Goal: Task Accomplishment & Management: Manage account settings

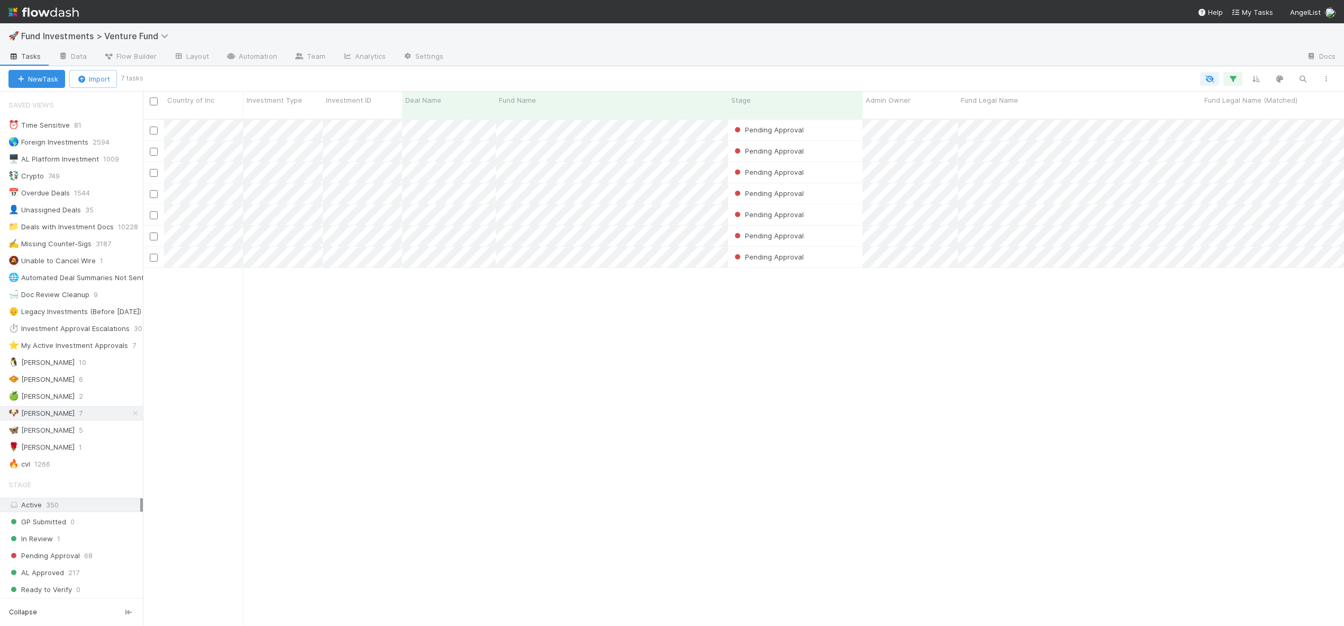
scroll to position [8, 8]
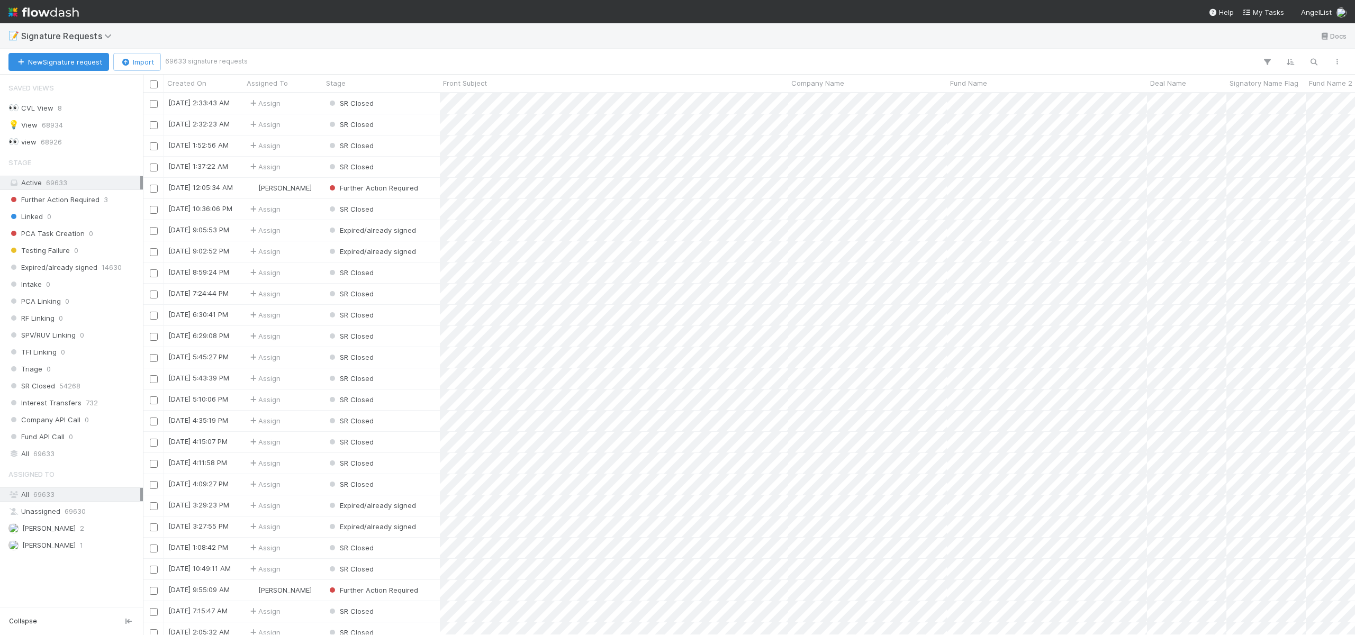
scroll to position [8, 8]
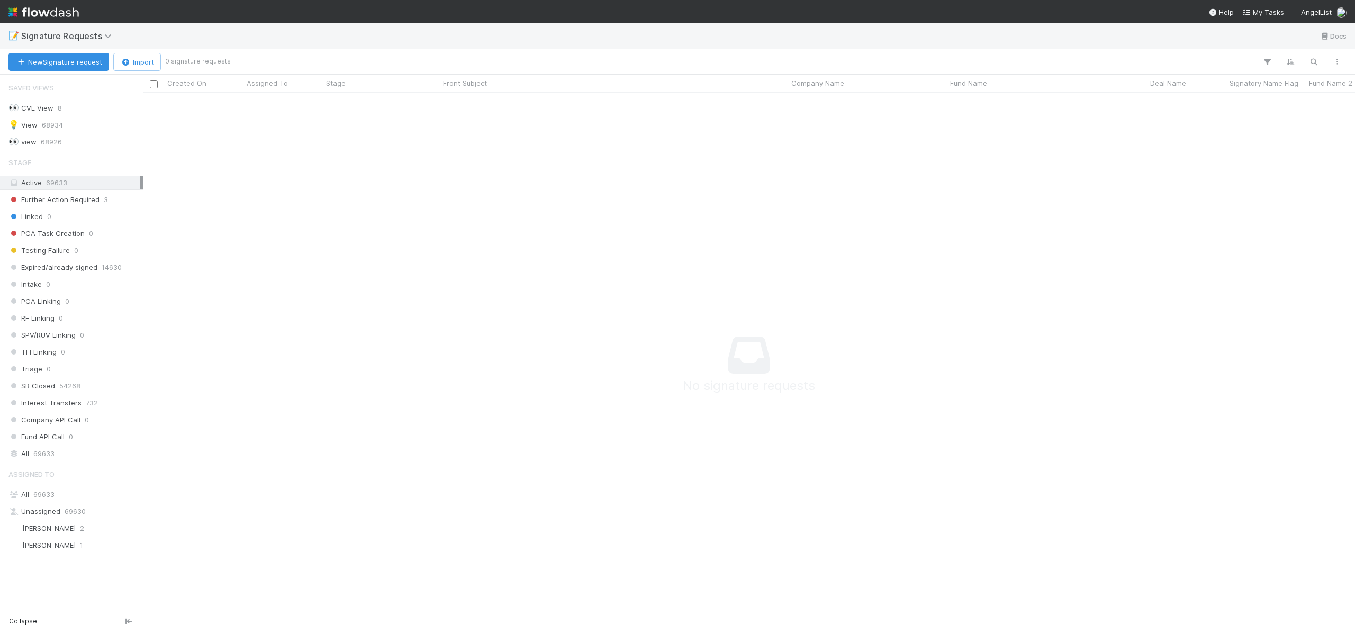
scroll to position [8, 8]
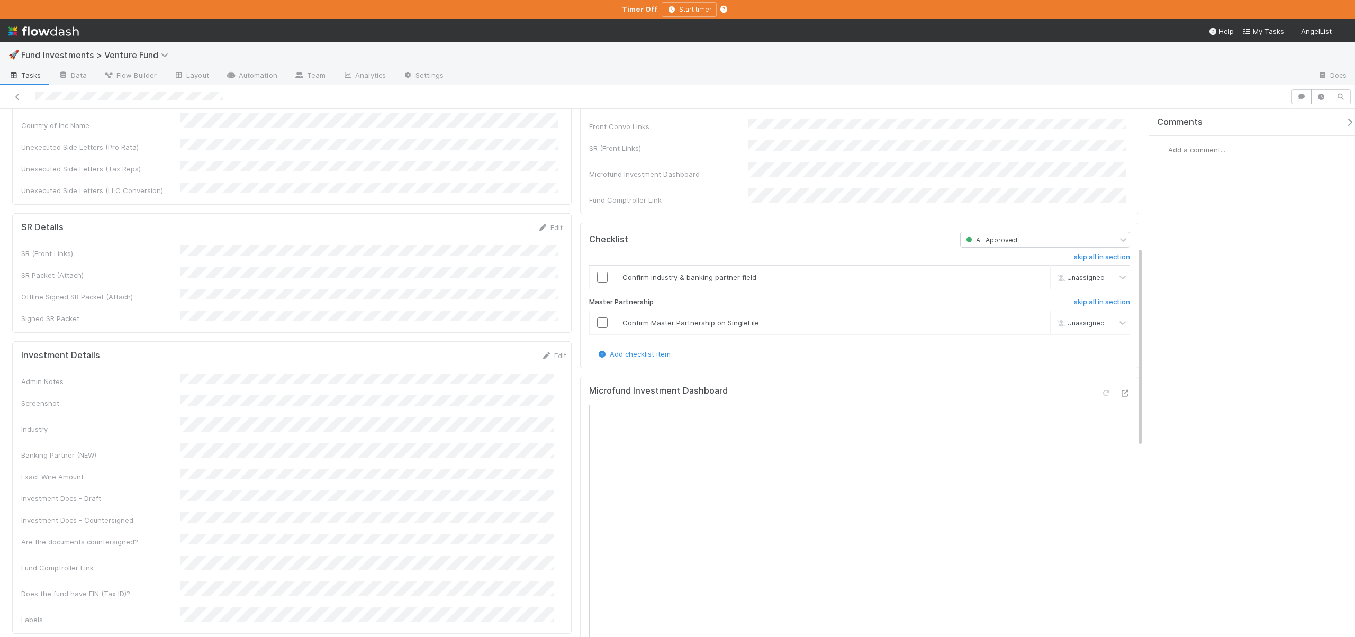
scroll to position [462, 0]
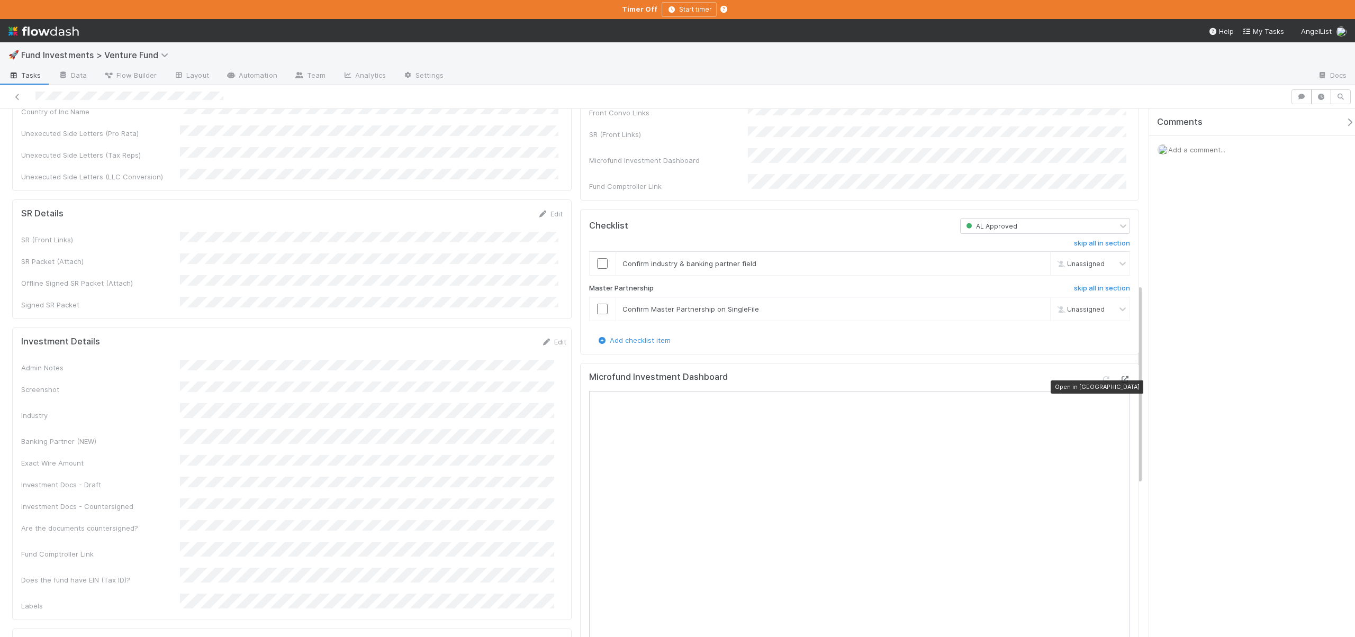
click at [1119, 383] on icon at bounding box center [1124, 379] width 11 height 7
click at [597, 269] on input "checkbox" at bounding box center [602, 263] width 11 height 11
click at [598, 312] on input "checkbox" at bounding box center [602, 309] width 11 height 11
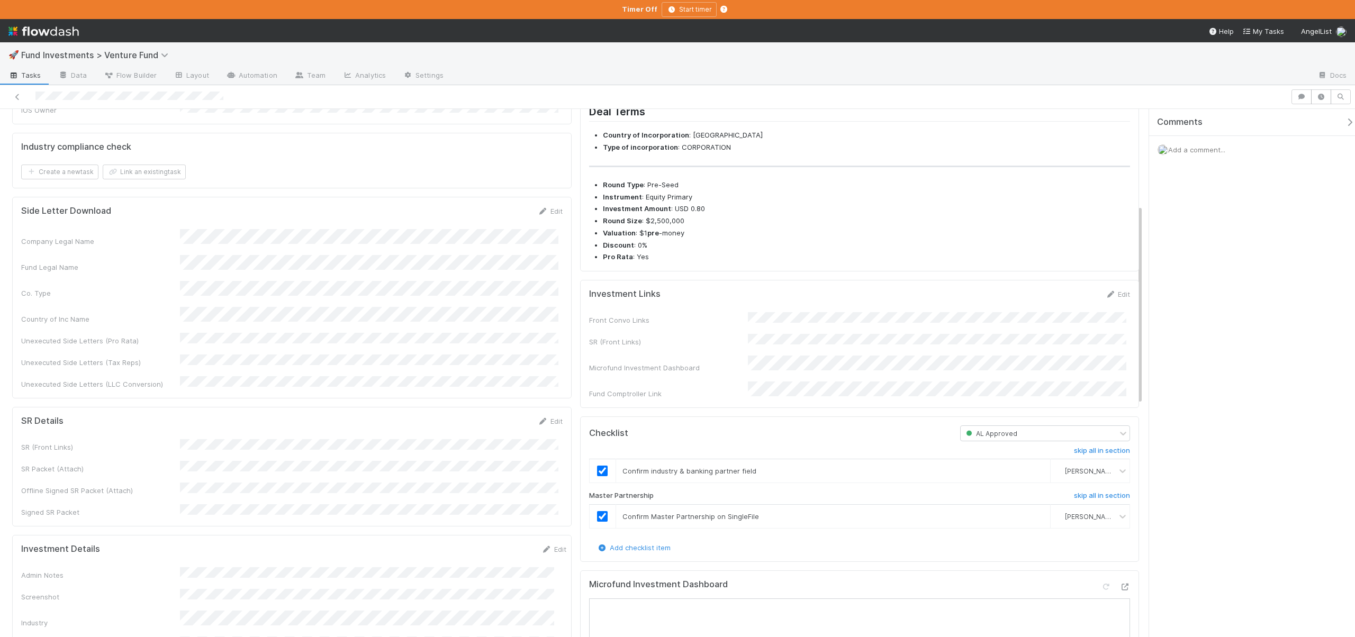
scroll to position [0, 0]
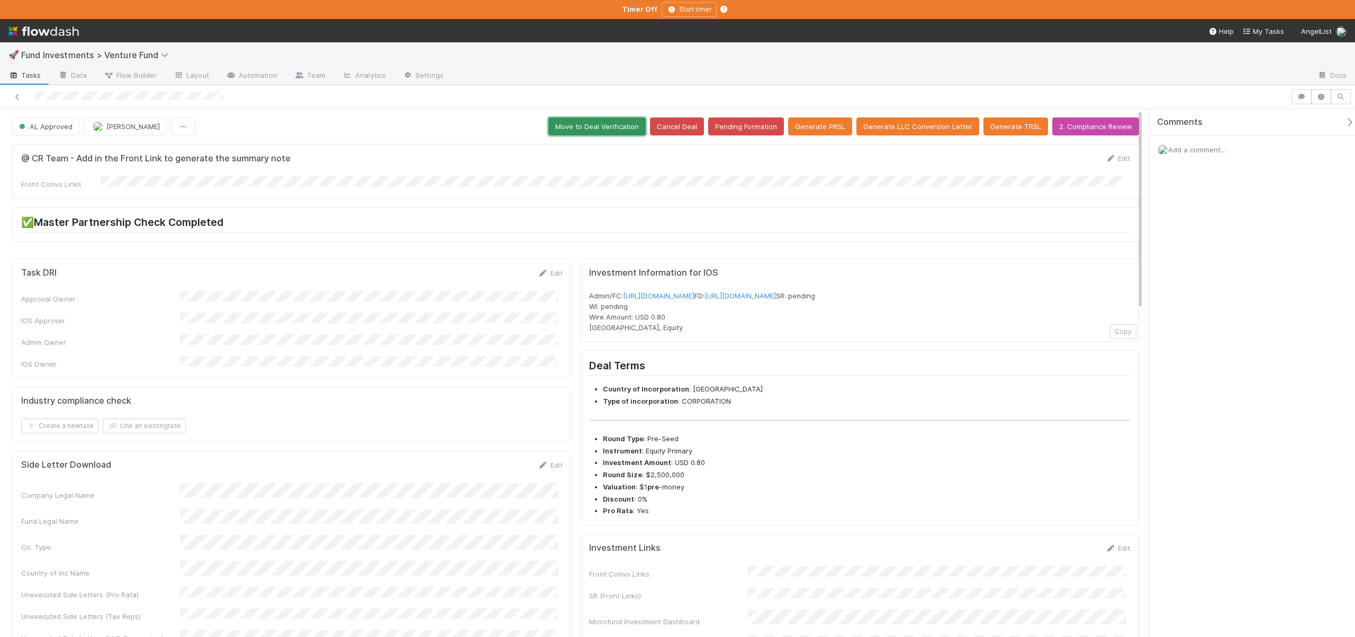
click at [595, 128] on button "Move to Deal Verification" at bounding box center [596, 127] width 97 height 18
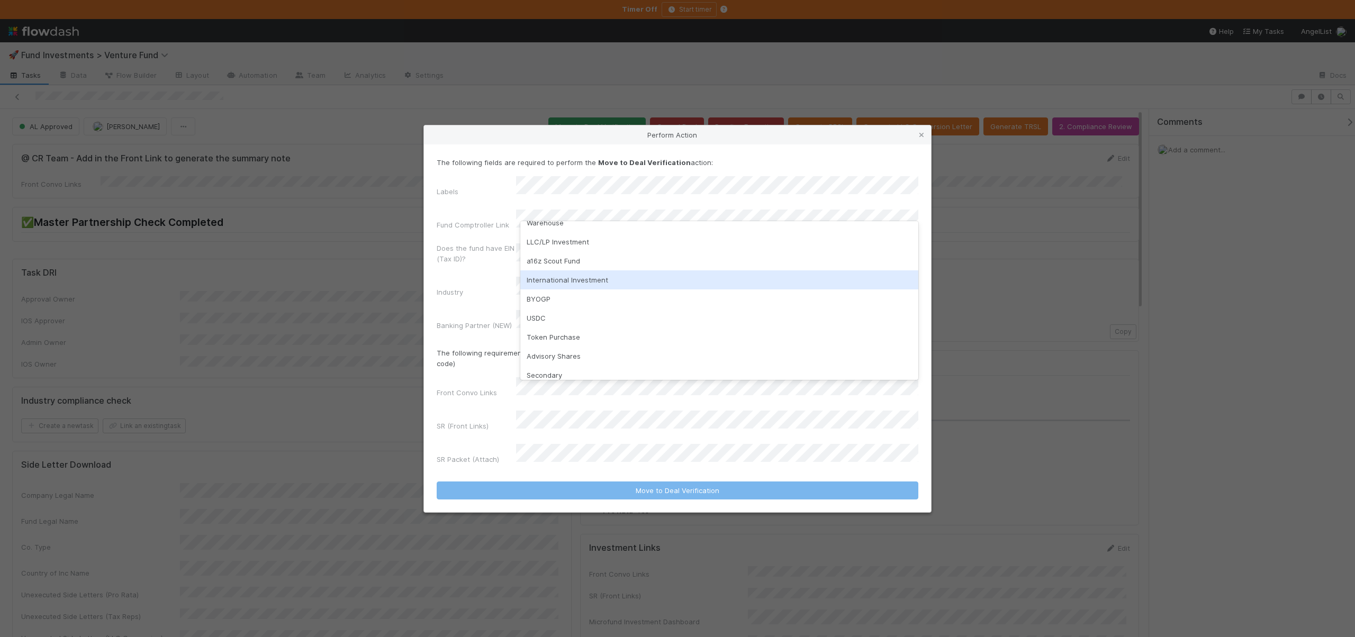
scroll to position [112, 0]
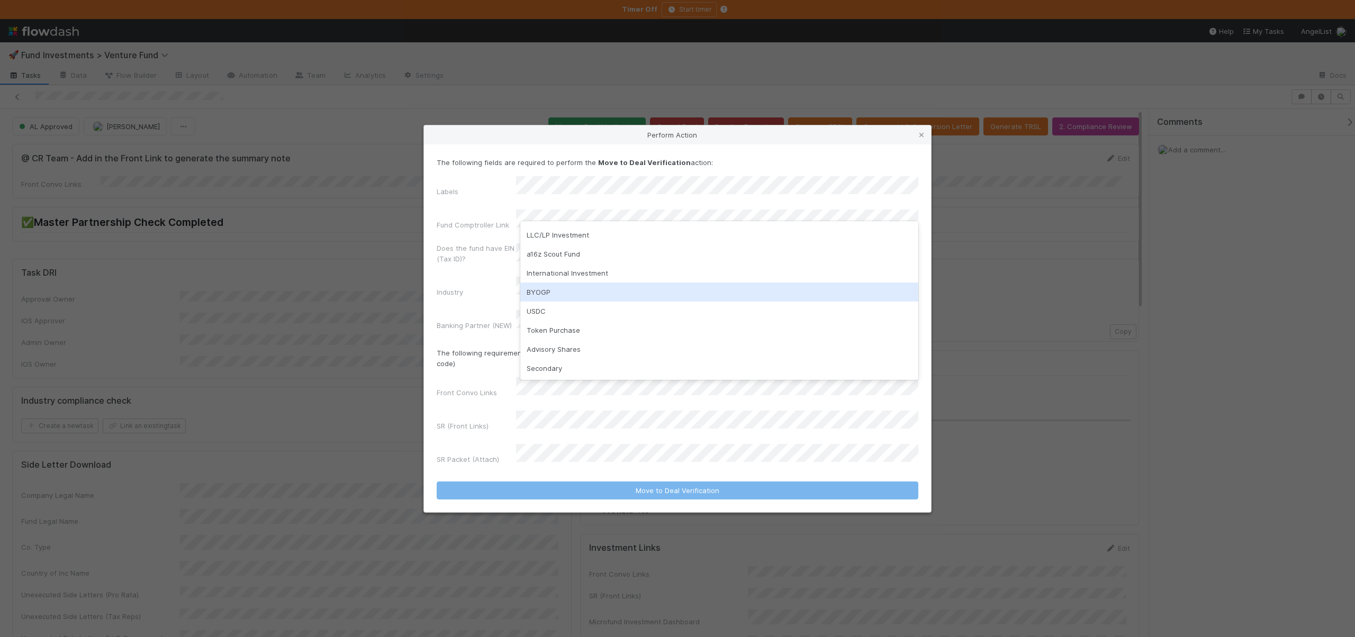
click at [549, 286] on div "BYOGP" at bounding box center [719, 292] width 398 height 19
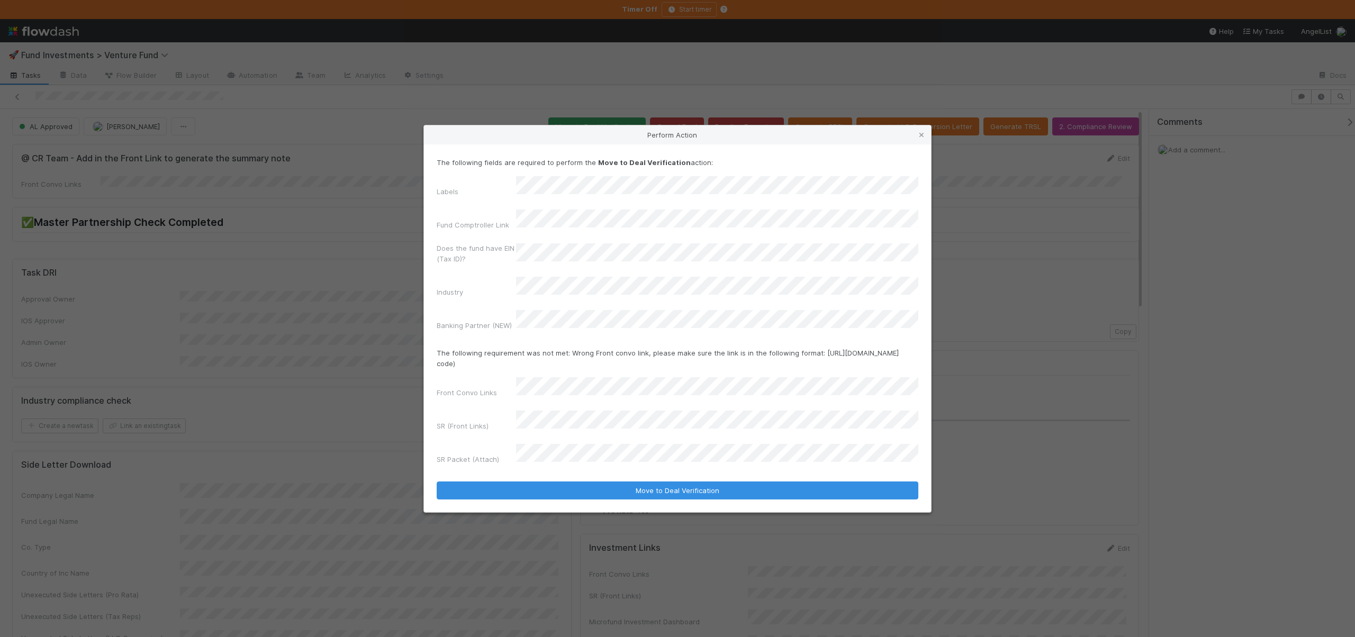
click at [437, 482] on button "Move to Deal Verification" at bounding box center [678, 491] width 482 height 18
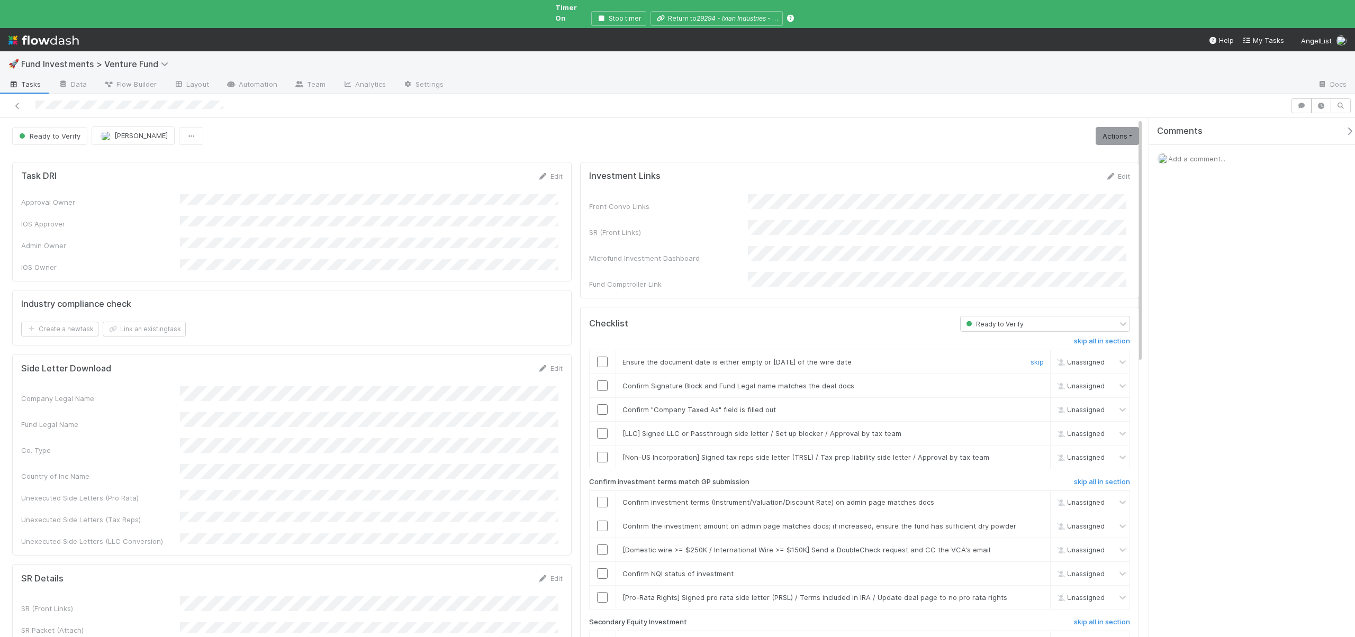
click at [599, 357] on input "checkbox" at bounding box center [602, 362] width 11 height 11
click at [599, 381] on input "checkbox" at bounding box center [602, 386] width 11 height 11
click at [598, 404] on input "checkbox" at bounding box center [602, 409] width 11 height 11
click at [1031, 429] on link "skip" at bounding box center [1037, 433] width 13 height 8
click at [1031, 453] on link "skip" at bounding box center [1037, 457] width 13 height 8
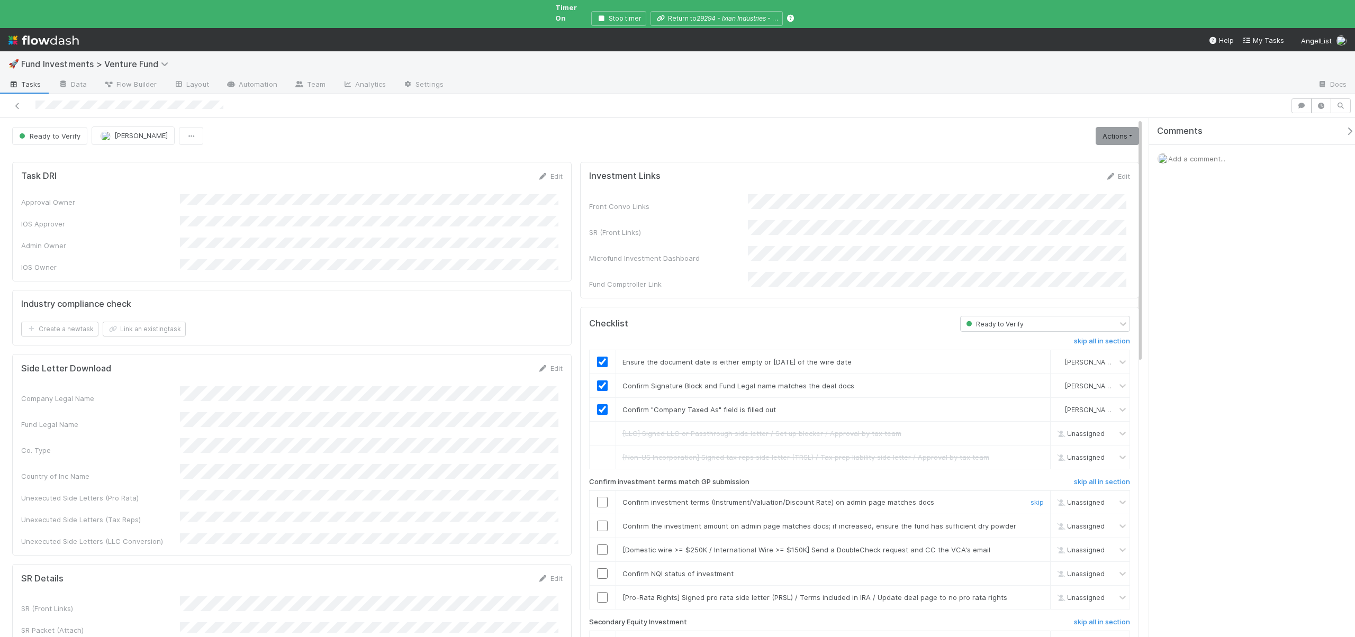
click at [602, 497] on input "checkbox" at bounding box center [602, 502] width 11 height 11
click at [600, 521] on input "checkbox" at bounding box center [602, 526] width 11 height 11
click at [1032, 546] on link "skip" at bounding box center [1037, 550] width 13 height 8
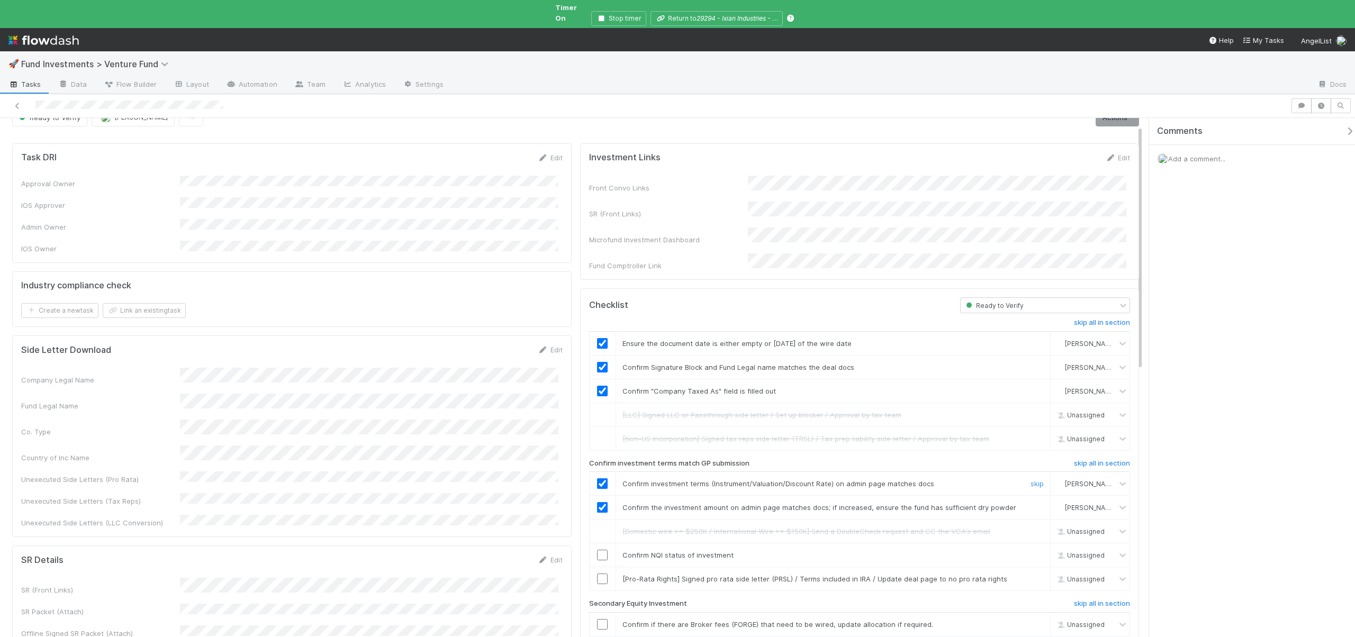
scroll to position [22, 0]
click at [597, 547] on input "checkbox" at bounding box center [602, 552] width 11 height 11
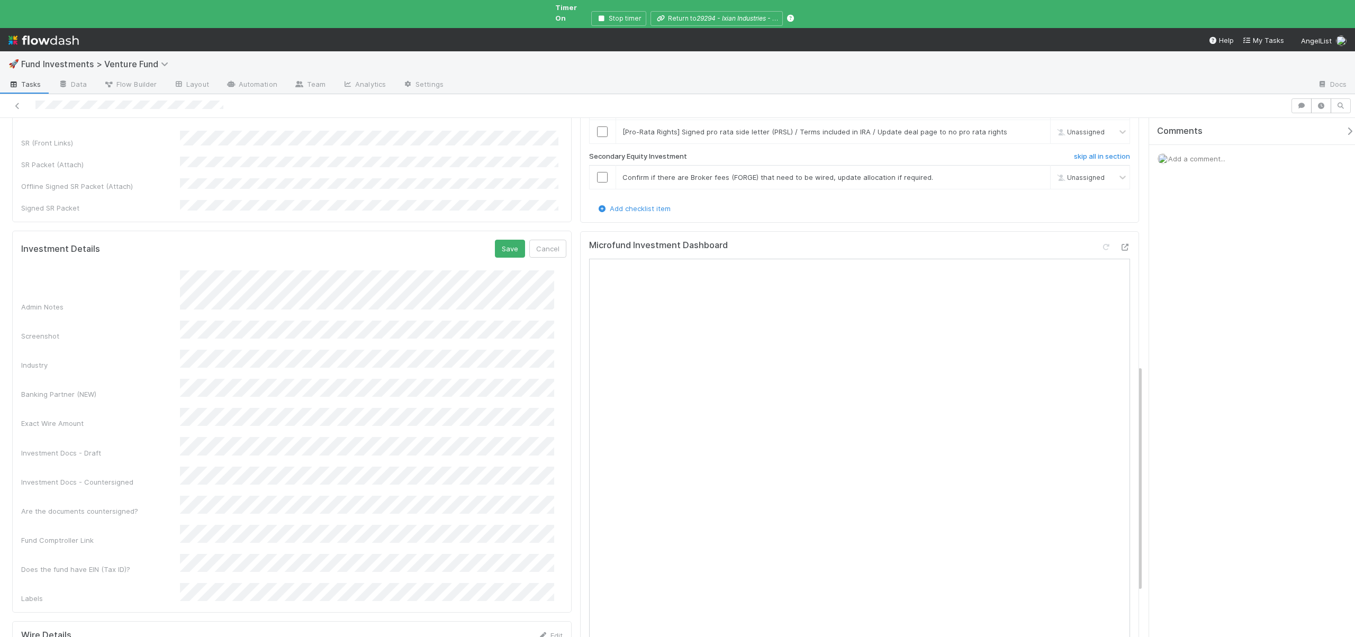
scroll to position [211, 0]
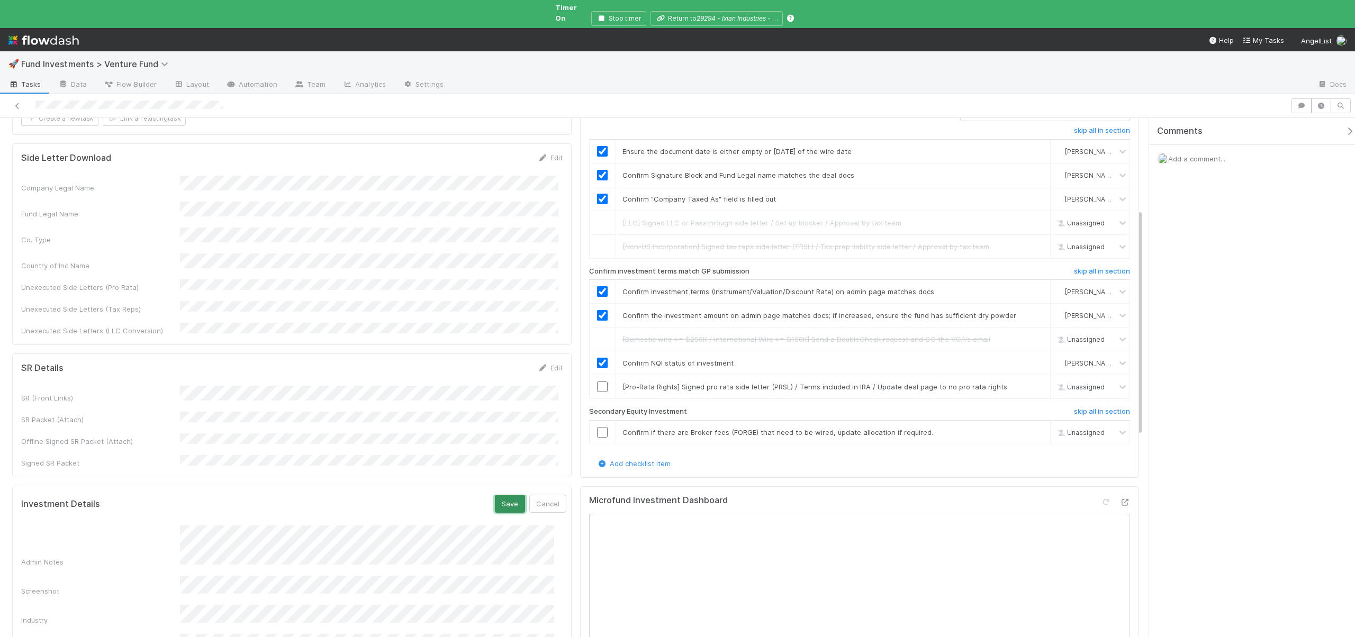
click at [495, 495] on button "Save" at bounding box center [510, 504] width 30 height 18
click at [1031, 383] on link "skip" at bounding box center [1037, 387] width 13 height 8
click at [1032, 383] on link "skip" at bounding box center [1037, 387] width 13 height 8
click at [1033, 428] on link "skip" at bounding box center [1037, 432] width 13 height 8
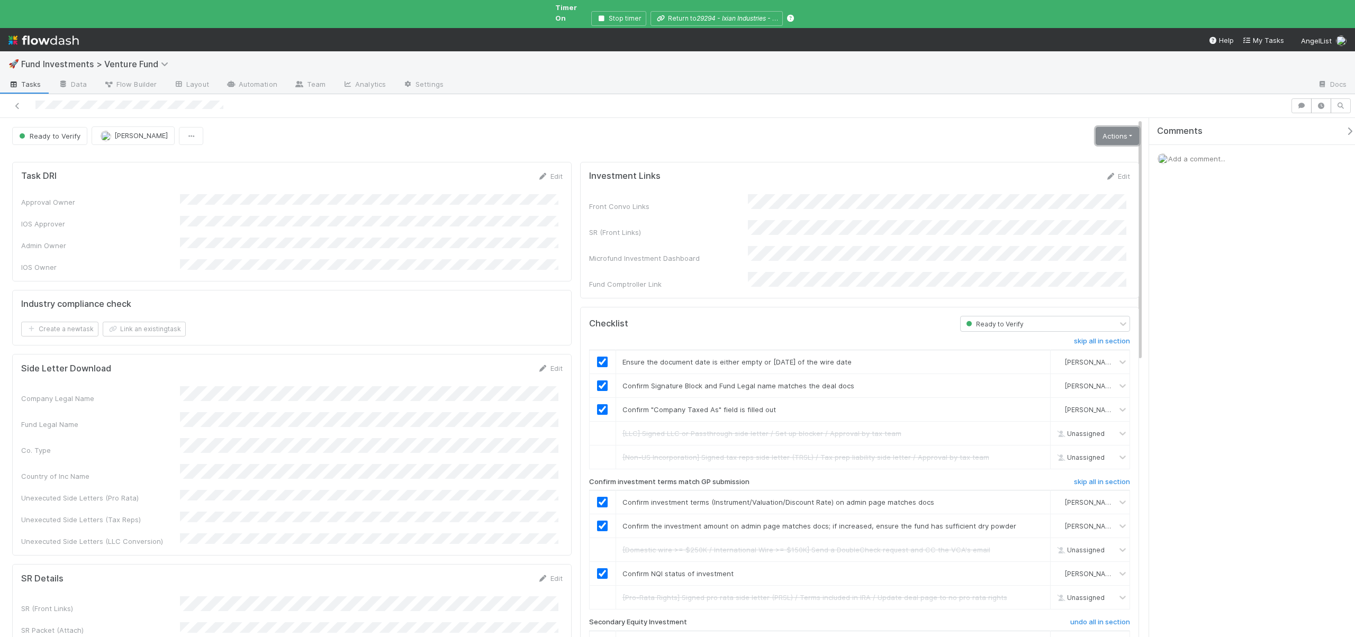
click at [1100, 134] on link "Actions" at bounding box center [1117, 136] width 43 height 18
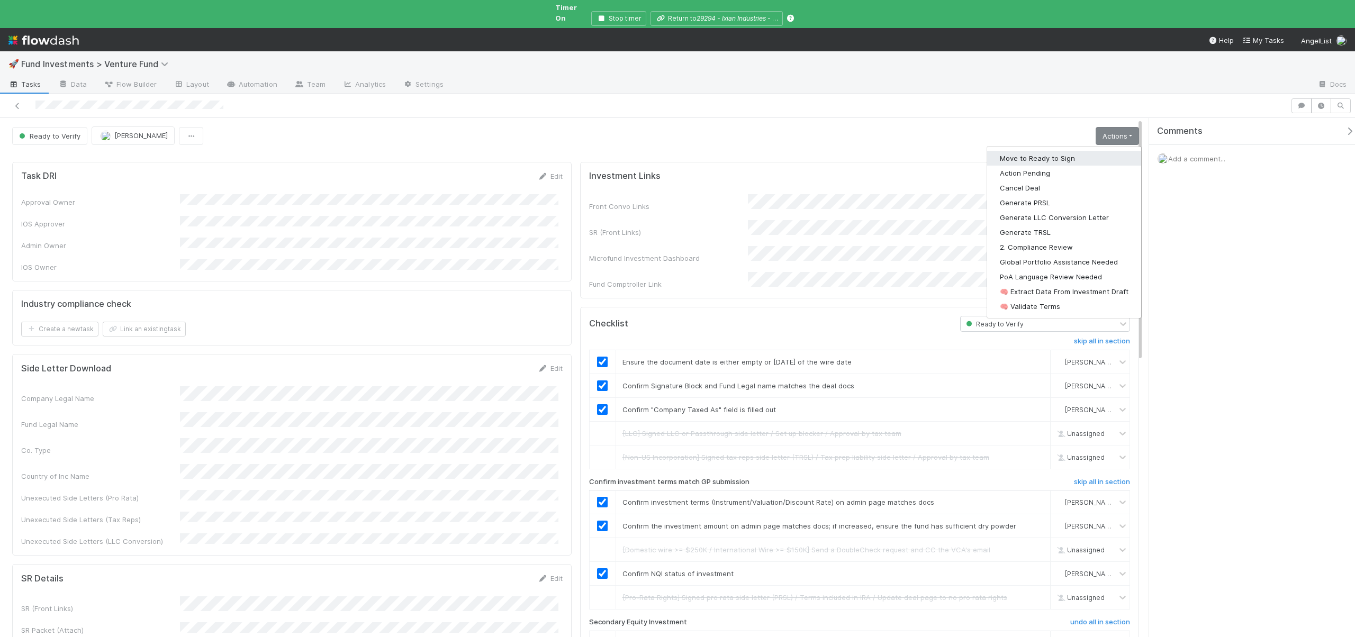
click at [1002, 152] on button "Move to Ready to Sign" at bounding box center [1064, 158] width 154 height 15
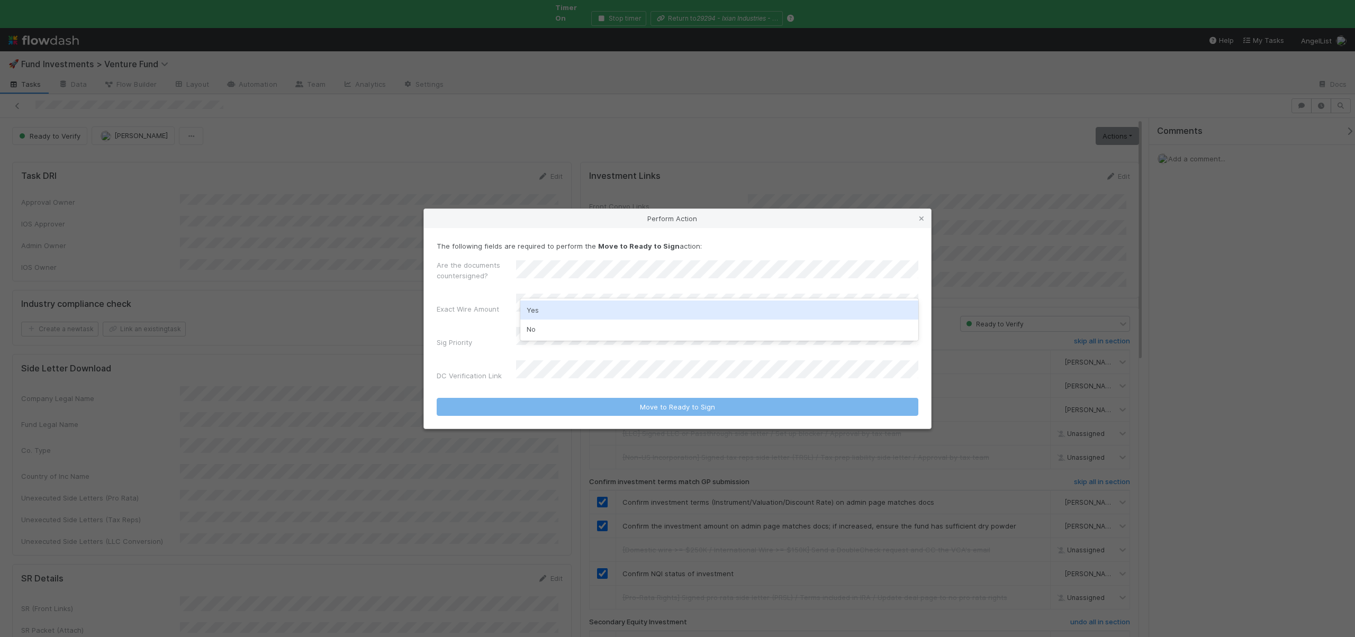
click at [539, 315] on div "Yes" at bounding box center [719, 310] width 398 height 19
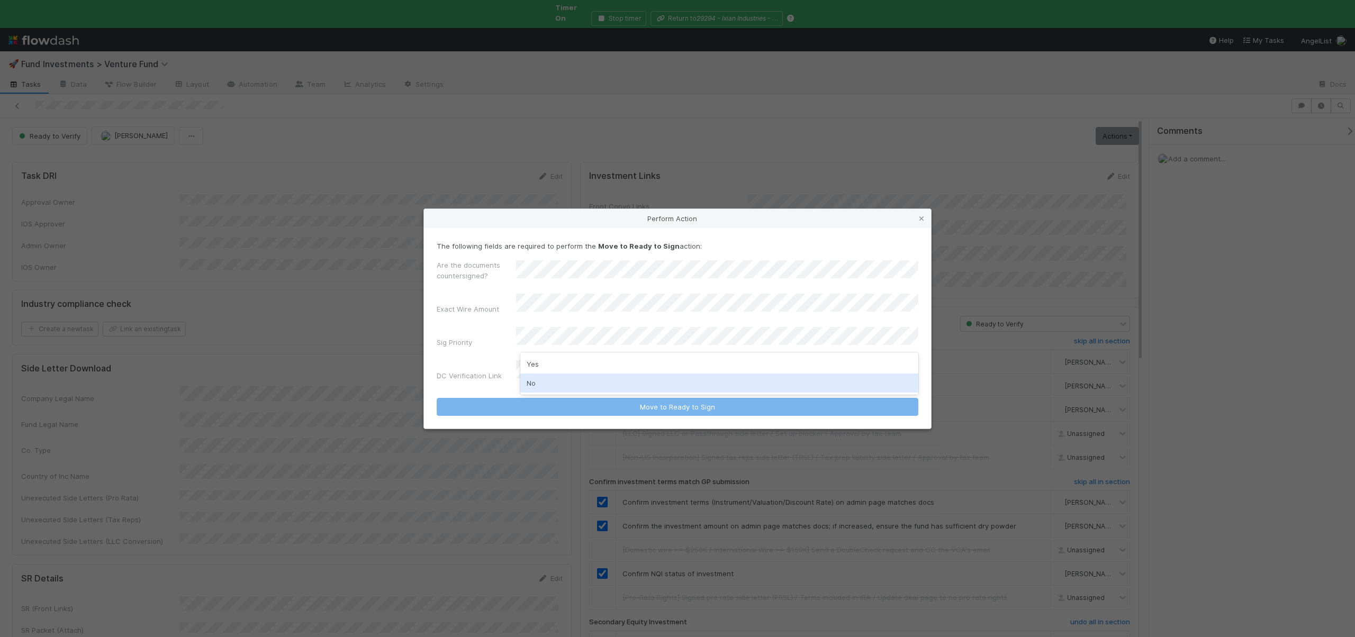
click at [537, 380] on div "No" at bounding box center [719, 383] width 398 height 19
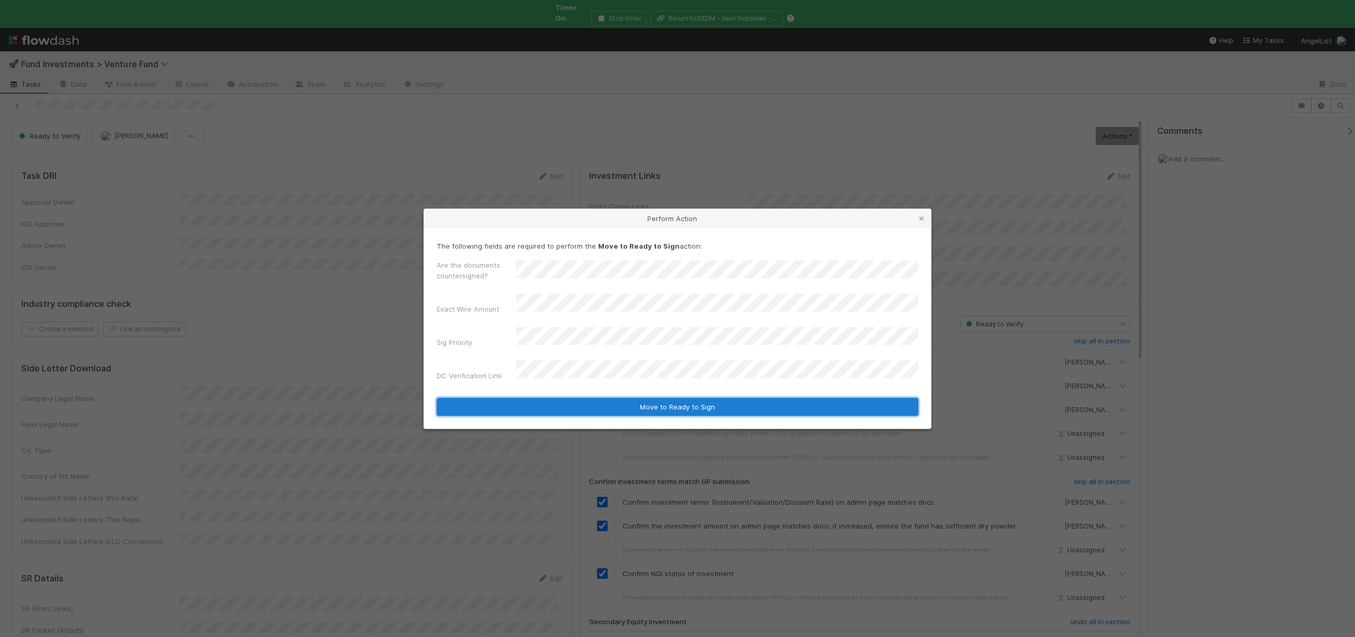
click at [670, 399] on button "Move to Ready to Sign" at bounding box center [678, 407] width 482 height 18
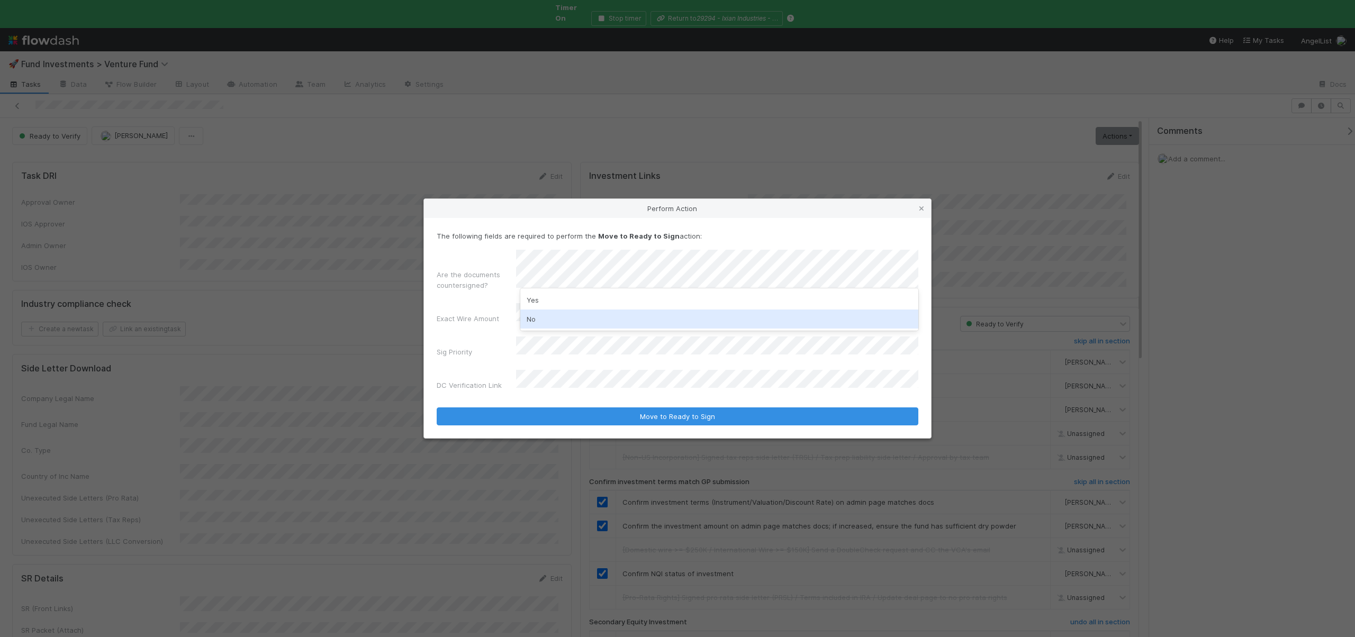
click at [531, 310] on div "No" at bounding box center [719, 319] width 398 height 19
click at [531, 310] on div "Are the documents countersigned? Exact Wire Amount Sig Priority DC Verification…" at bounding box center [678, 322] width 482 height 145
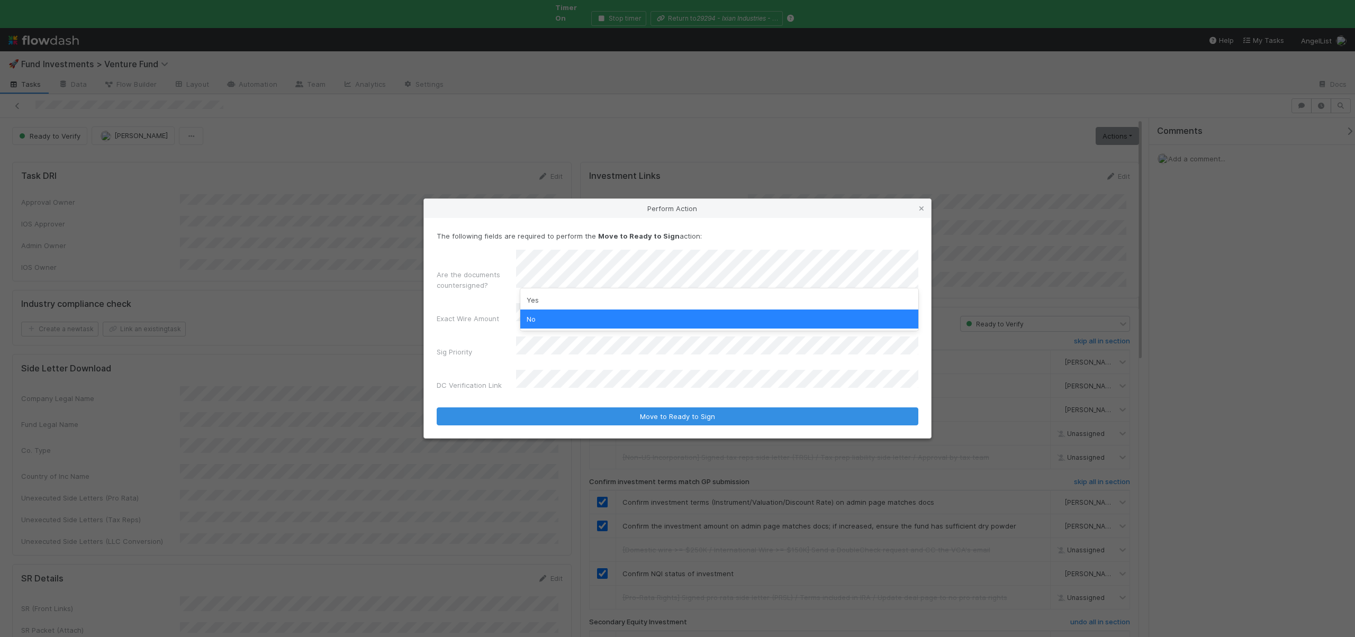
click at [536, 310] on div "No" at bounding box center [719, 319] width 398 height 19
click at [537, 299] on div "Yes" at bounding box center [719, 300] width 398 height 19
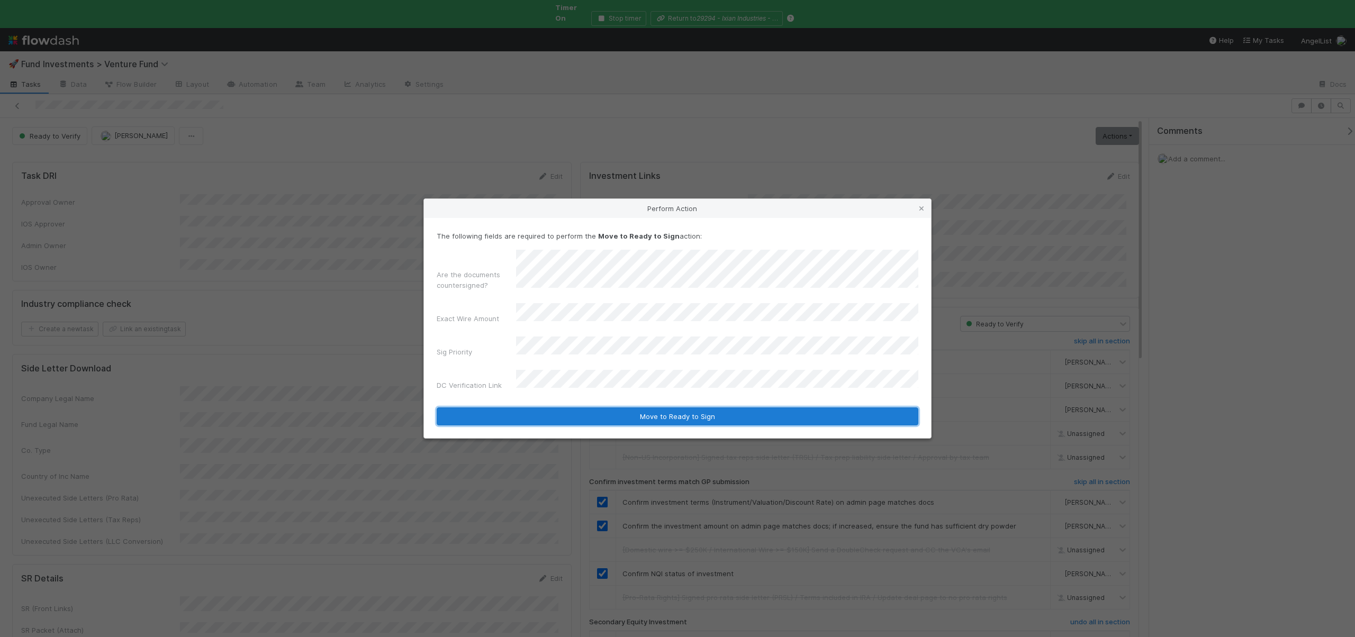
click at [597, 414] on button "Move to Ready to Sign" at bounding box center [678, 417] width 482 height 18
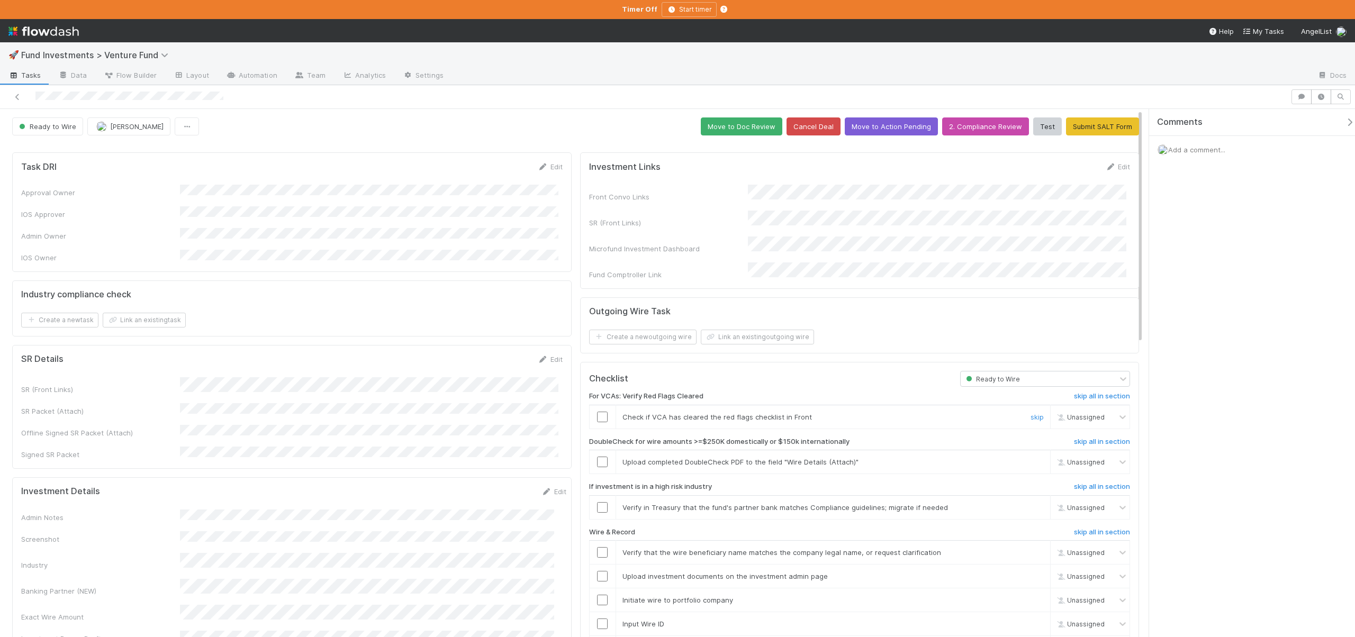
click at [602, 412] on input "checkbox" at bounding box center [602, 417] width 11 height 11
click at [1031, 458] on link "skip" at bounding box center [1037, 462] width 13 height 8
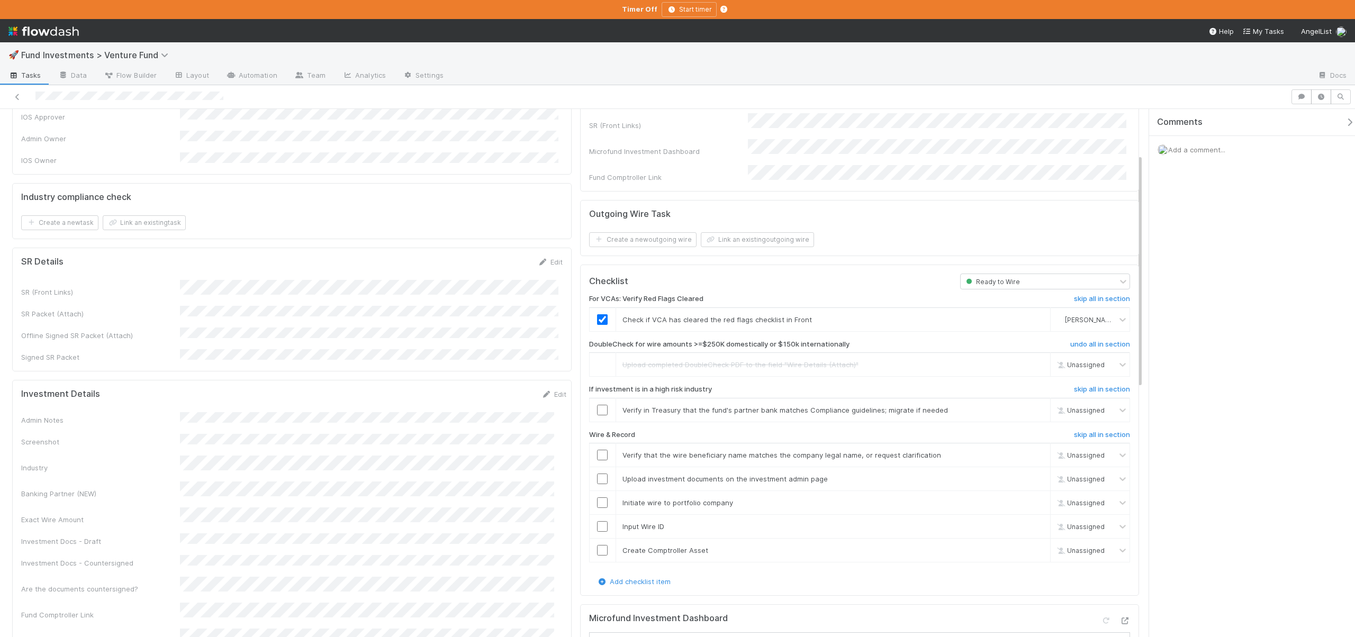
scroll to position [101, 0]
click at [1031, 402] on link "skip" at bounding box center [1037, 406] width 13 height 8
click at [1071, 413] on div "For VCAs: Verify Red Flags Cleared skip all in section Check if VCA has cleared…" at bounding box center [859, 429] width 541 height 287
click at [1074, 427] on h6 "skip all in section" at bounding box center [1102, 431] width 56 height 8
click at [1029, 543] on link "undo" at bounding box center [1035, 547] width 16 height 8
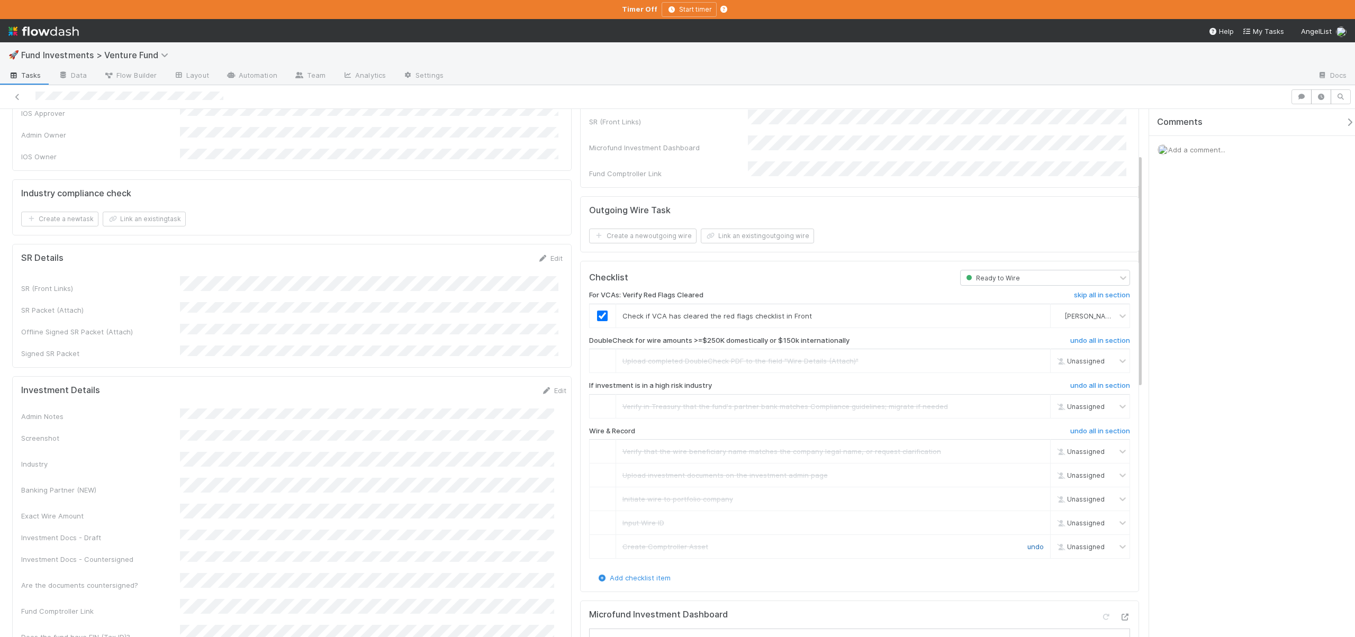
click at [1027, 543] on link "undo" at bounding box center [1035, 547] width 16 height 8
click at [602, 541] on input "checkbox" at bounding box center [602, 546] width 11 height 11
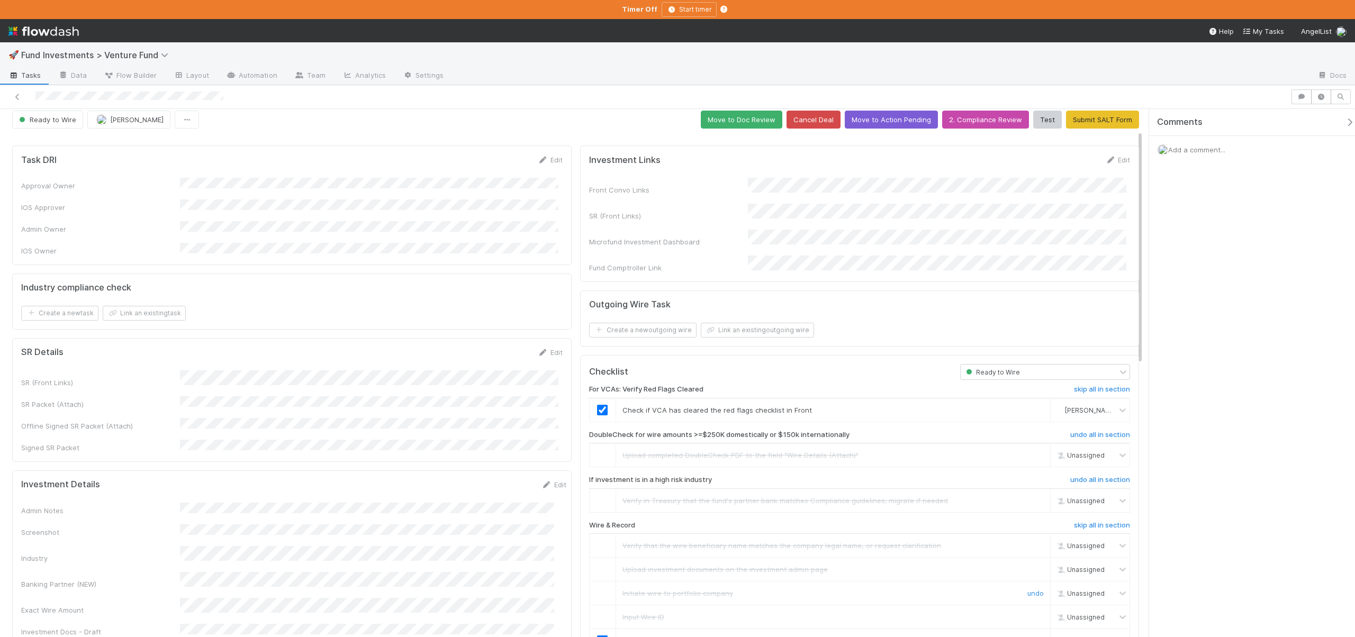
scroll to position [0, 0]
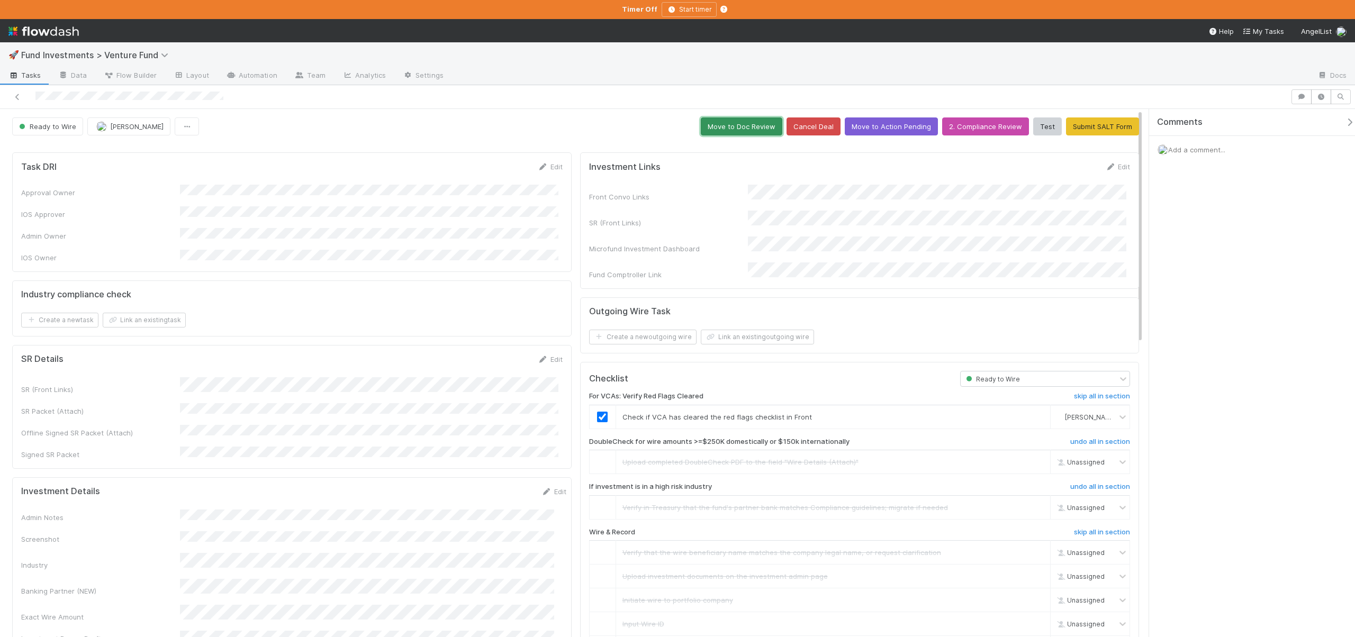
click at [755, 128] on button "Move to Doc Review" at bounding box center [742, 127] width 82 height 18
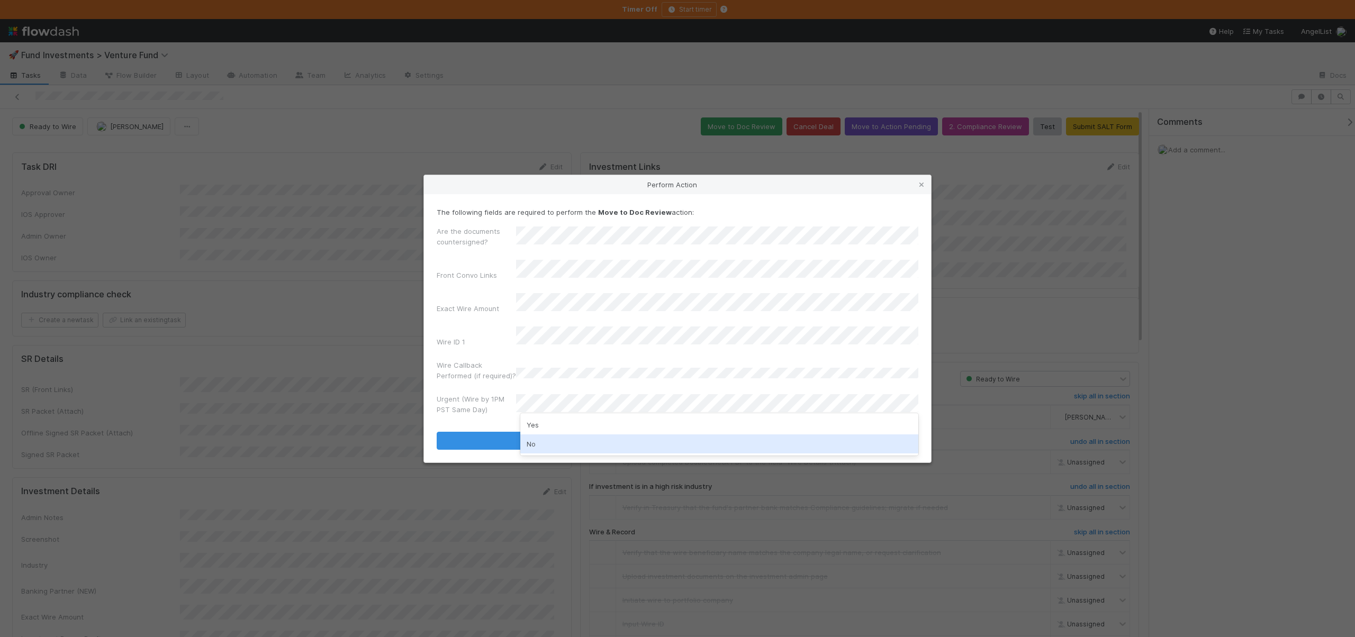
click at [539, 439] on div "No" at bounding box center [719, 444] width 398 height 19
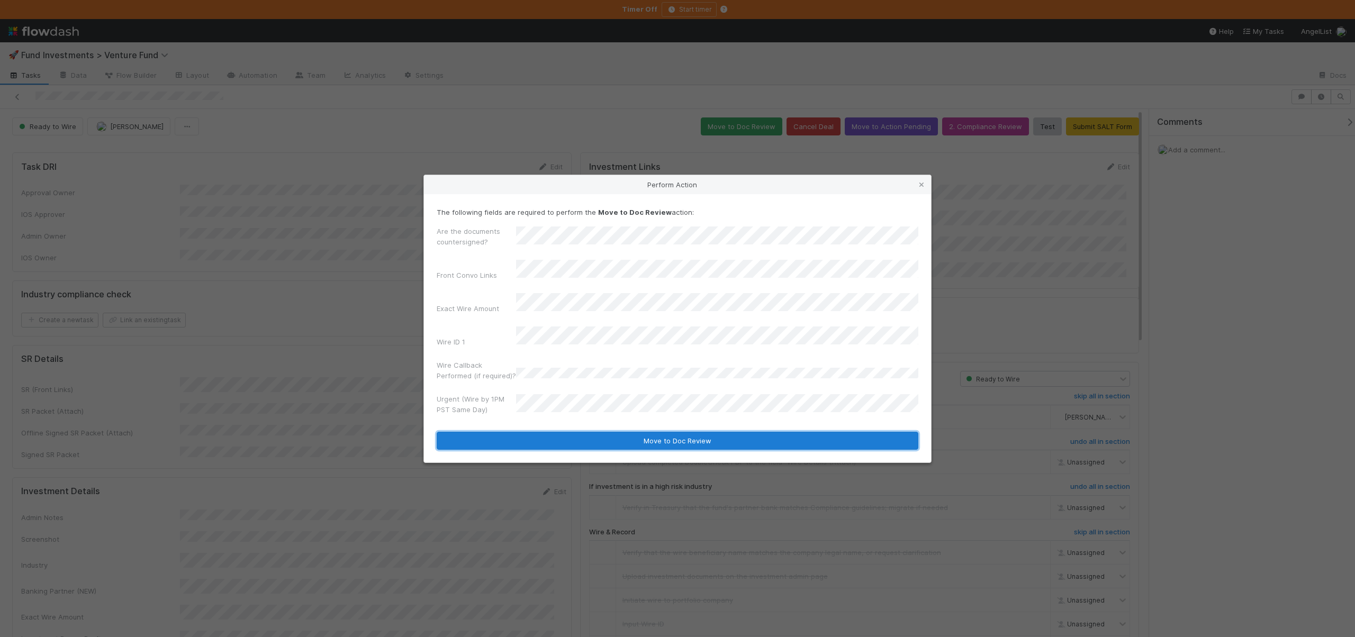
click at [571, 437] on button "Move to Doc Review" at bounding box center [678, 441] width 482 height 18
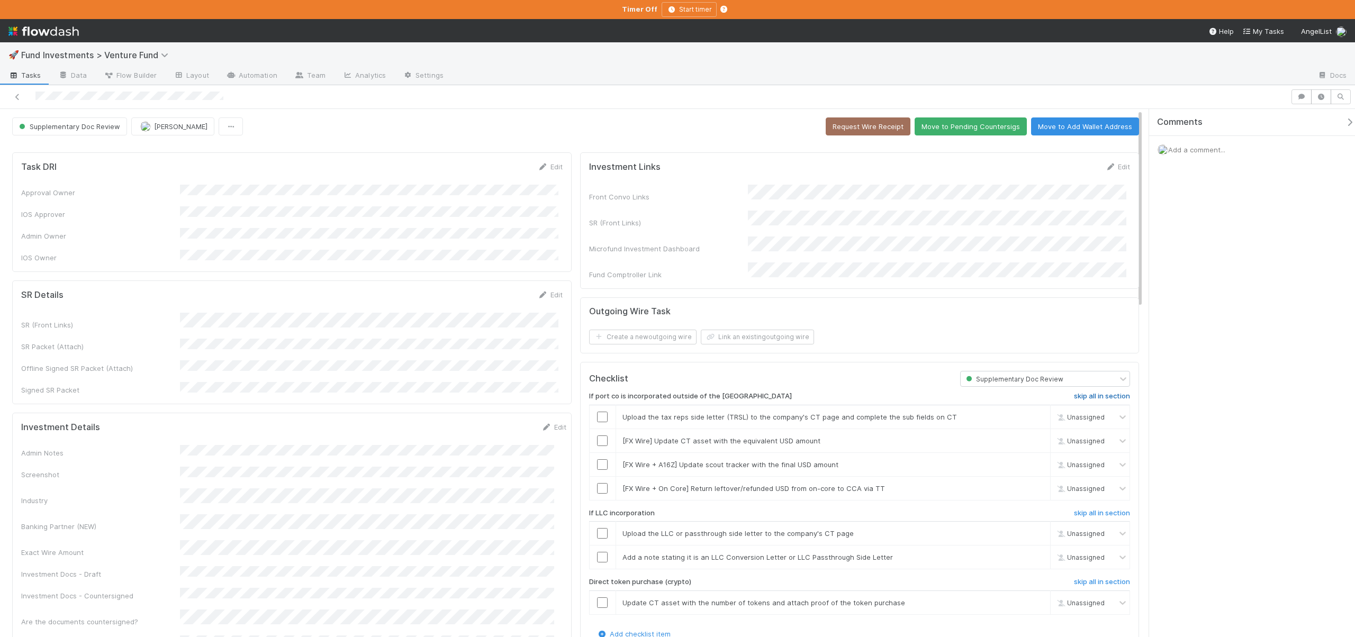
click at [1090, 392] on h6 "skip all in section" at bounding box center [1102, 396] width 56 height 8
click at [1076, 509] on h6 "skip all in section" at bounding box center [1102, 513] width 56 height 8
click at [1074, 578] on h6 "skip all in section" at bounding box center [1102, 582] width 56 height 8
click at [1080, 509] on h6 "skip all in section" at bounding box center [1102, 513] width 56 height 8
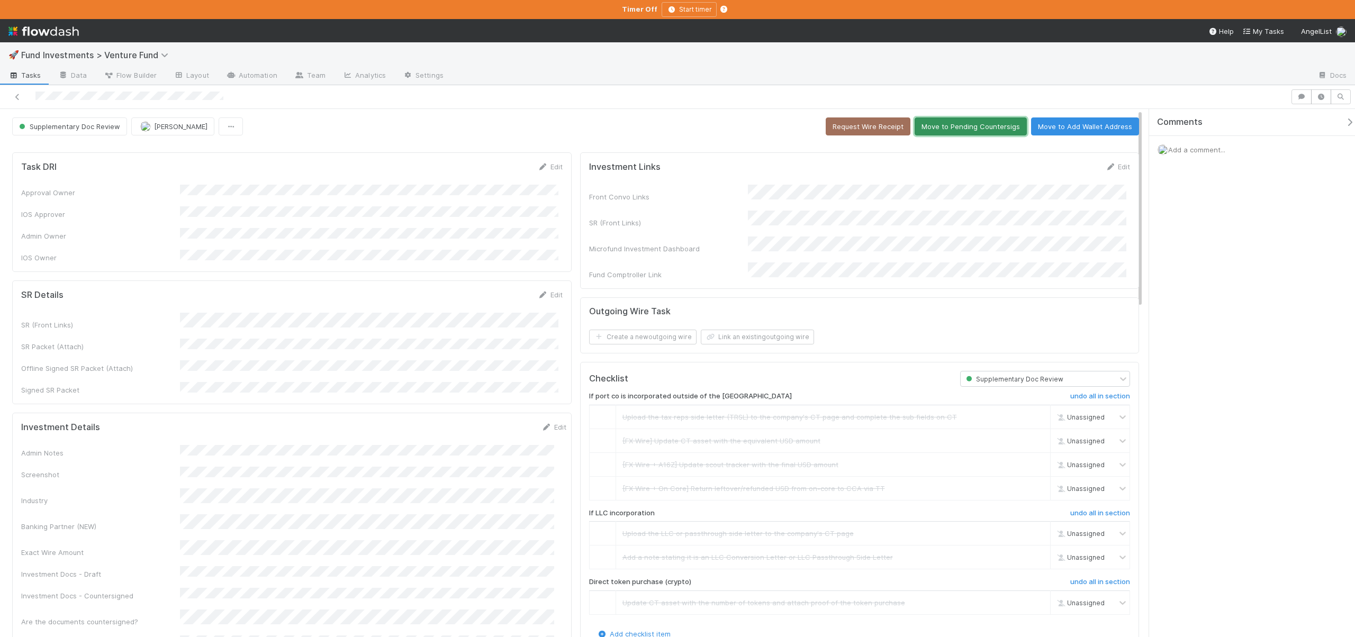
click at [952, 125] on button "Move to Pending Countersigs" at bounding box center [971, 127] width 112 height 18
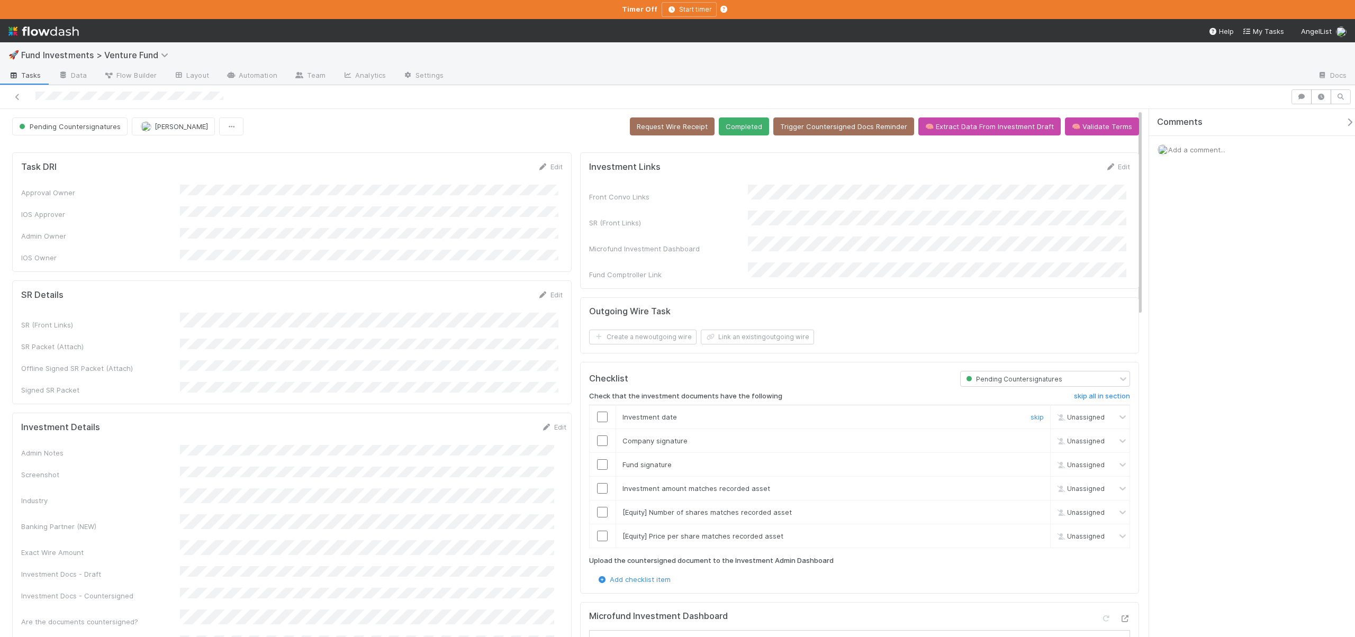
click at [597, 412] on input "checkbox" at bounding box center [602, 417] width 11 height 11
click at [597, 436] on input "checkbox" at bounding box center [602, 441] width 11 height 11
click at [598, 459] on input "checkbox" at bounding box center [602, 464] width 11 height 11
click at [597, 483] on input "checkbox" at bounding box center [602, 488] width 11 height 11
click at [601, 507] on input "checkbox" at bounding box center [602, 512] width 11 height 11
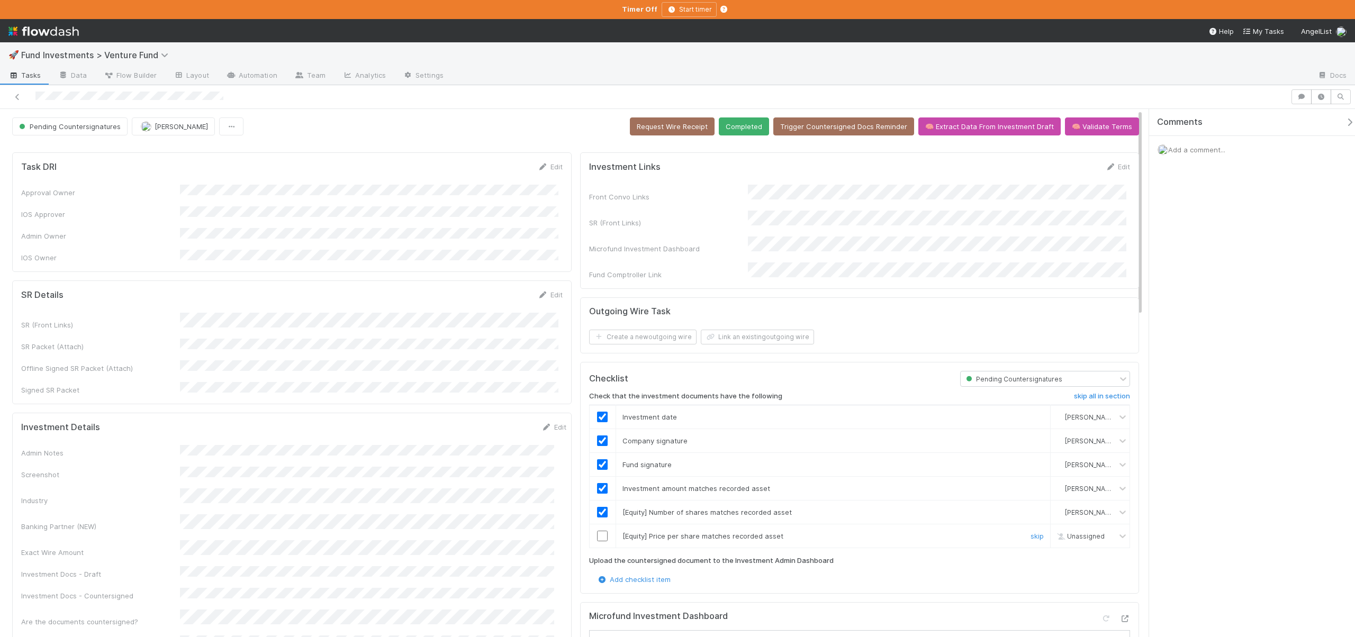
click at [599, 531] on input "checkbox" at bounding box center [602, 536] width 11 height 11
checkbox input "true"
click at [745, 129] on button "Completed" at bounding box center [744, 127] width 50 height 18
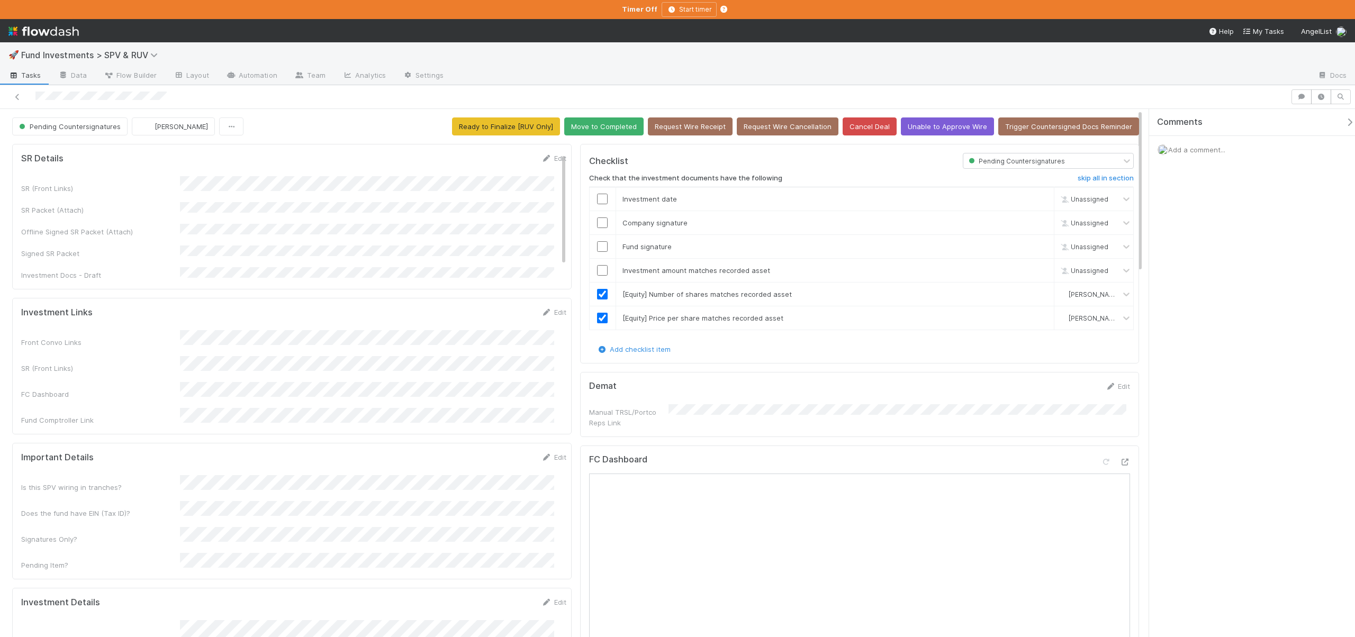
click at [1117, 465] on div at bounding box center [1115, 464] width 30 height 15
click at [1119, 461] on icon at bounding box center [1124, 462] width 11 height 7
click at [601, 267] on input "checkbox" at bounding box center [602, 270] width 11 height 11
click at [601, 249] on input "checkbox" at bounding box center [602, 246] width 11 height 11
click at [598, 227] on input "checkbox" at bounding box center [602, 223] width 11 height 11
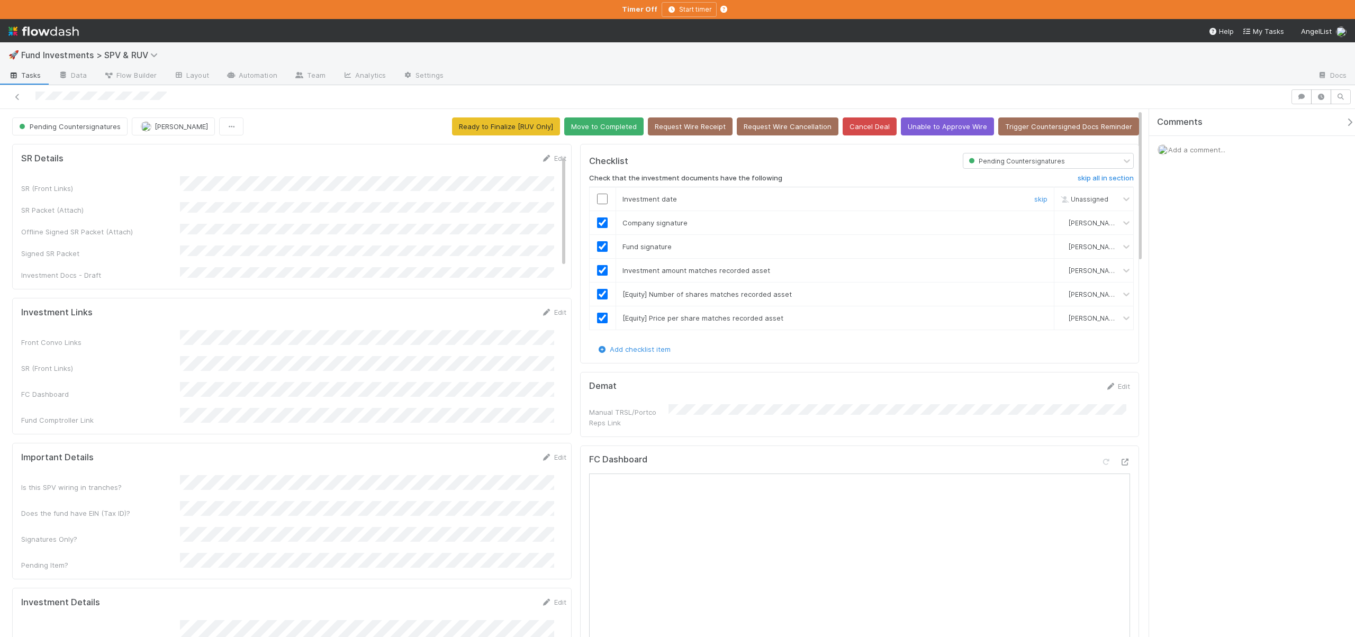
click at [598, 202] on input "checkbox" at bounding box center [602, 199] width 11 height 11
click at [598, 201] on input "checkbox" at bounding box center [602, 199] width 11 height 11
click at [598, 126] on button "Move to Completed" at bounding box center [603, 127] width 79 height 18
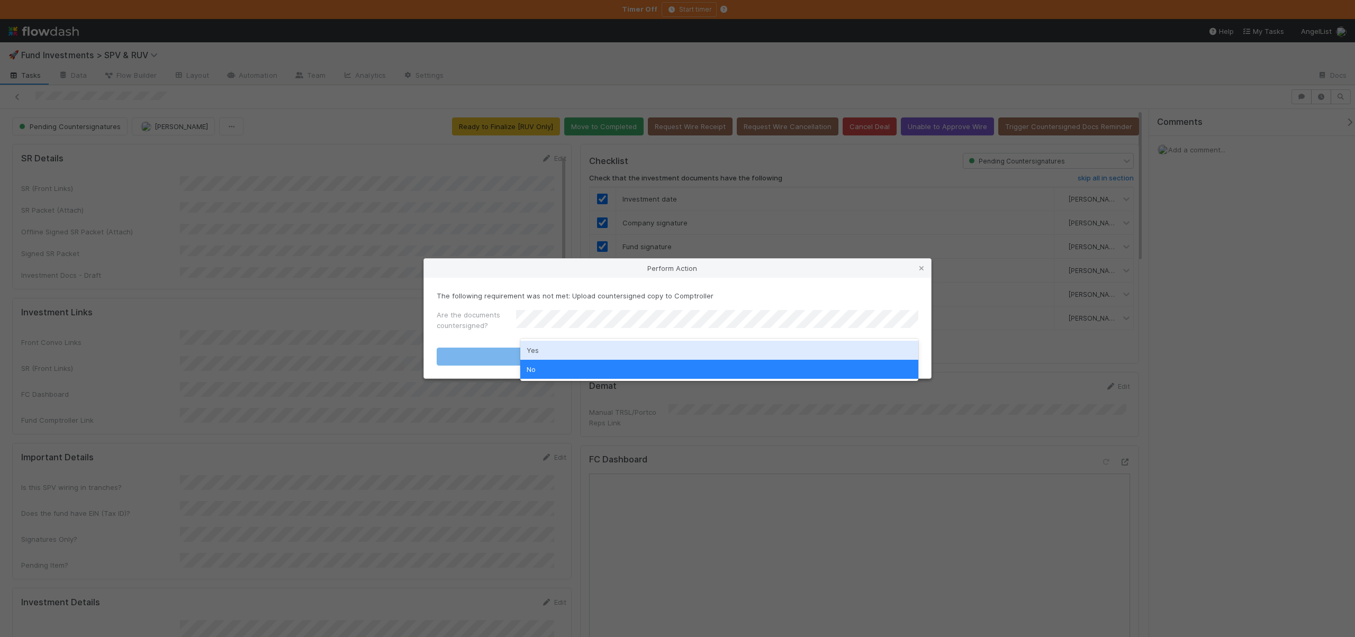
click at [537, 346] on div "Yes" at bounding box center [719, 350] width 398 height 19
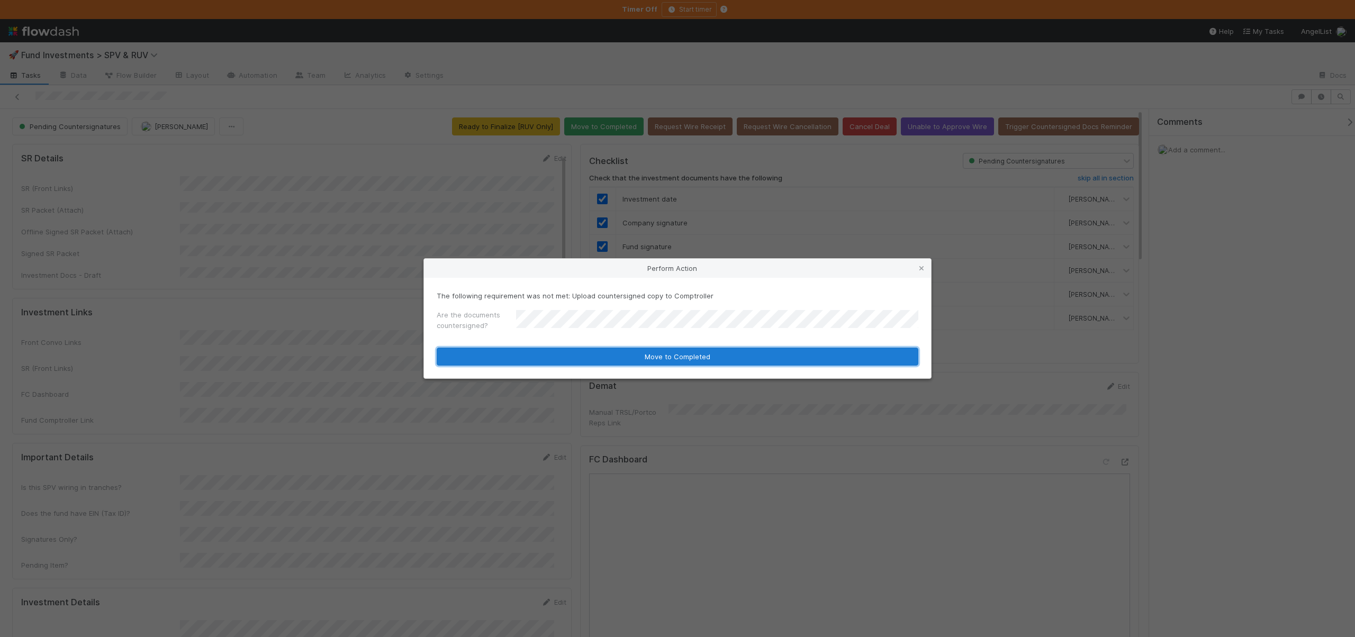
click at [562, 356] on button "Move to Completed" at bounding box center [678, 357] width 482 height 18
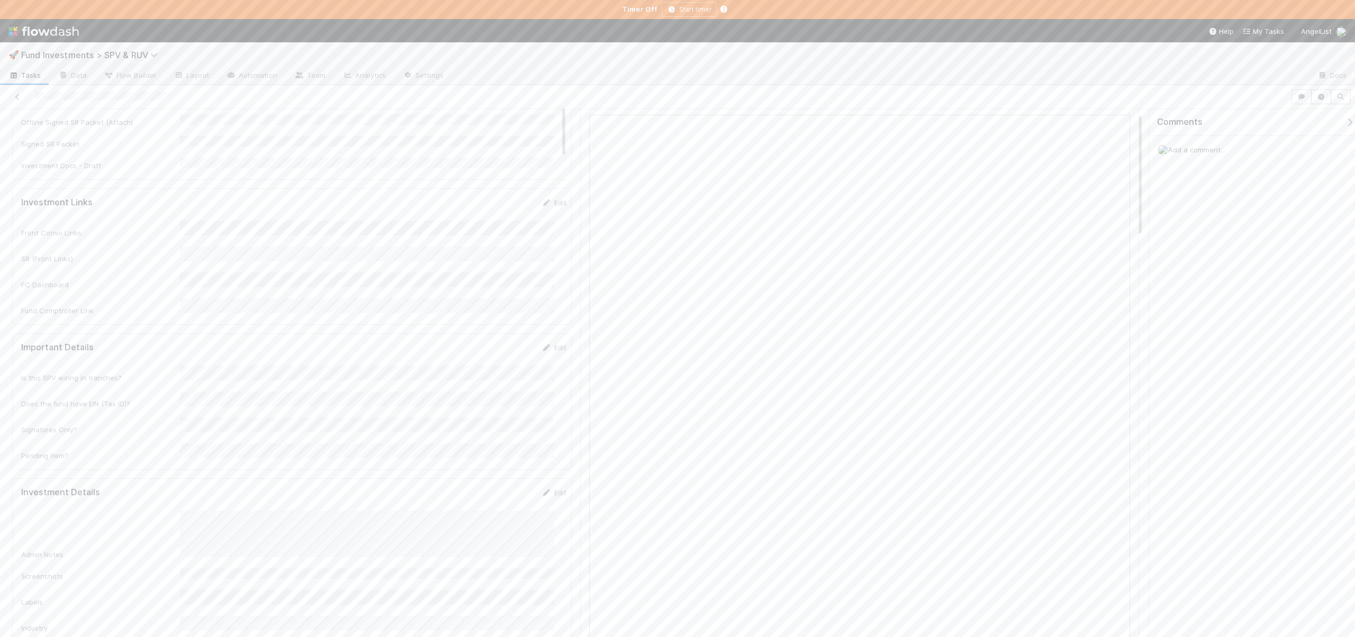
scroll to position [224, 0]
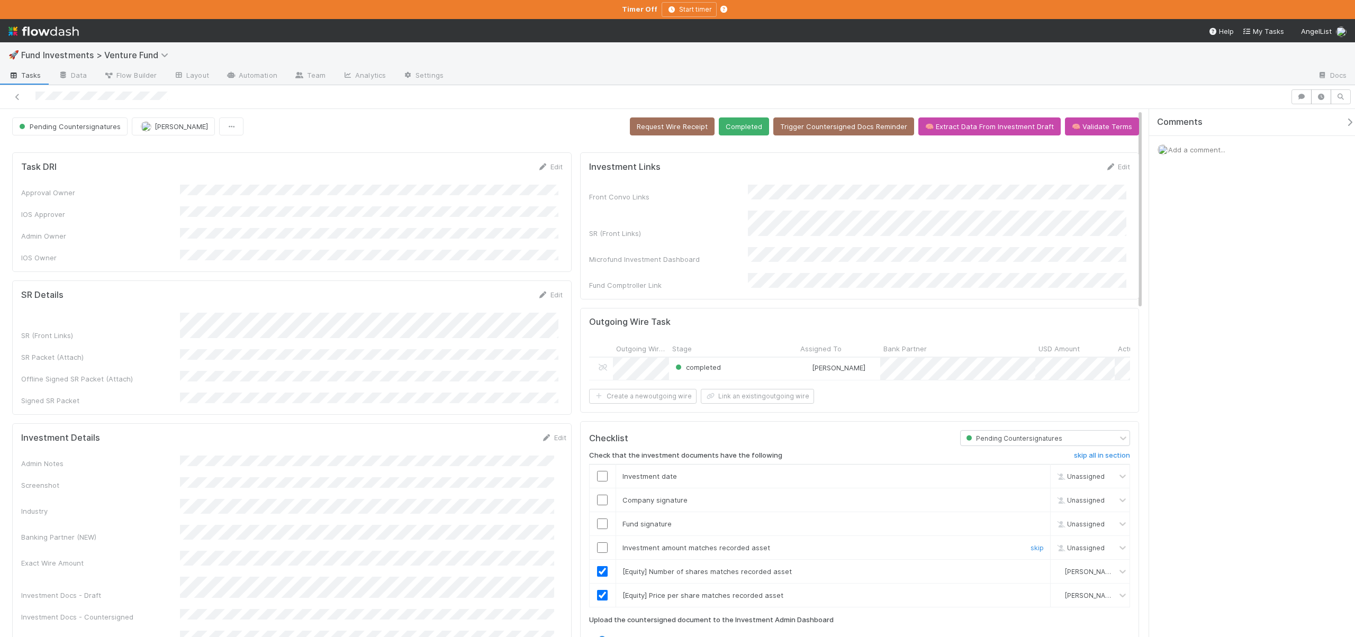
click at [601, 543] on input "checkbox" at bounding box center [602, 548] width 11 height 11
click at [603, 523] on div at bounding box center [603, 524] width 26 height 11
click at [602, 521] on input "checkbox" at bounding box center [602, 524] width 11 height 11
click at [601, 500] on input "checkbox" at bounding box center [602, 500] width 11 height 11
click at [598, 482] on td at bounding box center [602, 476] width 26 height 24
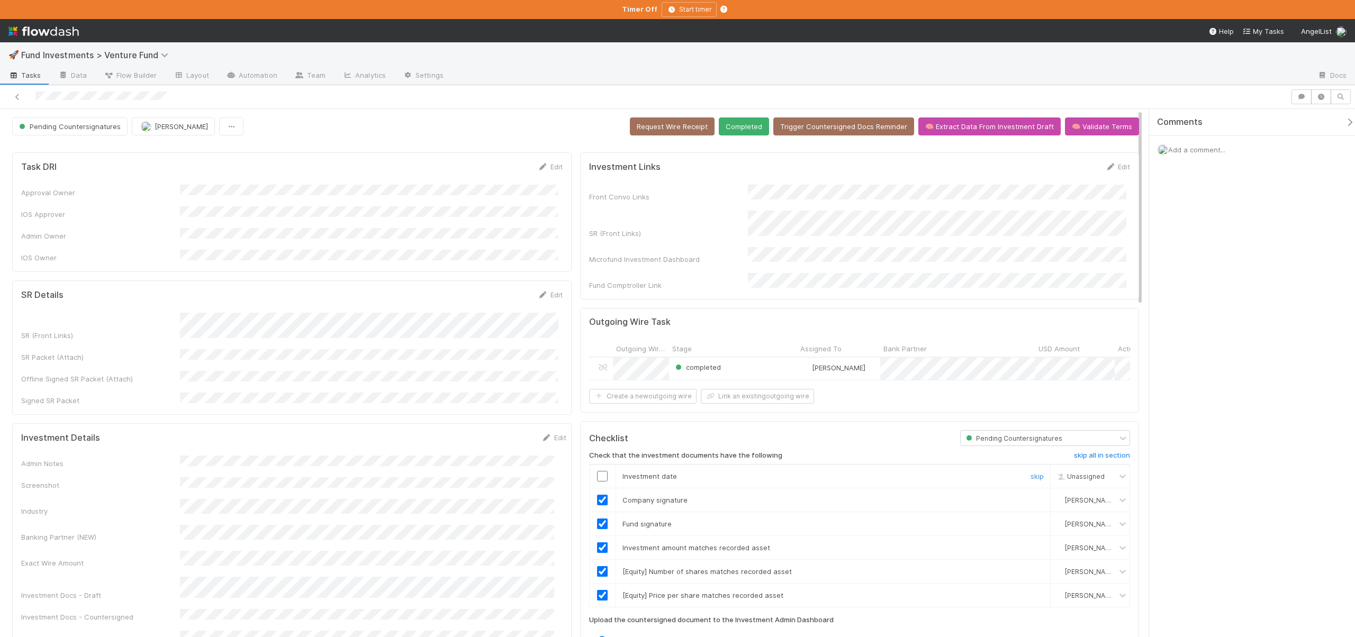
click at [598, 480] on td at bounding box center [602, 476] width 26 height 24
click at [598, 474] on input "checkbox" at bounding box center [602, 476] width 11 height 11
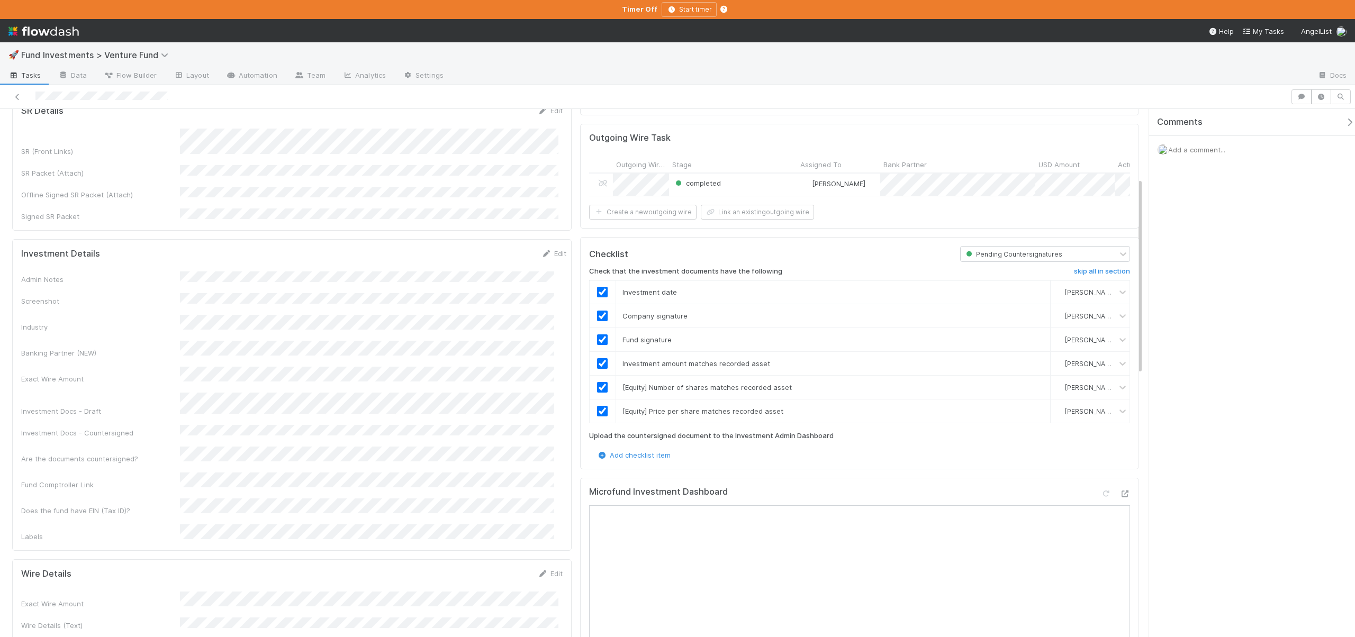
scroll to position [362, 0]
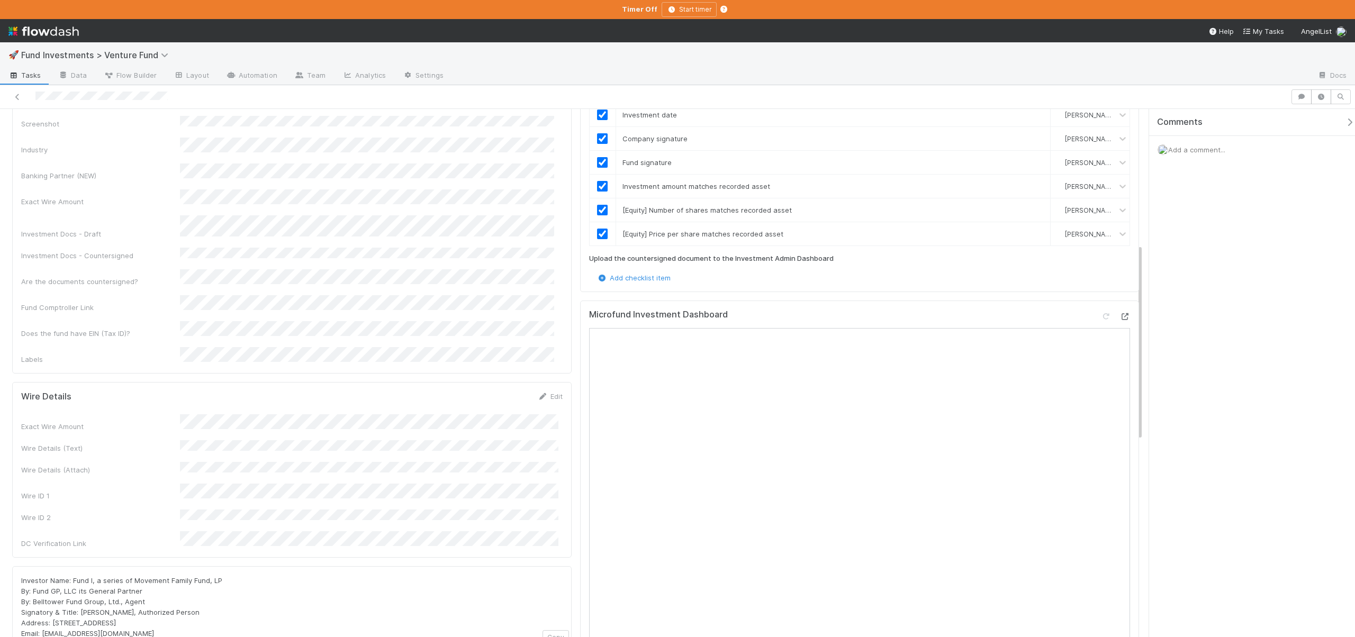
click at [1119, 313] on icon at bounding box center [1124, 316] width 11 height 7
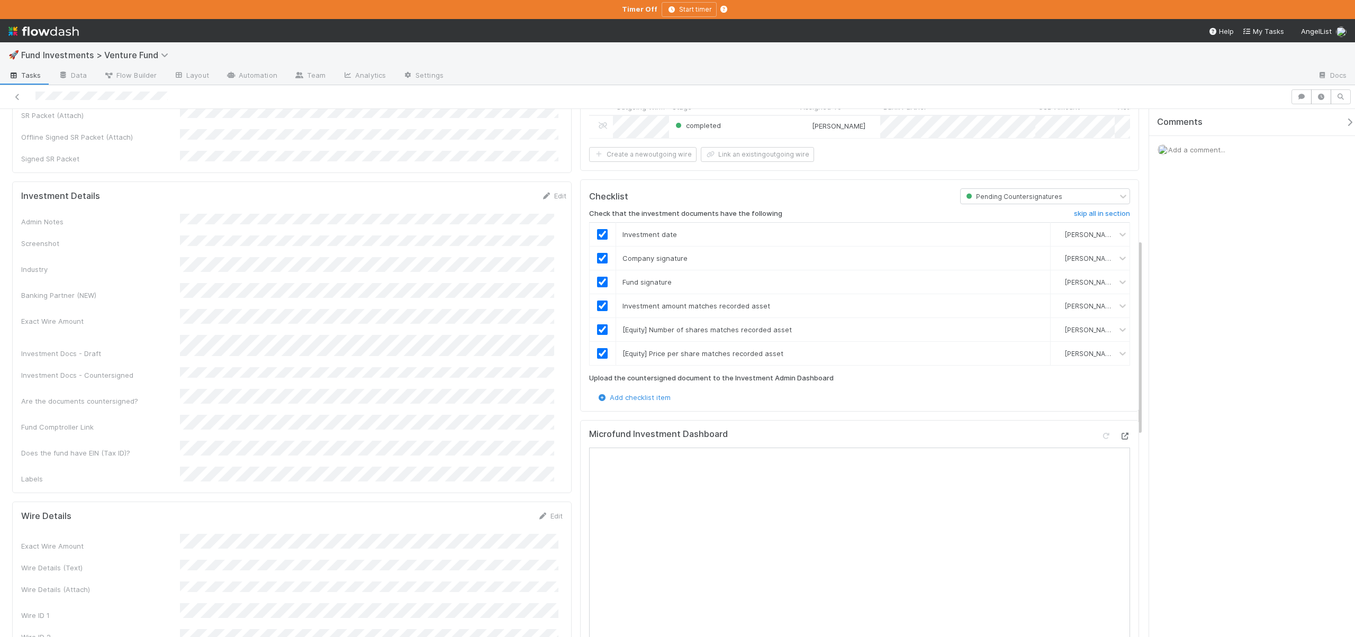
scroll to position [0, 0]
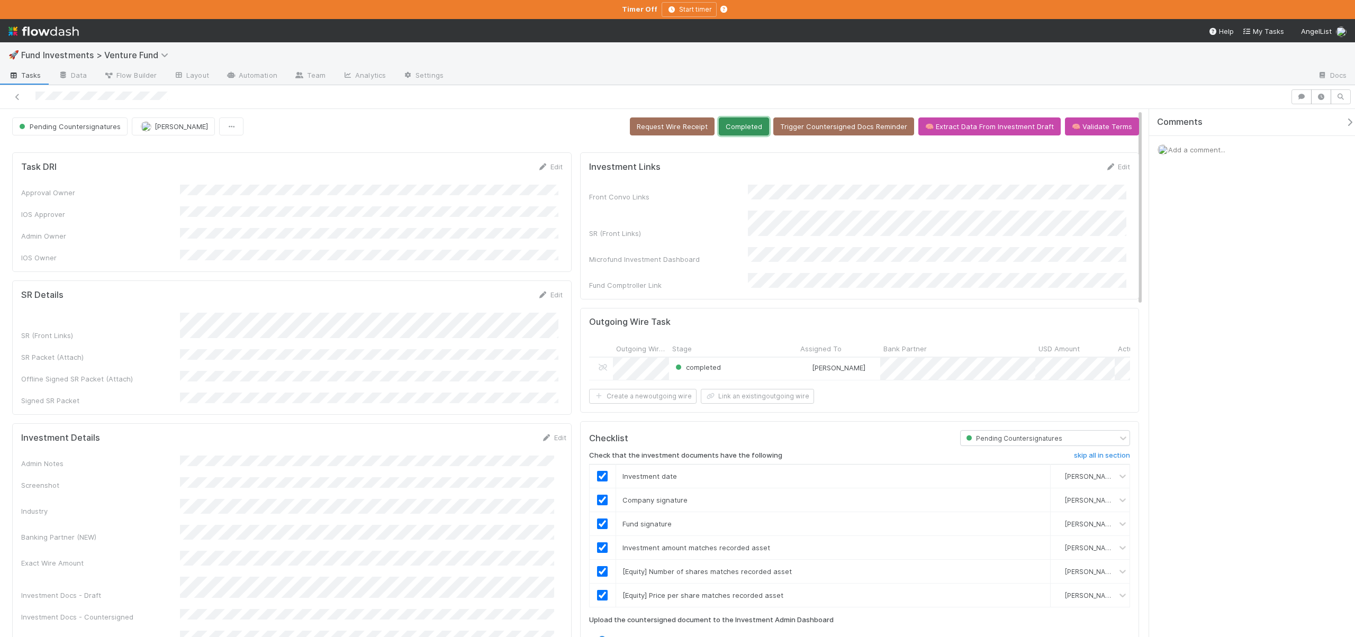
click at [739, 129] on button "Completed" at bounding box center [744, 127] width 50 height 18
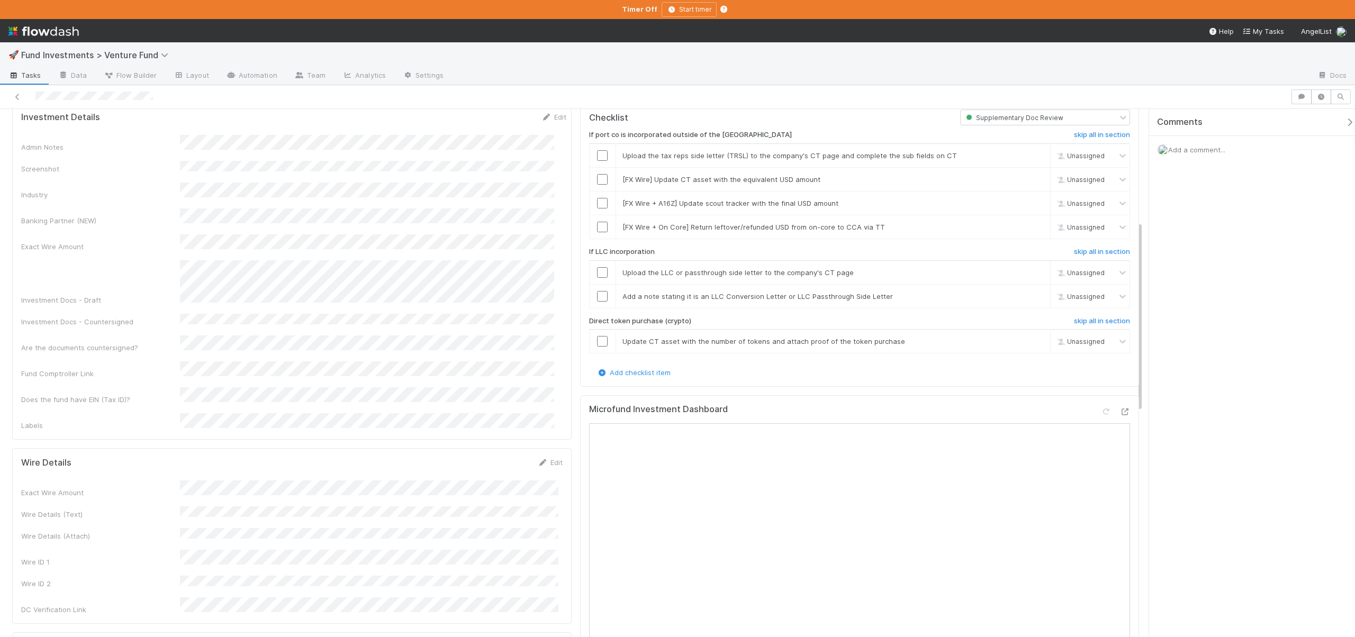
scroll to position [308, 0]
click at [600, 148] on td at bounding box center [602, 158] width 26 height 24
click at [597, 160] on input "checkbox" at bounding box center [602, 157] width 11 height 11
click at [1031, 178] on link "skip" at bounding box center [1037, 181] width 13 height 8
click at [1031, 201] on link "skip" at bounding box center [1037, 205] width 13 height 8
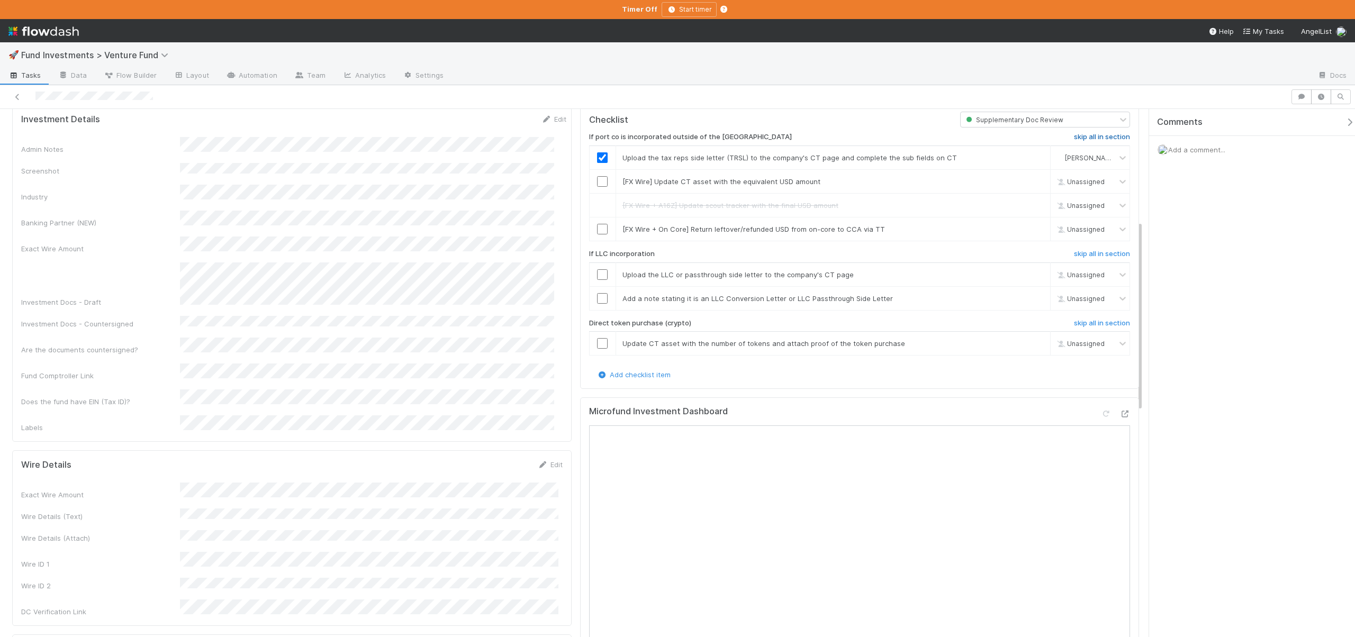
click at [1085, 133] on h6 "skip all in section" at bounding box center [1102, 137] width 56 height 8
click at [1028, 155] on link "undo" at bounding box center [1035, 157] width 16 height 8
click at [602, 152] on input "checkbox" at bounding box center [602, 157] width 11 height 11
click at [1086, 252] on h6 "skip all in section" at bounding box center [1102, 254] width 56 height 8
click at [1086, 322] on h6 "skip all in section" at bounding box center [1102, 323] width 56 height 8
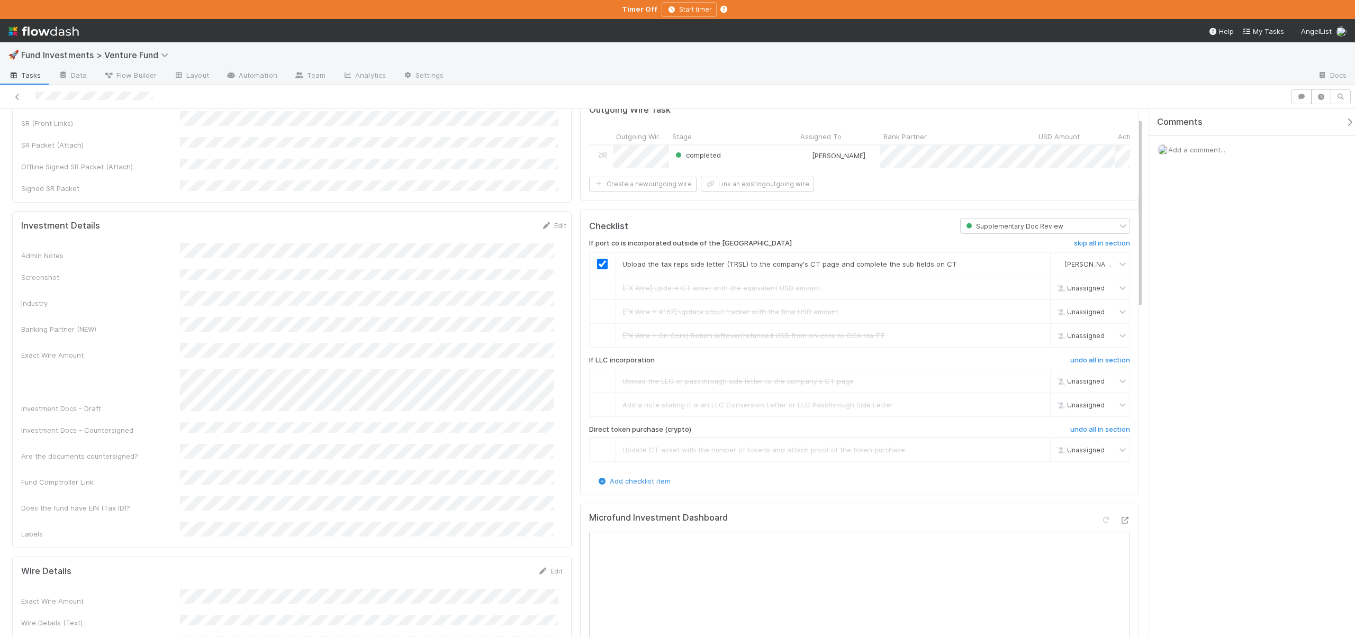
scroll to position [0, 0]
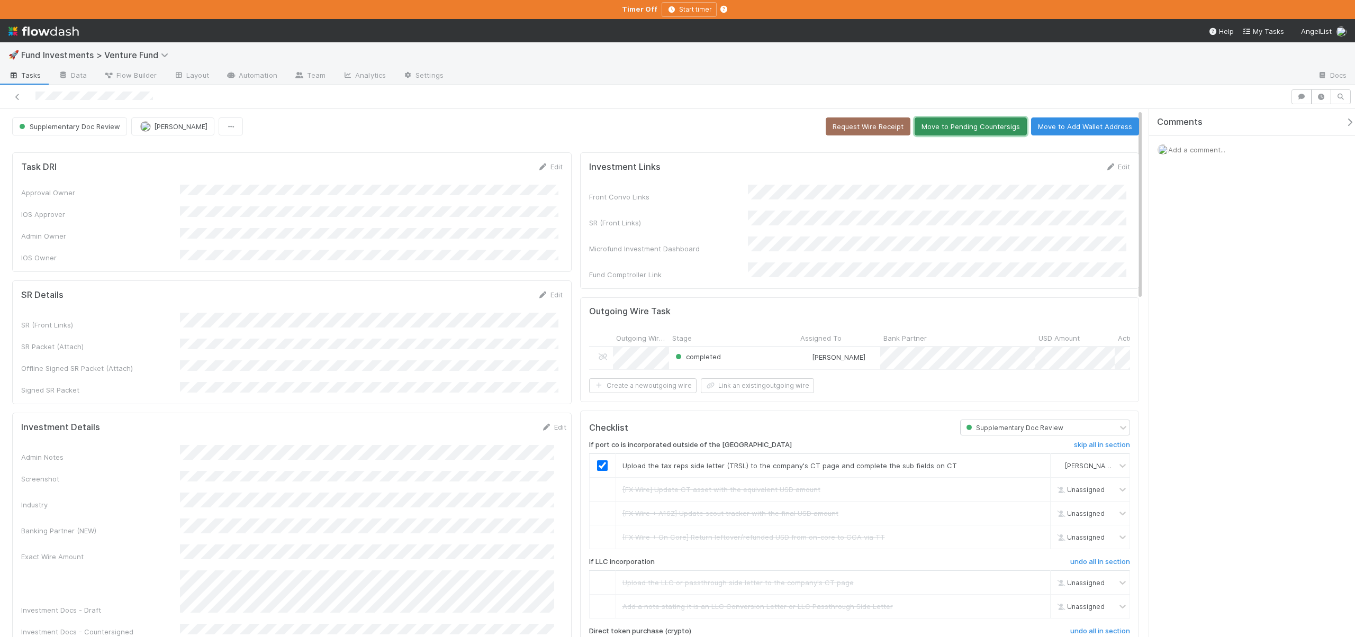
click at [951, 128] on button "Move to Pending Countersigs" at bounding box center [971, 127] width 112 height 18
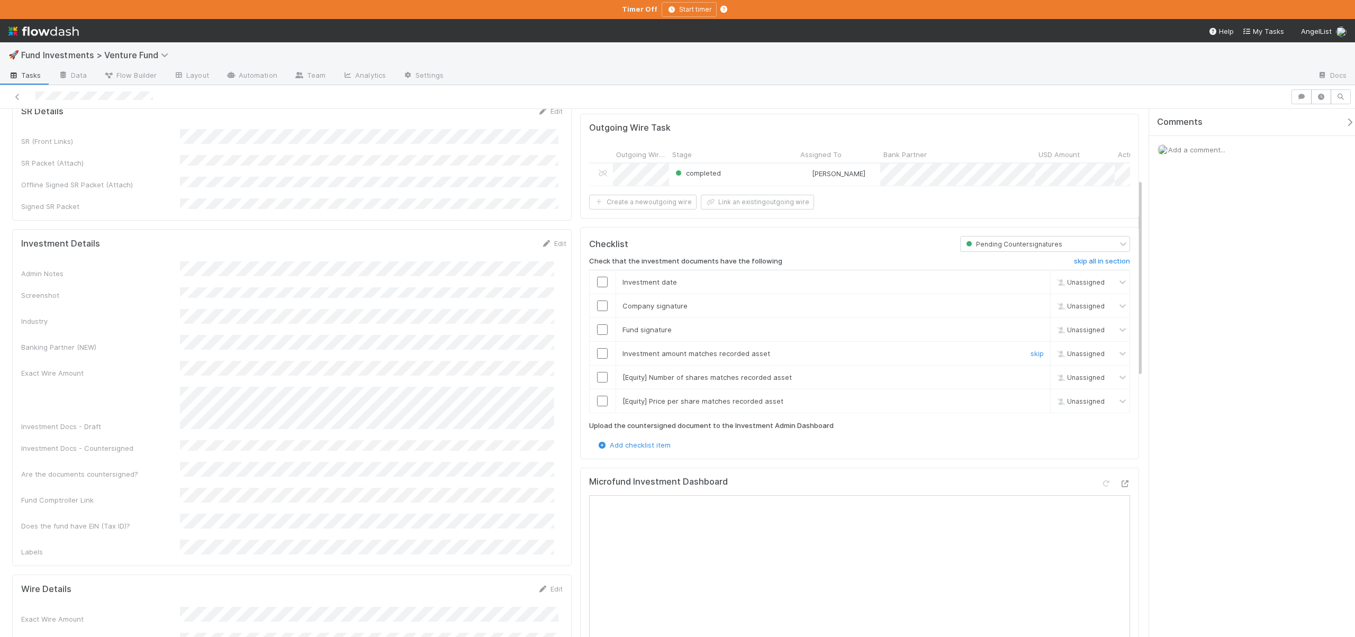
scroll to position [204, 0]
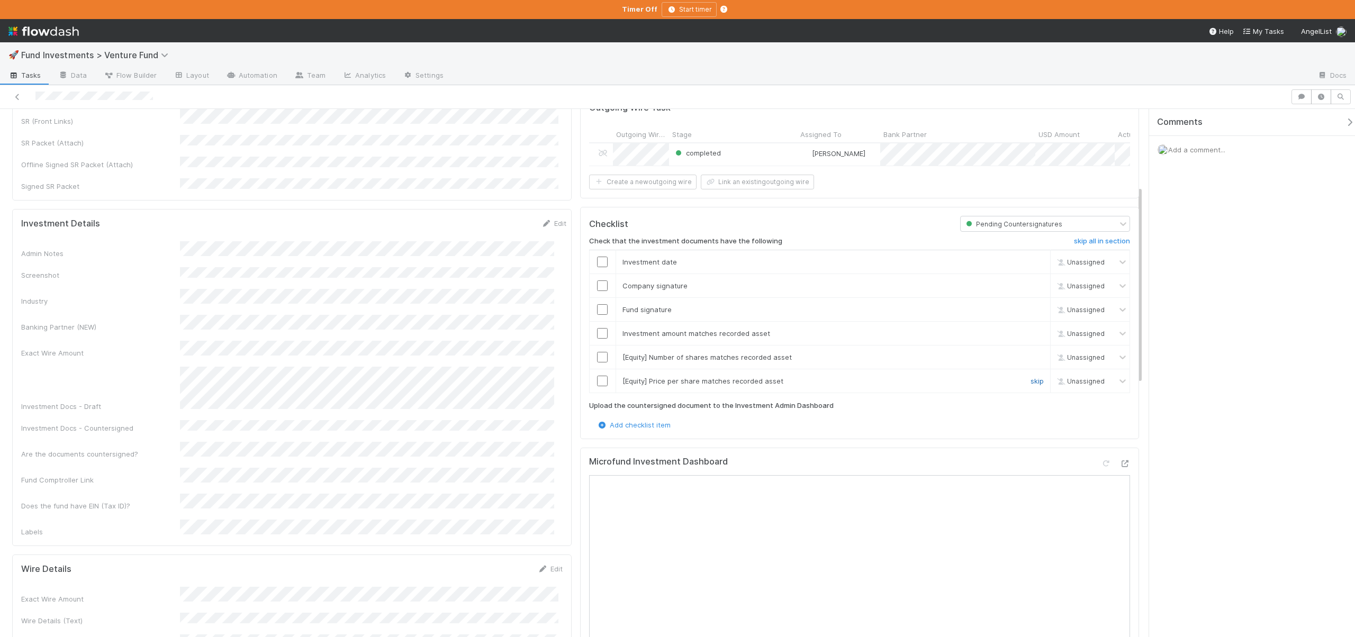
click at [1028, 382] on div "skip" at bounding box center [1036, 381] width 32 height 11
click at [1031, 381] on link "skip" at bounding box center [1037, 381] width 13 height 8
click at [1031, 357] on link "skip" at bounding box center [1037, 357] width 13 height 8
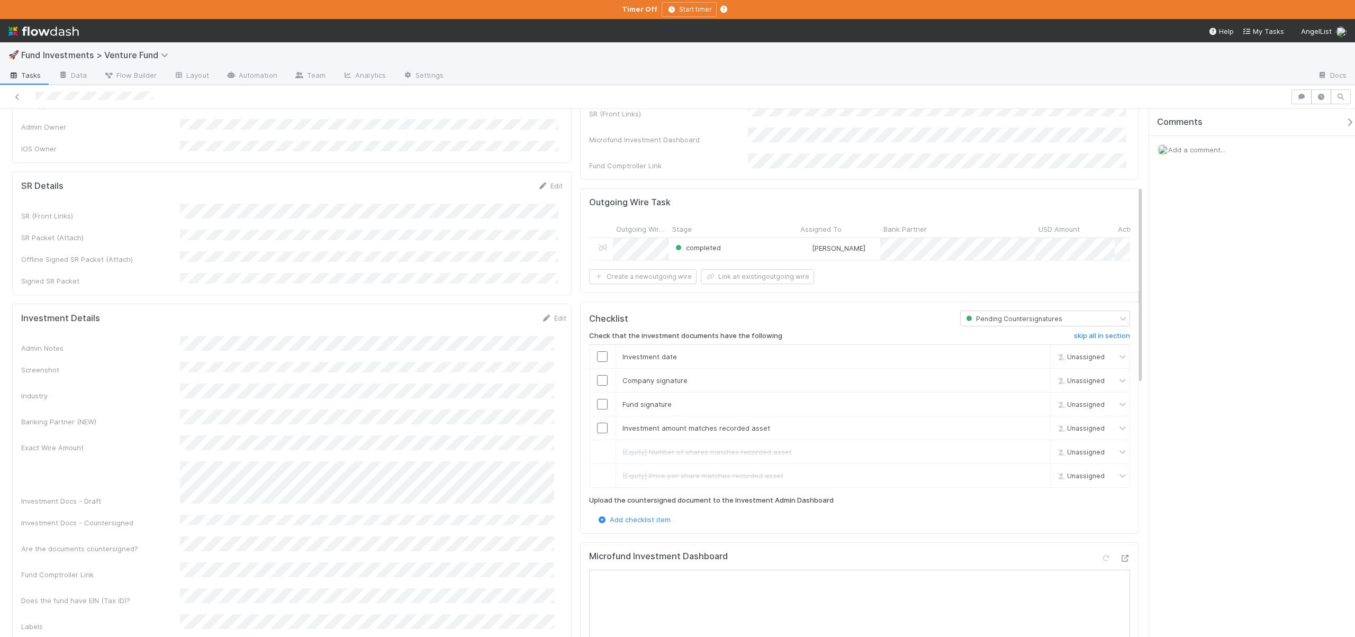
scroll to position [0, 0]
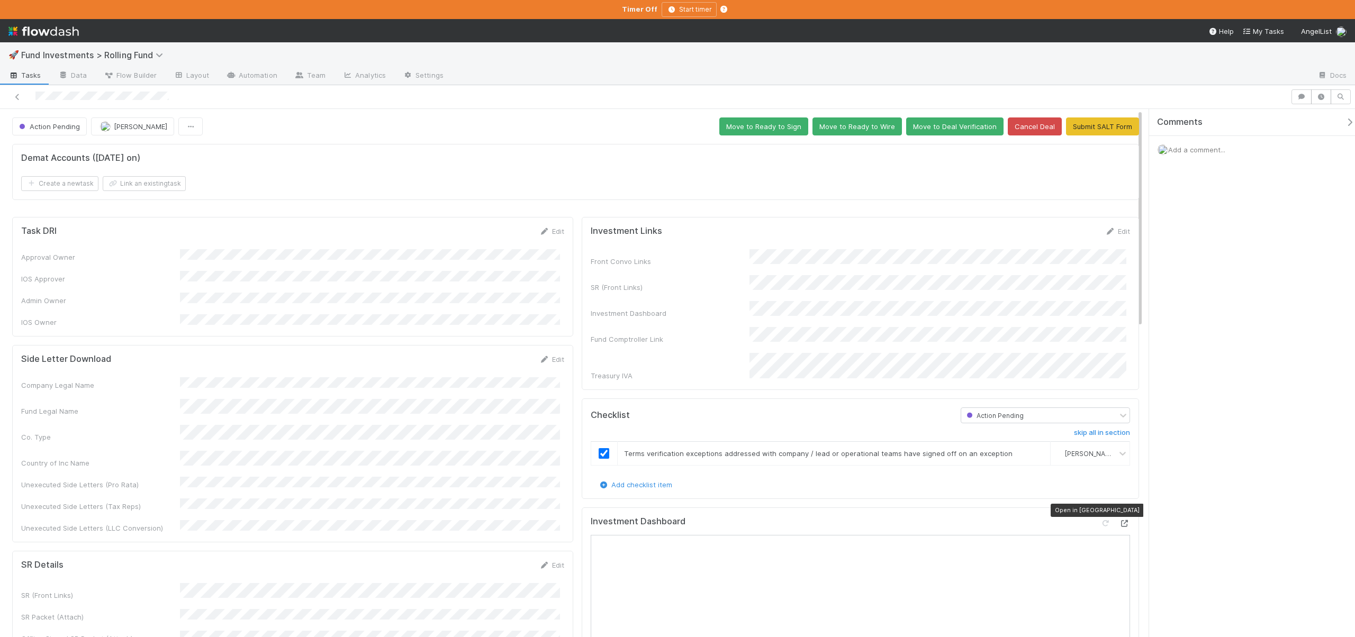
click at [1119, 520] on icon at bounding box center [1124, 523] width 11 height 7
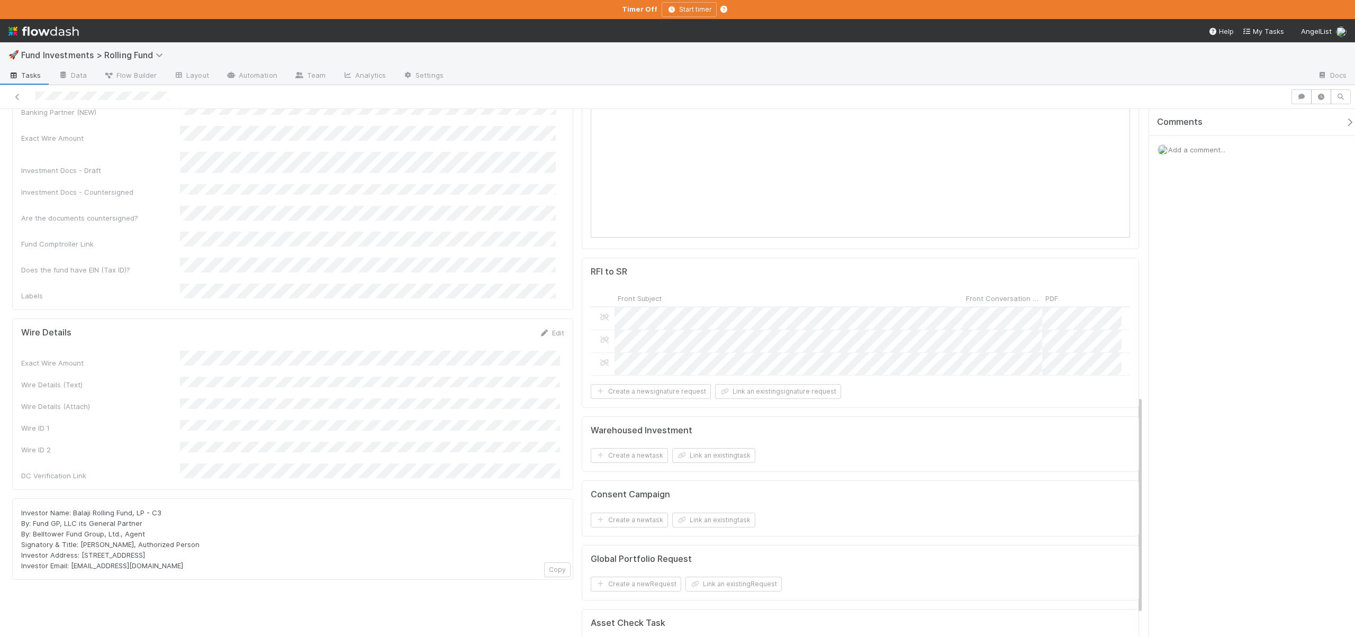
scroll to position [748, 0]
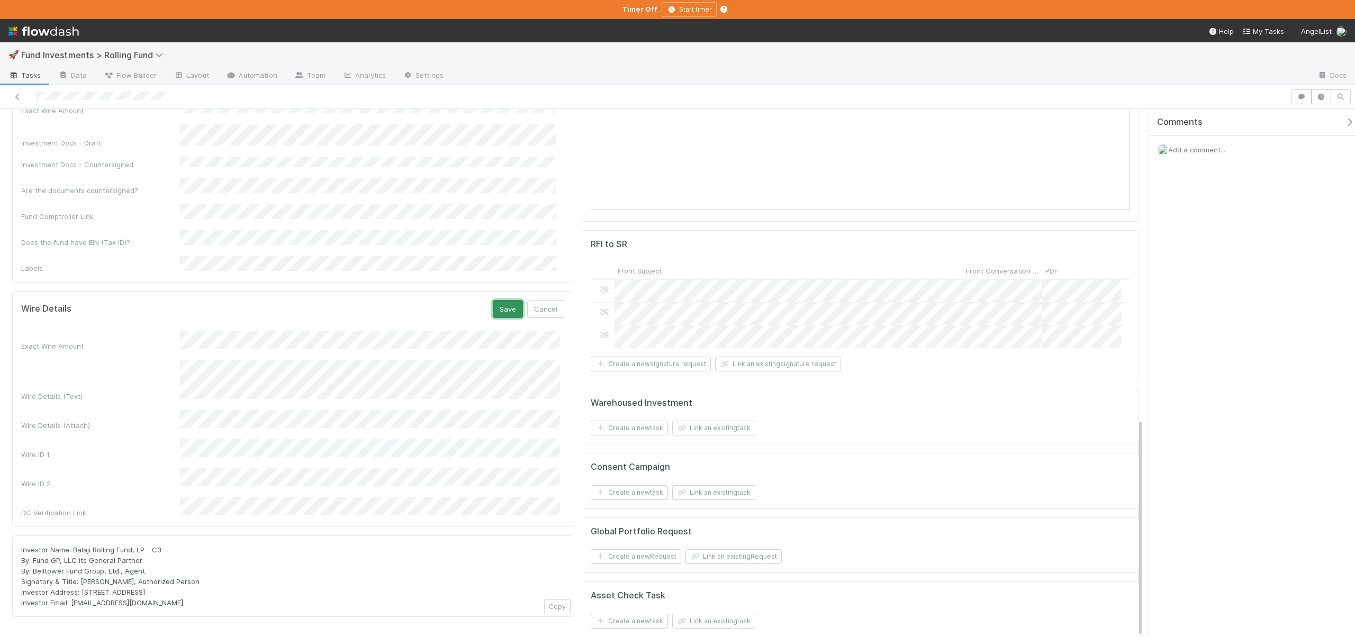
click at [508, 300] on button "Save" at bounding box center [508, 309] width 30 height 18
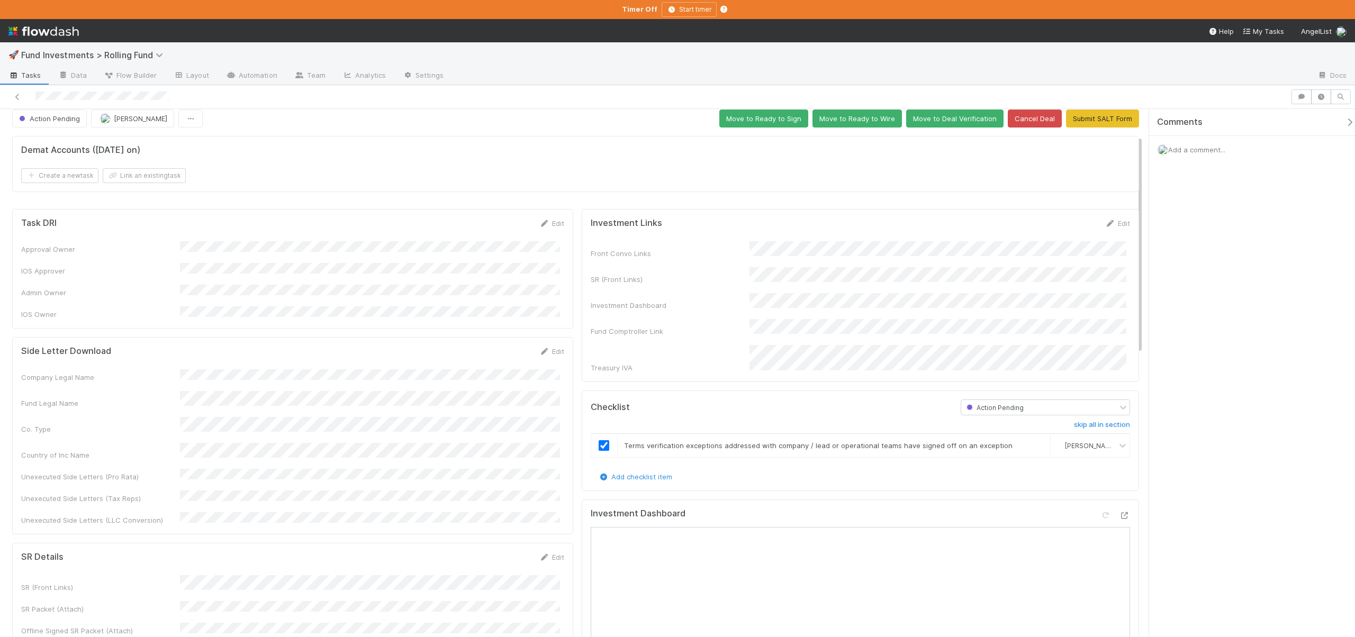
scroll to position [0, 0]
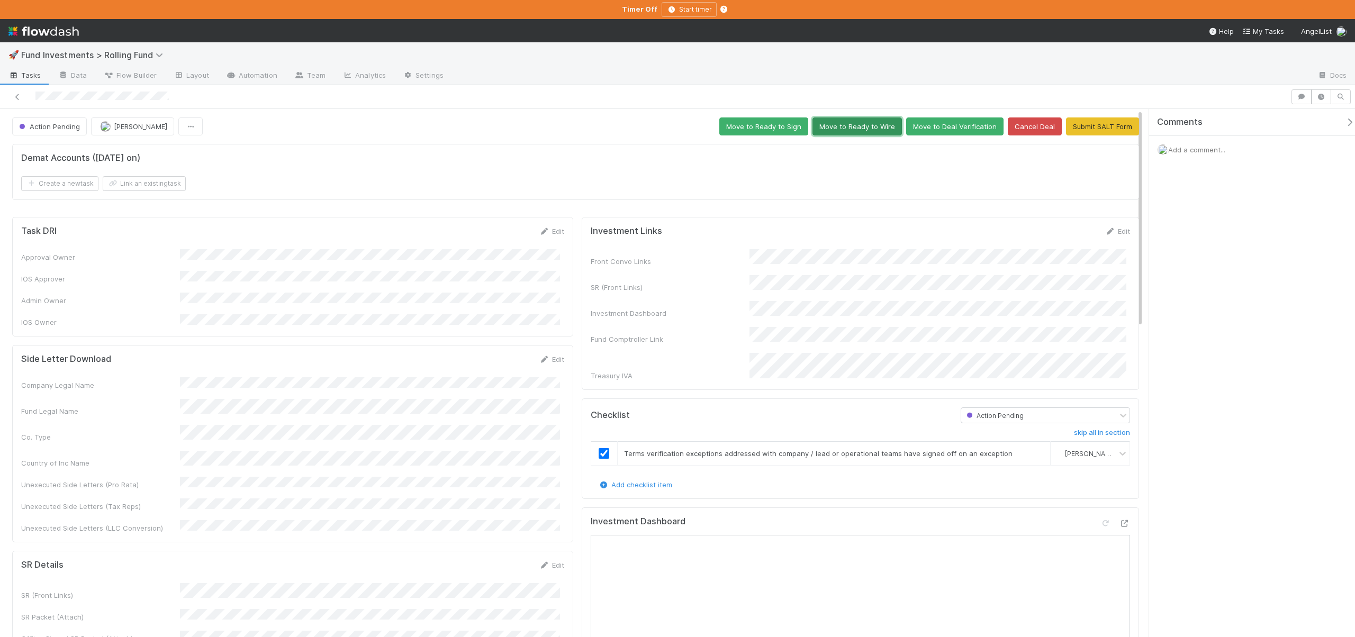
click at [845, 130] on button "Move to Ready to Wire" at bounding box center [856, 127] width 89 height 18
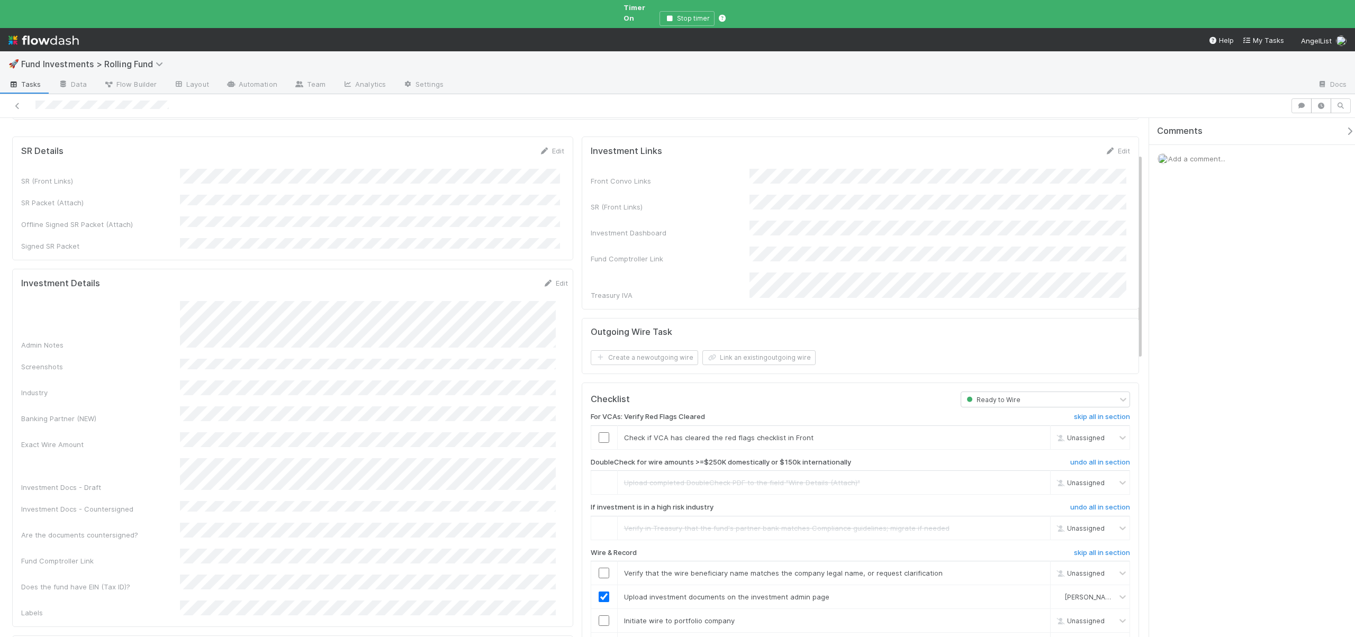
scroll to position [99, 0]
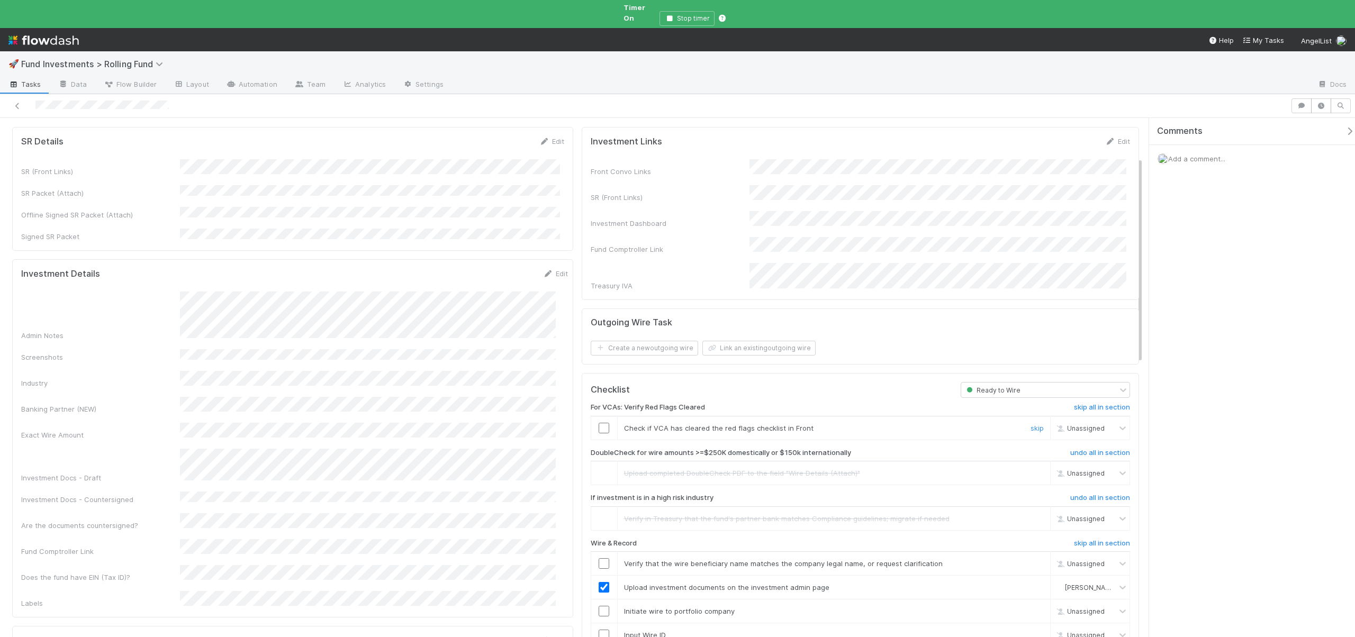
click at [604, 416] on td at bounding box center [604, 428] width 26 height 24
click at [604, 423] on input "checkbox" at bounding box center [604, 428] width 11 height 11
click at [599, 423] on input "checkbox" at bounding box center [604, 428] width 11 height 11
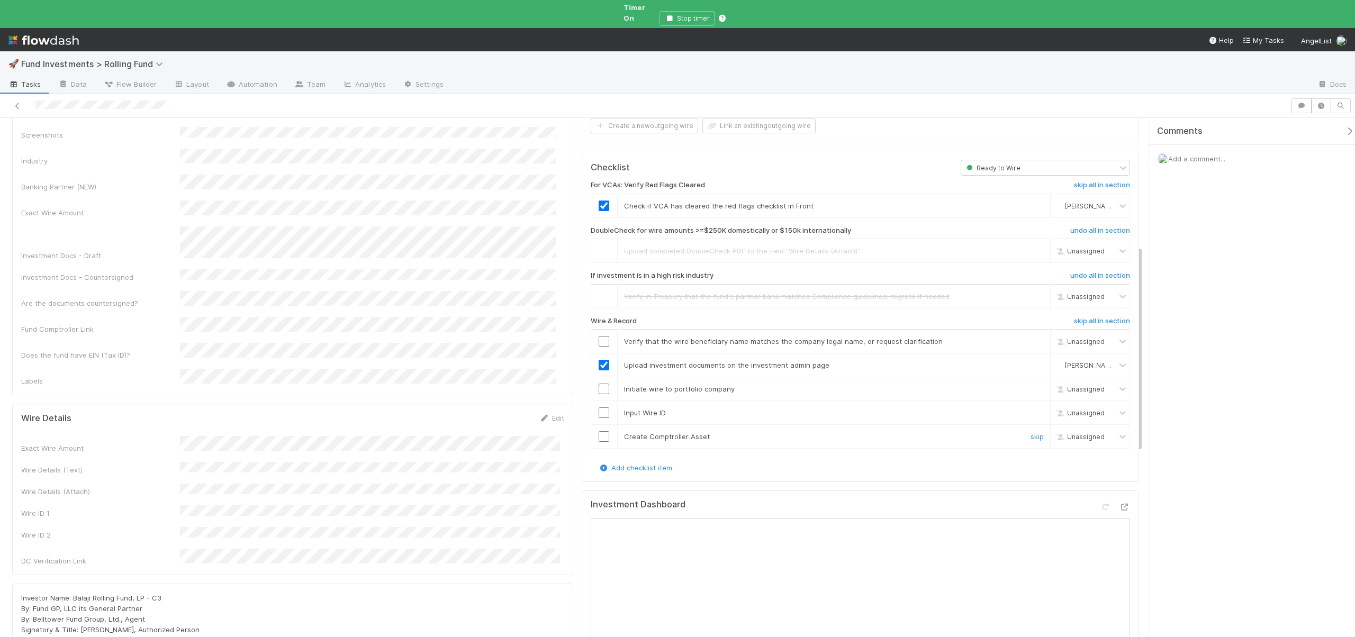
scroll to position [326, 0]
click at [602, 332] on input "checkbox" at bounding box center [604, 337] width 11 height 11
click at [599, 380] on input "checkbox" at bounding box center [604, 385] width 11 height 11
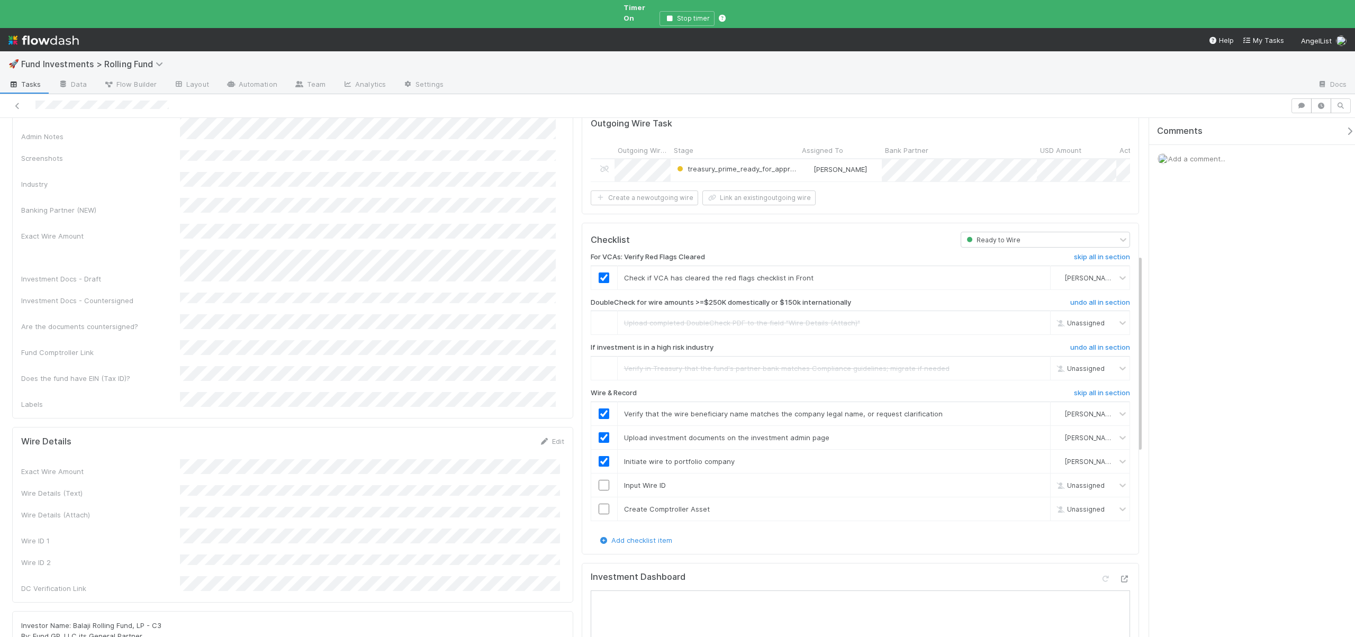
scroll to position [363, 0]
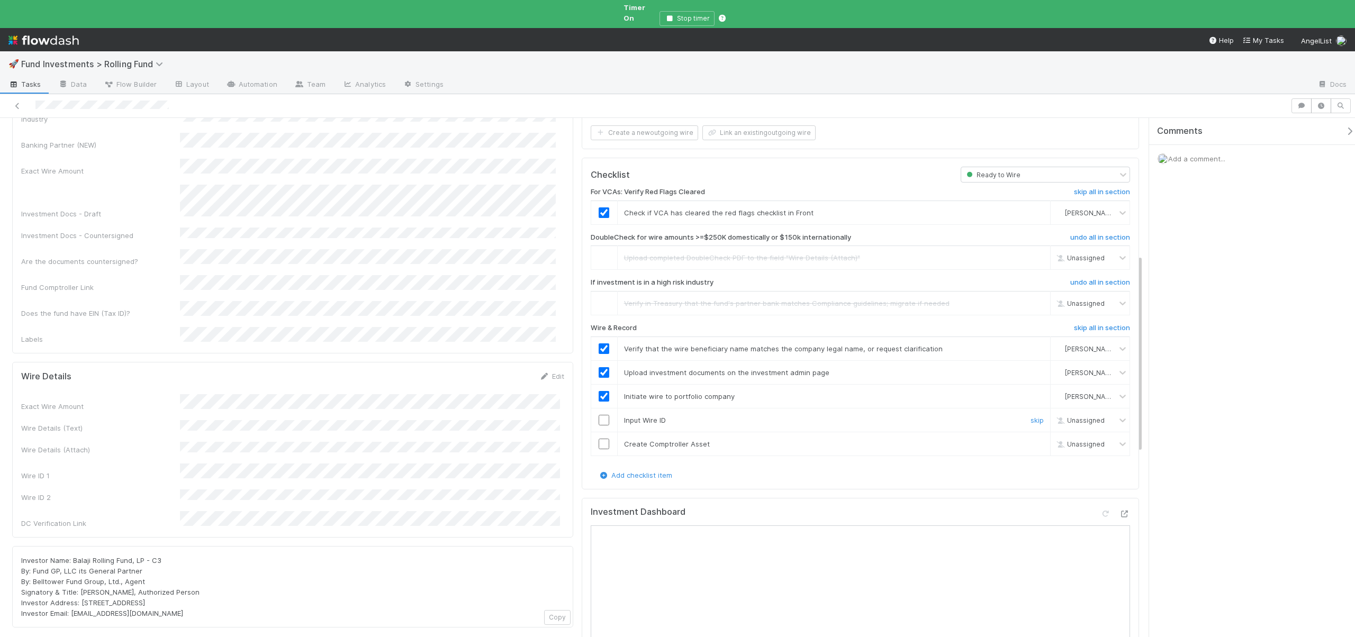
click at [599, 415] on input "checkbox" at bounding box center [604, 420] width 11 height 11
click at [600, 439] on input "checkbox" at bounding box center [604, 444] width 11 height 11
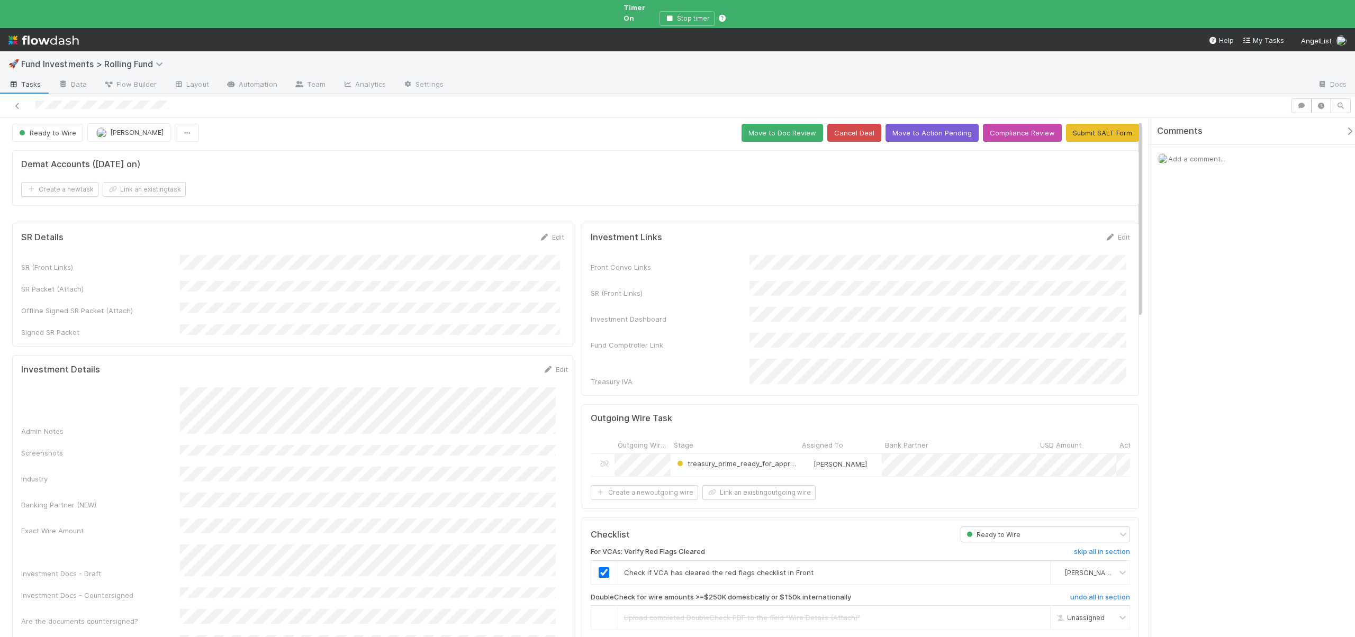
scroll to position [0, 0]
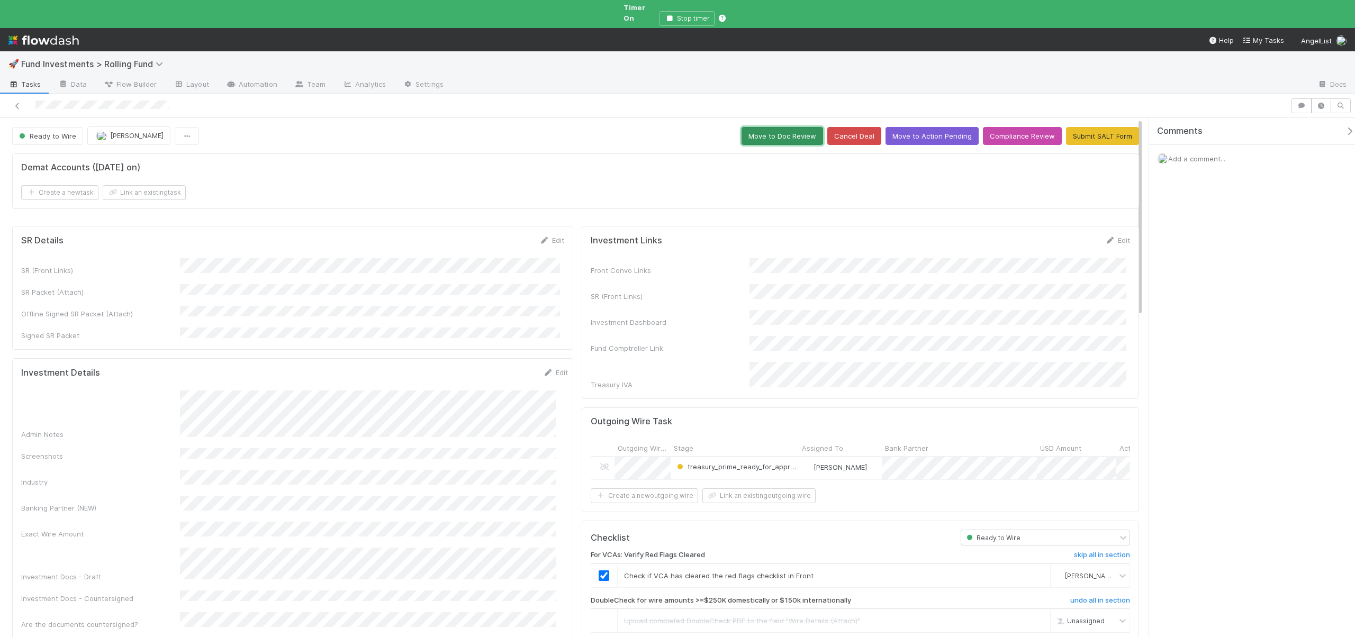
click at [755, 127] on button "Move to Doc Review" at bounding box center [783, 136] width 82 height 18
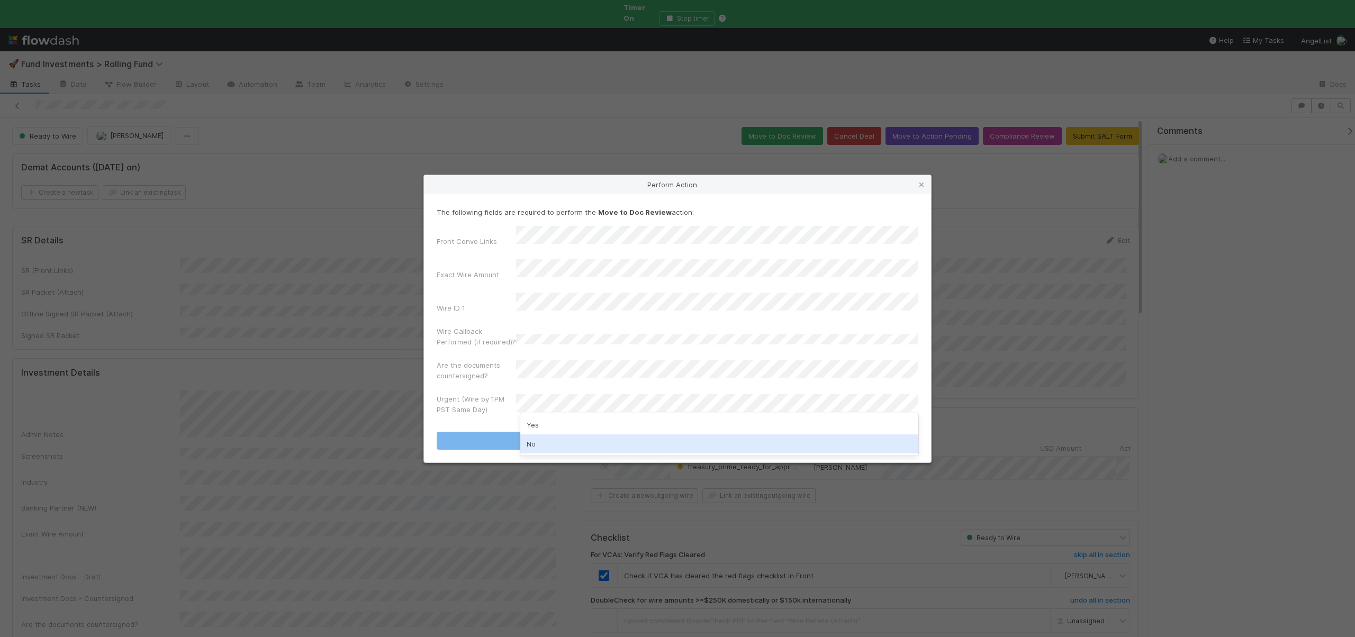
click at [538, 440] on div "No" at bounding box center [719, 444] width 398 height 19
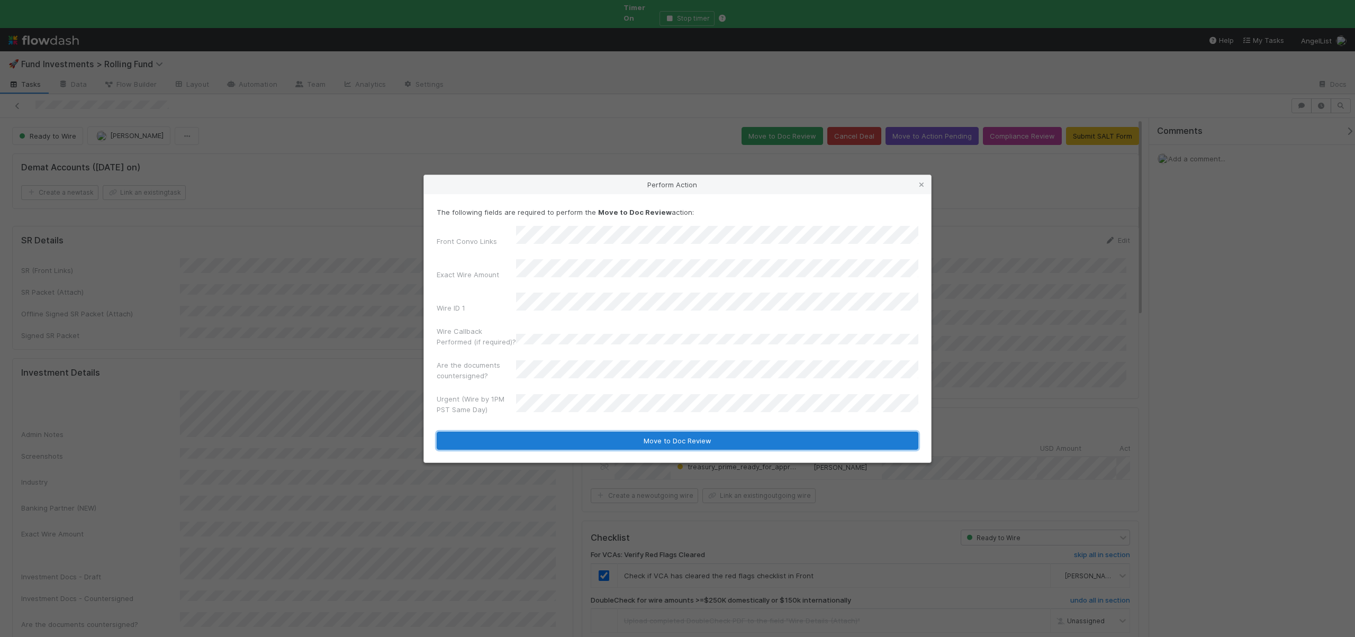
click at [594, 432] on button "Move to Doc Review" at bounding box center [678, 441] width 482 height 18
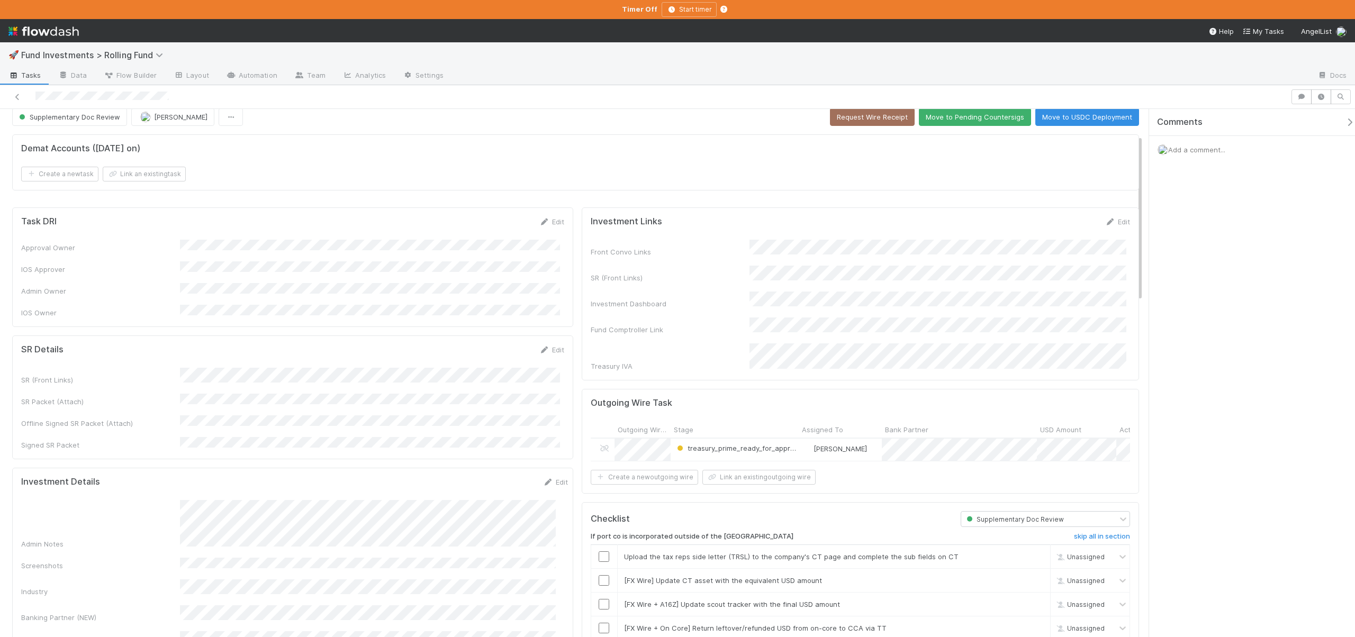
scroll to position [240, 0]
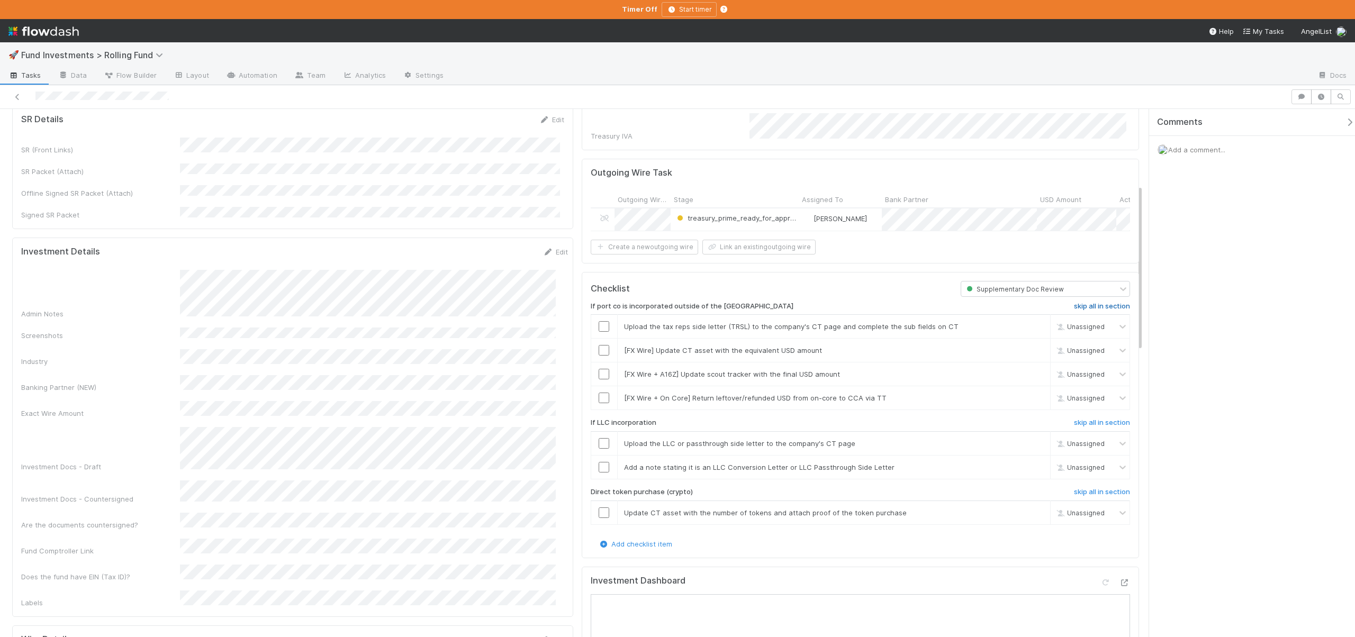
click at [1105, 302] on h6 "skip all in section" at bounding box center [1102, 306] width 56 height 8
click at [1088, 419] on h6 "skip all in section" at bounding box center [1102, 423] width 56 height 8
click at [1084, 419] on h6 "skip all in section" at bounding box center [1102, 423] width 56 height 8
click at [1084, 488] on h6 "skip all in section" at bounding box center [1102, 492] width 56 height 8
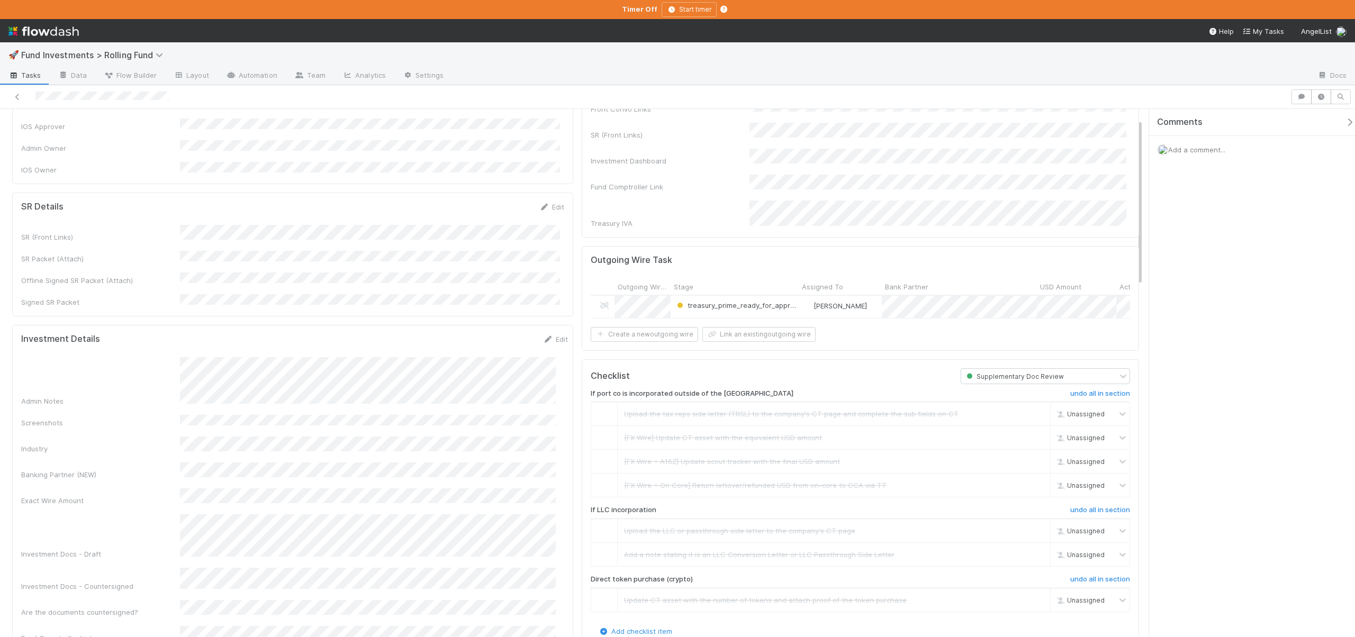
scroll to position [0, 0]
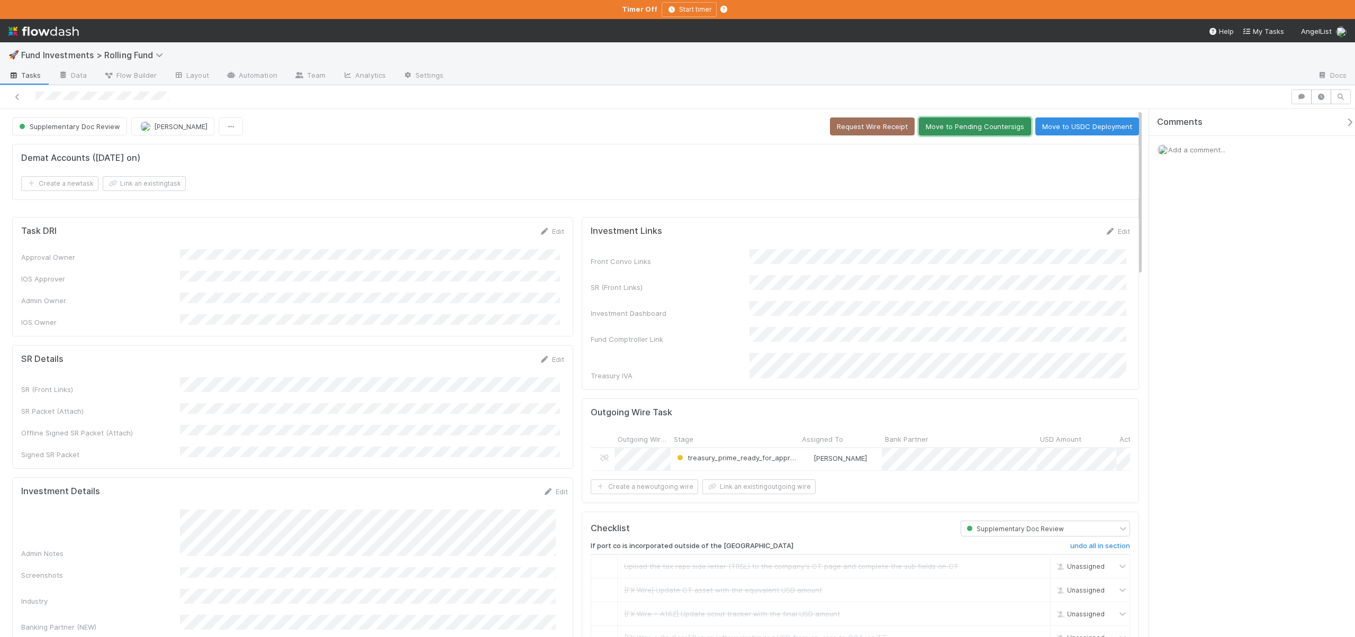
click at [951, 130] on button "Move to Pending Countersigs" at bounding box center [975, 127] width 112 height 18
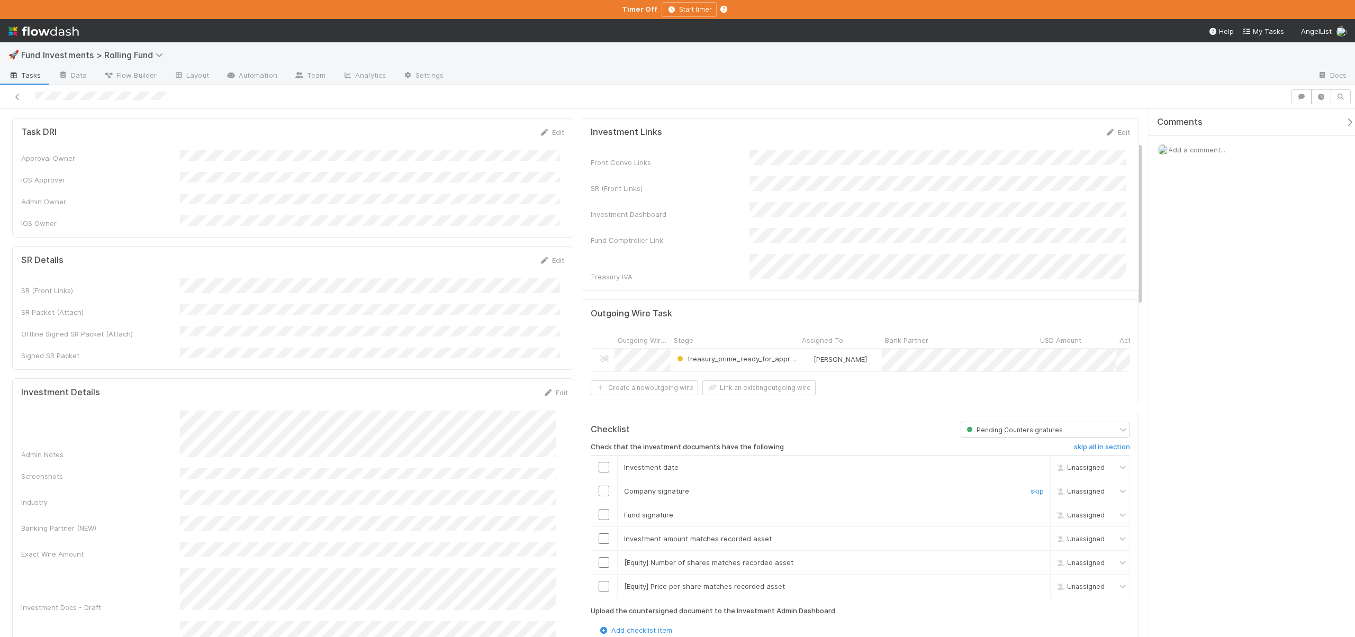
scroll to position [105, 0]
click at [603, 575] on input "checkbox" at bounding box center [604, 580] width 11 height 11
click at [605, 552] on input "checkbox" at bounding box center [604, 557] width 11 height 11
click at [603, 528] on input "checkbox" at bounding box center [604, 533] width 11 height 11
click at [601, 508] on input "checkbox" at bounding box center [604, 509] width 11 height 11
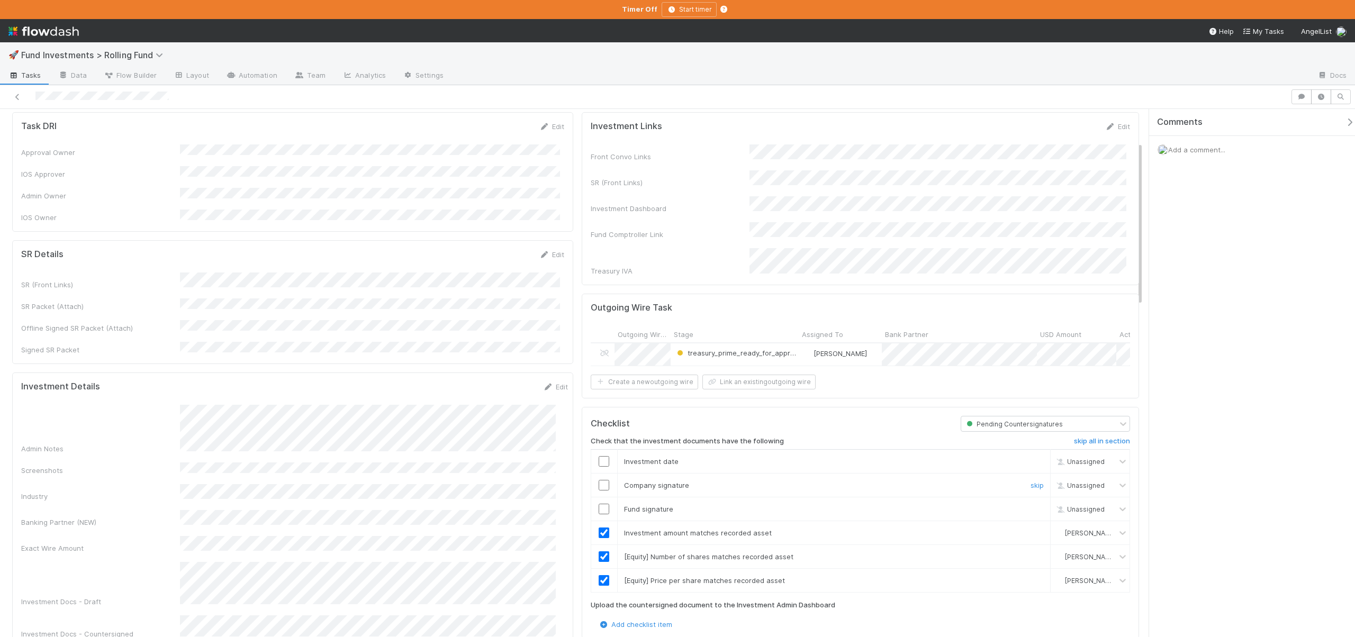
click at [602, 484] on input "checkbox" at bounding box center [604, 485] width 11 height 11
checkbox input "true"
click at [599, 505] on input "checkbox" at bounding box center [604, 509] width 11 height 11
click at [599, 504] on input "checkbox" at bounding box center [604, 509] width 11 height 11
click at [599, 482] on input "checkbox" at bounding box center [604, 485] width 11 height 11
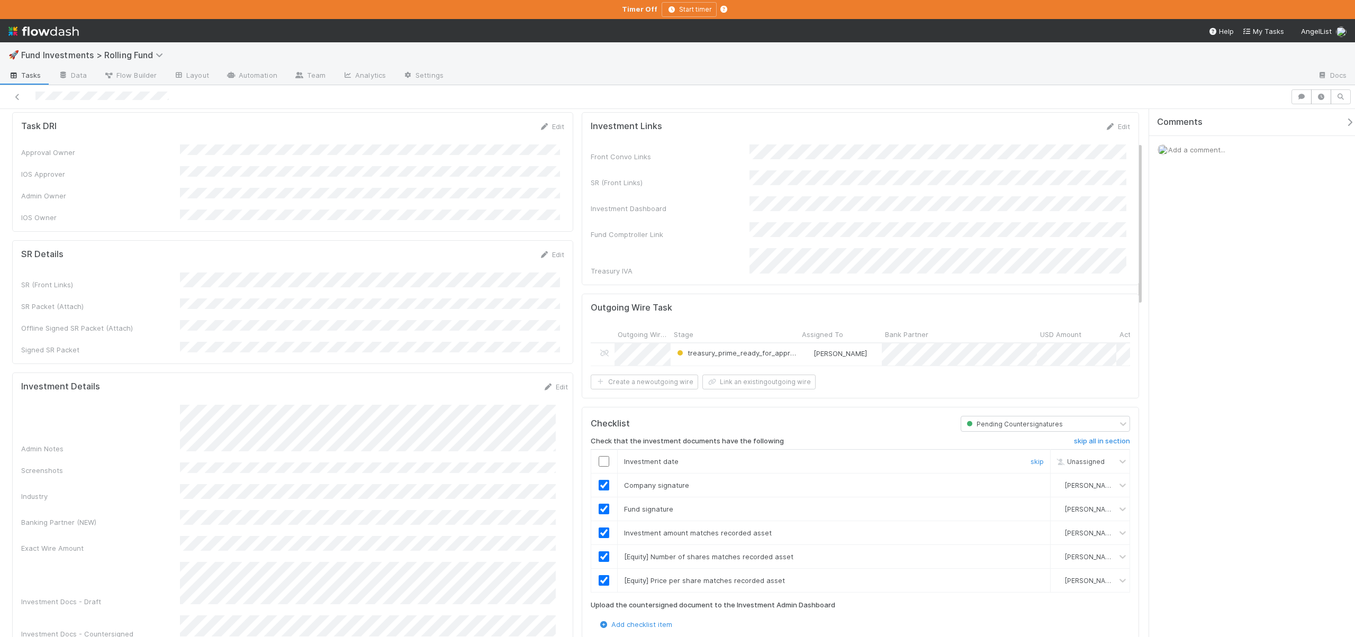
click at [604, 456] on input "checkbox" at bounding box center [604, 461] width 11 height 11
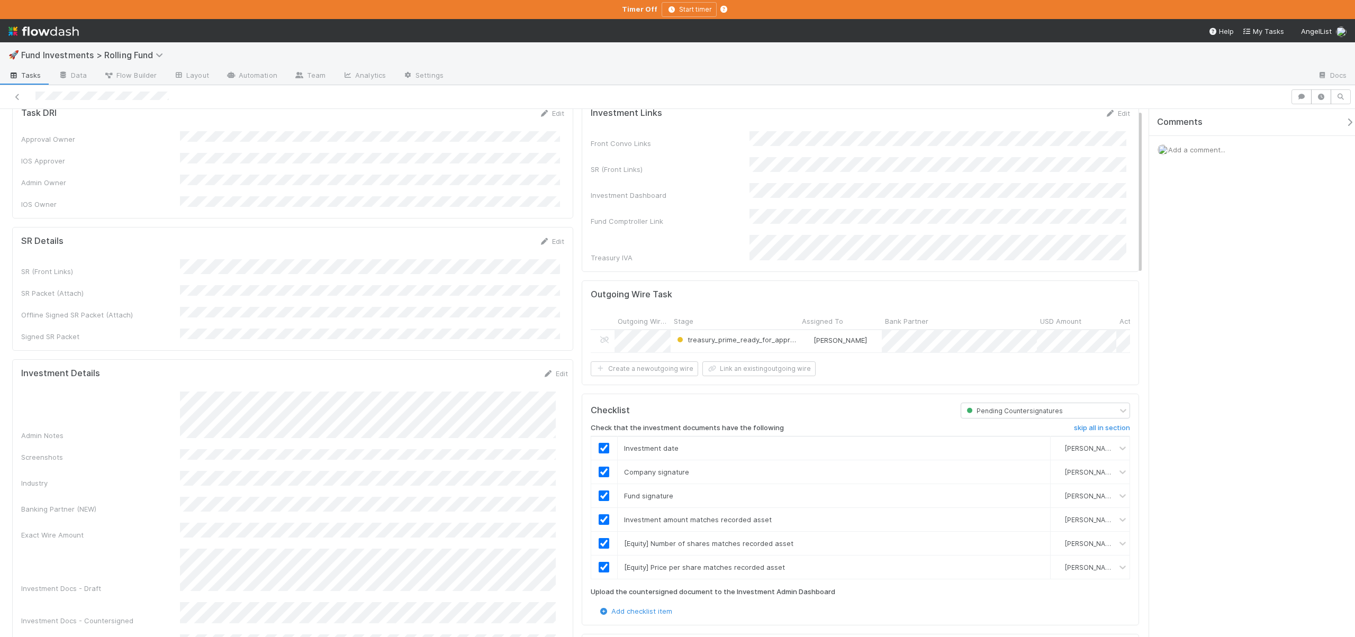
scroll to position [0, 0]
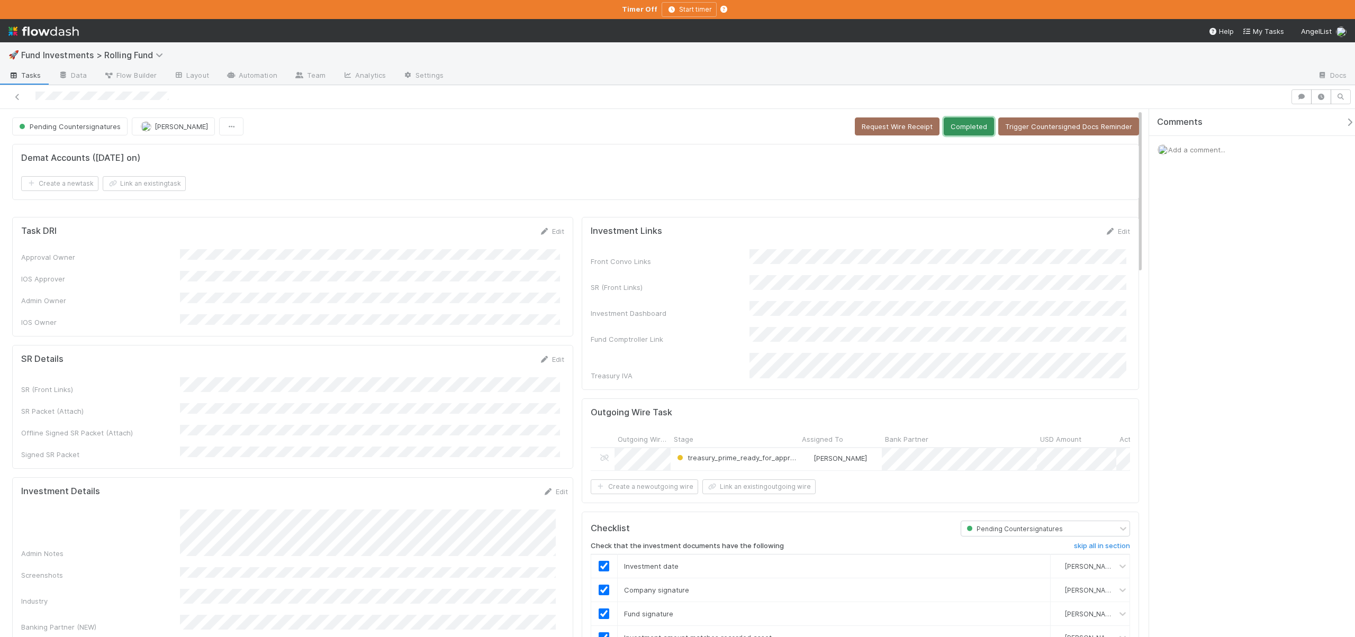
click at [962, 125] on button "Completed" at bounding box center [969, 127] width 50 height 18
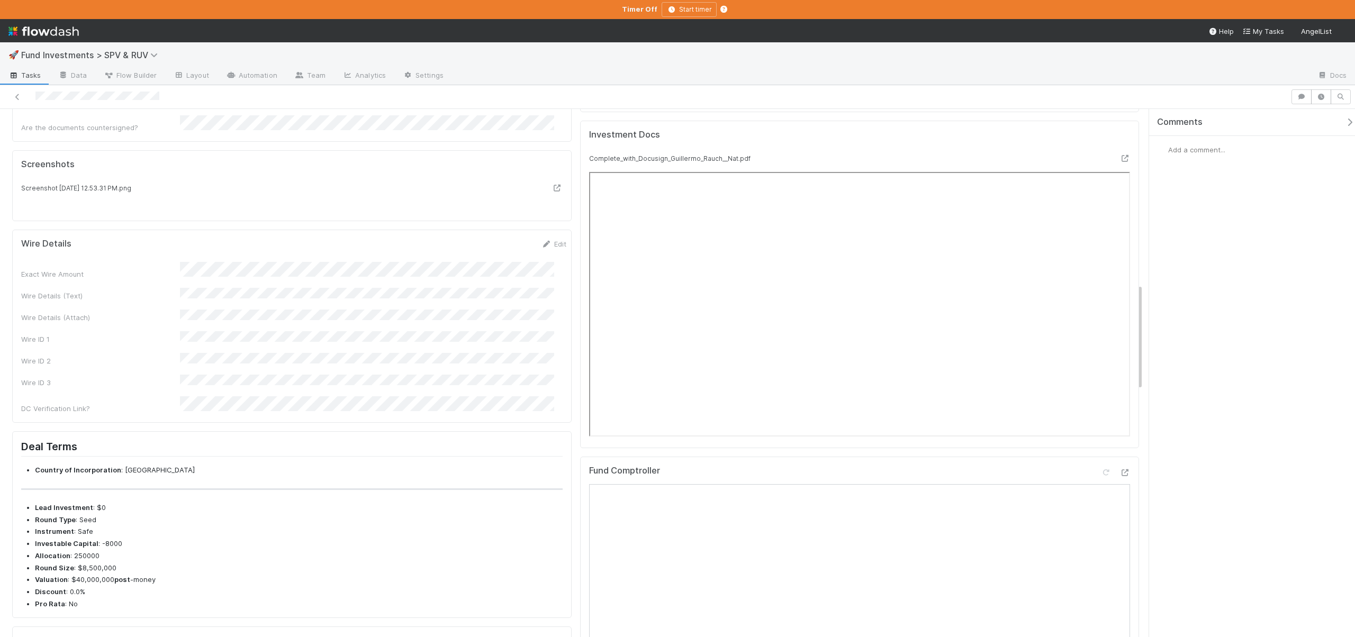
scroll to position [859, 0]
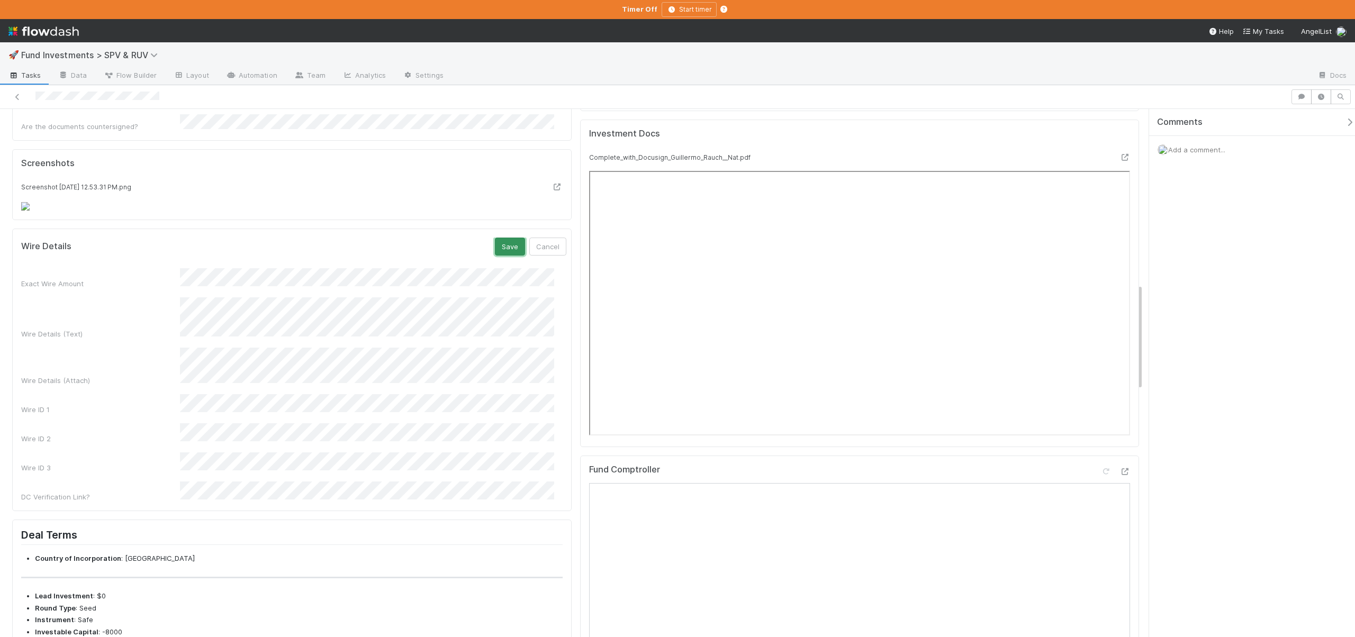
click at [502, 256] on button "Save" at bounding box center [510, 247] width 30 height 18
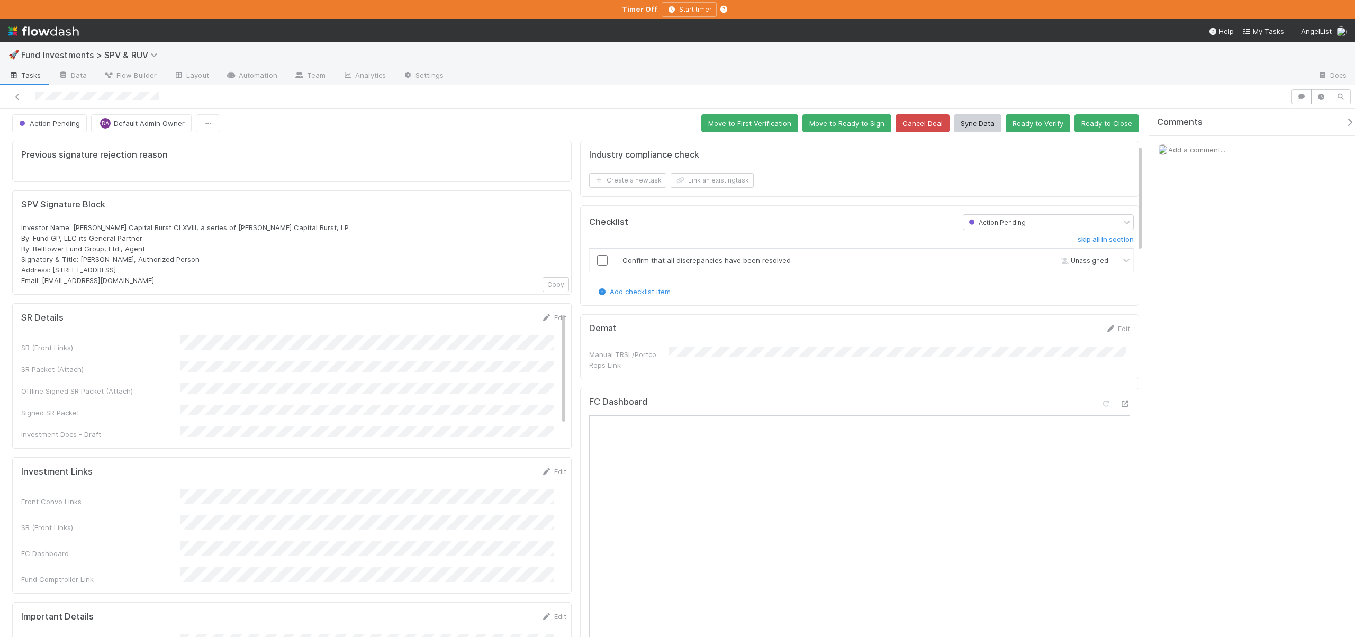
scroll to position [0, 0]
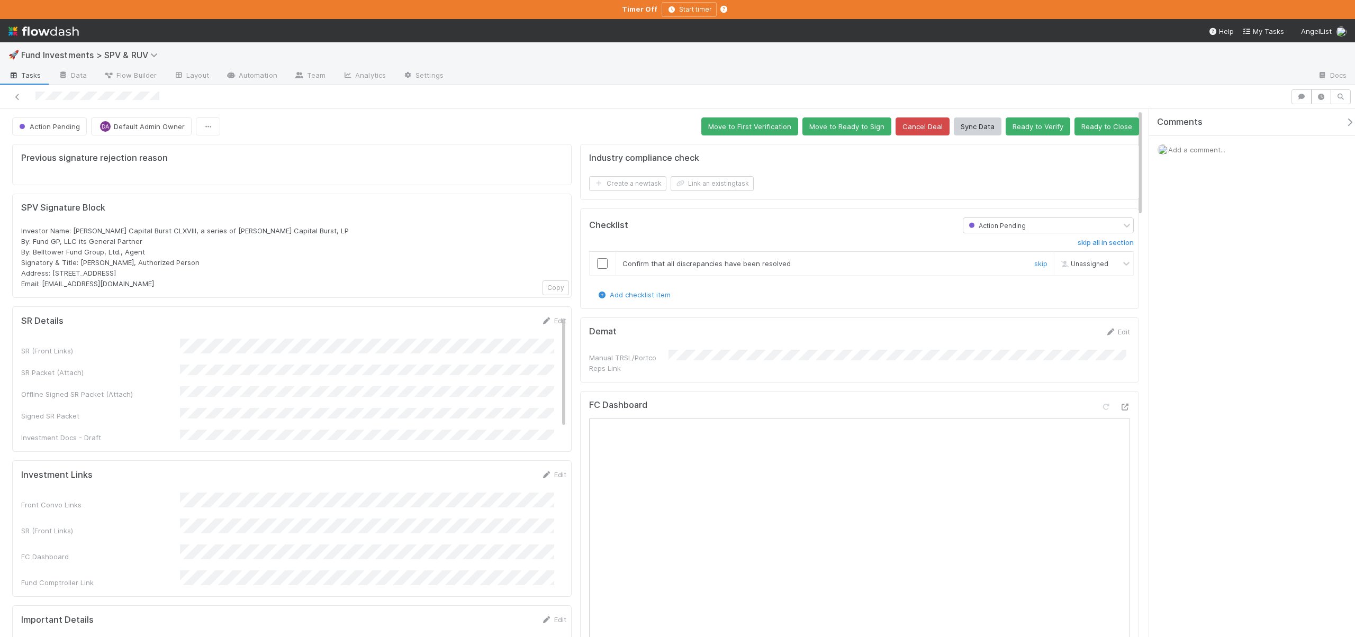
click at [600, 263] on input "checkbox" at bounding box center [602, 263] width 11 height 11
click at [1314, 95] on button "button" at bounding box center [1321, 96] width 20 height 15
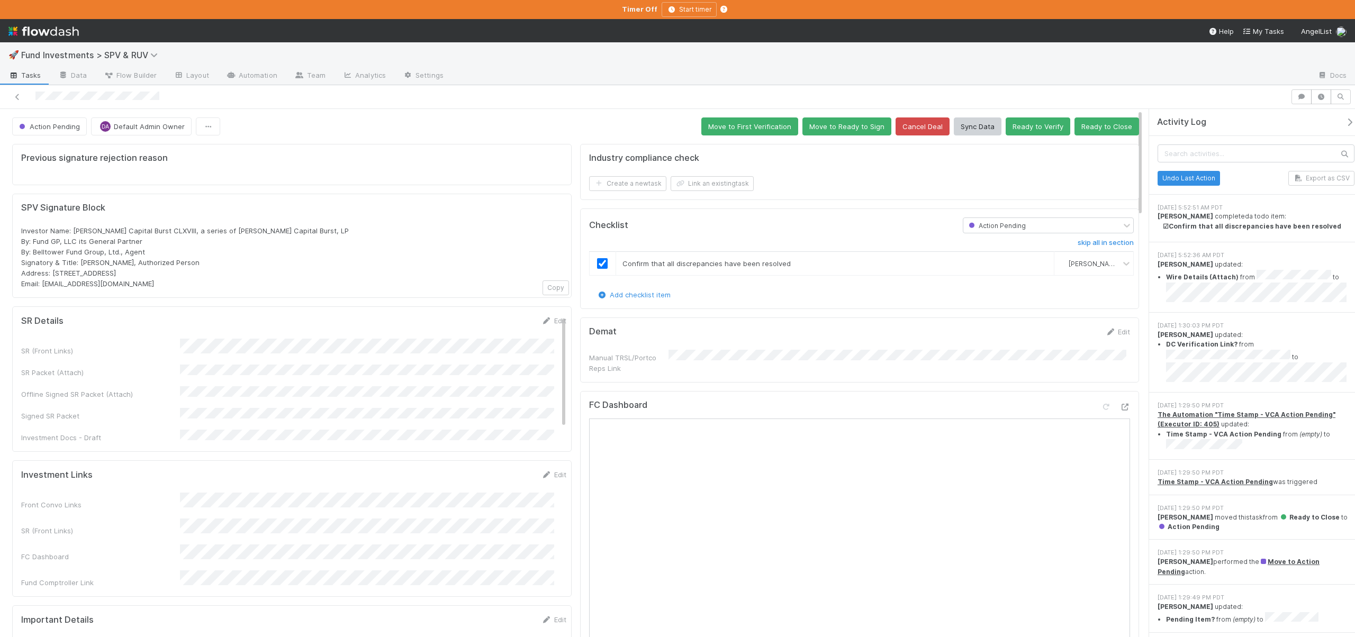
click at [1333, 112] on div "Activity Log" at bounding box center [1256, 122] width 214 height 27
click at [1344, 123] on icon "button" at bounding box center [1349, 122] width 11 height 8
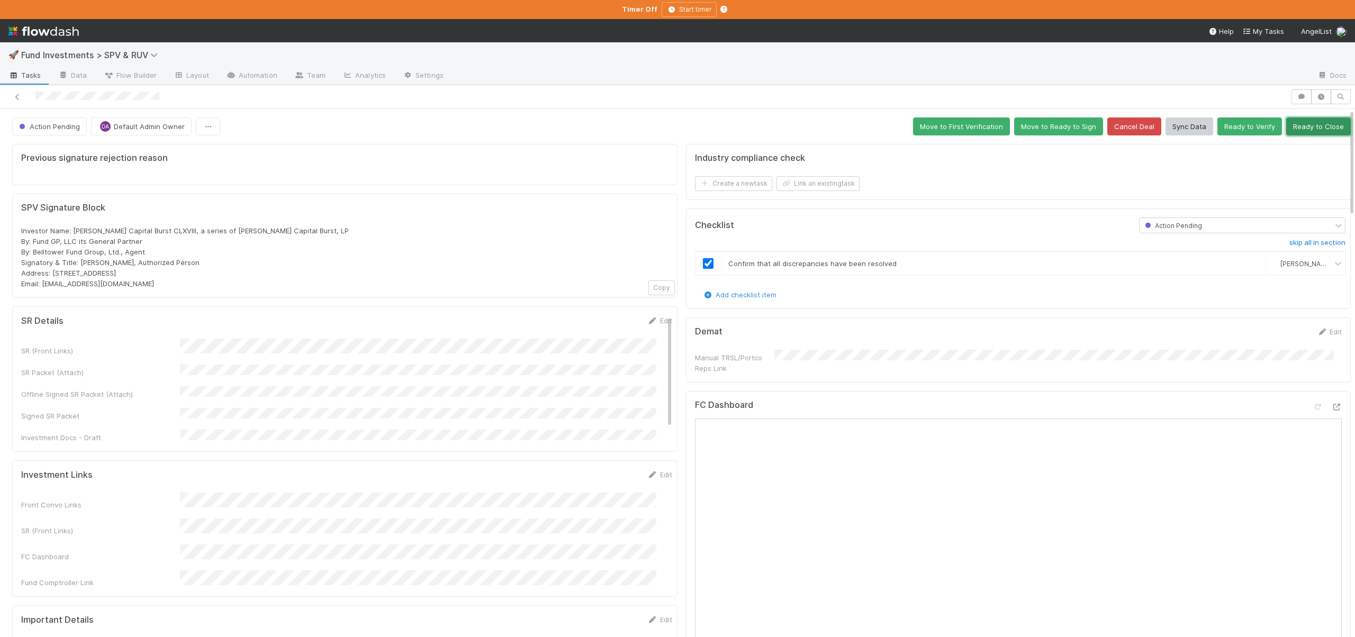
click at [1299, 120] on button "Ready to Close" at bounding box center [1318, 127] width 65 height 18
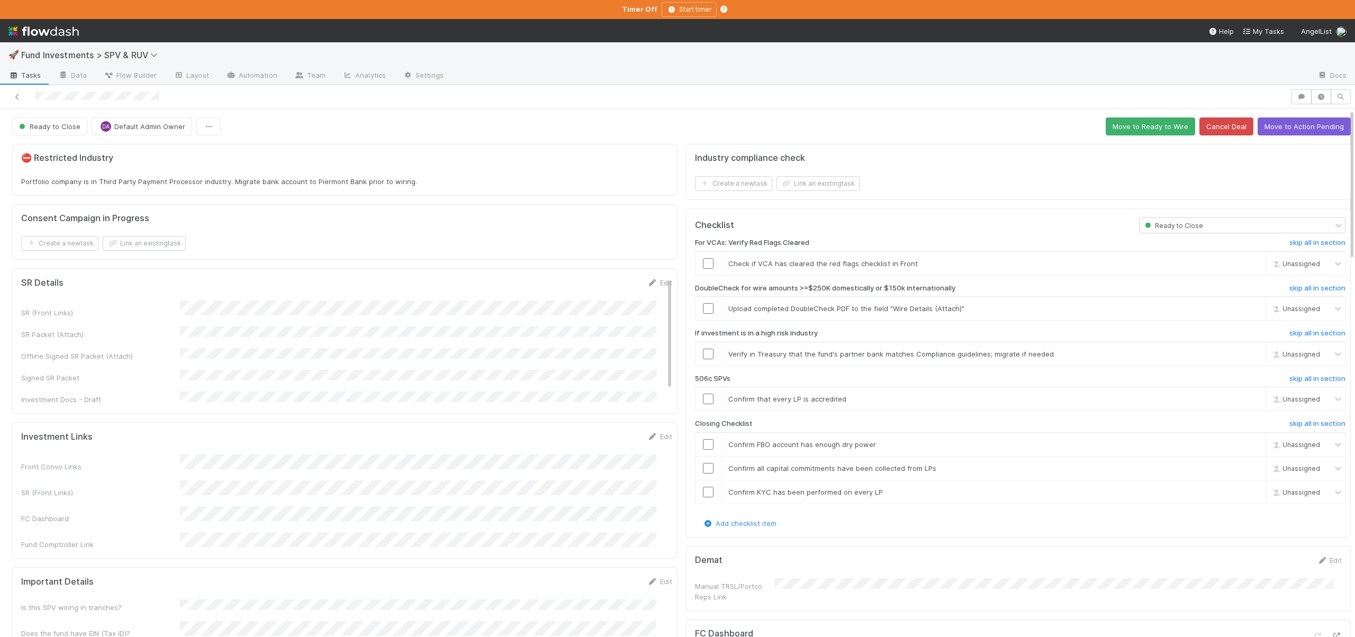
click at [706, 249] on div "For VCAs: Verify Red Flags Cleared" at bounding box center [909, 245] width 445 height 13
click at [703, 266] on input "checkbox" at bounding box center [708, 263] width 11 height 11
click at [703, 312] on input "checkbox" at bounding box center [708, 308] width 11 height 11
click at [703, 311] on input "checkbox" at bounding box center [708, 308] width 11 height 11
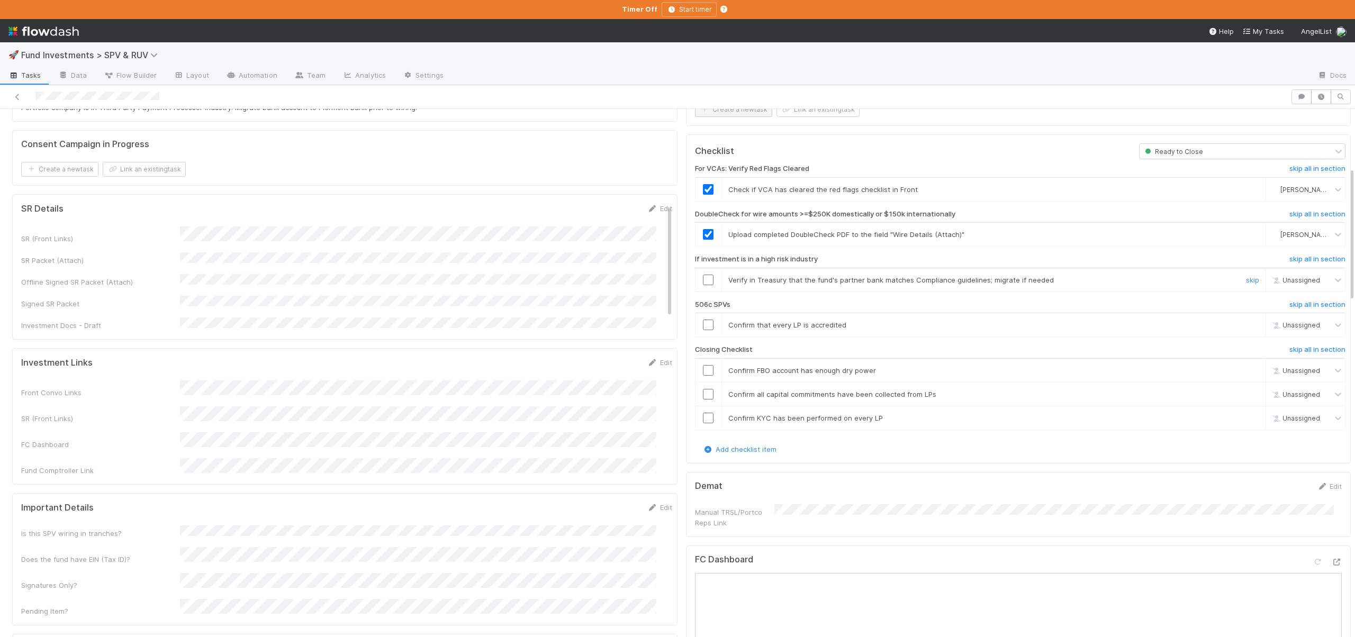
scroll to position [55, 0]
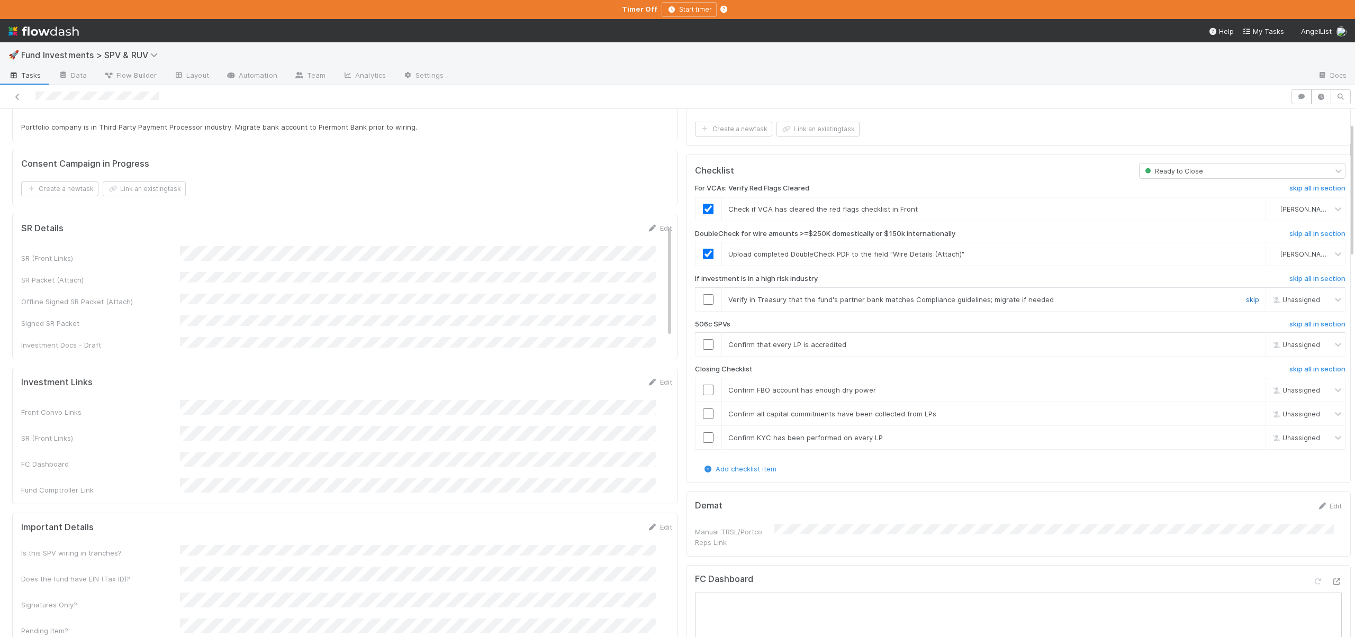
click at [1246, 297] on link "skip" at bounding box center [1252, 299] width 13 height 8
click at [1331, 576] on icon at bounding box center [1336, 579] width 11 height 7
click at [1246, 341] on link "skip" at bounding box center [1252, 342] width 13 height 8
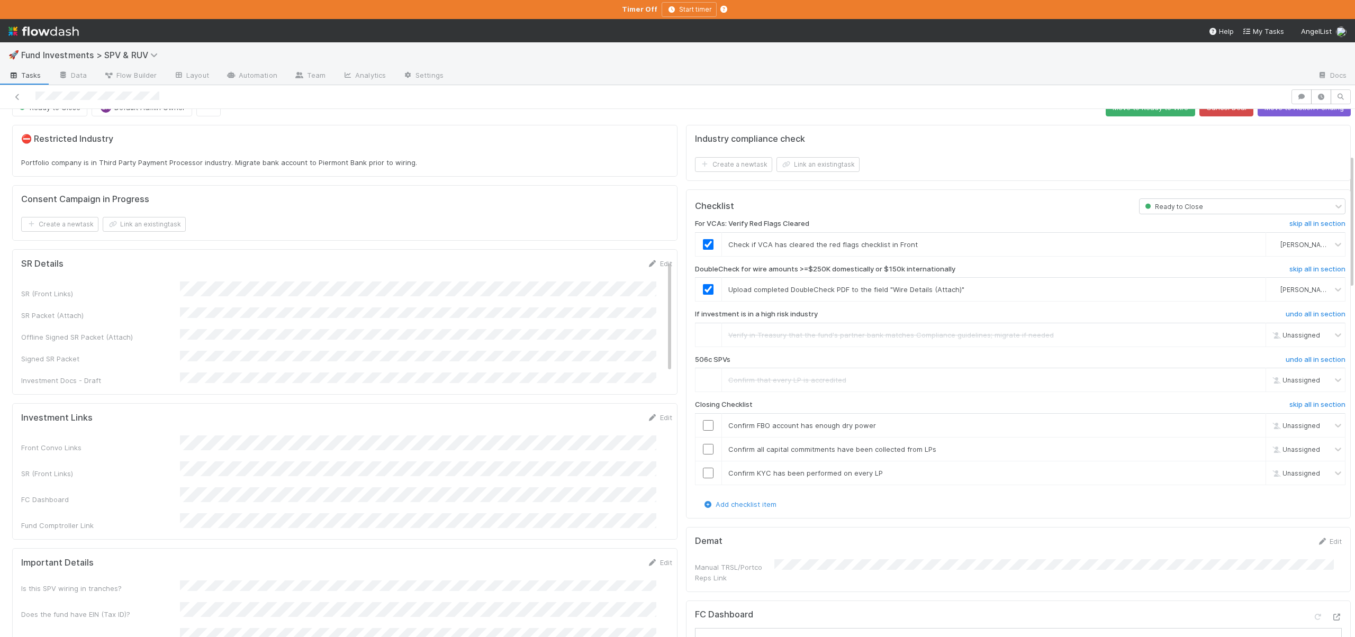
scroll to position [0, 0]
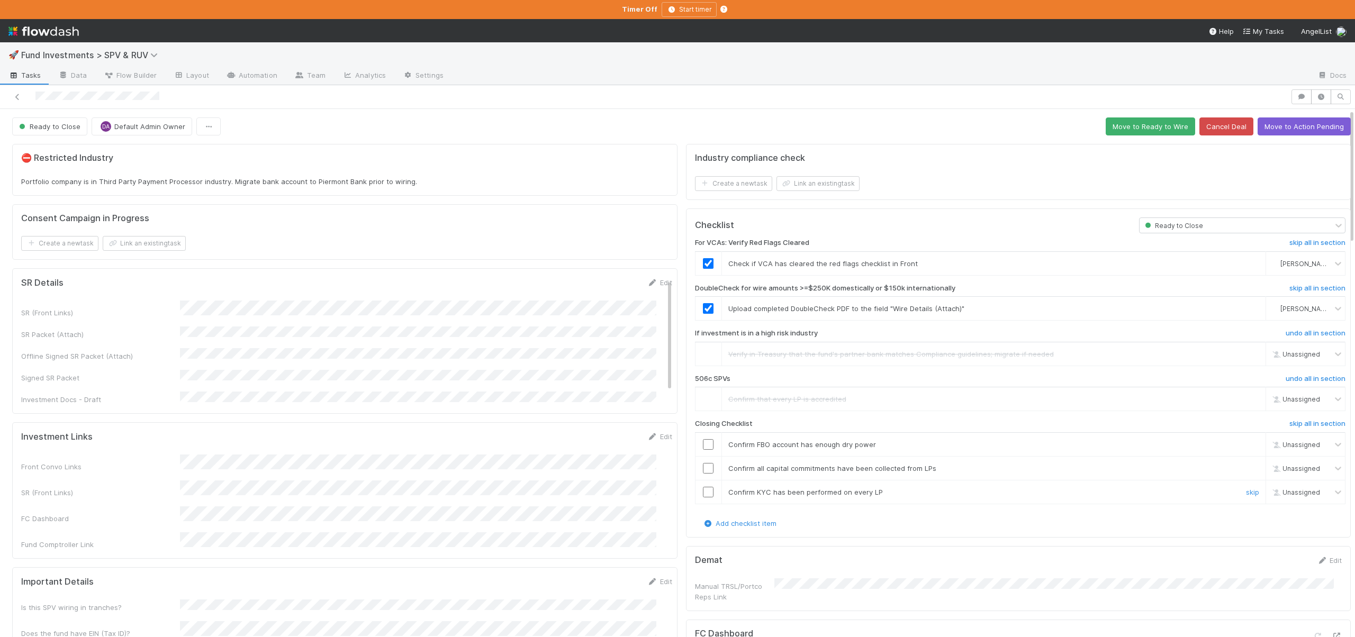
click at [703, 492] on input "checkbox" at bounding box center [708, 492] width 11 height 11
click at [1262, 127] on button "Move to Action Pending" at bounding box center [1304, 127] width 93 height 18
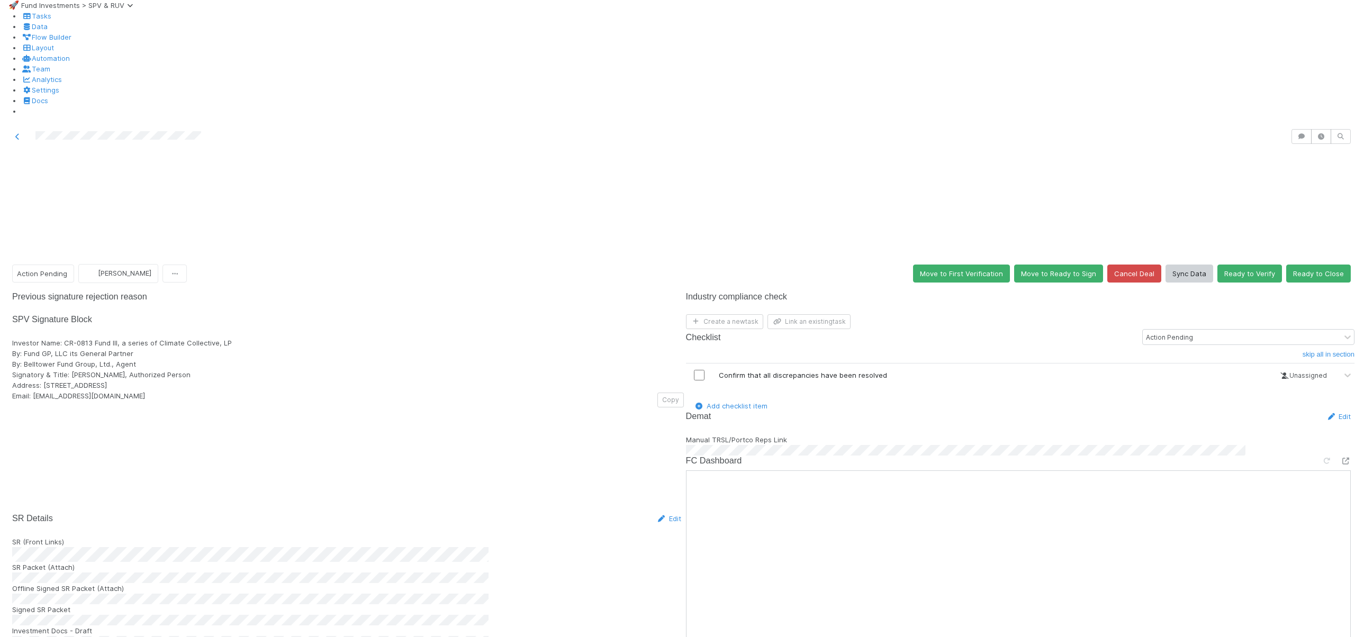
scroll to position [987, 0]
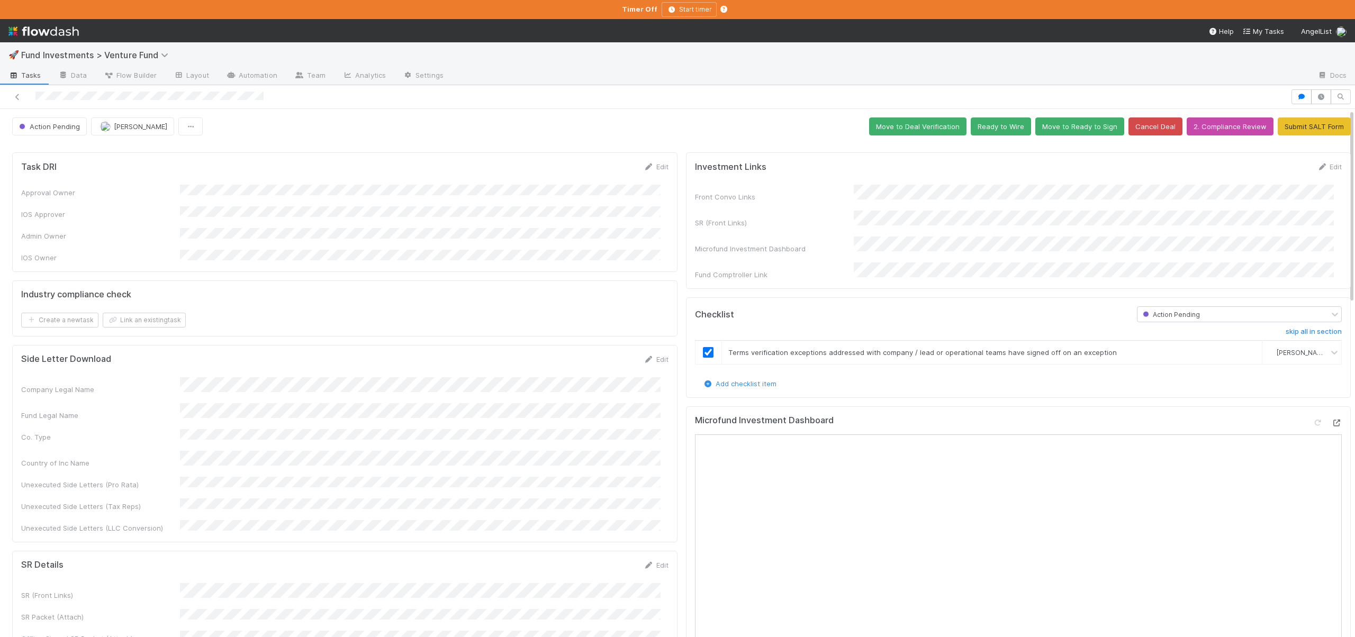
click at [1331, 420] on icon at bounding box center [1336, 423] width 11 height 7
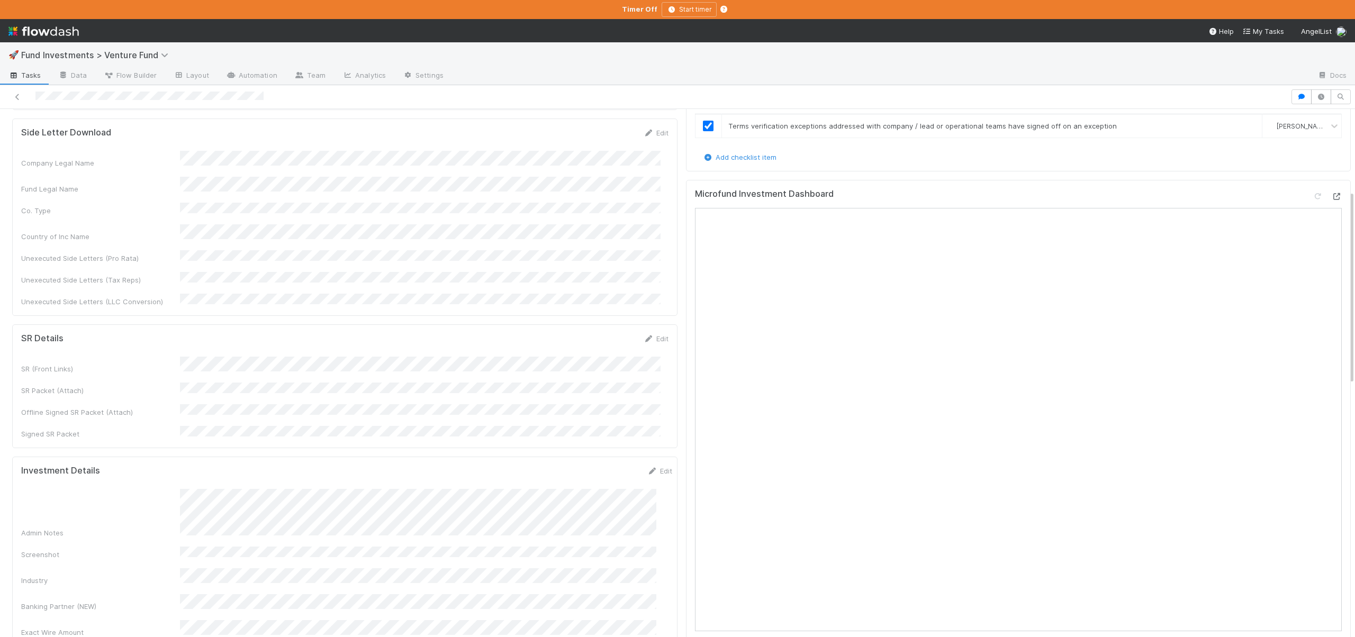
scroll to position [231, 0]
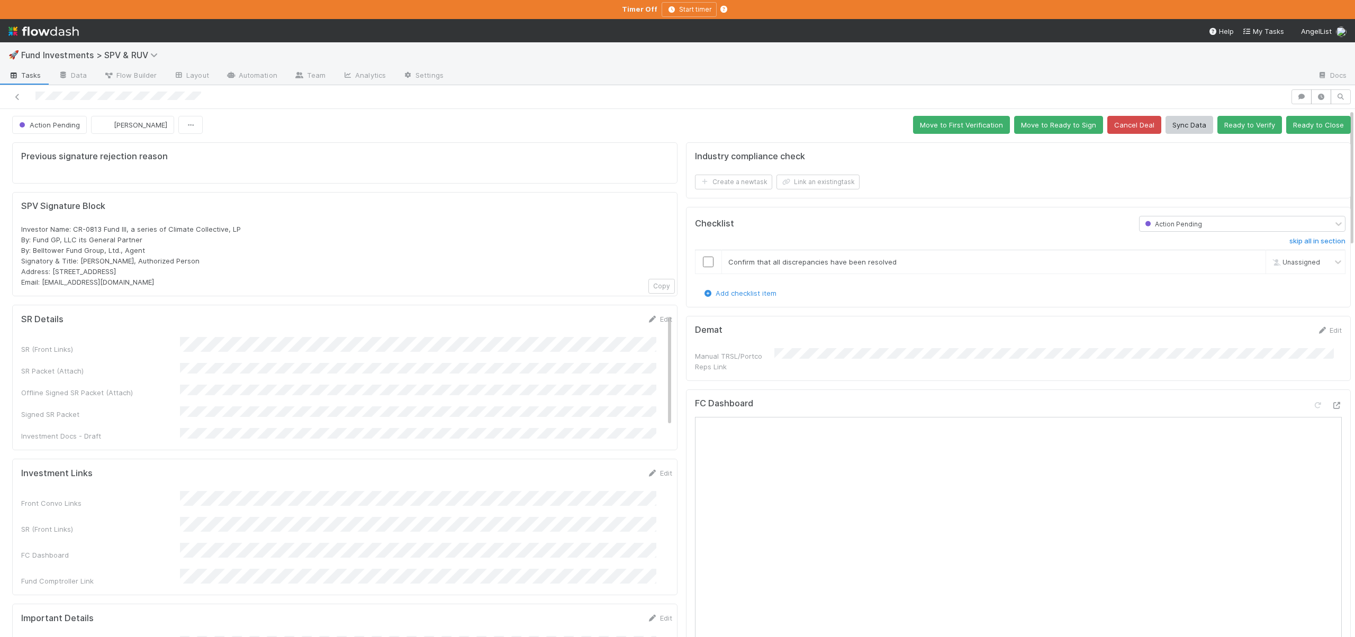
scroll to position [2, 0]
click at [1331, 402] on icon at bounding box center [1336, 405] width 11 height 7
click at [703, 259] on input "checkbox" at bounding box center [708, 261] width 11 height 11
click at [1304, 125] on button "Ready to Close" at bounding box center [1318, 124] width 65 height 18
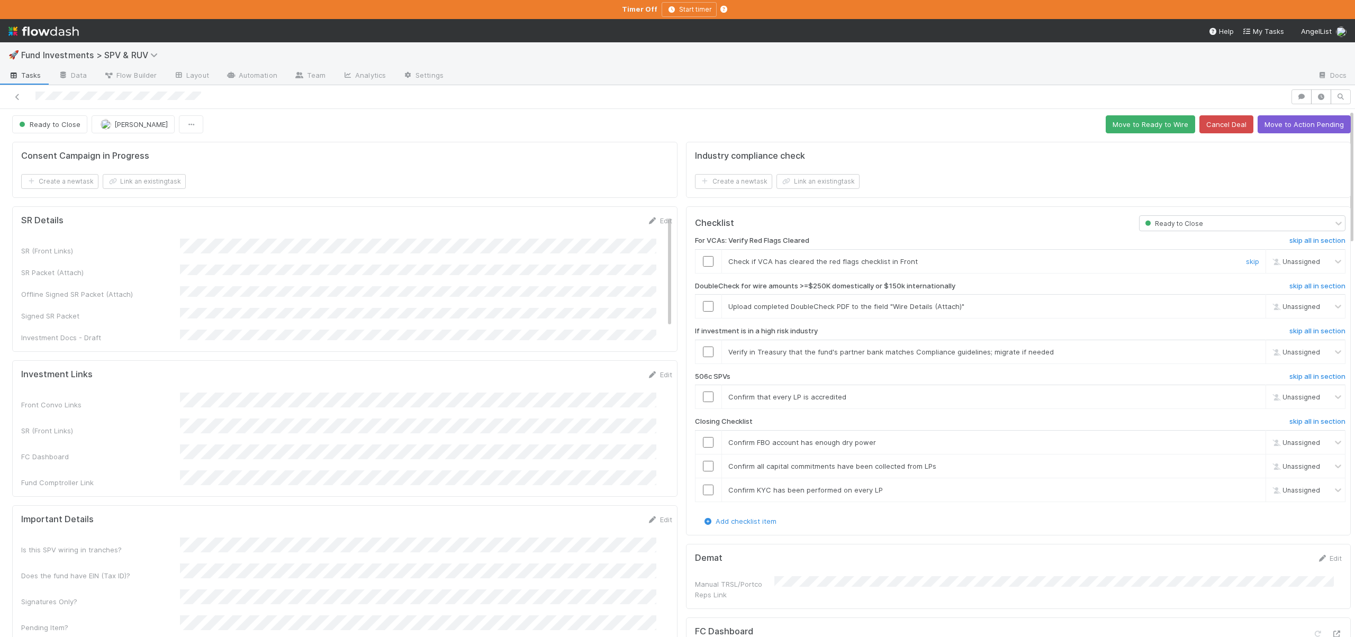
click at [703, 260] on input "checkbox" at bounding box center [708, 261] width 11 height 11
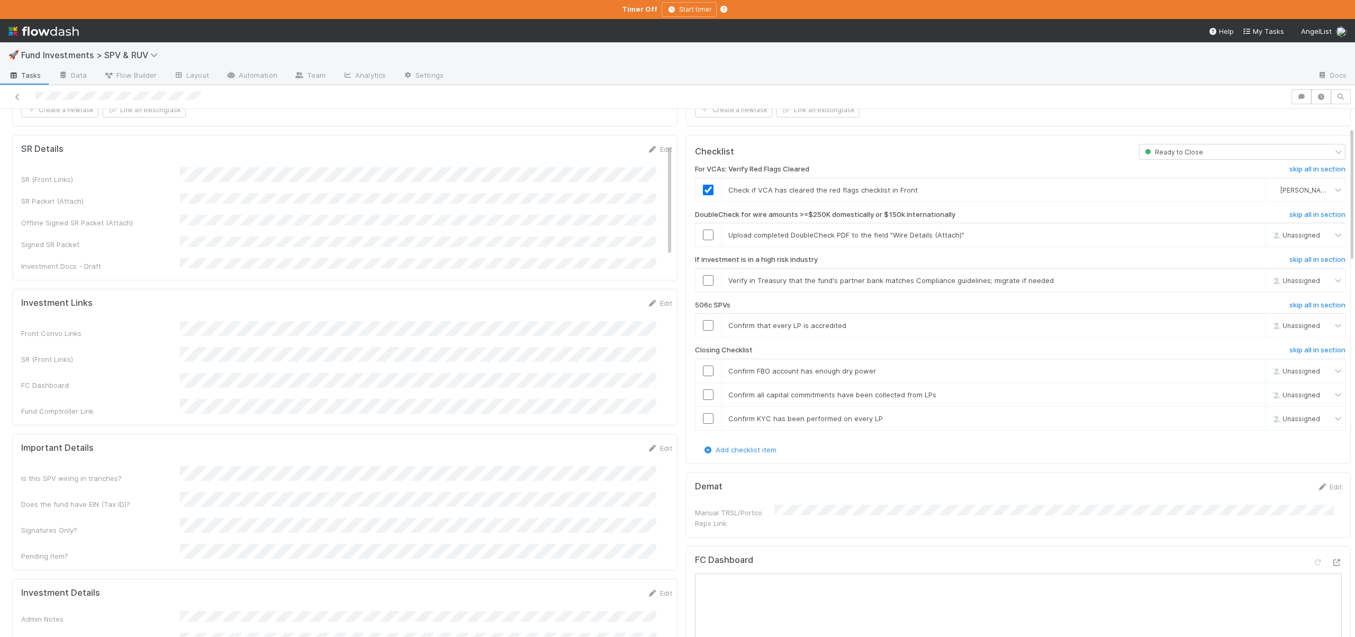
scroll to position [71, 0]
click at [1246, 235] on link "skip" at bounding box center [1252, 237] width 13 height 8
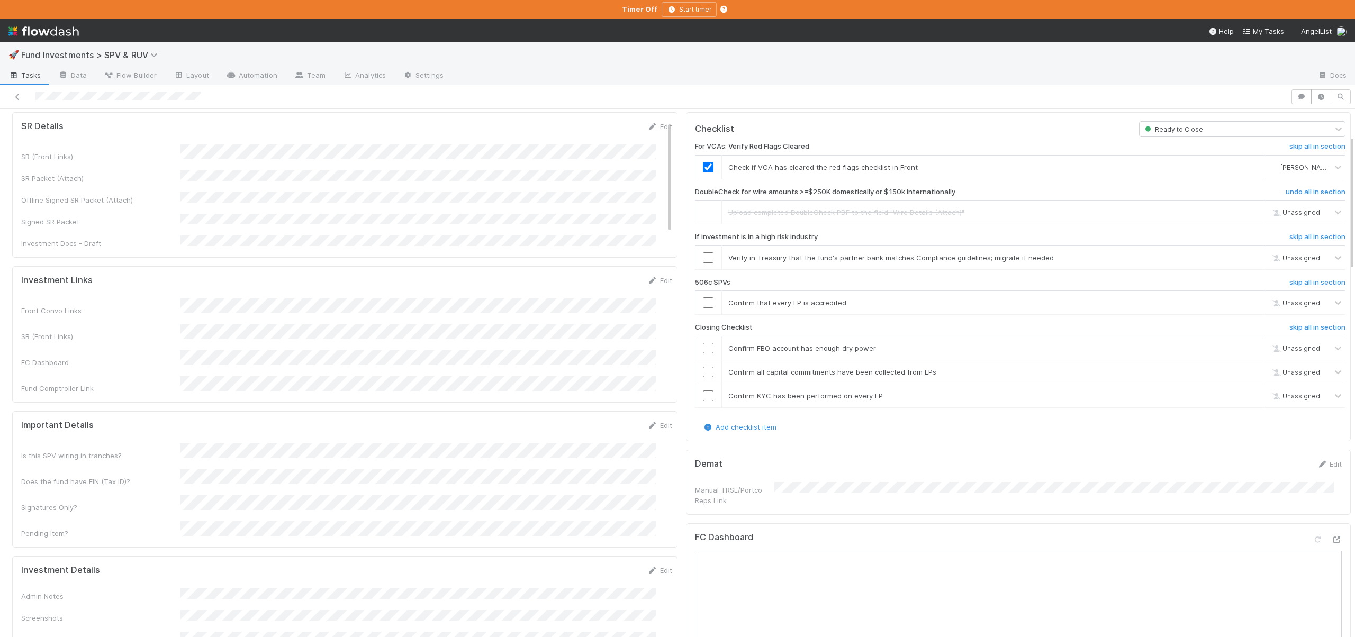
scroll to position [86, 0]
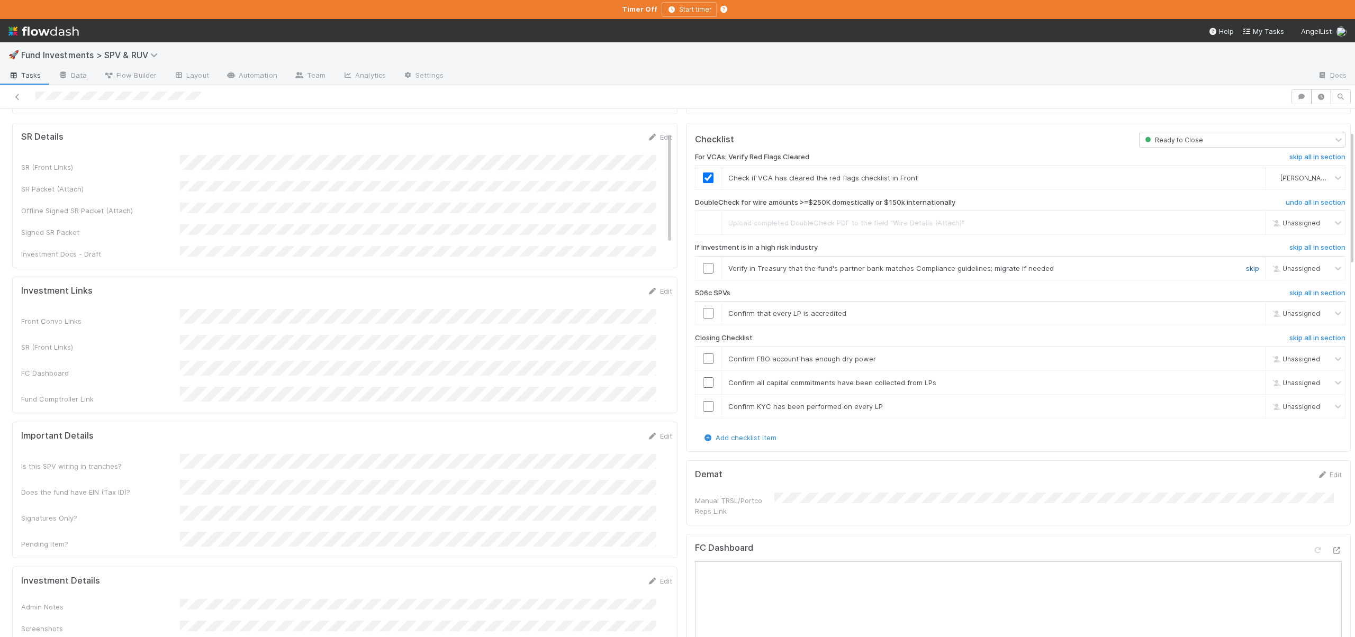
click at [1246, 269] on link "skip" at bounding box center [1252, 268] width 13 height 8
click at [1246, 310] on link "skip" at bounding box center [1252, 313] width 13 height 8
click at [703, 368] on input "checkbox" at bounding box center [708, 365] width 11 height 11
click at [703, 390] on input "checkbox" at bounding box center [708, 389] width 11 height 11
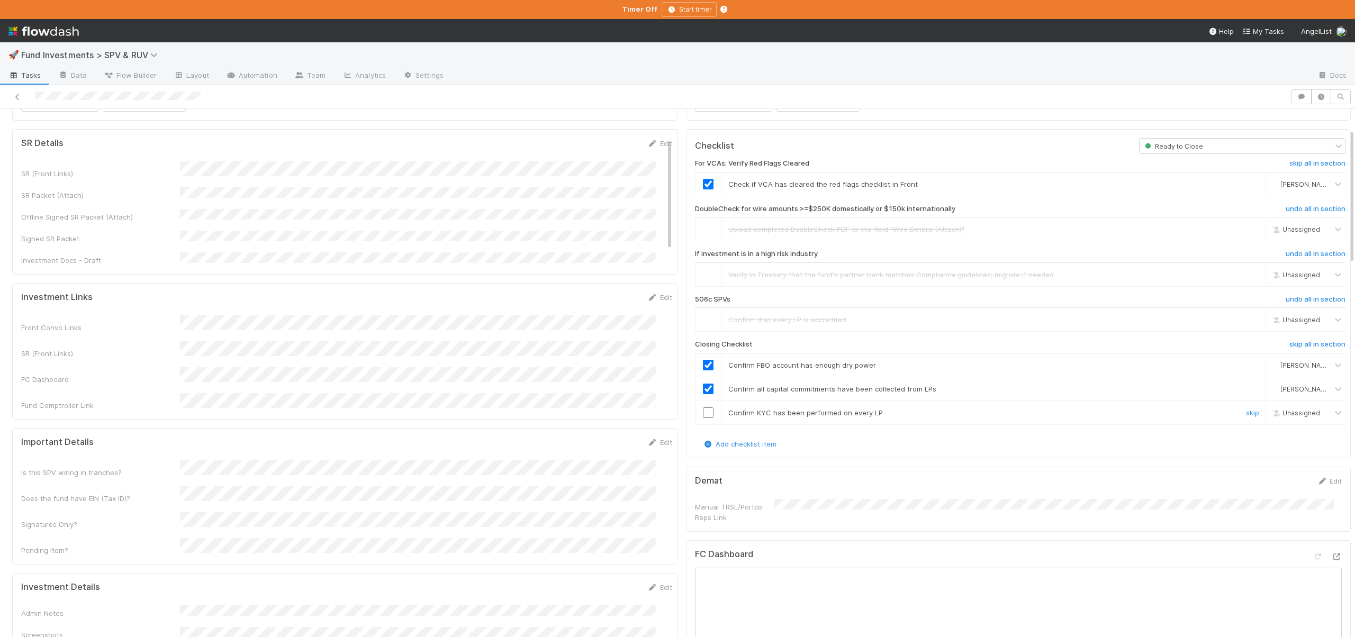
click at [704, 413] on input "checkbox" at bounding box center [708, 413] width 11 height 11
checkbox input "true"
click at [703, 415] on input "checkbox" at bounding box center [708, 413] width 11 height 11
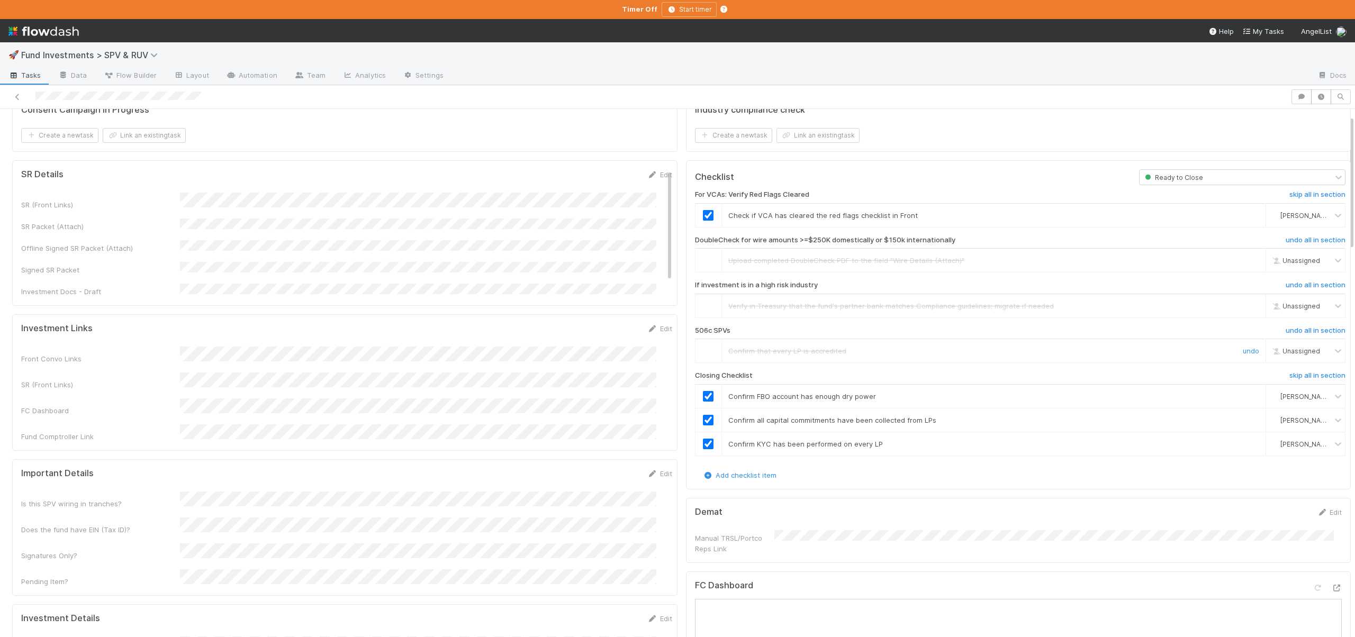
scroll to position [0, 0]
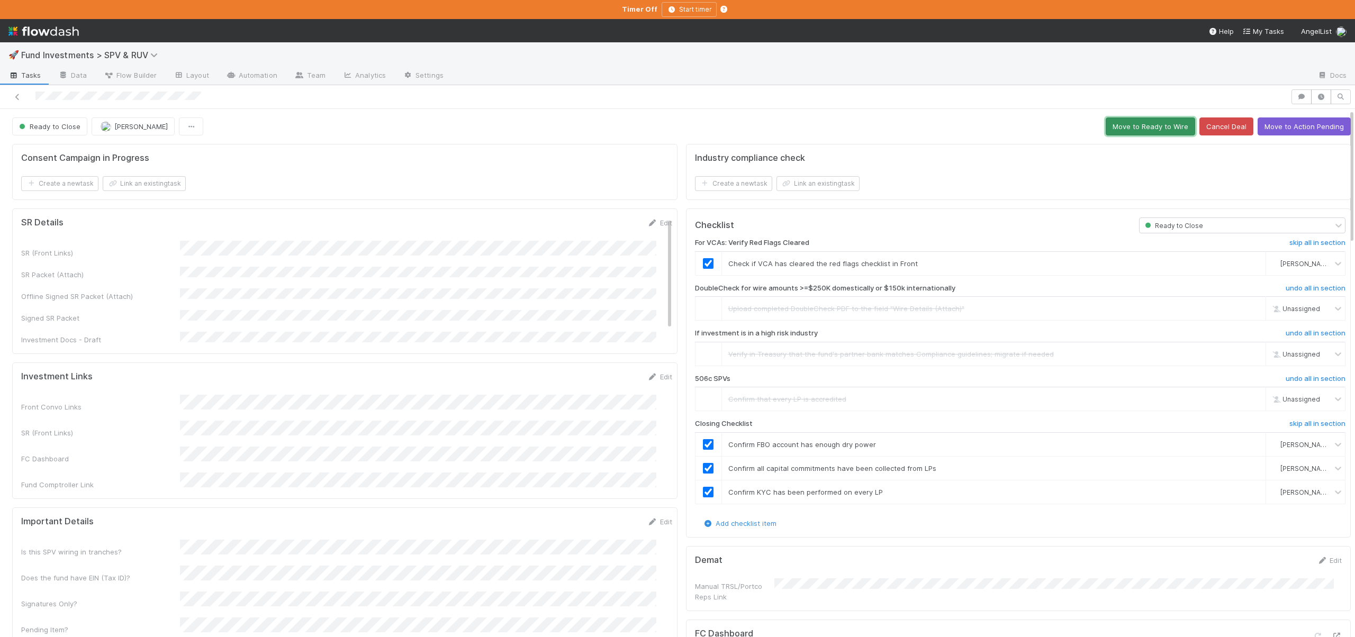
click at [1136, 131] on button "Move to Ready to Wire" at bounding box center [1150, 127] width 89 height 18
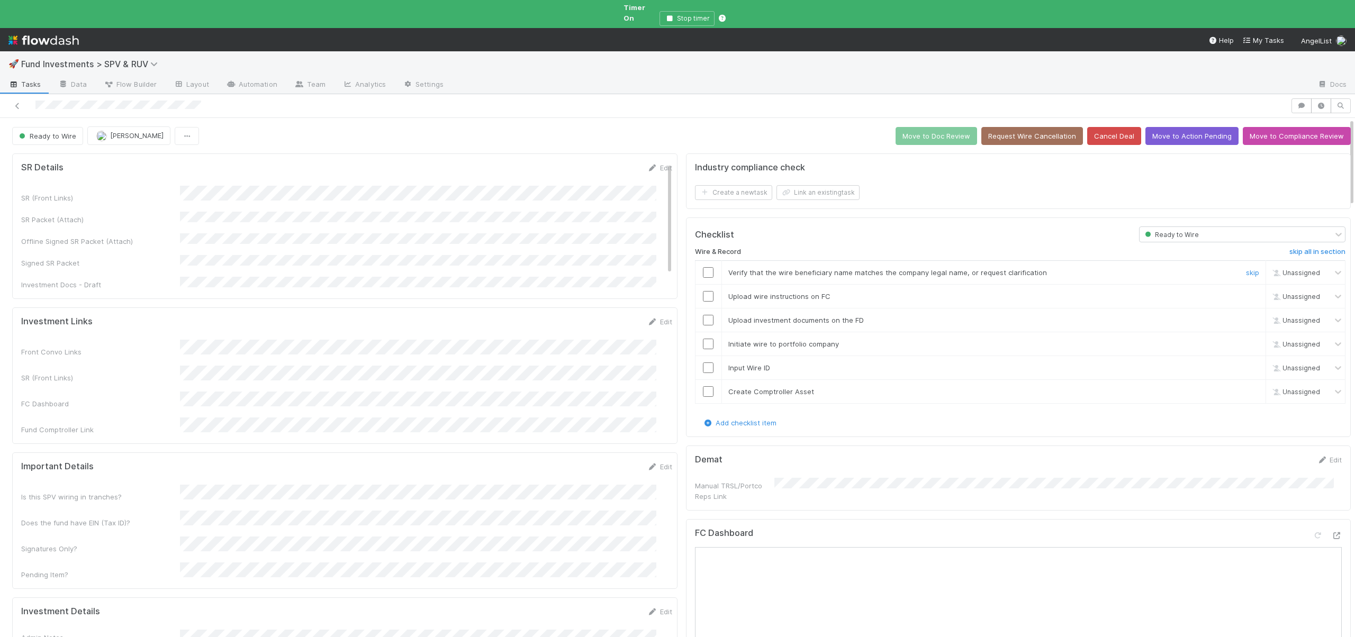
click at [704, 267] on input "checkbox" at bounding box center [708, 272] width 11 height 11
click at [703, 315] on input "checkbox" at bounding box center [708, 320] width 11 height 11
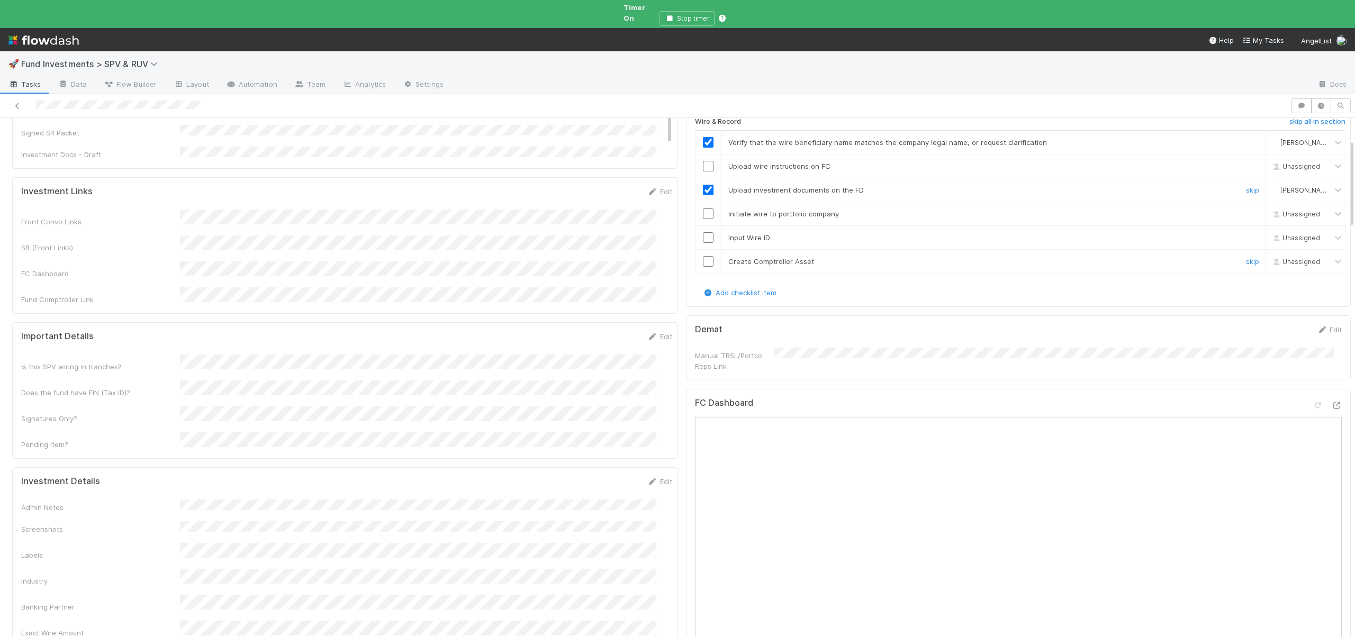
scroll to position [128, 0]
click at [703, 163] on input "checkbox" at bounding box center [708, 168] width 11 height 11
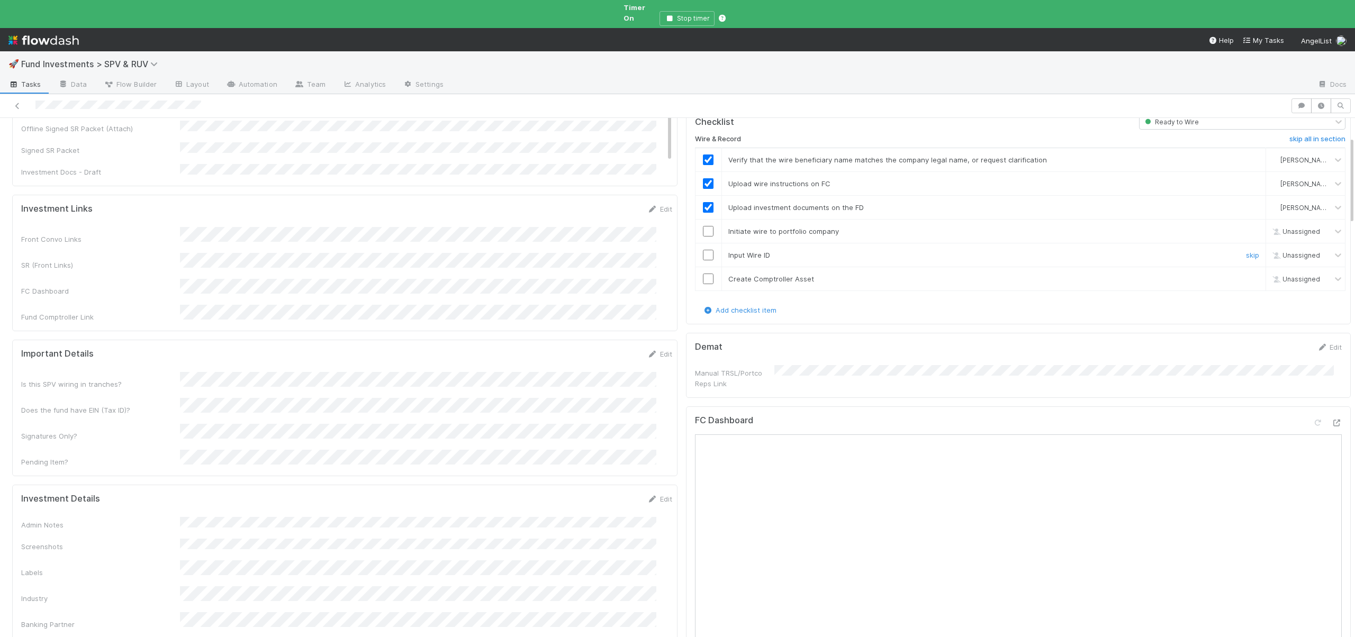
scroll to position [109, 0]
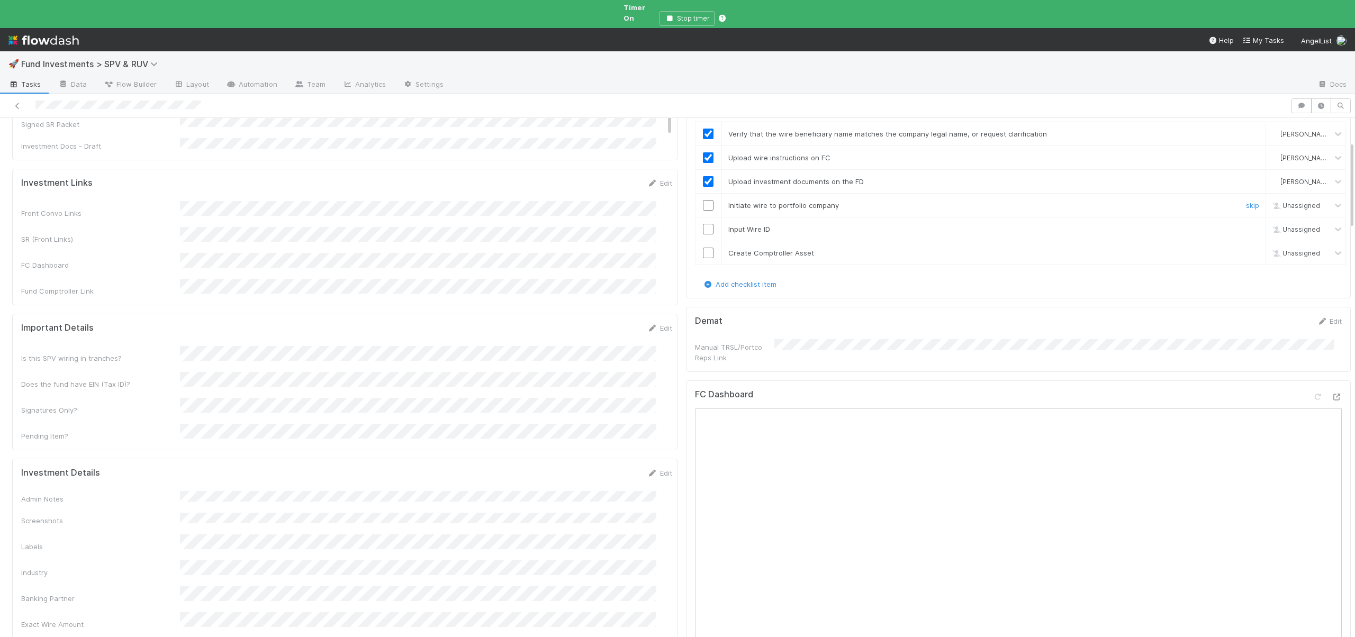
click at [703, 200] on input "checkbox" at bounding box center [708, 205] width 11 height 11
click at [706, 224] on div at bounding box center [708, 229] width 26 height 11
click at [703, 224] on input "checkbox" at bounding box center [708, 229] width 11 height 11
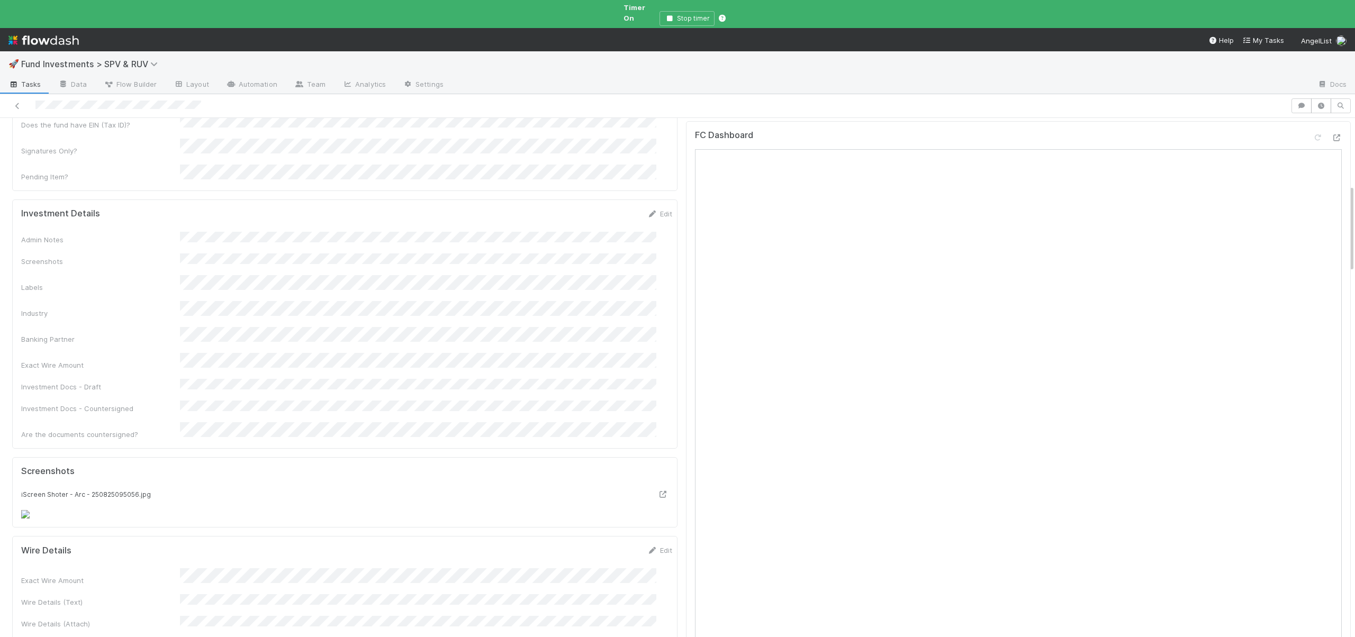
scroll to position [28, 0]
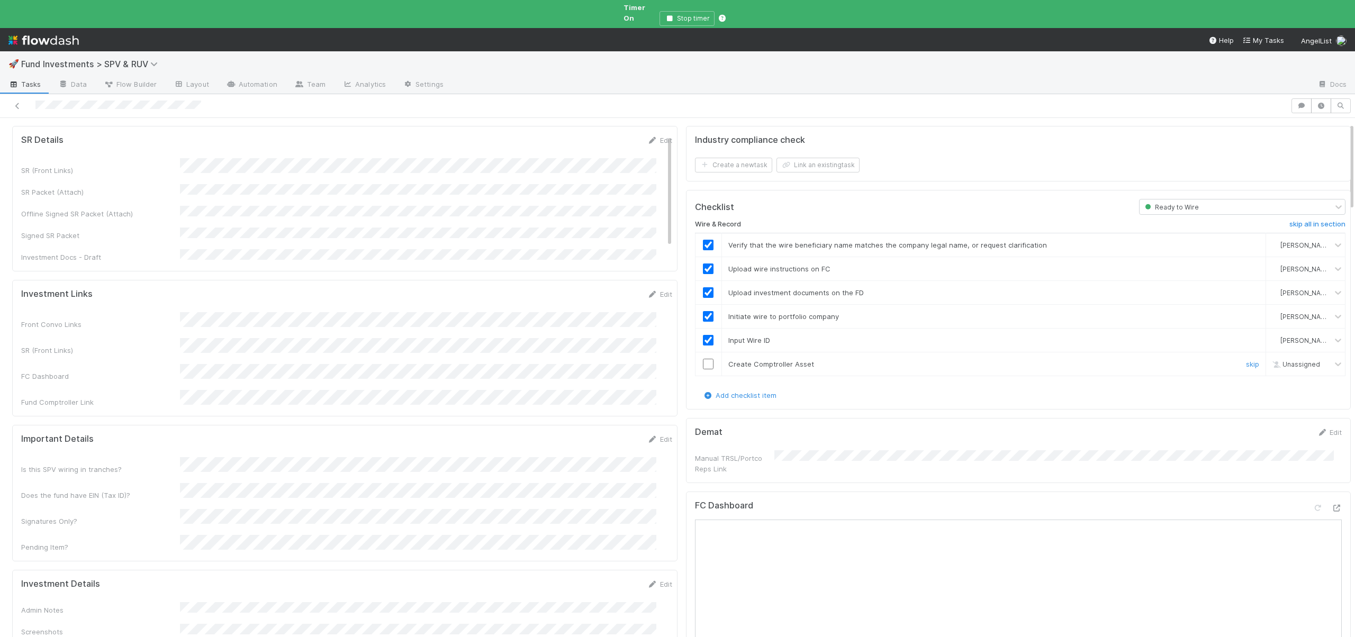
click at [703, 359] on input "checkbox" at bounding box center [708, 364] width 11 height 11
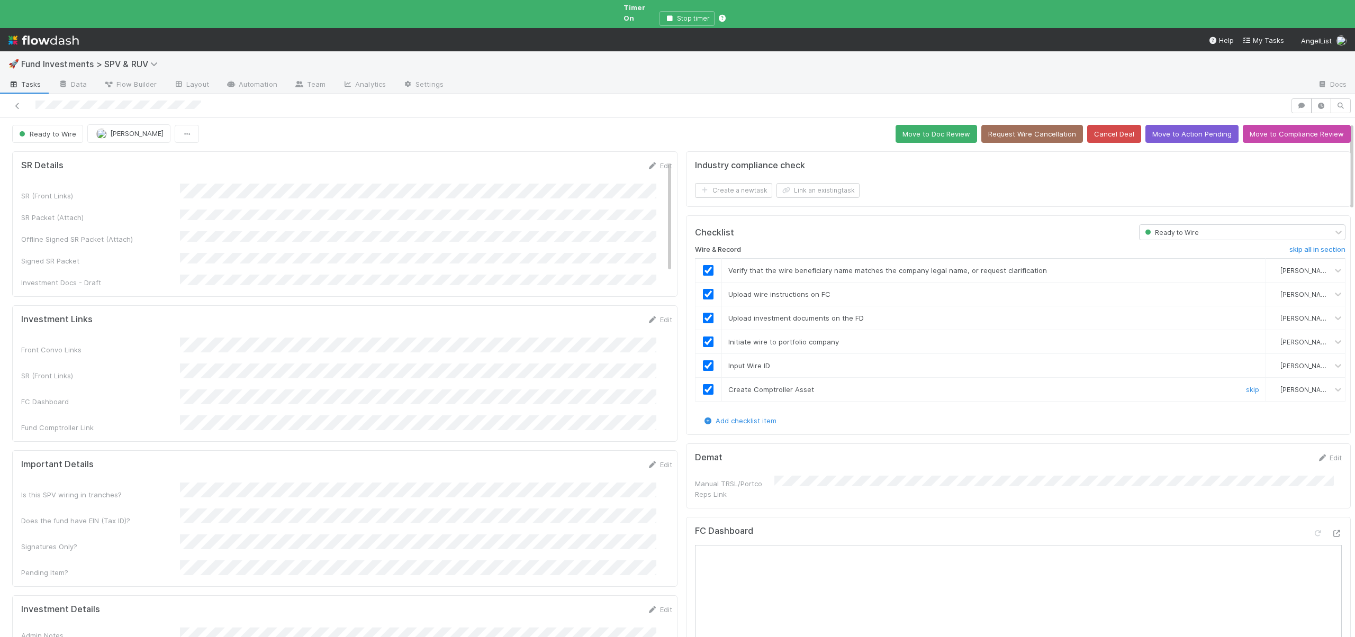
scroll to position [0, 0]
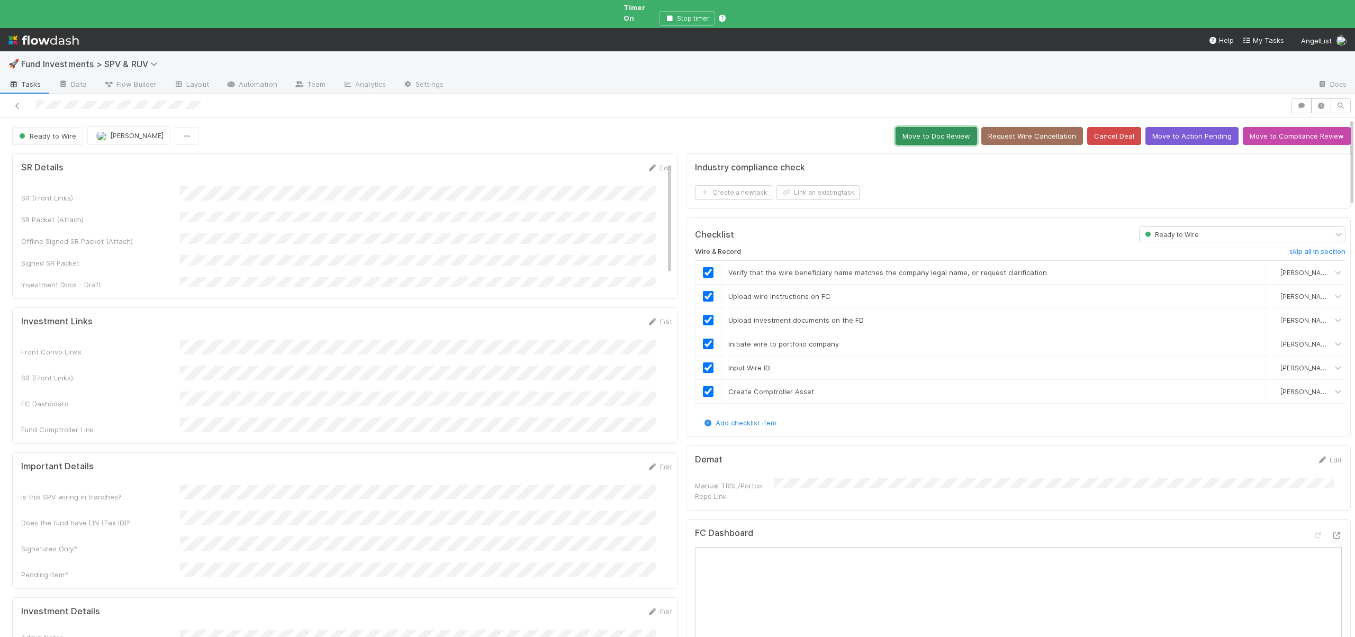
click at [925, 127] on button "Move to Doc Review" at bounding box center [937, 136] width 82 height 18
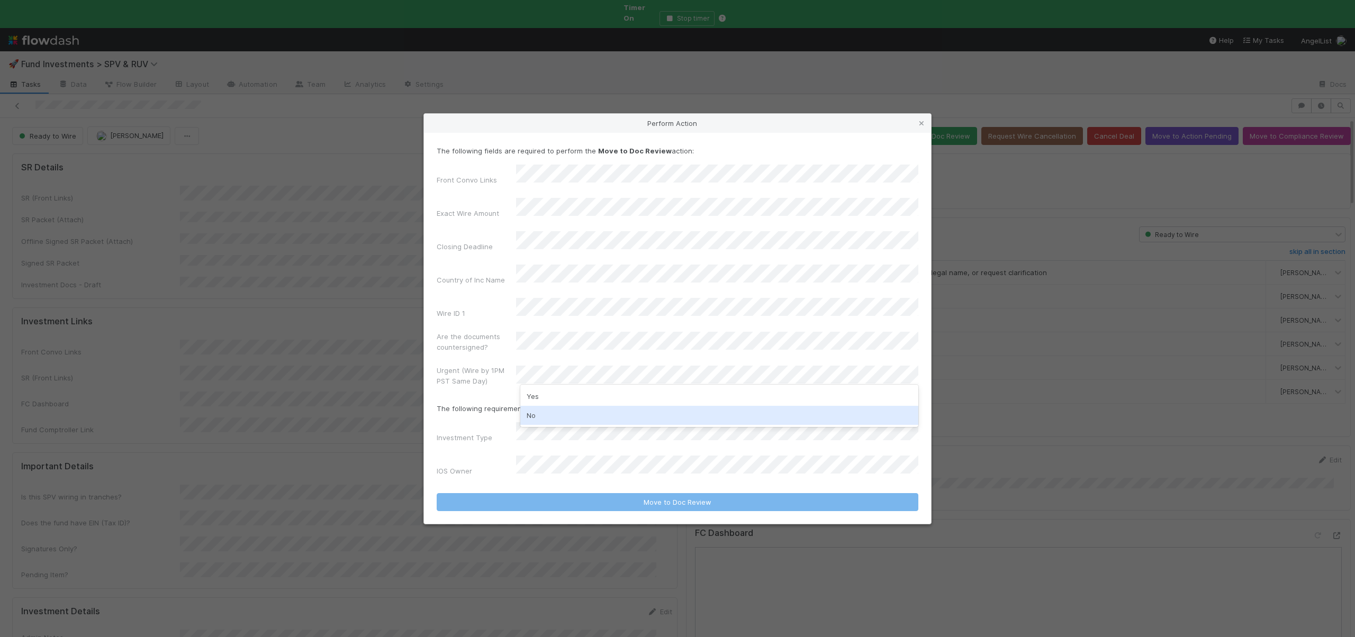
click at [540, 414] on div "No" at bounding box center [719, 415] width 398 height 19
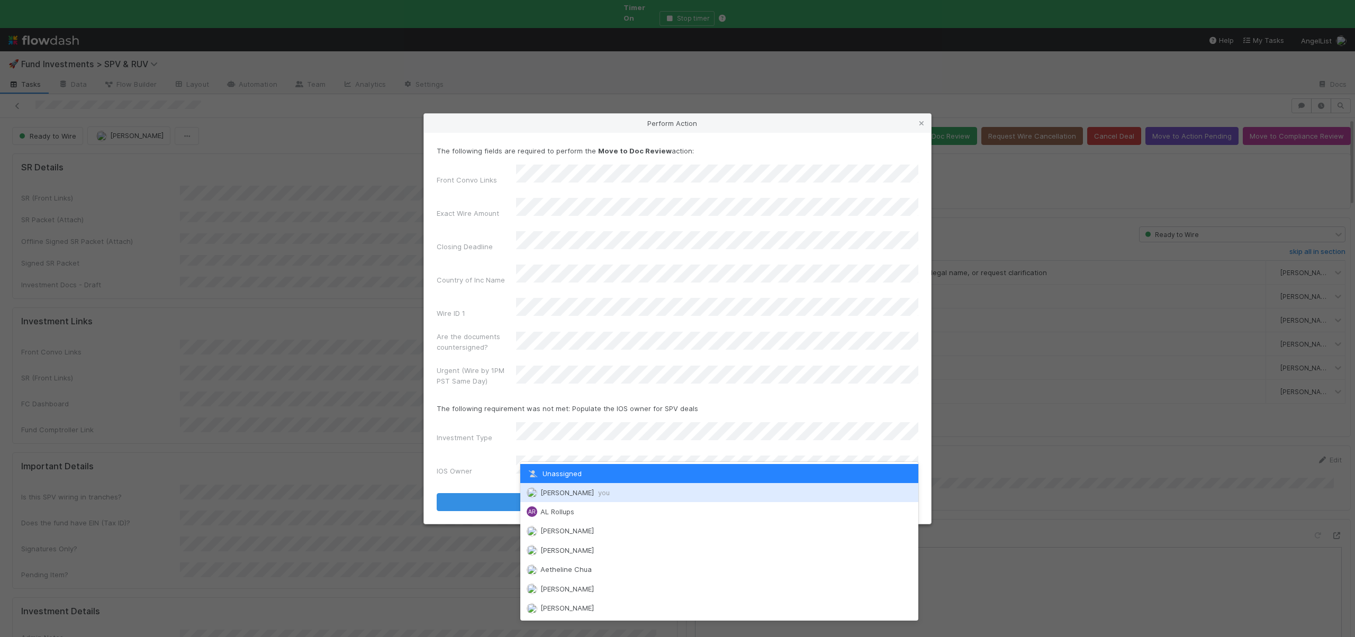
click at [559, 491] on span "Andre Fredrick you" at bounding box center [574, 493] width 69 height 8
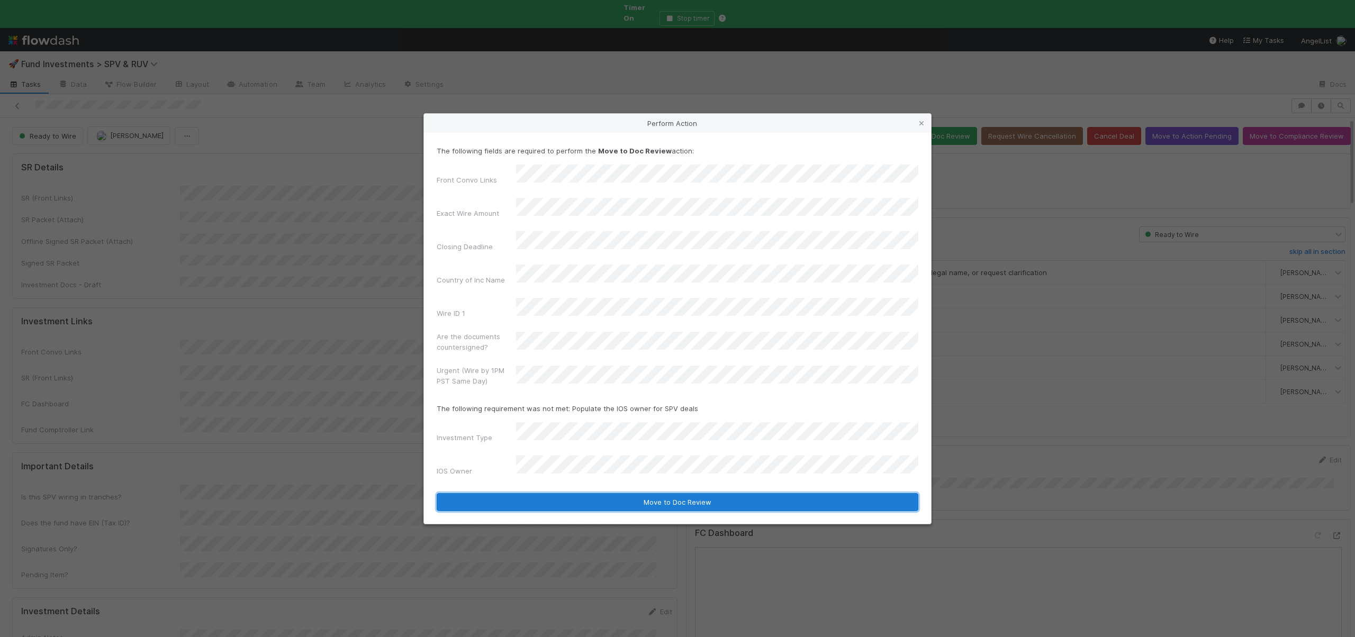
click at [610, 493] on button "Move to Doc Review" at bounding box center [678, 502] width 482 height 18
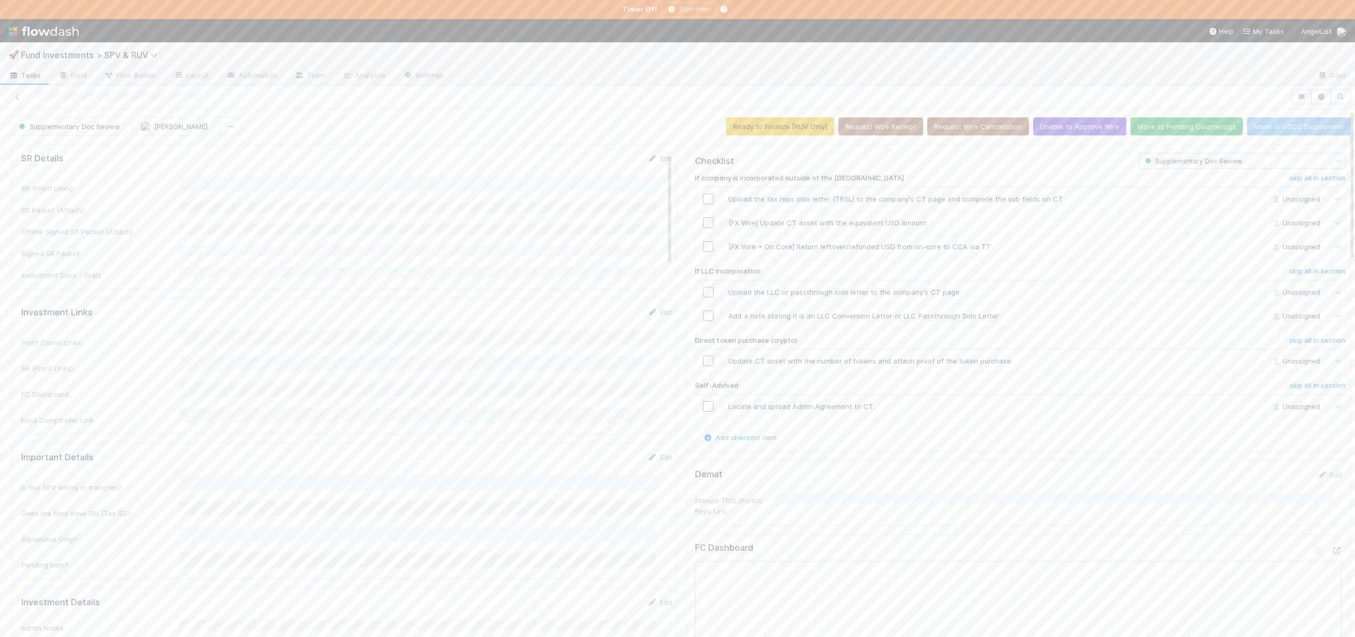
click at [1284, 173] on div "If company is incorporated outside of the US skip all in section Upload the tax…" at bounding box center [1020, 300] width 651 height 263
click at [1289, 174] on h6 "skip all in section" at bounding box center [1317, 178] width 56 height 8
click at [1292, 276] on link "skip all in section" at bounding box center [1317, 273] width 56 height 13
click at [1298, 337] on h6 "skip all in section" at bounding box center [1317, 341] width 56 height 8
click at [1289, 384] on h6 "skip all in section" at bounding box center [1317, 386] width 56 height 8
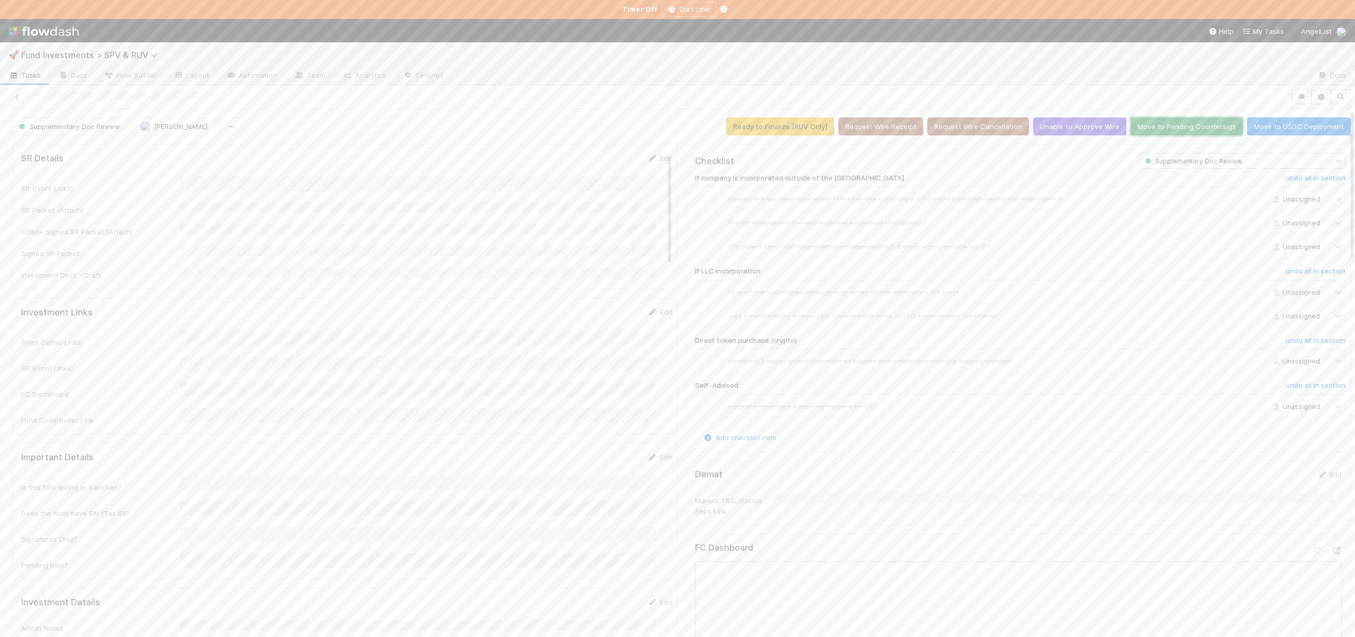
click at [1148, 131] on button "Move to Pending Countersigs" at bounding box center [1187, 127] width 112 height 18
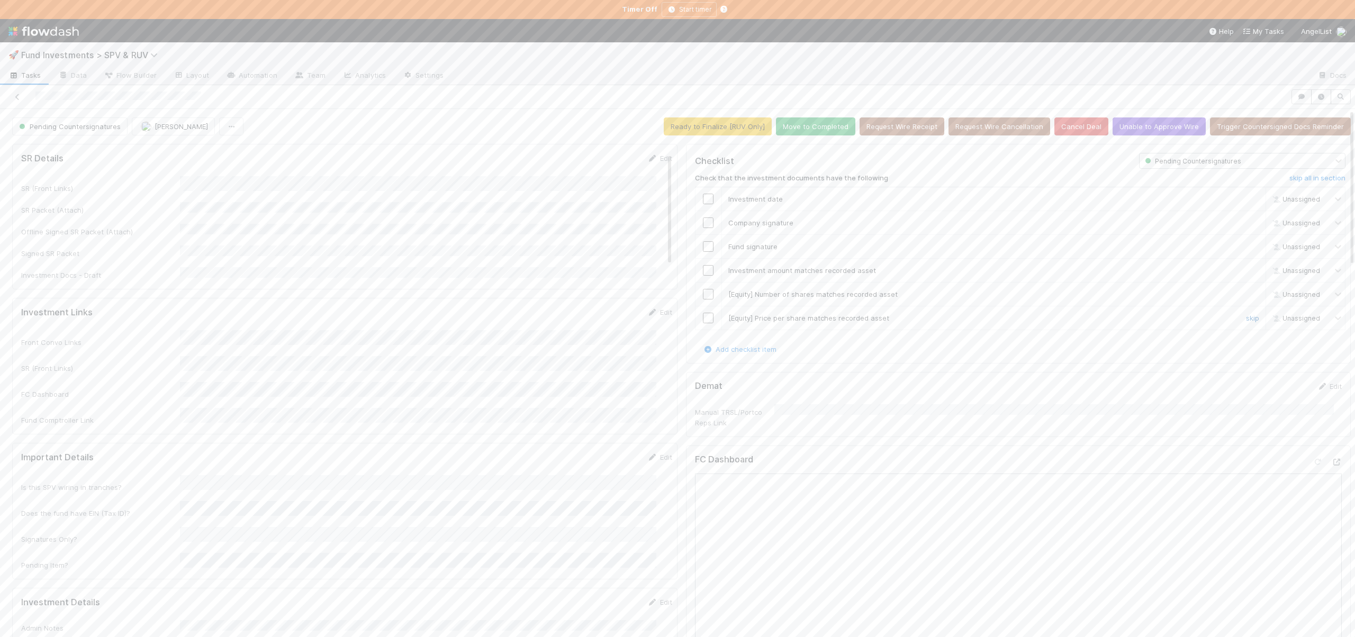
click at [1246, 319] on link "skip" at bounding box center [1252, 318] width 13 height 8
click at [1246, 296] on link "skip" at bounding box center [1252, 294] width 13 height 8
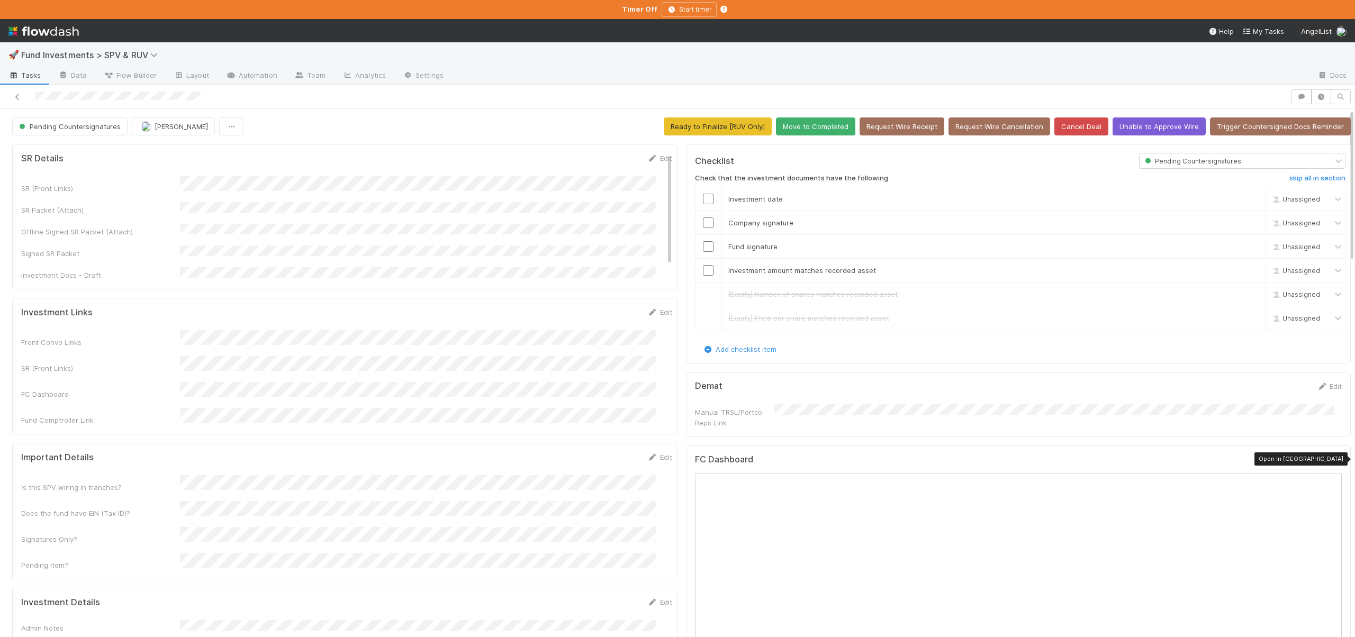
click at [1331, 459] on icon at bounding box center [1336, 462] width 11 height 7
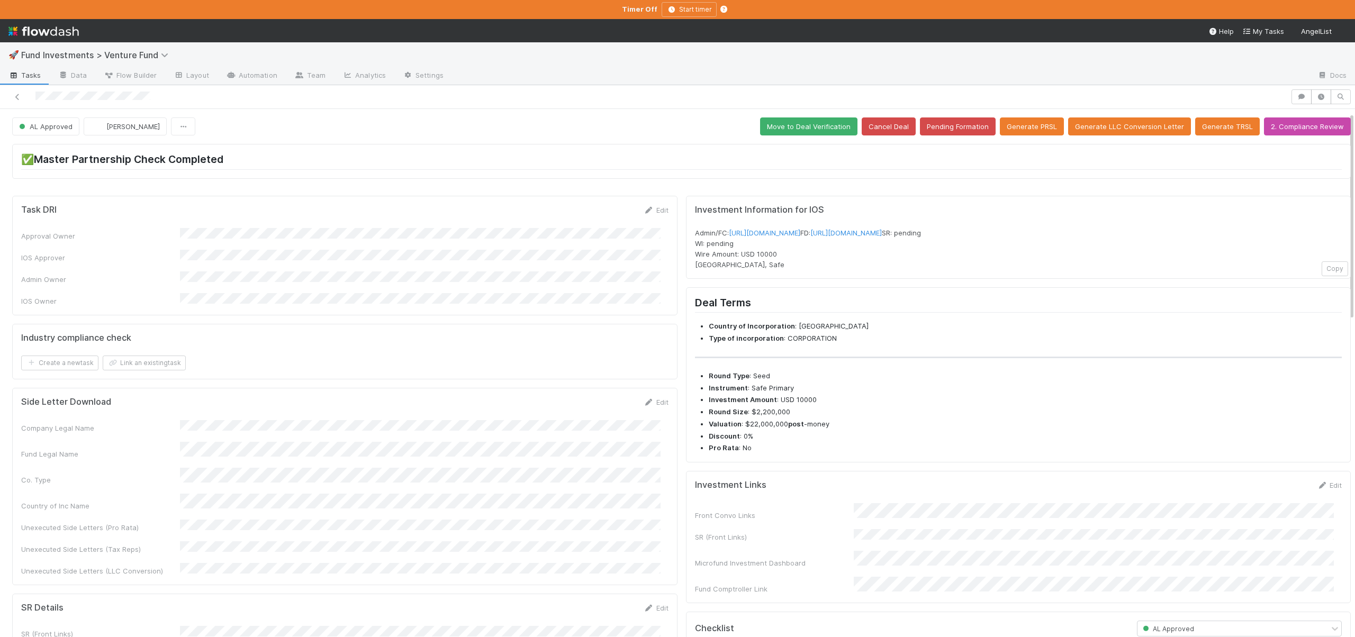
scroll to position [104, 0]
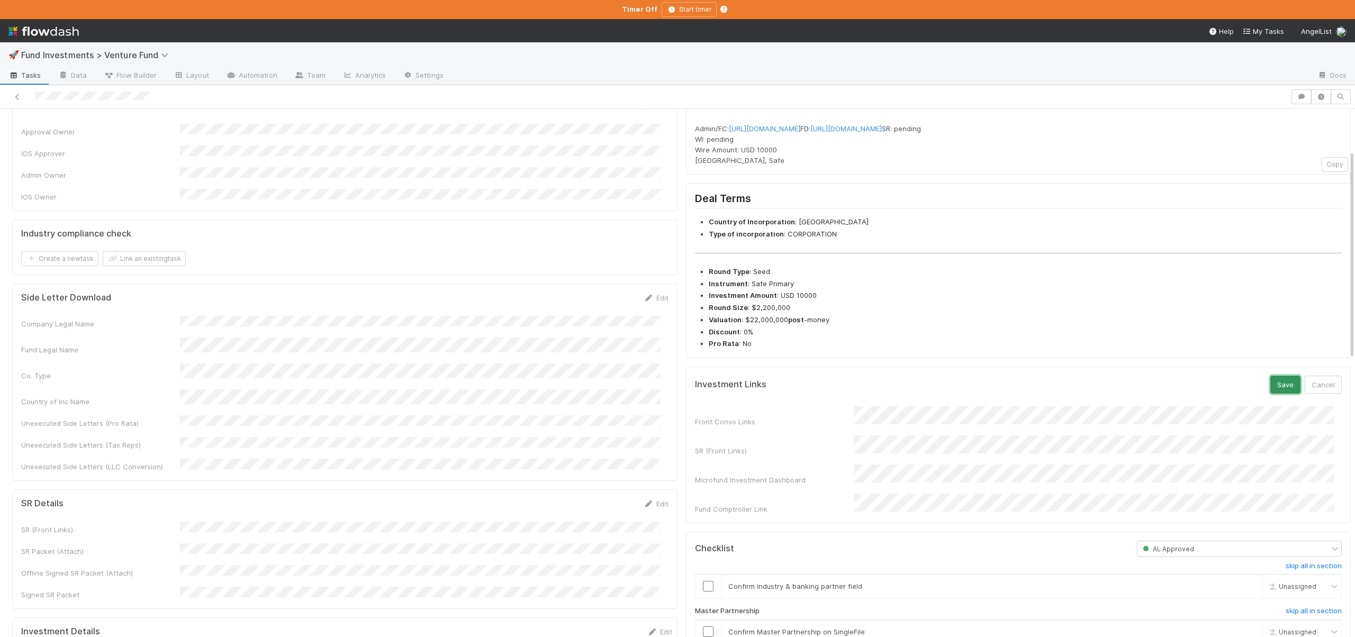
click at [1270, 394] on button "Save" at bounding box center [1285, 385] width 30 height 18
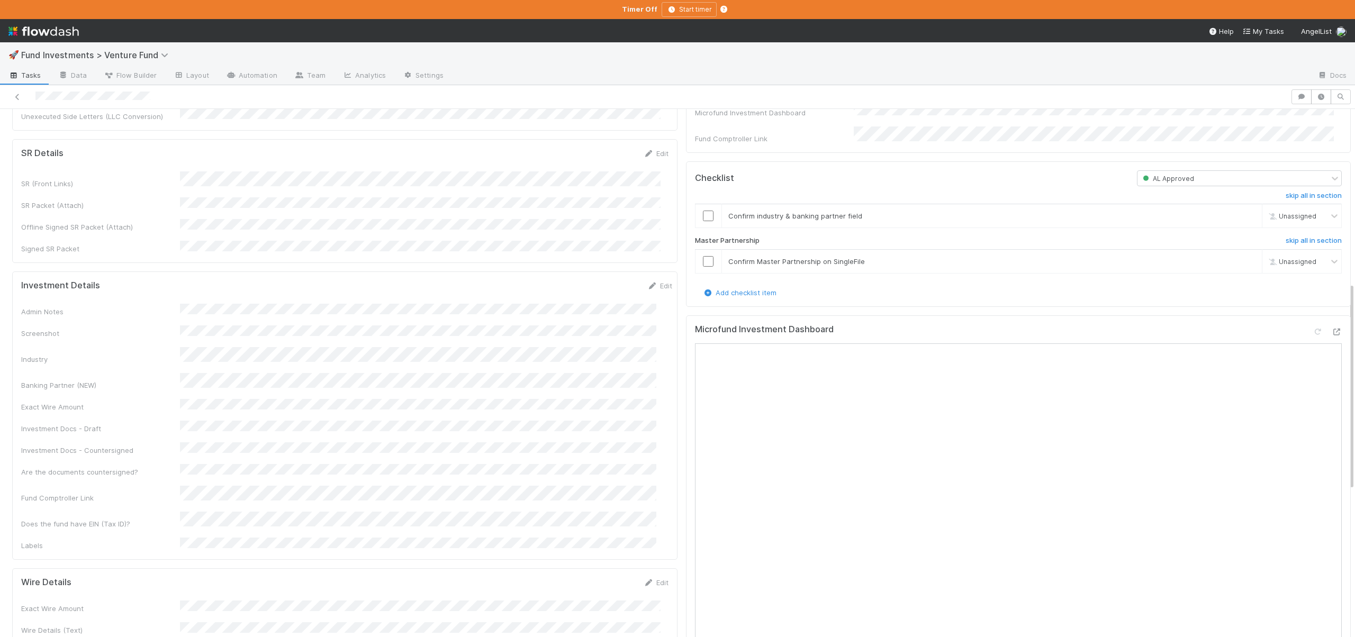
scroll to position [436, 0]
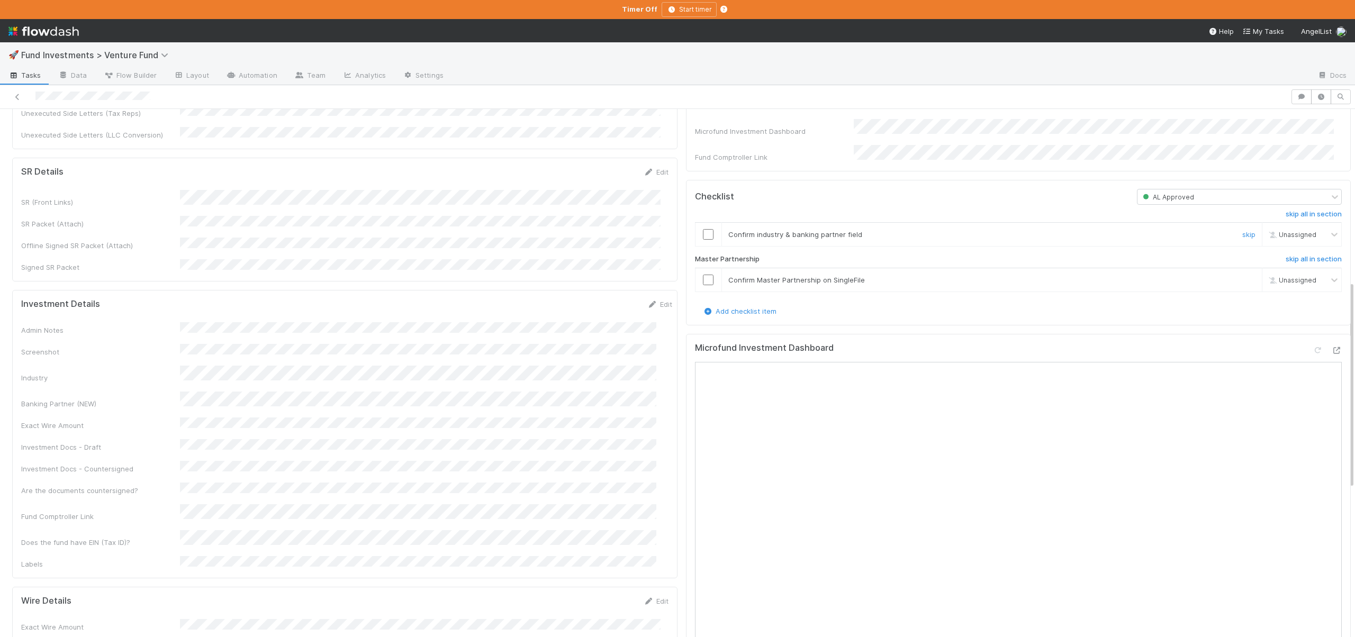
click at [703, 240] on input "checkbox" at bounding box center [708, 234] width 11 height 11
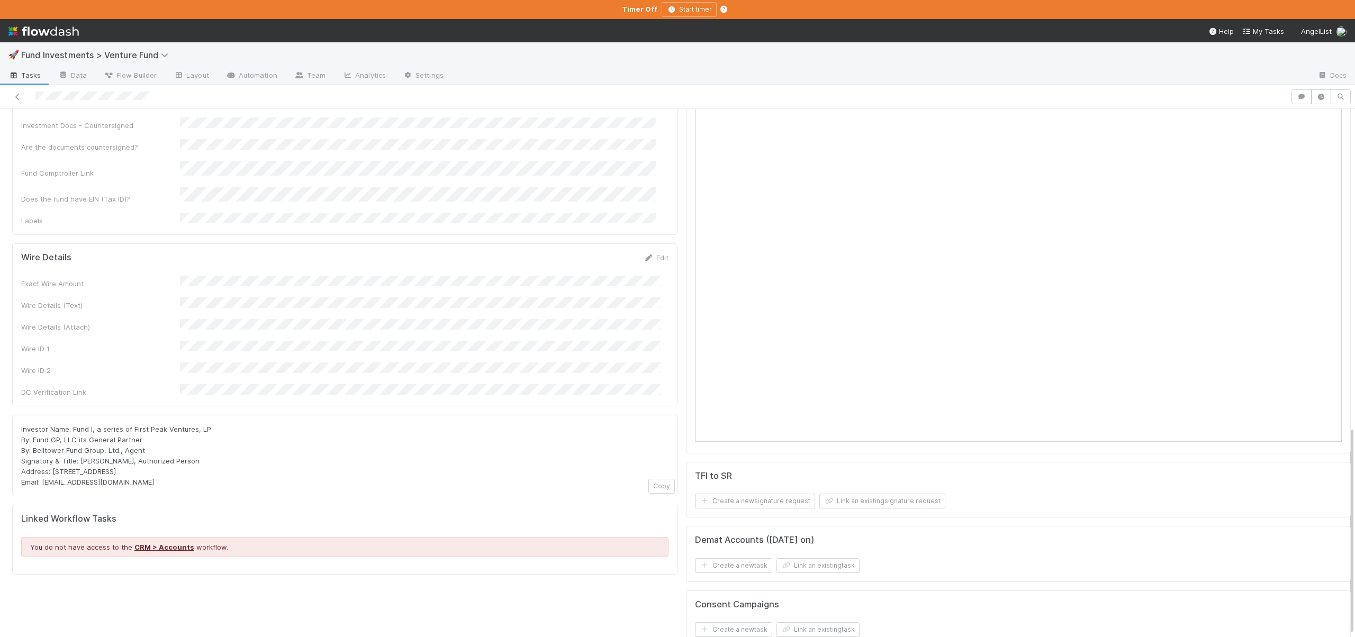
scroll to position [812, 0]
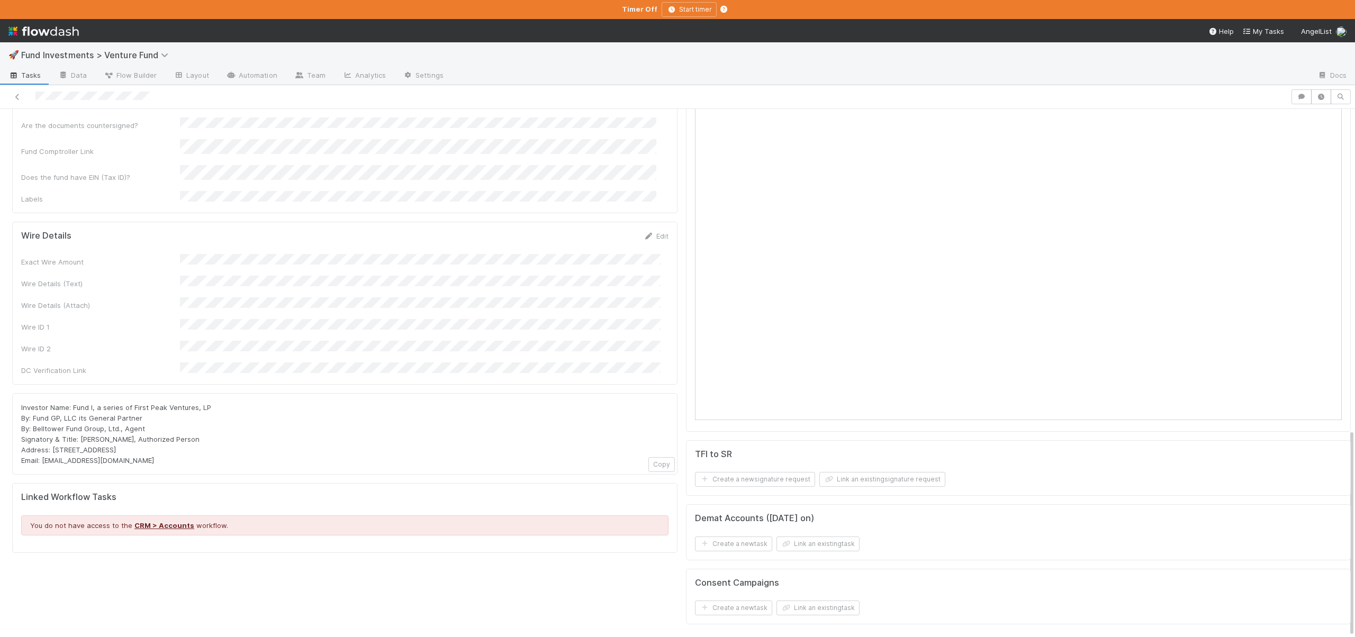
click at [131, 403] on span "Investor Name: Fund I, a series of First Peak Ventures, LP By: Fund GP, LLC its…" at bounding box center [116, 433] width 190 height 61
drag, startPoint x: 133, startPoint y: 312, endPoint x: 221, endPoint y: 309, distance: 87.9
click at [221, 402] on div "Investor Name: Fund I, a series of First Peak Ventures, LP By: Fund GP, LLC its…" at bounding box center [344, 434] width 647 height 64
copy span "First Peak Ventures, LP"
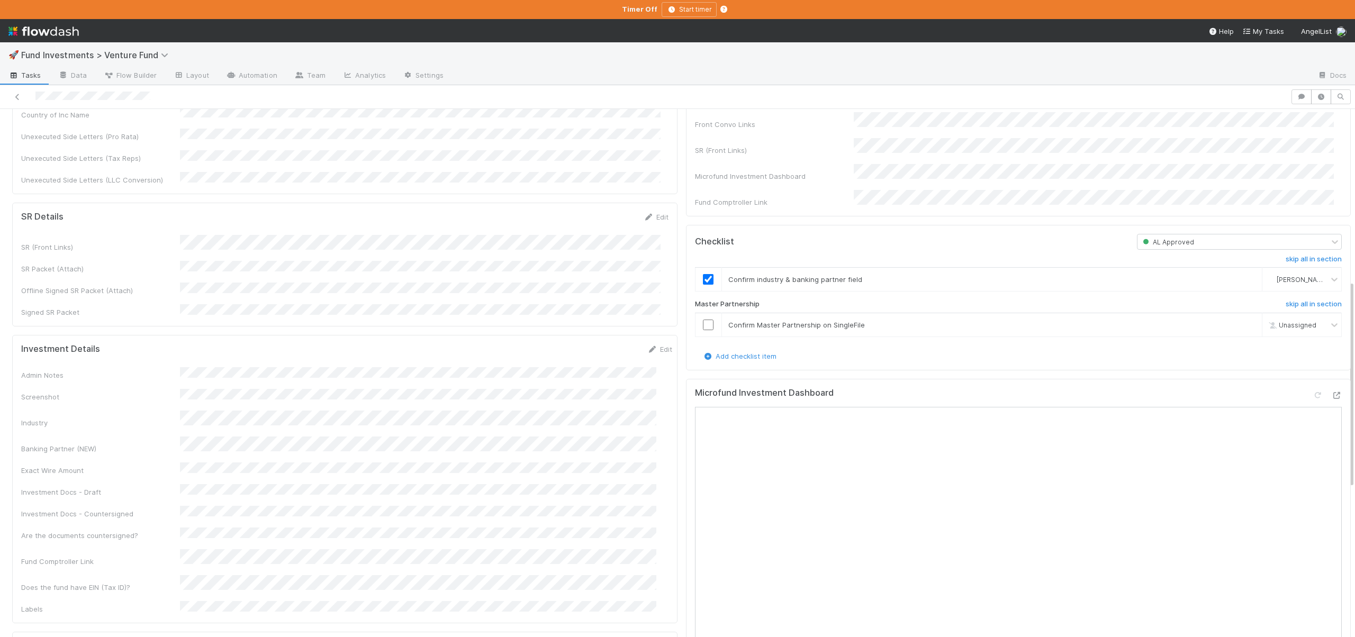
scroll to position [368, 0]
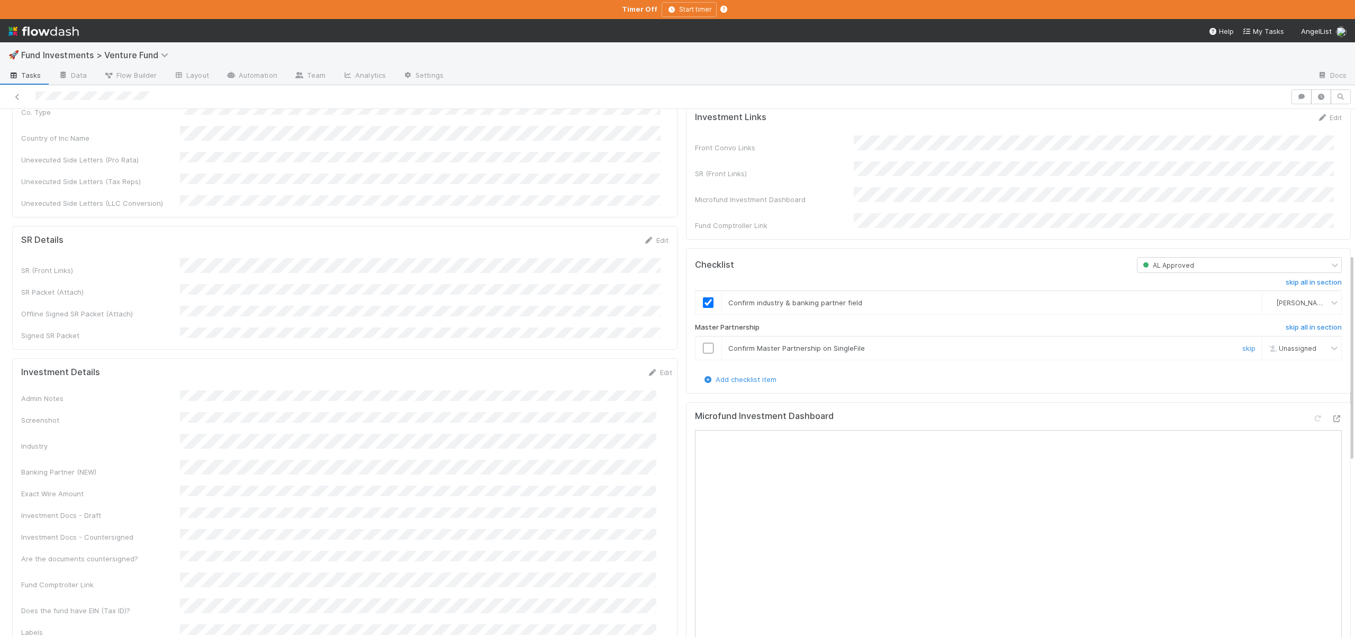
click at [697, 360] on td at bounding box center [708, 349] width 26 height 24
click at [703, 354] on input "checkbox" at bounding box center [708, 348] width 11 height 11
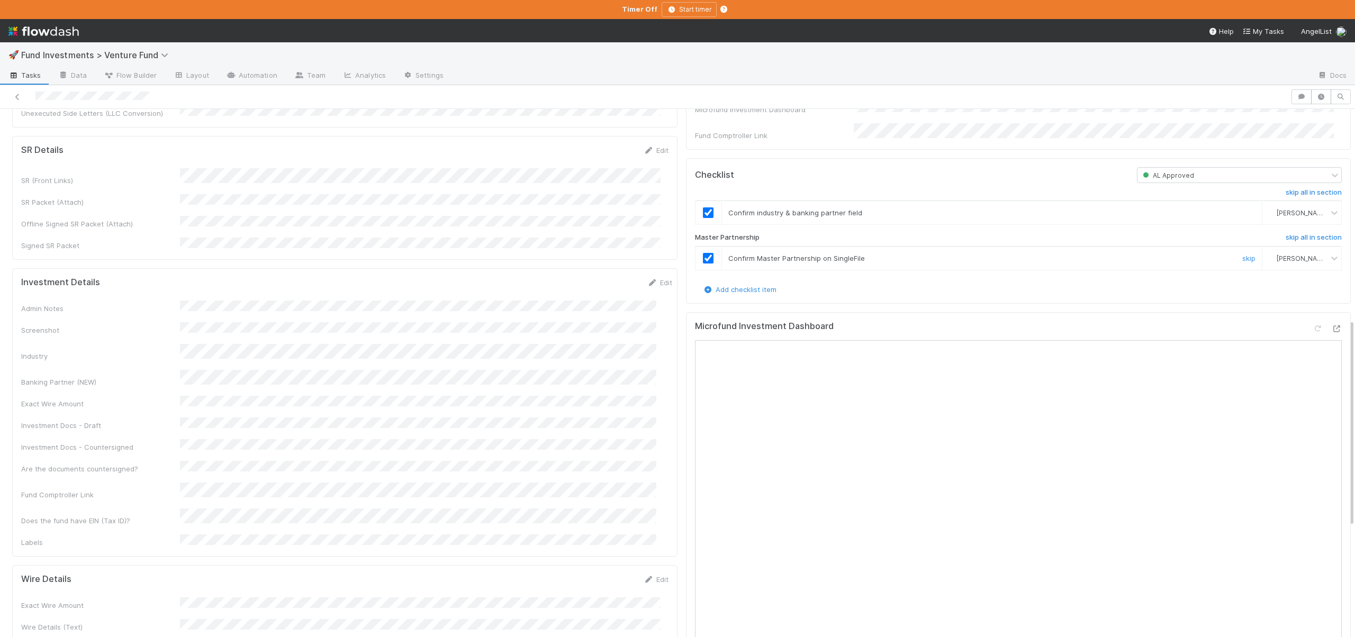
scroll to position [457, 0]
click at [602, 278] on button "Save" at bounding box center [616, 287] width 30 height 18
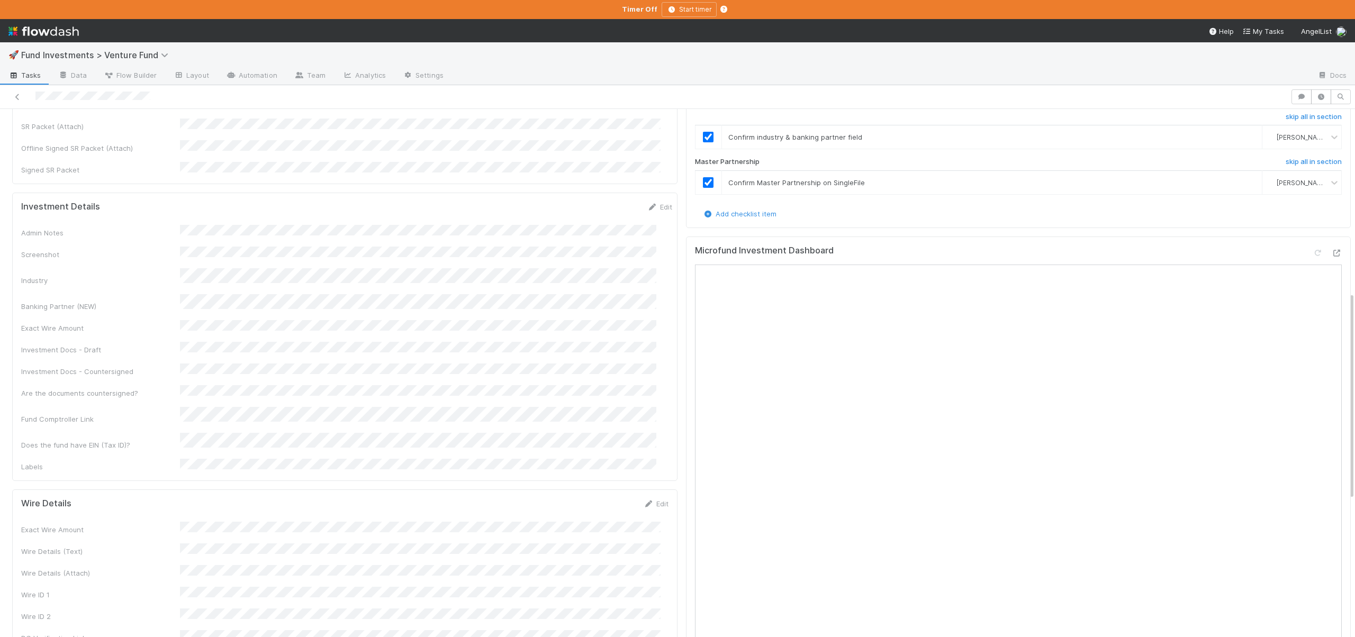
scroll to position [550, 0]
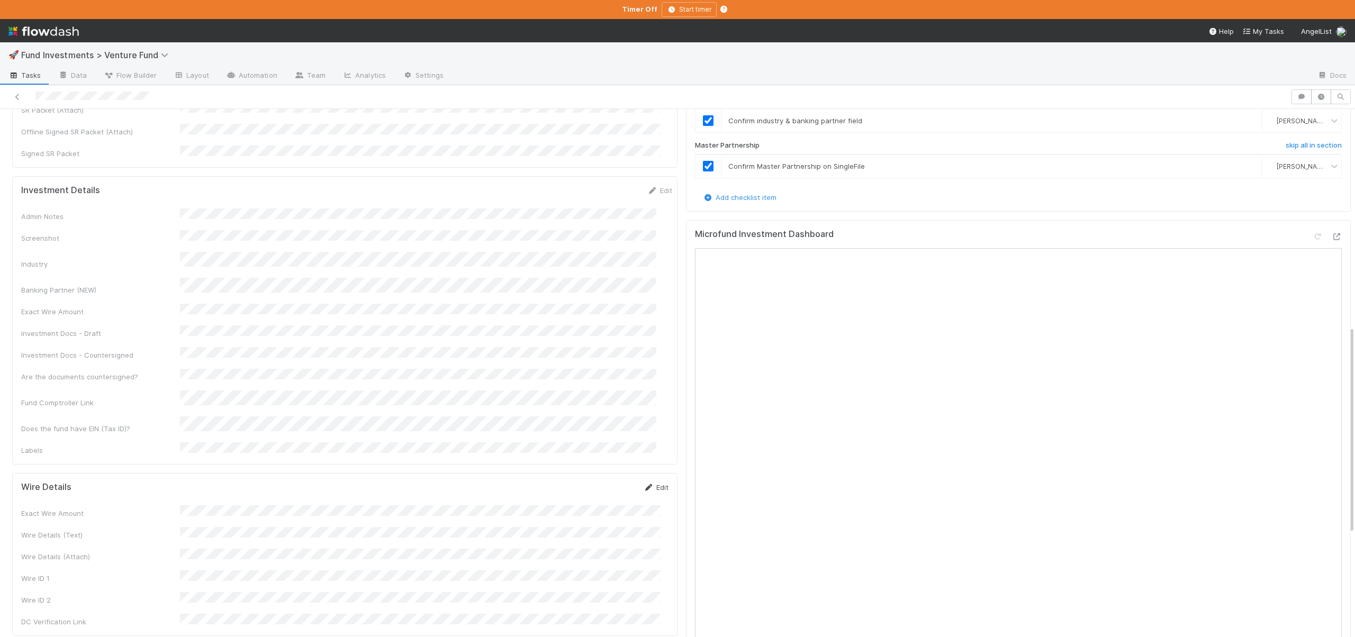
click at [655, 483] on link "Edit" at bounding box center [656, 487] width 25 height 8
click at [611, 486] on button "Save" at bounding box center [612, 495] width 30 height 18
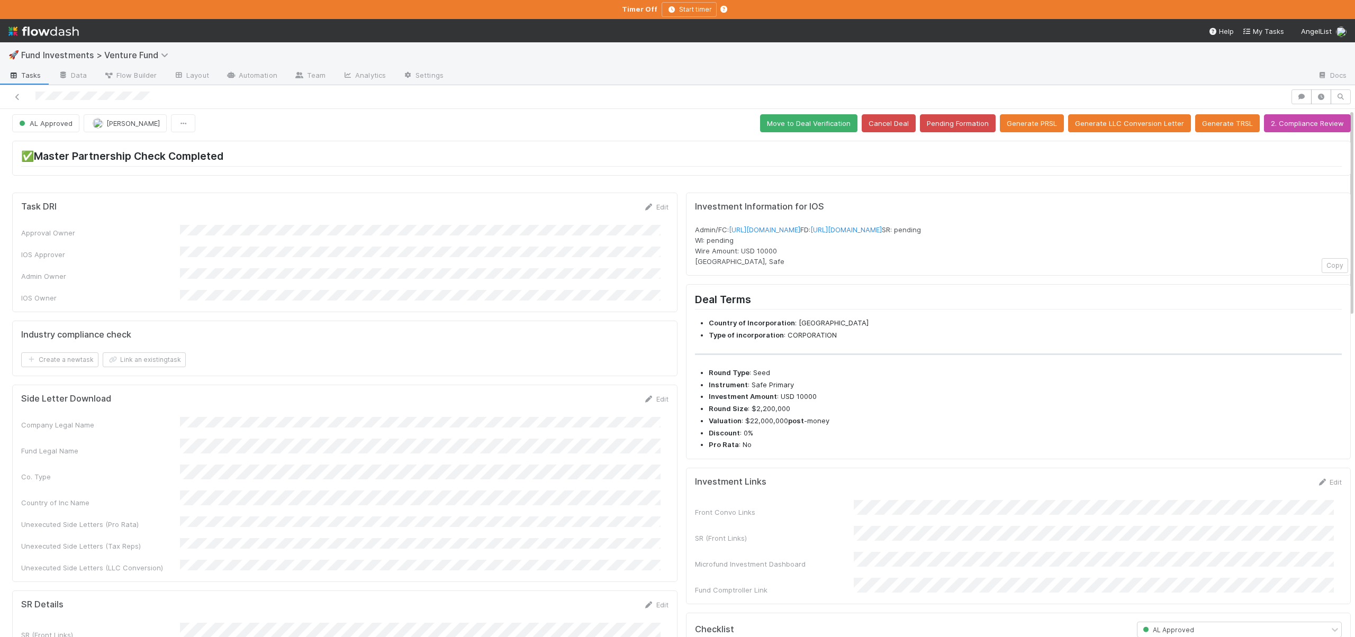
scroll to position [0, 0]
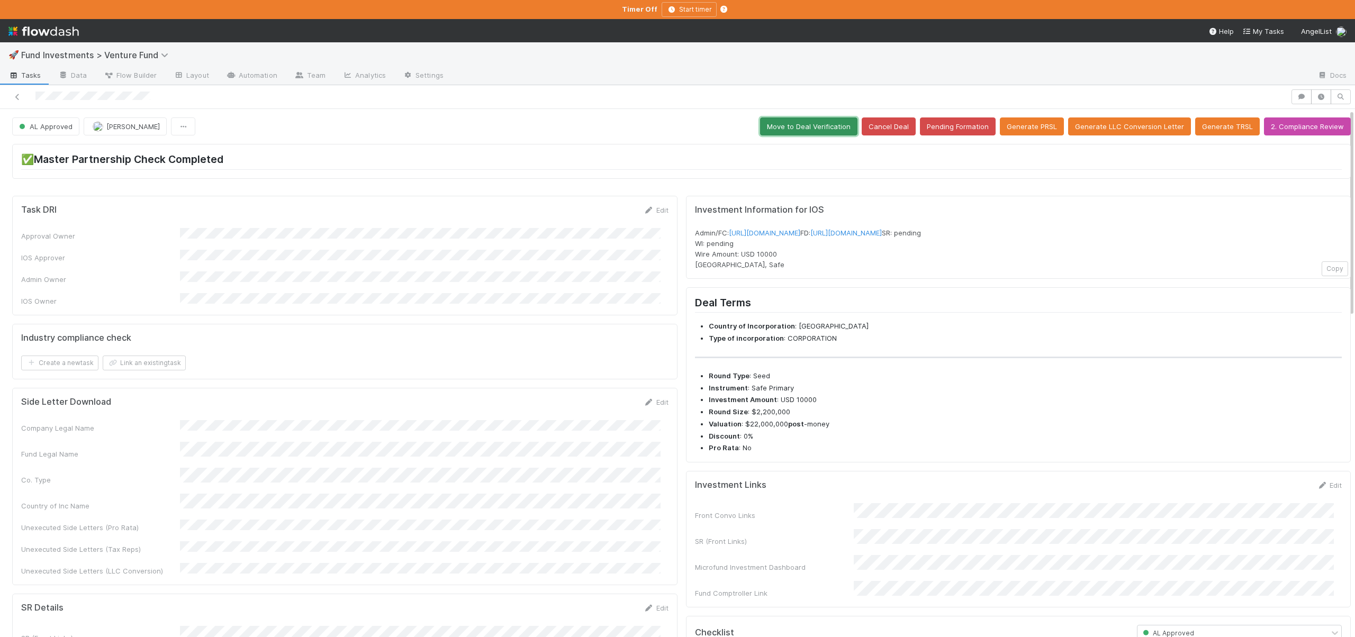
click at [798, 125] on button "Move to Deal Verification" at bounding box center [808, 127] width 97 height 18
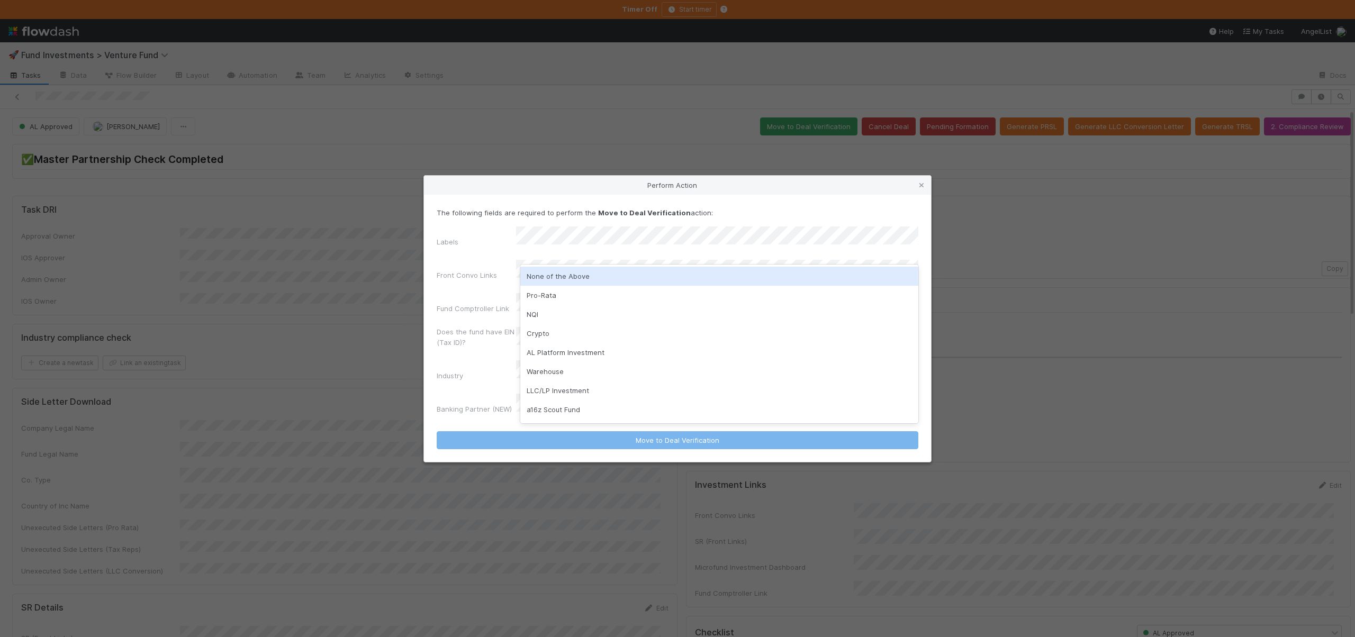
click at [556, 276] on div "None of the Above" at bounding box center [719, 276] width 398 height 19
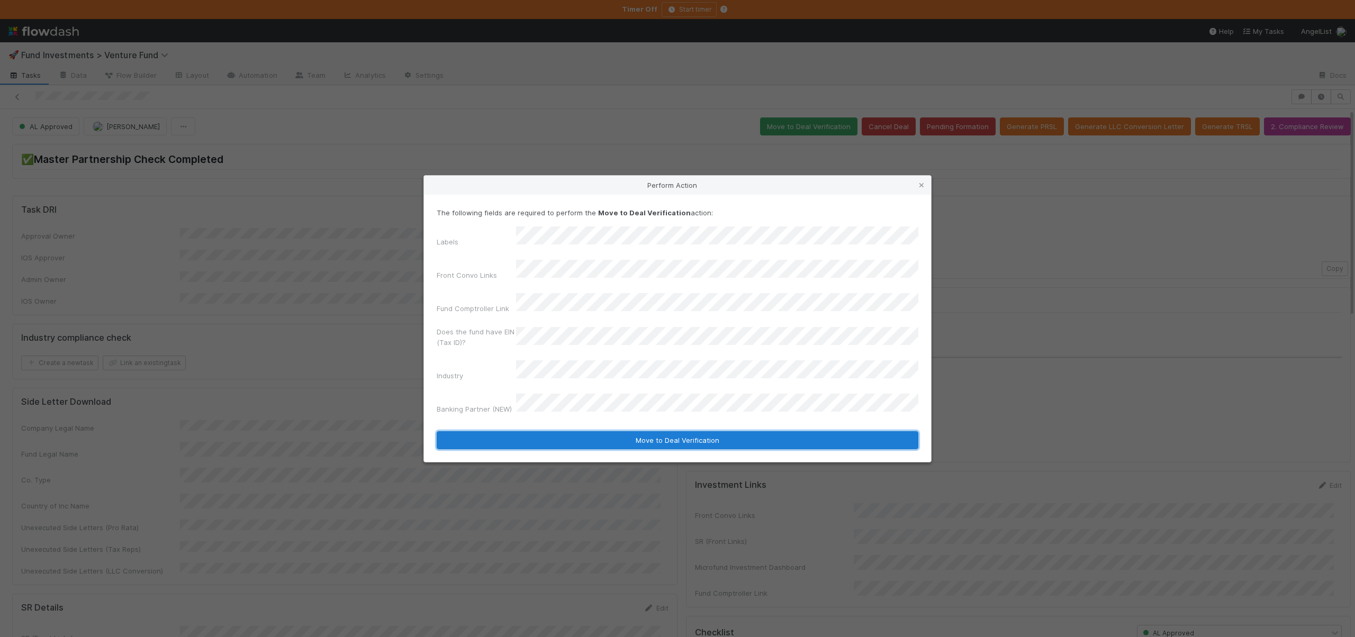
click at [634, 431] on button "Move to Deal Verification" at bounding box center [678, 440] width 482 height 18
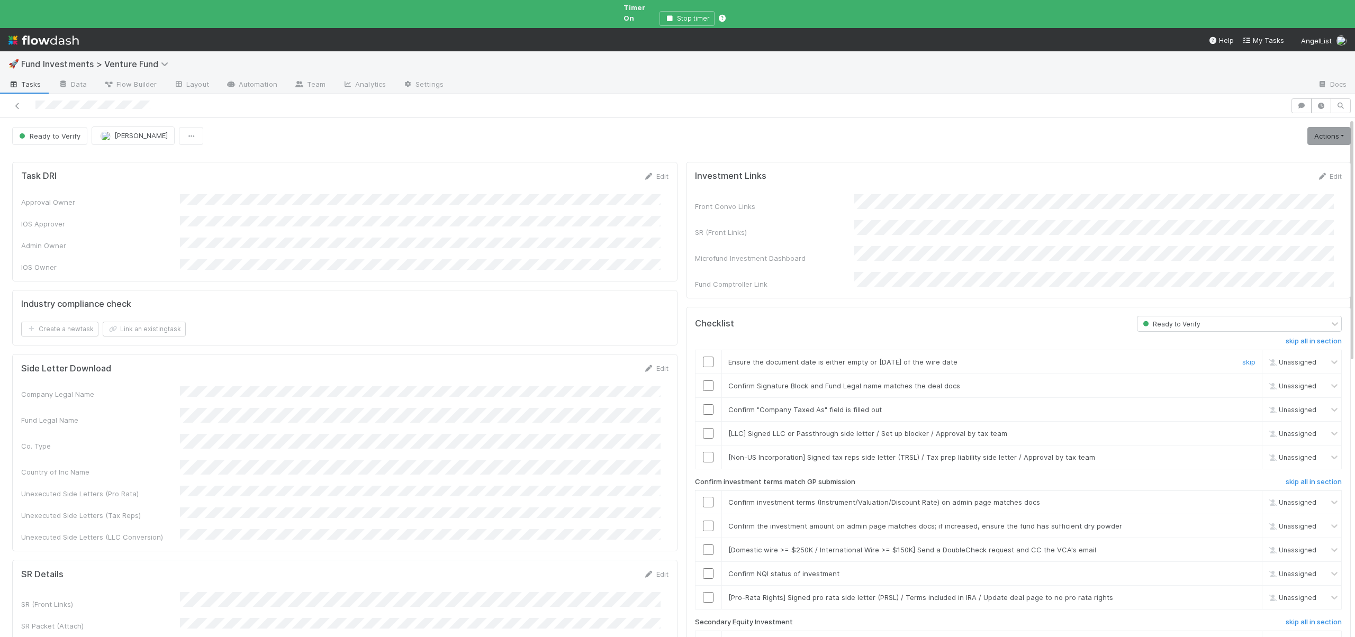
click at [703, 357] on input "checkbox" at bounding box center [708, 362] width 11 height 11
click at [703, 381] on input "checkbox" at bounding box center [708, 386] width 11 height 11
click at [703, 404] on input "checkbox" at bounding box center [708, 409] width 11 height 11
click at [1242, 429] on link "skip" at bounding box center [1248, 433] width 13 height 8
click at [1242, 453] on link "skip" at bounding box center [1248, 457] width 13 height 8
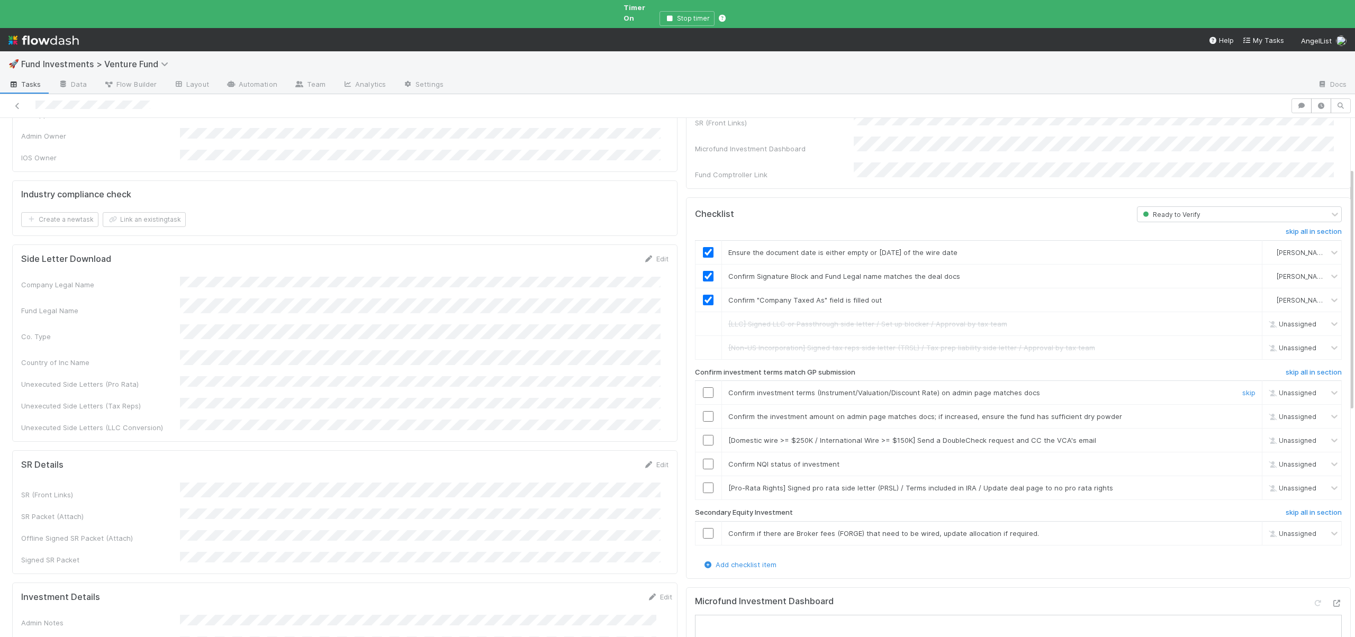
scroll to position [112, 0]
click at [703, 385] on input "checkbox" at bounding box center [708, 390] width 11 height 11
click at [703, 409] on input "checkbox" at bounding box center [708, 414] width 11 height 11
click at [703, 432] on input "checkbox" at bounding box center [708, 437] width 11 height 11
click at [1242, 433] on link "skip" at bounding box center [1248, 437] width 13 height 8
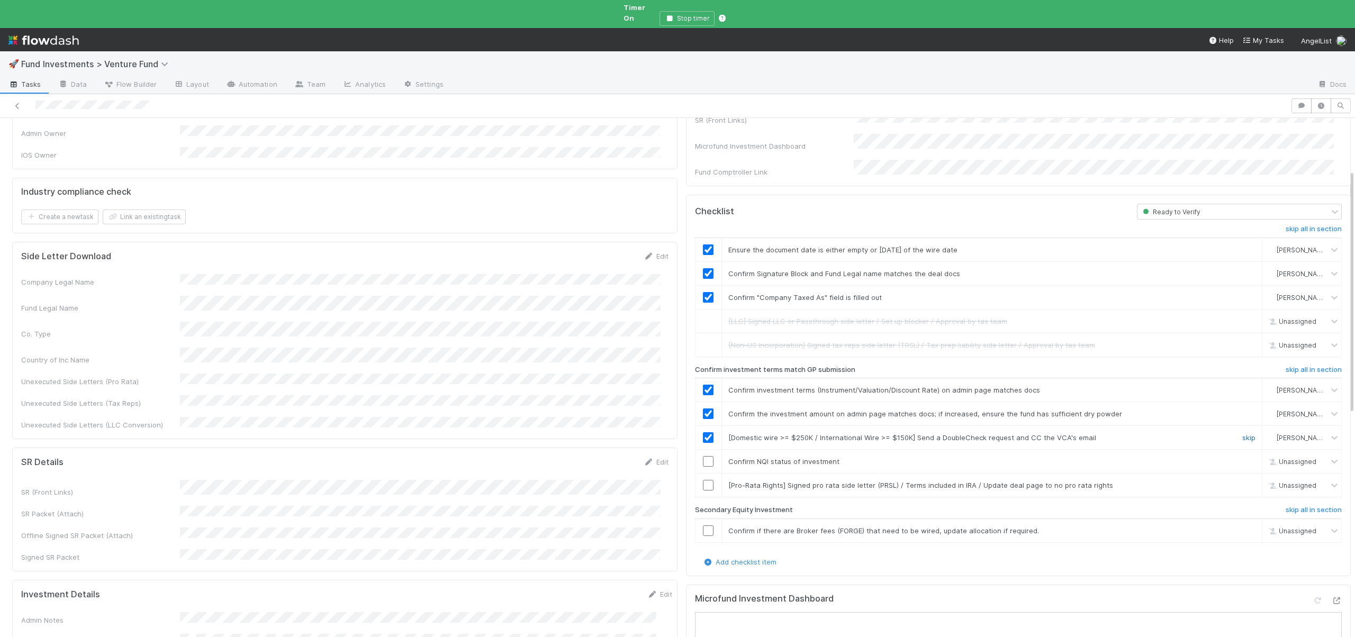
click at [1242, 433] on link "skip" at bounding box center [1248, 437] width 13 height 8
click at [703, 456] on input "checkbox" at bounding box center [708, 461] width 11 height 11
click at [1242, 481] on link "skip" at bounding box center [1248, 485] width 13 height 8
click at [1242, 527] on link "skip" at bounding box center [1248, 531] width 13 height 8
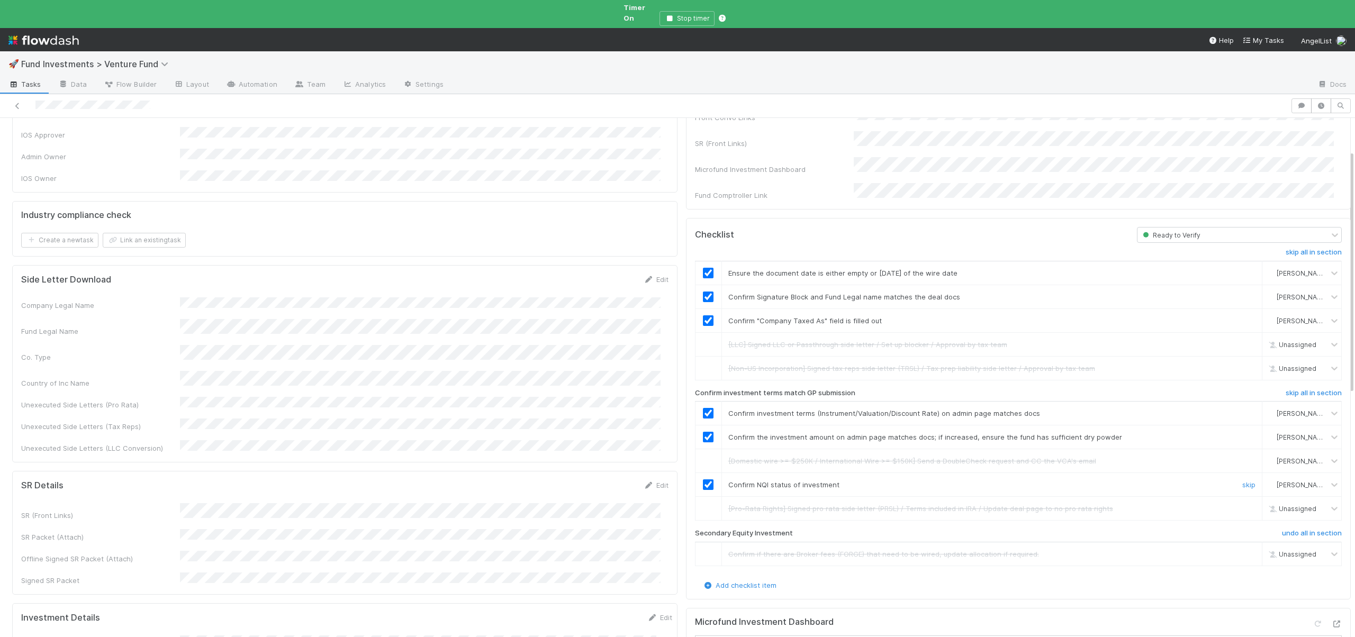
scroll to position [0, 0]
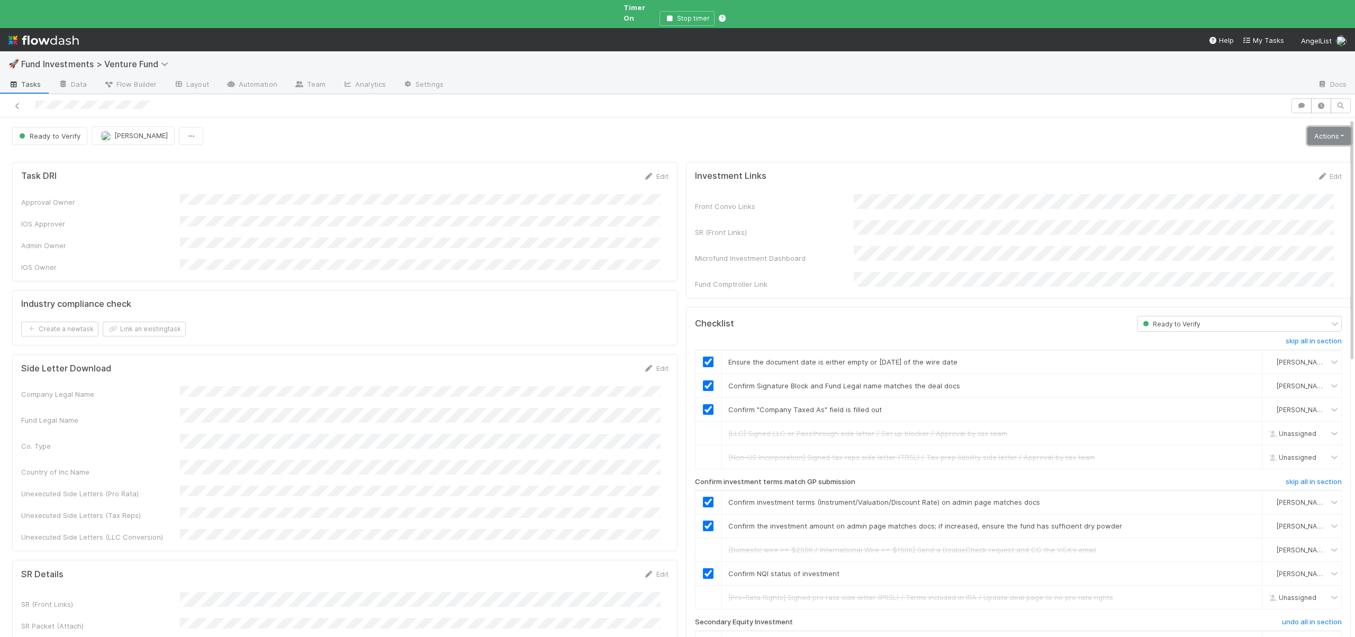
click at [1325, 127] on link "Actions" at bounding box center [1328, 136] width 43 height 18
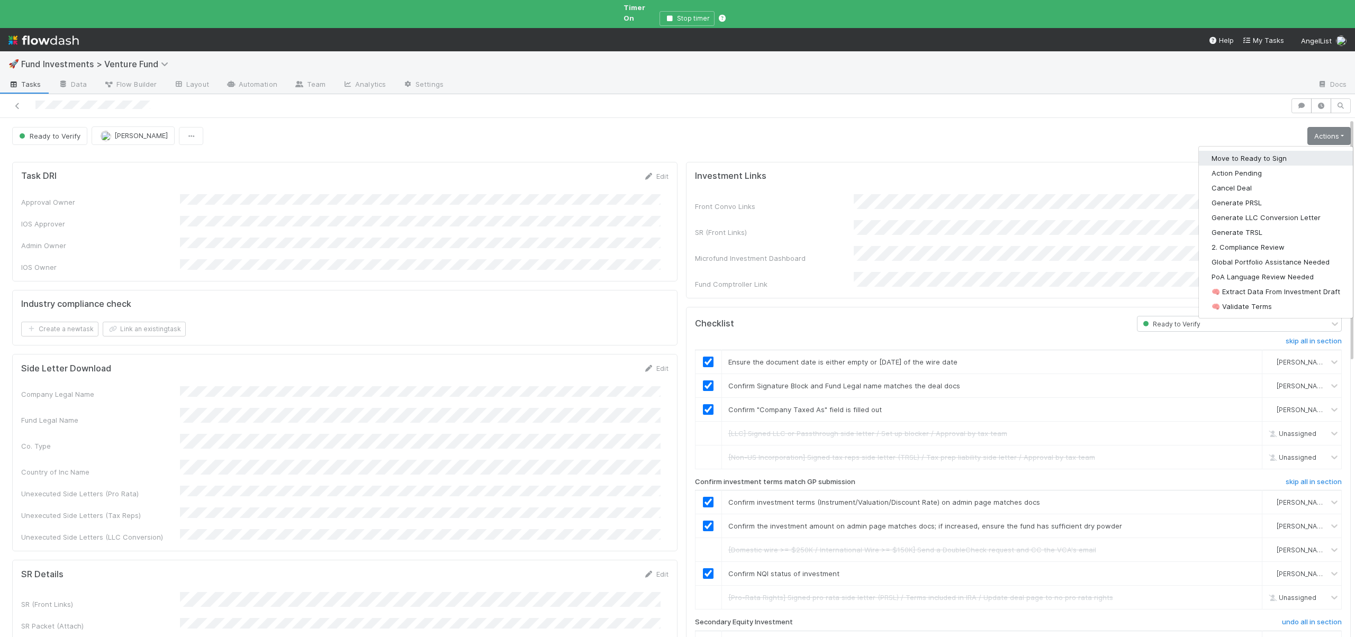
click at [1234, 151] on button "Move to Ready to Sign" at bounding box center [1276, 158] width 154 height 15
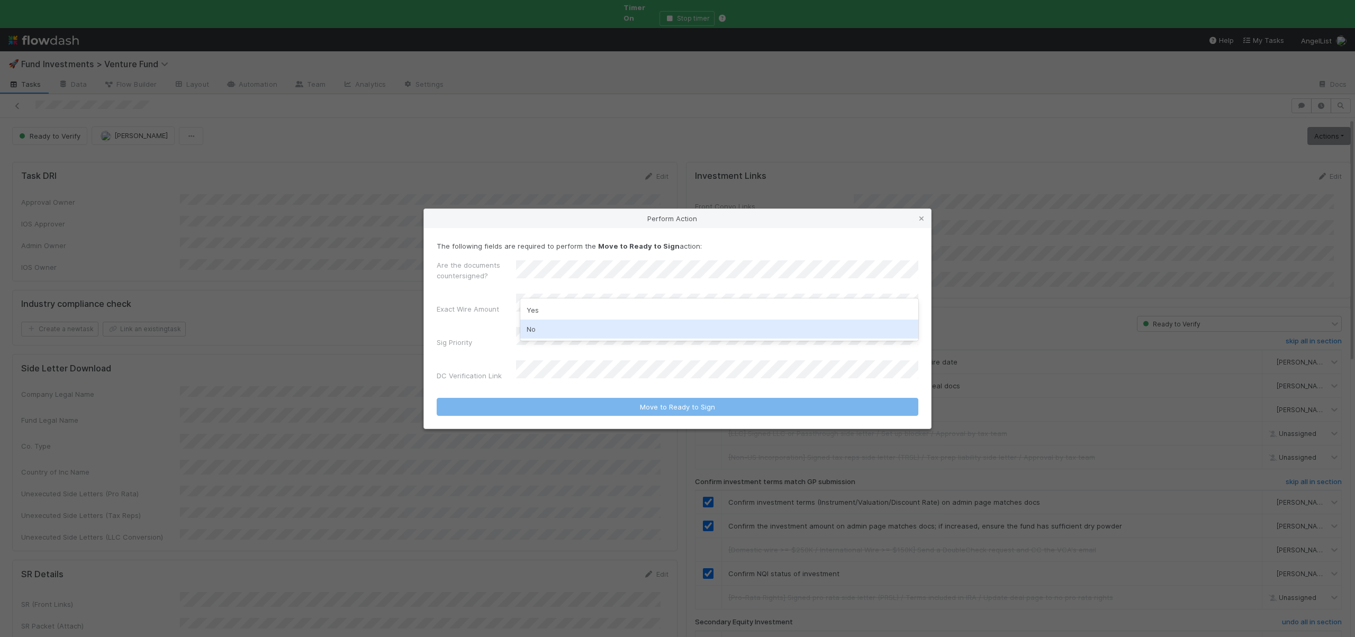
click at [540, 326] on div "No" at bounding box center [719, 329] width 398 height 19
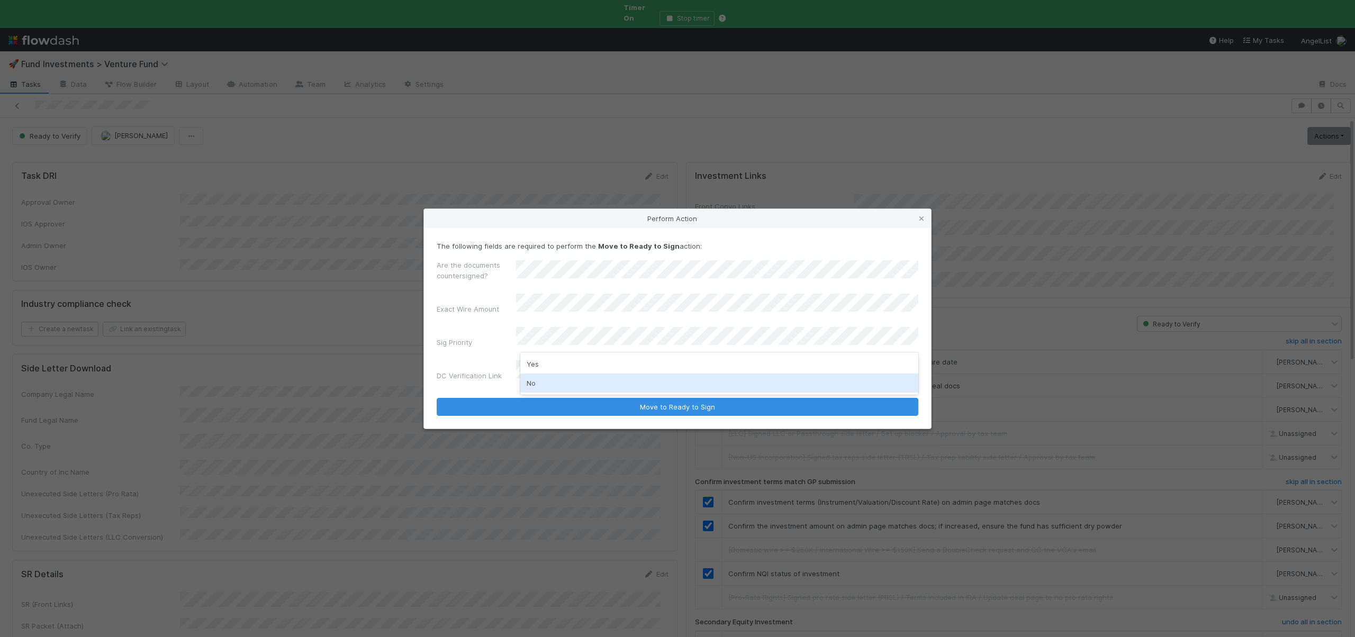
click at [539, 380] on div "No" at bounding box center [719, 383] width 398 height 19
click at [437, 398] on button "Move to Ready to Sign" at bounding box center [678, 407] width 482 height 18
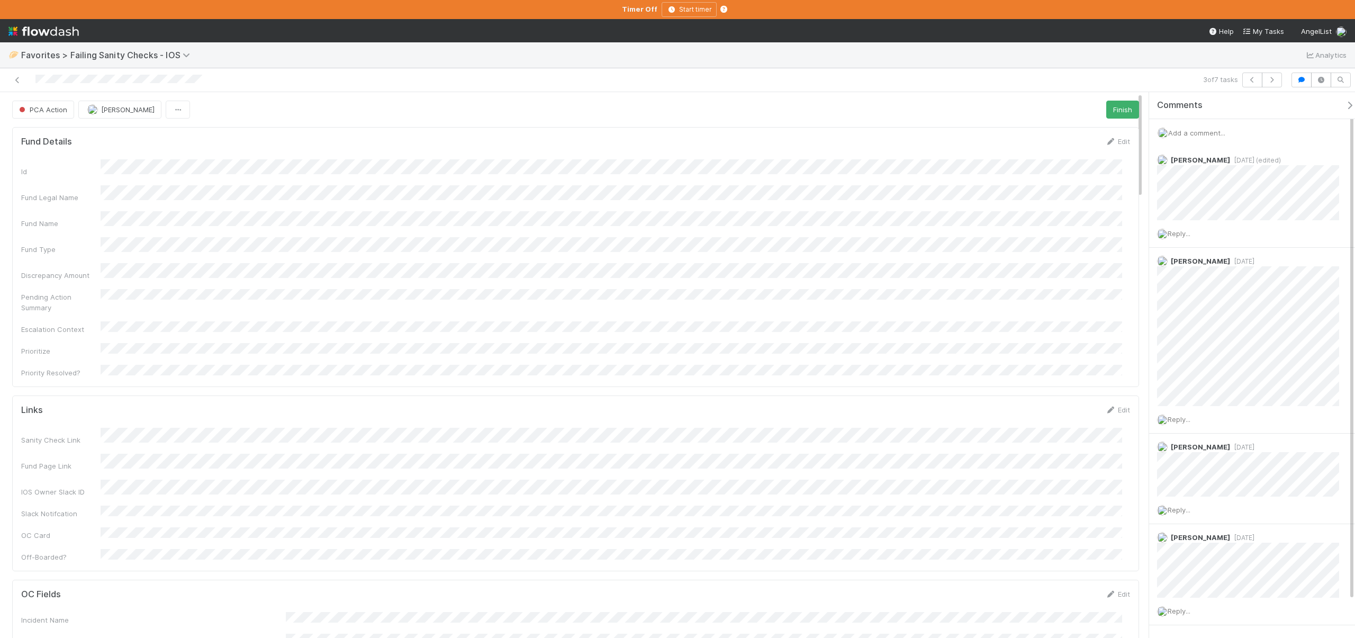
click at [1202, 132] on span "Add a comment..." at bounding box center [1196, 133] width 57 height 8
click at [1198, 133] on span "Add a comment..." at bounding box center [1196, 133] width 57 height 8
click at [1186, 286] on div "Attach files: Choose or drag and drop file(s) Add Comment" at bounding box center [1256, 226] width 180 height 158
click at [1186, 292] on button "Add Comment" at bounding box center [1196, 296] width 61 height 18
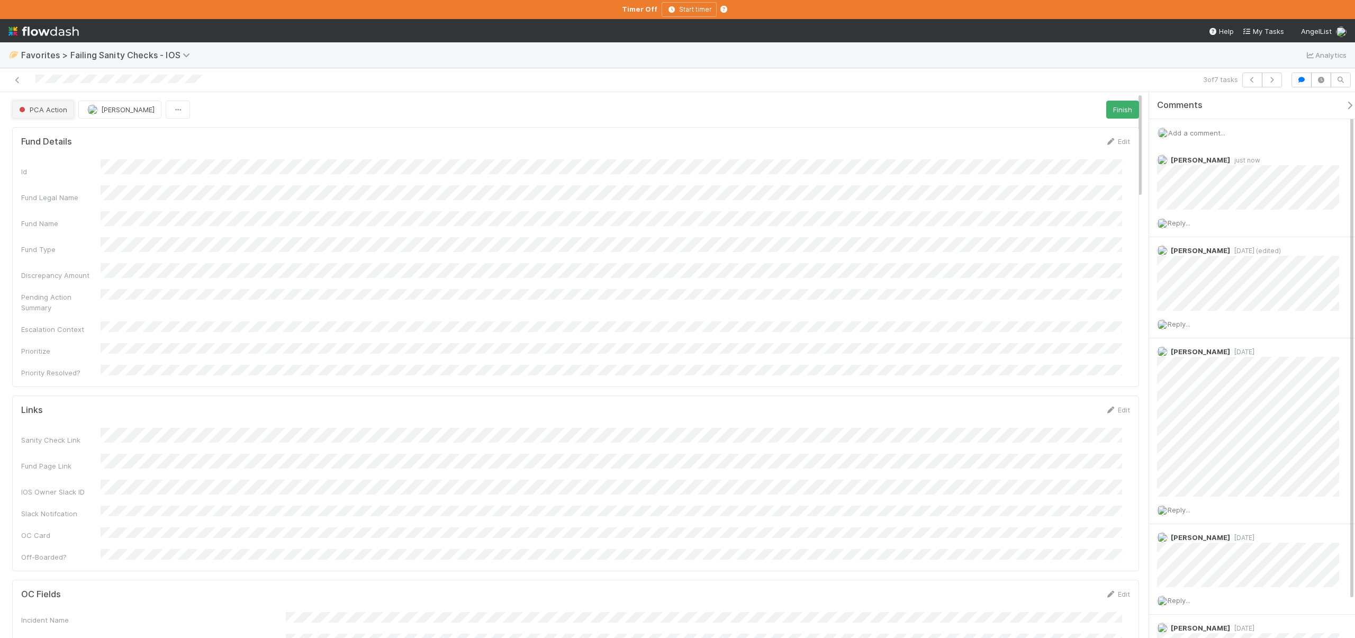
click at [24, 108] on span "button" at bounding box center [22, 109] width 5 height 5
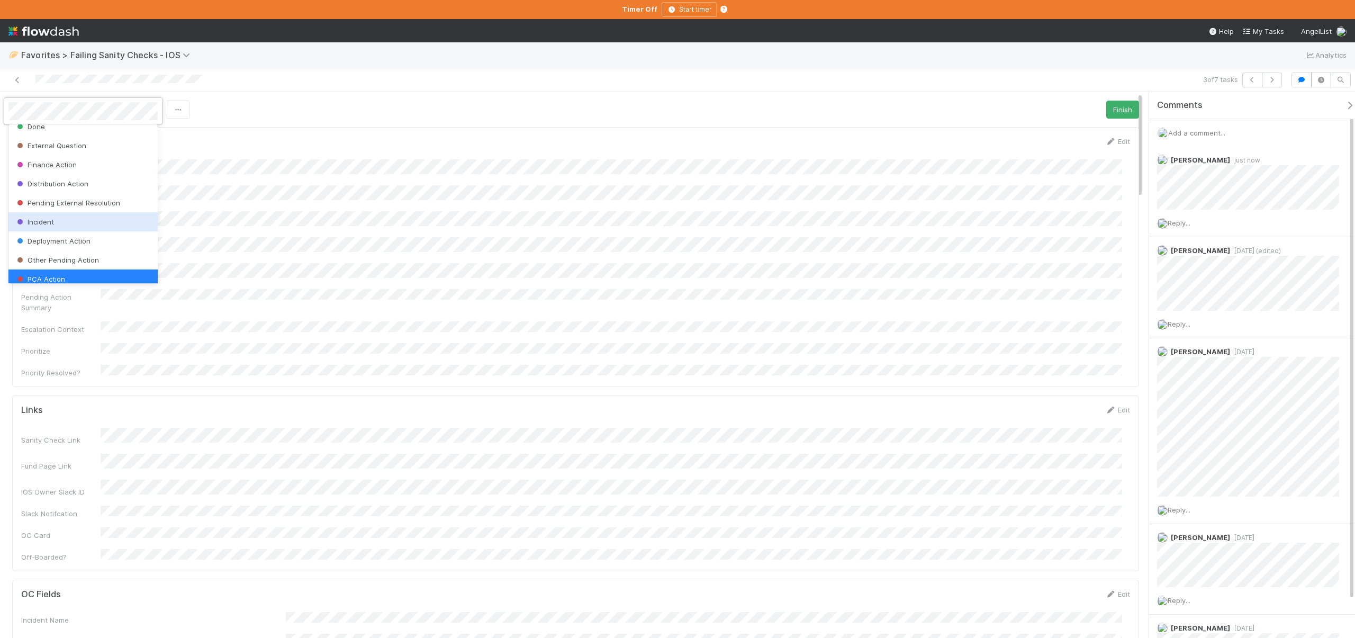
click at [44, 218] on span "Incident" at bounding box center [34, 222] width 39 height 8
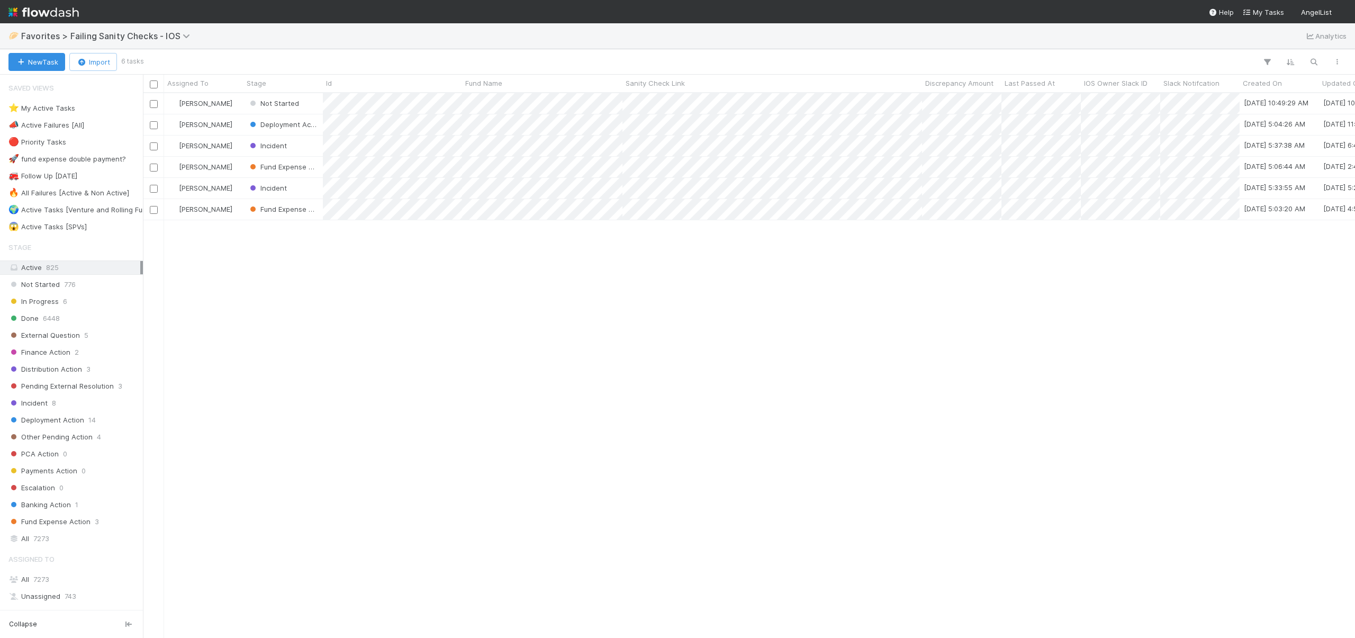
scroll to position [537, 1204]
click at [241, 188] on div "[PERSON_NAME]" at bounding box center [203, 188] width 79 height 21
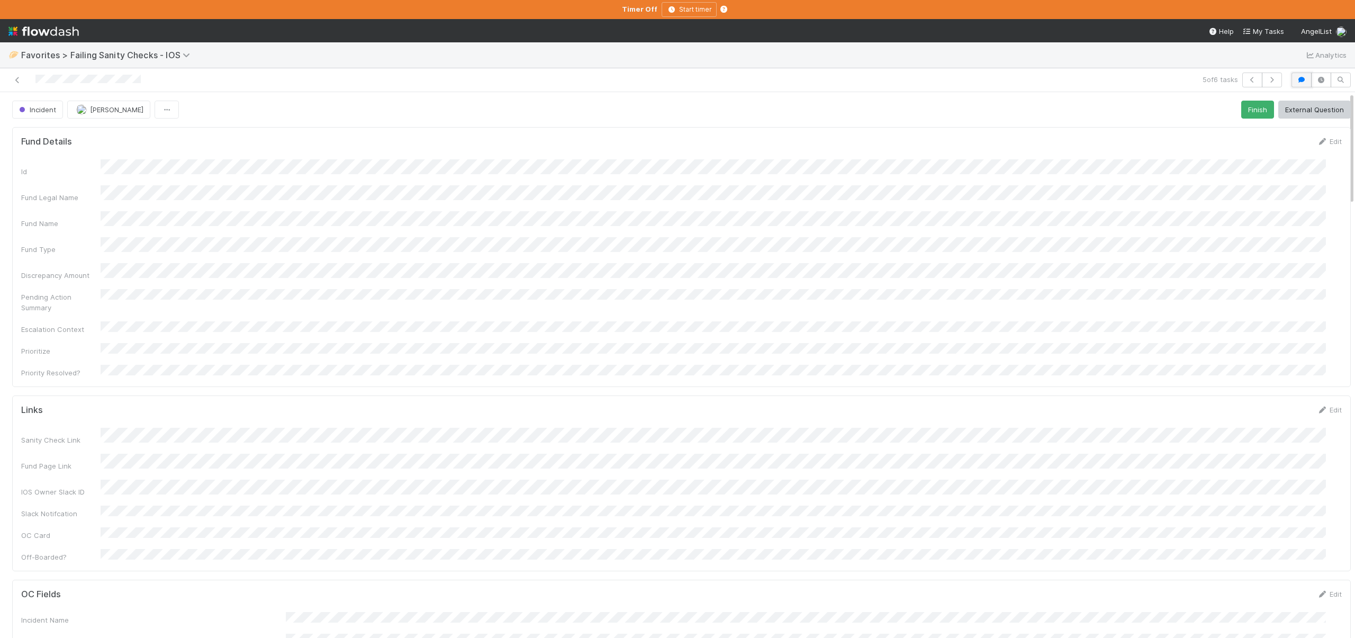
click at [1296, 83] on icon "button" at bounding box center [1301, 80] width 11 height 6
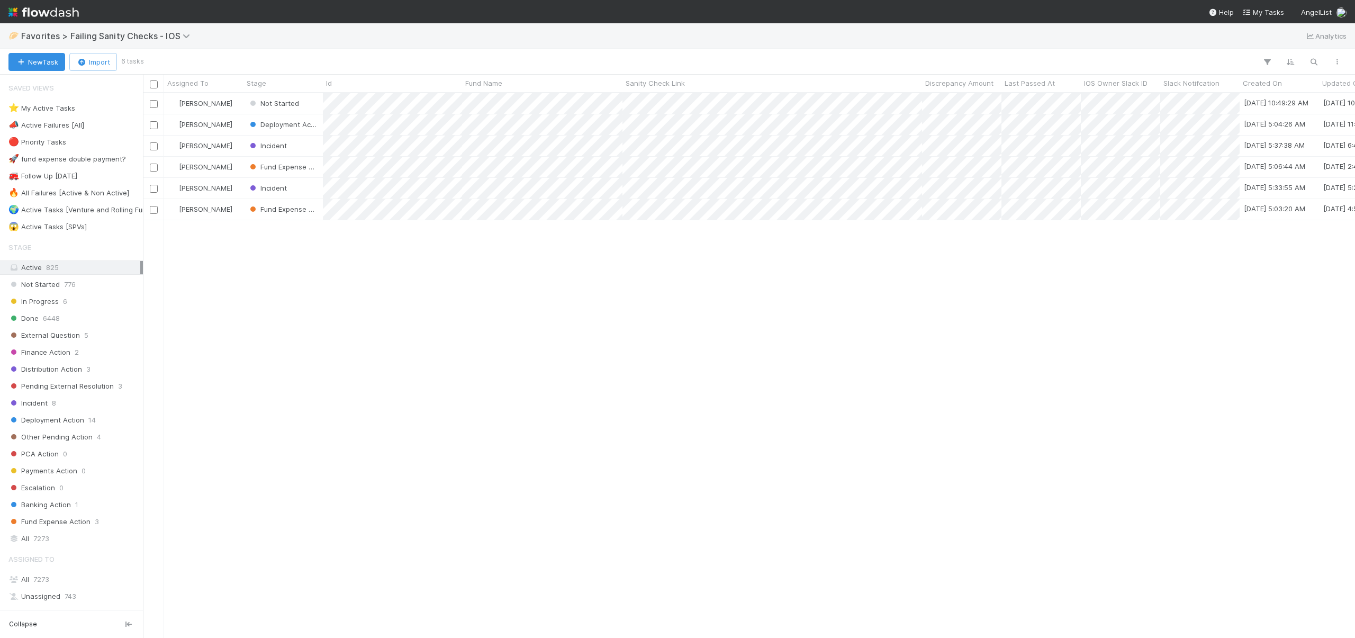
scroll to position [537, 1204]
click at [233, 169] on div "[PERSON_NAME]" at bounding box center [203, 167] width 79 height 21
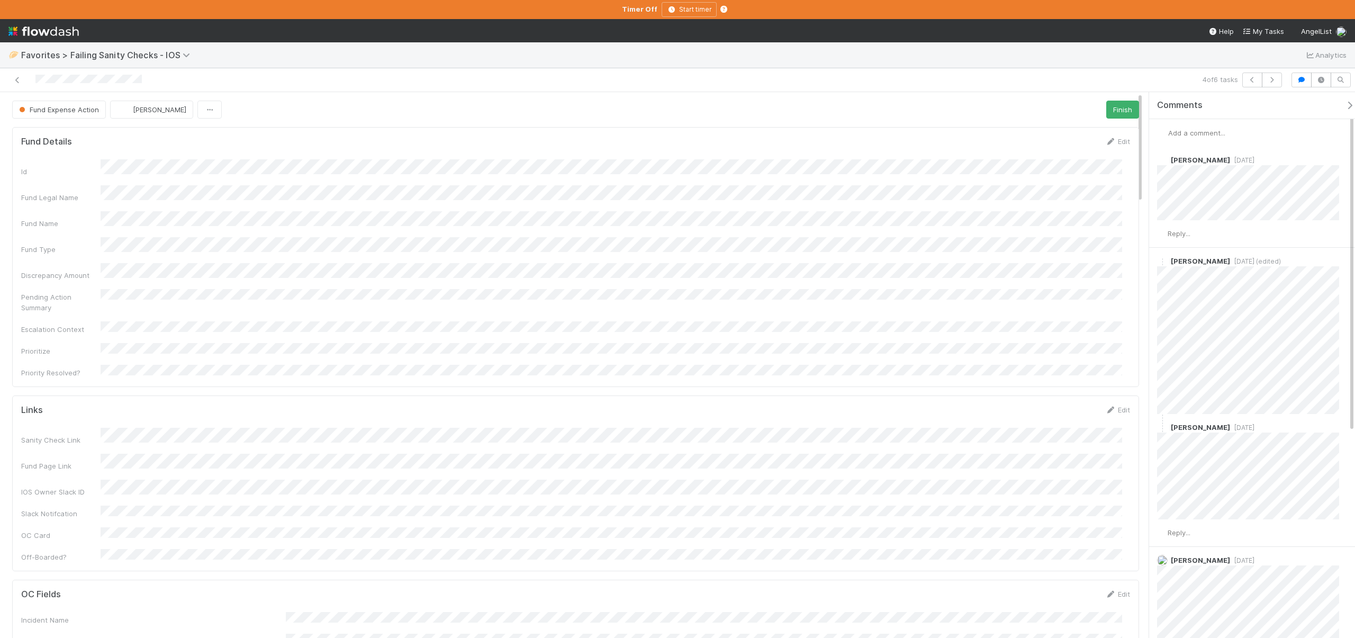
click at [1201, 132] on span "Add a comment..." at bounding box center [1196, 133] width 57 height 8
click at [1190, 296] on button "Add Comment" at bounding box center [1196, 296] width 61 height 18
click at [54, 109] on span "Fund Expense Action" at bounding box center [58, 109] width 82 height 8
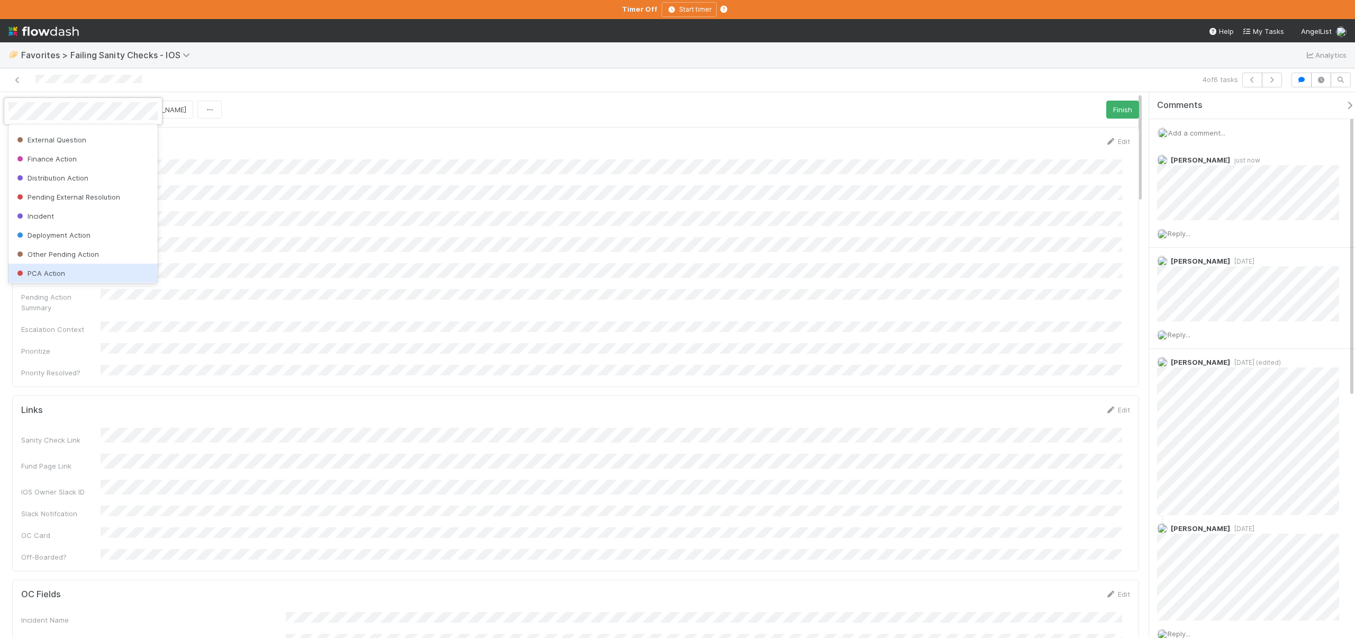
scroll to position [41, 0]
click at [82, 192] on span "Distribution Action" at bounding box center [52, 190] width 74 height 8
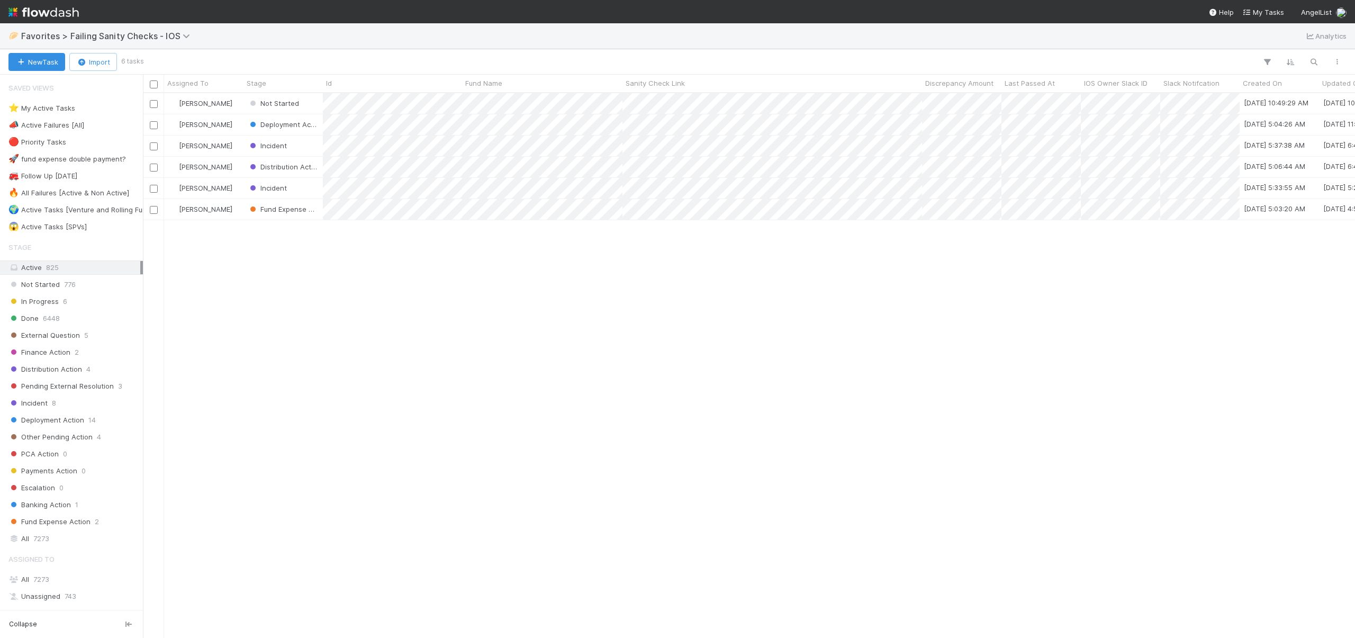
scroll to position [537, 1204]
click at [237, 122] on div "[PERSON_NAME]" at bounding box center [203, 124] width 79 height 21
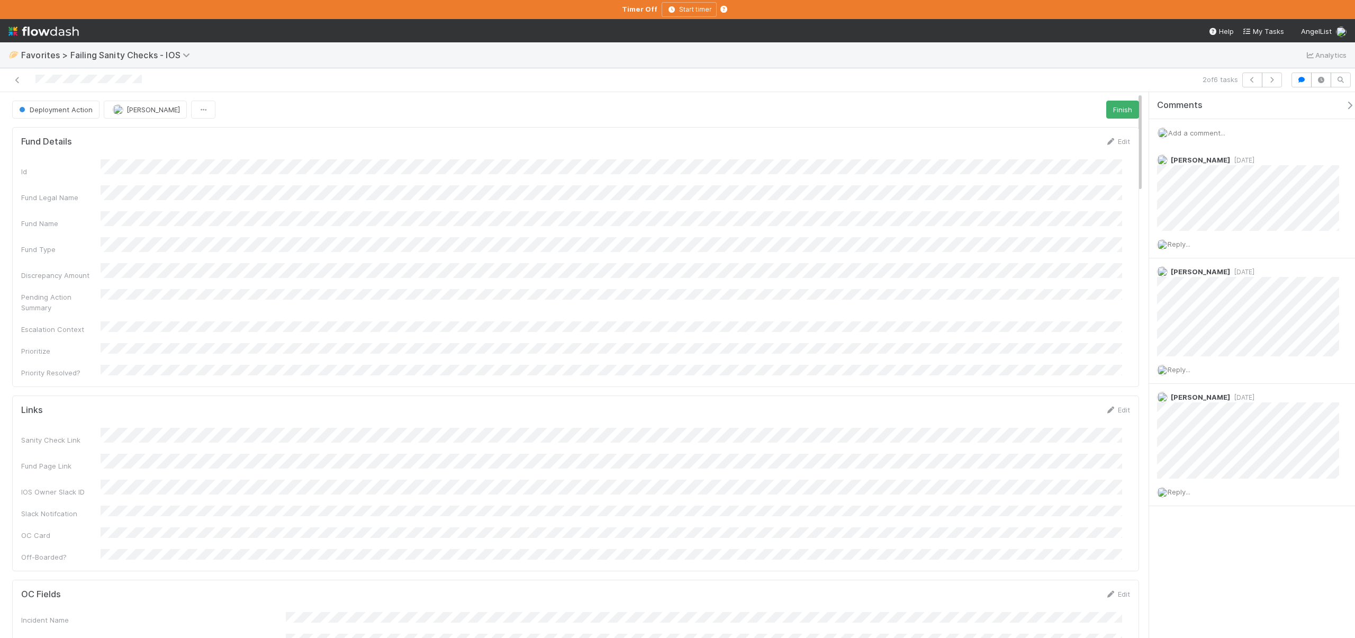
scroll to position [207, 1093]
click at [1182, 132] on span "Add a comment..." at bounding box center [1196, 133] width 57 height 8
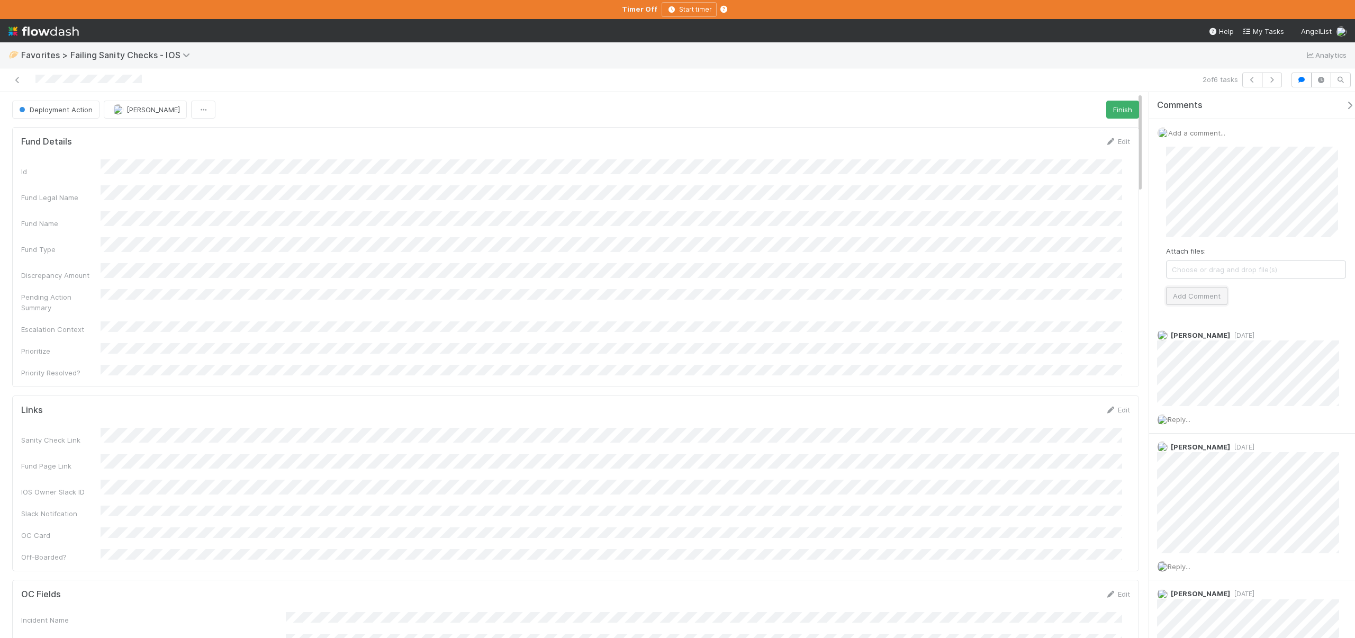
click at [1207, 297] on button "Add Comment" at bounding box center [1196, 296] width 61 height 18
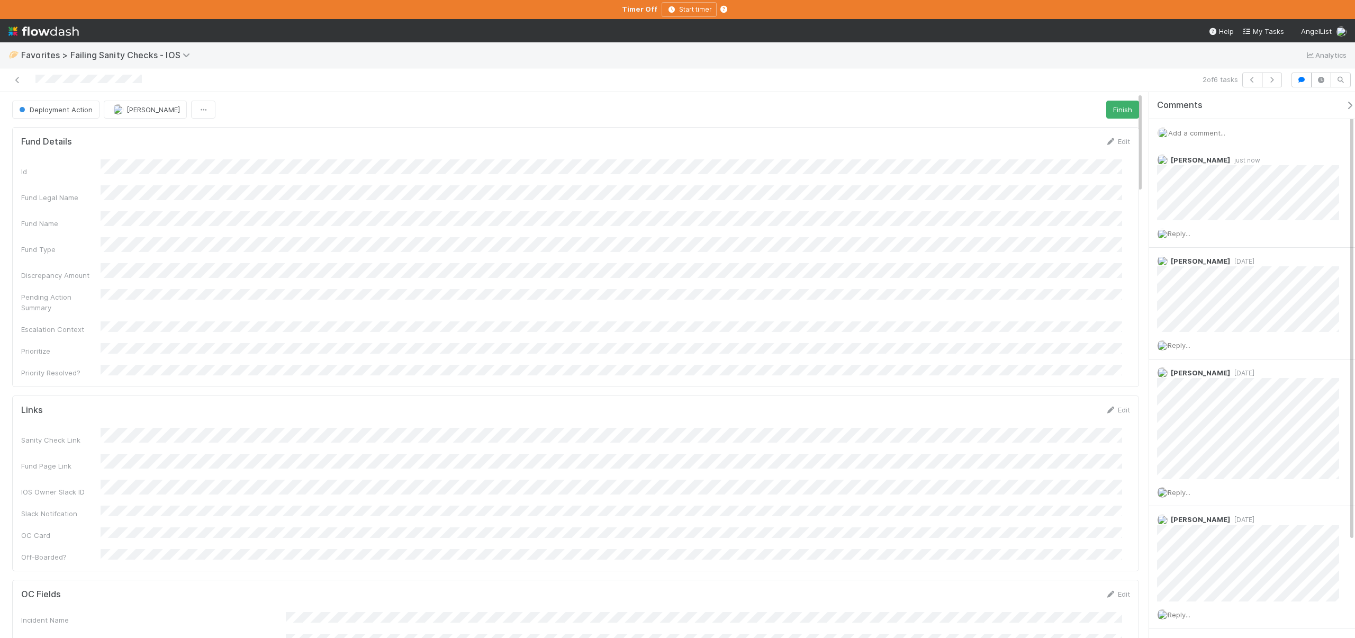
click at [41, 119] on div "Deployment Action" at bounding box center [58, 110] width 92 height 18
click at [46, 104] on button "Deployment Action" at bounding box center [55, 110] width 87 height 18
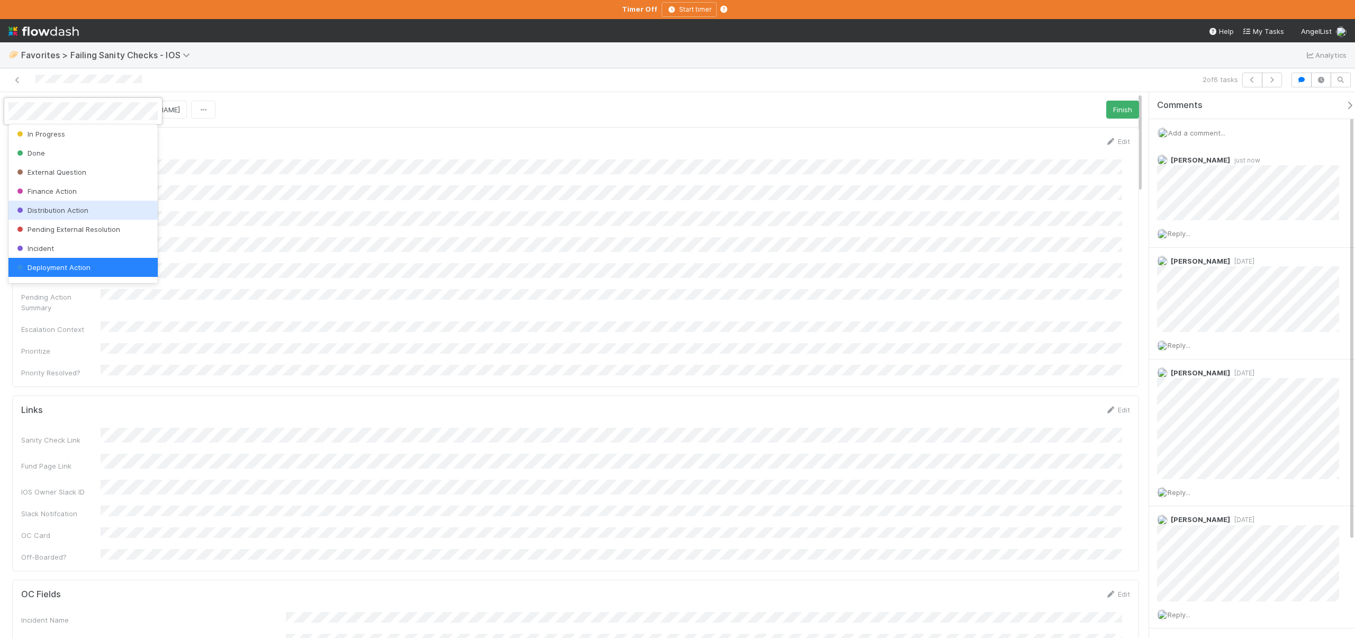
click at [29, 213] on span "Distribution Action" at bounding box center [52, 210] width 74 height 8
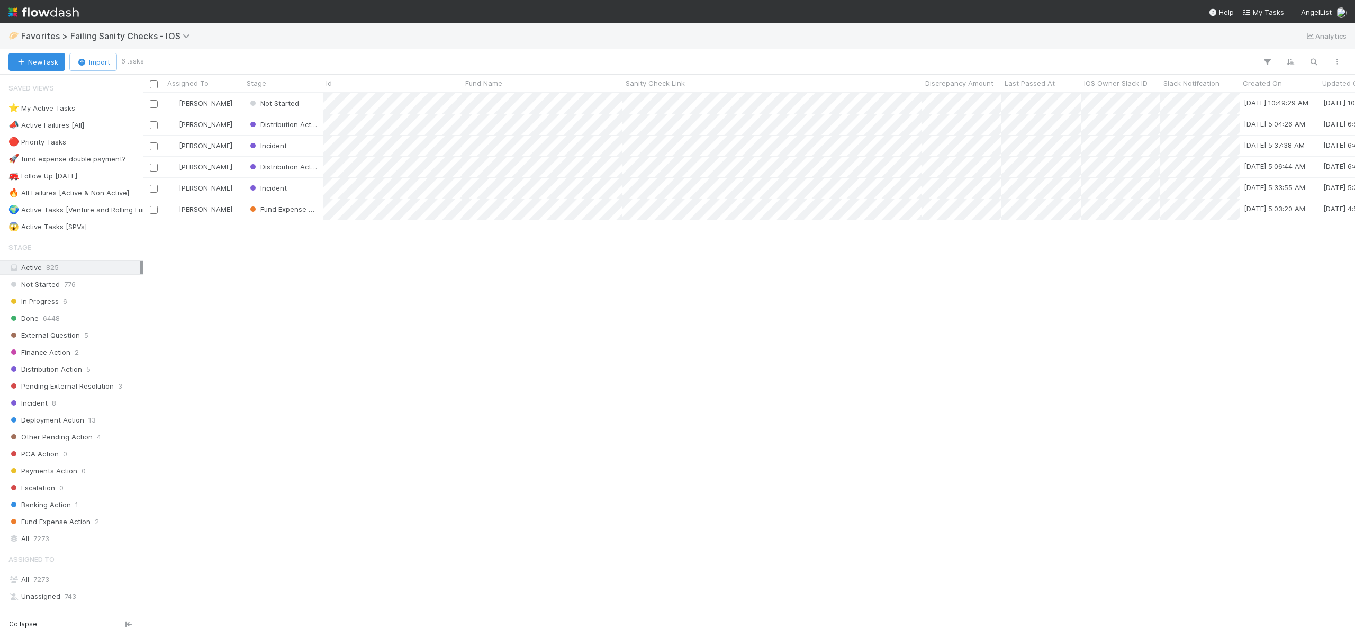
scroll to position [537, 1204]
click at [235, 102] on div "[PERSON_NAME]" at bounding box center [203, 103] width 79 height 21
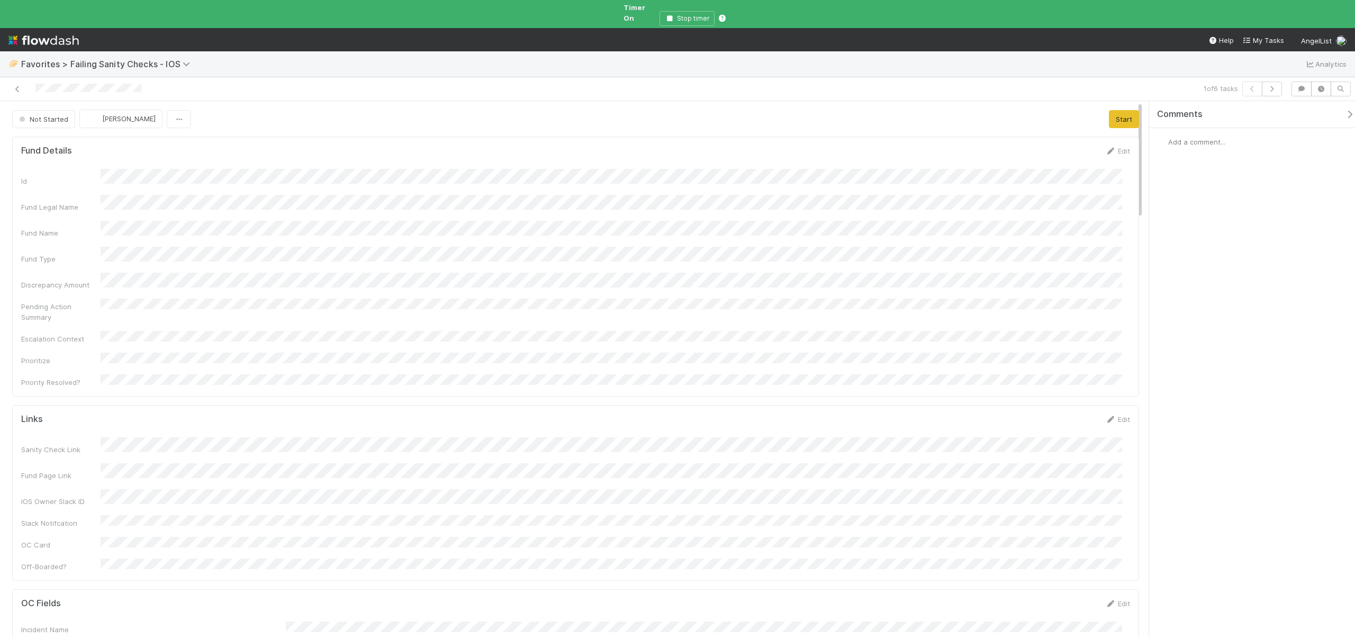
scroll to position [207, 1093]
click at [1189, 138] on span "Add a comment..." at bounding box center [1196, 142] width 57 height 8
click at [1112, 110] on button "Start" at bounding box center [1124, 119] width 30 height 18
click at [1197, 306] on button "Add Comment" at bounding box center [1196, 305] width 61 height 18
click at [1122, 112] on link "Actions" at bounding box center [1117, 119] width 43 height 18
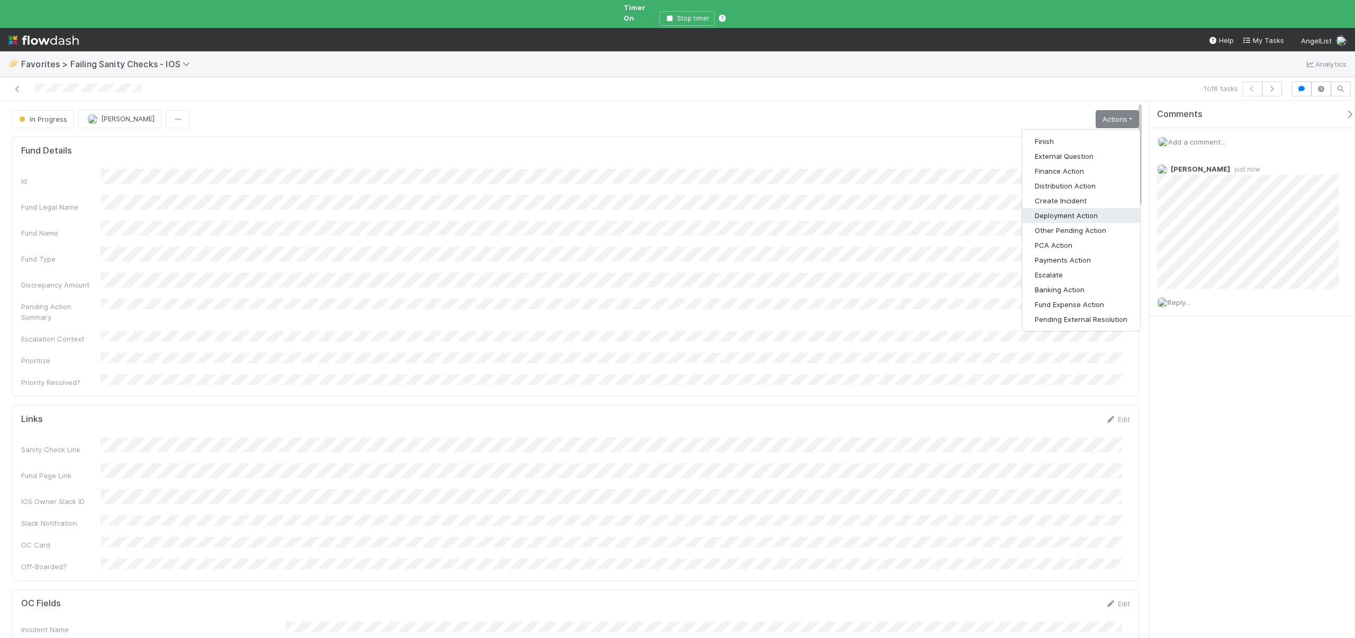
click at [1061, 208] on button "Deployment Action" at bounding box center [1081, 215] width 118 height 15
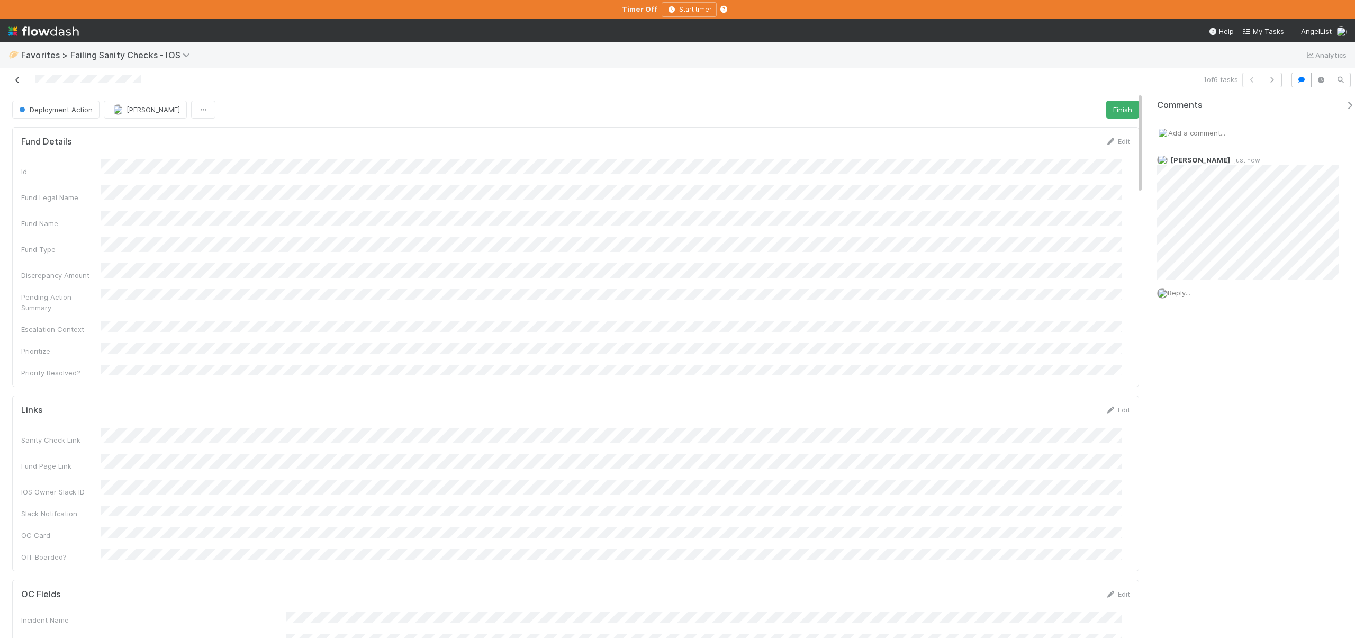
click at [14, 75] on link at bounding box center [17, 80] width 11 height 11
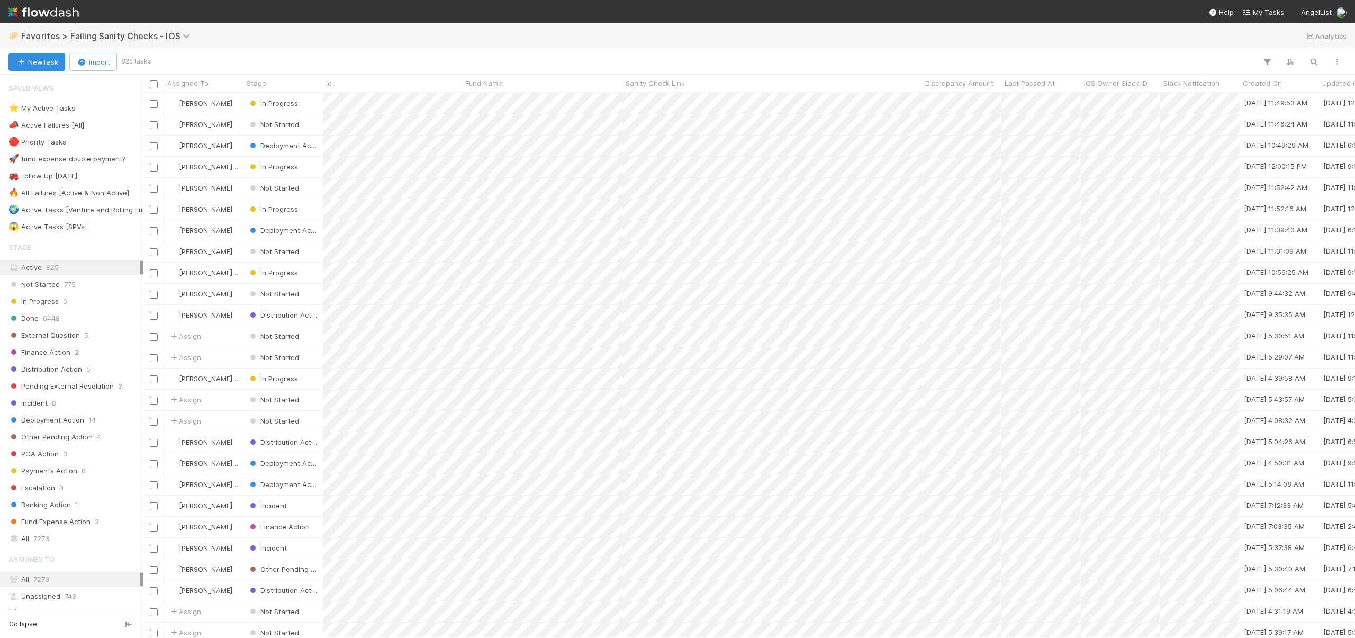
scroll to position [537, 1204]
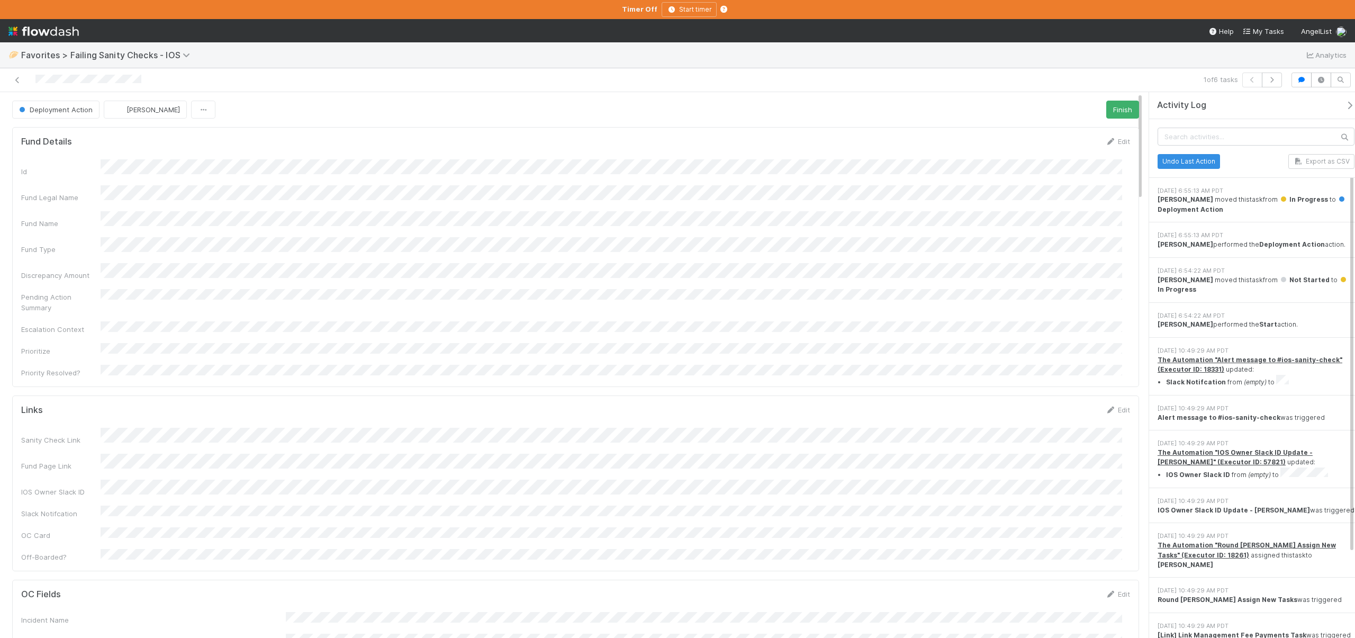
scroll to position [207, 1093]
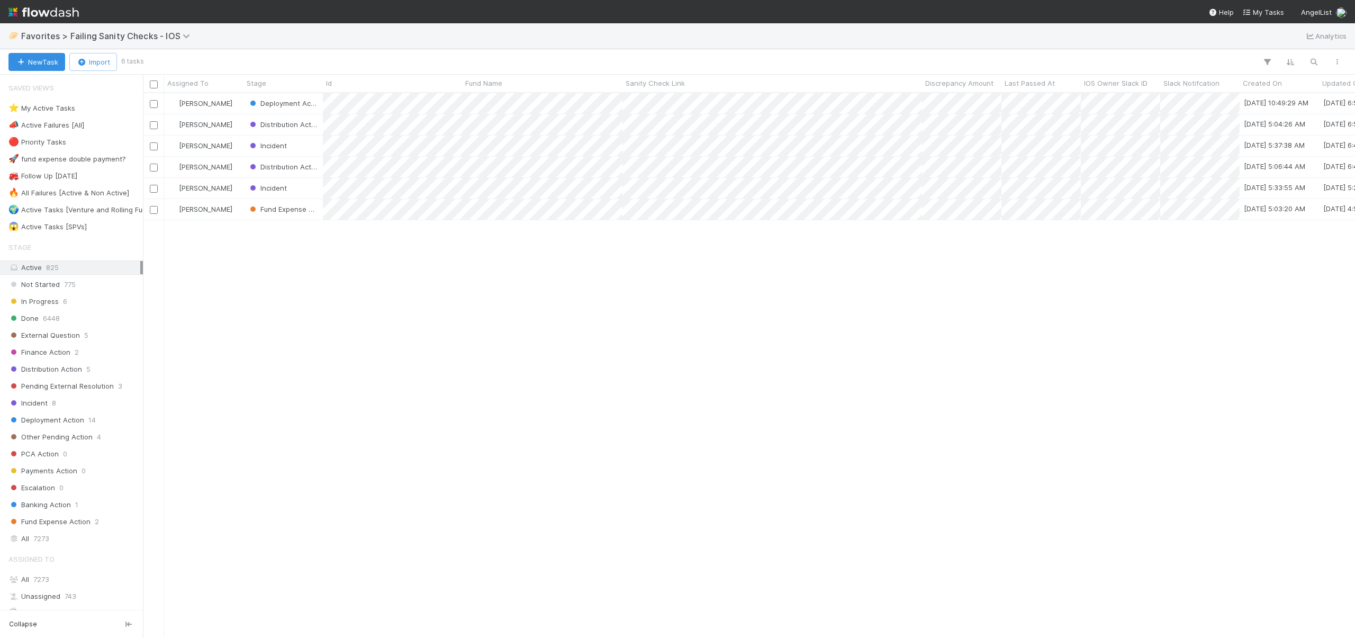
scroll to position [537, 1204]
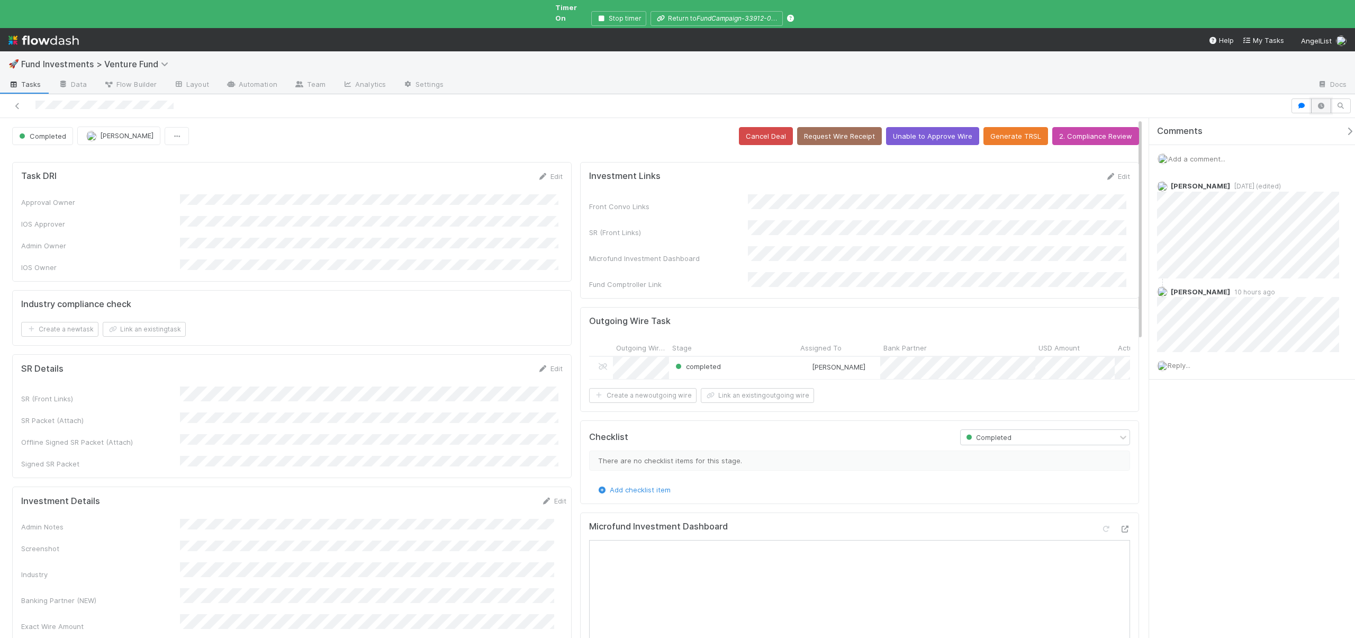
click at [1326, 103] on icon "button" at bounding box center [1321, 106] width 11 height 6
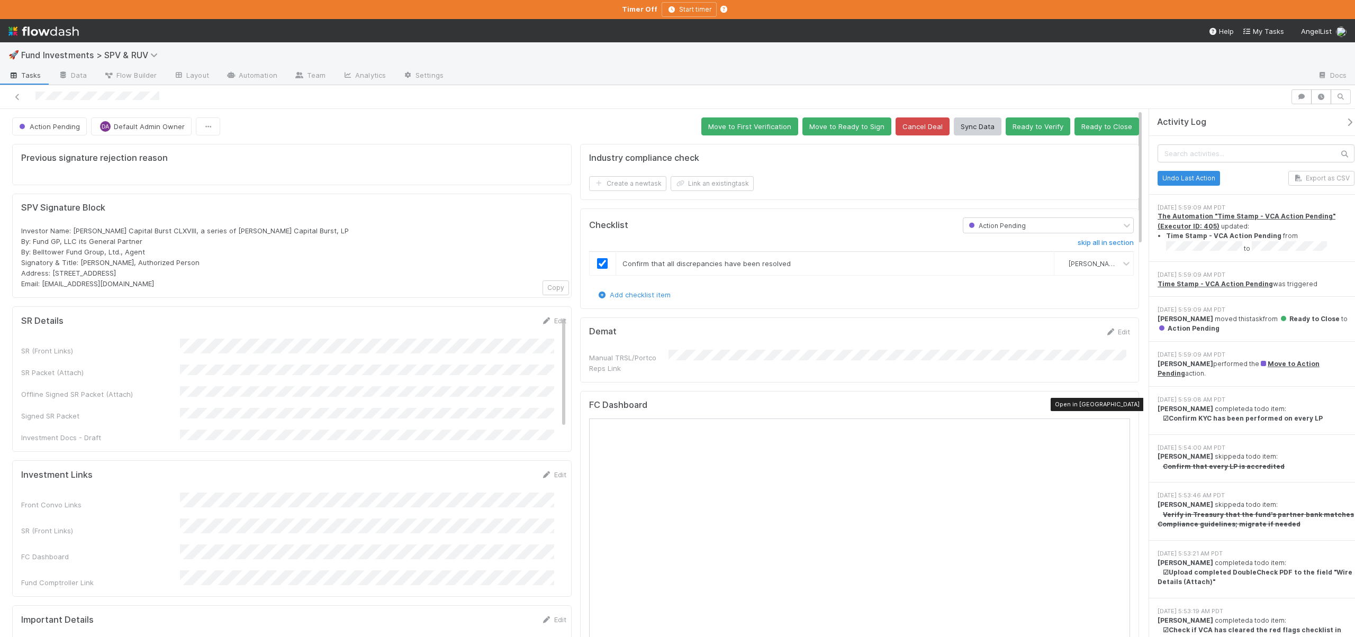
click at [1119, 404] on icon at bounding box center [1124, 407] width 11 height 7
click at [1341, 119] on button "button" at bounding box center [1352, 123] width 22 height 10
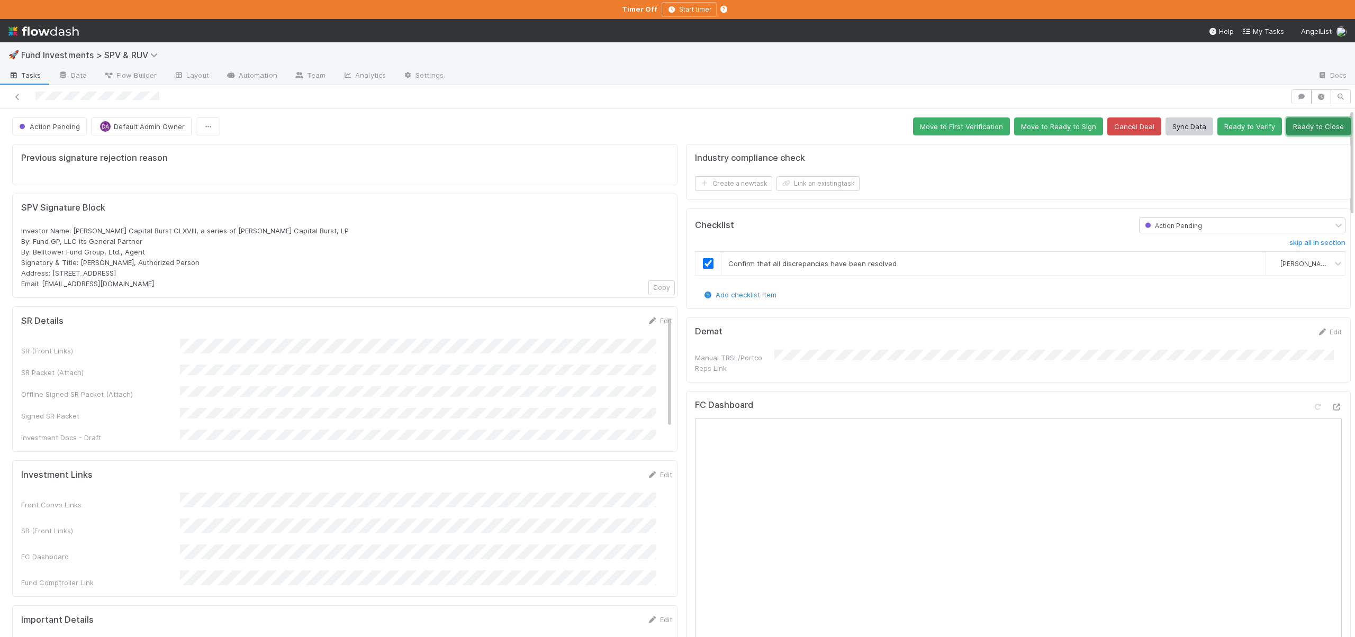
click at [1295, 131] on button "Ready to Close" at bounding box center [1318, 127] width 65 height 18
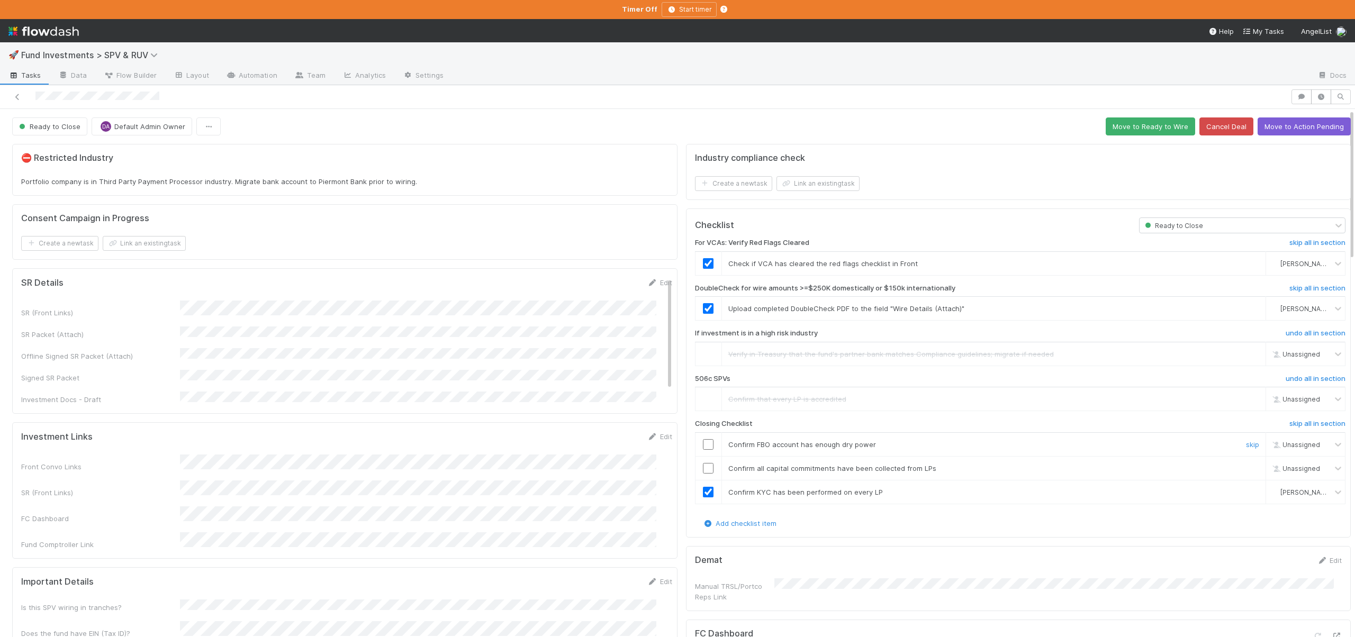
click at [703, 440] on input "checkbox" at bounding box center [708, 444] width 11 height 11
click at [703, 468] on input "checkbox" at bounding box center [708, 468] width 11 height 11
click at [1143, 132] on button "Move to Ready to Wire" at bounding box center [1150, 127] width 89 height 18
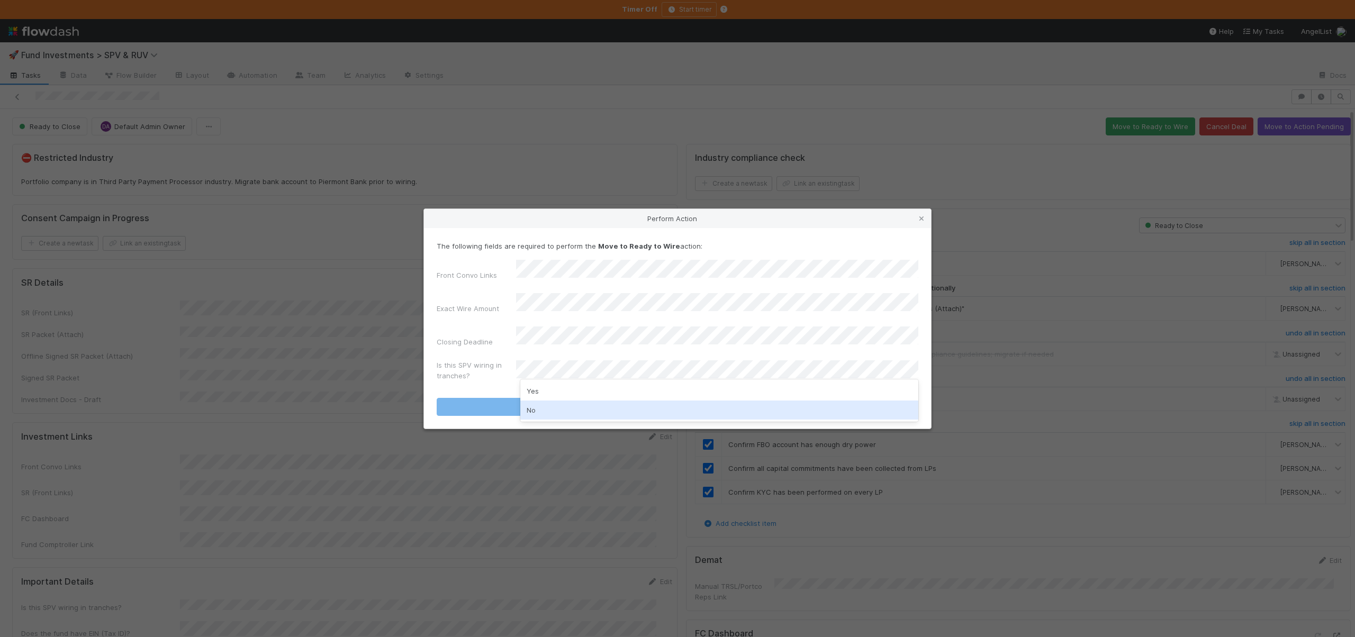
click at [549, 405] on div "No" at bounding box center [719, 410] width 398 height 19
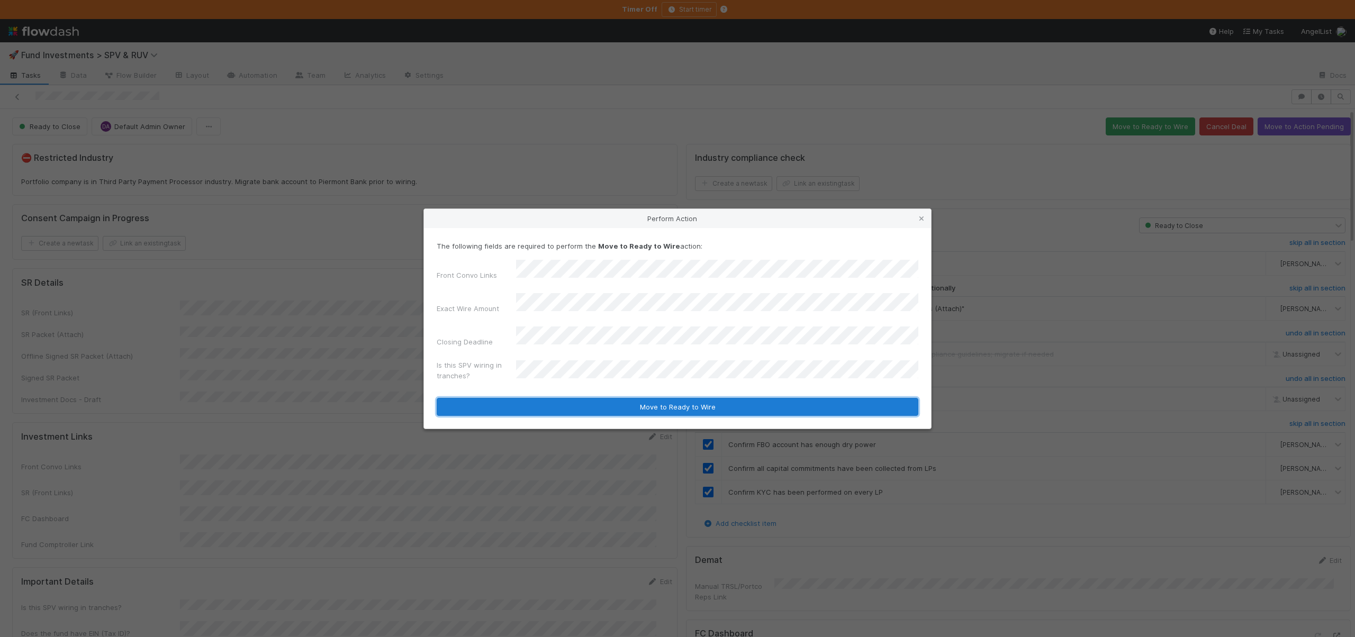
click at [569, 398] on button "Move to Ready to Wire" at bounding box center [678, 407] width 482 height 18
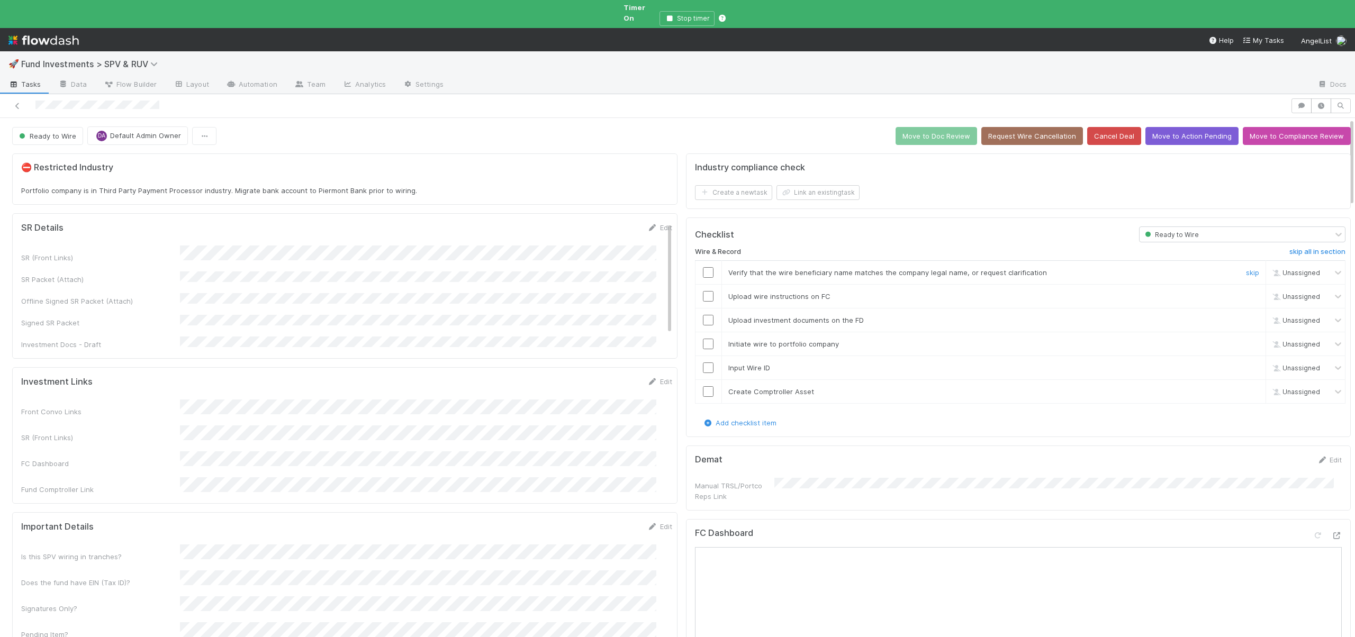
click at [705, 267] on input "checkbox" at bounding box center [708, 272] width 11 height 11
click at [703, 315] on input "checkbox" at bounding box center [708, 320] width 11 height 11
click at [703, 291] on input "checkbox" at bounding box center [708, 296] width 11 height 11
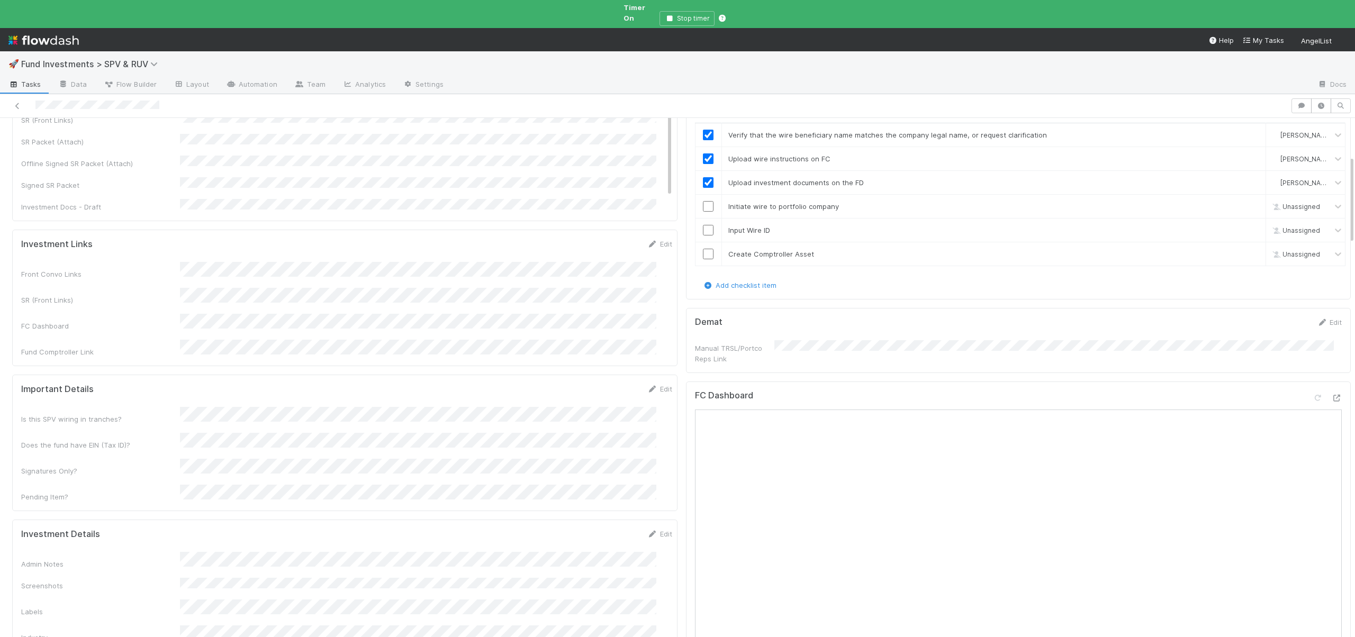
scroll to position [124, 0]
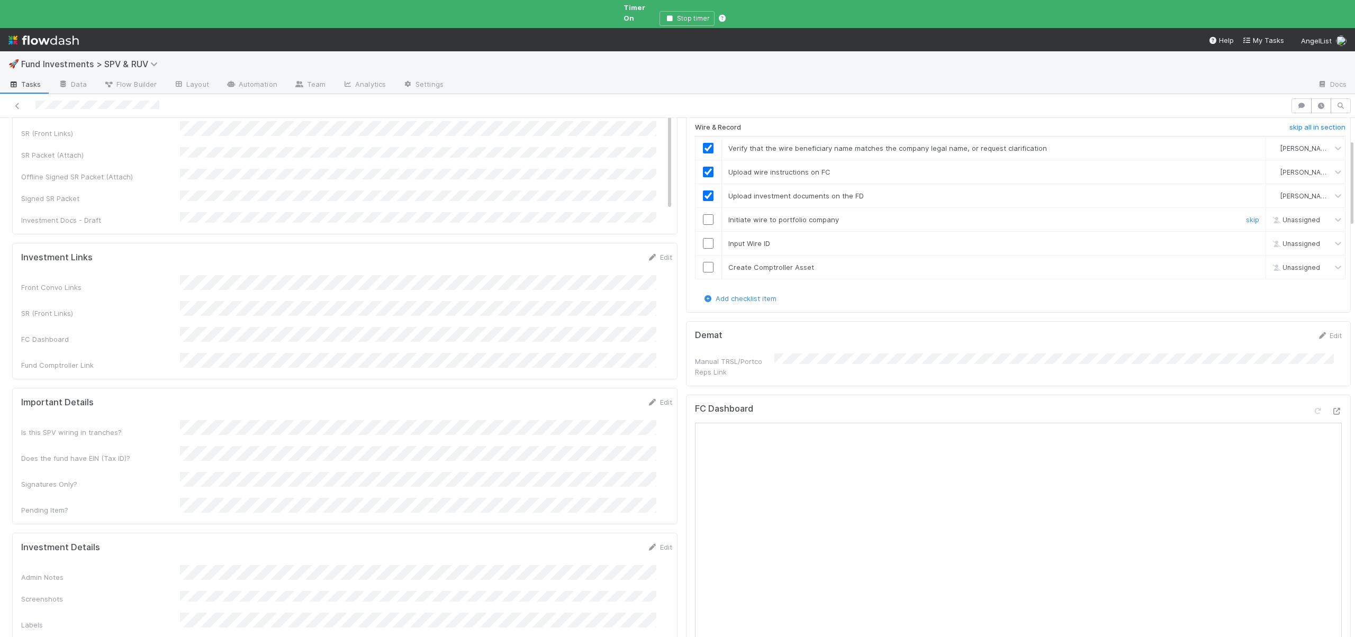
click at [703, 214] on input "checkbox" at bounding box center [708, 219] width 11 height 11
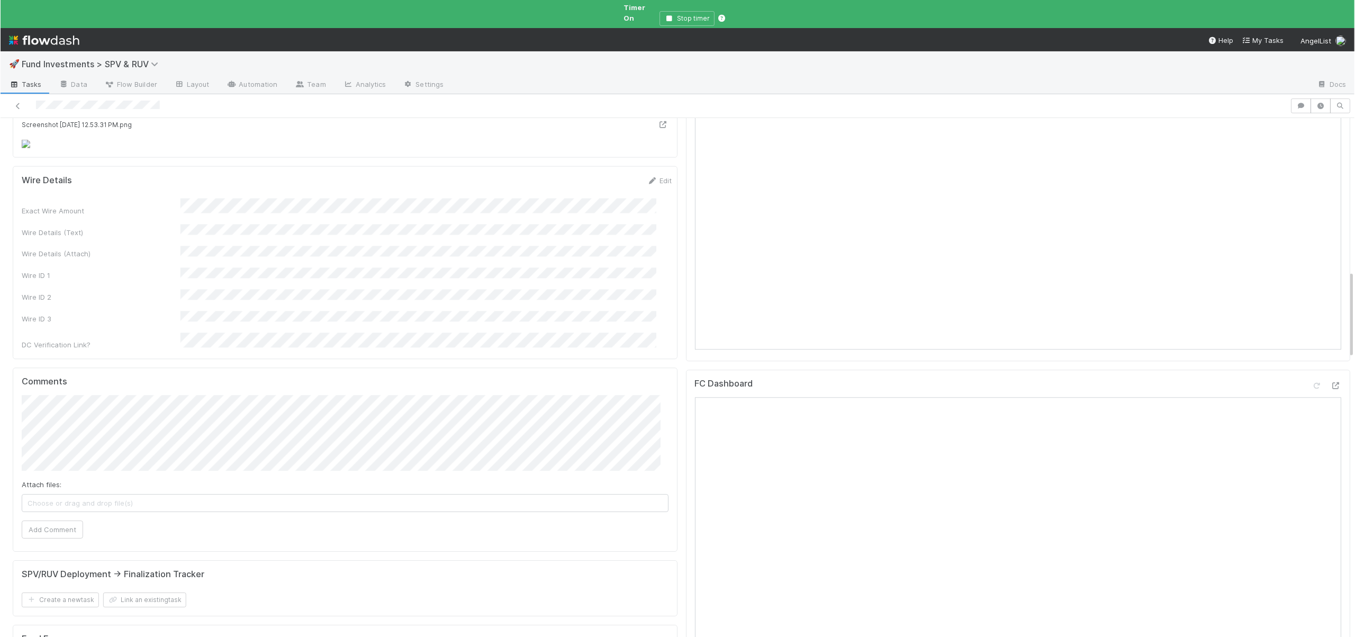
scroll to position [913, 0]
click at [601, 113] on button "Save" at bounding box center [616, 104] width 30 height 18
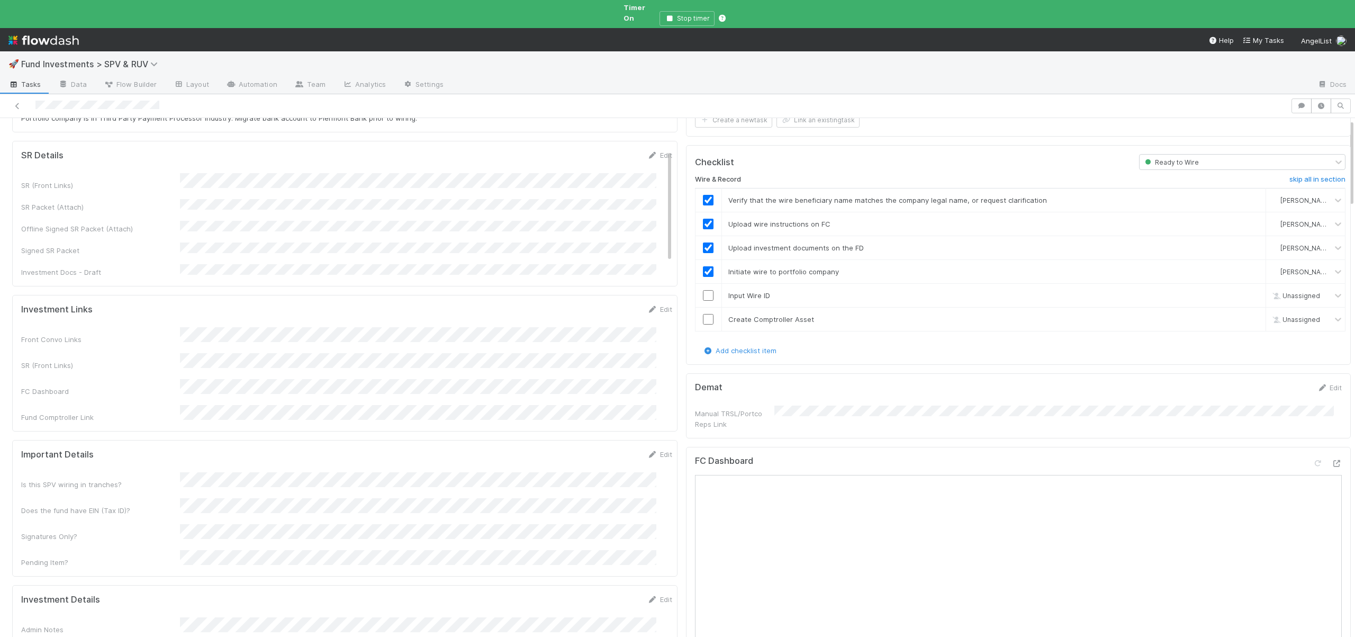
scroll to position [0, 0]
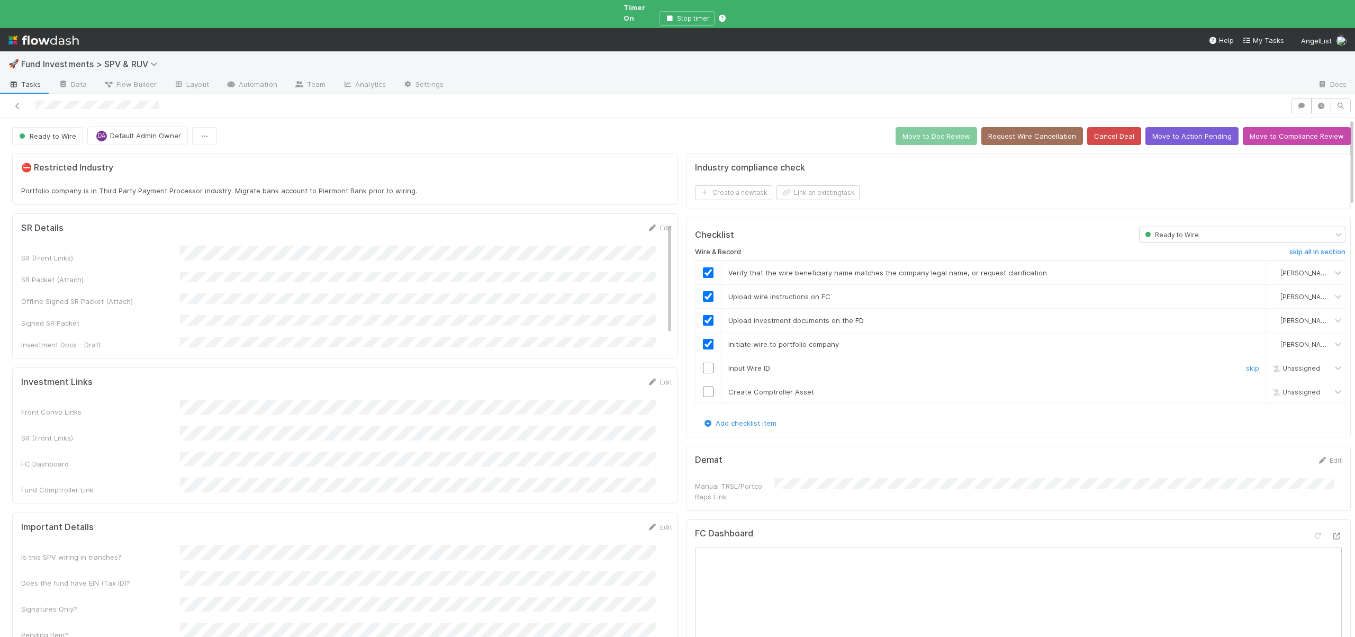
click at [703, 363] on input "checkbox" at bounding box center [708, 368] width 11 height 11
click at [703, 380] on td at bounding box center [708, 392] width 26 height 24
click at [703, 386] on input "checkbox" at bounding box center [708, 391] width 11 height 11
click at [929, 127] on button "Move to Doc Review" at bounding box center [937, 136] width 82 height 18
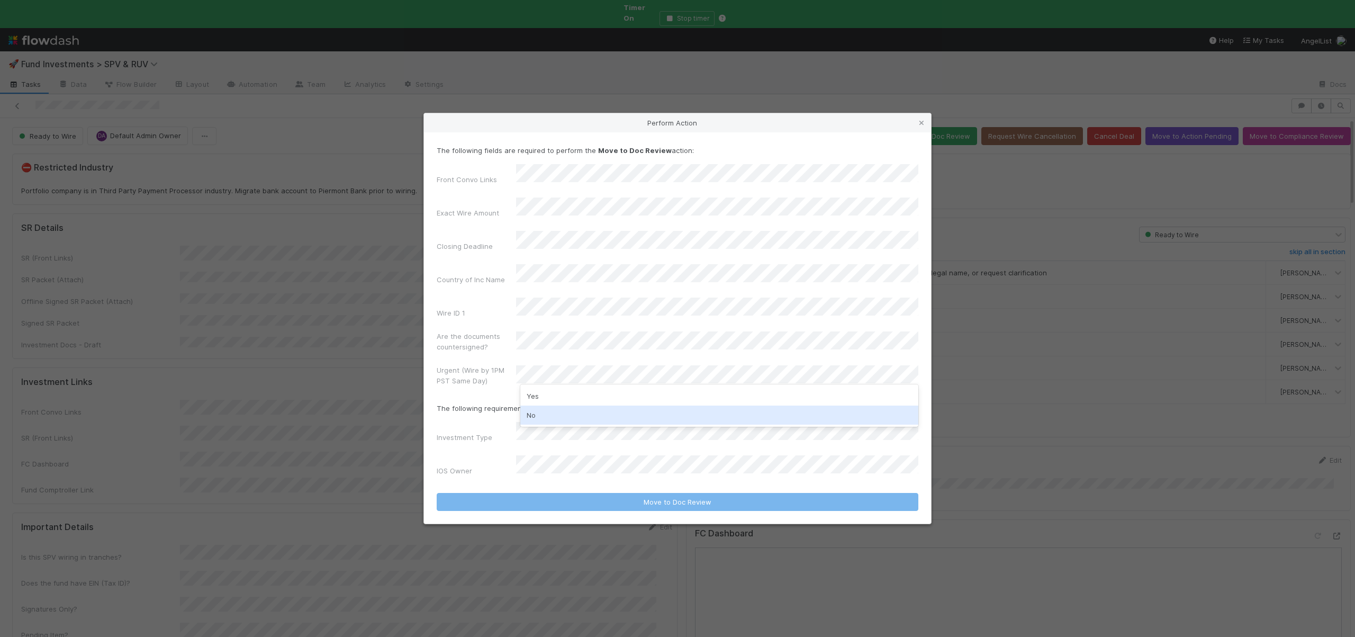
click at [522, 417] on div "No" at bounding box center [719, 414] width 398 height 19
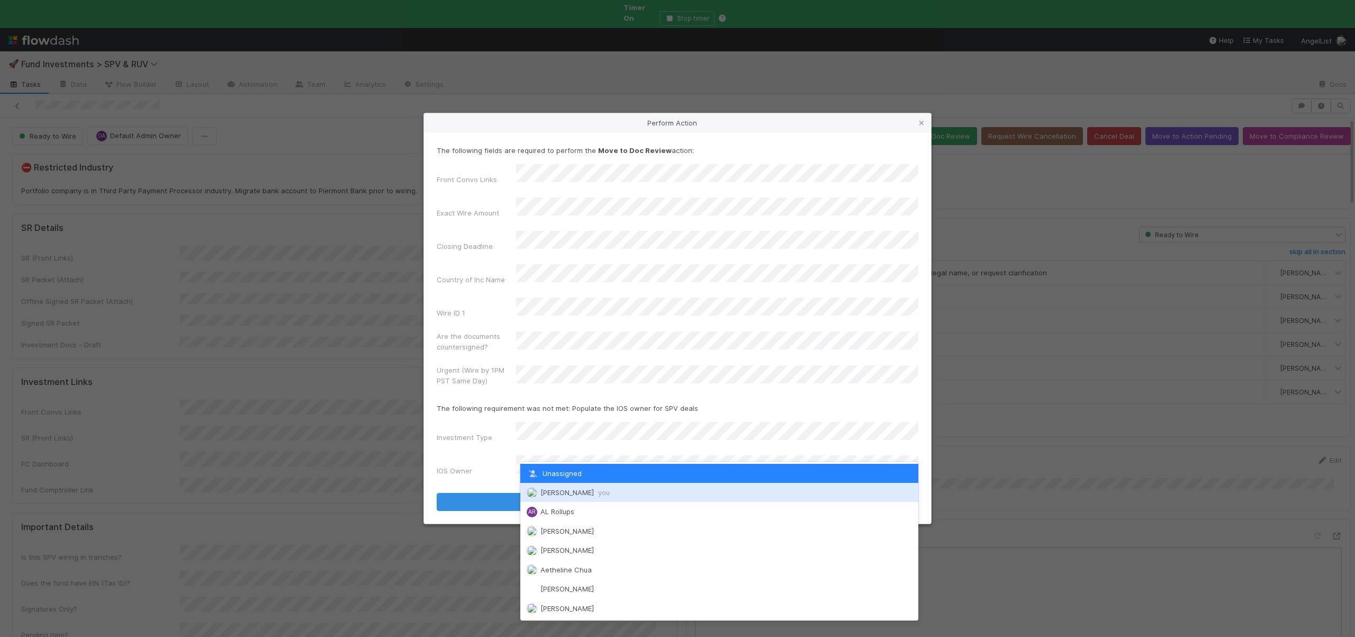
click at [557, 489] on span "Andre Fredrick you" at bounding box center [574, 492] width 69 height 8
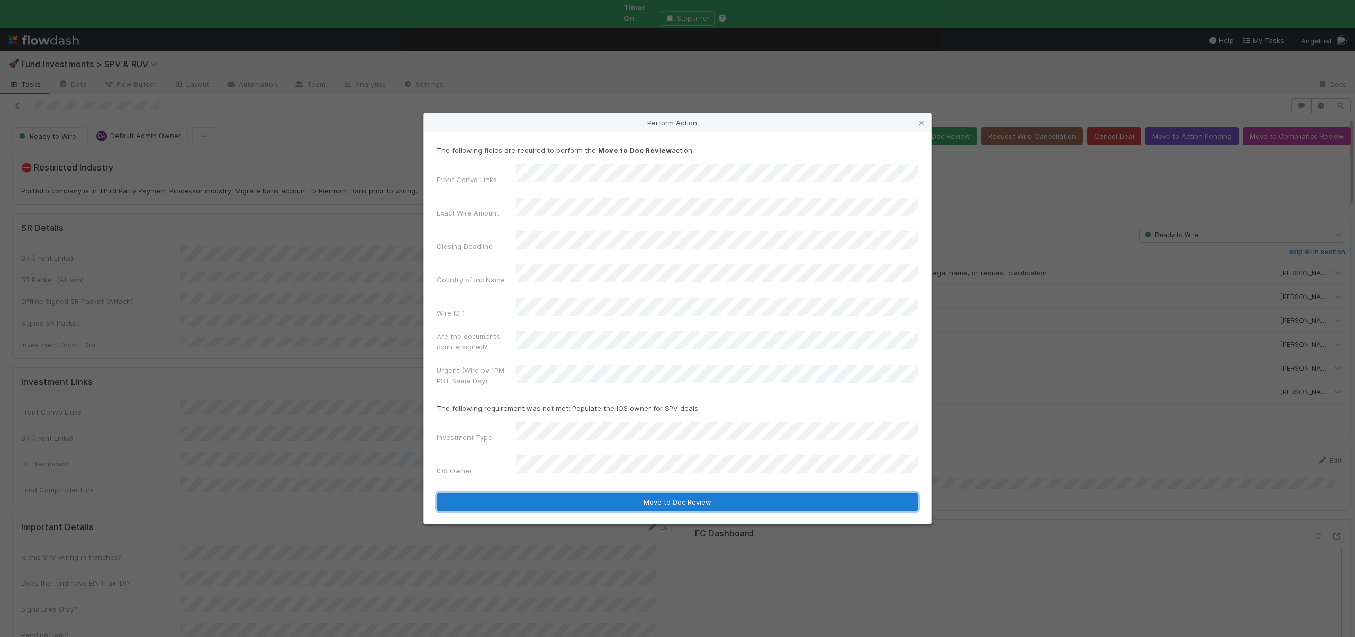
click at [565, 493] on button "Move to Doc Review" at bounding box center [678, 502] width 482 height 18
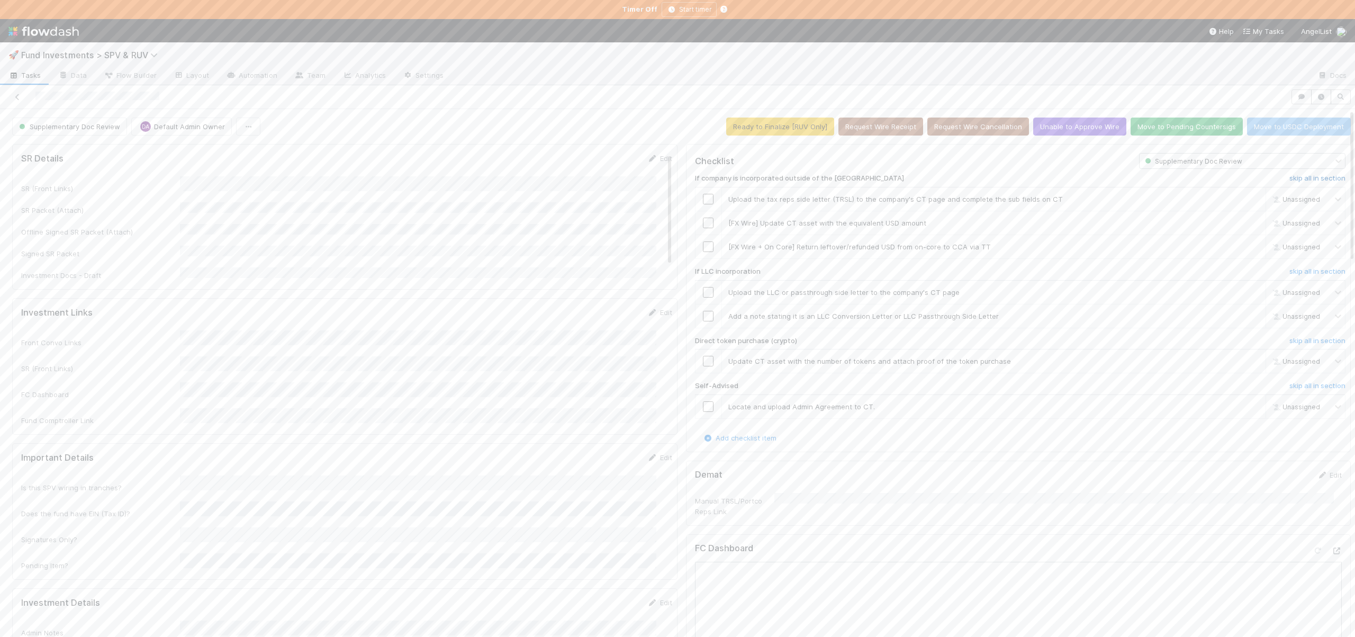
click at [1289, 179] on h6 "skip all in section" at bounding box center [1317, 178] width 56 height 8
click at [1289, 267] on h6 "skip all in section" at bounding box center [1317, 271] width 56 height 8
click at [1289, 344] on h6 "skip all in section" at bounding box center [1317, 341] width 56 height 8
click at [1289, 389] on h6 "skip all in section" at bounding box center [1317, 386] width 56 height 8
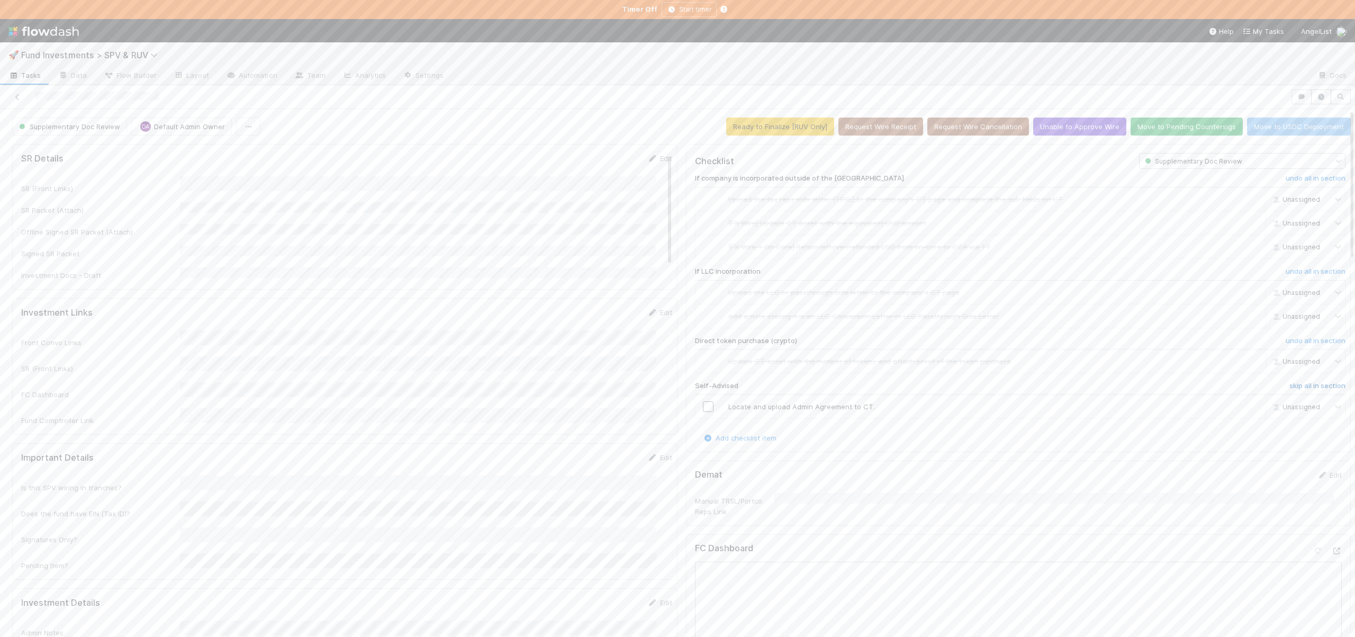
click at [1289, 387] on h6 "skip all in section" at bounding box center [1317, 386] width 56 height 8
click at [1289, 389] on h6 "skip all in section" at bounding box center [1317, 386] width 56 height 8
click at [1177, 124] on button "Move to Pending Countersigs" at bounding box center [1187, 127] width 112 height 18
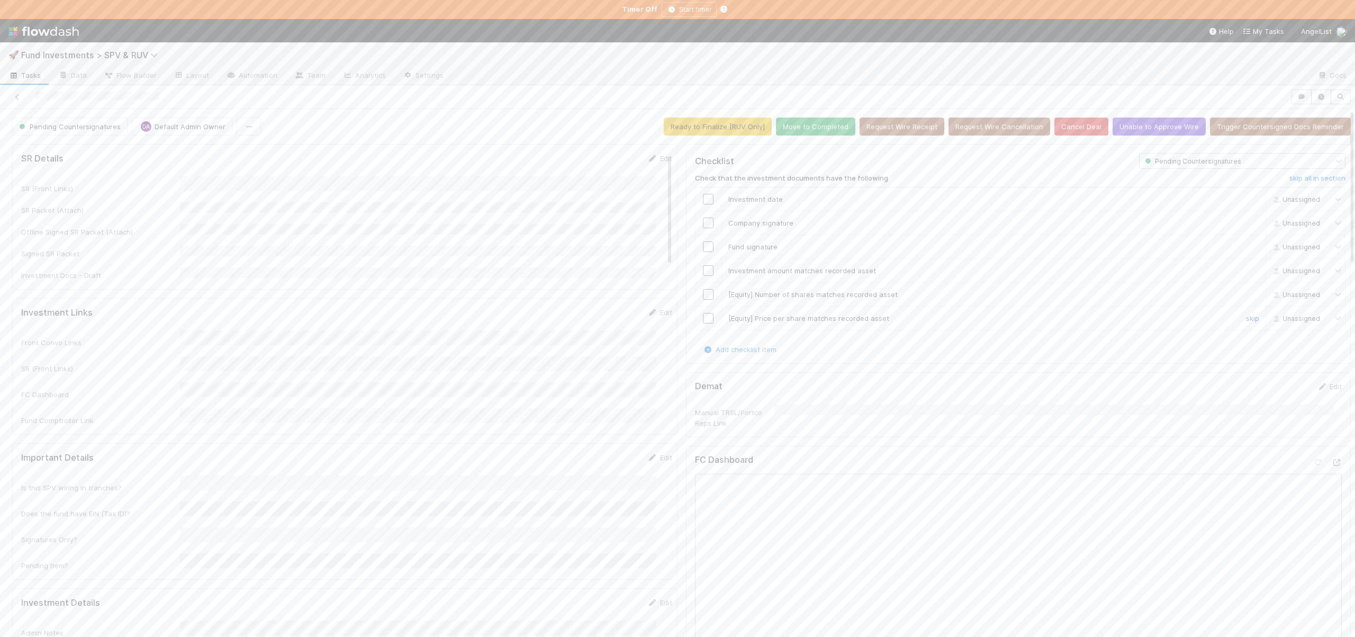
click at [1246, 319] on link "skip" at bounding box center [1252, 318] width 13 height 8
click at [1231, 287] on td "[Equity] Number of shares matches recorded asset skip" at bounding box center [993, 295] width 545 height 24
click at [1246, 295] on link "skip" at bounding box center [1252, 294] width 13 height 8
click at [1246, 296] on link "skip" at bounding box center [1252, 294] width 13 height 8
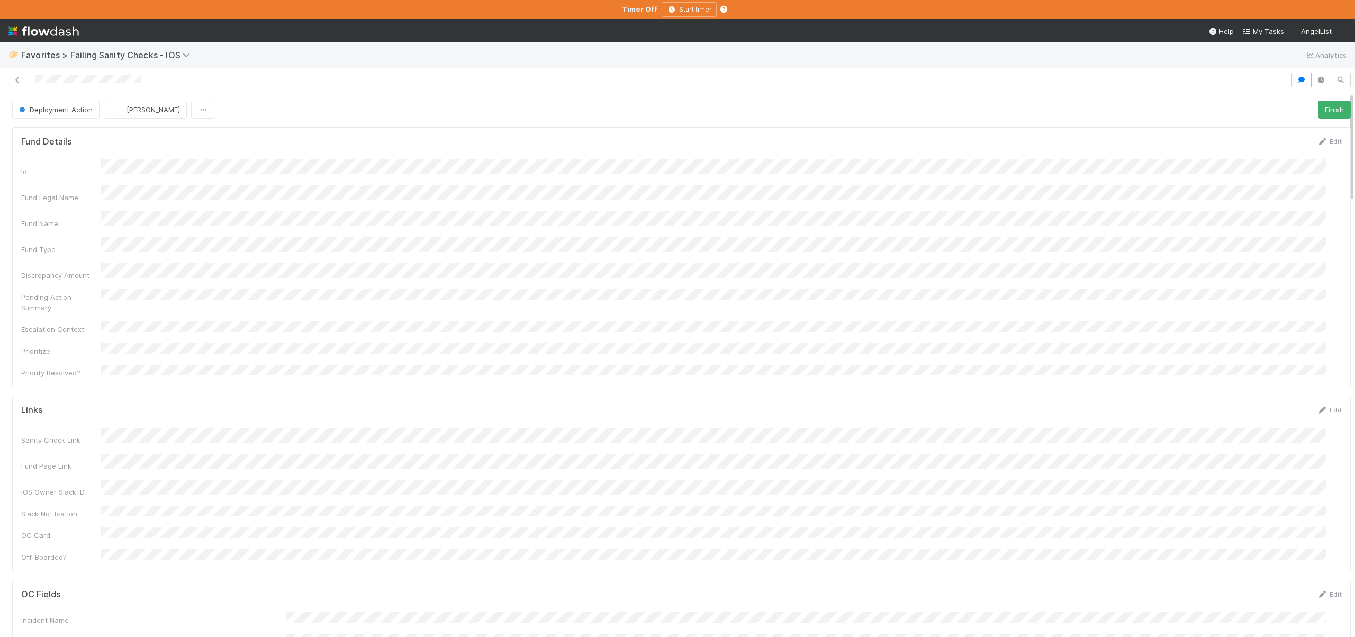
scroll to position [207, 1297]
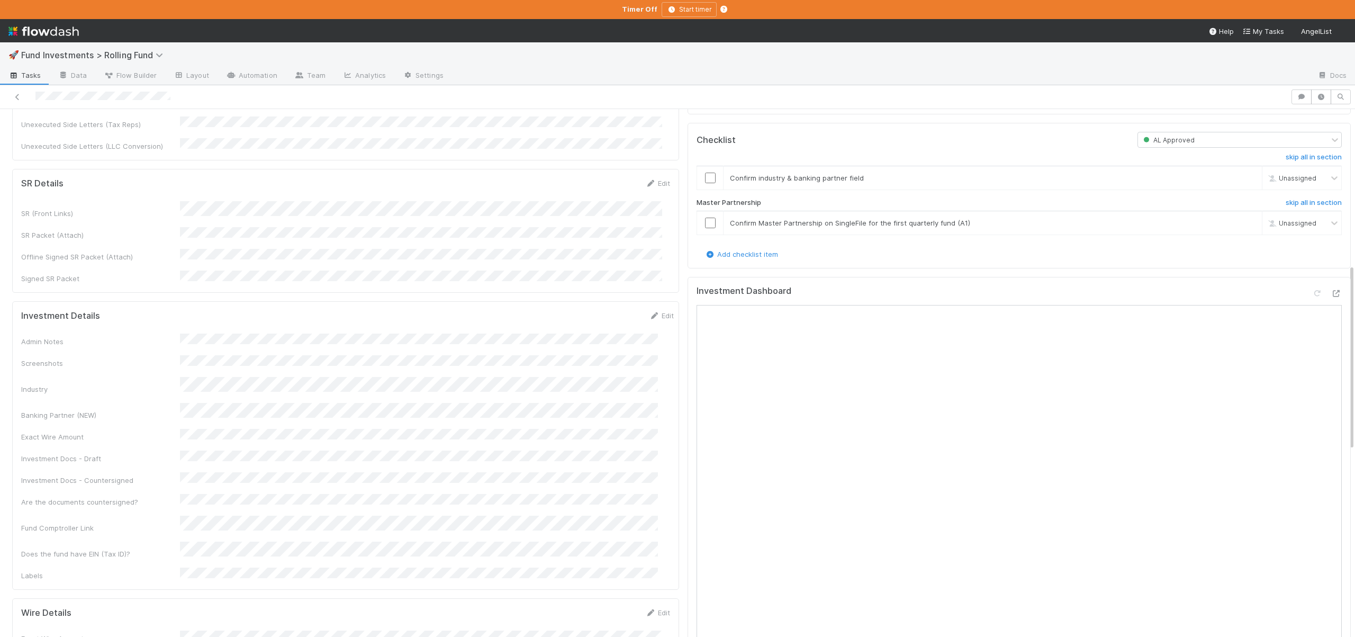
scroll to position [227, 0]
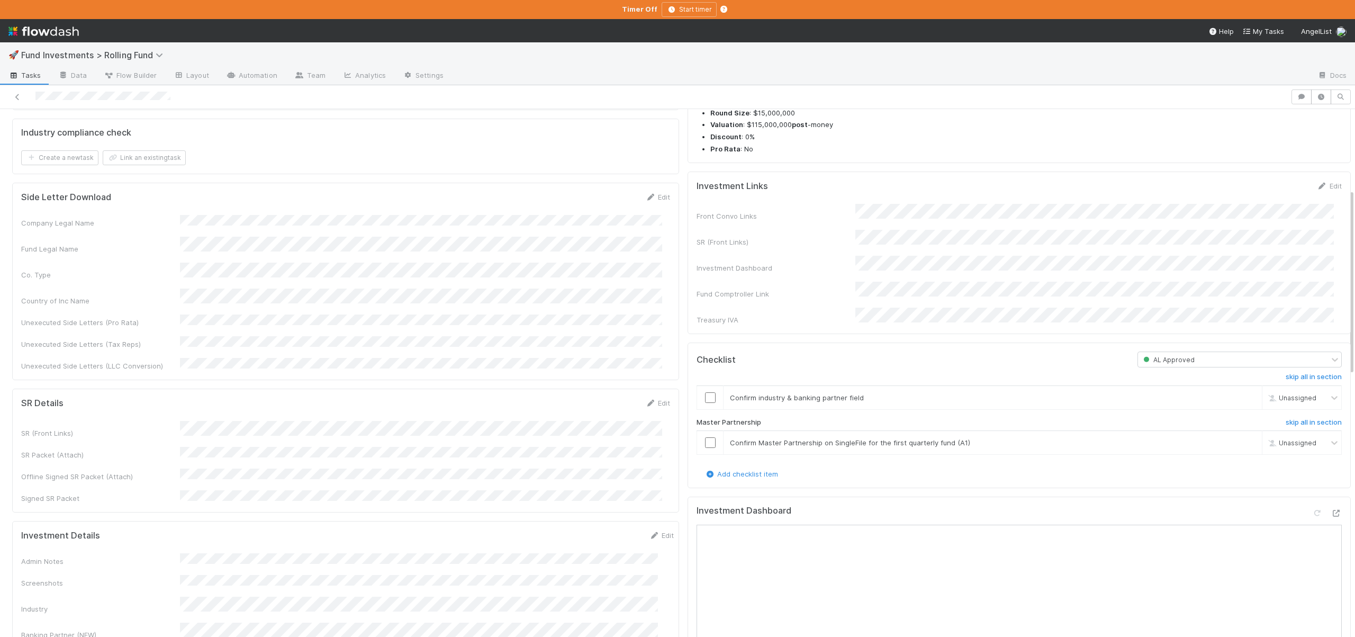
click at [688, 387] on div "Checklist AL Approved skip all in section Confirm industry & banking partner fi…" at bounding box center [1019, 415] width 663 height 146
click at [705, 392] on input "checkbox" at bounding box center [710, 397] width 11 height 11
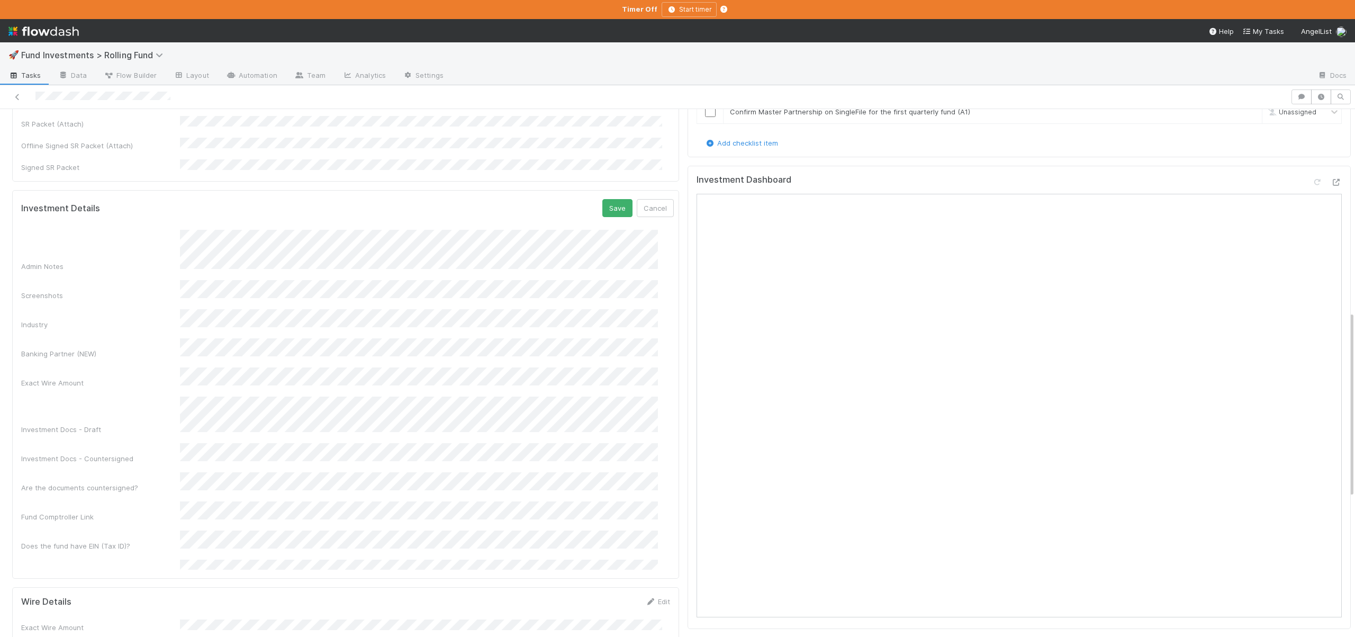
scroll to position [552, 0]
click at [602, 204] on button "Save" at bounding box center [617, 213] width 30 height 18
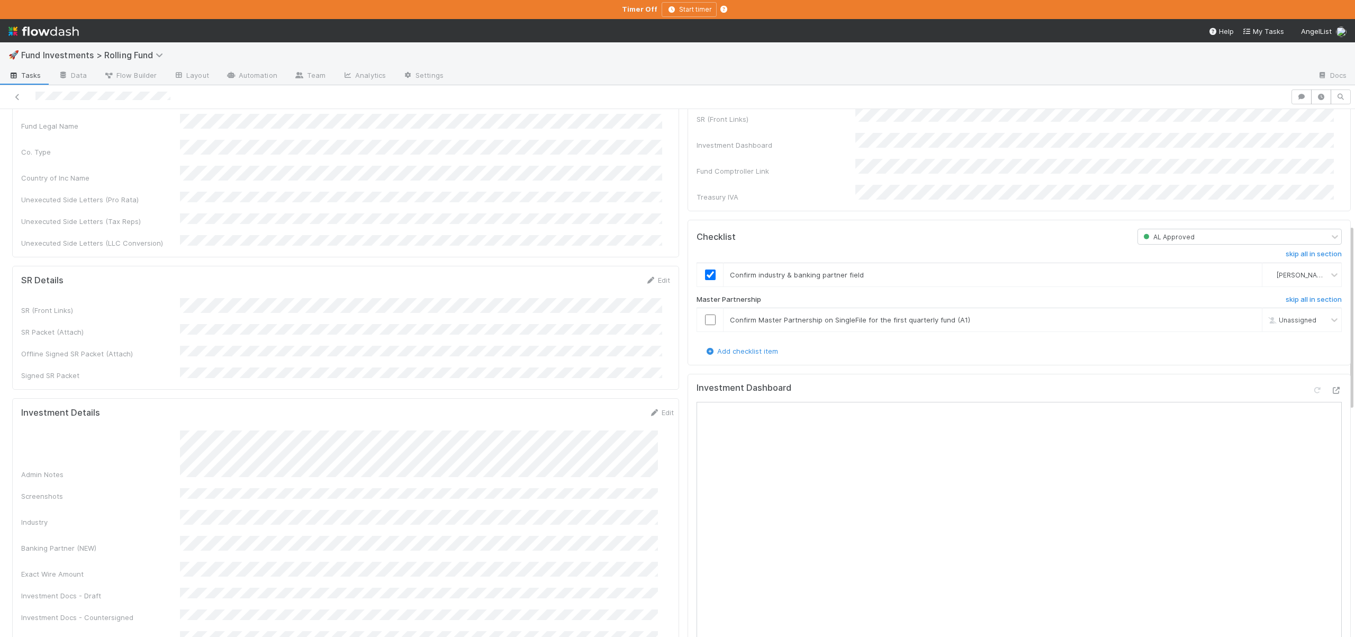
scroll to position [276, 0]
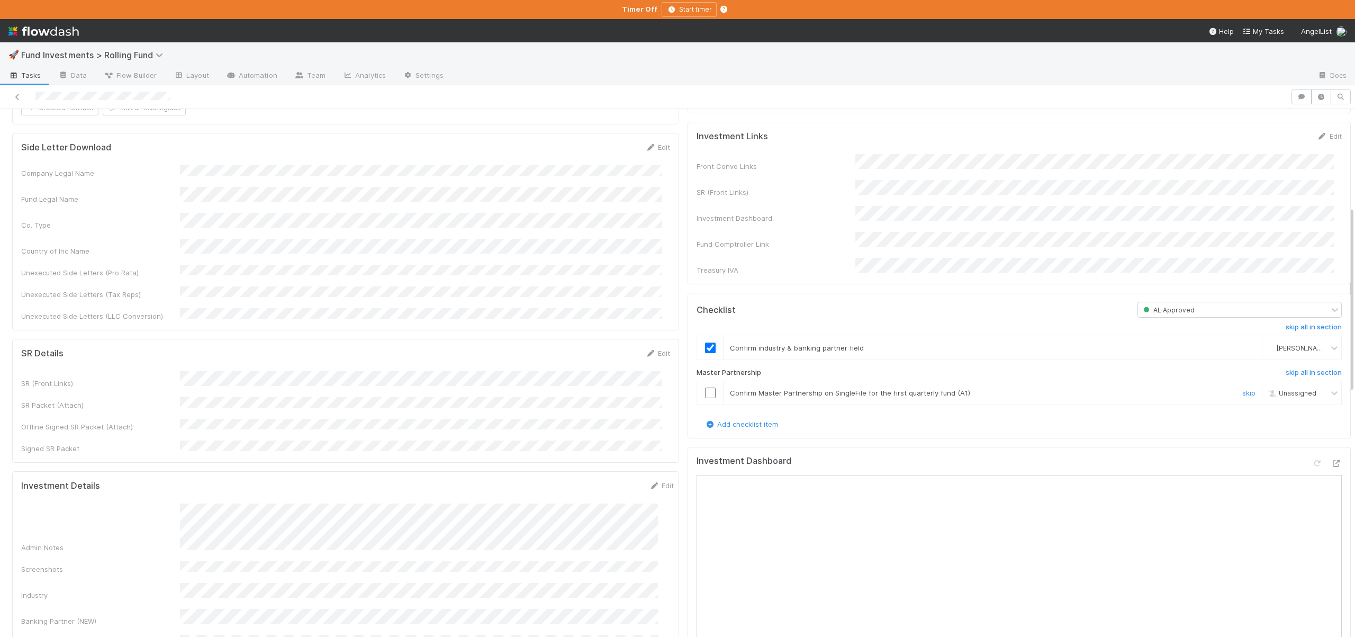
click at [707, 387] on input "checkbox" at bounding box center [710, 392] width 11 height 11
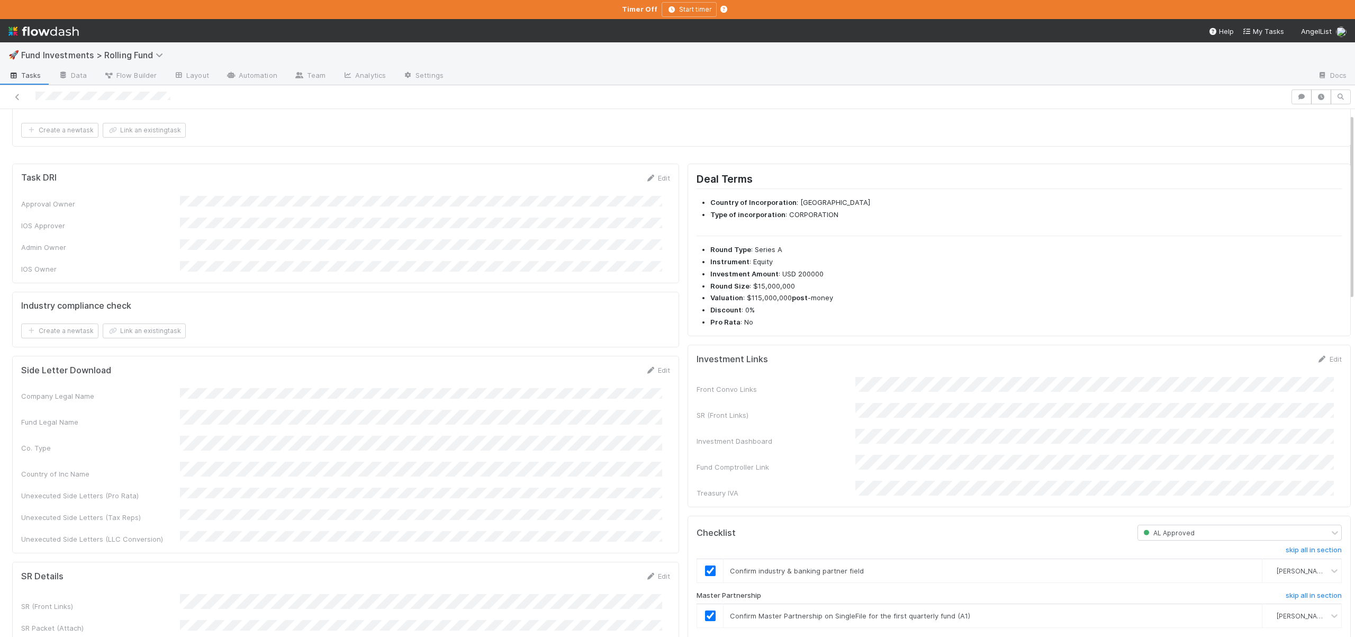
scroll to position [105, 0]
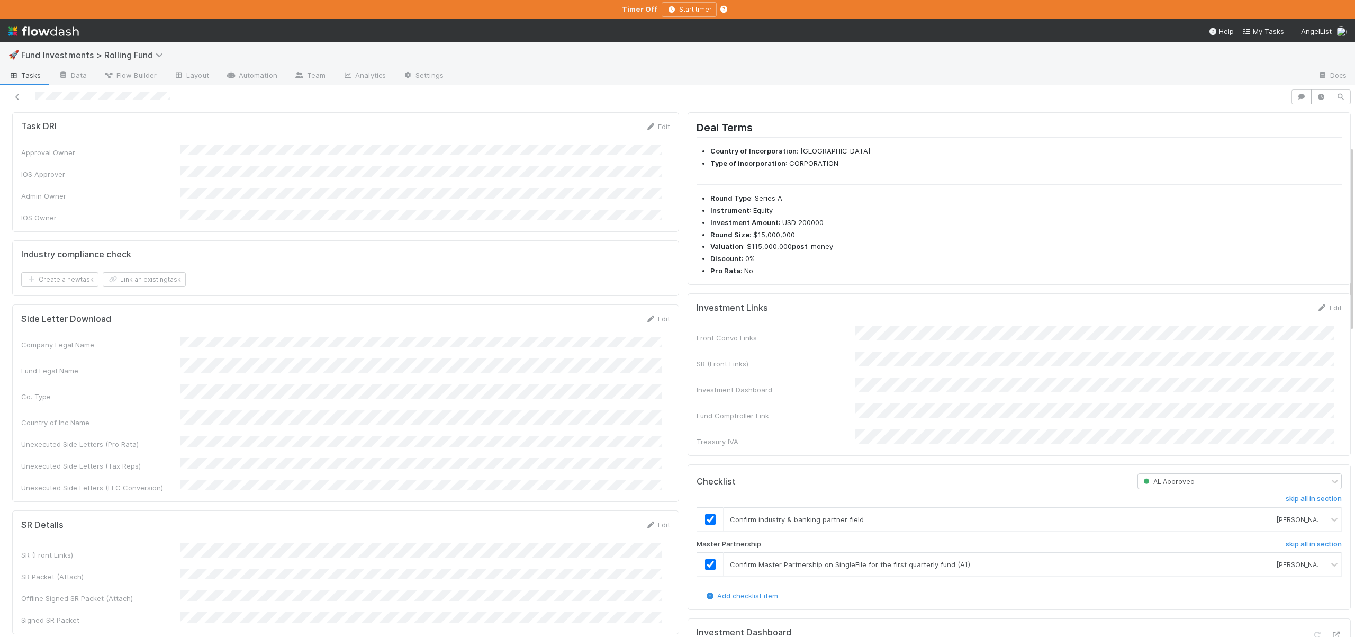
click at [1321, 301] on div "Investment Links Edit Front Convo Links SR (Front Links) Investment Dashboard F…" at bounding box center [1019, 374] width 663 height 162
click at [1320, 305] on link "Edit" at bounding box center [1329, 307] width 25 height 8
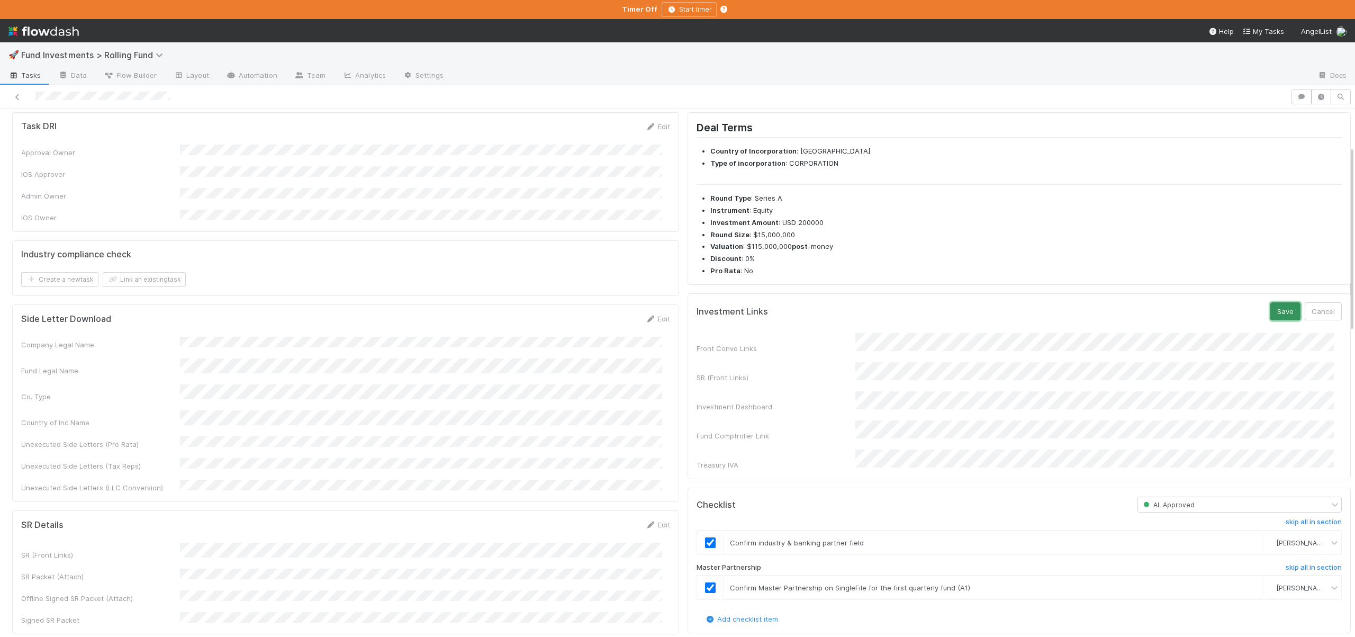
click at [1270, 312] on button "Save" at bounding box center [1285, 311] width 30 height 18
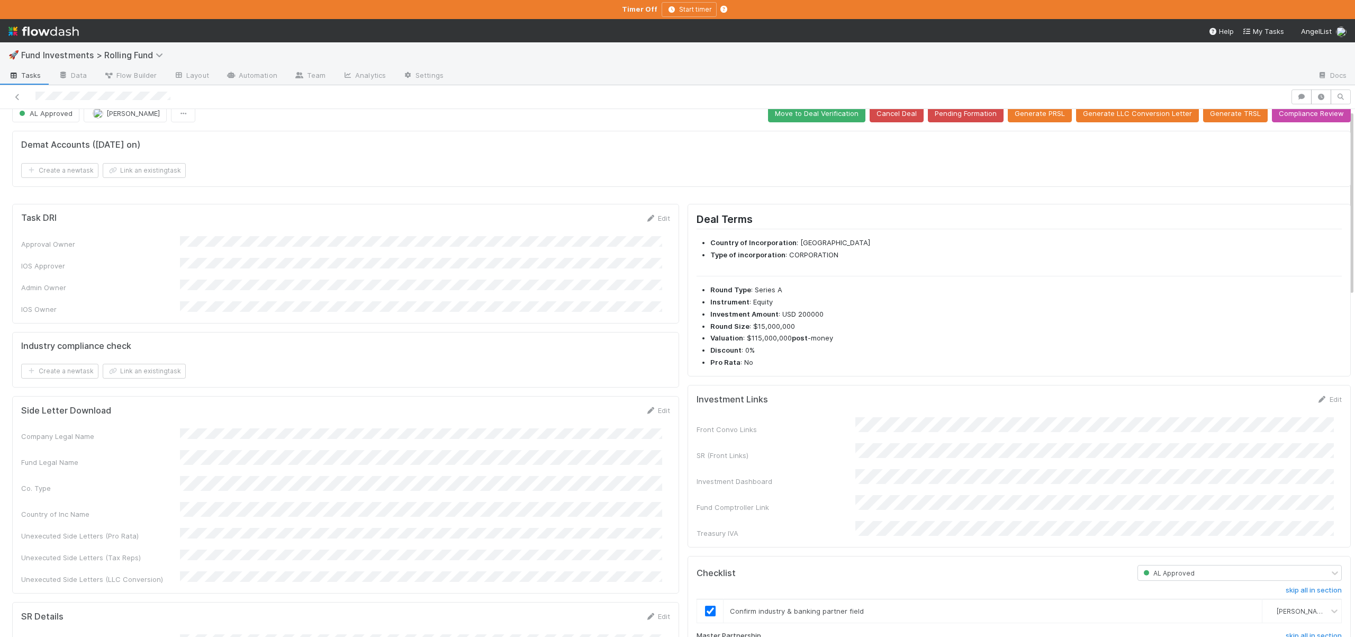
scroll to position [0, 0]
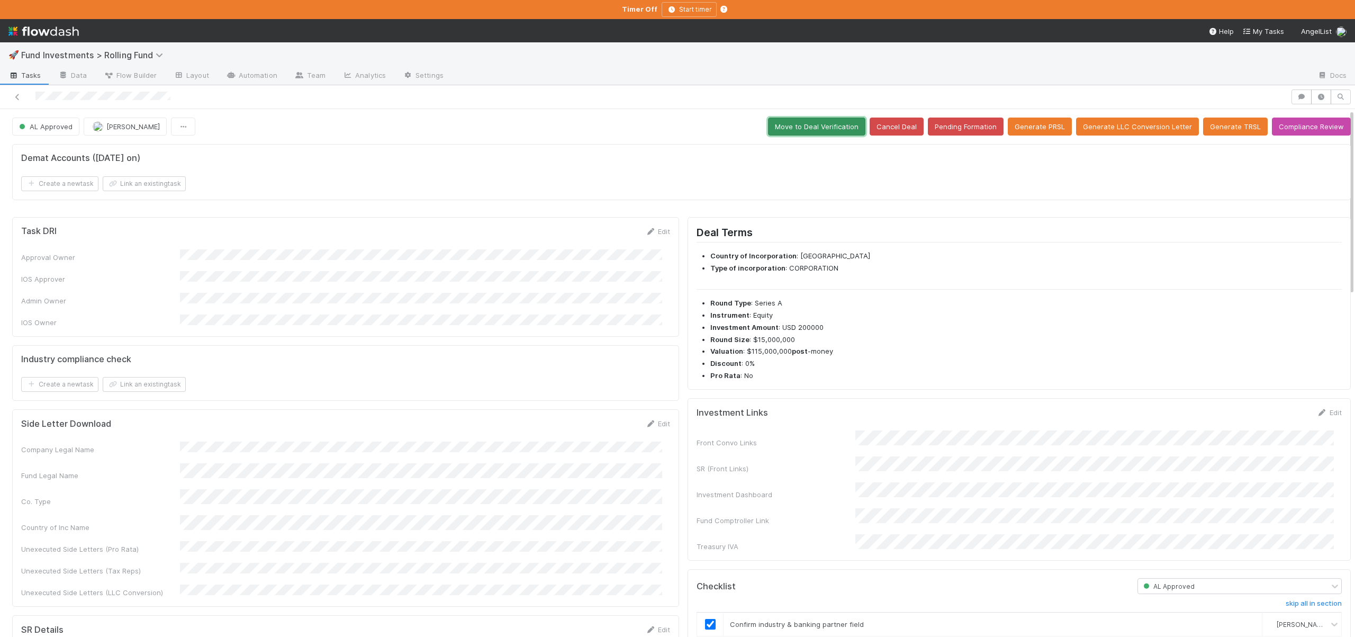
click at [800, 122] on button "Move to Deal Verification" at bounding box center [816, 127] width 97 height 18
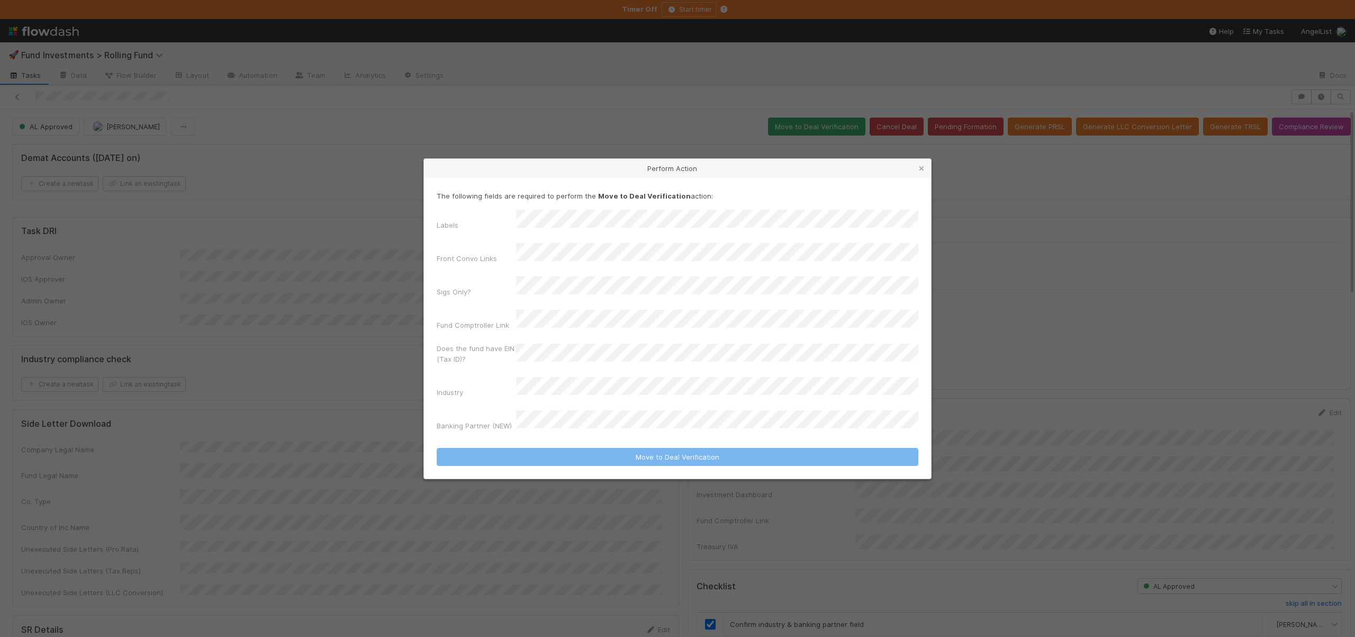
click at [560, 224] on div "The following fields are required to perform the Move to Deal Verification acti…" at bounding box center [678, 313] width 482 height 245
click at [550, 257] on div "None of the Above" at bounding box center [719, 262] width 398 height 19
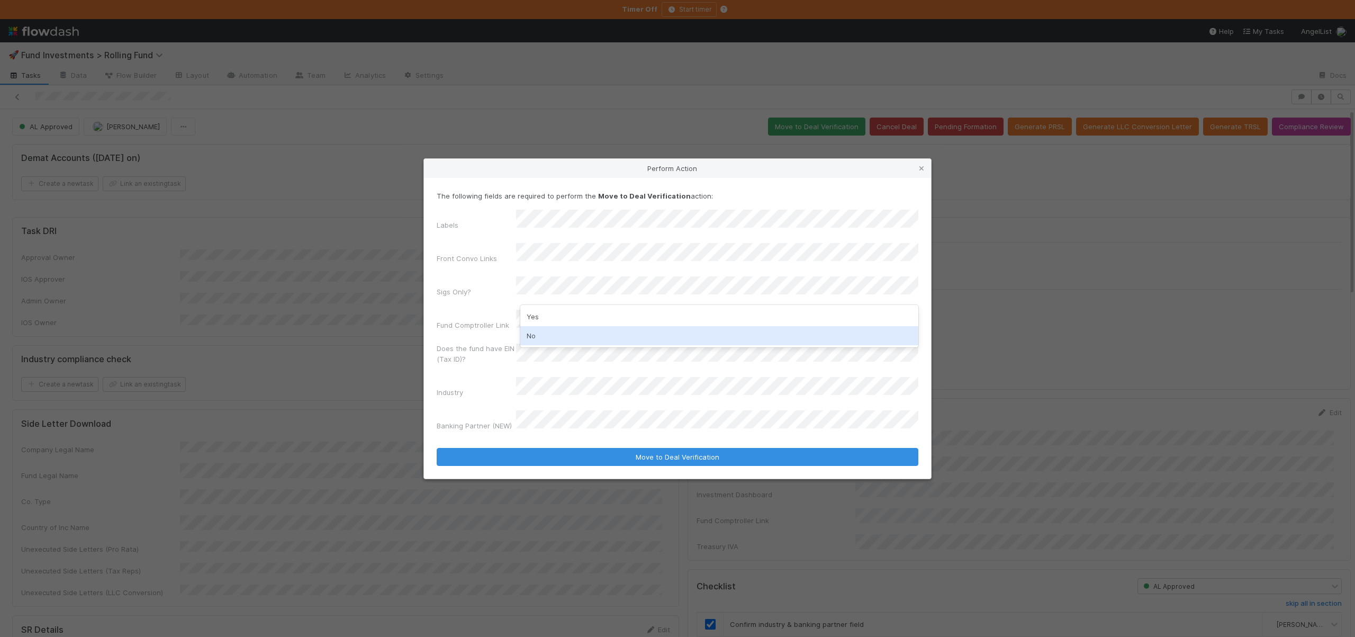
click at [540, 333] on div "No" at bounding box center [719, 335] width 398 height 19
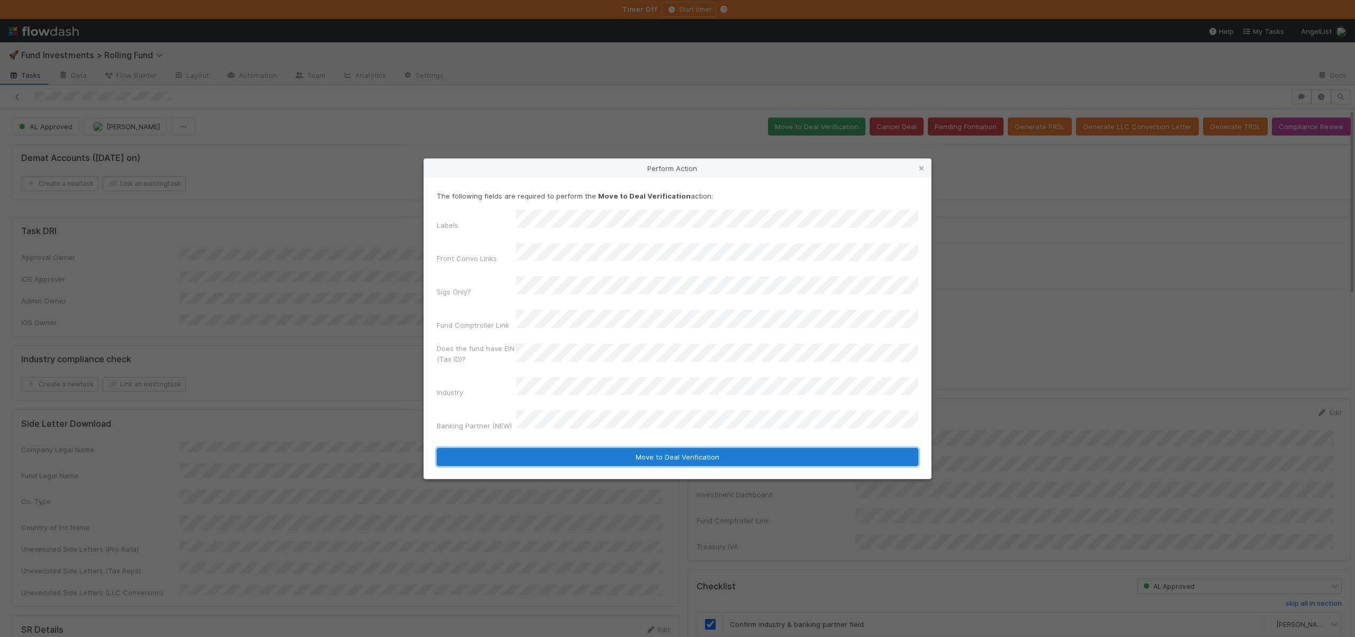
click at [589, 448] on button "Move to Deal Verification" at bounding box center [678, 457] width 482 height 18
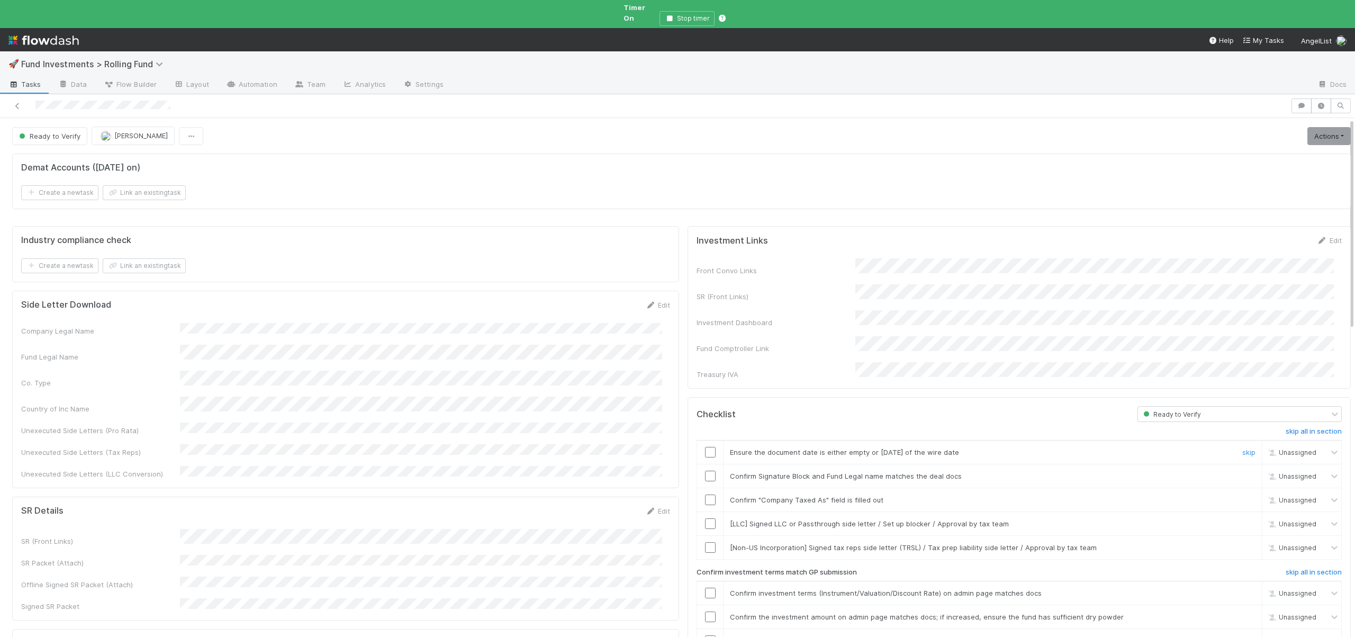
click at [705, 447] on input "checkbox" at bounding box center [710, 452] width 11 height 11
click at [705, 471] on input "checkbox" at bounding box center [710, 476] width 11 height 11
click at [705, 494] on input "checkbox" at bounding box center [710, 499] width 11 height 11
click at [1242, 519] on link "skip" at bounding box center [1248, 523] width 13 height 8
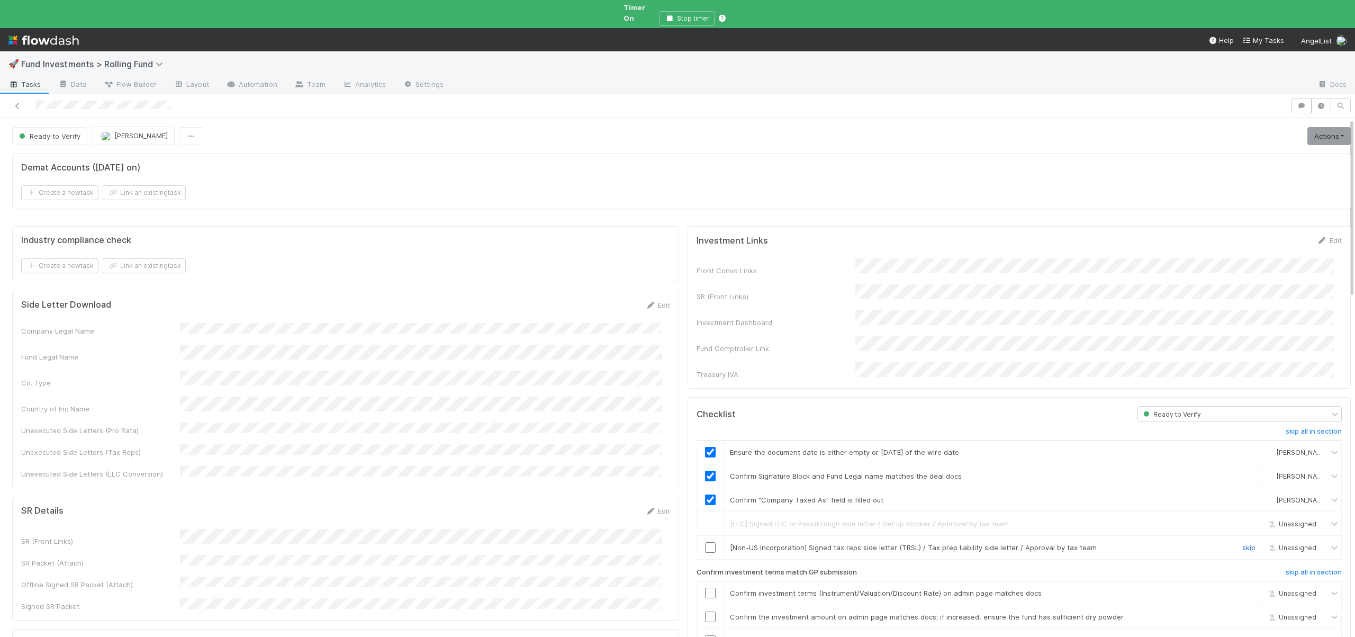
click at [1242, 543] on link "skip" at bounding box center [1248, 547] width 13 height 8
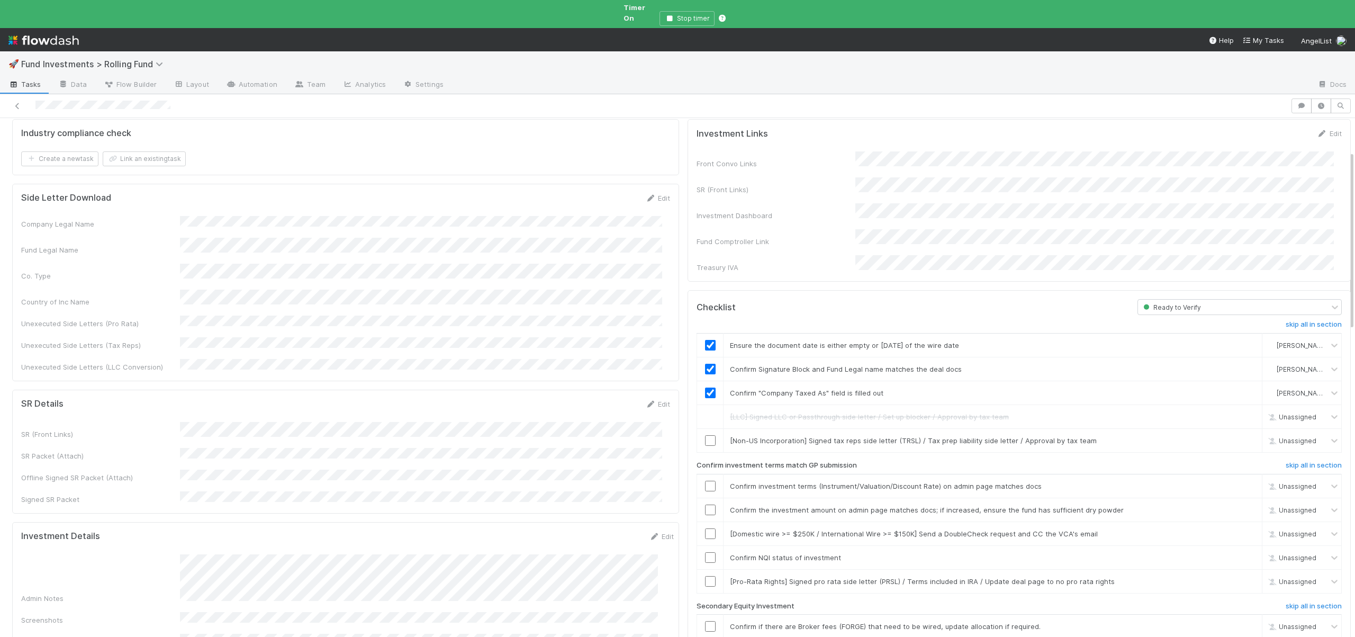
scroll to position [113, 0]
click at [1242, 430] on link "skip" at bounding box center [1248, 434] width 13 height 8
click at [705, 474] on input "checkbox" at bounding box center [710, 479] width 11 height 11
click at [705, 498] on input "checkbox" at bounding box center [710, 503] width 11 height 11
click at [1242, 523] on link "skip" at bounding box center [1248, 527] width 13 height 8
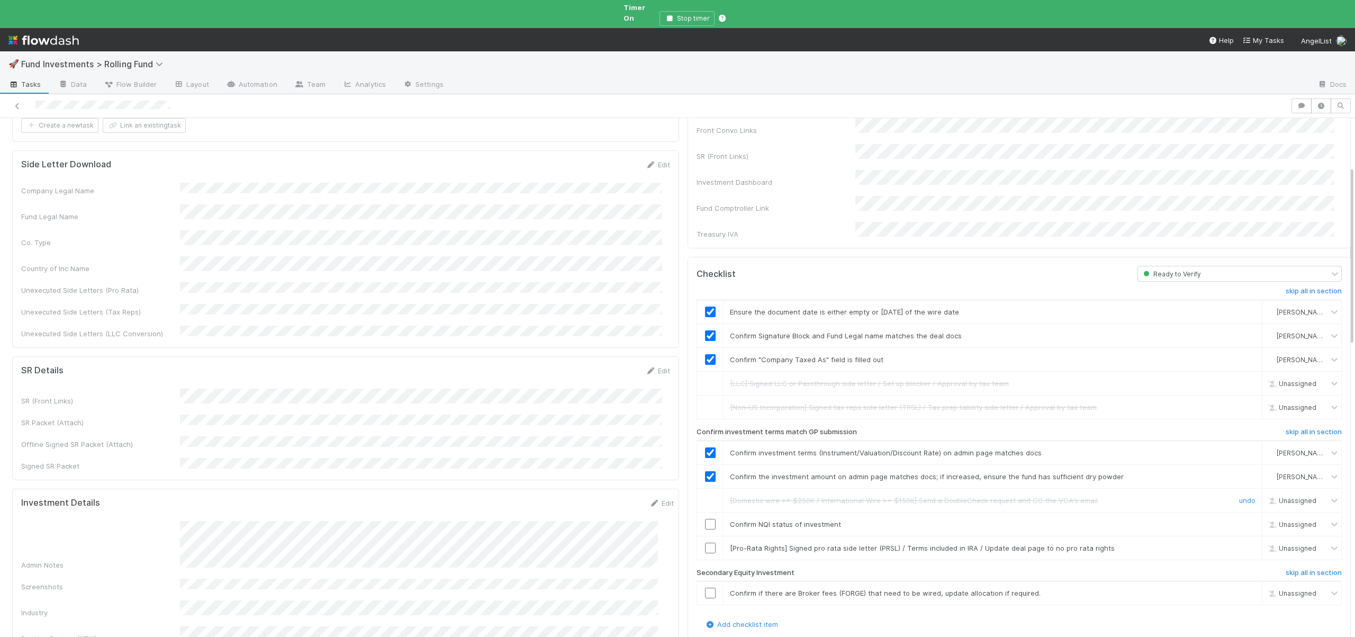
scroll to position [212, 0]
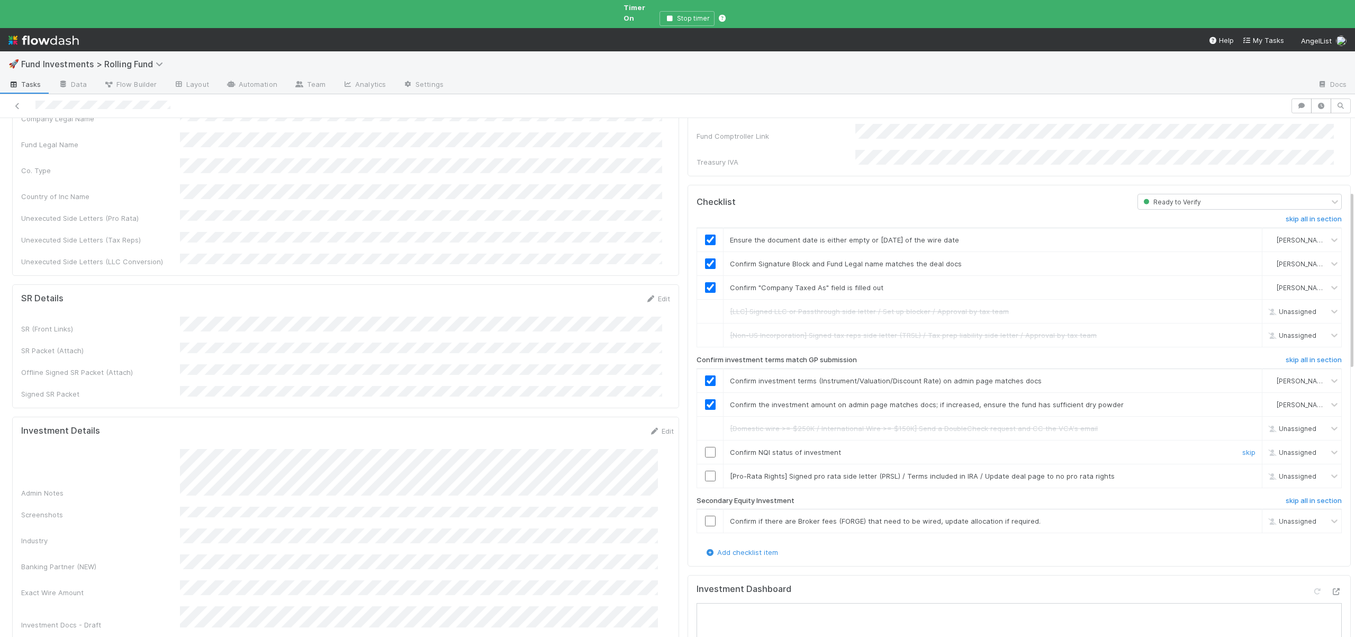
click at [705, 447] on input "checkbox" at bounding box center [710, 452] width 11 height 11
click at [1242, 472] on link "skip" at bounding box center [1248, 476] width 13 height 8
click at [1242, 517] on link "skip" at bounding box center [1248, 521] width 13 height 8
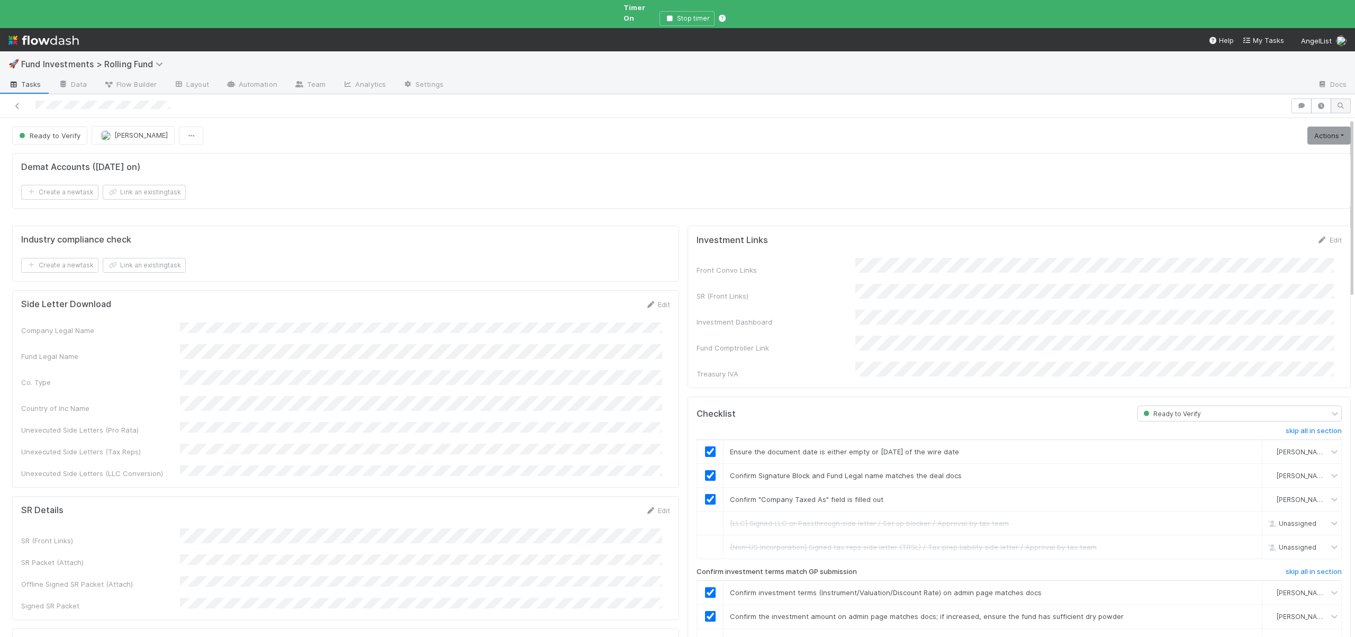
scroll to position [0, 0]
click at [1309, 127] on link "Actions" at bounding box center [1328, 136] width 43 height 18
click at [1251, 151] on button "Move to Ready to Sign" at bounding box center [1280, 158] width 143 height 15
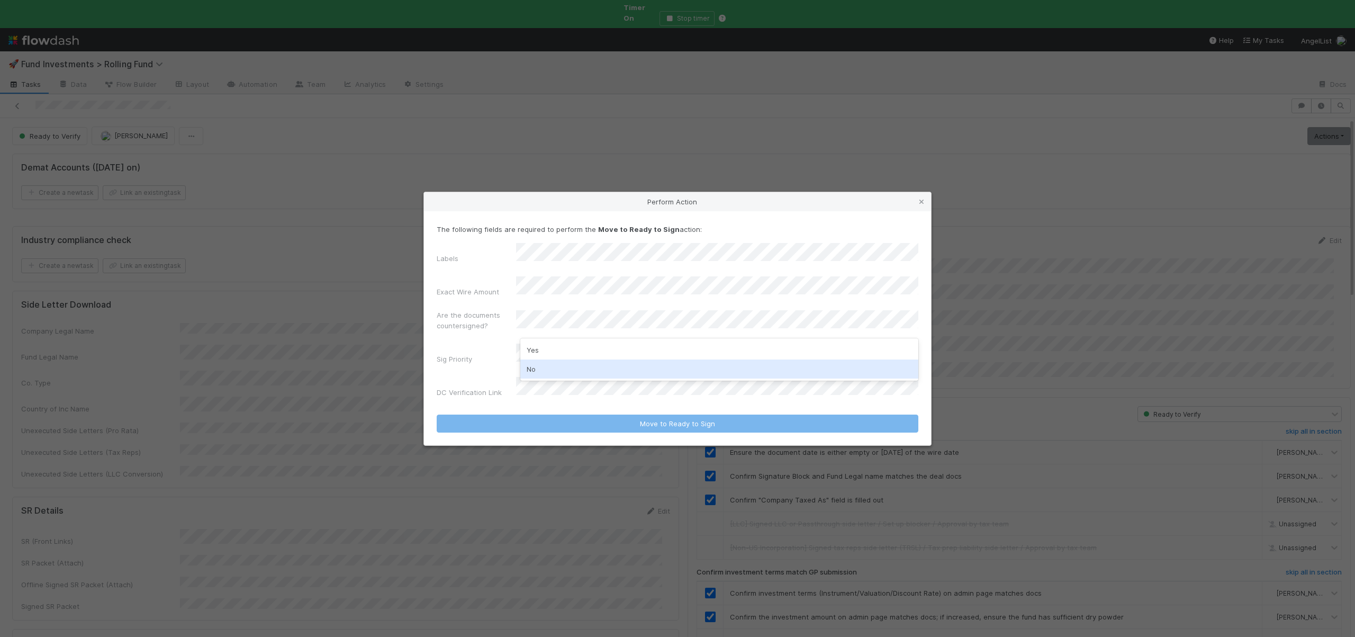
click at [539, 365] on div "No" at bounding box center [719, 368] width 398 height 19
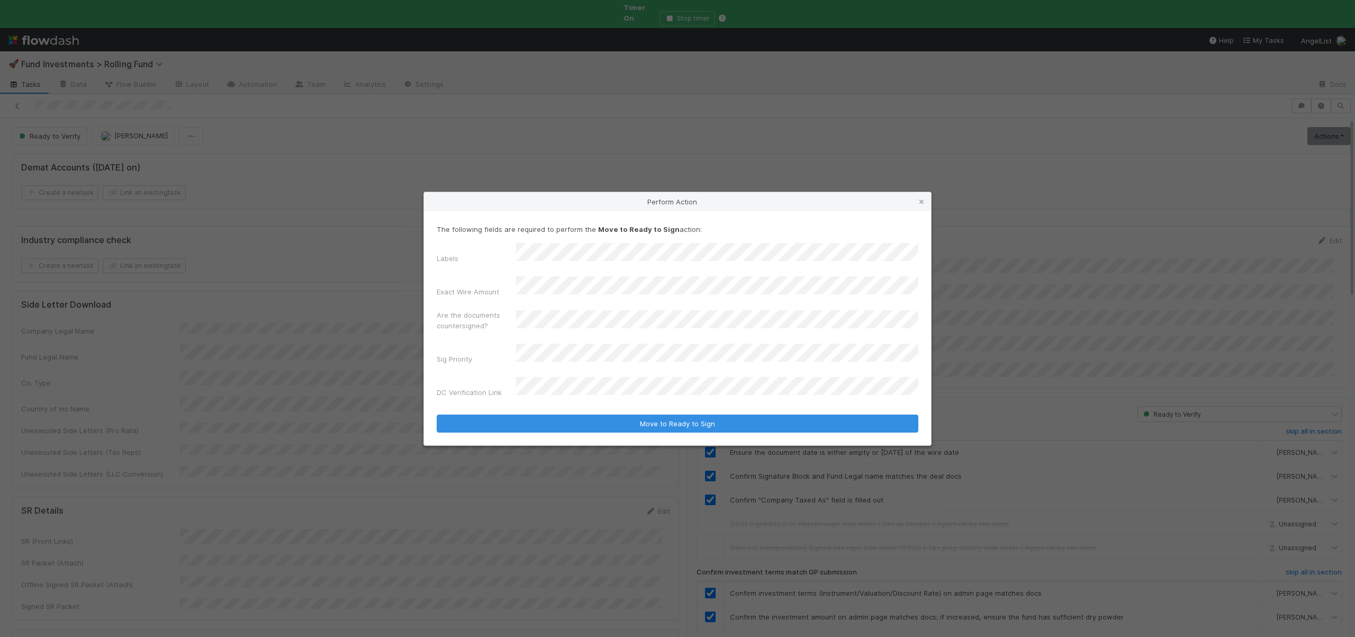
click at [535, 338] on div "Labels Exact Wire Amount Are the documents countersigned? Sig Priority DC Verif…" at bounding box center [678, 322] width 482 height 159
click at [531, 401] on div "No" at bounding box center [719, 395] width 398 height 19
click at [437, 414] on button "Move to Ready to Sign" at bounding box center [678, 423] width 482 height 18
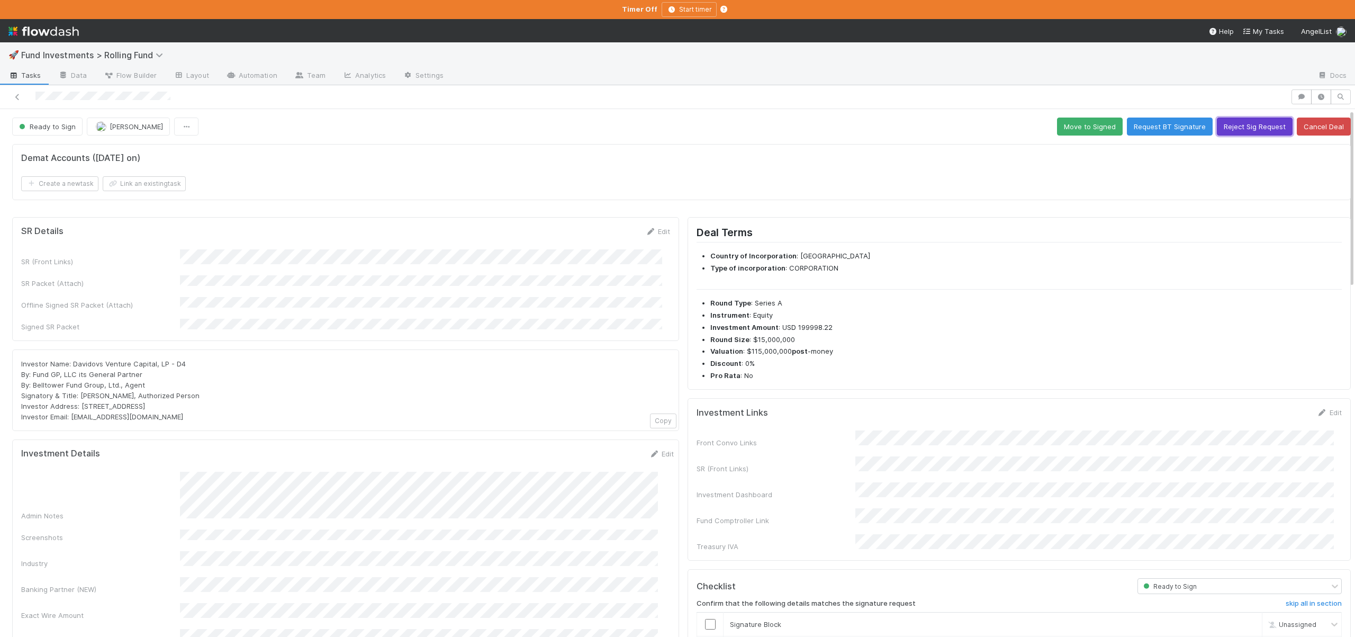
click at [1233, 123] on button "Reject Sig Request" at bounding box center [1255, 127] width 76 height 18
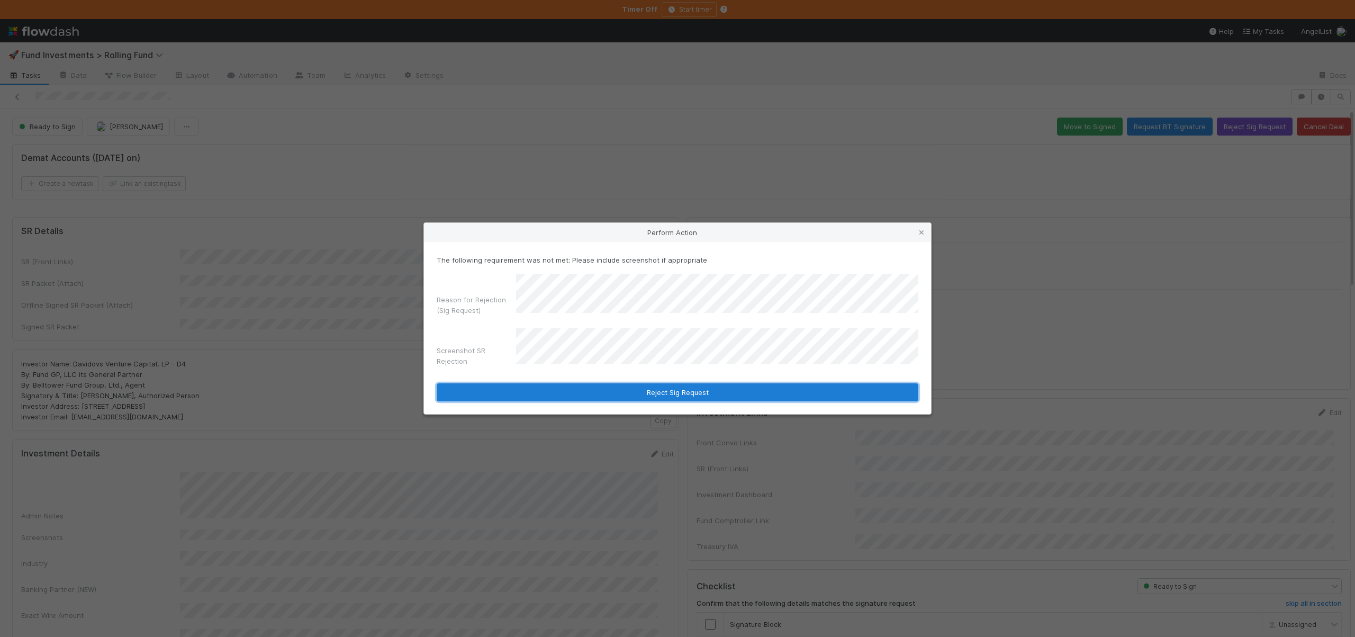
click at [692, 391] on button "Reject Sig Request" at bounding box center [678, 392] width 482 height 18
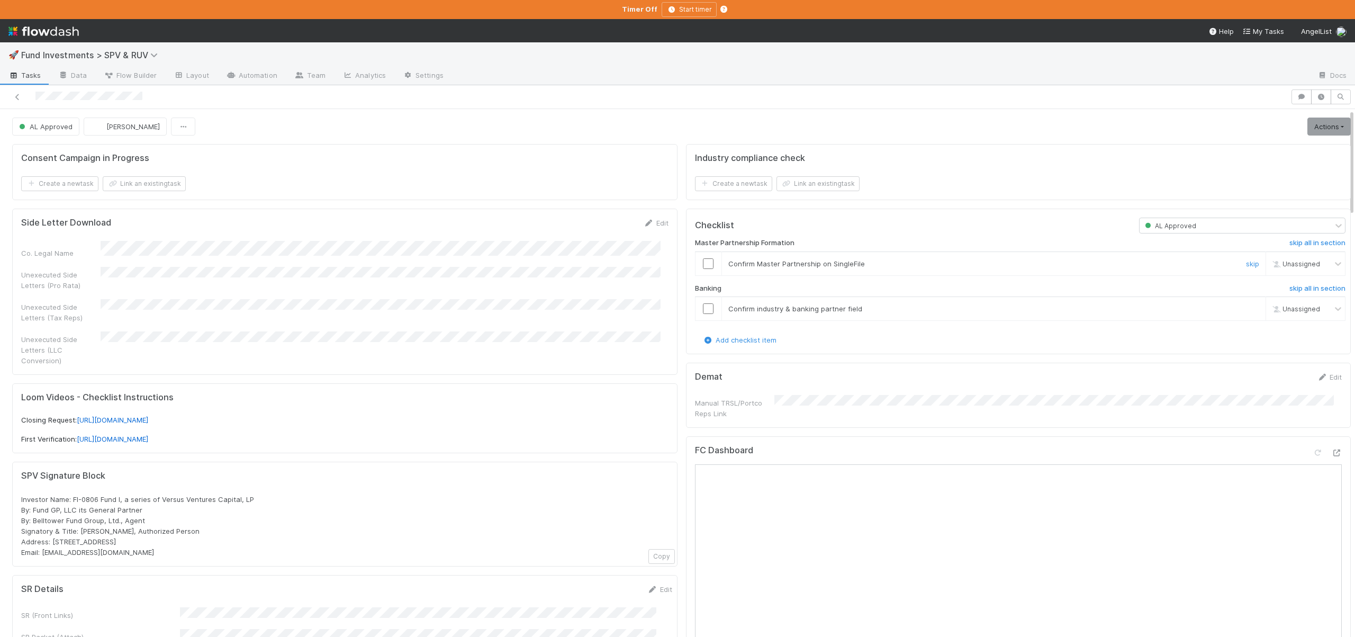
click at [703, 258] on input "checkbox" at bounding box center [708, 263] width 11 height 11
drag, startPoint x: 161, startPoint y: 490, endPoint x: 250, endPoint y: 492, distance: 89.5
click at [250, 494] on div "Investor Name: FI-0806 Fund I, a series of Versus Ventures Capital, LP By: Fund…" at bounding box center [344, 526] width 647 height 64
copy span "Versus Ventures Capital, LP"
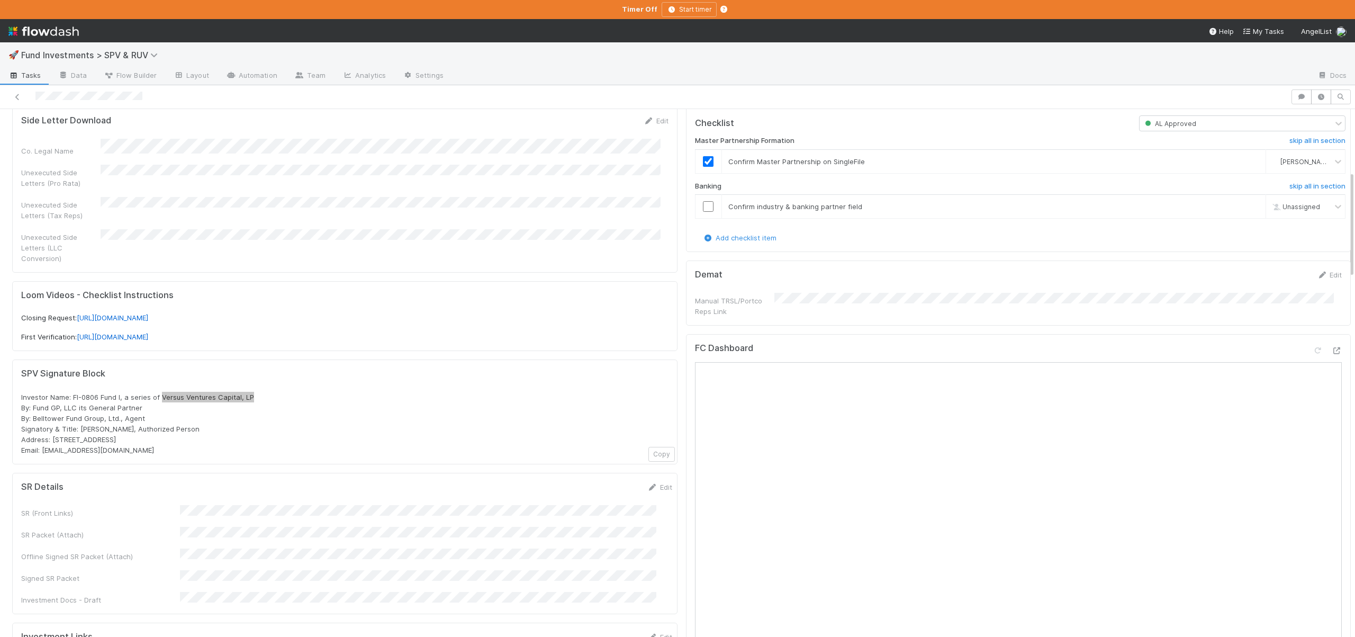
scroll to position [100, 0]
click at [703, 213] on input "checkbox" at bounding box center [708, 208] width 11 height 11
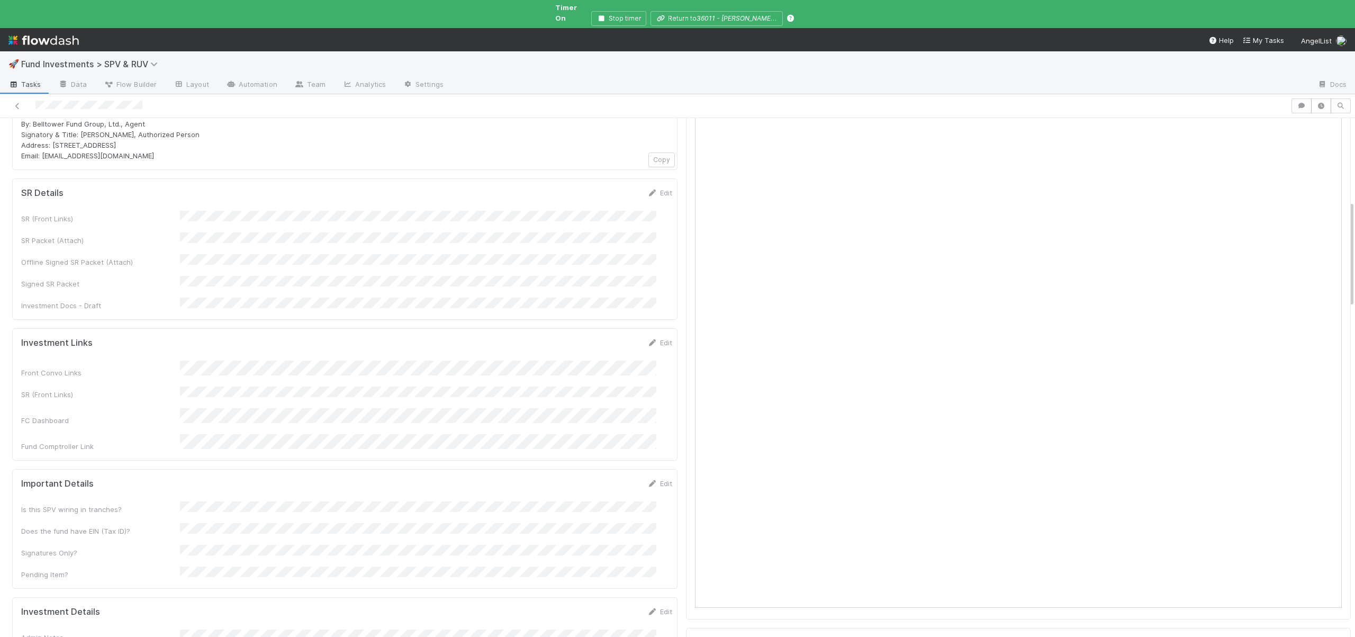
scroll to position [630, 0]
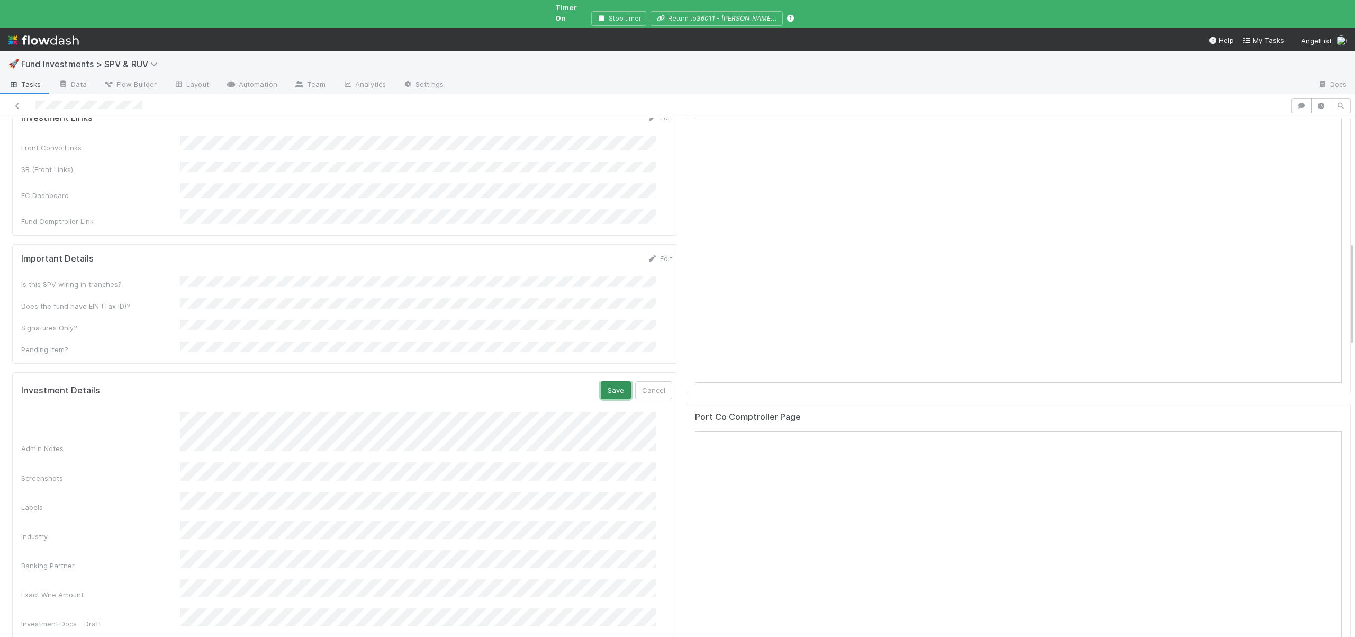
click at [601, 381] on button "Save" at bounding box center [616, 390] width 30 height 18
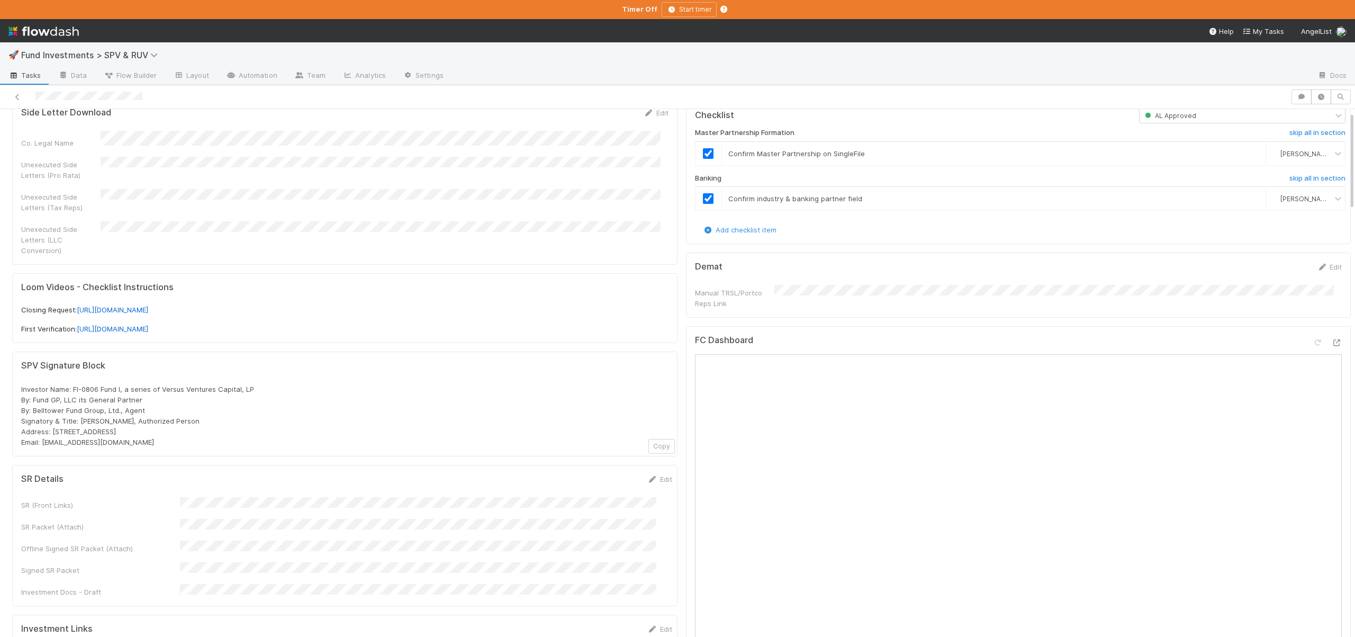
scroll to position [0, 0]
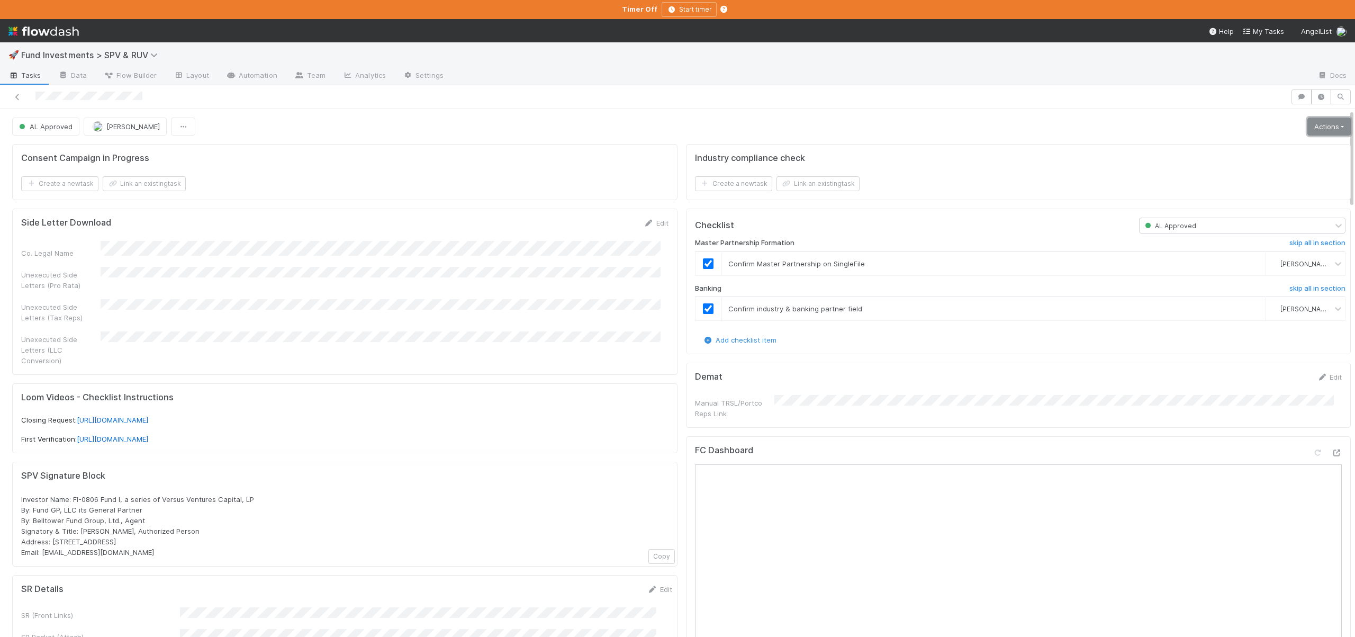
click at [1311, 129] on link "Actions" at bounding box center [1328, 127] width 43 height 18
click at [1223, 144] on button "Move to First Verification" at bounding box center [1258, 148] width 190 height 15
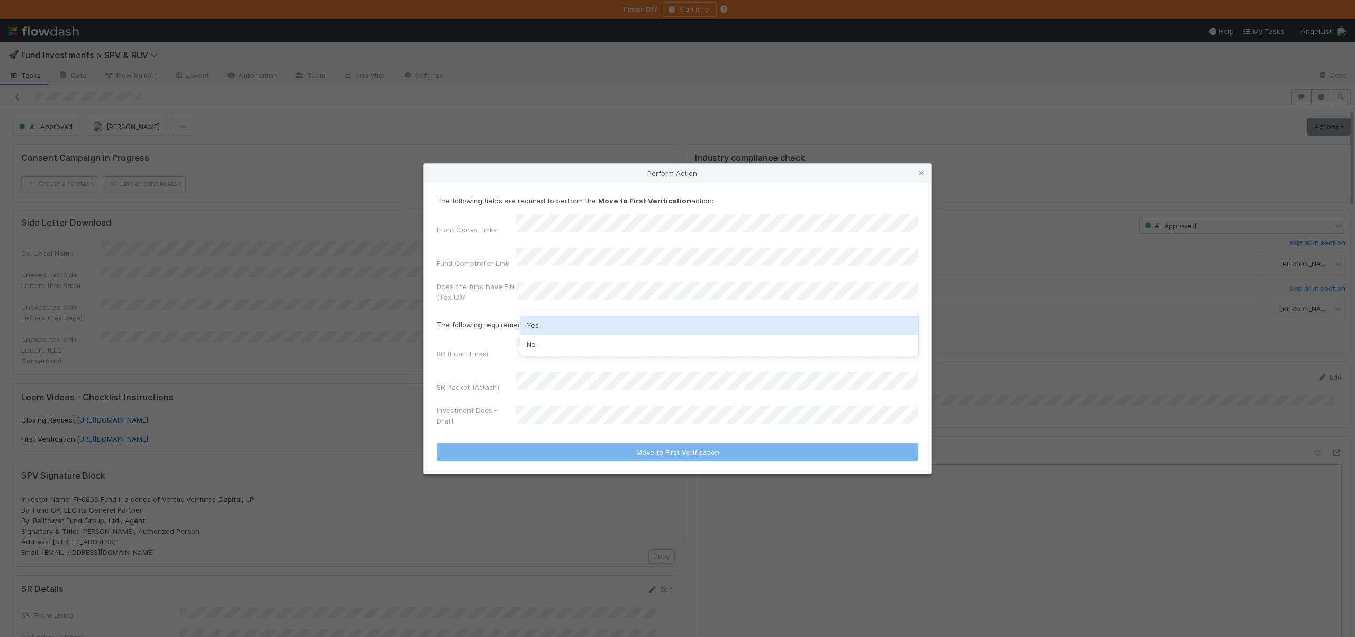
click at [539, 326] on div "Yes" at bounding box center [719, 324] width 398 height 19
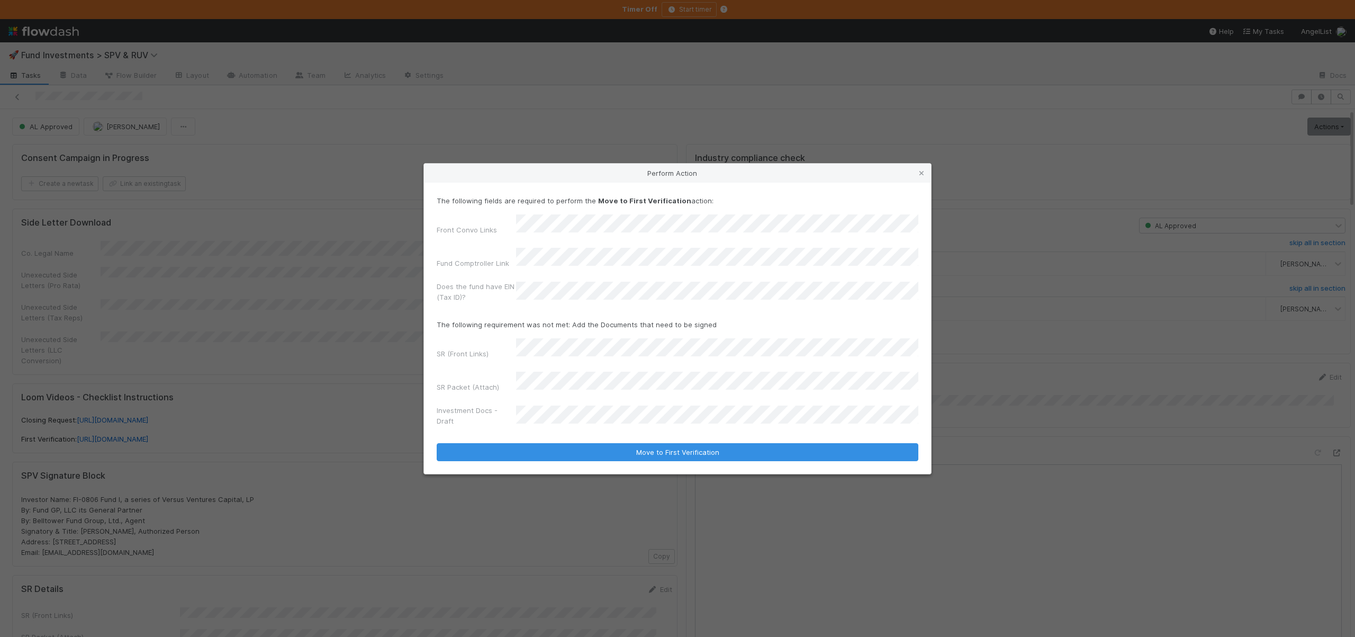
click at [996, 335] on div "Perform Action The following fields are required to perform the Move to First V…" at bounding box center [677, 318] width 1355 height 637
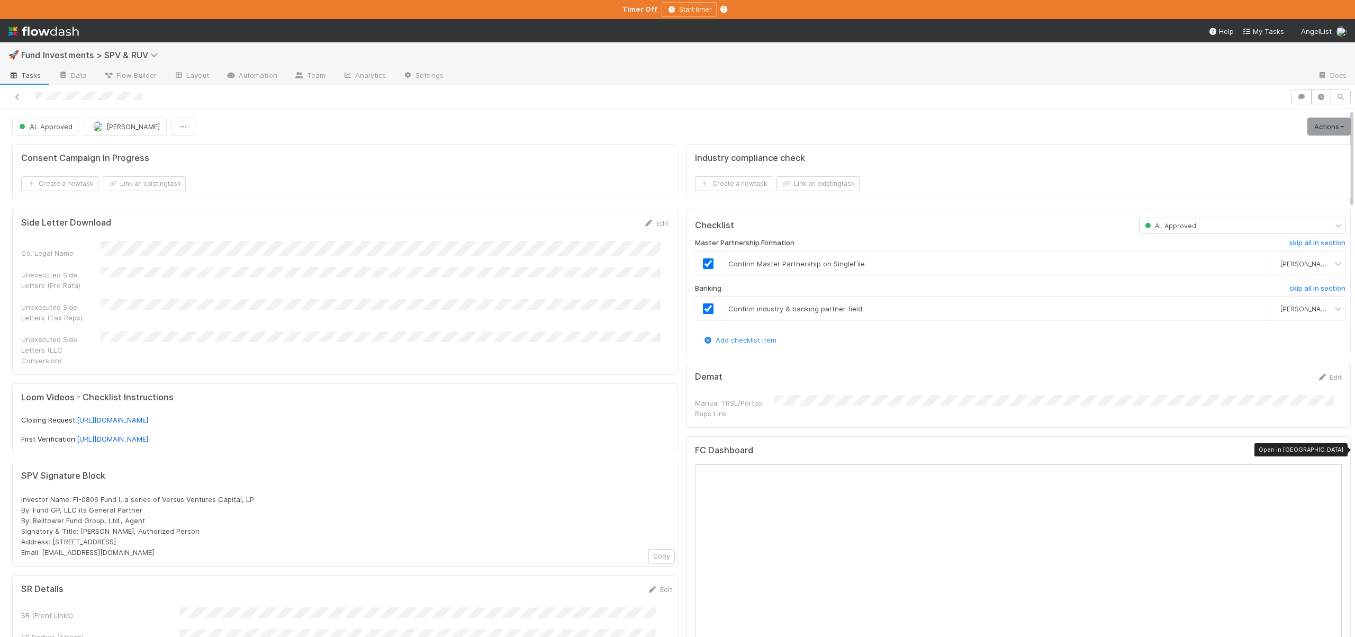
click at [1331, 453] on icon at bounding box center [1336, 452] width 11 height 7
click at [1307, 127] on link "Actions" at bounding box center [1328, 127] width 43 height 18
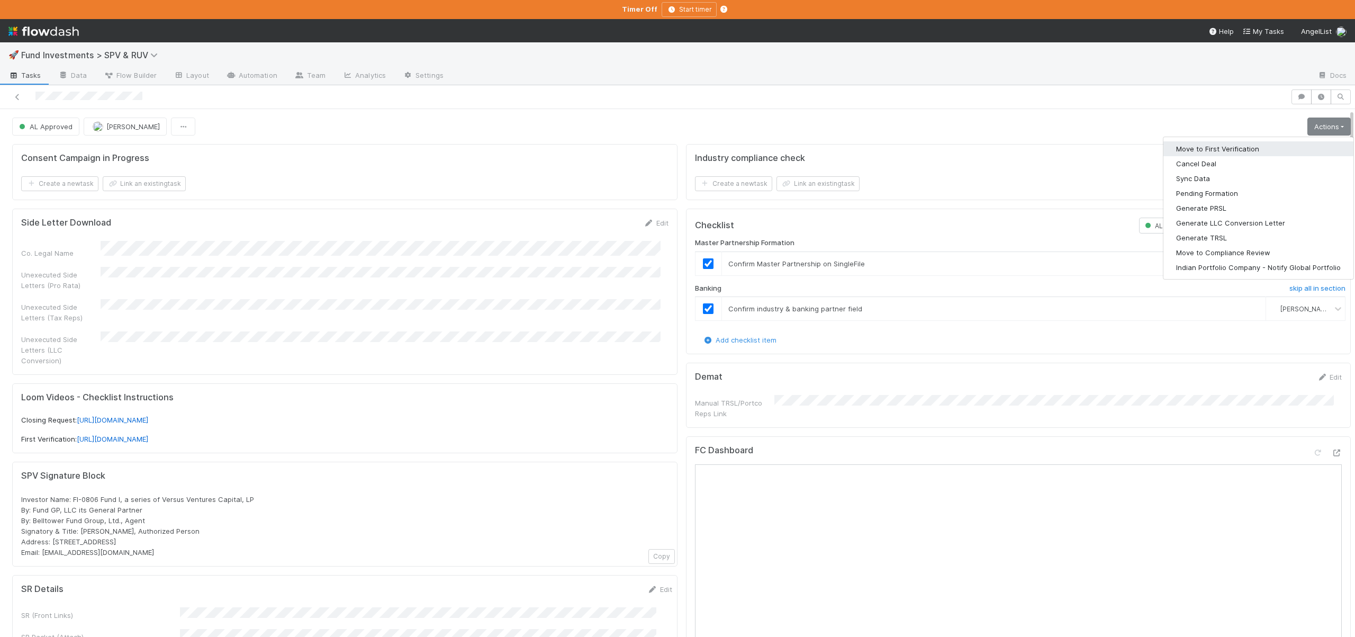
click at [1215, 152] on button "Move to First Verification" at bounding box center [1258, 148] width 190 height 15
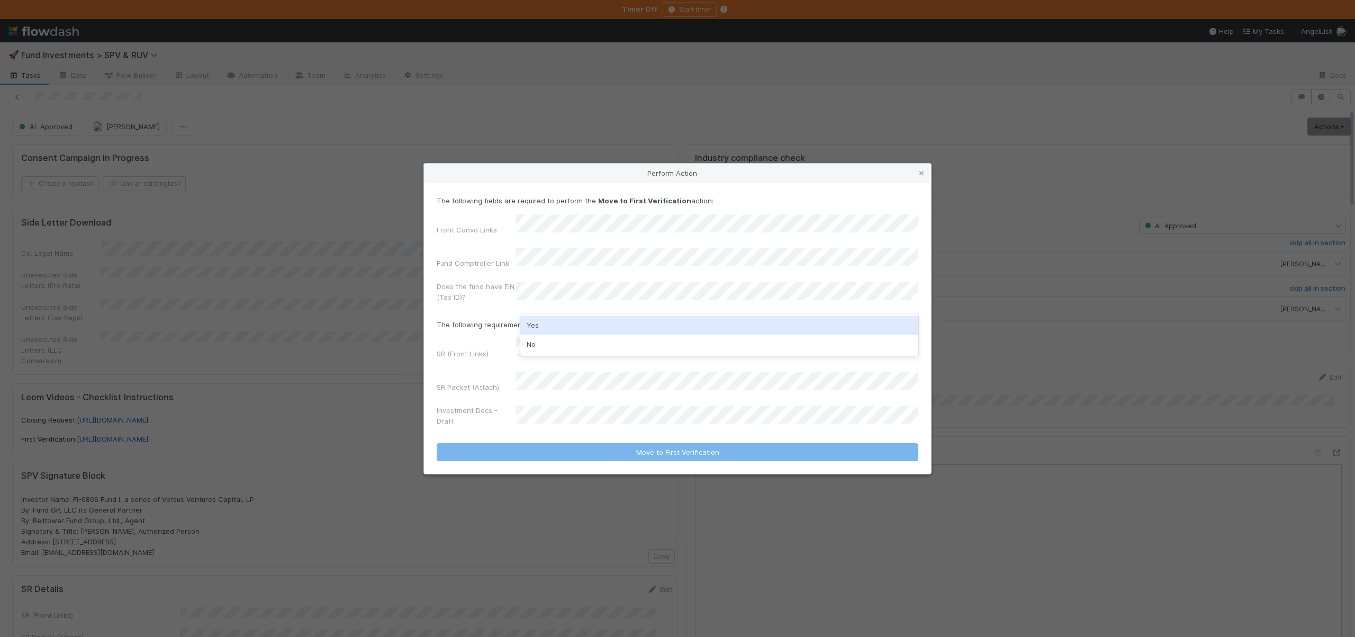
click at [531, 327] on div "Yes" at bounding box center [719, 324] width 398 height 19
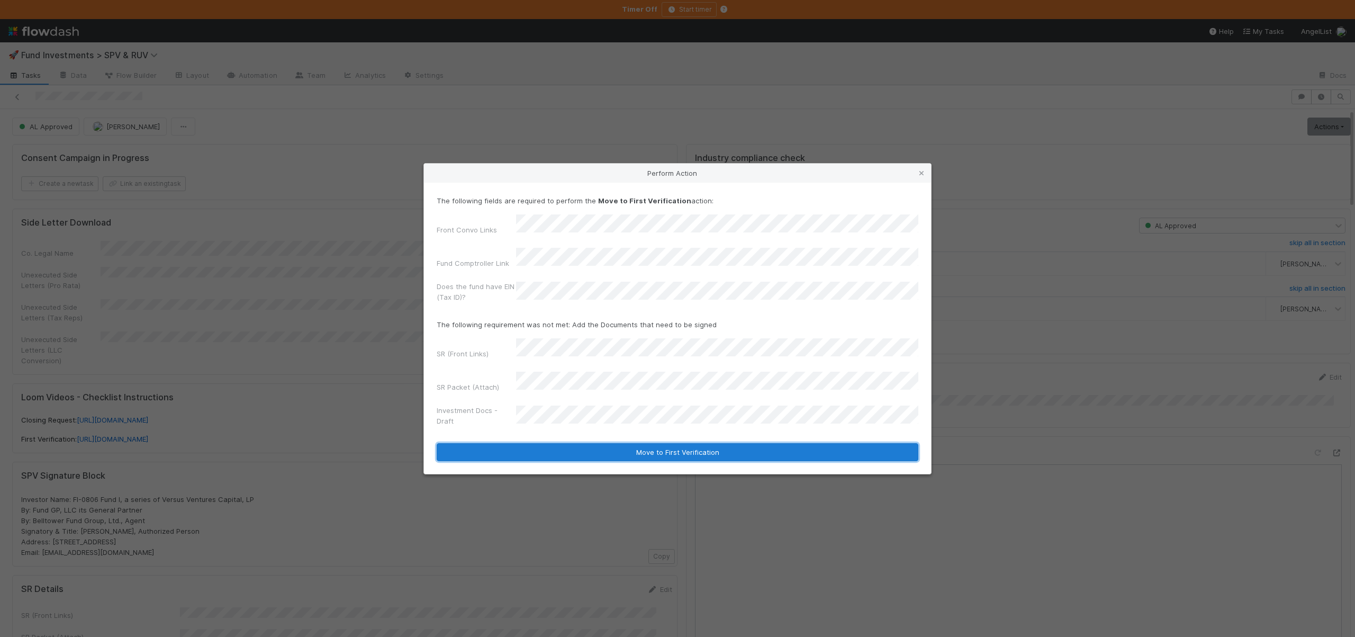
click at [567, 443] on button "Move to First Verification" at bounding box center [678, 452] width 482 height 18
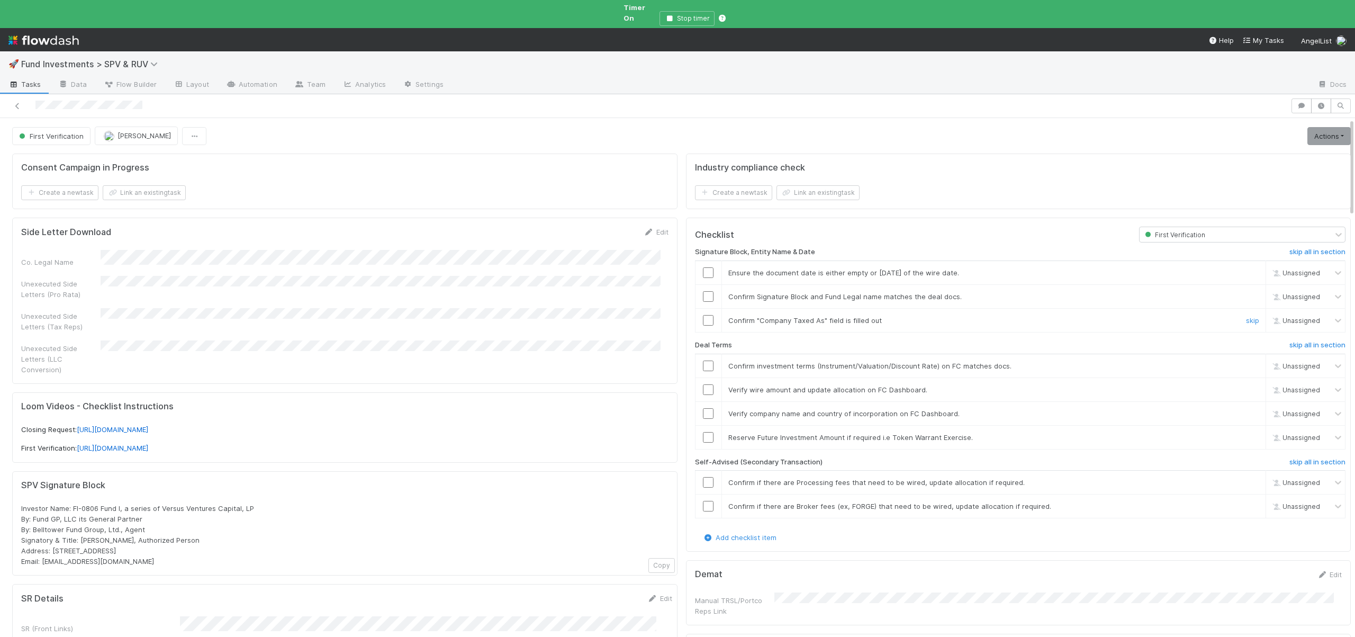
click at [703, 315] on input "checkbox" at bounding box center [708, 320] width 11 height 11
click at [703, 360] on input "checkbox" at bounding box center [708, 365] width 11 height 11
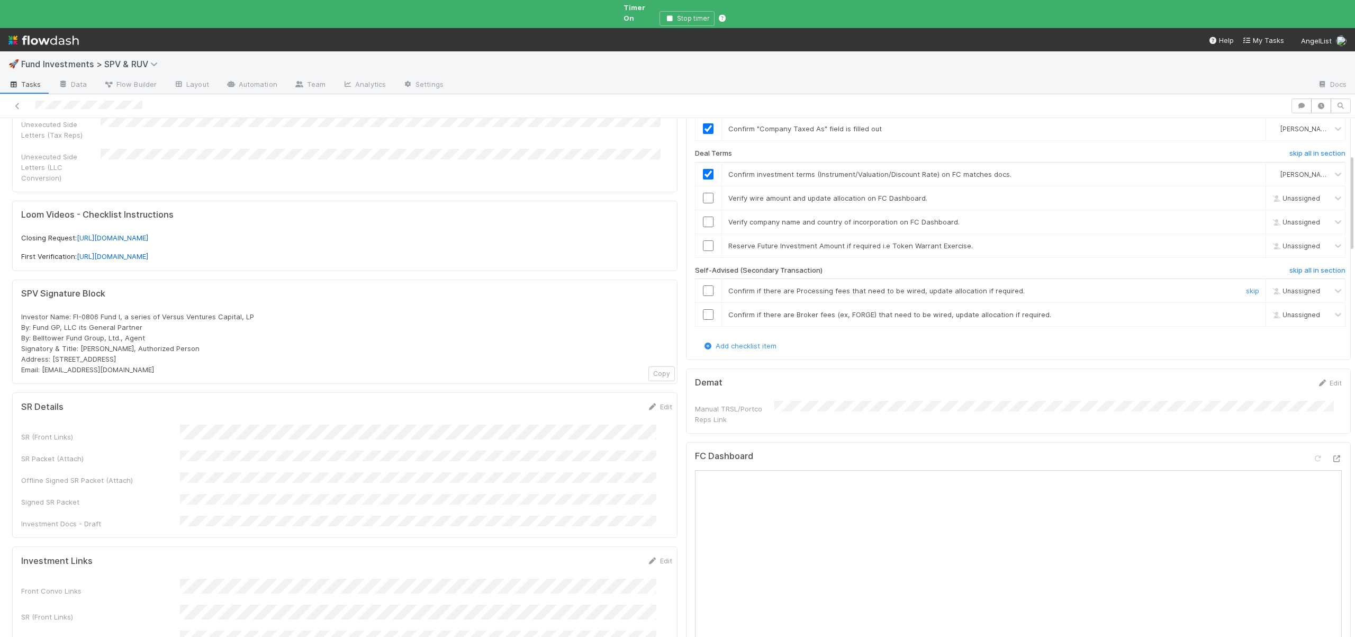
scroll to position [191, 0]
click at [703, 217] on input "checkbox" at bounding box center [708, 222] width 11 height 11
click at [1246, 242] on link "skip" at bounding box center [1252, 246] width 13 height 8
click at [1305, 267] on h6 "skip all in section" at bounding box center [1317, 271] width 56 height 8
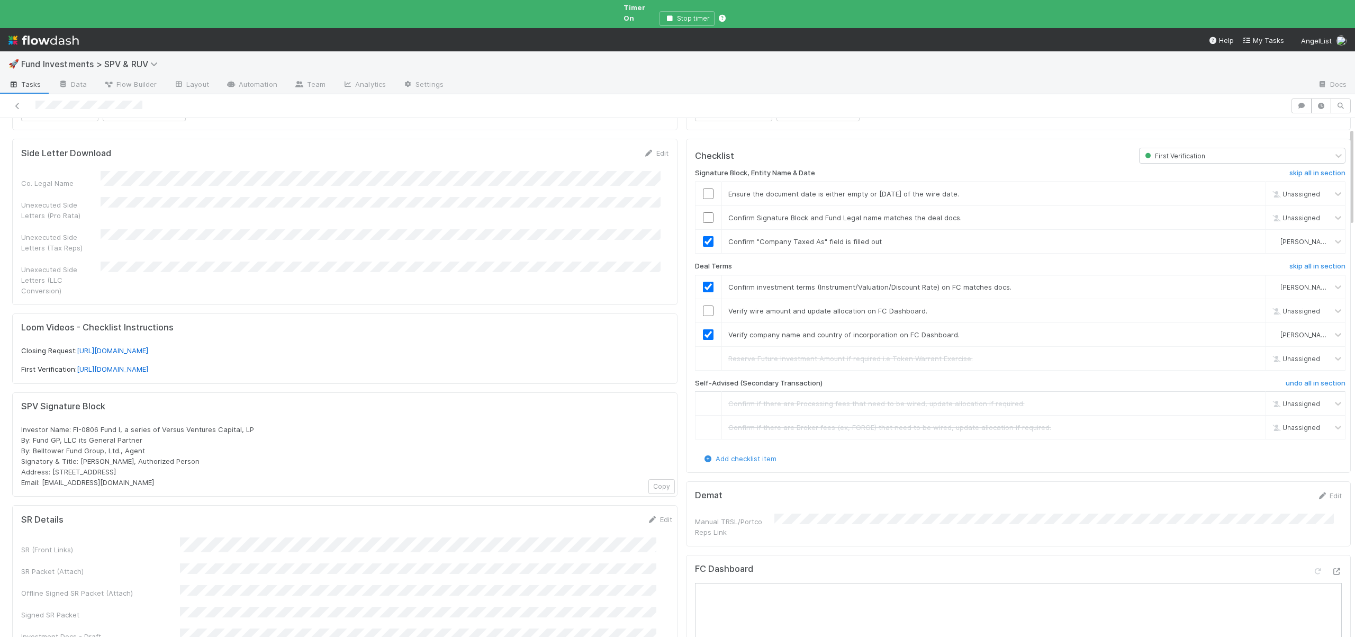
scroll to position [0, 0]
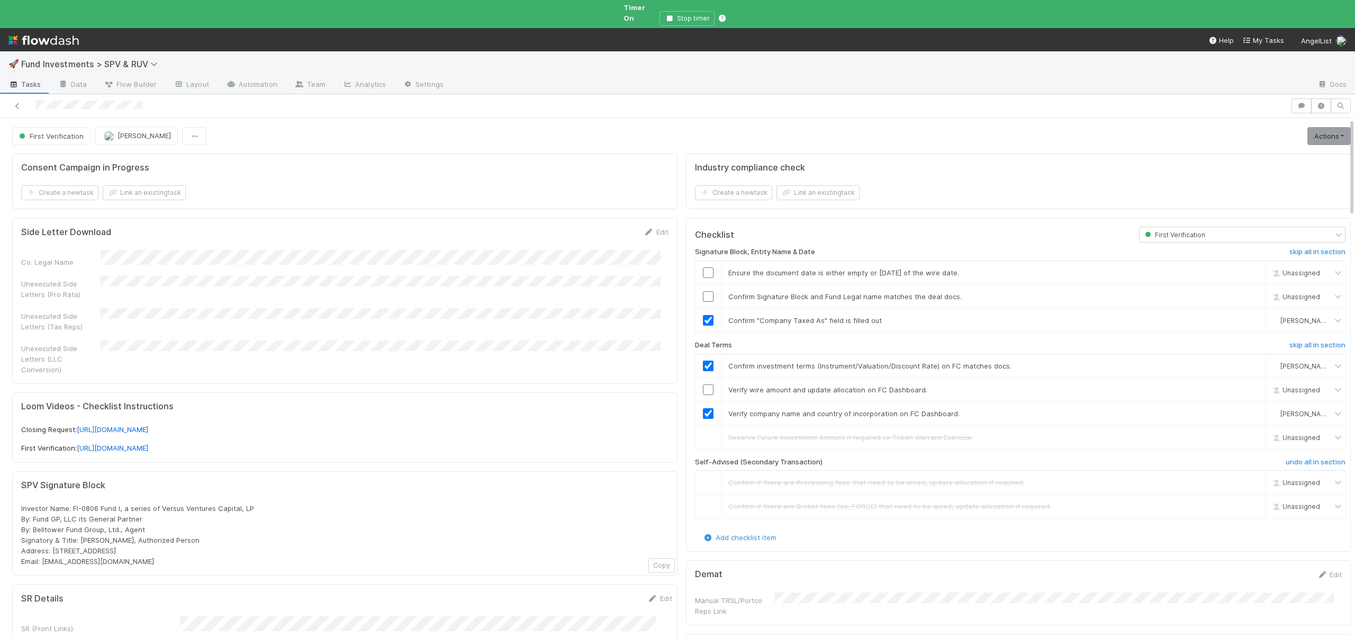
click at [1307, 131] on link "Actions" at bounding box center [1328, 136] width 43 height 18
click at [1236, 269] on button "Action Pending [First Verification]" at bounding box center [1280, 276] width 143 height 15
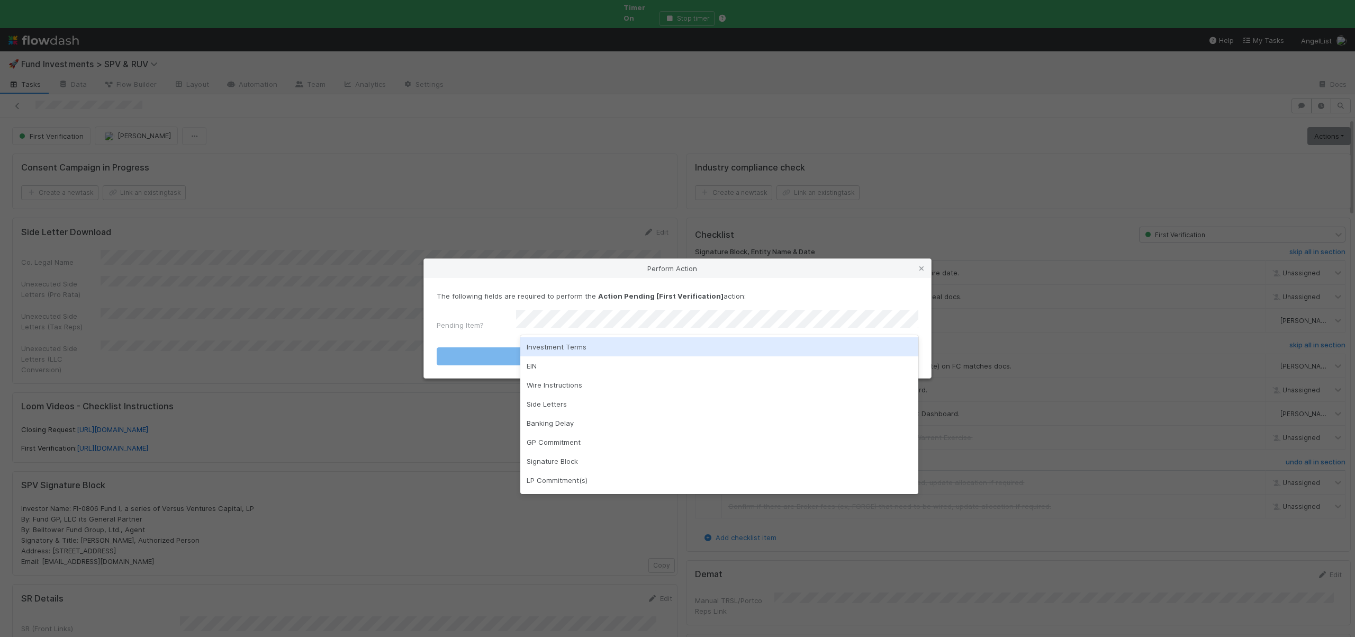
click at [548, 341] on div "Investment Terms" at bounding box center [719, 346] width 398 height 19
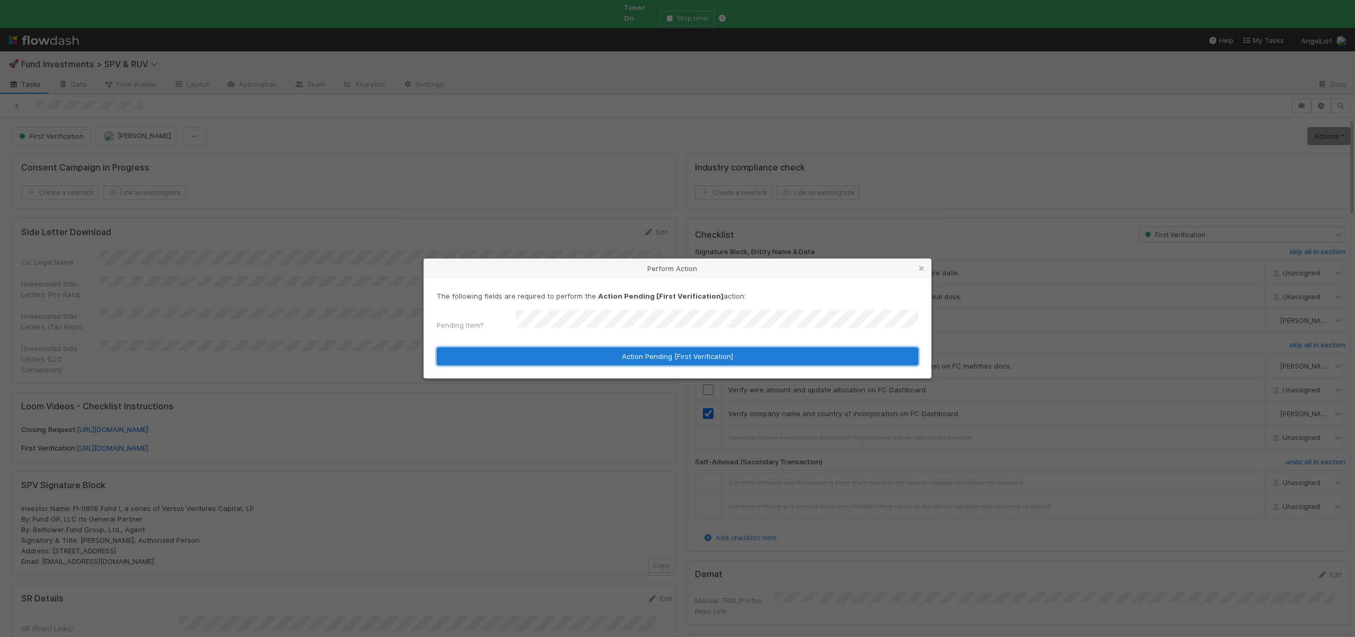
click at [534, 353] on button "Action Pending [First Verification]" at bounding box center [678, 356] width 482 height 18
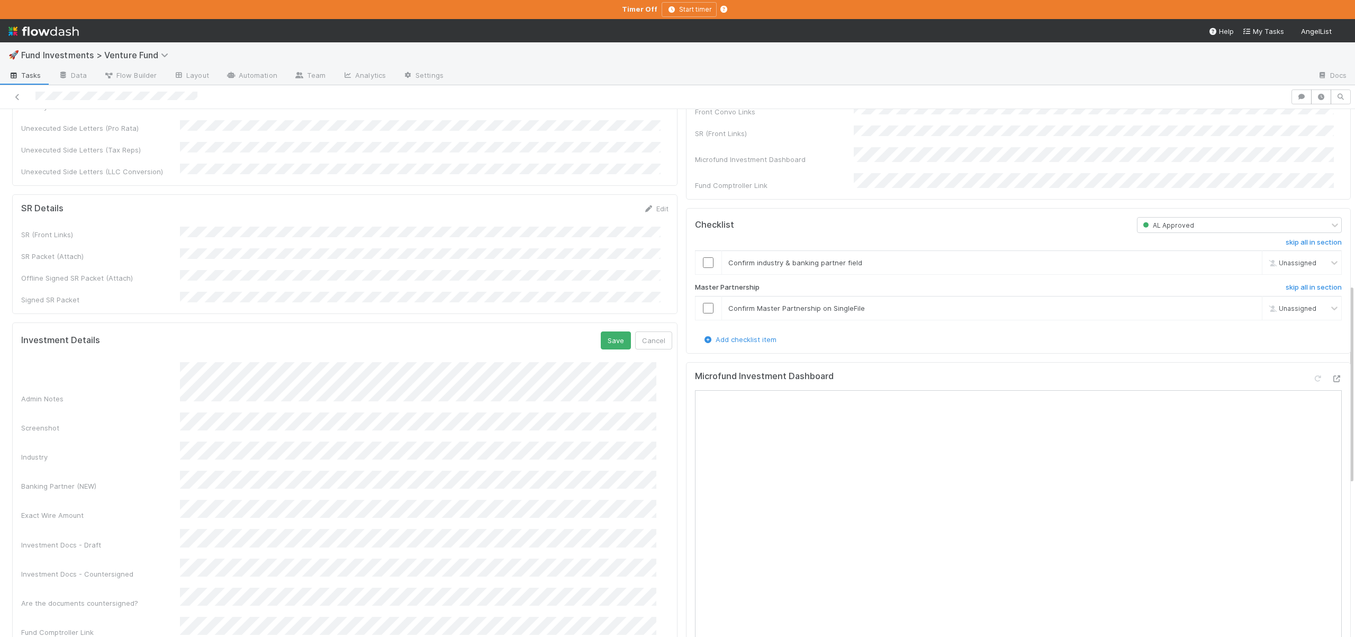
scroll to position [1, 0]
drag, startPoint x: 600, startPoint y: 304, endPoint x: 605, endPoint y: 211, distance: 93.3
click at [601, 331] on button "Save" at bounding box center [616, 340] width 30 height 18
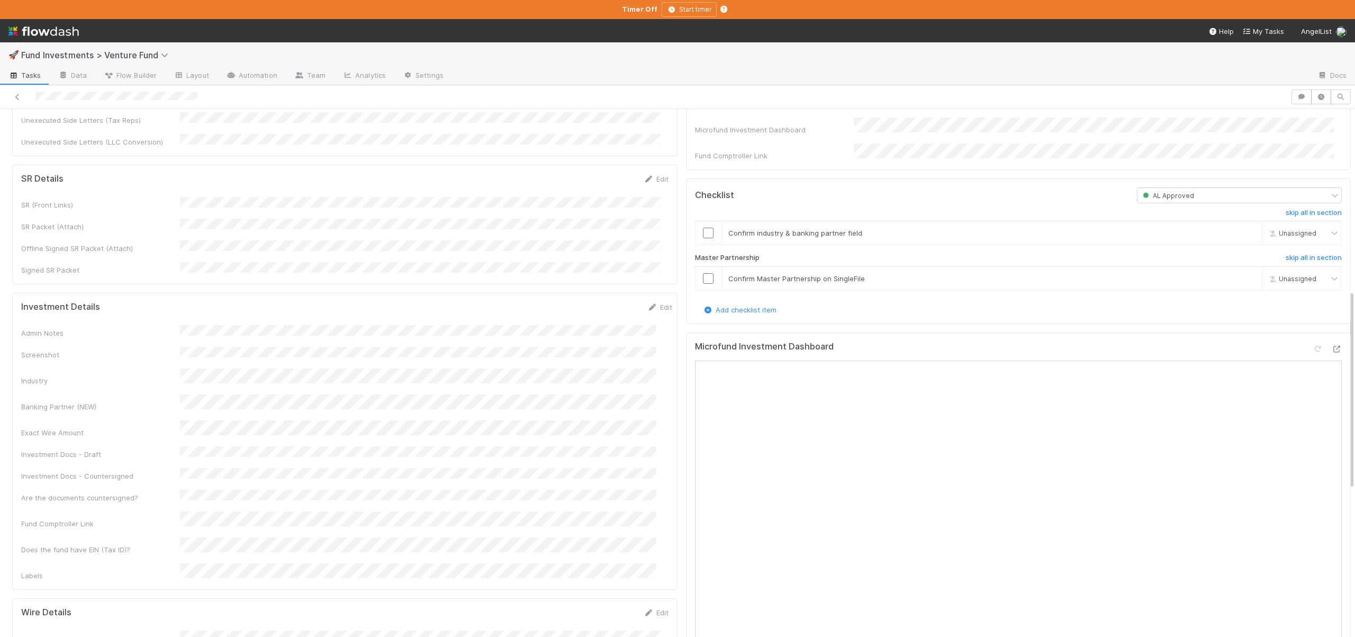
scroll to position [654, 0]
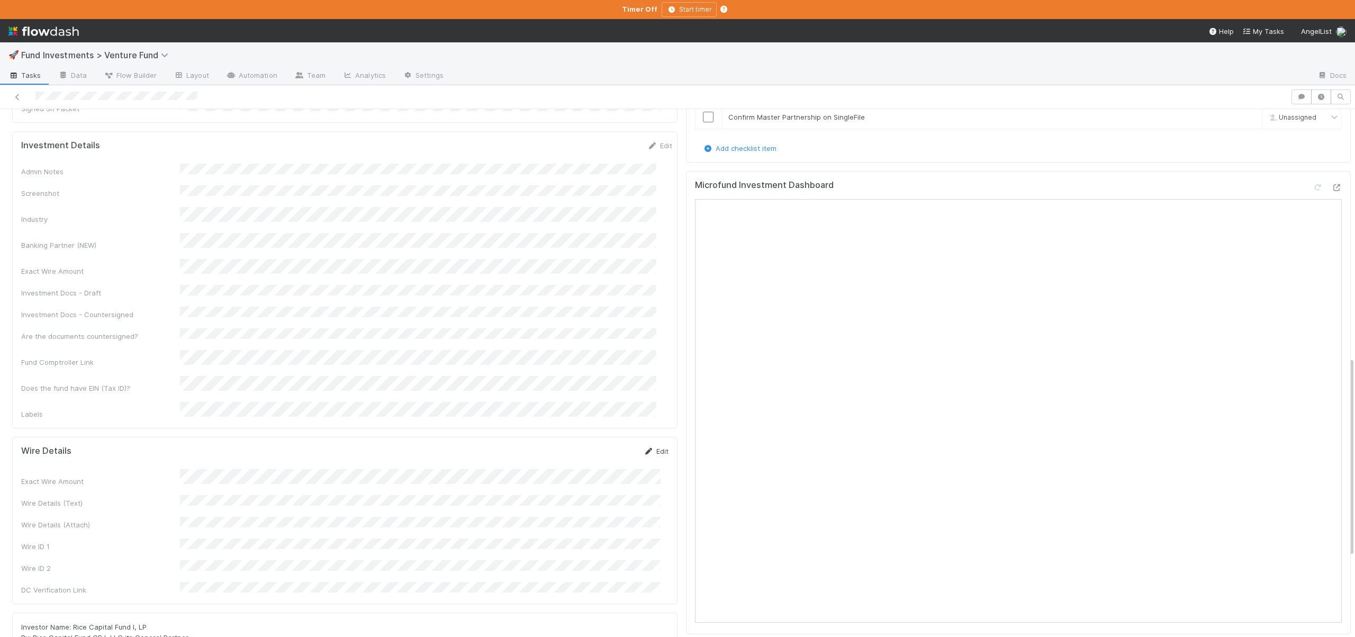
click at [655, 447] on link "Edit" at bounding box center [656, 451] width 25 height 8
click at [610, 446] on button "Save" at bounding box center [612, 455] width 30 height 18
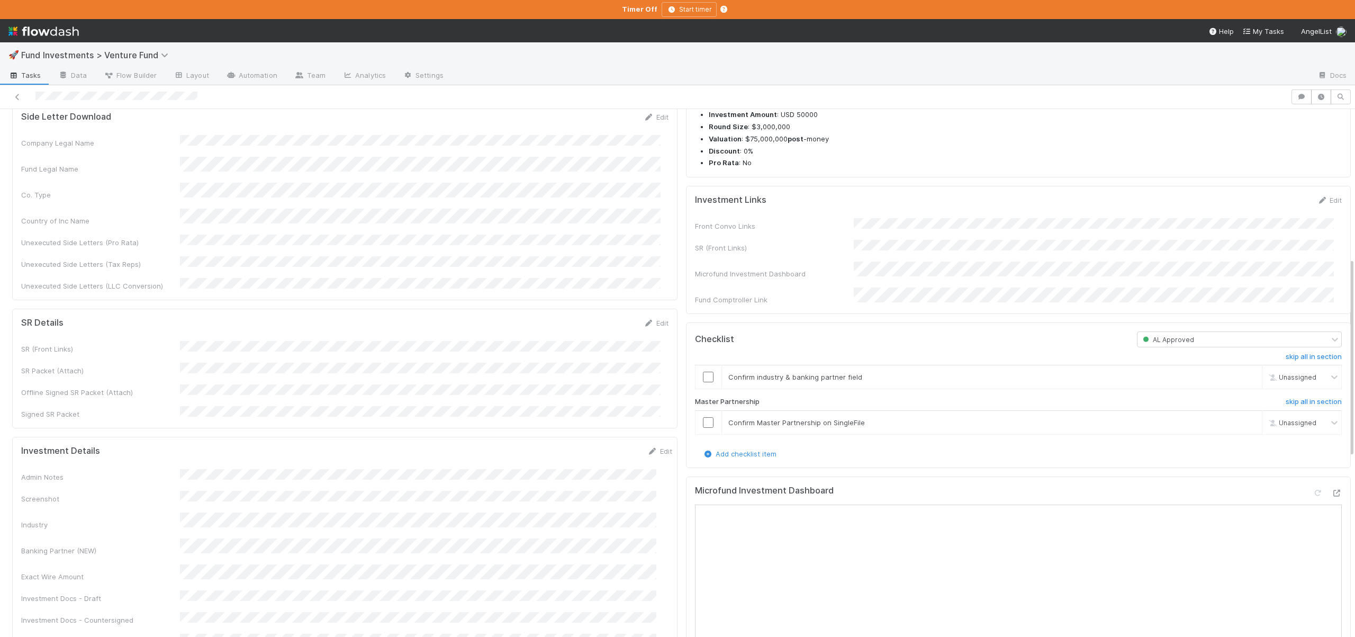
scroll to position [308, 0]
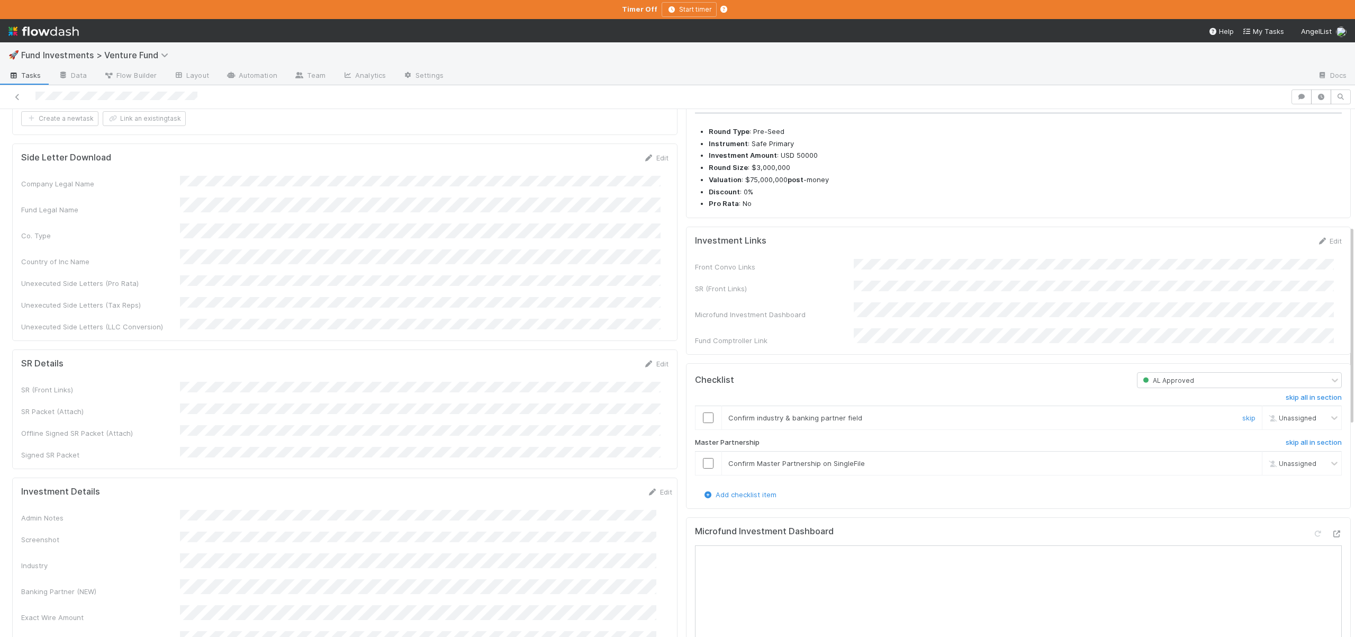
click at [703, 422] on input "checkbox" at bounding box center [708, 417] width 11 height 11
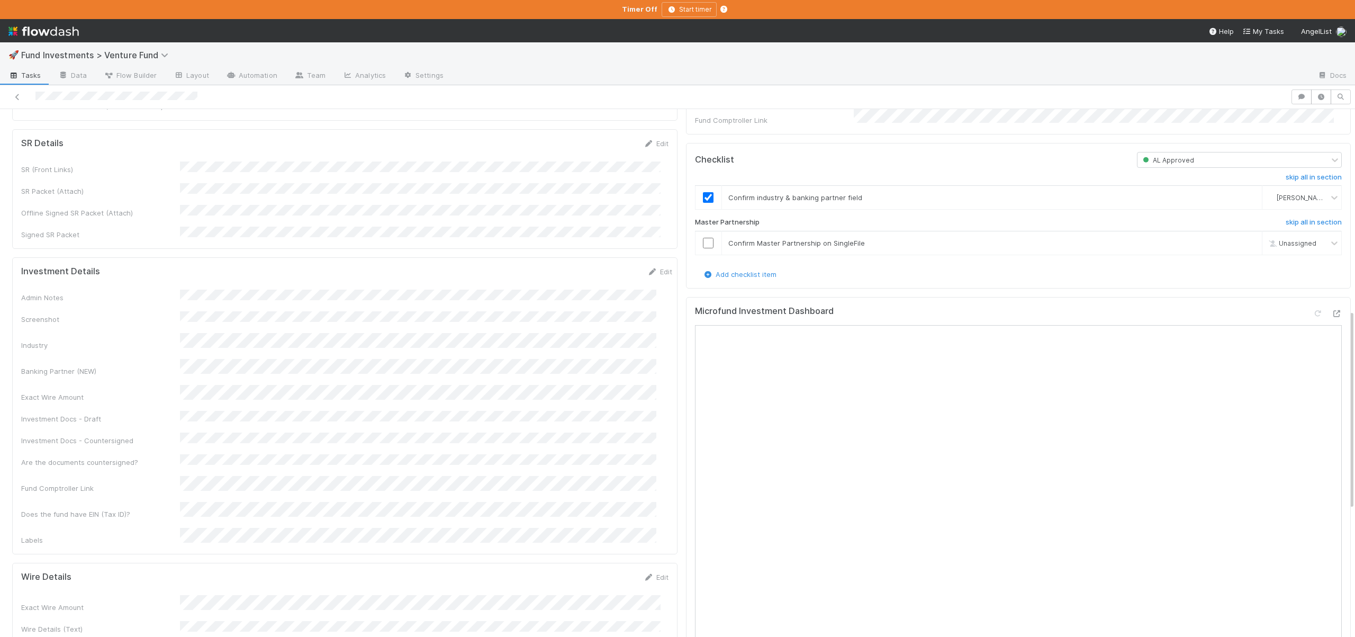
scroll to position [529, 0]
click at [695, 246] on td at bounding box center [708, 242] width 26 height 24
click at [703, 247] on input "checkbox" at bounding box center [708, 241] width 11 height 11
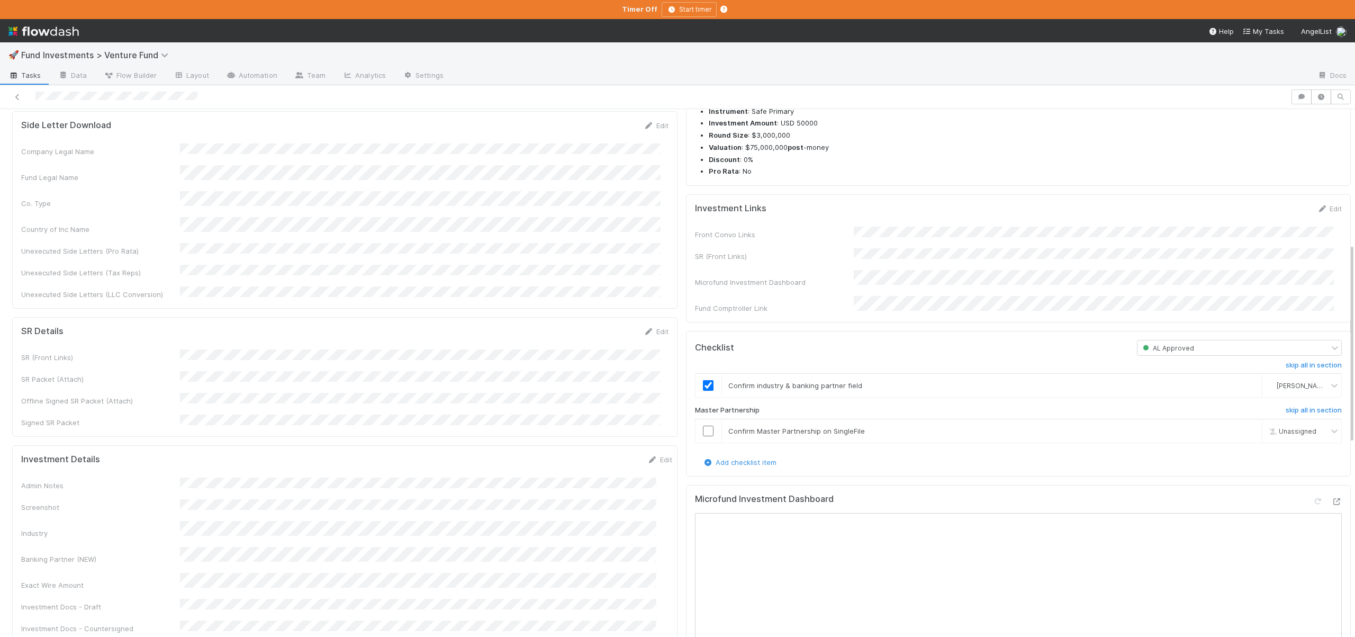
scroll to position [310, 0]
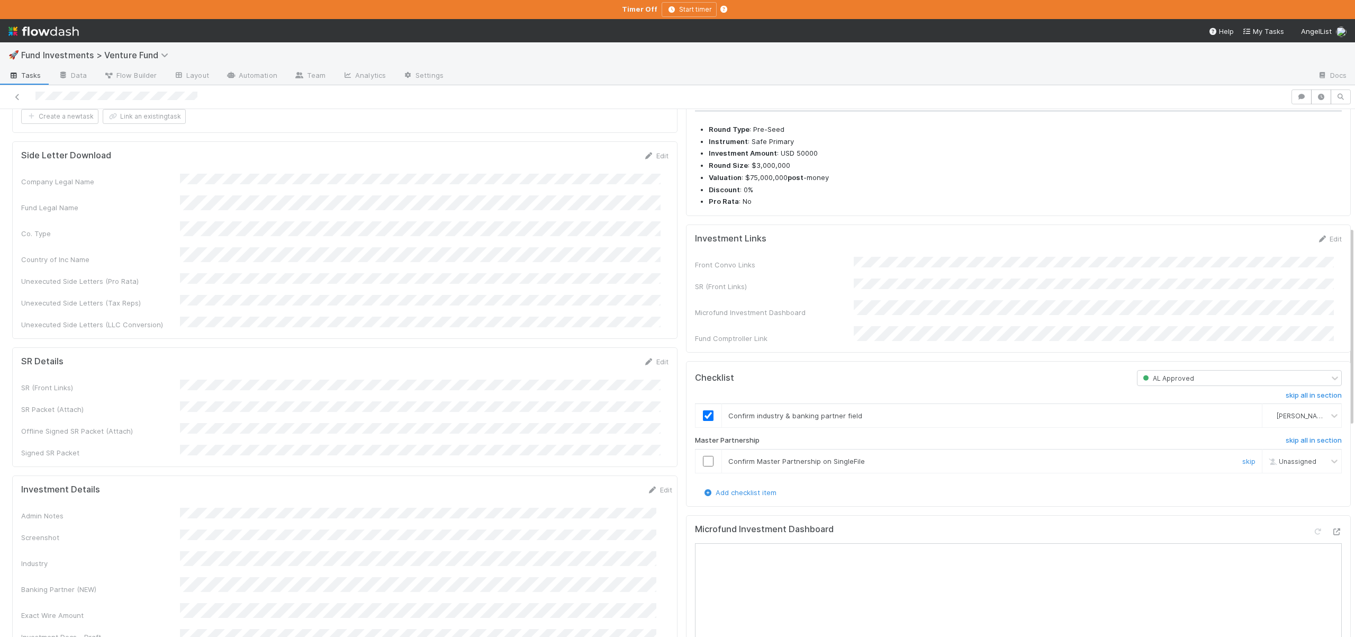
click at [707, 466] on div at bounding box center [708, 461] width 26 height 11
click at [703, 466] on input "checkbox" at bounding box center [708, 461] width 11 height 11
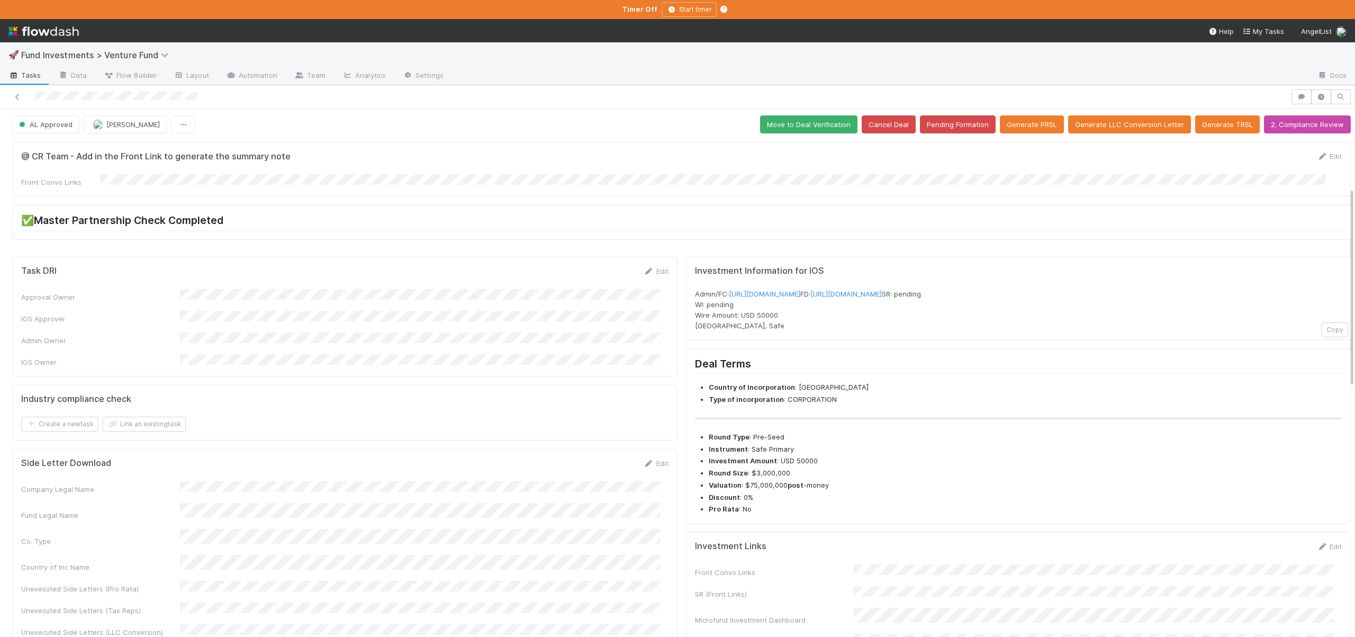
scroll to position [0, 0]
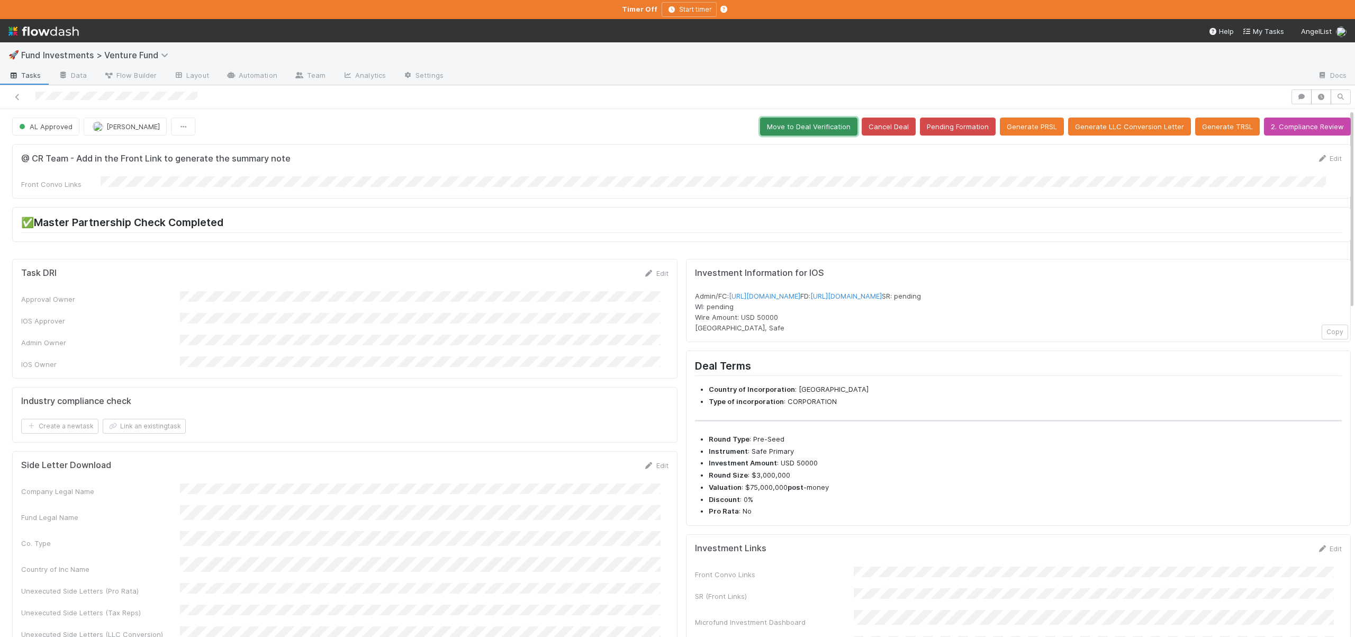
click at [797, 121] on button "Move to Deal Verification" at bounding box center [808, 127] width 97 height 18
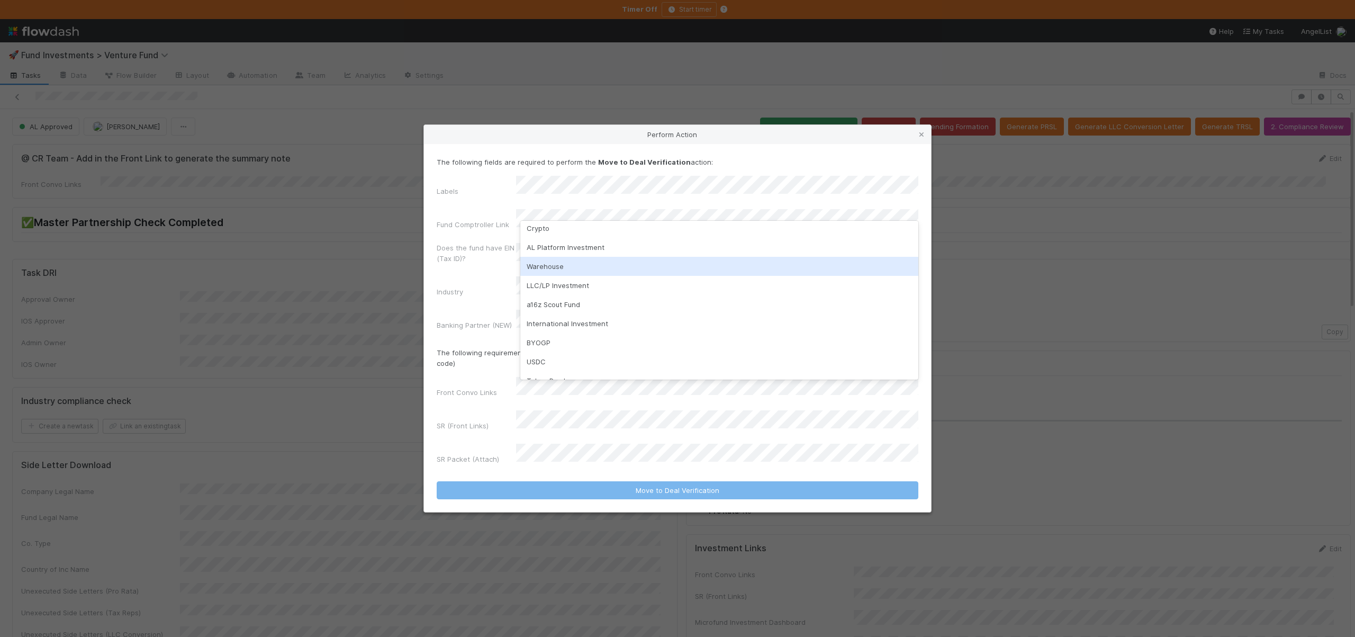
scroll to position [64, 0]
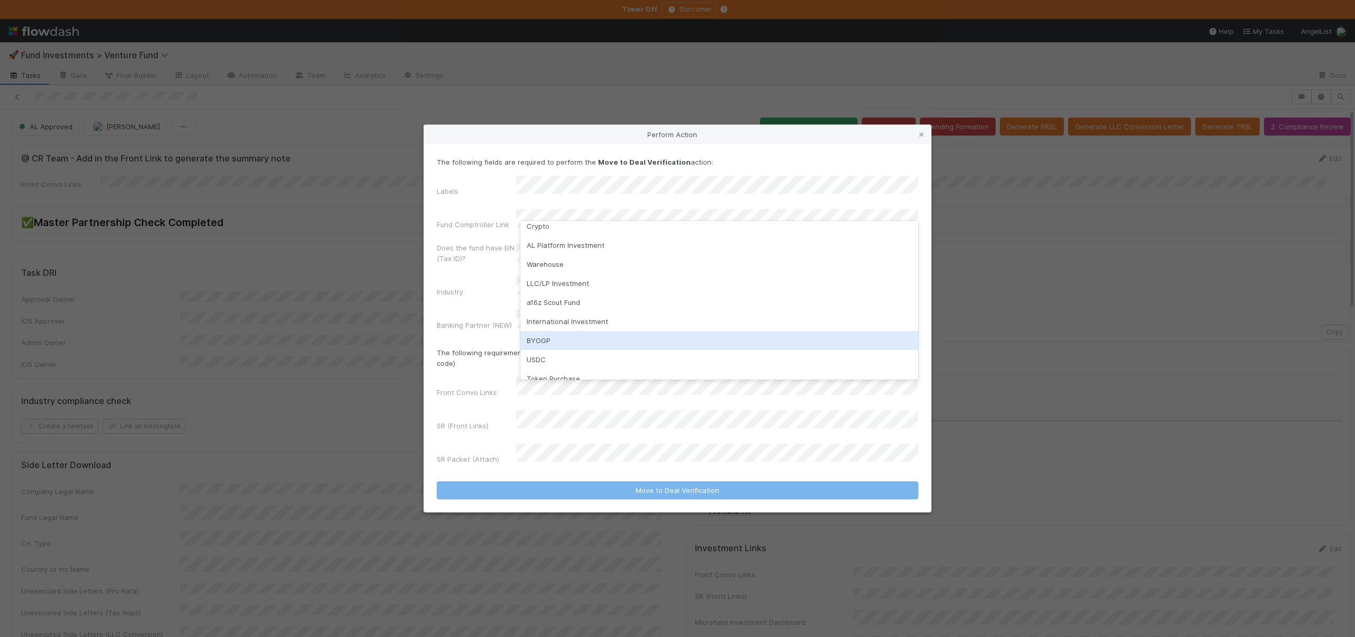
click at [534, 345] on div "BYOGP" at bounding box center [719, 340] width 398 height 19
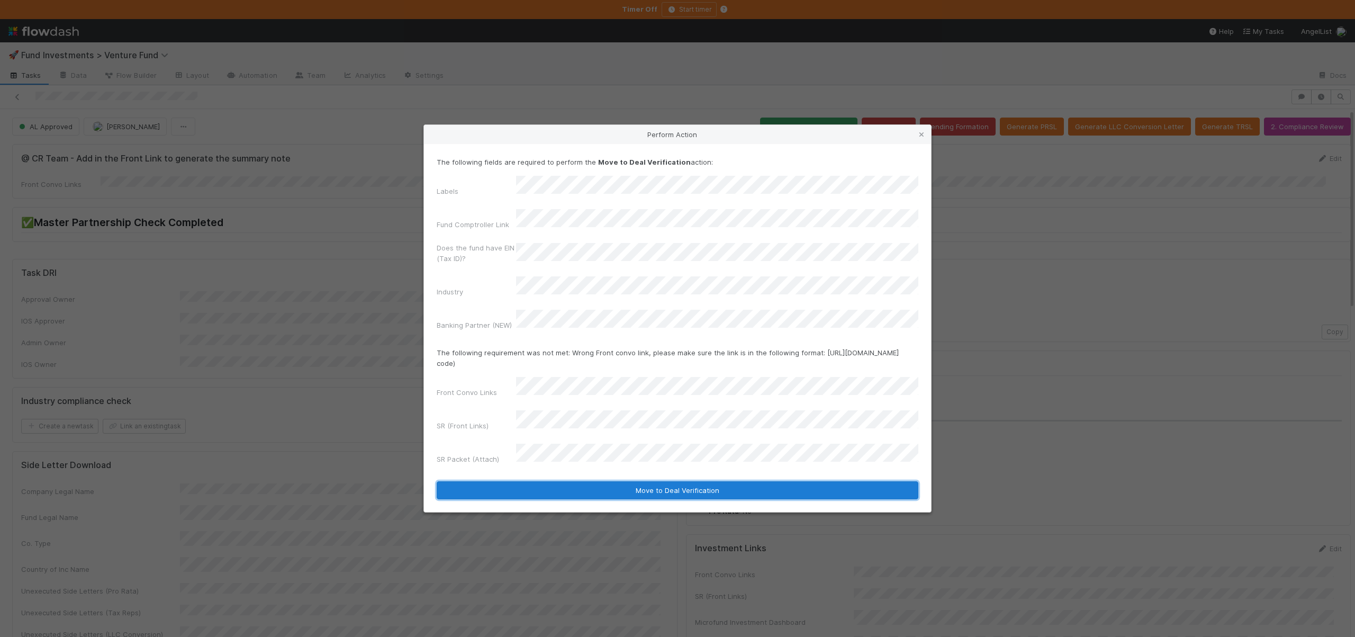
click at [608, 481] on button "Move to Deal Verification" at bounding box center [678, 490] width 482 height 18
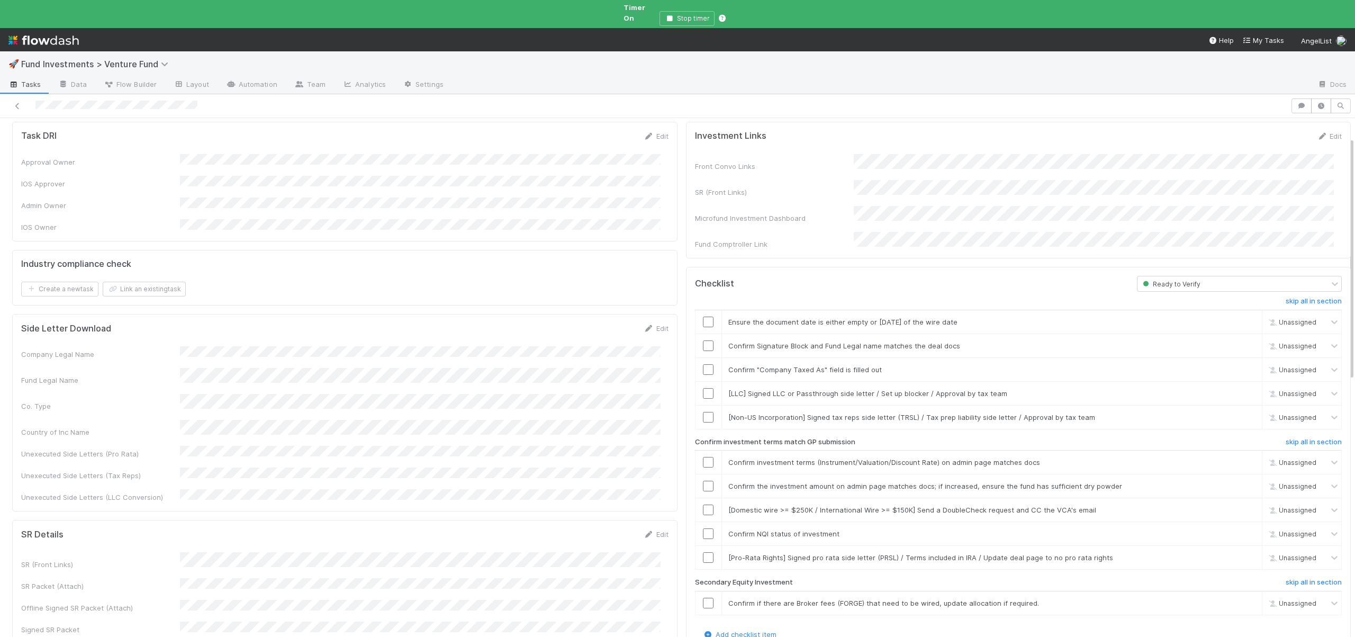
scroll to position [0, 0]
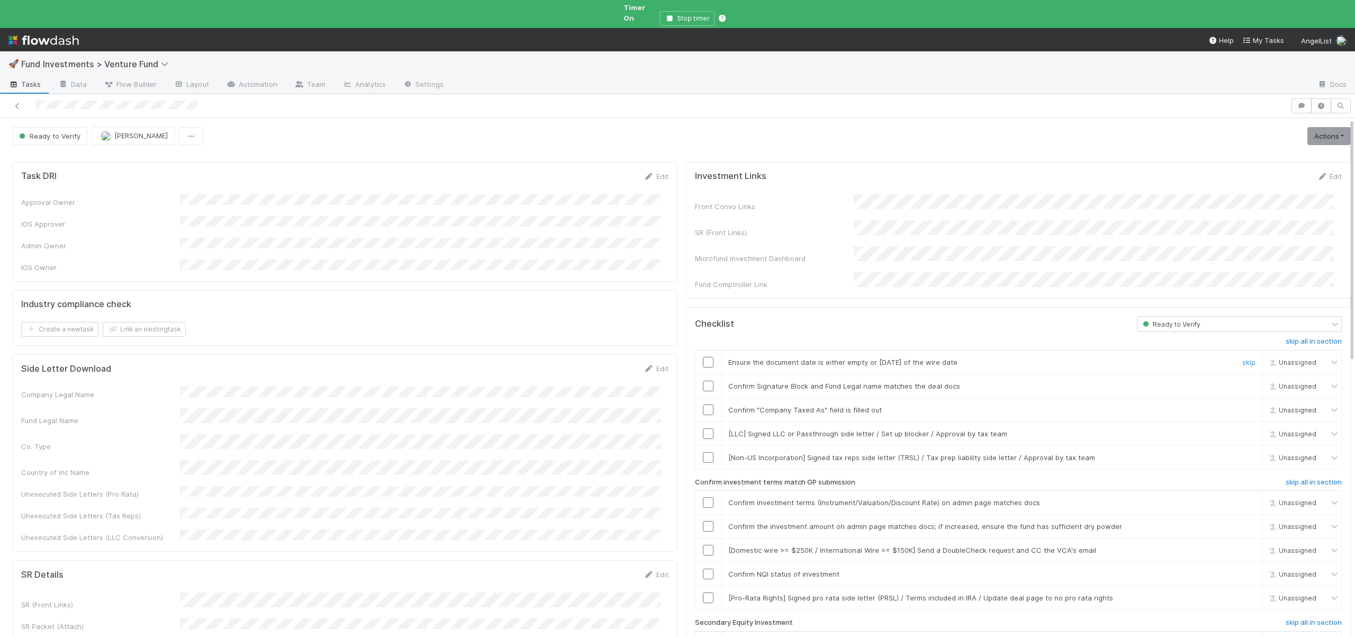
click at [703, 357] on input "checkbox" at bounding box center [708, 362] width 11 height 11
click at [703, 381] on input "checkbox" at bounding box center [708, 386] width 11 height 11
click at [705, 357] on input "checkbox" at bounding box center [708, 362] width 11 height 11
click at [703, 381] on input "checkbox" at bounding box center [708, 386] width 11 height 11
click at [703, 404] on input "checkbox" at bounding box center [708, 409] width 11 height 11
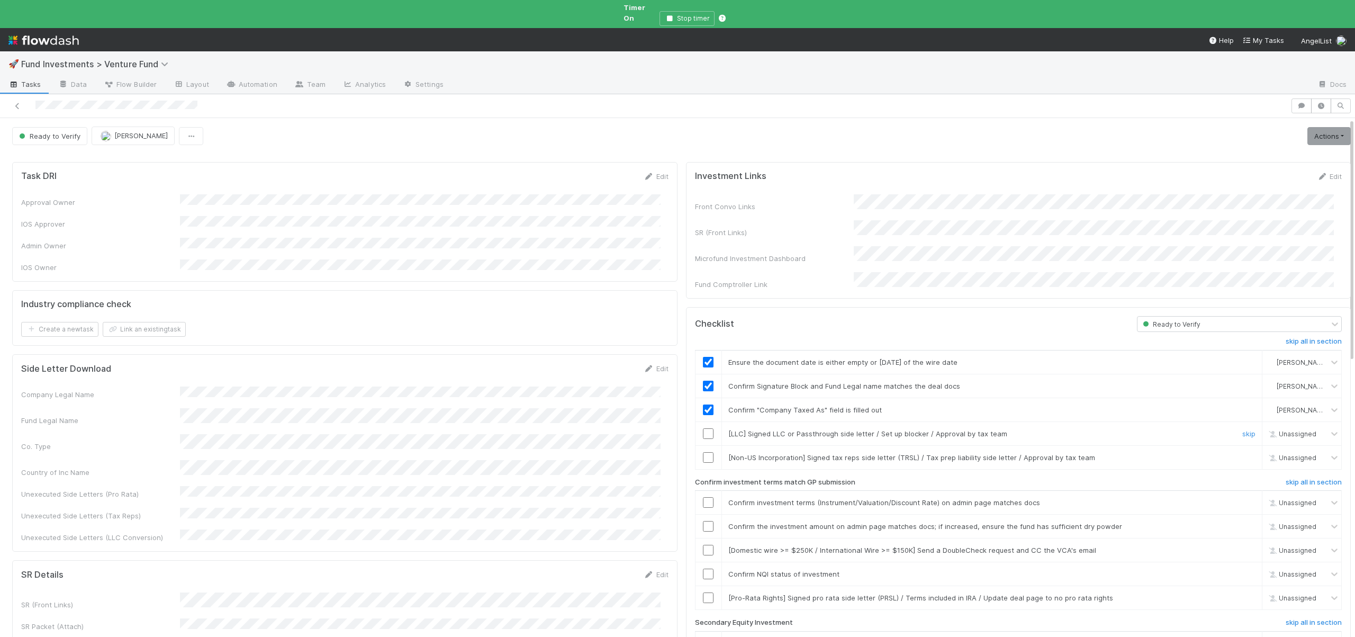
click at [1242, 429] on link "skip" at bounding box center [1248, 433] width 13 height 8
click at [1231, 445] on td "[Non-US Incorporation] Signed tax reps side letter (TRSL) / Tax prep liability …" at bounding box center [991, 457] width 541 height 24
click at [1242, 453] on link "skip" at bounding box center [1248, 457] width 13 height 8
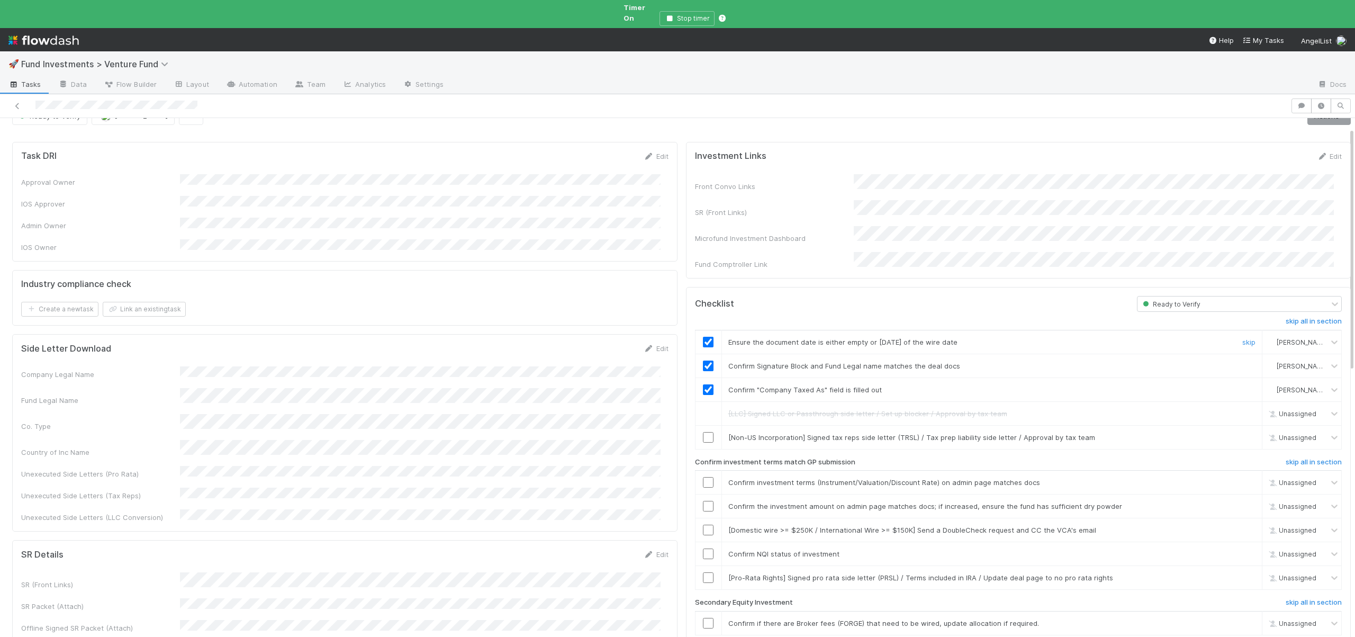
scroll to position [22, 0]
click at [1242, 431] on link "skip" at bounding box center [1248, 435] width 13 height 8
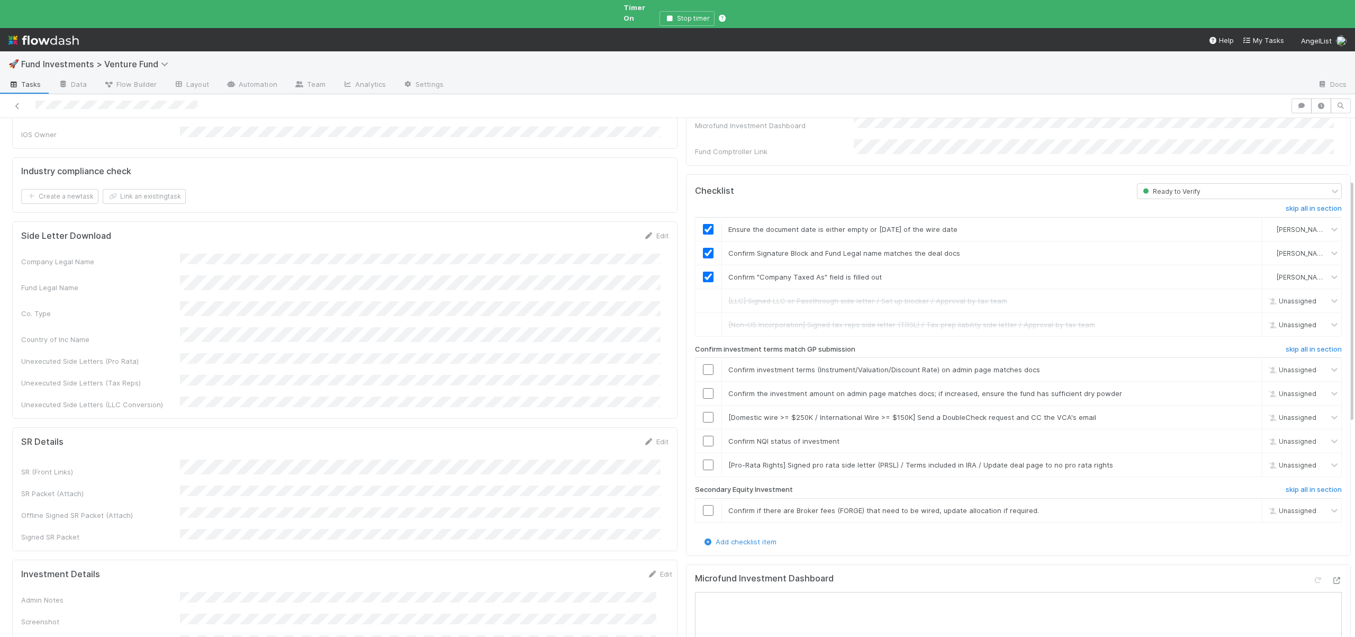
scroll to position [133, 0]
click at [703, 364] on input "checkbox" at bounding box center [708, 369] width 11 height 11
click at [703, 387] on input "checkbox" at bounding box center [708, 392] width 11 height 11
click at [1242, 412] on link "skip" at bounding box center [1248, 416] width 13 height 8
click at [703, 435] on input "checkbox" at bounding box center [708, 440] width 11 height 11
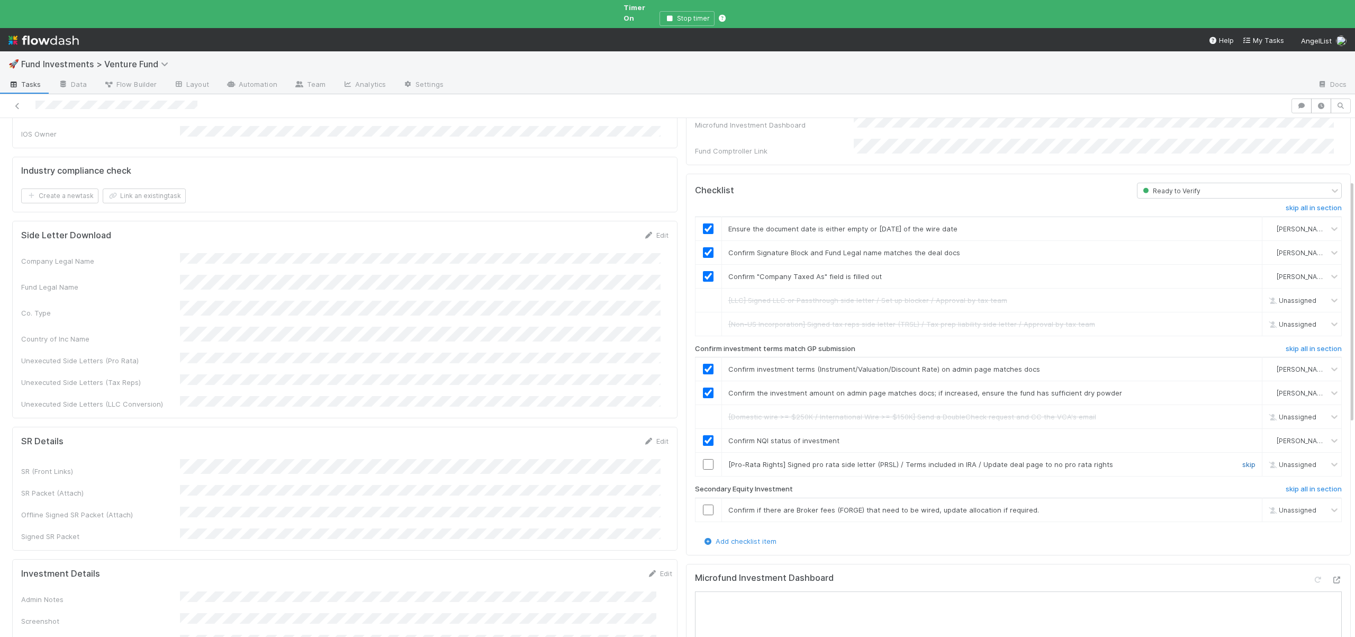
click at [1242, 460] on link "skip" at bounding box center [1248, 464] width 13 height 8
click at [1242, 505] on link "skip" at bounding box center [1248, 509] width 13 height 8
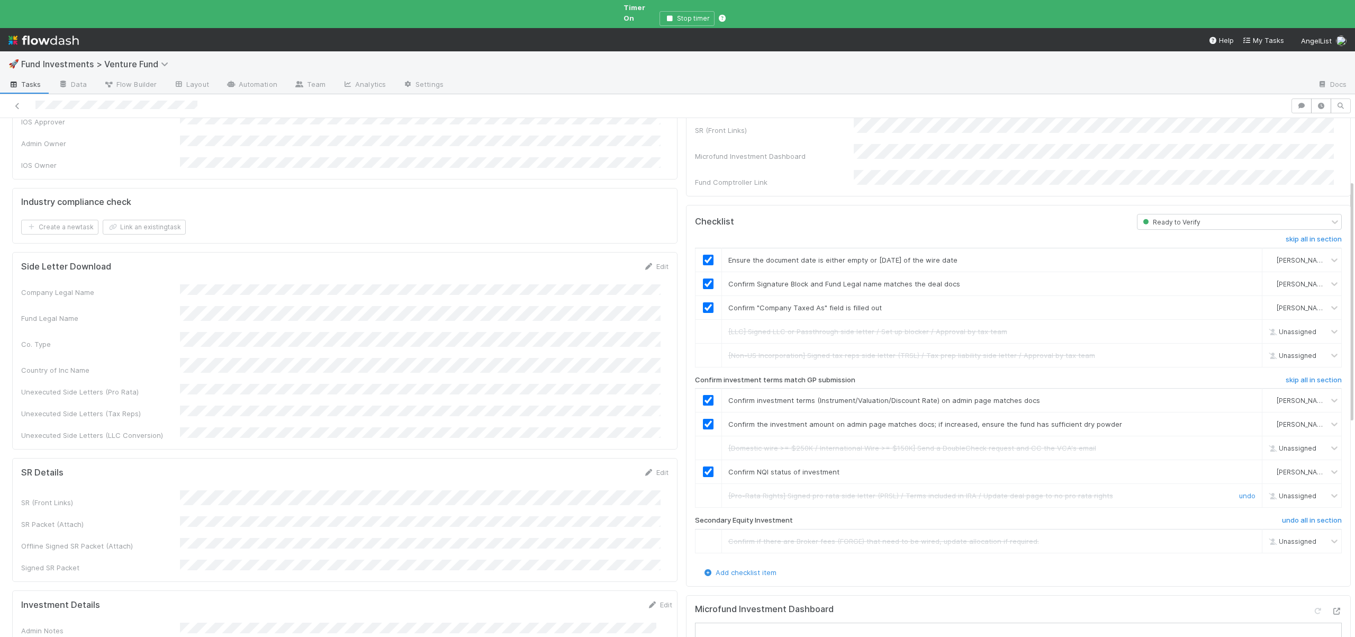
scroll to position [0, 0]
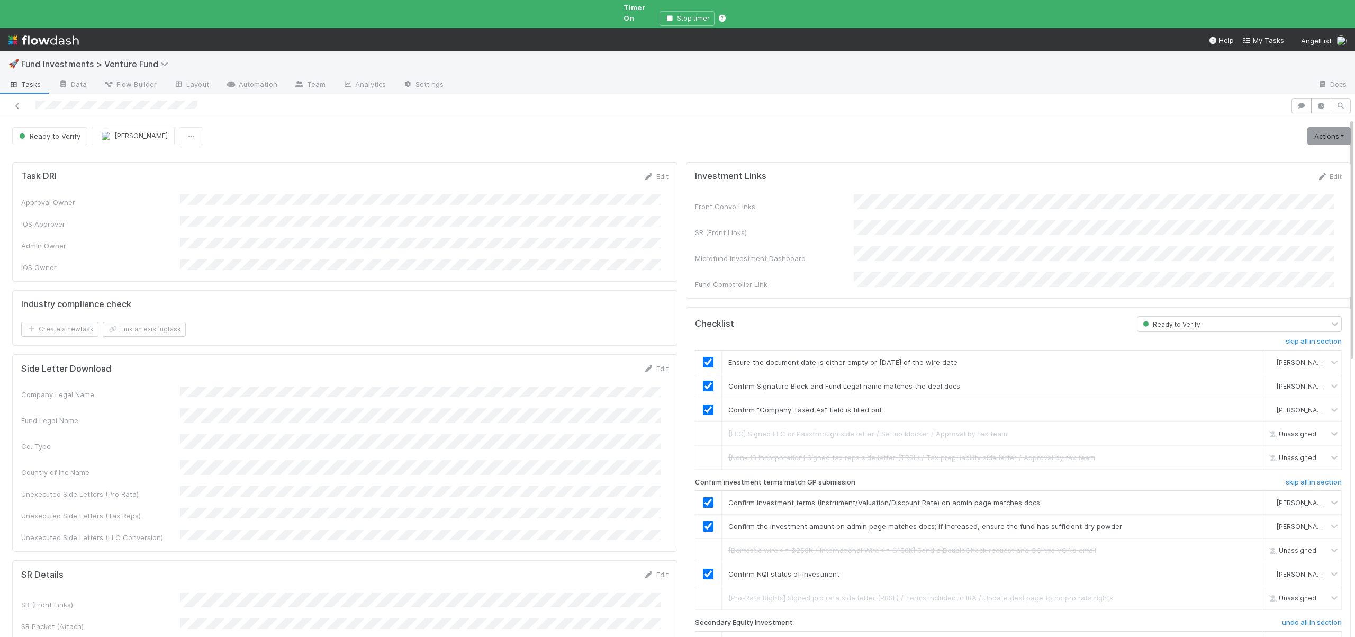
click at [1307, 127] on link "Actions" at bounding box center [1328, 136] width 43 height 18
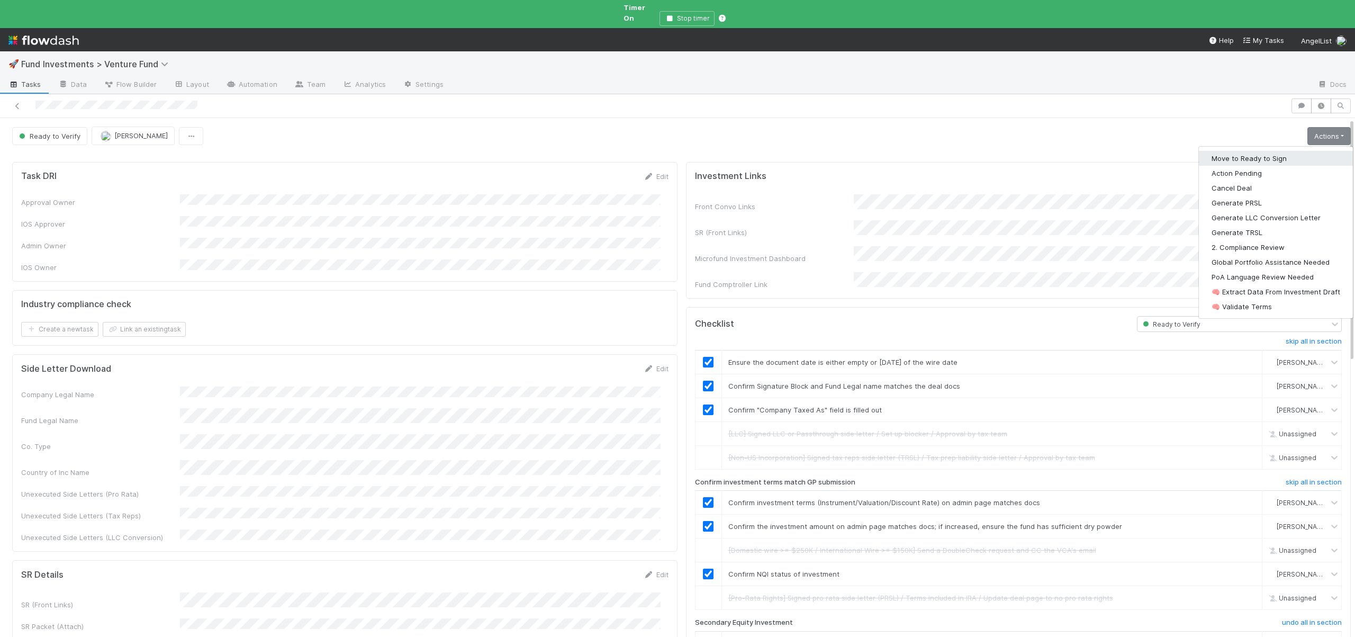
click at [1253, 152] on button "Move to Ready to Sign" at bounding box center [1276, 158] width 154 height 15
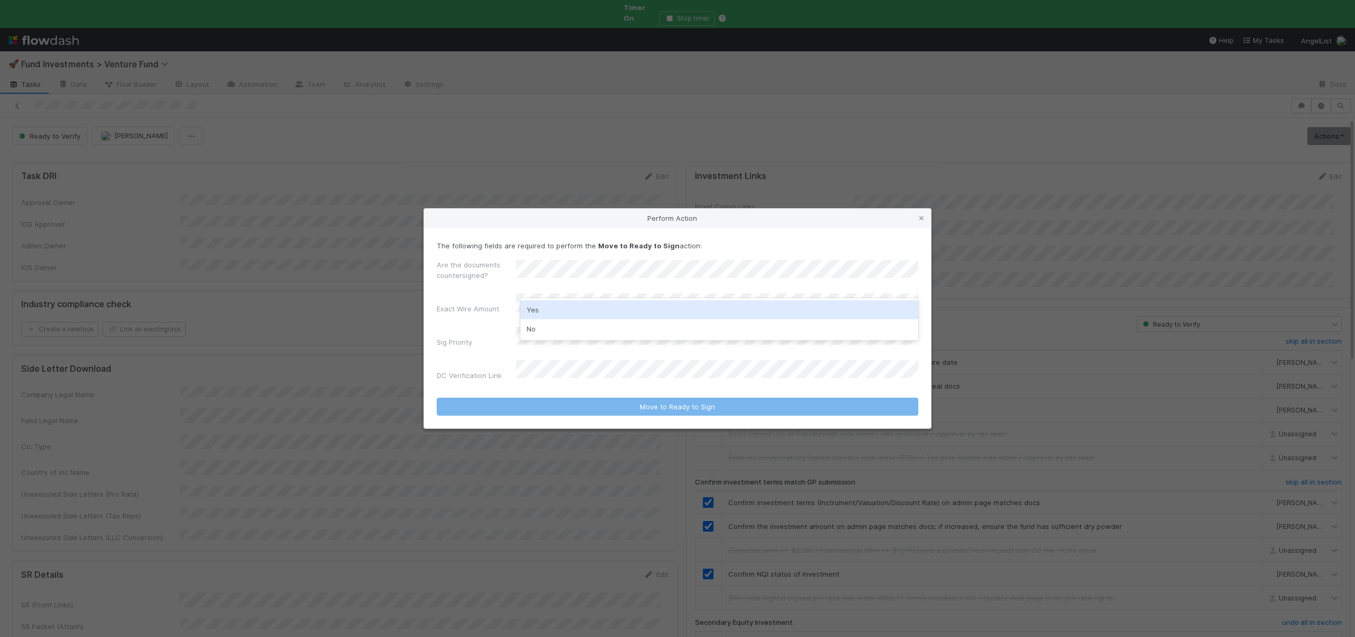
click at [528, 313] on div "Yes" at bounding box center [719, 309] width 398 height 19
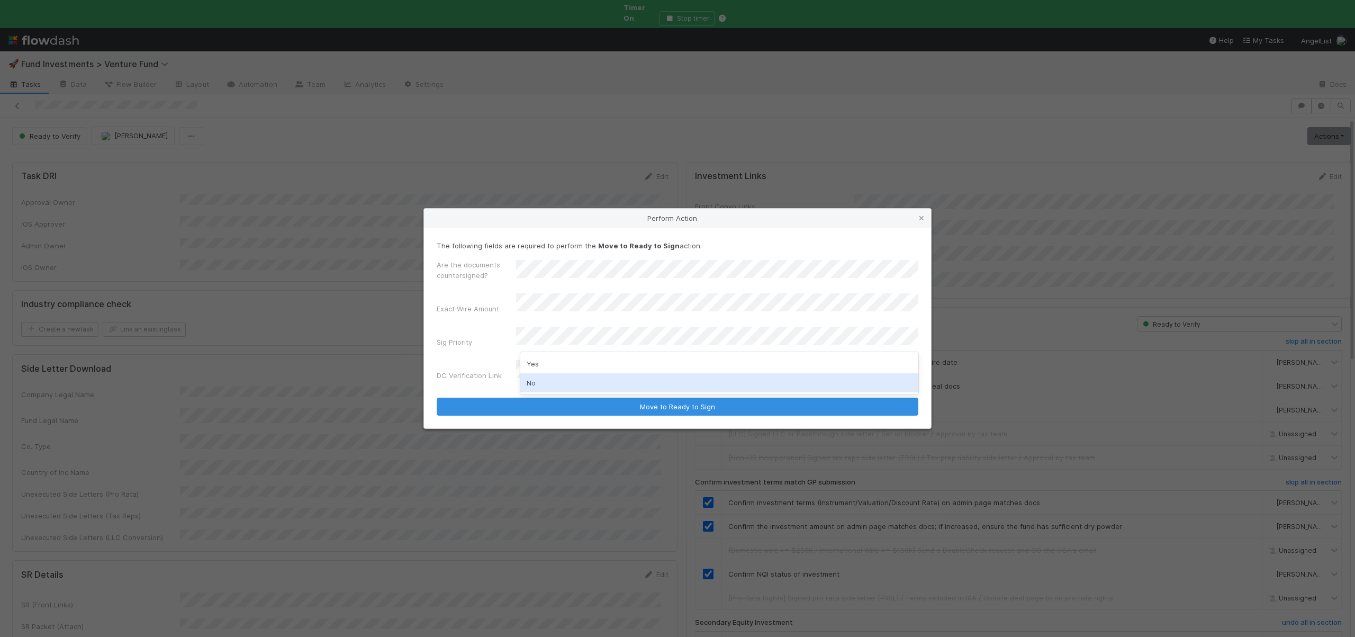
click at [528, 388] on div "No" at bounding box center [719, 382] width 398 height 19
click at [437, 397] on button "Move to Ready to Sign" at bounding box center [678, 406] width 482 height 18
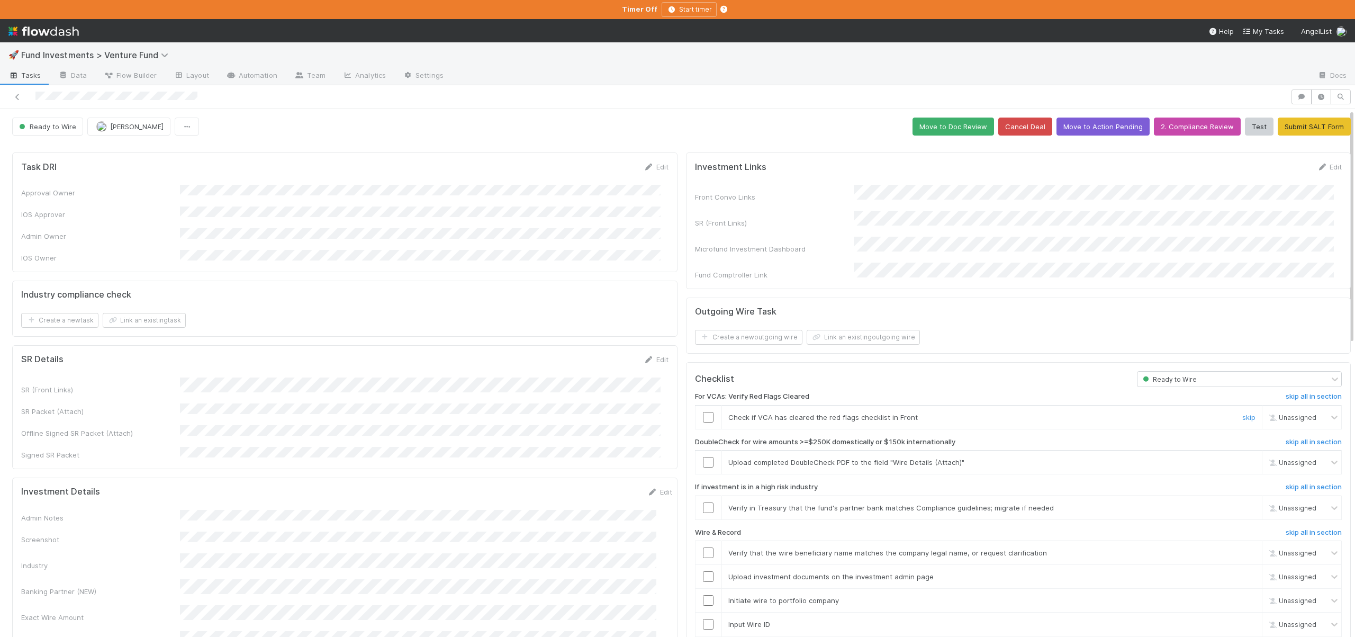
click at [700, 413] on td at bounding box center [708, 417] width 26 height 24
click at [703, 412] on input "checkbox" at bounding box center [708, 417] width 11 height 11
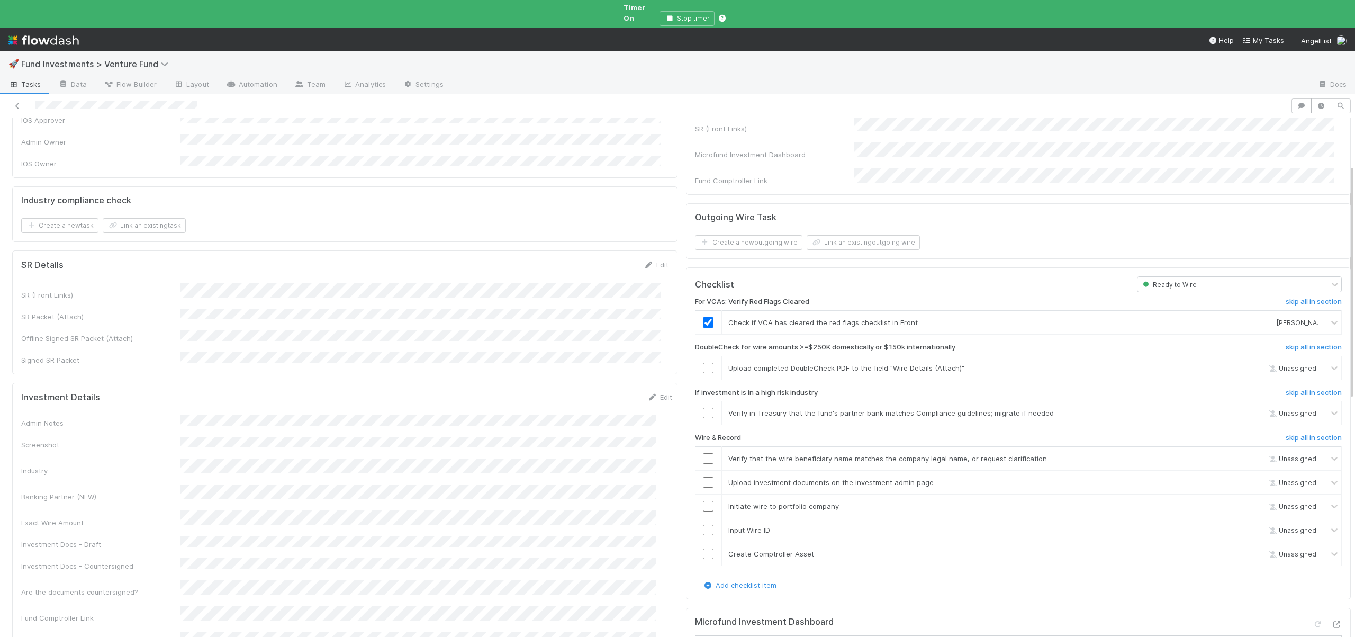
scroll to position [104, 0]
click at [1242, 363] on link "skip" at bounding box center [1248, 367] width 13 height 8
click at [1242, 408] on link "skip" at bounding box center [1248, 412] width 13 height 8
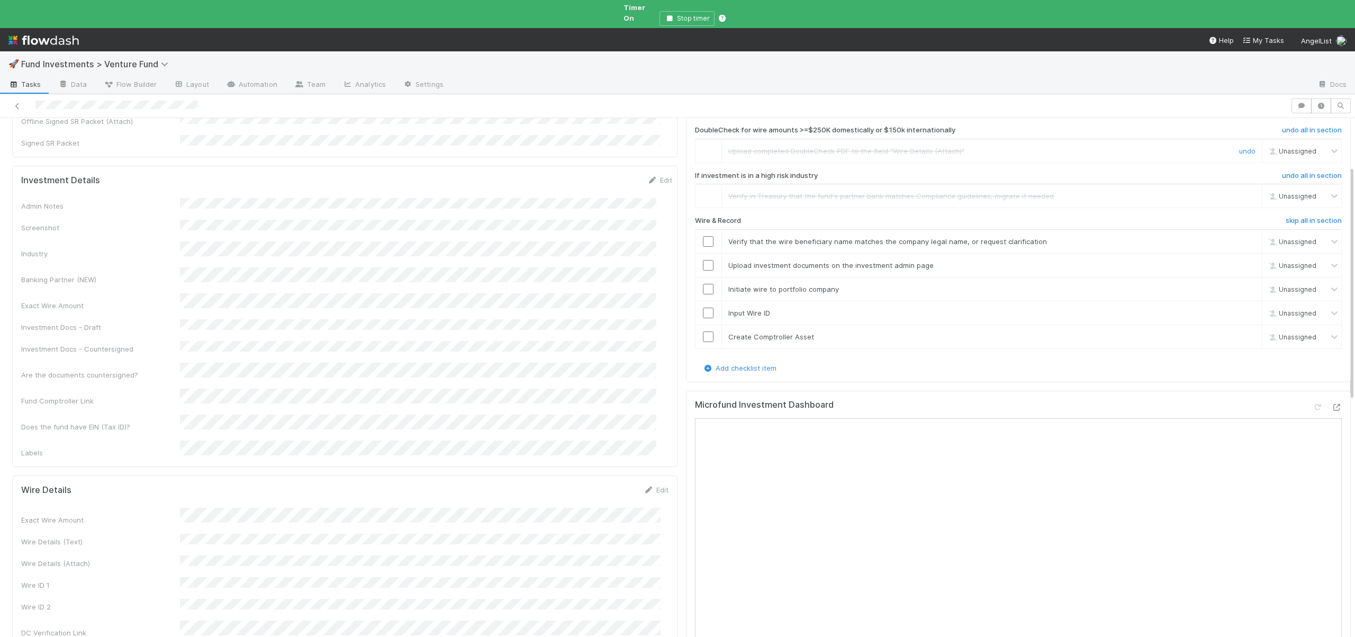
scroll to position [321, 0]
click at [703, 236] on input "checkbox" at bounding box center [708, 241] width 11 height 11
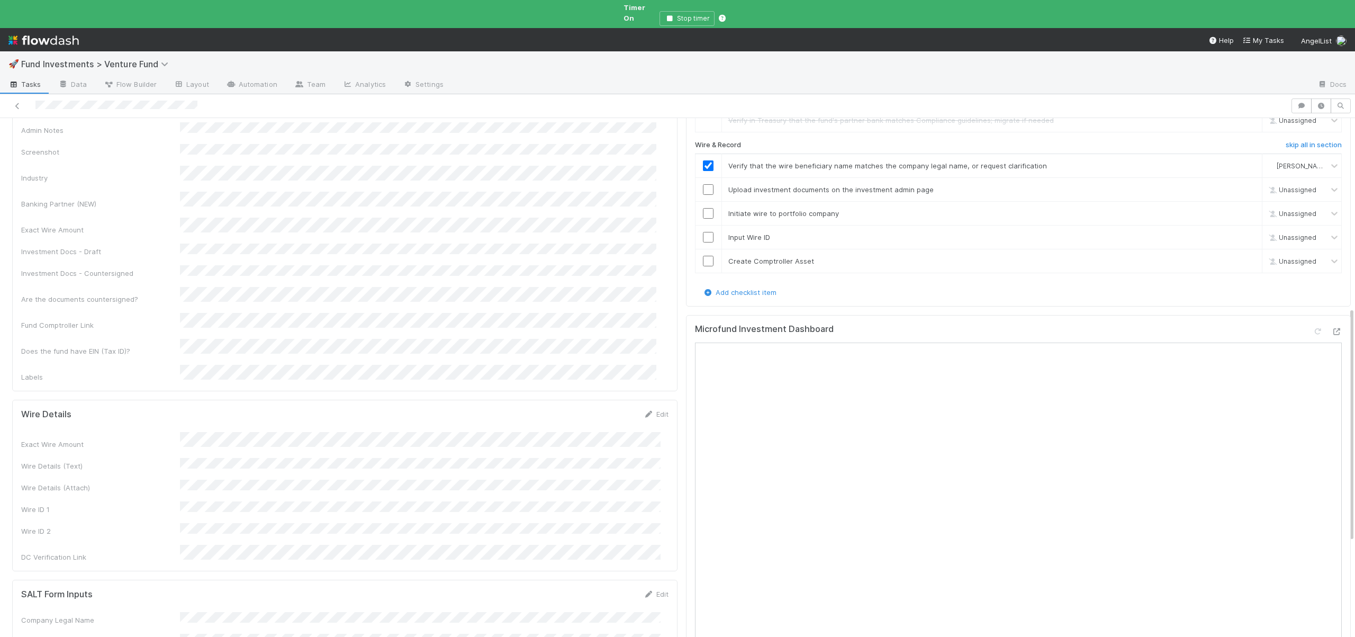
scroll to position [211, 0]
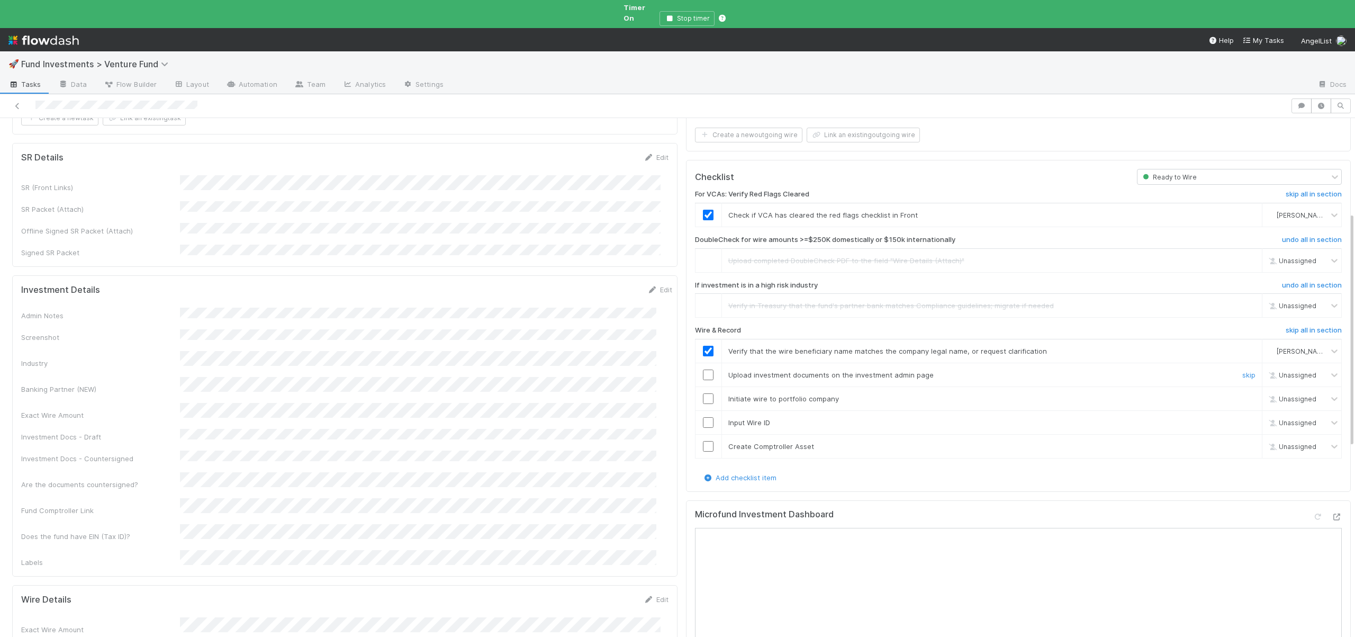
click at [703, 369] on input "checkbox" at bounding box center [708, 374] width 11 height 11
click at [702, 386] on td at bounding box center [708, 398] width 26 height 24
click at [703, 393] on input "checkbox" at bounding box center [708, 398] width 11 height 11
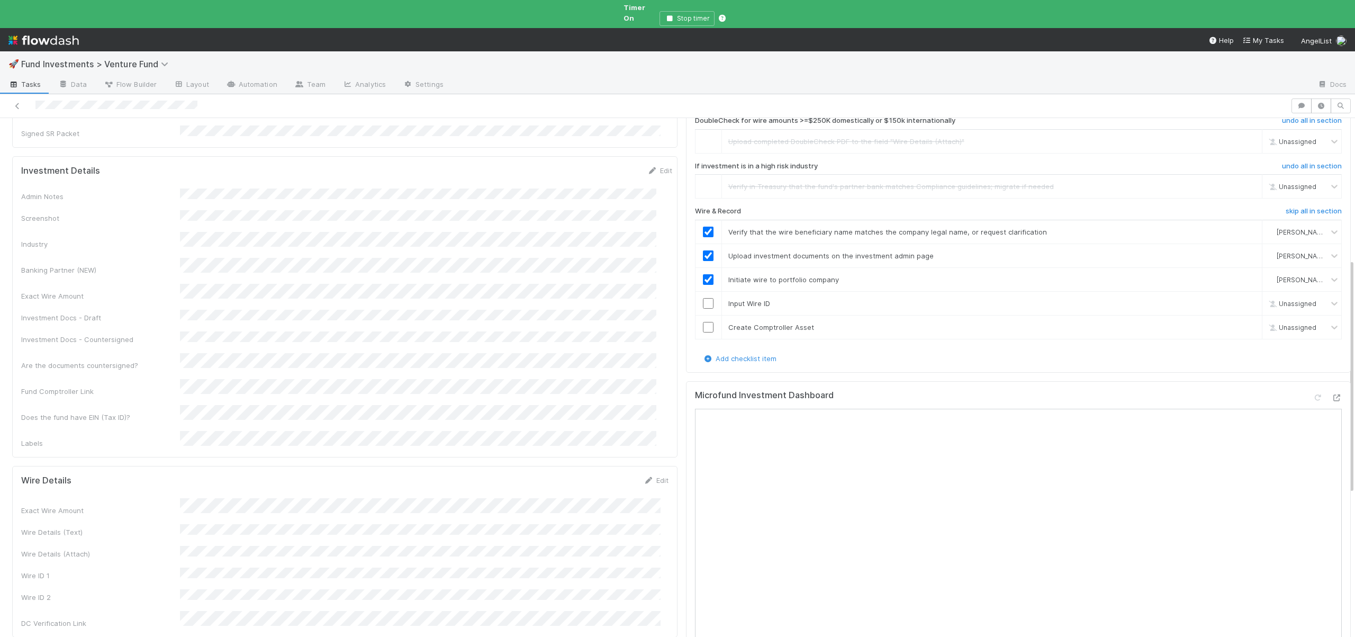
scroll to position [335, 0]
click at [703, 293] on input "checkbox" at bounding box center [708, 298] width 11 height 11
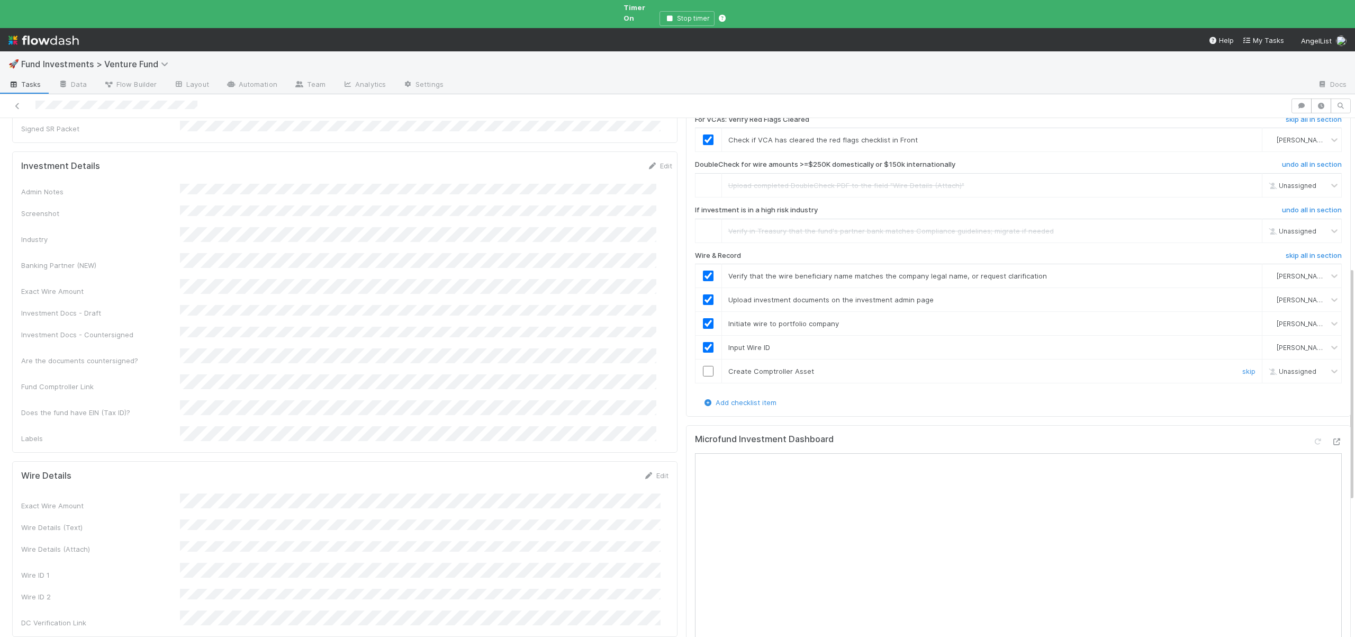
click at [703, 366] on input "checkbox" at bounding box center [708, 371] width 11 height 11
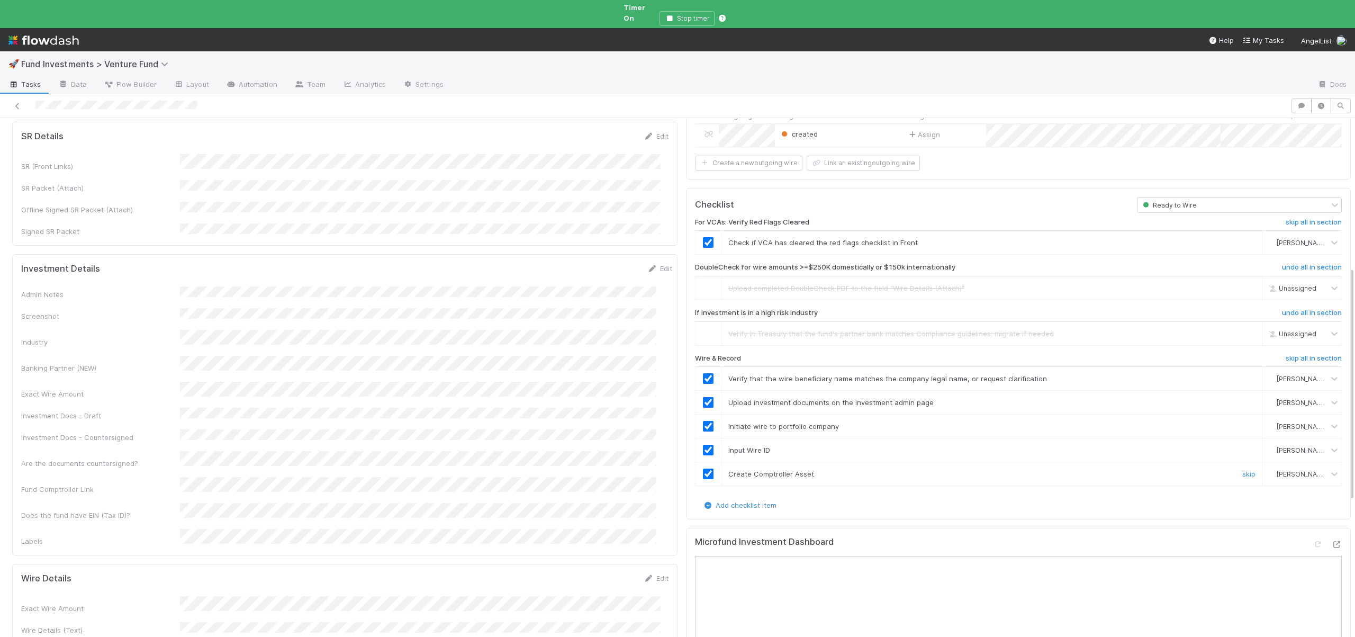
scroll to position [0, 0]
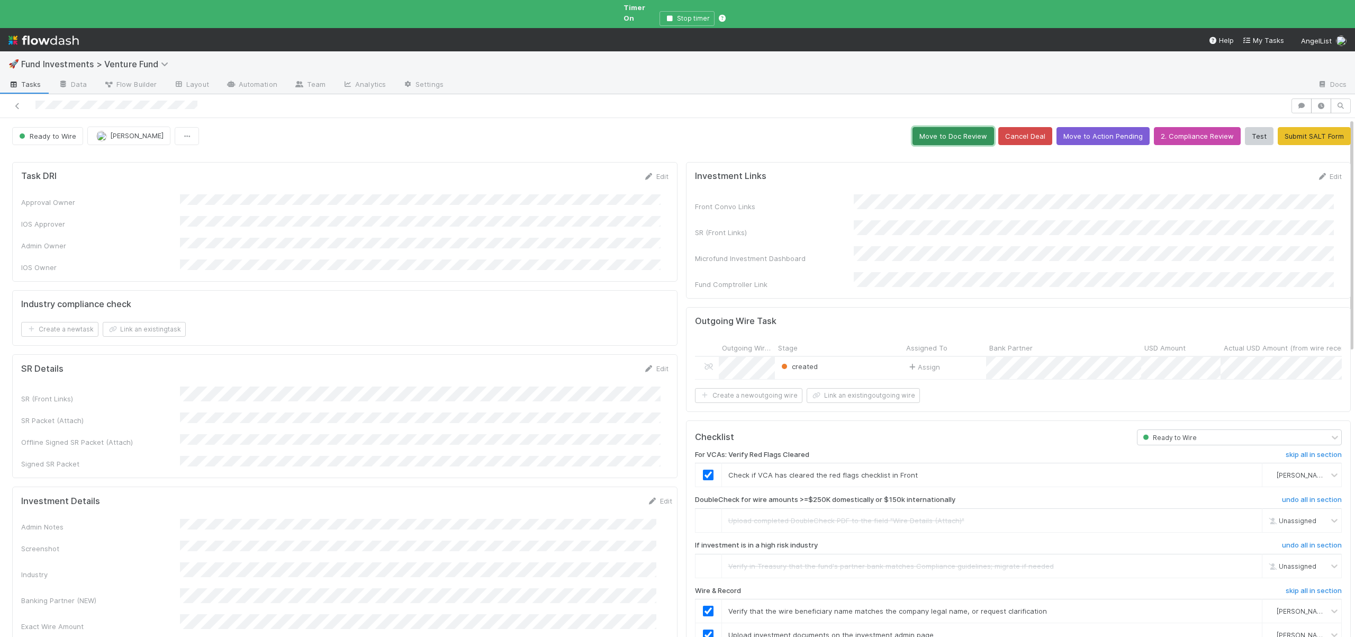
click at [933, 127] on button "Move to Doc Review" at bounding box center [953, 136] width 82 height 18
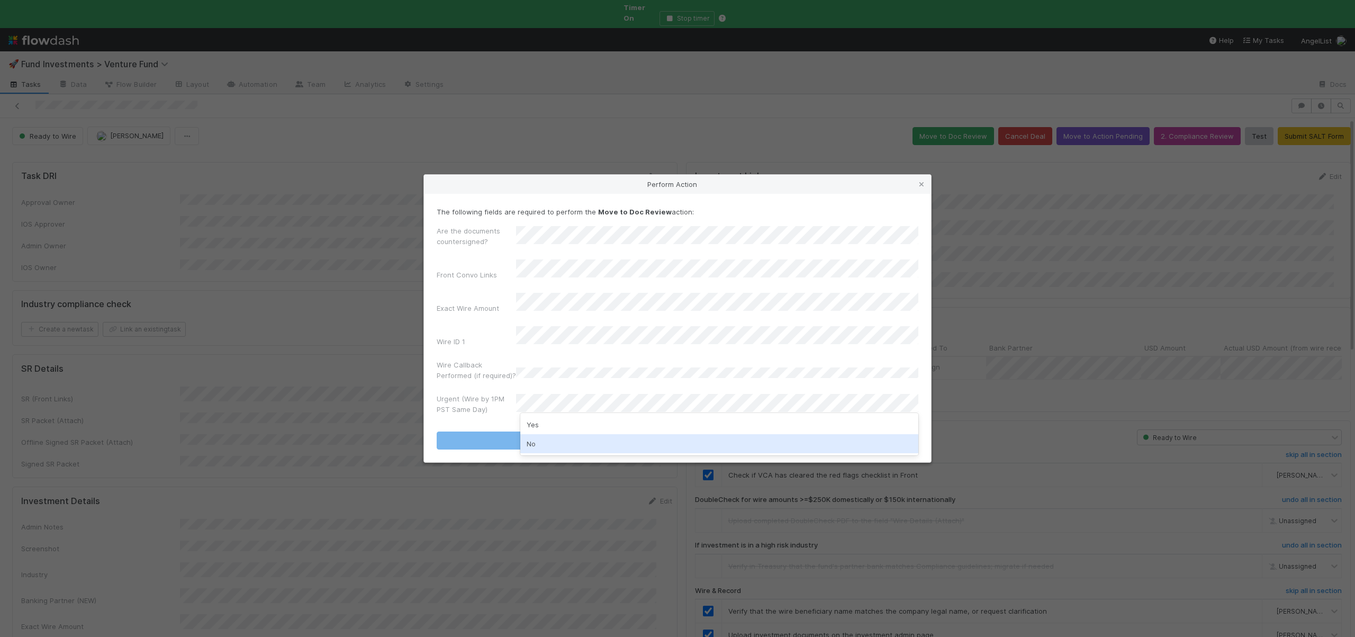
click at [536, 439] on div "No" at bounding box center [719, 443] width 398 height 19
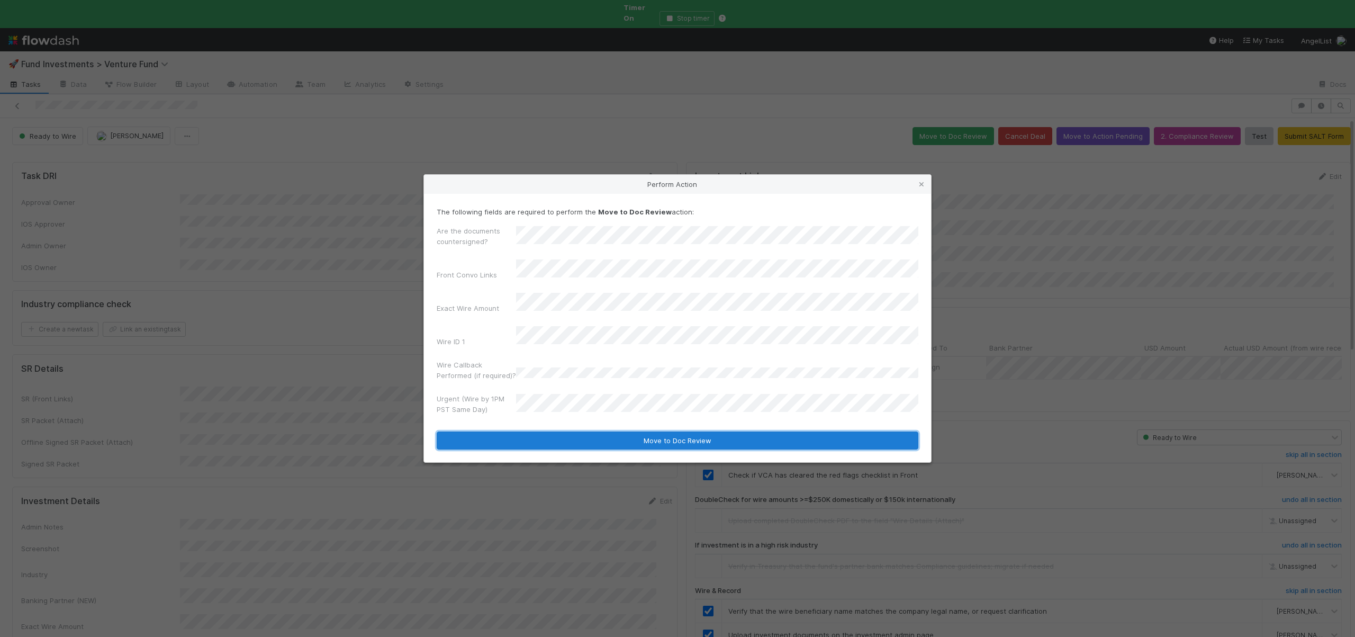
click at [534, 436] on button "Move to Doc Review" at bounding box center [678, 440] width 482 height 18
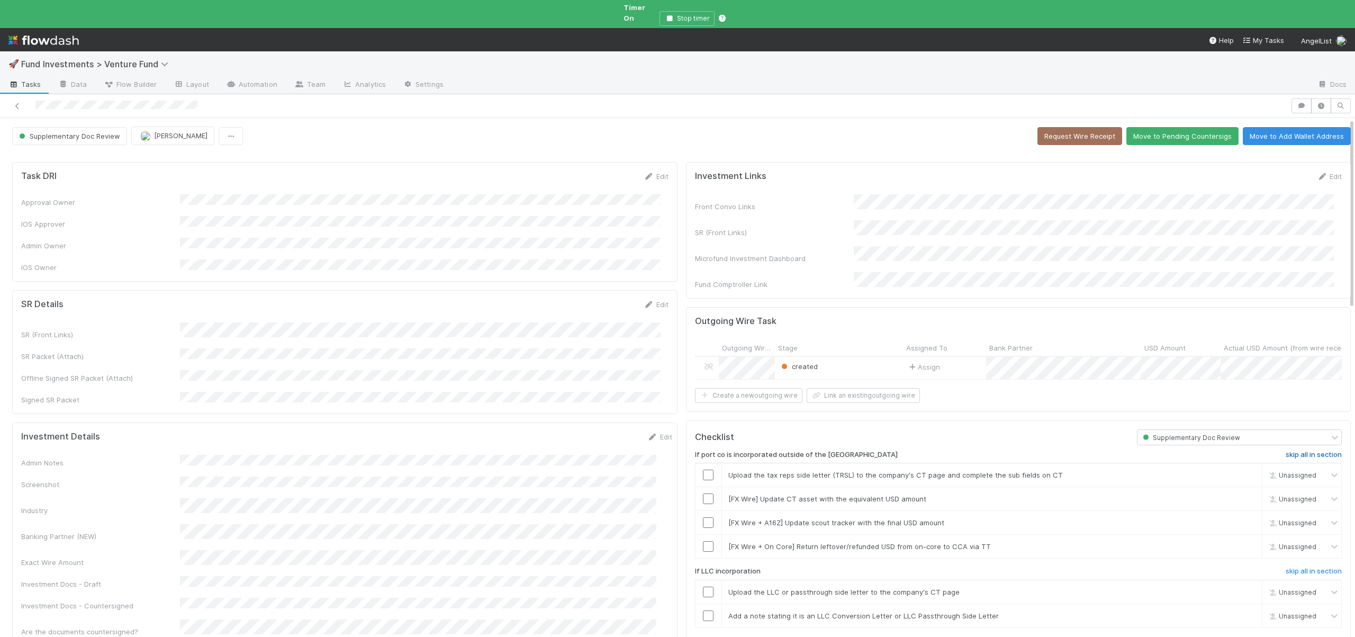
click at [1306, 450] on h6 "skip all in section" at bounding box center [1314, 454] width 56 height 8
click at [1305, 450] on h6 "skip all in section" at bounding box center [1314, 454] width 56 height 8
click at [1302, 567] on h6 "skip all in section" at bounding box center [1314, 571] width 56 height 8
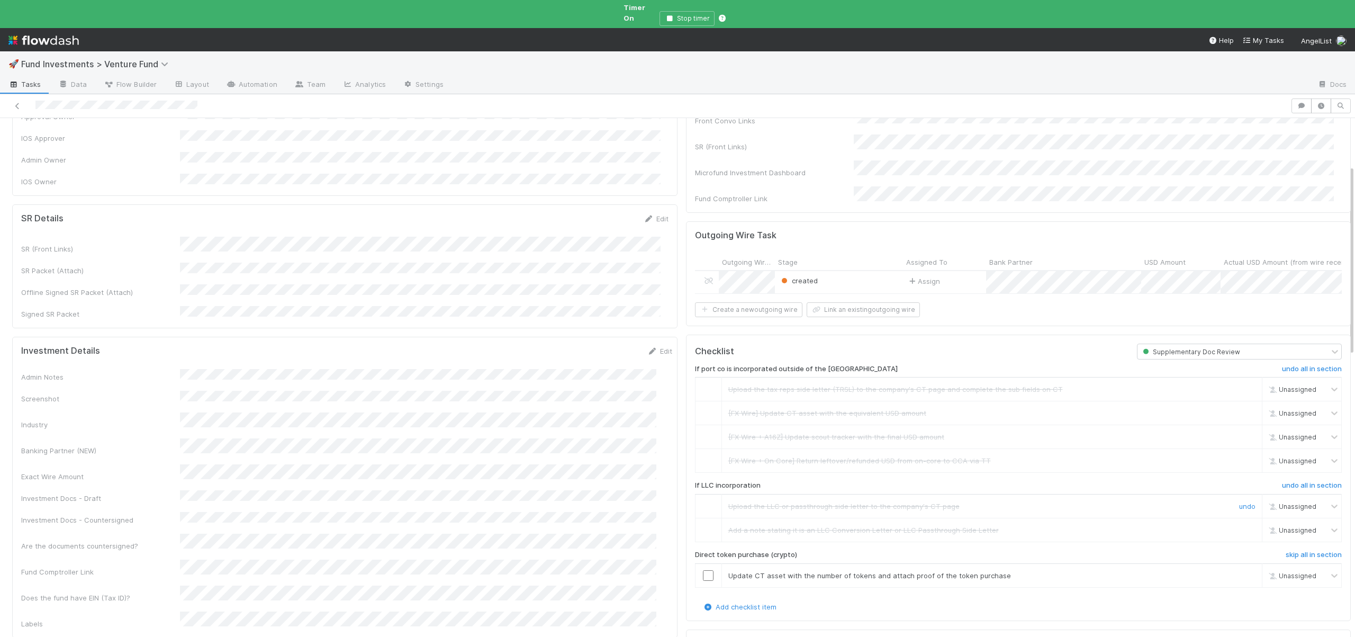
scroll to position [227, 0]
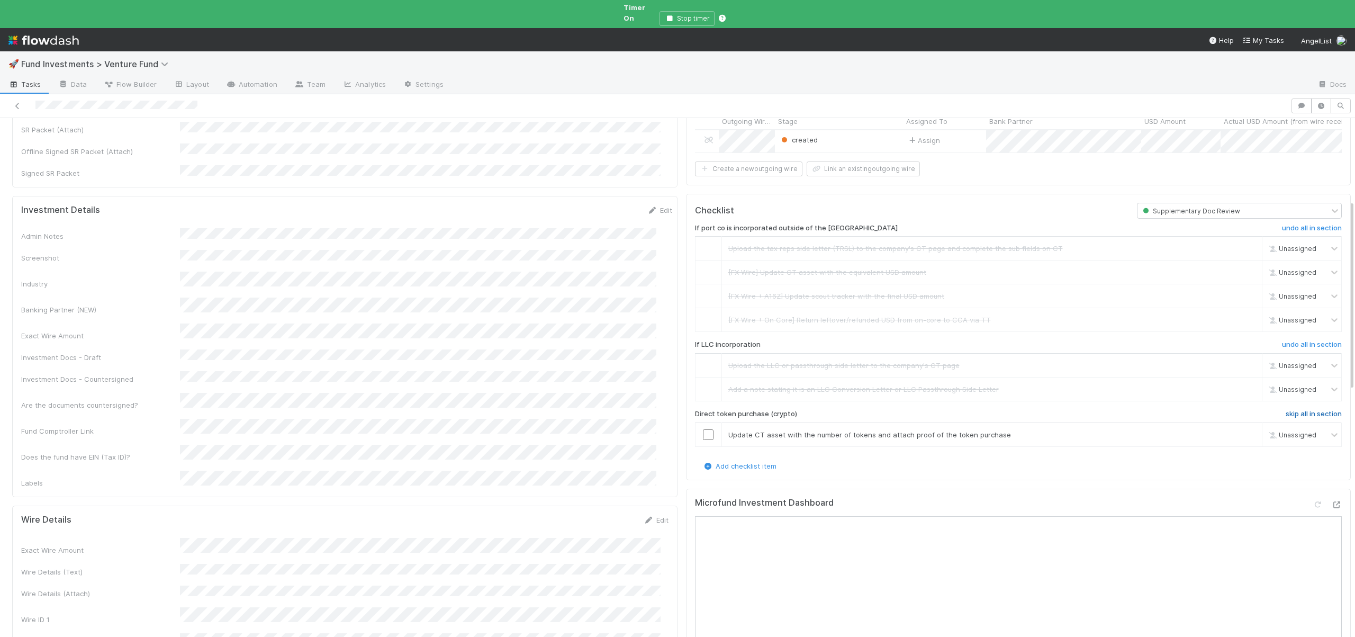
click at [1297, 410] on h6 "skip all in section" at bounding box center [1314, 414] width 56 height 8
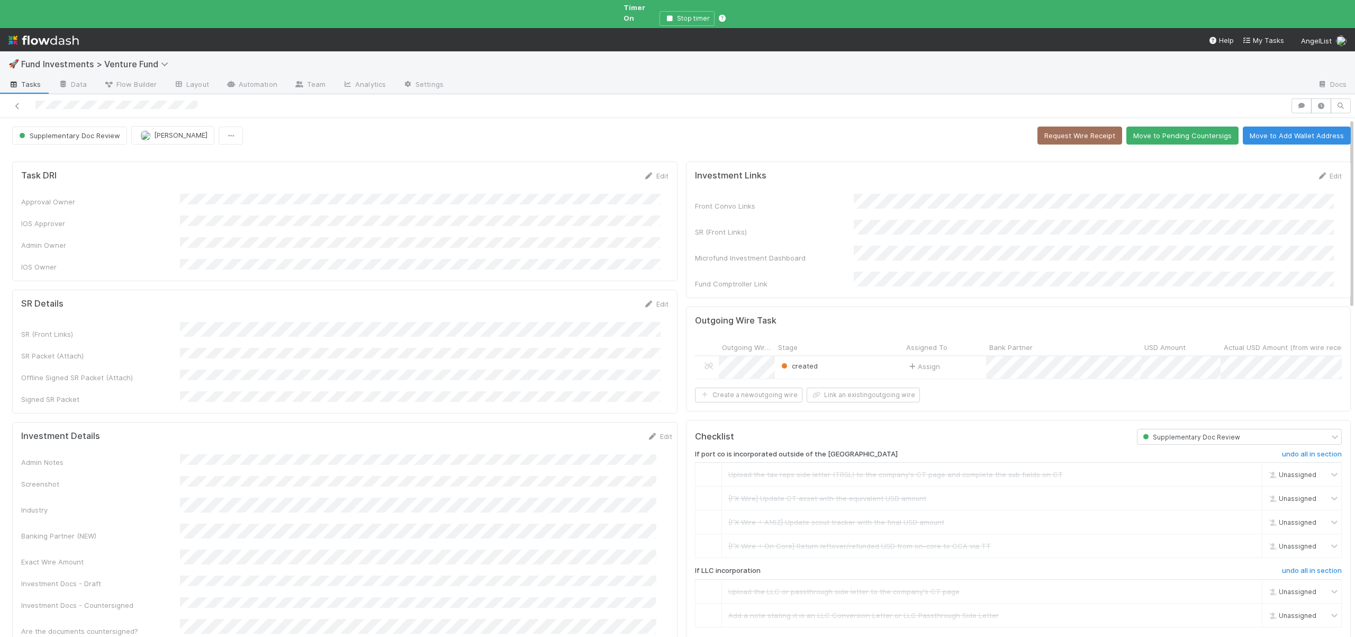
scroll to position [0, 0]
click at [1159, 131] on button "Move to Pending Countersigs" at bounding box center [1182, 136] width 112 height 18
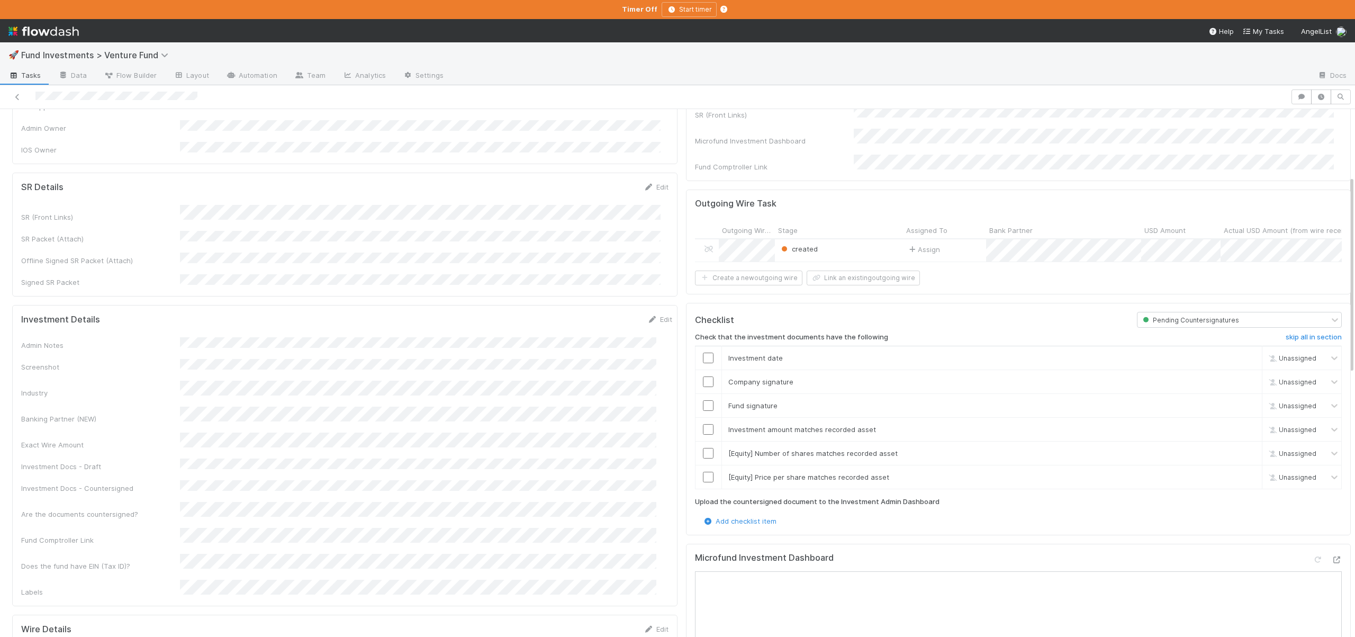
scroll to position [237, 0]
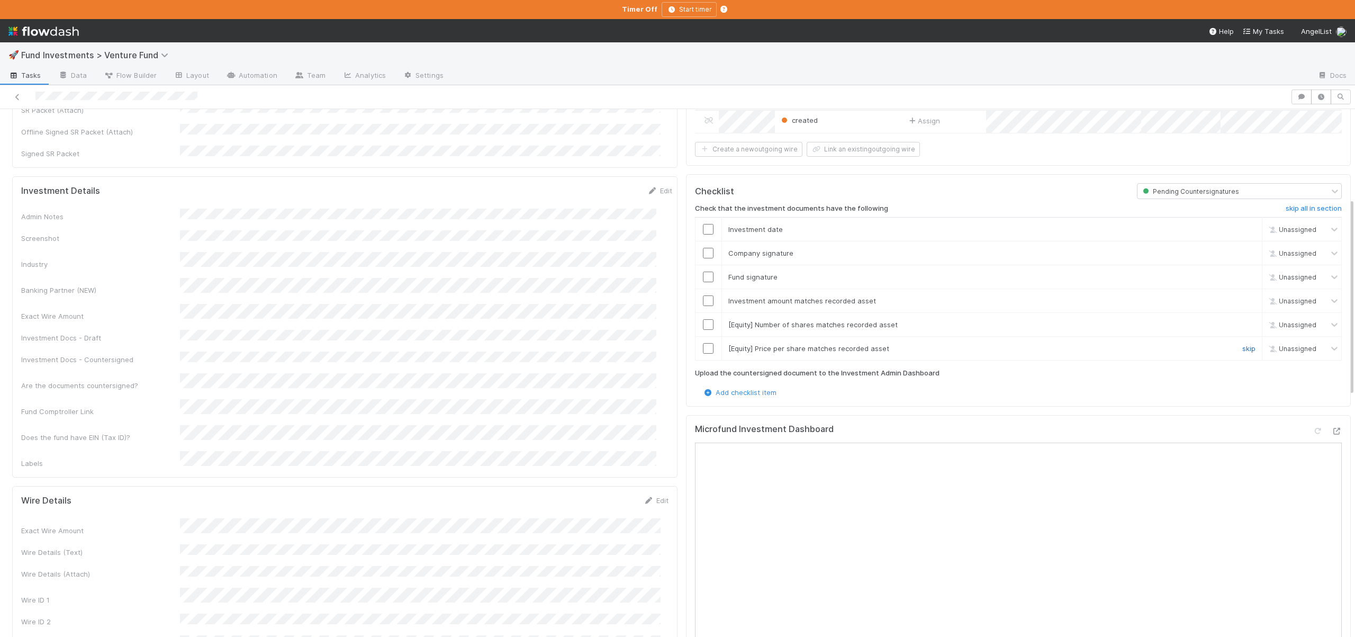
click at [1242, 345] on link "skip" at bounding box center [1248, 348] width 13 height 8
click at [1235, 326] on div "skip" at bounding box center [1248, 324] width 32 height 11
click at [1242, 323] on link "skip" at bounding box center [1248, 324] width 13 height 8
click at [703, 297] on input "checkbox" at bounding box center [708, 300] width 11 height 11
click at [698, 268] on td at bounding box center [708, 277] width 26 height 24
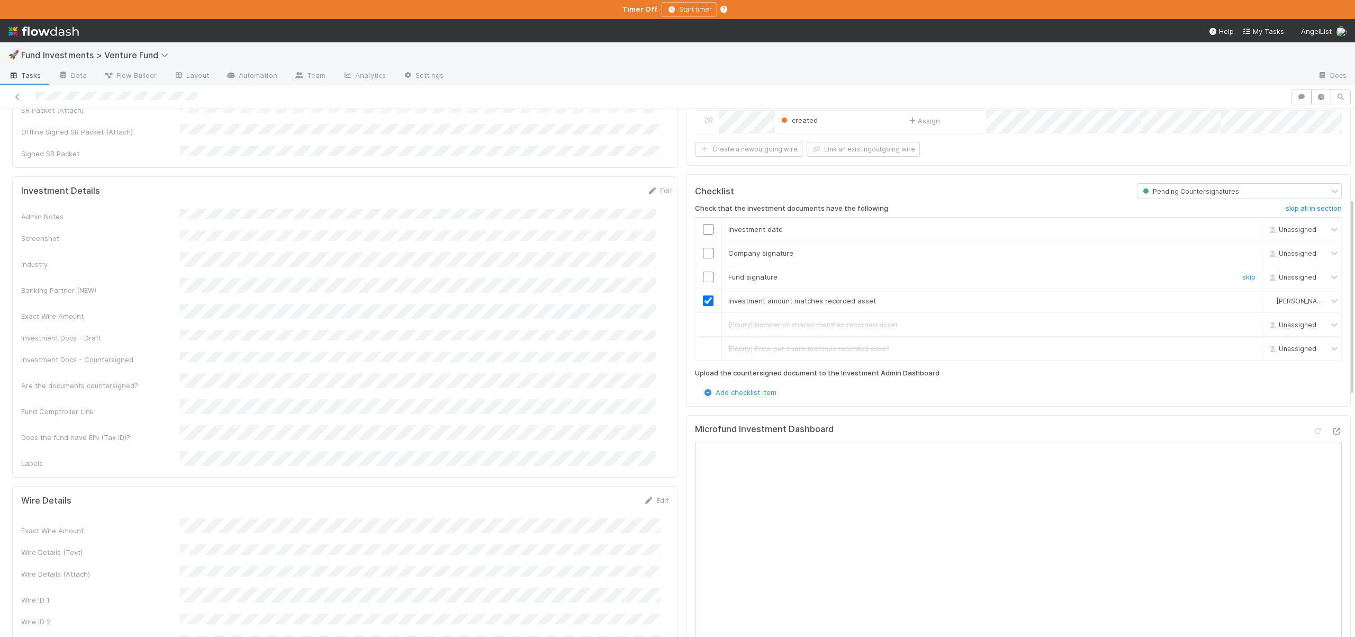
click at [703, 274] on input "checkbox" at bounding box center [708, 277] width 11 height 11
click at [703, 250] on input "checkbox" at bounding box center [708, 253] width 11 height 11
click at [703, 227] on input "checkbox" at bounding box center [708, 229] width 11 height 11
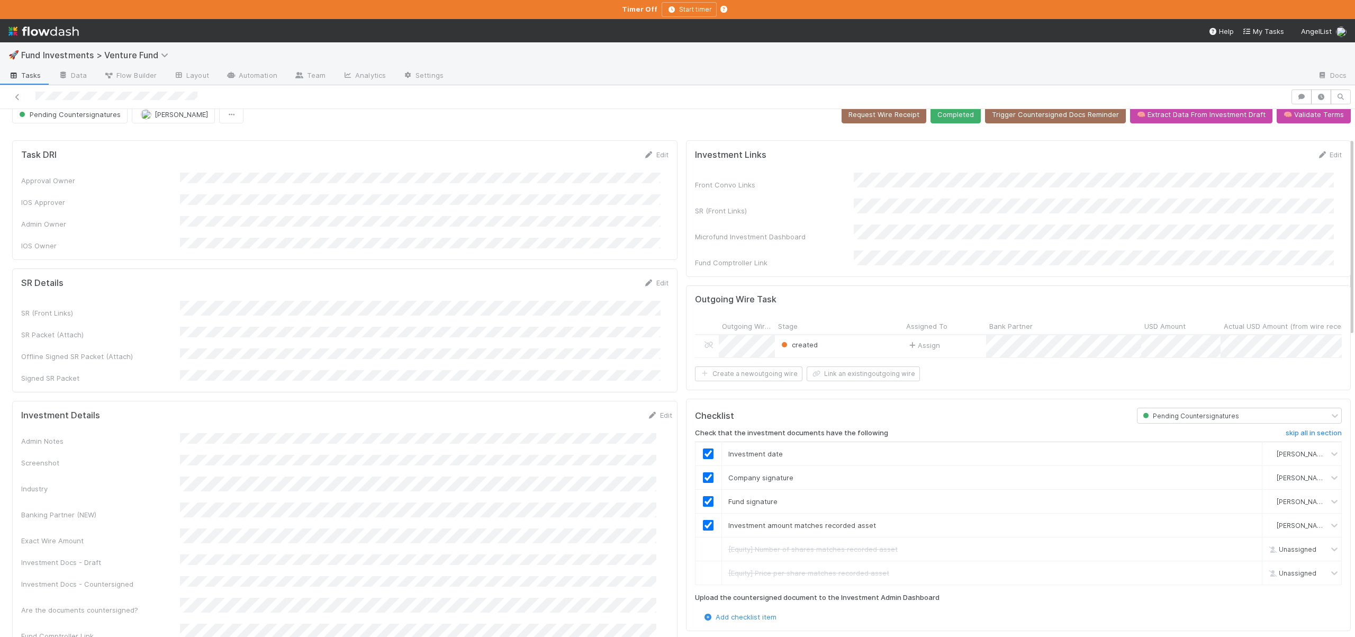
scroll to position [0, 0]
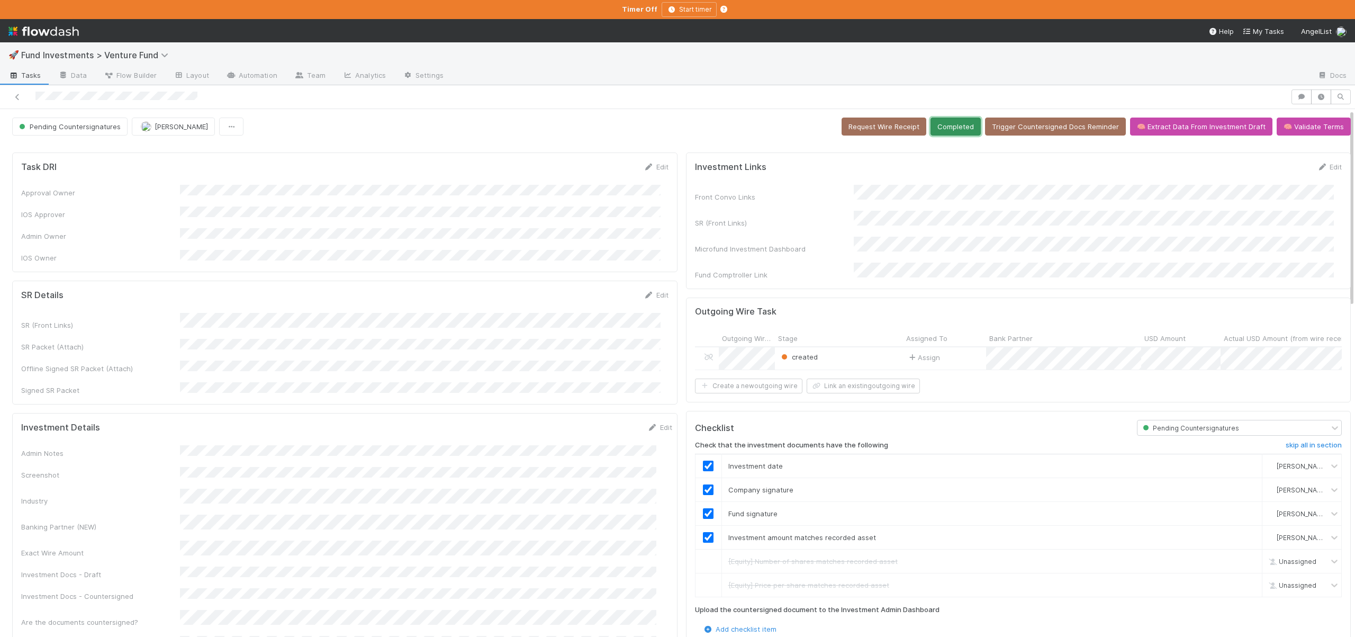
click at [949, 130] on button "Completed" at bounding box center [955, 127] width 50 height 18
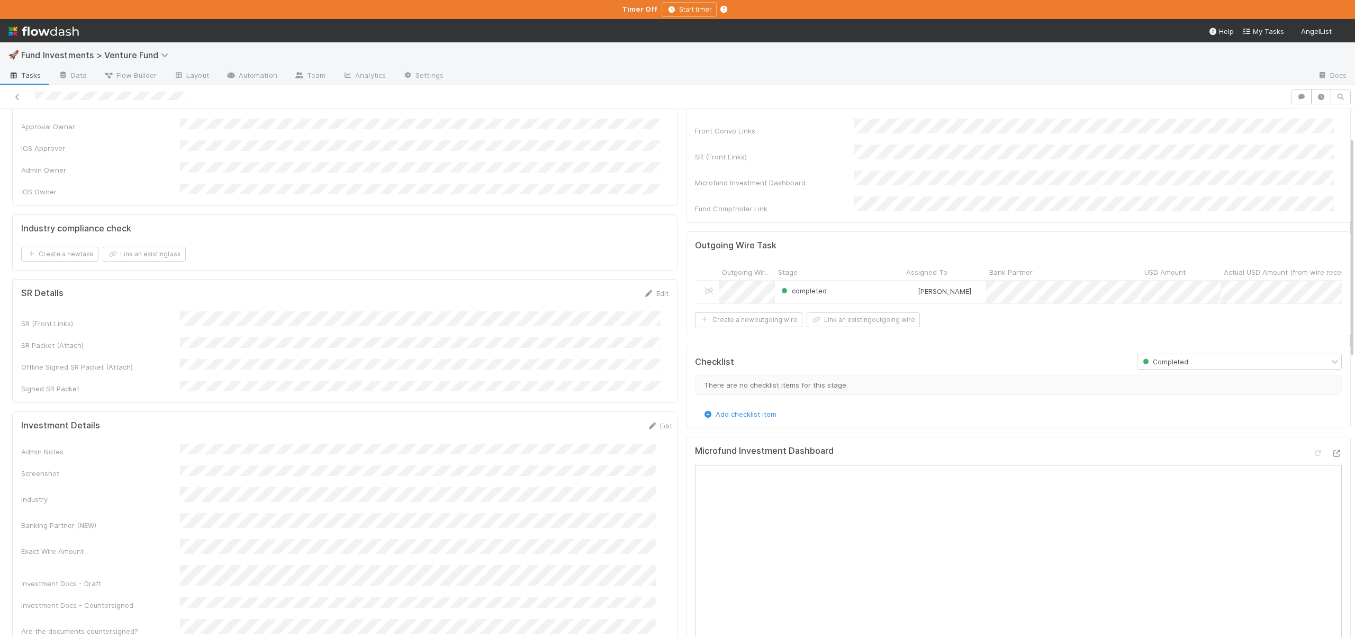
scroll to position [66, 0]
click at [1331, 450] on icon at bounding box center [1336, 453] width 11 height 7
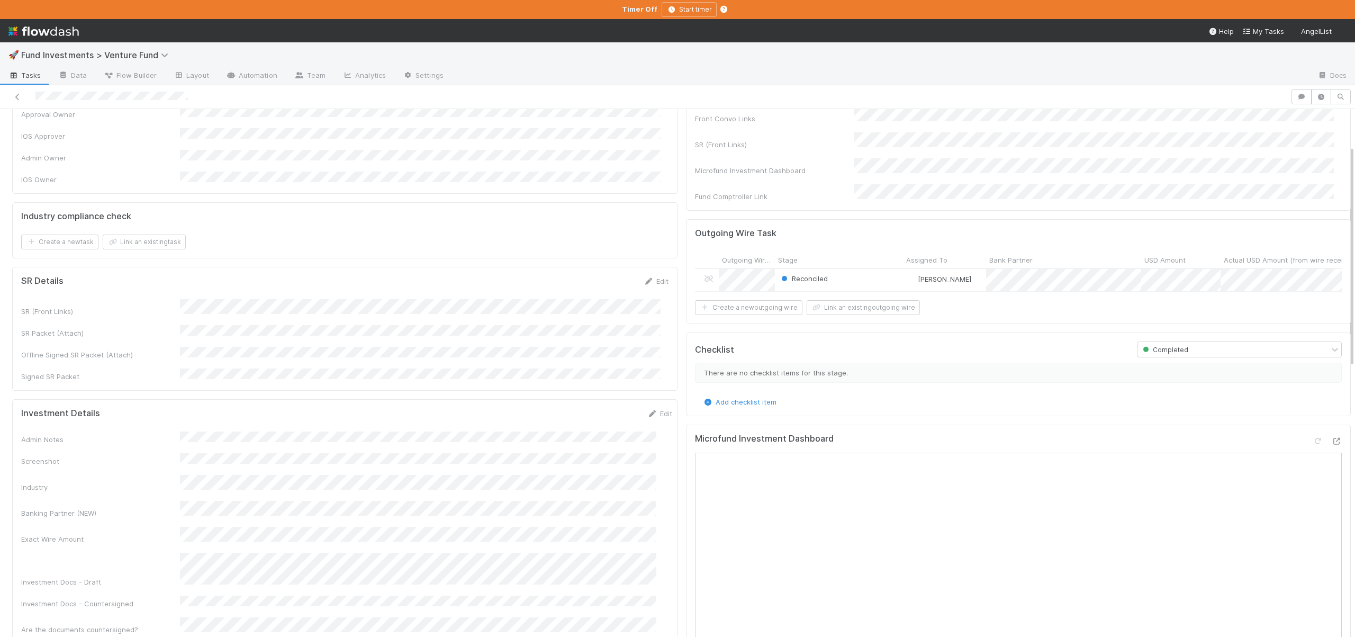
scroll to position [92, 0]
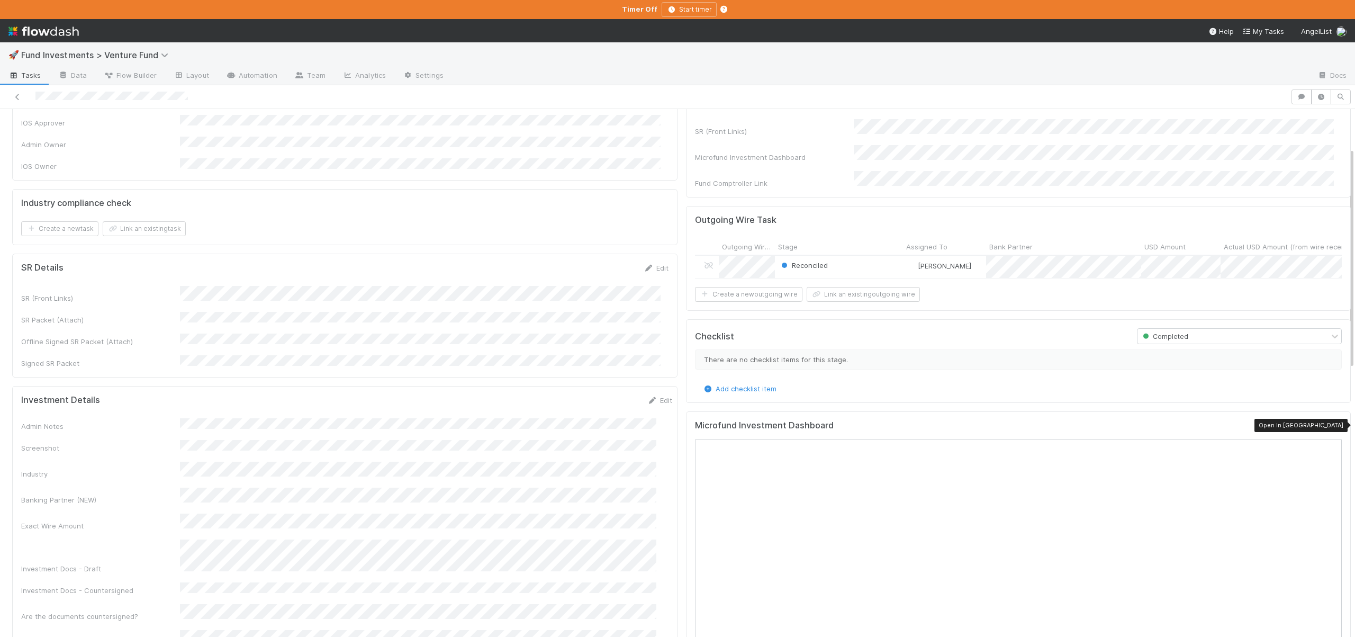
click at [1331, 424] on icon at bounding box center [1336, 427] width 11 height 7
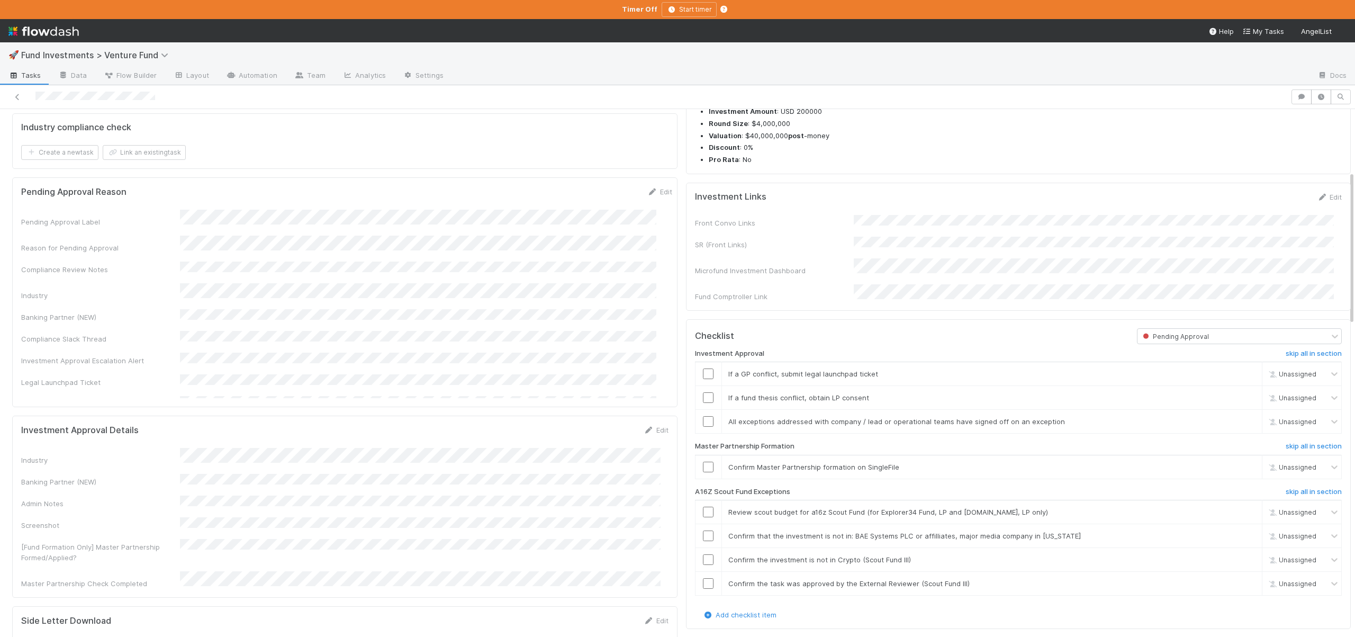
scroll to position [581, 0]
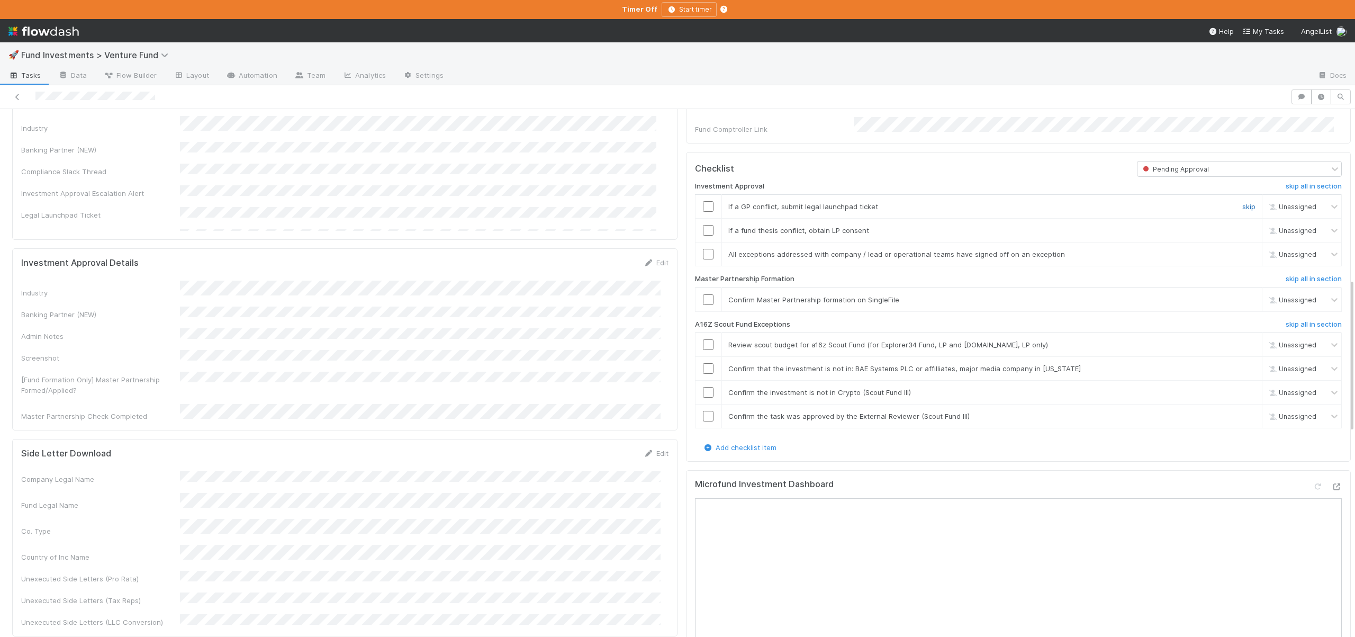
click at [1242, 211] on link "skip" at bounding box center [1248, 206] width 13 height 8
click at [1242, 234] on link "skip" at bounding box center [1248, 230] width 13 height 8
click at [703, 259] on input "checkbox" at bounding box center [708, 254] width 11 height 11
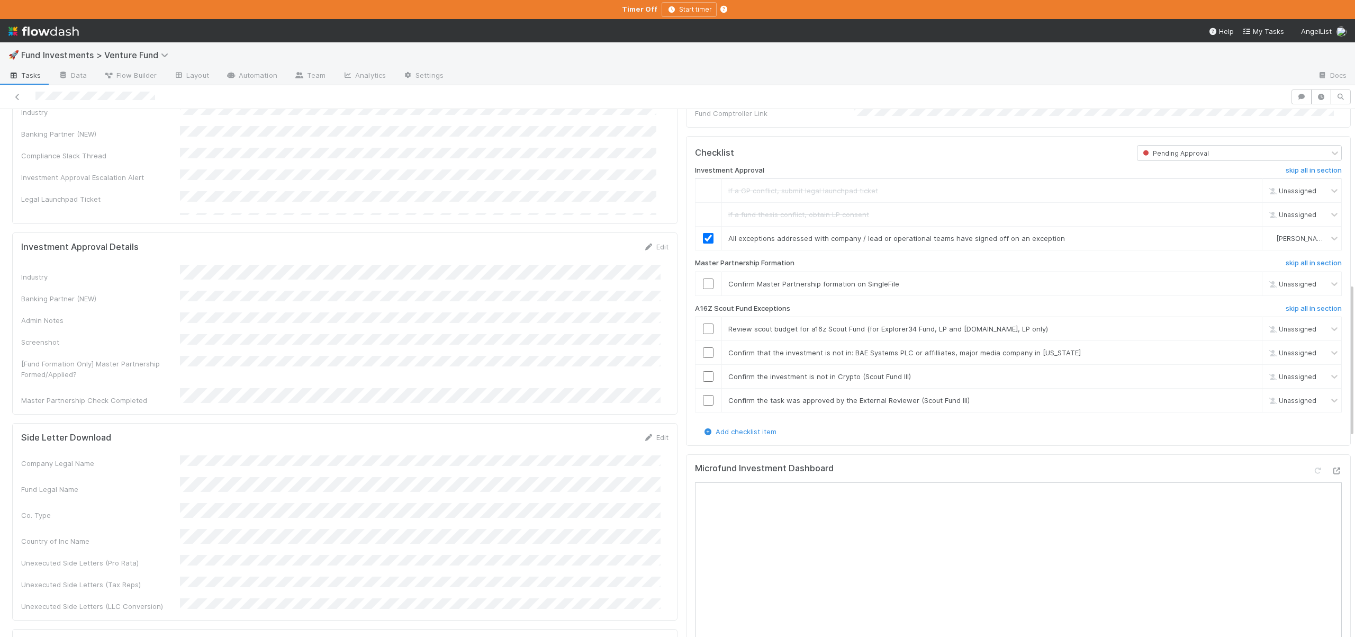
click at [179, 484] on div "Fund Legal Name" at bounding box center [100, 489] width 159 height 11
click at [703, 287] on input "checkbox" at bounding box center [708, 283] width 11 height 11
click at [1286, 313] on h6 "skip all in section" at bounding box center [1314, 308] width 56 height 8
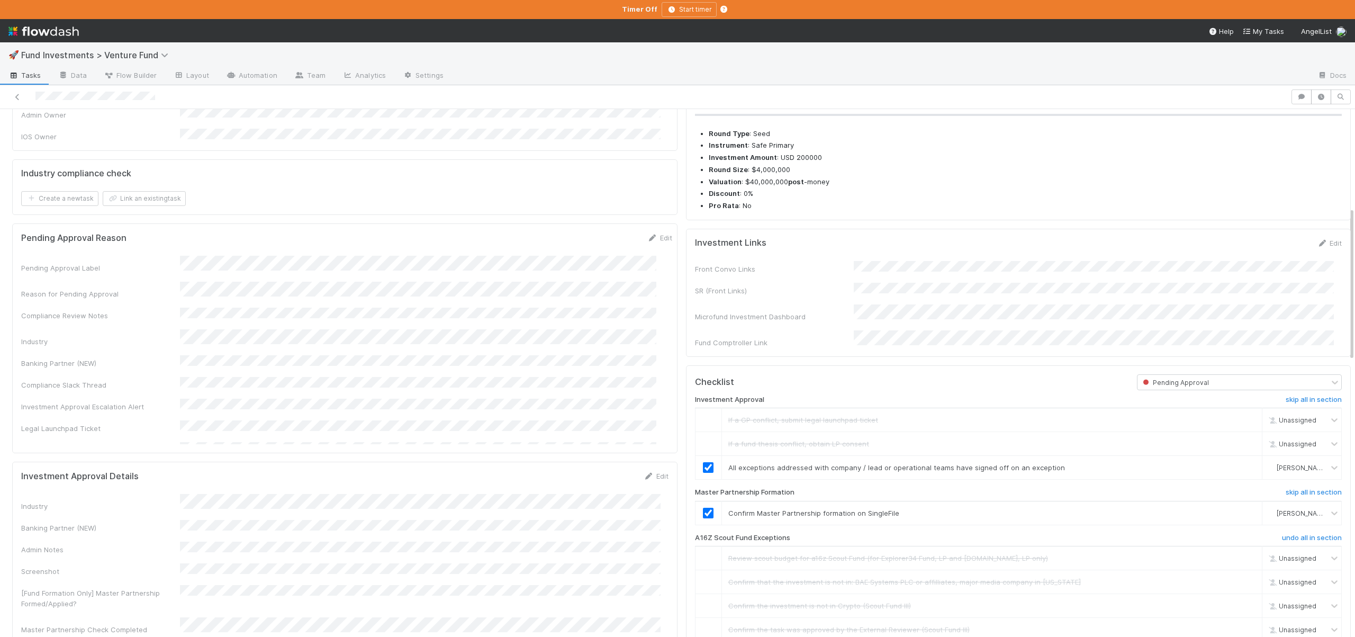
scroll to position [0, 0]
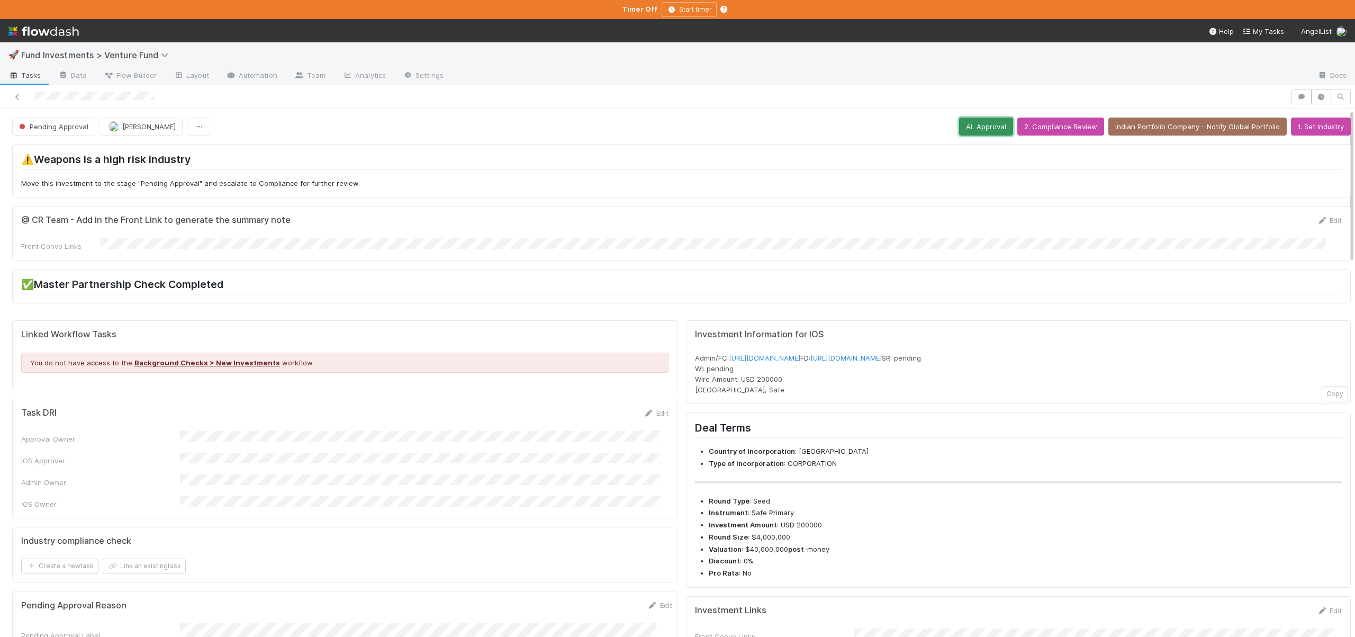
click at [977, 130] on button "AL Approval" at bounding box center [986, 127] width 54 height 18
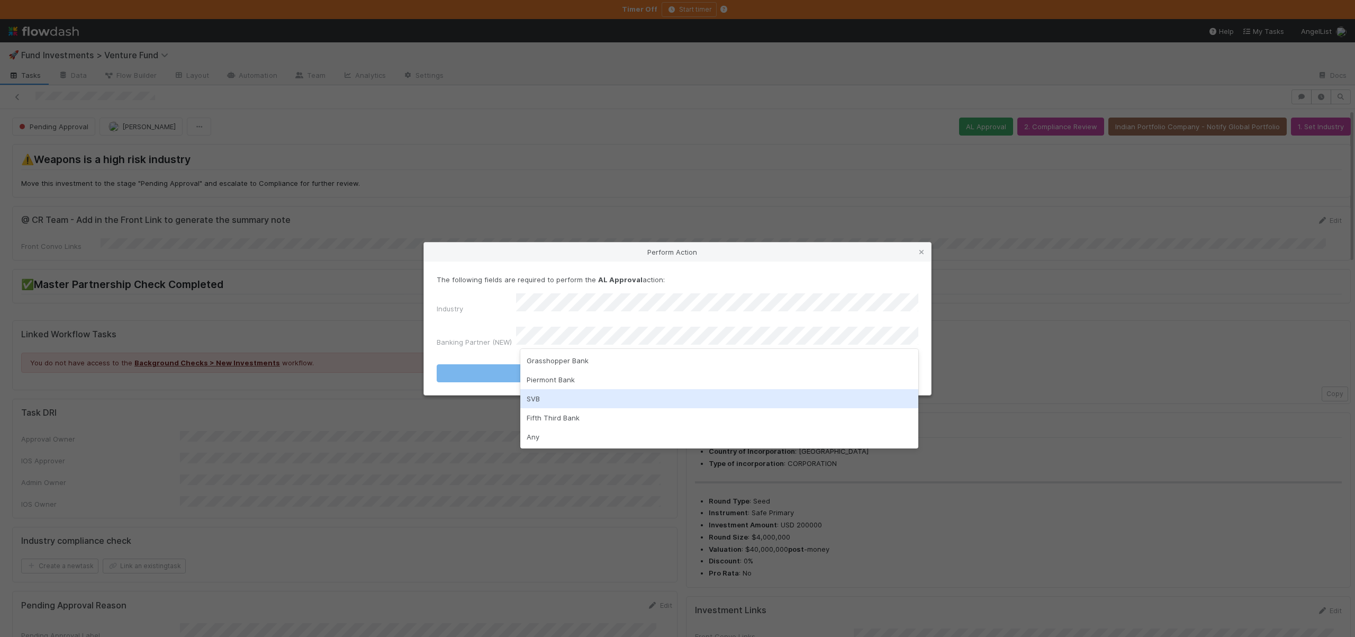
click at [528, 402] on div "SVB" at bounding box center [719, 398] width 398 height 19
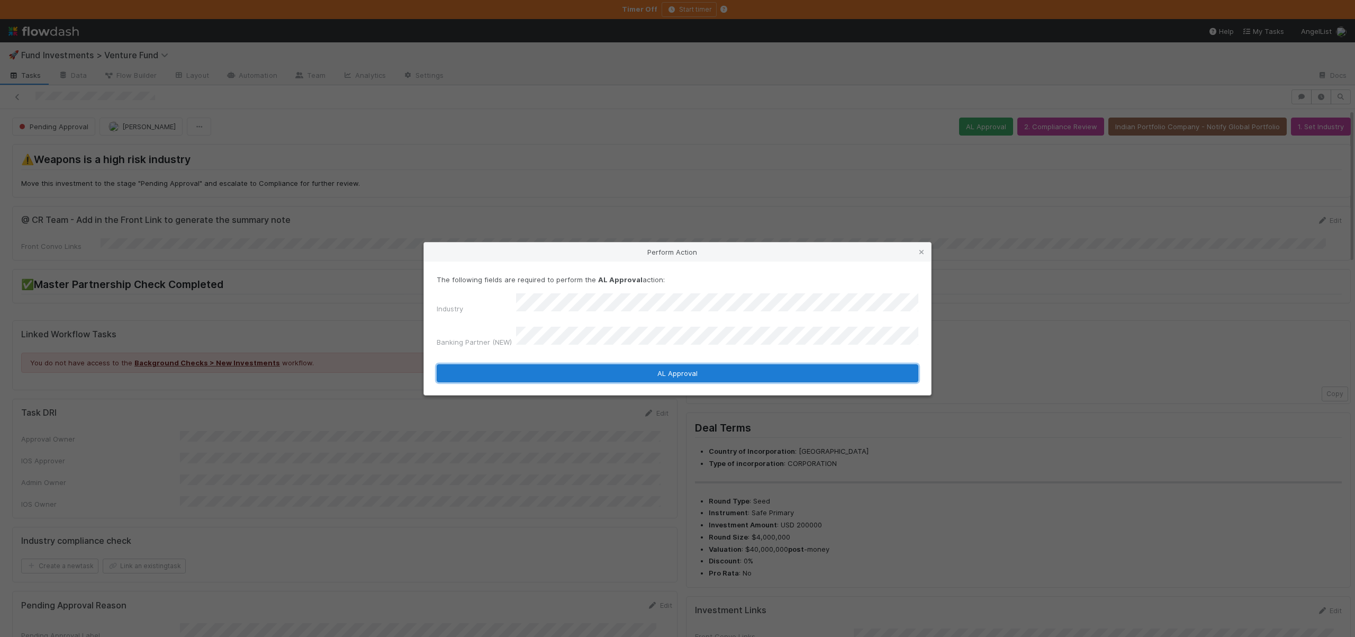
click at [686, 364] on button "AL Approval" at bounding box center [678, 373] width 482 height 18
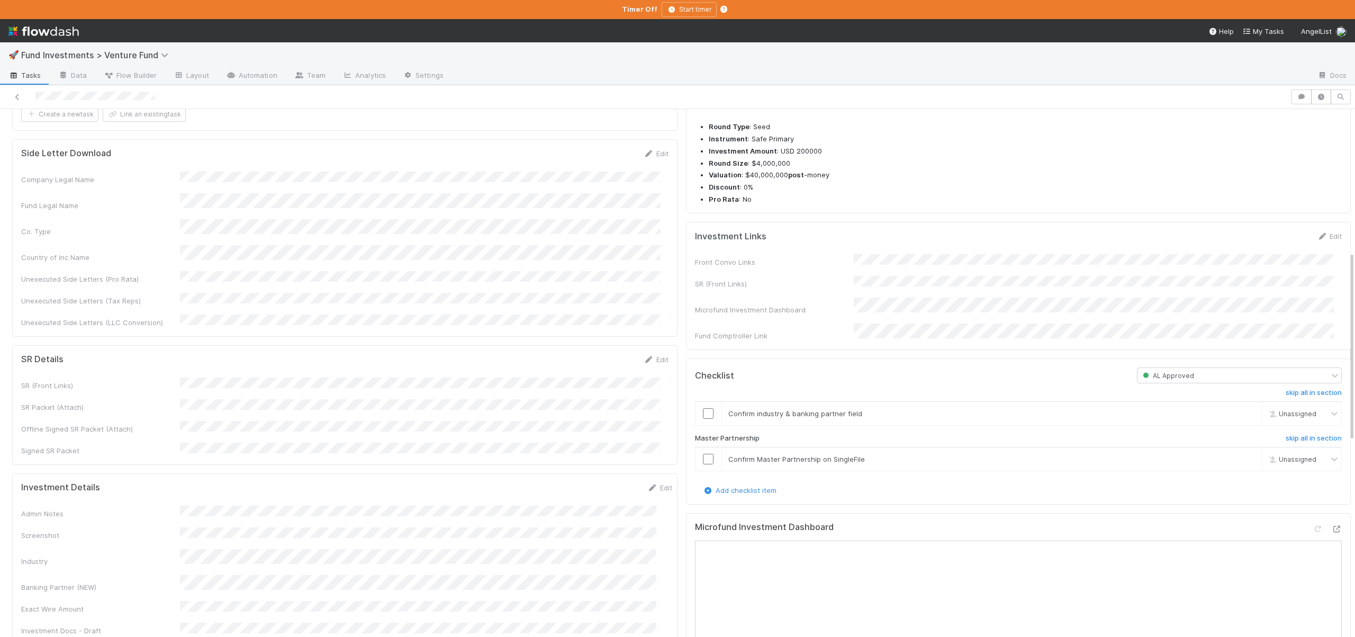
scroll to position [395, 0]
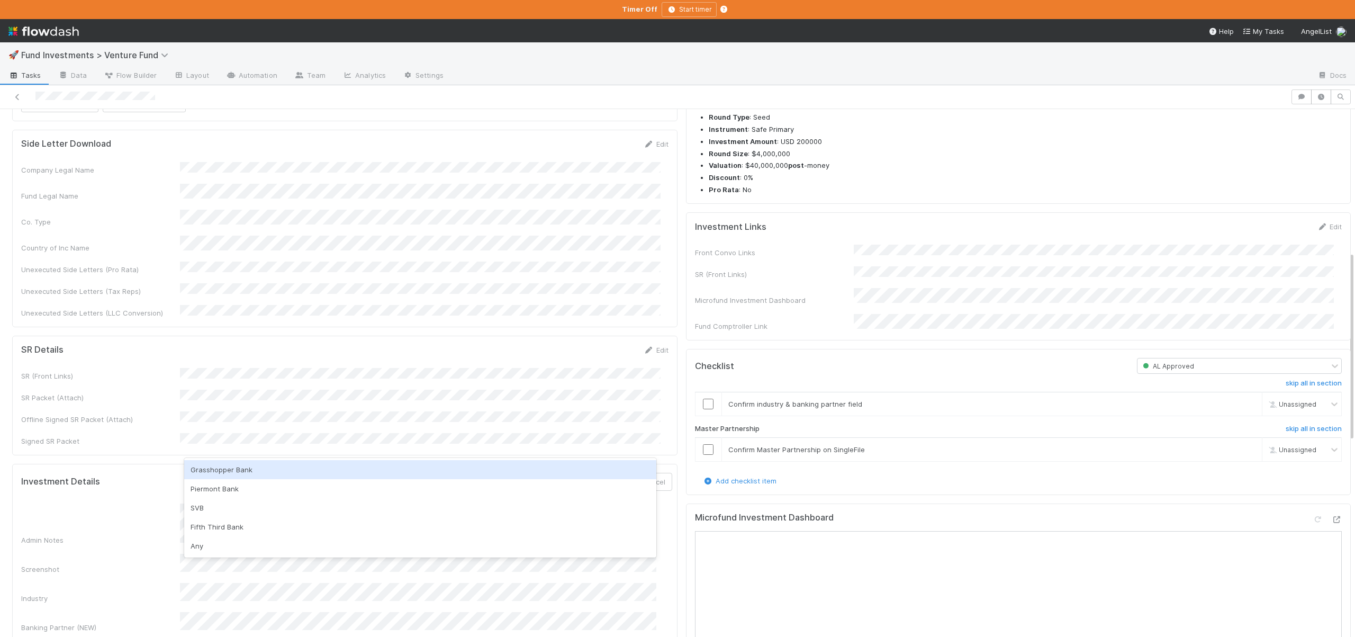
click at [601, 473] on button "Save" at bounding box center [616, 482] width 30 height 18
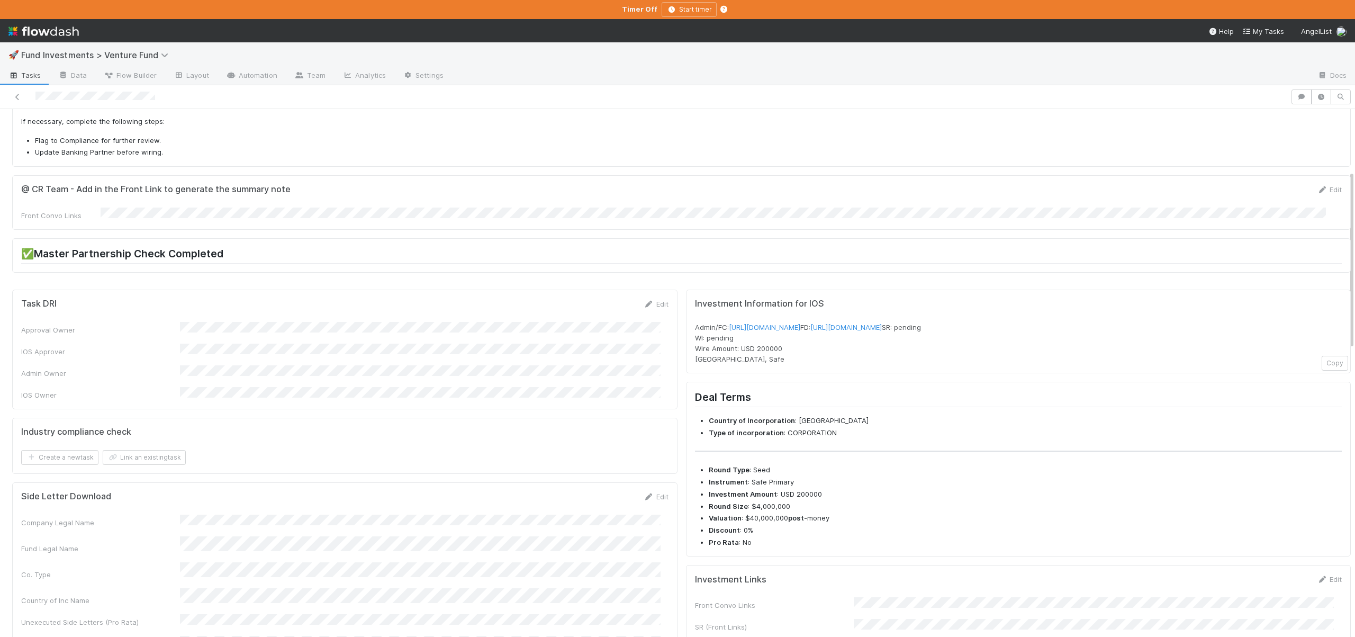
scroll to position [0, 0]
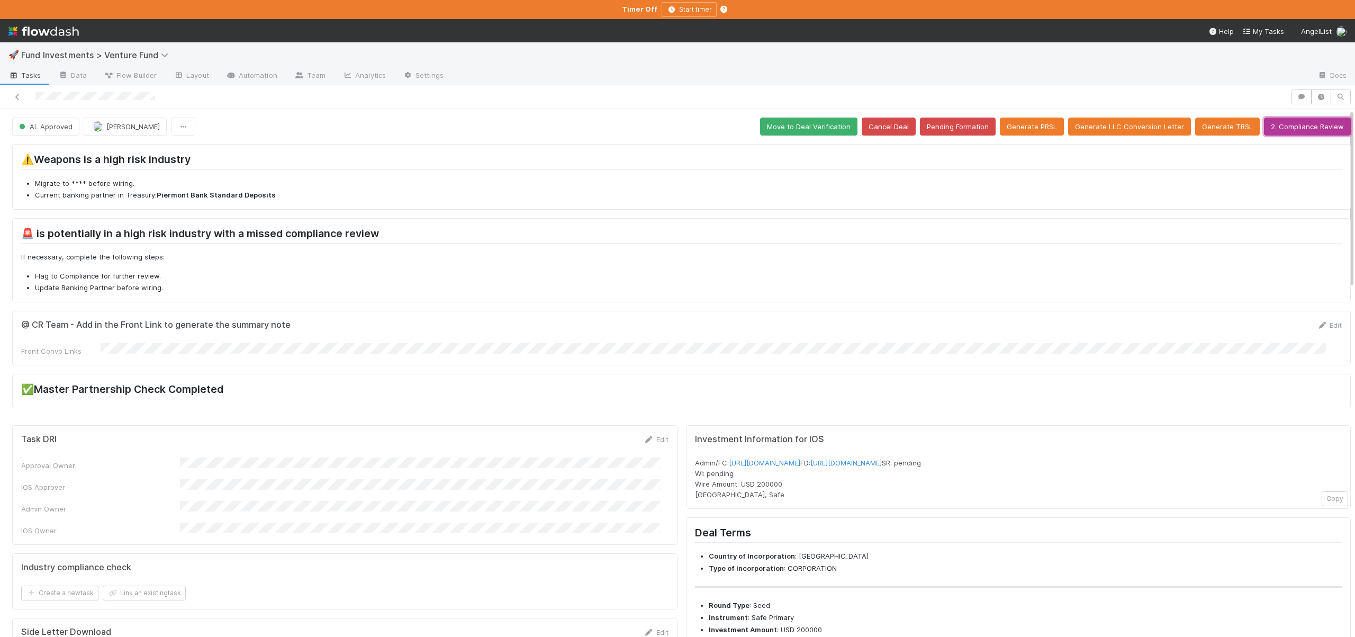
click at [1267, 127] on button "2. Compliance Review" at bounding box center [1307, 127] width 87 height 18
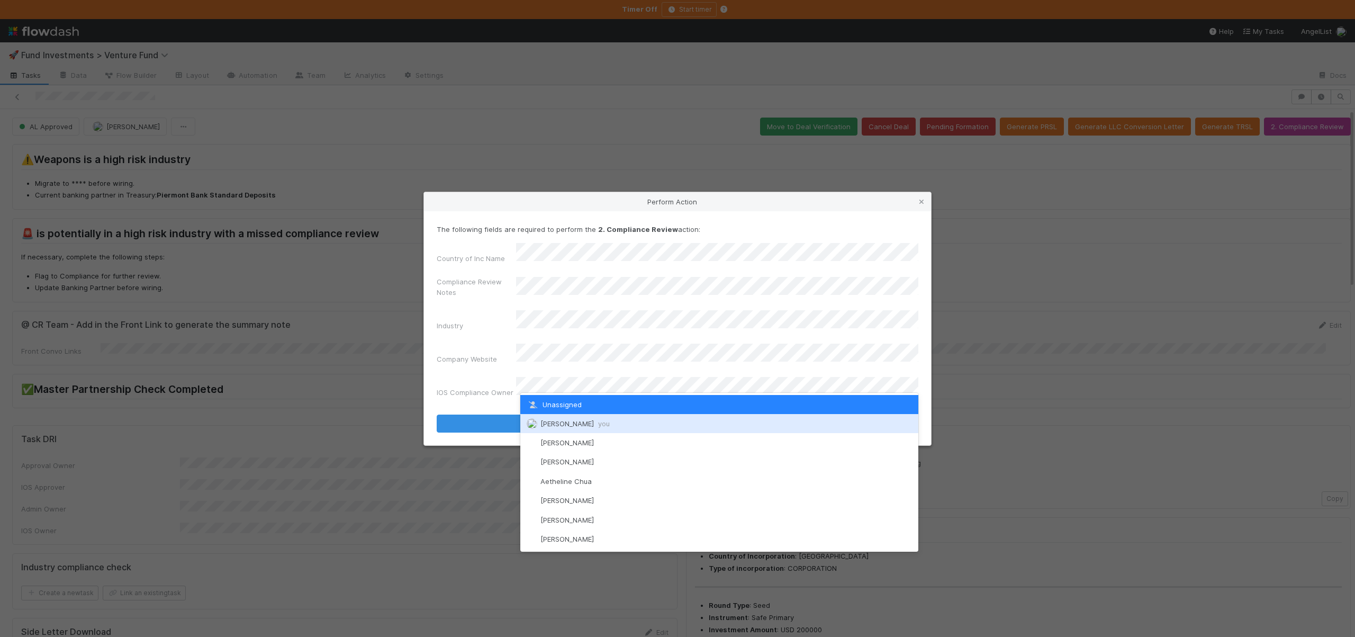
click at [546, 422] on span "Andre Fredrick you" at bounding box center [574, 423] width 69 height 8
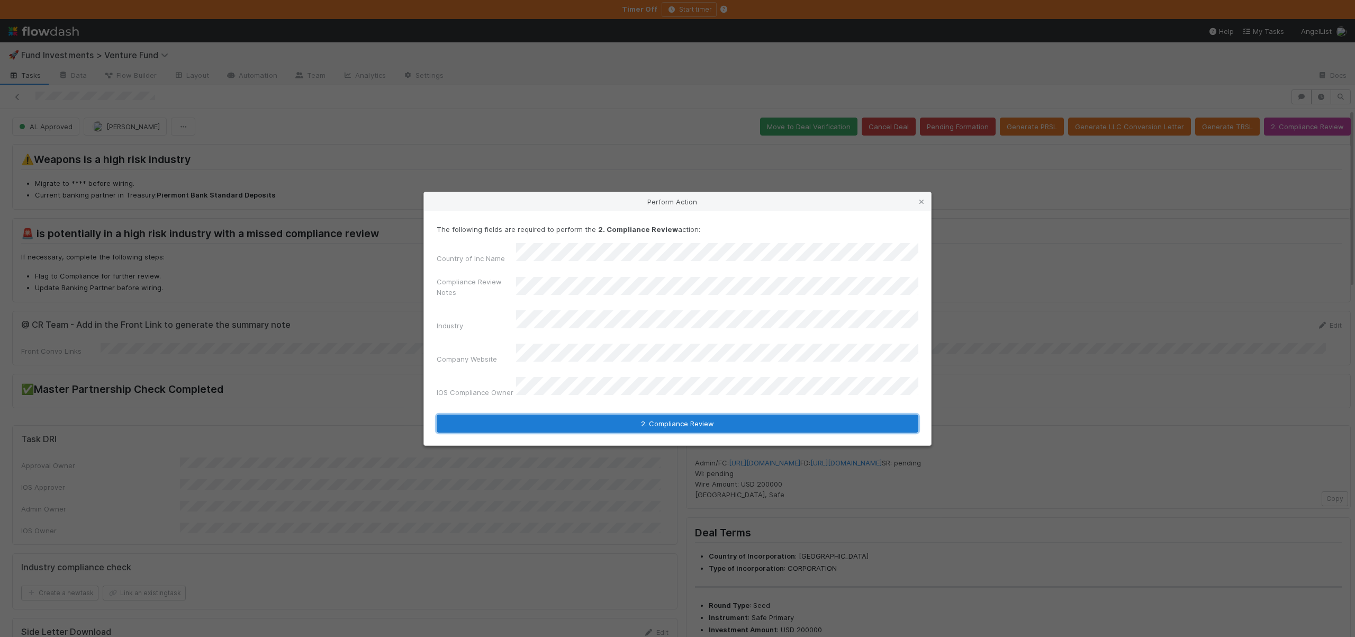
click at [553, 414] on button "2. Compliance Review" at bounding box center [678, 423] width 482 height 18
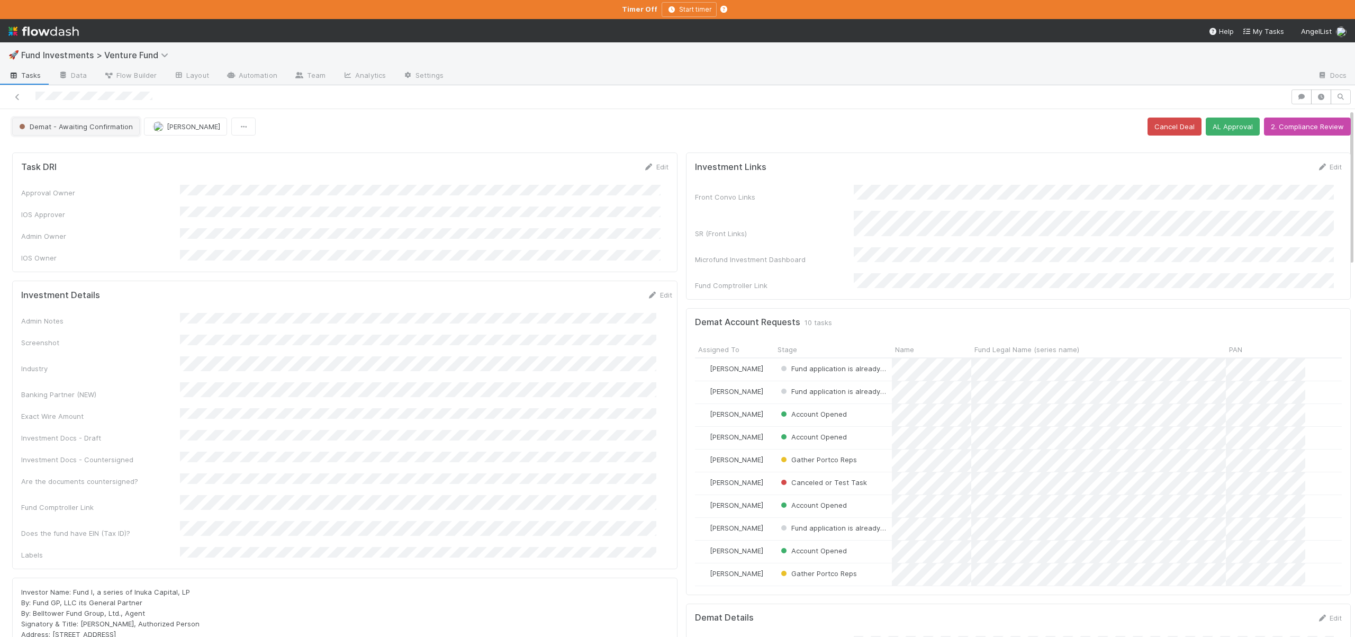
click at [74, 131] on button "Demat - Awaiting Confirmation" at bounding box center [76, 127] width 128 height 18
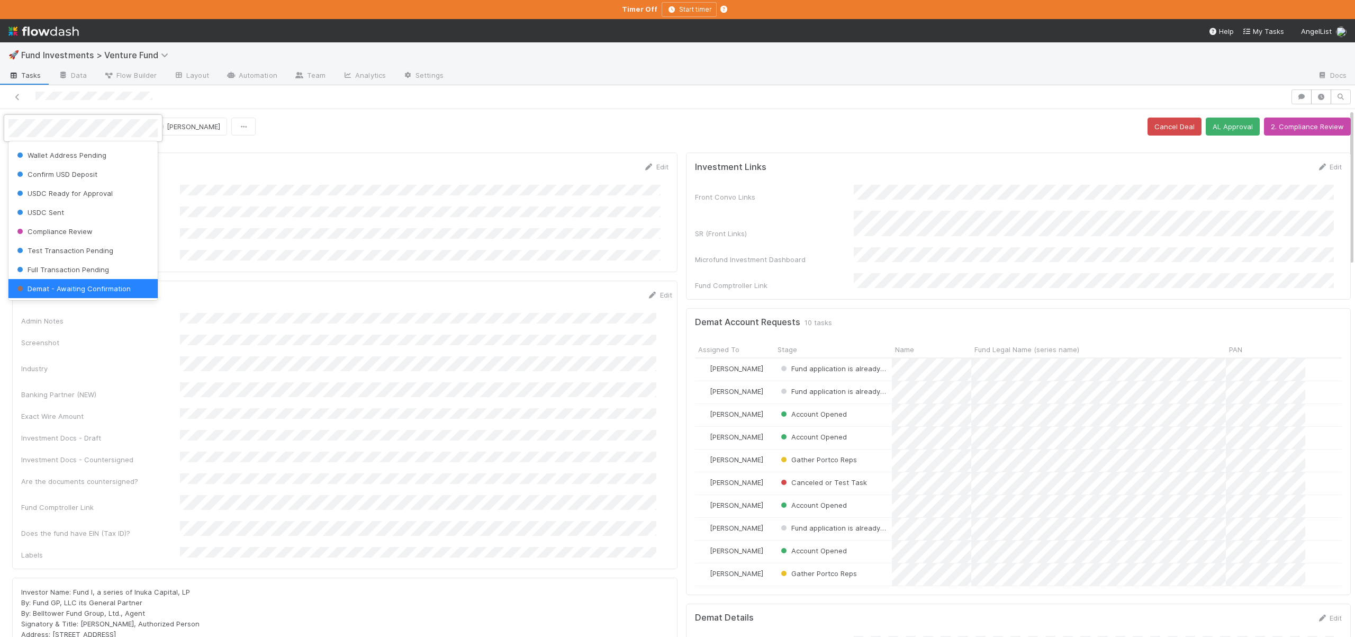
click at [674, 528] on div at bounding box center [677, 318] width 1355 height 637
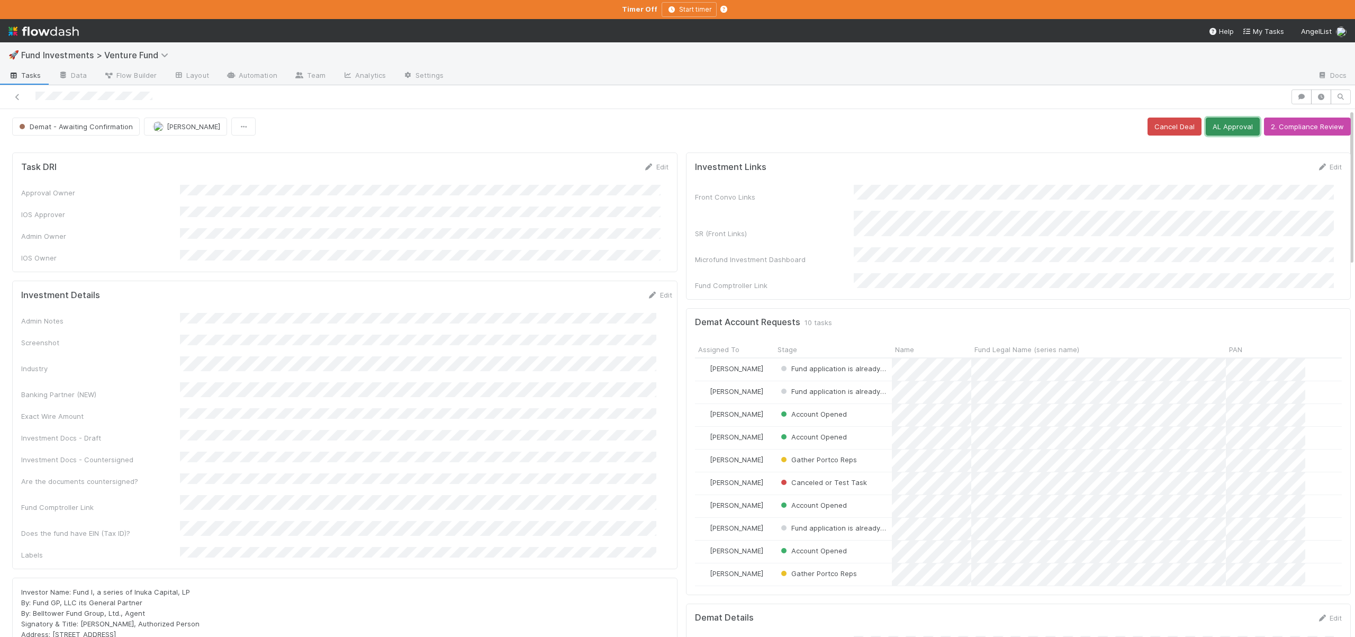
click at [1217, 130] on button "AL Approval" at bounding box center [1233, 127] width 54 height 18
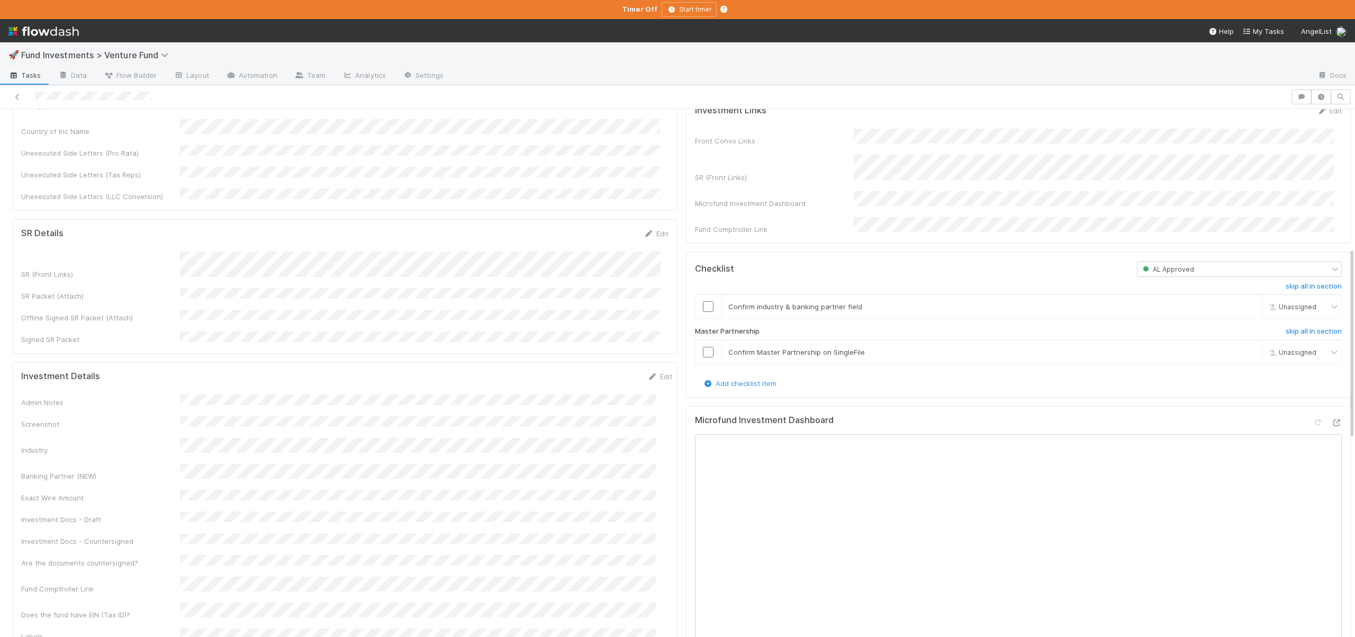
scroll to position [387, 0]
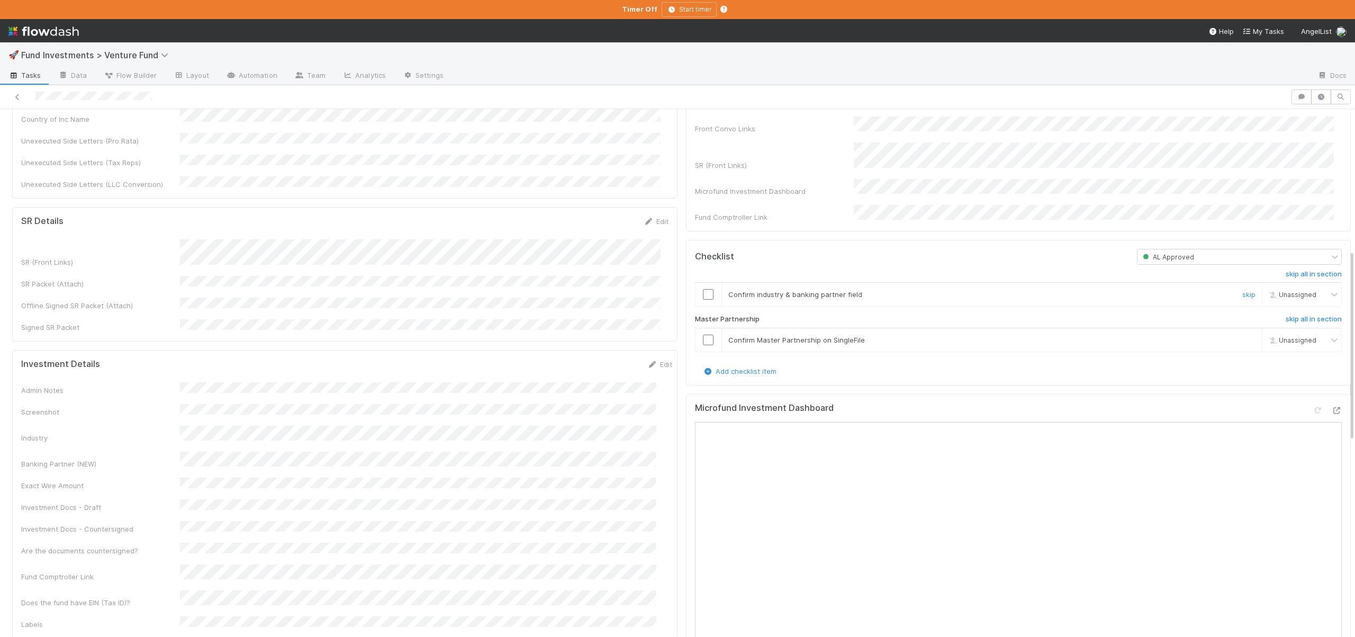
click at [703, 300] on input "checkbox" at bounding box center [708, 294] width 11 height 11
click at [1331, 414] on icon at bounding box center [1336, 410] width 11 height 7
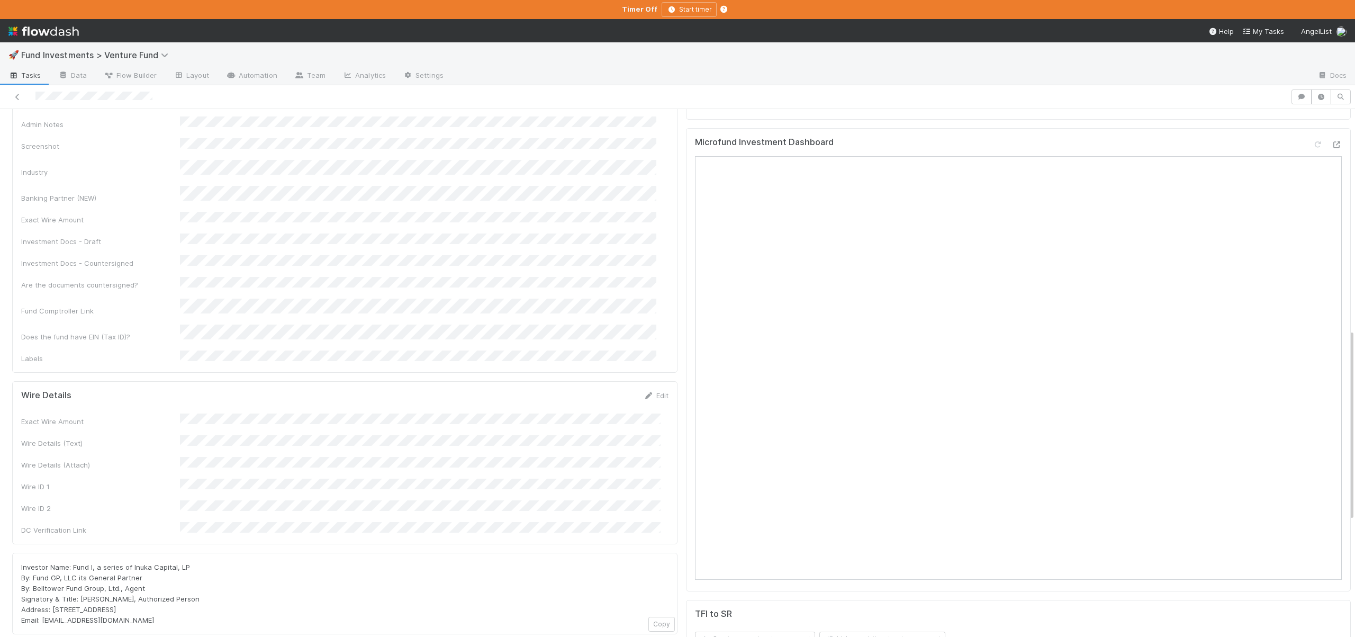
scroll to position [663, 0]
drag, startPoint x: 133, startPoint y: 472, endPoint x: 151, endPoint y: 474, distance: 18.2
click at [151, 552] on span "Investor Name: Fund I, a series of Inuka Capital, LP By: Fund GP, LLC its Gener…" at bounding box center [110, 582] width 178 height 61
click at [148, 552] on span "Investor Name: Fund I, a series of Inuka Capital, LP By: Fund GP, LLC its Gener…" at bounding box center [110, 582] width 178 height 61
drag, startPoint x: 131, startPoint y: 471, endPoint x: 192, endPoint y: 474, distance: 60.5
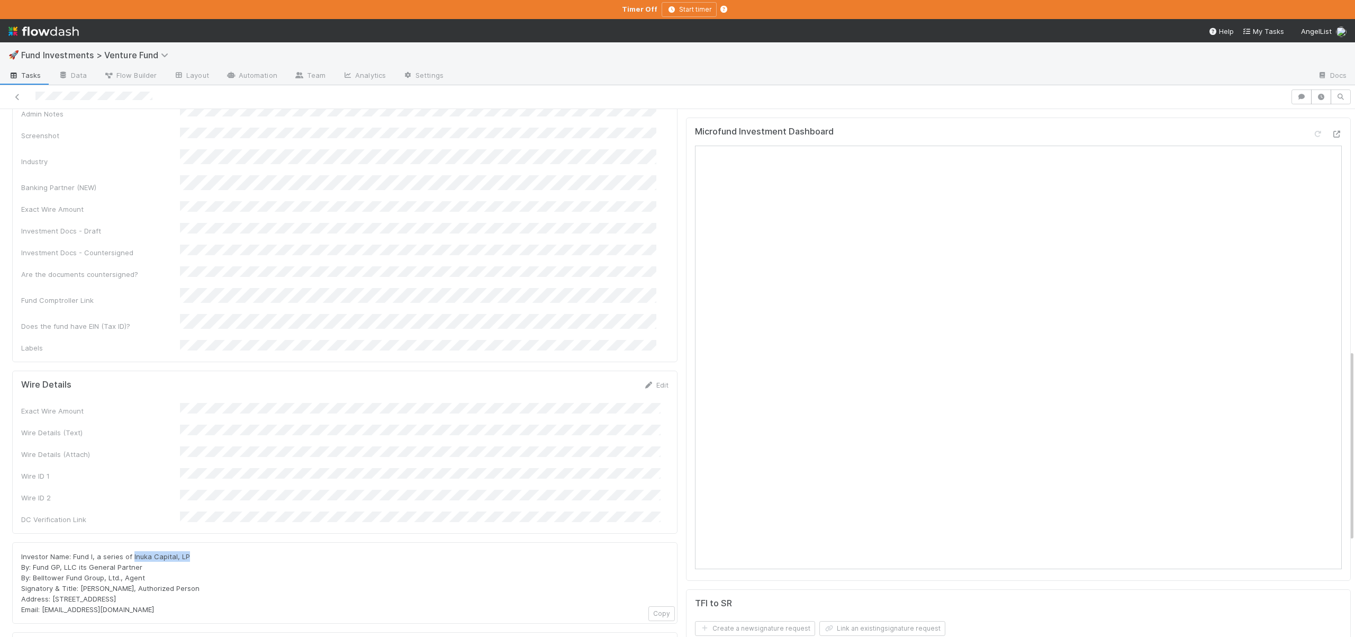
click at [192, 551] on div "Investor Name: Fund I, a series of Inuka Capital, LP By: Fund GP, LLC its Gener…" at bounding box center [344, 583] width 647 height 64
copy span "Inuka Capital, LP"
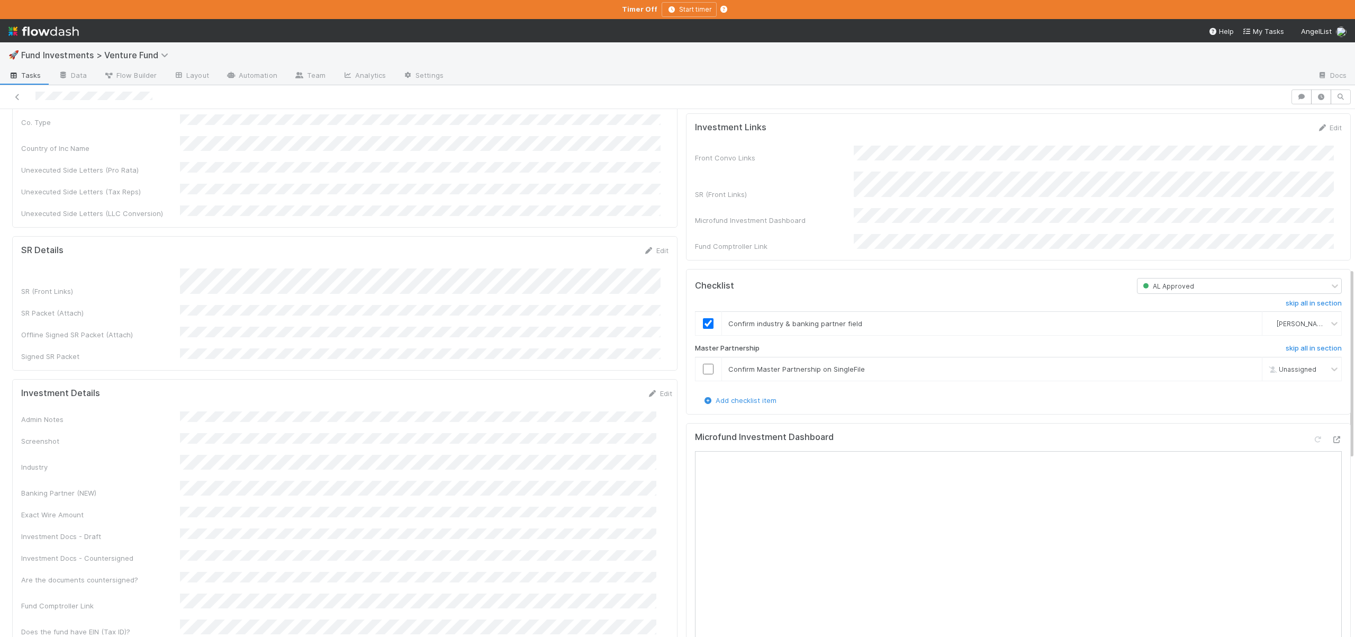
scroll to position [212, 0]
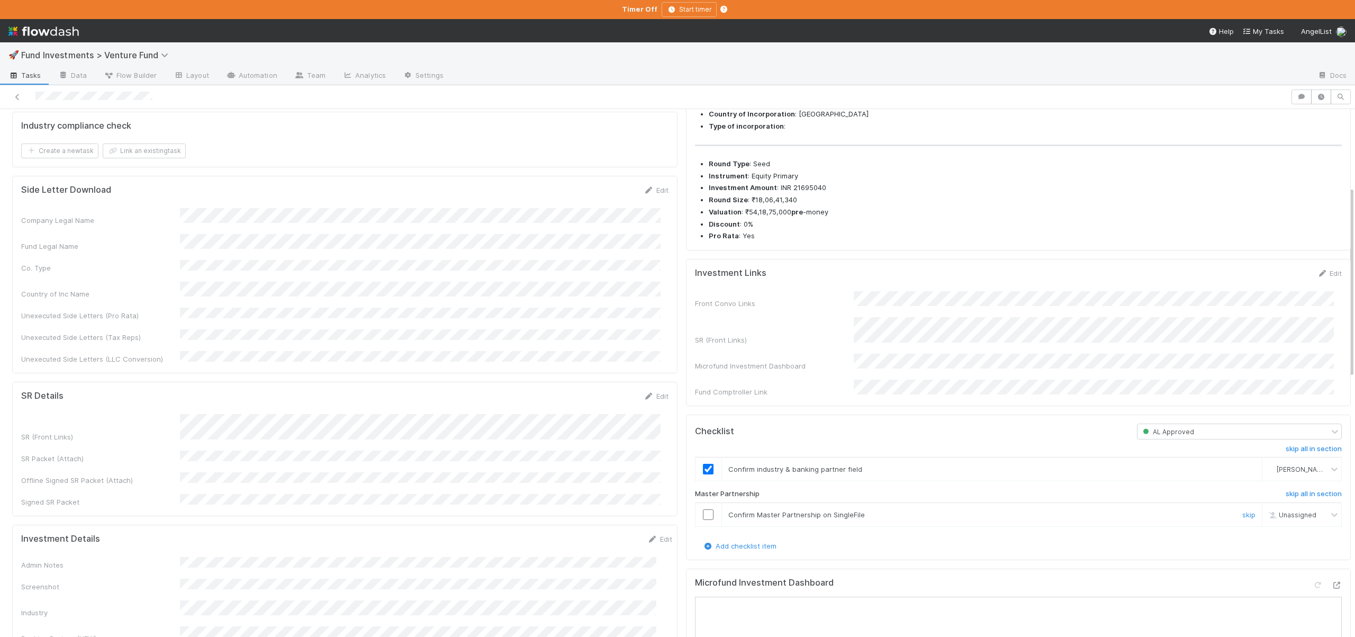
click at [703, 520] on input "checkbox" at bounding box center [708, 514] width 11 height 11
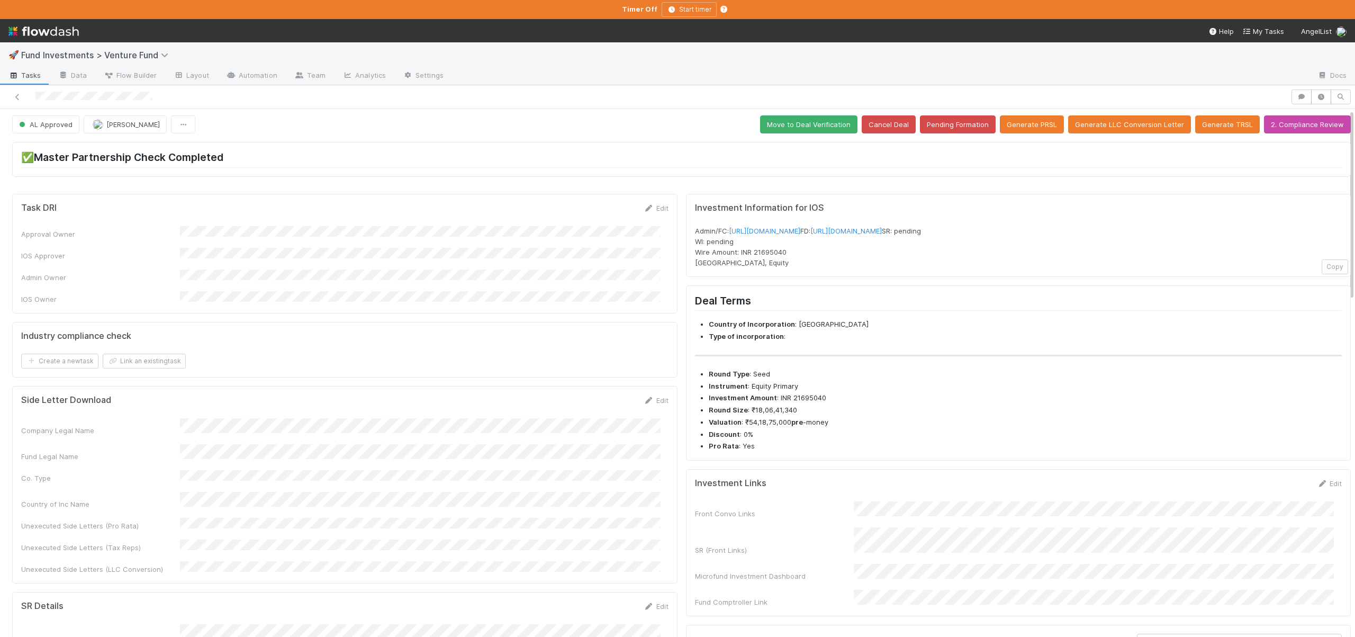
scroll to position [0, 0]
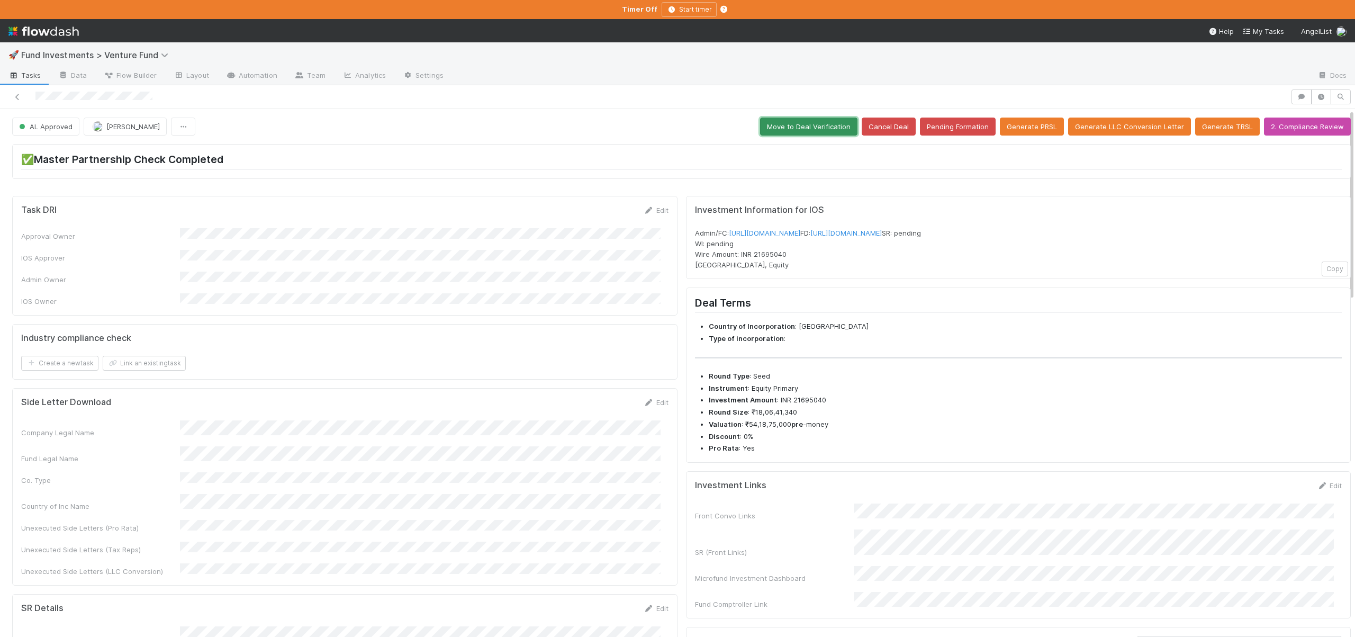
click at [787, 123] on button "Move to Deal Verification" at bounding box center [808, 127] width 97 height 18
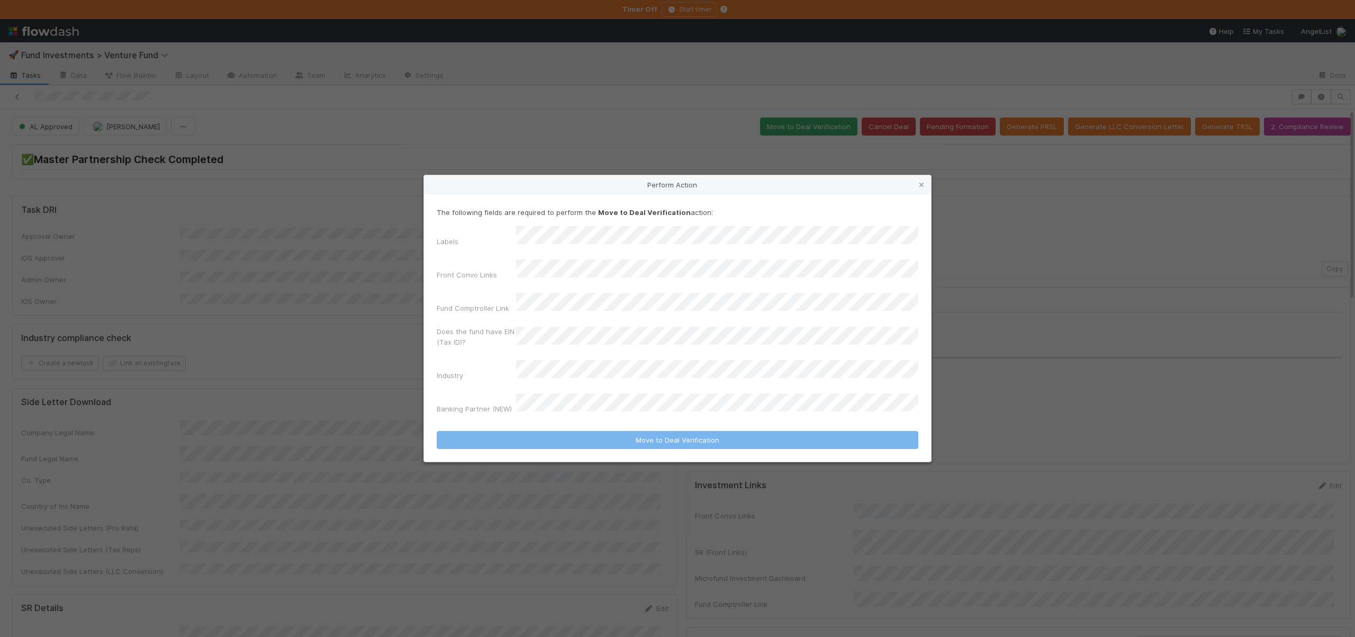
click at [548, 241] on div "The following fields are required to perform the Move to Deal Verification acti…" at bounding box center [678, 312] width 482 height 211
click at [550, 241] on div "The following fields are required to perform the Move to Deal Verification acti…" at bounding box center [678, 312] width 482 height 211
click at [587, 305] on div "International Investment" at bounding box center [719, 304] width 398 height 19
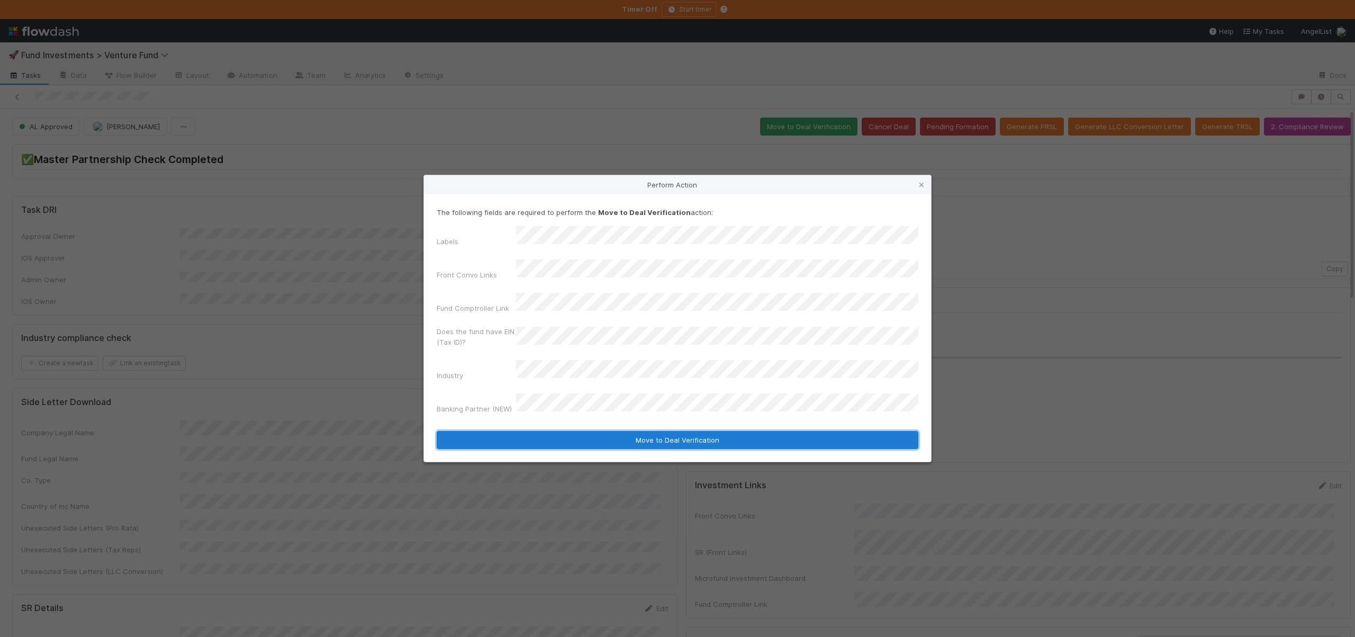
click at [574, 431] on button "Move to Deal Verification" at bounding box center [678, 440] width 482 height 18
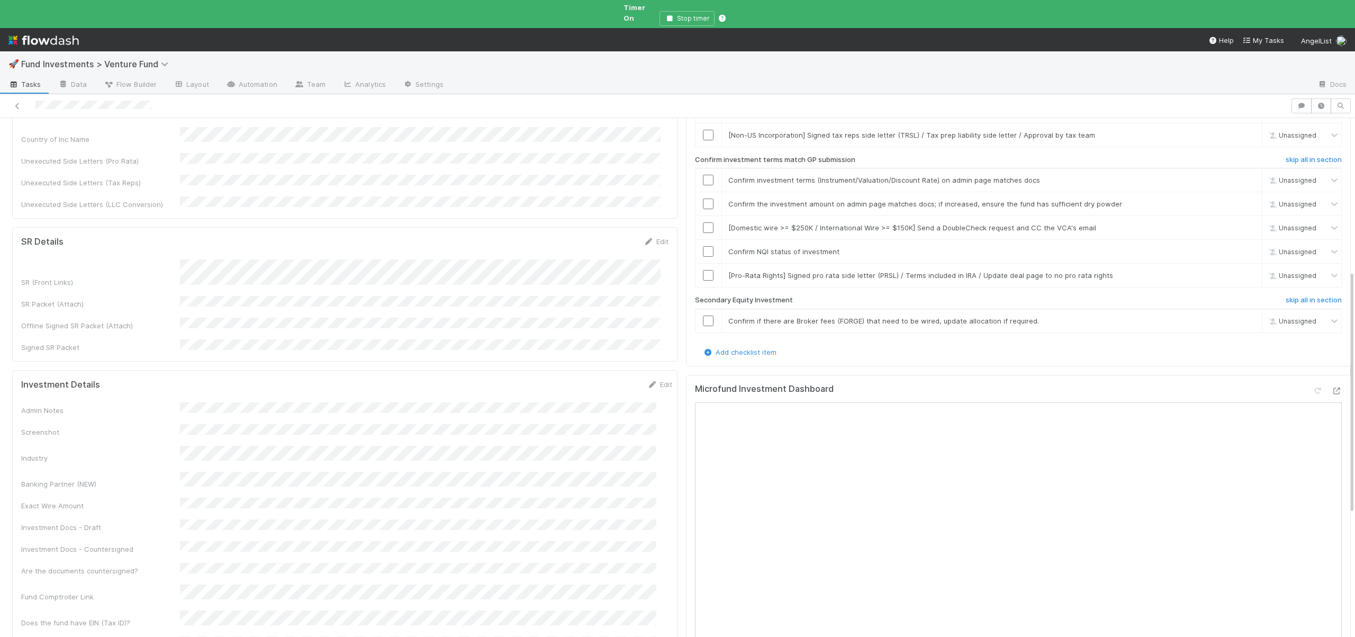
scroll to position [330, 0]
click at [378, 413] on div "Admin Notes Screenshot Industry Banking Partner (NEW) Exact Wire Amount Investm…" at bounding box center [346, 596] width 651 height 367
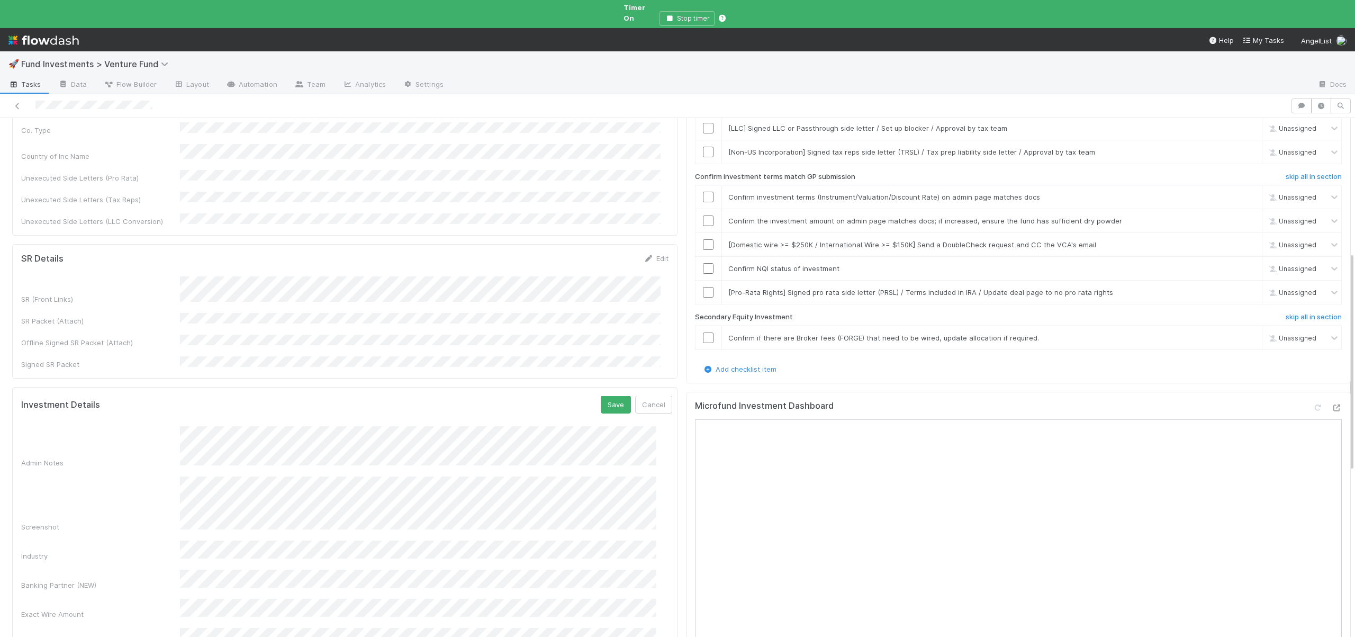
scroll to position [323, 0]
click at [602, 388] on button "Save" at bounding box center [616, 397] width 30 height 18
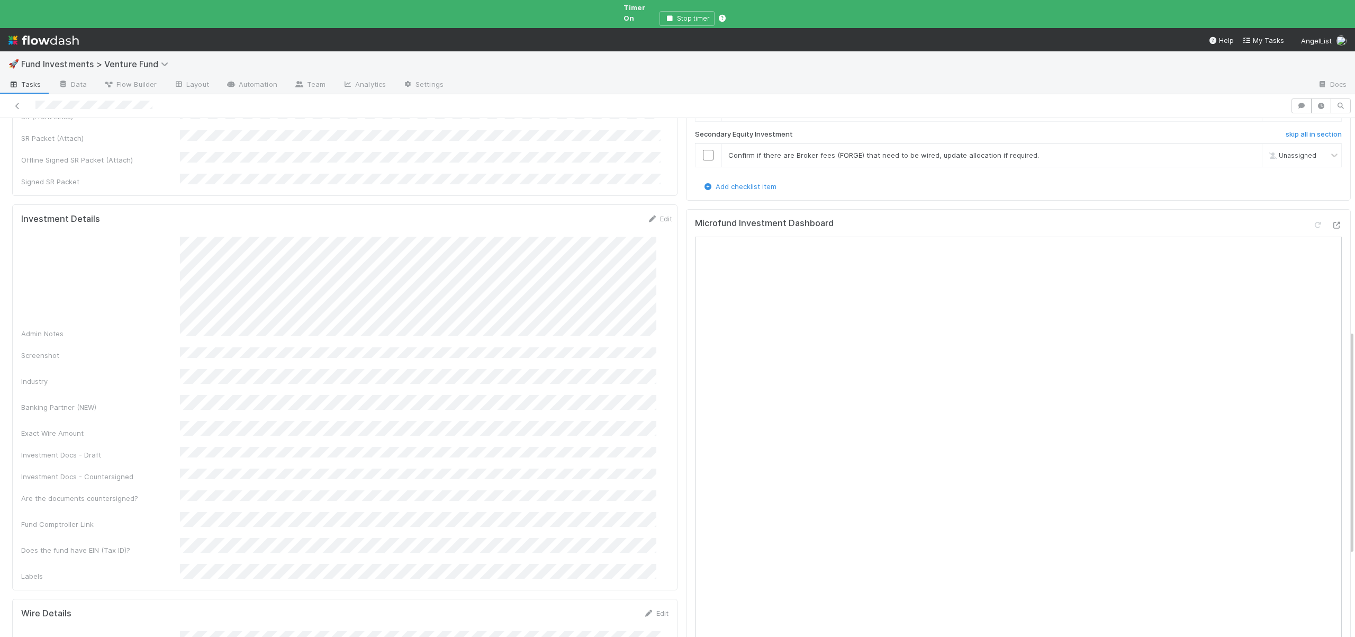
scroll to position [499, 0]
click at [601, 213] on button "Save" at bounding box center [616, 222] width 30 height 18
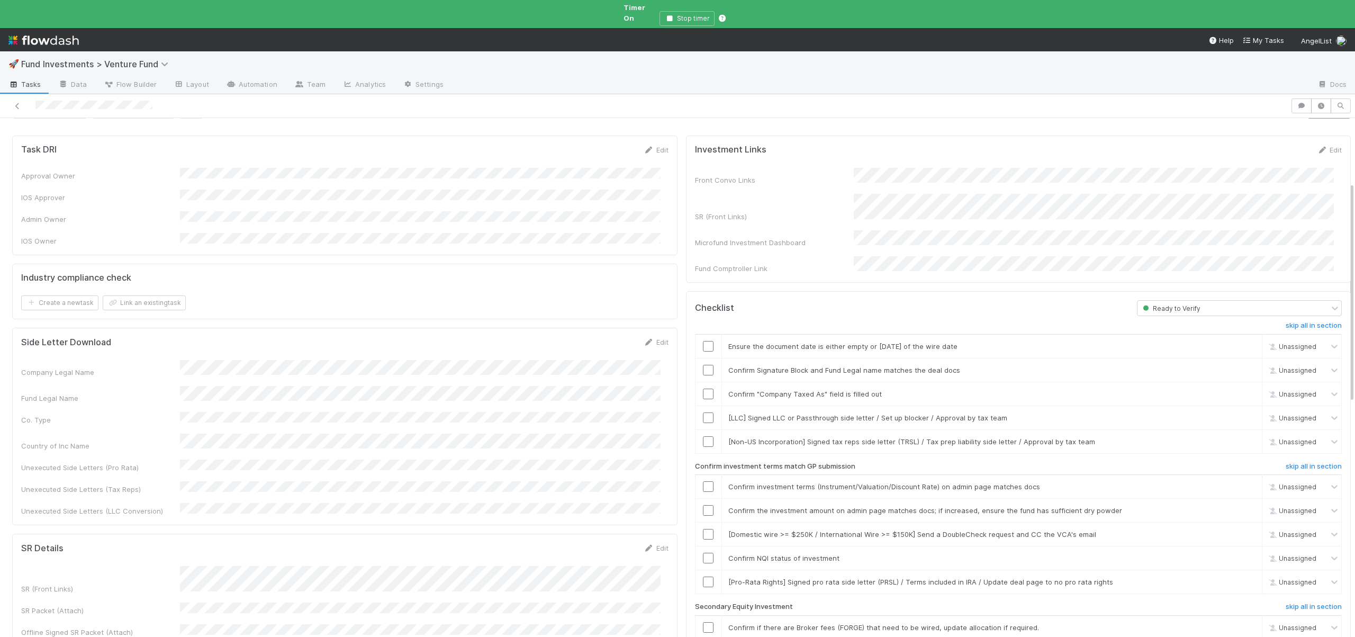
scroll to position [0, 0]
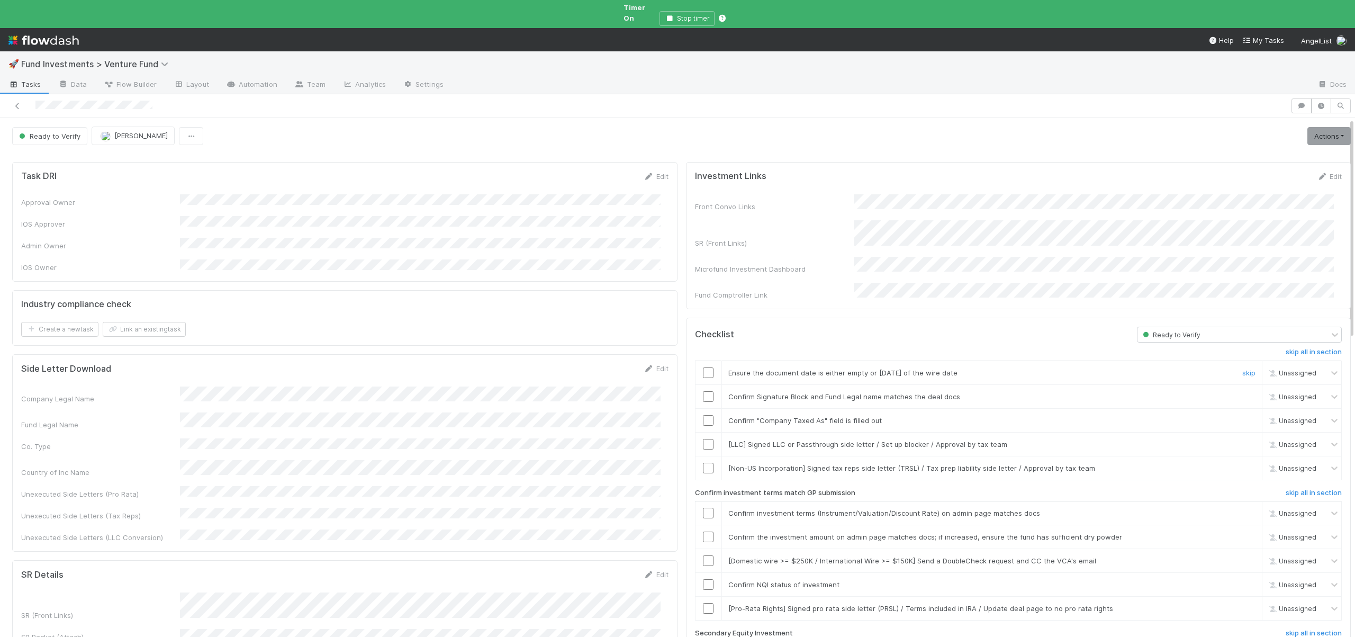
click at [703, 367] on input "checkbox" at bounding box center [708, 372] width 11 height 11
click at [703, 391] on input "checkbox" at bounding box center [708, 396] width 11 height 11
click at [703, 415] on input "checkbox" at bounding box center [708, 420] width 11 height 11
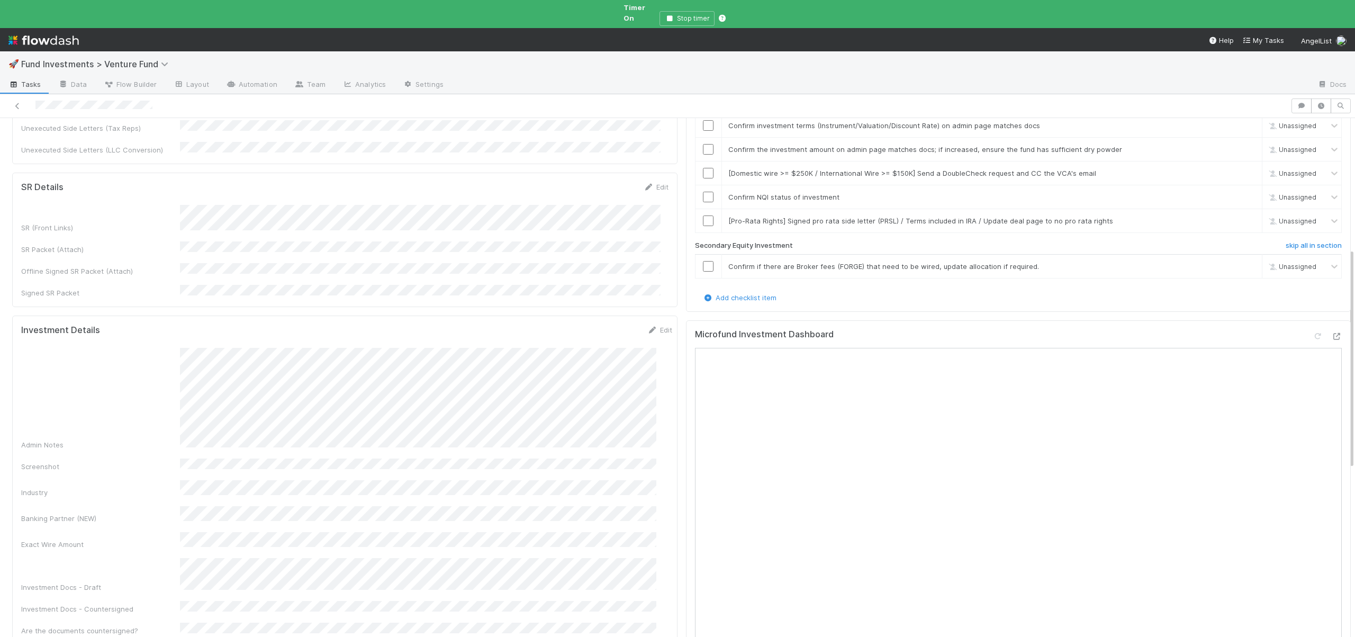
scroll to position [405, 0]
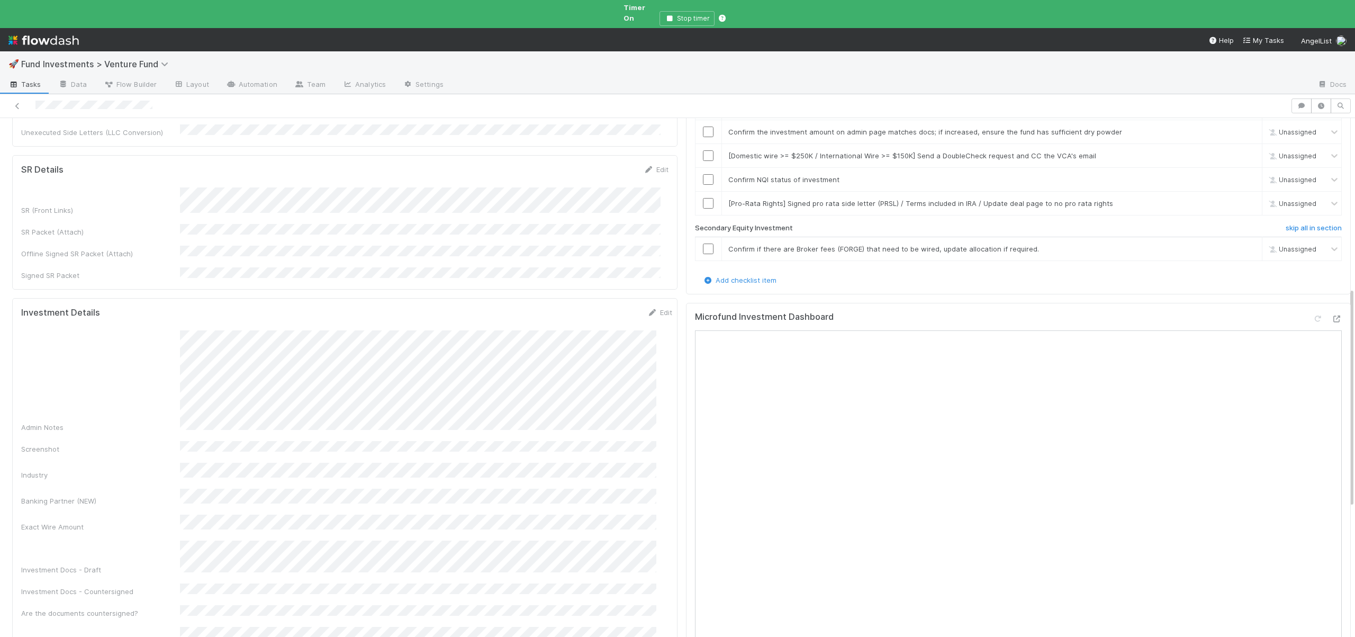
click at [340, 512] on div "Admin Notes Screenshot Industry Banking Partner (NEW) Exact Wire Amount Investm…" at bounding box center [346, 513] width 651 height 366
click at [603, 307] on button "Save" at bounding box center [616, 316] width 30 height 18
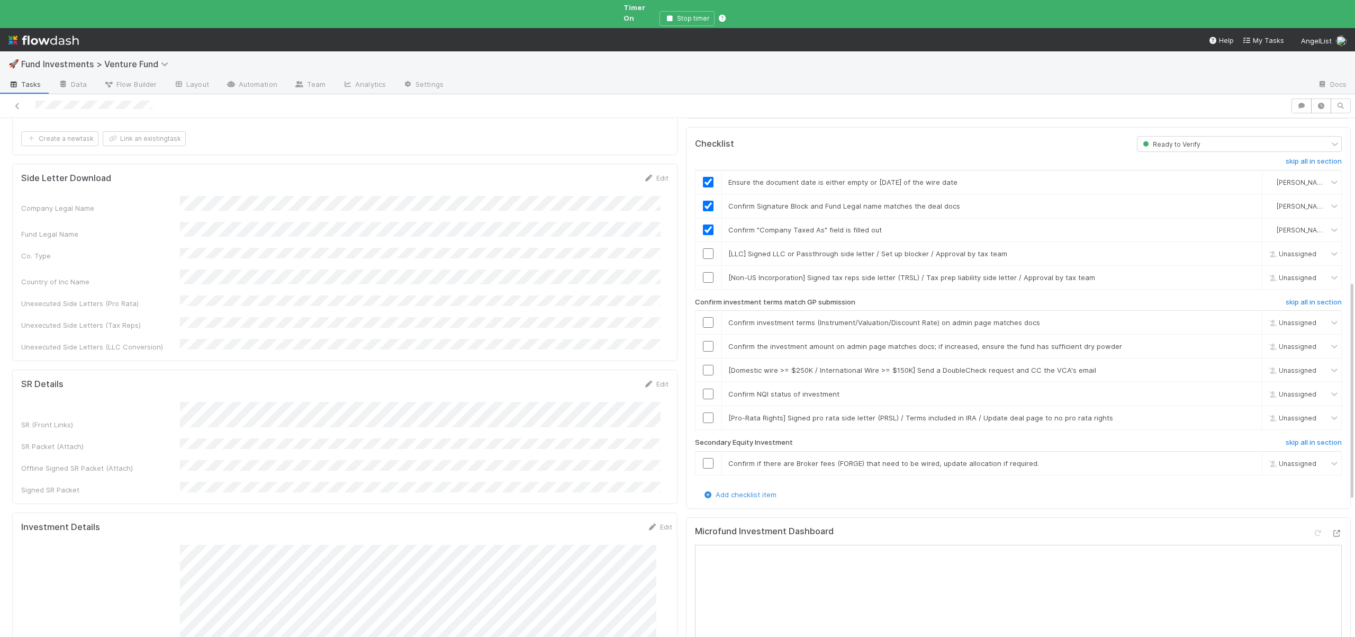
scroll to position [188, 0]
click at [1242, 252] on link "skip" at bounding box center [1248, 256] width 13 height 8
click at [720, 275] on div "[Non-US Incorporation] Signed tax reps side letter (TRSL) / Tax prep liability …" at bounding box center [976, 280] width 512 height 11
click at [703, 275] on input "checkbox" at bounding box center [708, 280] width 11 height 11
click at [700, 301] on div "Confirm investment terms match GP submission" at bounding box center [908, 307] width 442 height 13
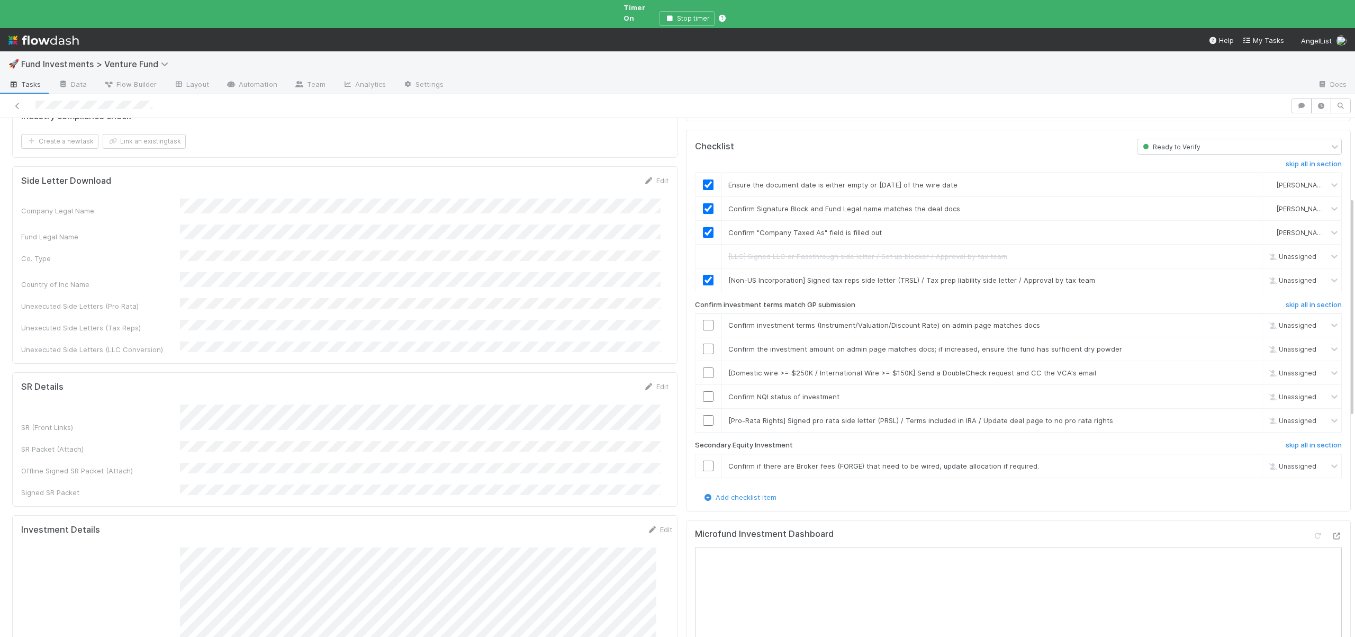
checkbox input "true"
click at [703, 268] on td at bounding box center [708, 280] width 26 height 24
click at [703, 320] on input "checkbox" at bounding box center [708, 325] width 11 height 11
click at [703, 344] on input "checkbox" at bounding box center [708, 349] width 11 height 11
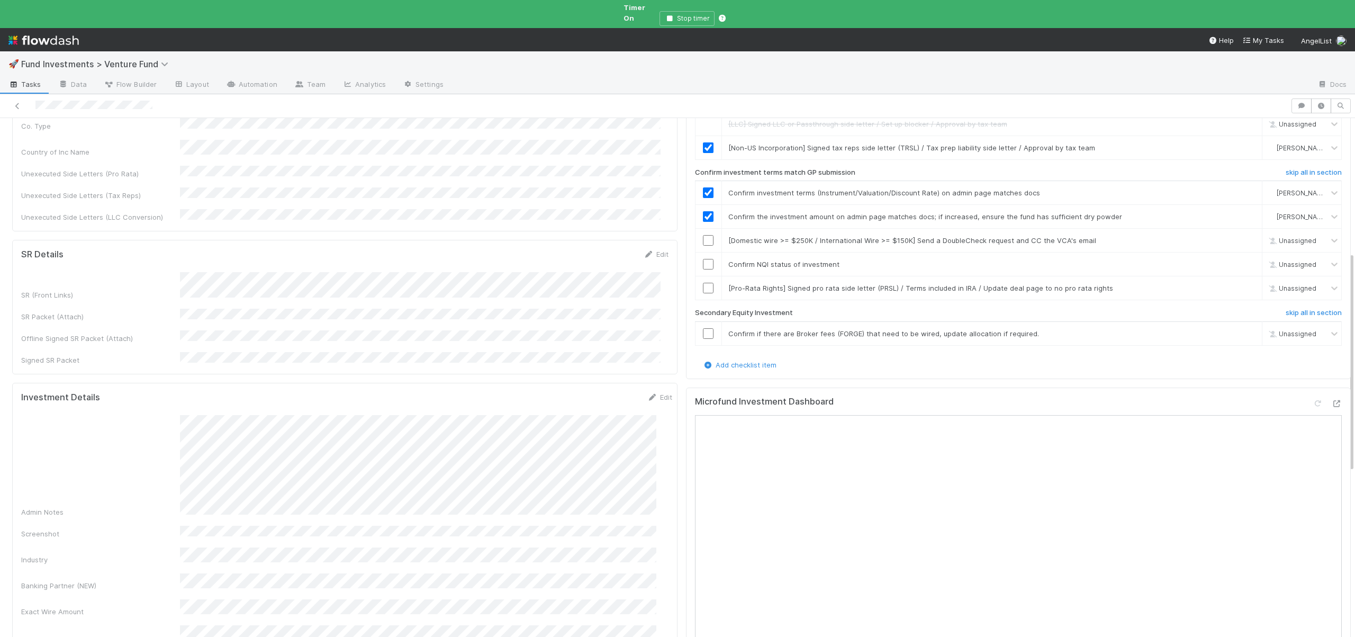
scroll to position [319, 0]
click at [703, 236] on input "checkbox" at bounding box center [708, 241] width 11 height 11
click at [695, 260] on div at bounding box center [708, 265] width 26 height 11
click at [703, 260] on input "checkbox" at bounding box center [708, 265] width 11 height 11
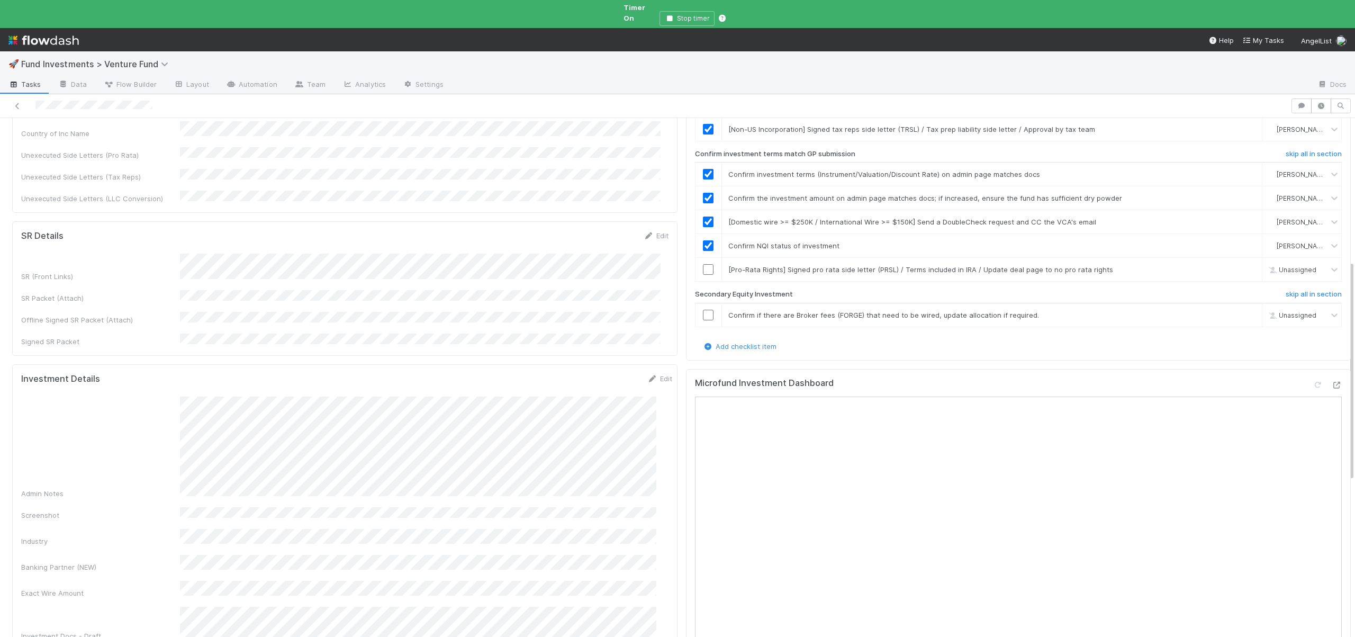
scroll to position [341, 0]
click at [703, 262] on input "checkbox" at bounding box center [708, 267] width 11 height 11
click at [1242, 309] on link "skip" at bounding box center [1248, 313] width 13 height 8
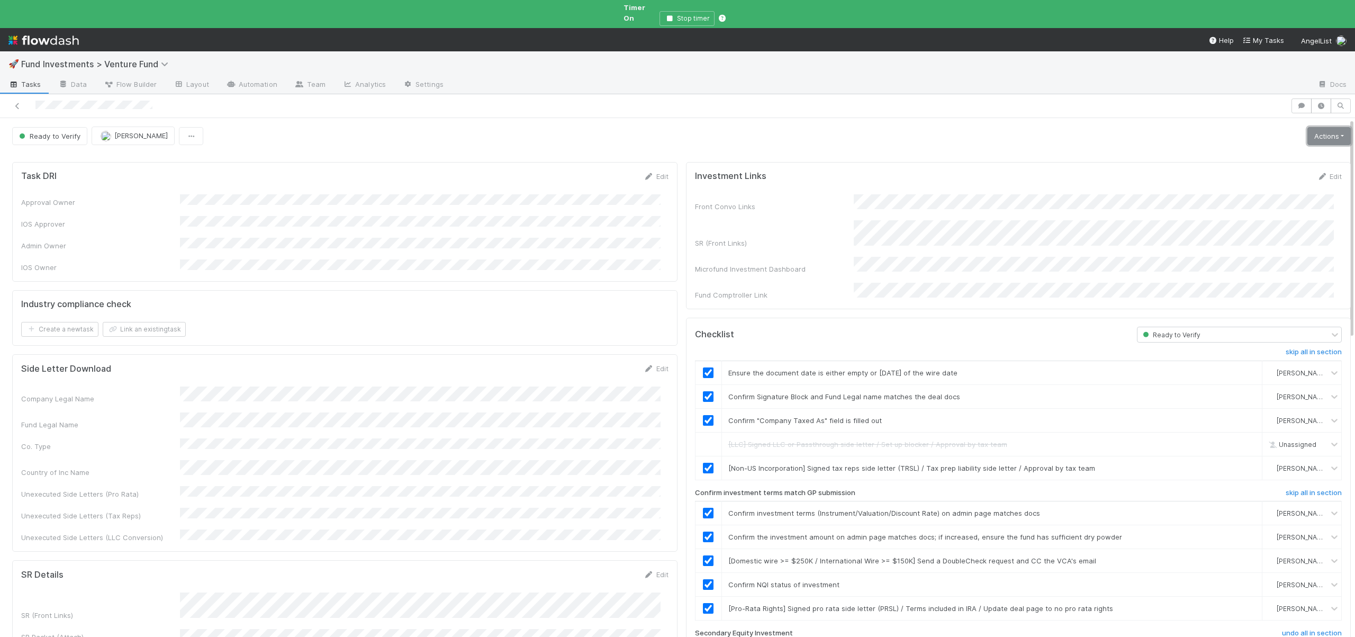
click at [1314, 127] on link "Actions" at bounding box center [1328, 136] width 43 height 18
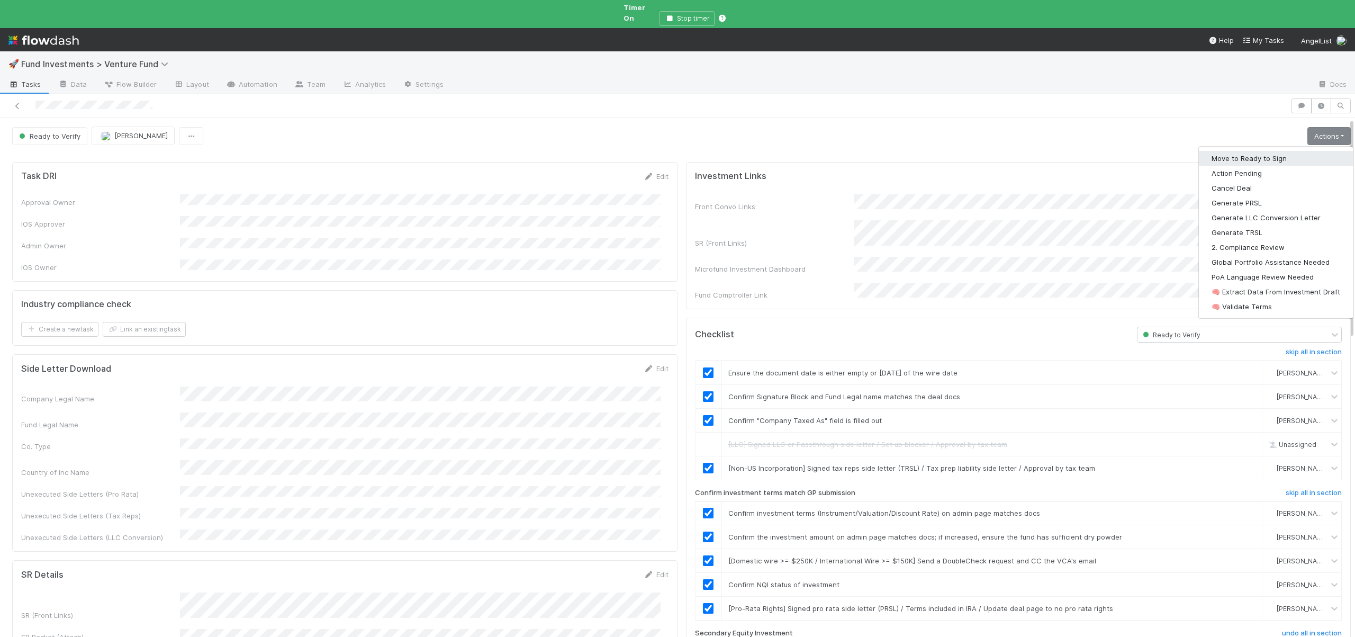
click at [1241, 151] on button "Move to Ready to Sign" at bounding box center [1276, 158] width 154 height 15
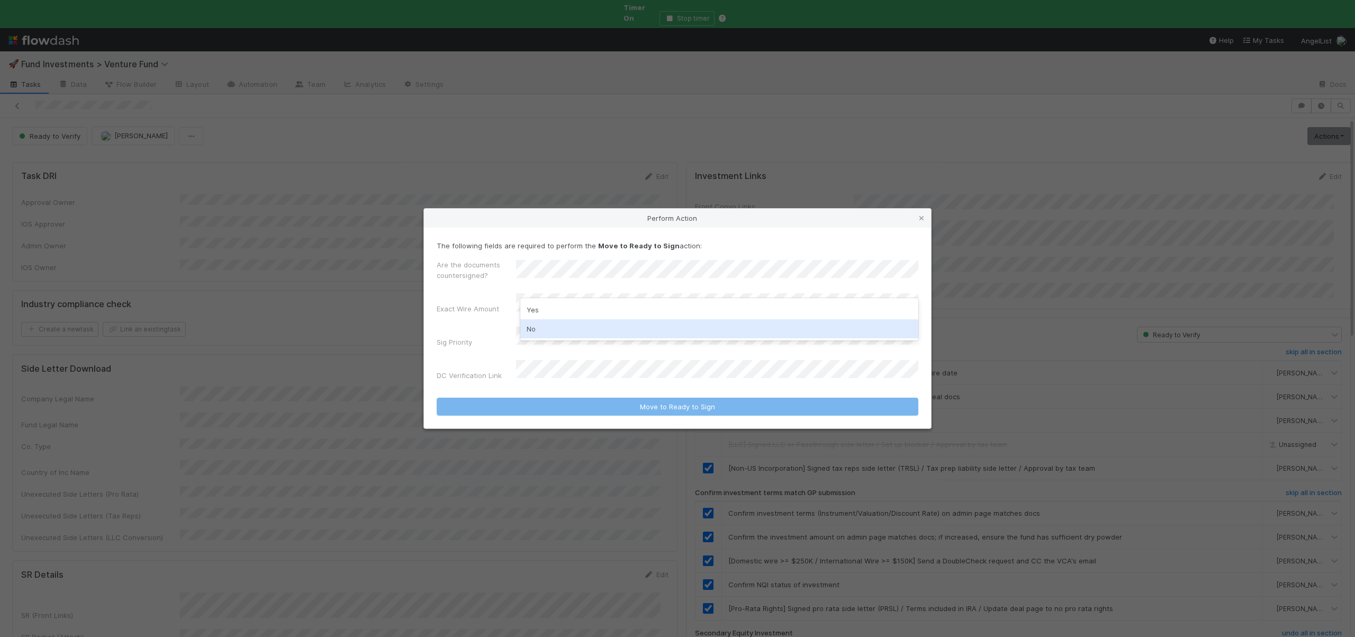
click at [535, 329] on div "No" at bounding box center [719, 328] width 398 height 19
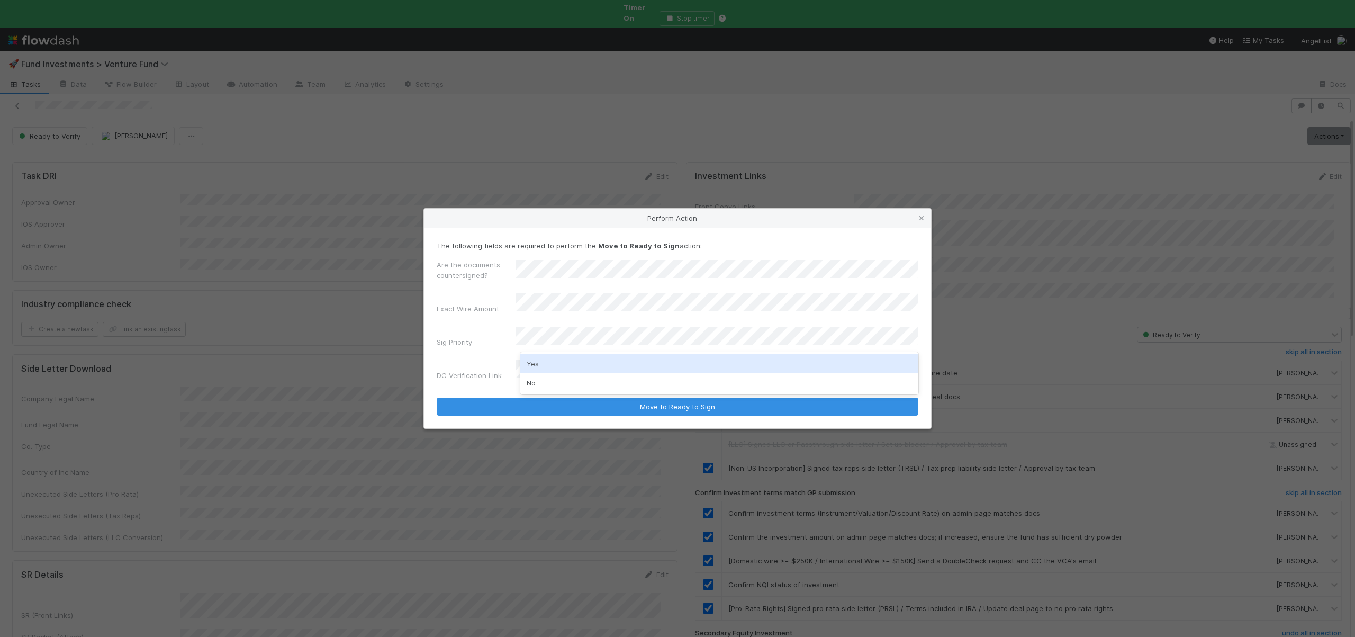
click at [538, 366] on div "Yes" at bounding box center [719, 363] width 398 height 19
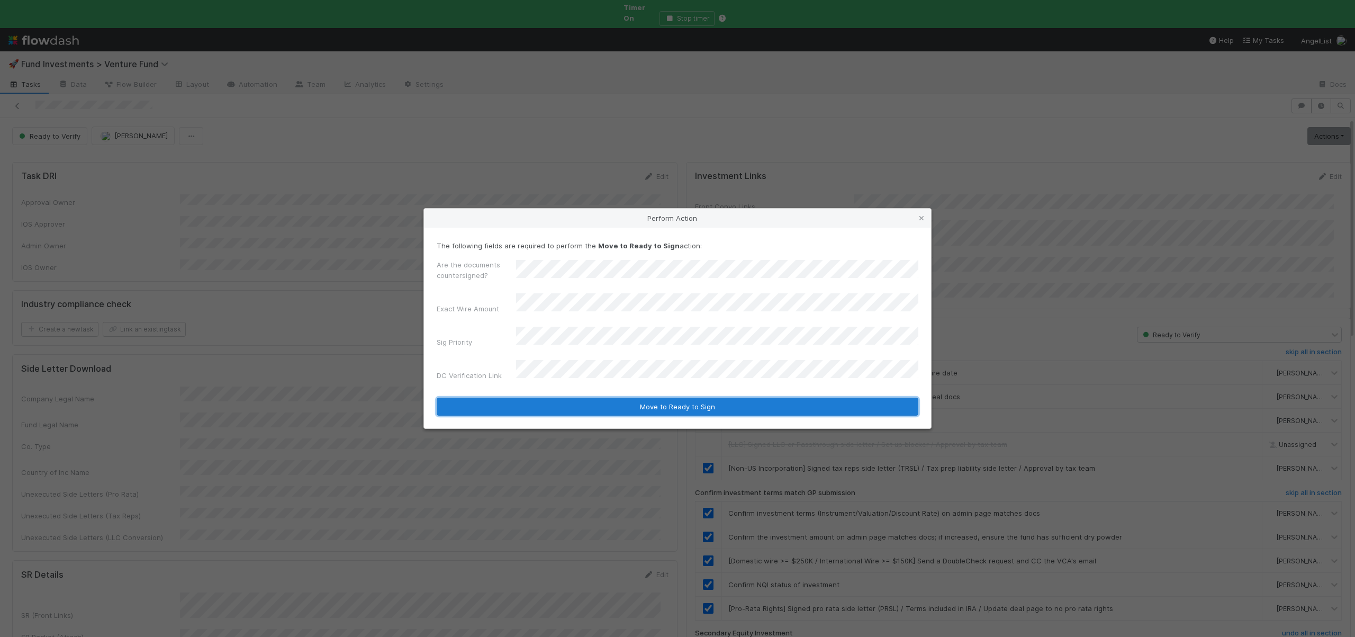
click at [584, 397] on button "Move to Ready to Sign" at bounding box center [678, 406] width 482 height 18
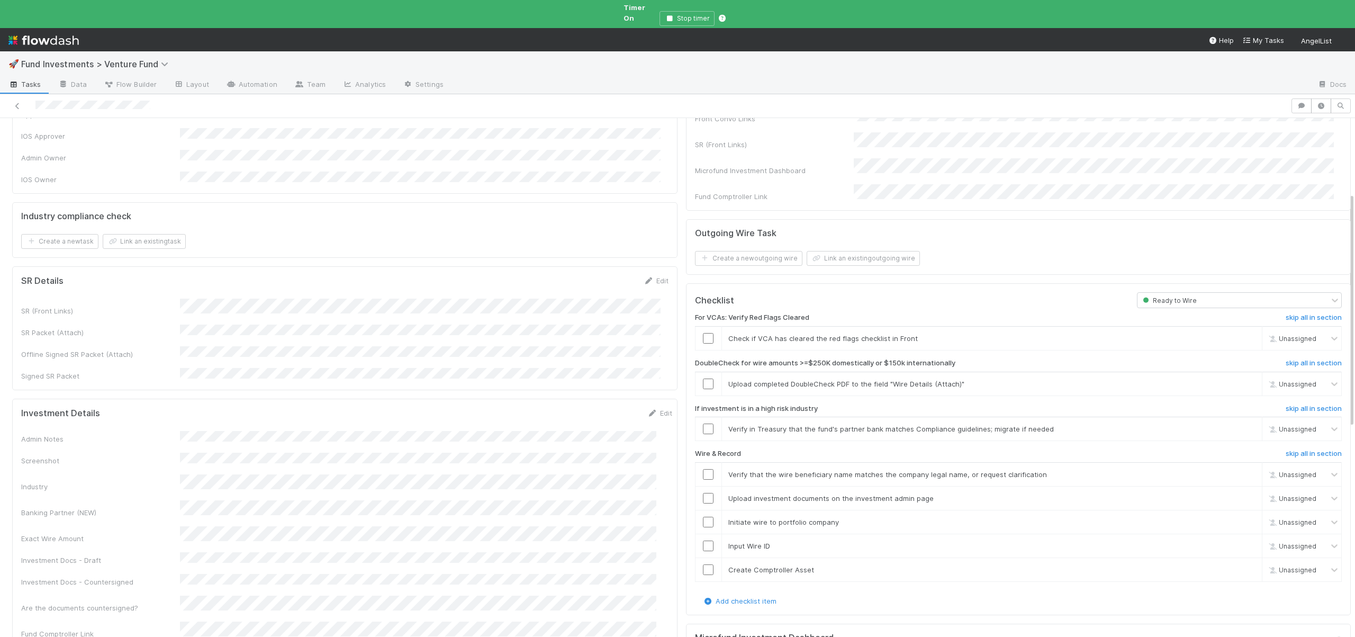
scroll to position [325, 0]
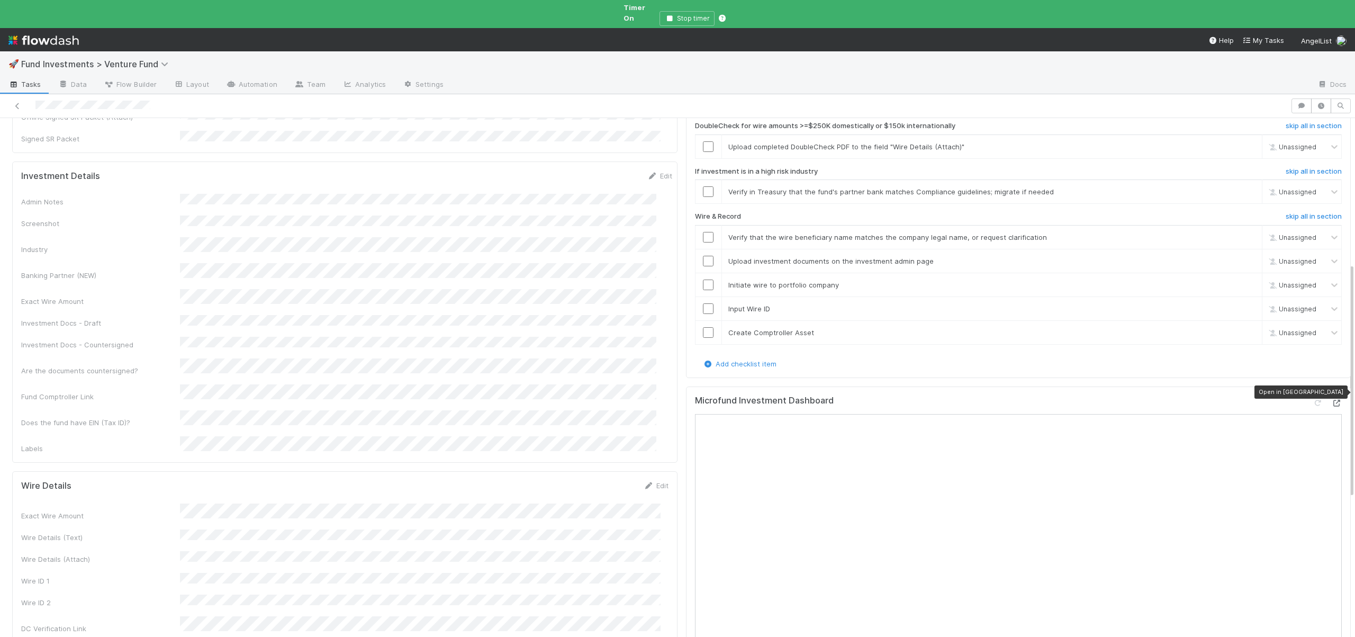
click at [1331, 400] on icon at bounding box center [1336, 403] width 11 height 7
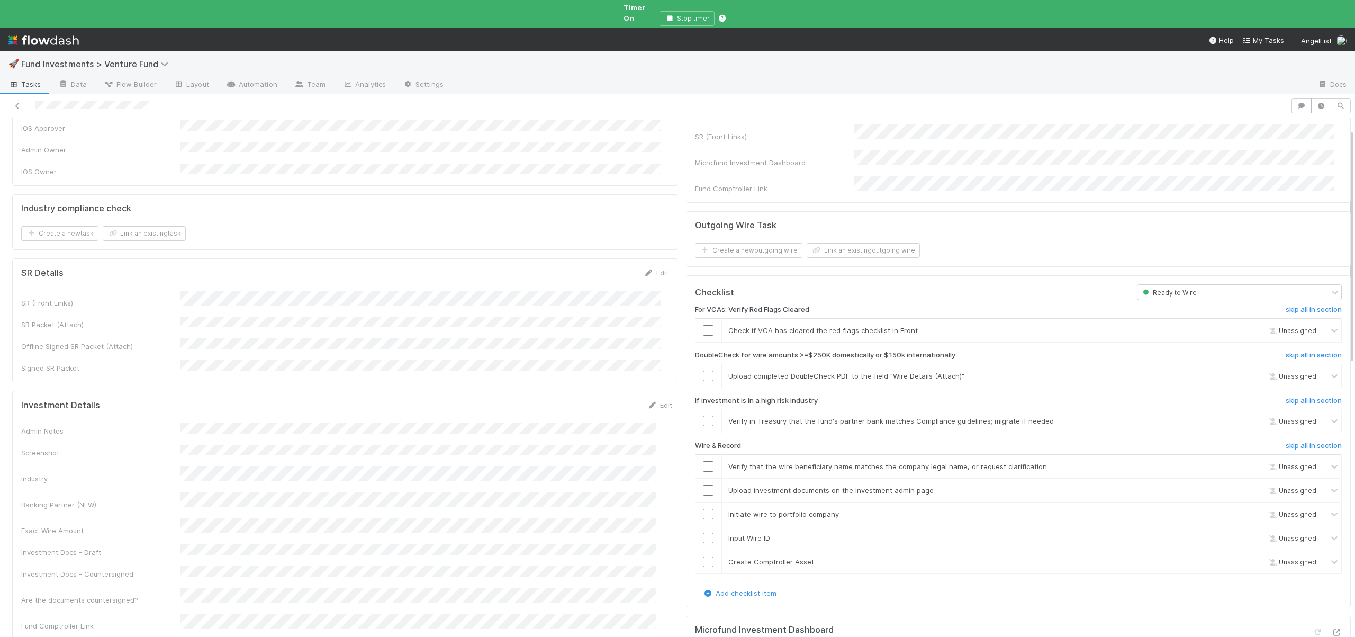
scroll to position [105, 0]
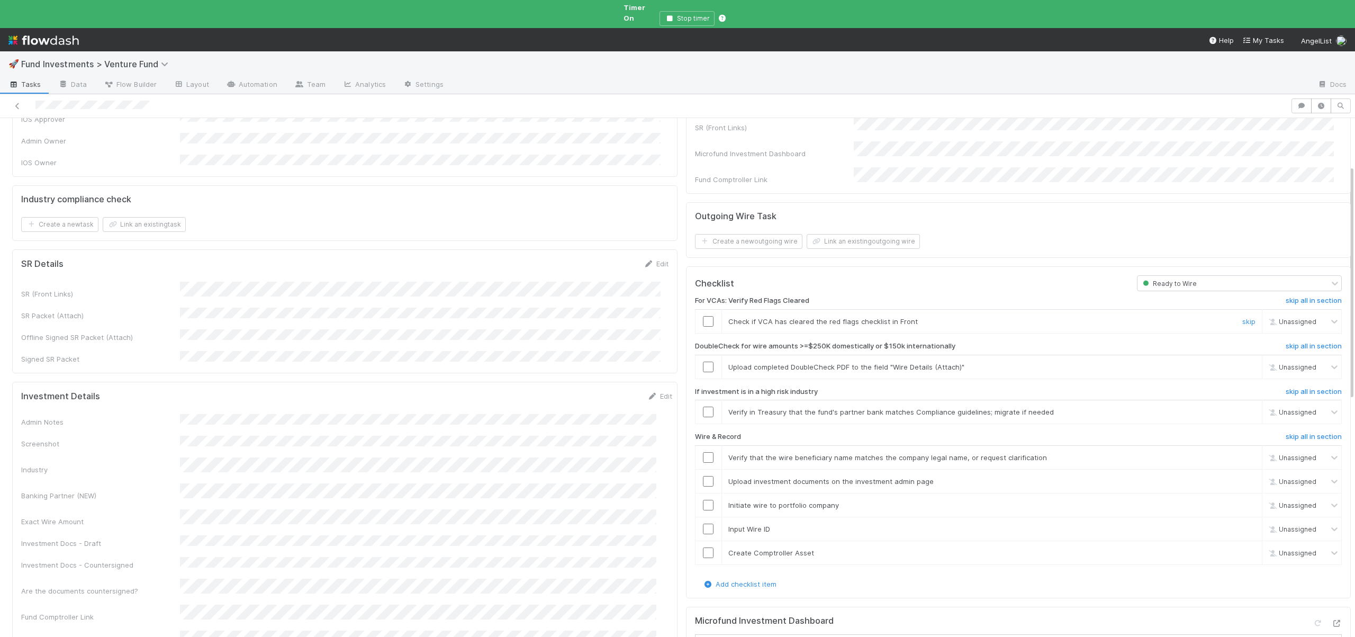
click at [703, 316] on input "checkbox" at bounding box center [708, 321] width 11 height 11
click at [1242, 363] on link "skip" at bounding box center [1248, 367] width 13 height 8
click at [1242, 408] on link "skip" at bounding box center [1248, 412] width 13 height 8
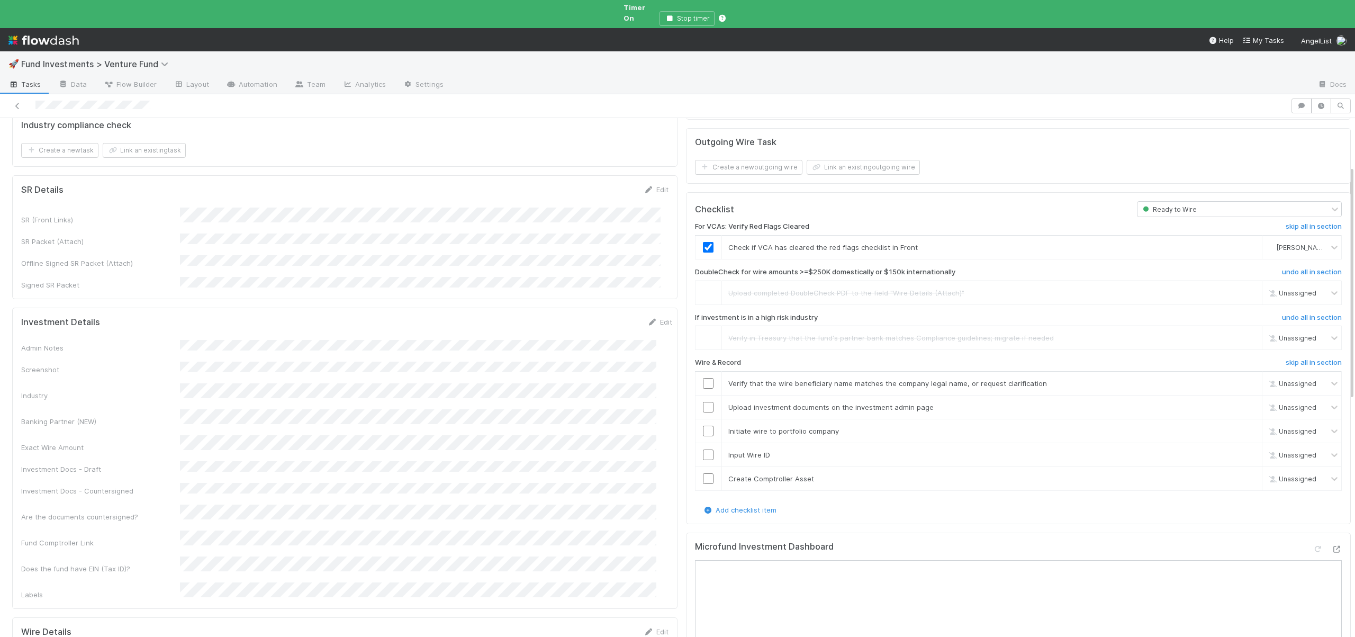
scroll to position [201, 0]
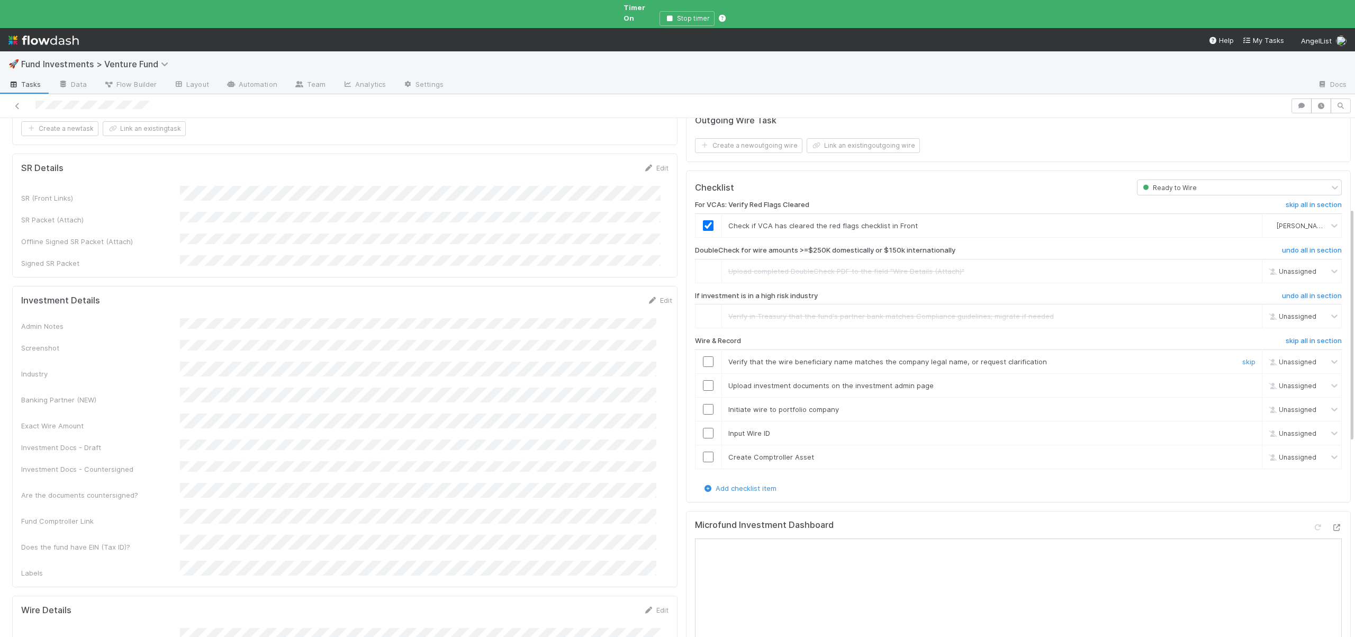
drag, startPoint x: 703, startPoint y: 344, endPoint x: 678, endPoint y: 342, distance: 25.5
click at [703, 356] on input "checkbox" at bounding box center [708, 361] width 11 height 11
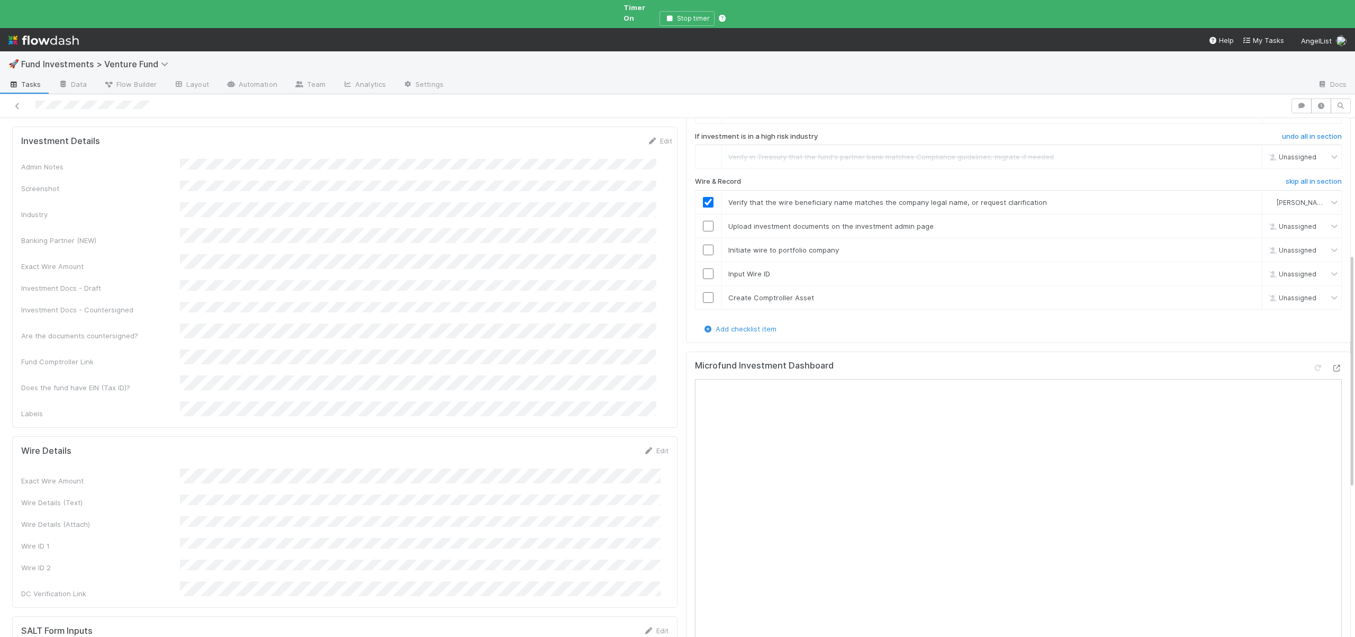
scroll to position [393, 0]
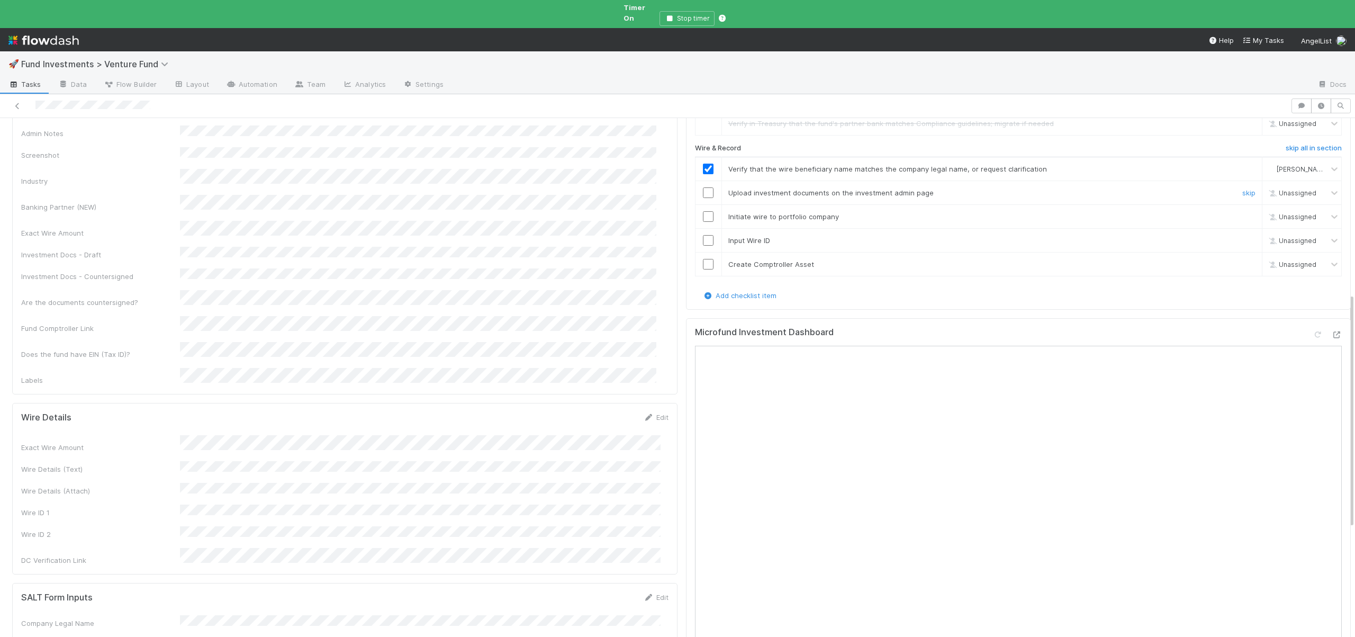
click at [708, 187] on div at bounding box center [708, 192] width 26 height 11
click at [703, 187] on input "checkbox" at bounding box center [708, 192] width 11 height 11
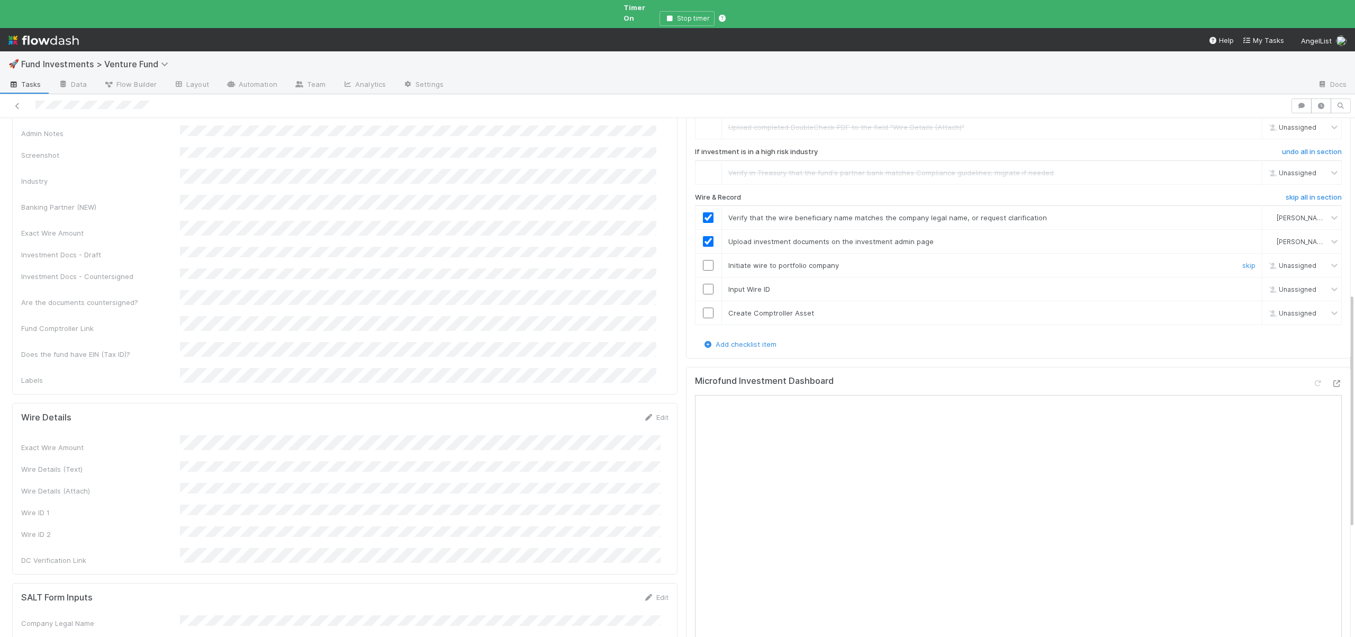
click at [704, 260] on input "checkbox" at bounding box center [708, 265] width 11 height 11
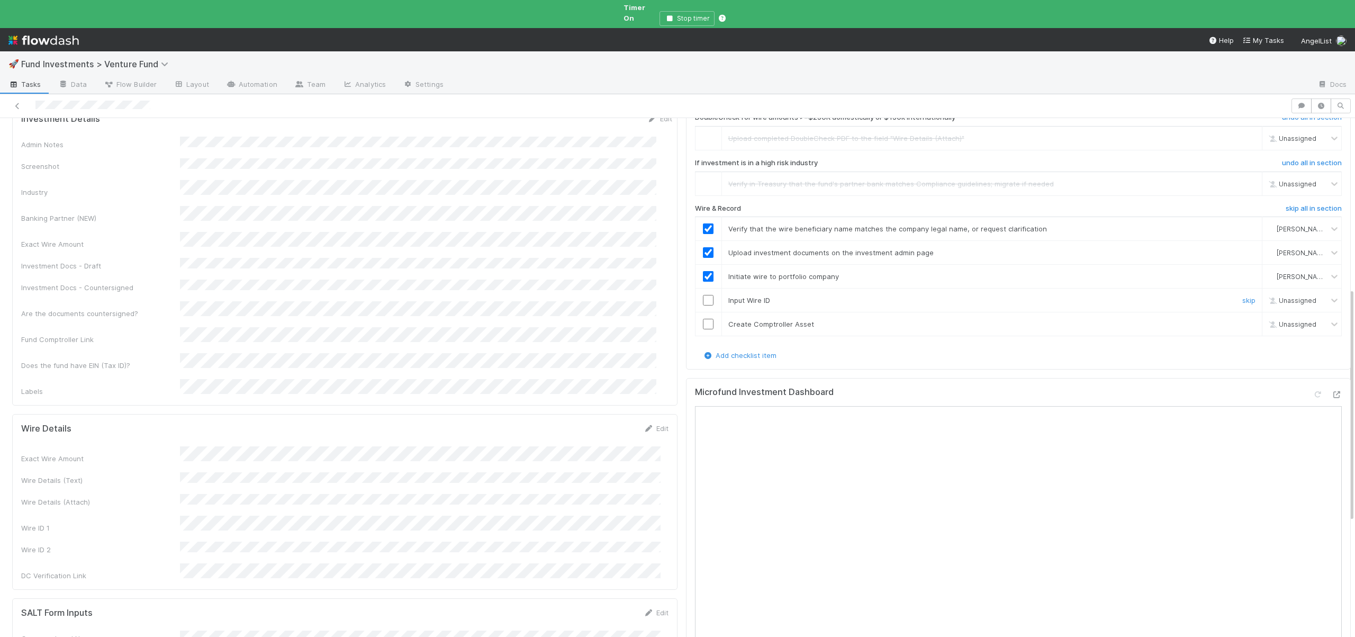
click at [703, 295] on input "checkbox" at bounding box center [708, 300] width 11 height 11
click at [703, 319] on input "checkbox" at bounding box center [708, 324] width 11 height 11
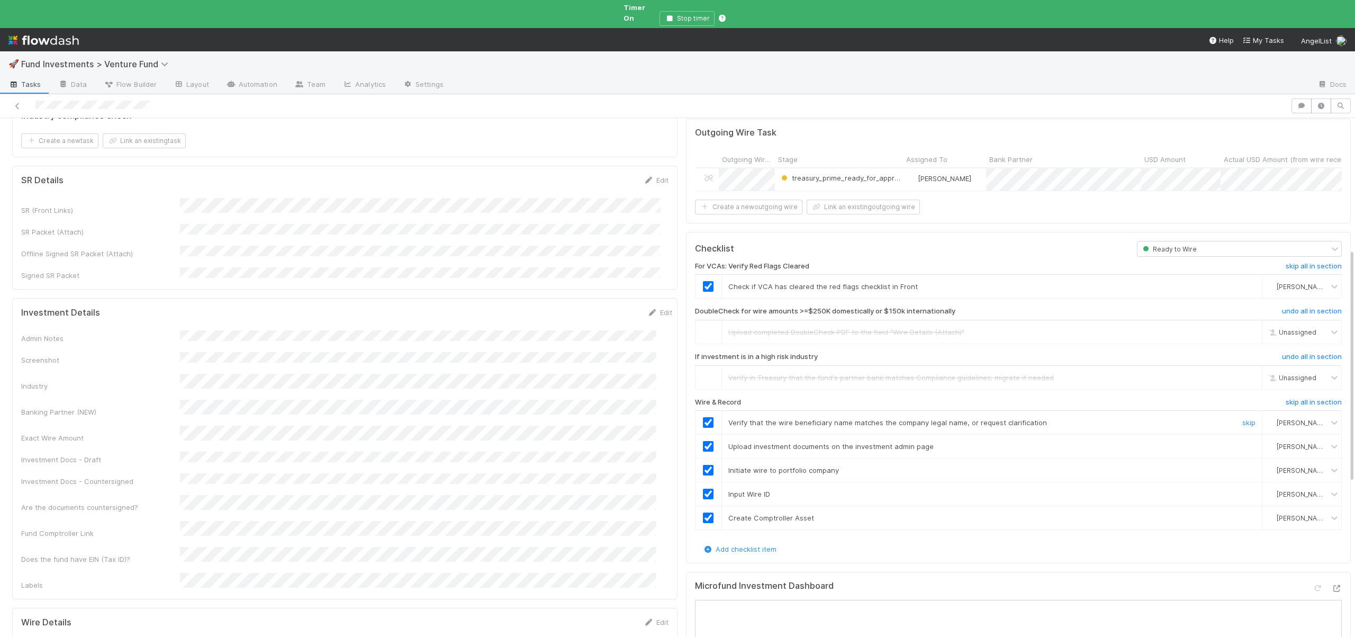
scroll to position [0, 0]
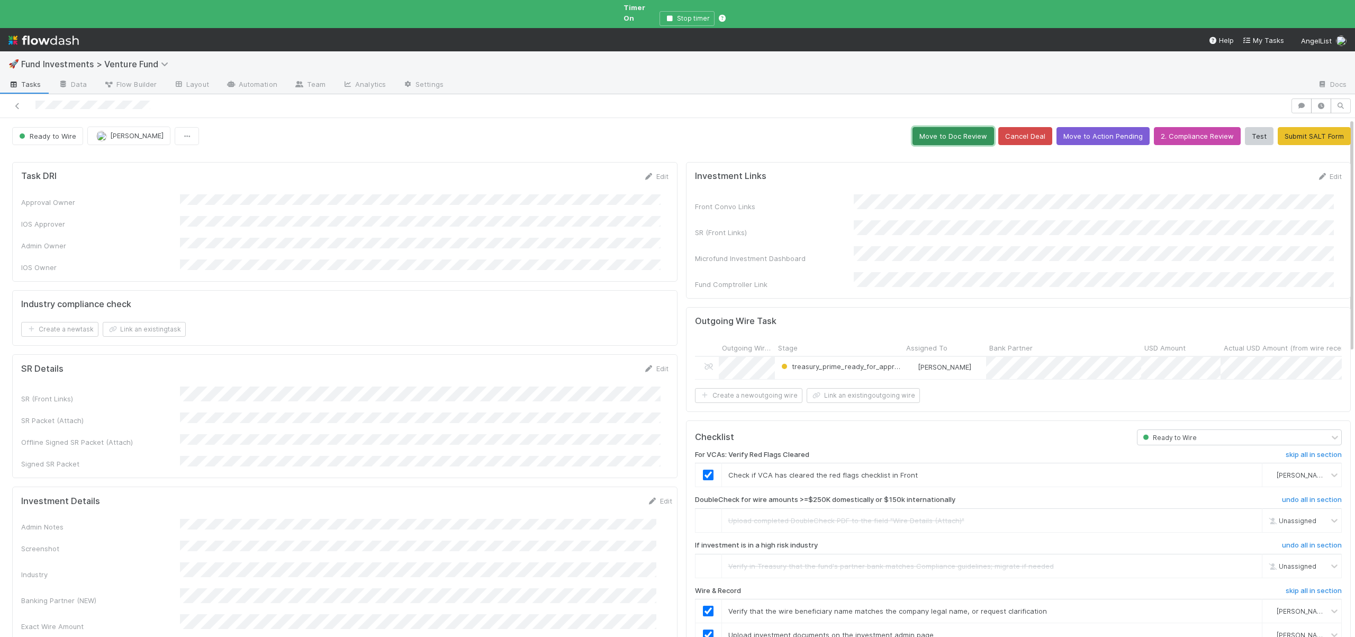
click at [934, 132] on button "Move to Doc Review" at bounding box center [953, 136] width 82 height 18
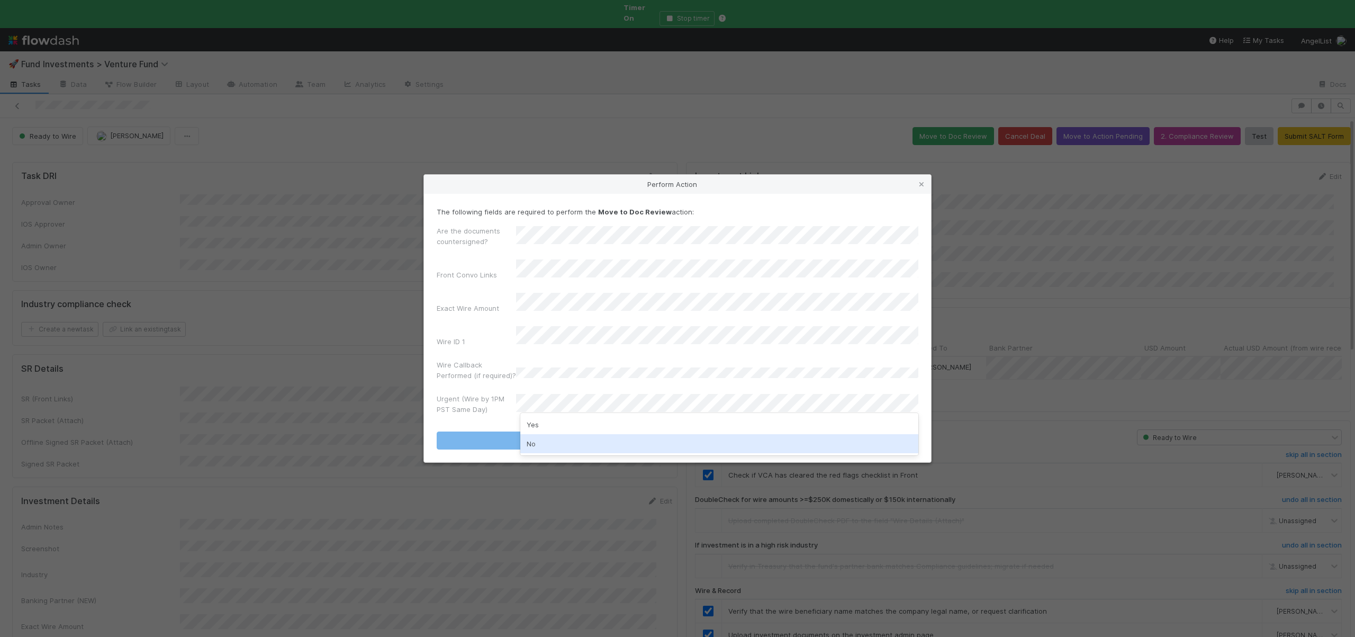
click at [541, 439] on div "No" at bounding box center [719, 443] width 398 height 19
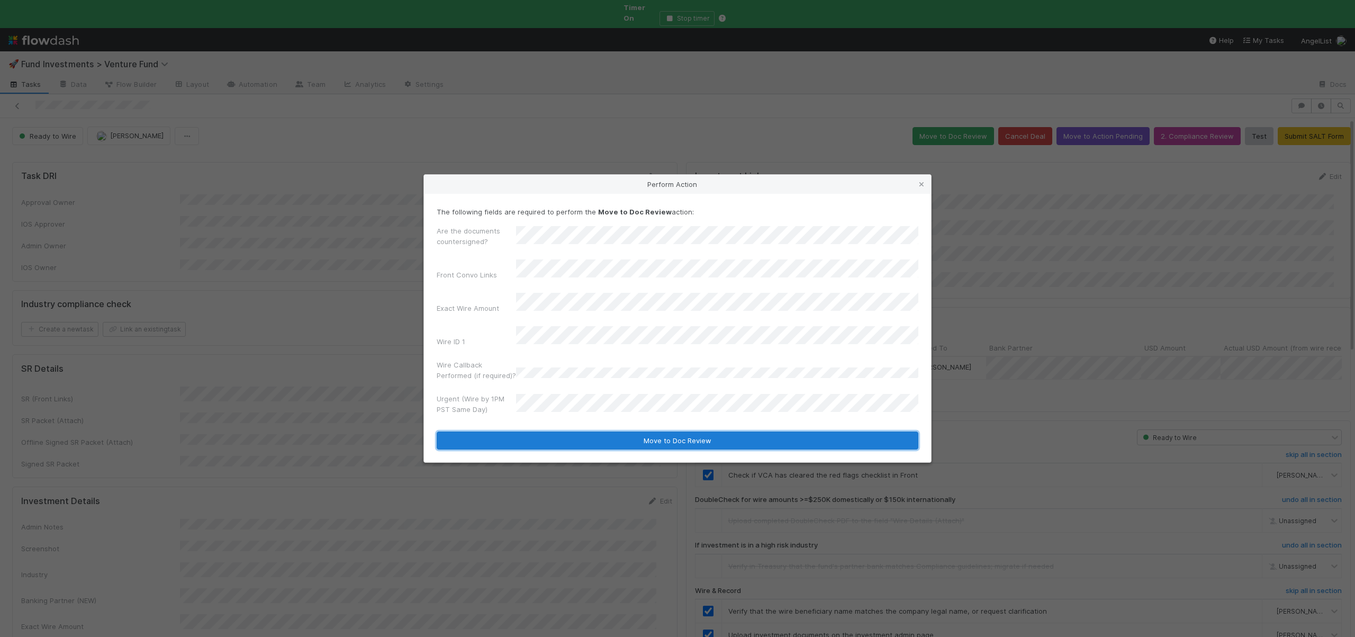
click at [541, 437] on button "Move to Doc Review" at bounding box center [678, 440] width 482 height 18
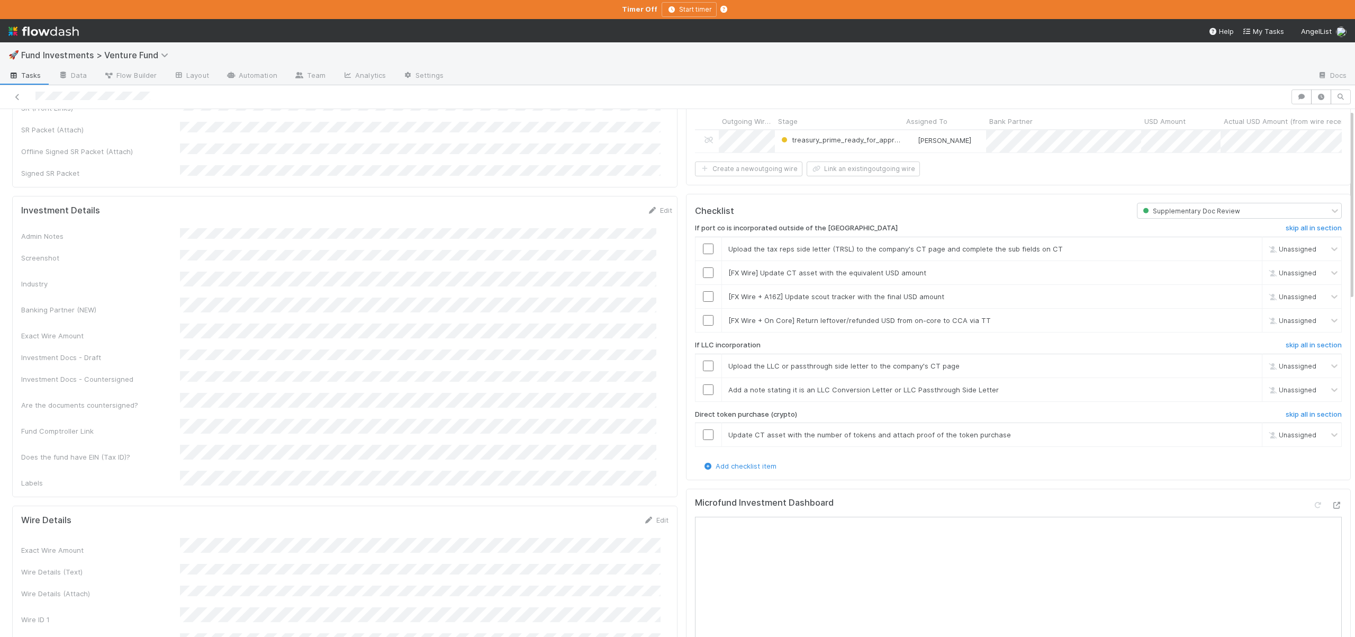
scroll to position [218, 0]
click at [1286, 225] on h6 "skip all in section" at bounding box center [1314, 227] width 56 height 8
click at [1297, 340] on h6 "skip all in section" at bounding box center [1314, 344] width 56 height 8
click at [1292, 412] on h6 "skip all in section" at bounding box center [1314, 414] width 56 height 8
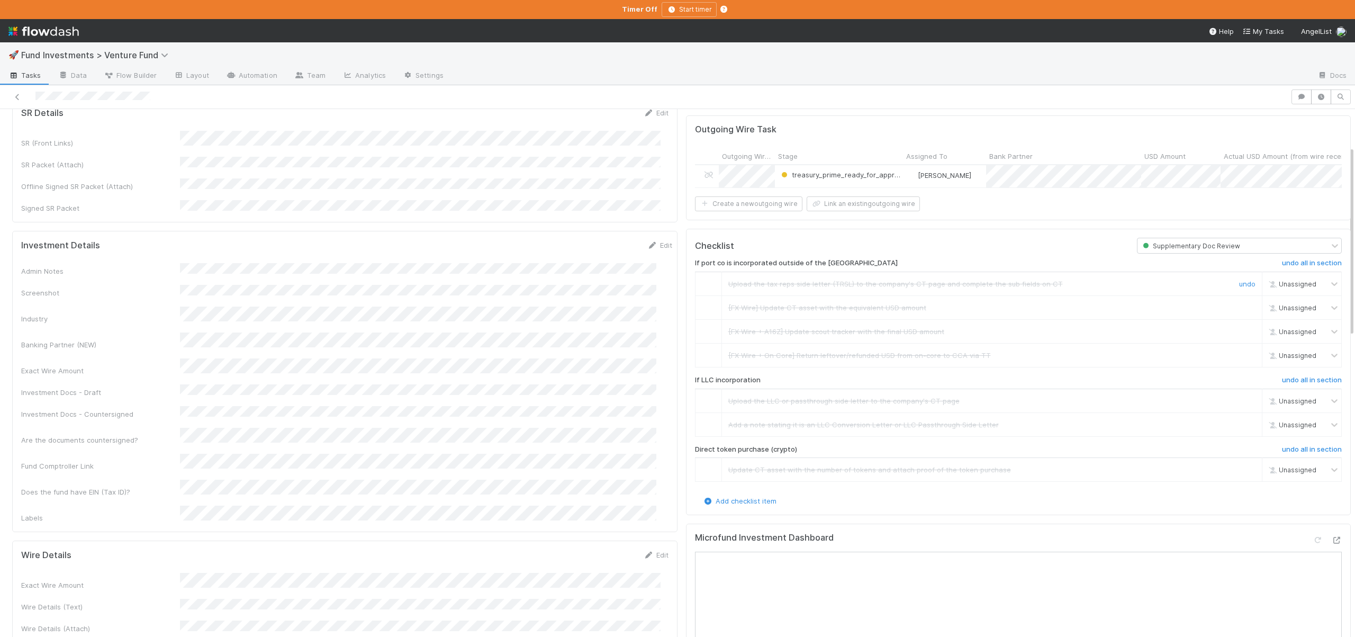
scroll to position [0, 0]
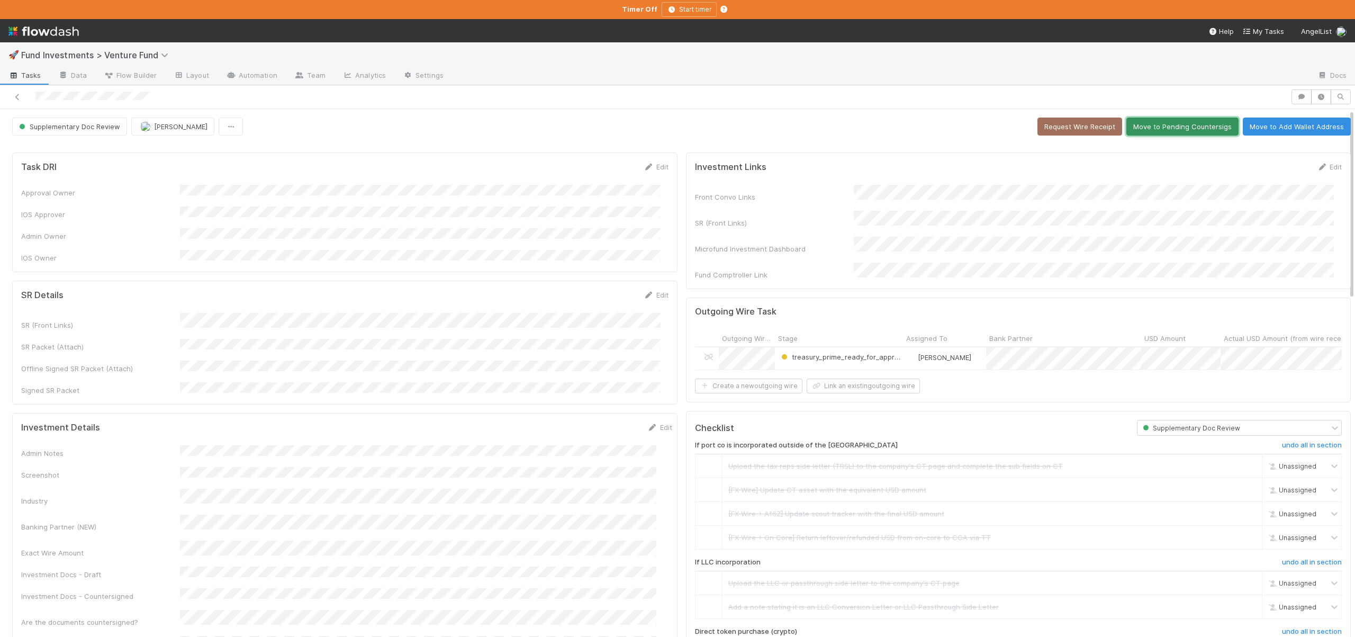
click at [1143, 130] on button "Move to Pending Countersigs" at bounding box center [1182, 127] width 112 height 18
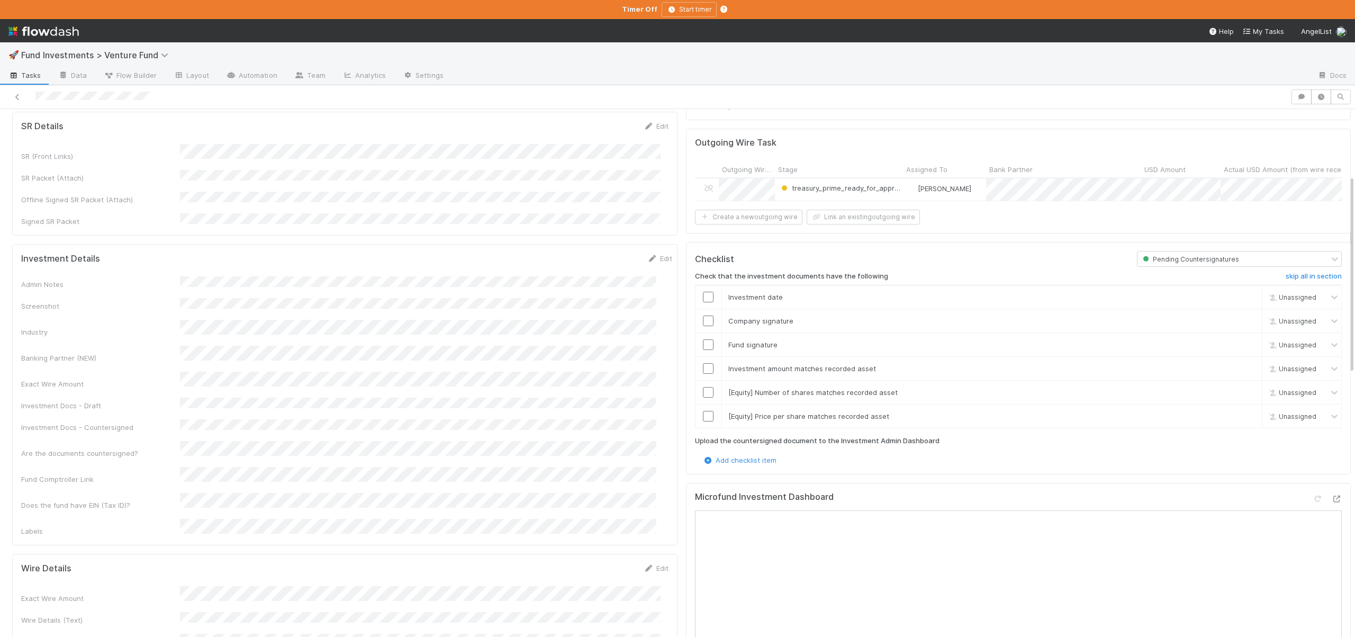
scroll to position [187, 0]
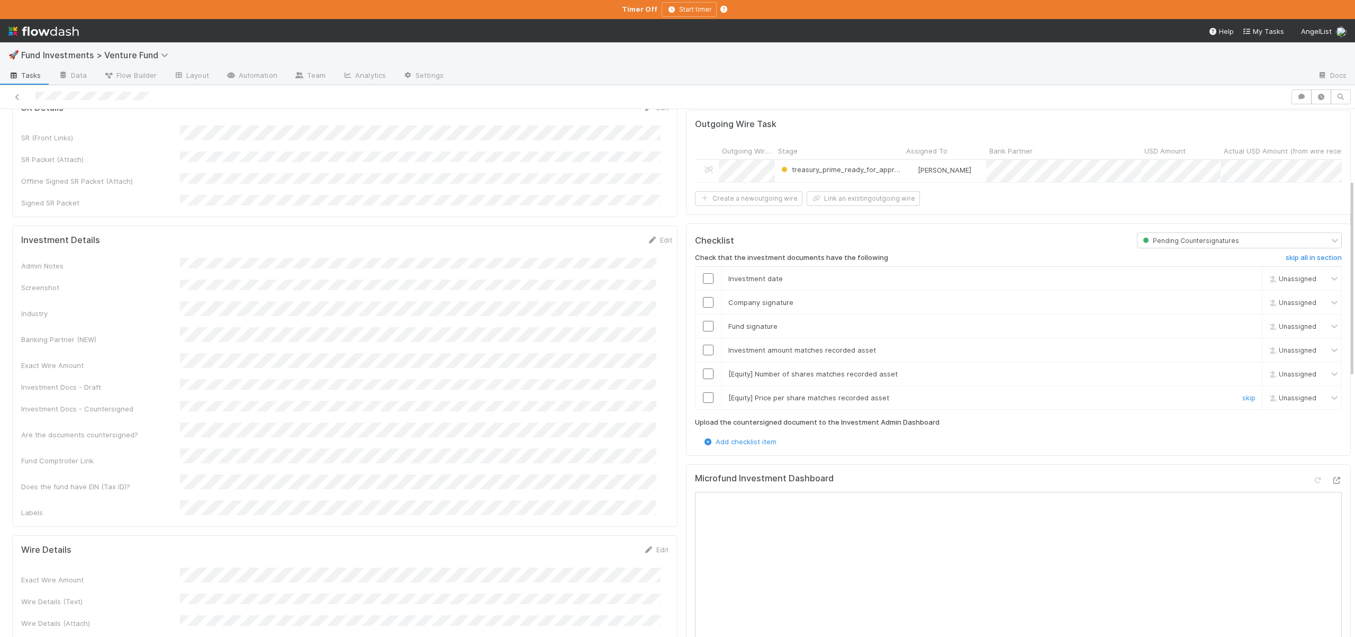
click at [1233, 388] on td "[Equity] Price per share matches recorded asset skip" at bounding box center [991, 397] width 541 height 24
click at [1242, 393] on link "skip" at bounding box center [1248, 397] width 13 height 8
click at [1242, 371] on link "skip" at bounding box center [1248, 373] width 13 height 8
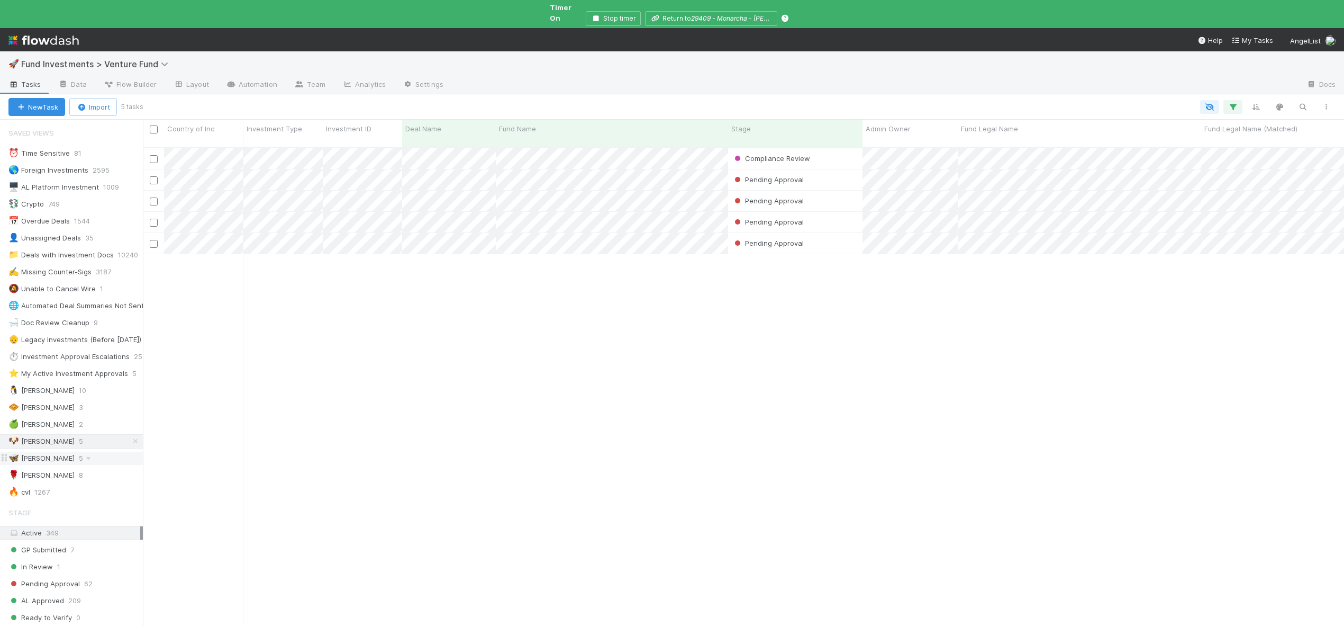
scroll to position [508, 1186]
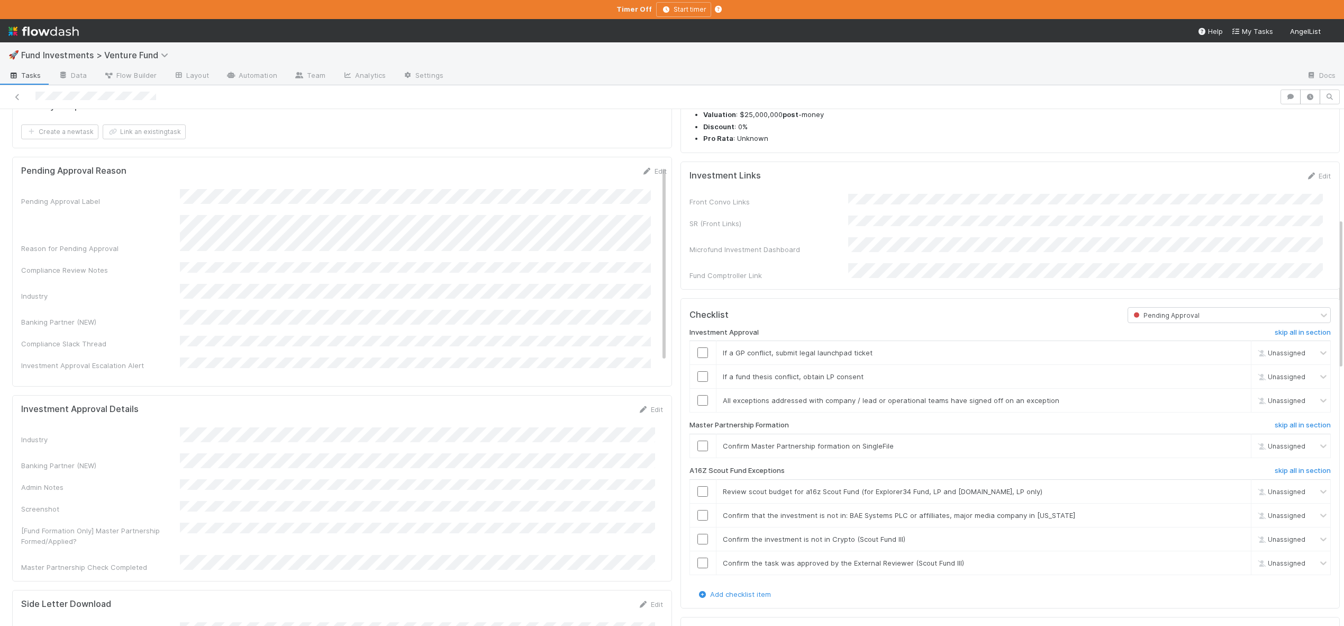
scroll to position [736, 0]
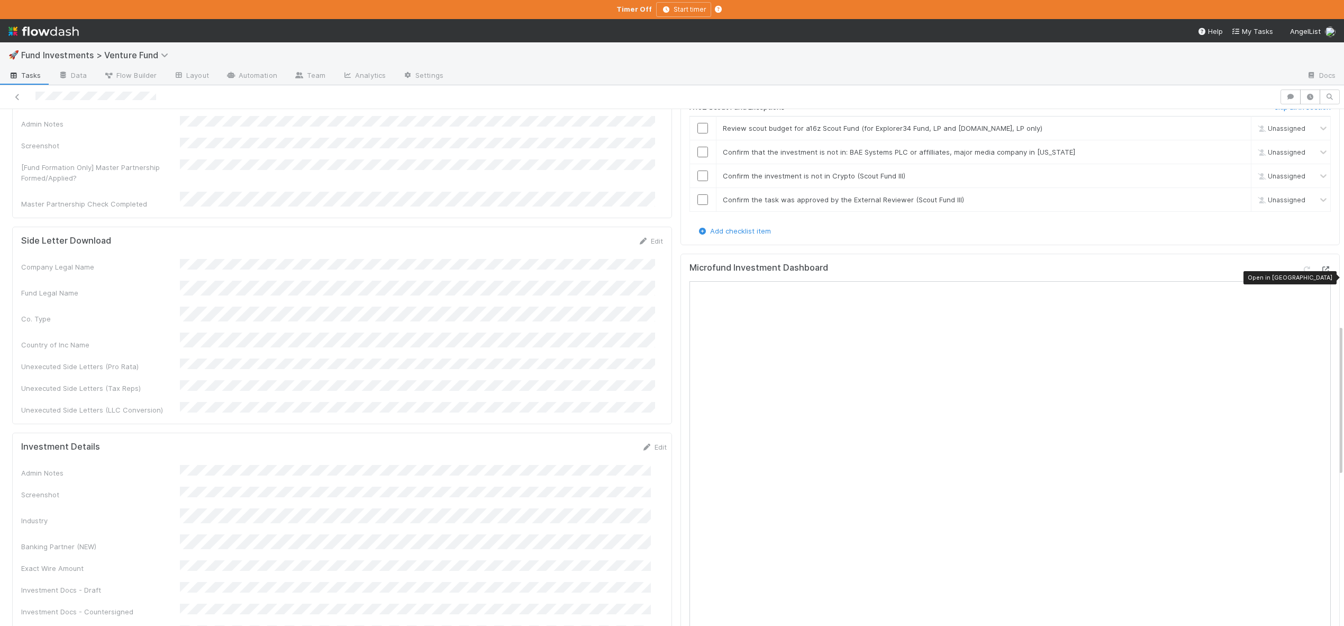
click at [1321, 273] on icon at bounding box center [1326, 269] width 11 height 7
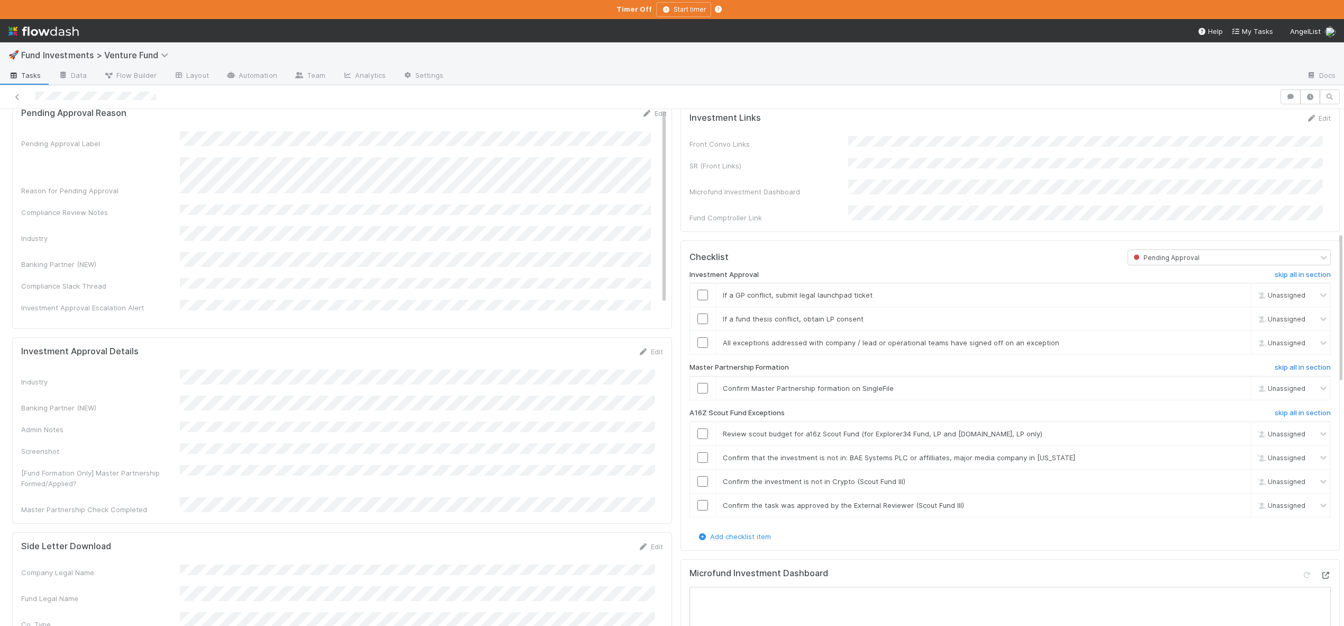
scroll to position [432, 0]
click at [1282, 101] on button "button" at bounding box center [1291, 96] width 20 height 15
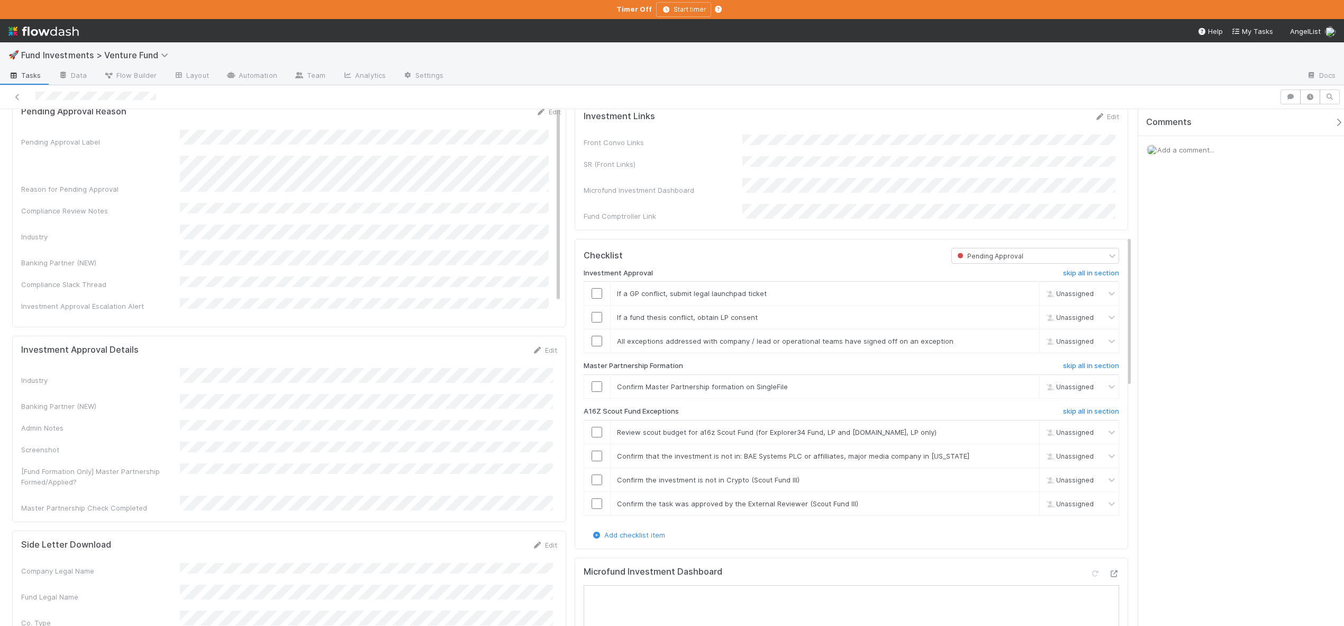
click at [1198, 157] on div "Add a comment..." at bounding box center [1246, 150] width 214 height 28
click at [1196, 156] on div "Add a comment..." at bounding box center [1246, 150] width 214 height 28
click at [1193, 151] on span "Add a comment..." at bounding box center [1186, 150] width 57 height 8
click at [1246, 441] on div "Add a comment... Attach files: Choose or drag and drop file(s) Add Comment" at bounding box center [1246, 290] width 214 height 309
click at [1188, 413] on button "Add Comment" at bounding box center [1185, 419] width 61 height 18
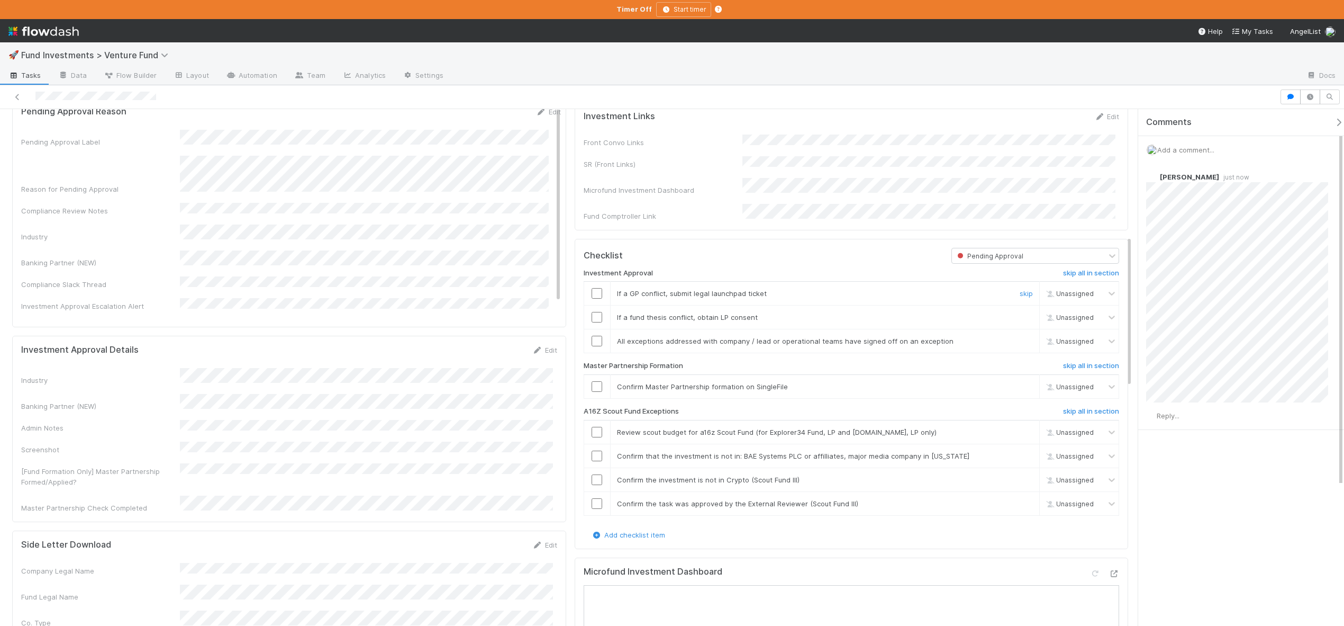
click at [592, 299] on input "checkbox" at bounding box center [597, 293] width 11 height 11
click at [1020, 321] on link "skip" at bounding box center [1026, 317] width 13 height 8
click at [592, 346] on input "checkbox" at bounding box center [597, 341] width 11 height 11
click at [592, 392] on input "checkbox" at bounding box center [597, 386] width 11 height 11
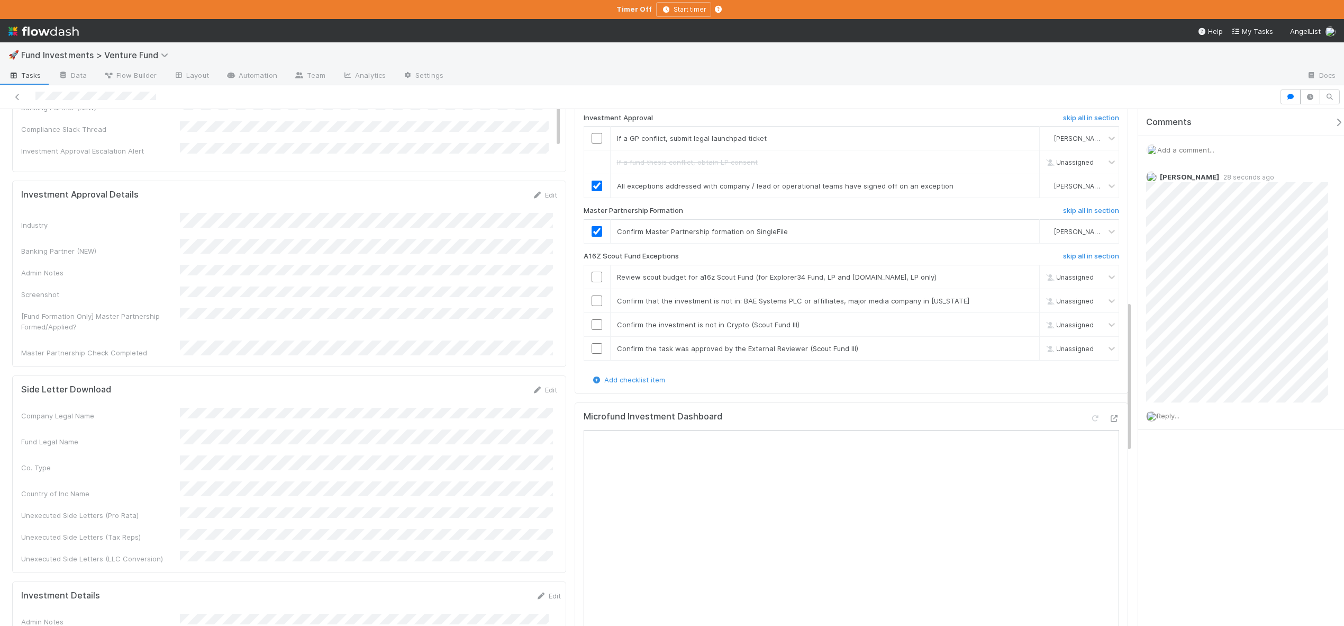
scroll to position [564, 0]
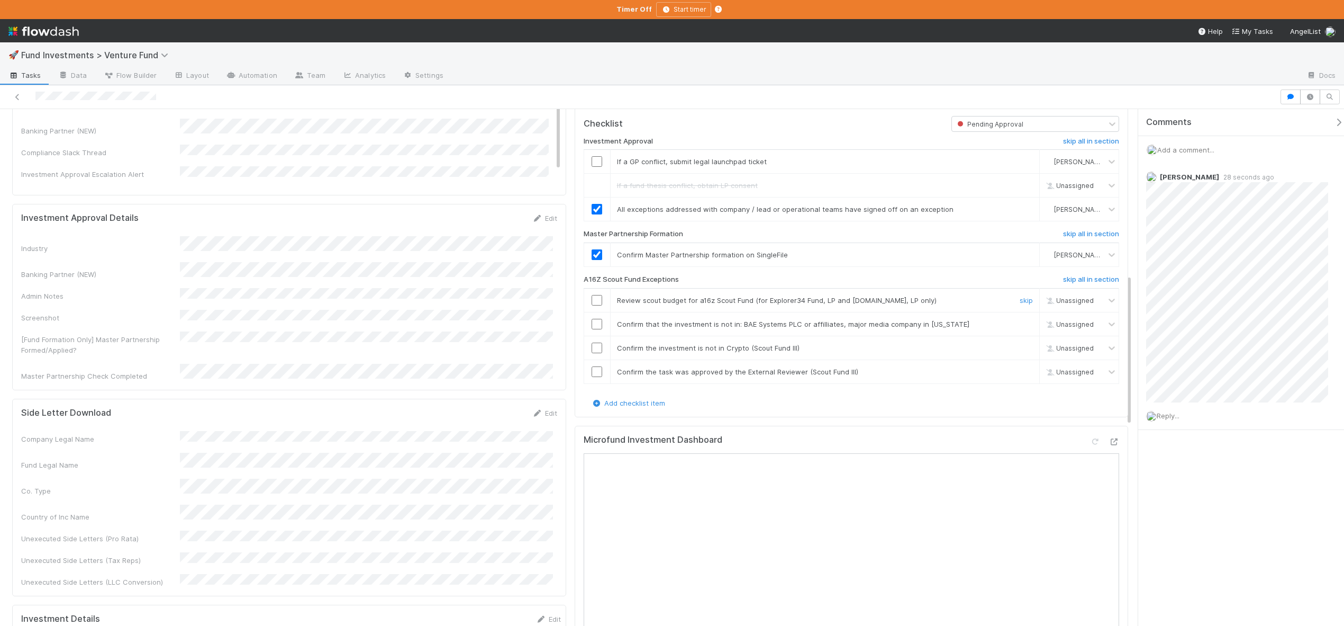
click at [592, 304] on input "checkbox" at bounding box center [597, 300] width 11 height 11
click at [593, 329] on input "checkbox" at bounding box center [597, 324] width 11 height 11
click at [597, 353] on input "checkbox" at bounding box center [597, 347] width 11 height 11
click at [595, 377] on input "checkbox" at bounding box center [597, 371] width 11 height 11
click at [592, 377] on input "checkbox" at bounding box center [597, 371] width 11 height 11
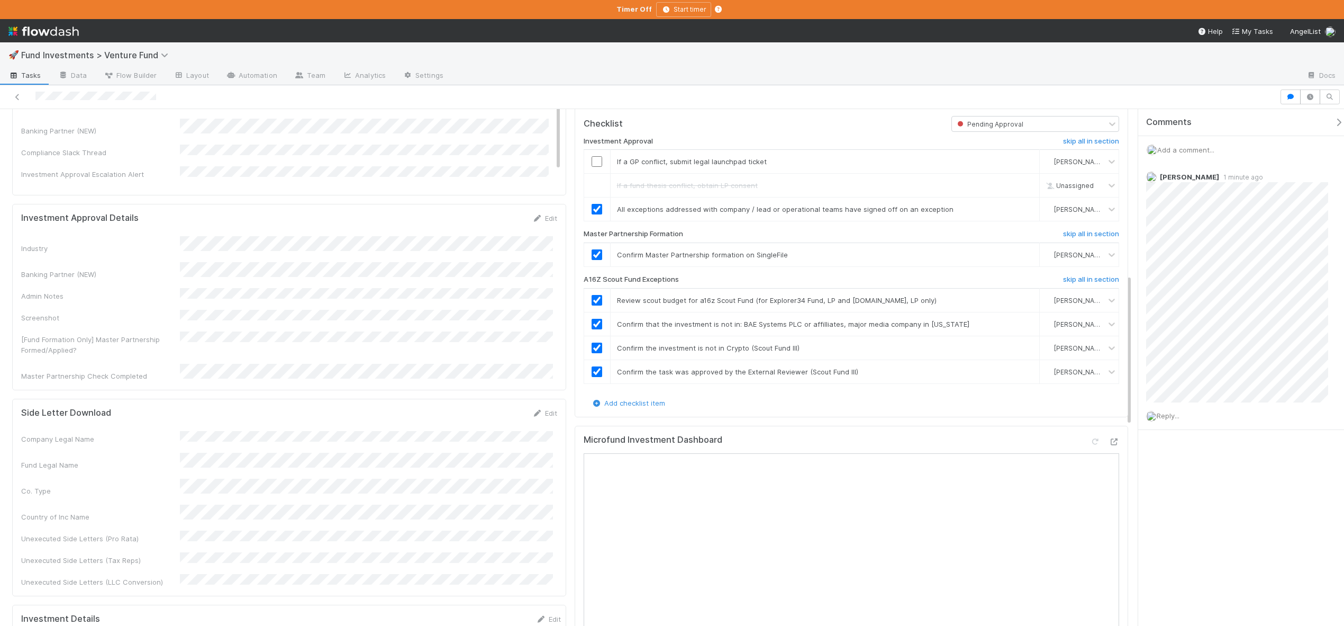
drag, startPoint x: 752, startPoint y: 140, endPoint x: 780, endPoint y: 7, distance: 135.7
click at [752, 139] on div "Checklist Pending Approval Investment Approval skip all in section If a GP conf…" at bounding box center [852, 262] width 554 height 310
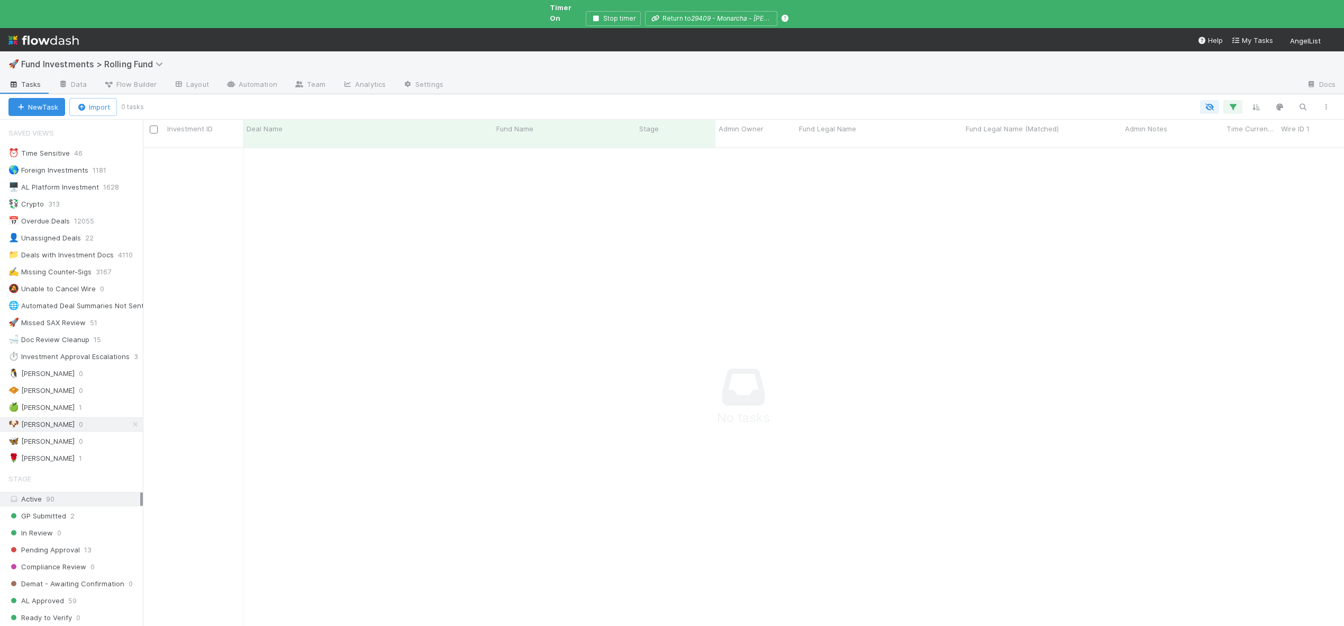
scroll to position [500, 1186]
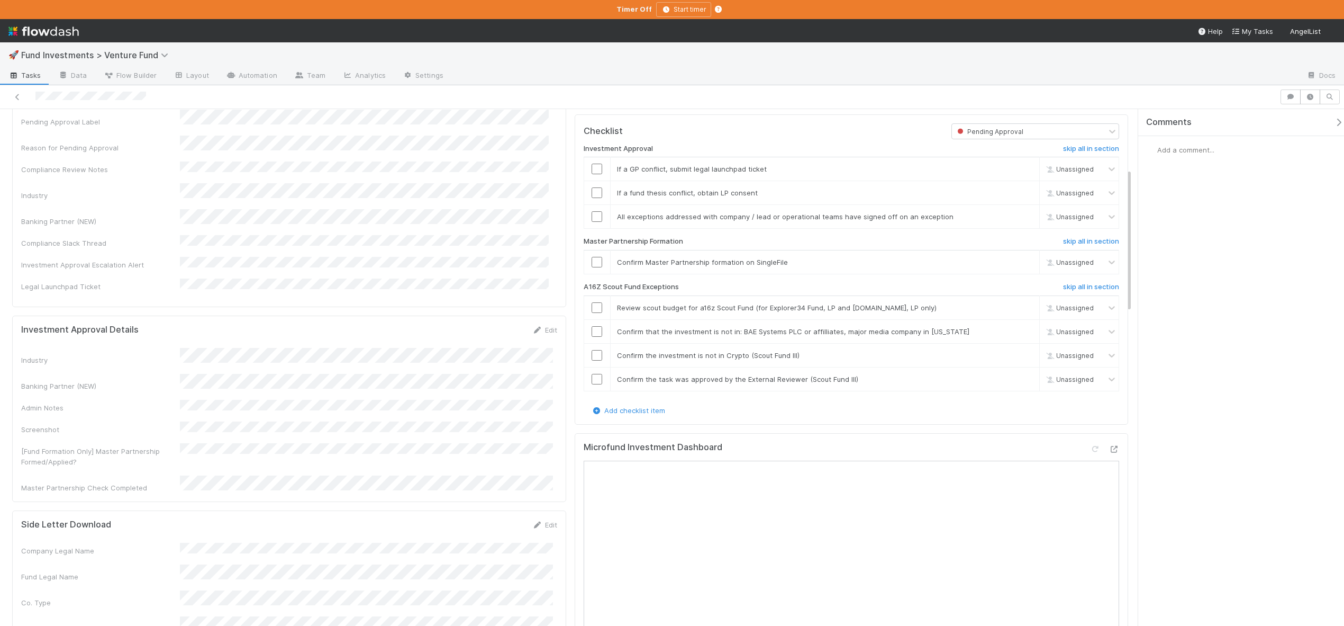
scroll to position [563, 0]
click at [1109, 446] on icon at bounding box center [1114, 442] width 11 height 7
click at [1011, 168] on div "skip" at bounding box center [1025, 162] width 32 height 11
click at [1020, 167] on link "skip" at bounding box center [1026, 162] width 13 height 8
click at [1020, 191] on link "skip" at bounding box center [1026, 186] width 13 height 8
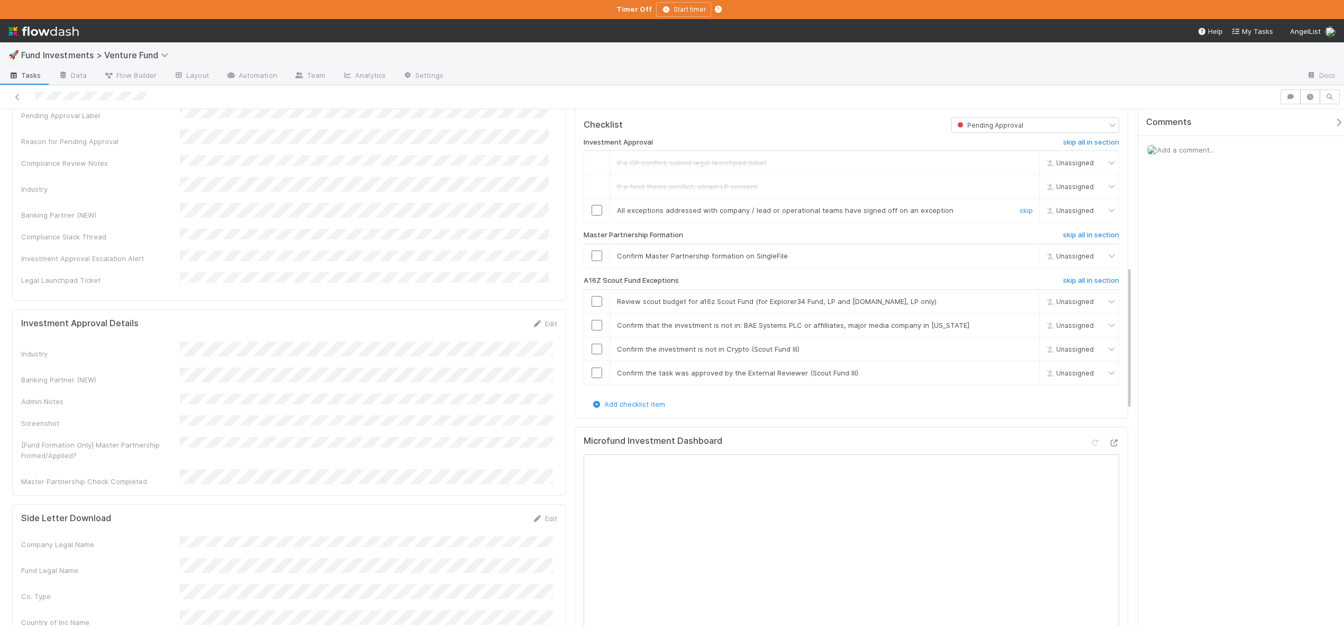
click at [598, 215] on input "checkbox" at bounding box center [597, 210] width 11 height 11
click at [598, 261] on input "checkbox" at bounding box center [597, 255] width 11 height 11
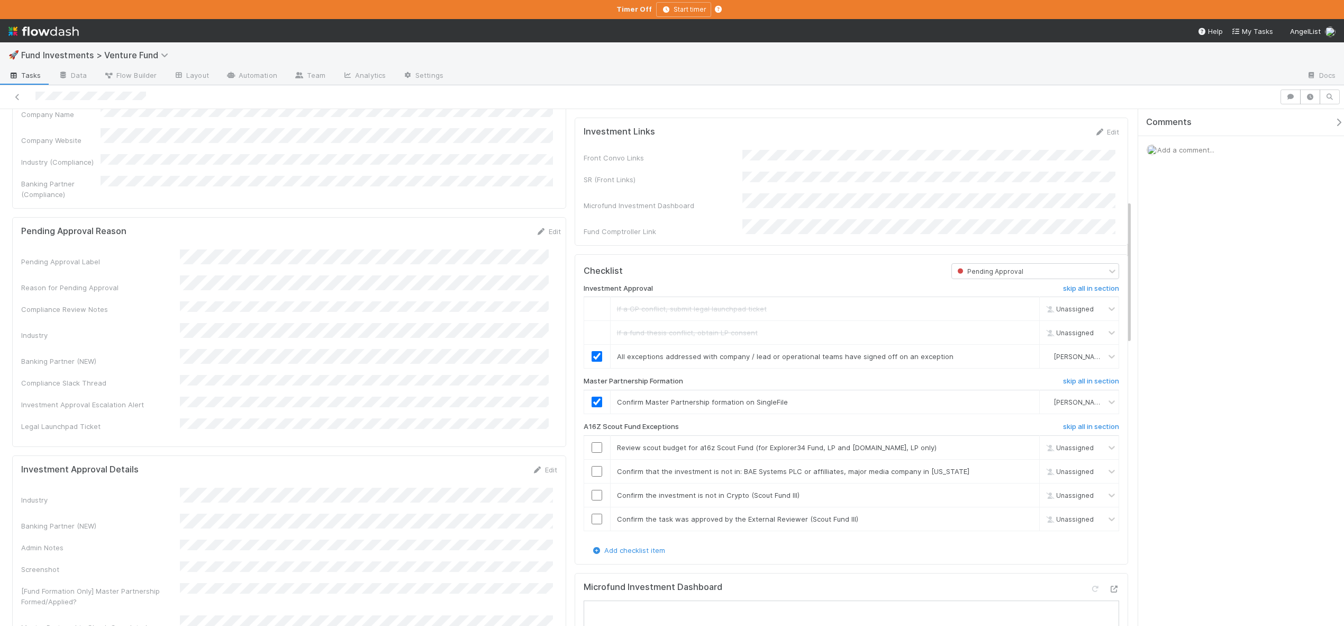
scroll to position [432, 0]
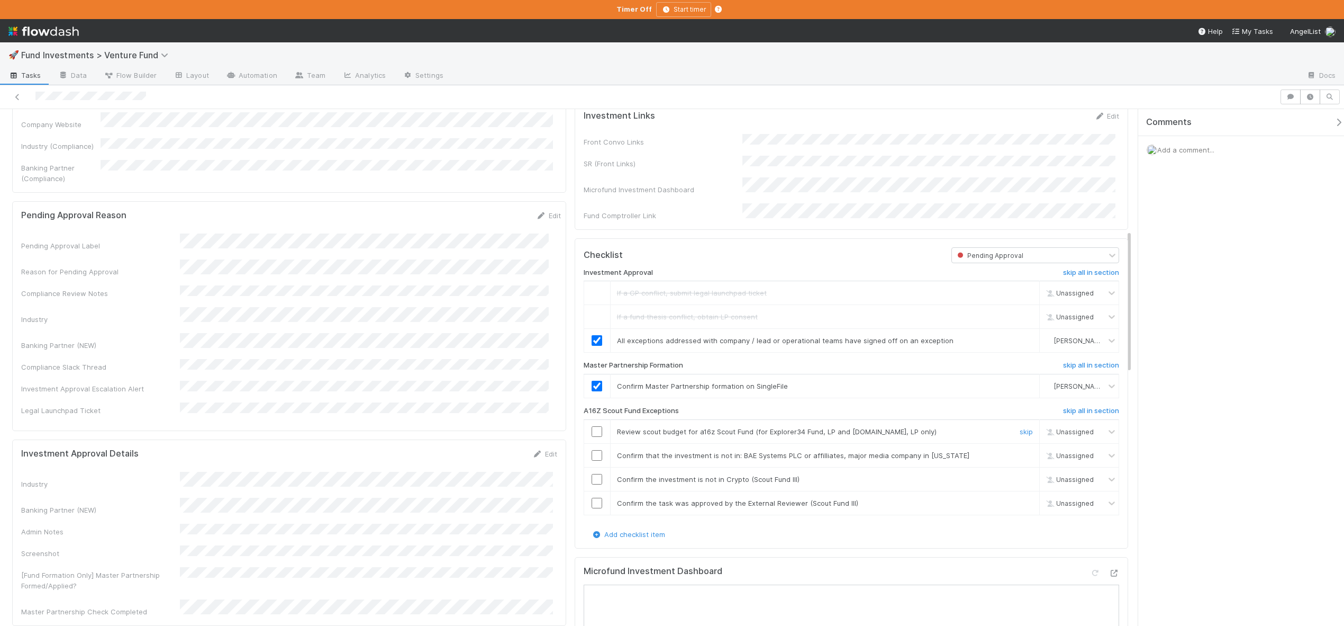
click at [592, 437] on input "checkbox" at bounding box center [597, 431] width 11 height 11
click at [596, 460] on input "checkbox" at bounding box center [597, 455] width 11 height 11
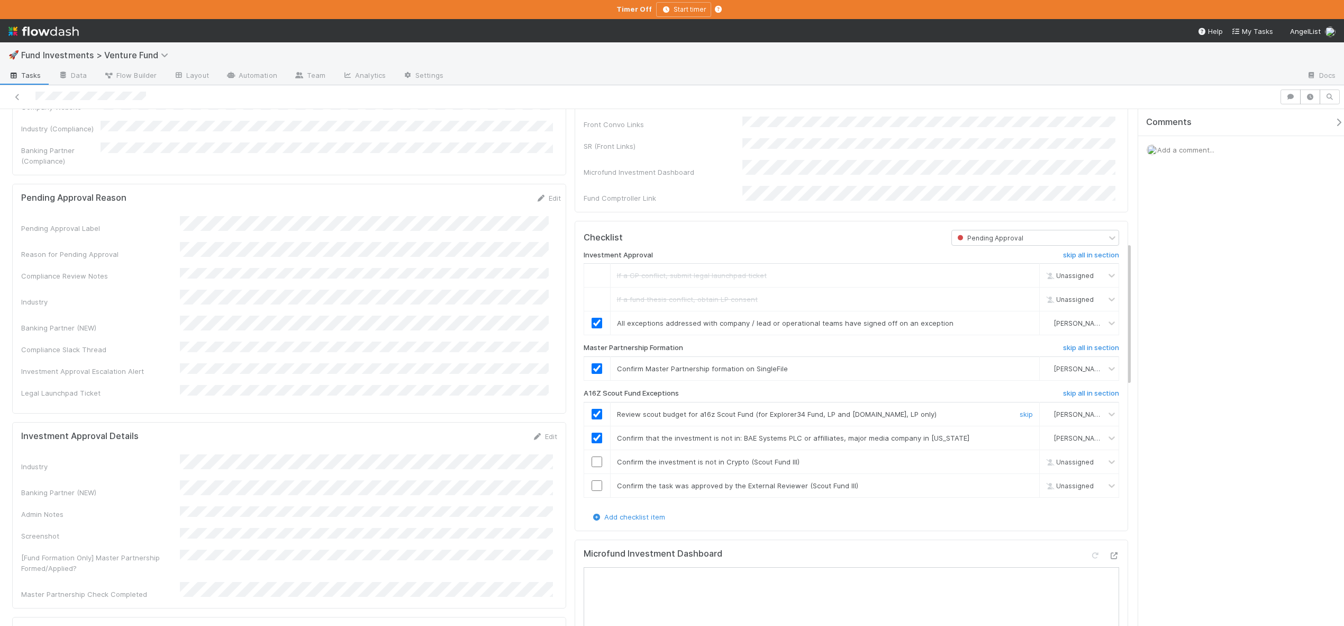
scroll to position [485, 0]
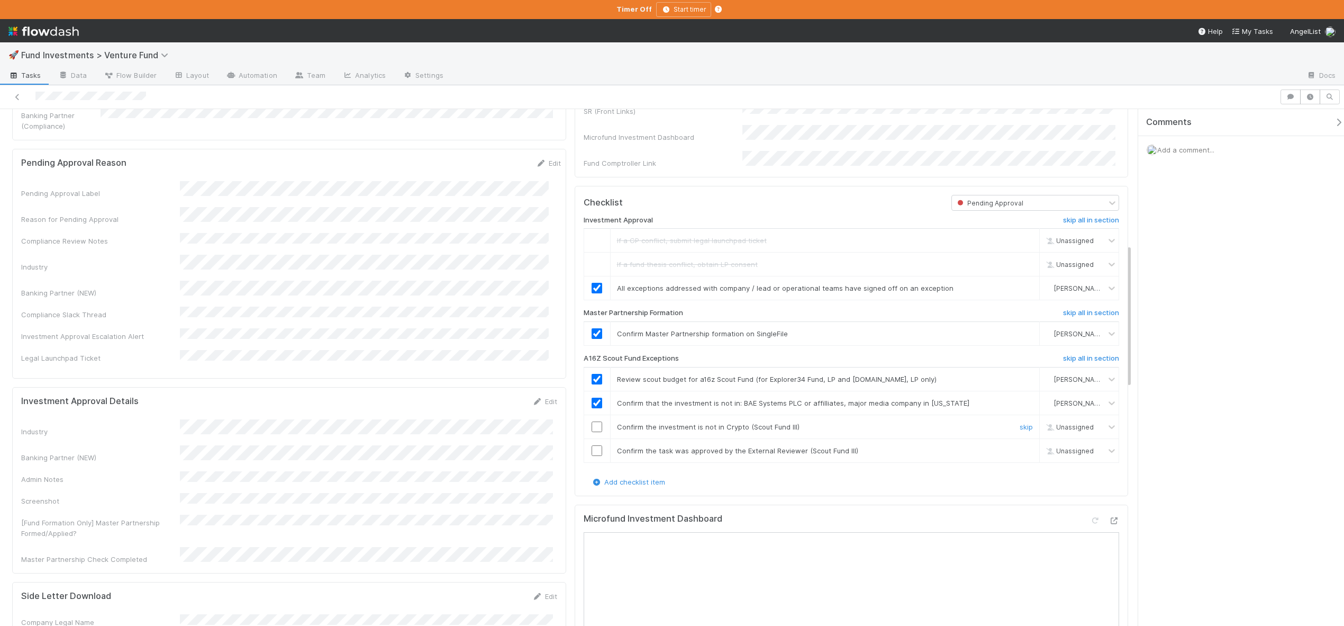
click at [593, 432] on input "checkbox" at bounding box center [597, 426] width 11 height 11
click at [592, 456] on input "checkbox" at bounding box center [597, 450] width 11 height 11
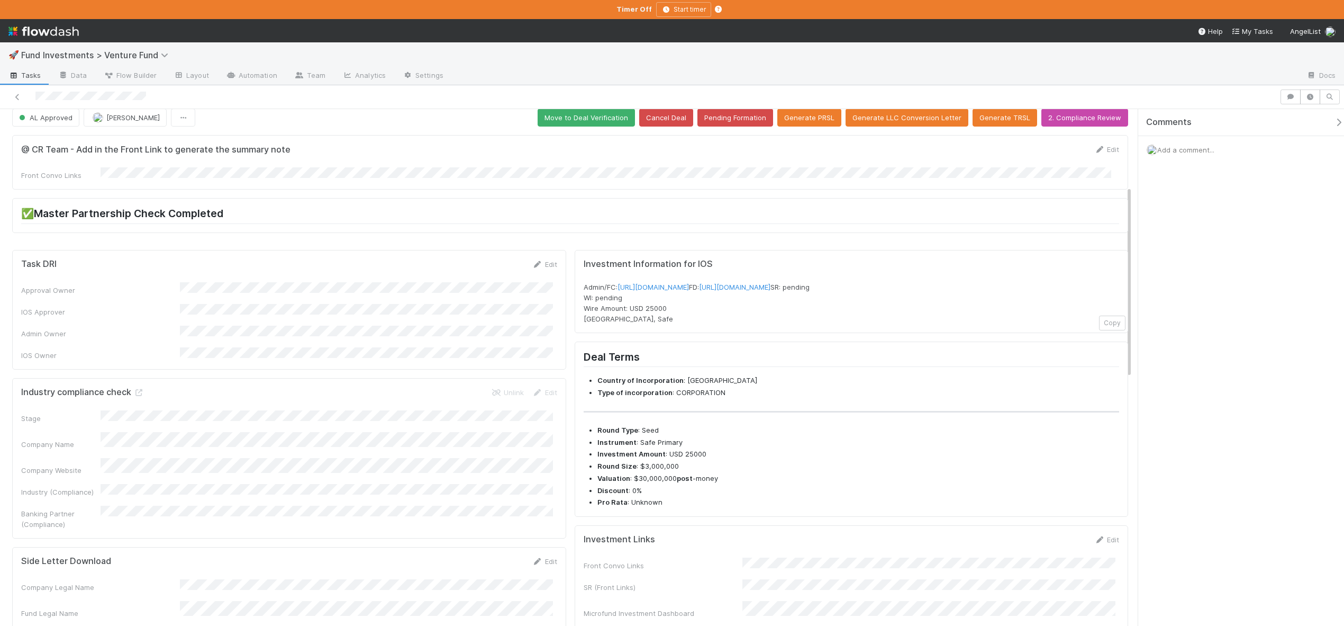
scroll to position [0, 0]
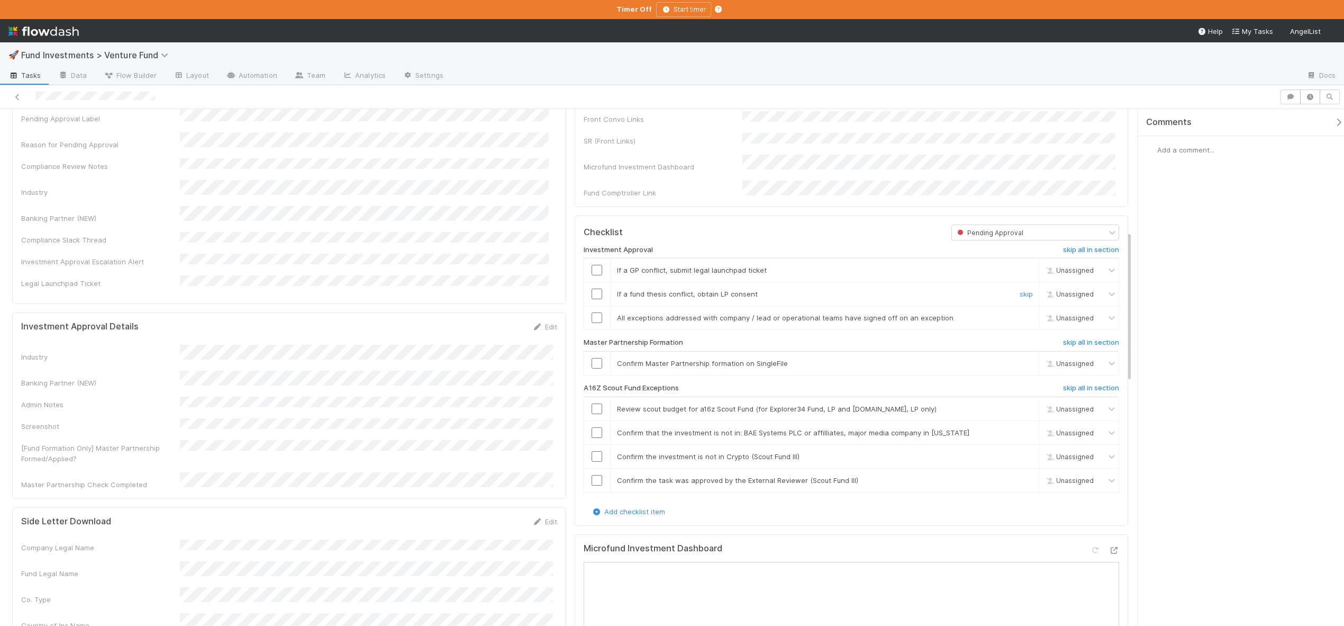
scroll to position [457, 0]
click at [571, 552] on icon at bounding box center [1114, 548] width 11 height 7
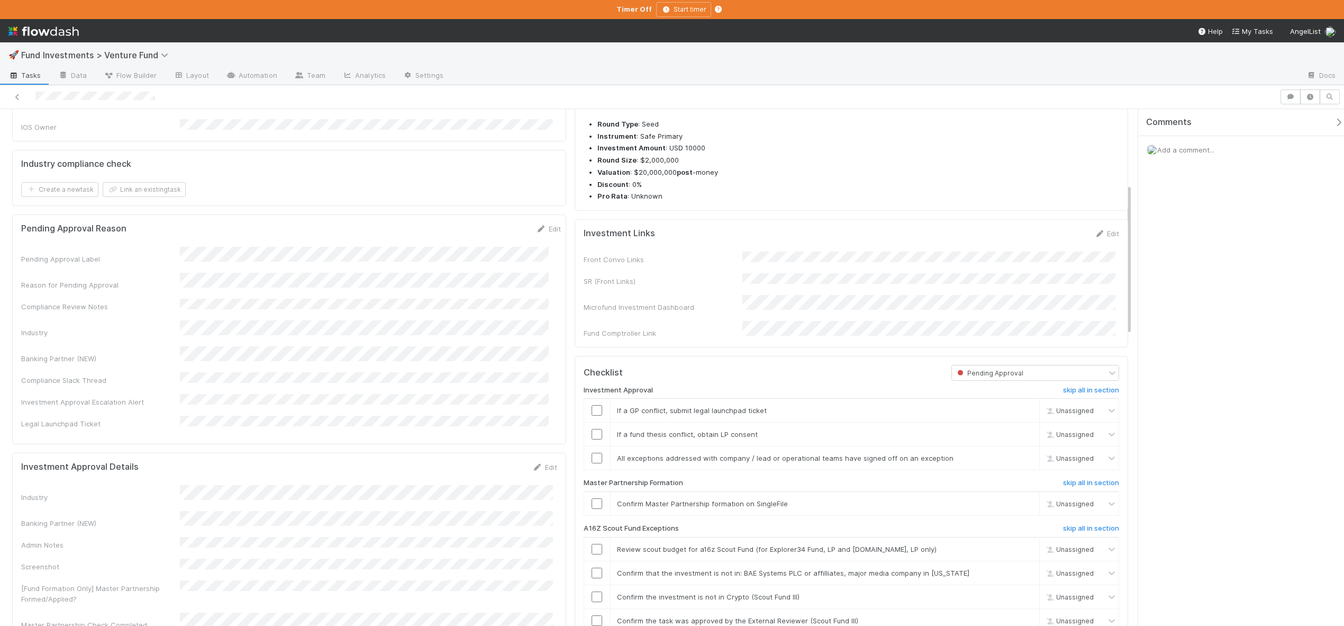
scroll to position [322, 0]
click at [571, 407] on link "skip" at bounding box center [1026, 403] width 13 height 8
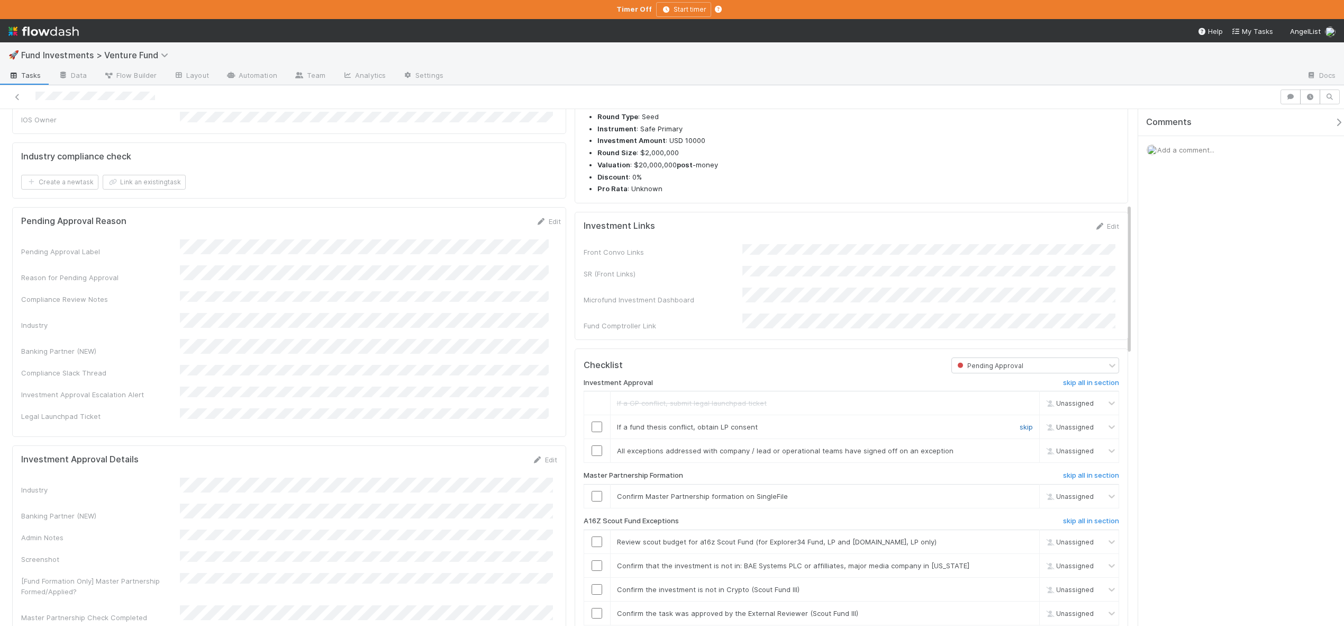
click at [571, 431] on link "skip" at bounding box center [1026, 426] width 13 height 8
click at [571, 456] on input "checkbox" at bounding box center [597, 450] width 11 height 11
click at [571, 499] on input "checkbox" at bounding box center [597, 496] width 11 height 11
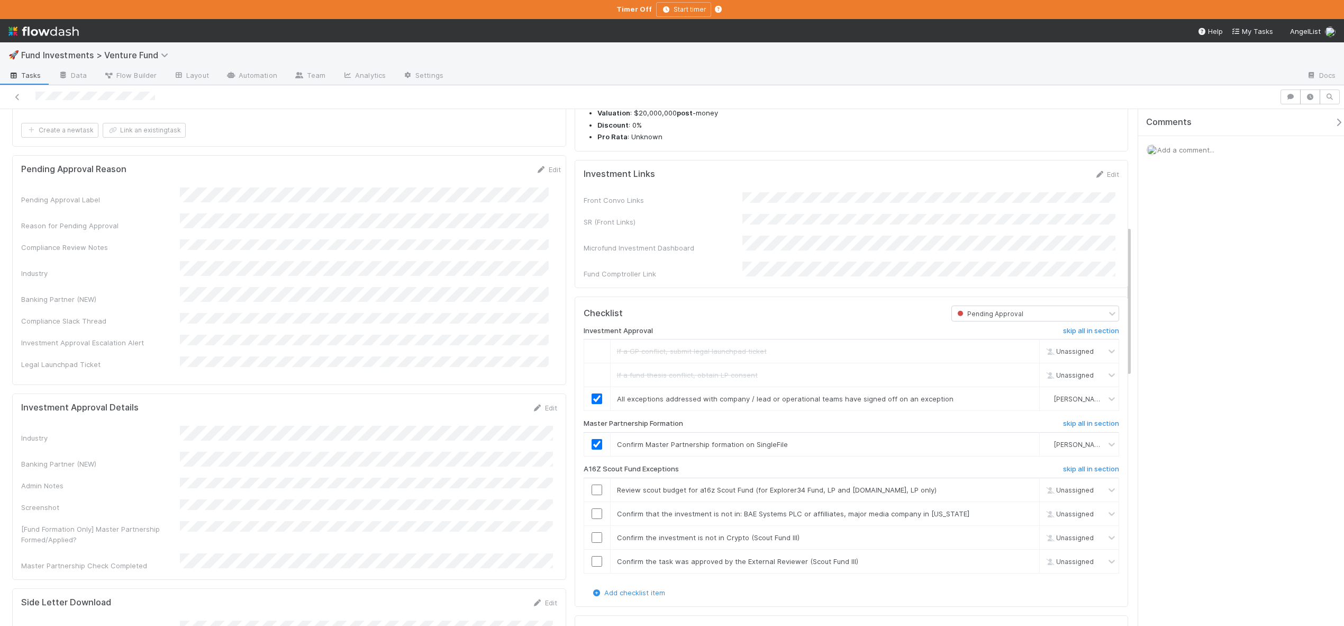
scroll to position [602, 0]
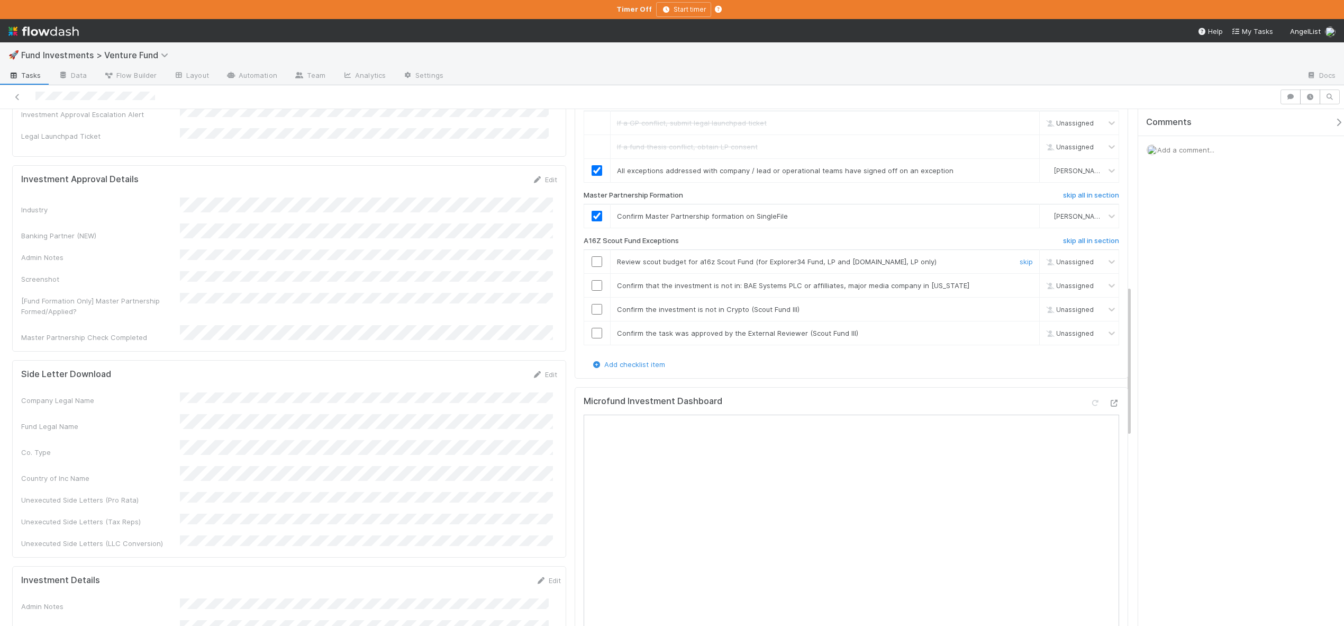
click at [571, 267] on input "checkbox" at bounding box center [597, 261] width 11 height 11
click at [571, 263] on td at bounding box center [597, 261] width 26 height 24
click at [571, 267] on input "checkbox" at bounding box center [597, 261] width 11 height 11
click at [571, 290] on input "checkbox" at bounding box center [597, 285] width 11 height 11
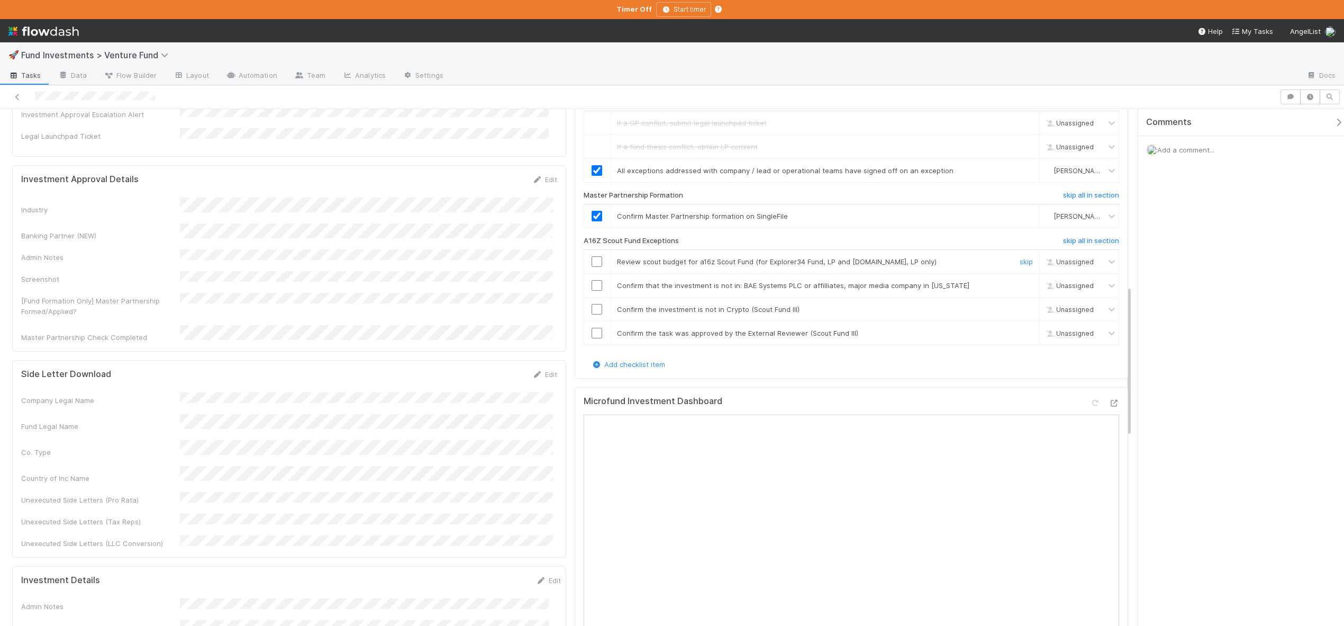
click at [571, 267] on input "checkbox" at bounding box center [597, 261] width 11 height 11
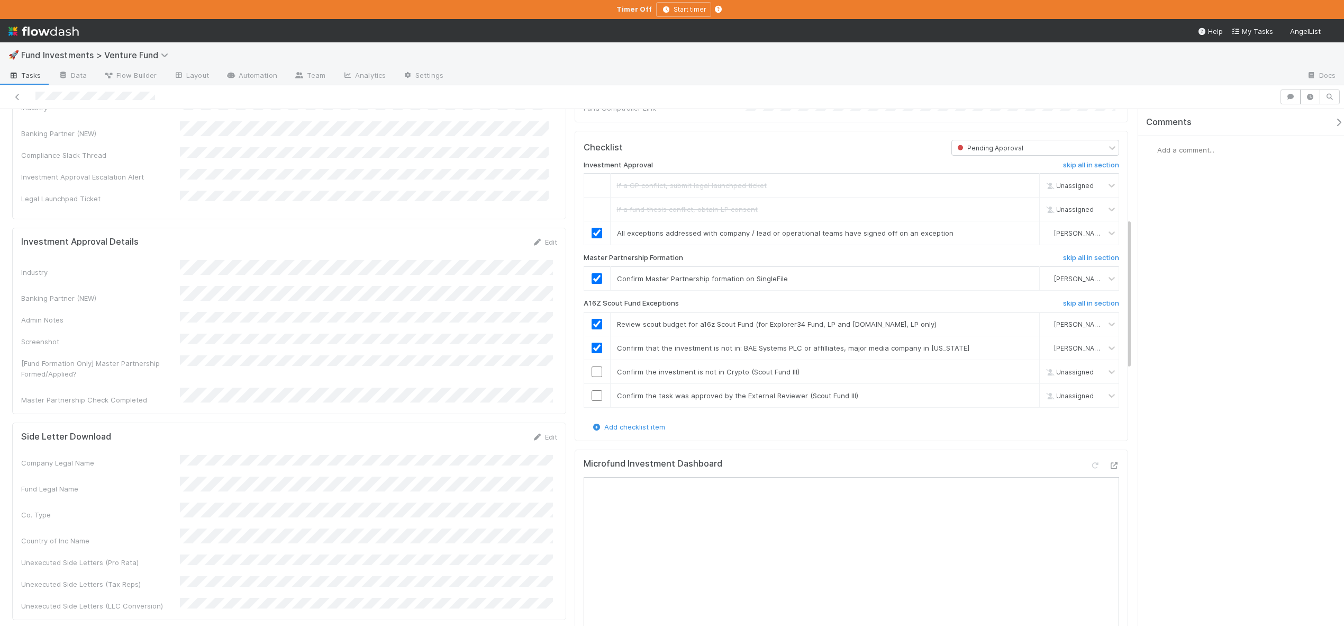
scroll to position [721, 0]
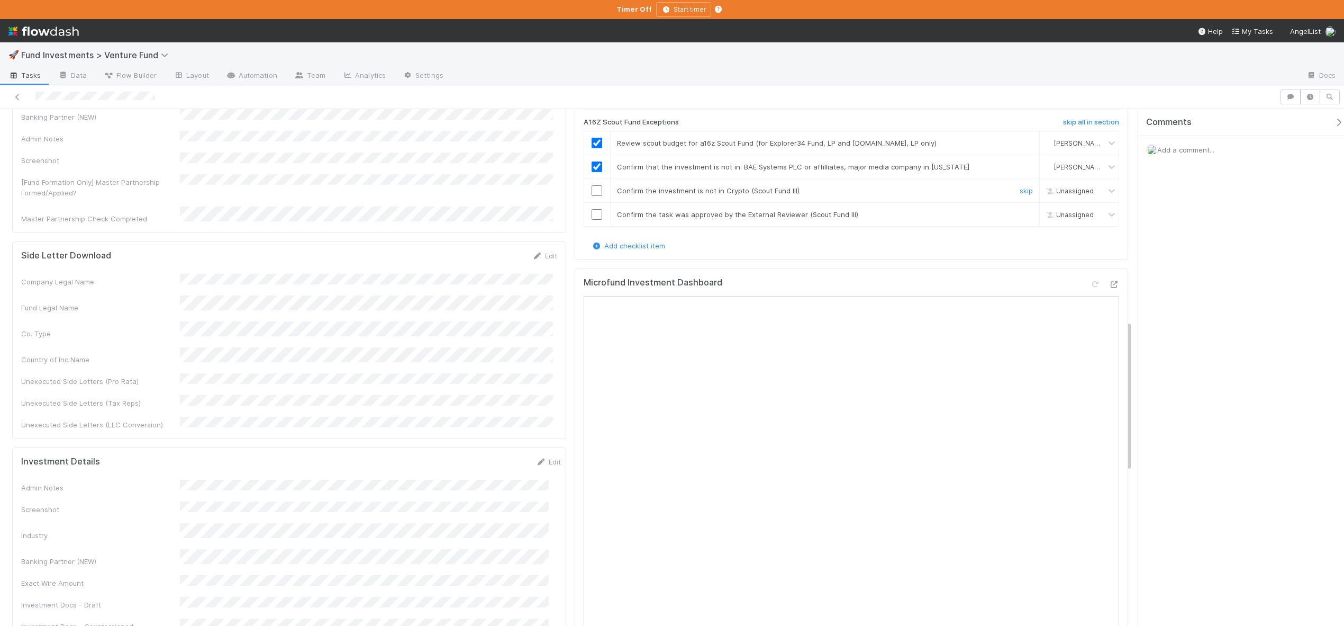
click at [598, 196] on input "checkbox" at bounding box center [597, 190] width 11 height 11
click at [592, 220] on input "checkbox" at bounding box center [597, 214] width 11 height 11
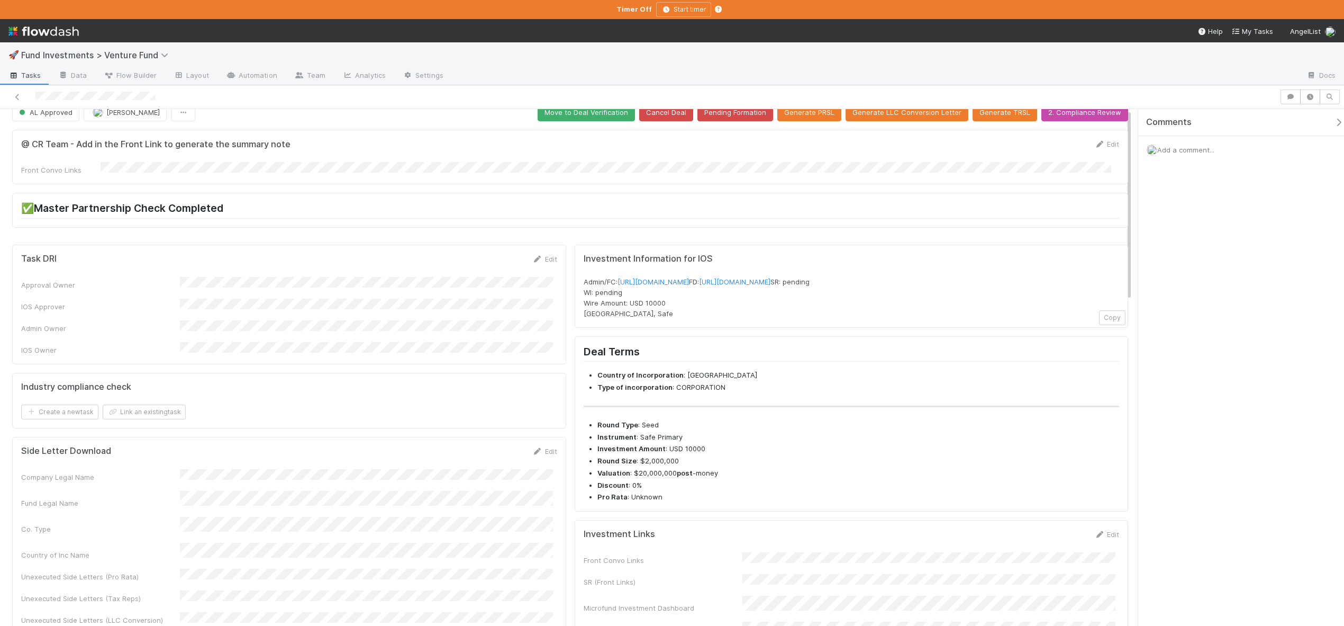
scroll to position [0, 0]
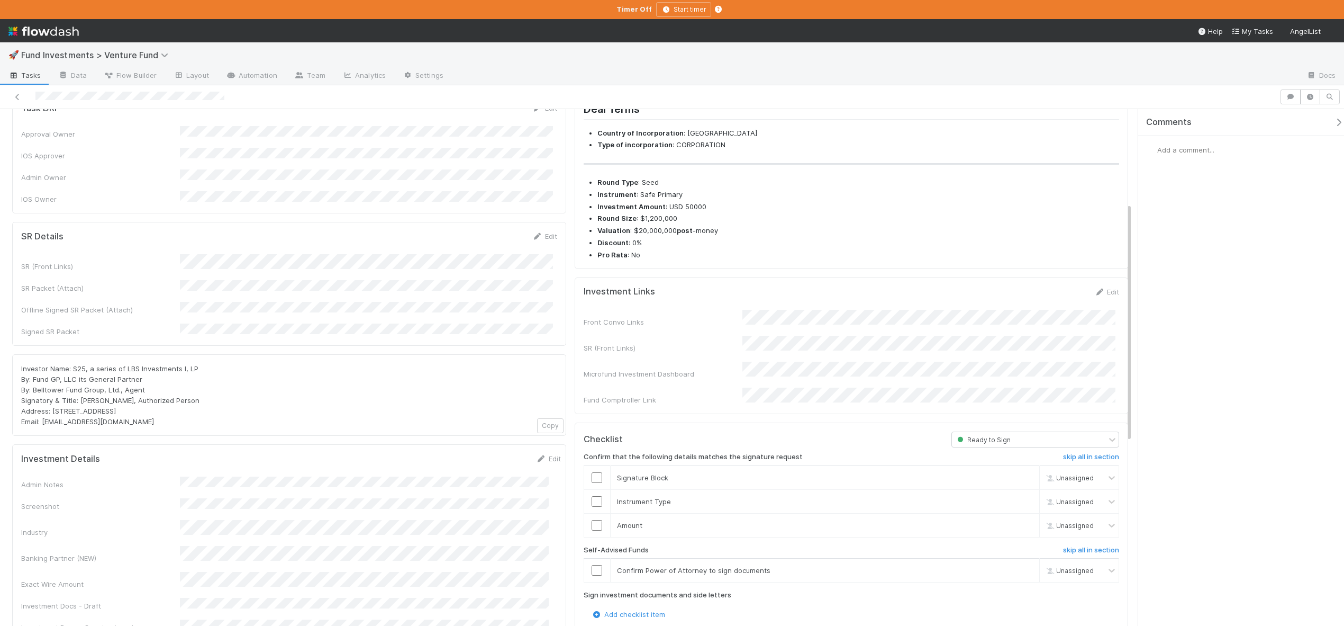
scroll to position [216, 0]
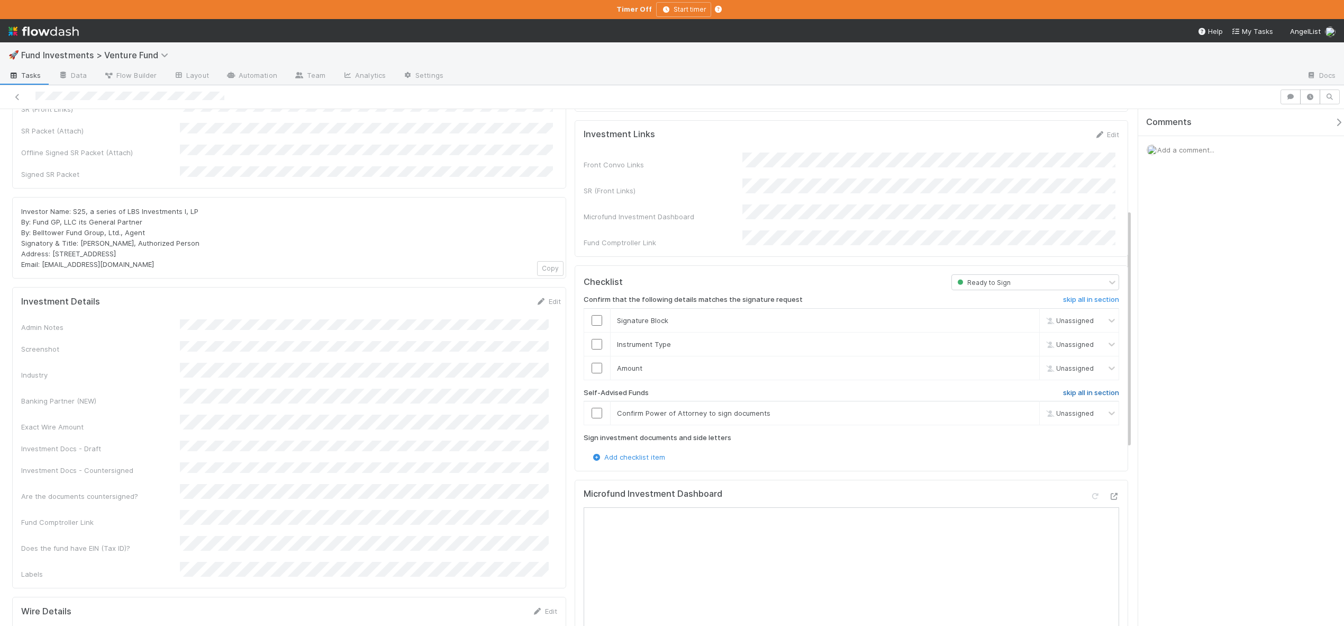
click at [1065, 389] on h6 "skip all in section" at bounding box center [1091, 393] width 56 height 8
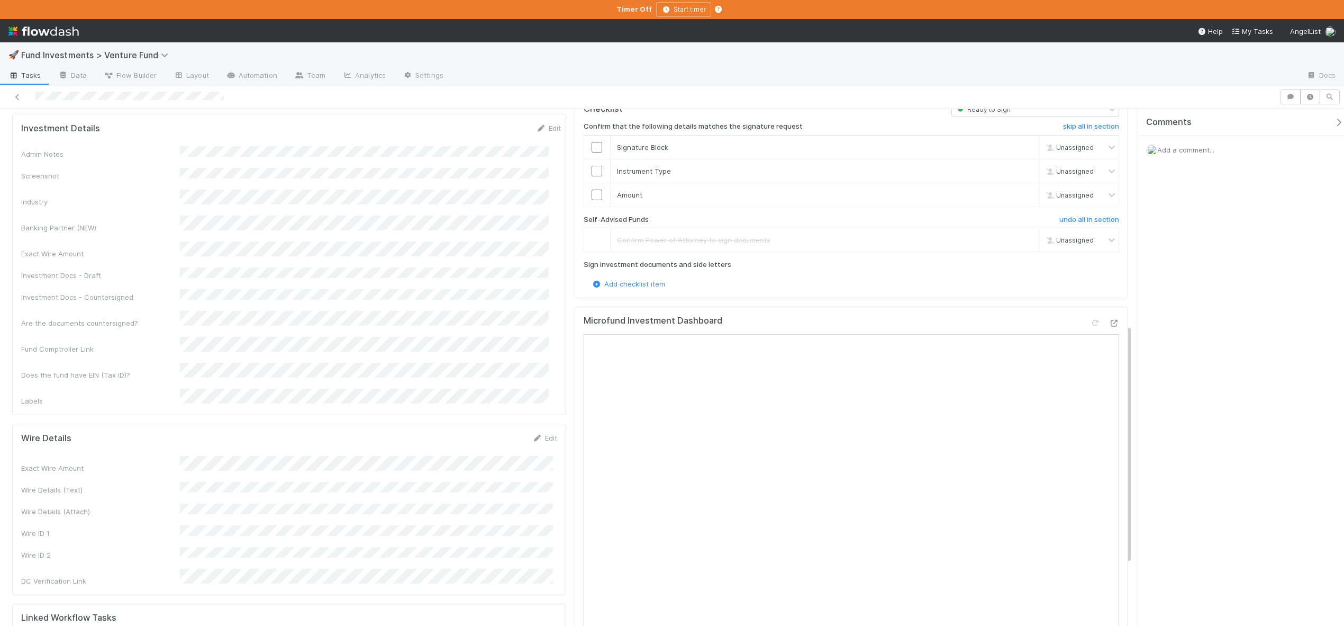
scroll to position [249, 0]
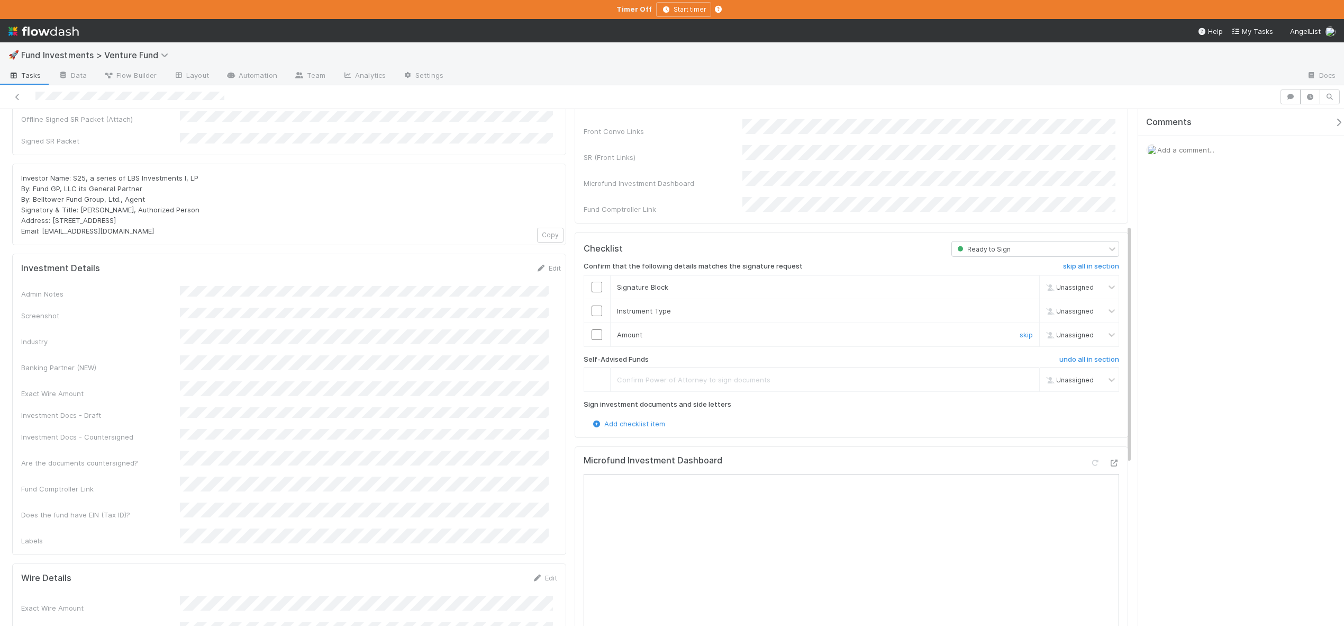
click at [593, 329] on input "checkbox" at bounding box center [597, 334] width 11 height 11
click at [594, 299] on td at bounding box center [597, 311] width 26 height 24
click at [594, 305] on input "checkbox" at bounding box center [597, 310] width 11 height 11
click at [592, 282] on input "checkbox" at bounding box center [597, 287] width 11 height 11
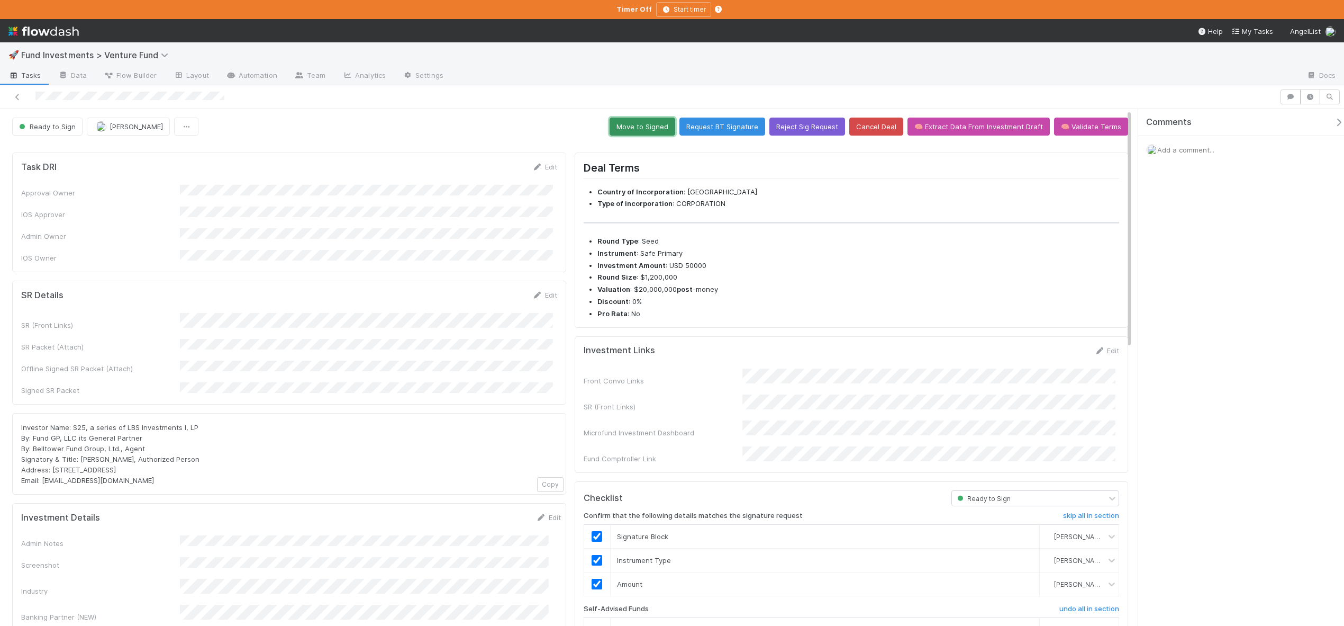
click at [650, 122] on button "Move to Signed" at bounding box center [643, 127] width 66 height 18
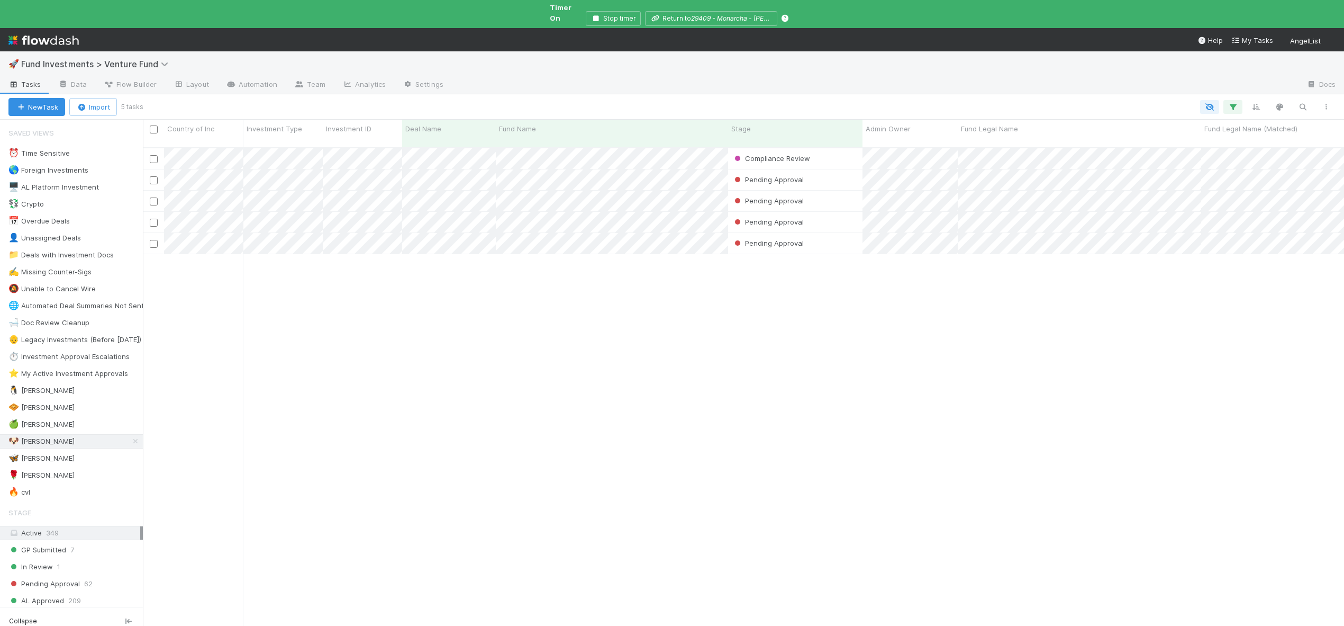
scroll to position [489, 1194]
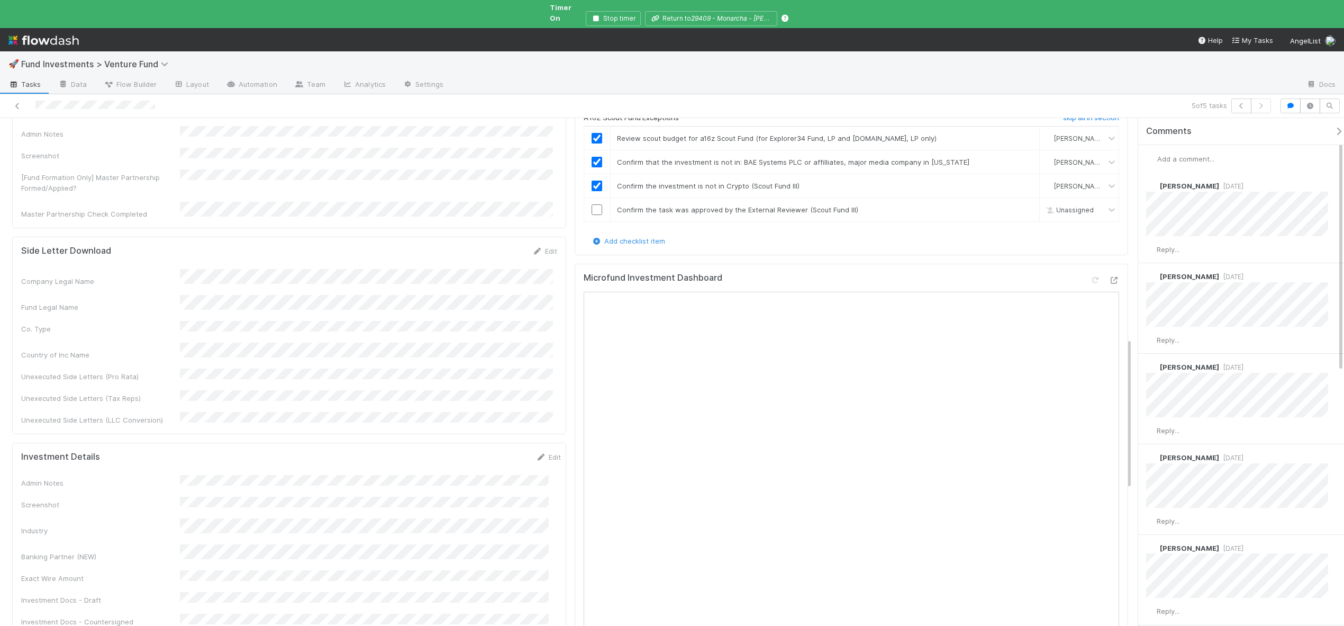
scroll to position [749, 0]
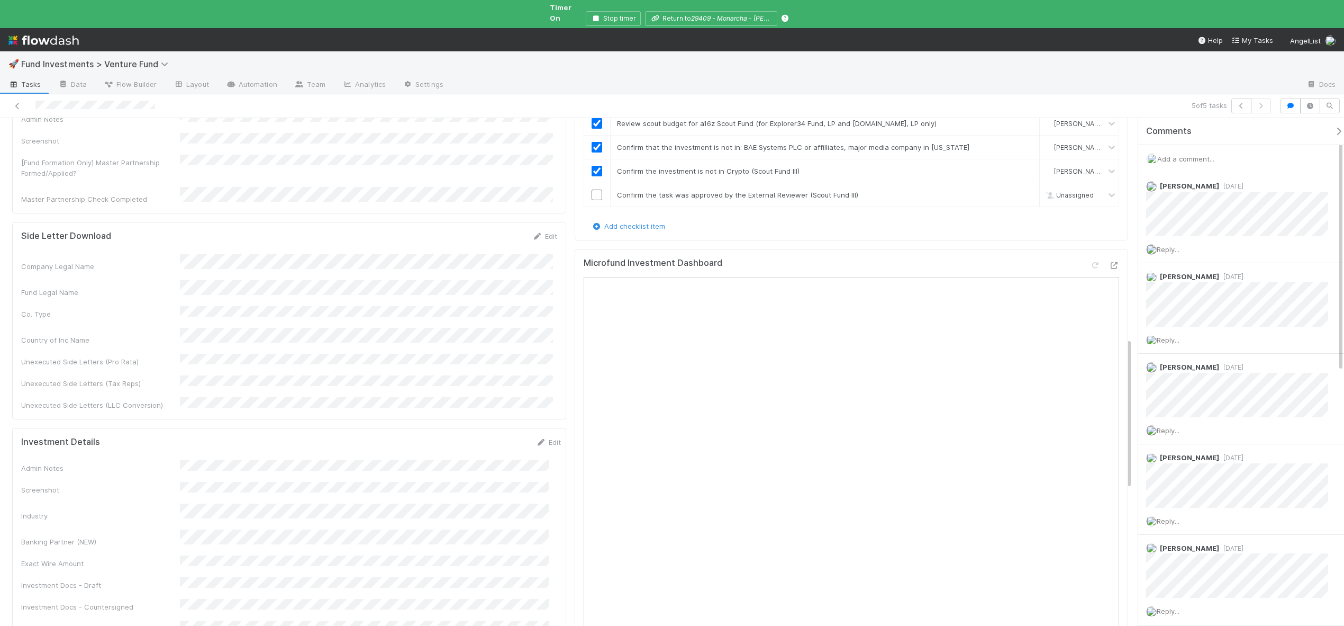
click at [1169, 154] on div "Add a comment..." at bounding box center [1246, 159] width 214 height 28
click at [1170, 155] on span "Add a comment..." at bounding box center [1186, 159] width 57 height 8
click at [1187, 313] on button "Add Comment" at bounding box center [1185, 322] width 61 height 18
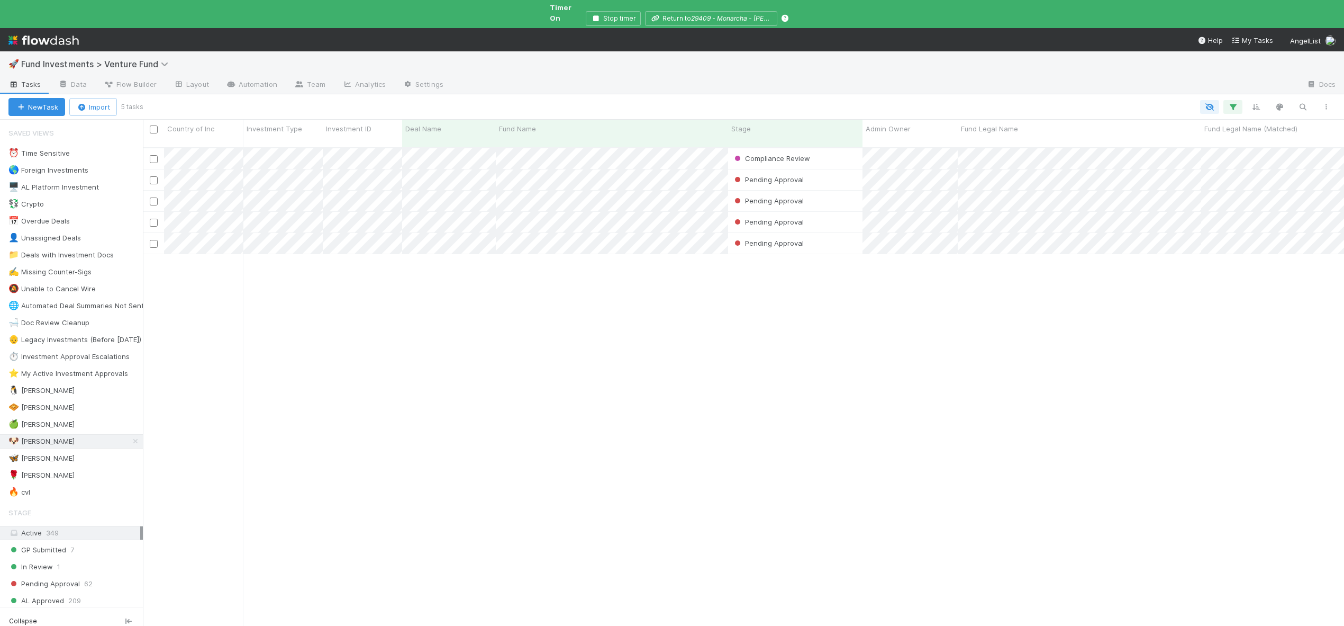
scroll to position [489, 1194]
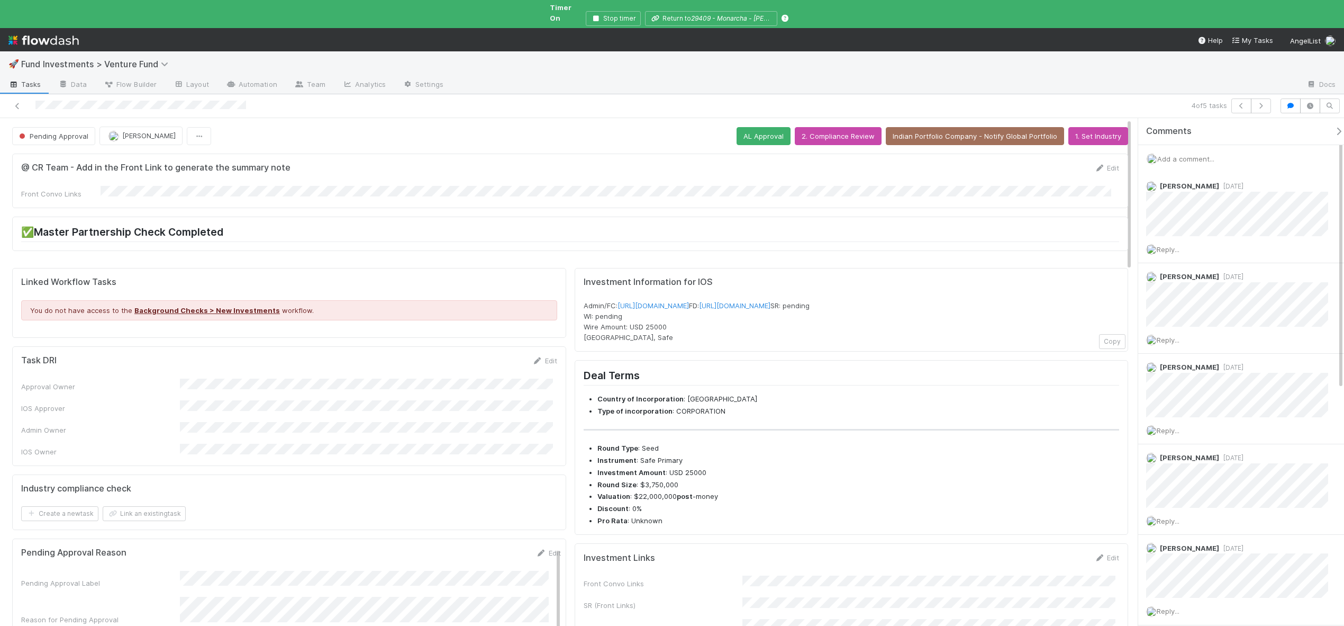
click at [1208, 155] on span "Add a comment..." at bounding box center [1186, 159] width 57 height 8
click at [1179, 314] on button "Add Comment" at bounding box center [1185, 322] width 61 height 18
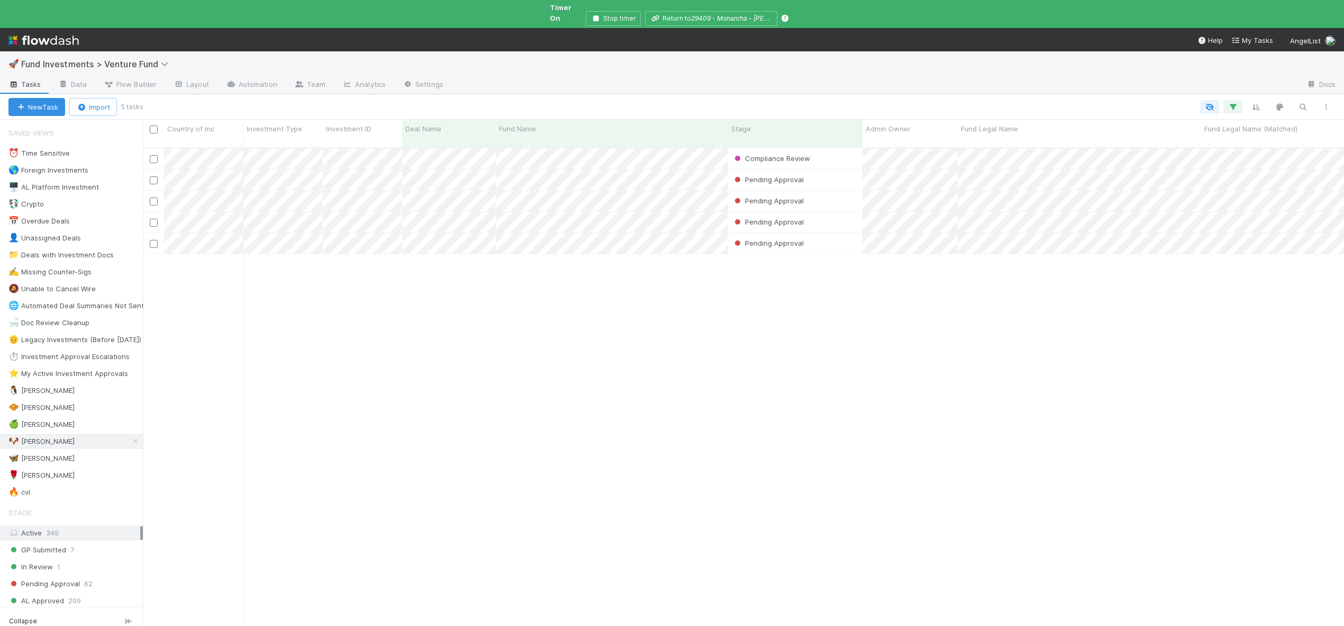
scroll to position [489, 1194]
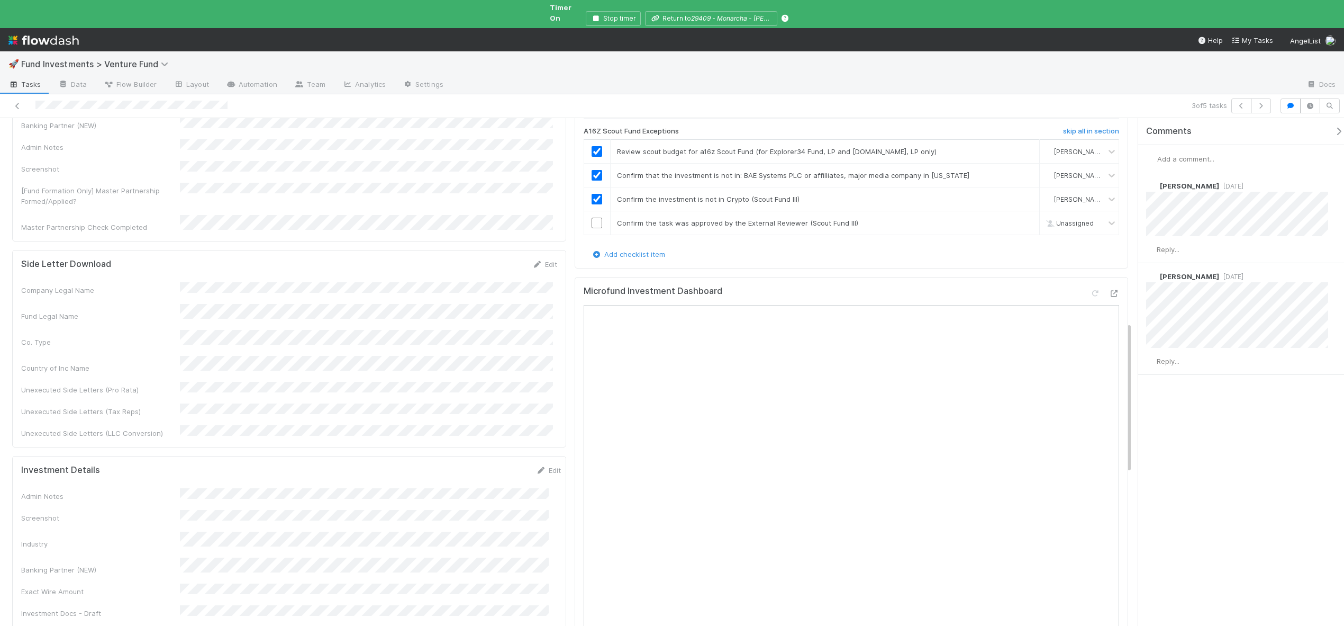
scroll to position [793, 0]
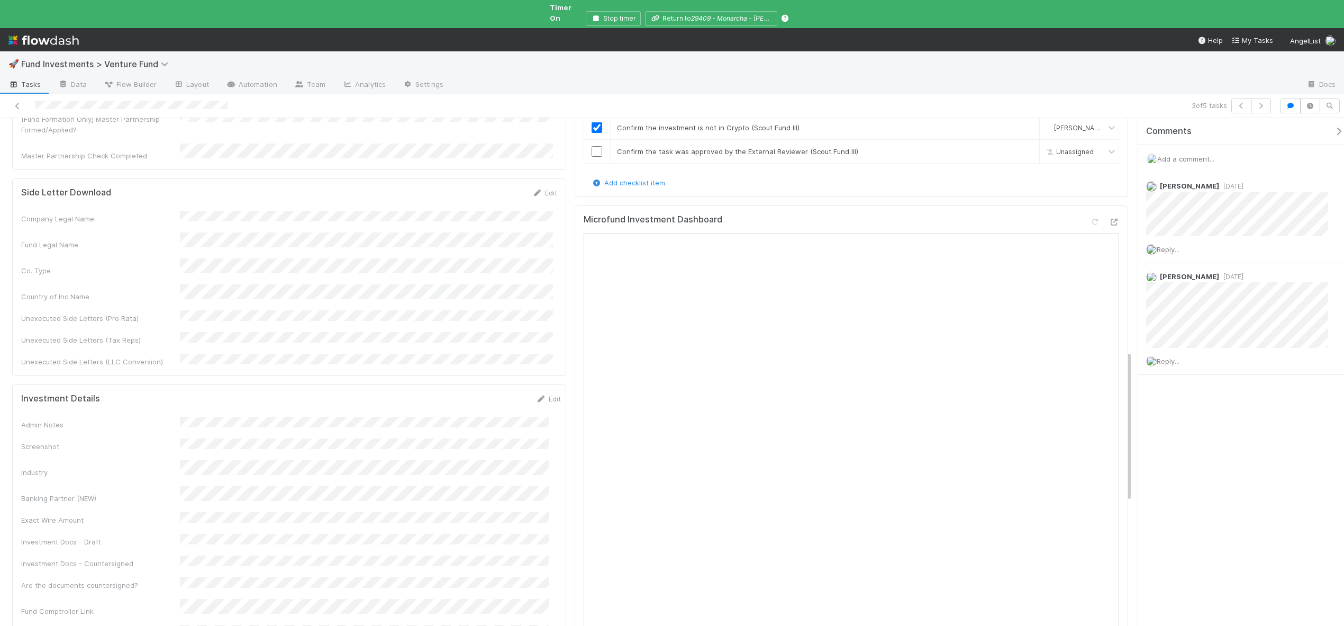
click at [1160, 155] on div "Add a comment..." at bounding box center [1246, 159] width 214 height 28
click at [1186, 155] on span "Add a comment..." at bounding box center [1186, 159] width 57 height 8
click at [1181, 313] on button "Add Comment" at bounding box center [1185, 322] width 61 height 18
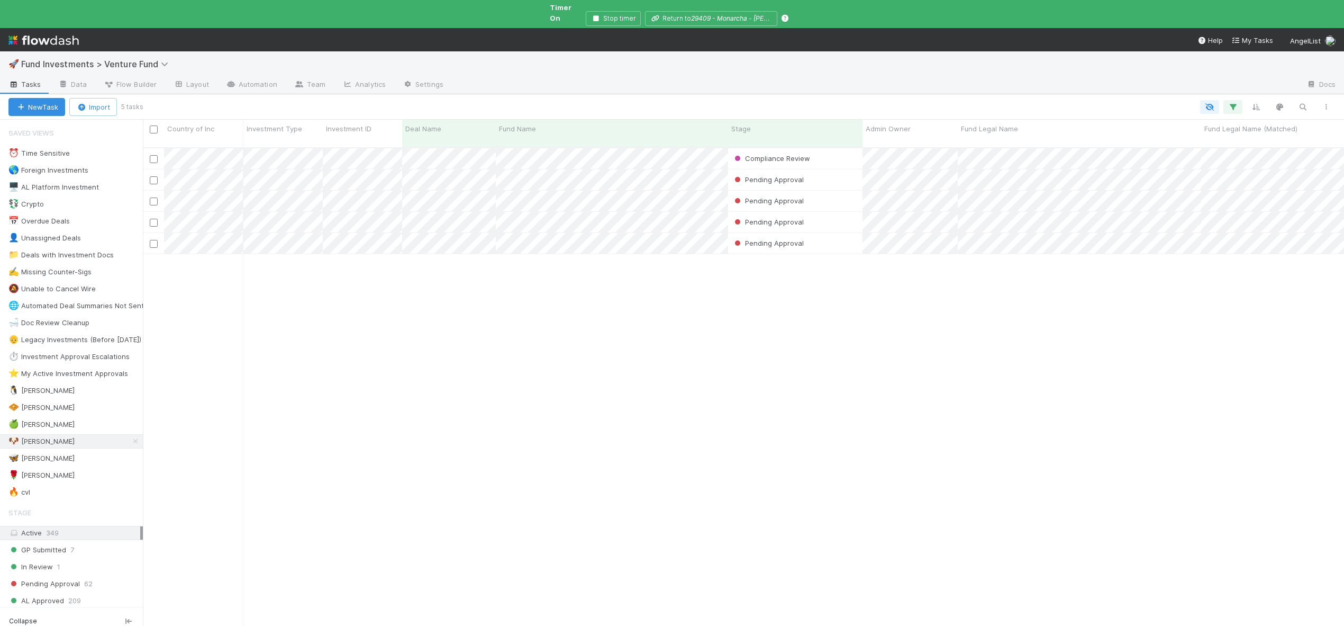
scroll to position [489, 1194]
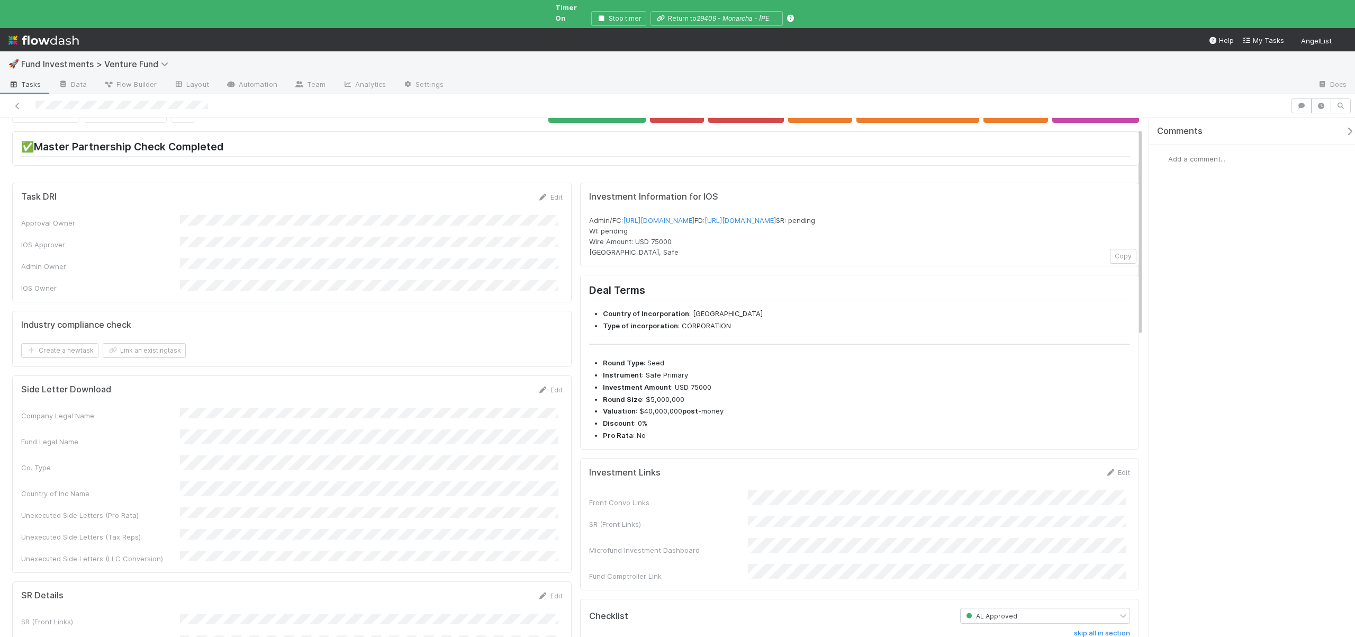
scroll to position [23, 0]
click at [749, 521] on div "Front Convo Links SR (Front Links) Microfund Investment Dashboard Fund Comptrol…" at bounding box center [859, 534] width 541 height 91
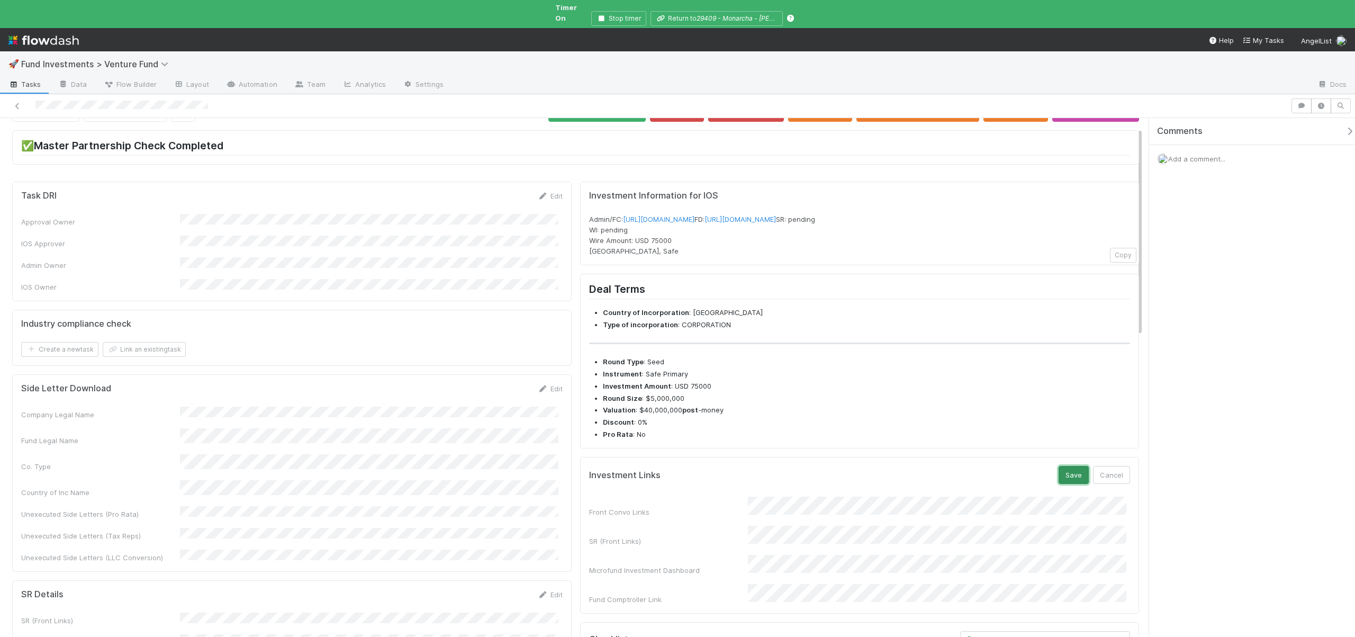
click at [1066, 484] on button "Save" at bounding box center [1074, 475] width 30 height 18
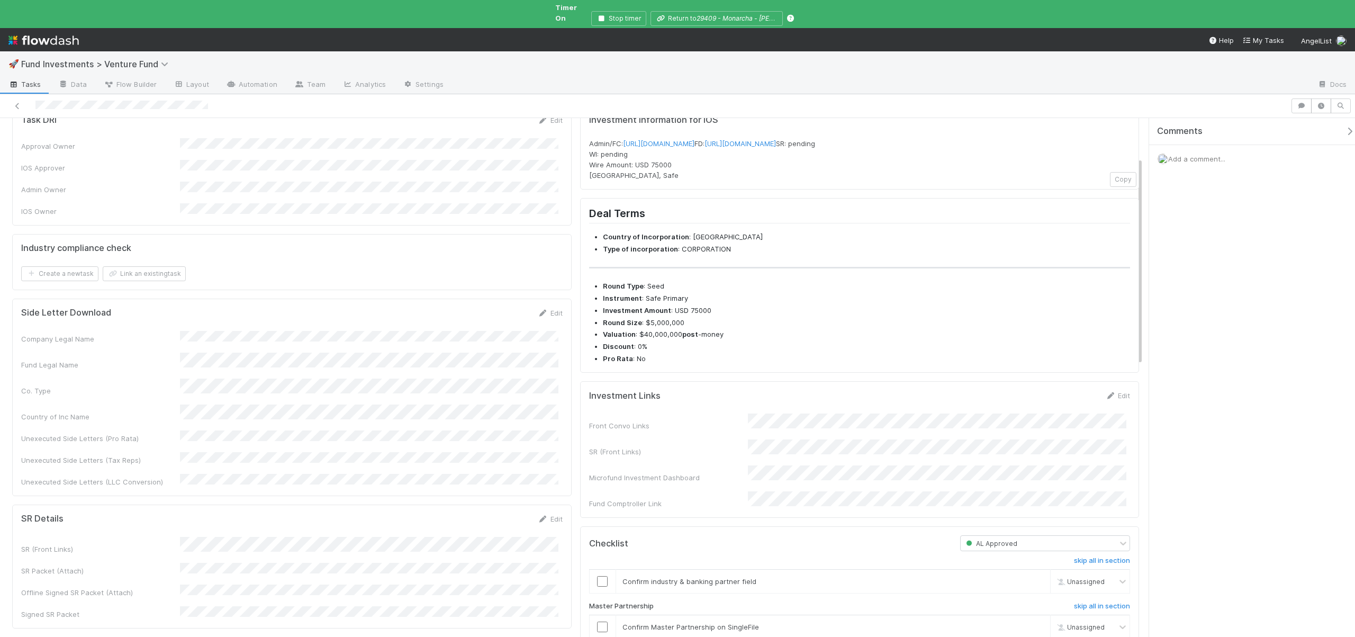
scroll to position [321, 0]
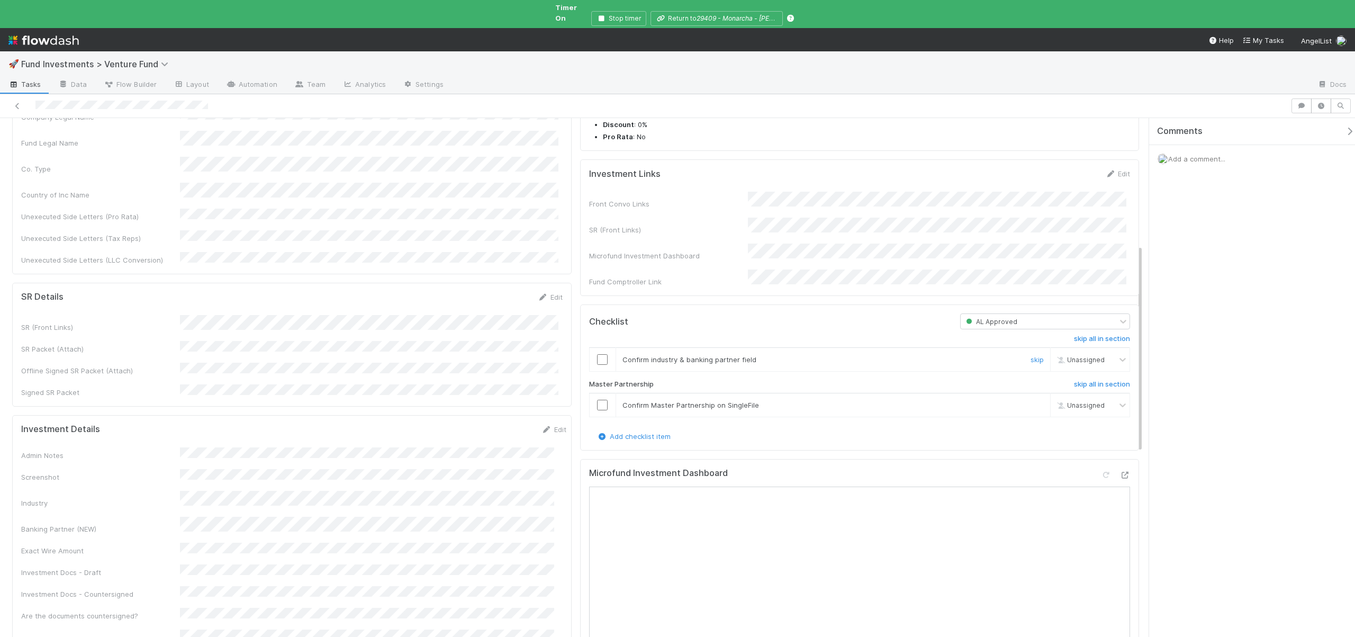
click at [601, 362] on input "checkbox" at bounding box center [602, 359] width 11 height 11
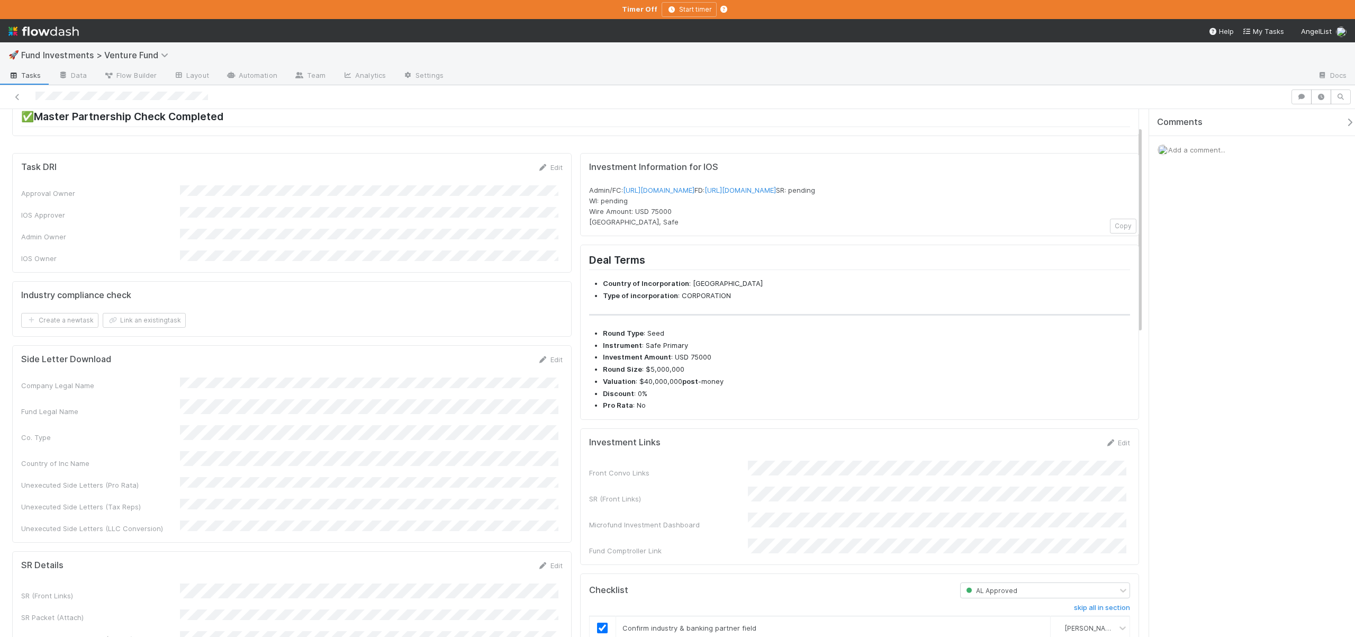
scroll to position [421, 0]
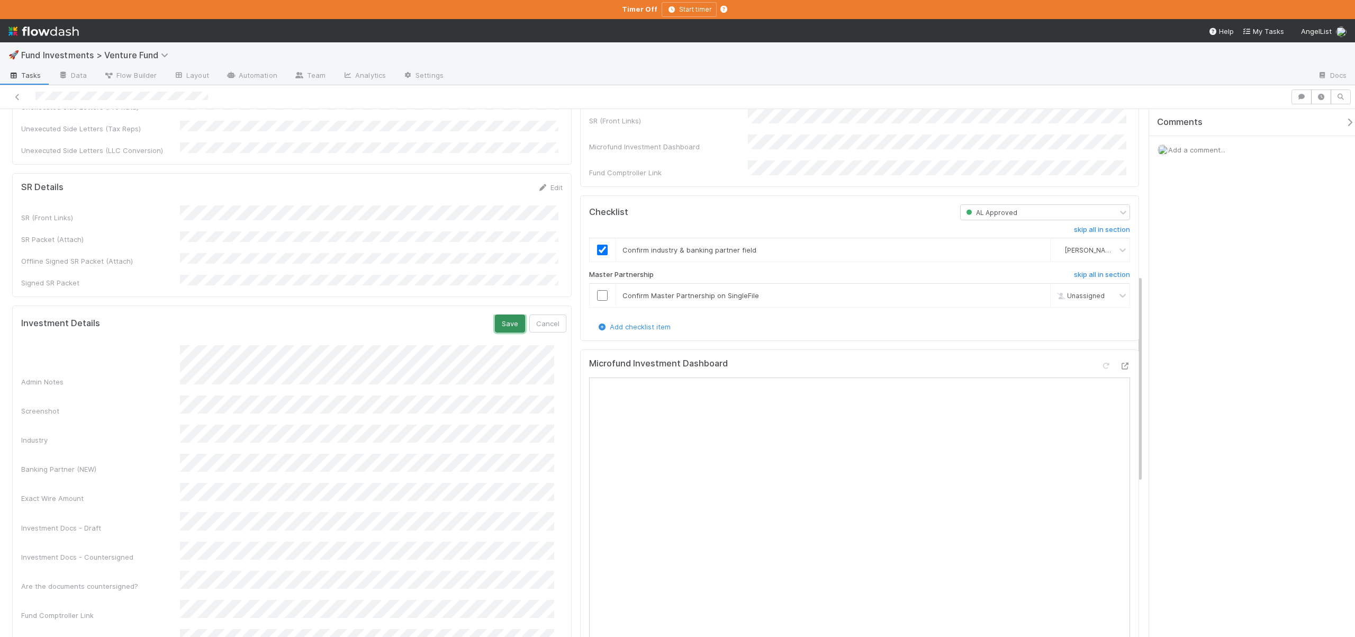
click at [504, 314] on button "Save" at bounding box center [510, 323] width 30 height 18
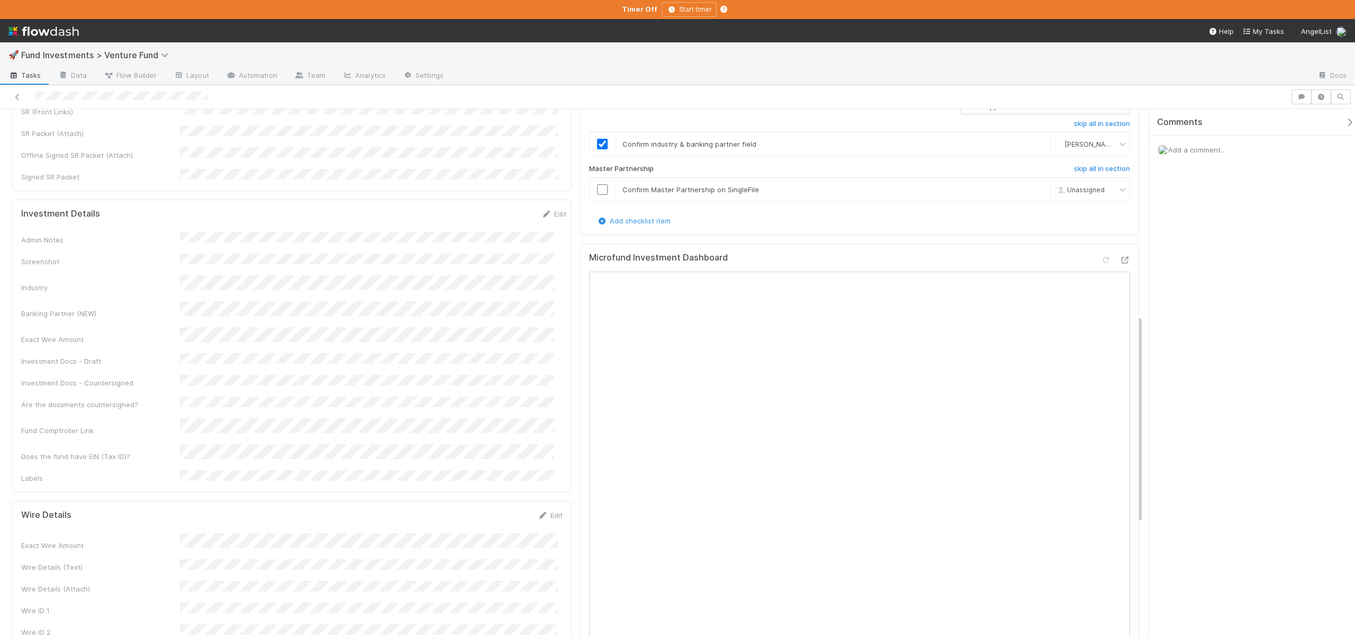
scroll to position [531, 0]
click at [502, 505] on button "Save" at bounding box center [506, 514] width 30 height 18
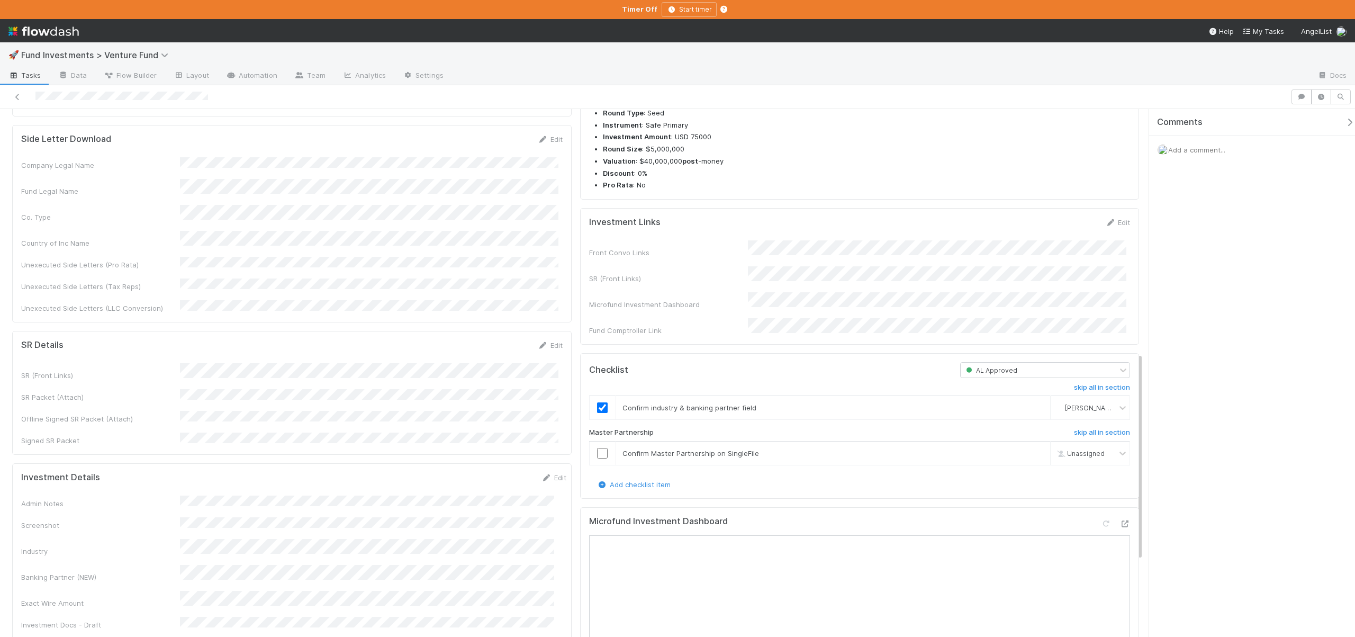
scroll to position [260, 0]
click at [597, 462] on input "checkbox" at bounding box center [602, 456] width 11 height 11
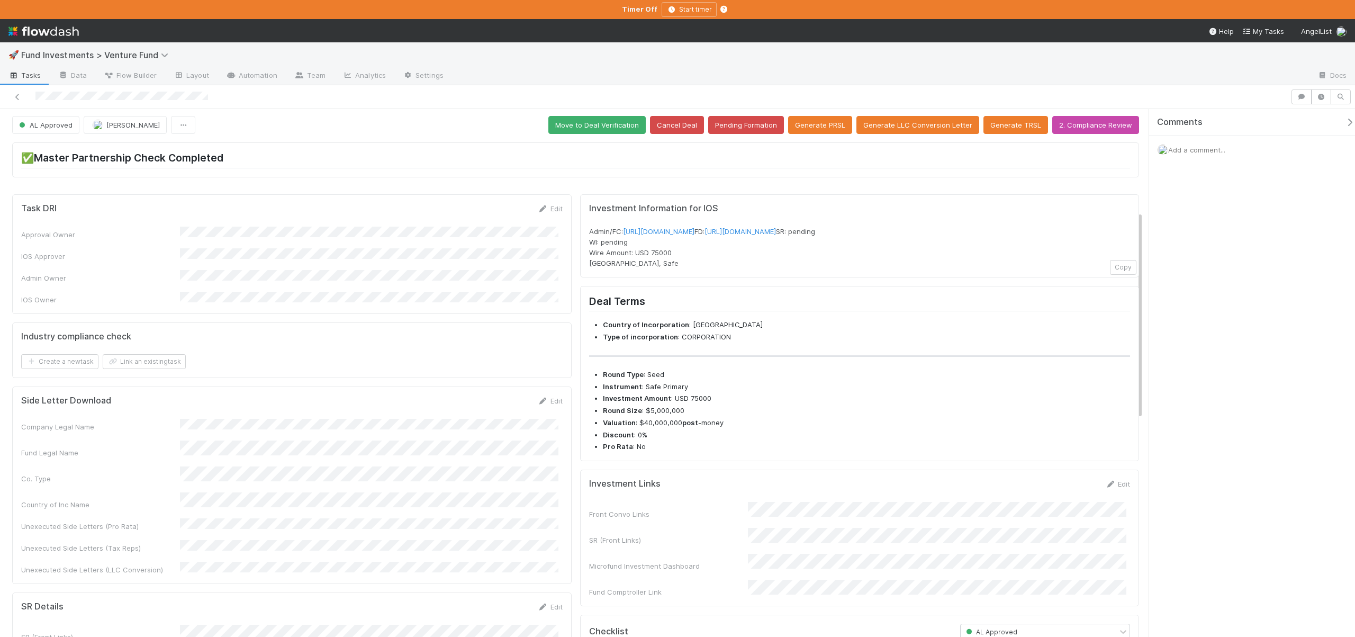
scroll to position [0, 0]
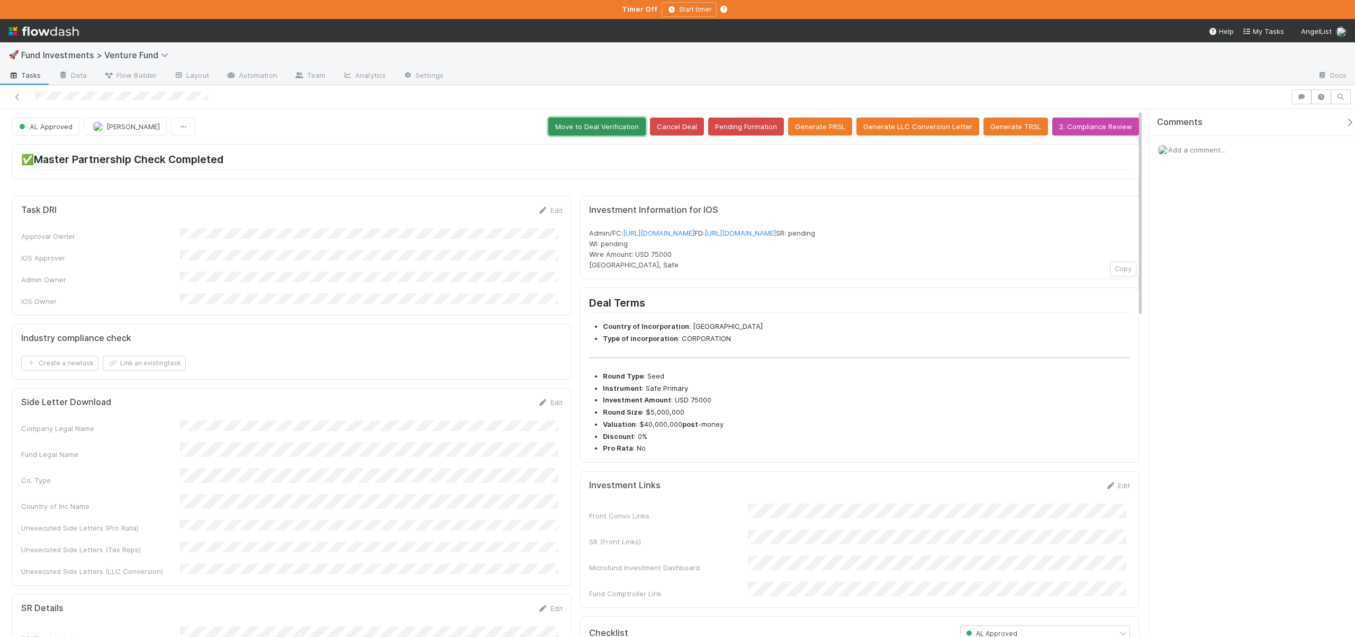
click at [591, 132] on button "Move to Deal Verification" at bounding box center [596, 127] width 97 height 18
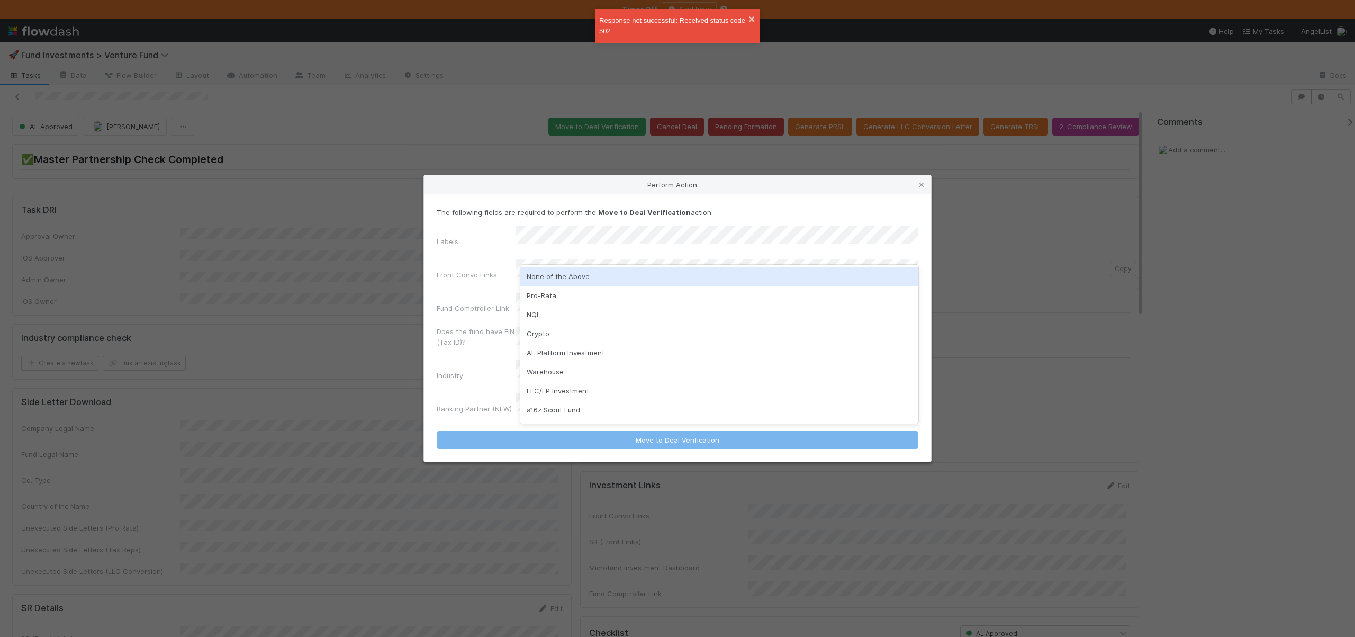
click at [536, 277] on div "None of the Above" at bounding box center [719, 276] width 398 height 19
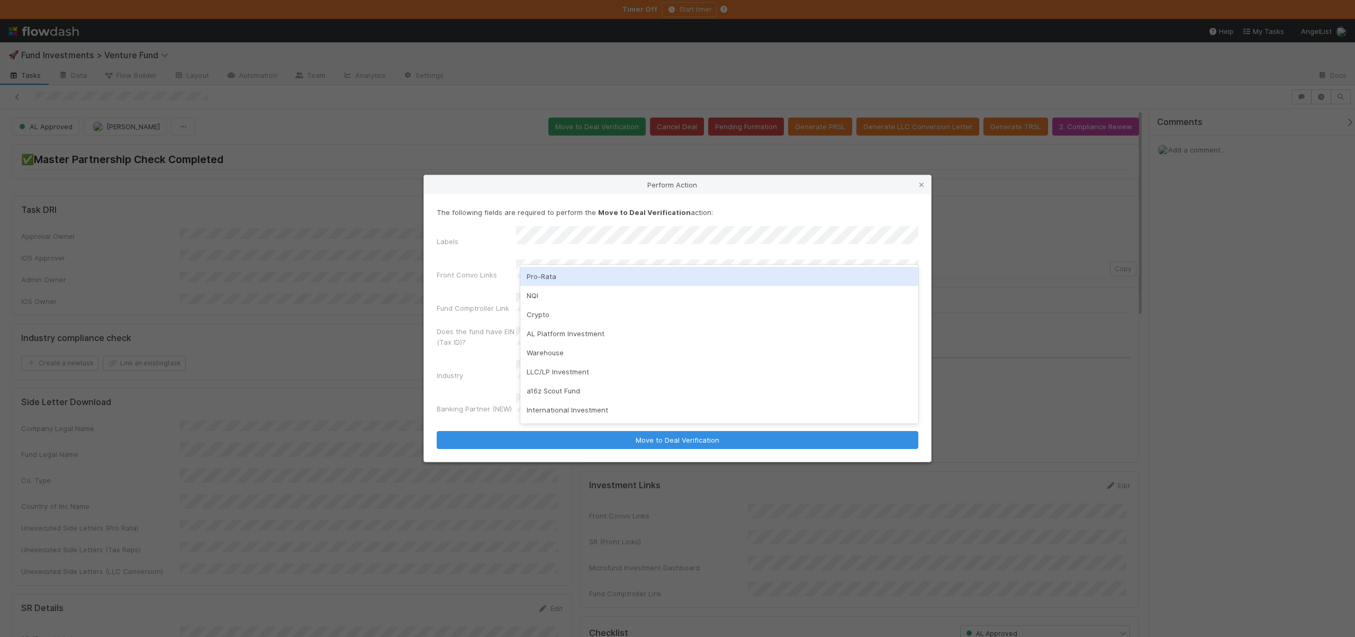
click at [465, 221] on div "The following fields are required to perform the Move to Deal Verification acti…" at bounding box center [677, 327] width 507 height 267
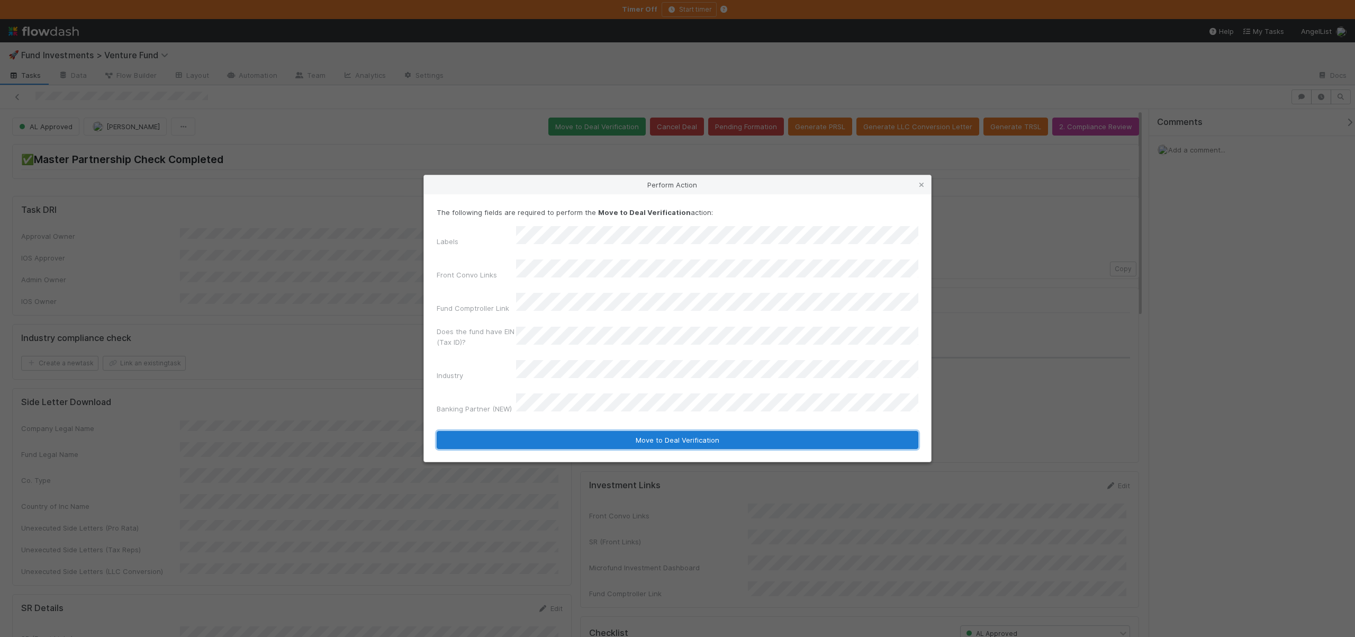
click at [616, 431] on button "Move to Deal Verification" at bounding box center [678, 440] width 482 height 18
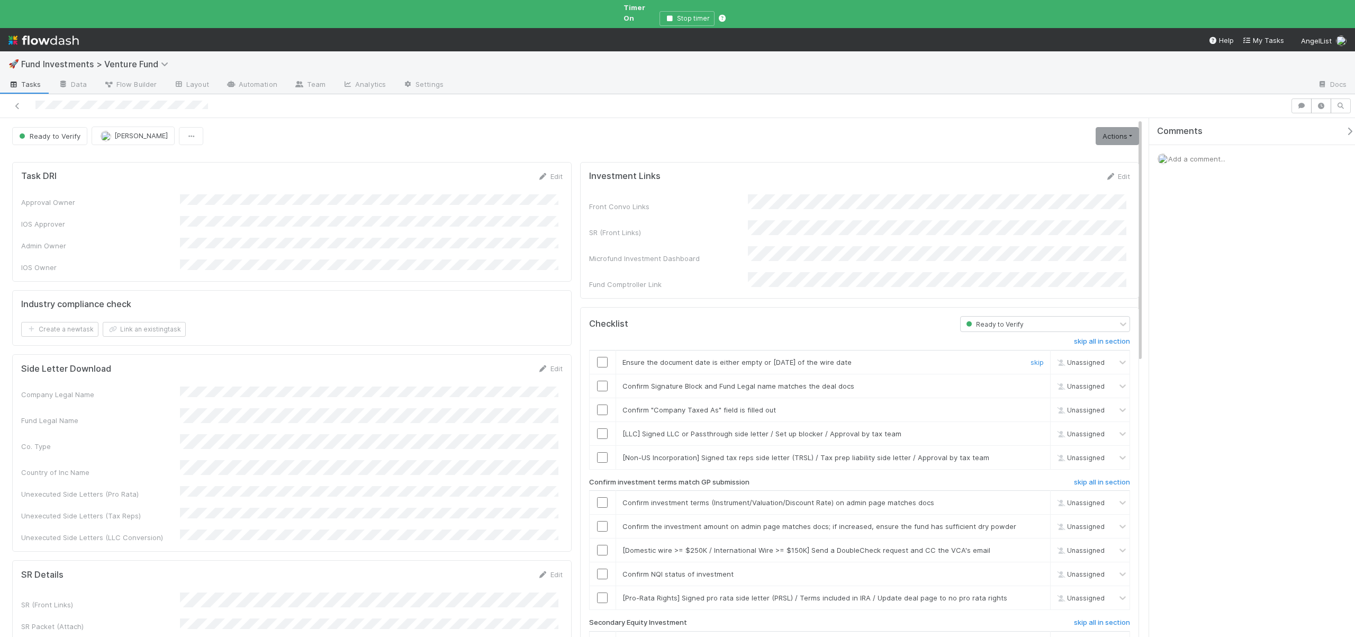
click at [599, 350] on td at bounding box center [602, 362] width 26 height 24
click at [598, 357] on input "checkbox" at bounding box center [602, 362] width 11 height 11
click at [597, 381] on input "checkbox" at bounding box center [602, 386] width 11 height 11
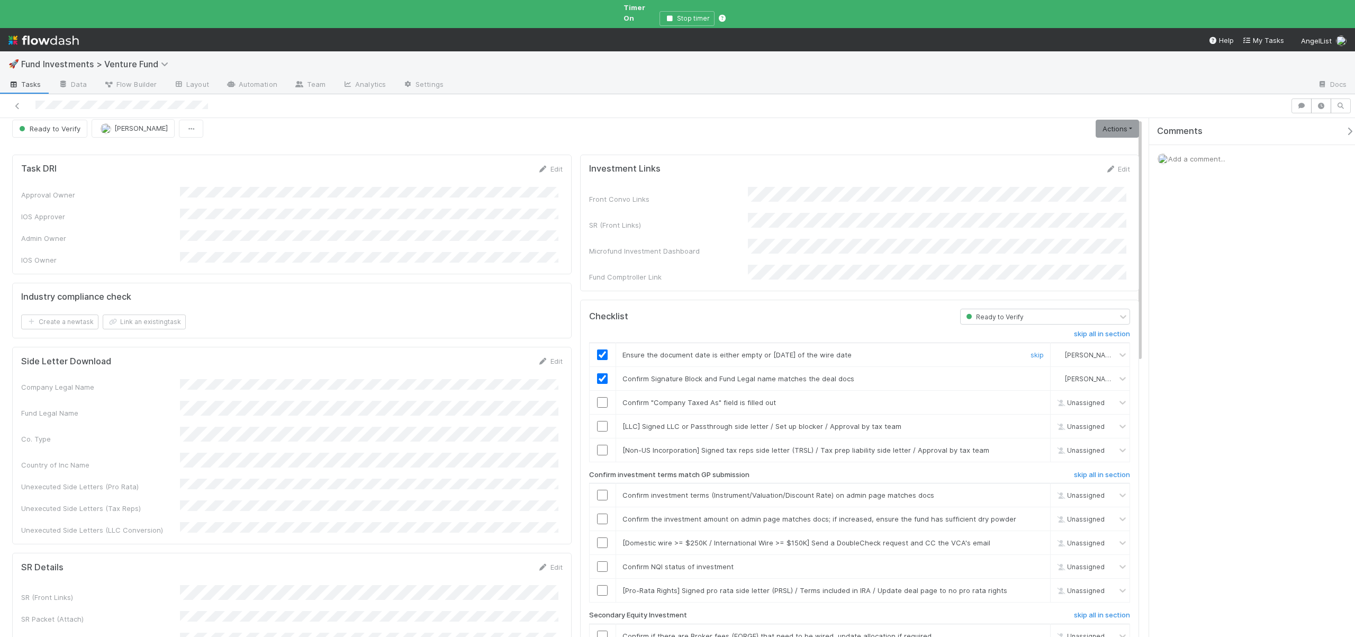
scroll to position [19, 0]
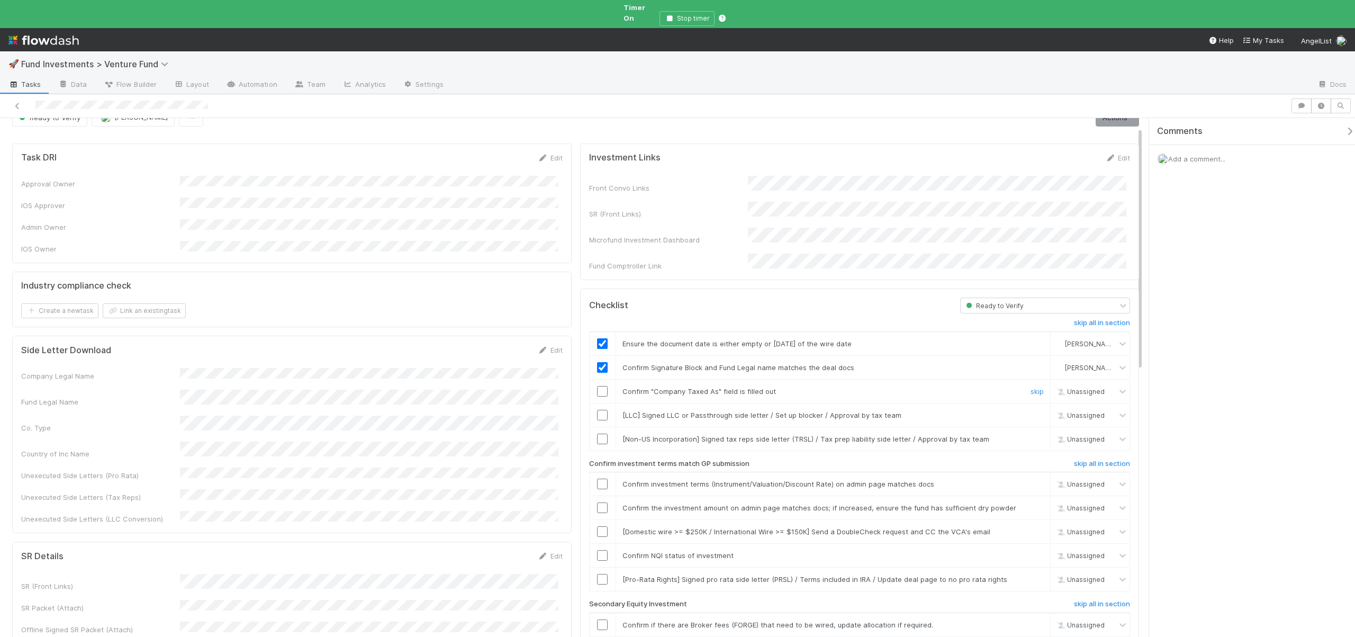
click at [599, 386] on input "checkbox" at bounding box center [602, 391] width 11 height 11
click at [601, 386] on input "checkbox" at bounding box center [602, 391] width 11 height 11
click at [1031, 411] on link "skip" at bounding box center [1037, 415] width 13 height 8
click at [1031, 435] on link "skip" at bounding box center [1037, 439] width 13 height 8
click at [1031, 411] on link "skip" at bounding box center [1037, 415] width 13 height 8
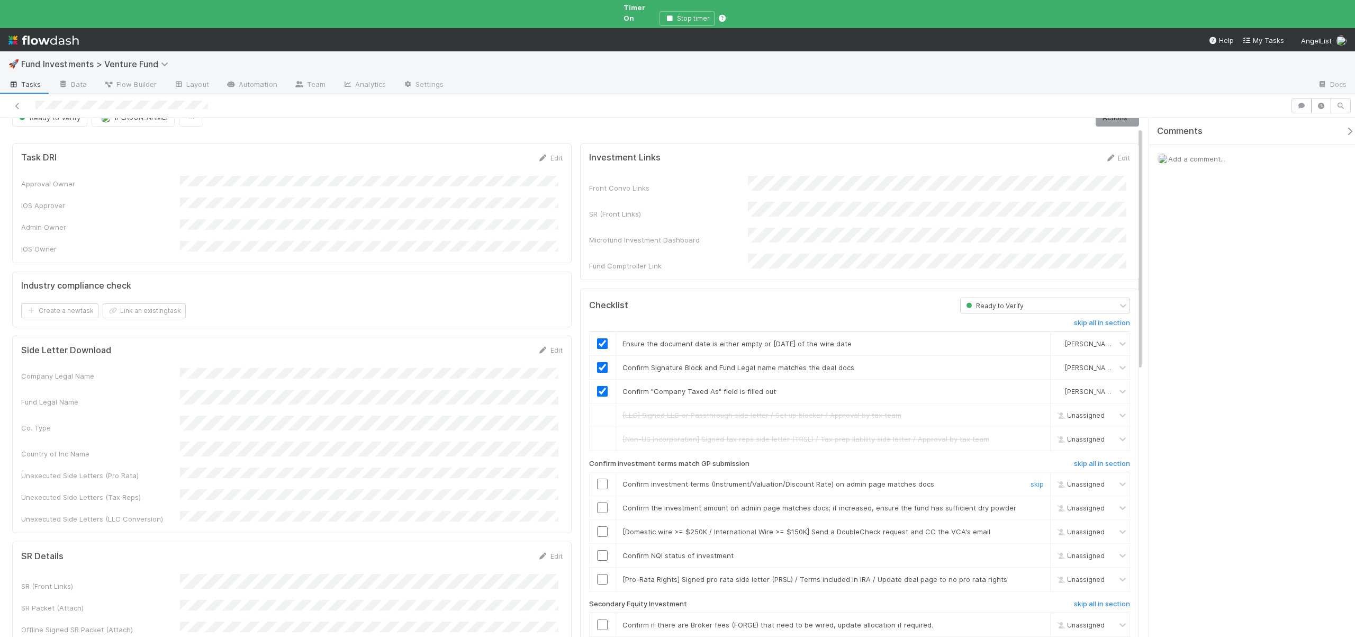
click at [601, 478] on input "checkbox" at bounding box center [602, 483] width 11 height 11
click at [602, 502] on input "checkbox" at bounding box center [602, 507] width 11 height 11
click at [599, 502] on input "checkbox" at bounding box center [602, 507] width 11 height 11
click at [1037, 526] on div "skip" at bounding box center [1036, 531] width 32 height 11
click at [1031, 527] on link "skip" at bounding box center [1037, 531] width 13 height 8
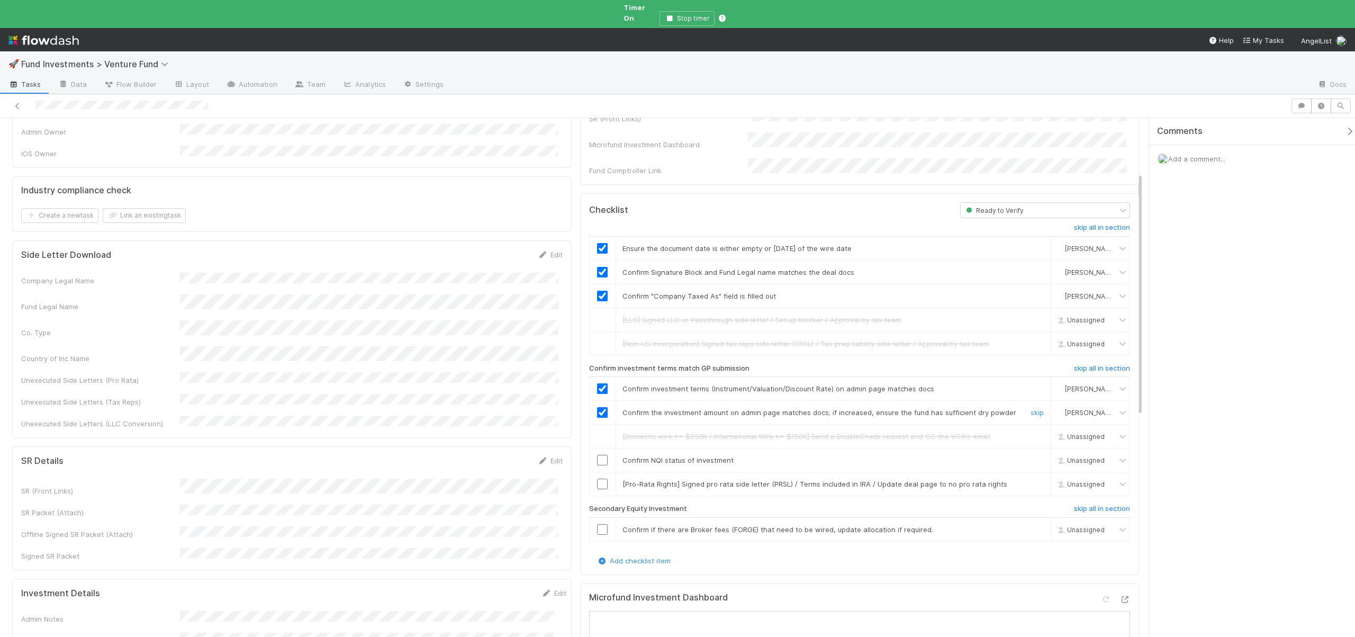
scroll to position [123, 0]
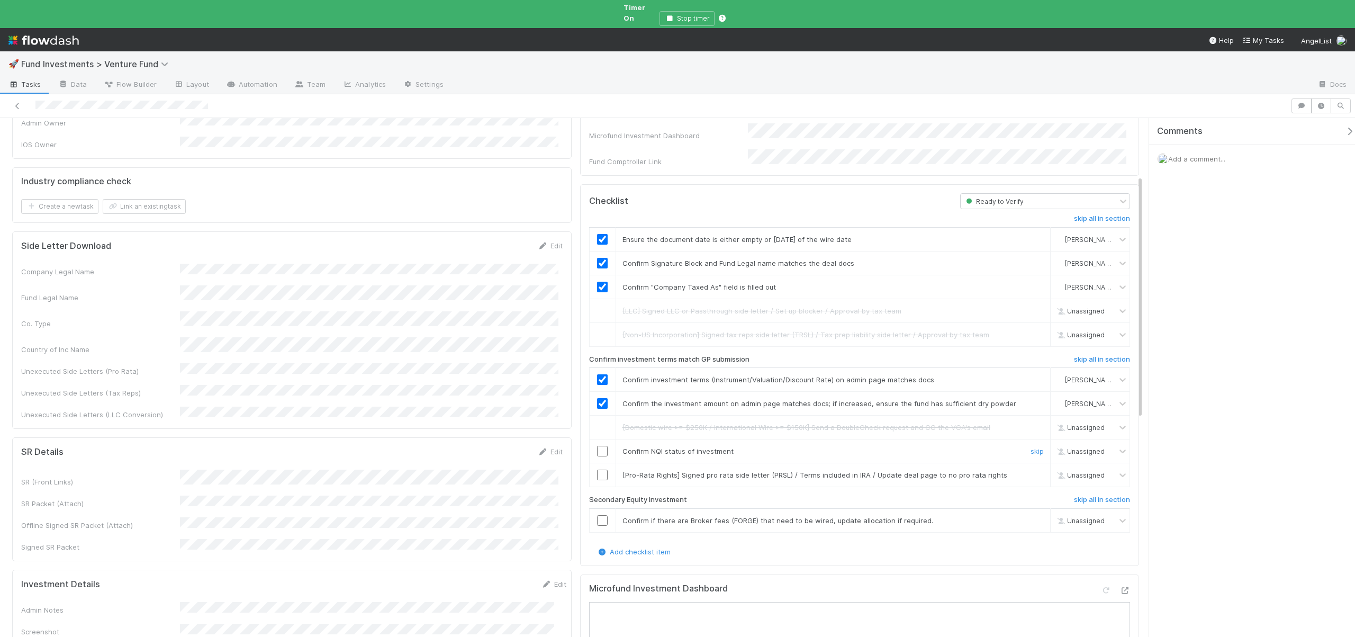
click at [597, 446] on input "checkbox" at bounding box center [602, 451] width 11 height 11
click at [1033, 471] on link "skip" at bounding box center [1037, 475] width 13 height 8
click at [1031, 516] on link "skip" at bounding box center [1037, 520] width 13 height 8
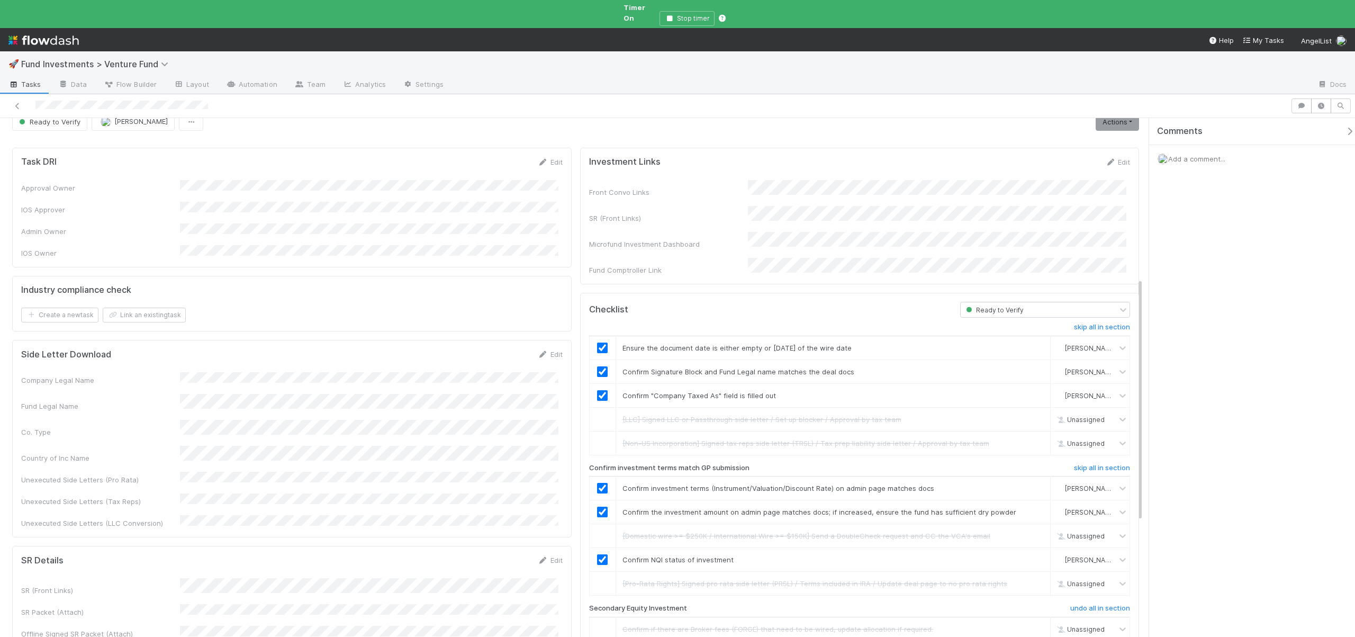
scroll to position [0, 0]
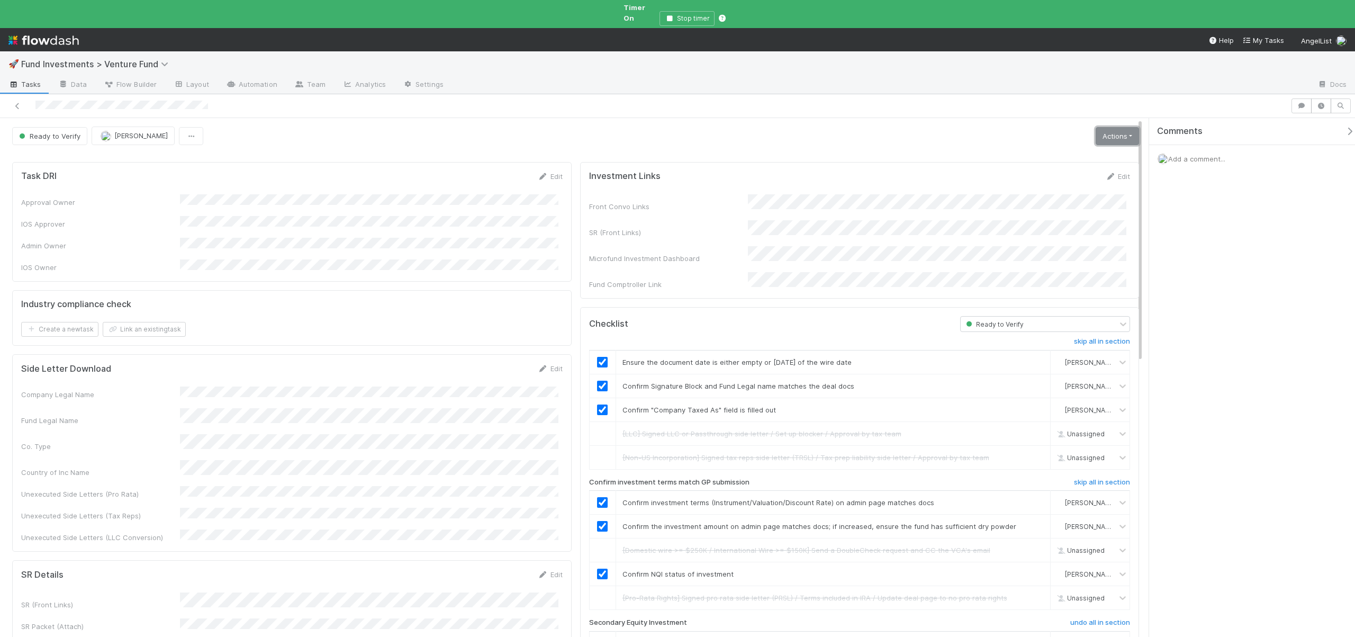
click at [1097, 130] on link "Actions" at bounding box center [1117, 136] width 43 height 18
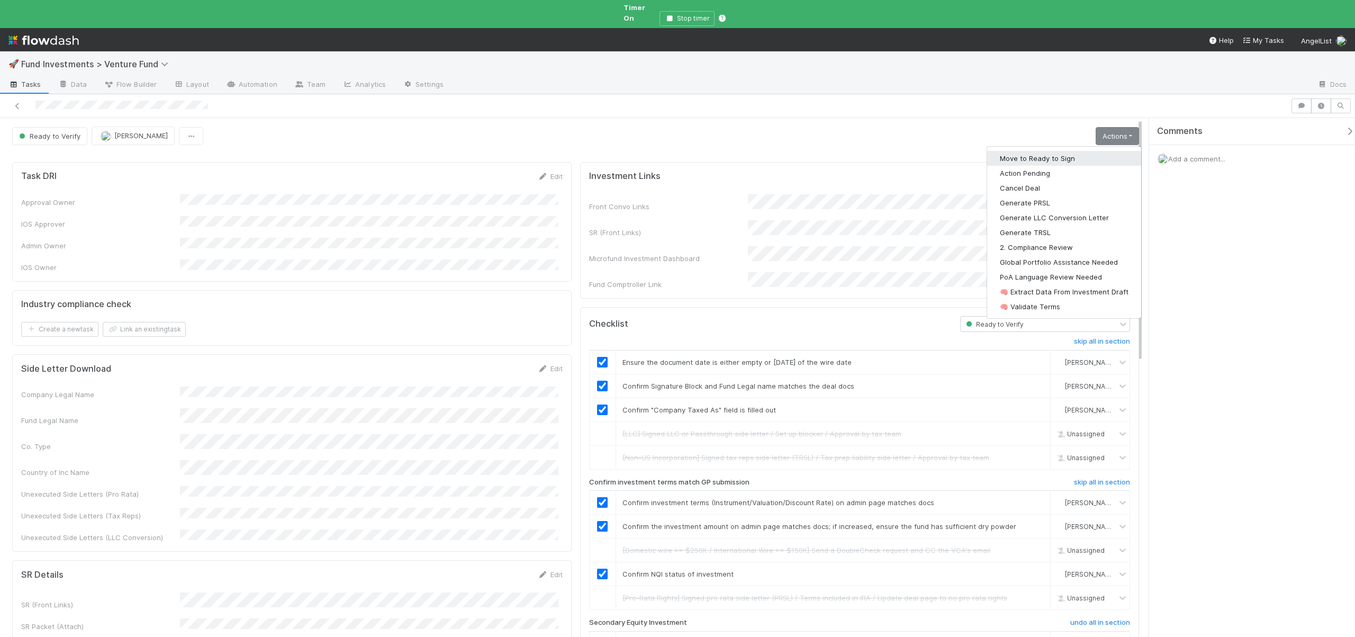
click at [1044, 151] on button "Move to Ready to Sign" at bounding box center [1064, 158] width 154 height 15
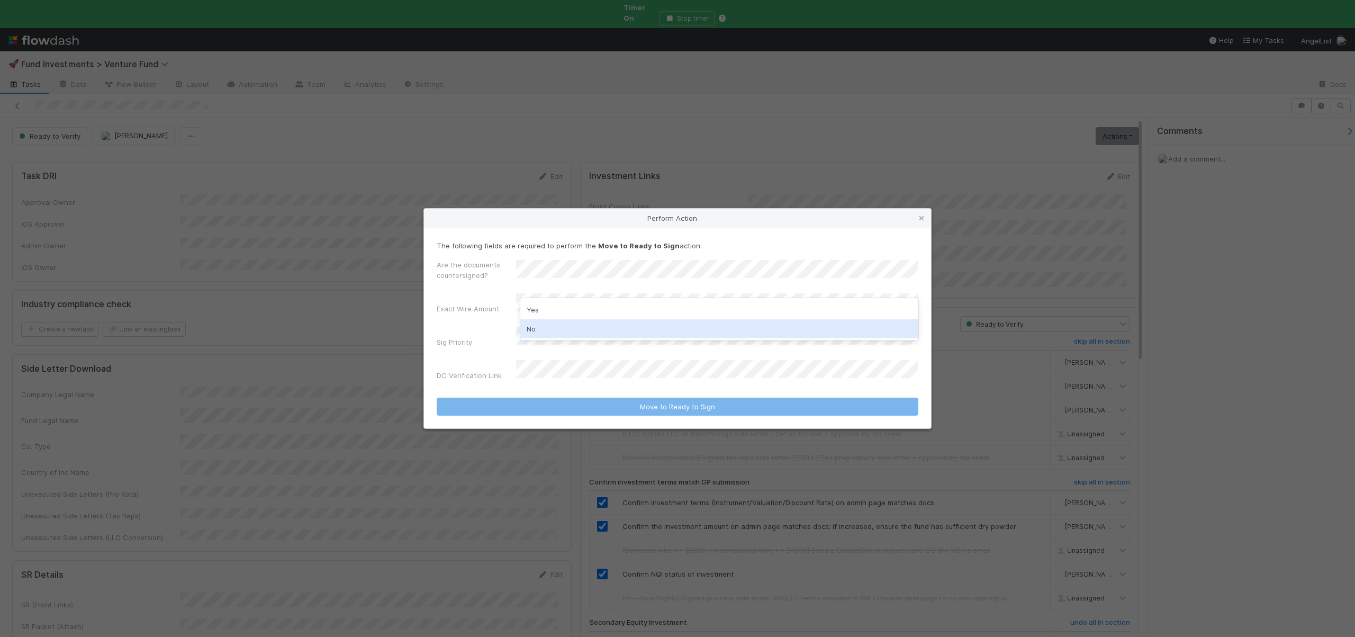
click at [554, 327] on div "No" at bounding box center [719, 328] width 398 height 19
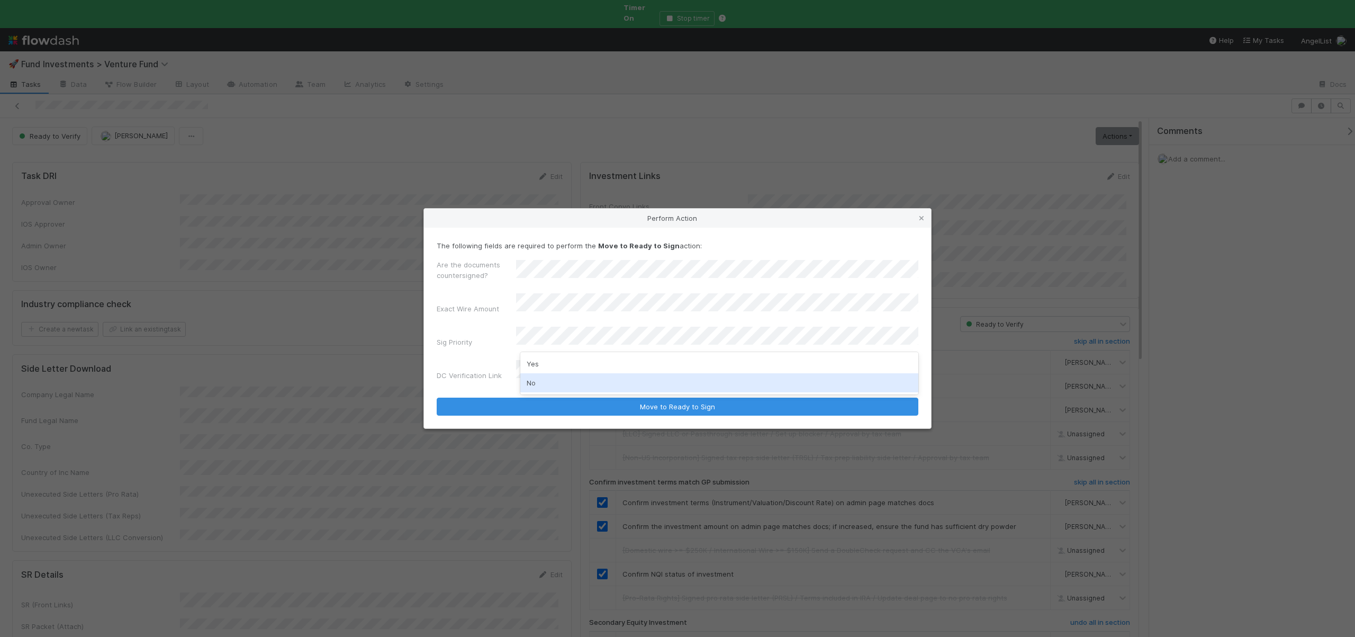
click at [536, 378] on div "No" at bounding box center [719, 382] width 398 height 19
click at [437, 397] on button "Move to Ready to Sign" at bounding box center [678, 406] width 482 height 18
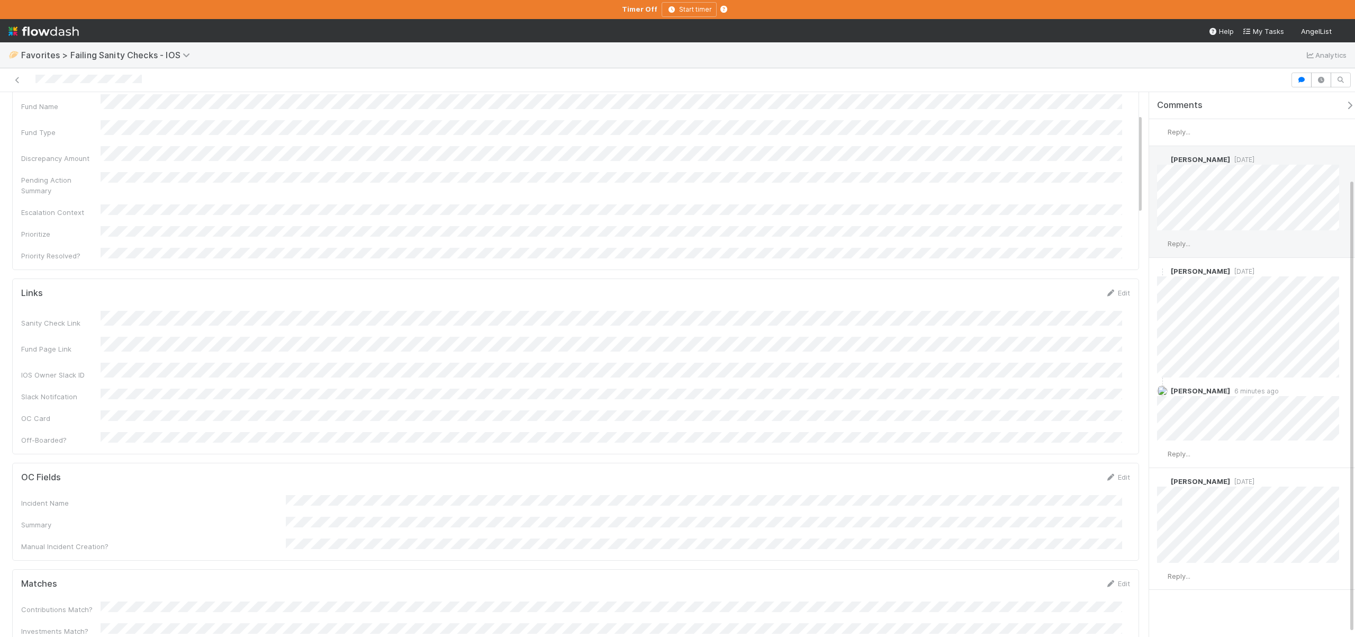
scroll to position [107, 0]
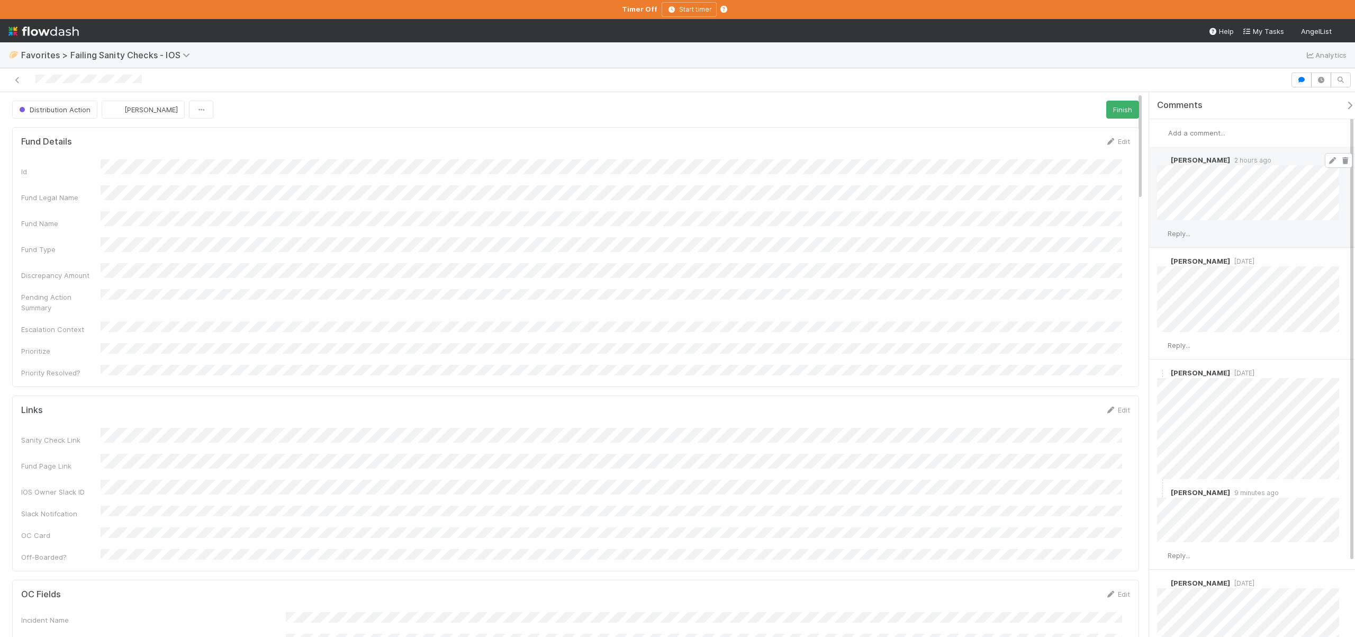
scroll to position [207, 1093]
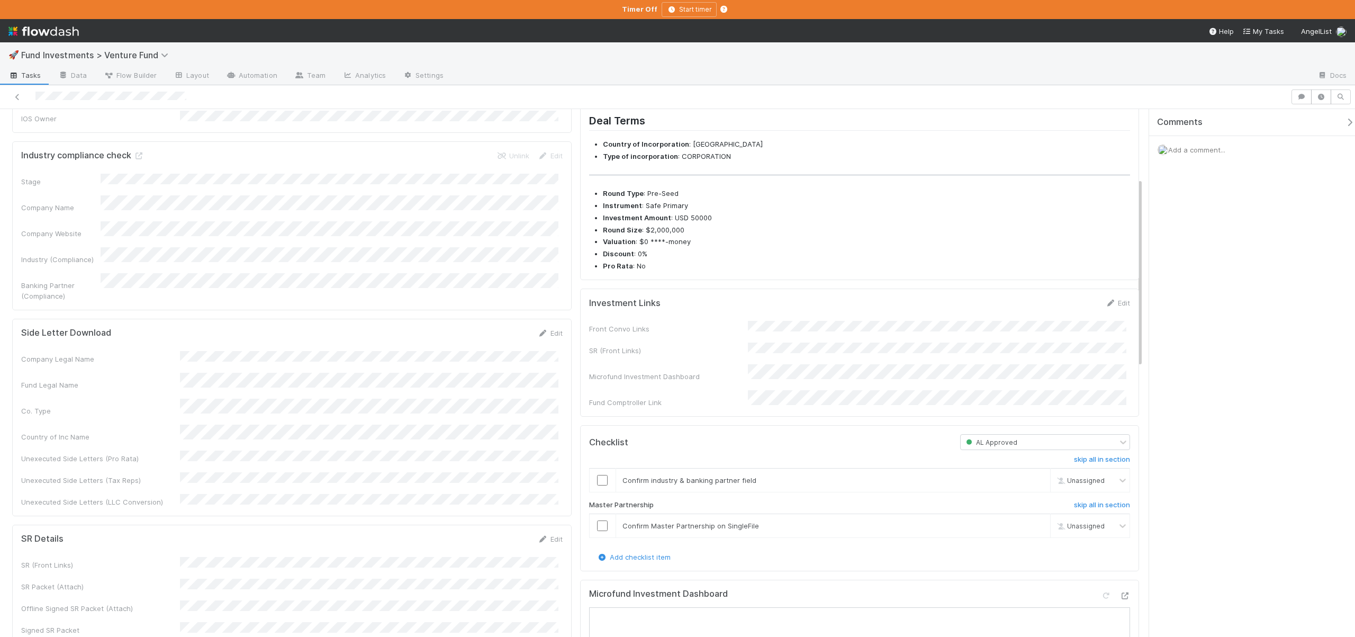
scroll to position [426, 0]
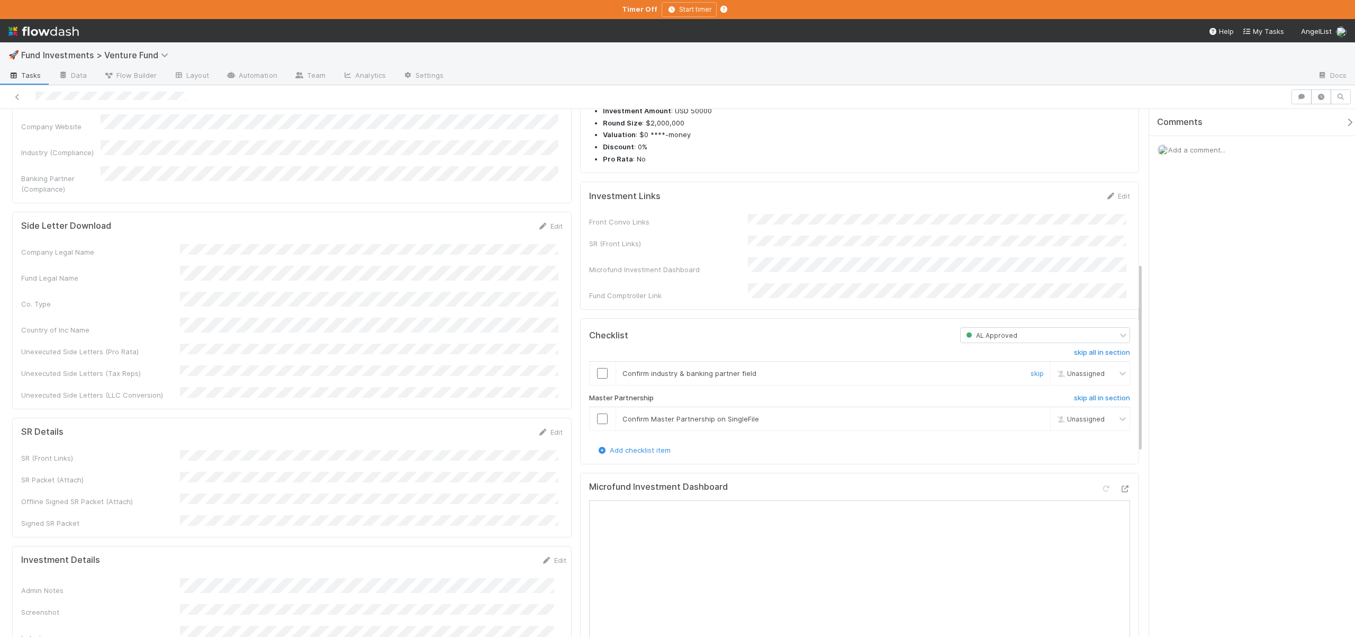
click at [602, 377] on input "checkbox" at bounding box center [602, 373] width 11 height 11
click at [601, 377] on input "checkbox" at bounding box center [602, 373] width 11 height 11
click at [599, 424] on input "checkbox" at bounding box center [602, 418] width 11 height 11
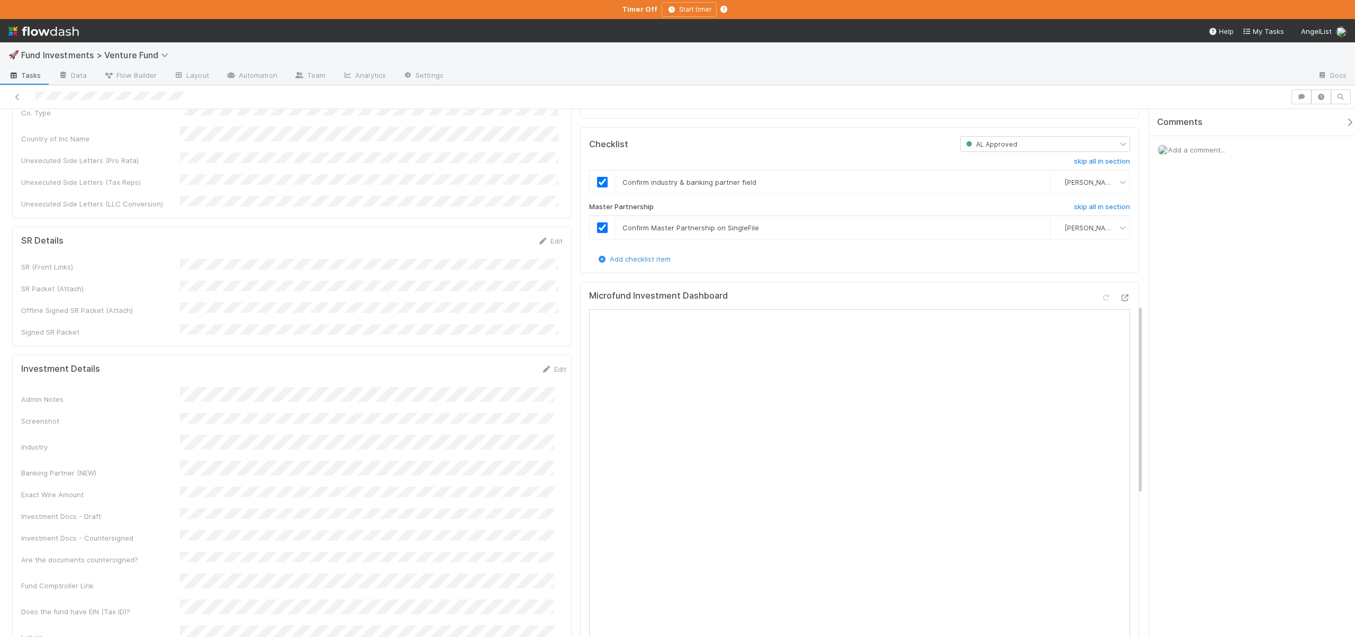
scroll to position [625, 0]
click at [507, 356] on button "Save" at bounding box center [510, 365] width 30 height 18
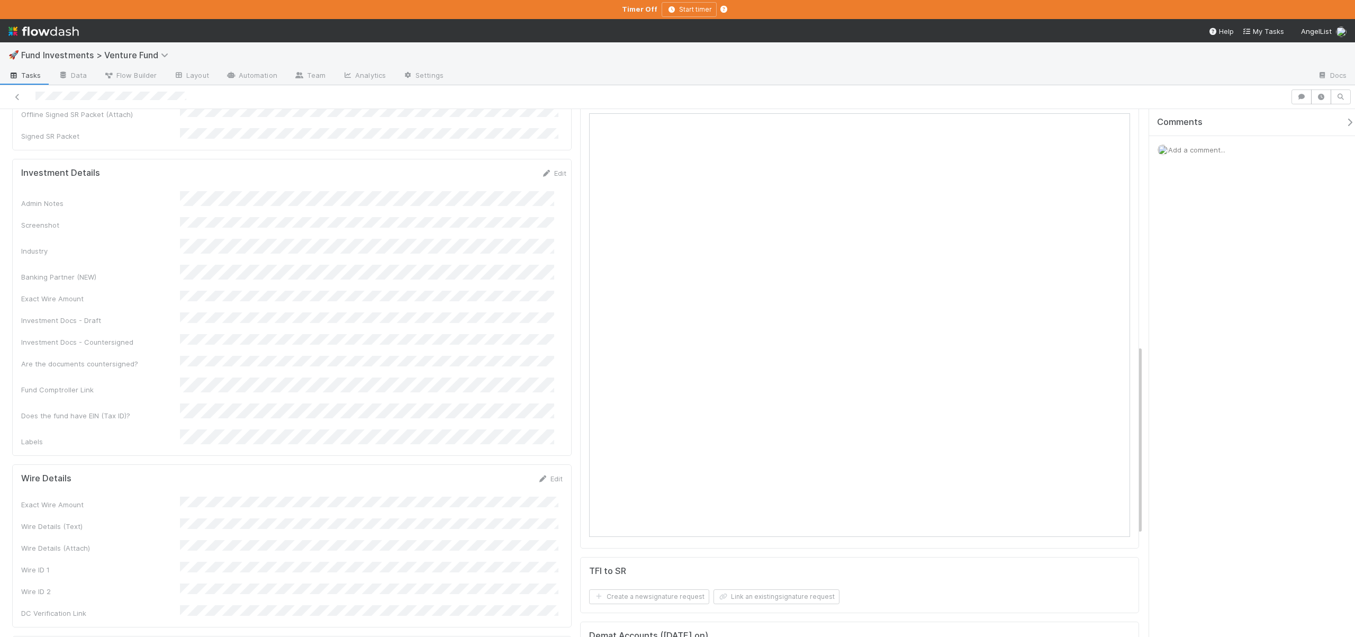
scroll to position [826, 0]
click at [511, 464] on button "Save" at bounding box center [506, 473] width 30 height 18
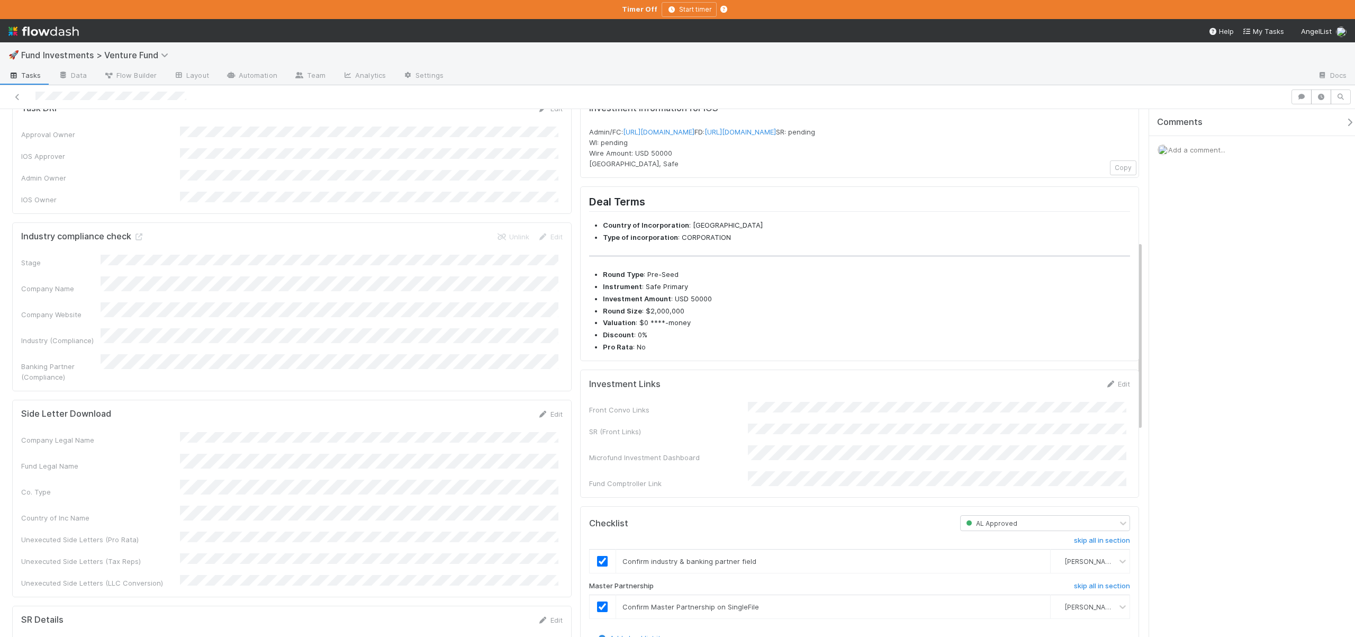
scroll to position [0, 0]
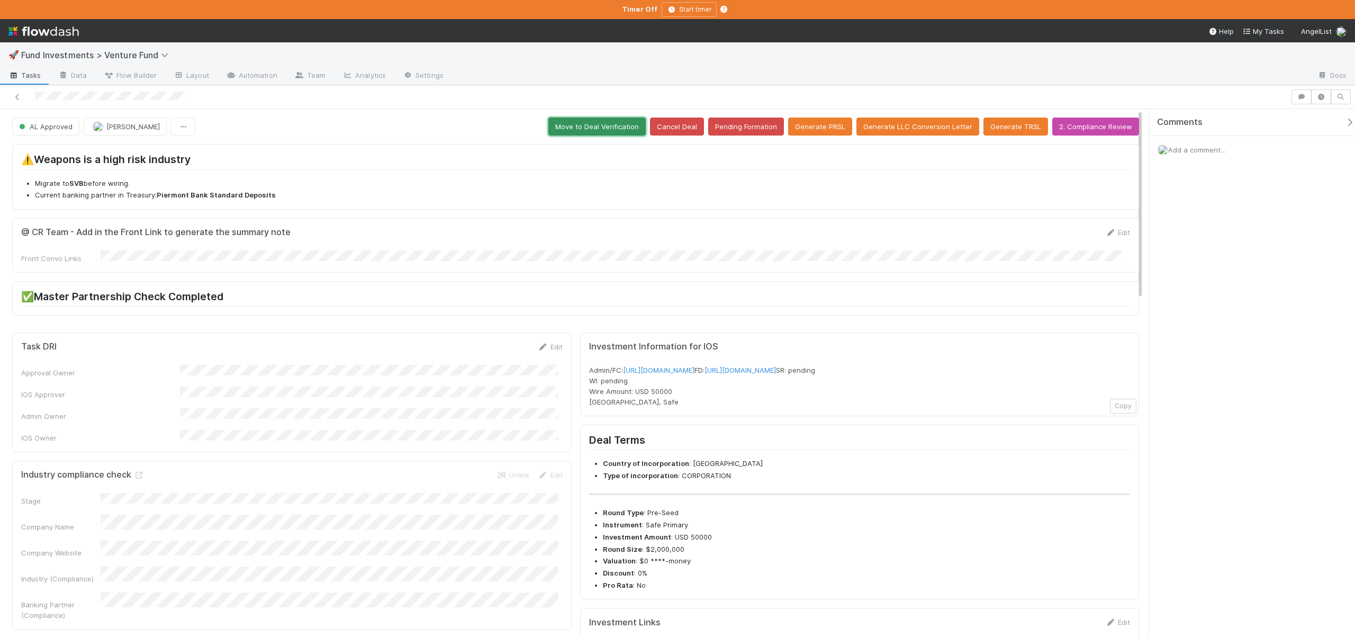
click at [581, 130] on button "Move to Deal Verification" at bounding box center [596, 127] width 97 height 18
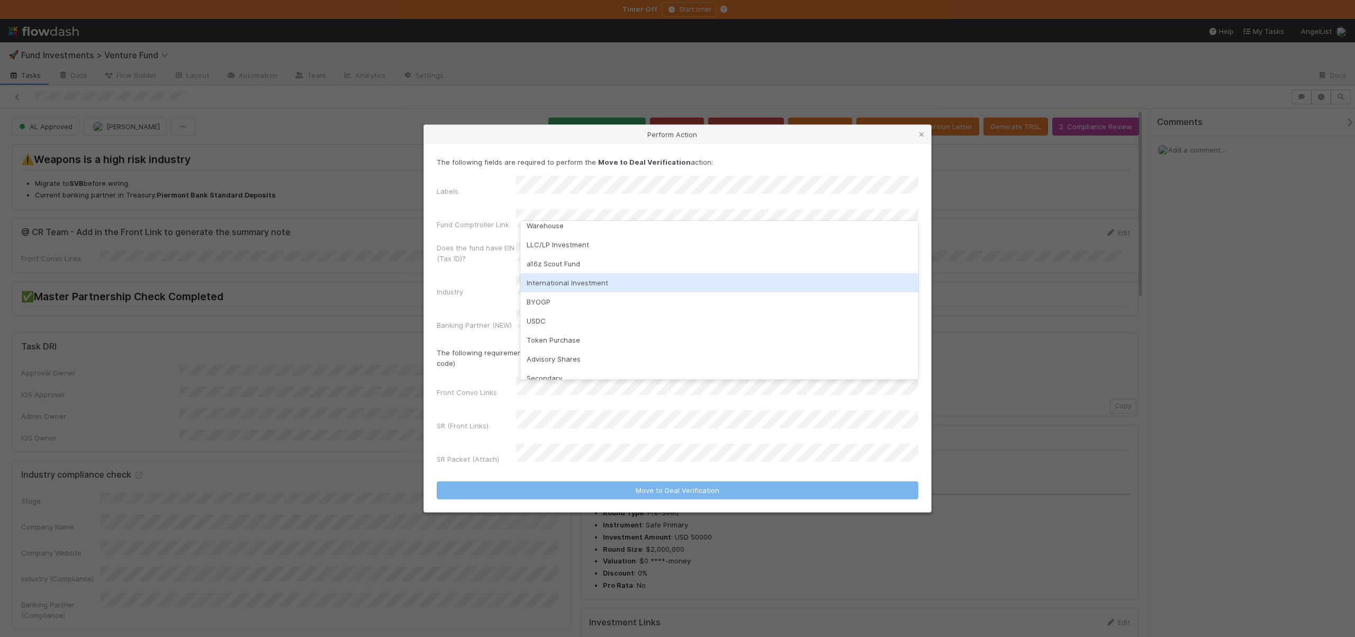
scroll to position [112, 0]
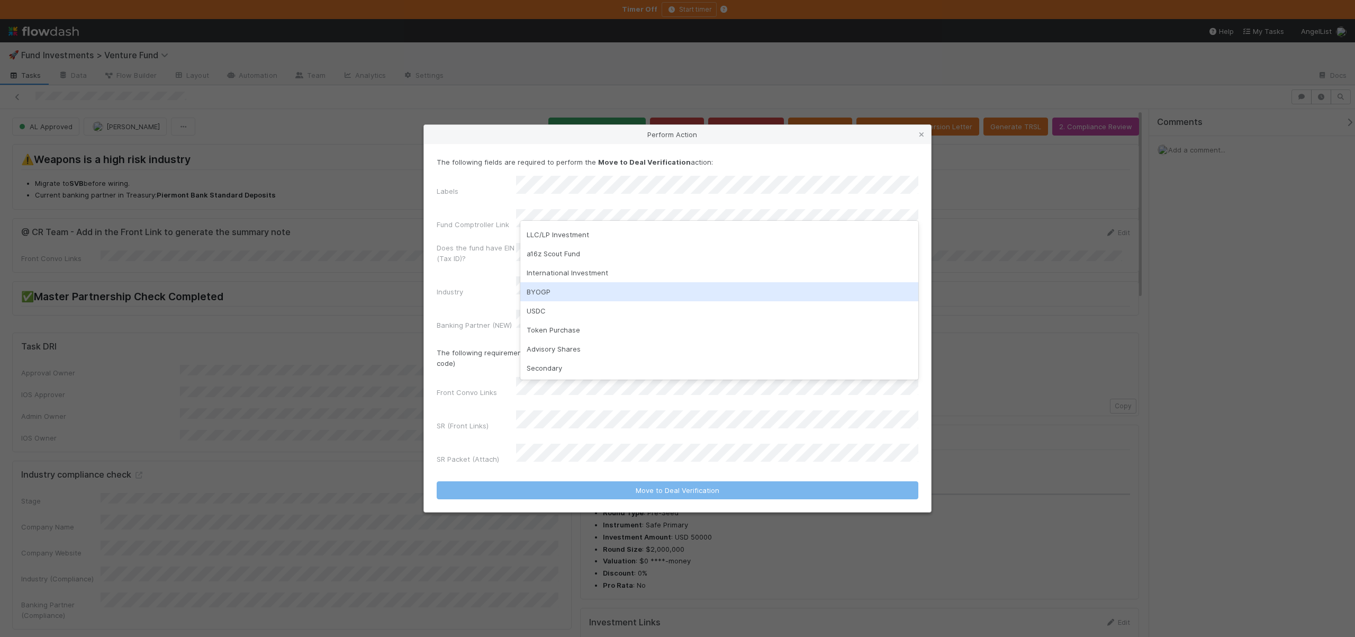
click at [550, 293] on div "BYOGP" at bounding box center [719, 291] width 398 height 19
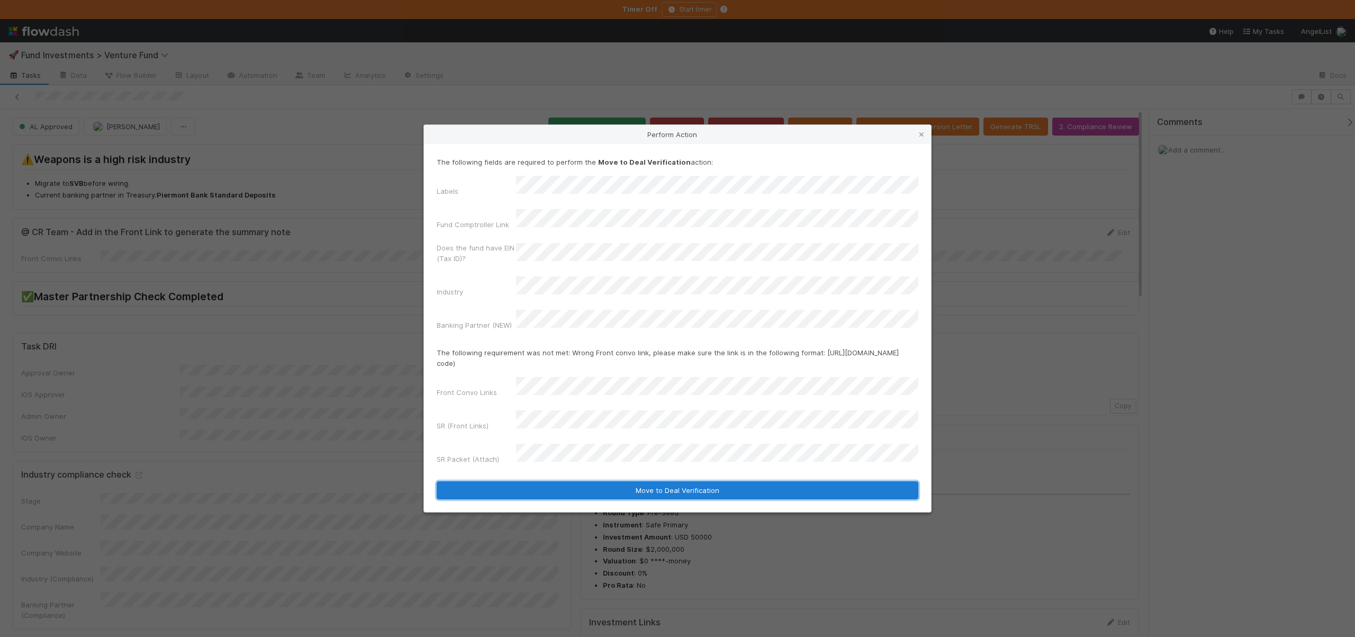
click at [616, 481] on button "Move to Deal Verification" at bounding box center [678, 490] width 482 height 18
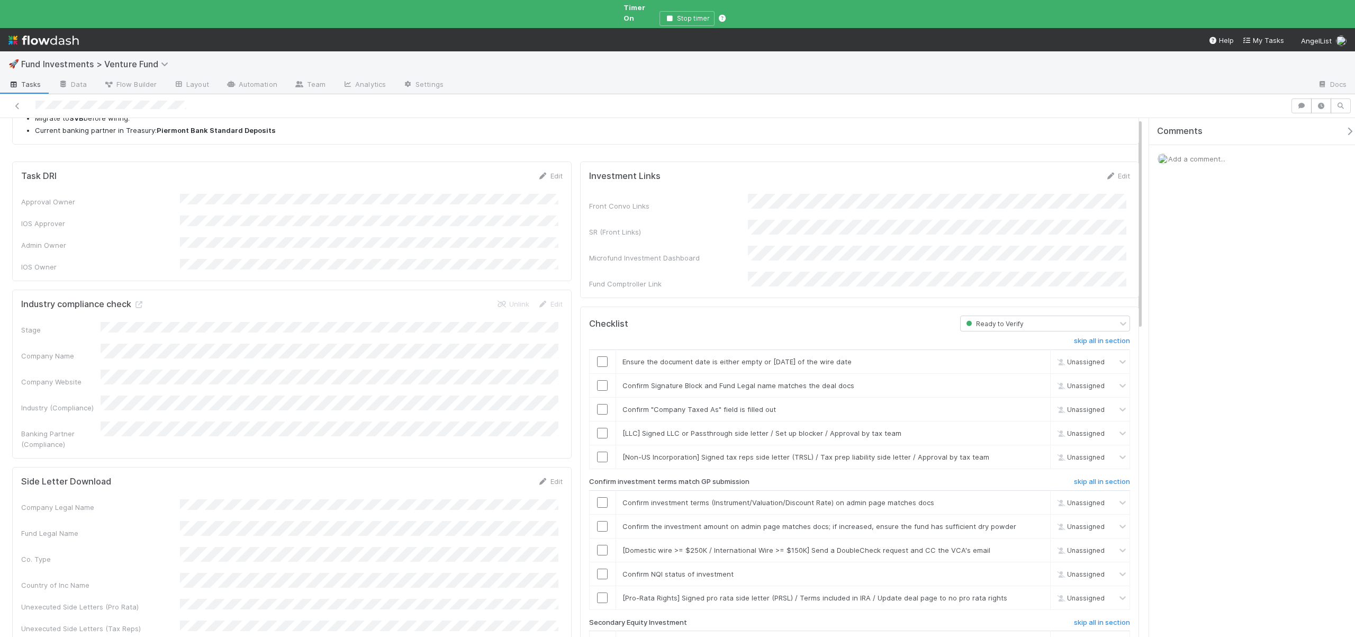
scroll to position [223, 0]
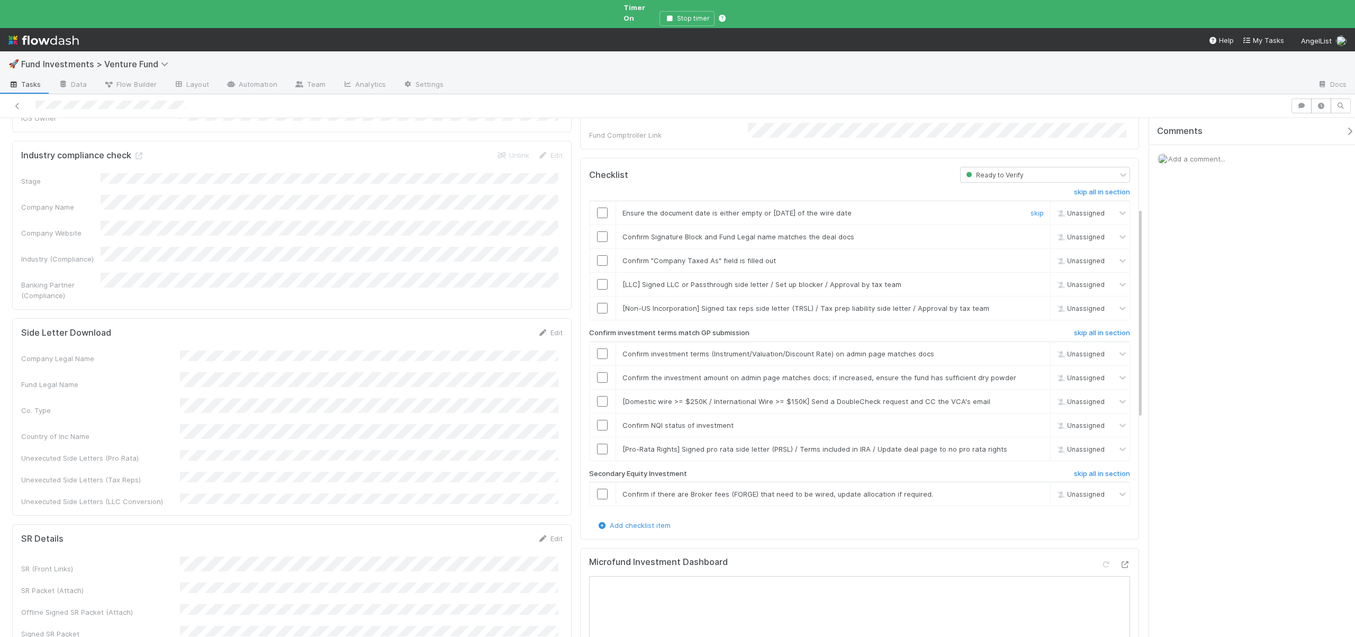
click at [603, 207] on input "checkbox" at bounding box center [602, 212] width 11 height 11
click at [601, 231] on input "checkbox" at bounding box center [602, 236] width 11 height 11
click at [597, 255] on input "checkbox" at bounding box center [602, 260] width 11 height 11
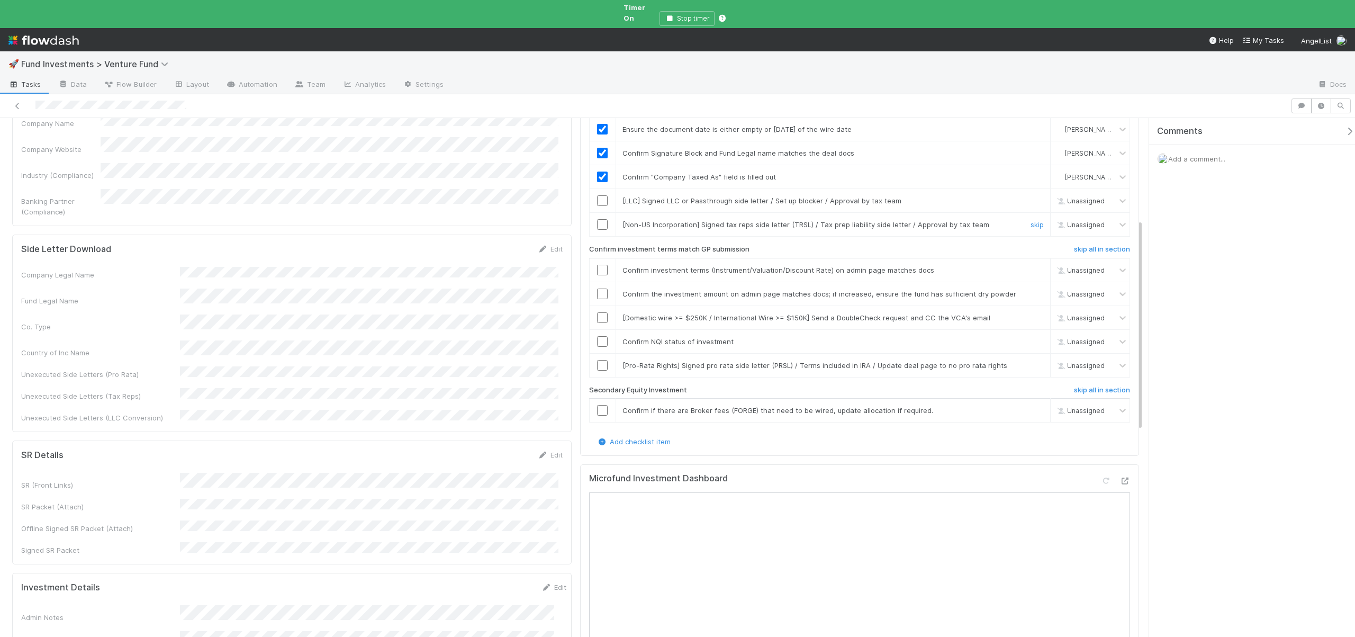
scroll to position [141, 0]
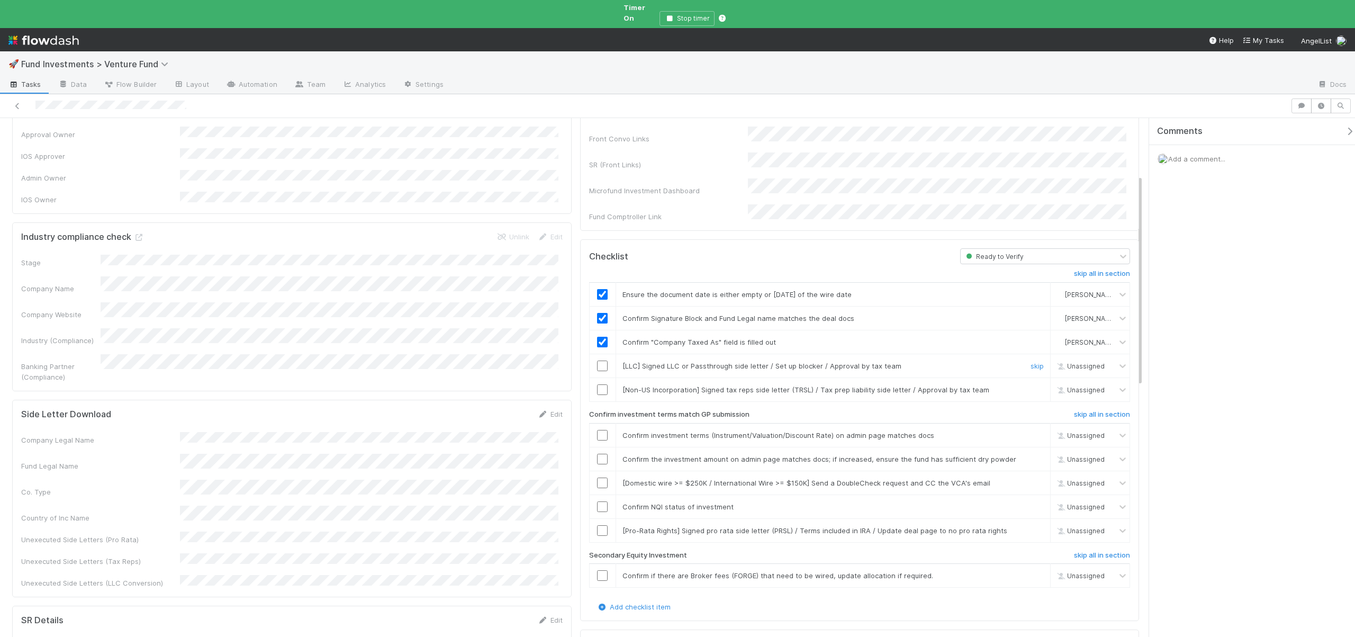
click at [1033, 360] on div "skip" at bounding box center [1036, 365] width 32 height 11
click at [1031, 362] on link "skip" at bounding box center [1037, 366] width 13 height 8
click at [1031, 385] on link "skip" at bounding box center [1037, 389] width 13 height 8
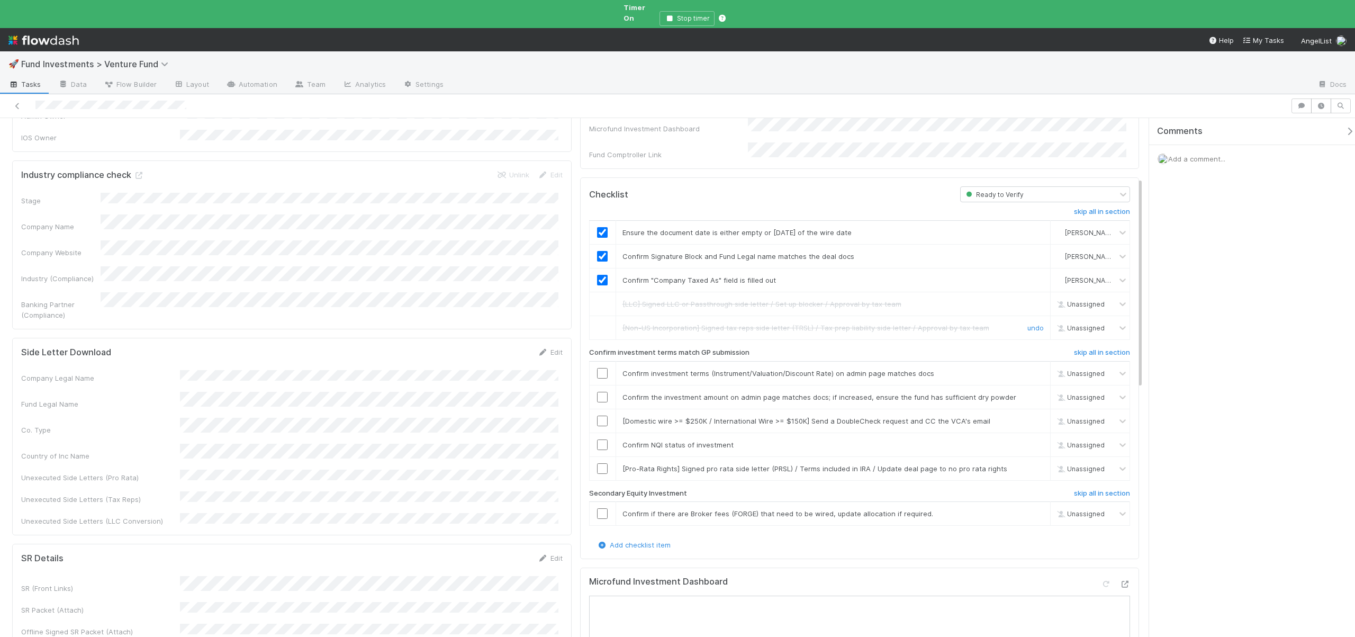
scroll to position [233, 0]
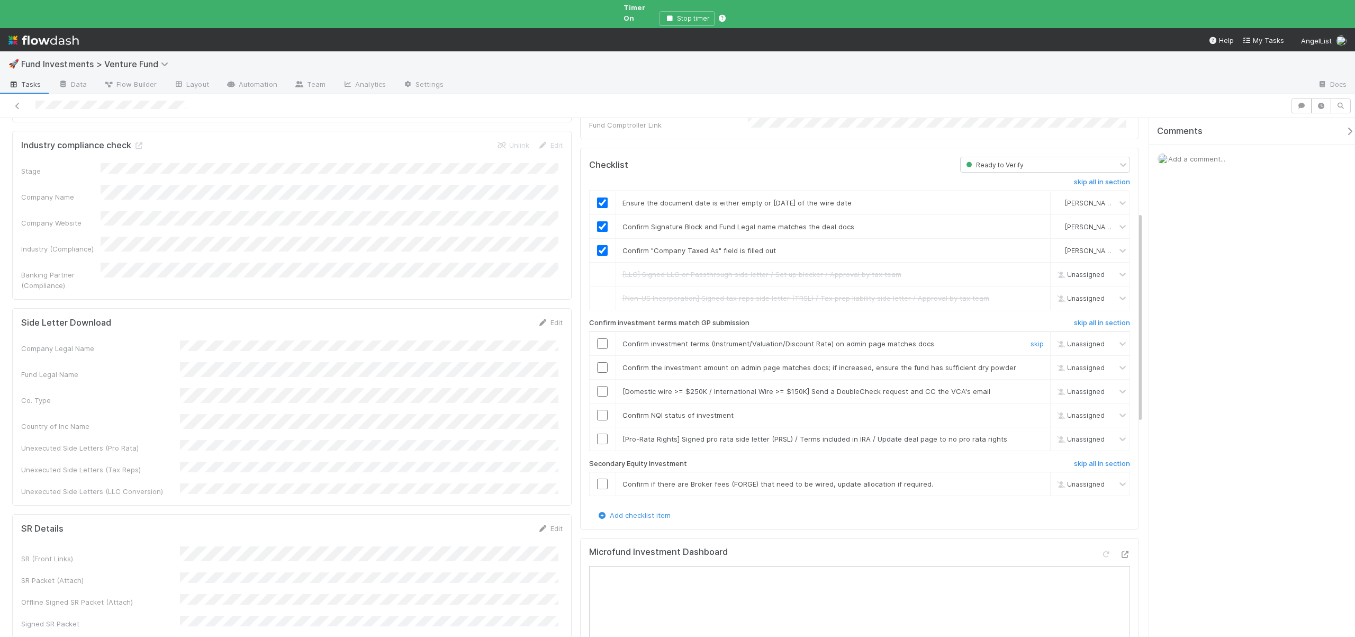
click at [597, 338] on input "checkbox" at bounding box center [602, 343] width 11 height 11
click at [599, 362] on input "checkbox" at bounding box center [602, 367] width 11 height 11
click at [1031, 387] on link "skip" at bounding box center [1037, 391] width 13 height 8
click at [601, 410] on input "checkbox" at bounding box center [602, 415] width 11 height 11
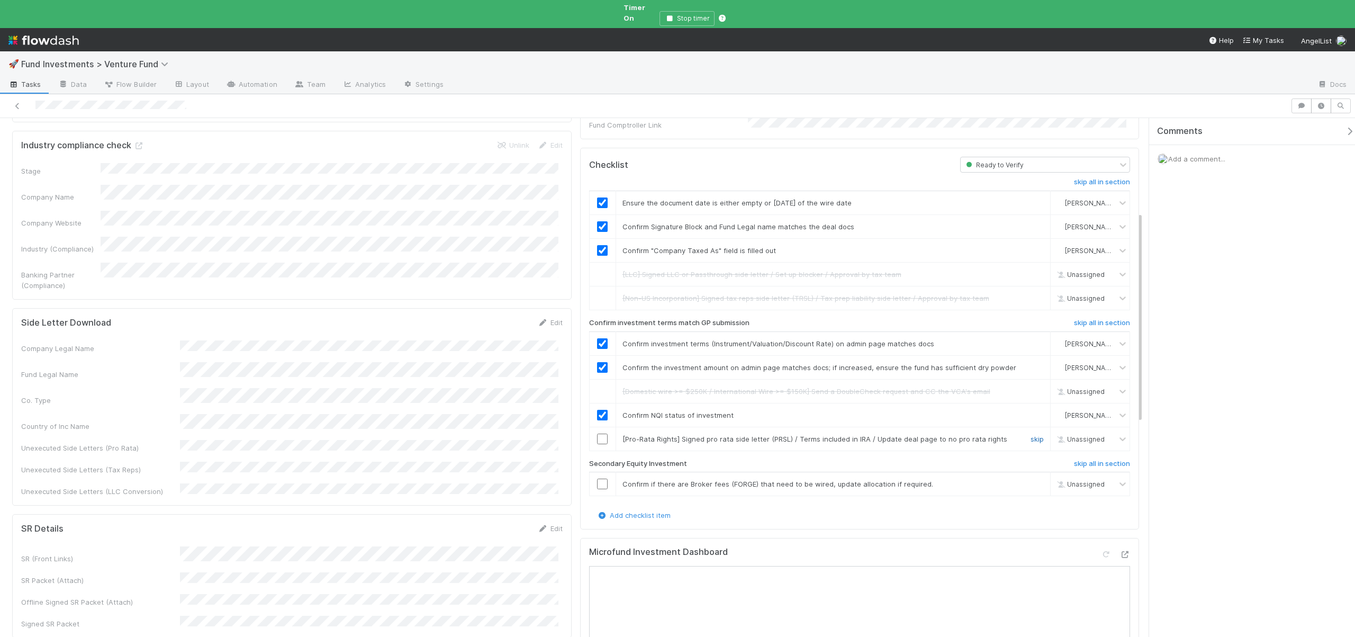
click at [1031, 435] on link "skip" at bounding box center [1037, 439] width 13 height 8
click at [1031, 480] on link "skip" at bounding box center [1037, 484] width 13 height 8
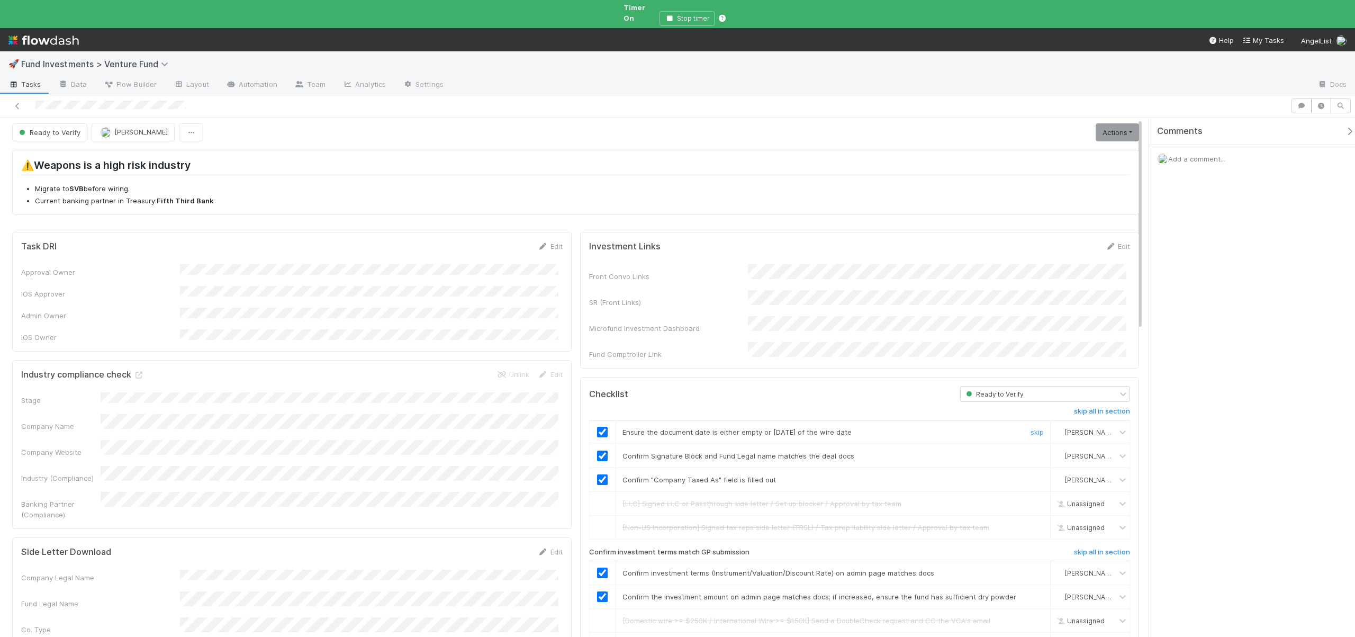
scroll to position [0, 0]
click at [1110, 127] on link "Actions" at bounding box center [1117, 136] width 43 height 18
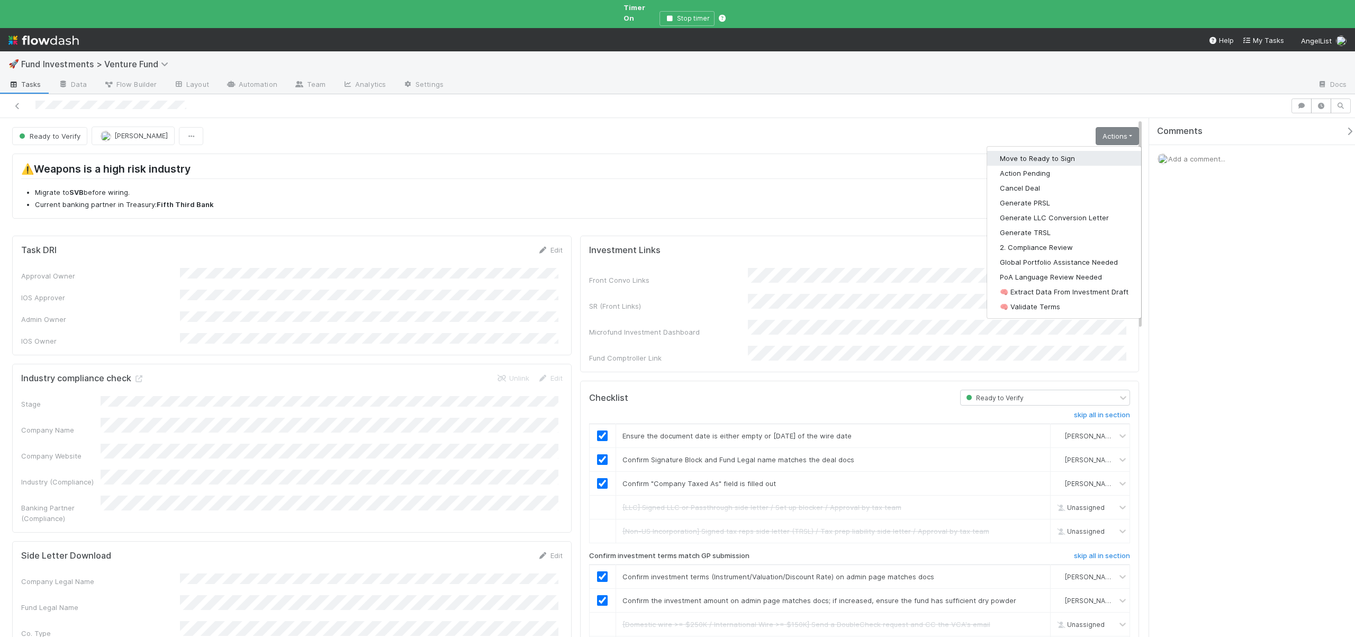
click at [1040, 151] on button "Move to Ready to Sign" at bounding box center [1064, 158] width 154 height 15
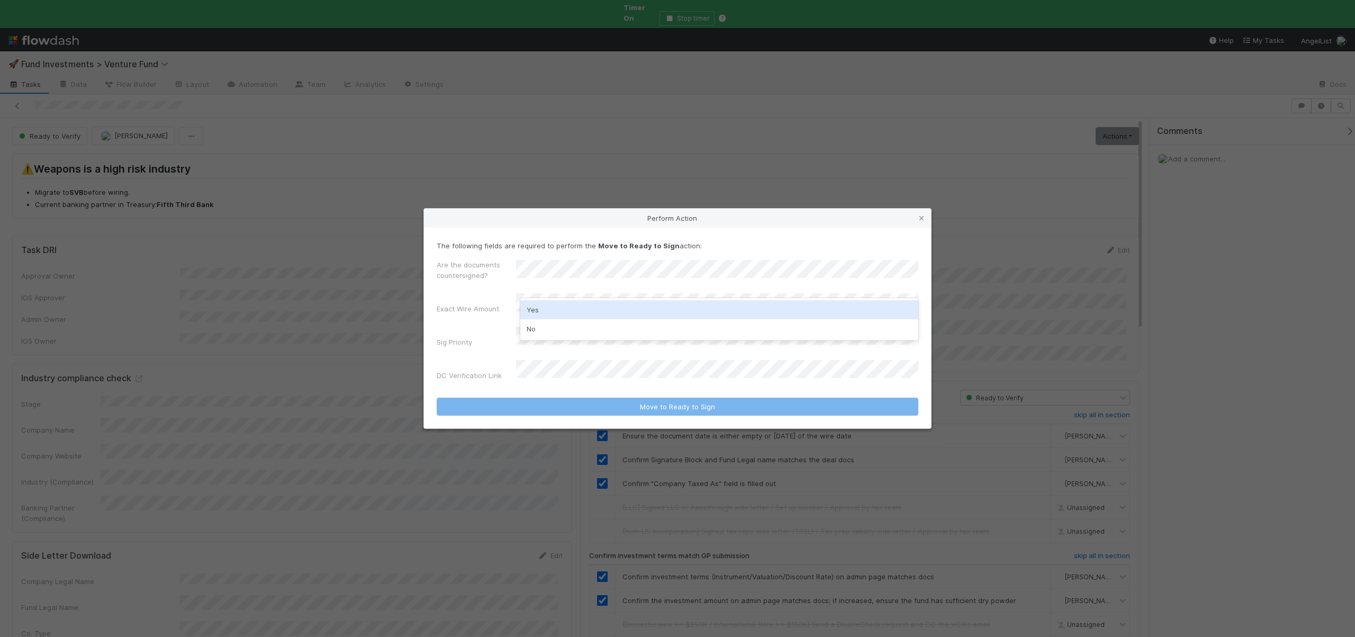
click at [552, 304] on div "Yes" at bounding box center [719, 309] width 398 height 19
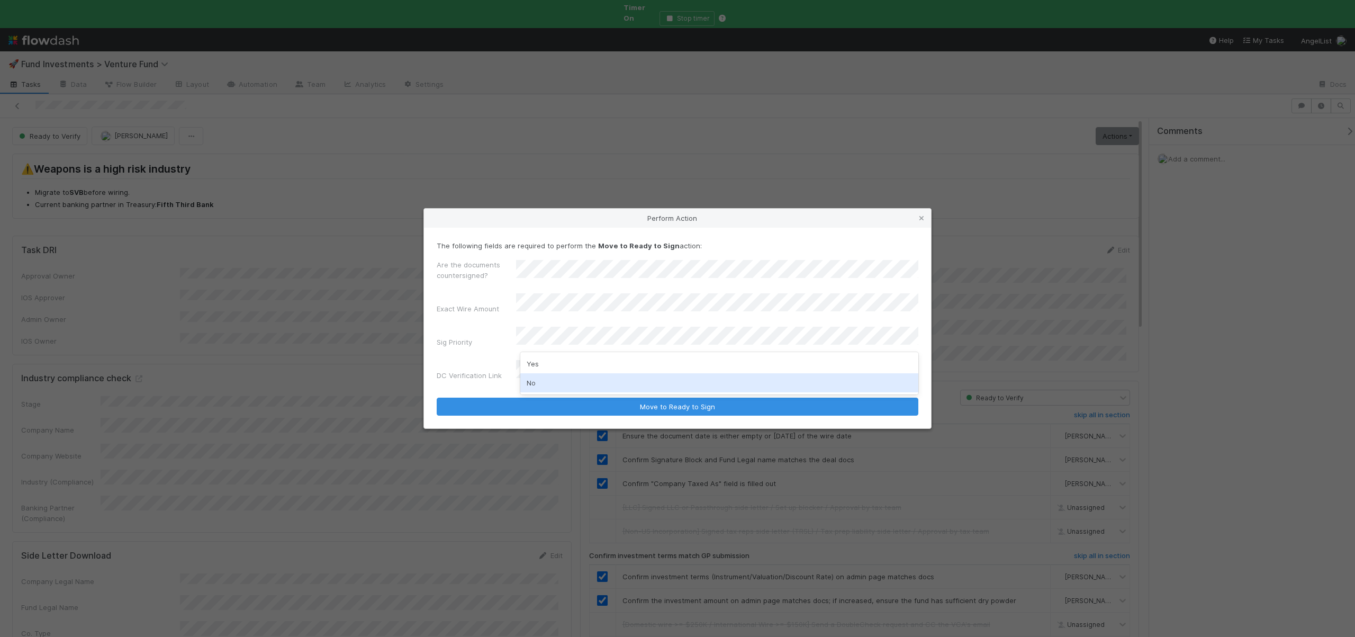
click at [546, 379] on div "No" at bounding box center [719, 382] width 398 height 19
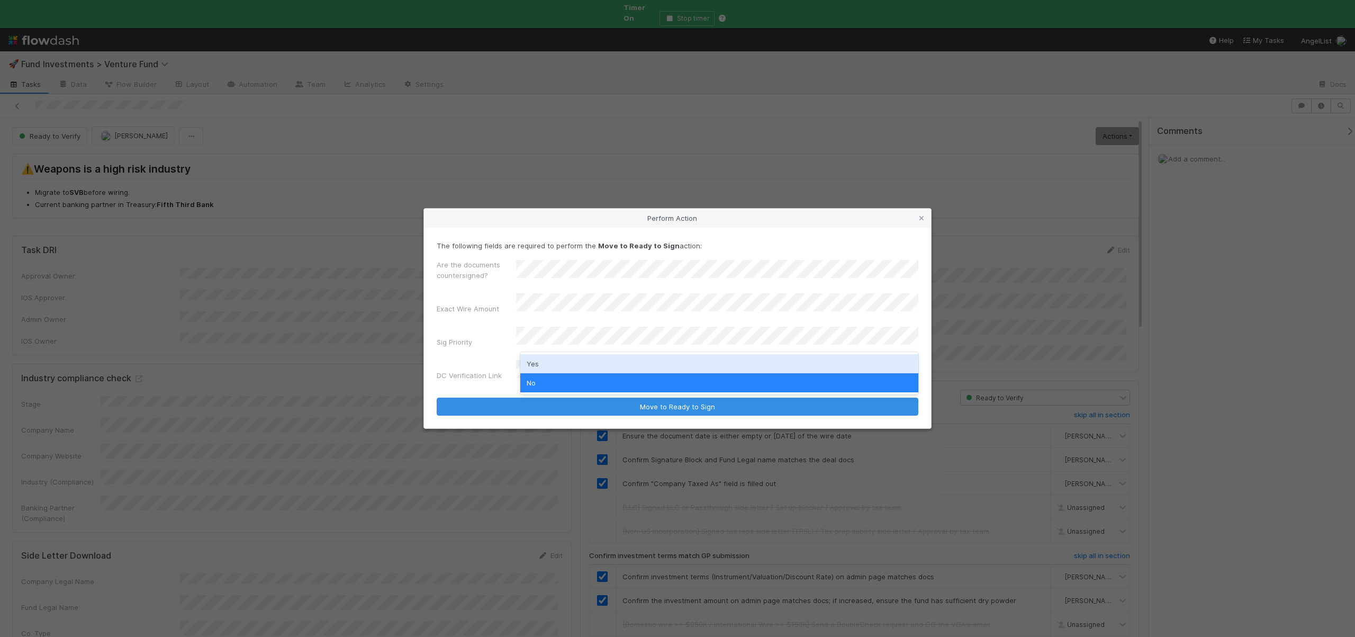
click at [438, 359] on div "The following fields are required to perform the Move to Ready to Sign action: …" at bounding box center [677, 328] width 507 height 201
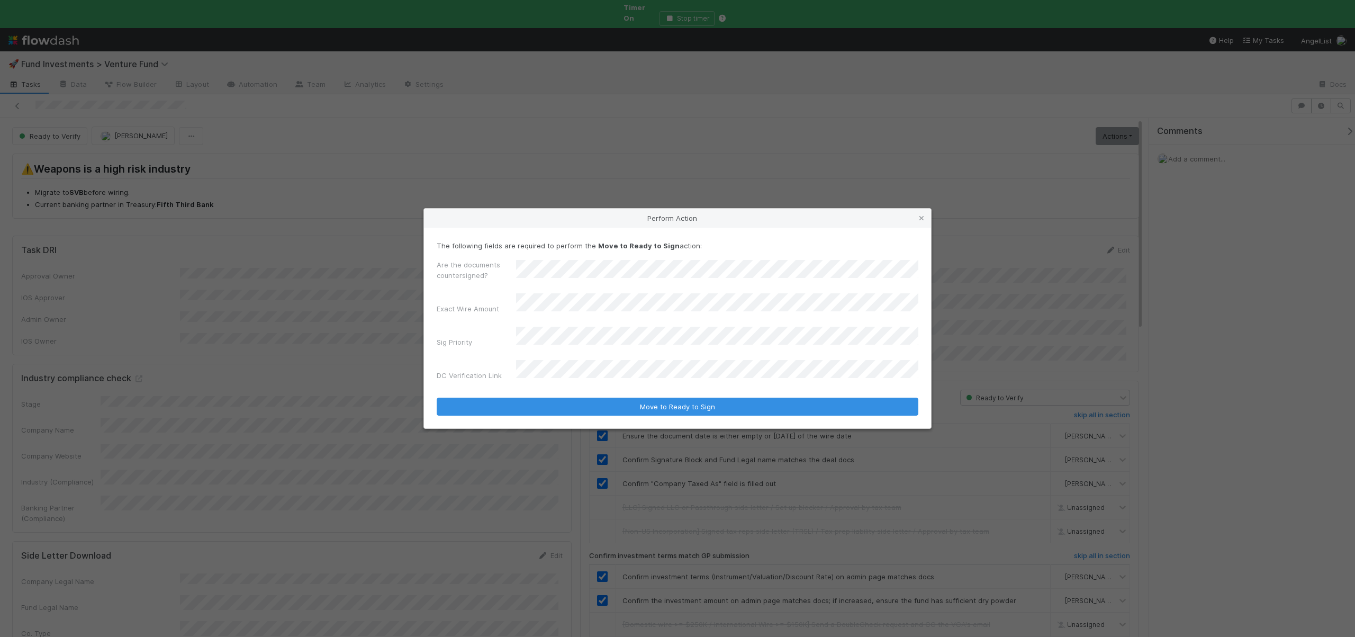
click at [566, 356] on div "Are the documents countersigned? Exact Wire Amount Sig Priority DC Verification…" at bounding box center [678, 321] width 482 height 125
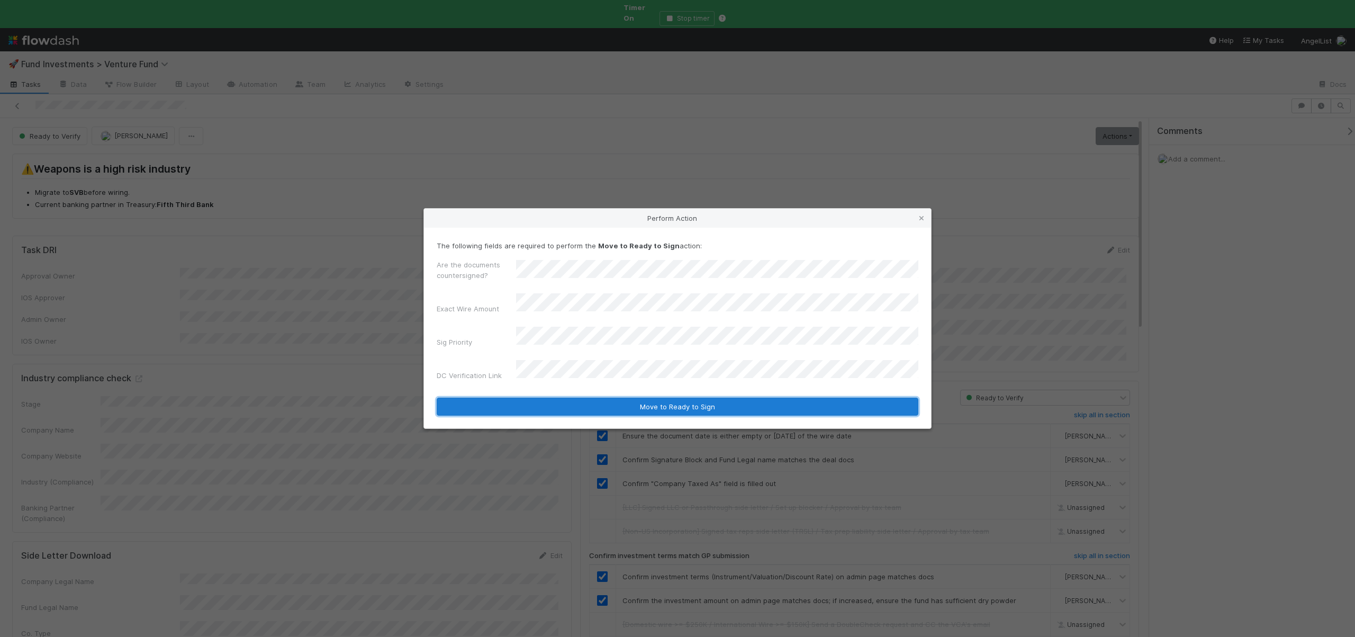
click at [630, 397] on button "Move to Ready to Sign" at bounding box center [678, 406] width 482 height 18
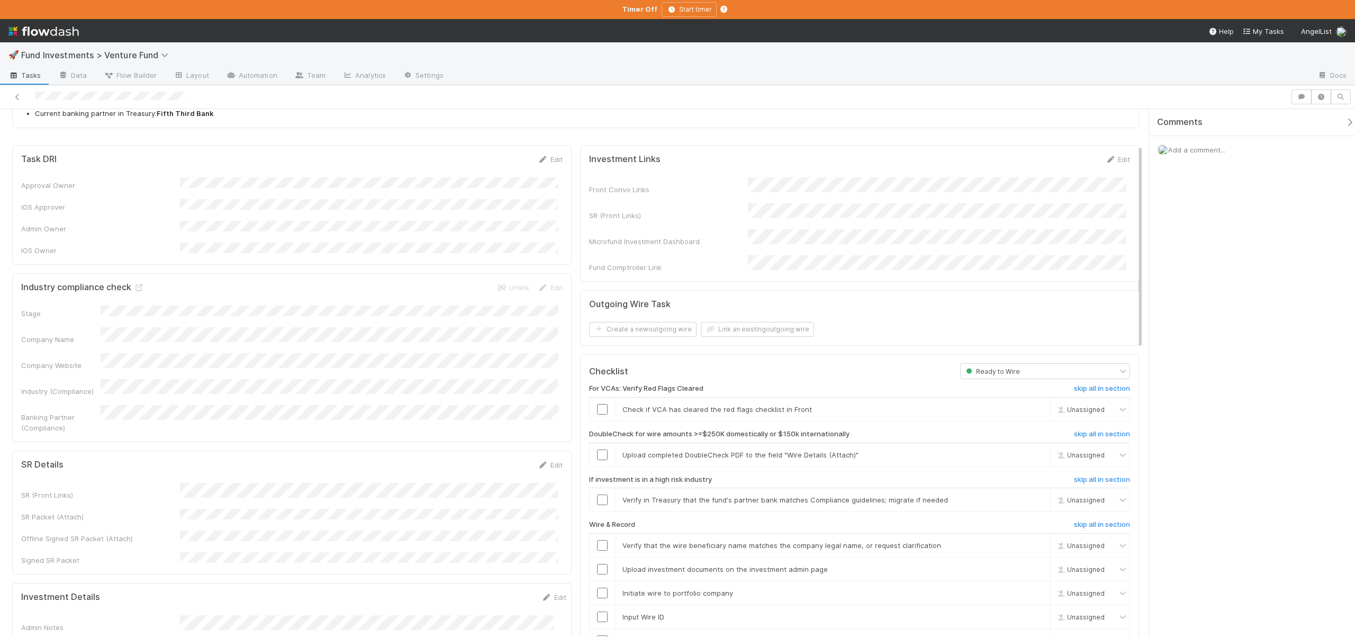
scroll to position [96, 0]
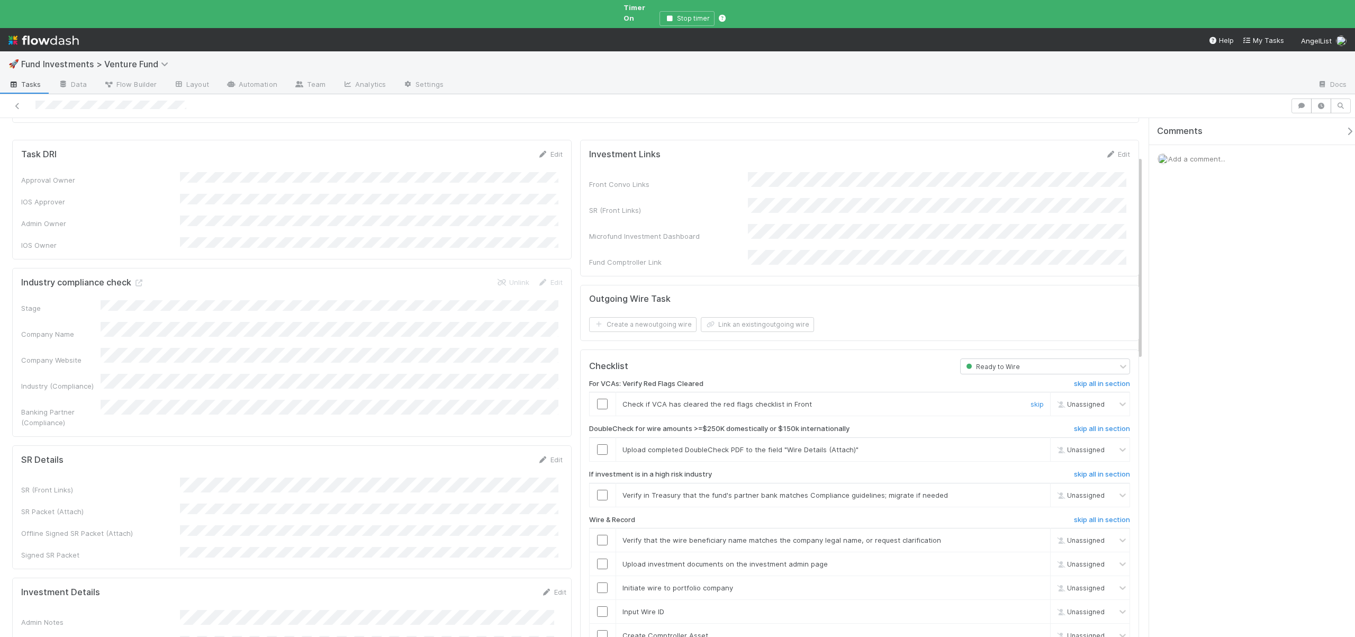
drag, startPoint x: 596, startPoint y: 380, endPoint x: 562, endPoint y: 238, distance: 146.0
click at [597, 399] on input "checkbox" at bounding box center [602, 404] width 11 height 11
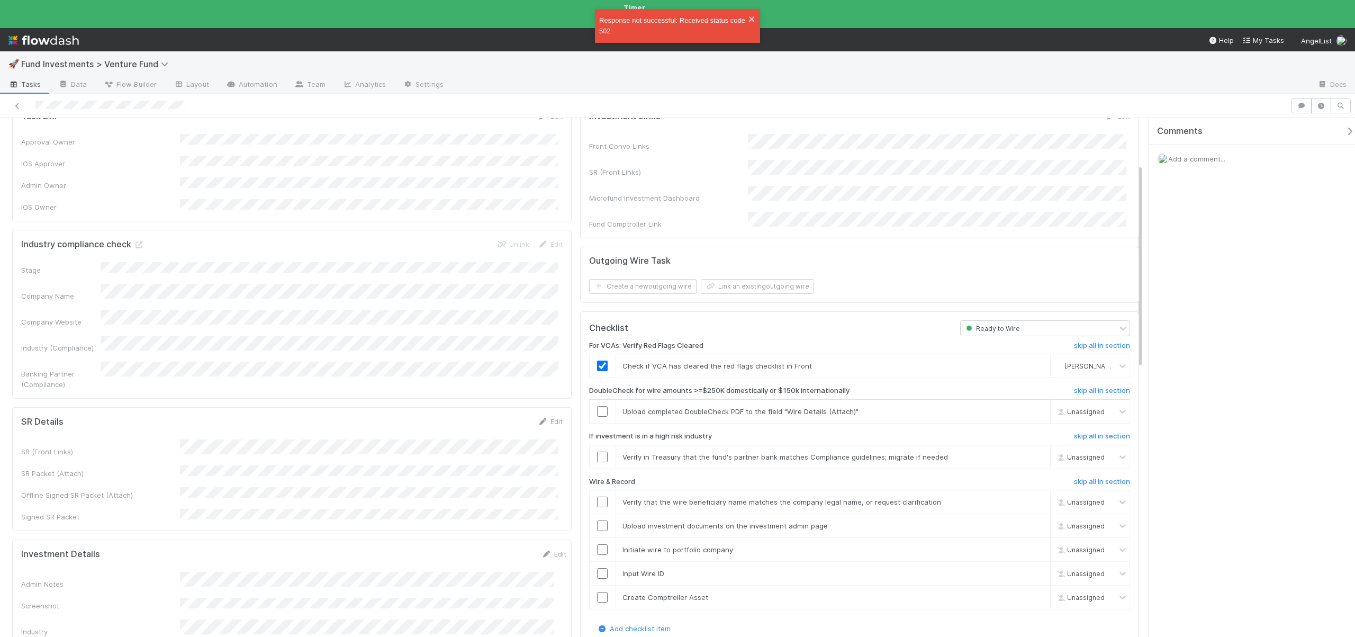
scroll to position [135, 0]
click at [1035, 406] on link "skip" at bounding box center [1037, 410] width 13 height 8
click at [1031, 451] on link "skip" at bounding box center [1037, 455] width 13 height 8
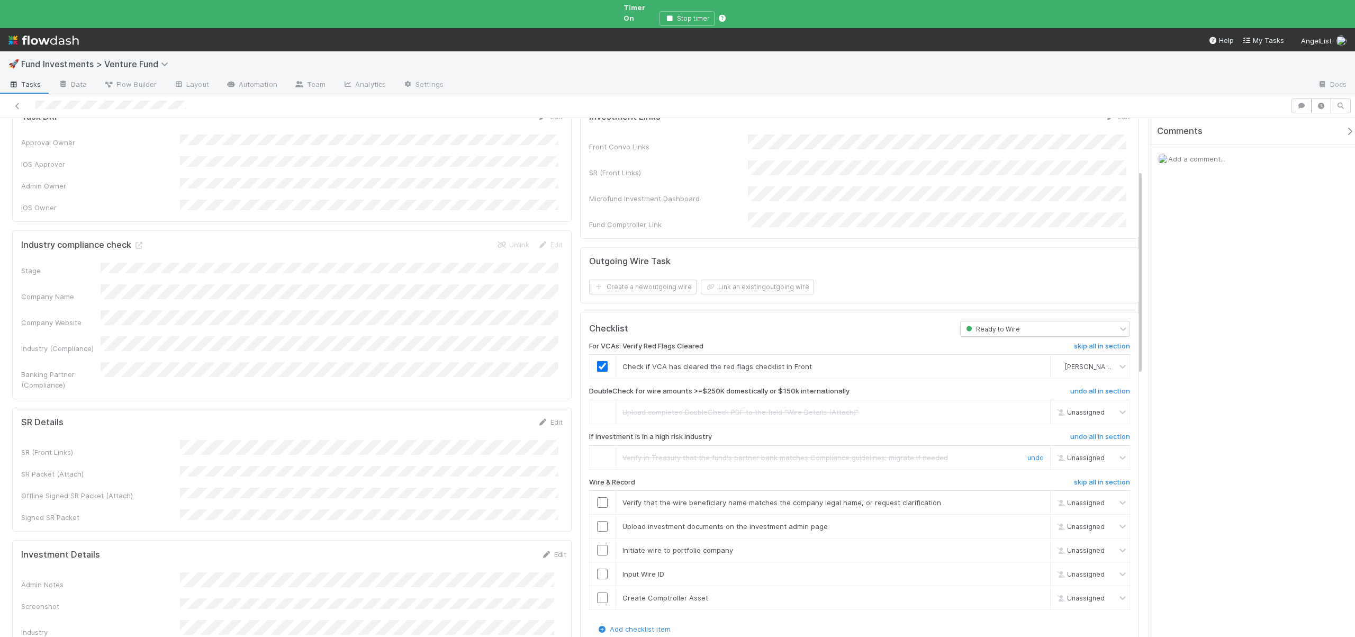
scroll to position [135, 0]
click at [1025, 443] on td "Verify in Treasury that the fund's partner bank matches Compliance guidelines; …" at bounding box center [833, 455] width 435 height 24
click at [1027, 451] on link "undo" at bounding box center [1035, 455] width 16 height 8
click at [601, 450] on input "checkbox" at bounding box center [602, 455] width 11 height 11
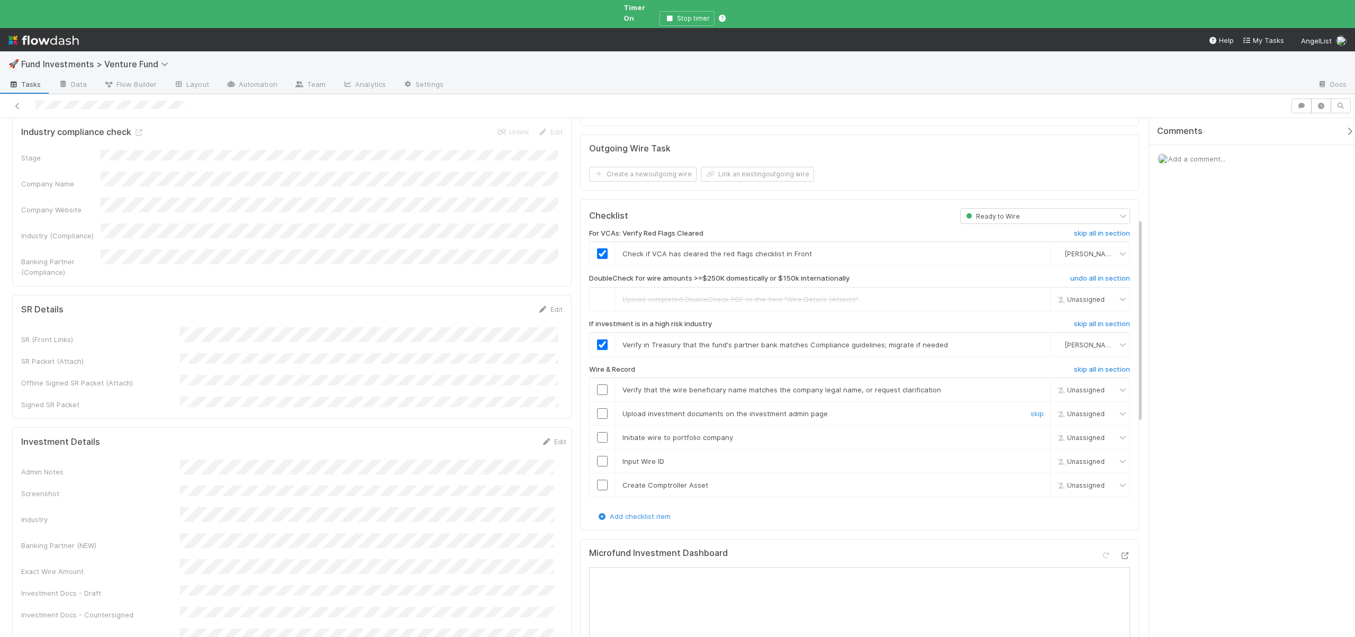
scroll to position [260, 0]
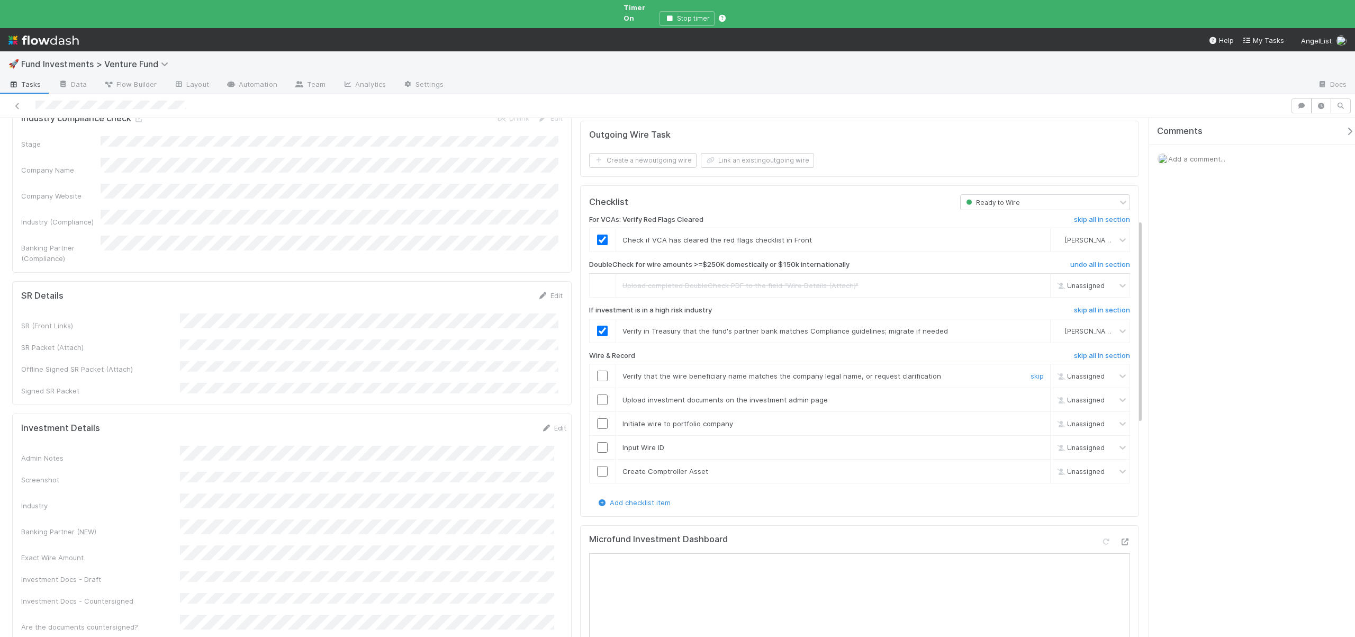
click at [597, 371] on input "checkbox" at bounding box center [602, 376] width 11 height 11
checkbox input "true"
click at [600, 394] on input "checkbox" at bounding box center [602, 399] width 11 height 11
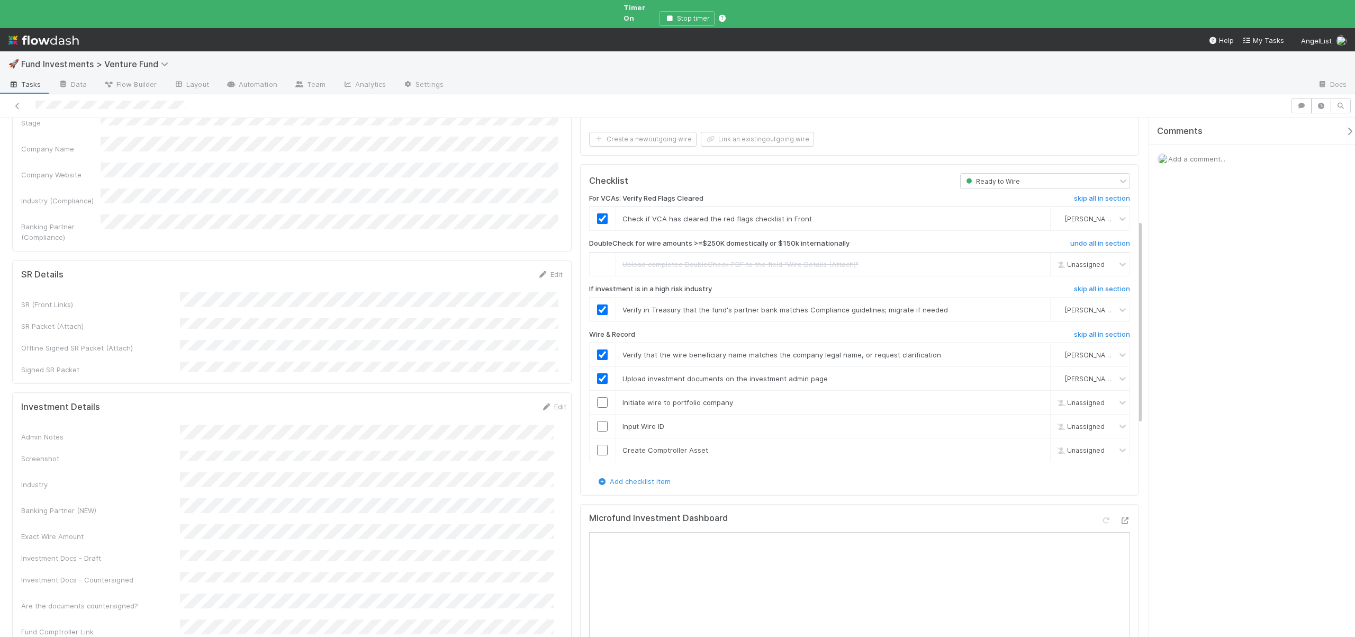
scroll to position [284, 0]
click at [601, 394] on input "checkbox" at bounding box center [602, 399] width 11 height 11
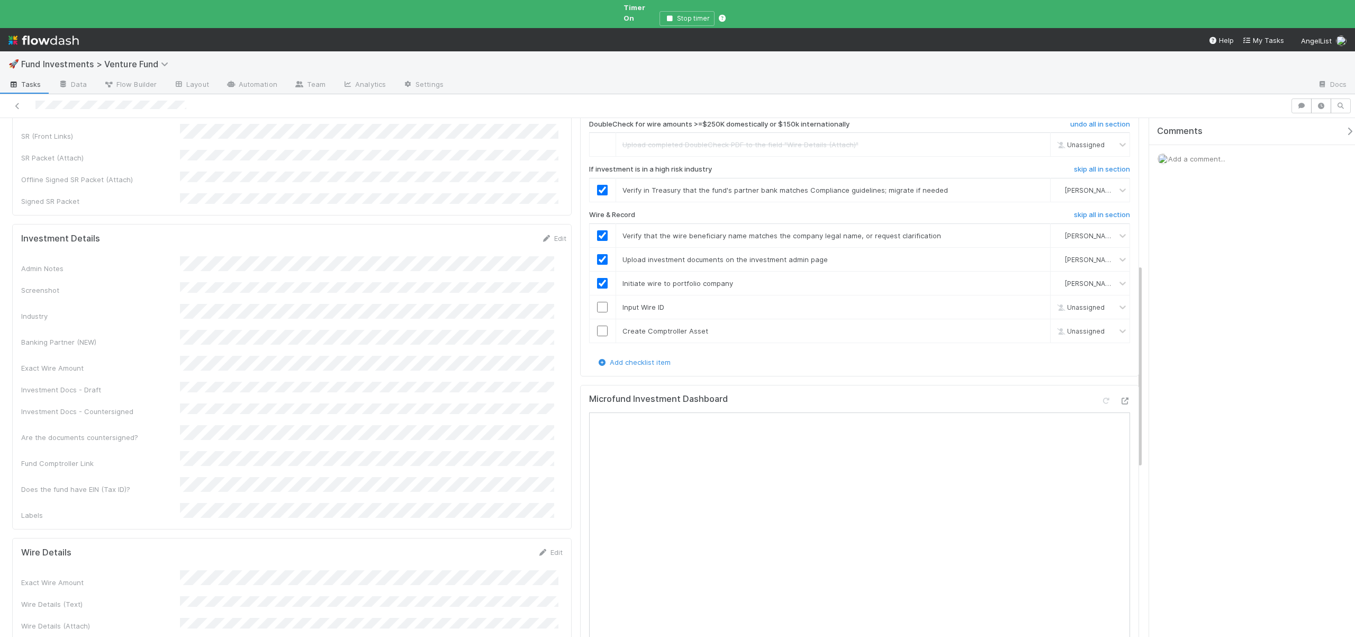
scroll to position [377, 0]
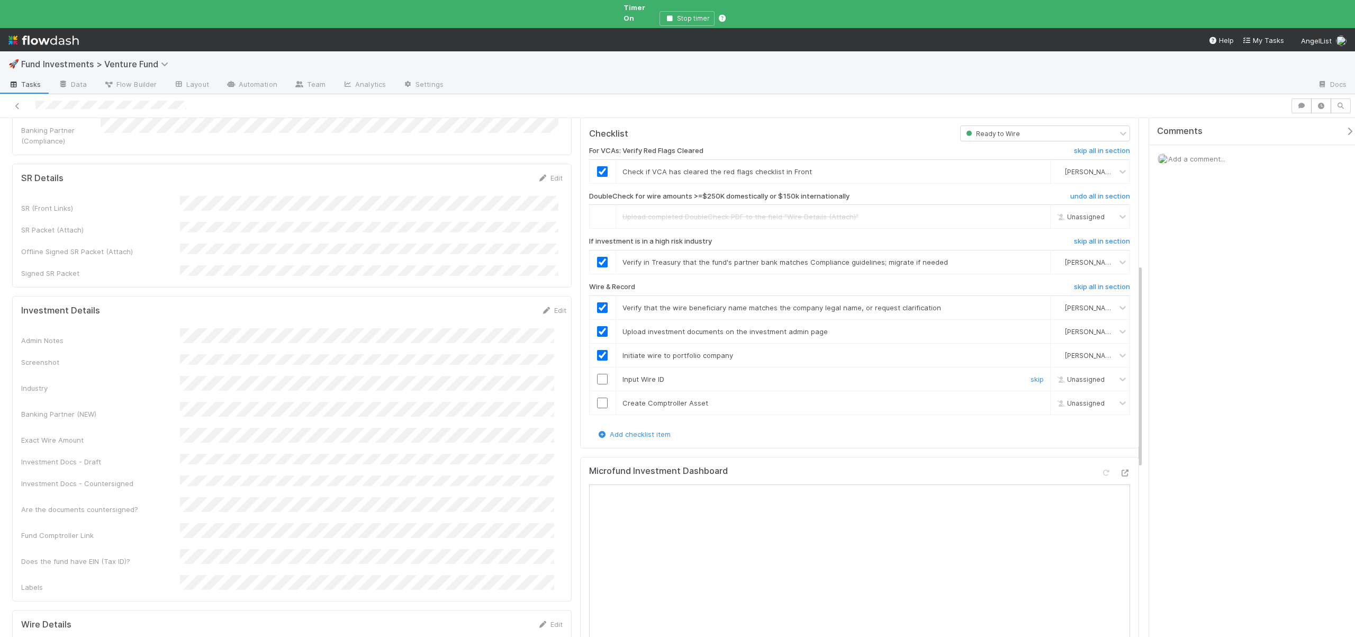
click at [600, 374] on input "checkbox" at bounding box center [602, 379] width 11 height 11
click at [597, 397] on input "checkbox" at bounding box center [602, 402] width 11 height 11
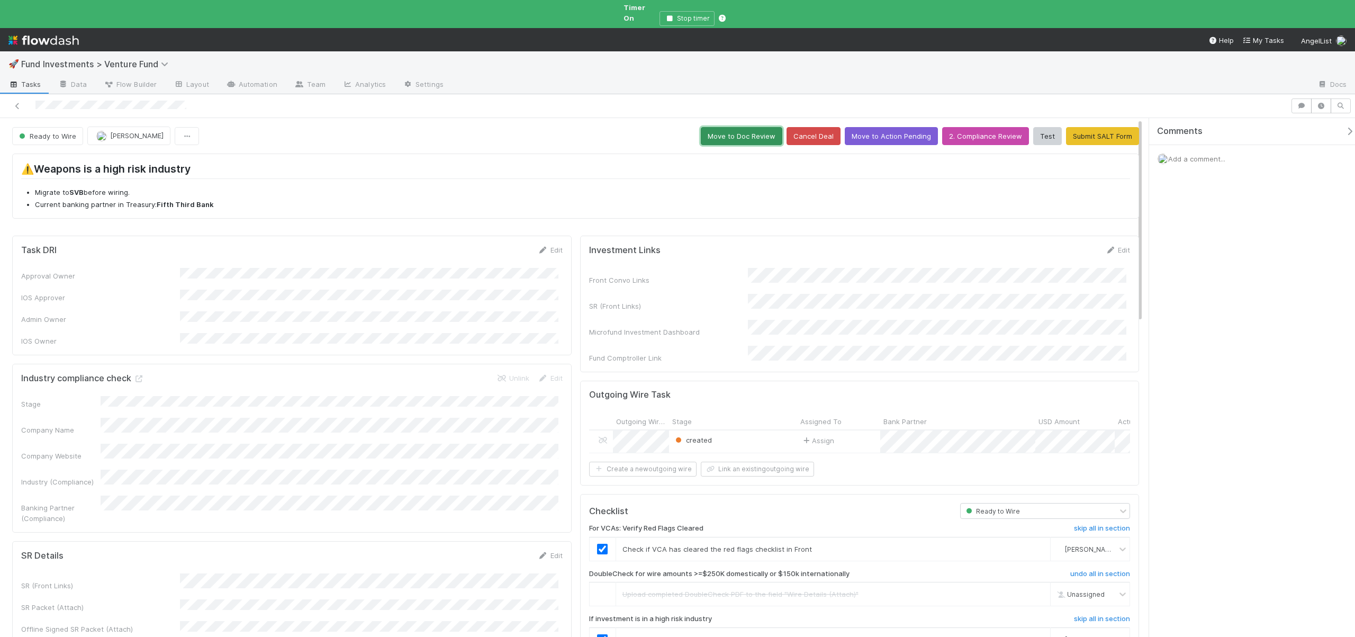
click at [738, 127] on button "Move to Doc Review" at bounding box center [742, 136] width 82 height 18
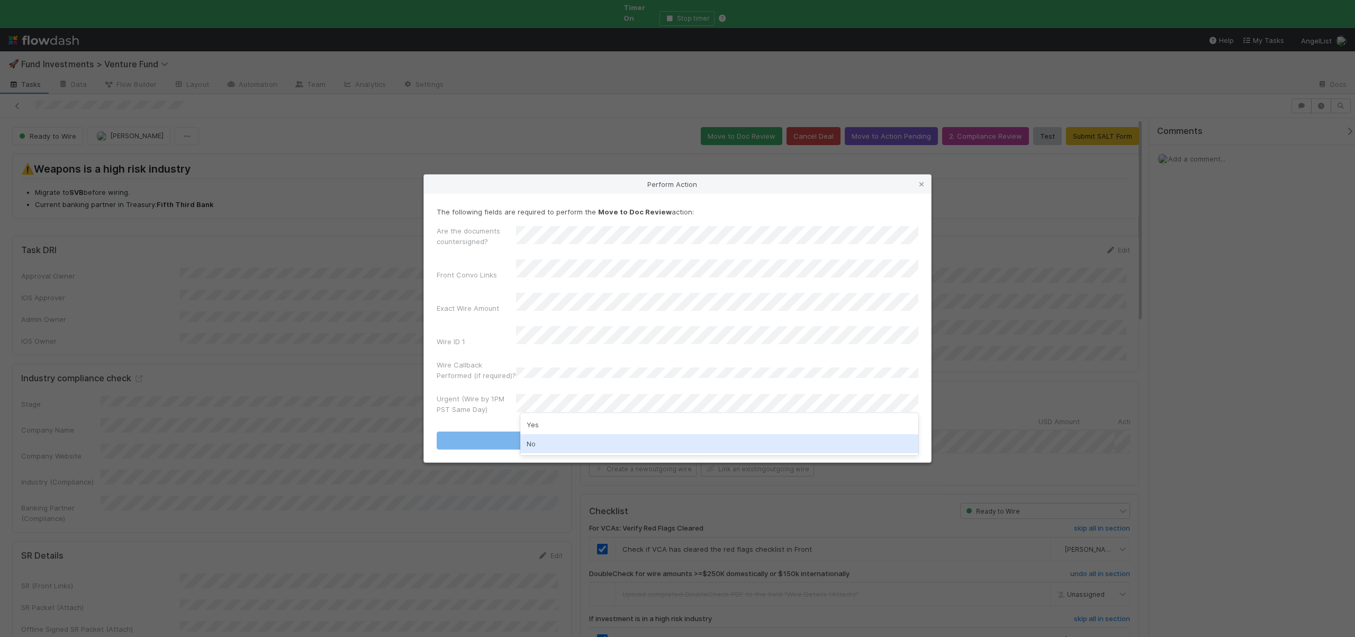
click at [535, 446] on div "No" at bounding box center [719, 443] width 398 height 19
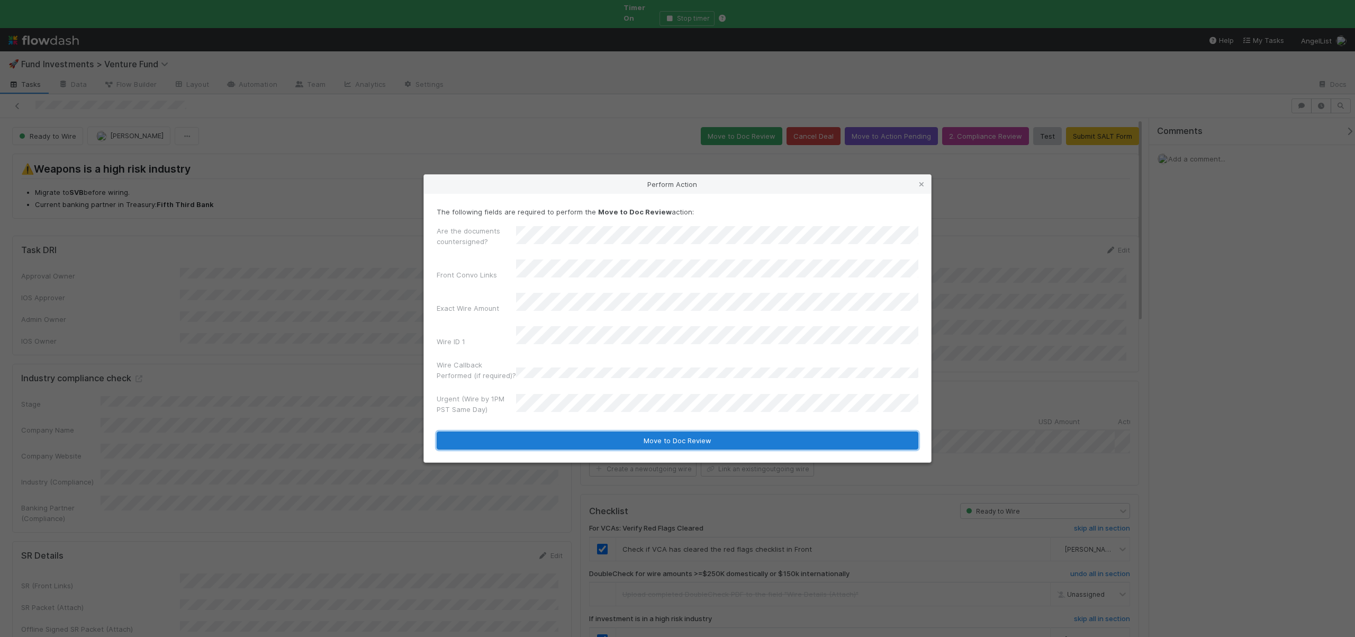
click at [556, 432] on button "Move to Doc Review" at bounding box center [678, 440] width 482 height 18
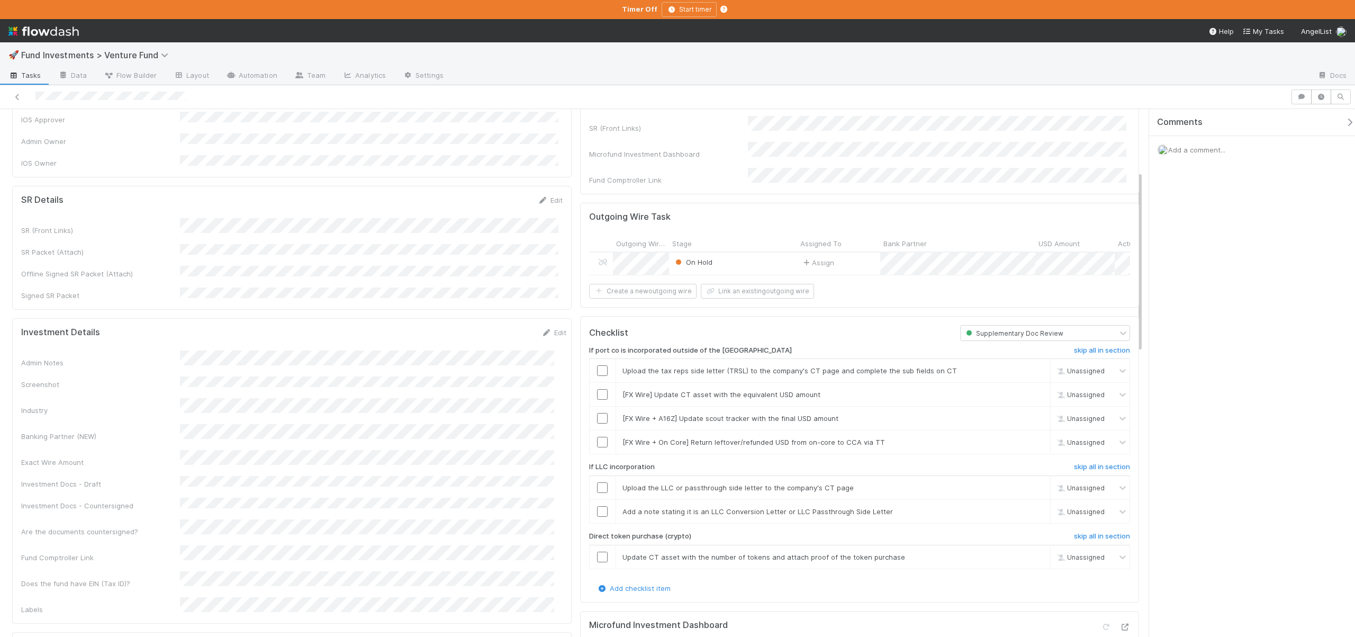
scroll to position [185, 0]
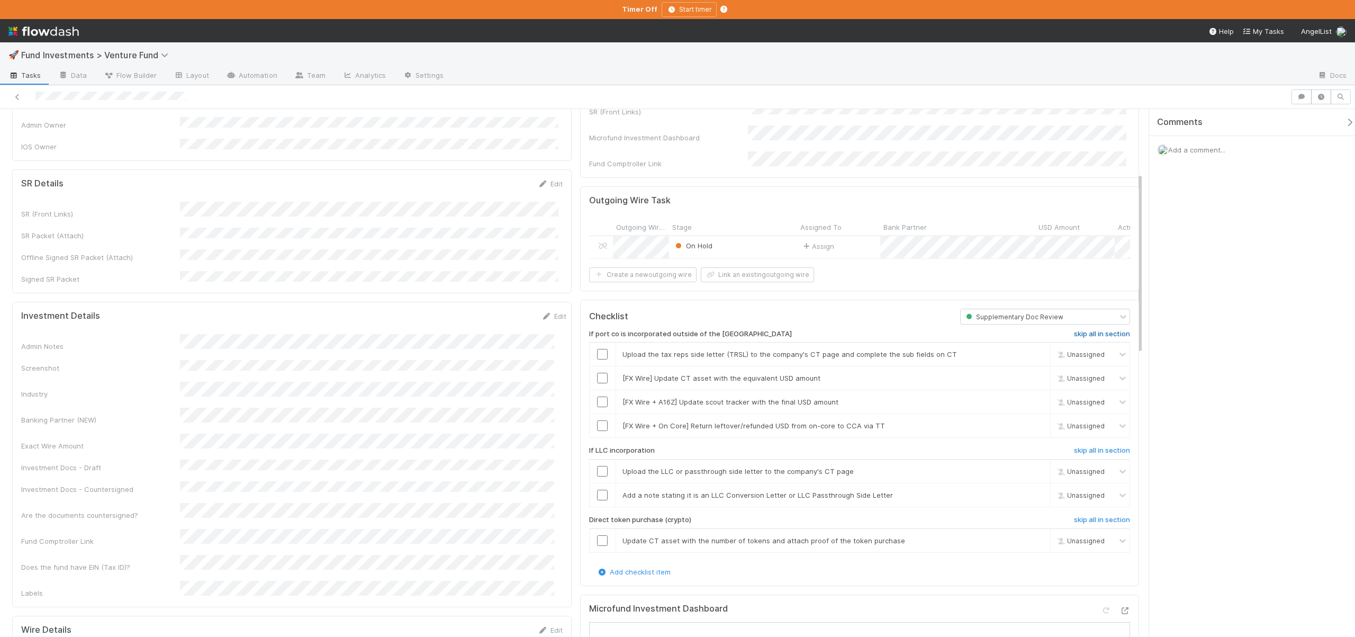
click at [1099, 330] on h6 "skip all in section" at bounding box center [1102, 334] width 56 height 8
click at [1094, 448] on h6 "skip all in section" at bounding box center [1102, 450] width 56 height 8
click at [1095, 520] on h6 "skip all in section" at bounding box center [1102, 520] width 56 height 8
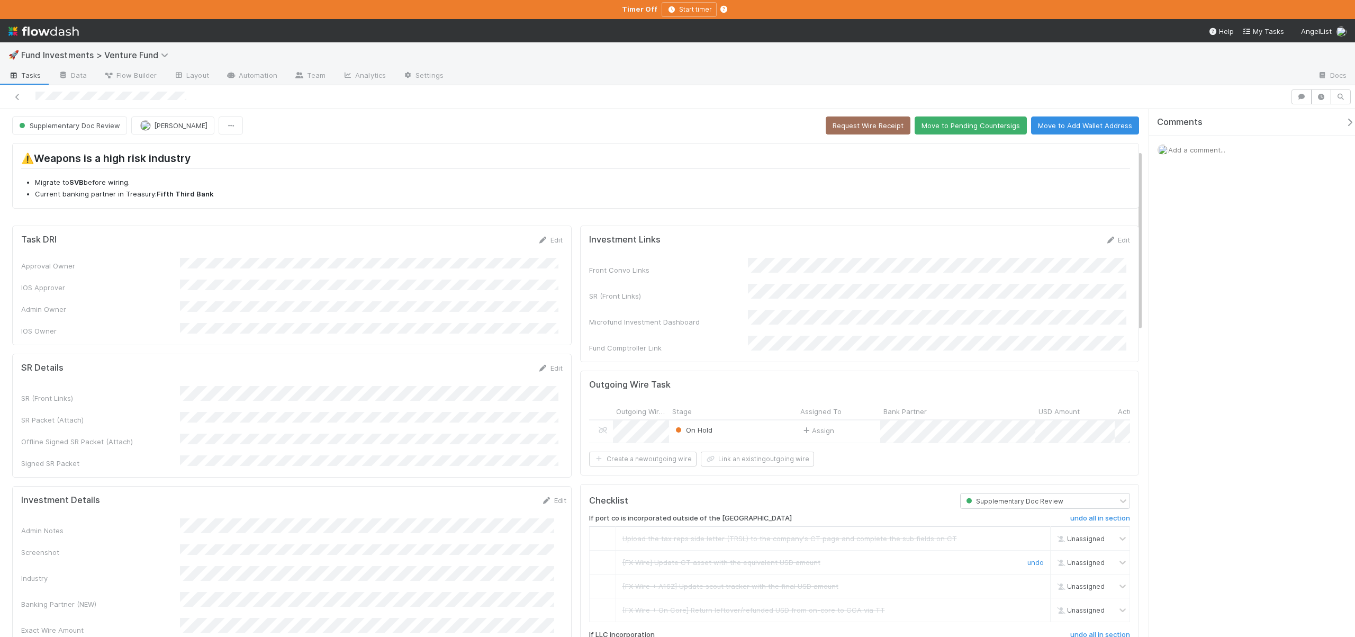
scroll to position [0, 0]
click at [941, 118] on button "Move to Pending Countersigs" at bounding box center [971, 127] width 112 height 18
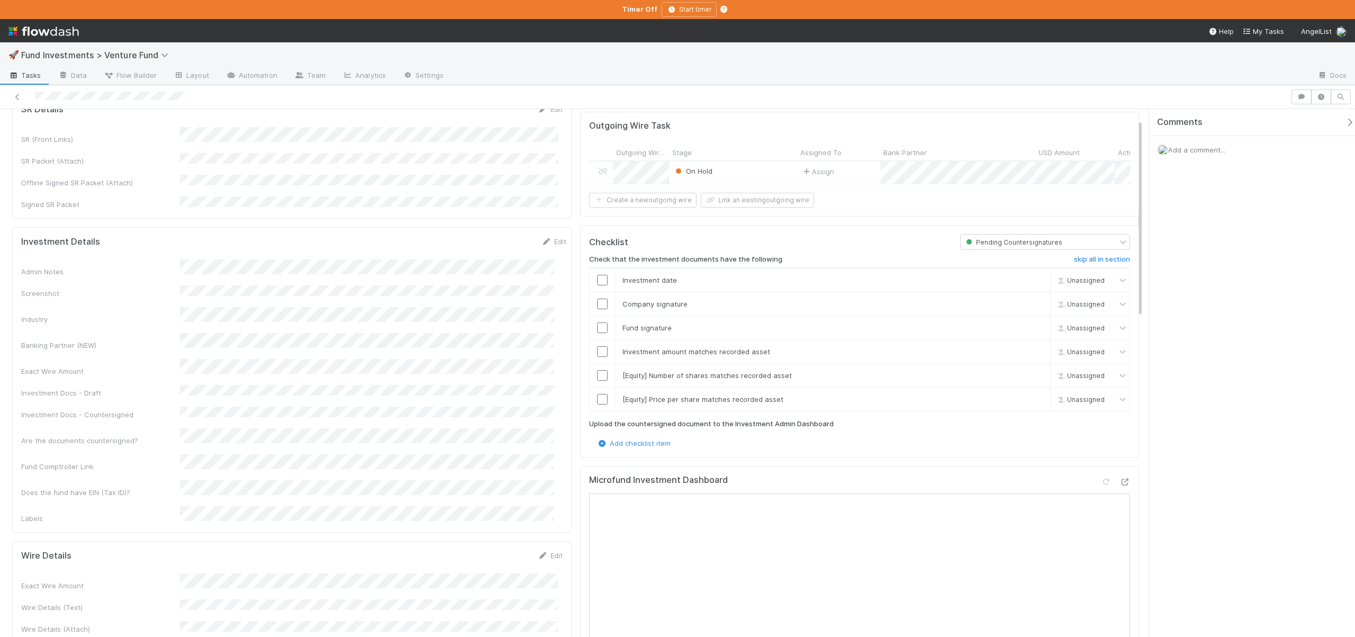
scroll to position [205, 0]
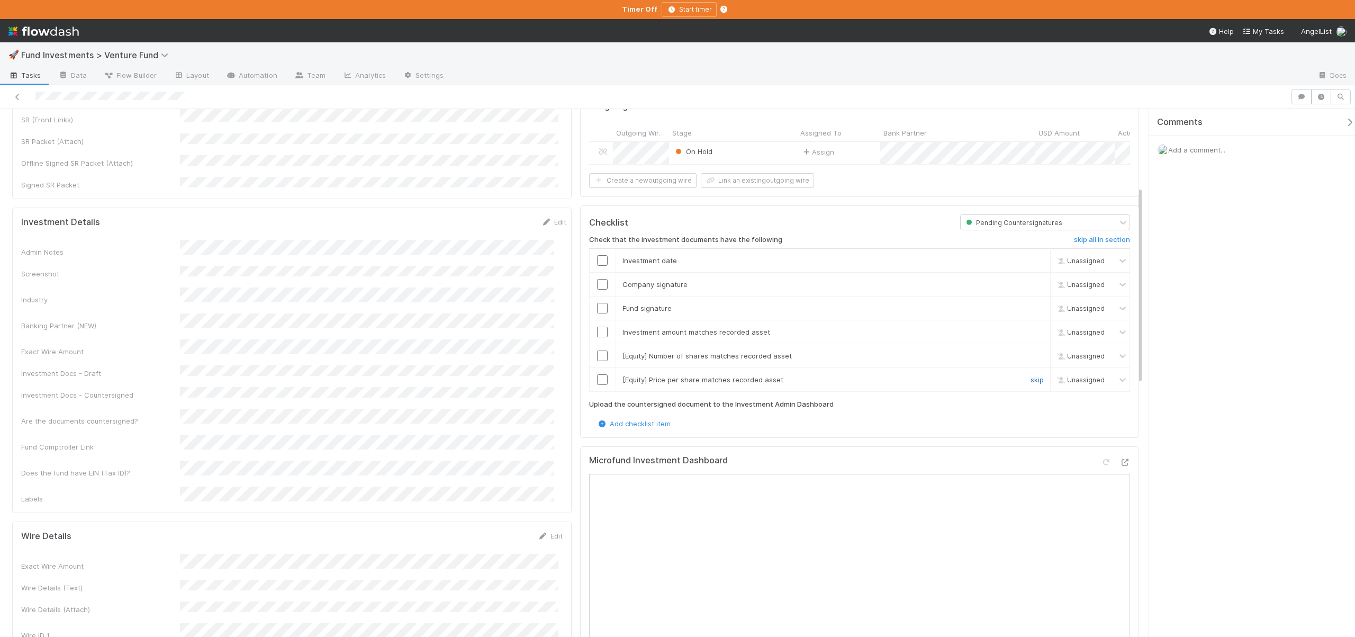
click at [1031, 375] on link "skip" at bounding box center [1037, 379] width 13 height 8
click at [1031, 352] on link "skip" at bounding box center [1037, 355] width 13 height 8
click at [1031, 380] on link "skip" at bounding box center [1037, 379] width 13 height 8
click at [598, 332] on input "checkbox" at bounding box center [602, 332] width 11 height 11
click at [598, 332] on div "Loading..." at bounding box center [603, 332] width 10 height 10
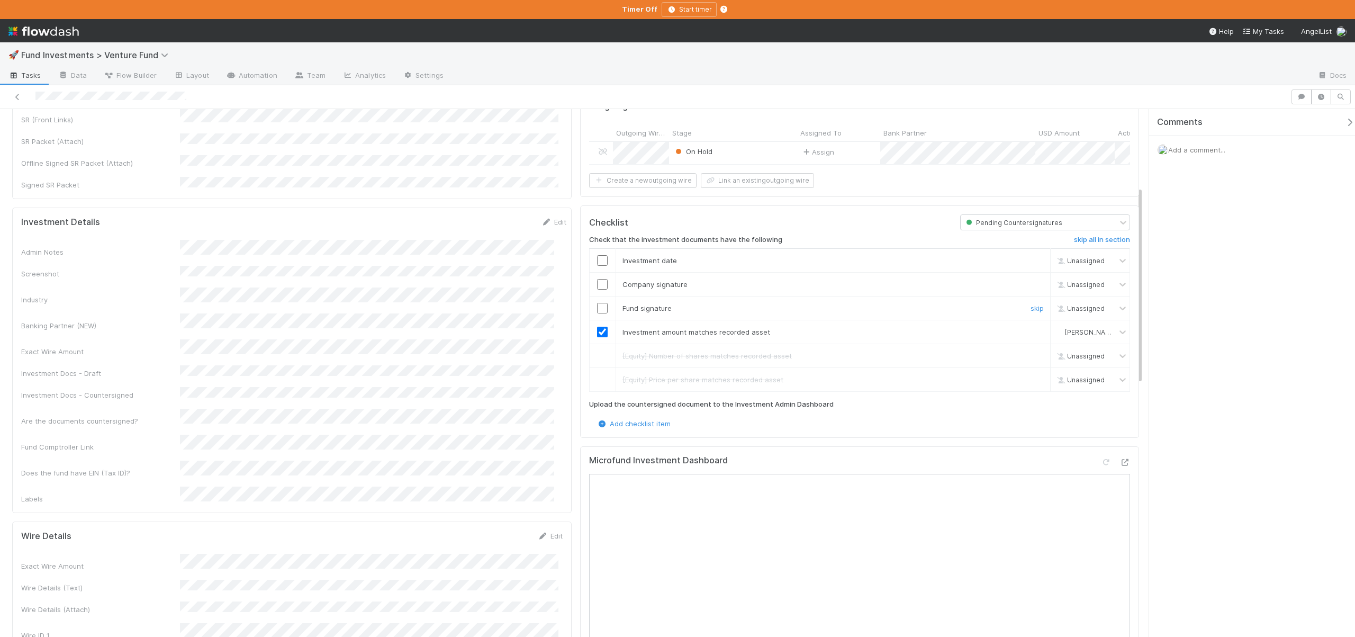
click at [597, 303] on input "checkbox" at bounding box center [602, 308] width 11 height 11
click at [600, 279] on input "checkbox" at bounding box center [602, 284] width 11 height 11
click at [599, 257] on input "checkbox" at bounding box center [602, 260] width 11 height 11
click at [597, 261] on input "checkbox" at bounding box center [602, 260] width 11 height 11
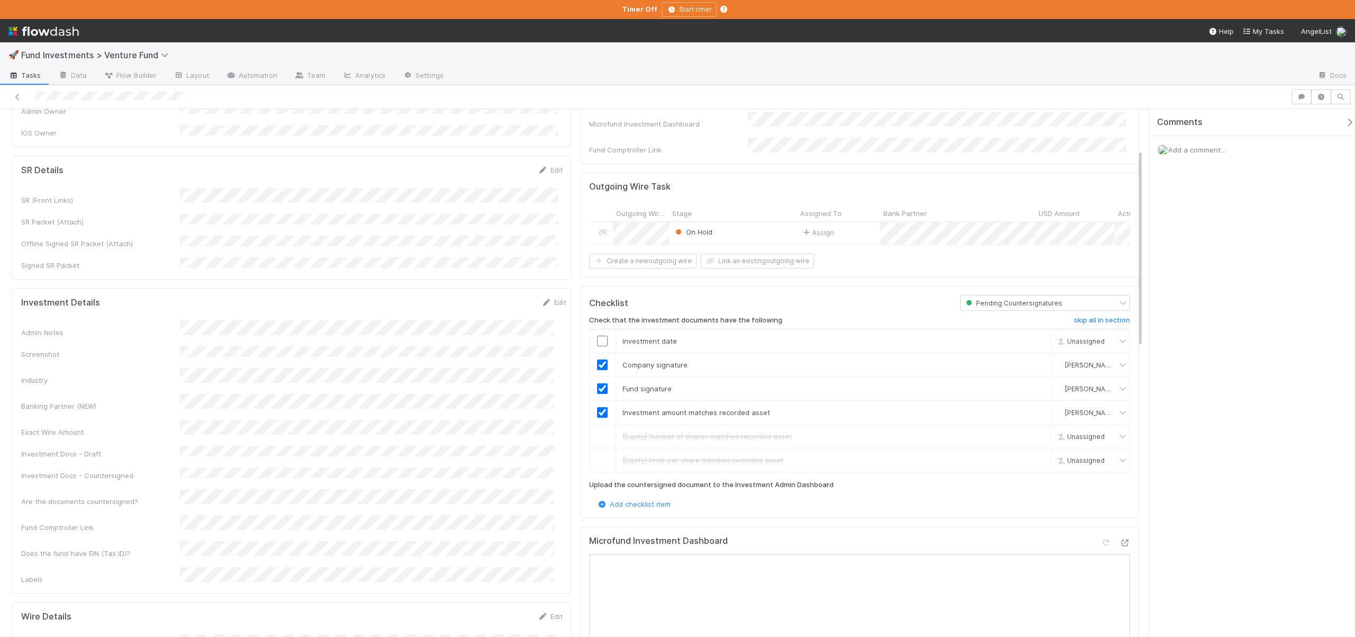
scroll to position [0, 0]
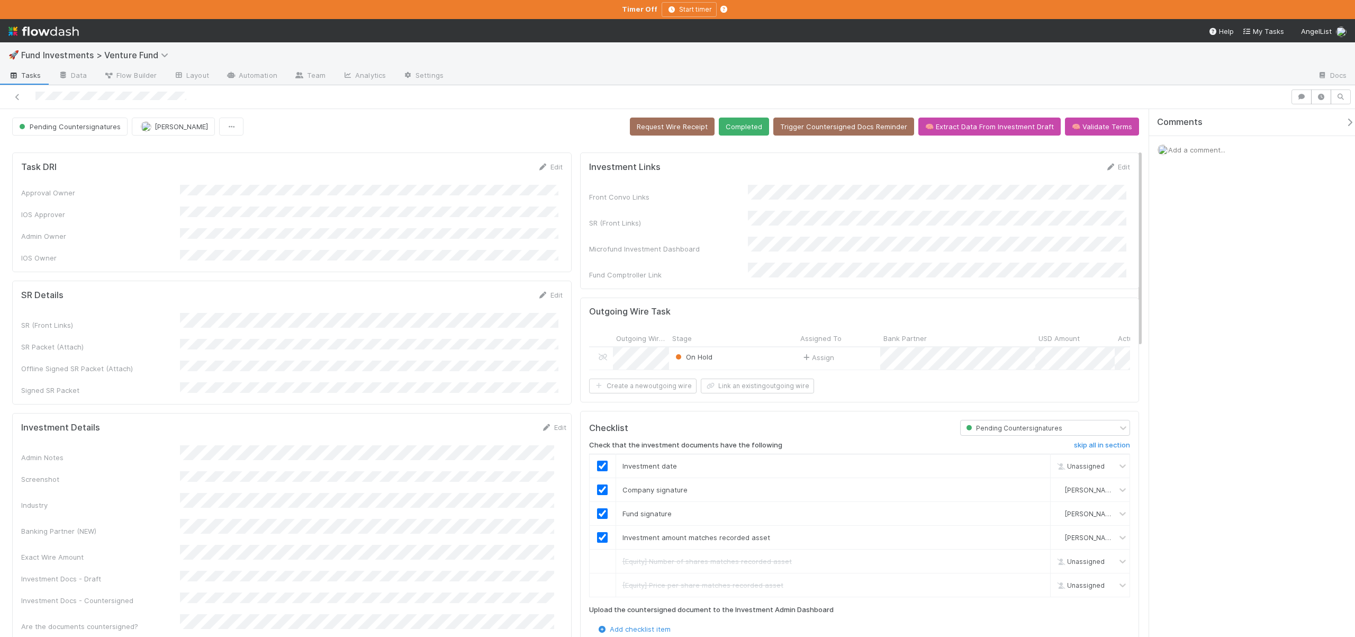
checkbox input "true"
click at [746, 132] on button "Completed" at bounding box center [744, 127] width 50 height 18
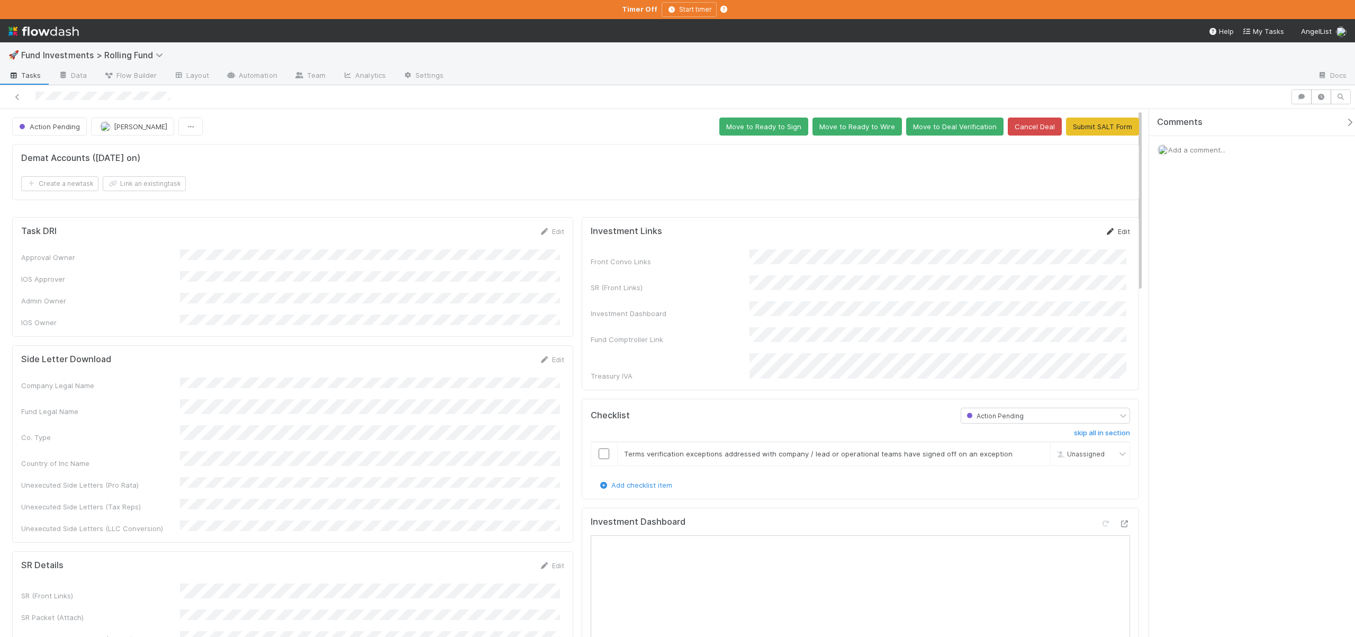
click at [1120, 227] on link "Edit" at bounding box center [1117, 231] width 25 height 8
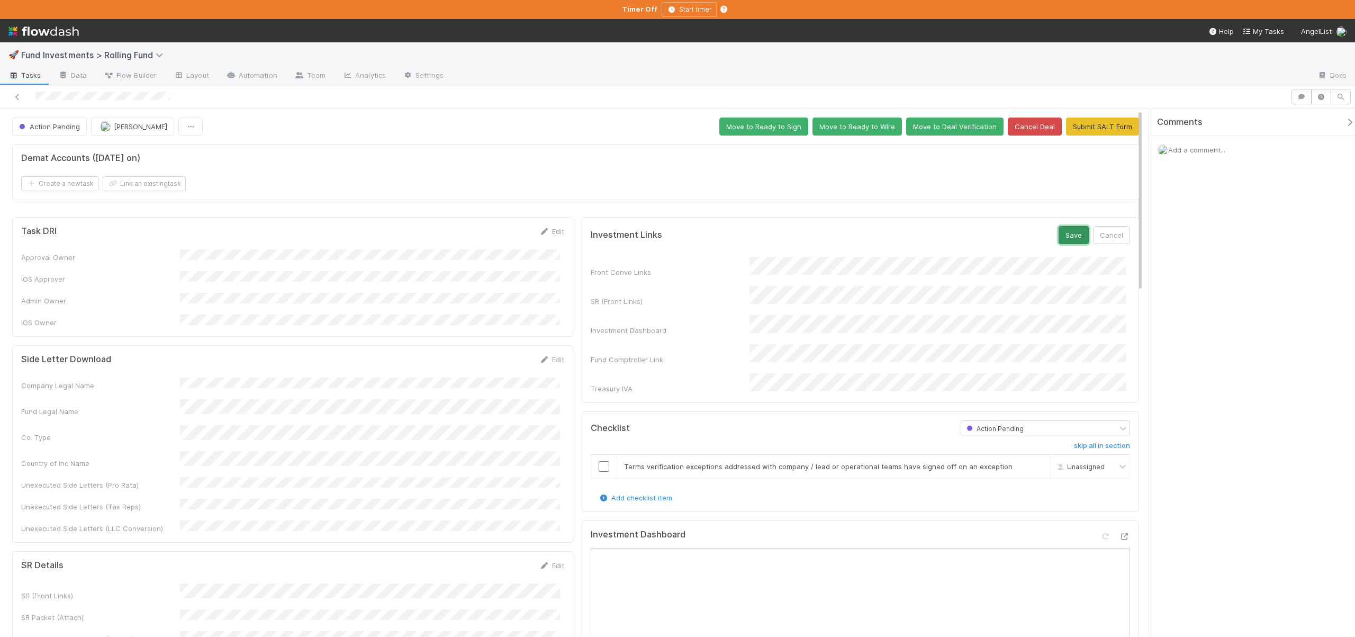
click at [1074, 229] on button "Save" at bounding box center [1074, 235] width 30 height 18
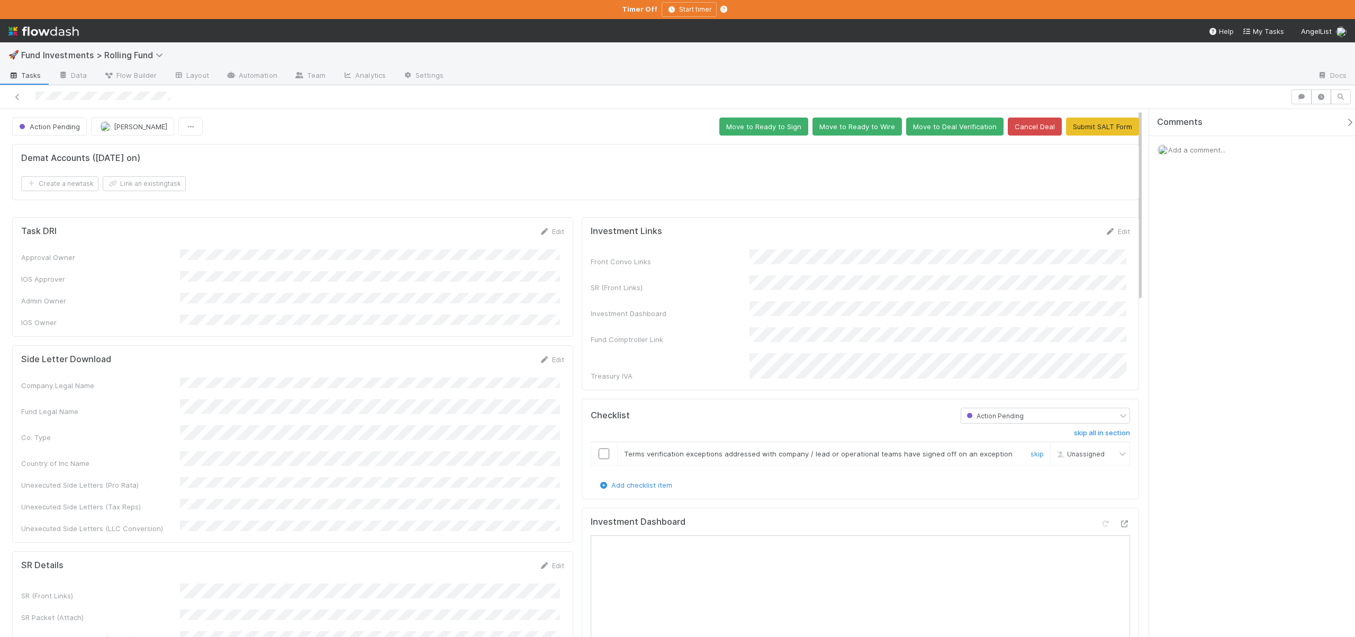
click at [602, 448] on input "checkbox" at bounding box center [604, 453] width 11 height 11
click at [923, 127] on button "Move to Deal Verification" at bounding box center [954, 127] width 97 height 18
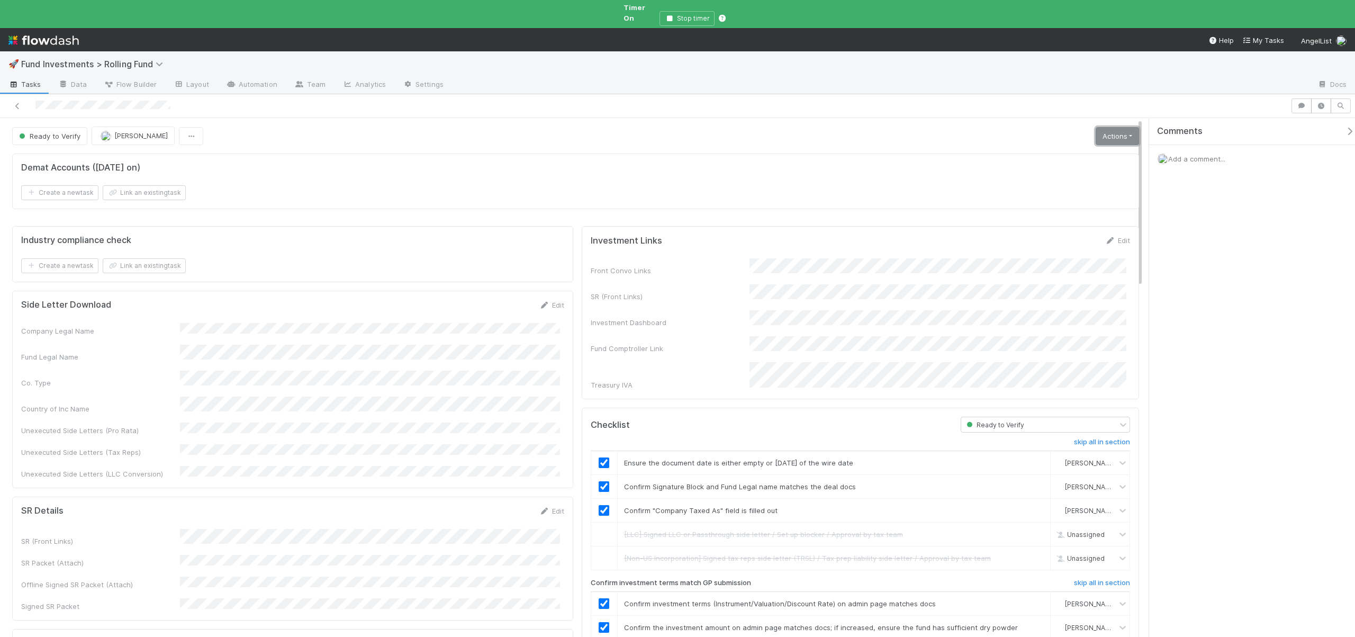
click at [1104, 127] on link "Actions" at bounding box center [1117, 136] width 43 height 18
click at [1042, 151] on button "Move to Ready to Sign" at bounding box center [1069, 158] width 143 height 15
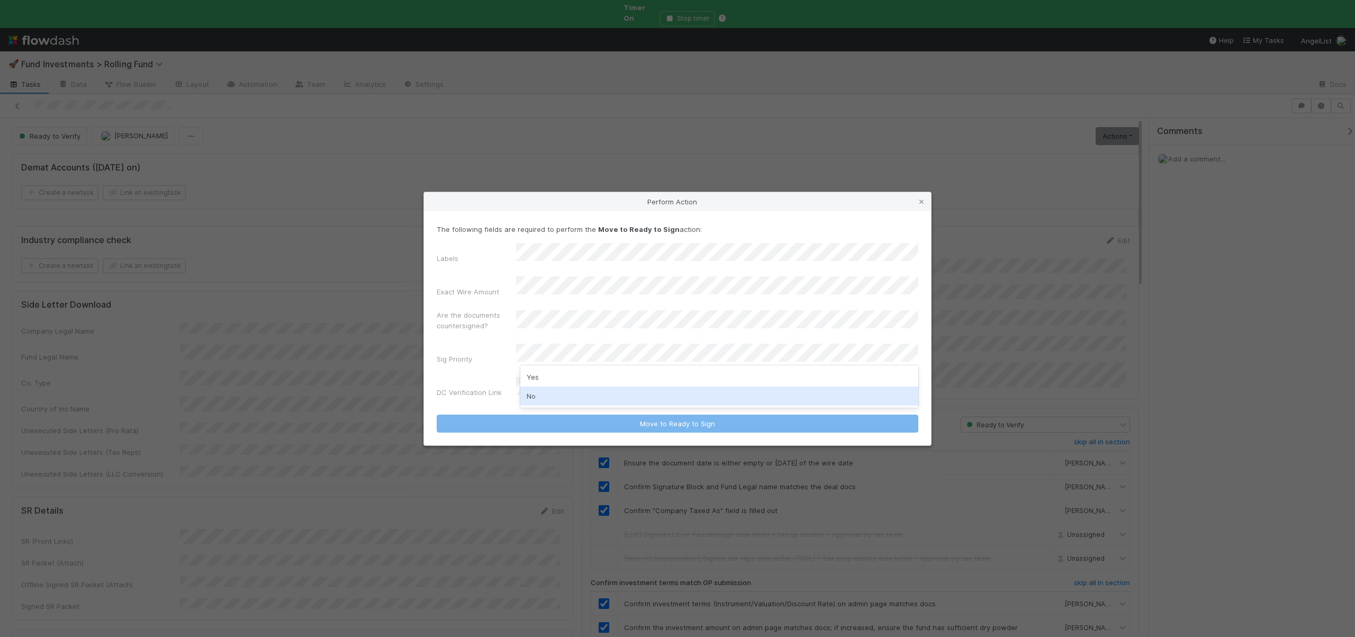
click at [527, 393] on div "No" at bounding box center [719, 395] width 398 height 19
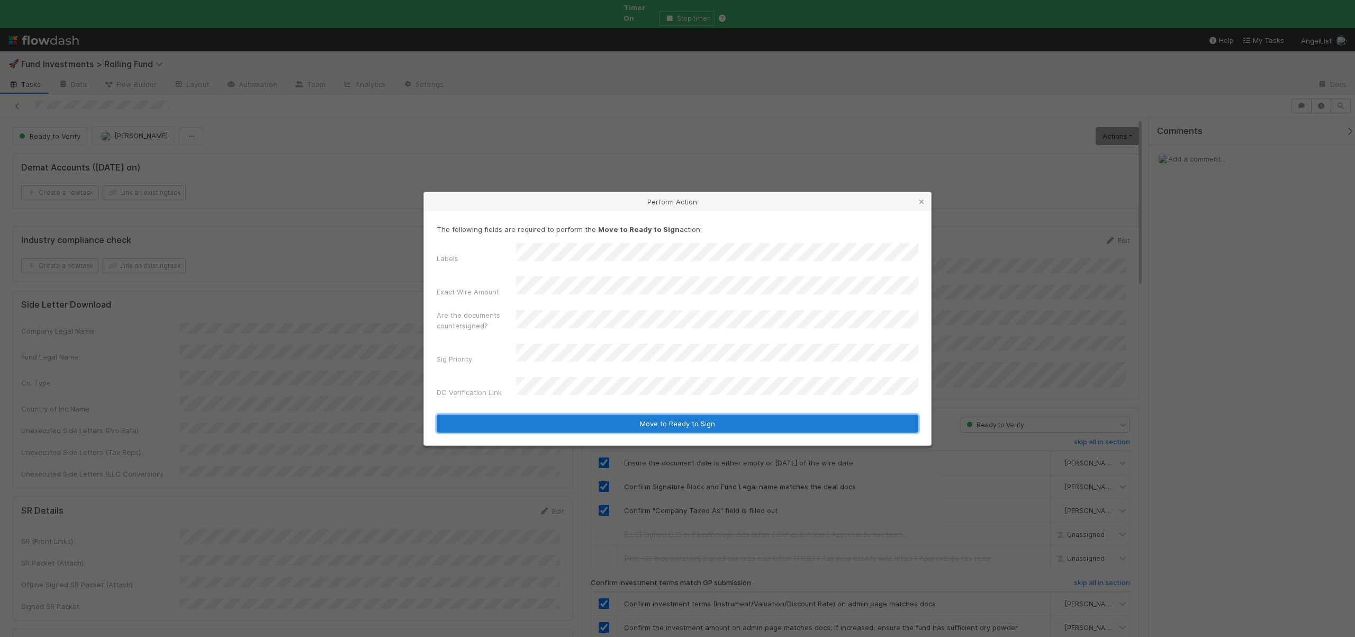
click at [525, 414] on button "Move to Ready to Sign" at bounding box center [678, 423] width 482 height 18
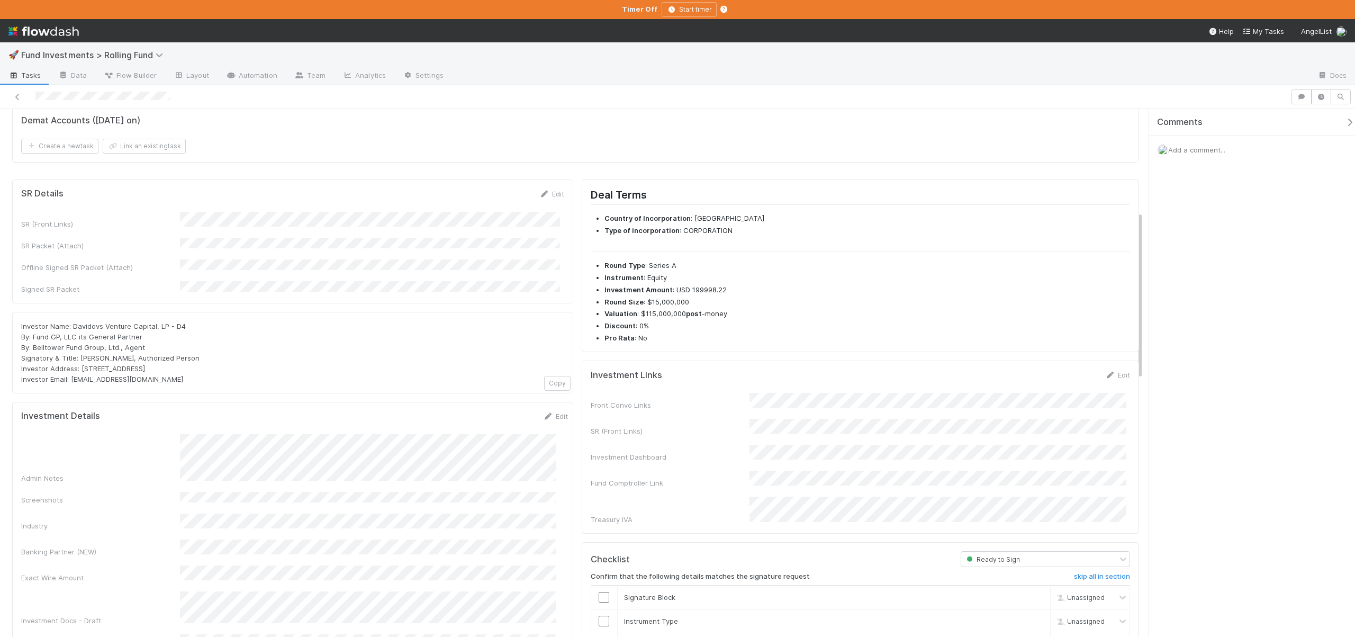
scroll to position [33, 0]
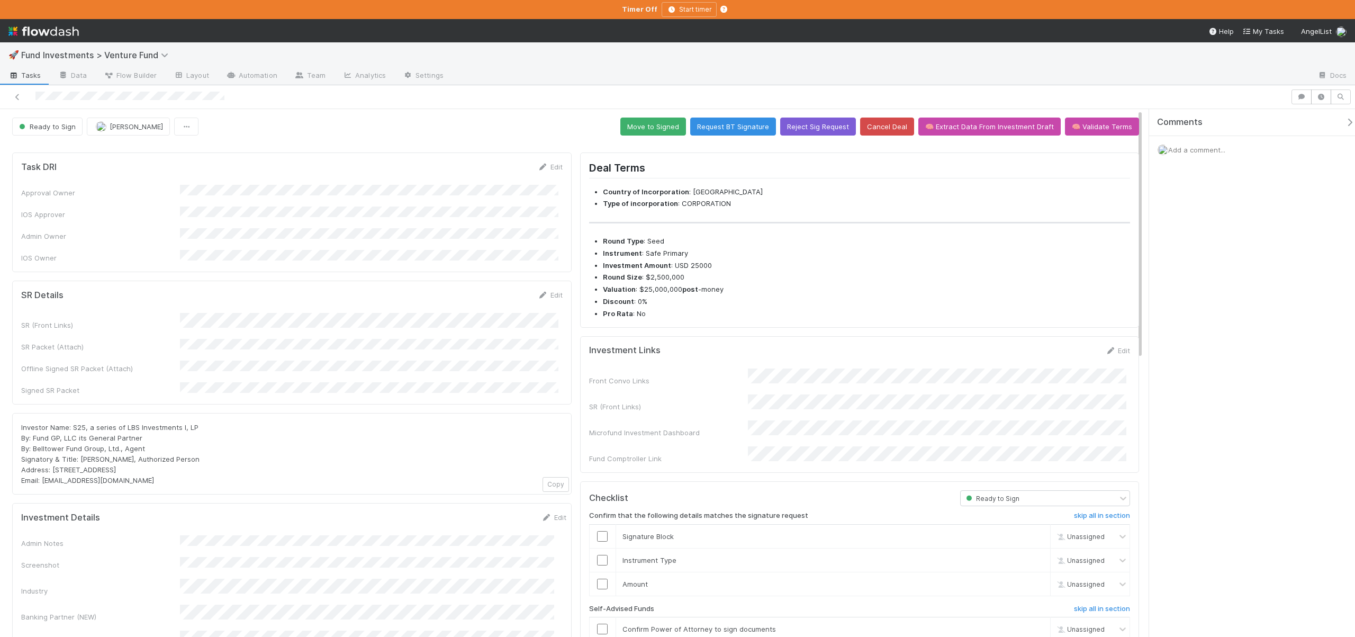
click at [239, 302] on form "SR Details Edit SR (Front Links) SR Packet (Attach) Offline Signed SR Packet (A…" at bounding box center [291, 343] width 541 height 106
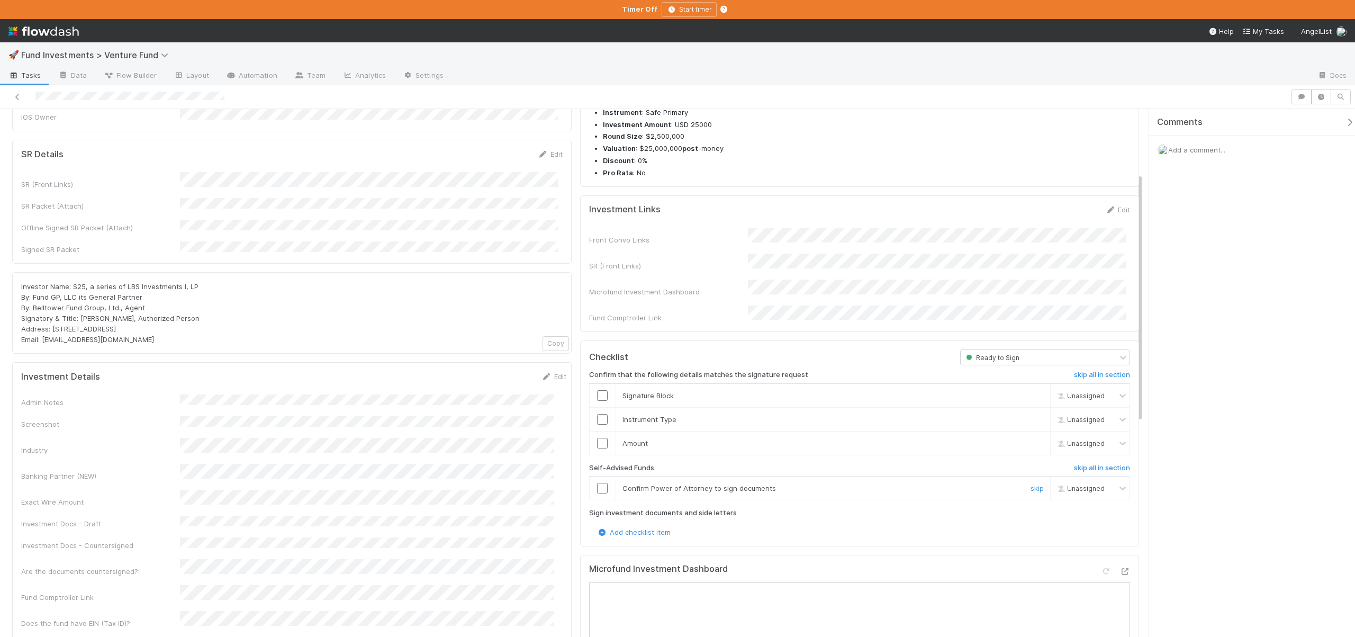
scroll to position [166, 0]
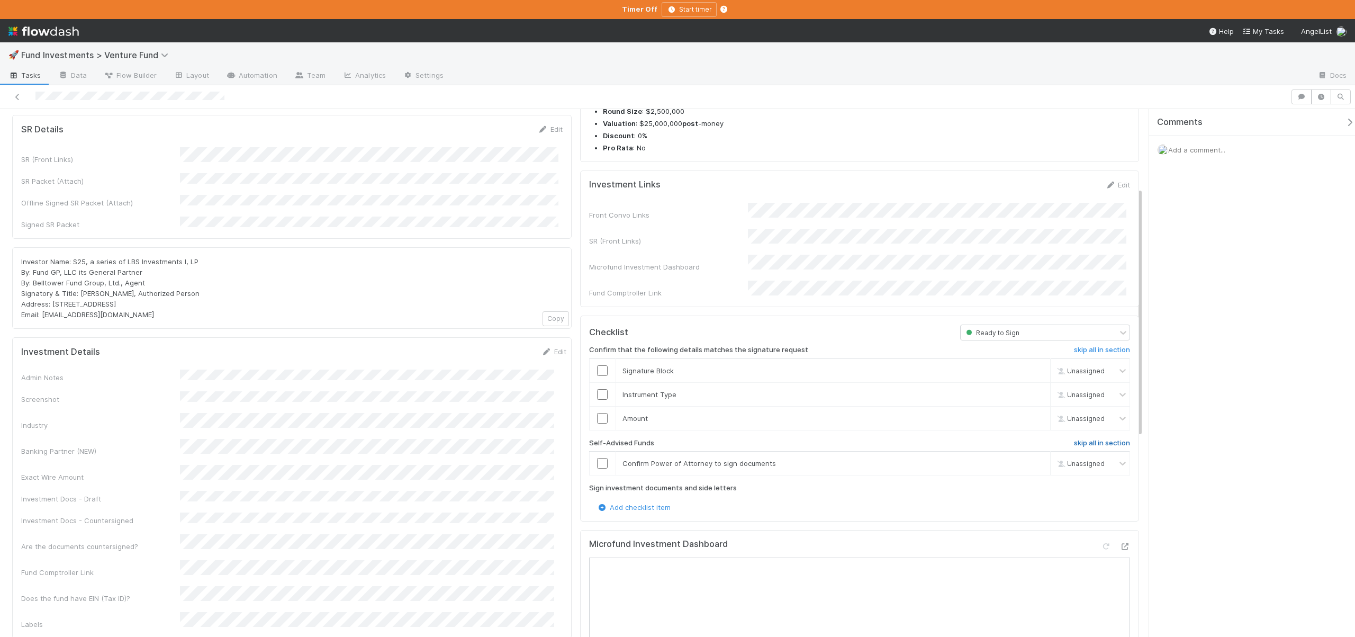
click at [1089, 439] on h6 "skip all in section" at bounding box center [1102, 443] width 56 height 8
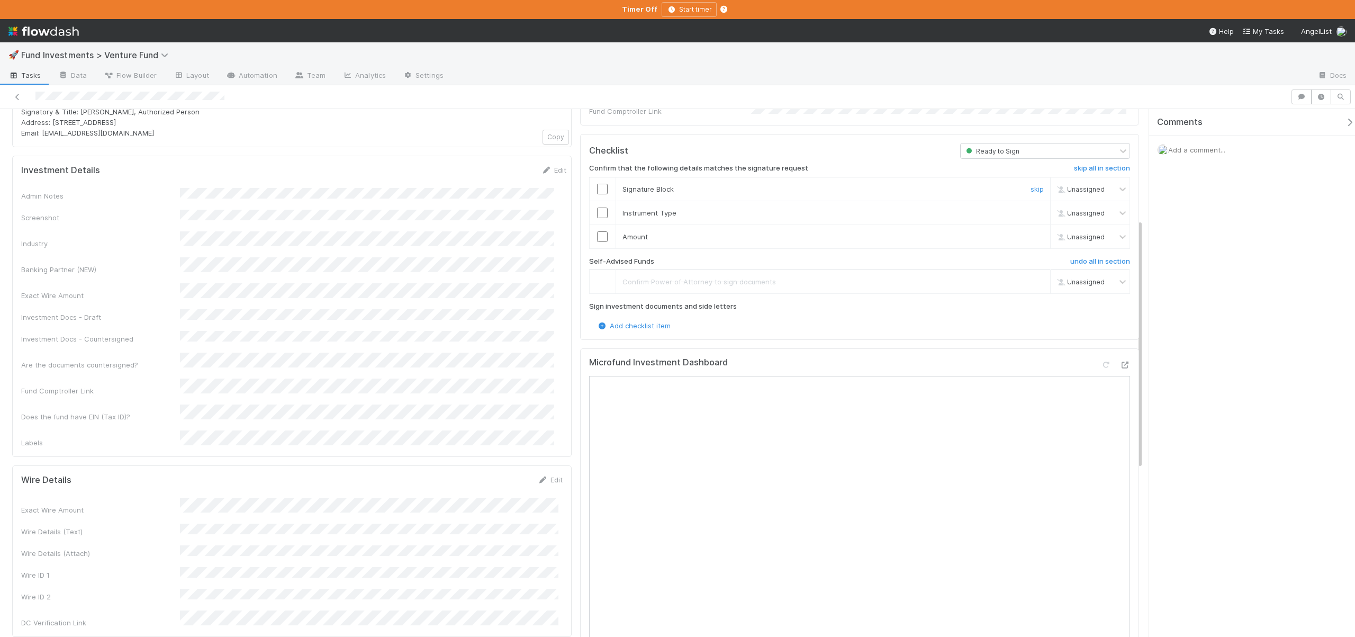
scroll to position [225, 0]
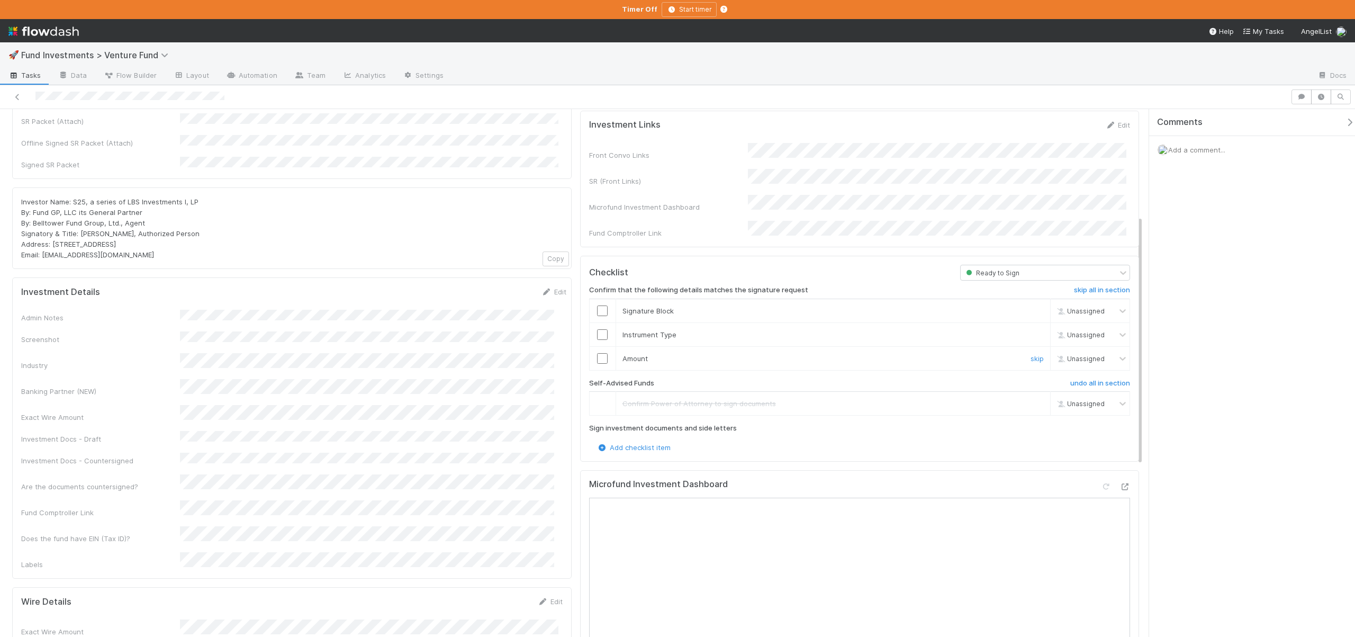
click at [599, 353] on input "checkbox" at bounding box center [602, 358] width 11 height 11
click at [599, 329] on input "checkbox" at bounding box center [602, 334] width 11 height 11
click at [602, 305] on input "checkbox" at bounding box center [602, 310] width 11 height 11
click at [602, 306] on div "Loading..." at bounding box center [602, 310] width 8 height 8
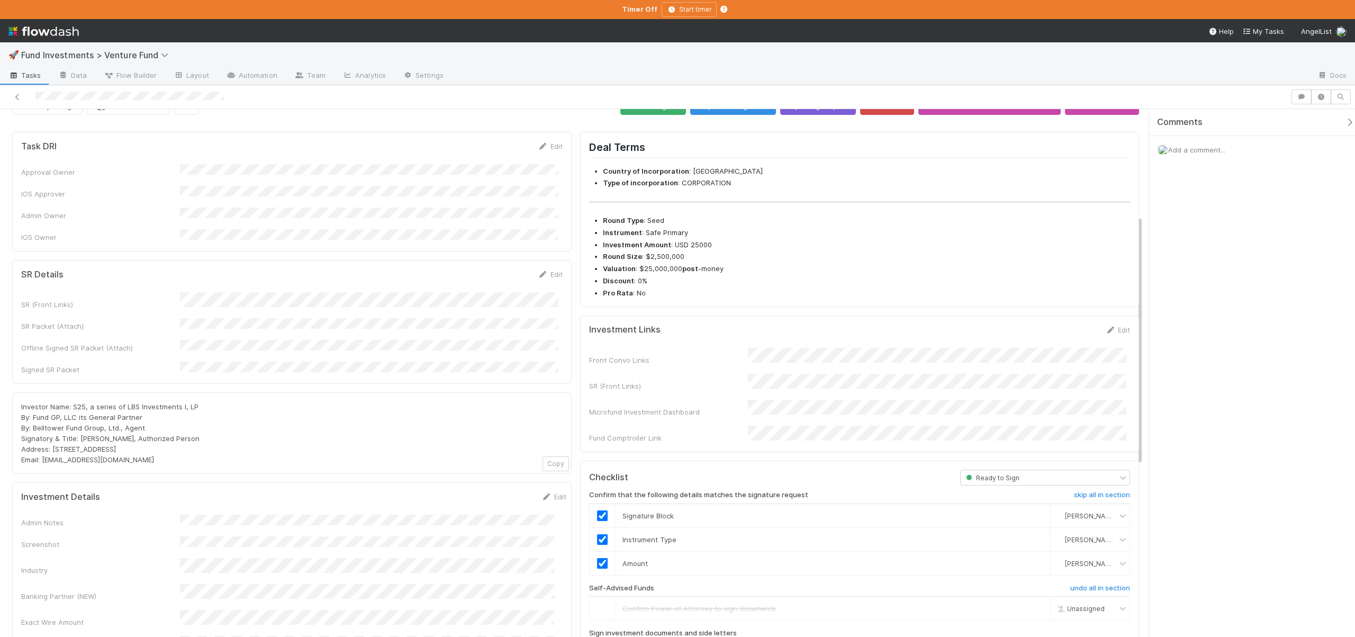
scroll to position [0, 0]
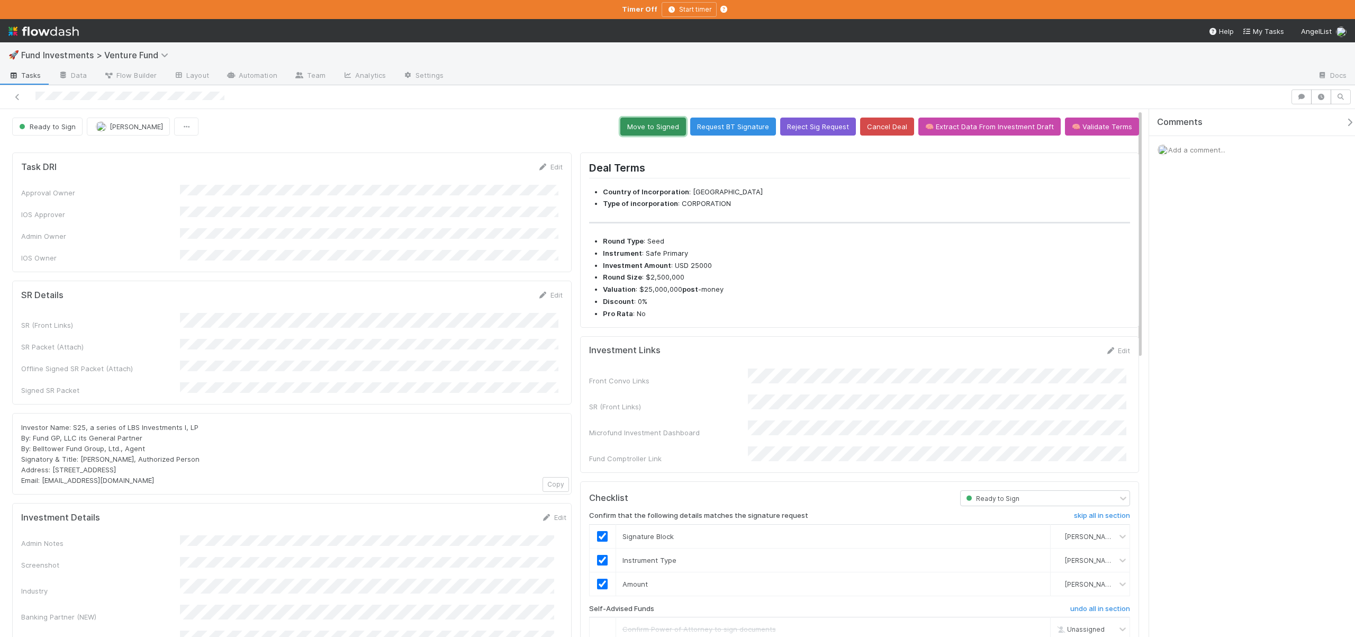
click at [648, 123] on button "Move to Signed" at bounding box center [653, 127] width 66 height 18
click at [252, 319] on div "SR (Front Links) SR Packet (Attach) Offline Signed SR Packet (Attach) Signed SR…" at bounding box center [291, 354] width 541 height 83
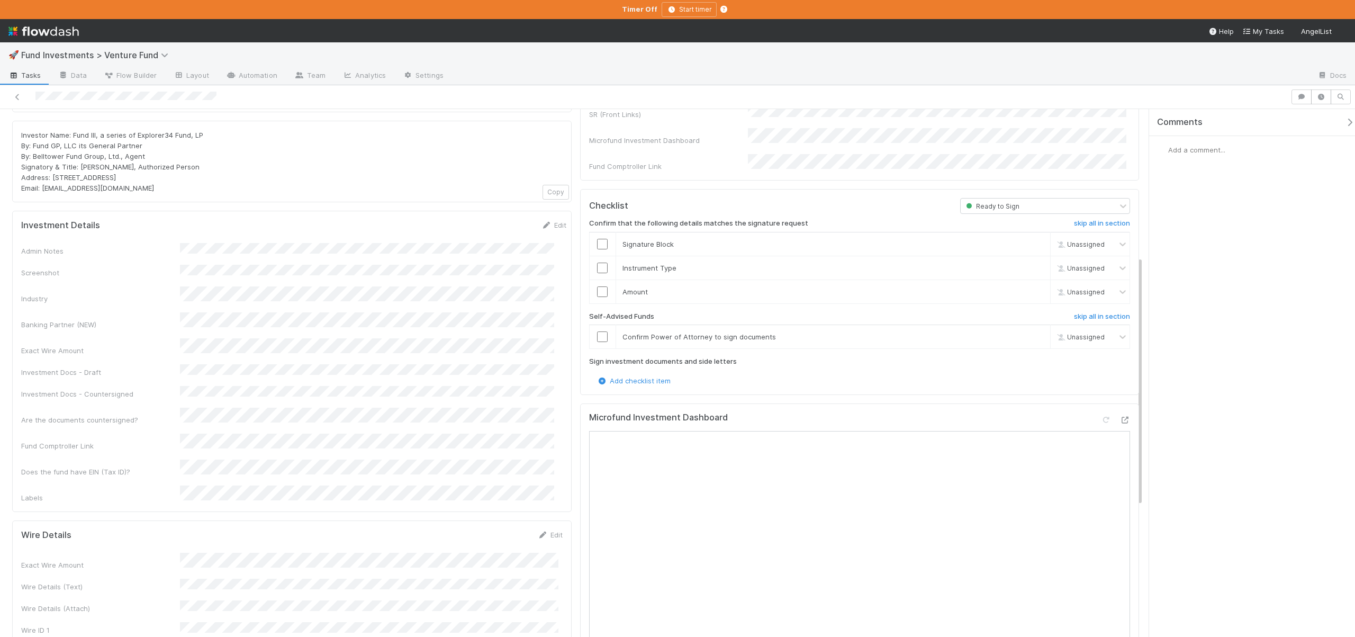
scroll to position [292, 0]
click at [1094, 313] on h6 "skip all in section" at bounding box center [1102, 317] width 56 height 8
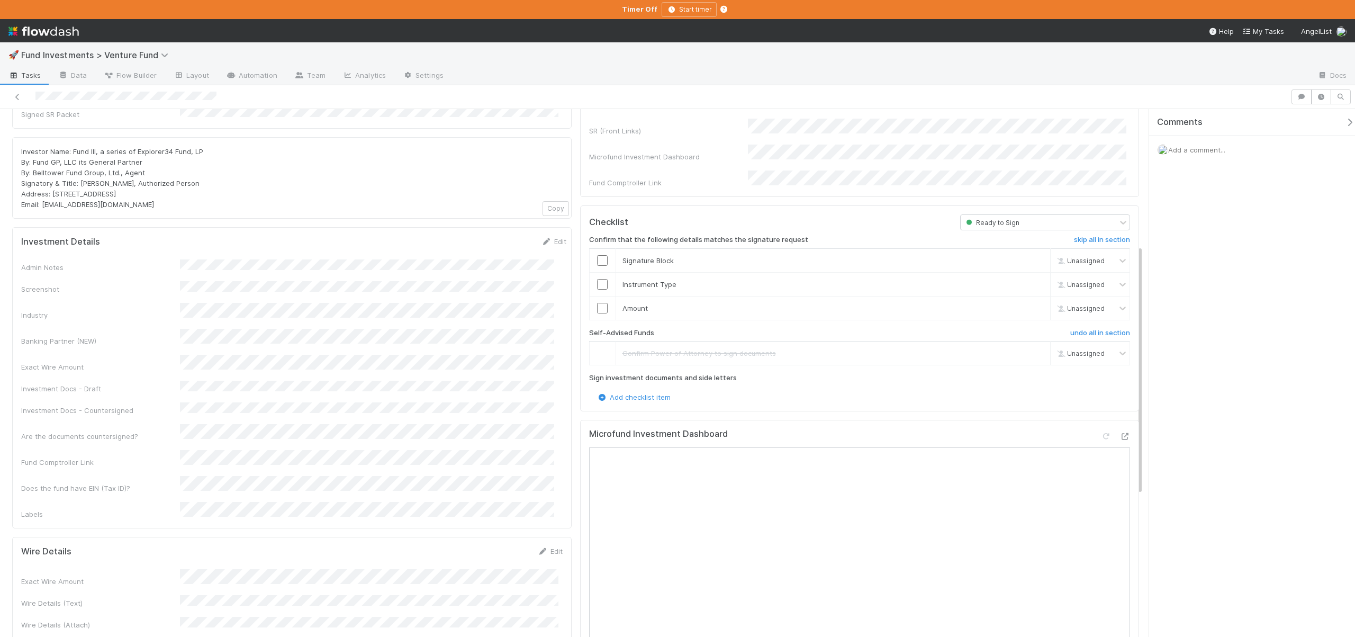
scroll to position [288, 0]
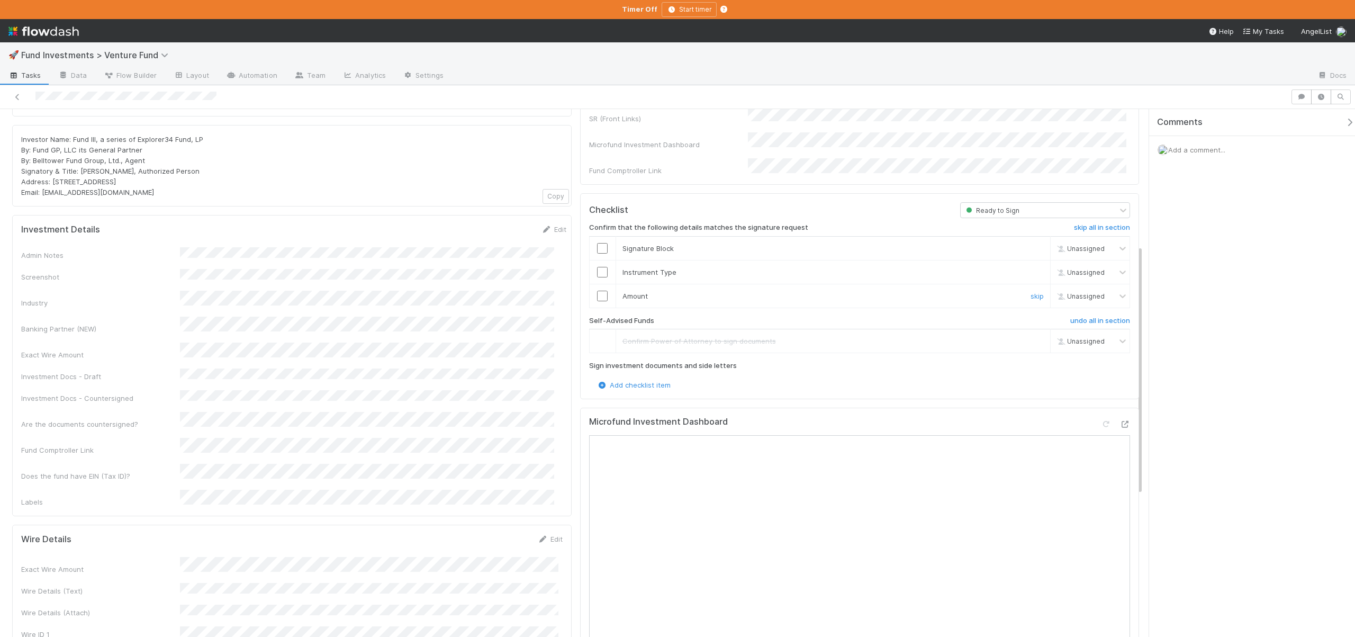
click at [603, 291] on input "checkbox" at bounding box center [602, 296] width 11 height 11
click at [597, 267] on input "checkbox" at bounding box center [602, 272] width 11 height 11
click at [597, 291] on input "checkbox" at bounding box center [602, 296] width 11 height 11
click at [600, 243] on input "checkbox" at bounding box center [602, 248] width 11 height 11
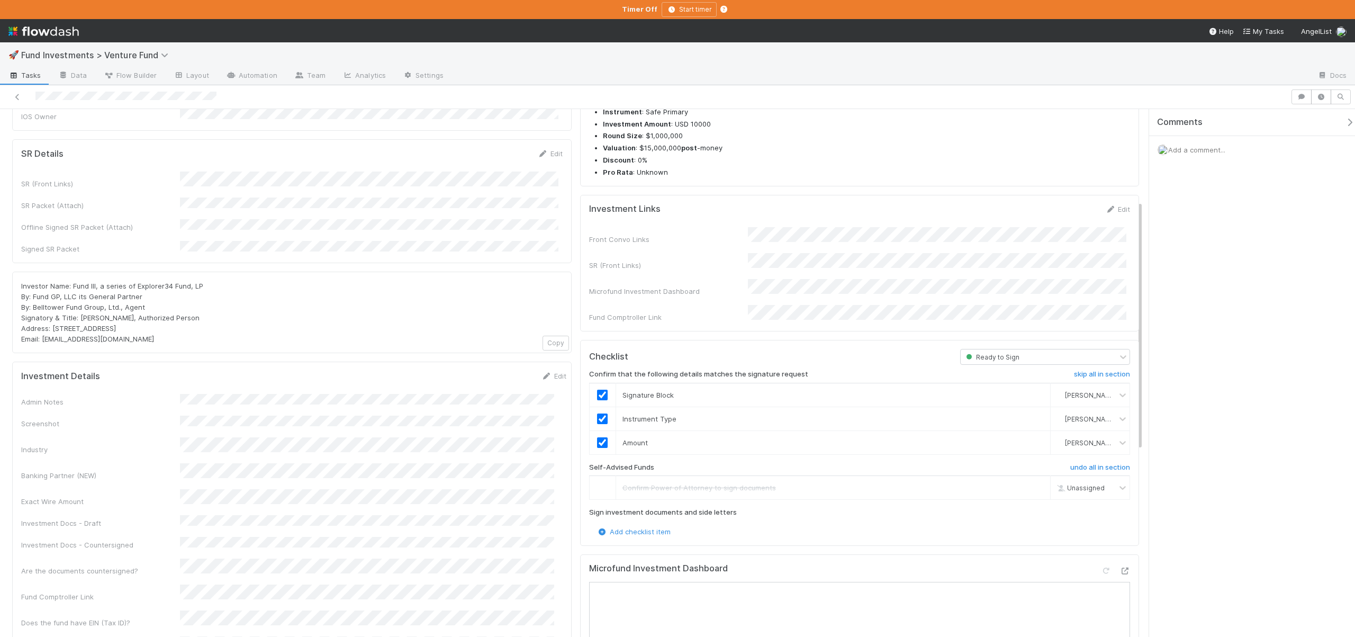
scroll to position [0, 0]
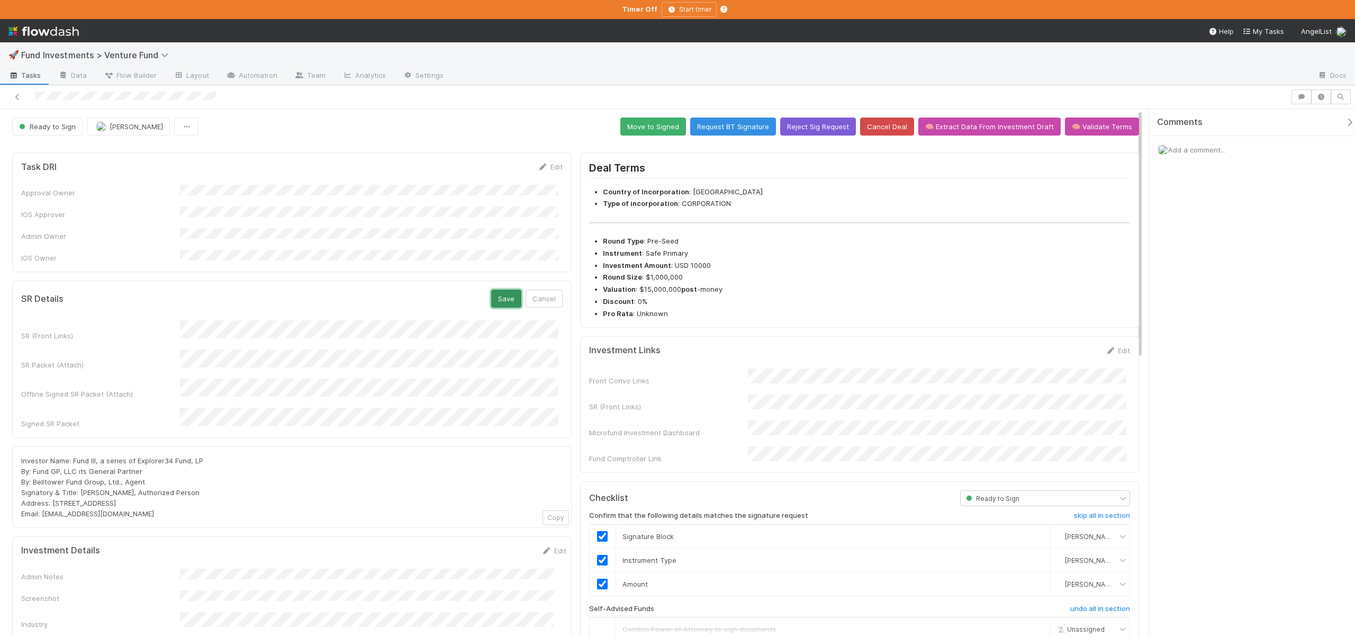
click at [497, 290] on button "Save" at bounding box center [506, 299] width 30 height 18
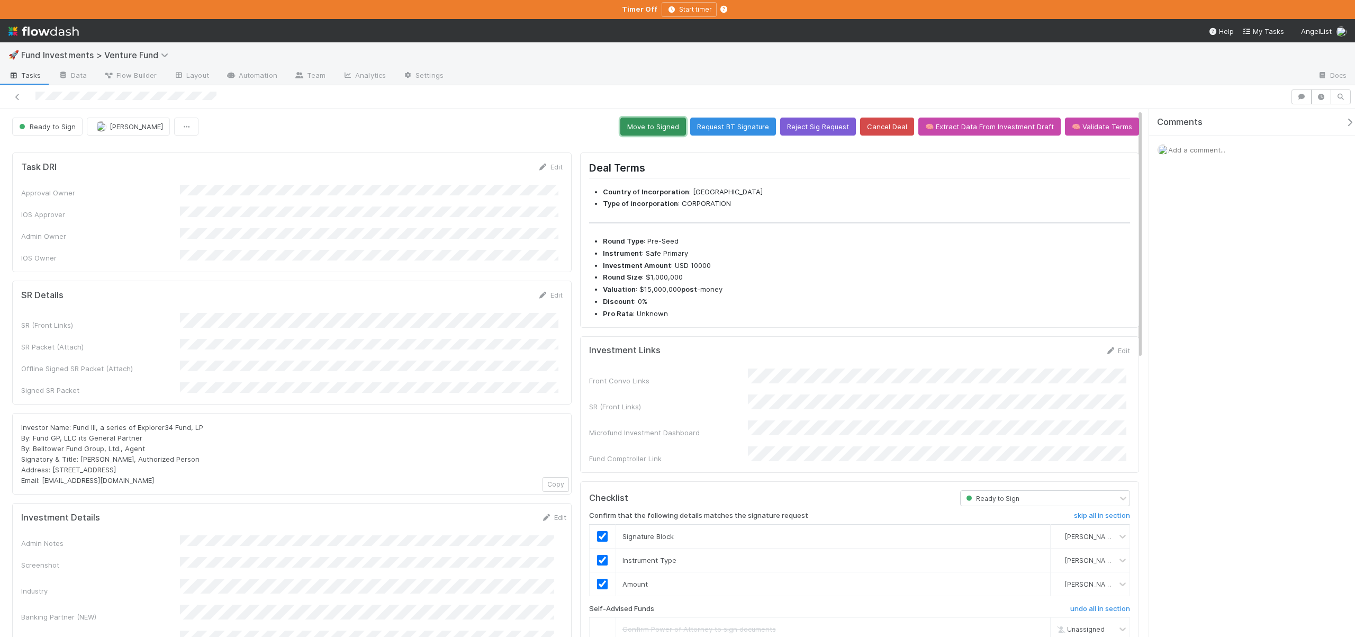
click at [664, 130] on button "Move to Signed" at bounding box center [653, 127] width 66 height 18
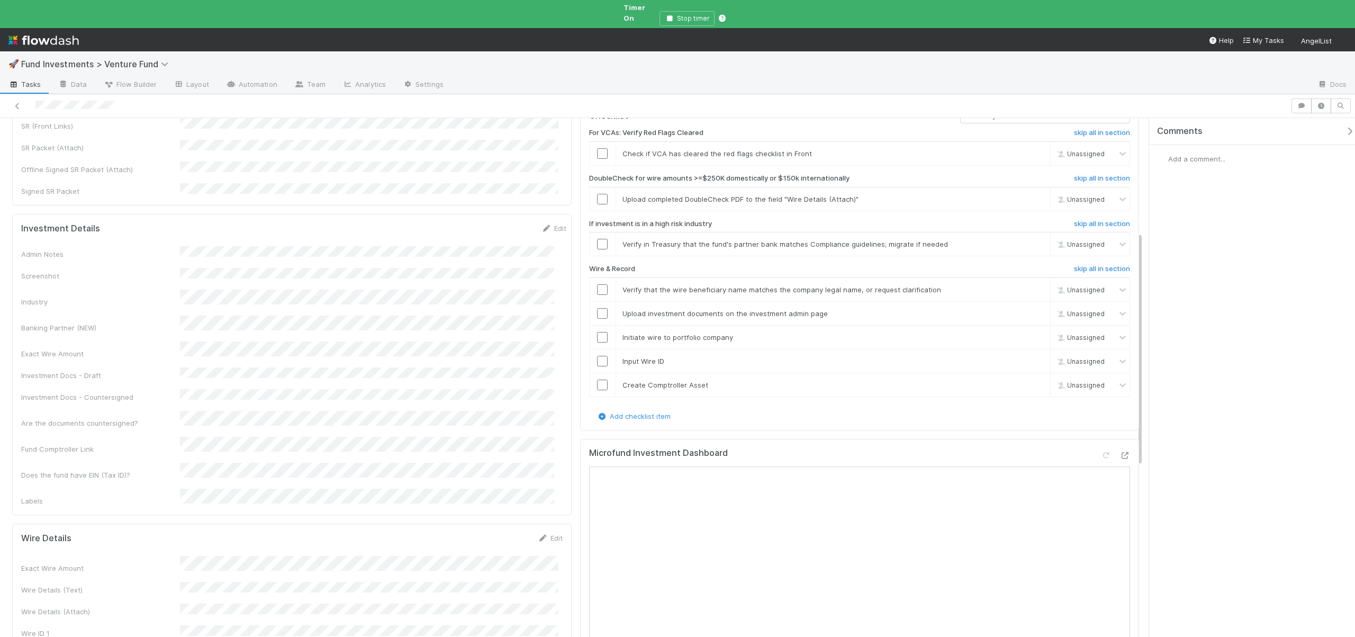
scroll to position [247, 0]
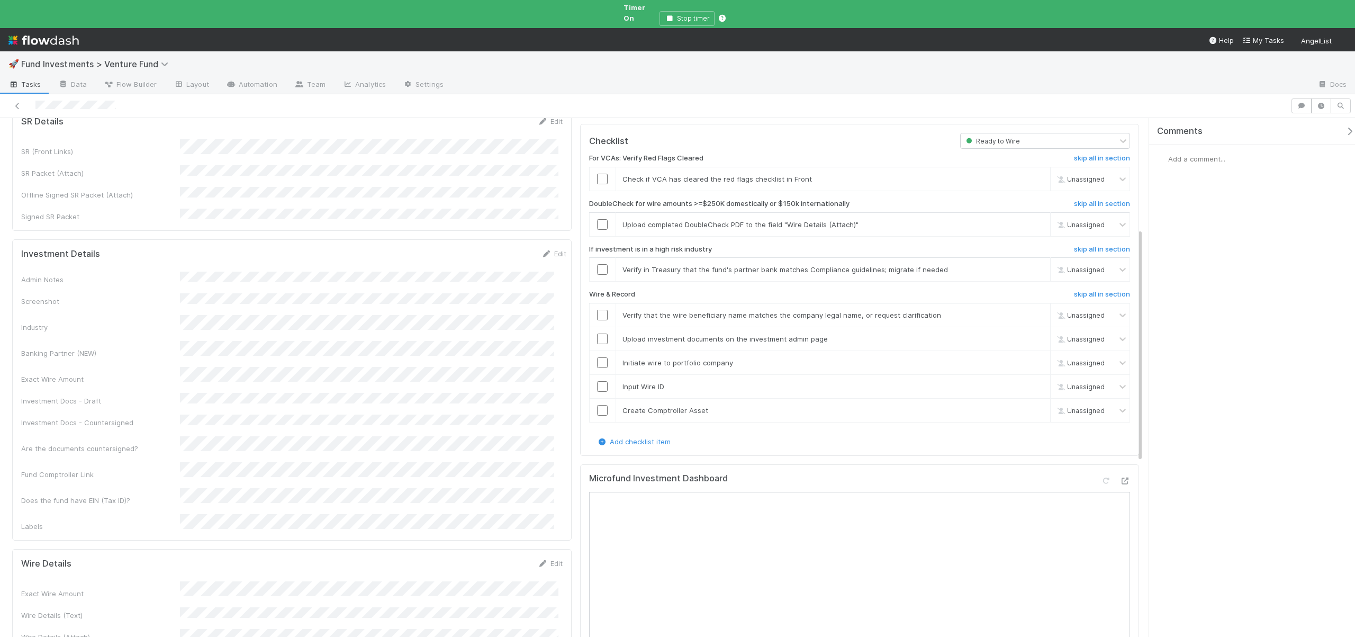
click at [392, 179] on div "SR (Front Links) SR Packet (Attach) Offline Signed SR Packet (Attach) Signed SR…" at bounding box center [291, 180] width 541 height 83
click at [393, 179] on div "SR (Front Links) SR Packet (Attach) Offline Signed SR Packet (Attach) Signed SR…" at bounding box center [291, 180] width 541 height 83
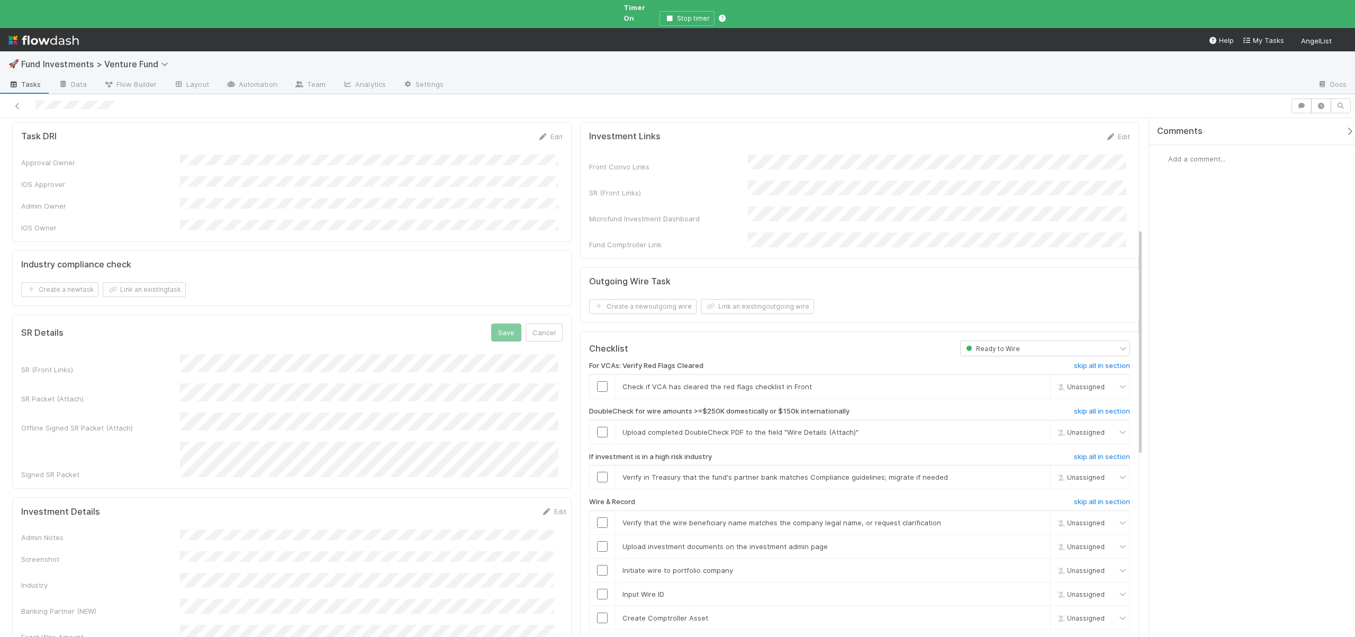
scroll to position [37, 0]
click at [500, 327] on button "Save" at bounding box center [506, 336] width 30 height 18
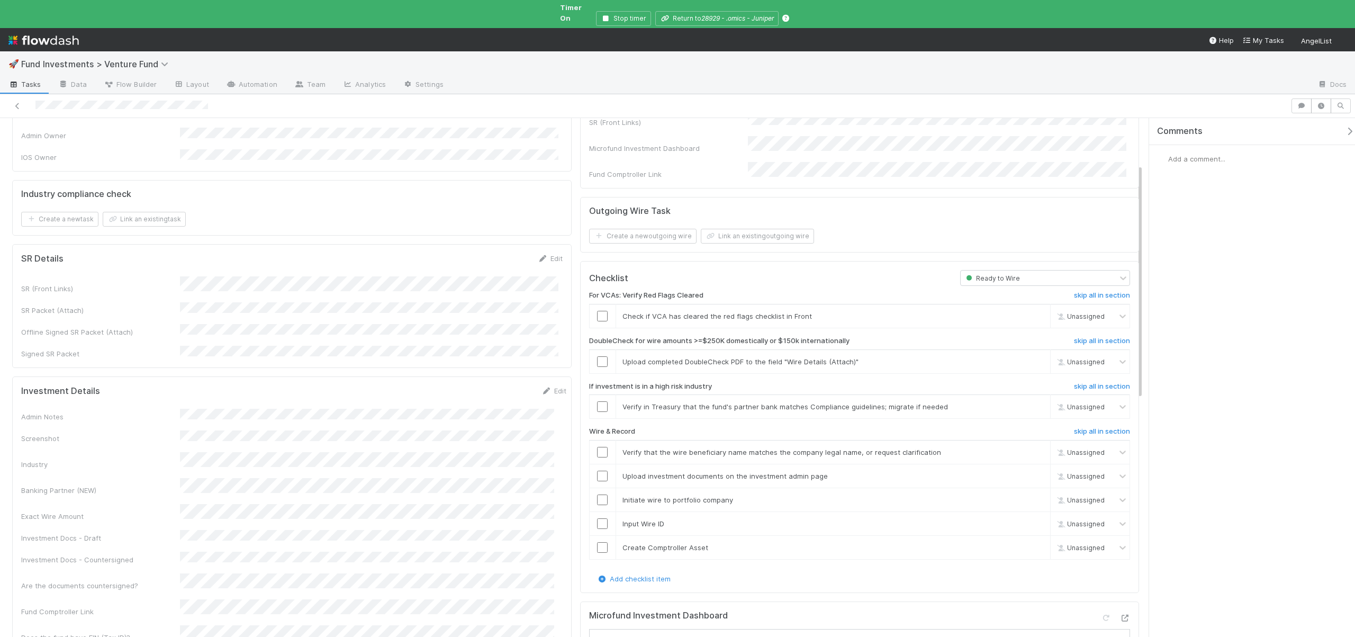
scroll to position [112, 0]
click at [1031, 356] on link "skip" at bounding box center [1037, 360] width 13 height 8
click at [1031, 401] on link "skip" at bounding box center [1037, 405] width 13 height 8
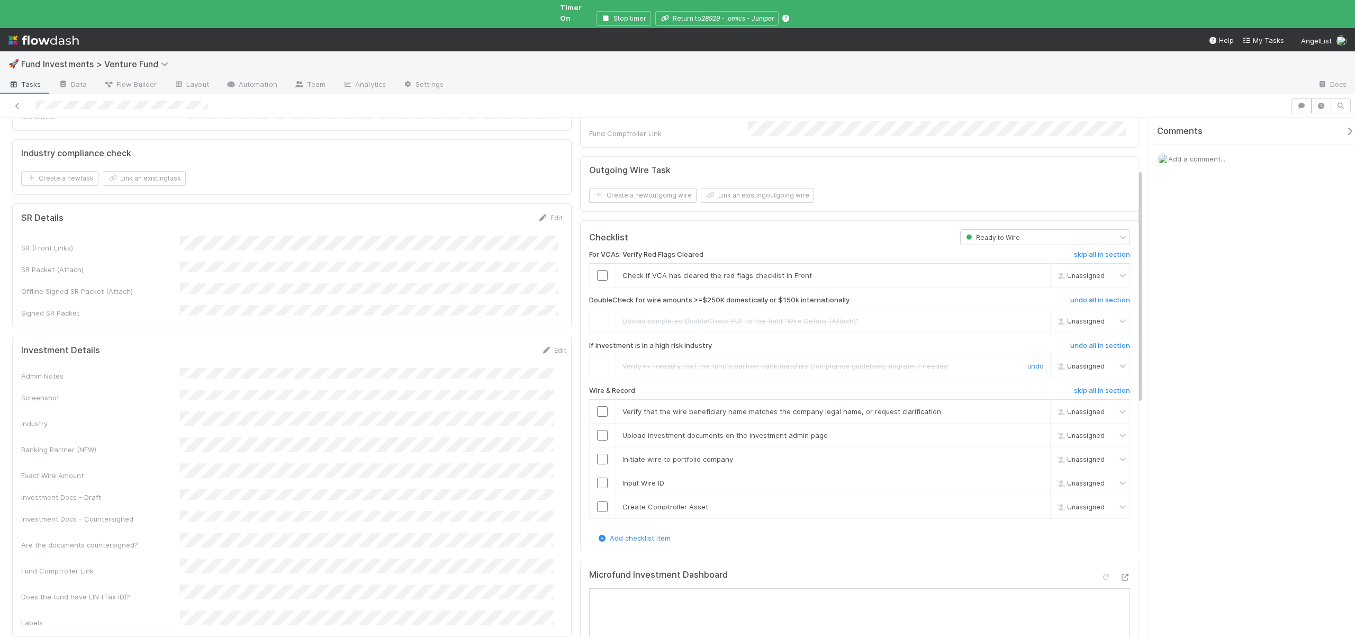
scroll to position [186, 0]
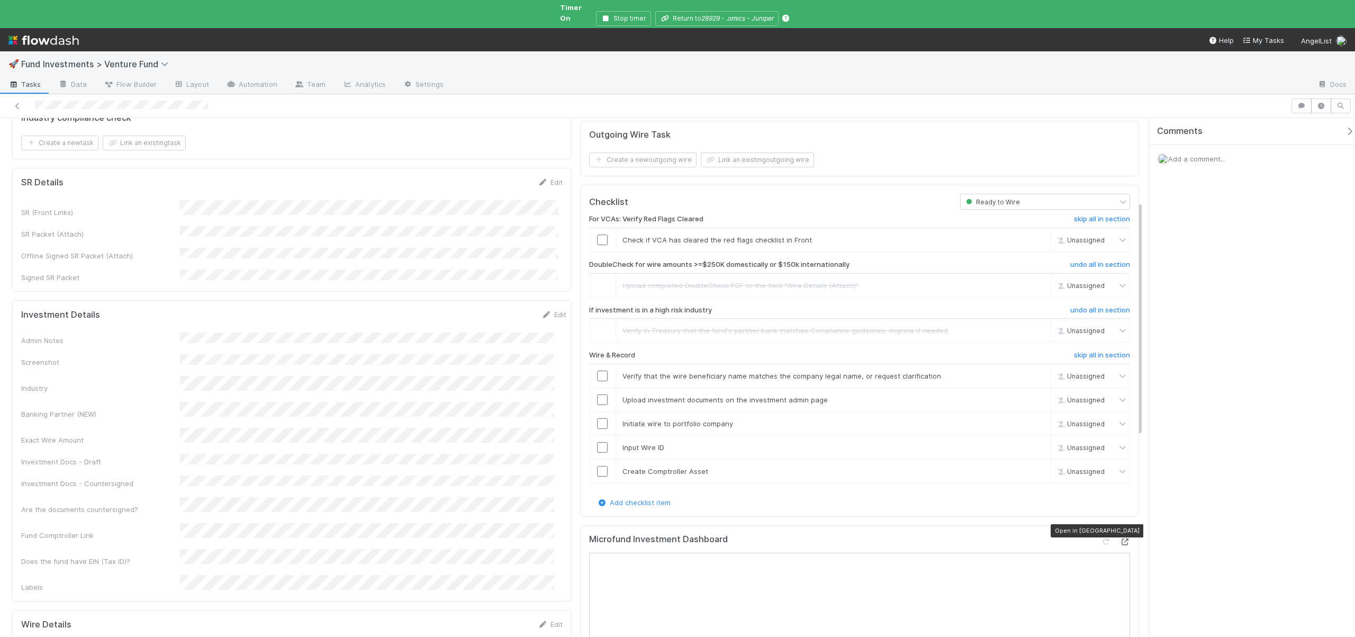
click at [1119, 538] on icon at bounding box center [1124, 541] width 11 height 7
click at [598, 371] on input "checkbox" at bounding box center [602, 376] width 11 height 11
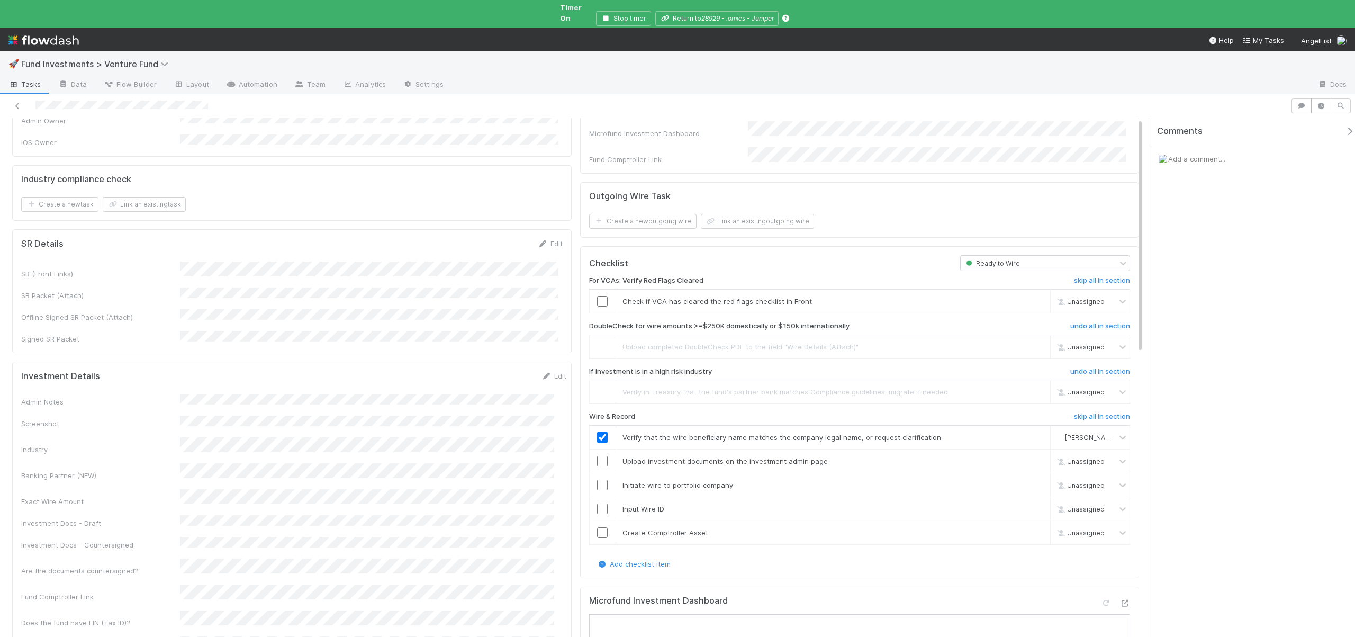
scroll to position [233, 0]
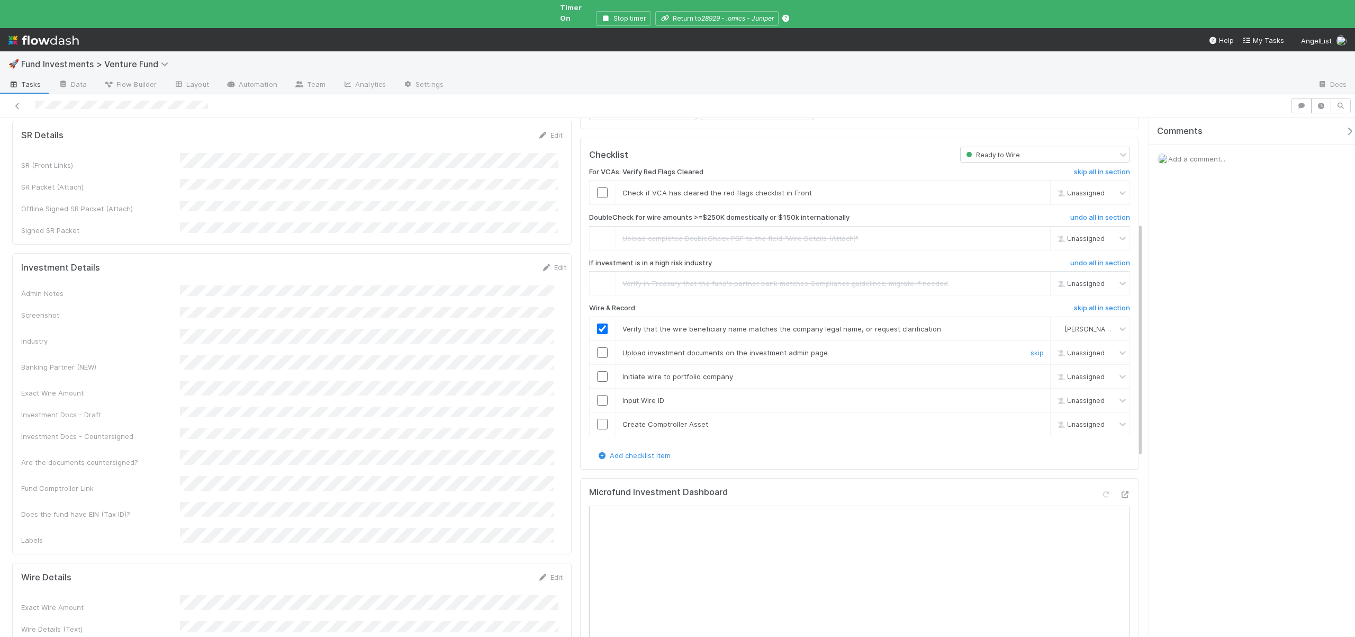
click at [599, 347] on input "checkbox" at bounding box center [602, 352] width 11 height 11
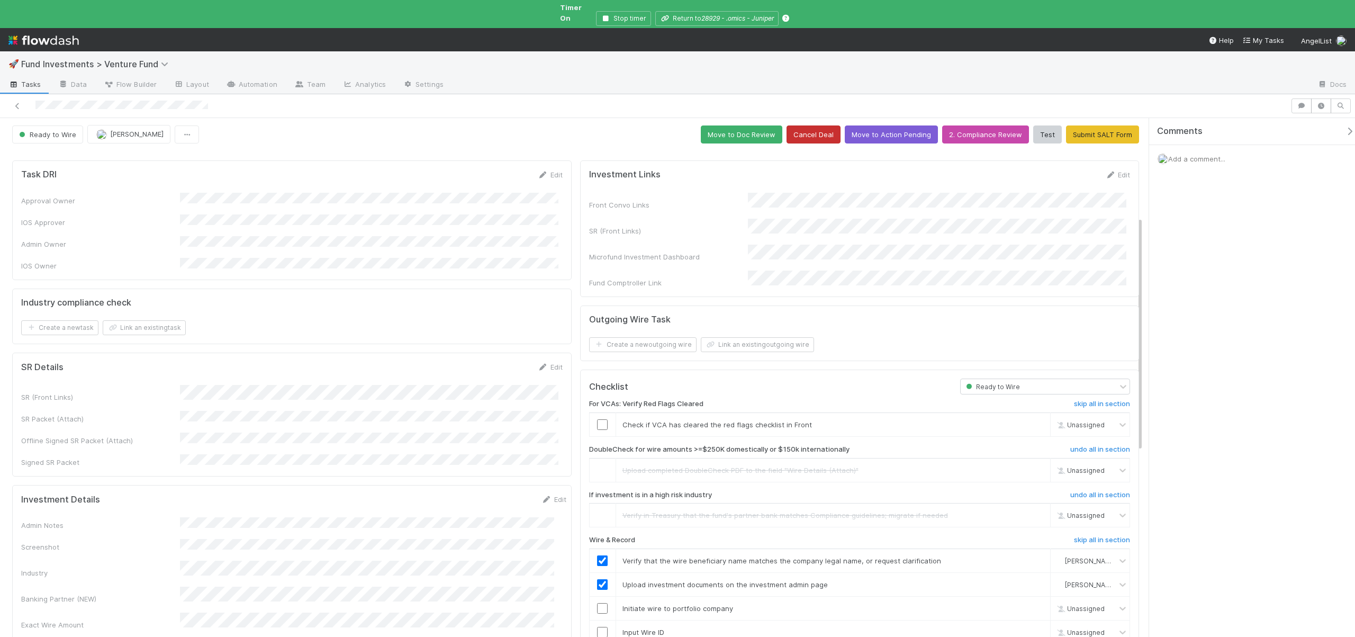
scroll to position [0, 0]
click at [877, 127] on button "Move to Action Pending" at bounding box center [891, 136] width 93 height 18
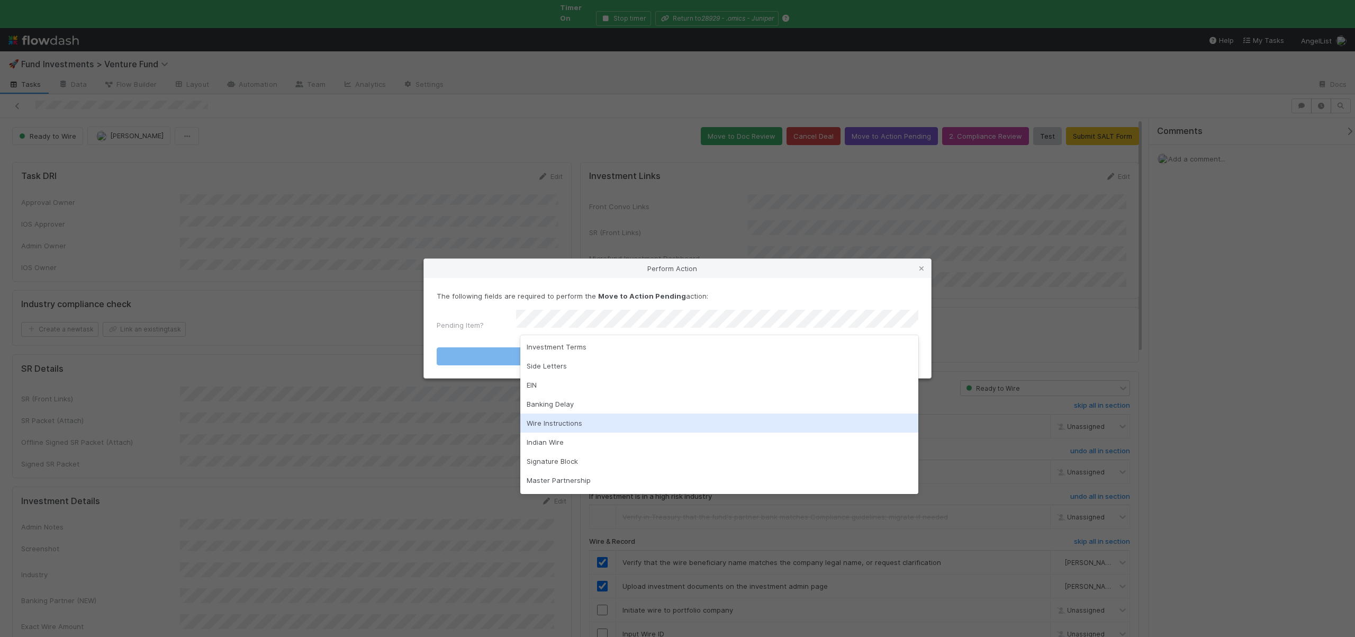
click at [535, 416] on div "Wire Instructions" at bounding box center [719, 422] width 398 height 19
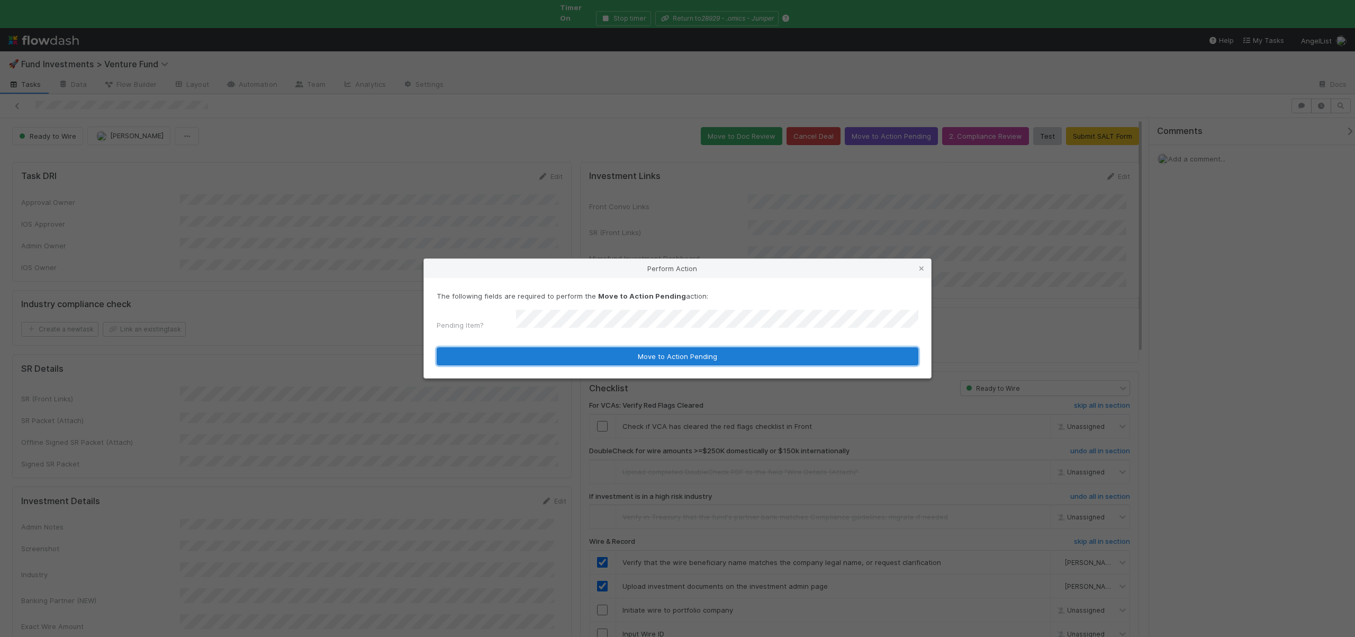
click at [531, 357] on button "Move to Action Pending" at bounding box center [678, 356] width 482 height 18
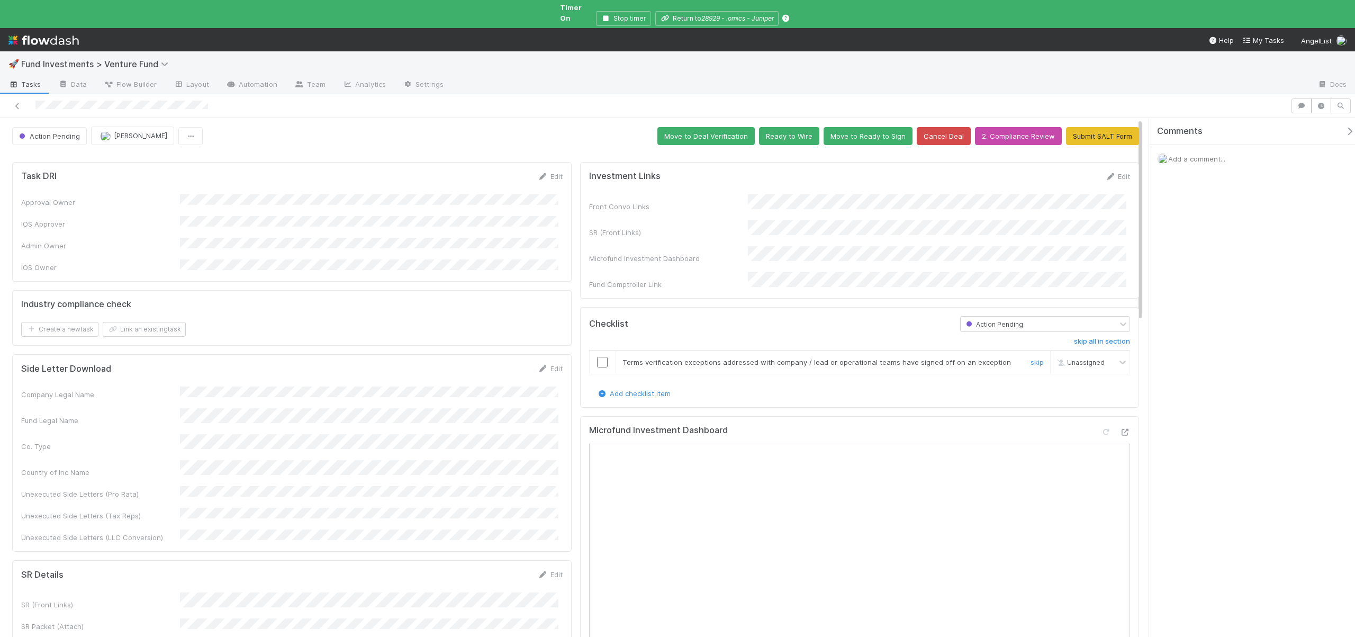
click at [598, 357] on input "checkbox" at bounding box center [602, 362] width 11 height 11
click at [793, 128] on button "Ready to Wire" at bounding box center [789, 136] width 60 height 18
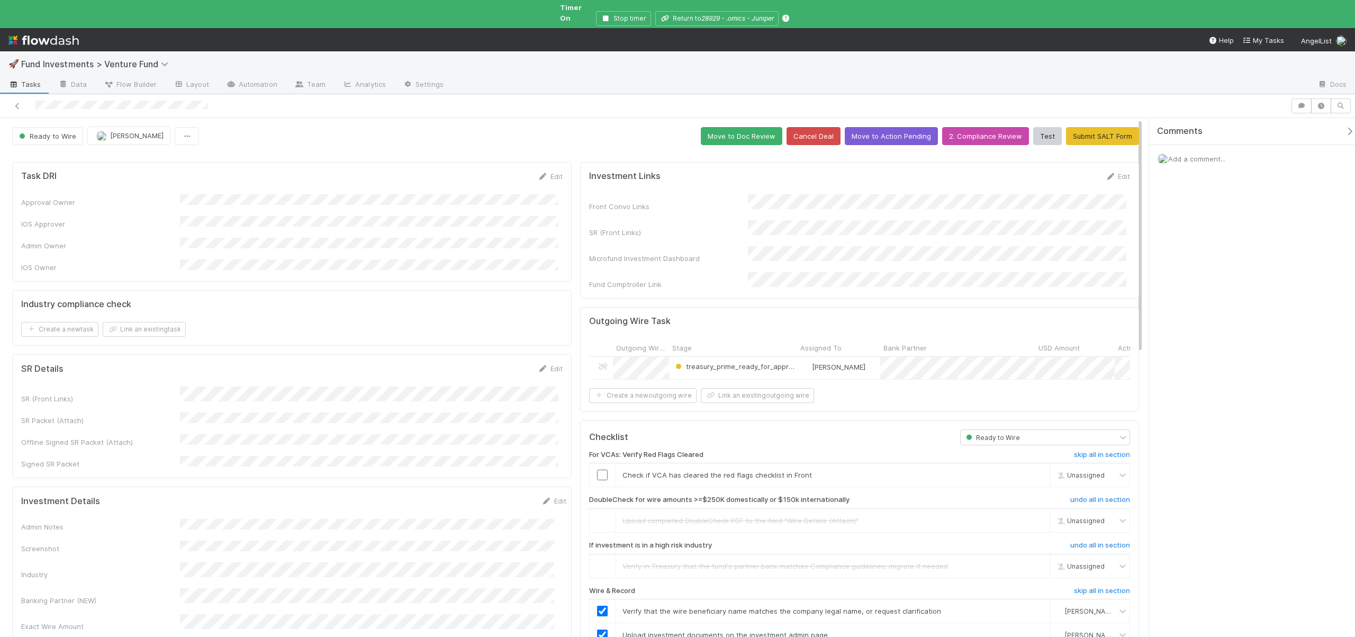
click at [598, 469] on input "checkbox" at bounding box center [602, 474] width 11 height 11
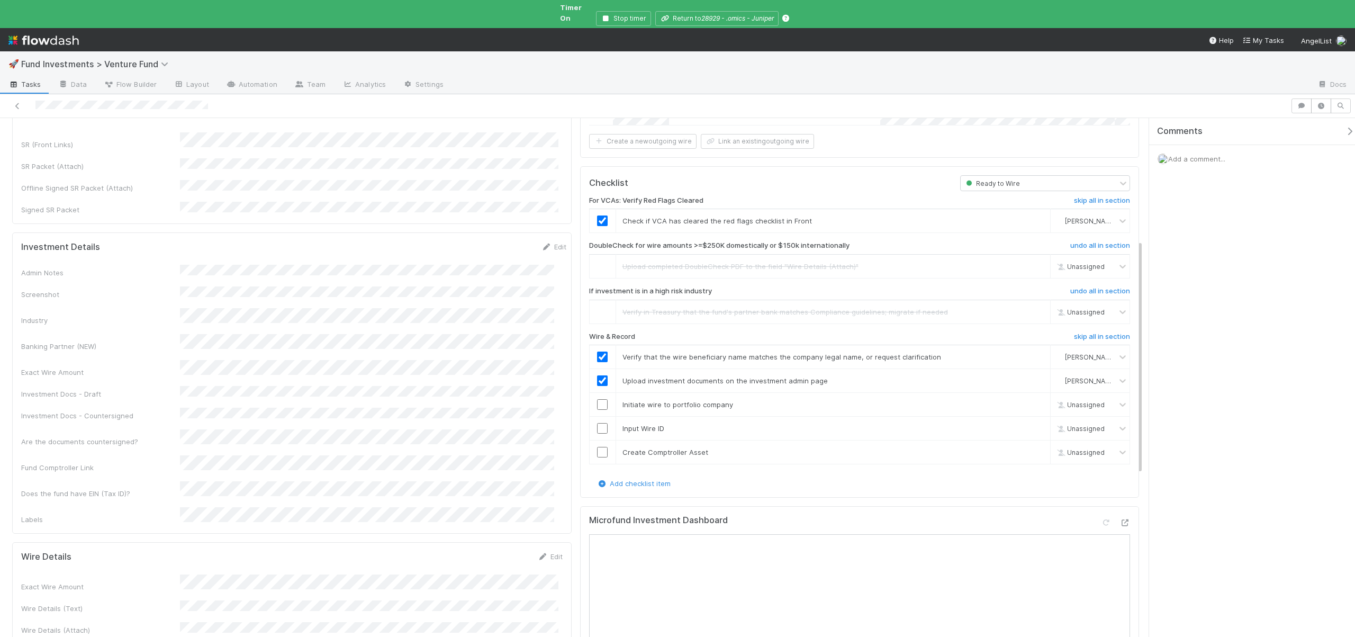
scroll to position [323, 0]
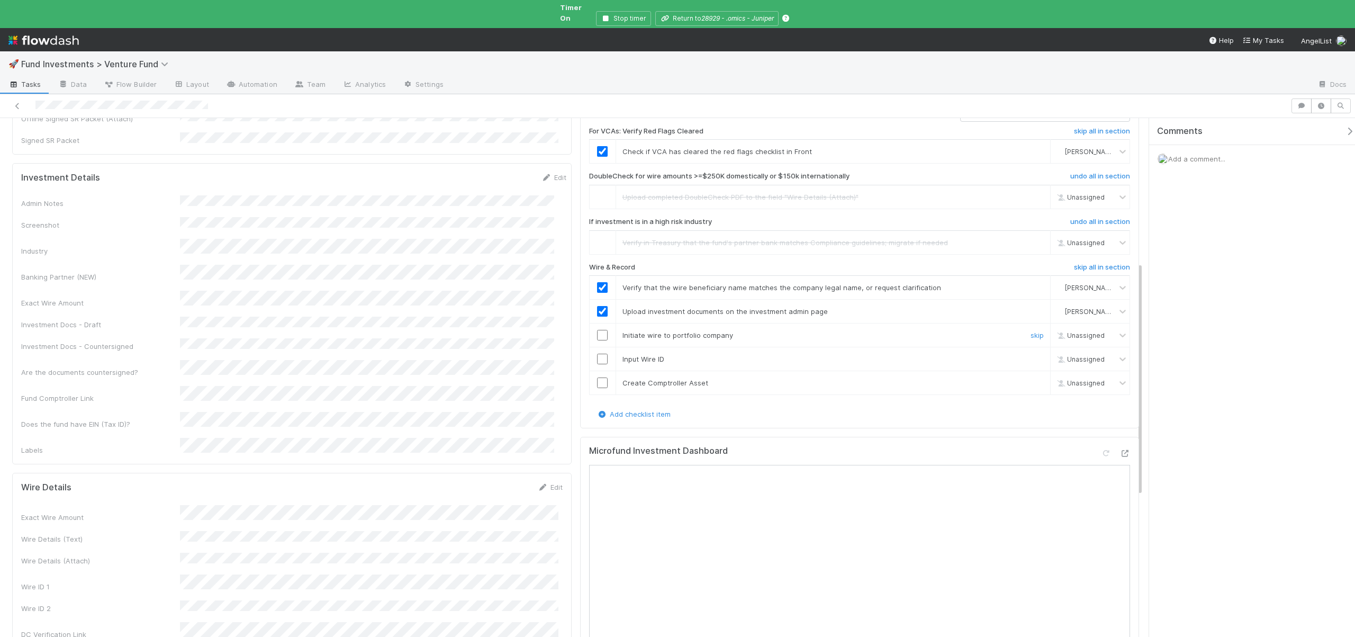
click at [603, 330] on input "checkbox" at bounding box center [602, 335] width 11 height 11
click at [598, 347] on td at bounding box center [602, 359] width 26 height 24
click at [598, 354] on input "checkbox" at bounding box center [602, 359] width 11 height 11
click at [599, 377] on input "checkbox" at bounding box center [602, 382] width 11 height 11
click at [599, 378] on div "Loading..." at bounding box center [602, 382] width 8 height 8
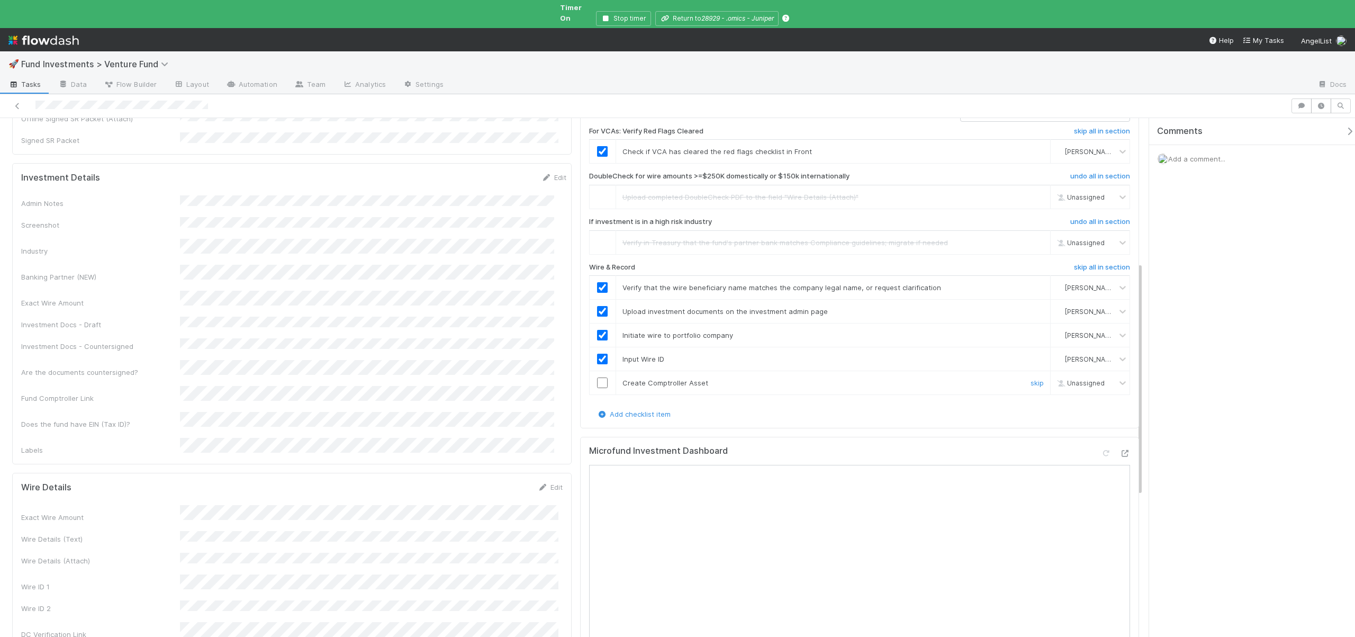
click at [603, 377] on input "checkbox" at bounding box center [602, 382] width 11 height 11
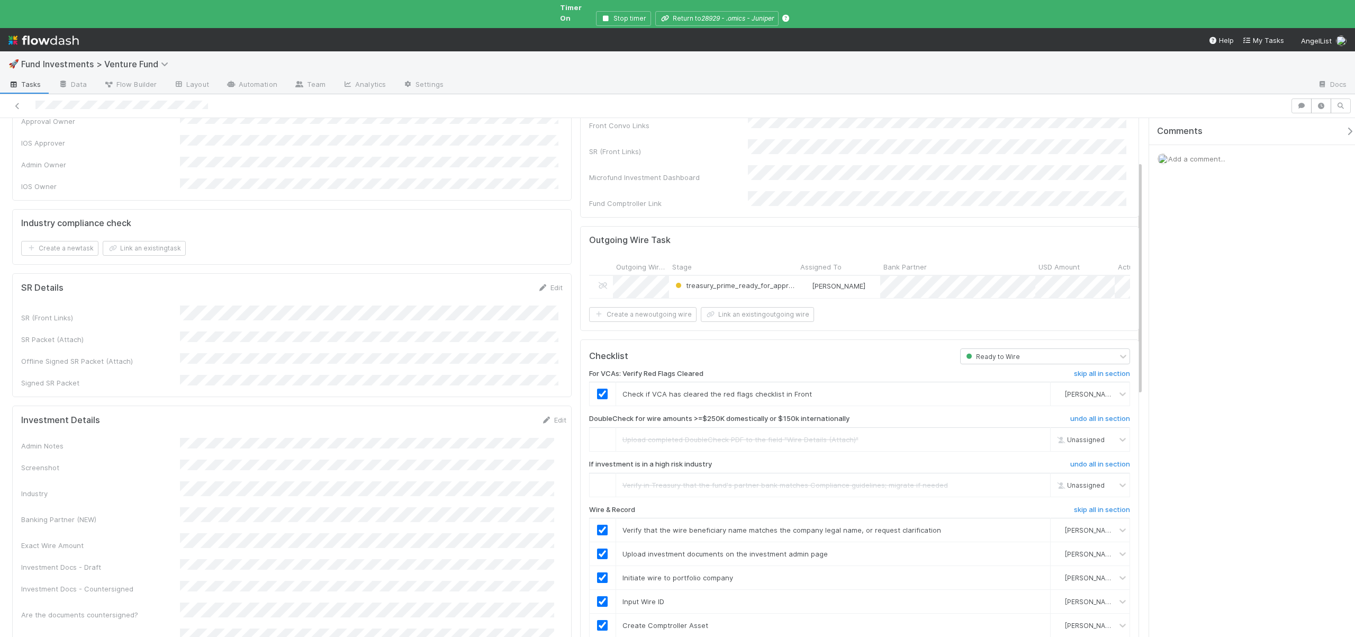
scroll to position [0, 0]
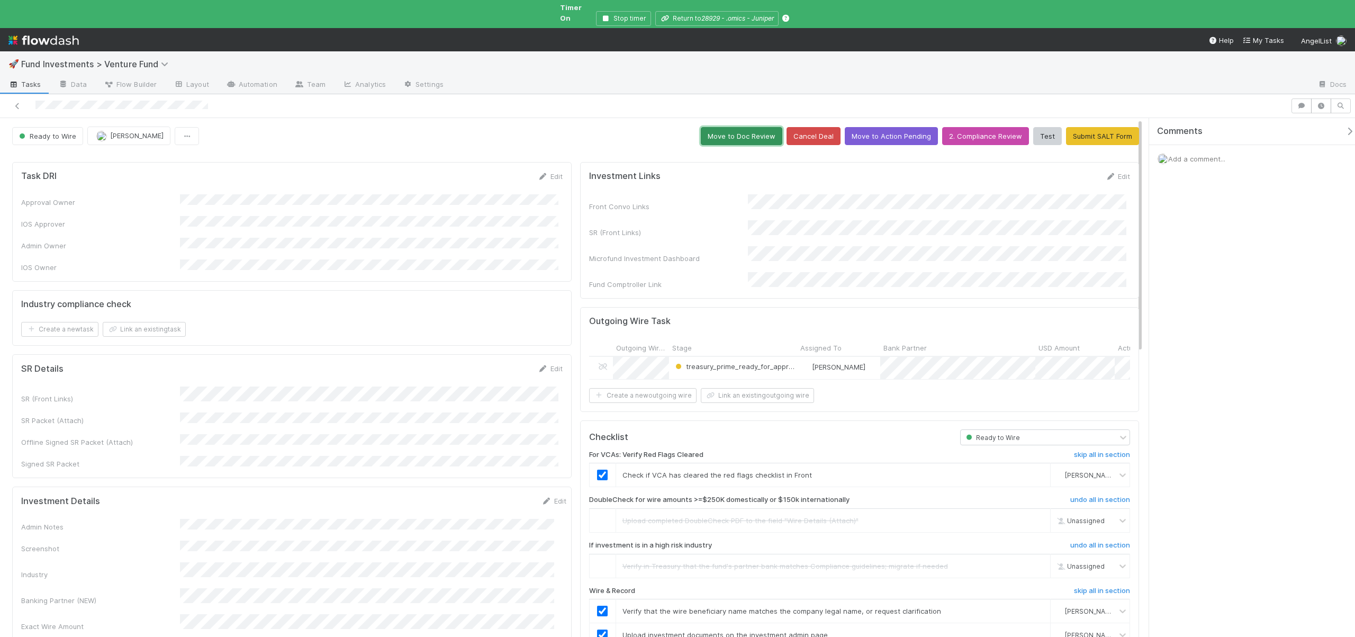
click at [745, 133] on button "Move to Doc Review" at bounding box center [742, 136] width 82 height 18
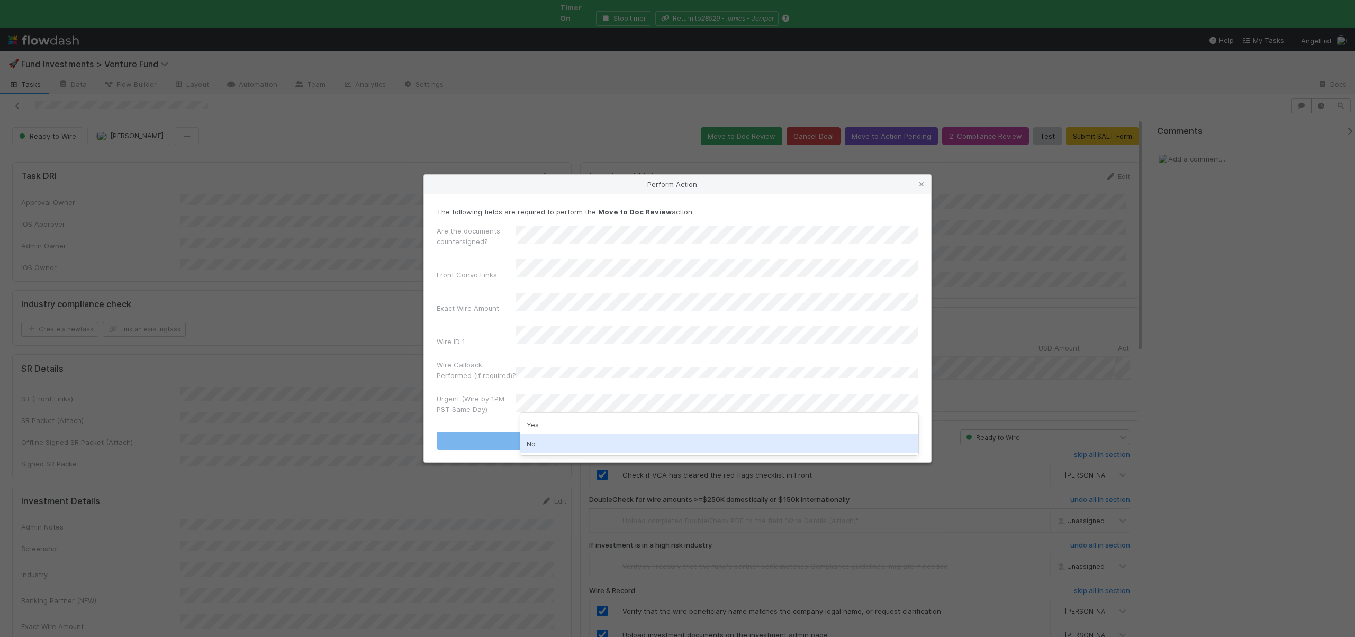
click at [531, 441] on div "No" at bounding box center [719, 443] width 398 height 19
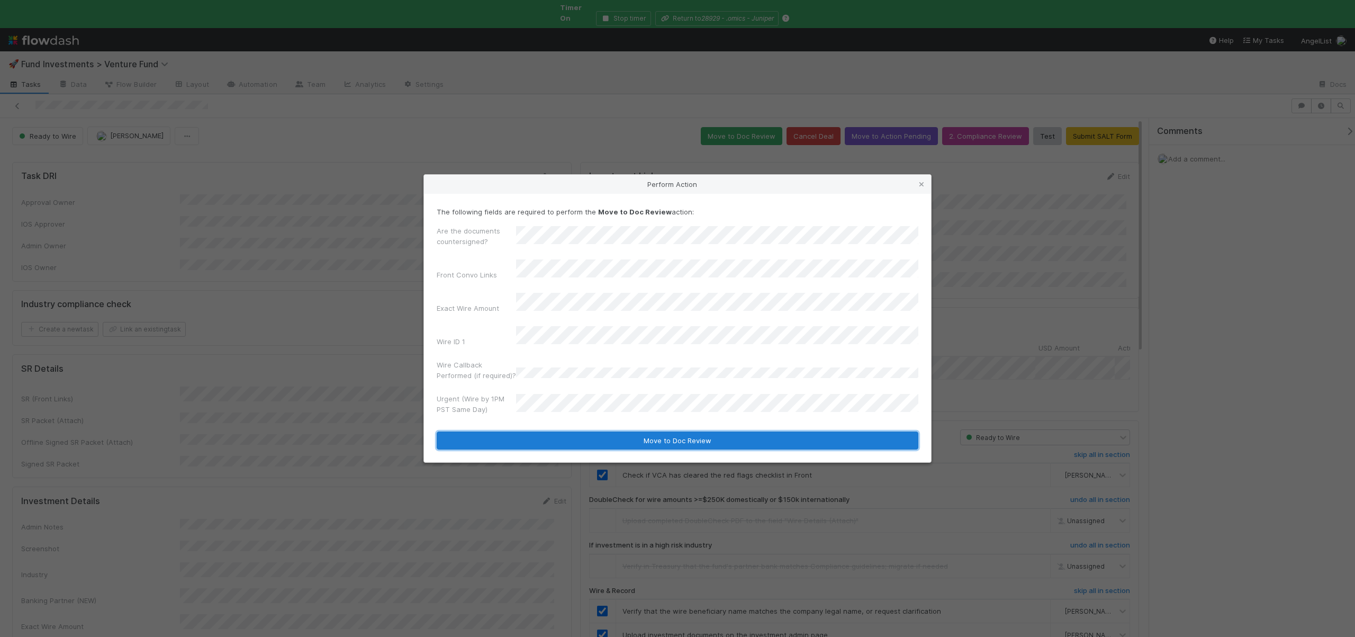
click at [541, 431] on button "Move to Doc Review" at bounding box center [678, 440] width 482 height 18
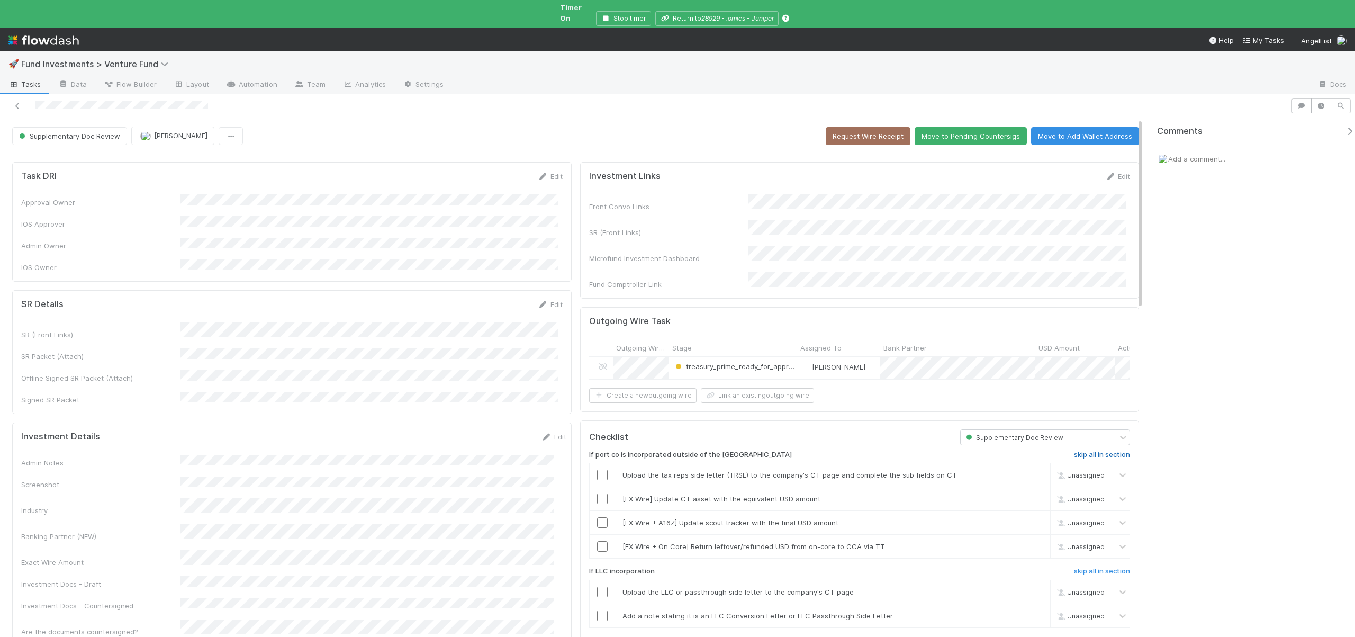
click at [1107, 450] on h6 "skip all in section" at bounding box center [1102, 454] width 56 height 8
click at [1094, 567] on h6 "skip all in section" at bounding box center [1102, 571] width 56 height 8
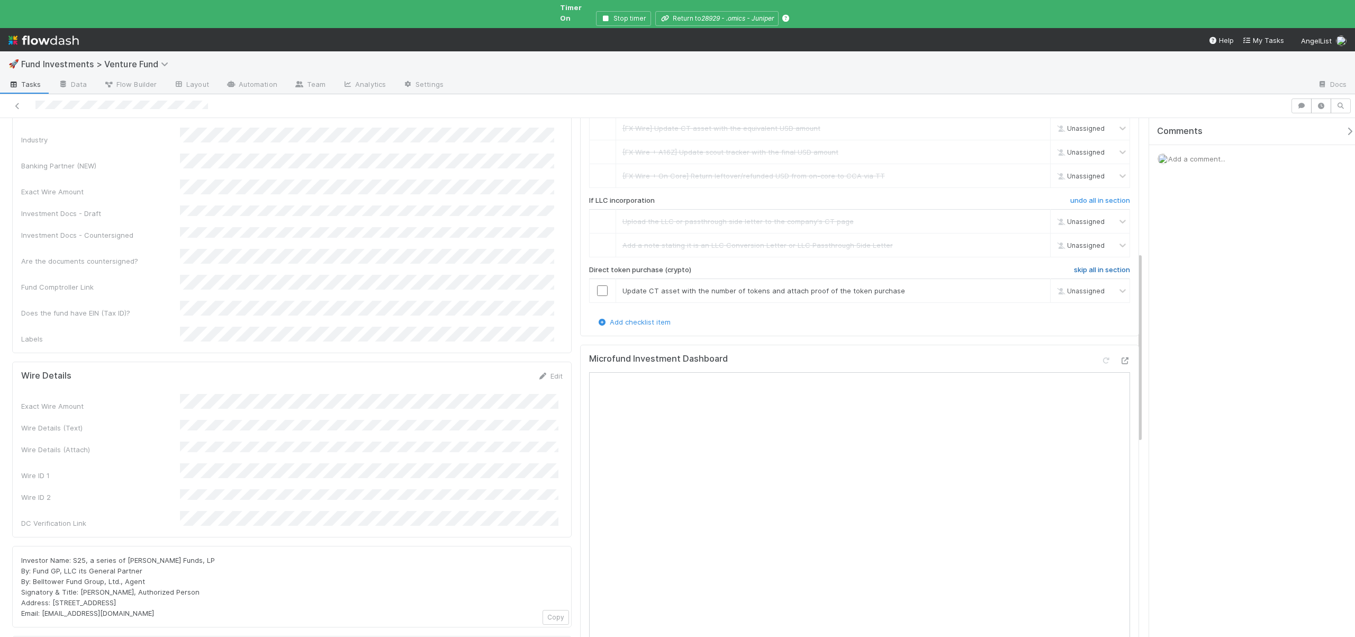
click at [1107, 266] on h6 "skip all in section" at bounding box center [1102, 270] width 56 height 8
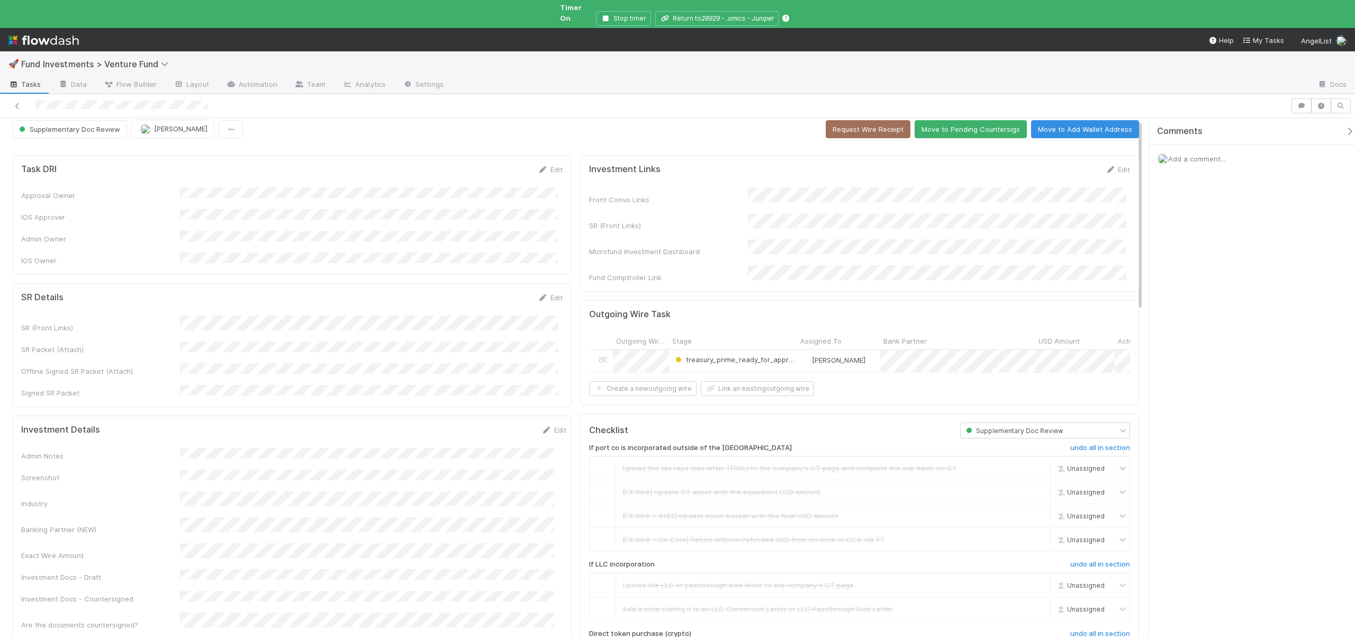
scroll to position [0, 0]
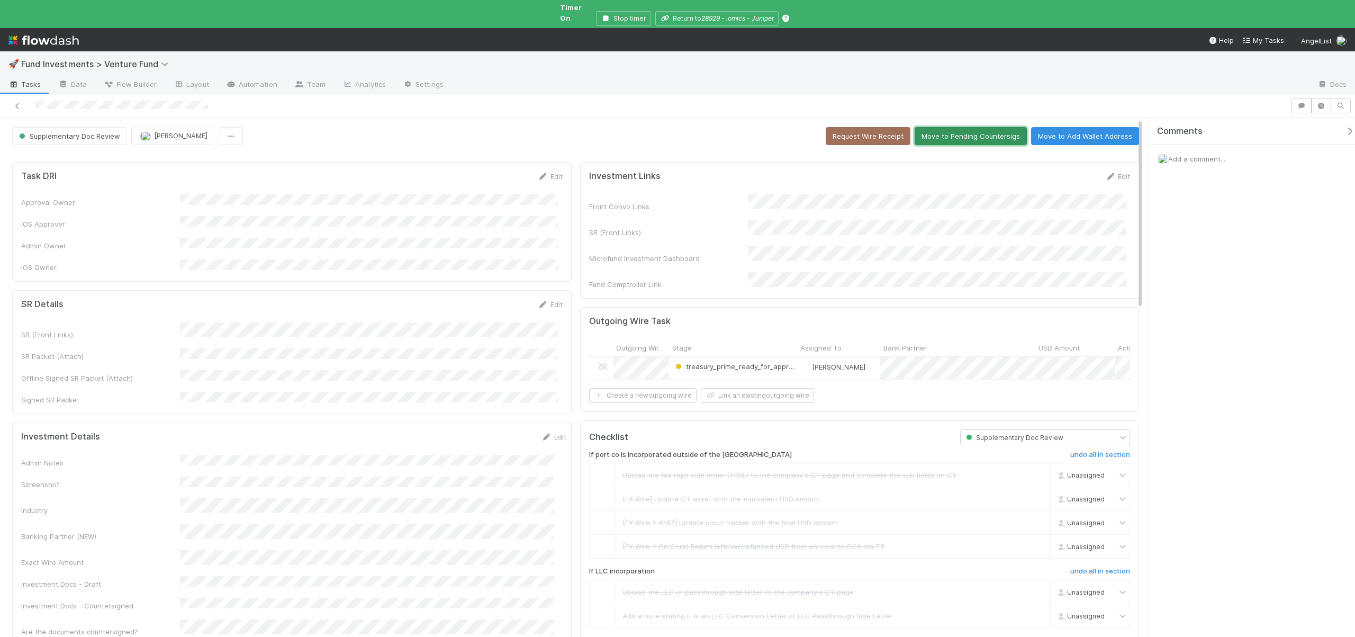
click at [963, 127] on button "Move to Pending Countersigs" at bounding box center [971, 136] width 112 height 18
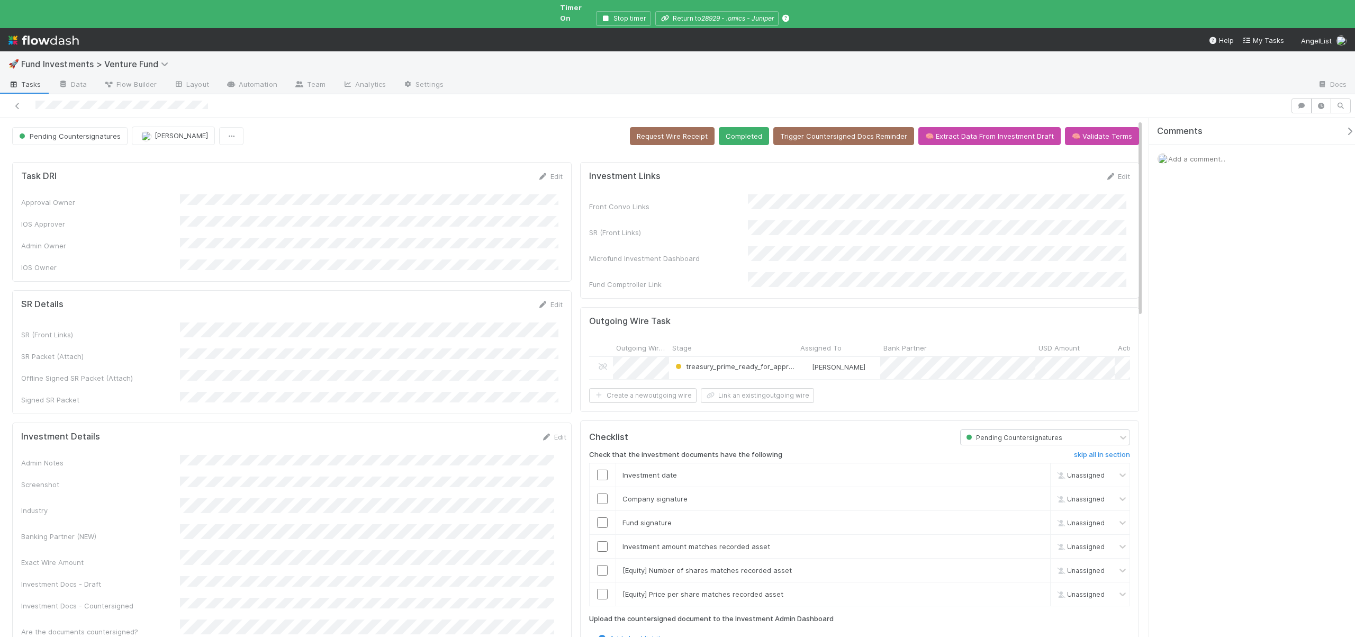
scroll to position [233, 0]
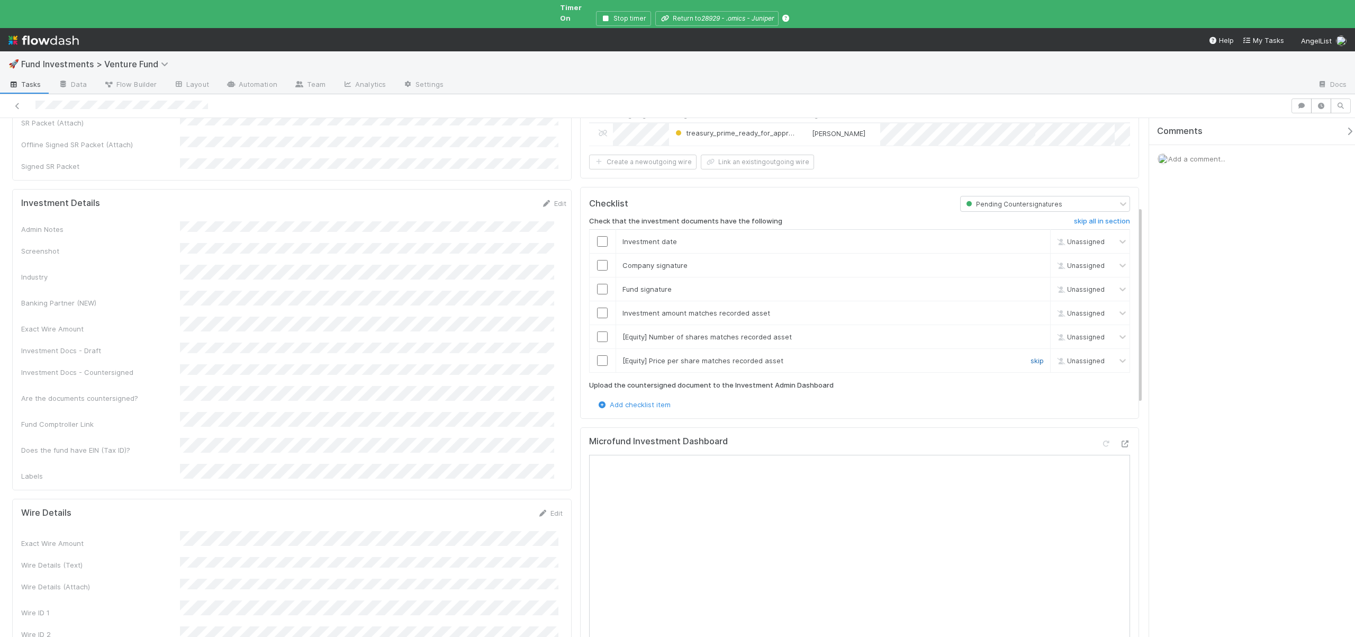
click at [1032, 356] on link "skip" at bounding box center [1037, 360] width 13 height 8
click at [1031, 332] on link "skip" at bounding box center [1037, 336] width 13 height 8
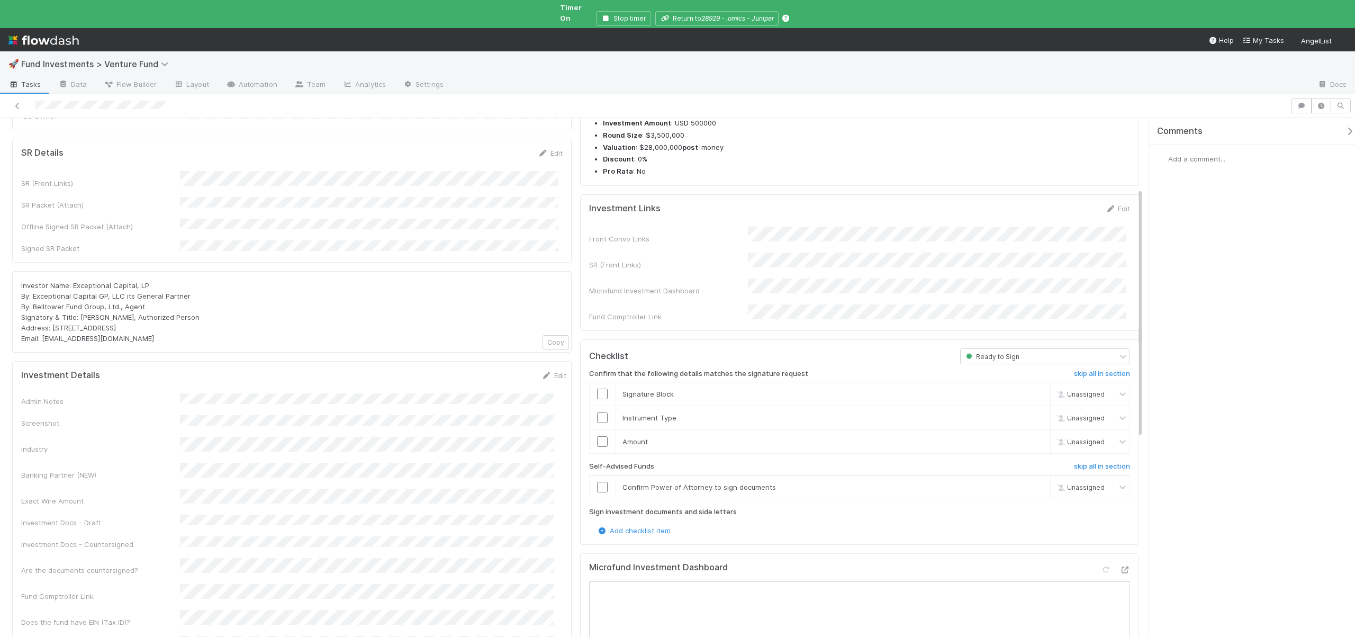
scroll to position [148, 0]
click at [571, 478] on td at bounding box center [602, 490] width 26 height 24
click at [571, 485] on input "checkbox" at bounding box center [602, 490] width 11 height 11
click at [571, 440] on input "checkbox" at bounding box center [602, 445] width 11 height 11
click at [571, 416] on input "checkbox" at bounding box center [602, 421] width 11 height 11
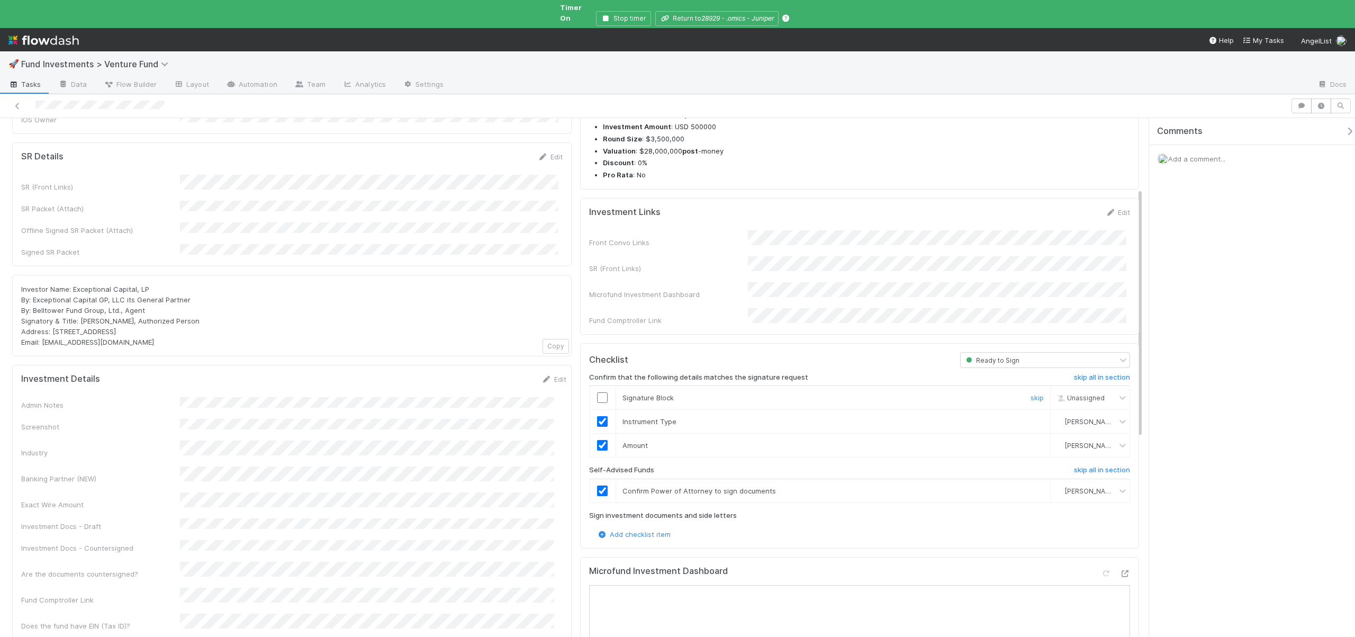
click at [571, 392] on input "checkbox" at bounding box center [602, 397] width 11 height 11
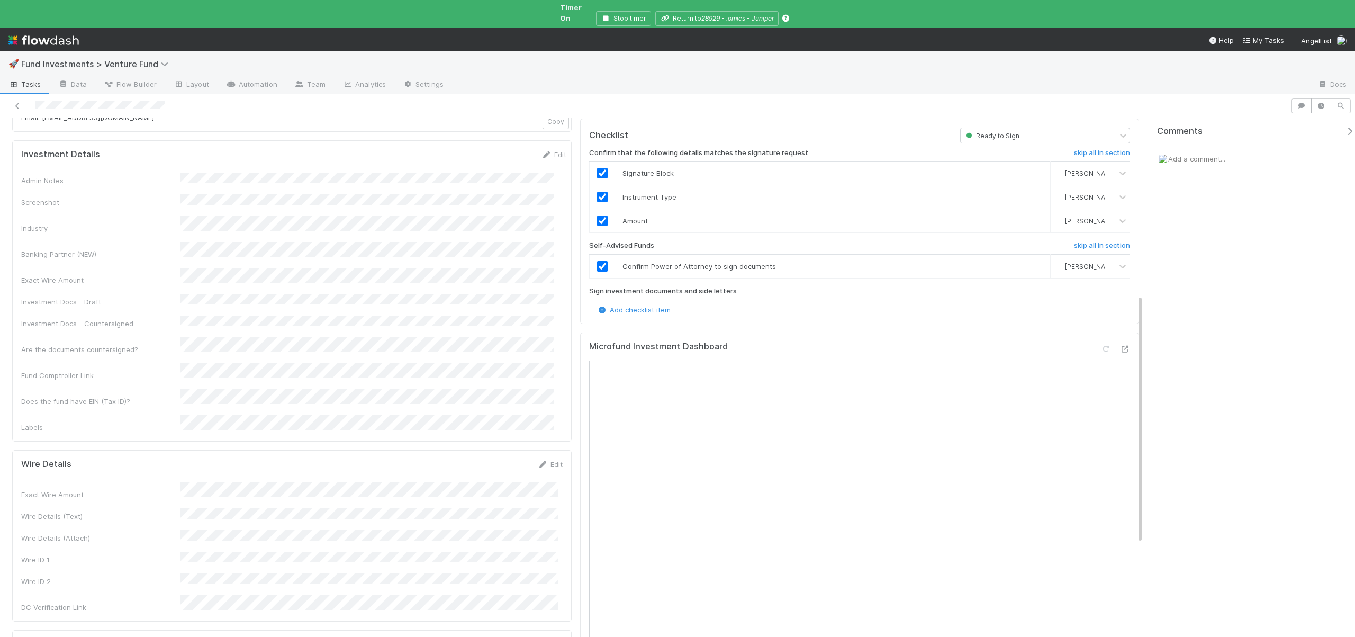
scroll to position [17, 0]
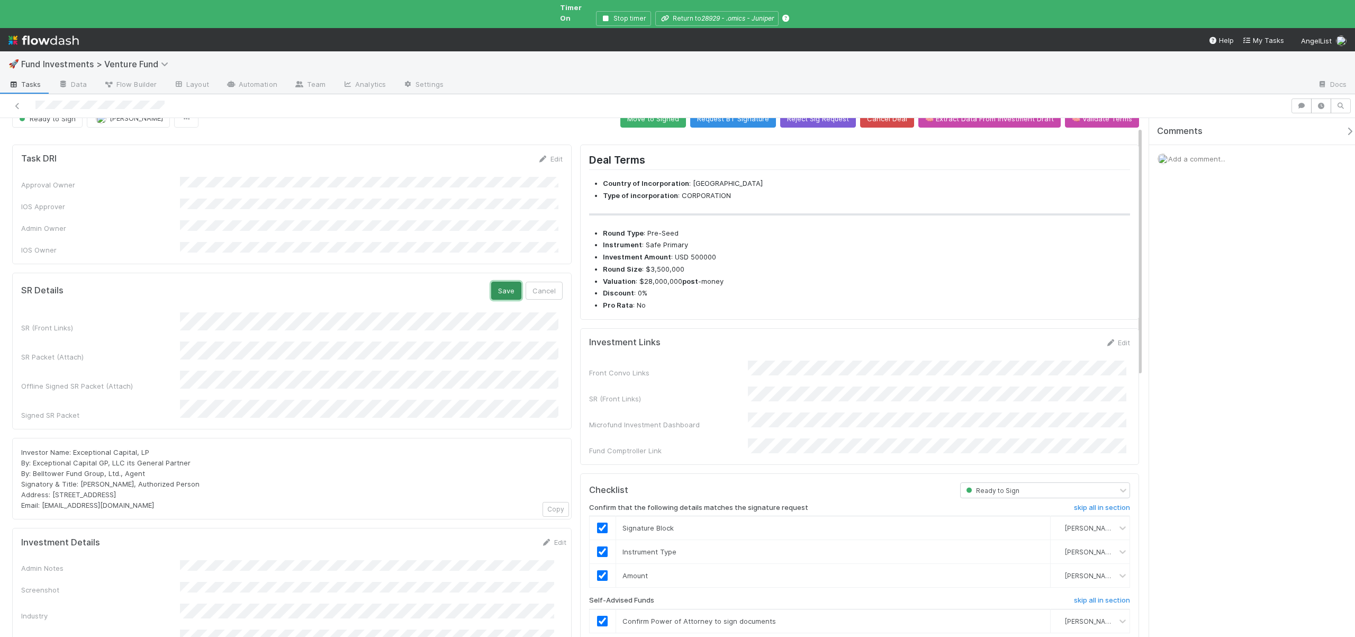
click at [497, 282] on button "Save" at bounding box center [506, 291] width 30 height 18
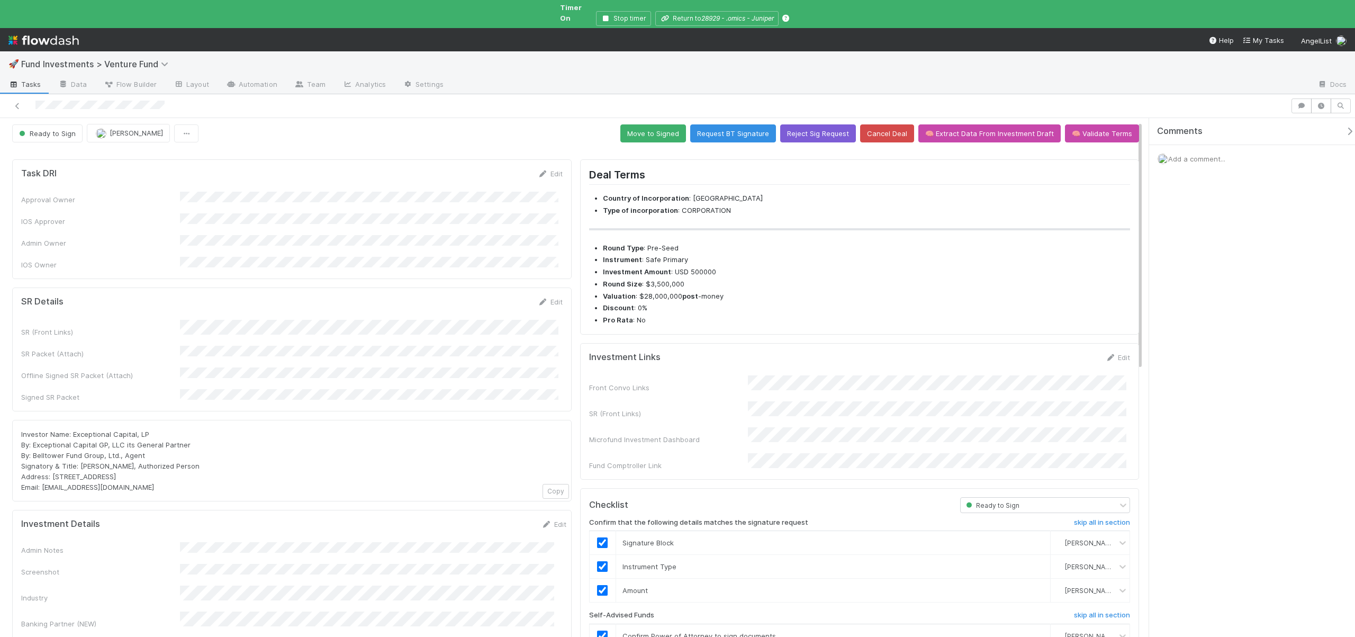
scroll to position [0, 0]
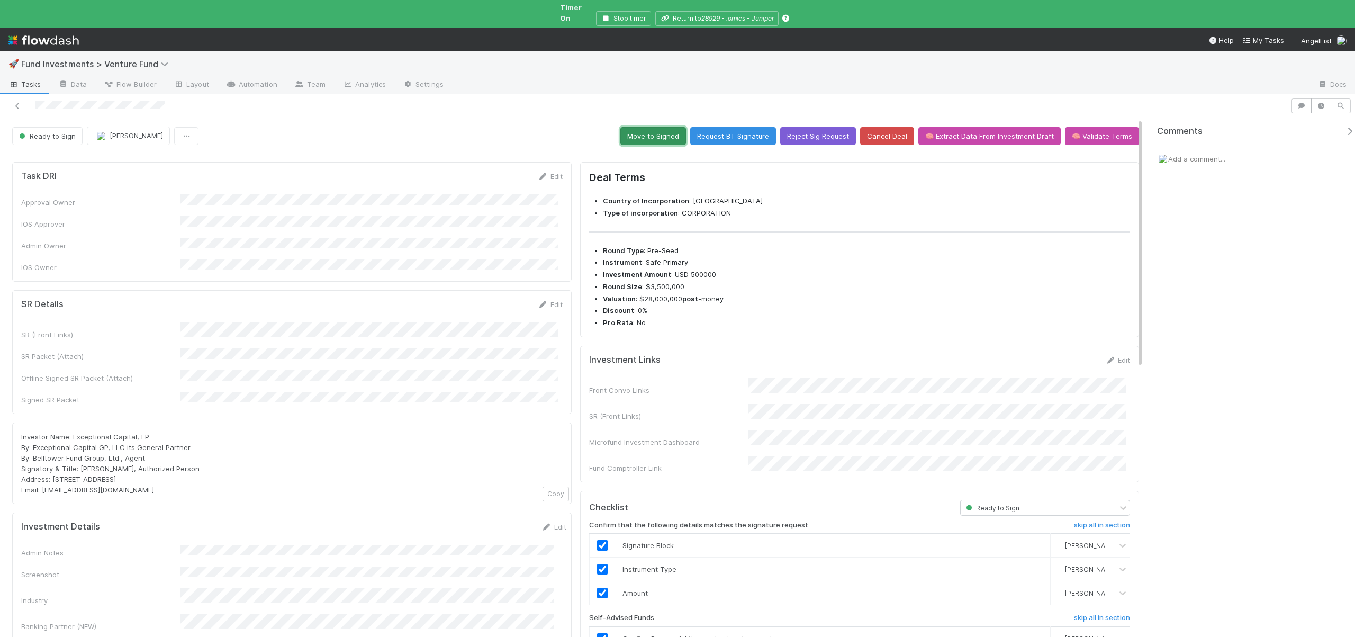
click at [571, 132] on button "Move to Signed" at bounding box center [653, 136] width 66 height 18
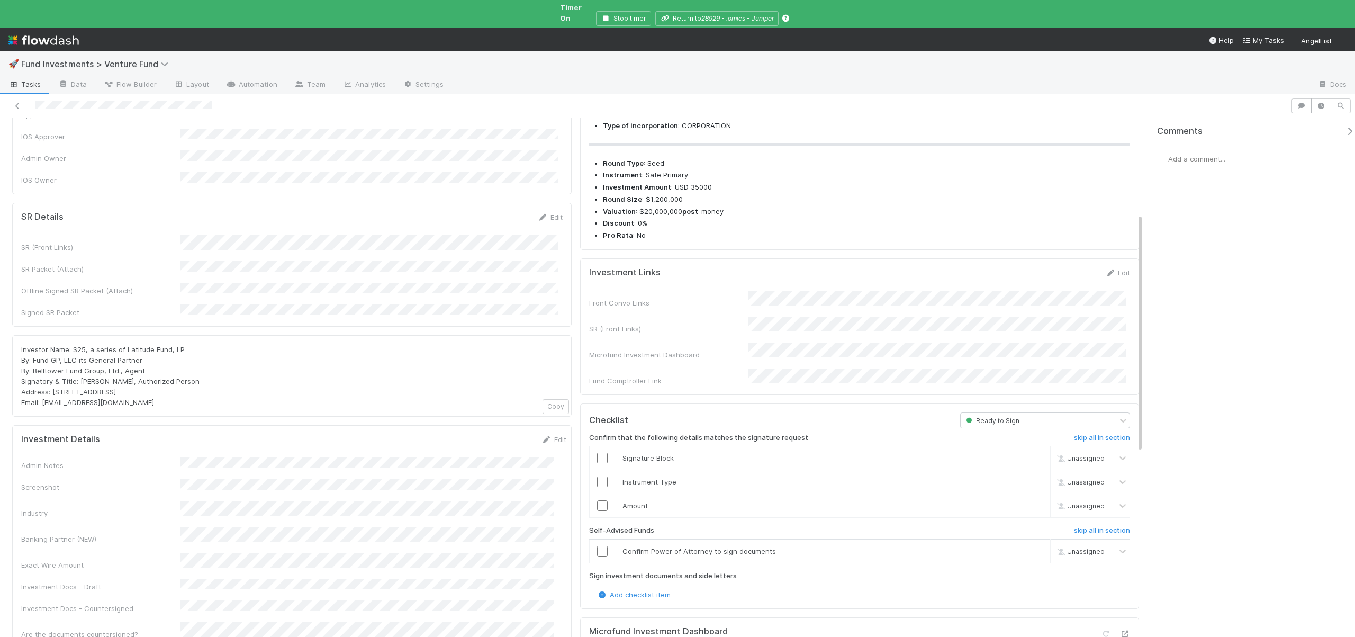
scroll to position [222, 0]
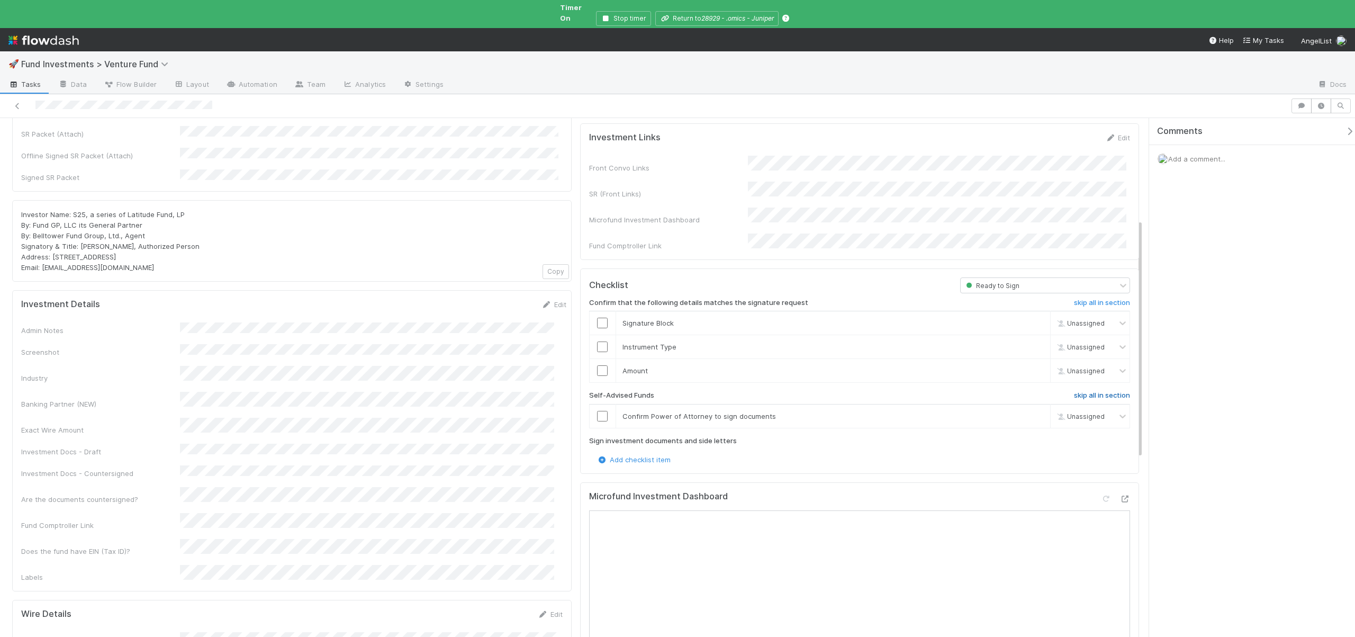
click at [1074, 391] on link "skip all in section" at bounding box center [1102, 397] width 56 height 13
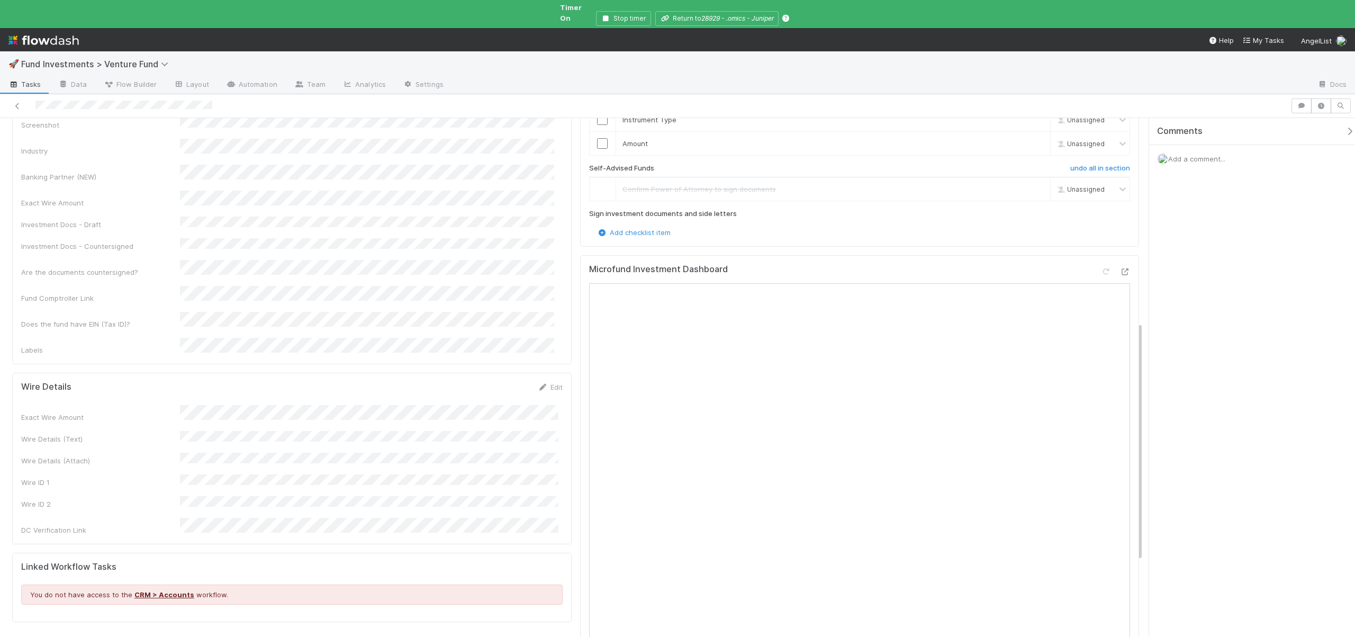
scroll to position [228, 0]
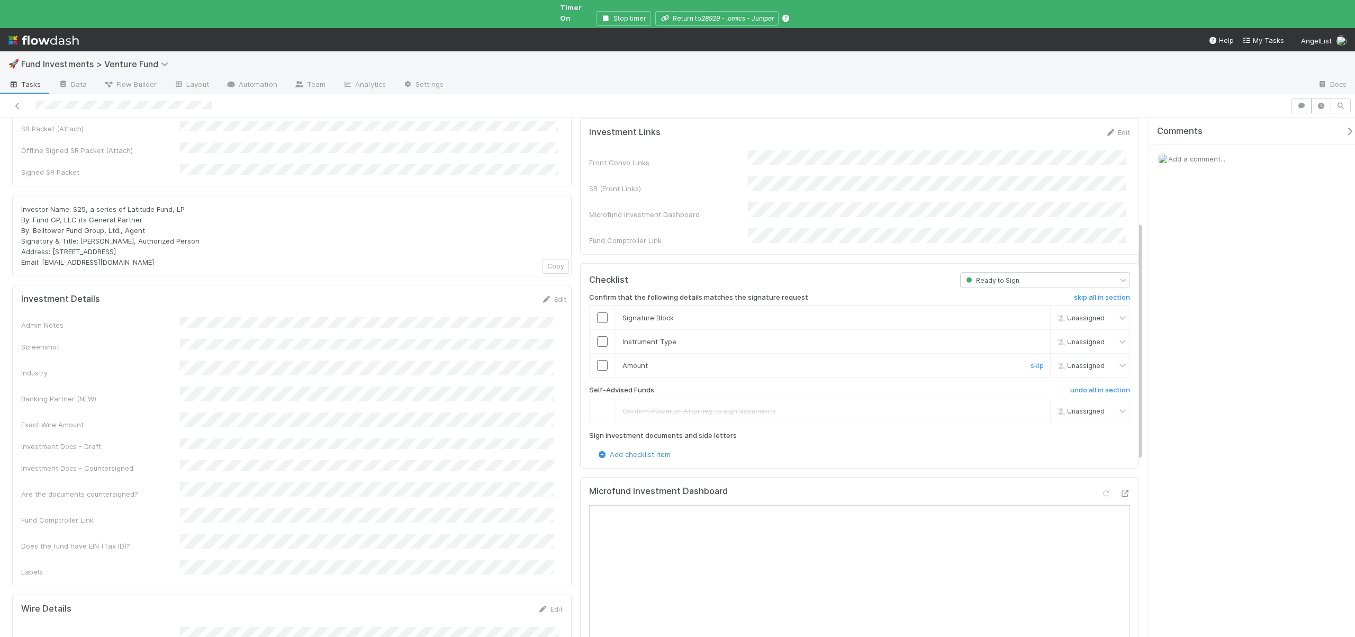
click at [597, 360] on input "checkbox" at bounding box center [602, 365] width 11 height 11
click at [599, 336] on input "checkbox" at bounding box center [602, 341] width 11 height 11
click at [597, 312] on input "checkbox" at bounding box center [602, 317] width 11 height 11
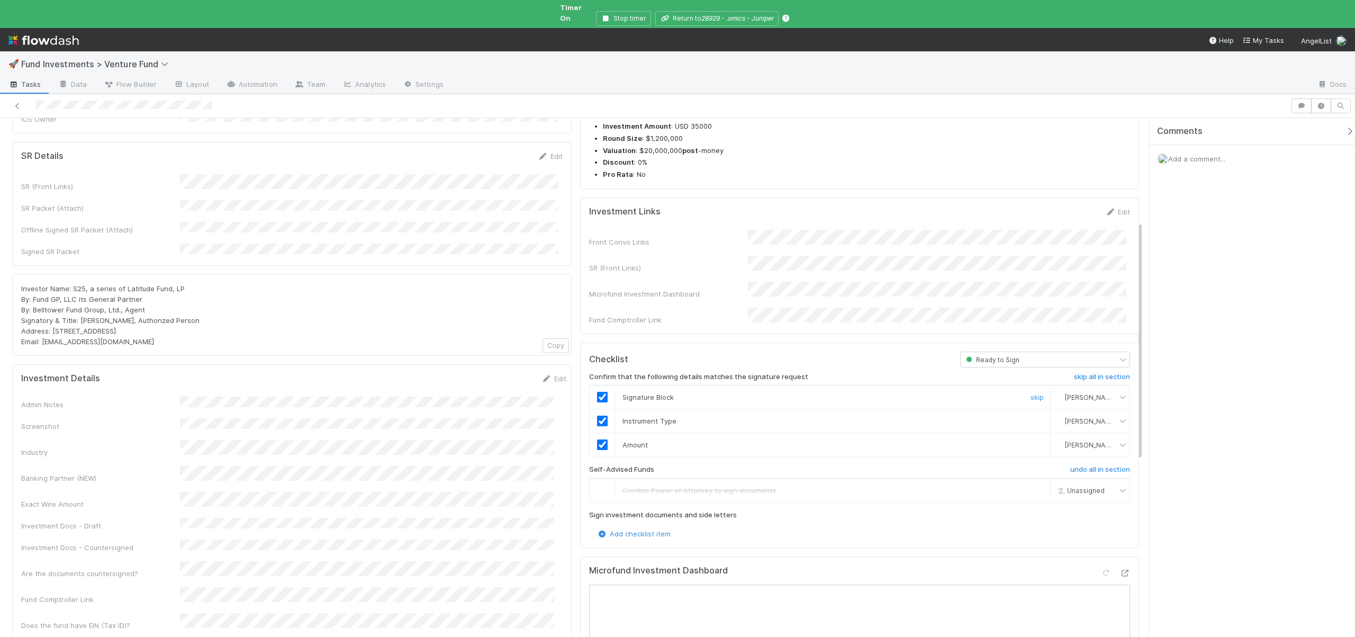
scroll to position [0, 0]
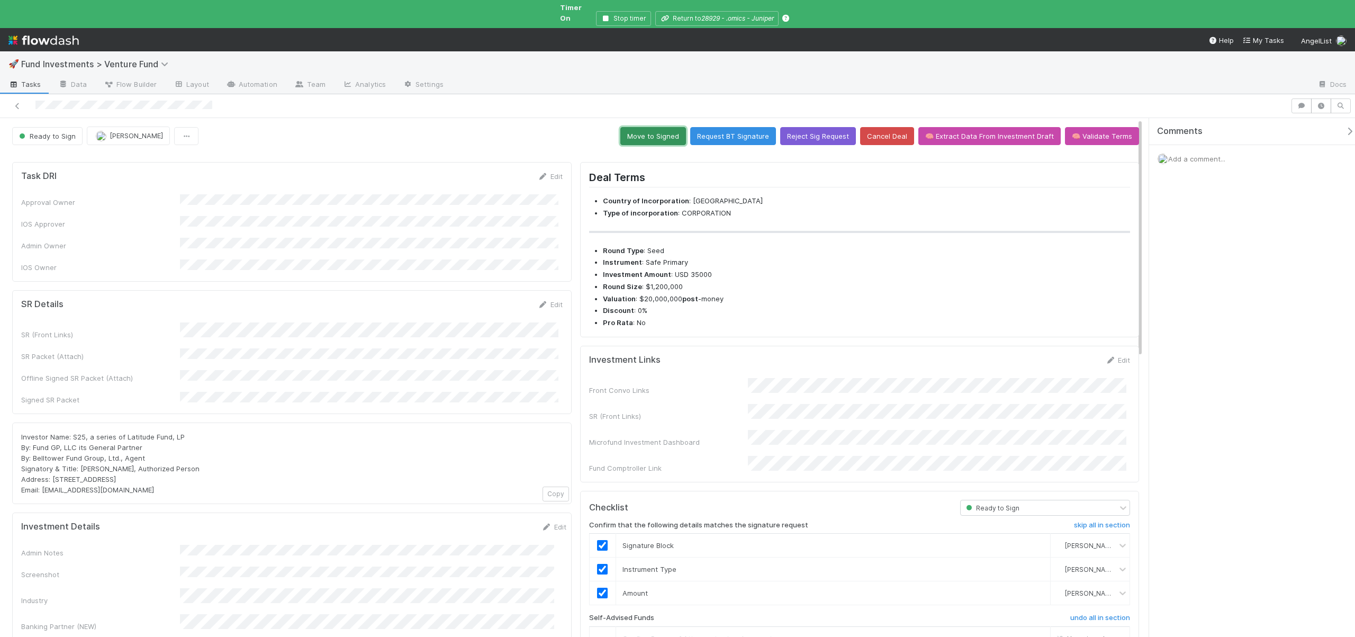
click at [656, 127] on button "Move to Signed" at bounding box center [653, 136] width 66 height 18
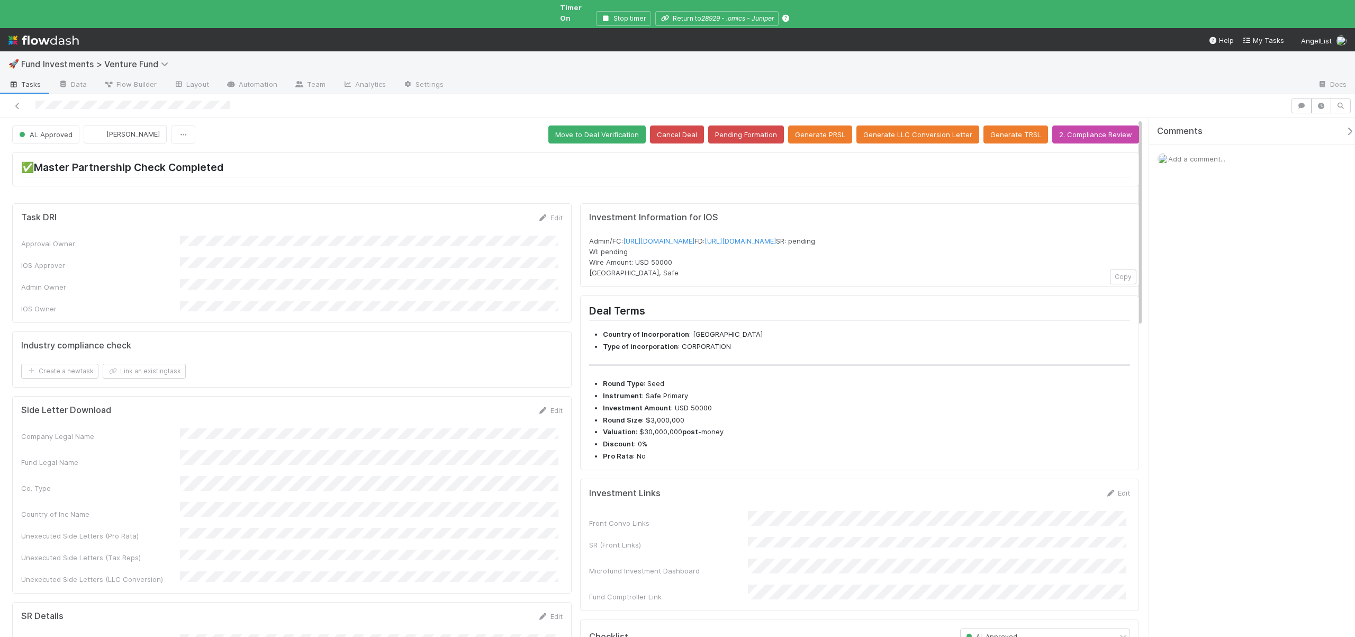
scroll to position [2, 0]
click at [1068, 505] on button "Save" at bounding box center [1074, 496] width 30 height 18
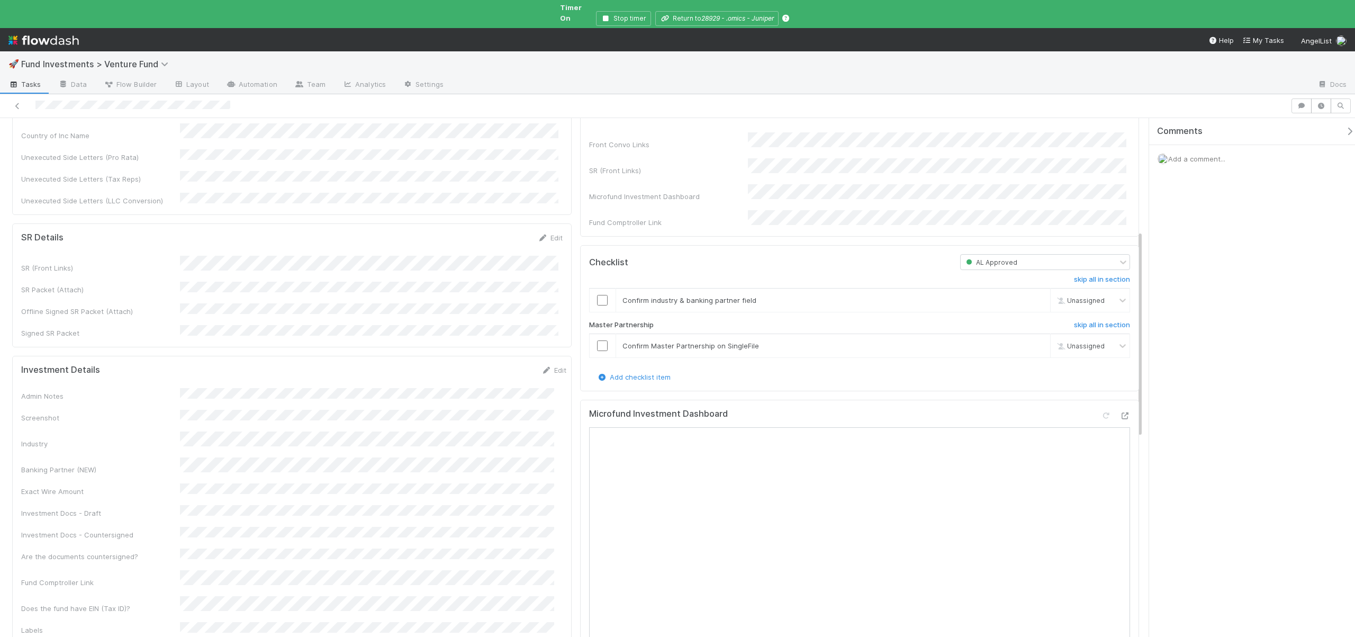
scroll to position [387, 0]
click at [168, 506] on div "Admin Notes Screenshot Industry Banking Partner (NEW) Exact Wire Amount Investm…" at bounding box center [293, 555] width 545 height 333
click at [165, 565] on div "Investment Docs - Draft" at bounding box center [100, 570] width 159 height 11
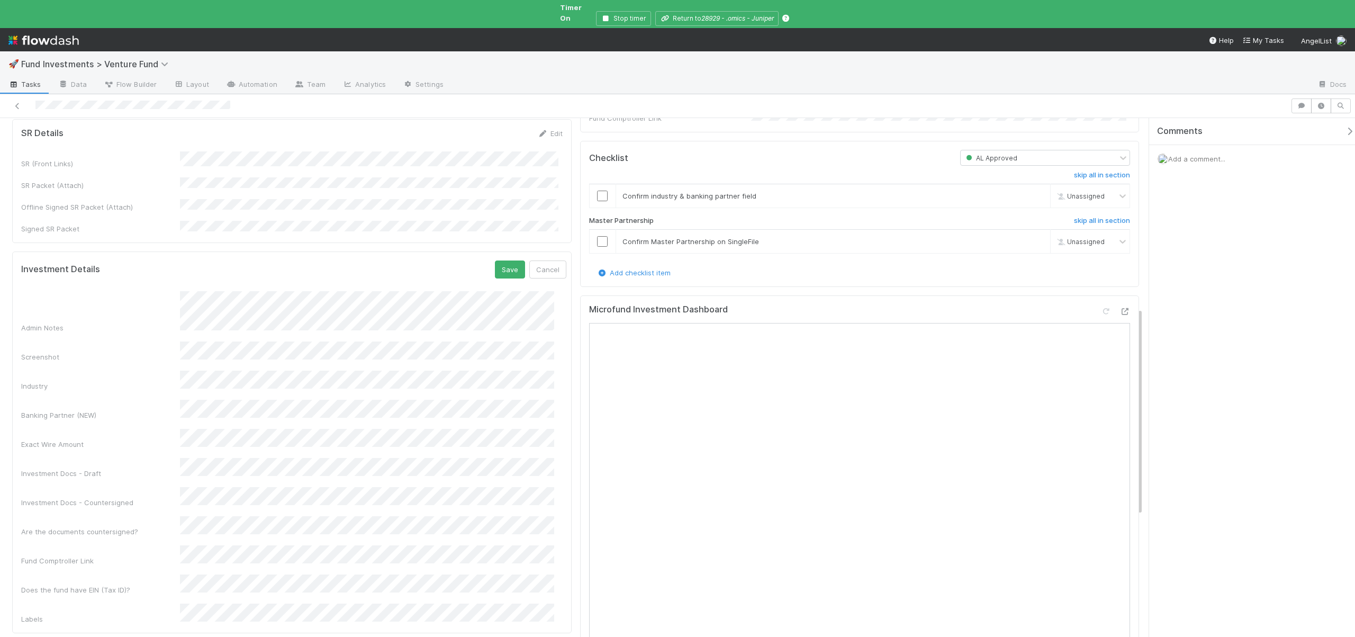
scroll to position [492, 0]
click at [495, 253] on button "Save" at bounding box center [510, 262] width 30 height 18
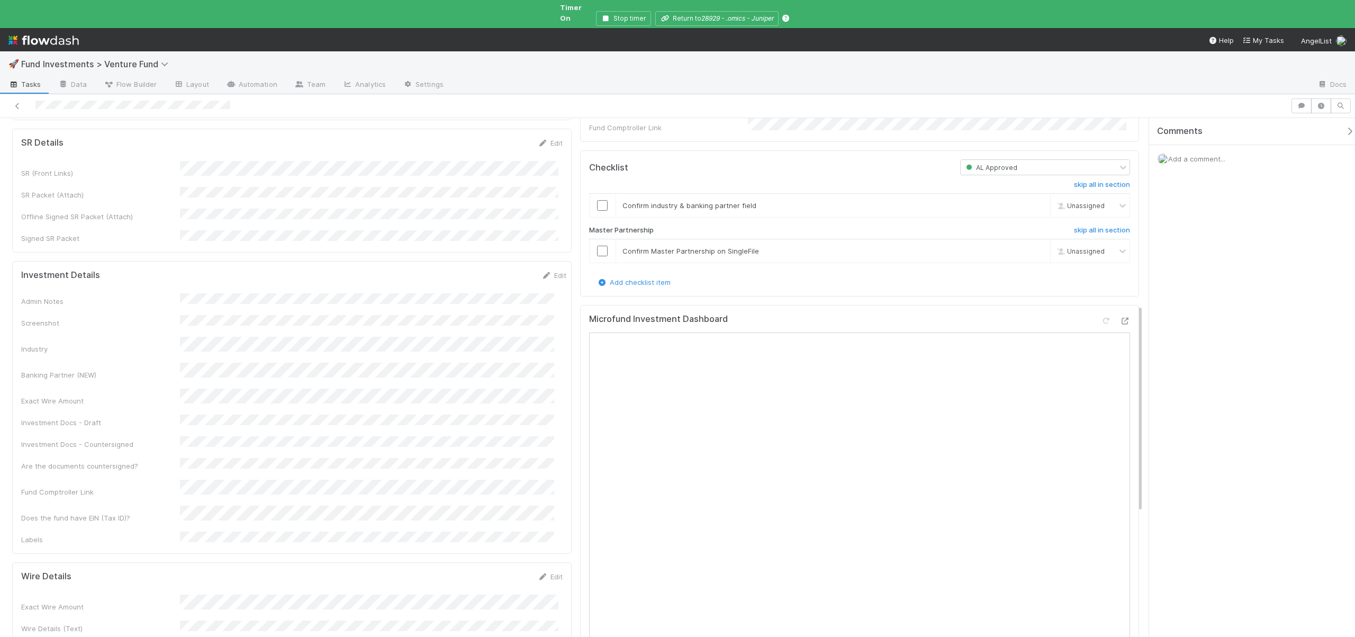
scroll to position [473, 0]
click at [597, 203] on input "checkbox" at bounding box center [602, 207] width 11 height 11
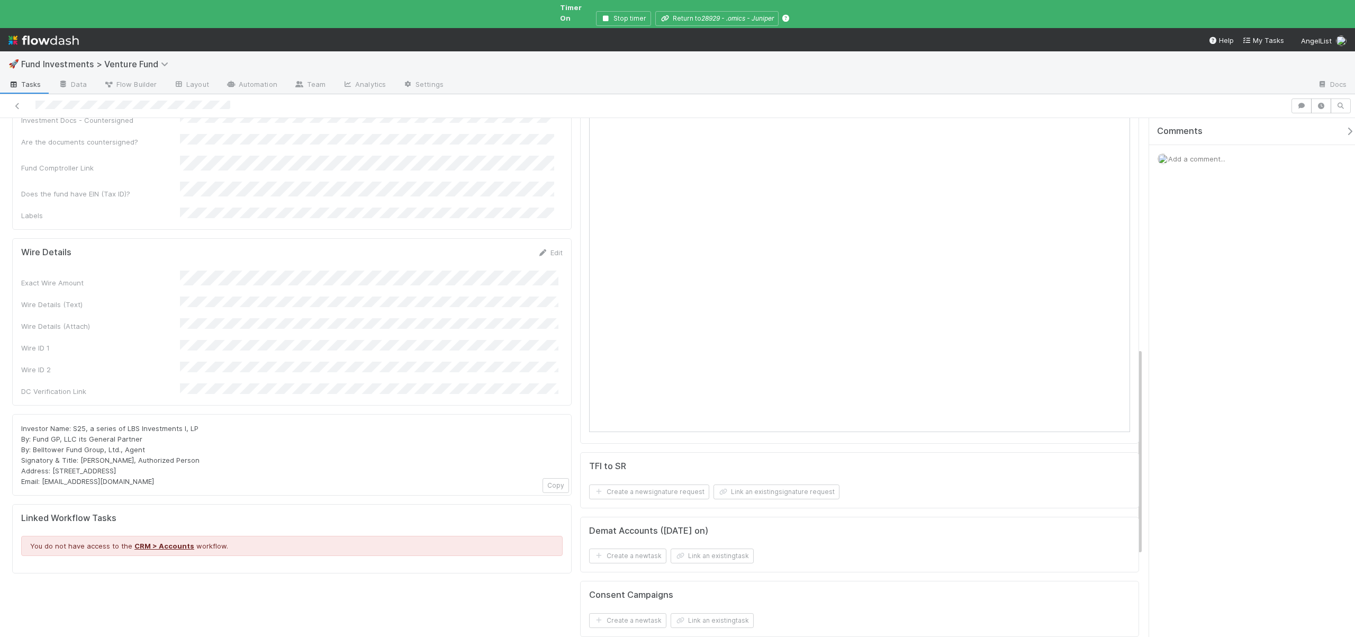
scroll to position [812, 0]
click at [139, 421] on span "Investor Name: S25, a series of LBS Investments I, LP By: Fund GP, LLC its Gene…" at bounding box center [110, 451] width 178 height 61
drag, startPoint x: 124, startPoint y: 321, endPoint x: 194, endPoint y: 322, distance: 70.4
click at [194, 420] on div "Investor Name: S25, a series of LBS Investments I, LP By: Fund GP, LLC its Gene…" at bounding box center [291, 452] width 541 height 64
copy span "LBS Investments I, LP"
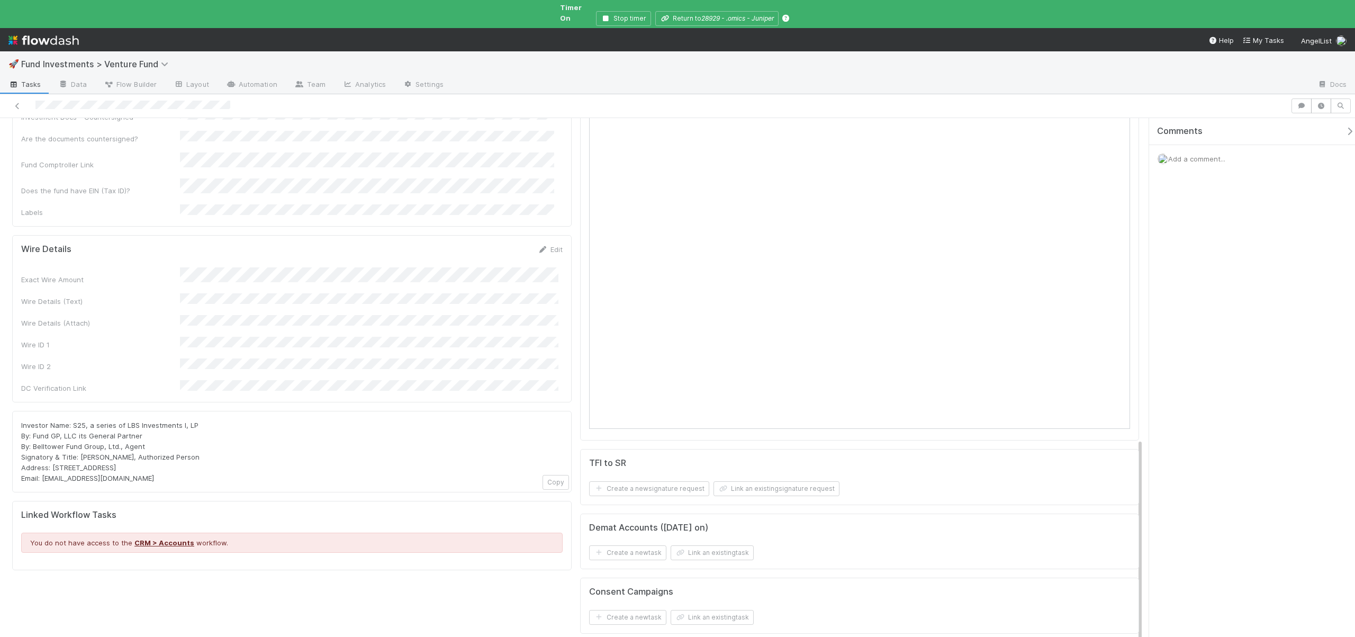
click at [188, 411] on div "Investor Name: S25, a series of LBS Investments I, LP By: Fund GP, LLC its Gene…" at bounding box center [291, 452] width 559 height 82
drag, startPoint x: 195, startPoint y: 319, endPoint x: 71, endPoint y: 322, distance: 123.4
click at [71, 420] on div "Investor Name: S25, a series of LBS Investments I, LP By: Fund GP, LLC its Gene…" at bounding box center [291, 452] width 541 height 64
copy span "S25, a series of LBS Investments I, LP"
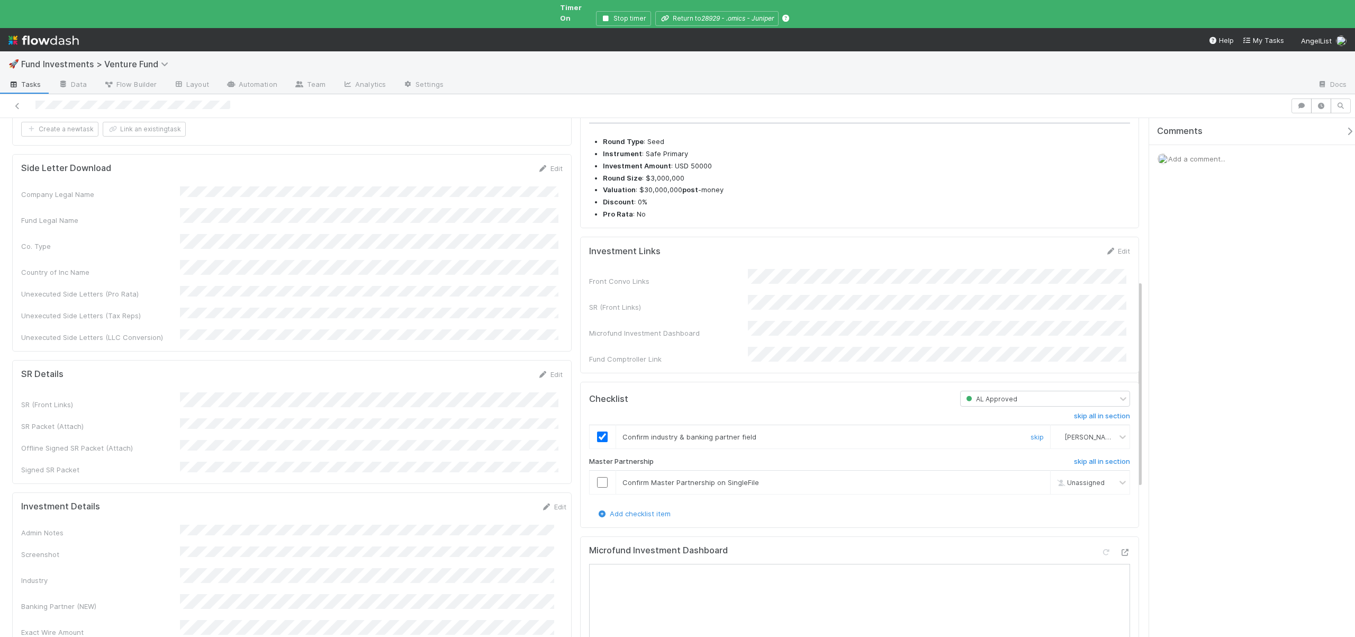
scroll to position [239, 0]
click at [592, 482] on td at bounding box center [602, 487] width 26 height 24
click at [598, 487] on input "checkbox" at bounding box center [602, 487] width 11 height 11
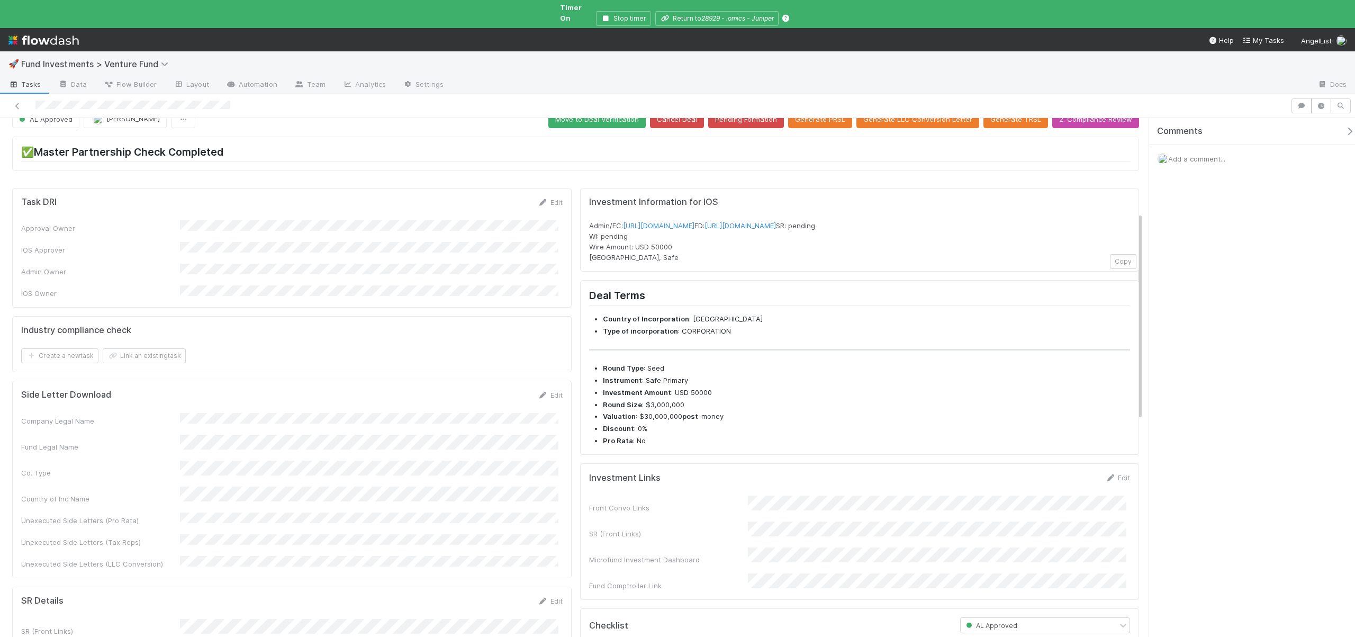
scroll to position [0, 0]
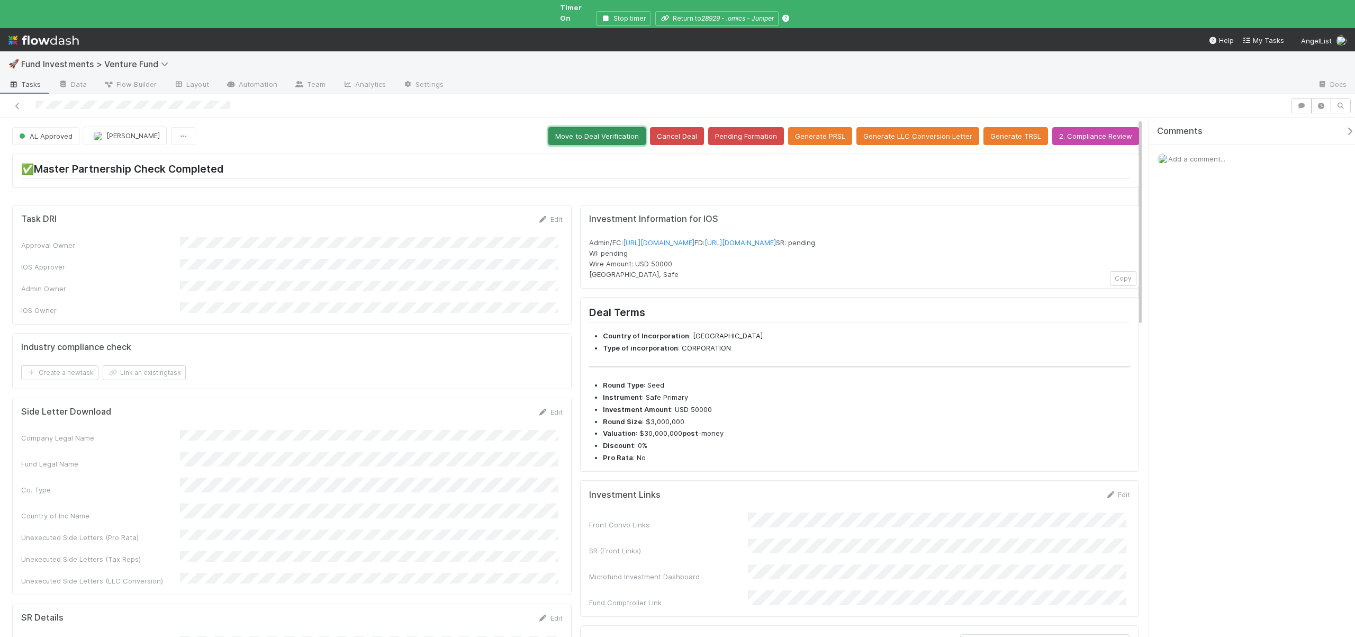
click at [597, 130] on button "Move to Deal Verification" at bounding box center [596, 136] width 97 height 18
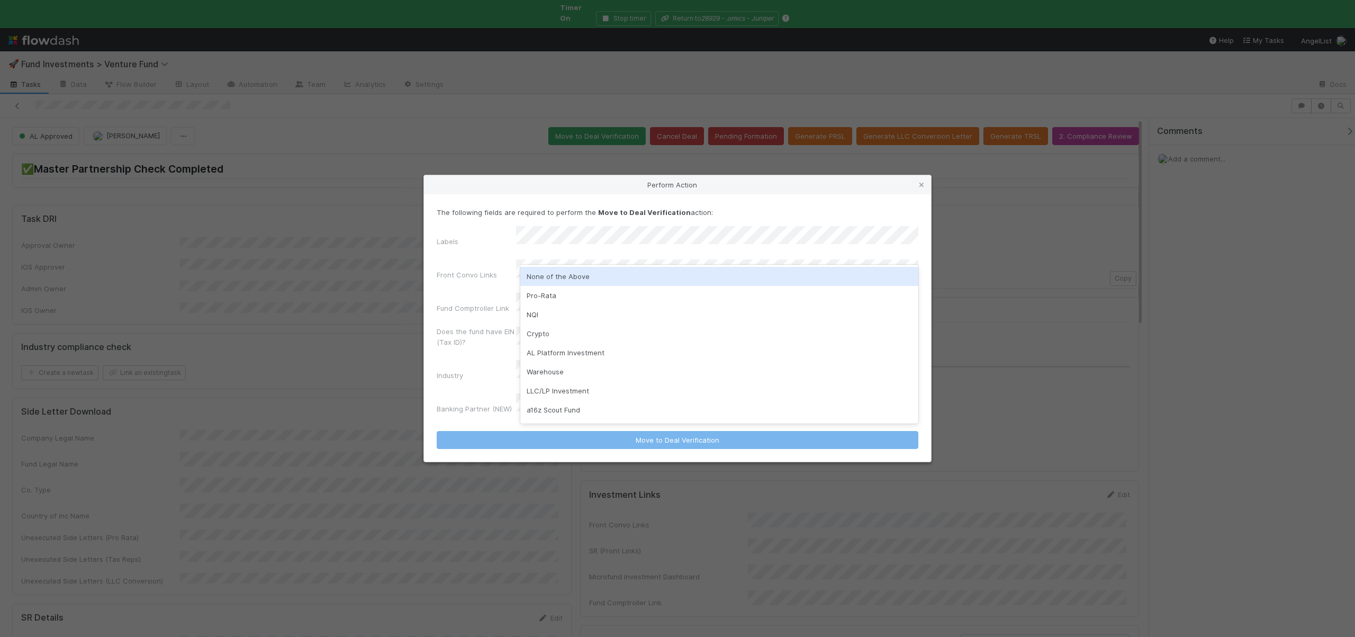
click at [553, 270] on div "None of the Above" at bounding box center [719, 276] width 398 height 19
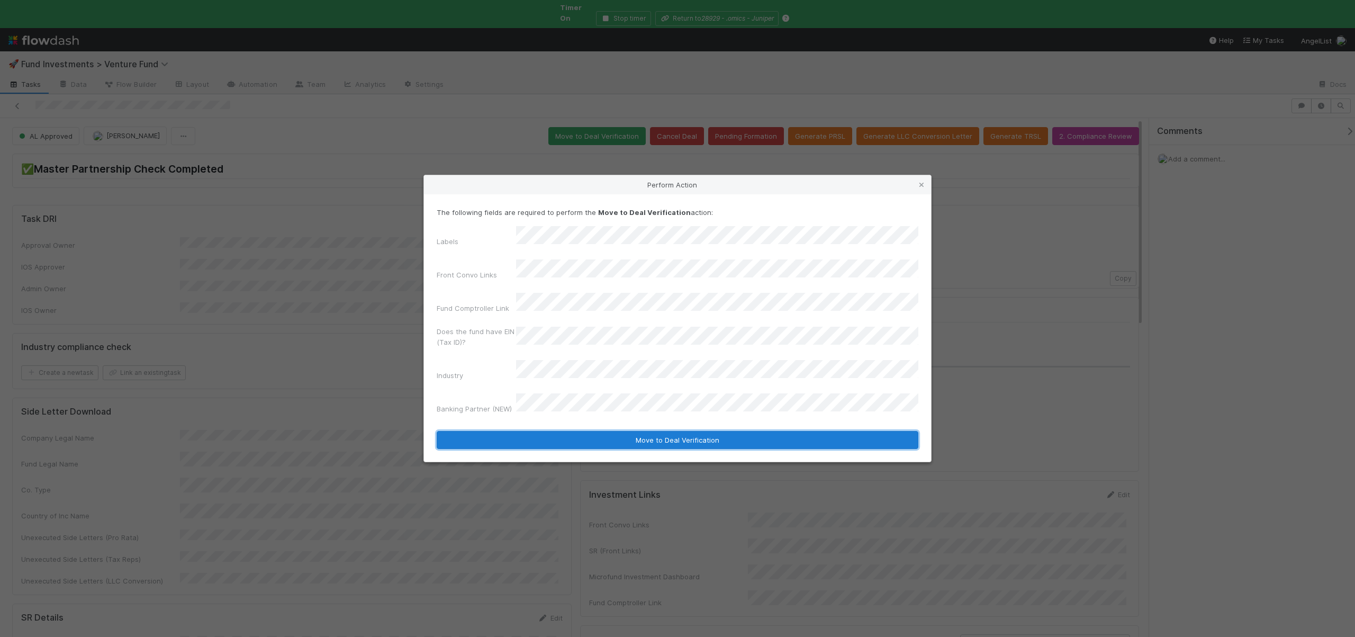
click at [612, 431] on button "Move to Deal Verification" at bounding box center [678, 440] width 482 height 18
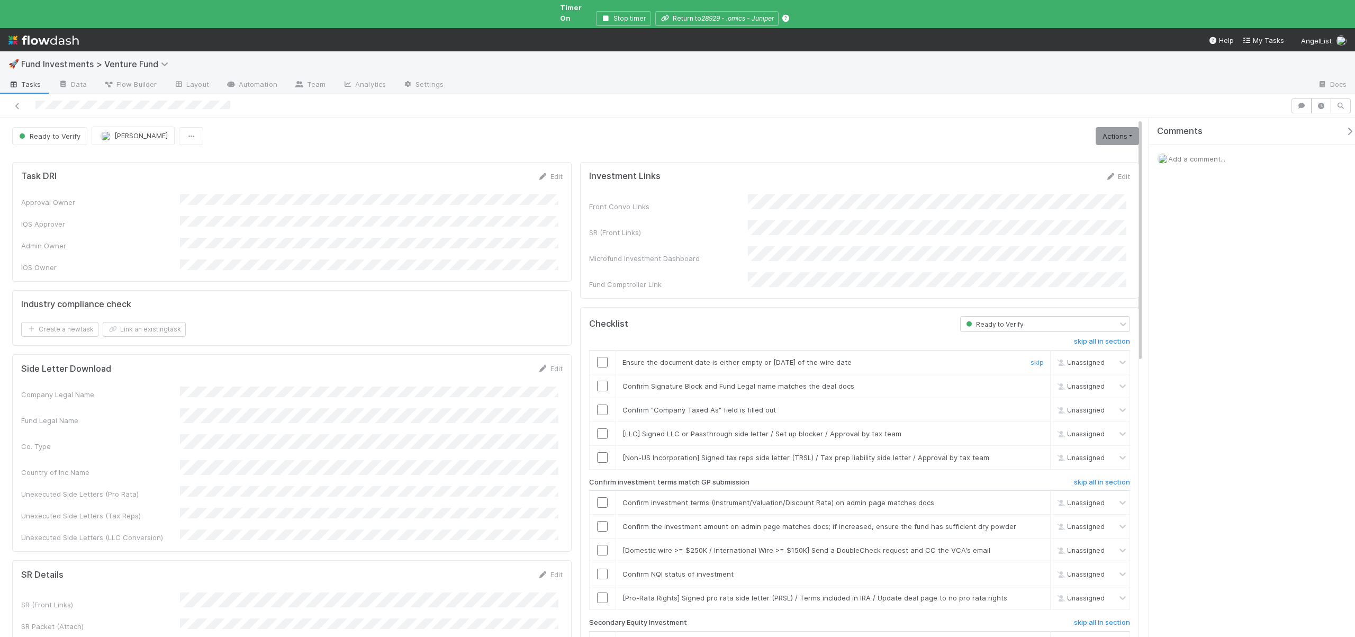
click at [598, 357] on input "checkbox" at bounding box center [602, 362] width 11 height 11
checkbox input "true"
click at [597, 381] on input "checkbox" at bounding box center [602, 386] width 11 height 11
click at [597, 404] on input "checkbox" at bounding box center [602, 409] width 11 height 11
click at [1031, 429] on link "skip" at bounding box center [1037, 433] width 13 height 8
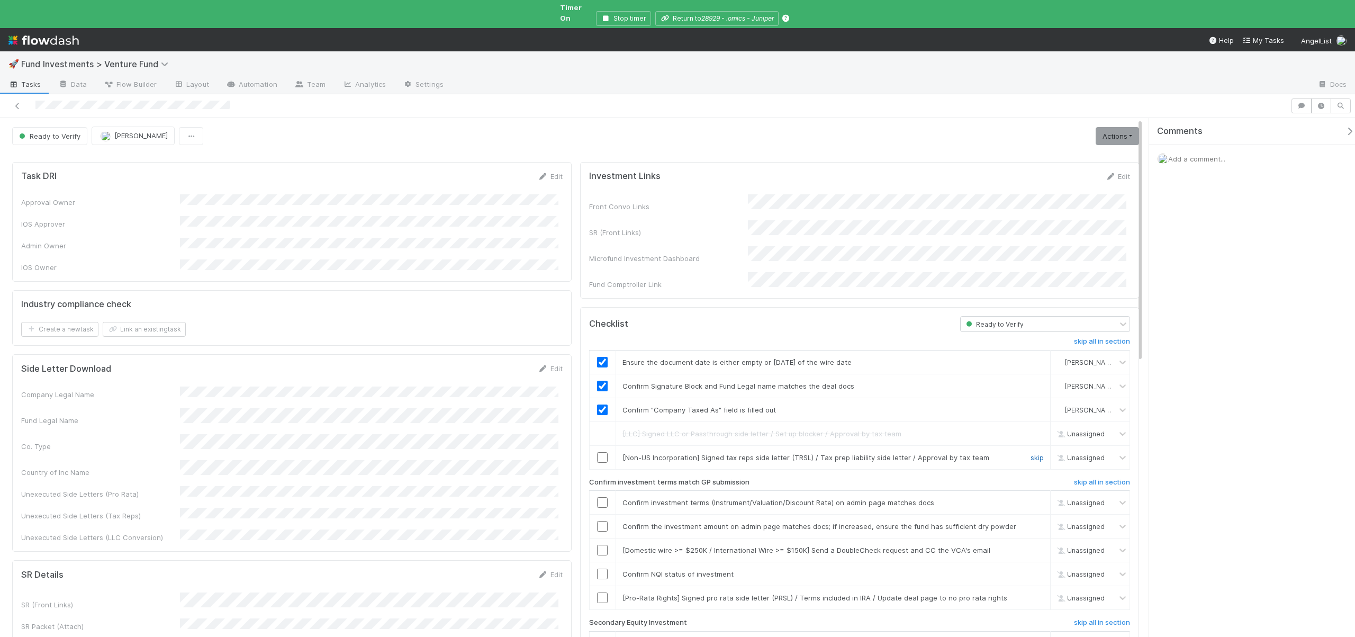
click at [1031, 453] on link "skip" at bounding box center [1037, 457] width 13 height 8
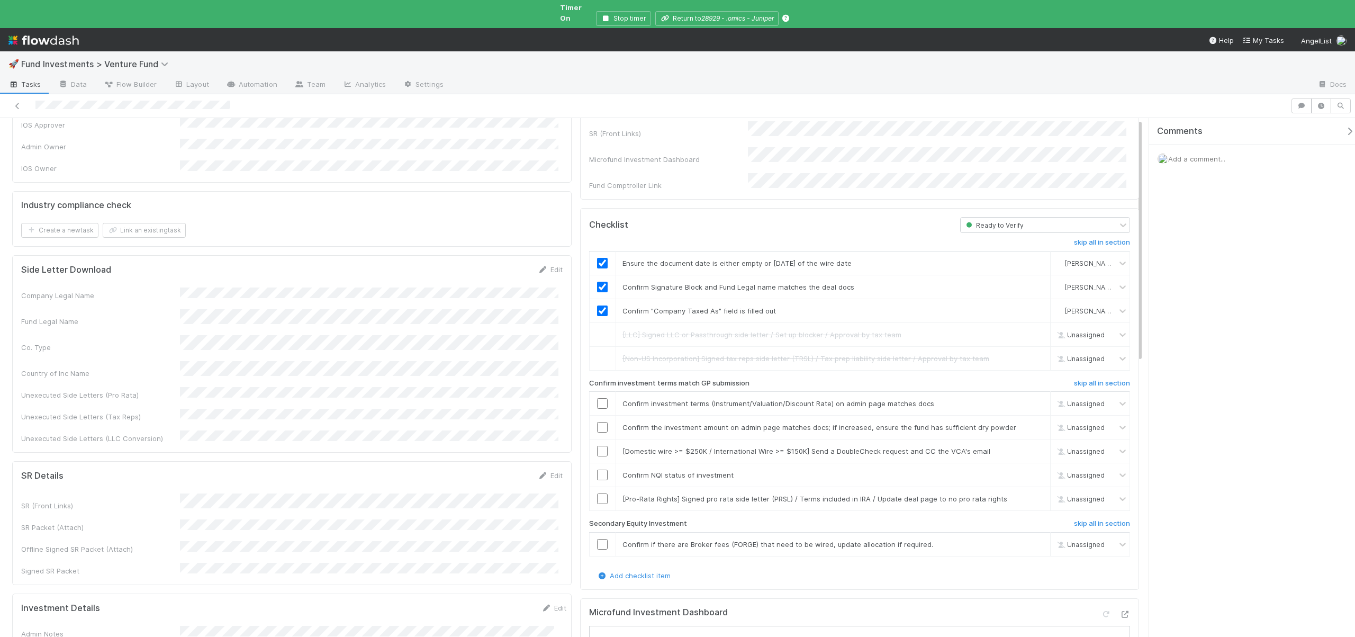
scroll to position [104, 0]
click at [600, 393] on input "checkbox" at bounding box center [602, 398] width 11 height 11
click at [598, 417] on input "checkbox" at bounding box center [602, 422] width 11 height 11
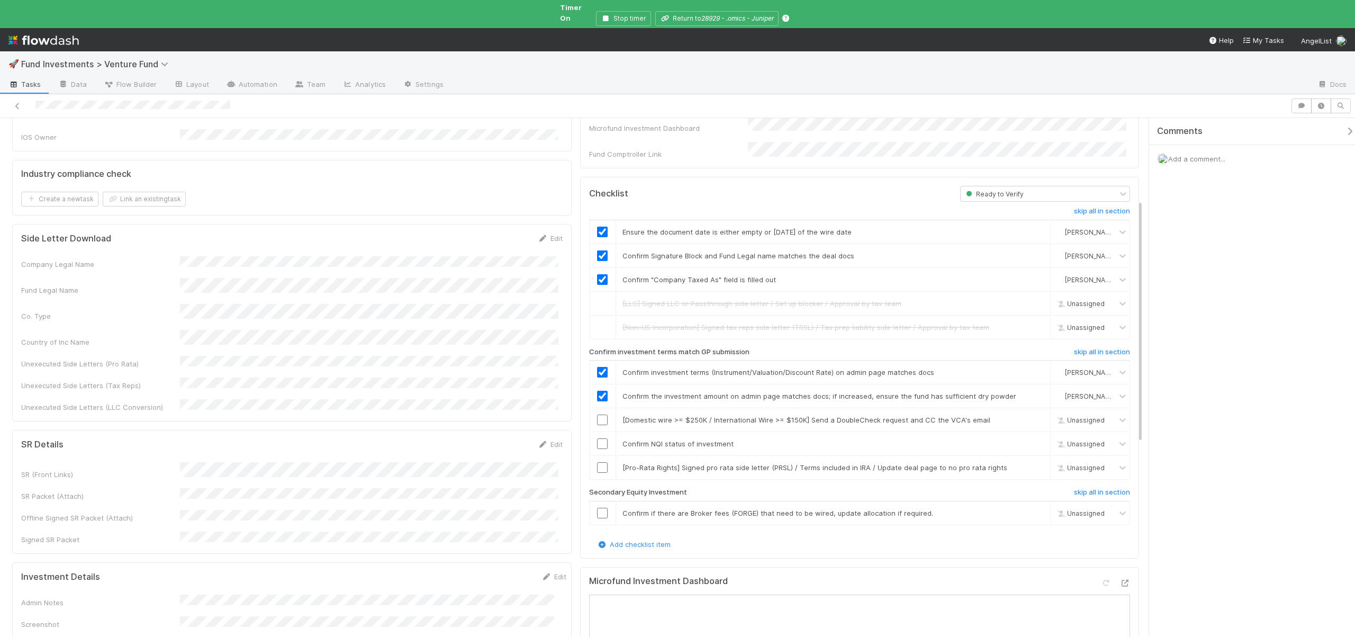
scroll to position [116, 0]
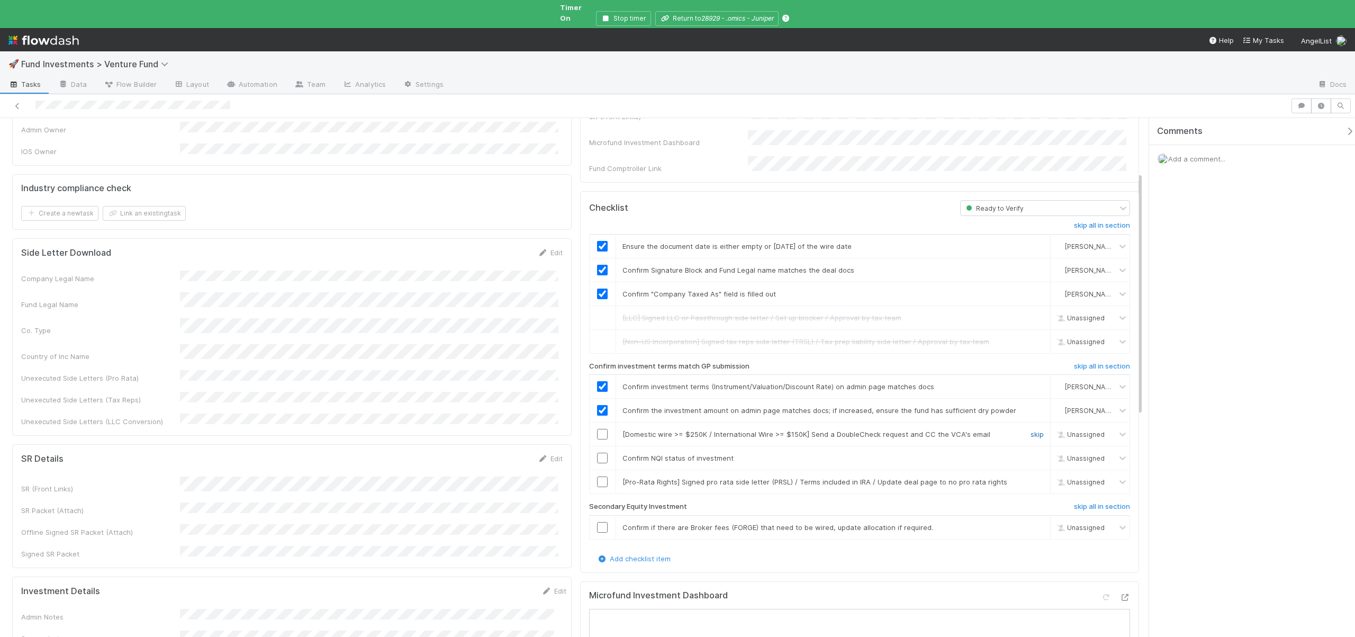
click at [1032, 430] on link "skip" at bounding box center [1037, 434] width 13 height 8
click at [599, 453] on input "checkbox" at bounding box center [602, 458] width 11 height 11
click at [1028, 476] on div "skip" at bounding box center [1036, 481] width 32 height 11
click at [1031, 477] on link "skip" at bounding box center [1037, 481] width 13 height 8
click at [1031, 523] on link "skip" at bounding box center [1037, 527] width 13 height 8
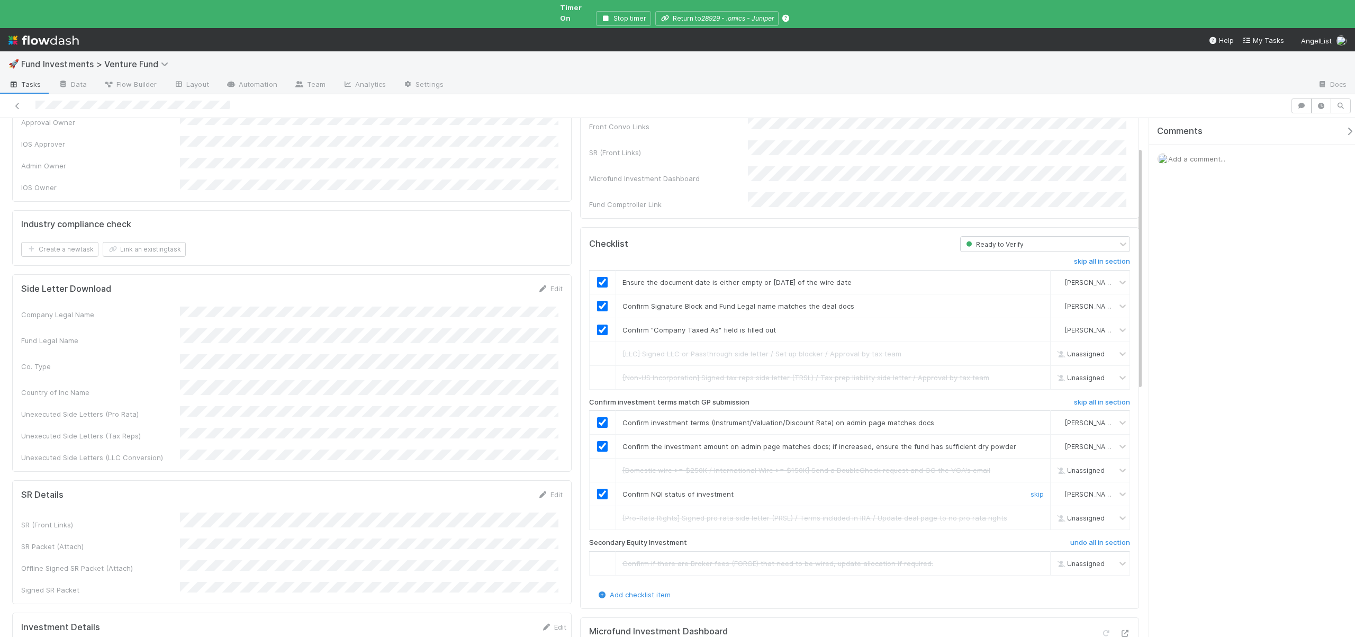
scroll to position [0, 0]
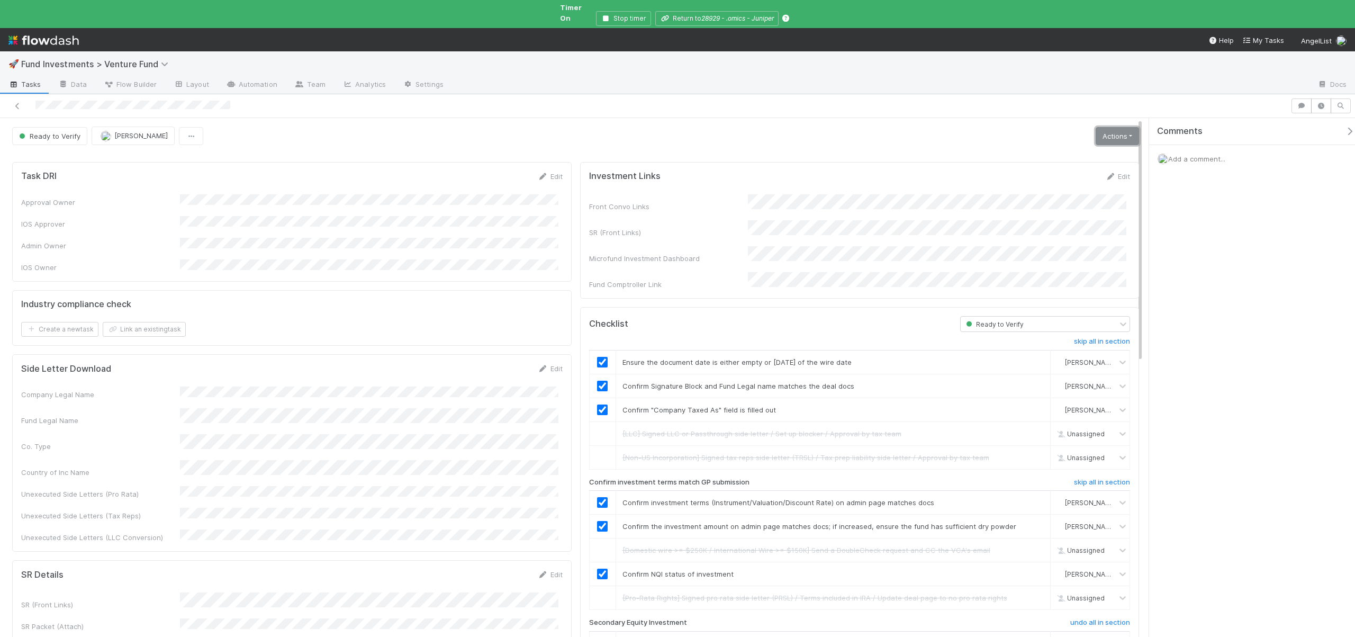
click at [1102, 128] on link "Actions" at bounding box center [1117, 136] width 43 height 18
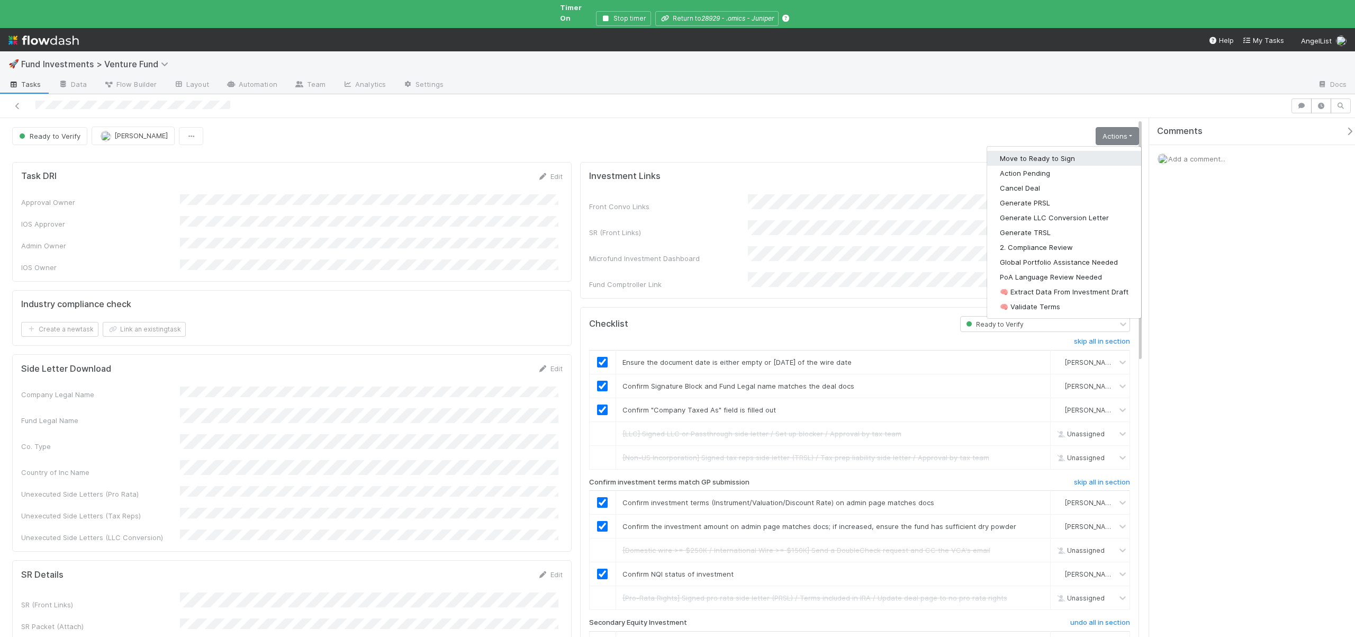
click at [1018, 151] on button "Move to Ready to Sign" at bounding box center [1064, 158] width 154 height 15
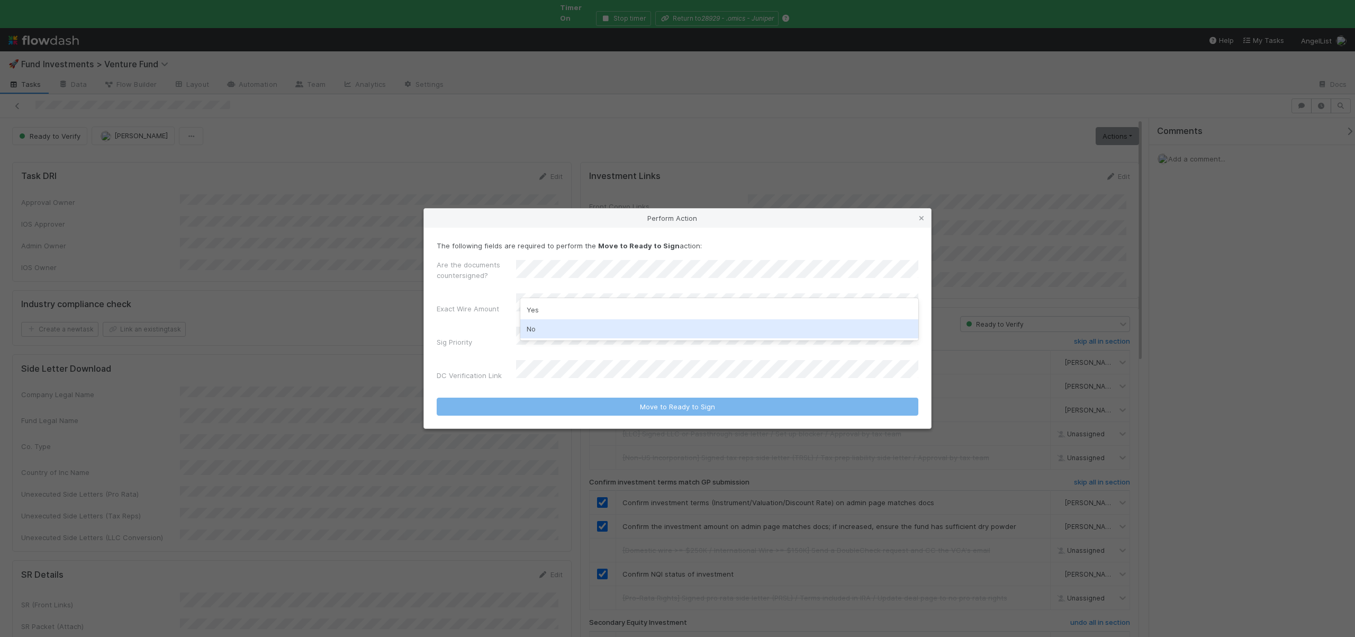
click at [530, 332] on div "No" at bounding box center [719, 328] width 398 height 19
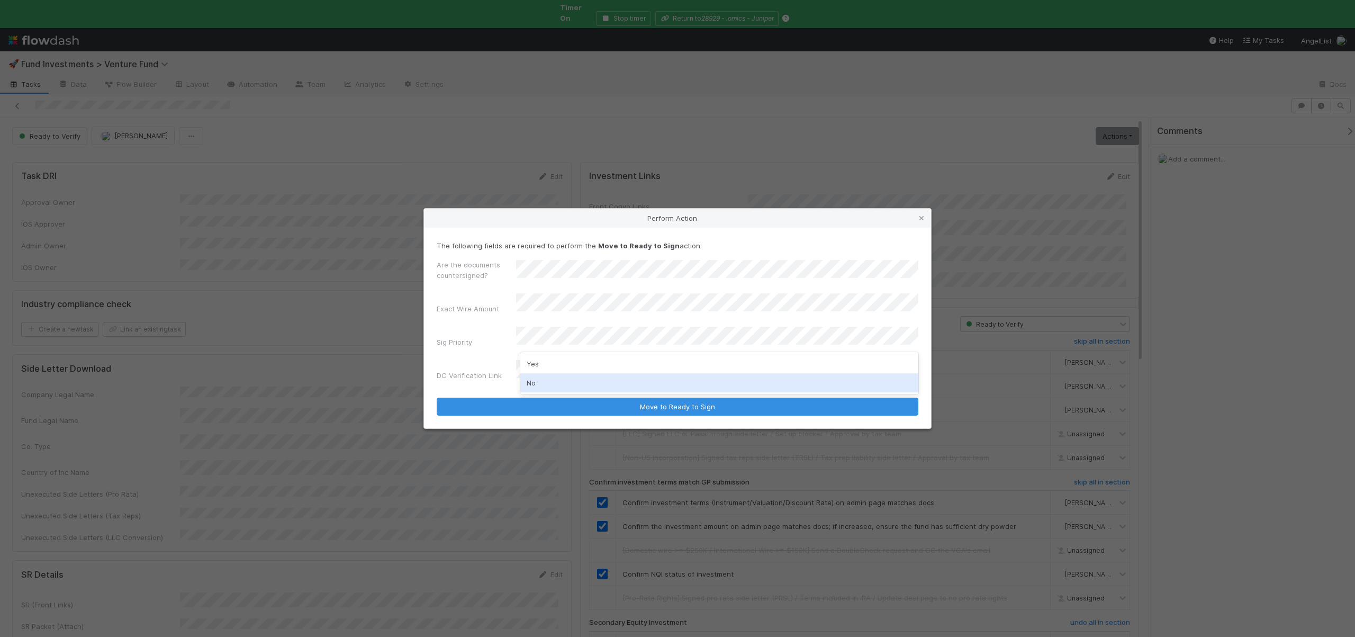
click at [528, 382] on div "No" at bounding box center [719, 382] width 398 height 19
click at [437, 397] on button "Move to Ready to Sign" at bounding box center [678, 406] width 482 height 18
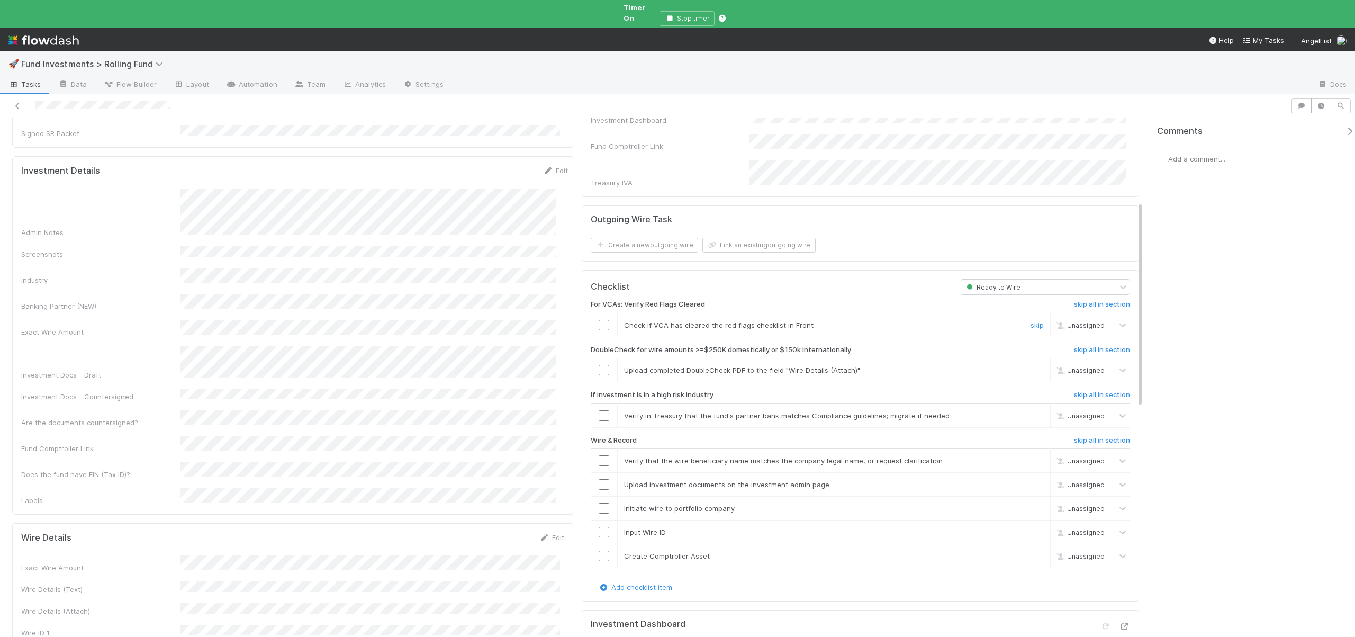
scroll to position [212, 0]
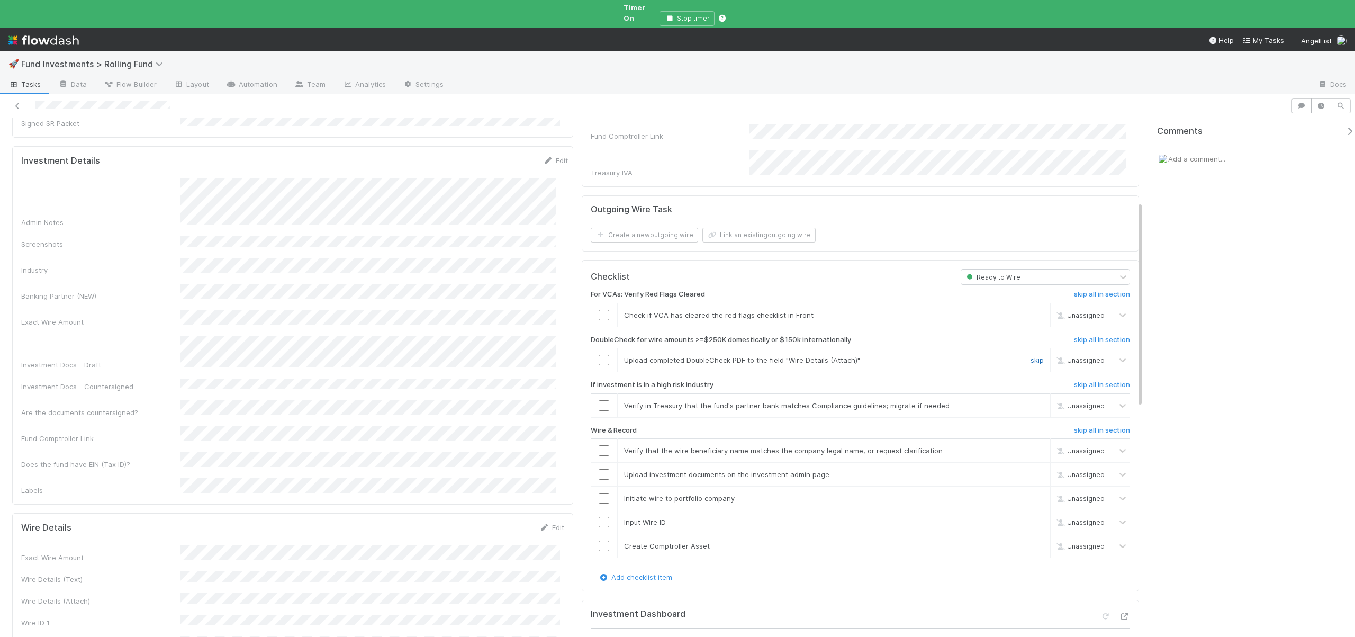
click at [1031, 356] on link "skip" at bounding box center [1037, 360] width 13 height 8
click at [1031, 401] on link "skip" at bounding box center [1037, 405] width 13 height 8
click at [600, 445] on input "checkbox" at bounding box center [604, 450] width 11 height 11
click at [599, 469] on input "checkbox" at bounding box center [604, 474] width 11 height 11
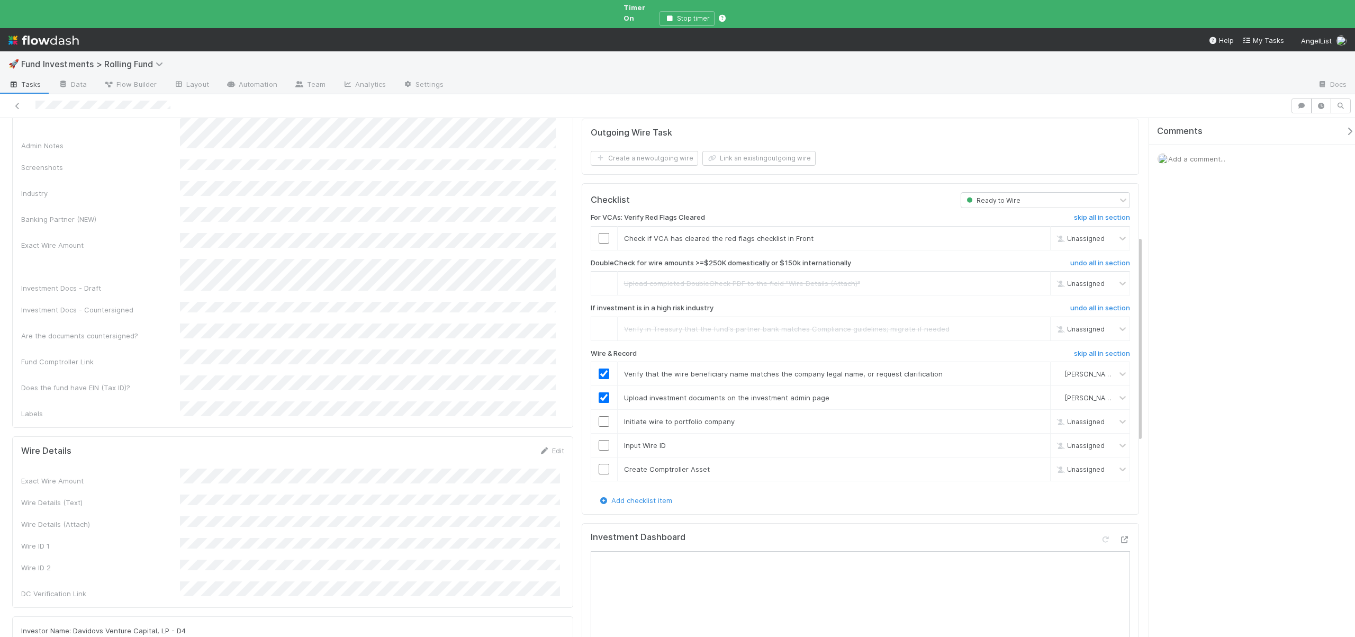
scroll to position [300, 0]
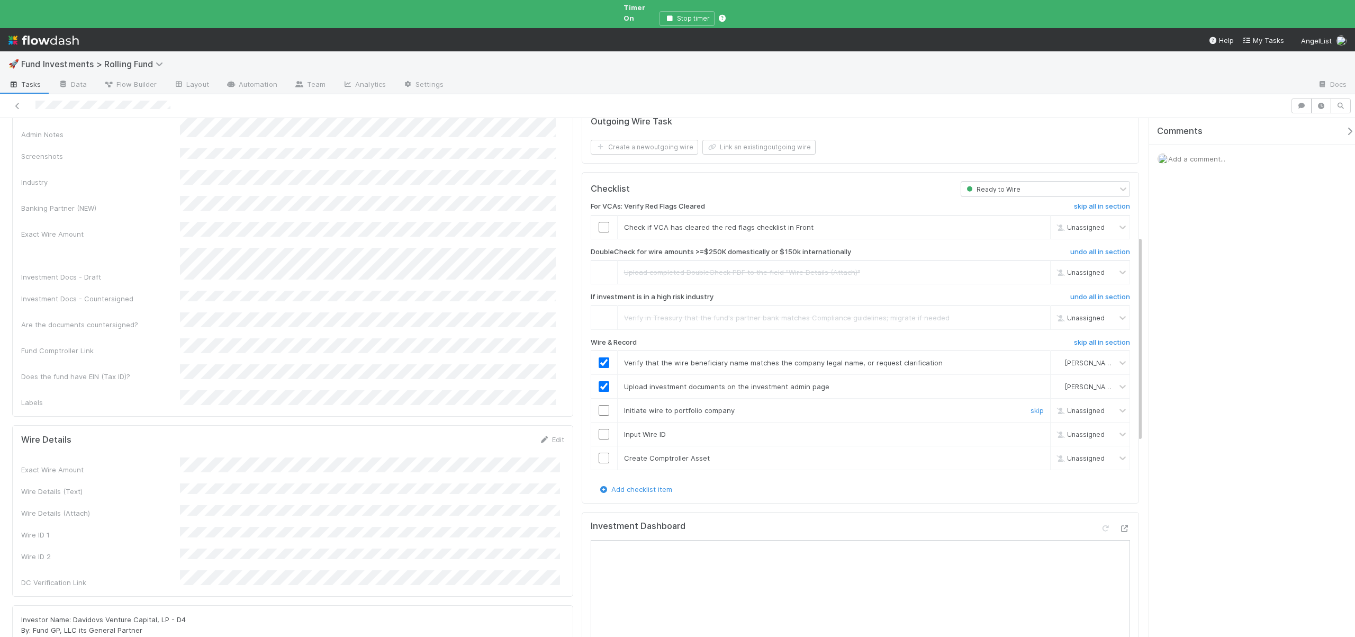
click at [601, 405] on input "checkbox" at bounding box center [604, 410] width 11 height 11
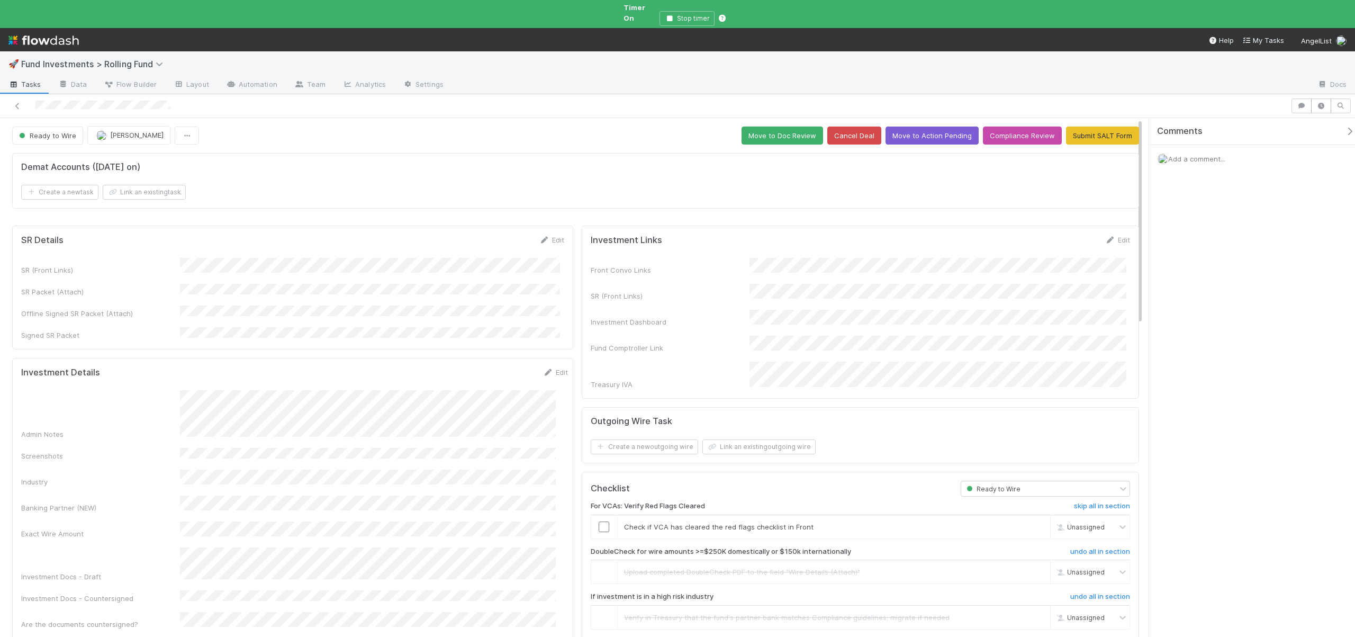
scroll to position [0, 0]
checkbox input "true"
click at [945, 127] on button "Move to Action Pending" at bounding box center [932, 136] width 93 height 18
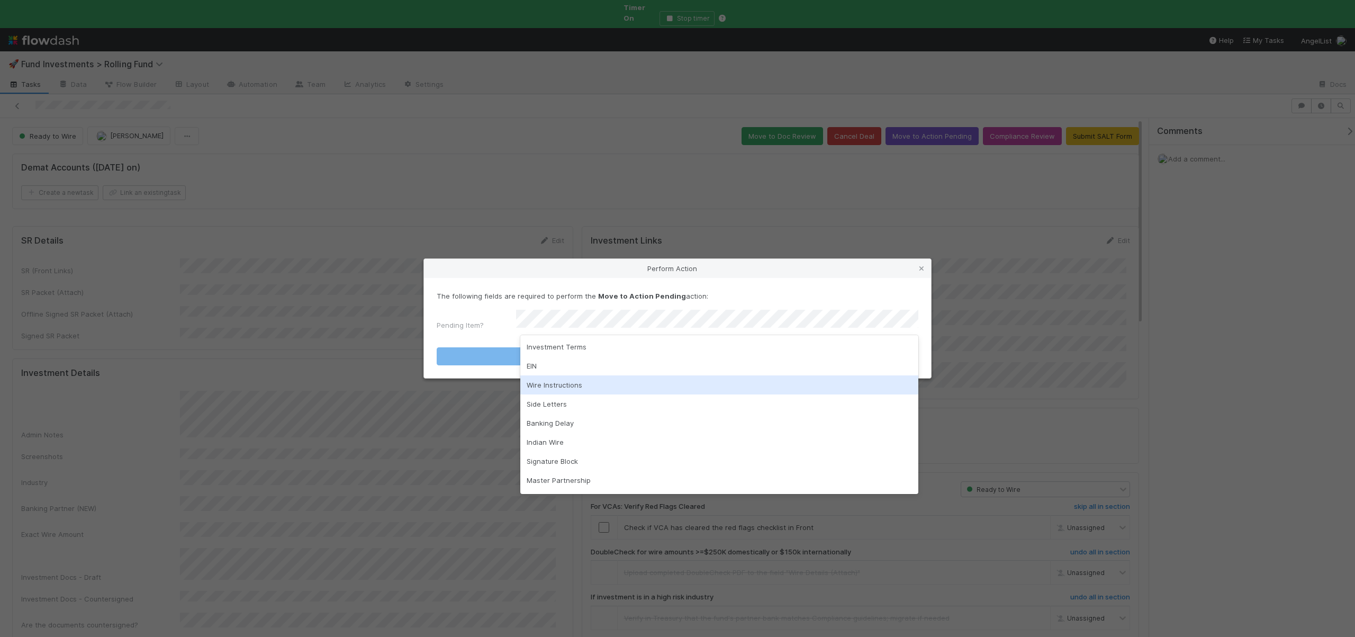
click at [533, 383] on div "Wire Instructions" at bounding box center [719, 384] width 398 height 19
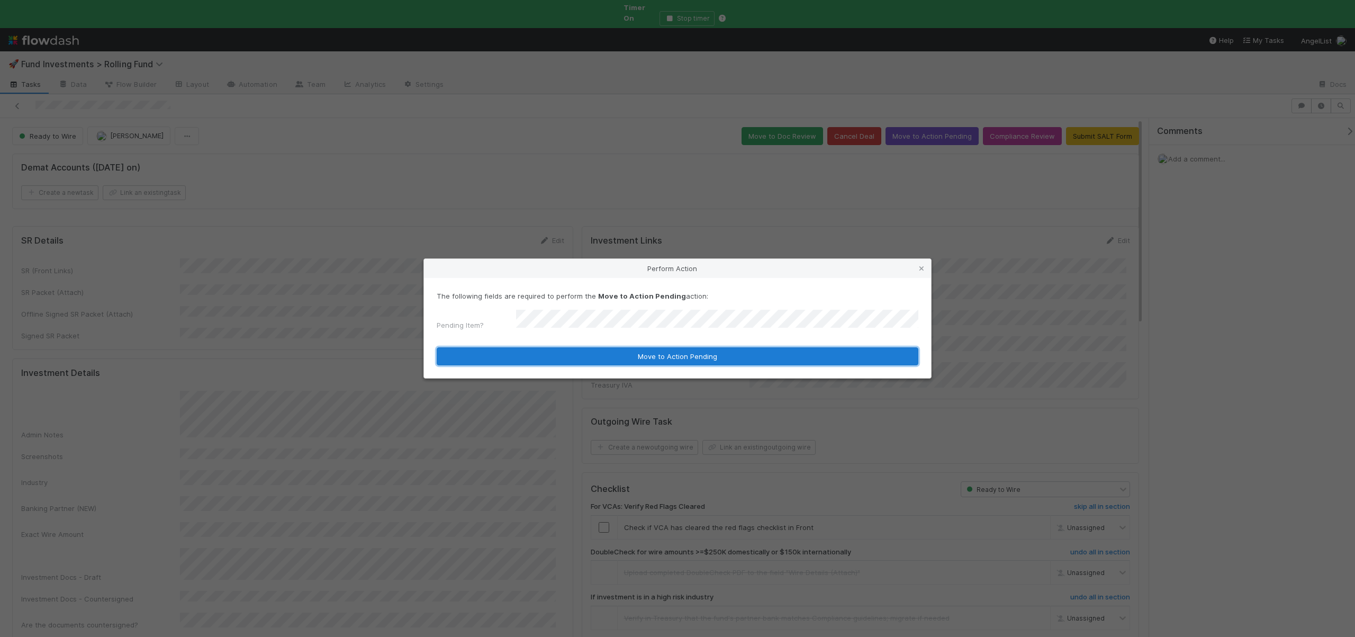
click at [620, 348] on button "Move to Action Pending" at bounding box center [678, 356] width 482 height 18
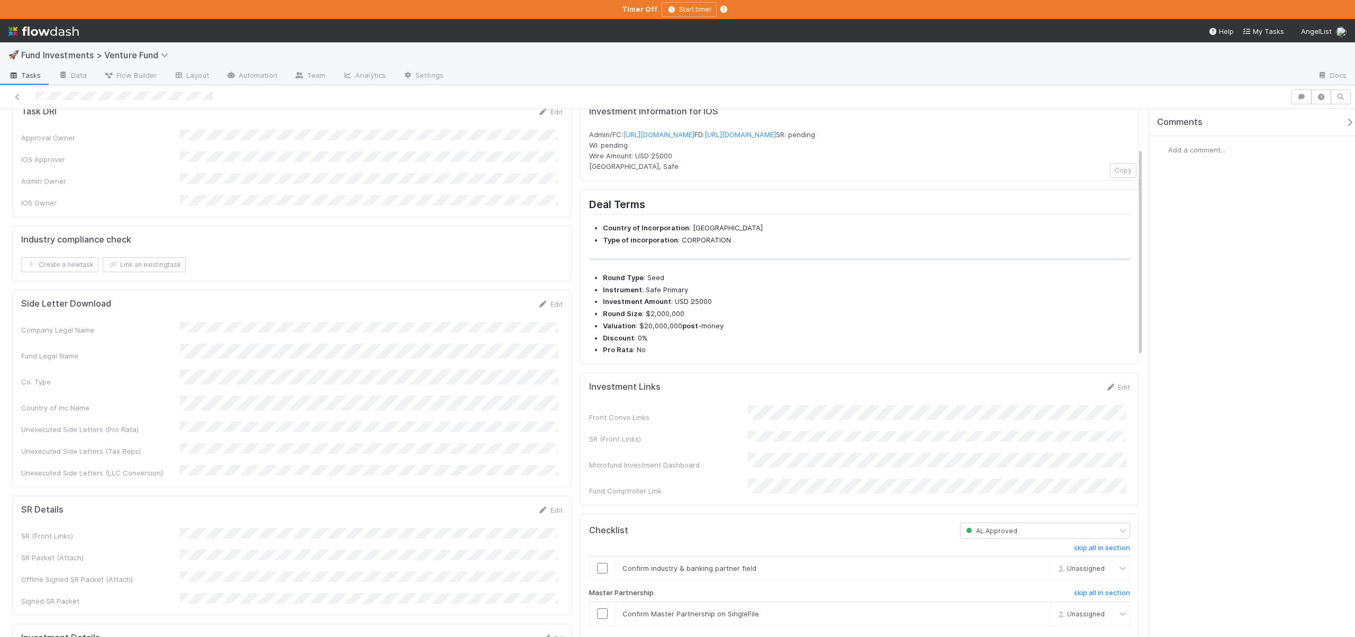
scroll to position [442, 0]
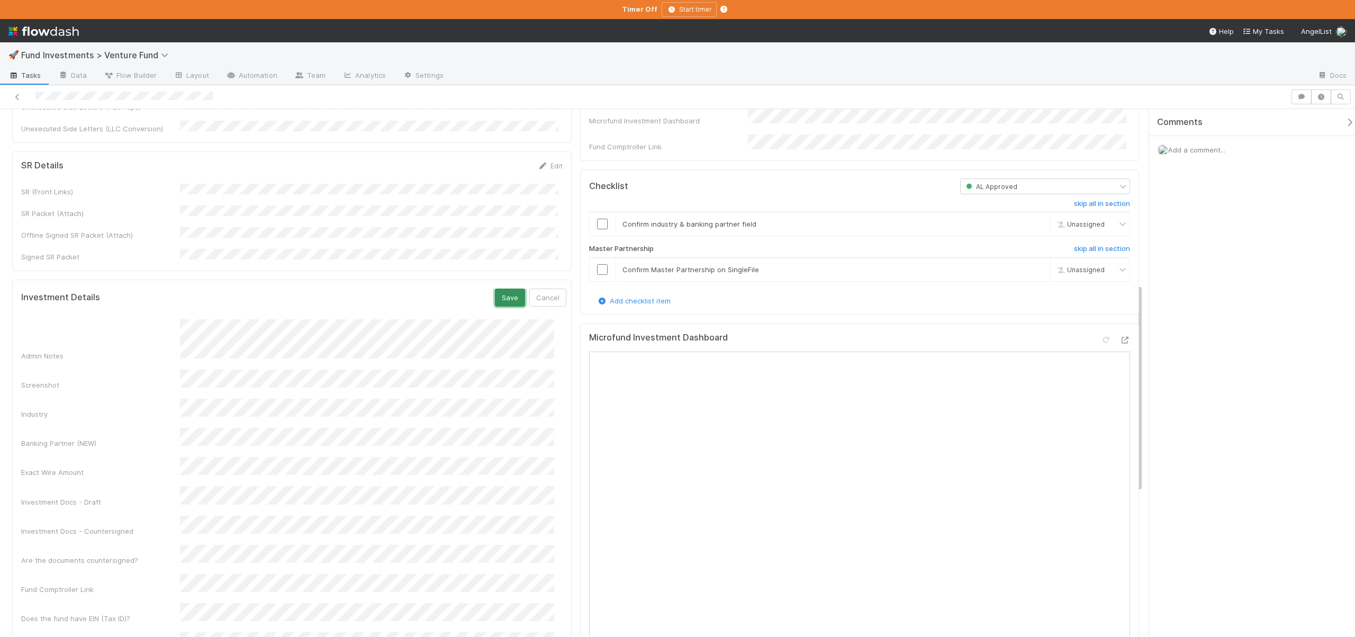
click at [498, 288] on button "Save" at bounding box center [510, 297] width 30 height 18
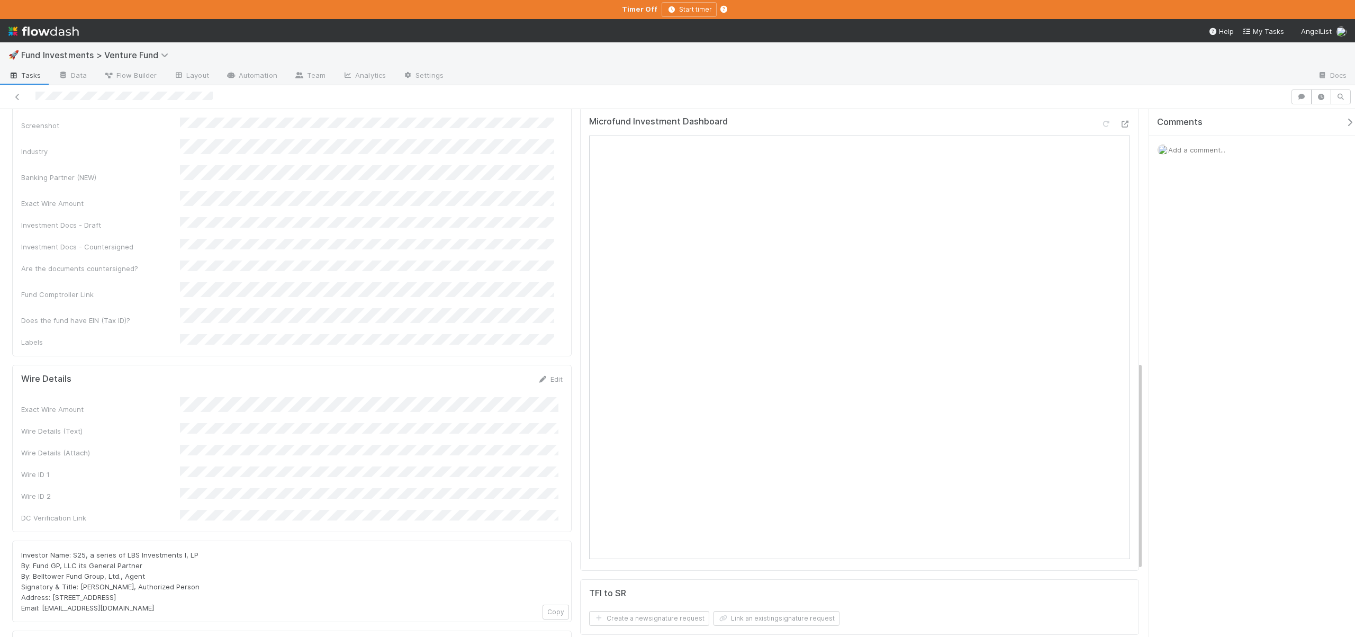
scroll to position [661, 0]
click at [500, 371] on button "Save" at bounding box center [506, 380] width 30 height 18
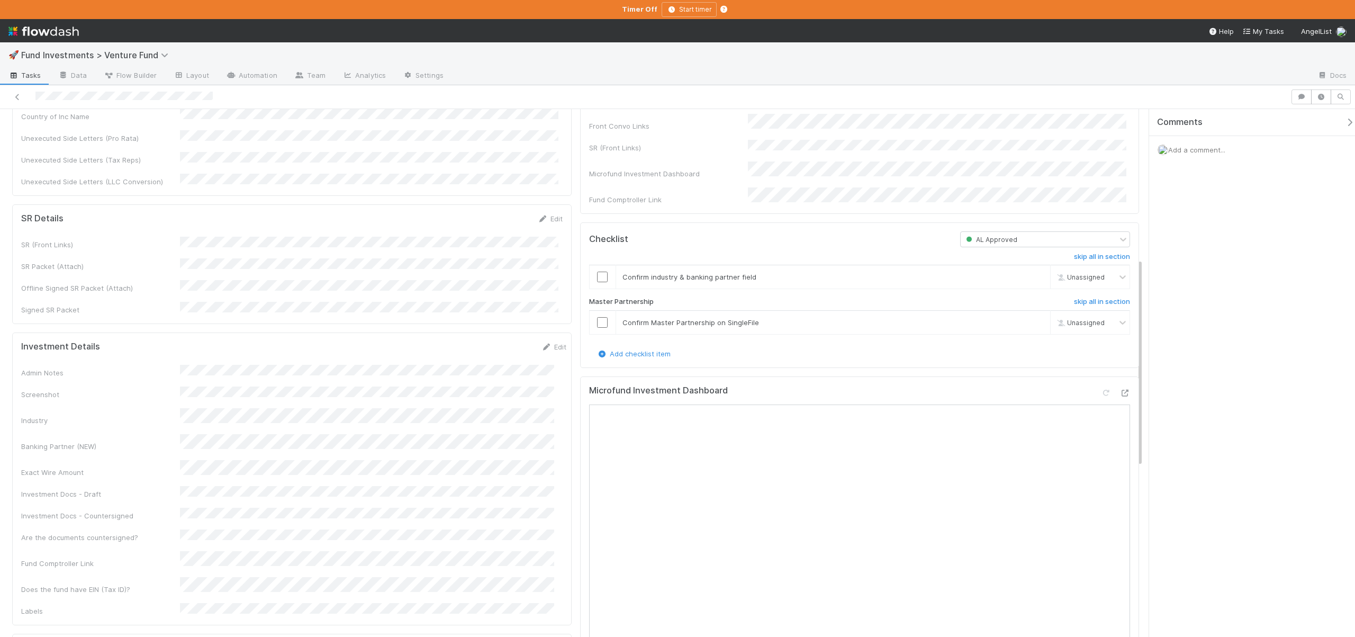
scroll to position [377, 0]
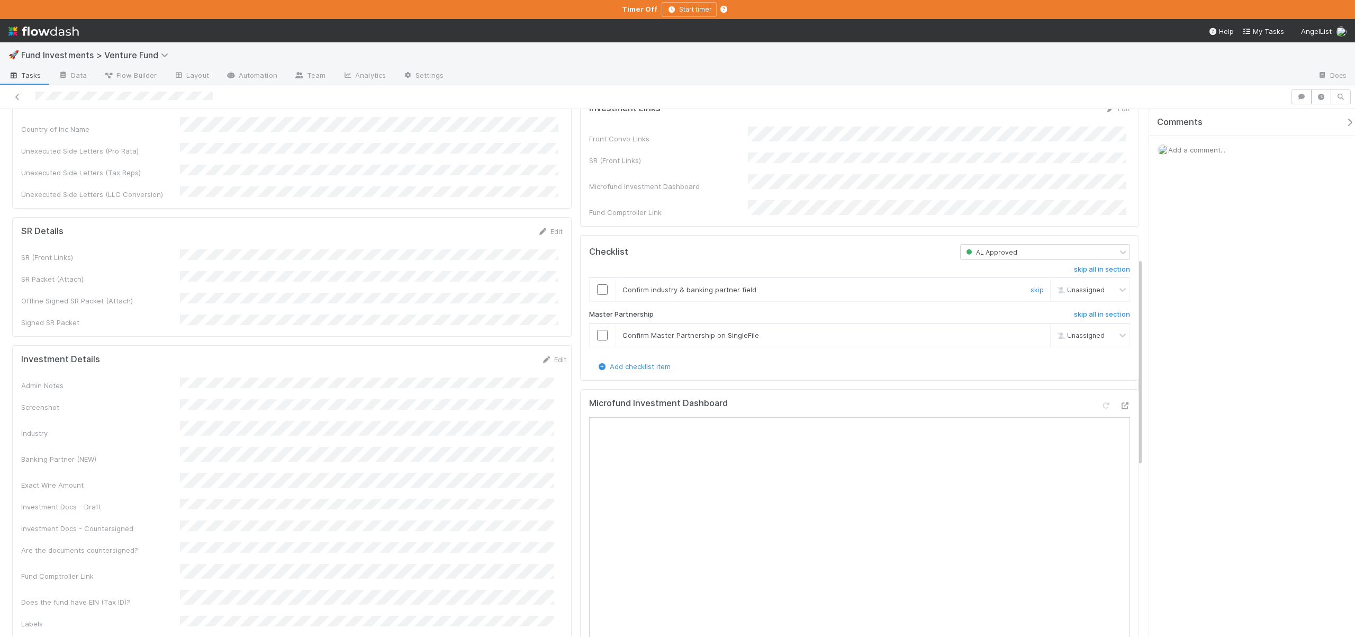
click at [600, 295] on input "checkbox" at bounding box center [602, 289] width 11 height 11
click at [600, 340] on input "checkbox" at bounding box center [602, 335] width 11 height 11
click at [599, 295] on input "checkbox" at bounding box center [602, 289] width 11 height 11
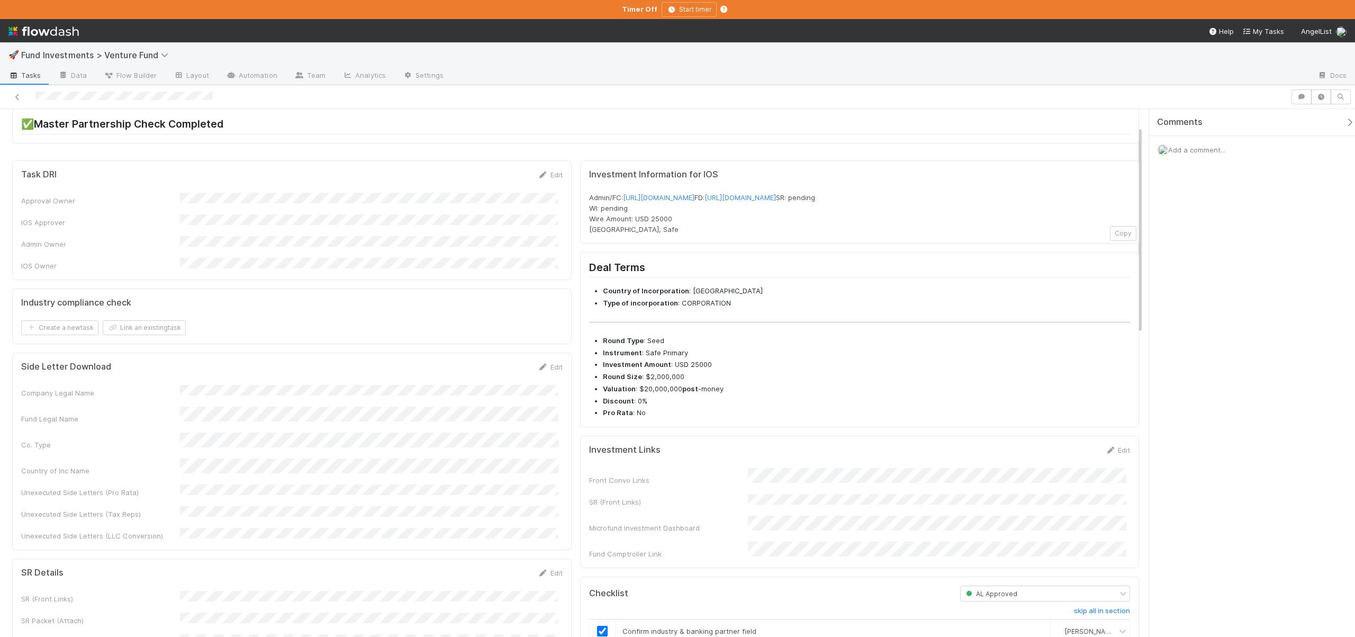
scroll to position [0, 0]
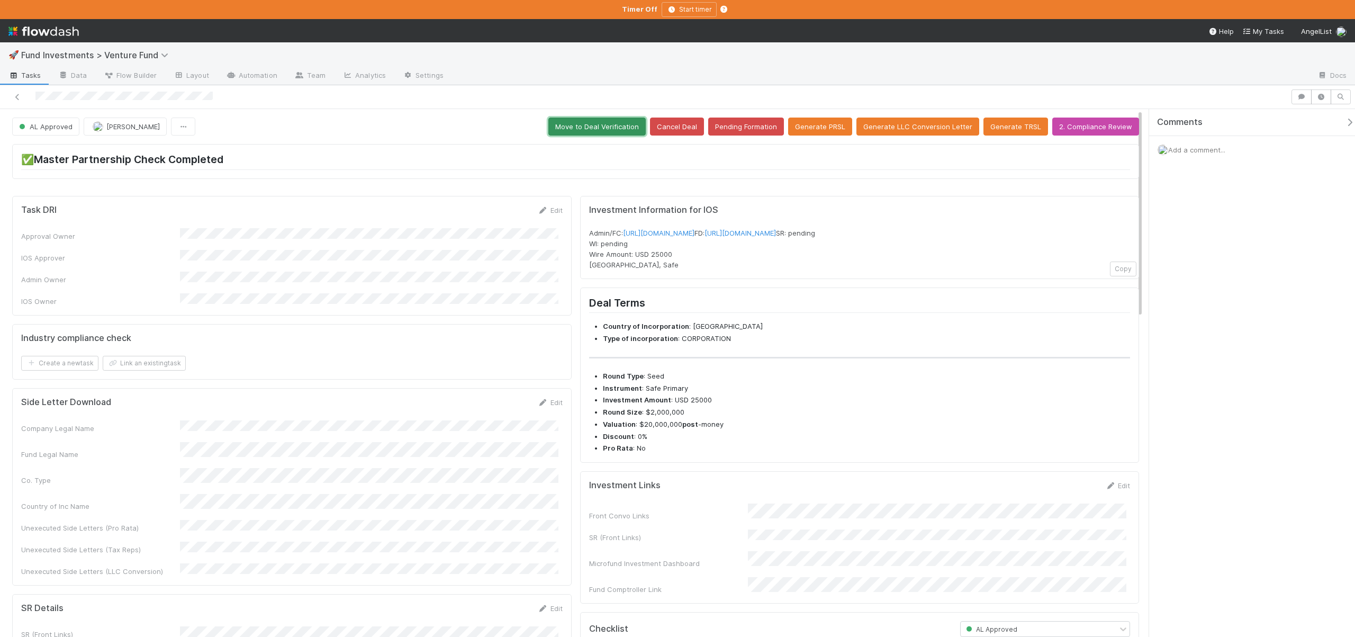
click at [615, 128] on button "Move to Deal Verification" at bounding box center [596, 127] width 97 height 18
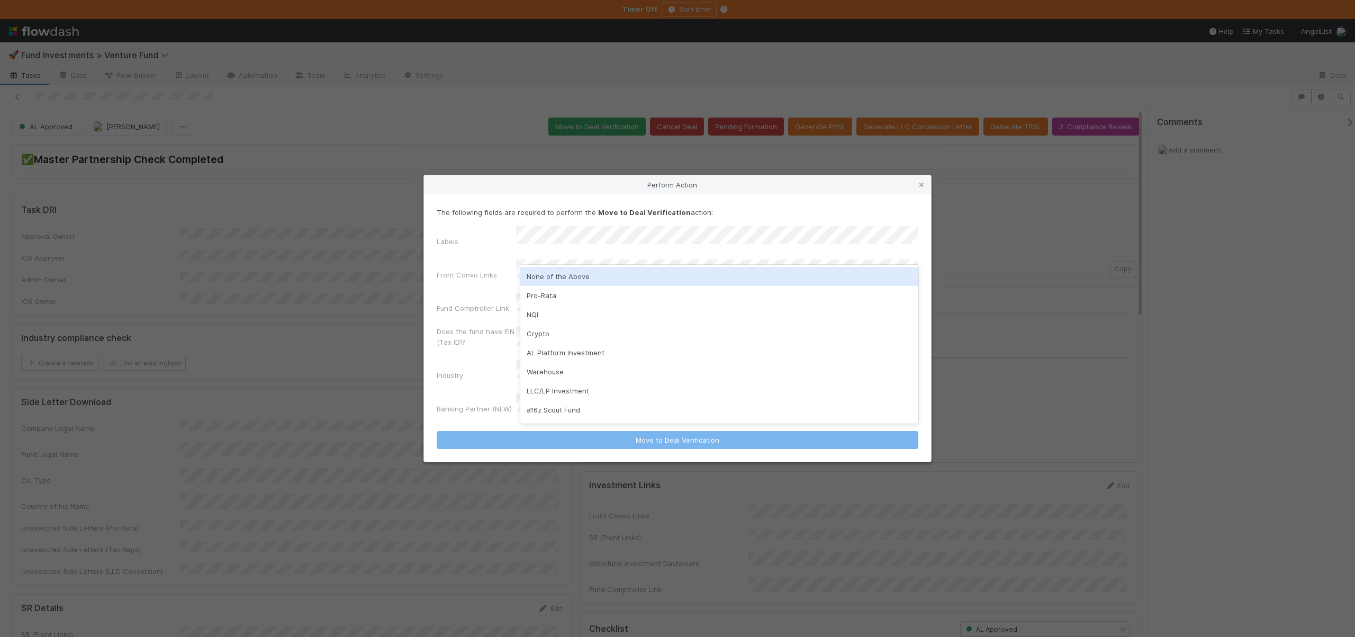
click at [536, 274] on div "None of the Above" at bounding box center [719, 276] width 398 height 19
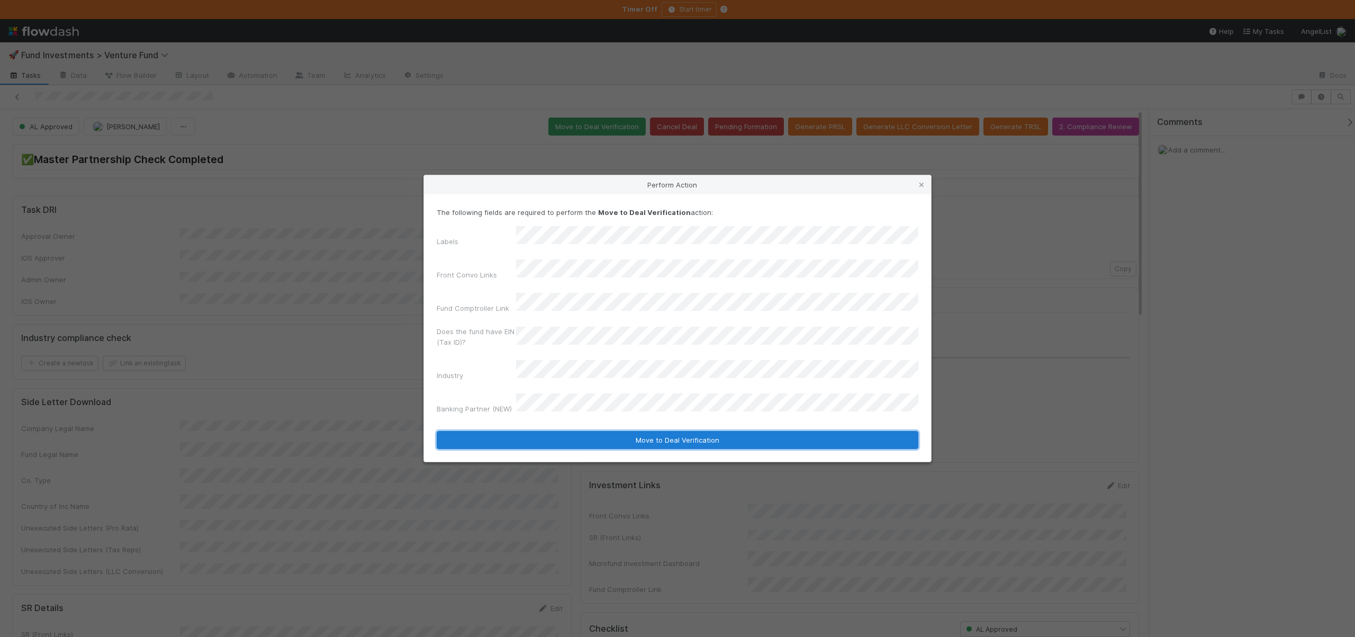
click at [552, 431] on button "Move to Deal Verification" at bounding box center [678, 440] width 482 height 18
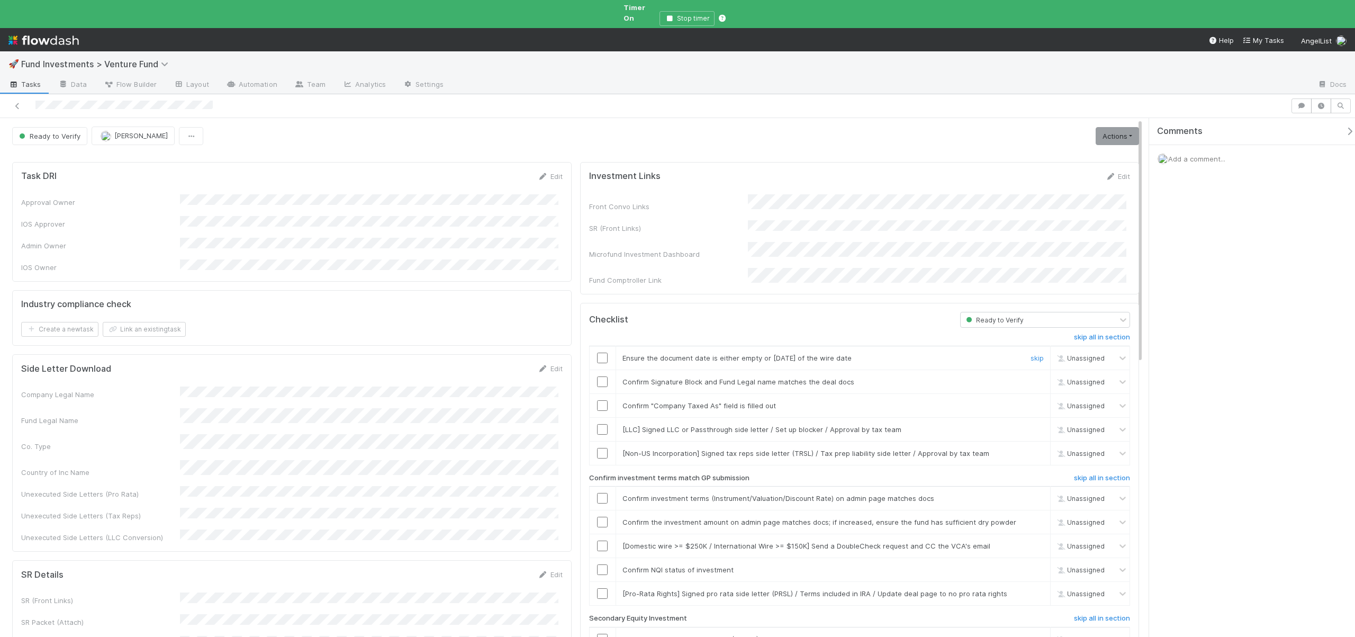
click at [601, 353] on input "checkbox" at bounding box center [602, 358] width 11 height 11
click at [600, 369] on td at bounding box center [602, 381] width 26 height 24
click at [598, 376] on input "checkbox" at bounding box center [602, 381] width 11 height 11
click at [597, 400] on input "checkbox" at bounding box center [602, 405] width 11 height 11
click at [1031, 425] on link "skip" at bounding box center [1037, 429] width 13 height 8
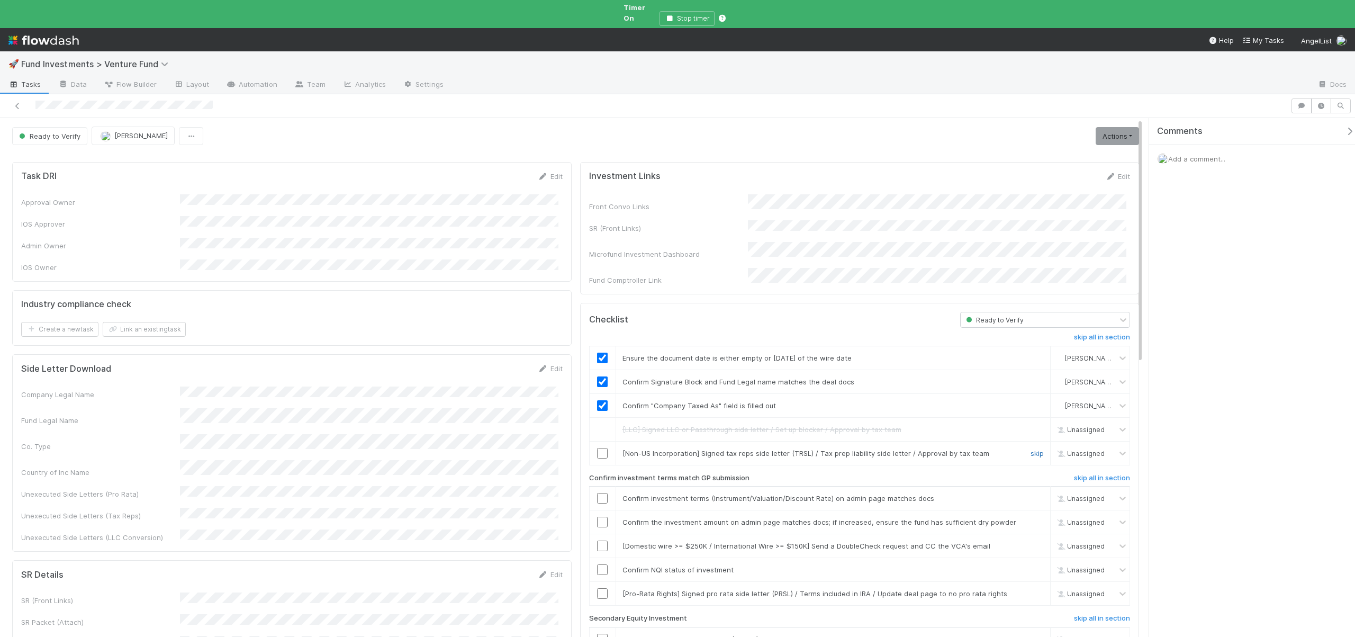
click at [1031, 449] on link "skip" at bounding box center [1037, 453] width 13 height 8
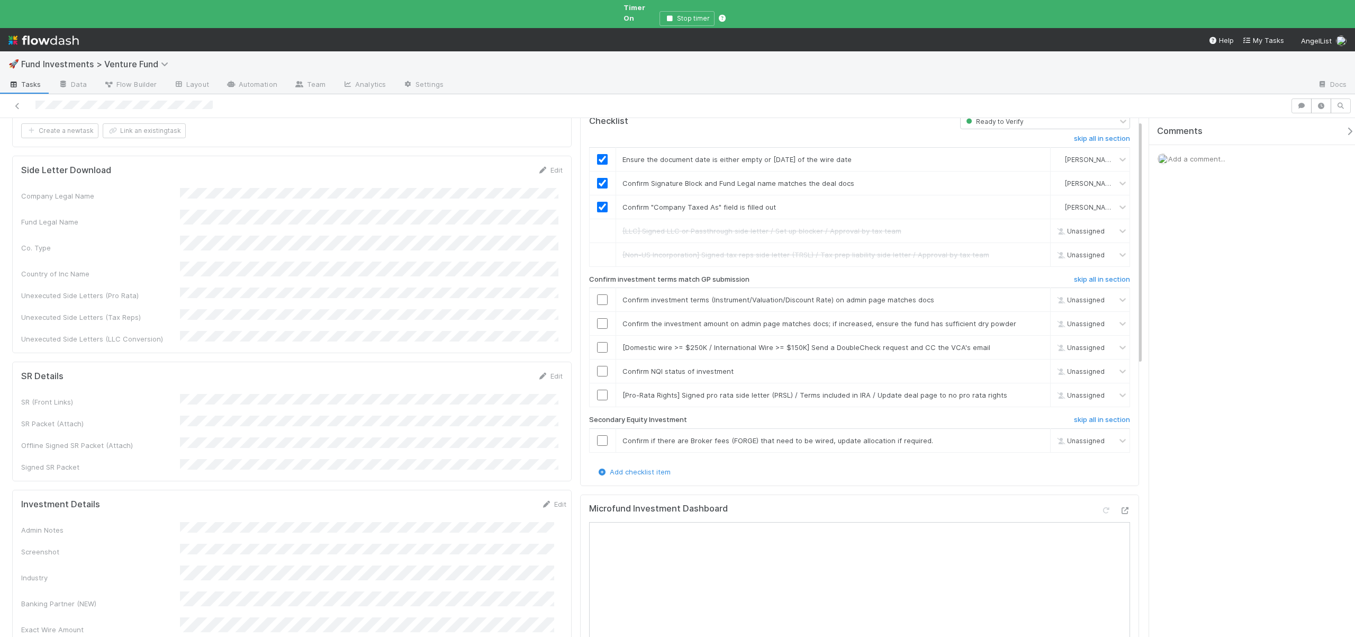
scroll to position [199, 0]
click at [598, 294] on input "checkbox" at bounding box center [602, 299] width 11 height 11
click at [600, 318] on input "checkbox" at bounding box center [602, 323] width 11 height 11
click at [1032, 342] on link "skip" at bounding box center [1037, 346] width 13 height 8
click at [599, 365] on input "checkbox" at bounding box center [602, 370] width 11 height 11
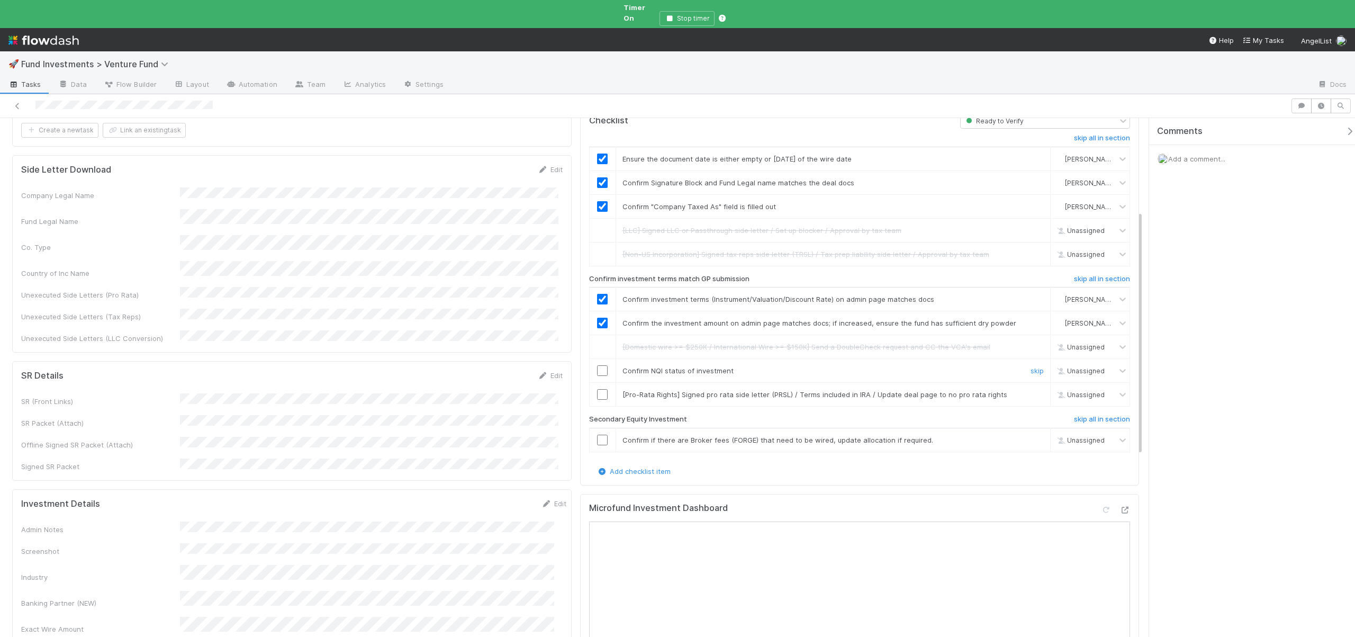
click at [598, 365] on input "checkbox" at bounding box center [602, 370] width 11 height 11
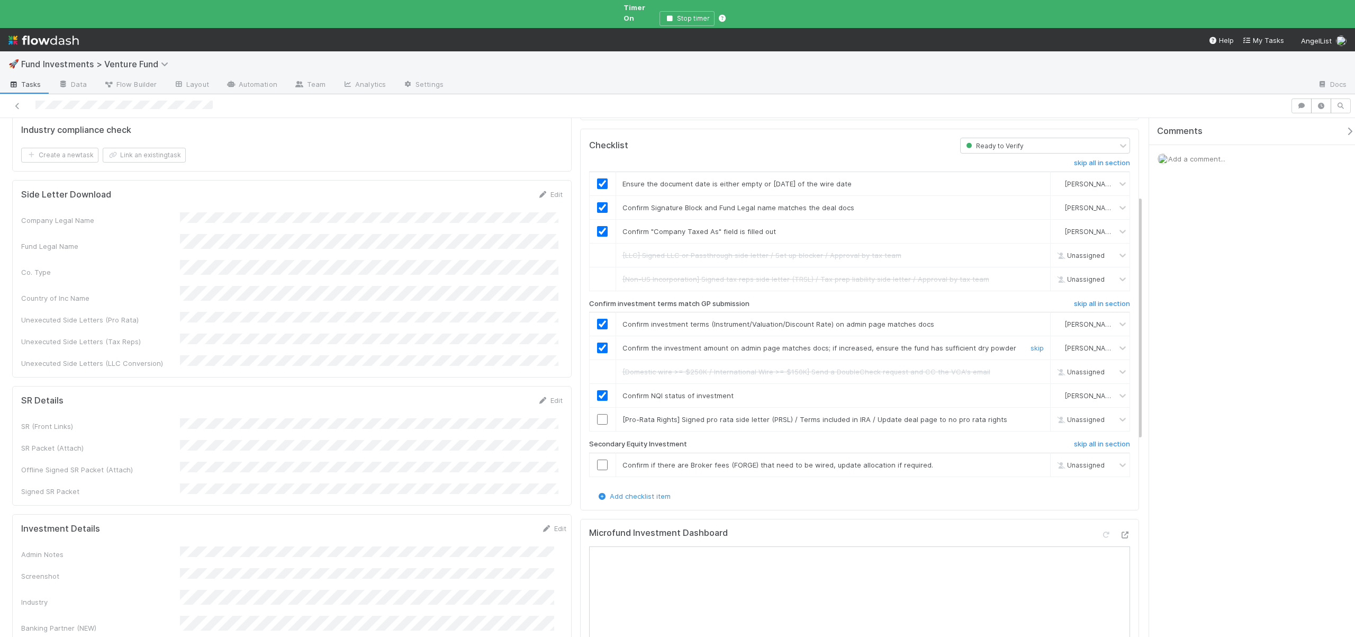
scroll to position [167, 0]
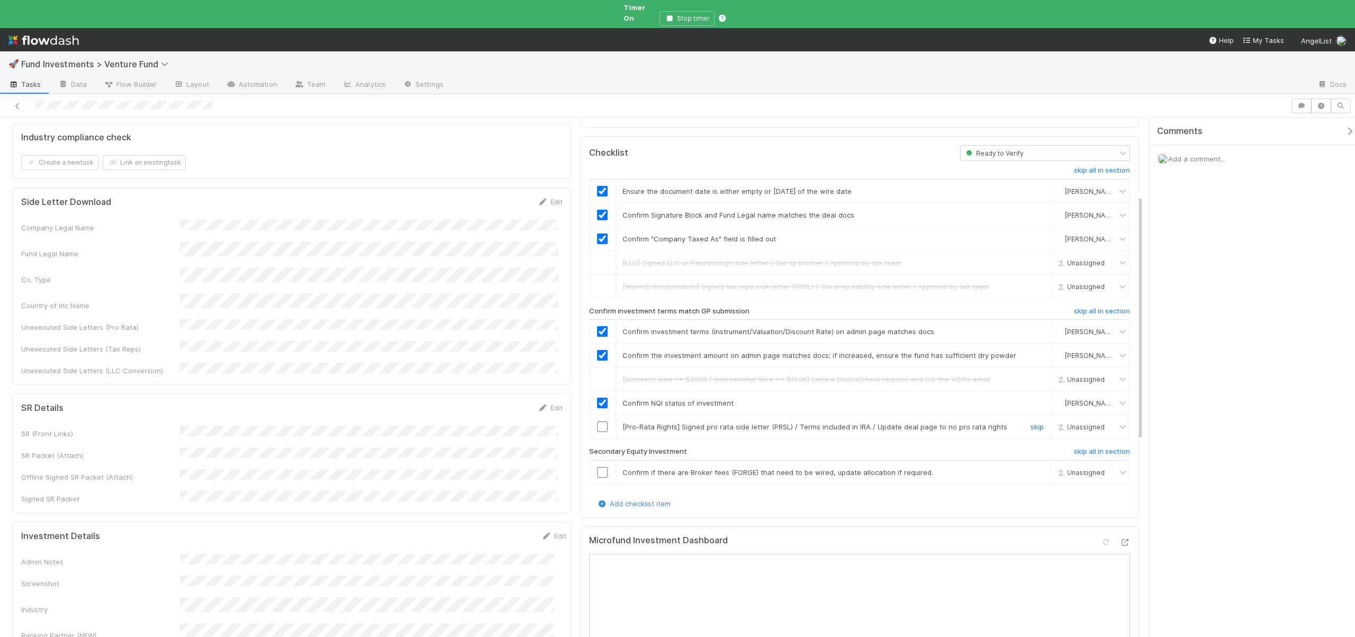
click at [1031, 422] on link "skip" at bounding box center [1037, 426] width 13 height 8
click at [1031, 468] on link "skip" at bounding box center [1037, 472] width 13 height 8
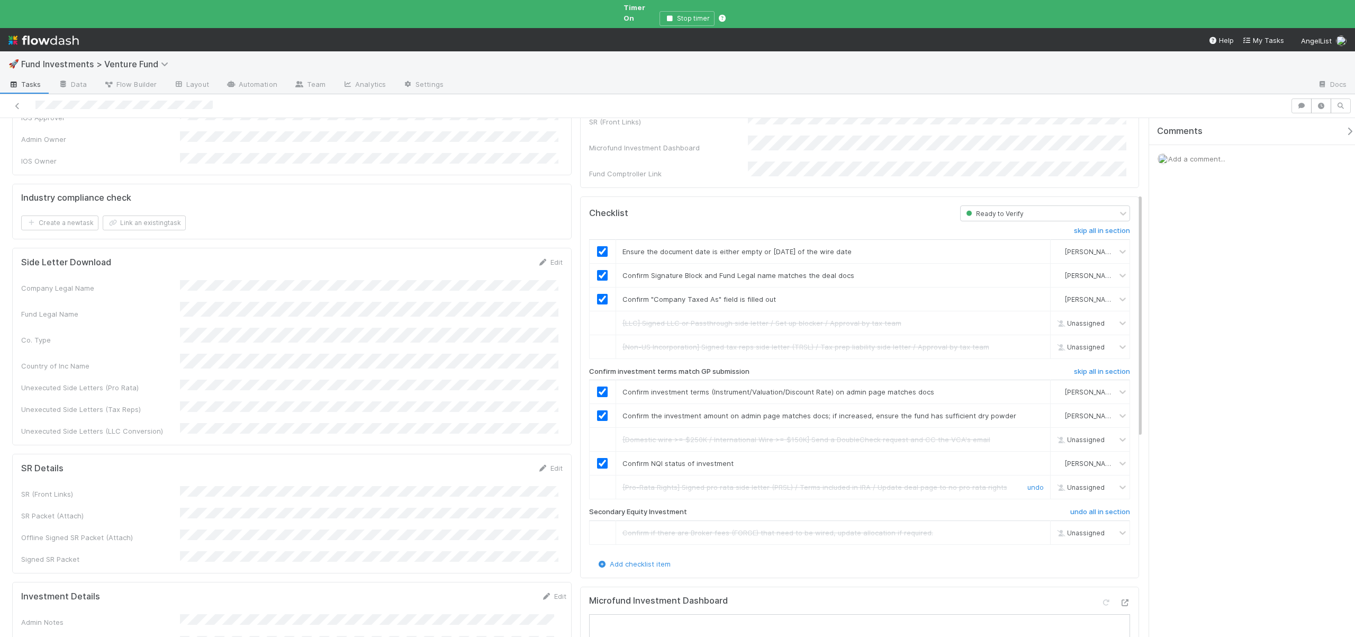
scroll to position [0, 0]
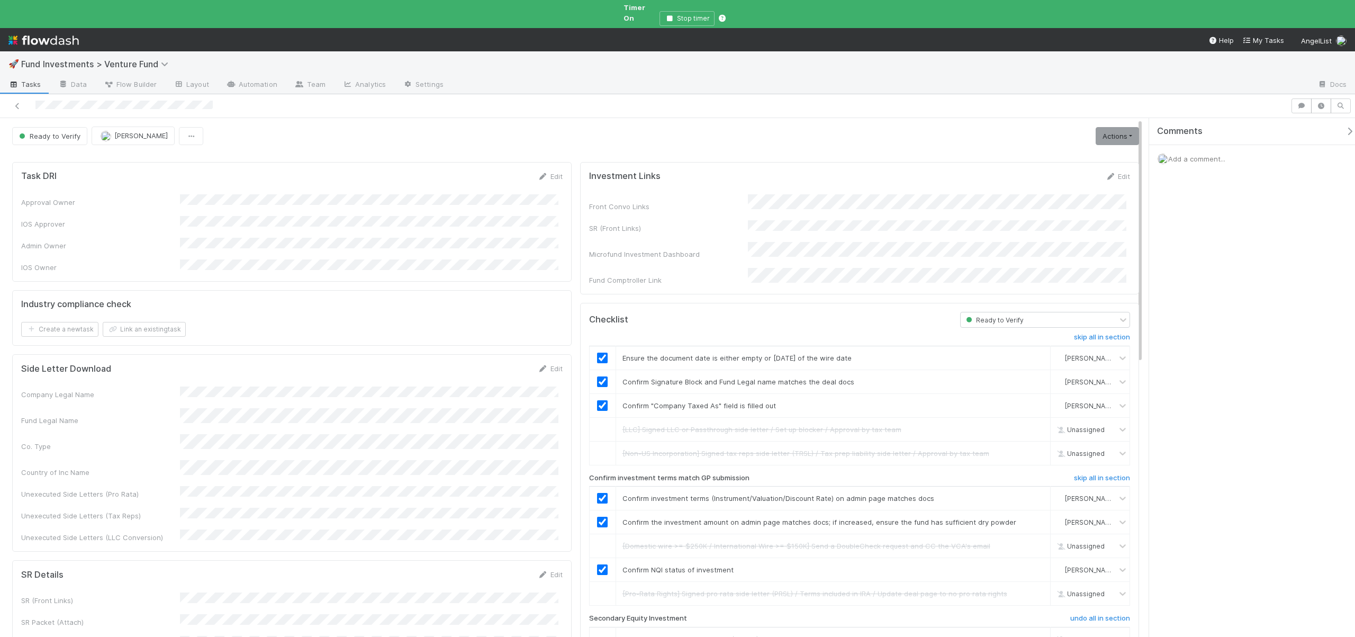
click at [1110, 162] on div "Investment Links Edit Front Convo Links SR (Front Links) Microfund Investment D…" at bounding box center [859, 228] width 559 height 132
click at [1114, 171] on div "Edit" at bounding box center [1117, 176] width 25 height 11
click at [1110, 172] on link "Edit" at bounding box center [1117, 176] width 25 height 8
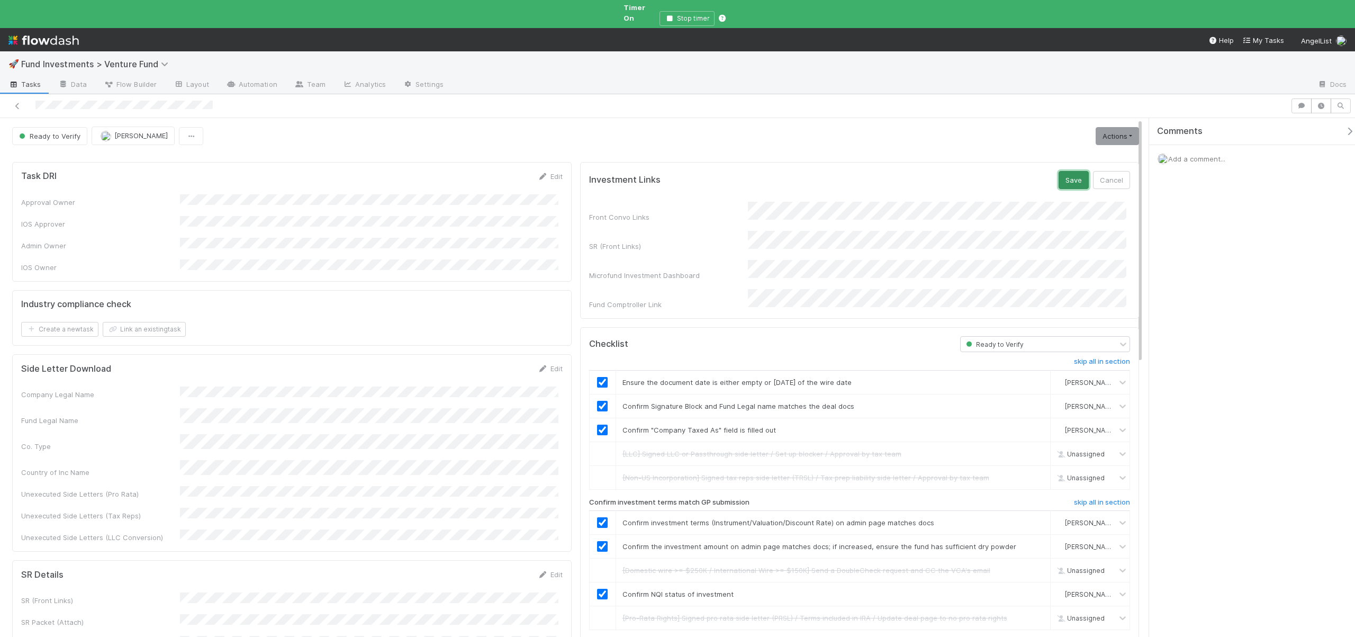
click at [1067, 171] on button "Save" at bounding box center [1074, 180] width 30 height 18
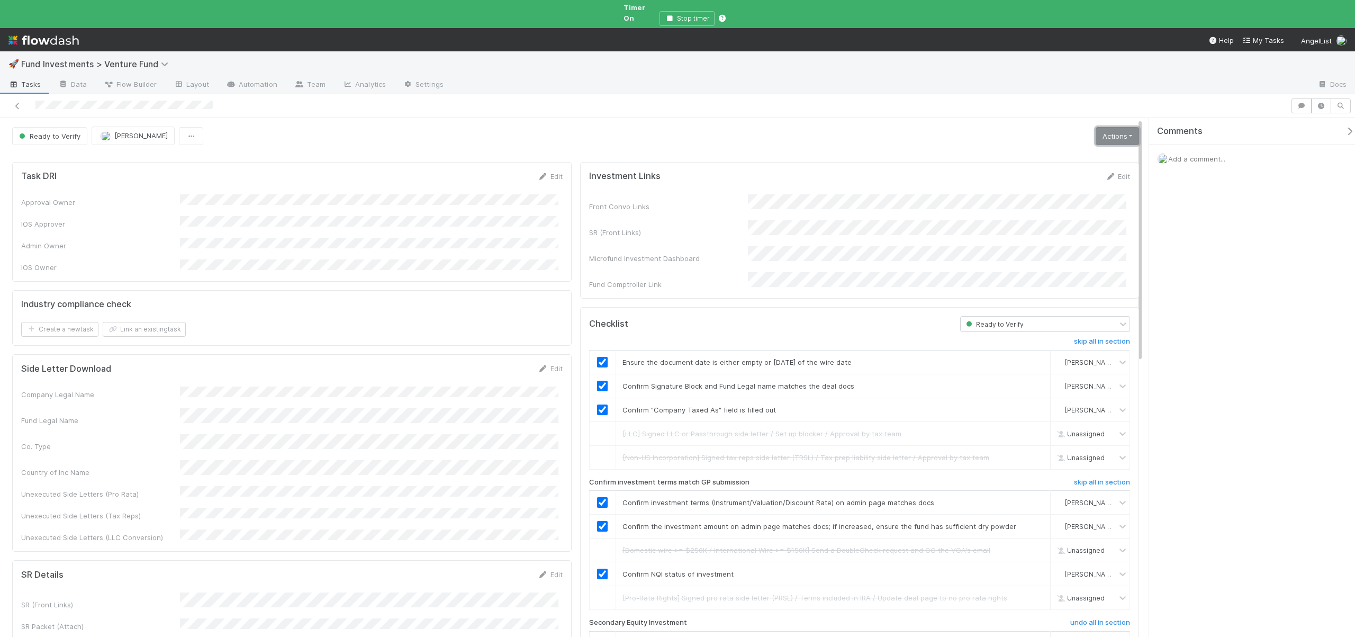
click at [1096, 131] on link "Actions" at bounding box center [1117, 136] width 43 height 18
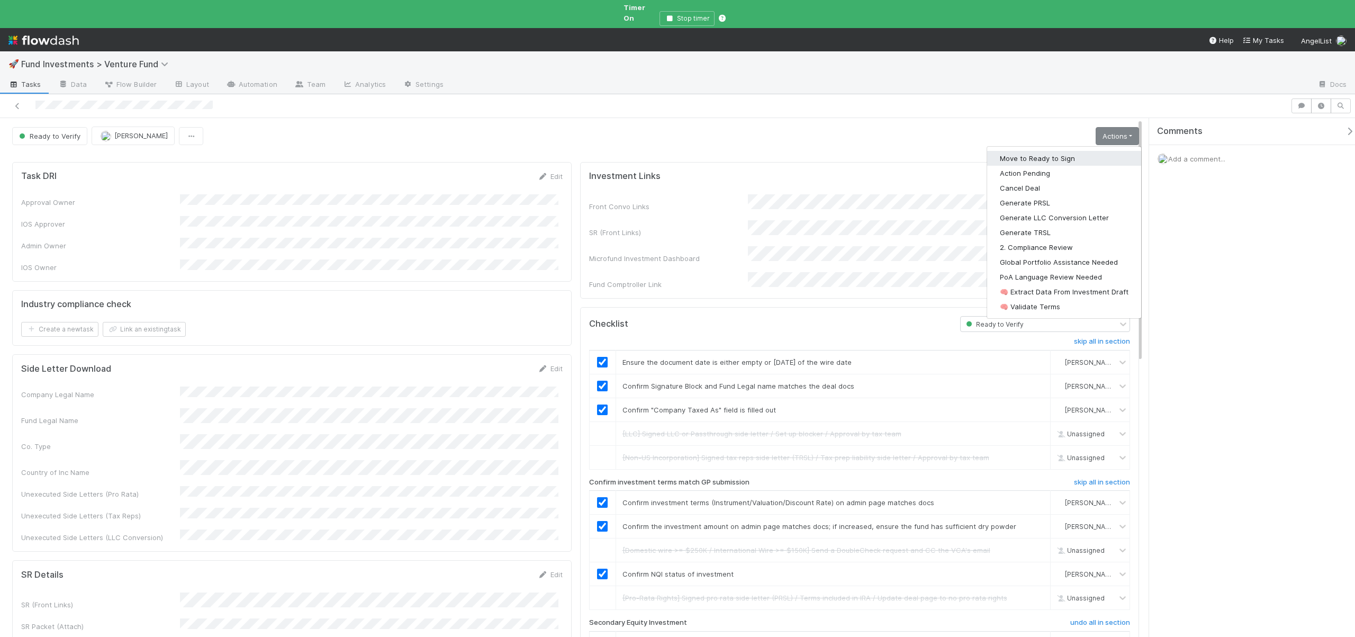
click at [1039, 151] on button "Move to Ready to Sign" at bounding box center [1064, 158] width 154 height 15
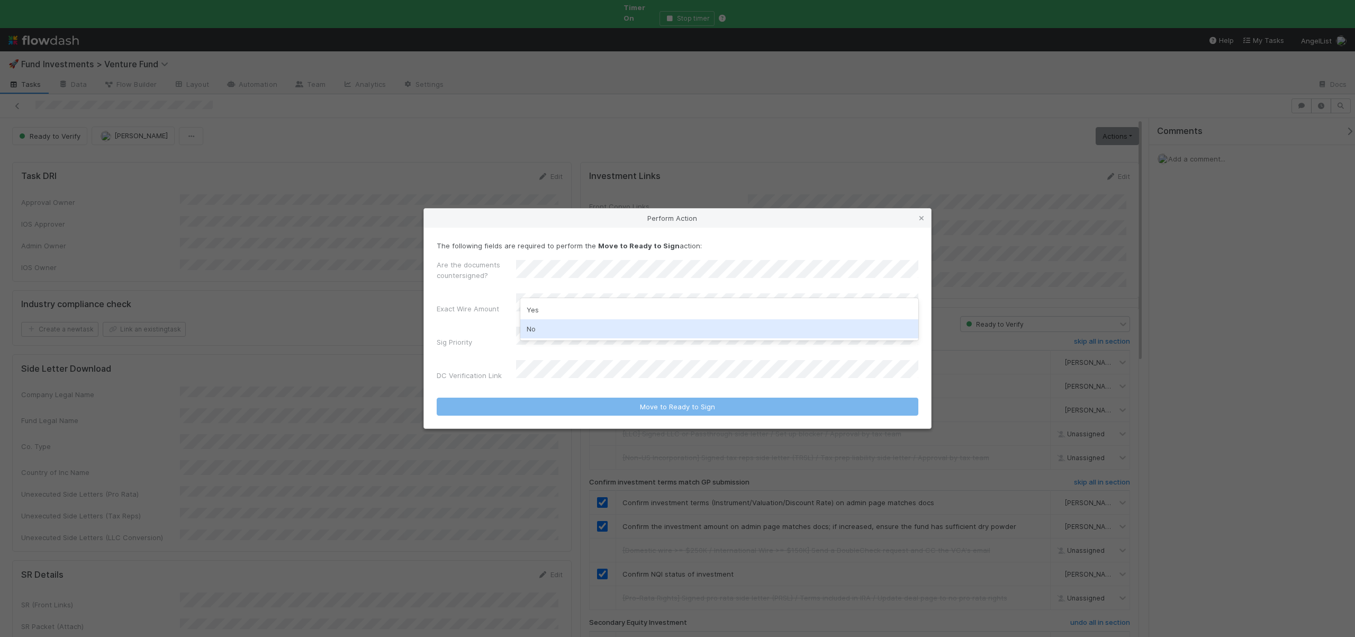
click at [534, 330] on div "No" at bounding box center [719, 328] width 398 height 19
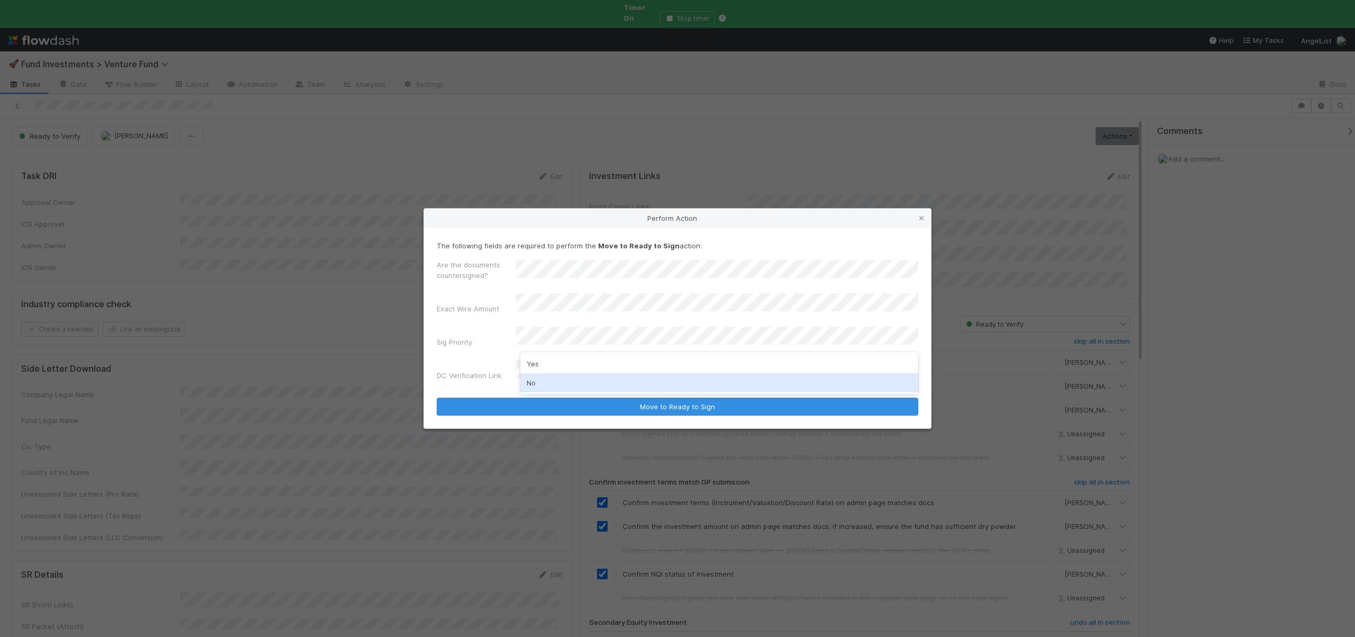
click at [539, 387] on div "No" at bounding box center [719, 382] width 398 height 19
click at [557, 378] on form "The following fields are required to perform the Move to Ready to Sign action: …" at bounding box center [678, 327] width 482 height 175
click at [437, 397] on button "Move to Ready to Sign" at bounding box center [678, 406] width 482 height 18
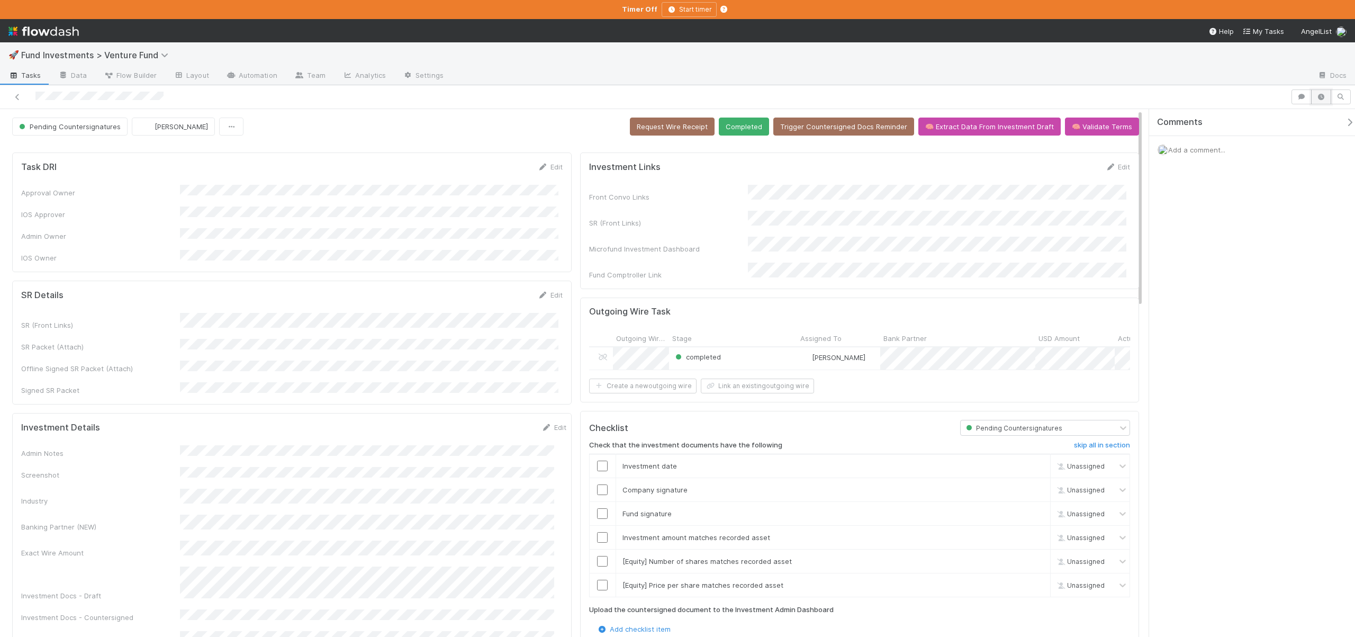
click at [1327, 98] on button "button" at bounding box center [1321, 96] width 20 height 15
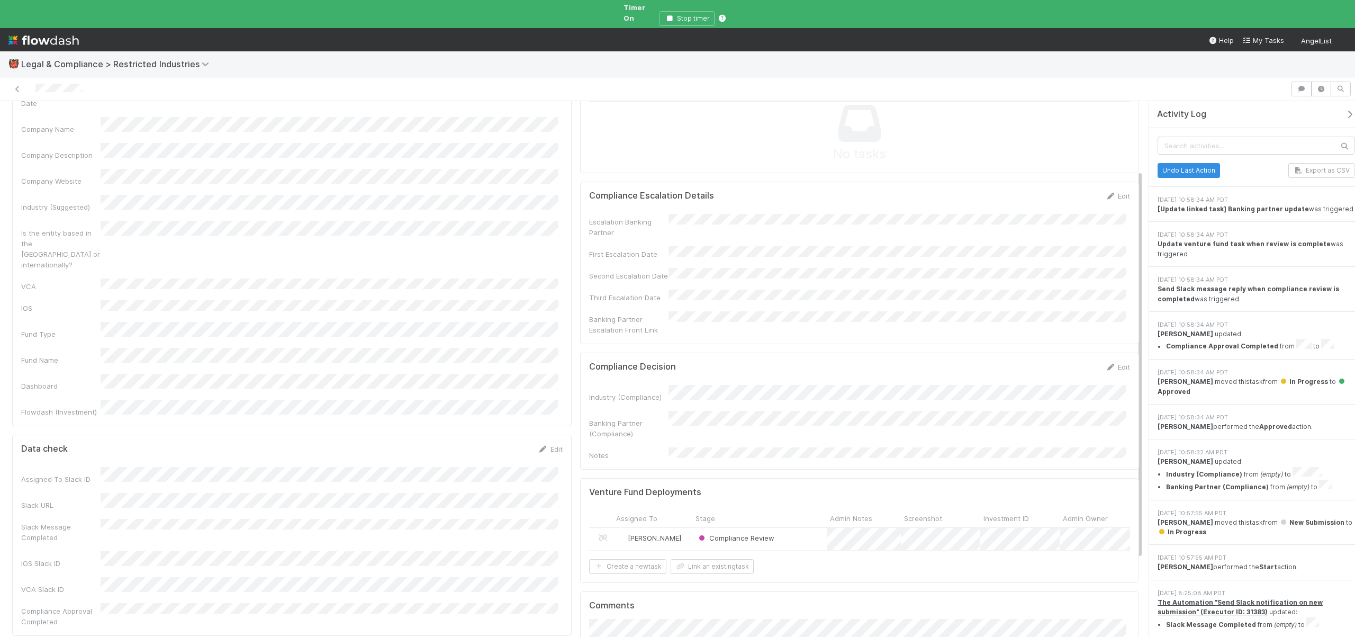
scroll to position [83, 0]
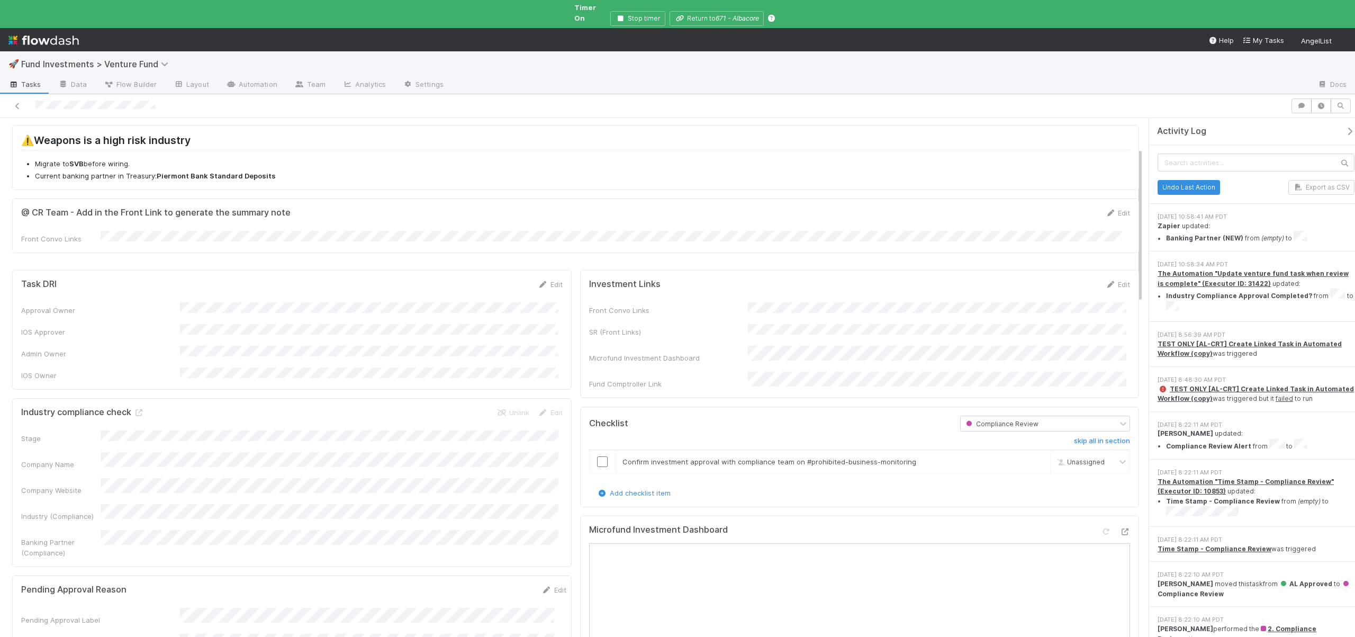
scroll to position [99, 0]
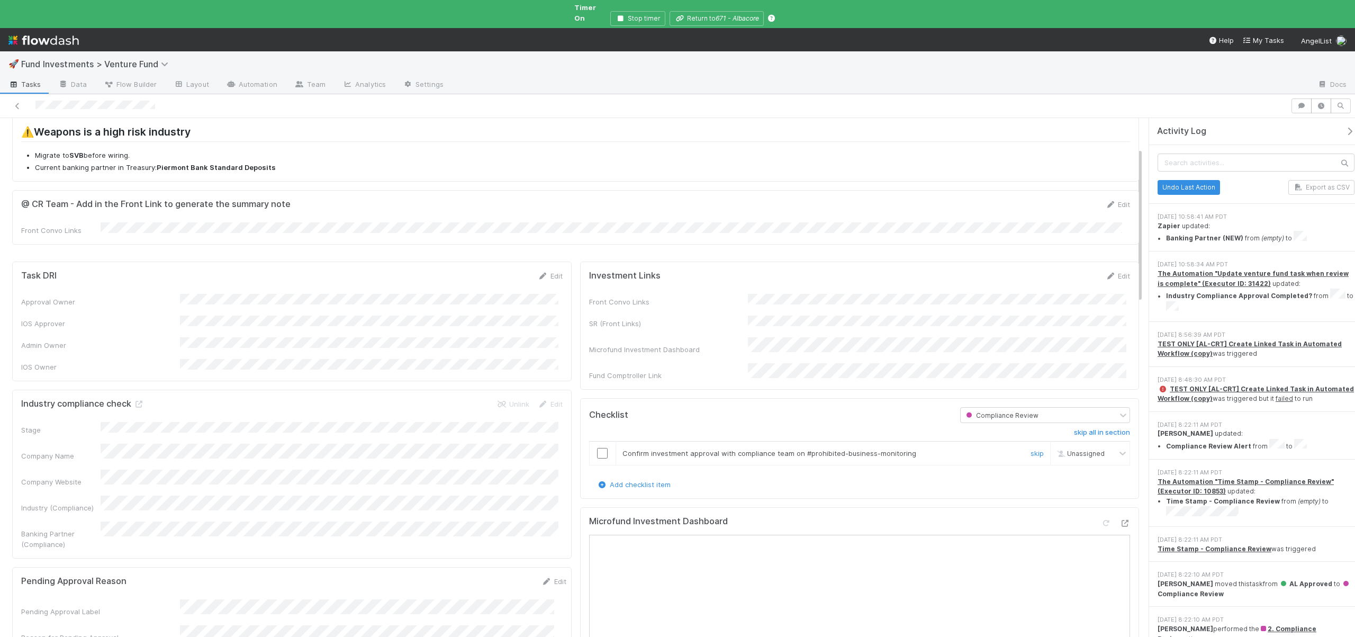
click at [599, 448] on input "checkbox" at bounding box center [602, 453] width 11 height 11
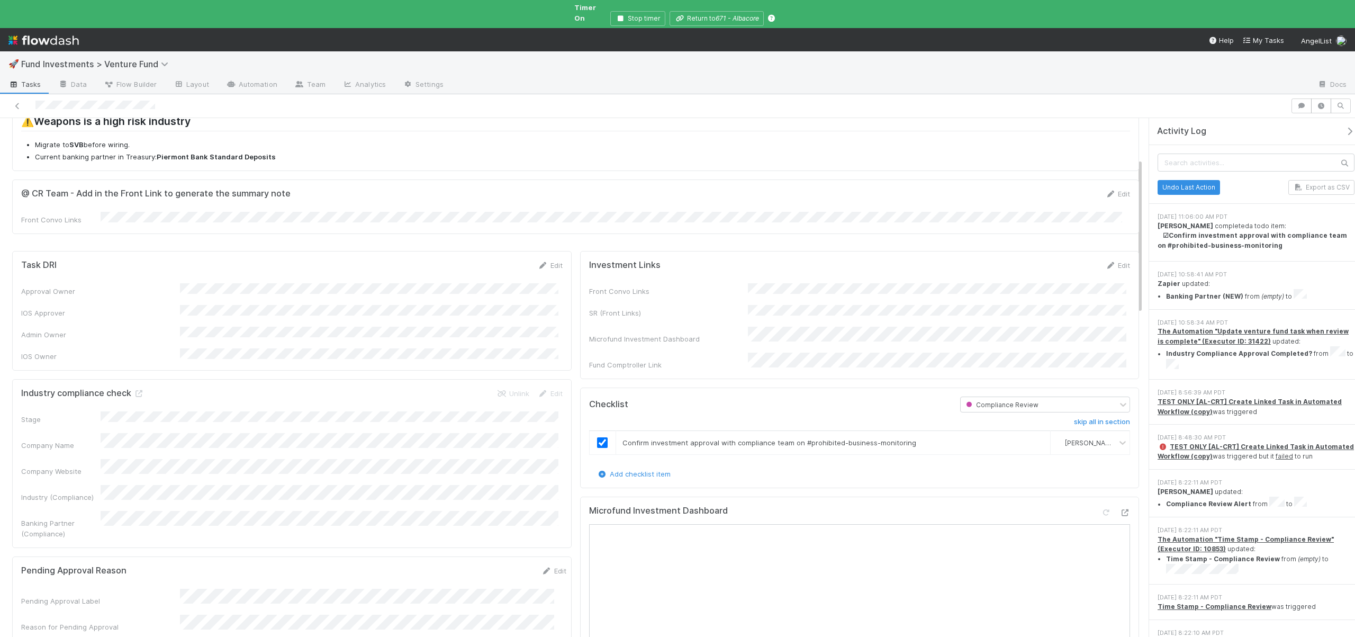
scroll to position [0, 0]
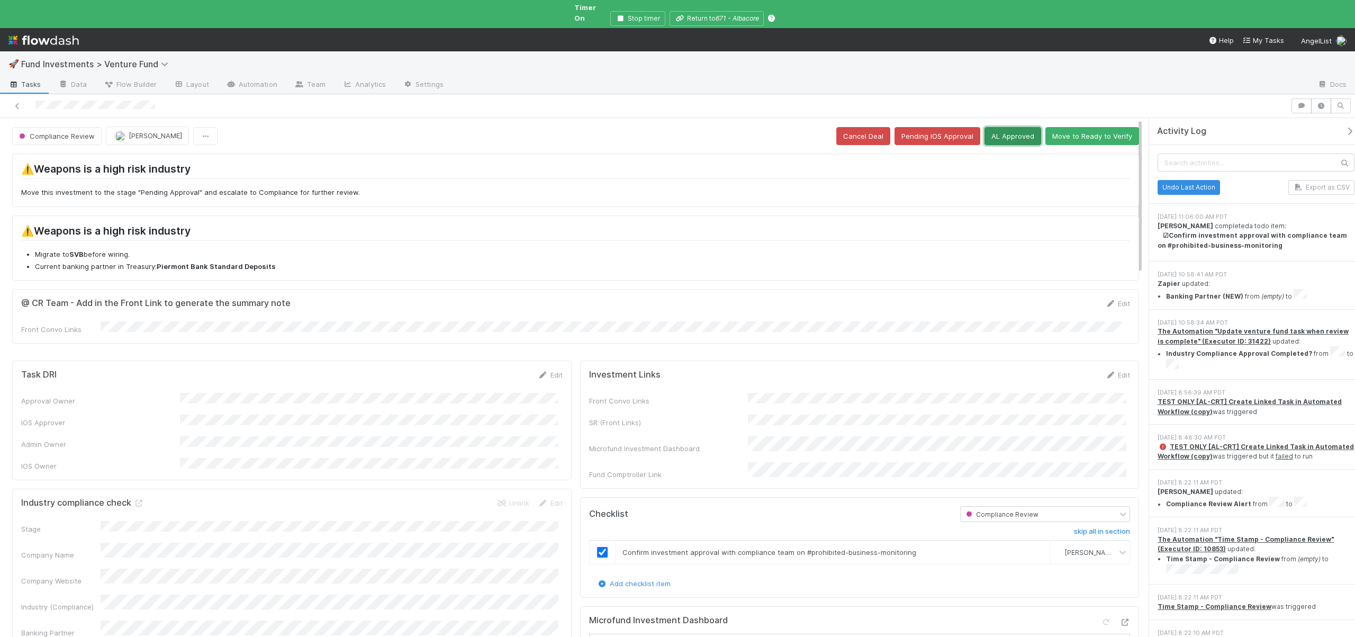
click at [1016, 130] on button "AL Approved" at bounding box center [1012, 136] width 57 height 18
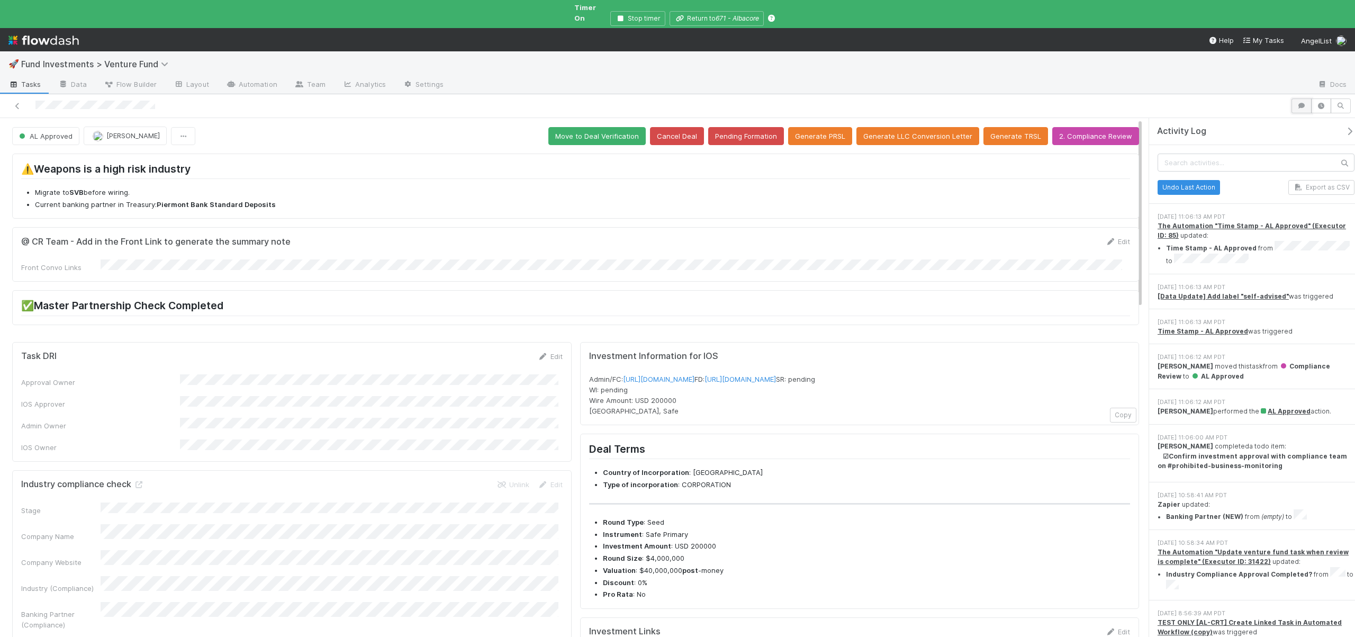
click at [1298, 103] on icon "button" at bounding box center [1301, 106] width 11 height 6
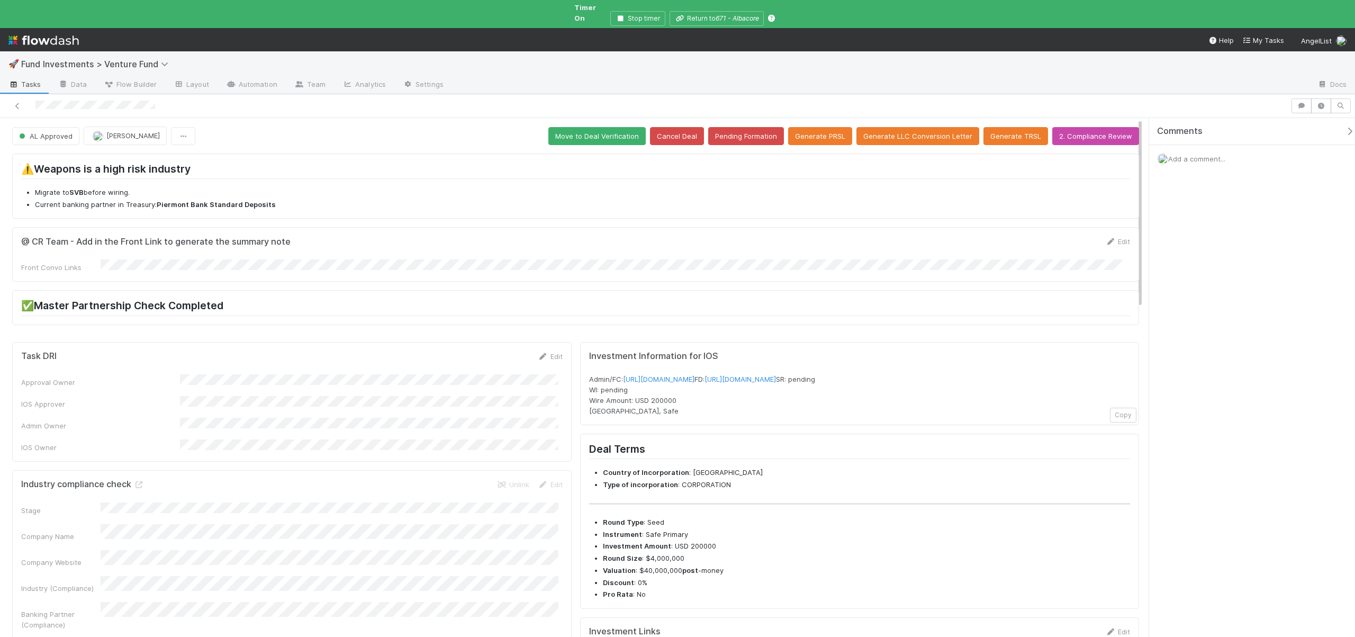
click at [1186, 155] on span "Add a comment..." at bounding box center [1196, 159] width 57 height 8
click at [1186, 313] on button "Add Comment" at bounding box center [1196, 322] width 61 height 18
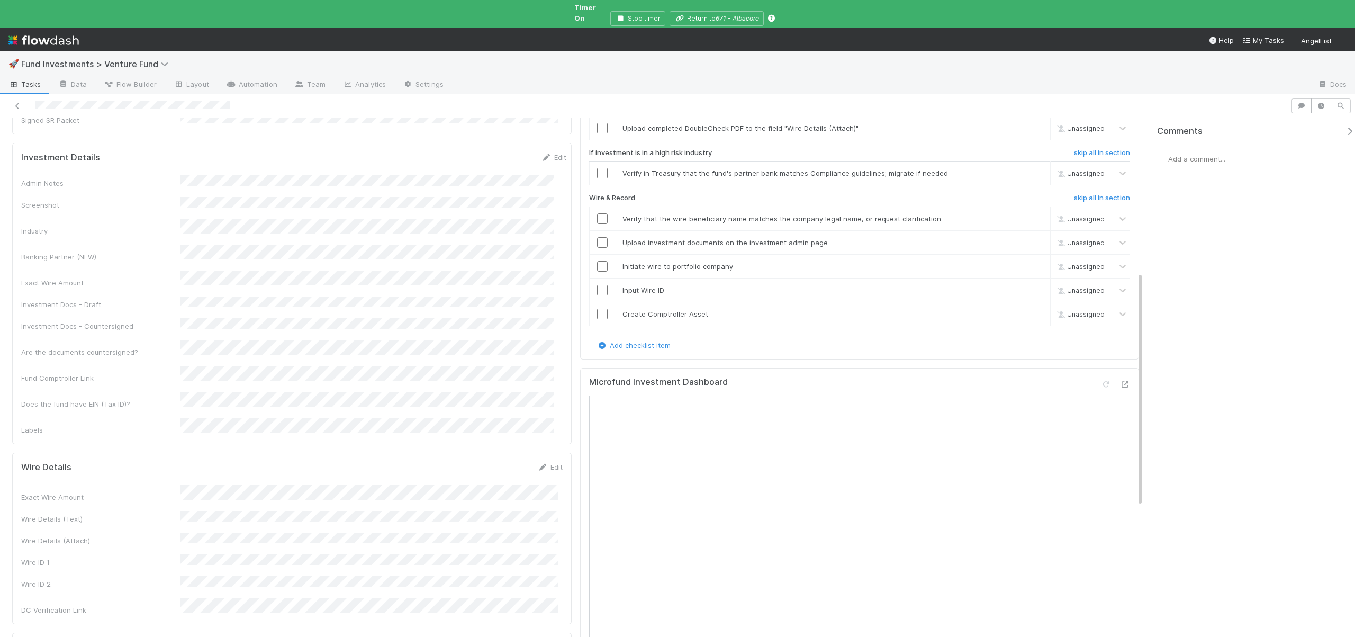
scroll to position [346, 0]
click at [1119, 379] on icon at bounding box center [1124, 382] width 11 height 7
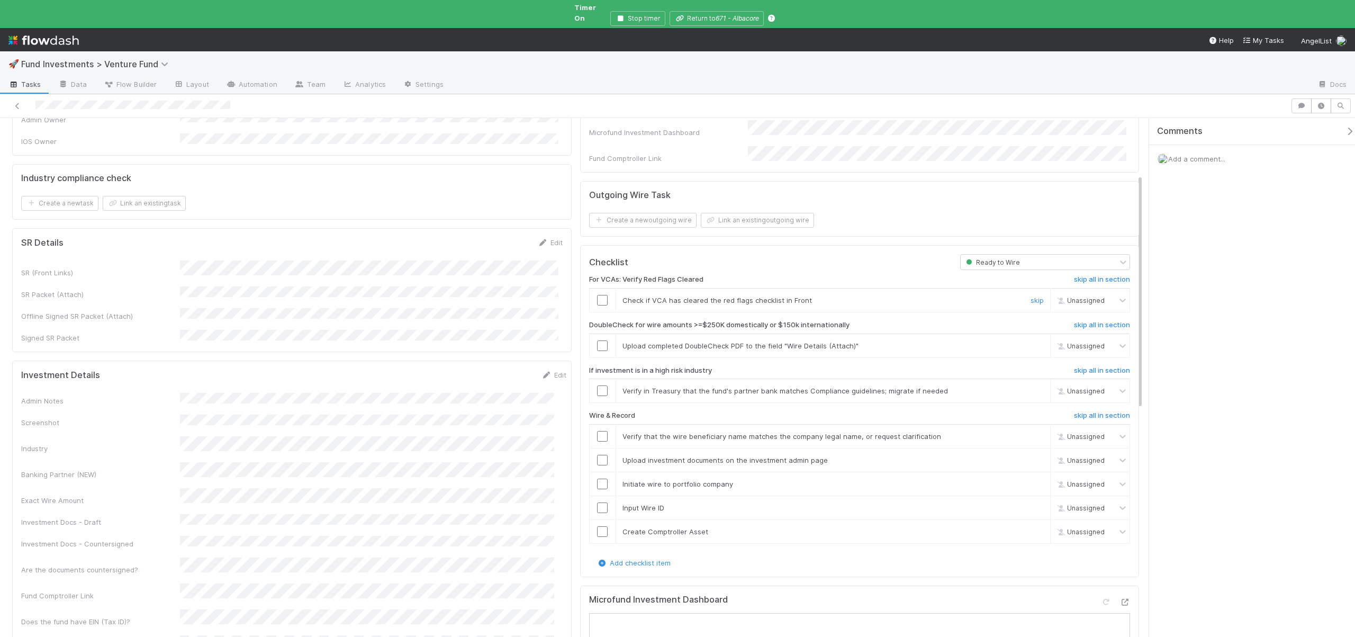
click at [600, 295] on input "checkbox" at bounding box center [602, 300] width 11 height 11
click at [1031, 341] on link "skip" at bounding box center [1037, 345] width 13 height 8
click at [1031, 386] on link "skip" at bounding box center [1037, 390] width 13 height 8
click at [598, 431] on input "checkbox" at bounding box center [602, 436] width 11 height 11
click at [597, 431] on input "checkbox" at bounding box center [602, 436] width 11 height 11
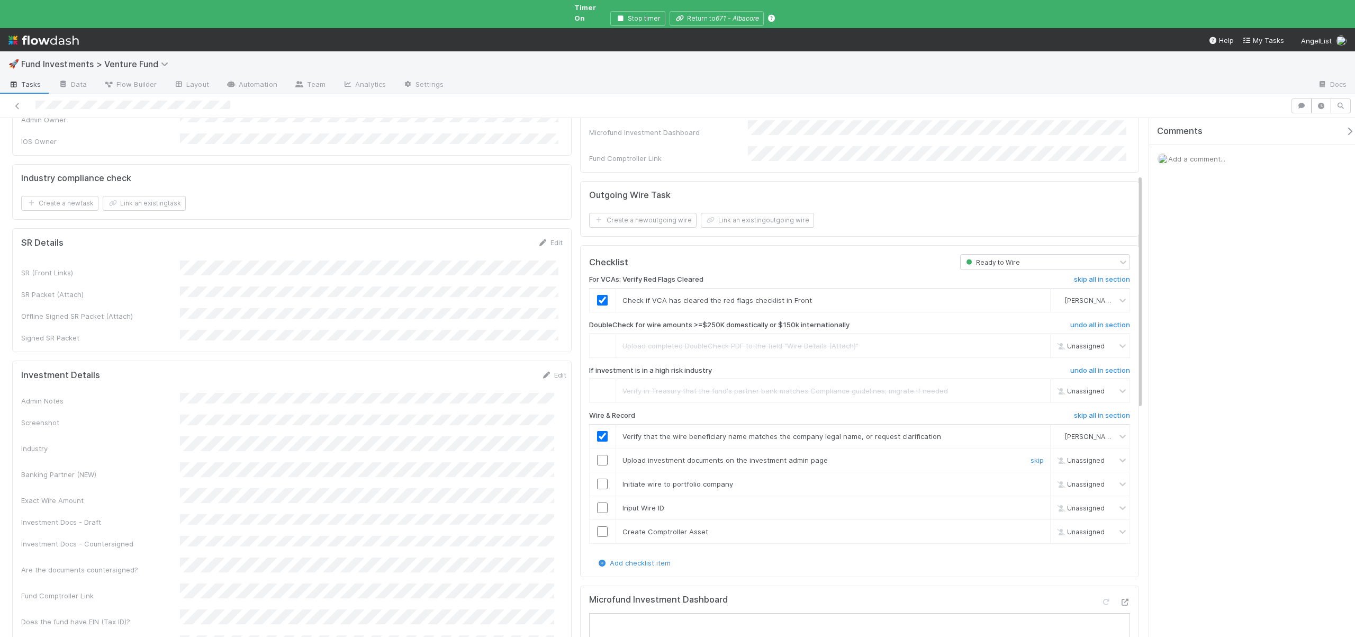
click at [597, 455] on input "checkbox" at bounding box center [602, 460] width 11 height 11
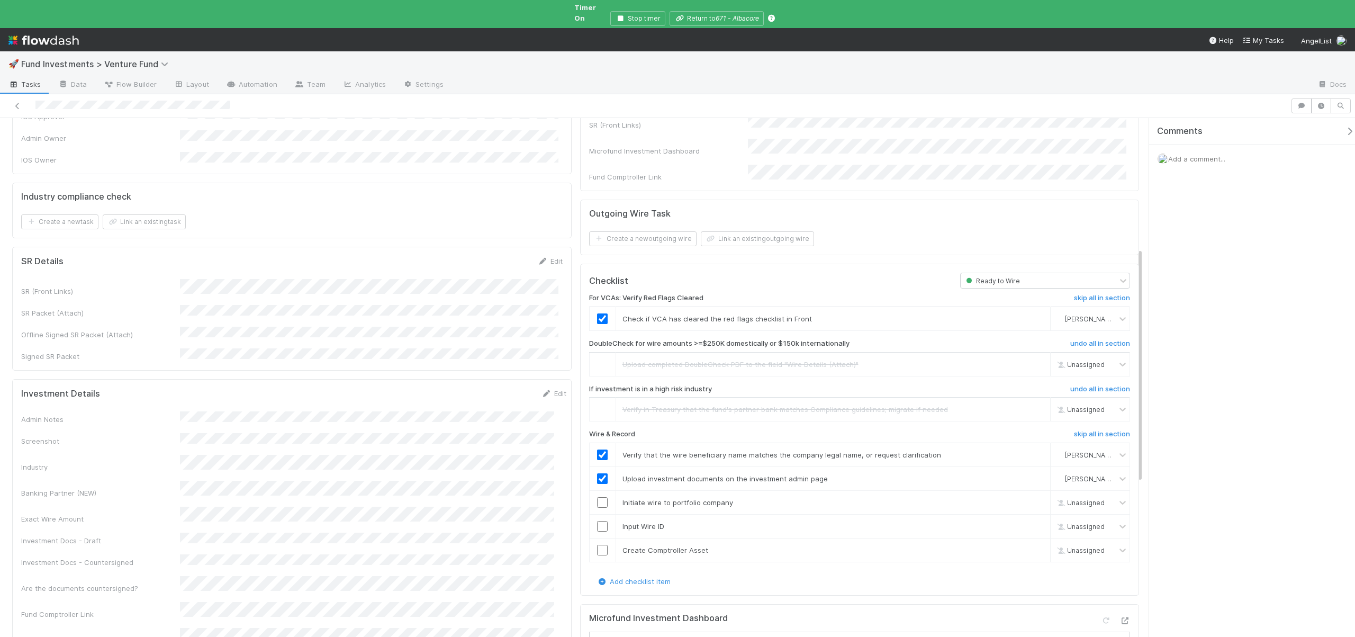
scroll to position [93, 0]
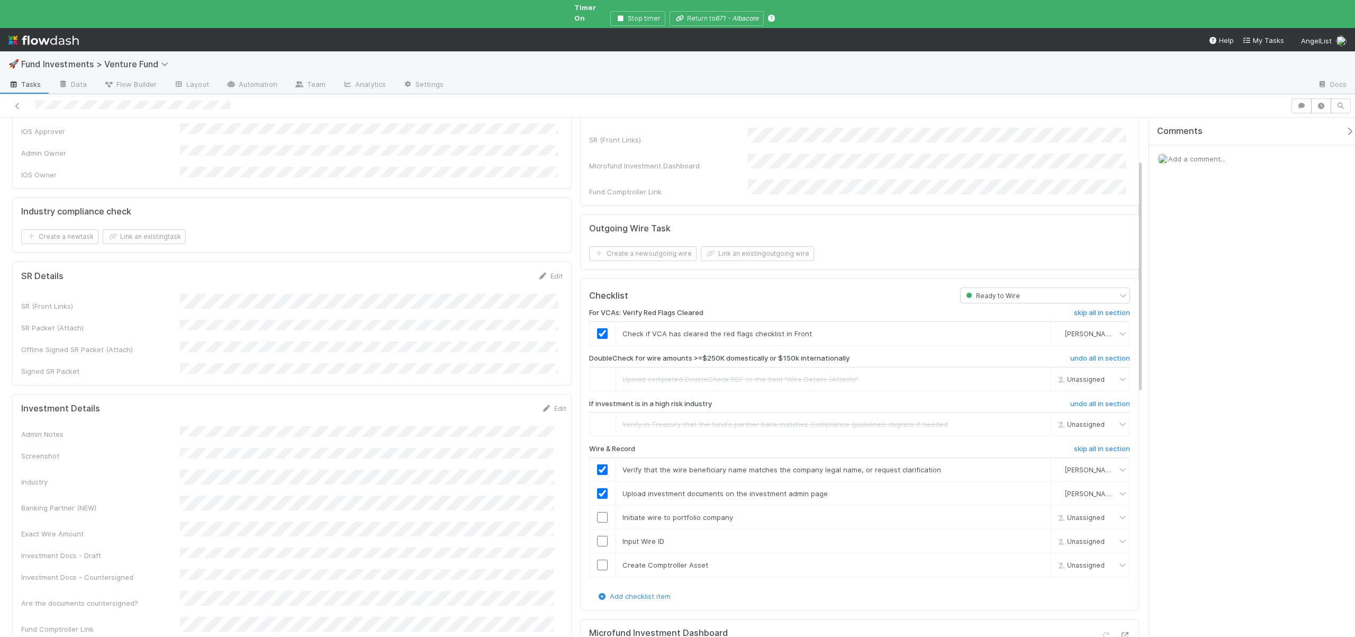
click at [598, 512] on input "checkbox" at bounding box center [602, 517] width 11 height 11
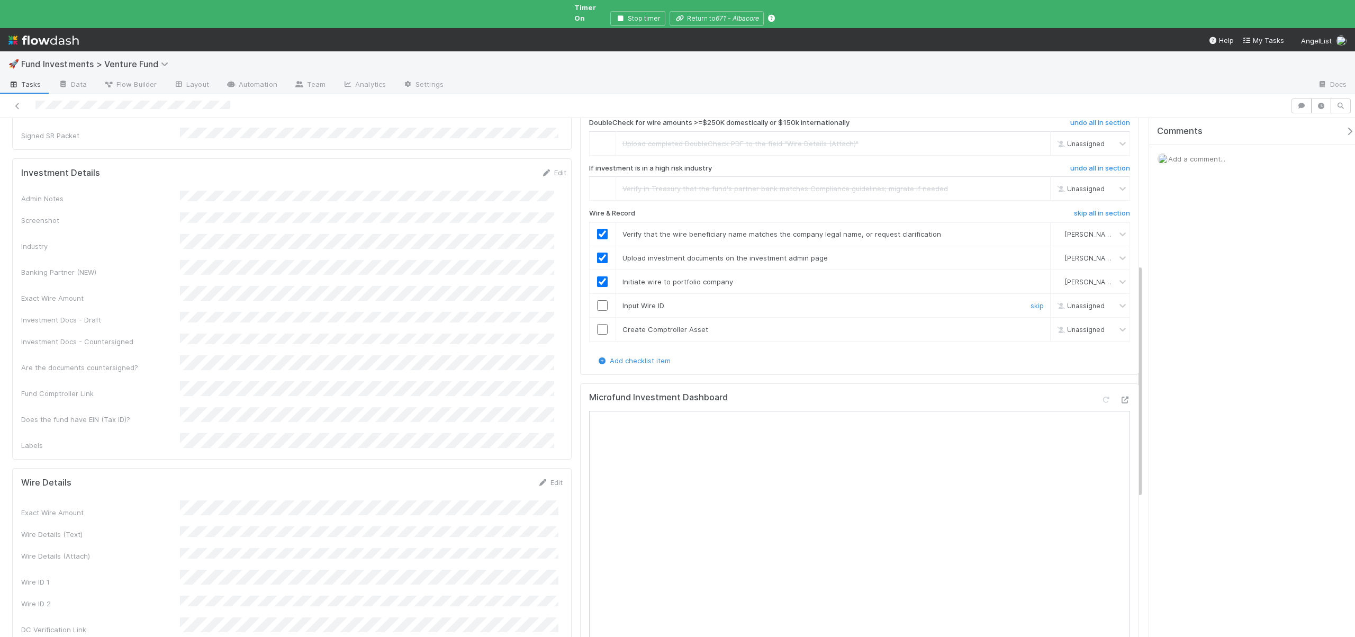
click at [600, 300] on input "checkbox" at bounding box center [602, 305] width 11 height 11
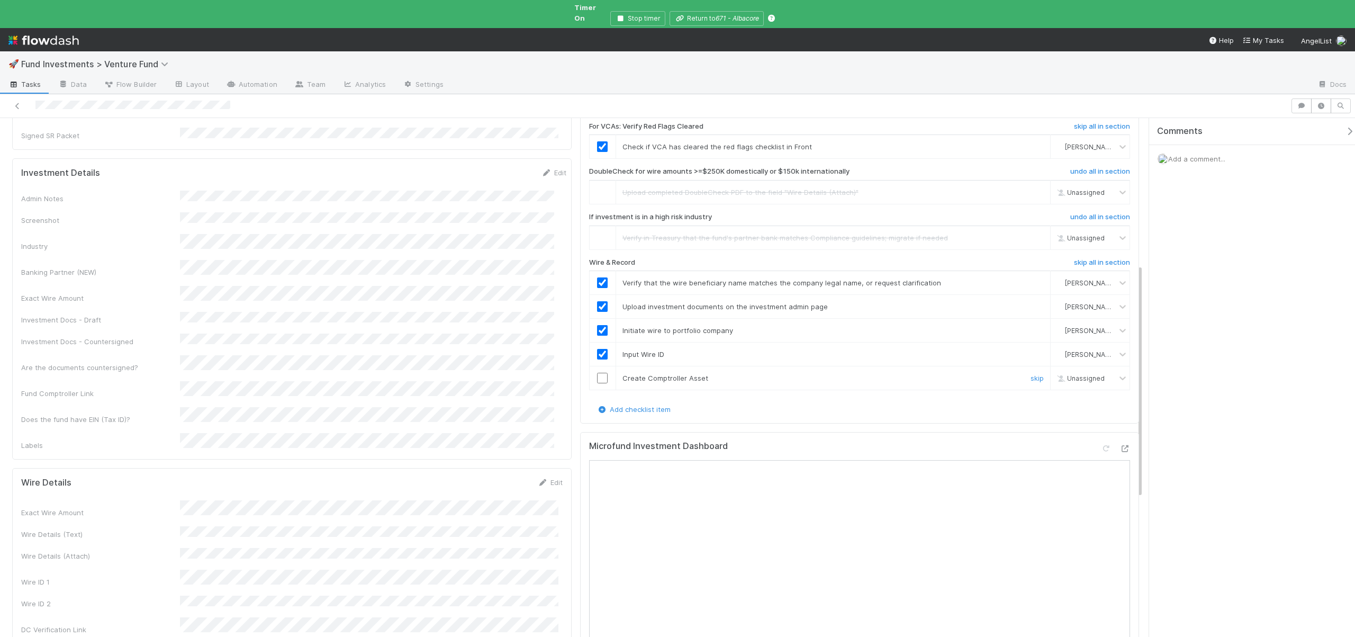
click at [598, 373] on input "checkbox" at bounding box center [602, 378] width 11 height 11
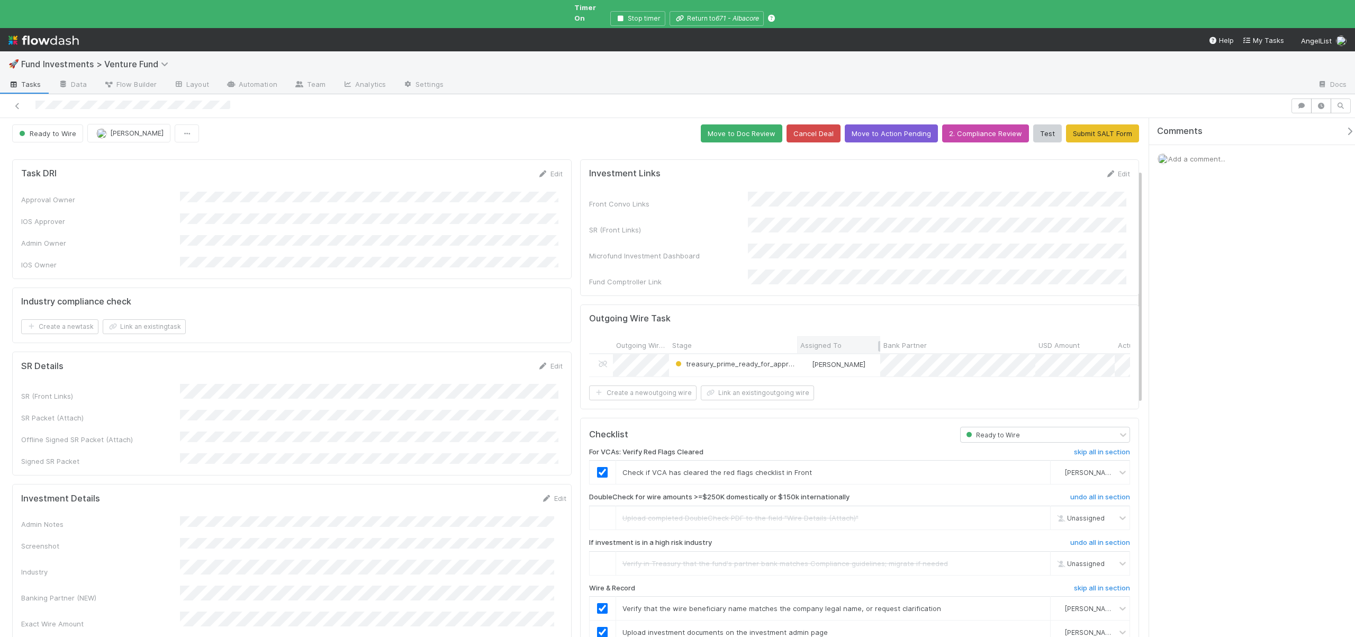
scroll to position [0, 0]
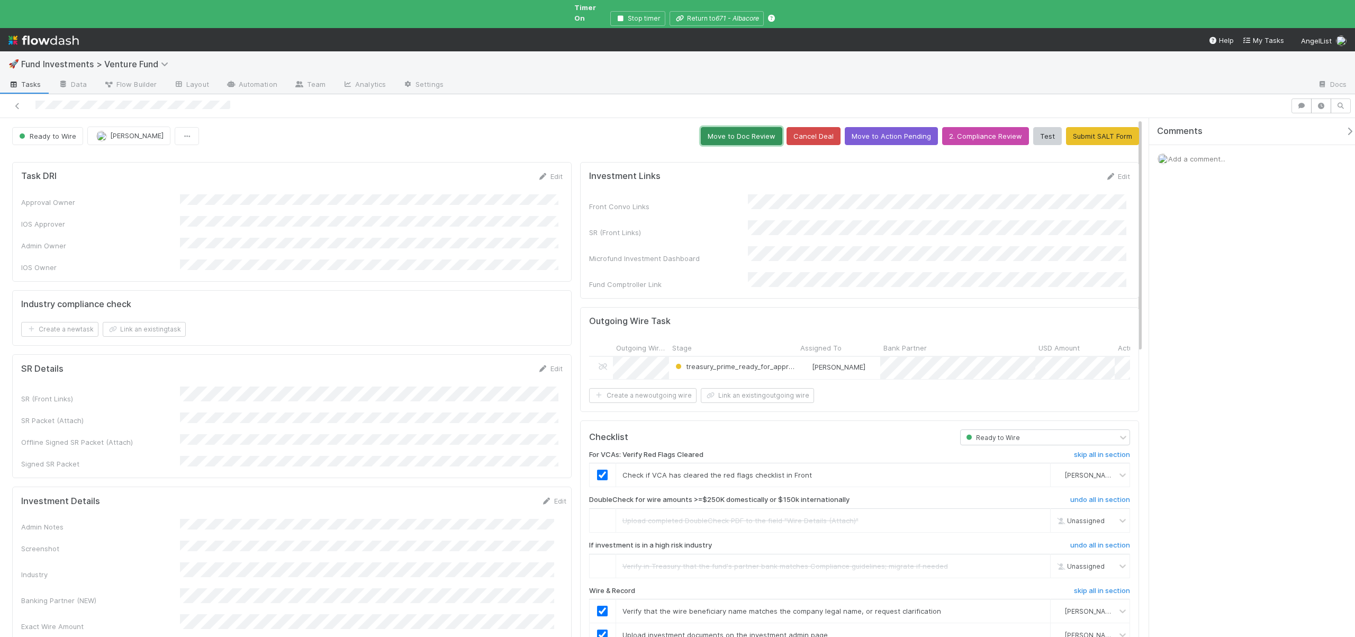
click at [750, 132] on button "Move to Doc Review" at bounding box center [742, 136] width 82 height 18
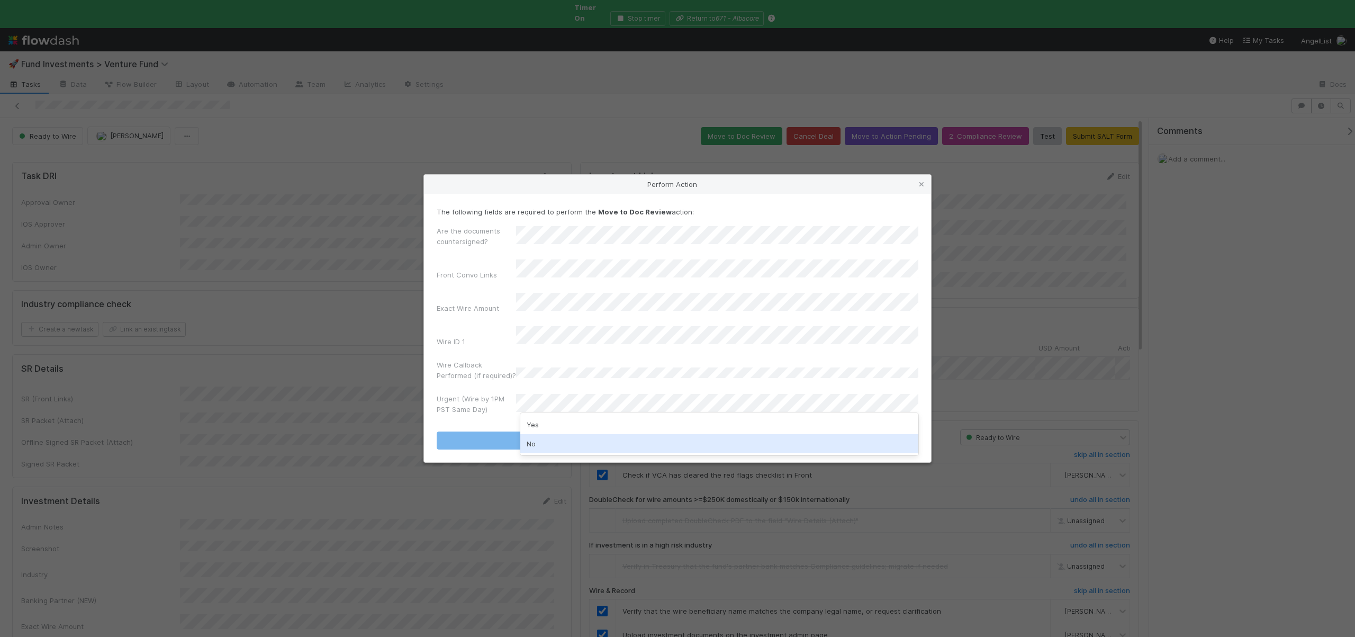
click at [545, 441] on div "No" at bounding box center [719, 443] width 398 height 19
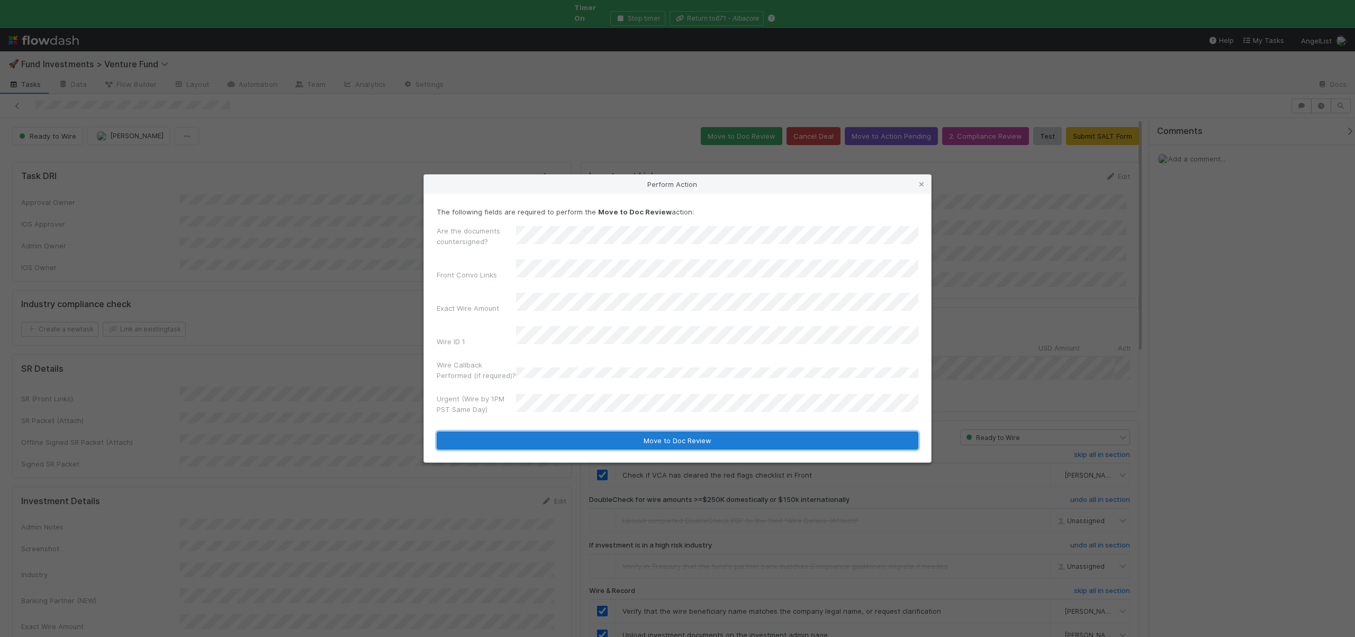
click at [545, 431] on button "Move to Doc Review" at bounding box center [678, 440] width 482 height 18
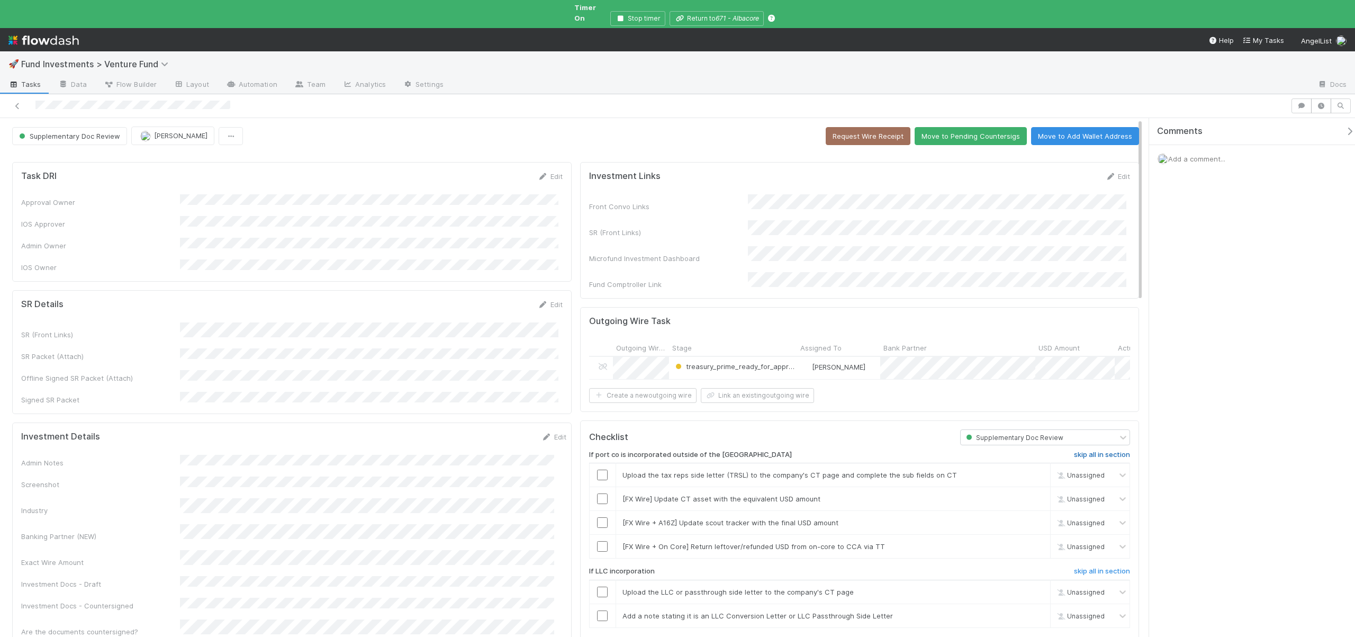
click at [1086, 450] on h6 "skip all in section" at bounding box center [1102, 454] width 56 height 8
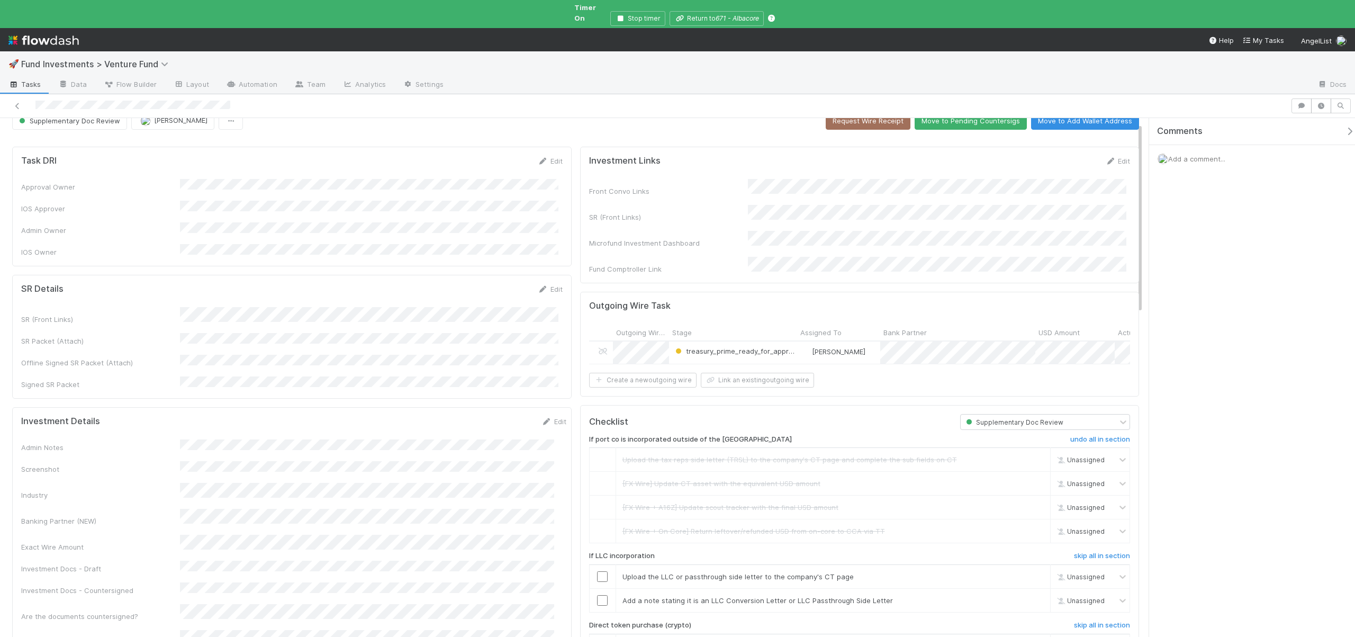
scroll to position [84, 0]
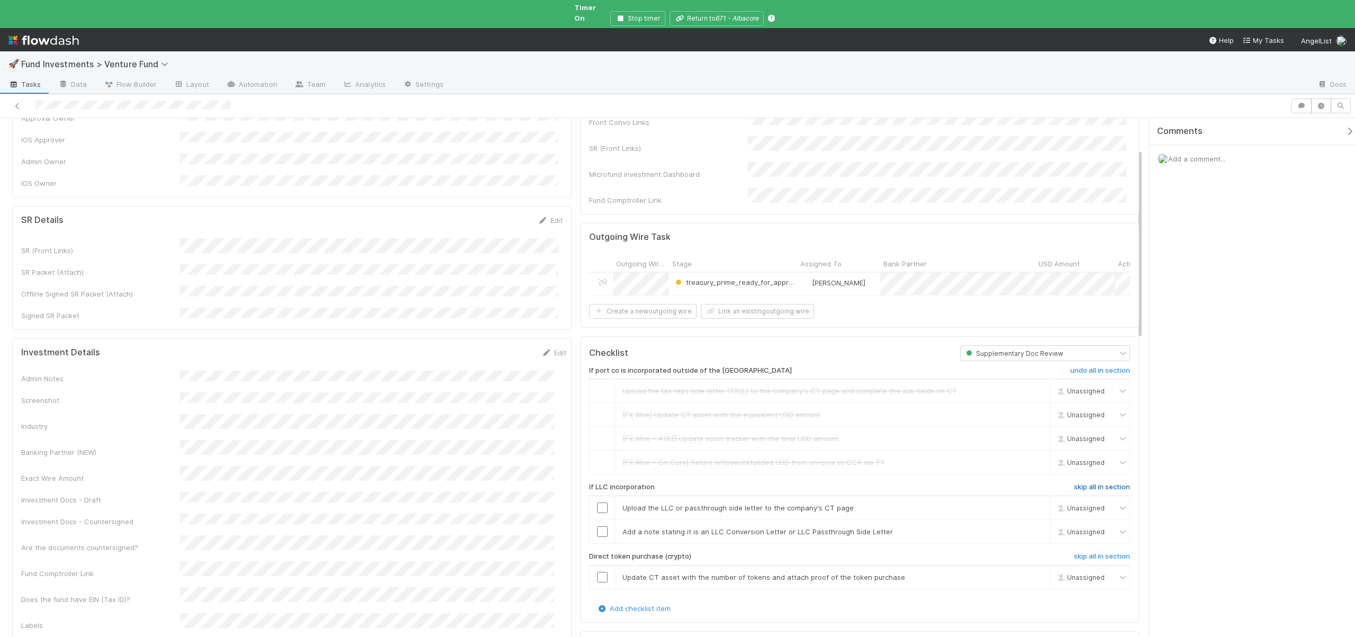
click at [1074, 483] on h6 "skip all in section" at bounding box center [1102, 487] width 56 height 8
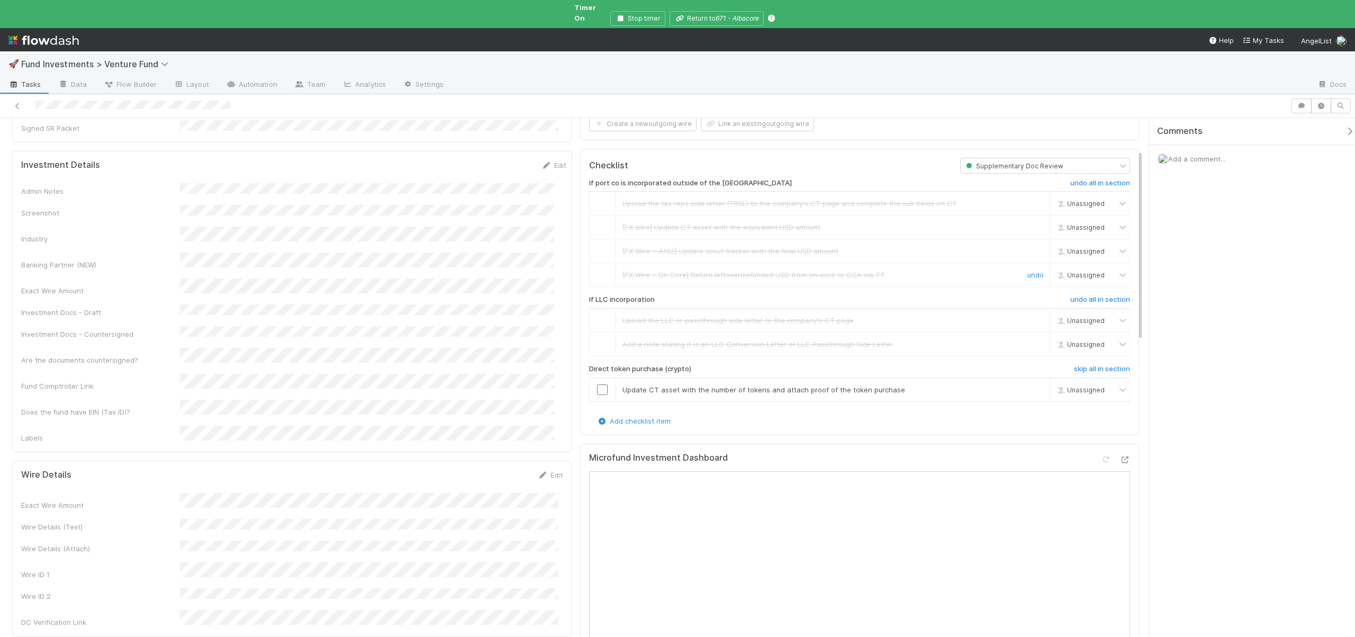
scroll to position [286, 0]
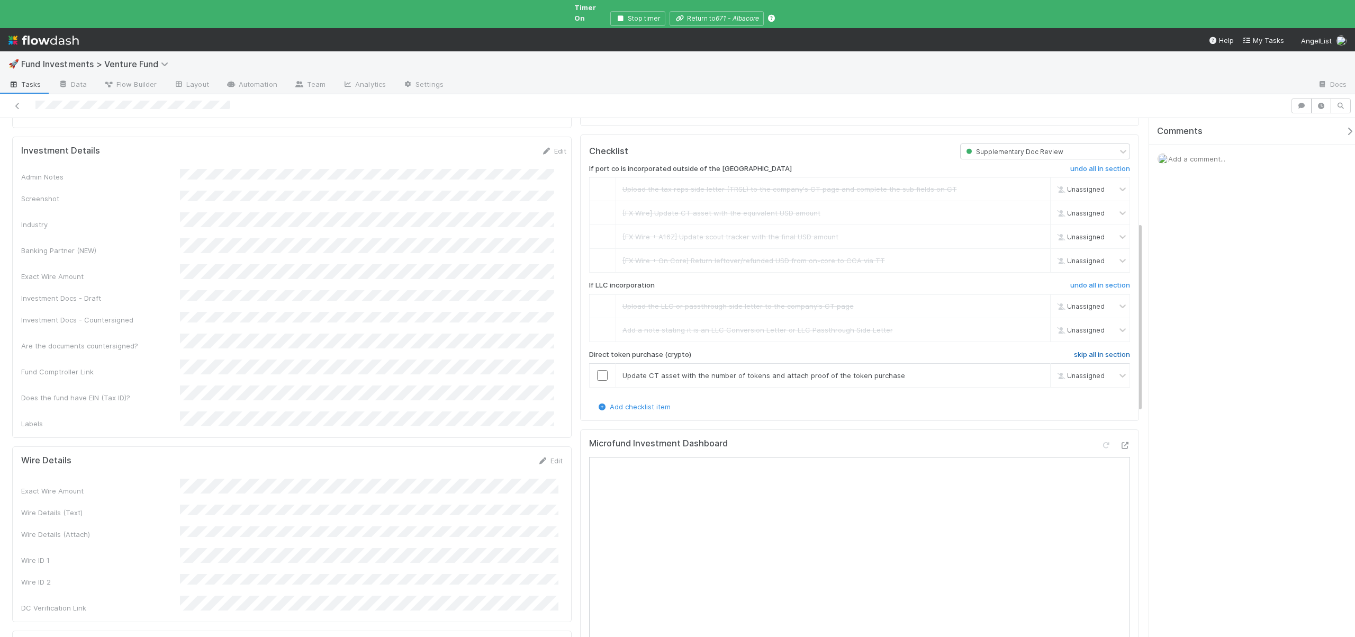
click at [1087, 350] on h6 "skip all in section" at bounding box center [1102, 354] width 56 height 8
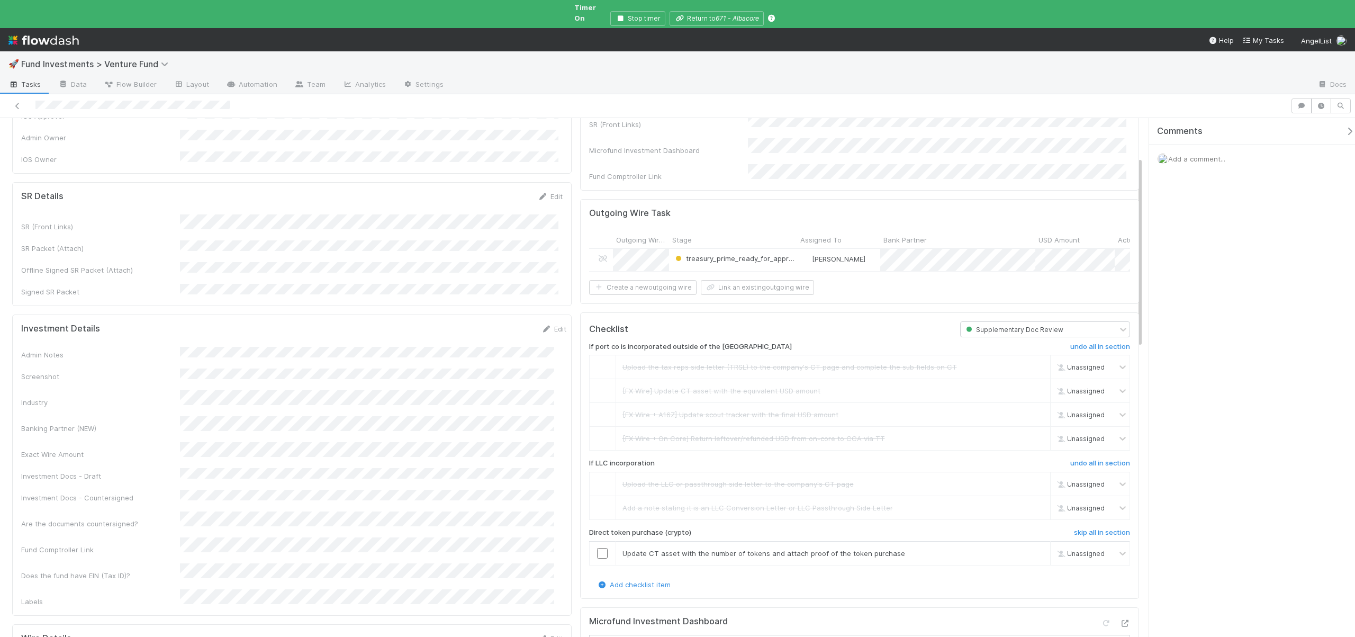
scroll to position [109, 0]
click at [1092, 527] on h6 "skip all in section" at bounding box center [1102, 531] width 56 height 8
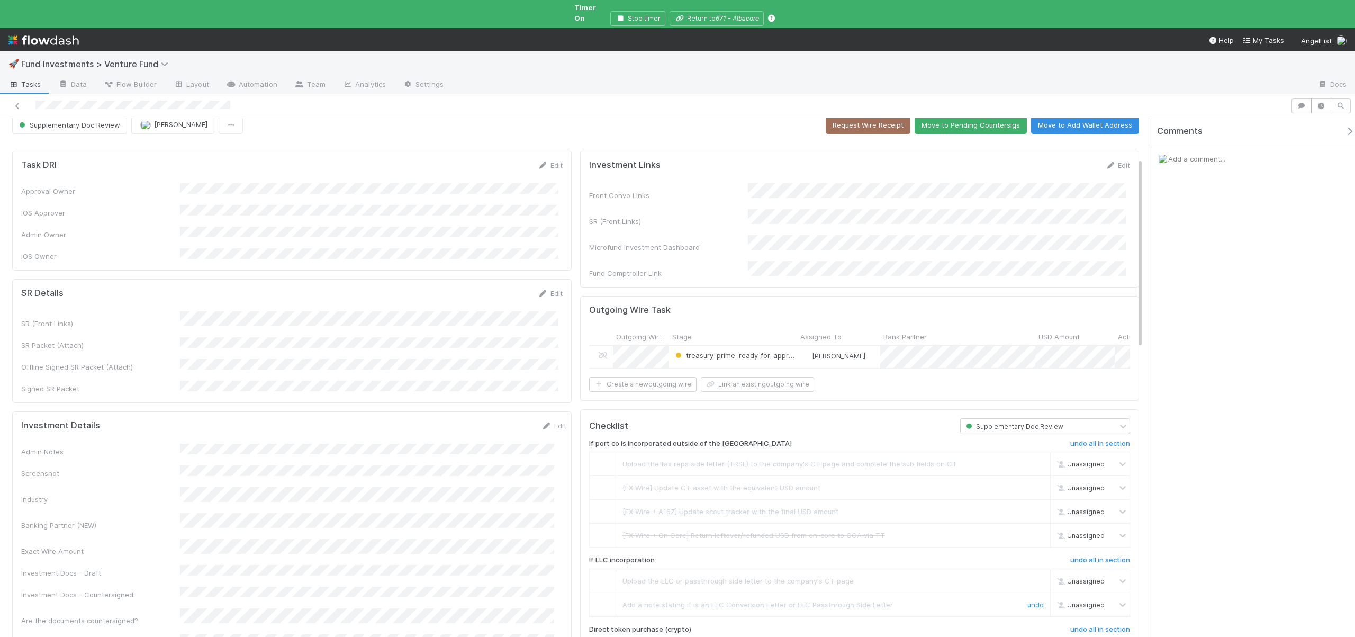
scroll to position [0, 0]
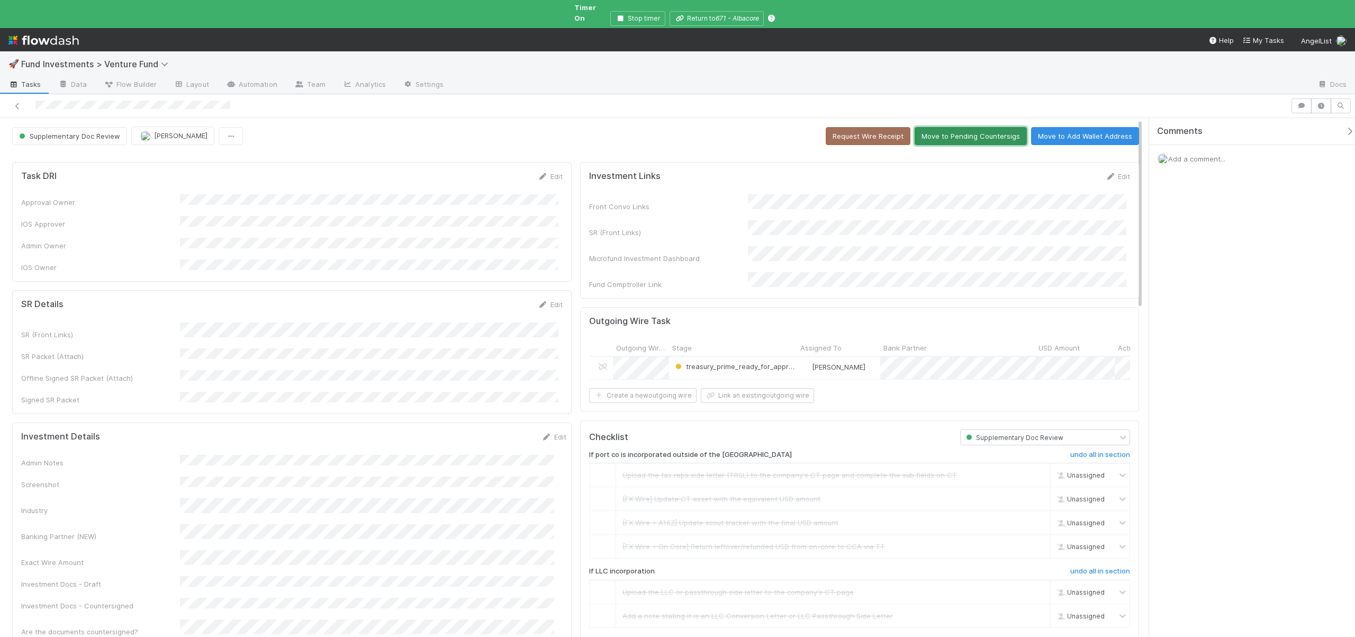
click at [954, 127] on button "Move to Pending Countersigs" at bounding box center [971, 136] width 112 height 18
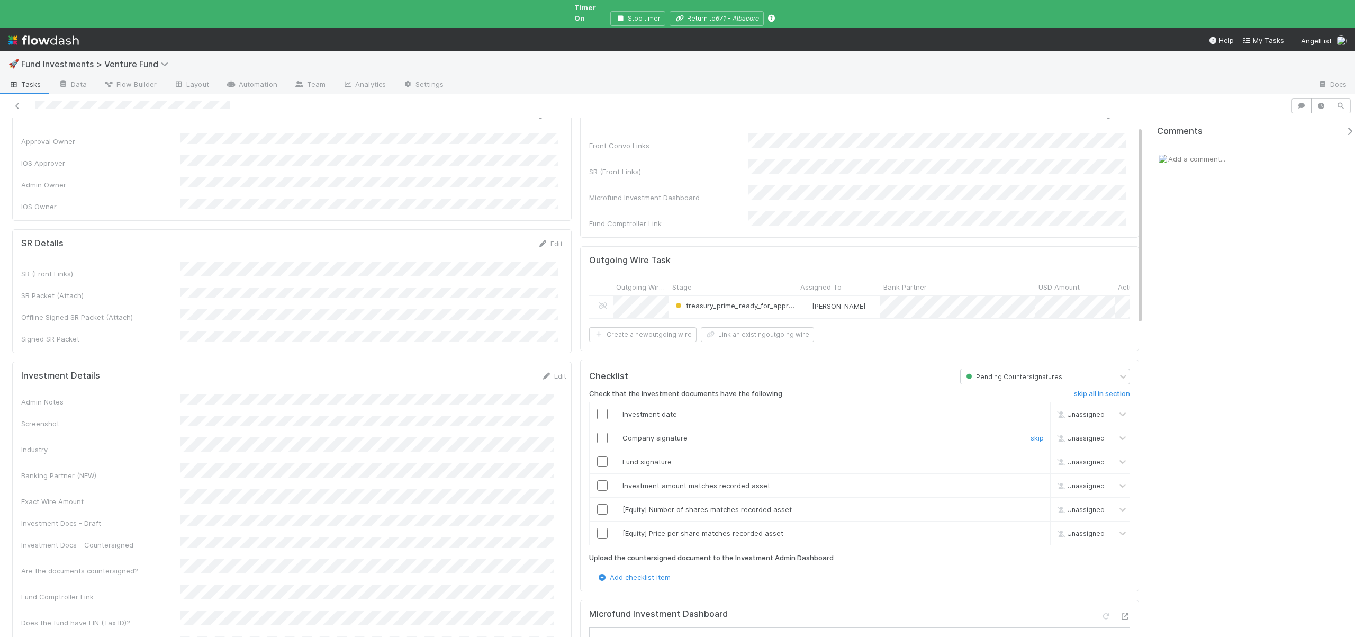
scroll to position [103, 0]
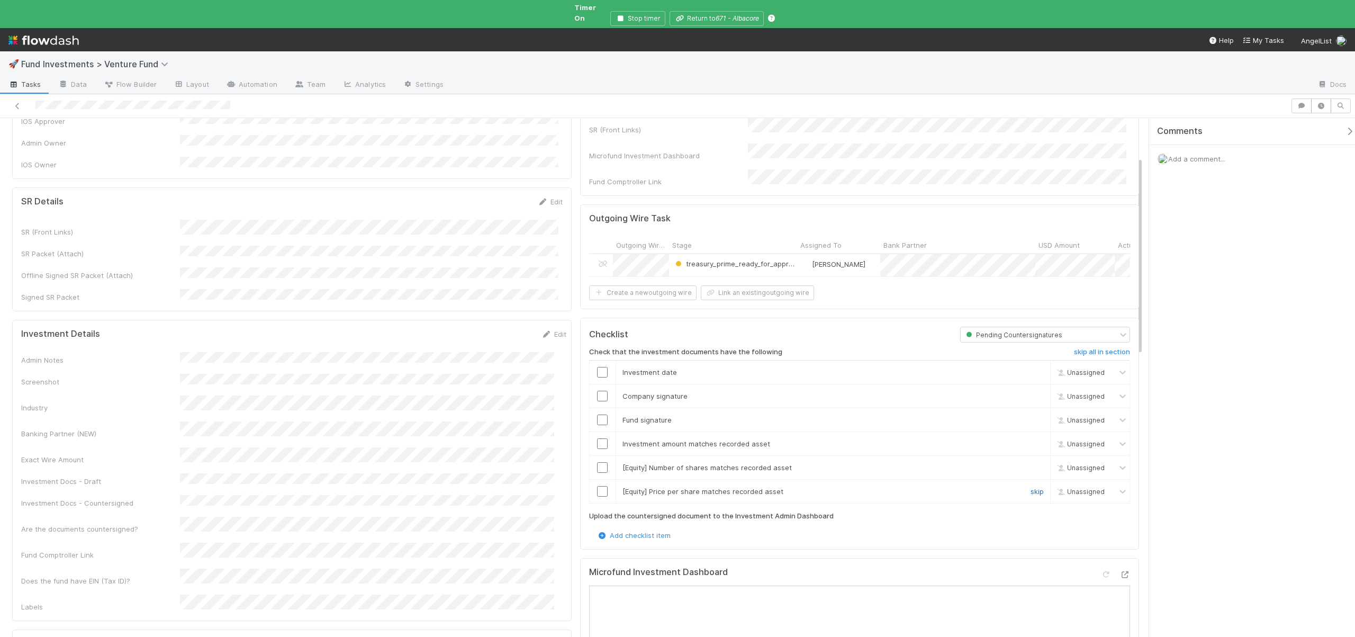
click at [1031, 487] on link "skip" at bounding box center [1037, 491] width 13 height 8
click at [1031, 463] on link "skip" at bounding box center [1037, 467] width 13 height 8
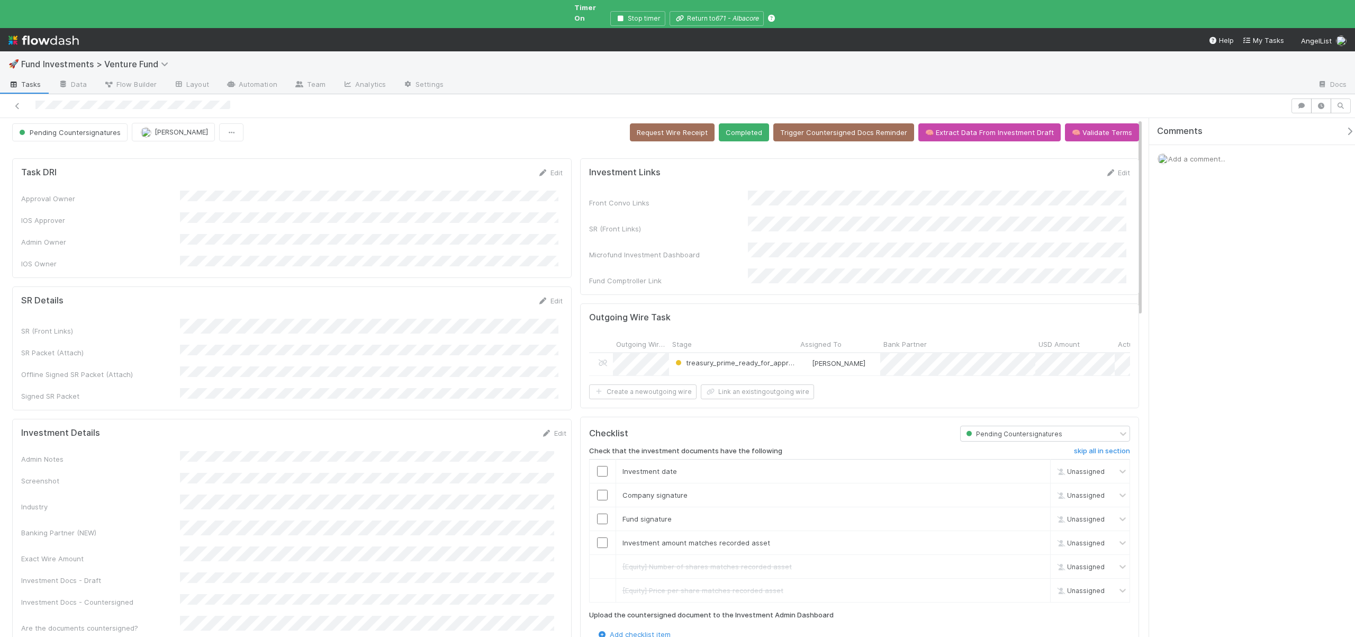
scroll to position [0, 0]
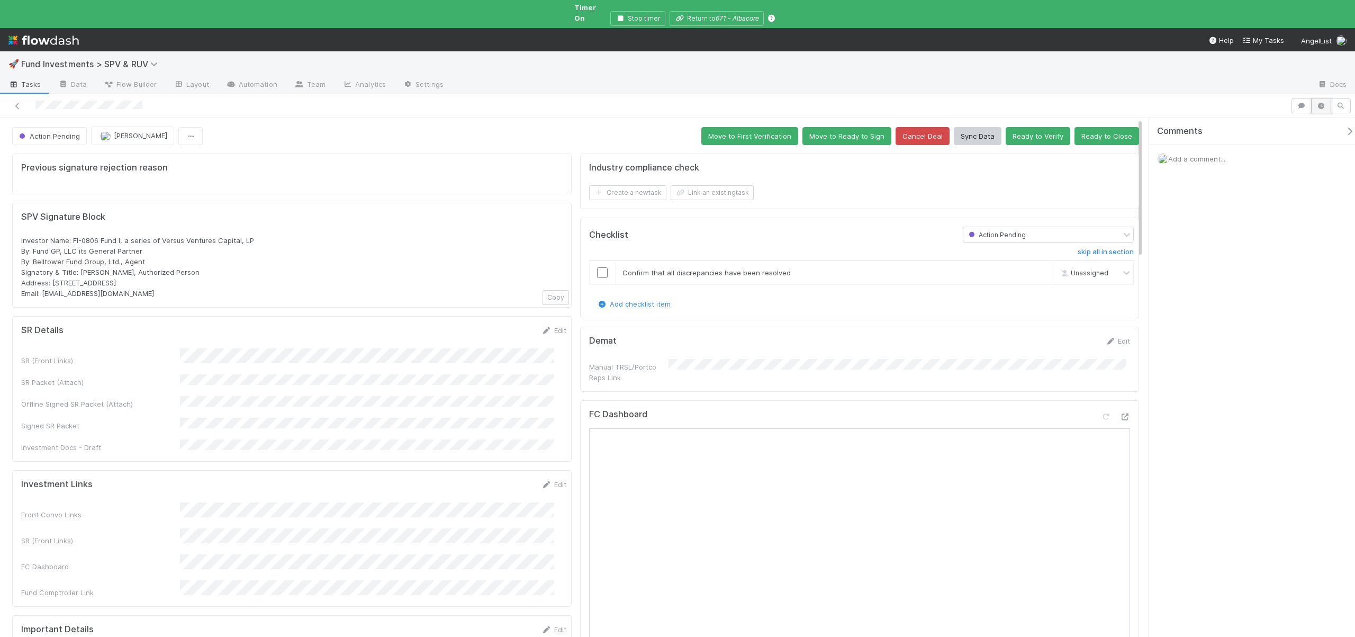
click at [1321, 101] on button "button" at bounding box center [1321, 105] width 20 height 15
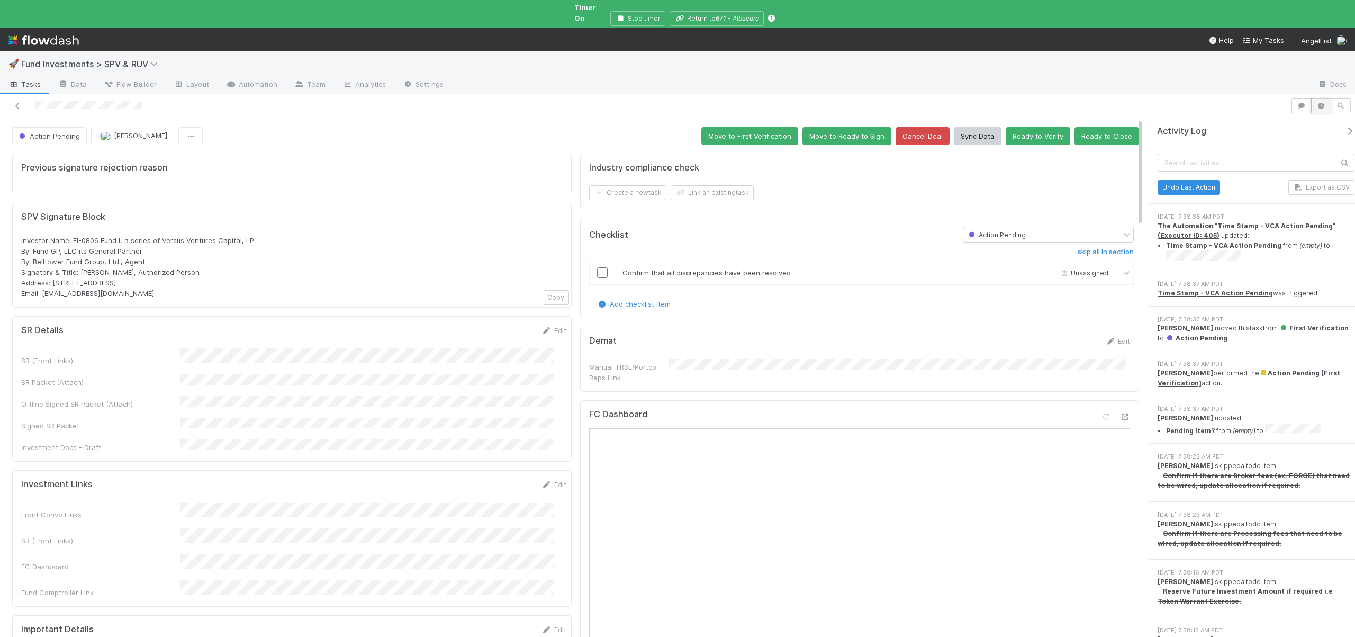
click at [1321, 101] on button "button" at bounding box center [1321, 105] width 20 height 15
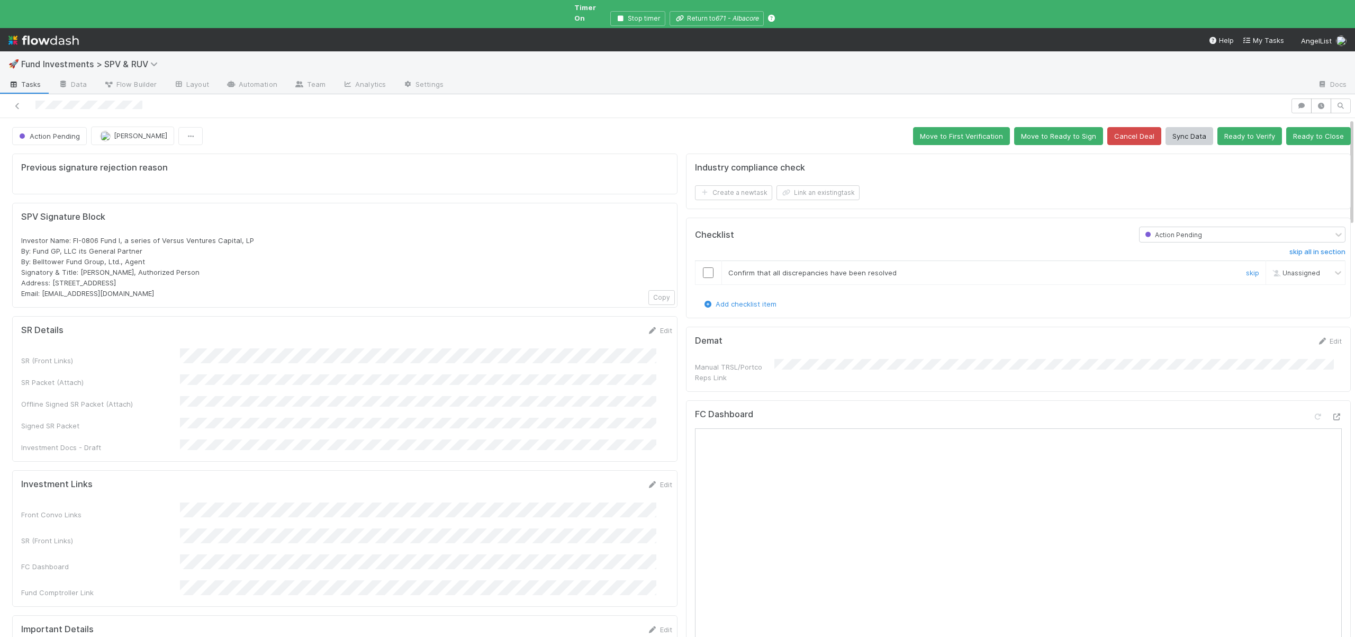
click at [703, 267] on input "checkbox" at bounding box center [708, 272] width 11 height 11
click at [936, 127] on button "Move to First Verification" at bounding box center [961, 136] width 97 height 18
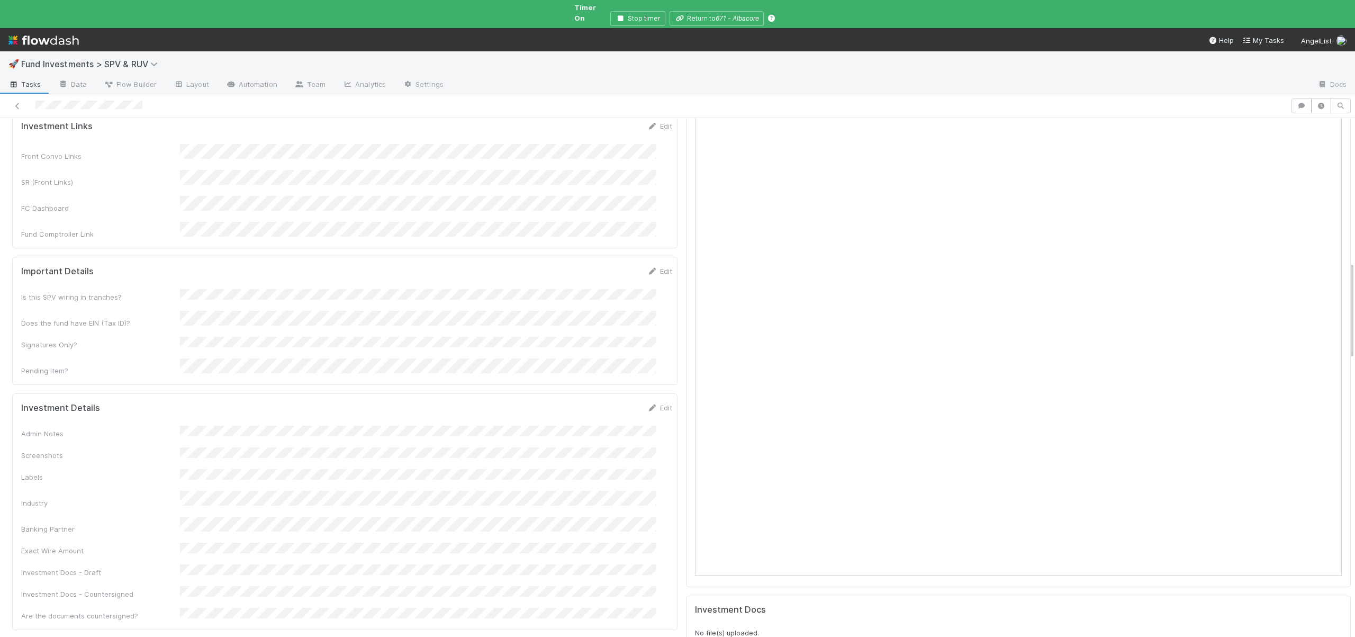
scroll to position [802, 0]
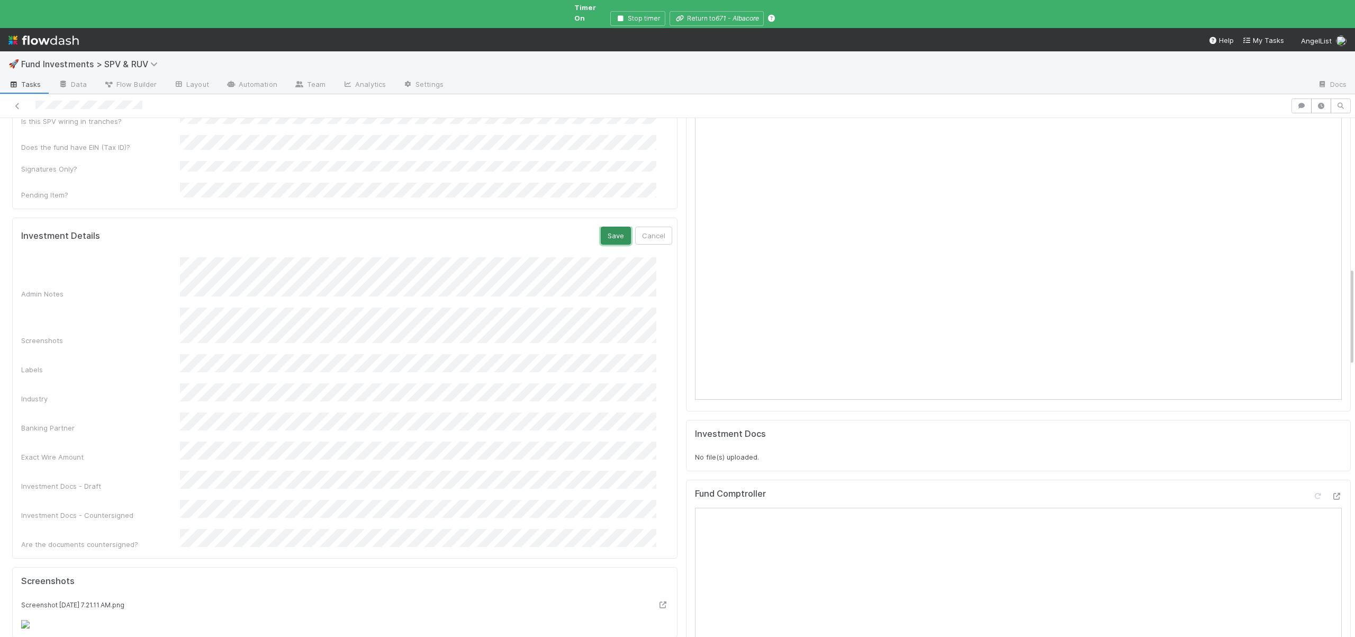
click at [603, 227] on button "Save" at bounding box center [616, 236] width 30 height 18
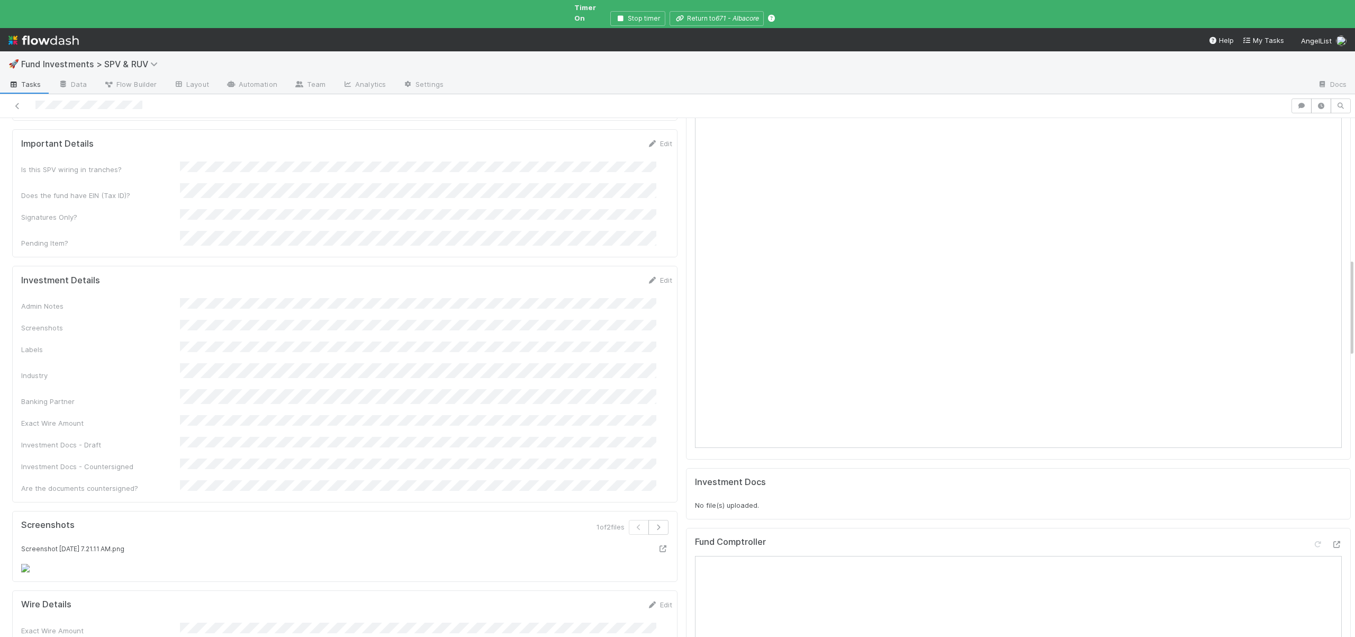
scroll to position [760, 0]
click at [204, 269] on form "Investment Details Edit Admin Notes Screenshots Labels Industry Banking Partner…" at bounding box center [346, 378] width 651 height 219
click at [205, 269] on form "Investment Details Edit Admin Notes Screenshots Labels Industry Banking Partner…" at bounding box center [346, 378] width 651 height 219
click at [218, 269] on form "Investment Details Save Cancel Admin Notes Screenshots Labels Industry Banking …" at bounding box center [346, 430] width 651 height 323
click at [601, 269] on button "Save" at bounding box center [616, 278] width 30 height 18
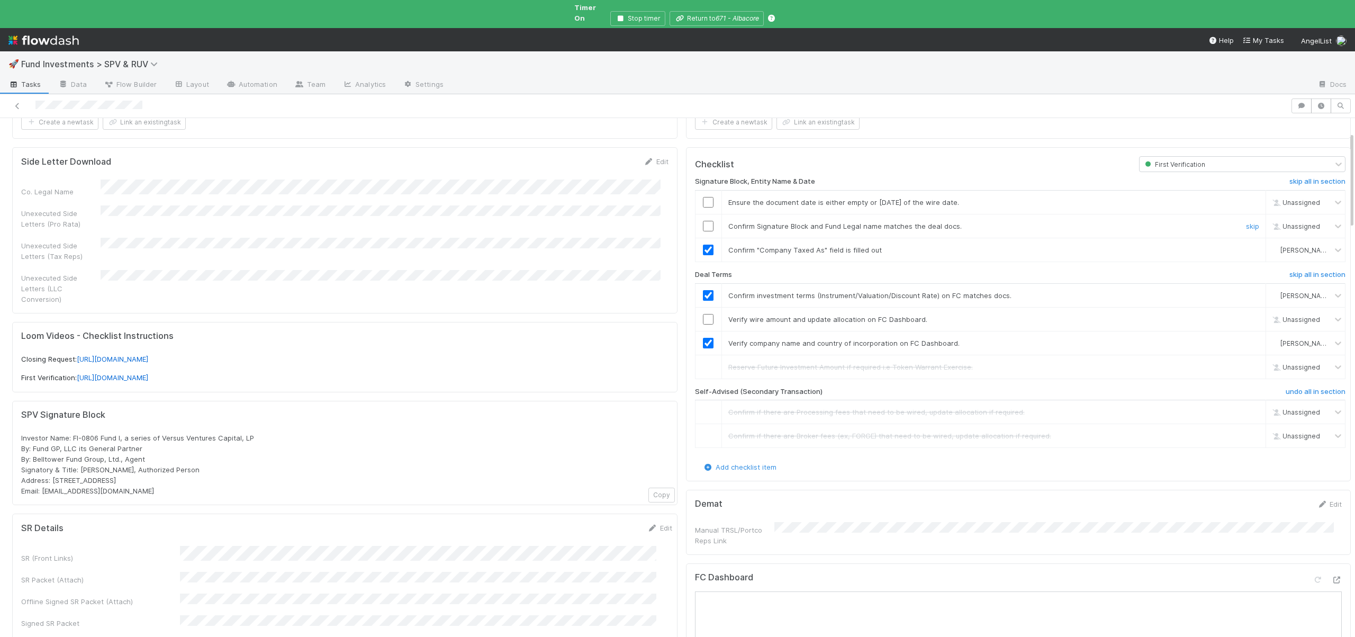
scroll to position [11, 0]
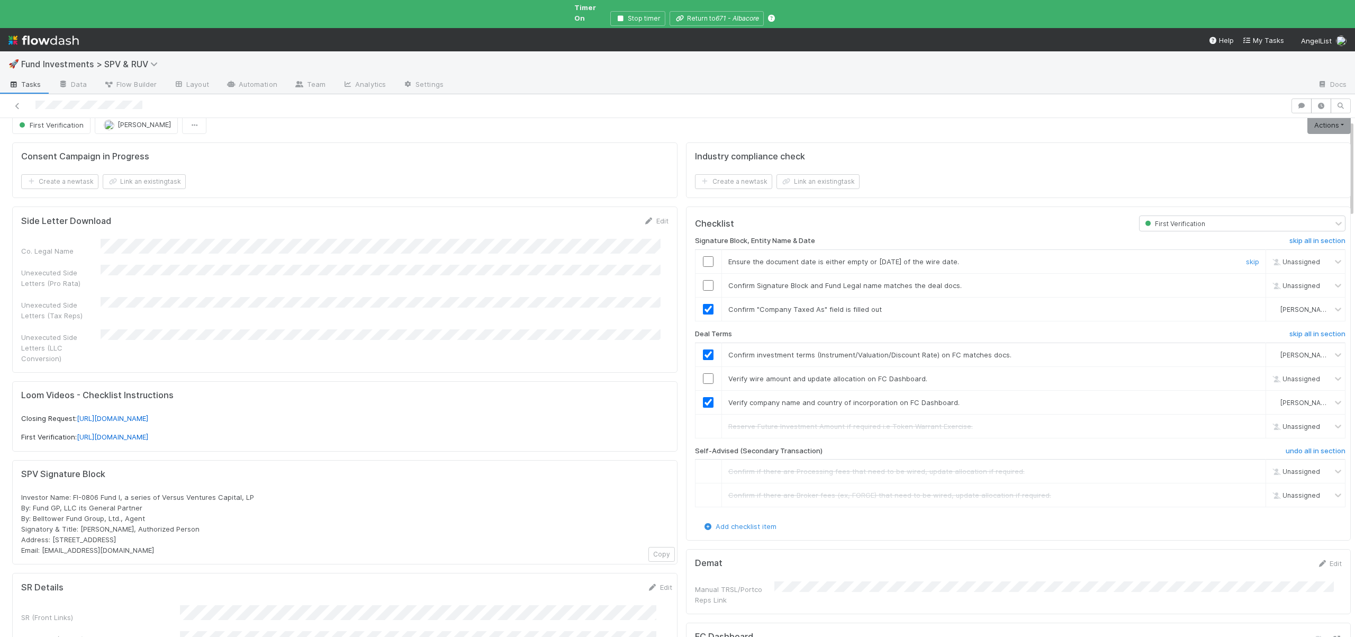
click at [703, 256] on input "checkbox" at bounding box center [708, 261] width 11 height 11
click at [703, 280] on input "checkbox" at bounding box center [708, 285] width 11 height 11
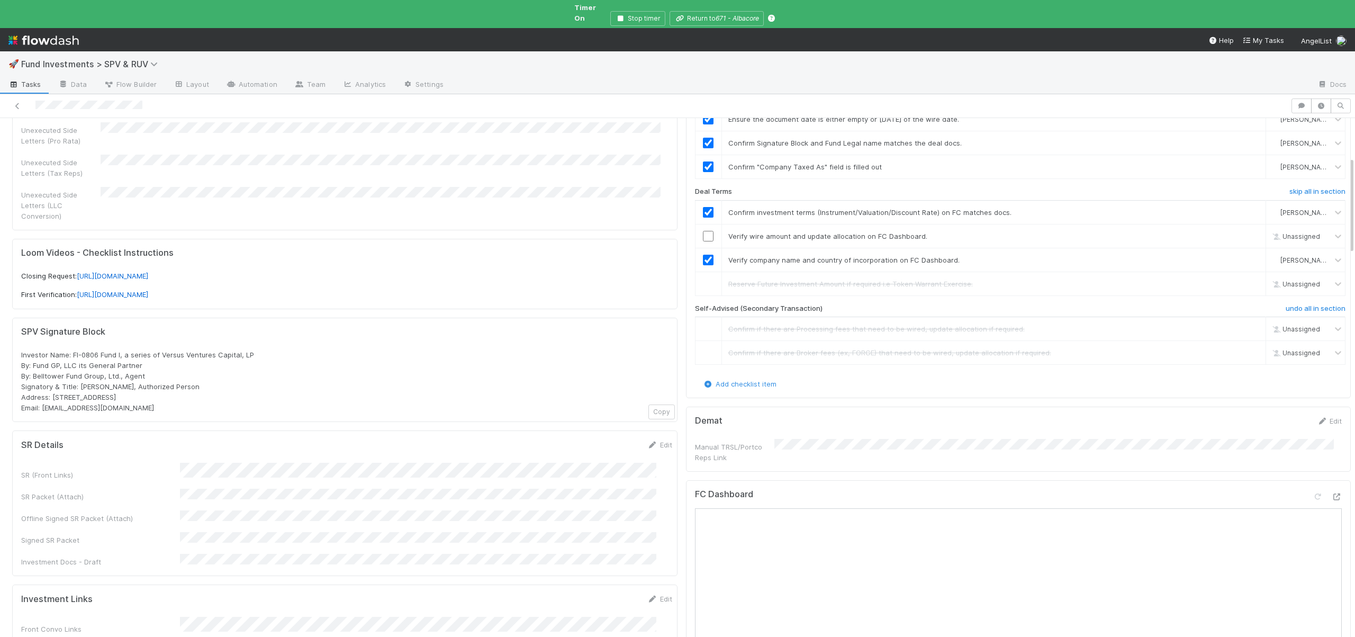
scroll to position [142, 0]
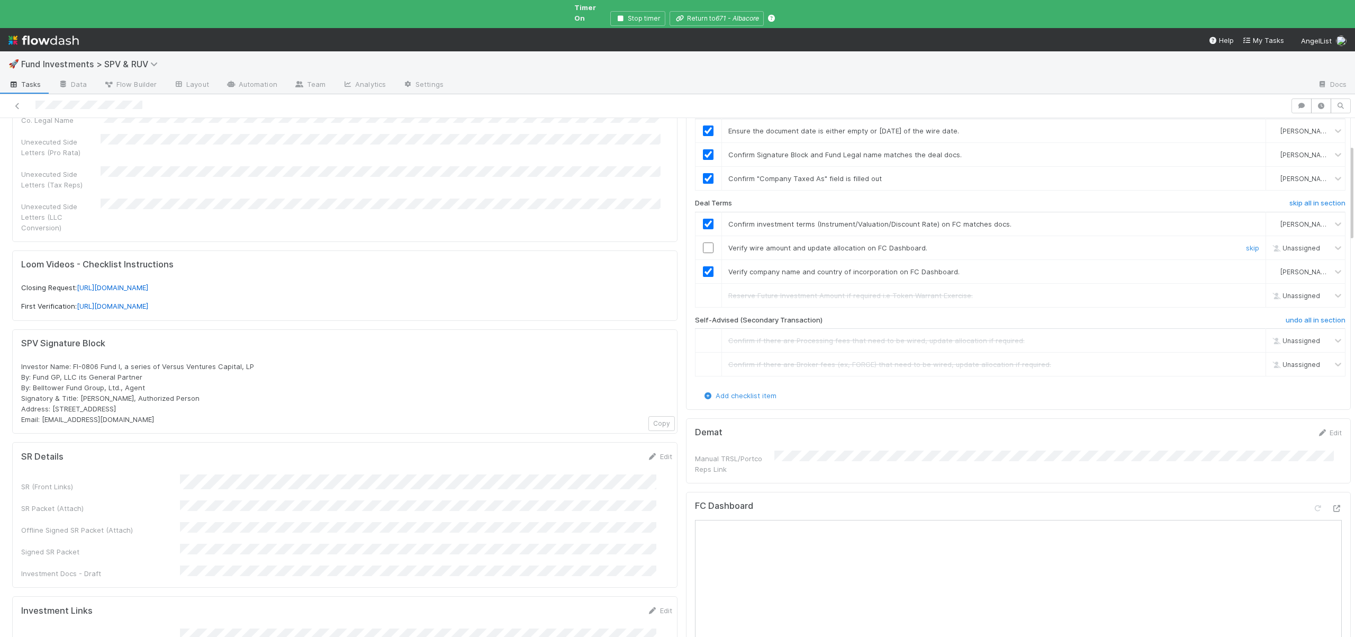
drag, startPoint x: 701, startPoint y: 236, endPoint x: 464, endPoint y: 420, distance: 300.4
click at [703, 242] on input "checkbox" at bounding box center [708, 247] width 11 height 11
checkbox input "true"
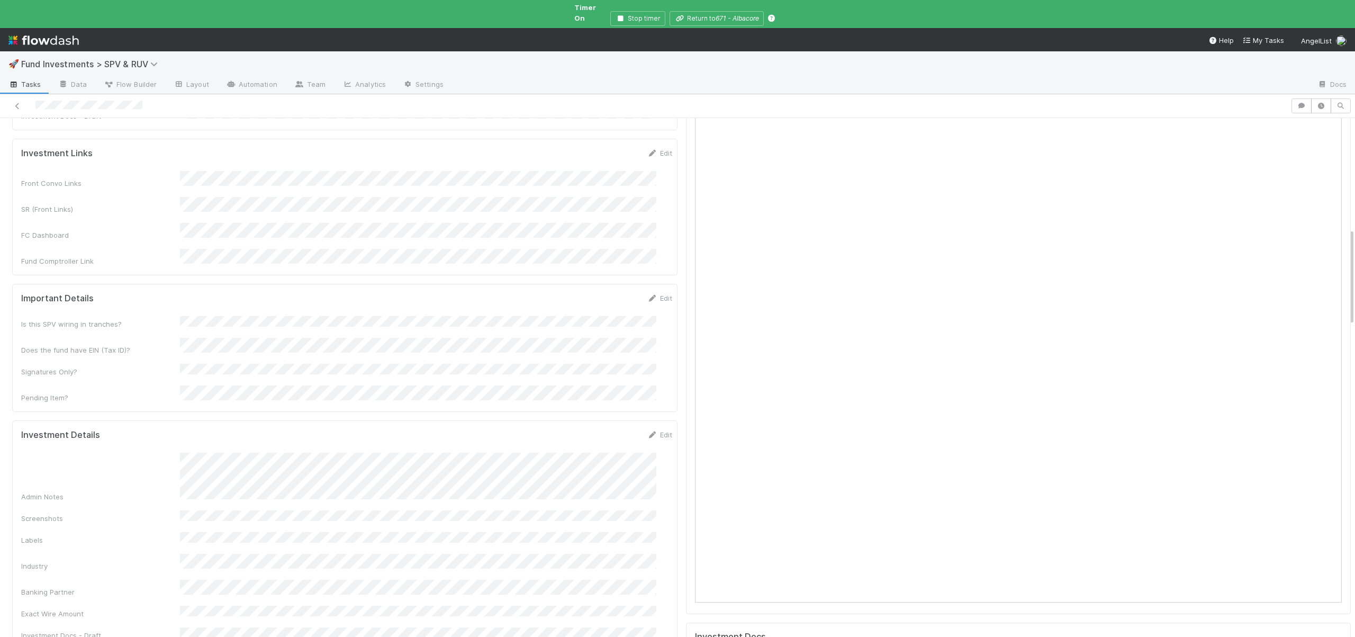
scroll to position [699, 0]
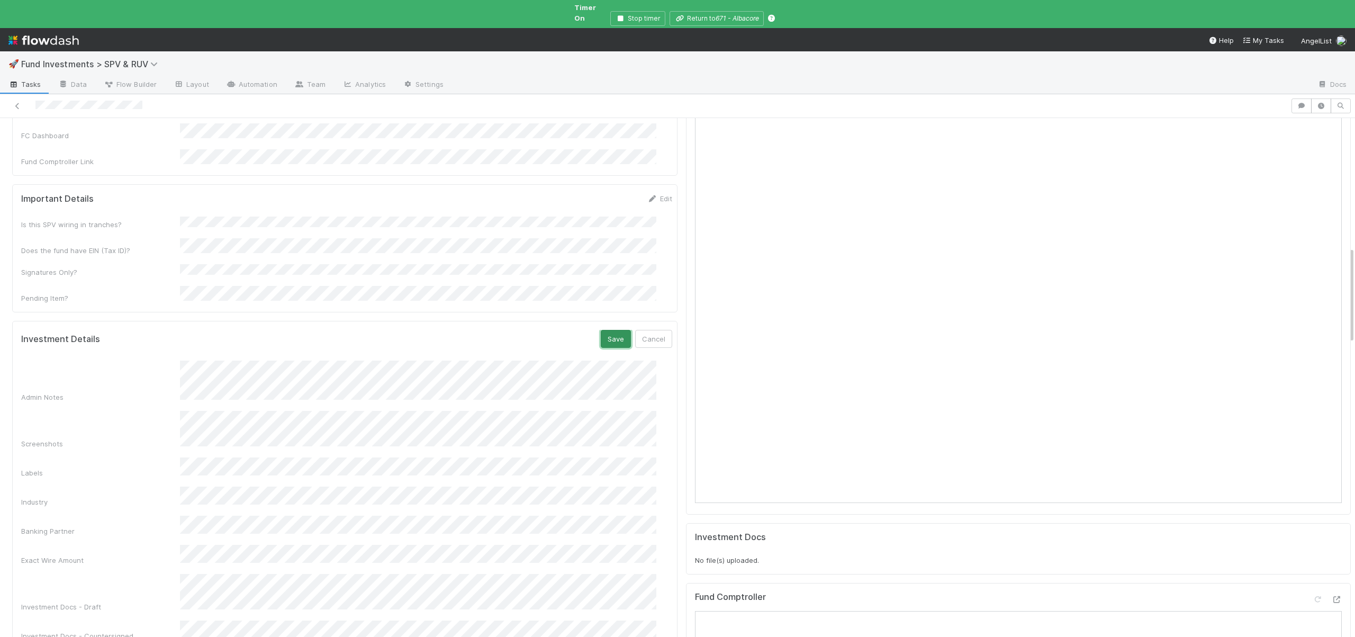
click at [601, 330] on button "Save" at bounding box center [616, 339] width 30 height 18
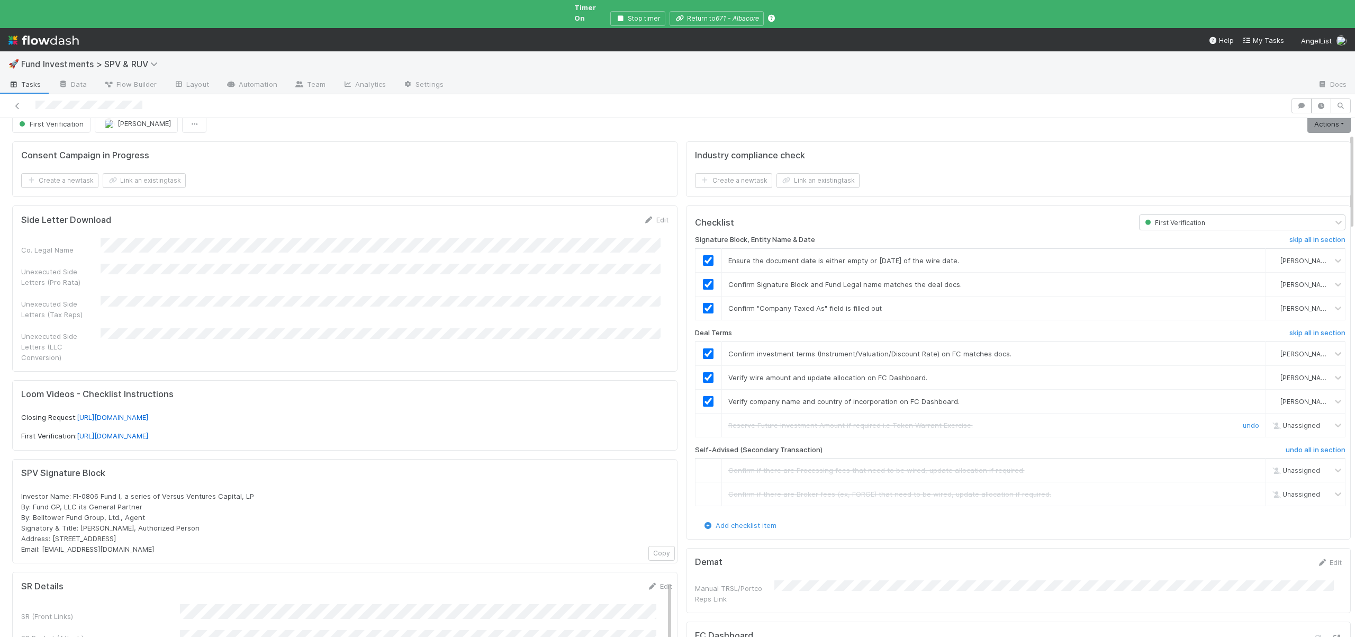
scroll to position [0, 0]
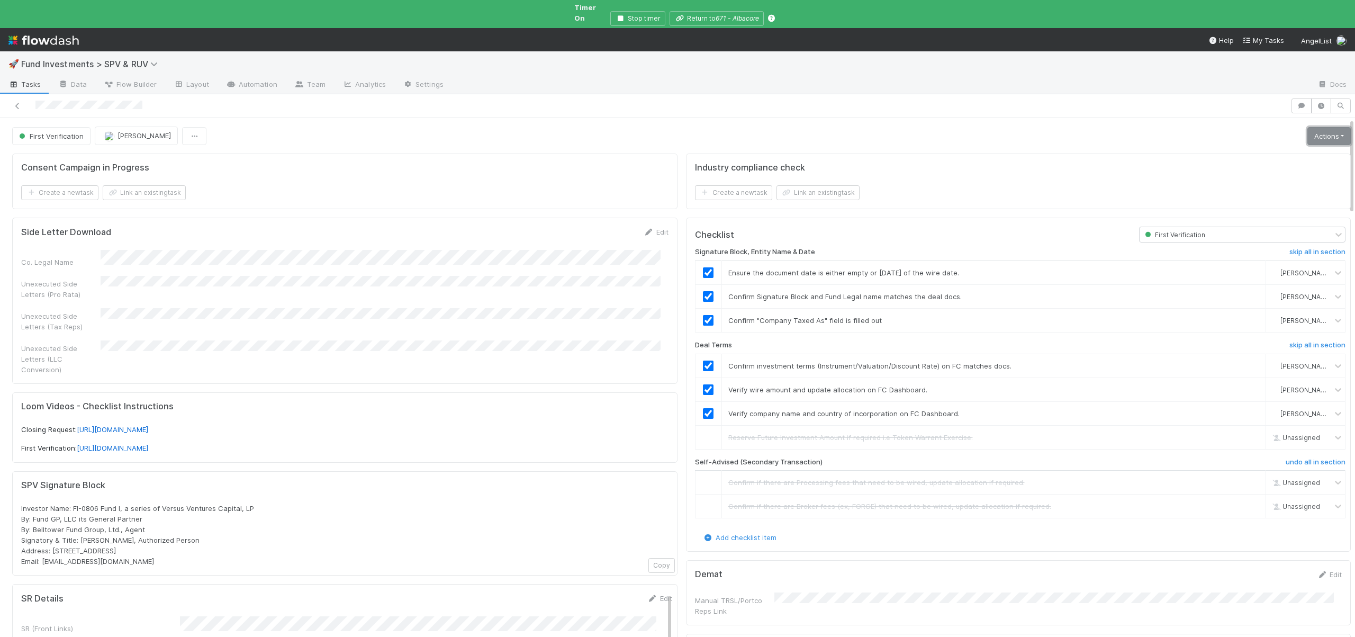
click at [1307, 131] on link "Actions" at bounding box center [1328, 136] width 43 height 18
click at [1261, 151] on button "Move to Second Verification" at bounding box center [1280, 158] width 143 height 15
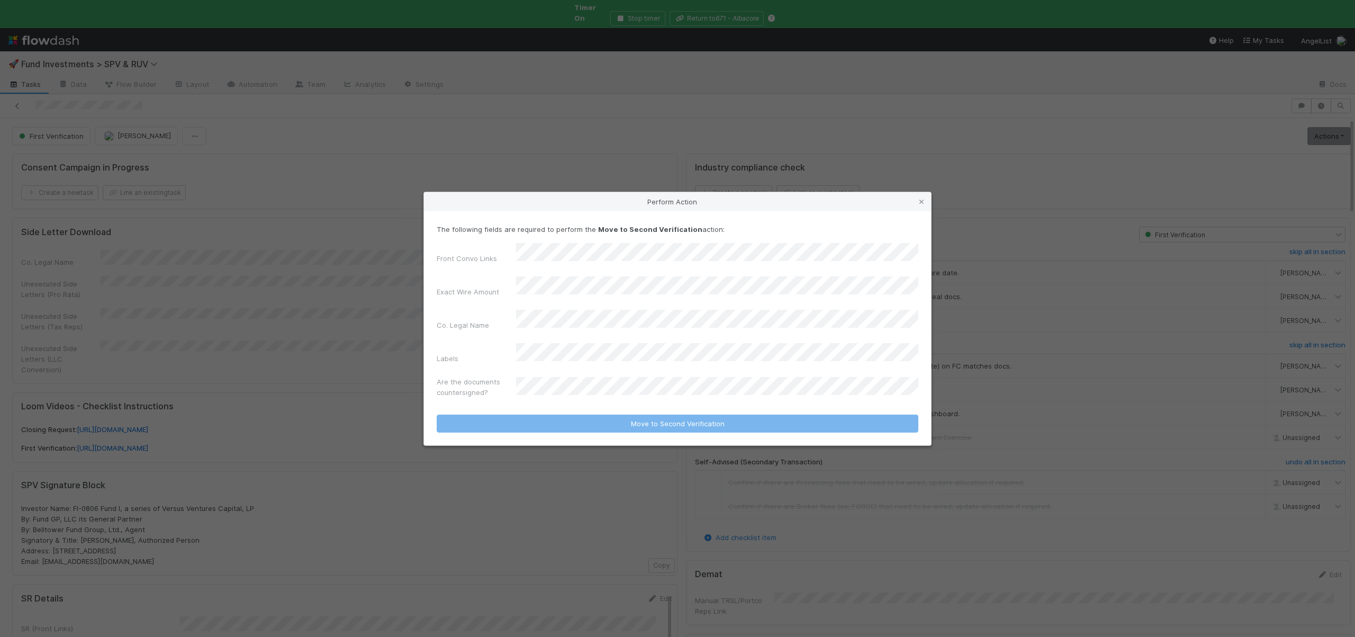
click at [372, 429] on div "Perform Action The following fields are required to perform the Move to Second …" at bounding box center [677, 318] width 1355 height 637
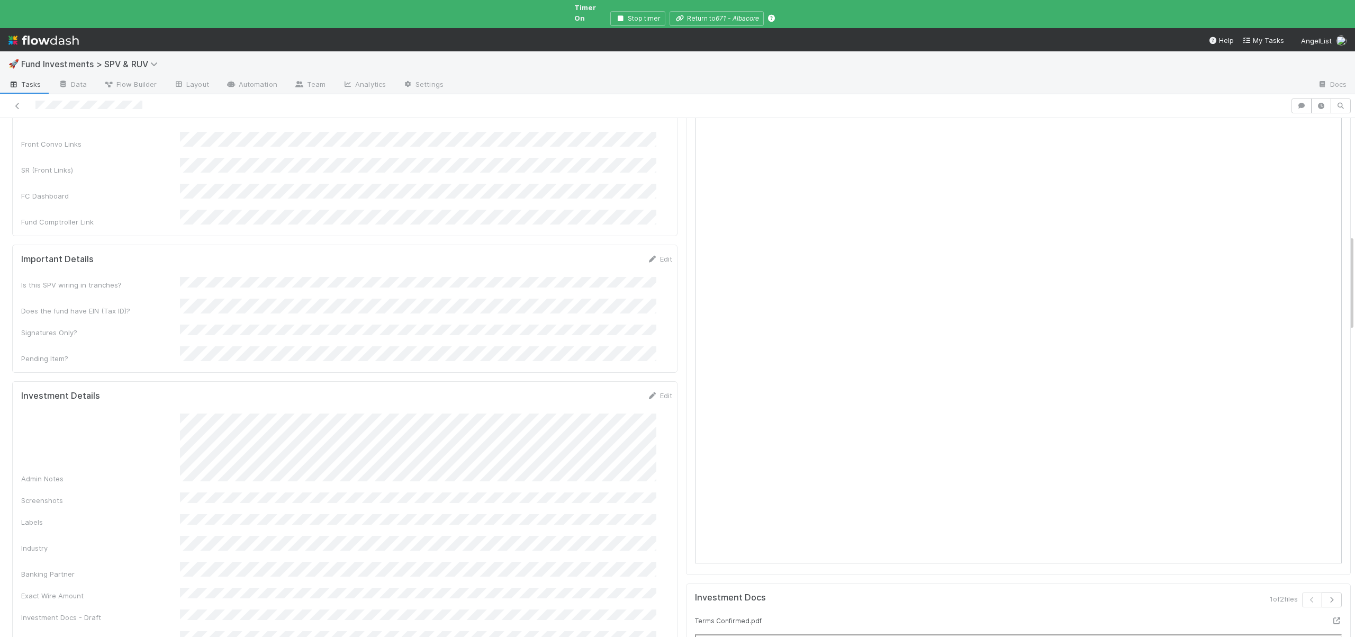
scroll to position [639, 0]
click at [601, 389] on button "Save" at bounding box center [616, 398] width 30 height 18
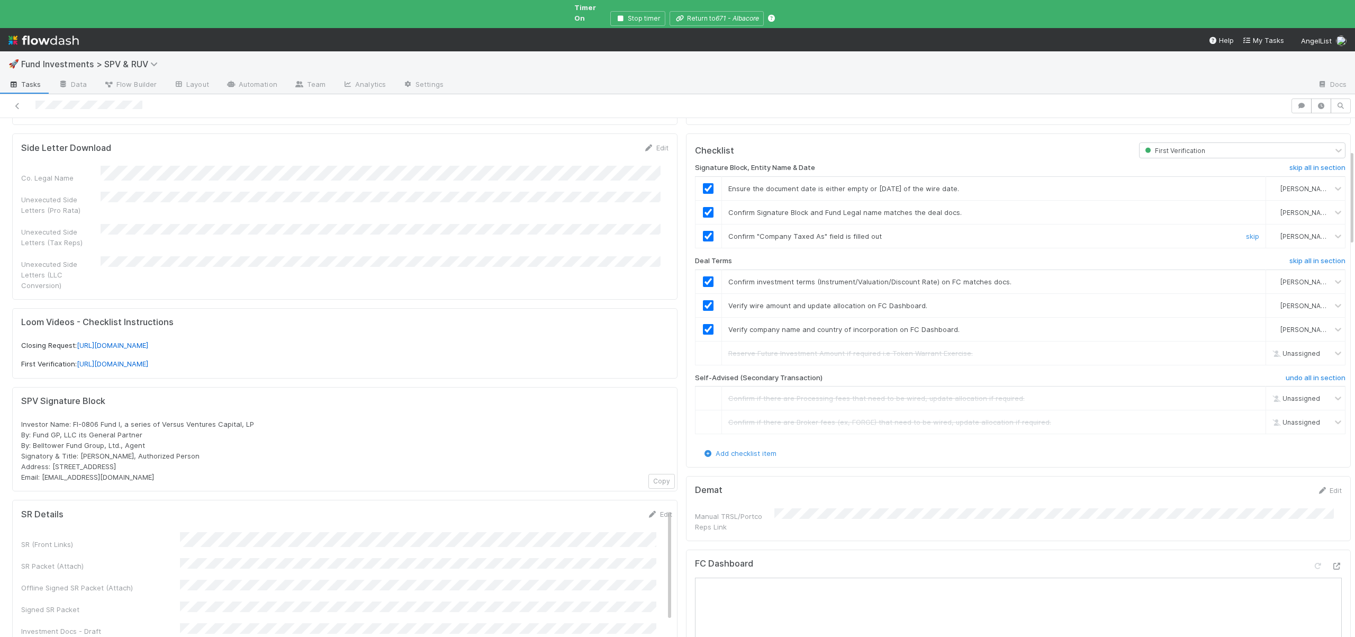
scroll to position [0, 0]
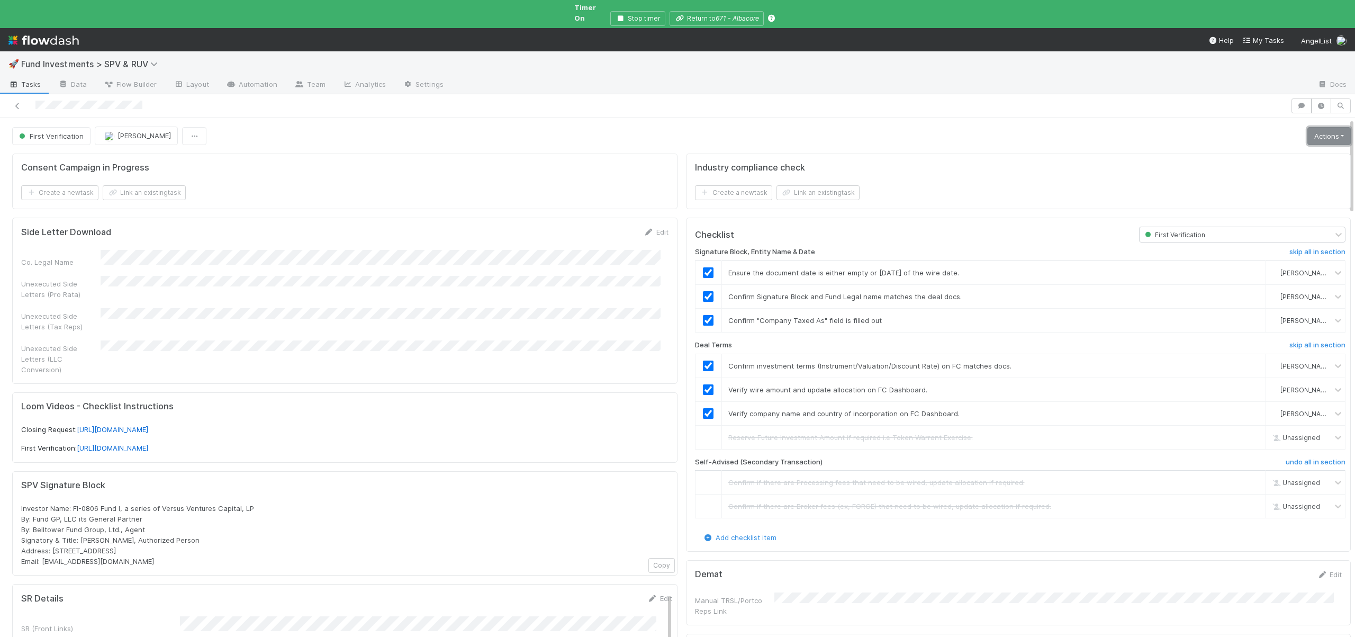
click at [1308, 128] on link "Actions" at bounding box center [1328, 136] width 43 height 18
click at [1226, 166] on button "Cancel Deal" at bounding box center [1280, 173] width 143 height 15
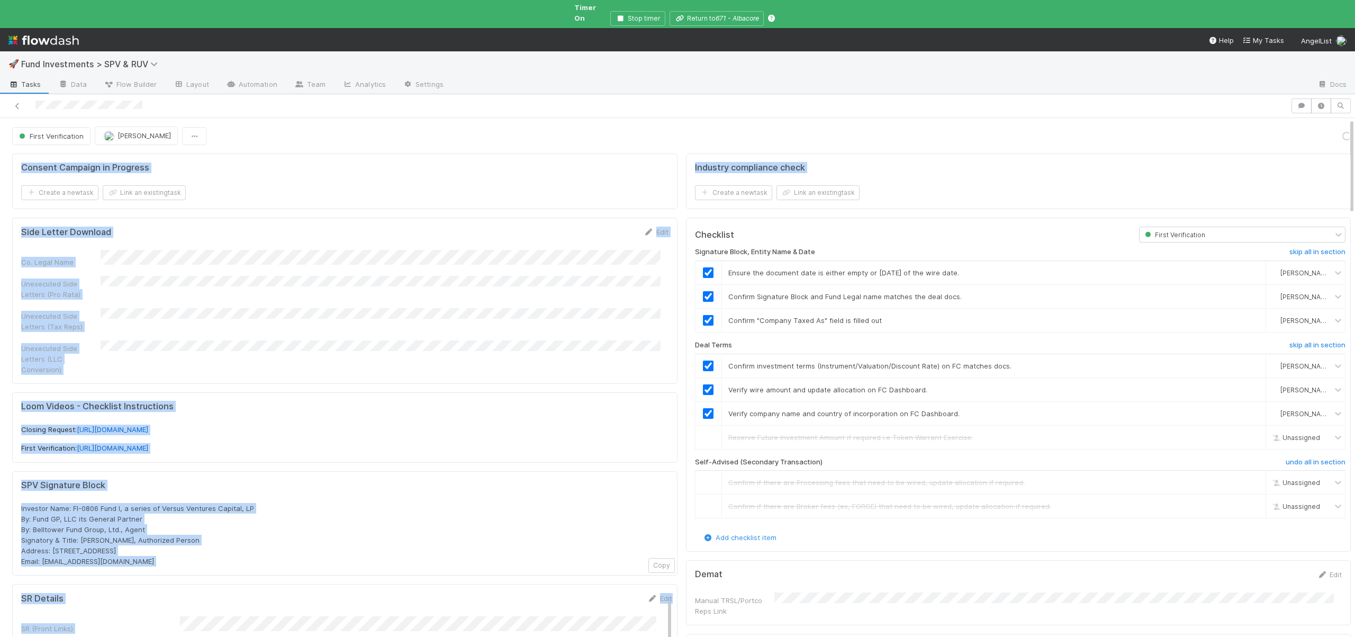
drag, startPoint x: 1226, startPoint y: 156, endPoint x: 1267, endPoint y: 121, distance: 53.3
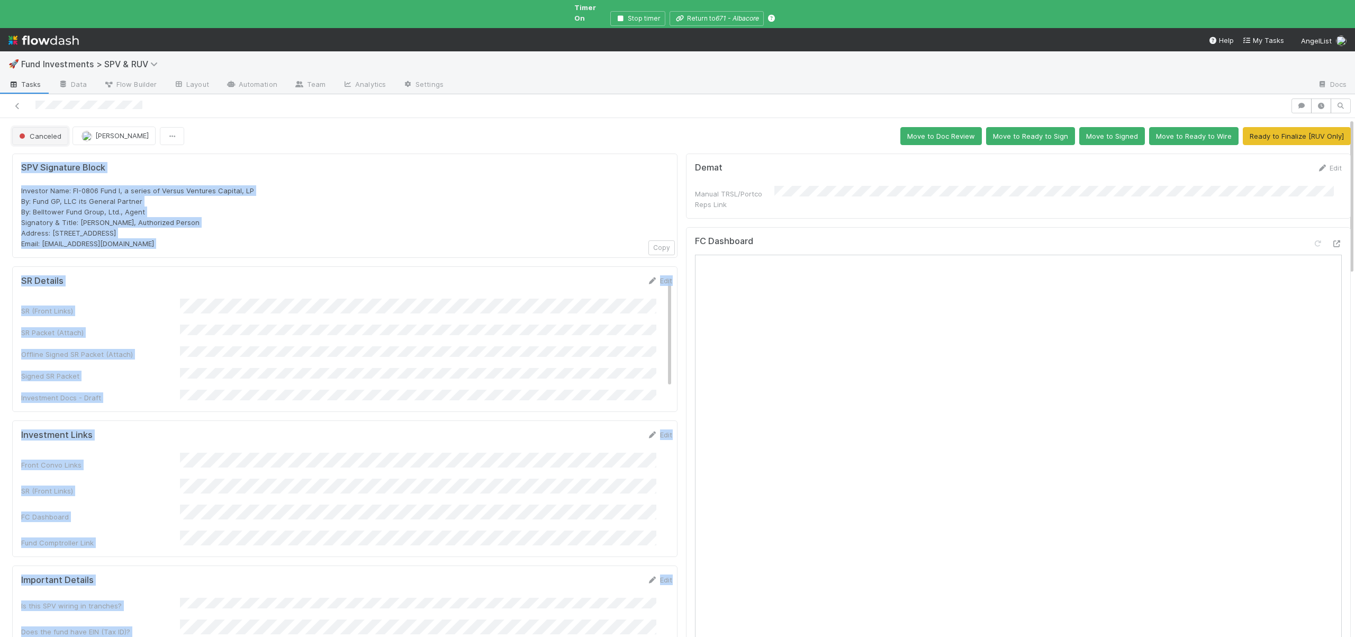
click at [29, 132] on button "Canceled" at bounding box center [40, 136] width 56 height 18
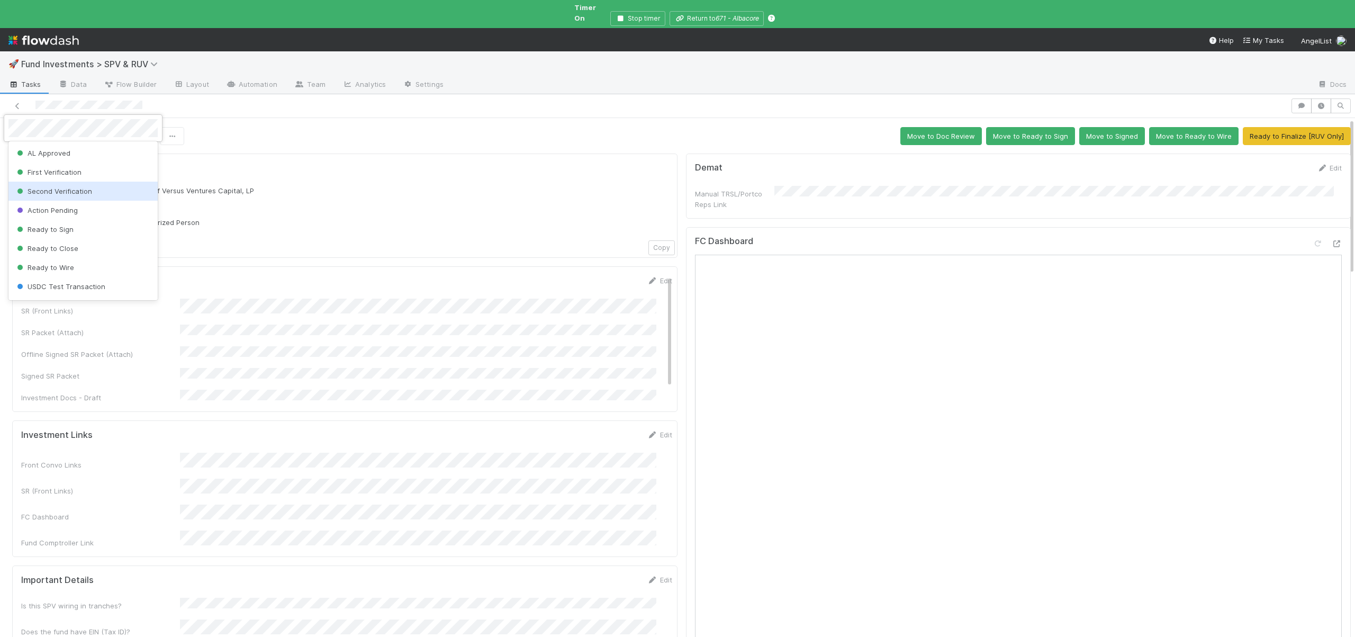
click at [64, 192] on span "Second Verification" at bounding box center [53, 191] width 77 height 8
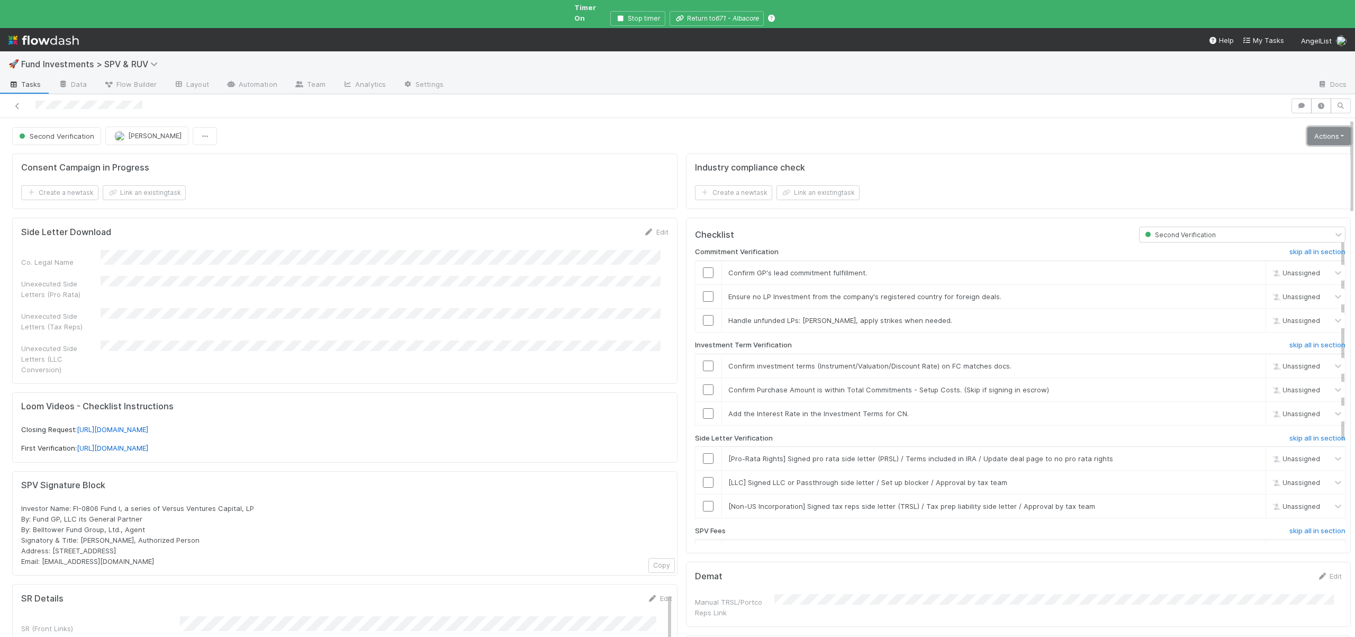
click at [1308, 127] on link "Actions" at bounding box center [1328, 136] width 43 height 18
drag, startPoint x: 898, startPoint y: 98, endPoint x: 812, endPoint y: 88, distance: 85.9
click at [898, 98] on div at bounding box center [645, 105] width 1282 height 15
click at [58, 133] on button "Second Verification" at bounding box center [56, 136] width 89 height 18
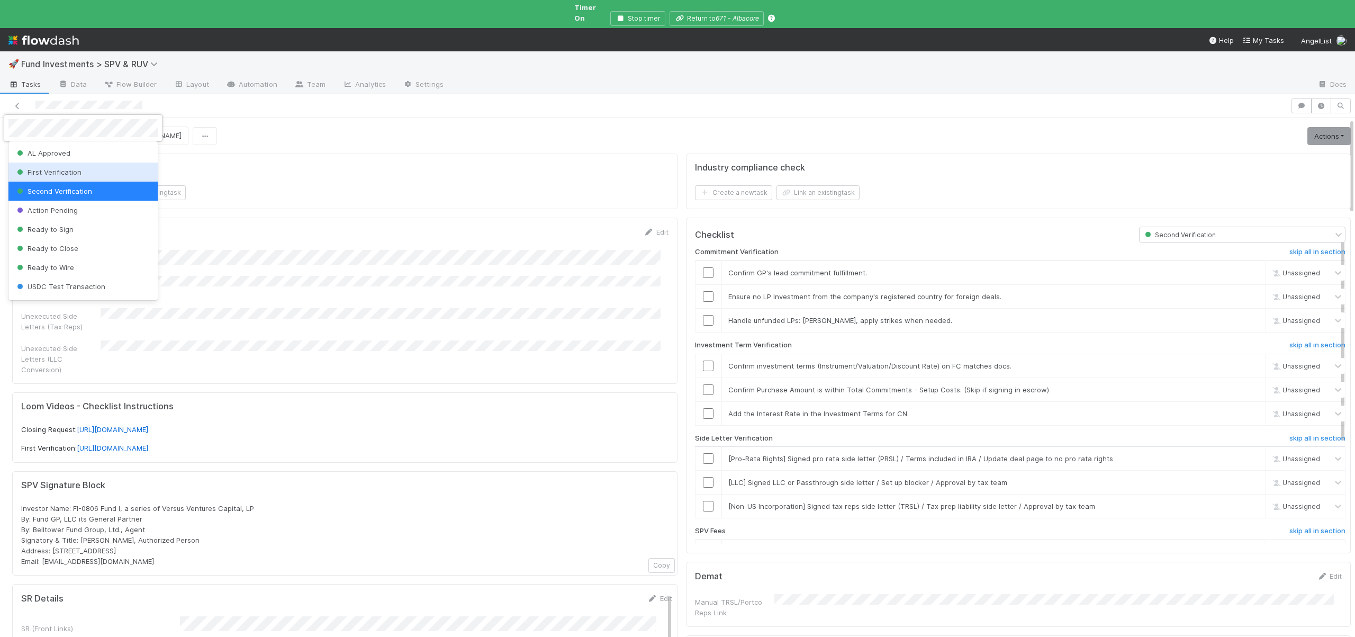
click at [62, 170] on span "First Verification" at bounding box center [48, 172] width 67 height 8
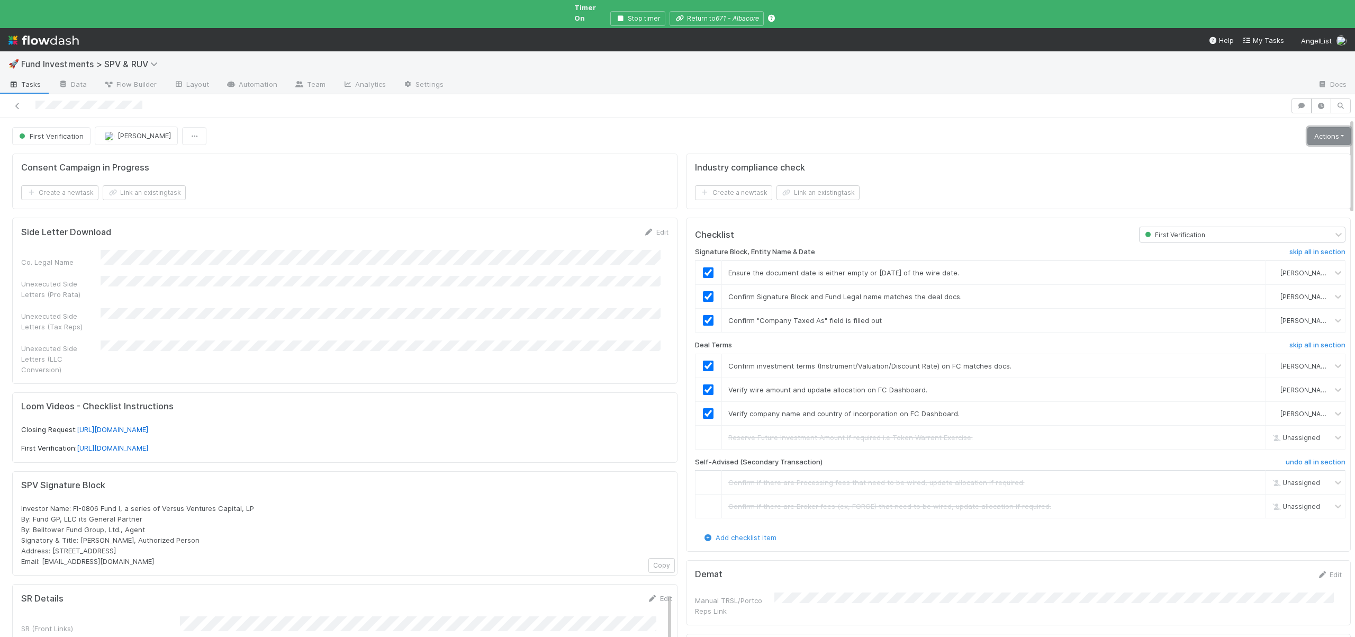
click at [1307, 131] on link "Actions" at bounding box center [1328, 136] width 43 height 18
click at [1242, 151] on button "Move to Second Verification" at bounding box center [1280, 158] width 143 height 15
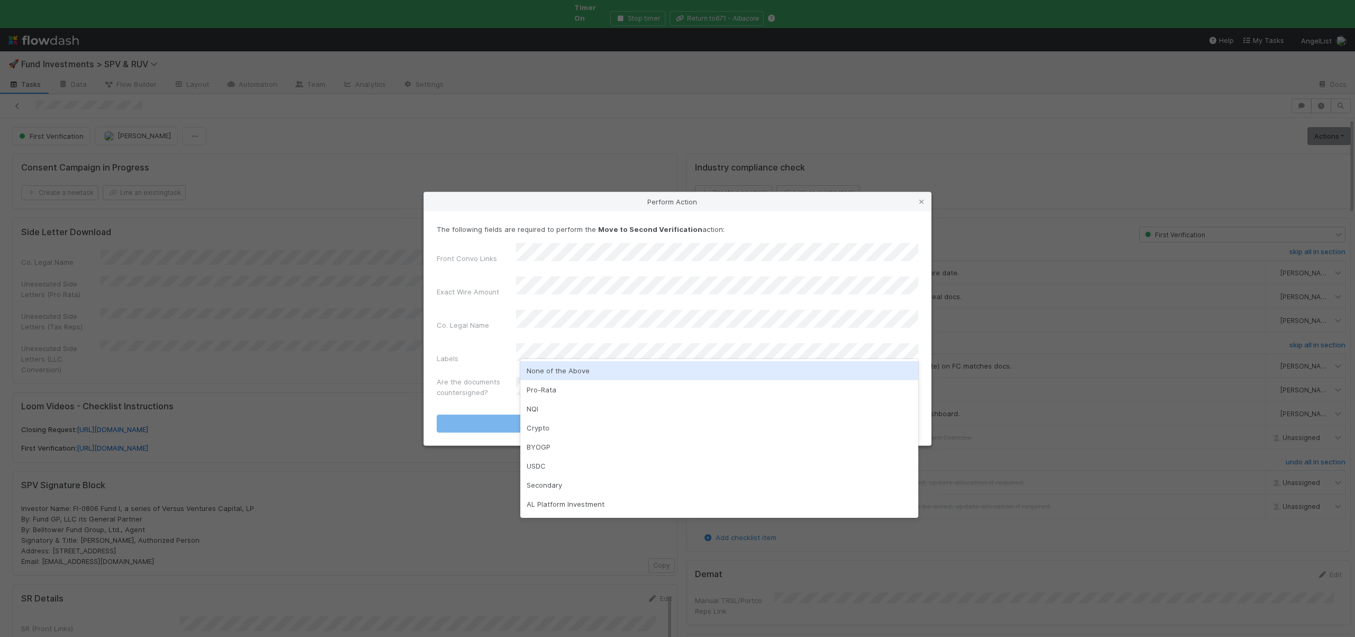
click at [563, 369] on div "None of the Above" at bounding box center [719, 370] width 398 height 19
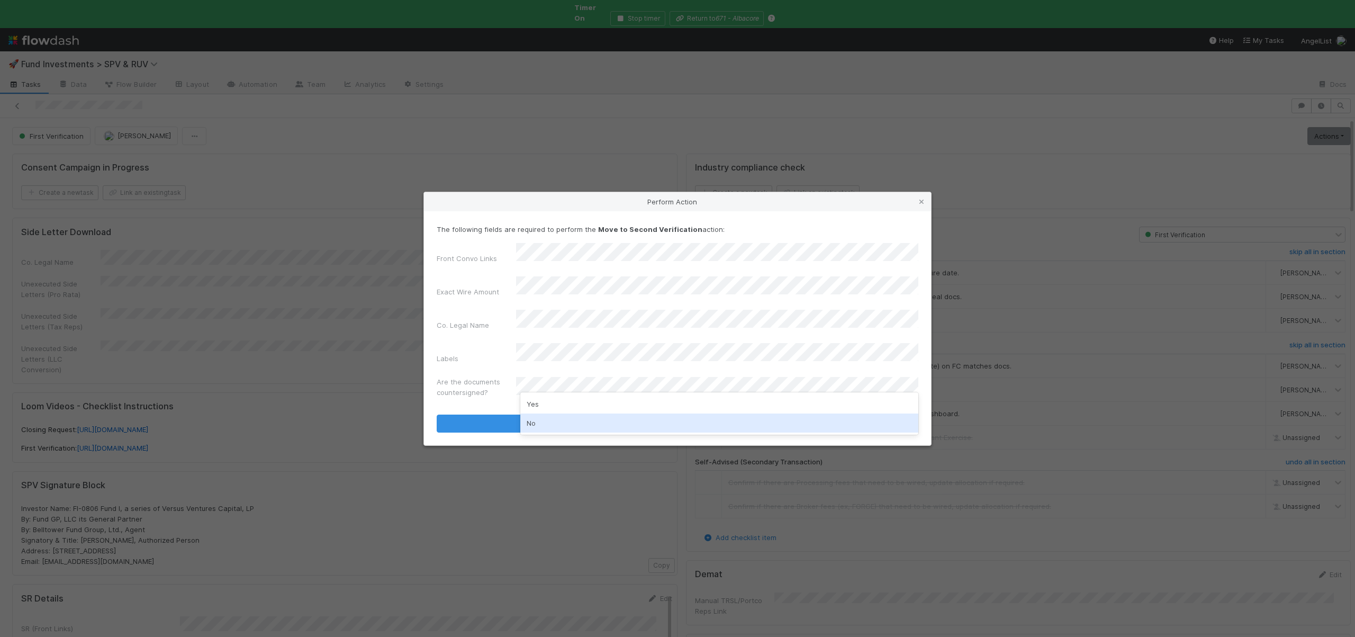
click at [536, 426] on div "No" at bounding box center [719, 422] width 398 height 19
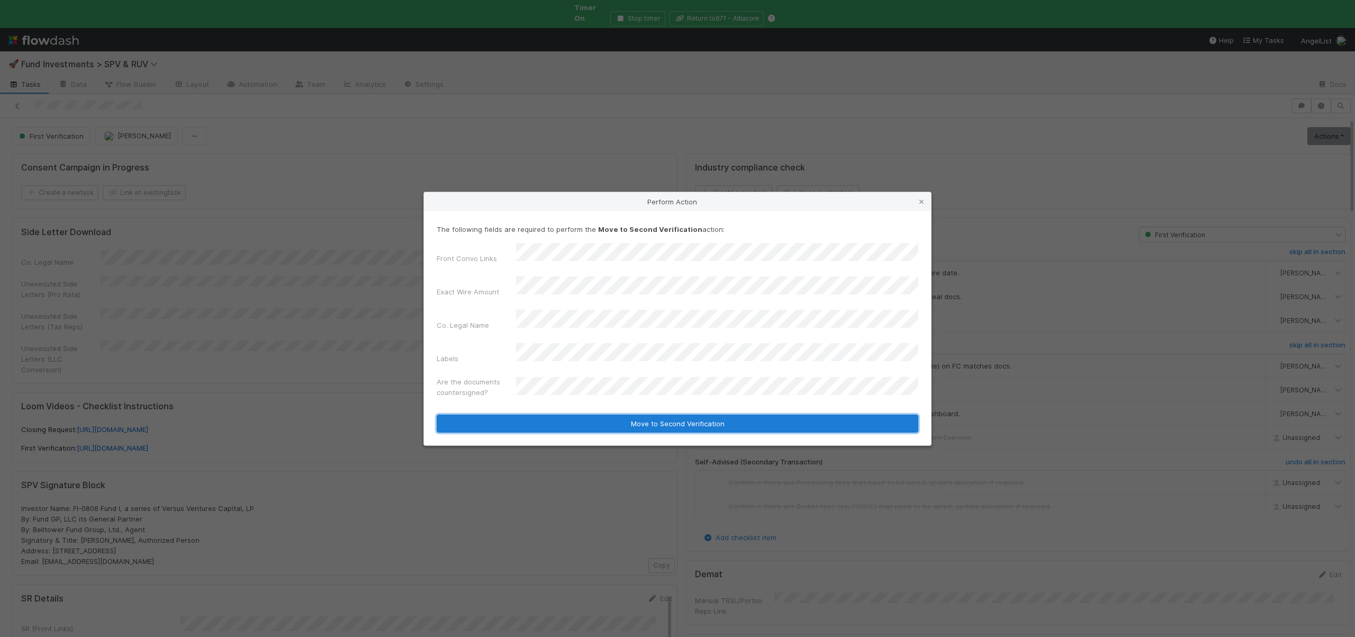
click at [549, 414] on button "Move to Second Verification" at bounding box center [678, 423] width 482 height 18
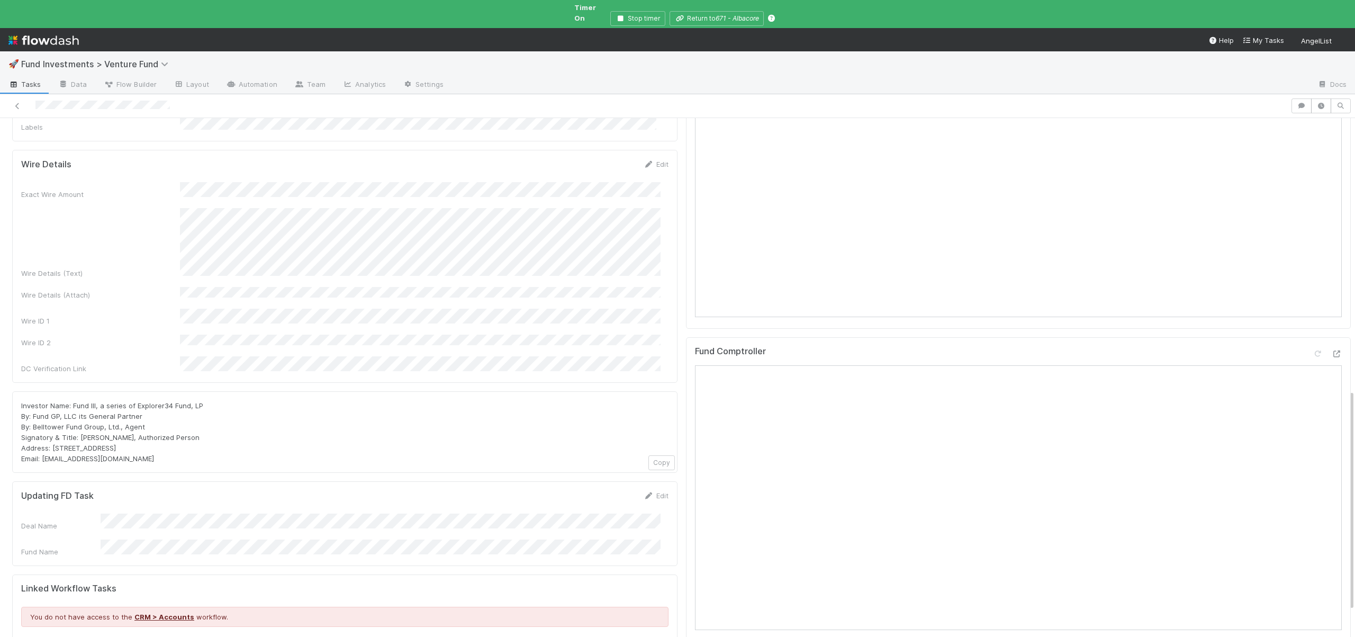
scroll to position [285, 0]
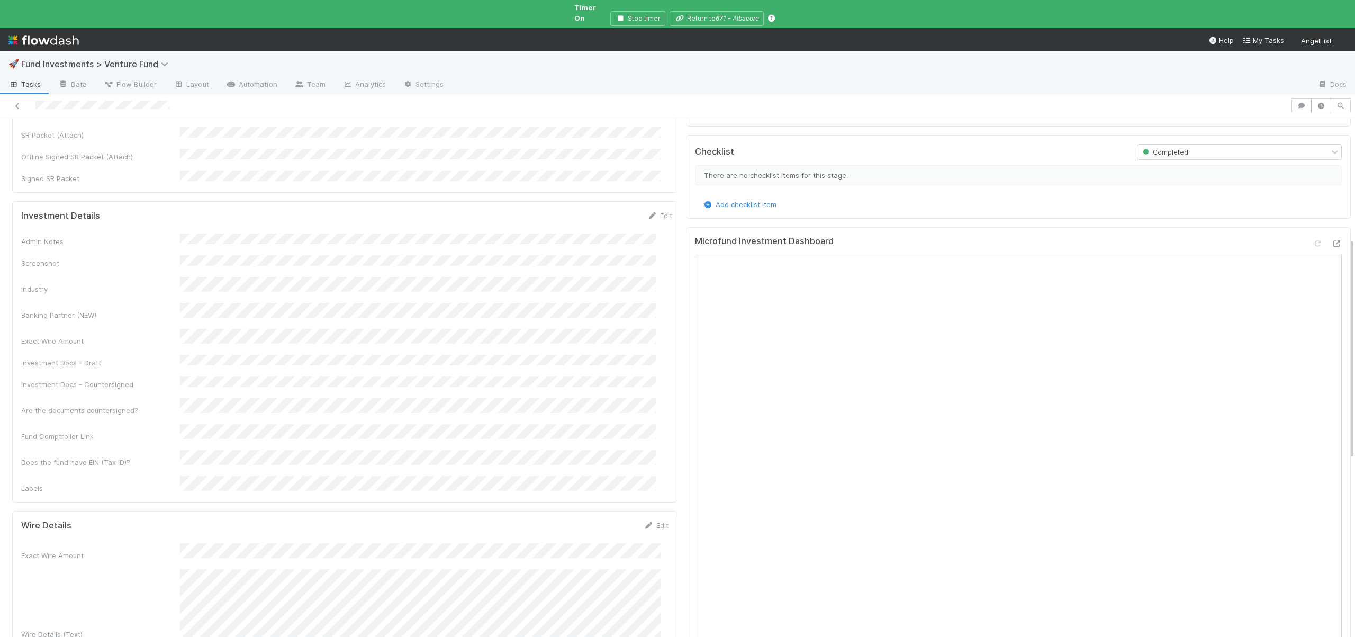
click at [1326, 229] on div "Microfund Investment Dashboard" at bounding box center [1018, 458] width 665 height 463
click at [1331, 240] on icon at bounding box center [1336, 243] width 11 height 7
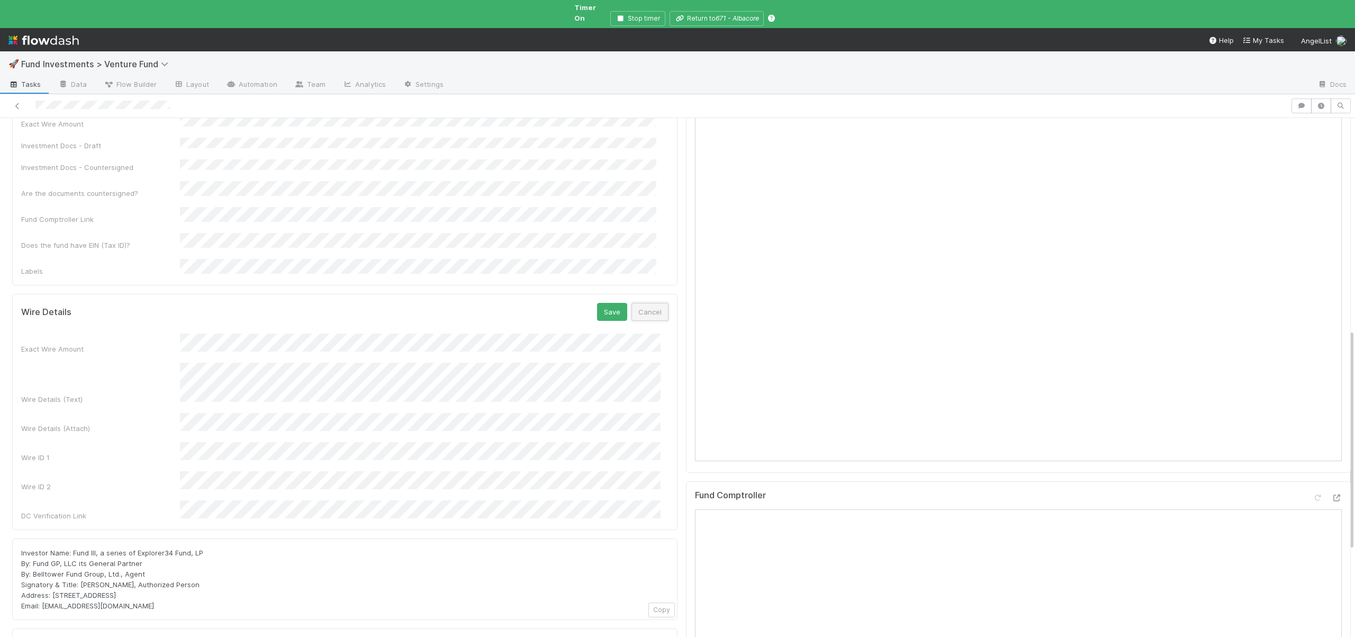
click at [647, 303] on button "Cancel" at bounding box center [649, 312] width 37 height 18
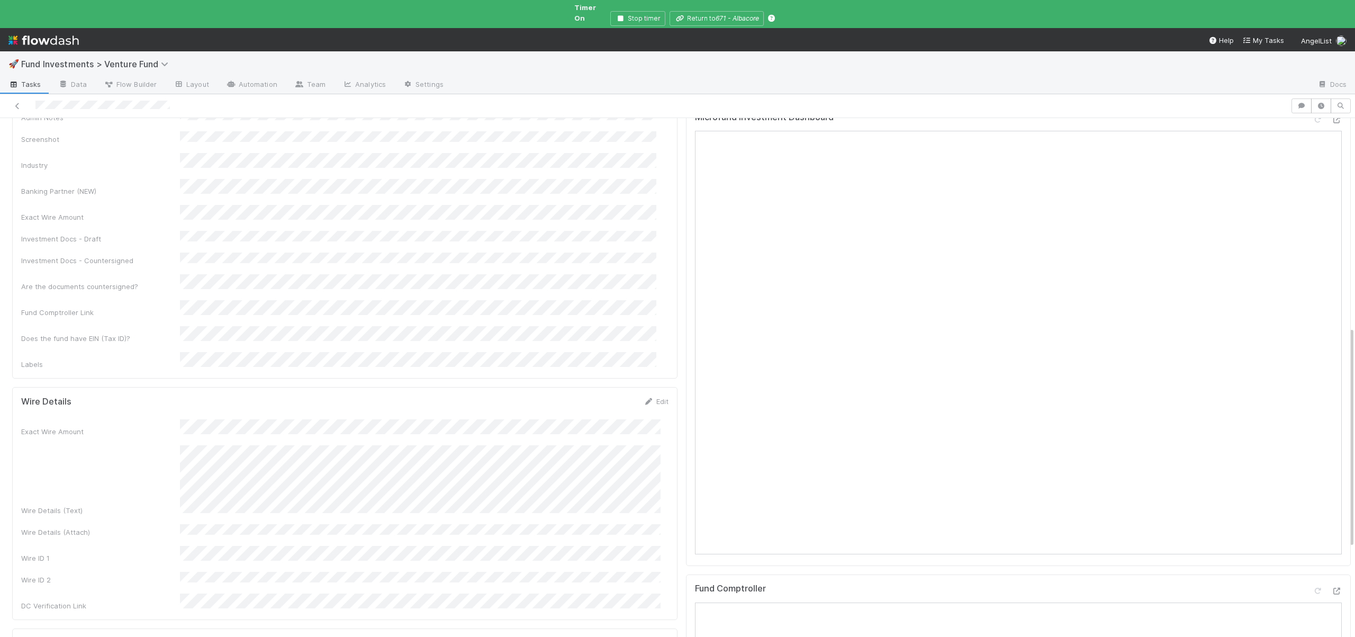
scroll to position [401, 0]
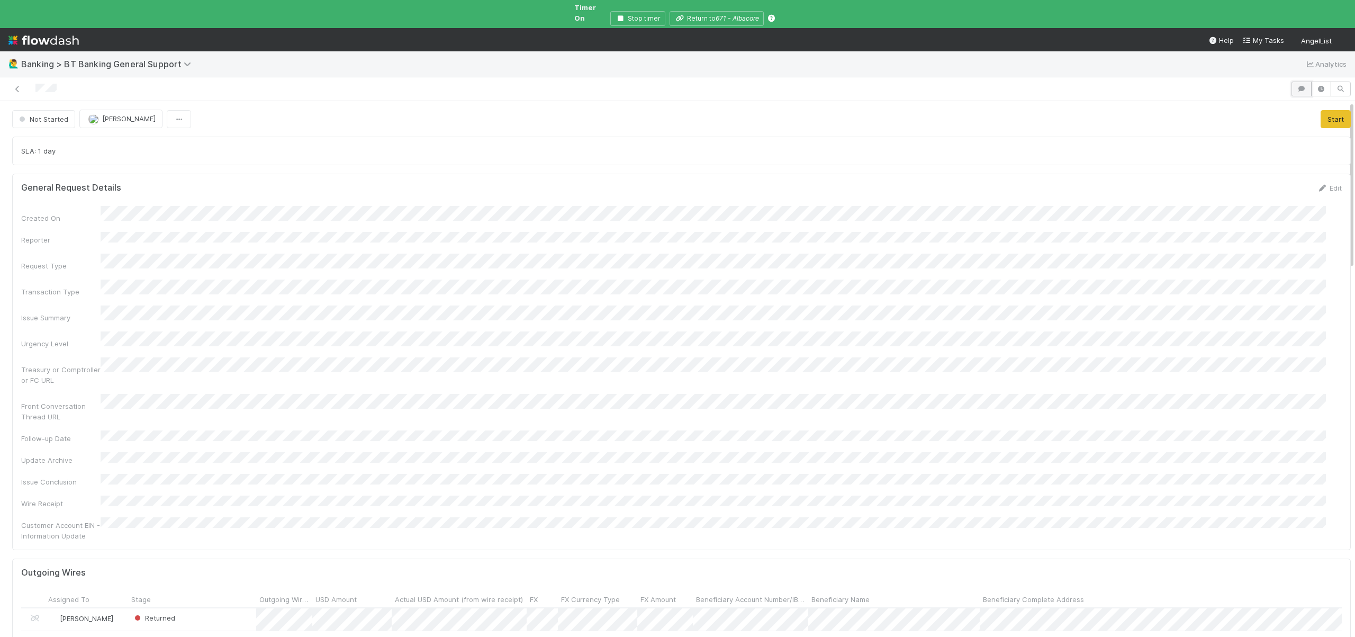
click at [1298, 86] on icon "button" at bounding box center [1301, 89] width 11 height 6
click at [1201, 140] on div "Add a comment..." at bounding box center [1256, 142] width 214 height 28
click at [1202, 138] on div "Add a comment..." at bounding box center [1256, 142] width 214 height 28
click at [1200, 138] on span "Add a comment..." at bounding box center [1196, 142] width 57 height 8
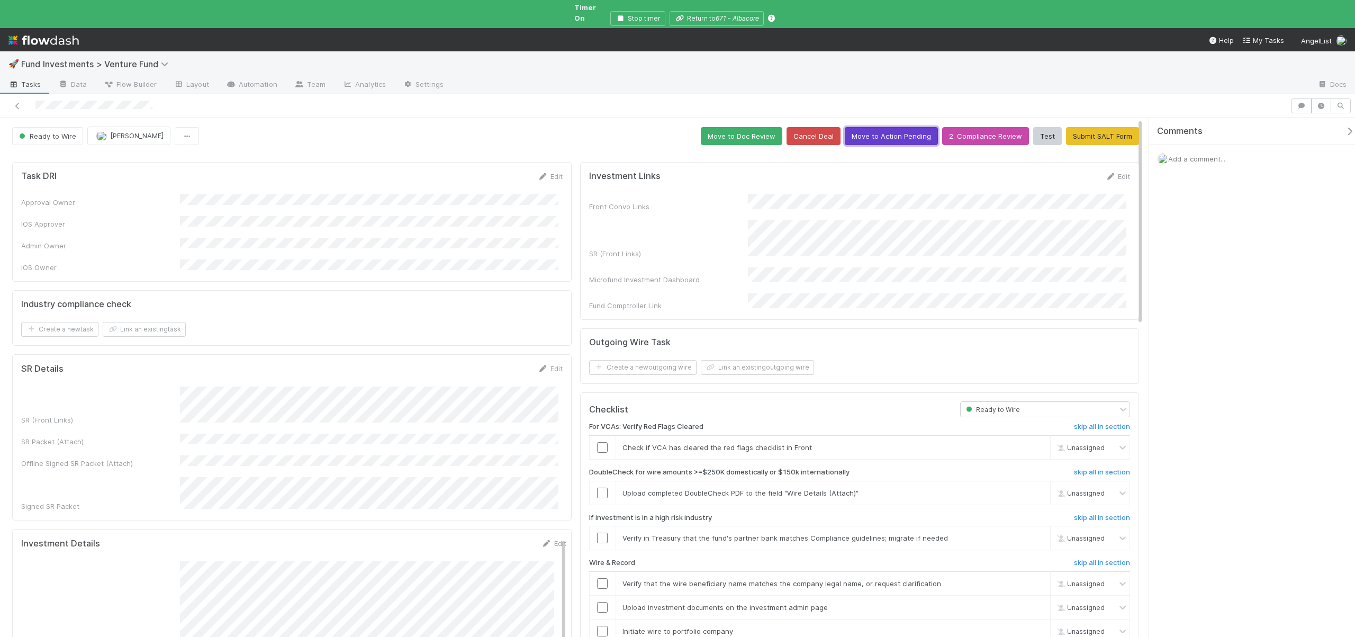
click at [877, 127] on button "Move to Action Pending" at bounding box center [891, 136] width 93 height 18
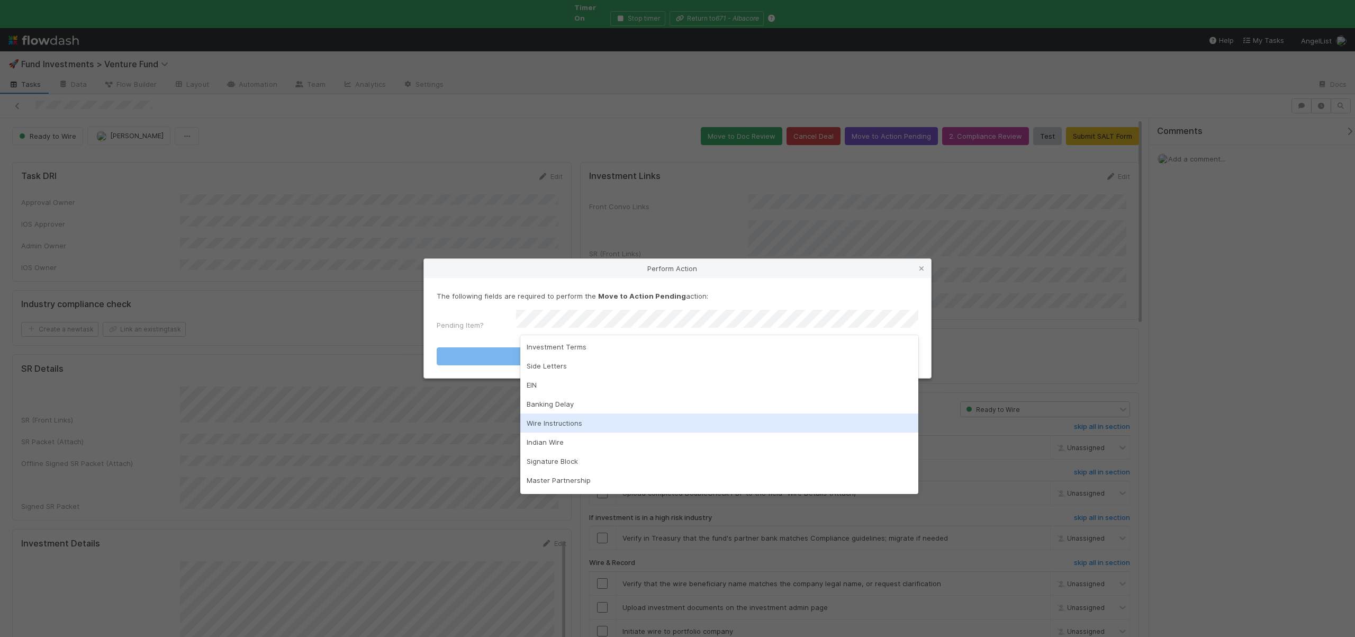
click at [543, 419] on div "Wire Instructions" at bounding box center [719, 422] width 398 height 19
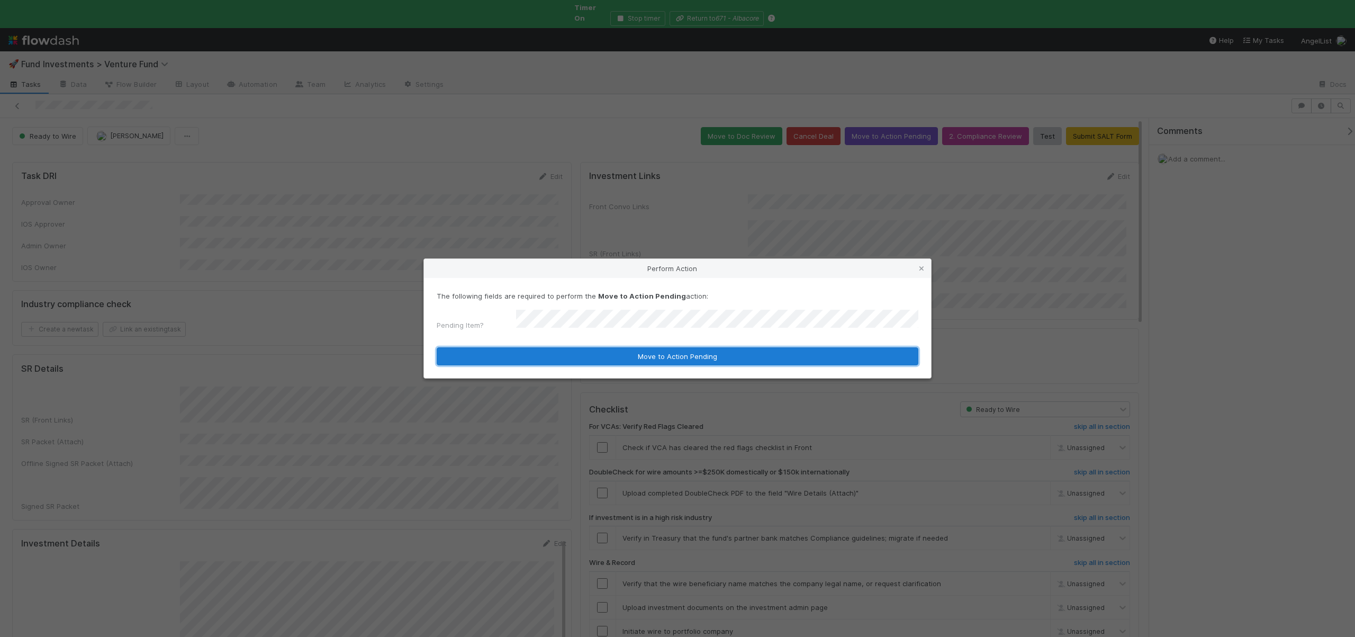
click at [579, 352] on button "Move to Action Pending" at bounding box center [678, 356] width 482 height 18
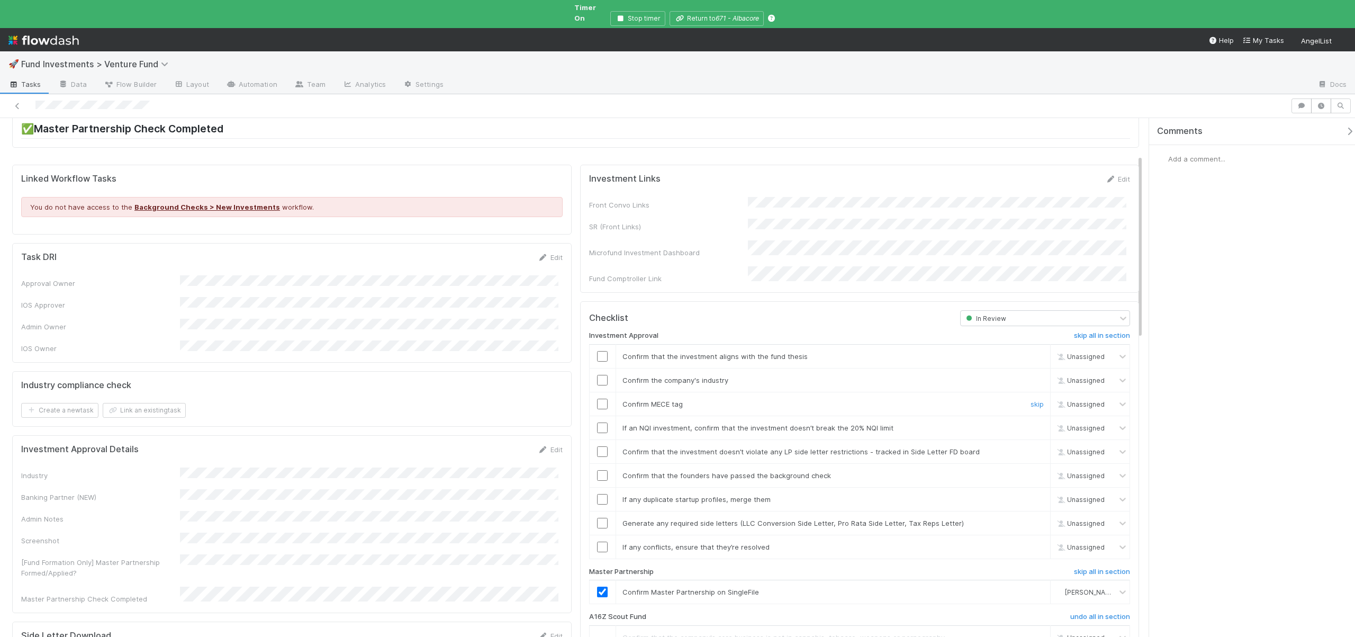
scroll to position [468, 0]
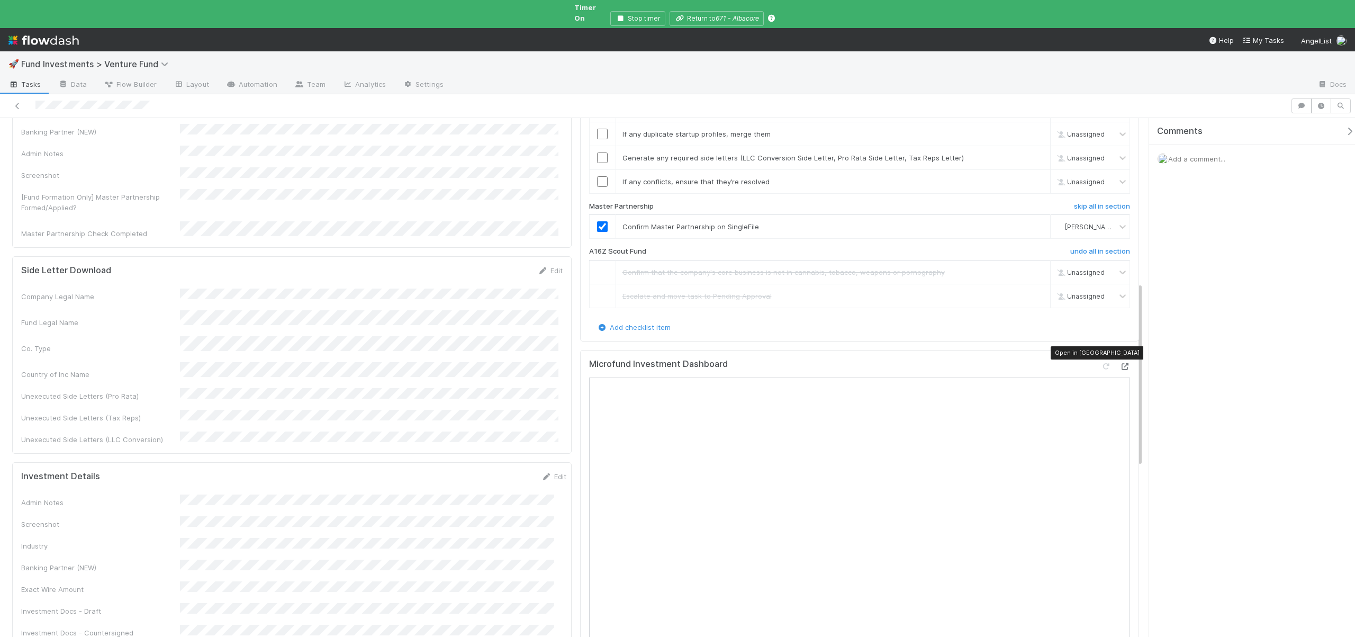
click at [1119, 361] on div at bounding box center [1124, 366] width 11 height 11
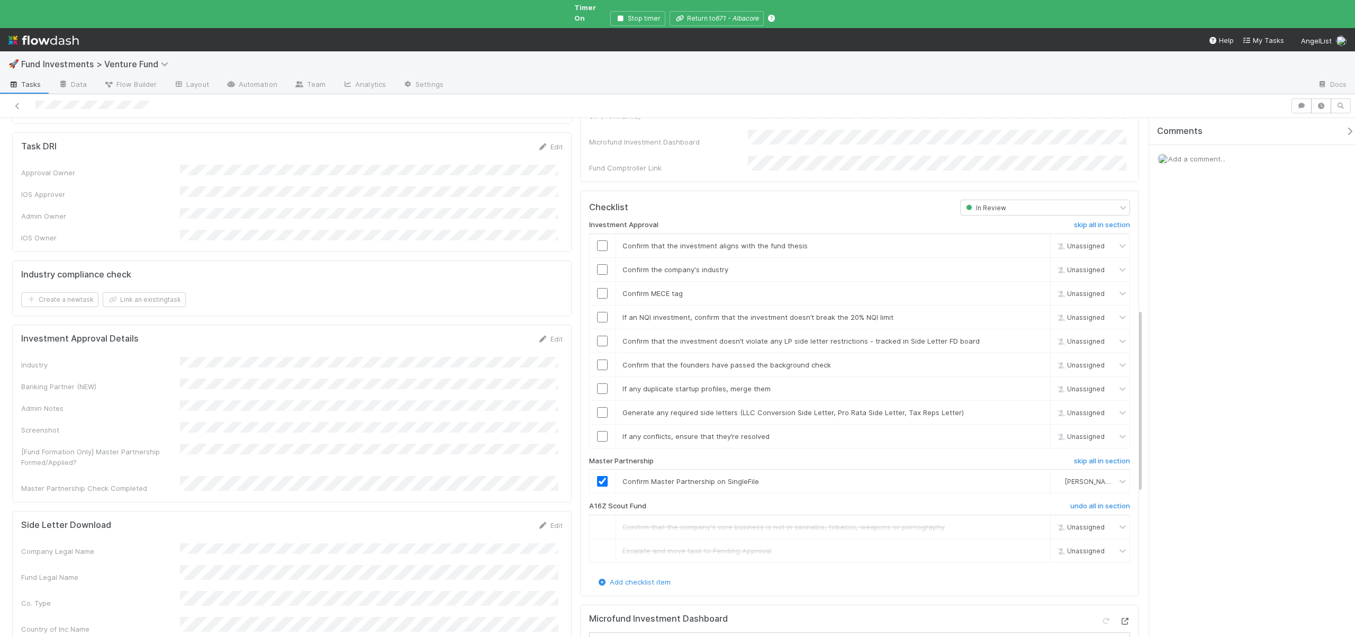
scroll to position [202, 0]
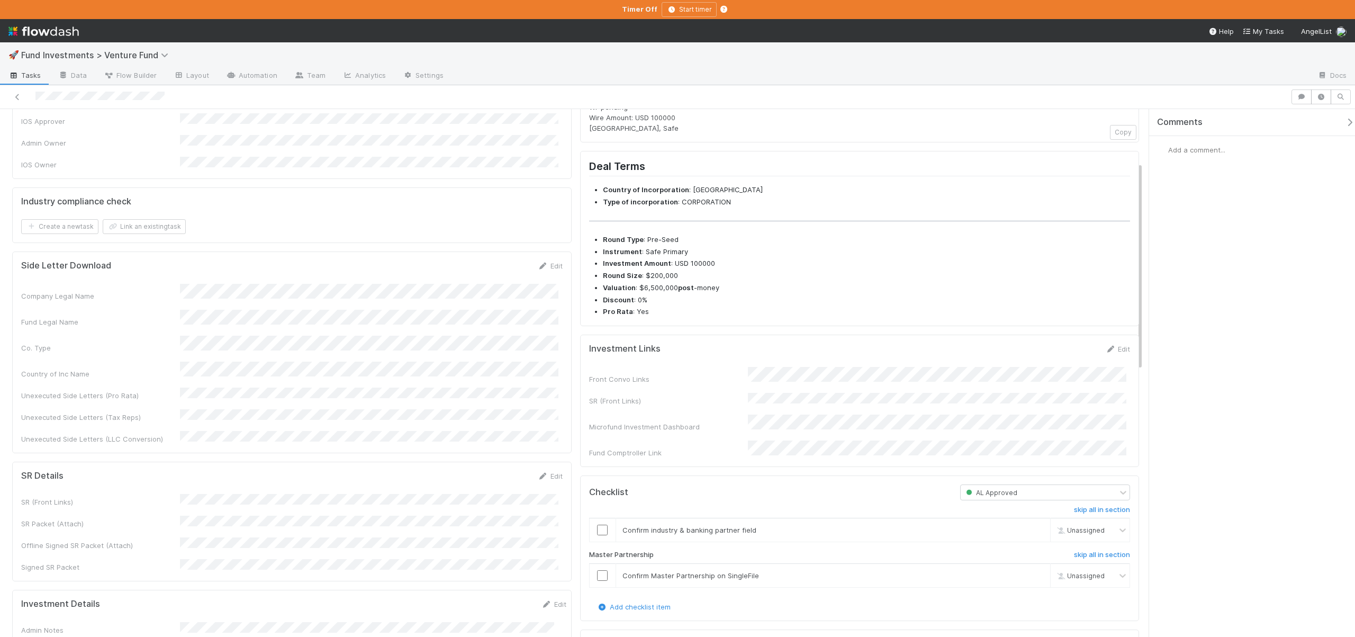
scroll to position [128, 0]
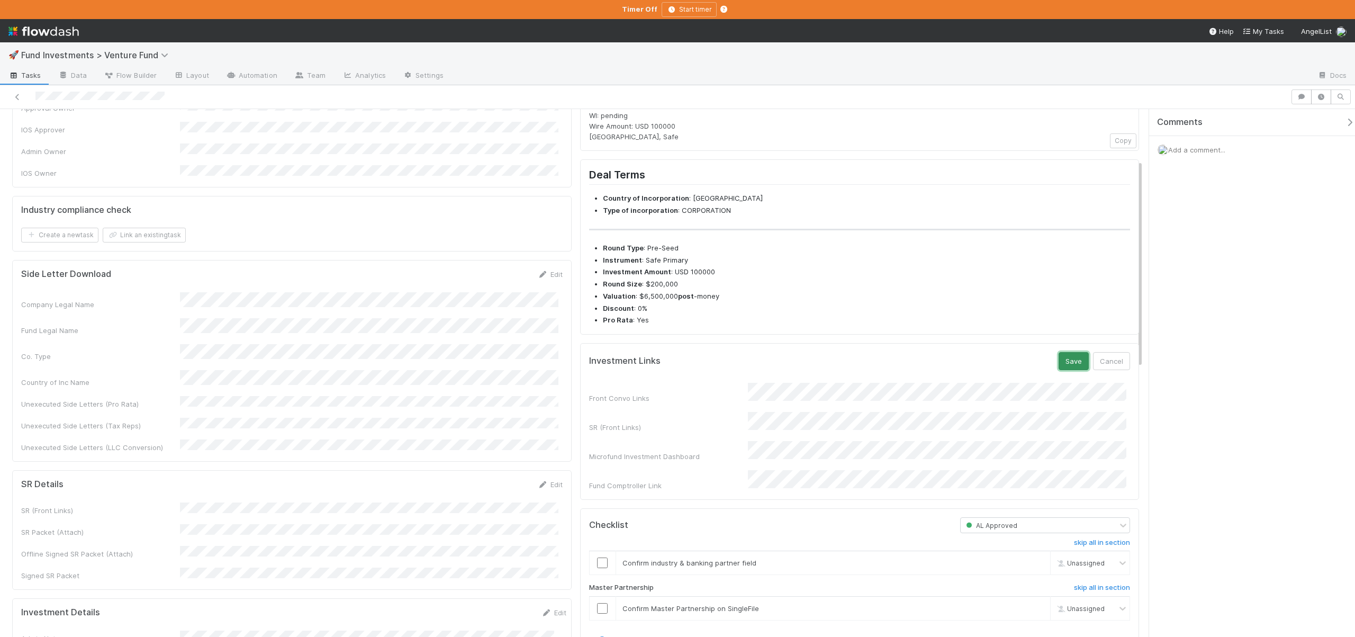
click at [1059, 370] on button "Save" at bounding box center [1074, 361] width 30 height 18
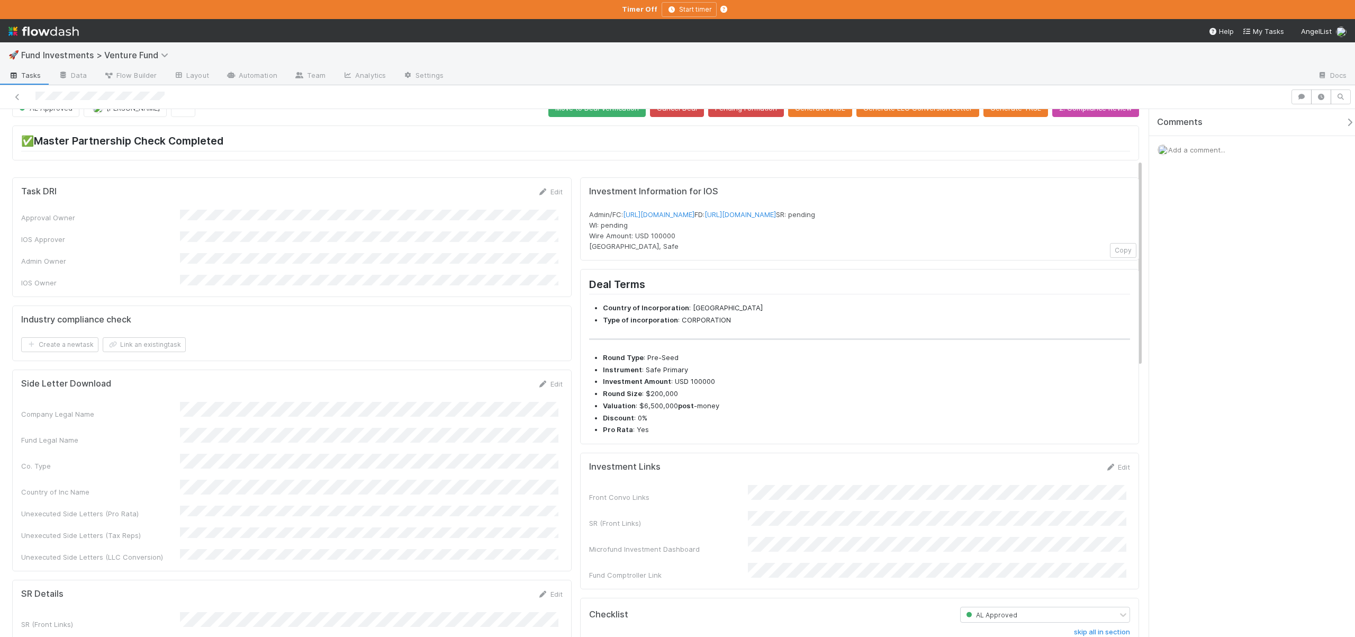
scroll to position [0, 0]
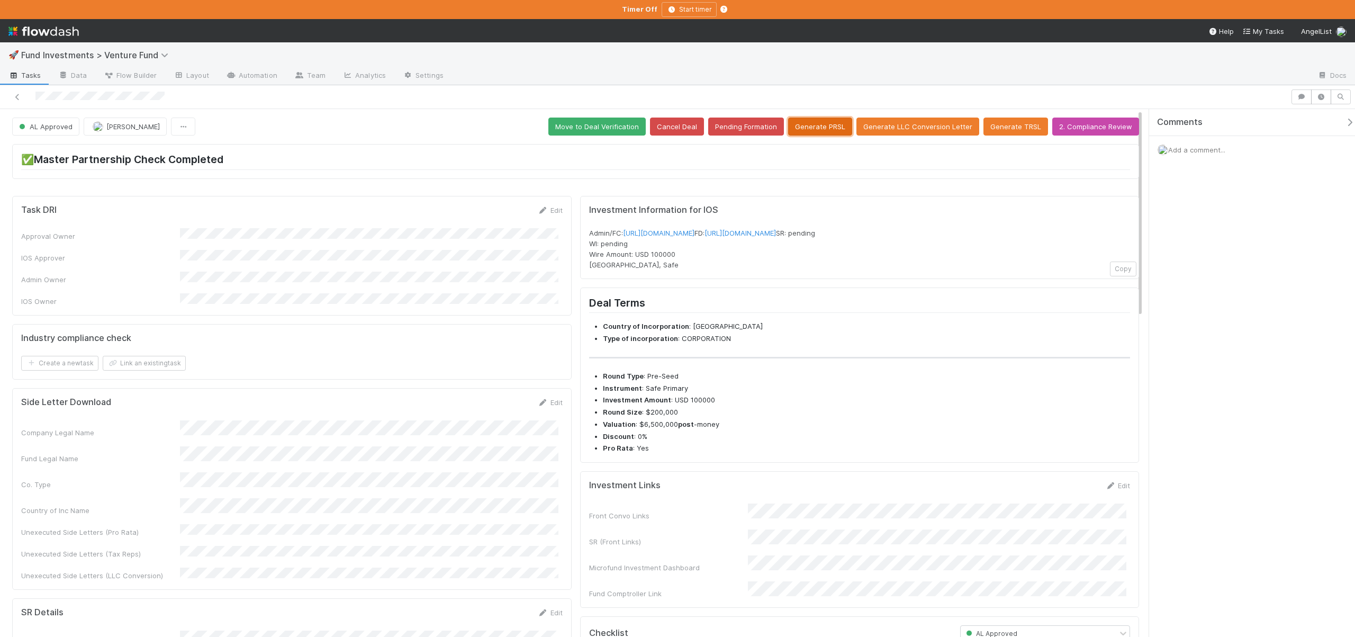
click at [834, 127] on button "Generate PRSL" at bounding box center [820, 127] width 64 height 18
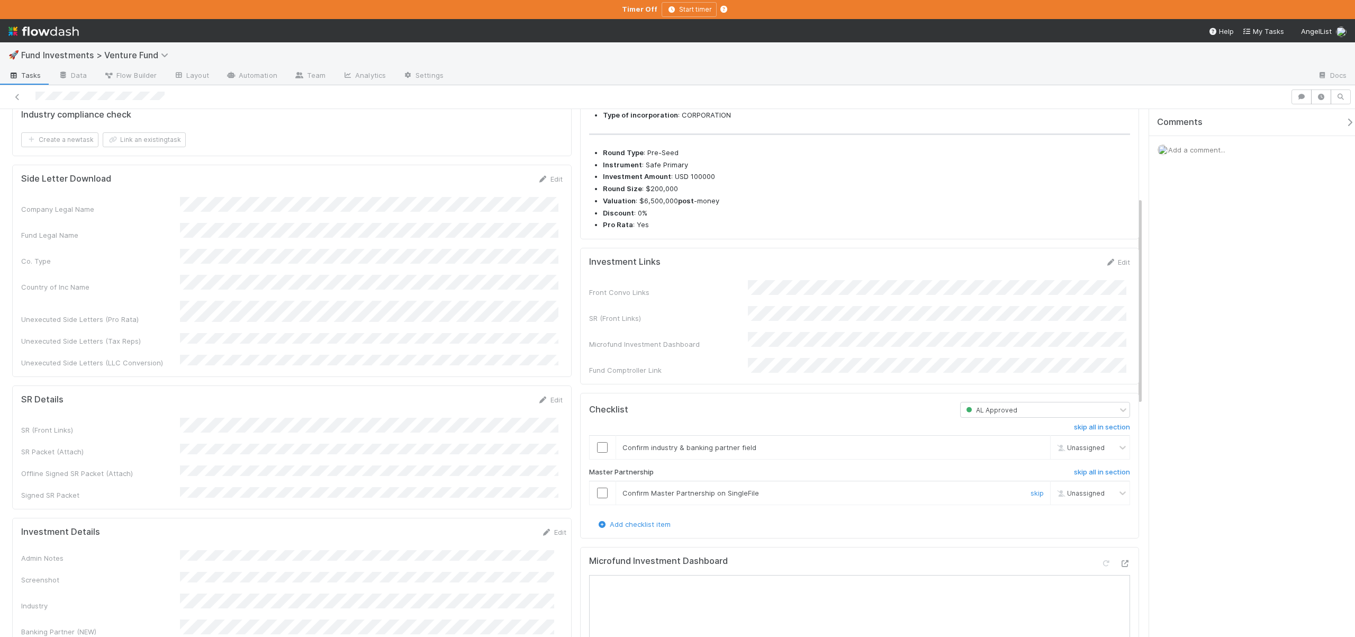
click at [597, 498] on input "checkbox" at bounding box center [602, 492] width 11 height 11
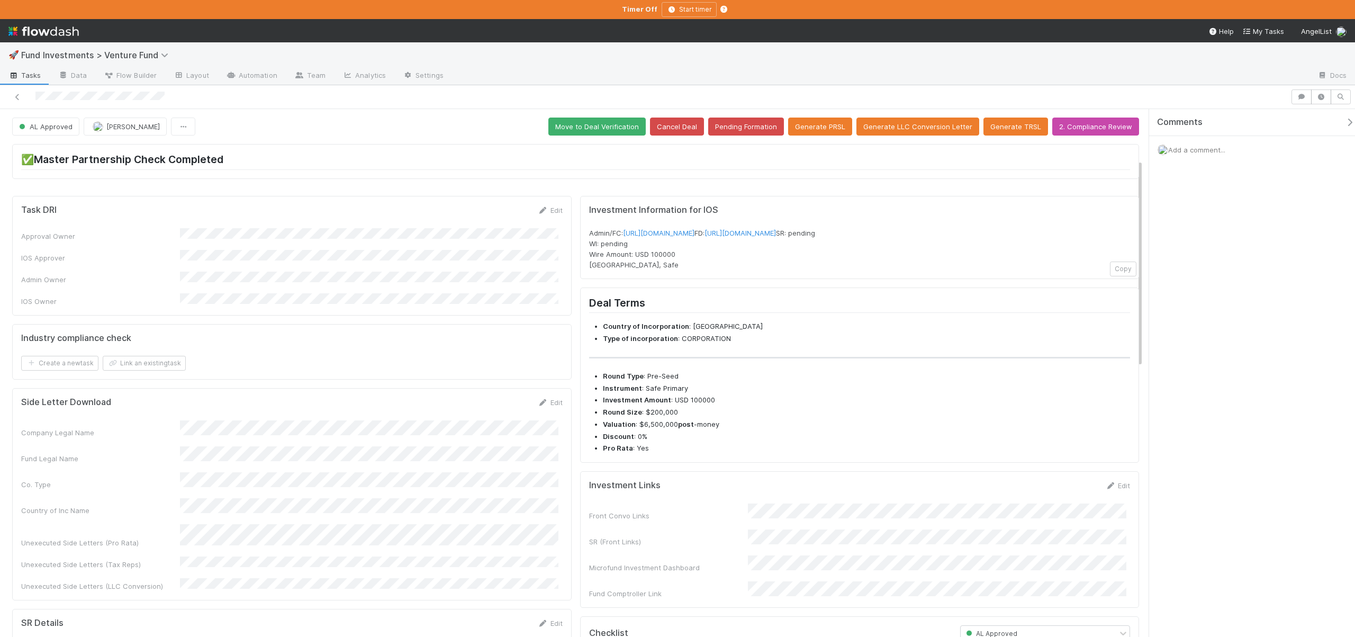
scroll to position [373, 0]
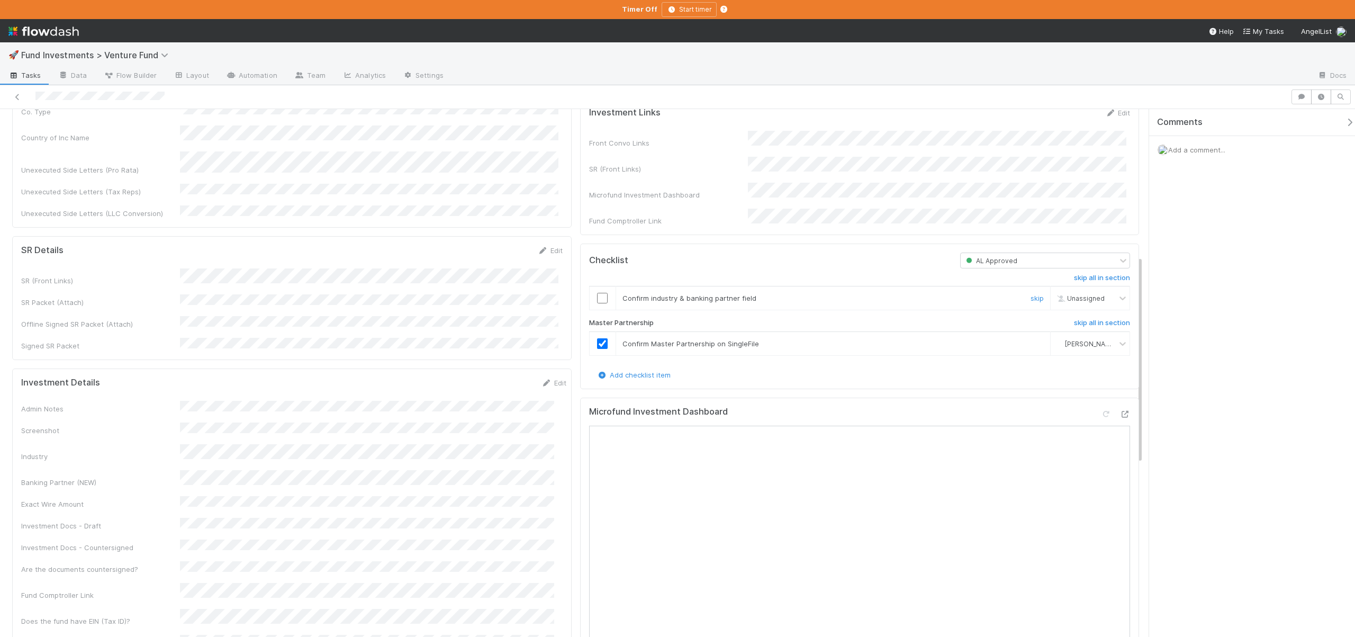
click at [598, 303] on input "checkbox" at bounding box center [602, 298] width 11 height 11
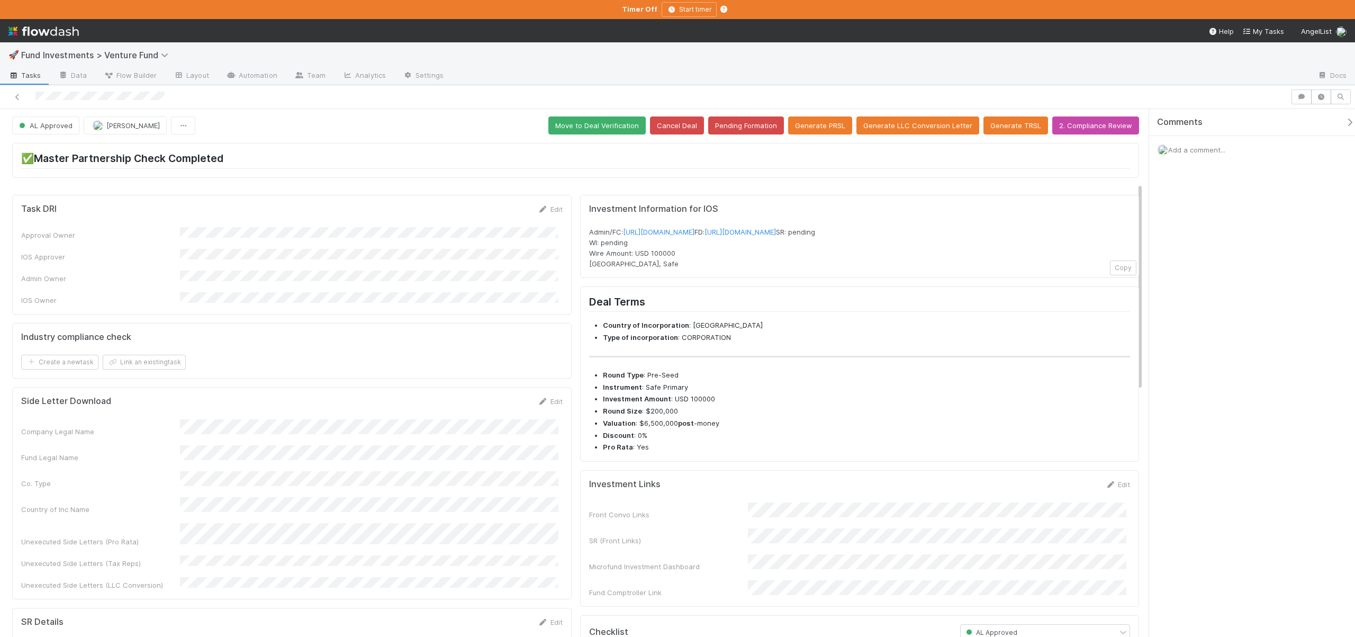
scroll to position [0, 0]
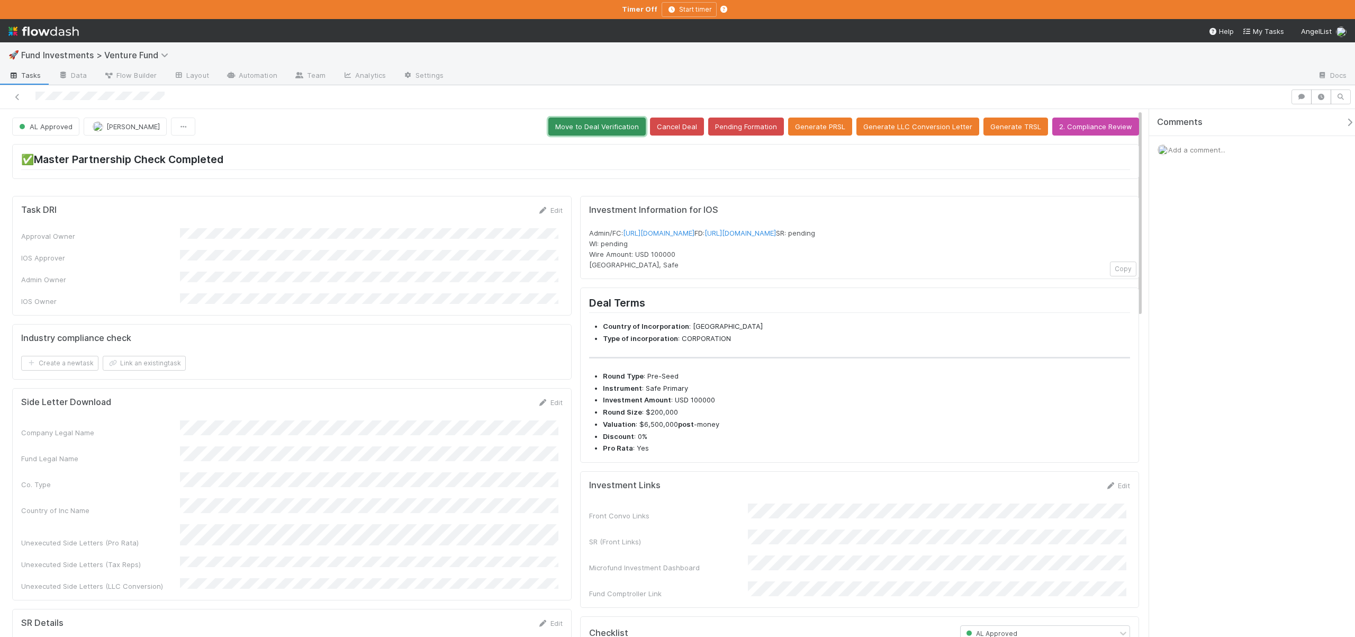
click at [606, 127] on button "Move to Deal Verification" at bounding box center [596, 127] width 97 height 18
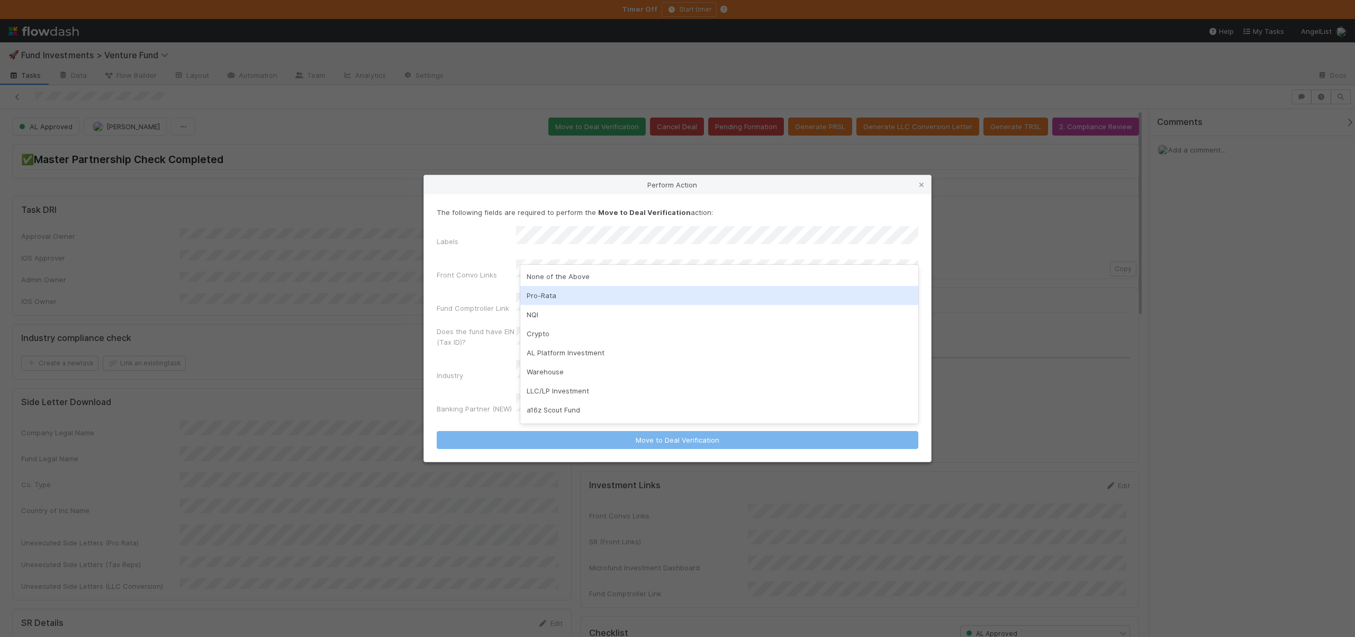
click at [536, 295] on div "Pro-Rata" at bounding box center [719, 295] width 398 height 19
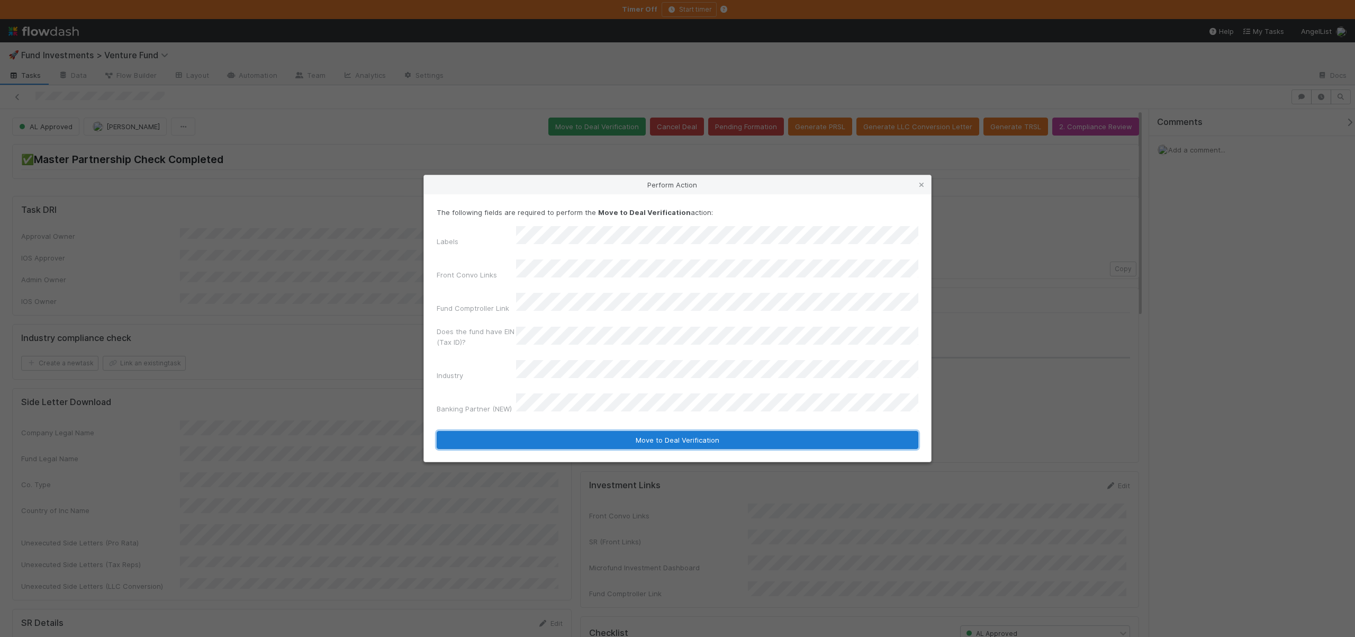
click at [568, 431] on button "Move to Deal Verification" at bounding box center [678, 440] width 482 height 18
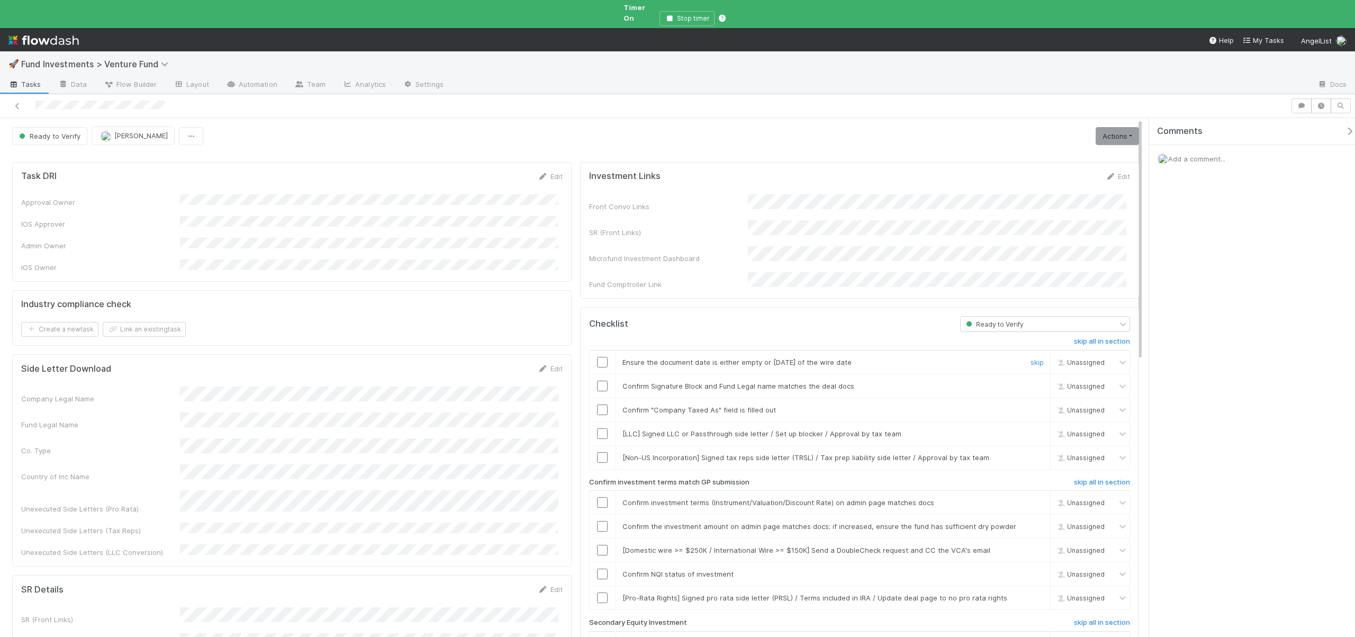
click at [597, 357] on input "checkbox" at bounding box center [602, 362] width 11 height 11
click at [597, 381] on input "checkbox" at bounding box center [602, 386] width 11 height 11
click at [597, 404] on input "checkbox" at bounding box center [602, 409] width 11 height 11
click at [1031, 429] on link "skip" at bounding box center [1037, 433] width 13 height 8
click at [1031, 453] on link "skip" at bounding box center [1037, 457] width 13 height 8
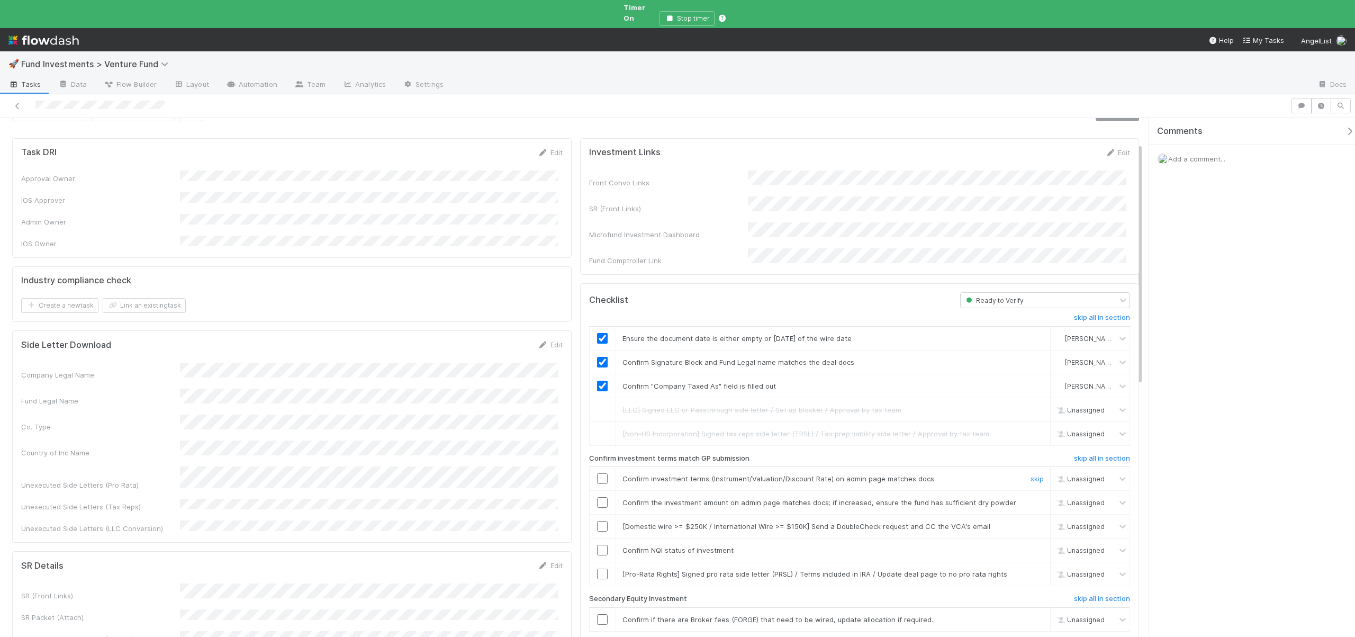
scroll to position [101, 0]
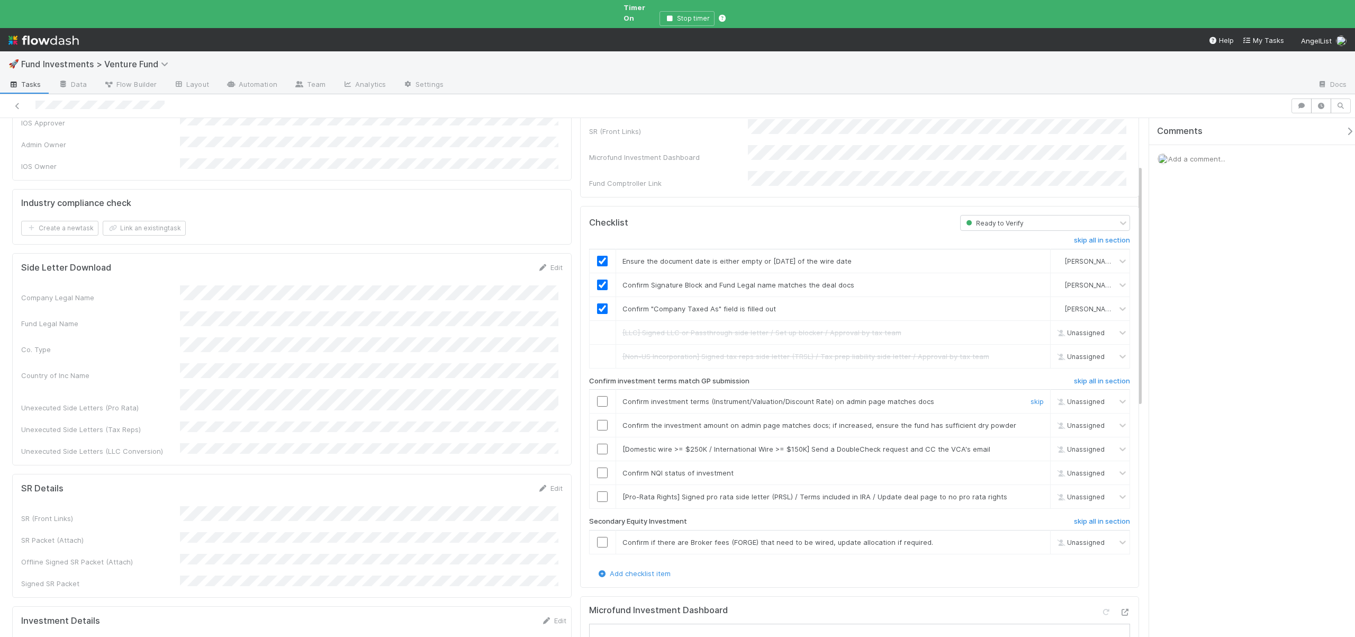
click at [597, 396] on input "checkbox" at bounding box center [602, 401] width 11 height 11
click at [599, 420] on input "checkbox" at bounding box center [602, 425] width 11 height 11
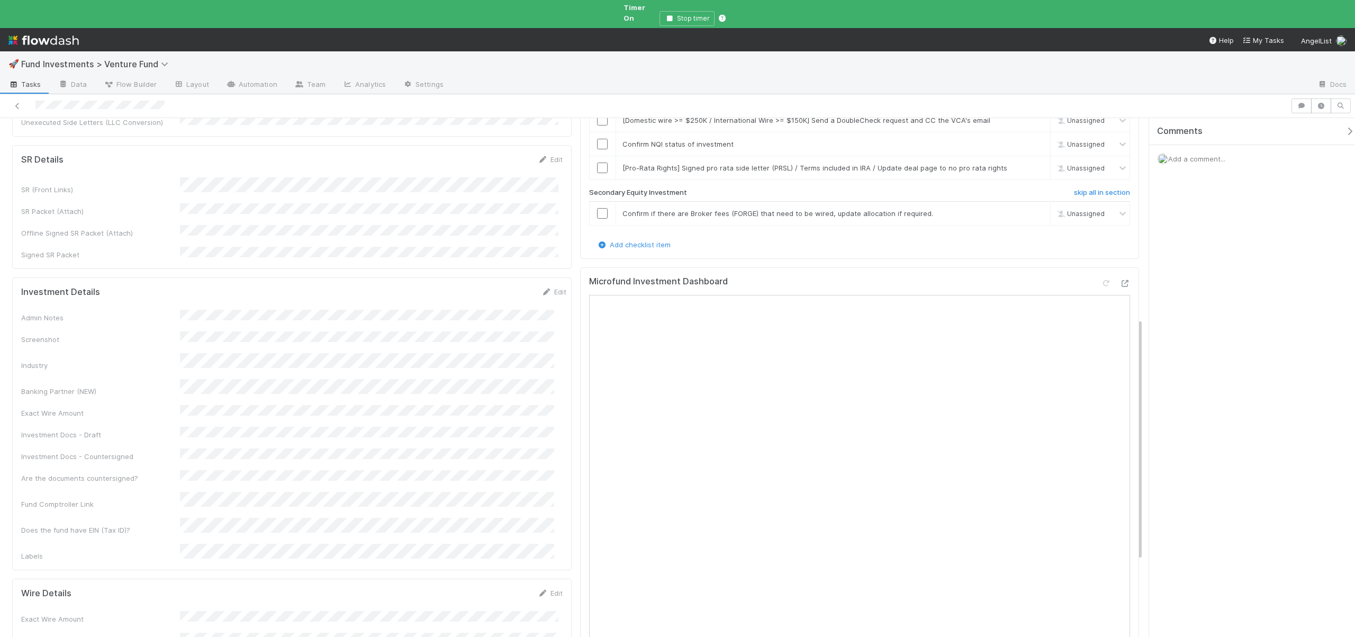
scroll to position [436, 0]
checkbox input "true"
click at [497, 281] on button "Save" at bounding box center [510, 290] width 30 height 18
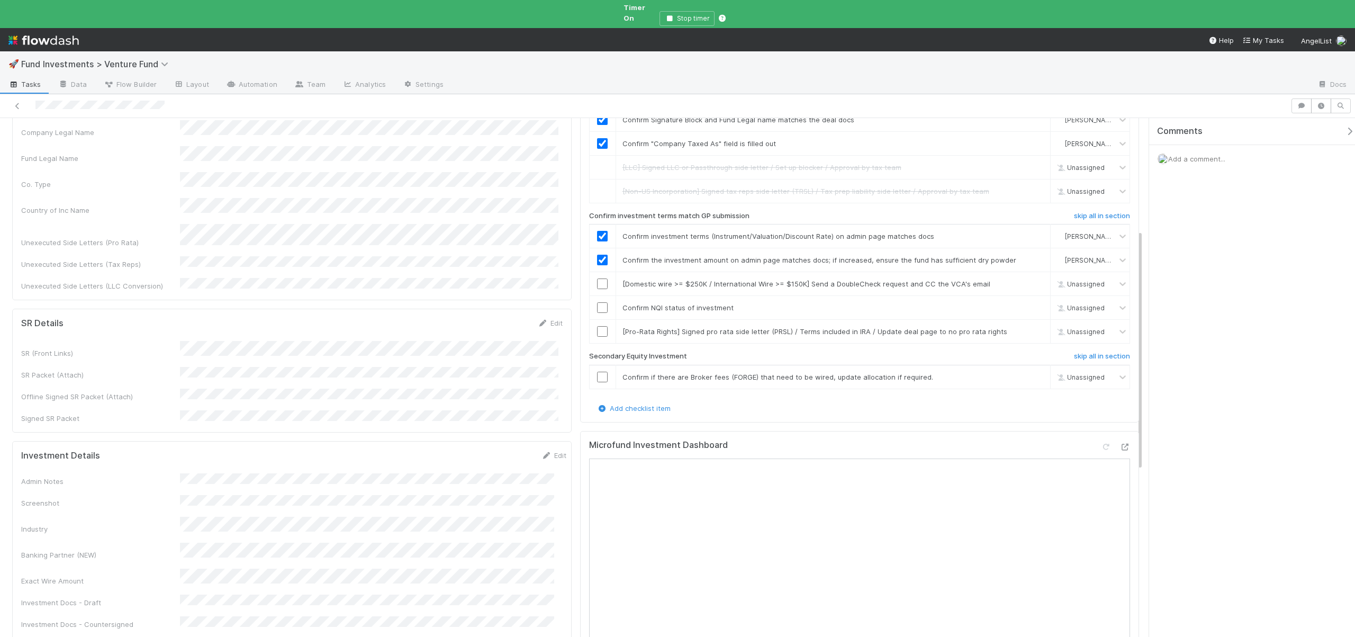
scroll to position [238, 0]
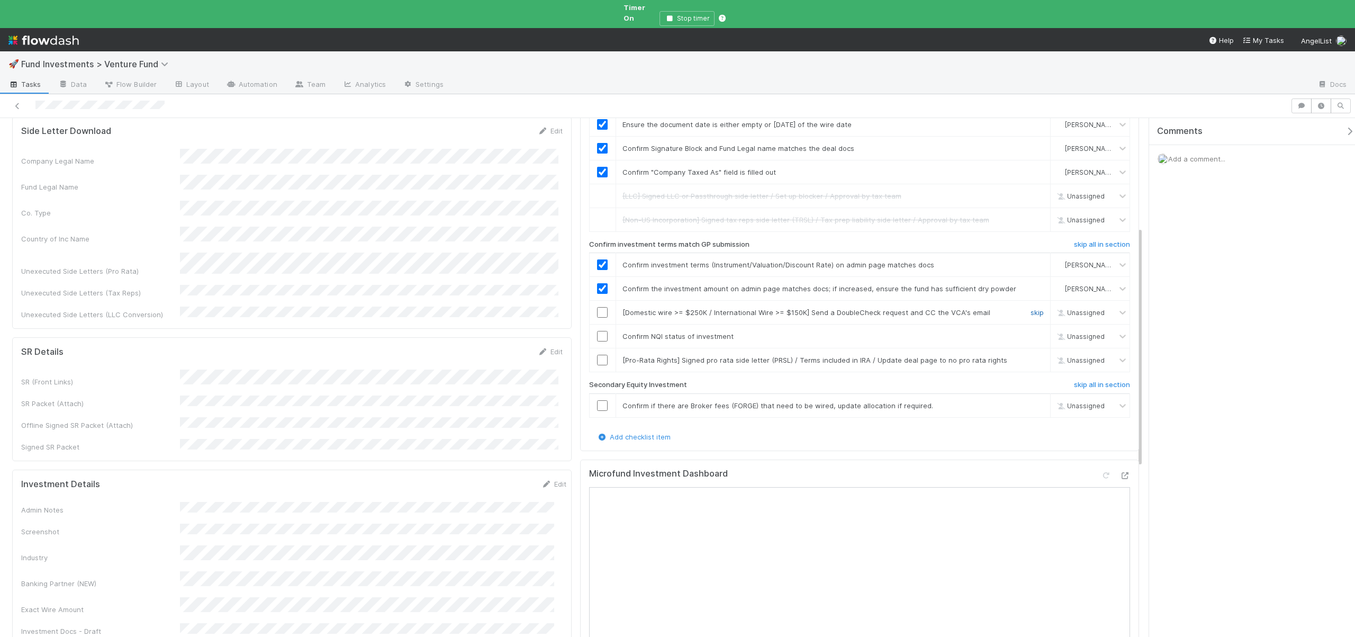
click at [1031, 308] on link "skip" at bounding box center [1037, 312] width 13 height 8
click at [597, 331] on input "checkbox" at bounding box center [602, 336] width 11 height 11
click at [1031, 401] on link "skip" at bounding box center [1037, 405] width 13 height 8
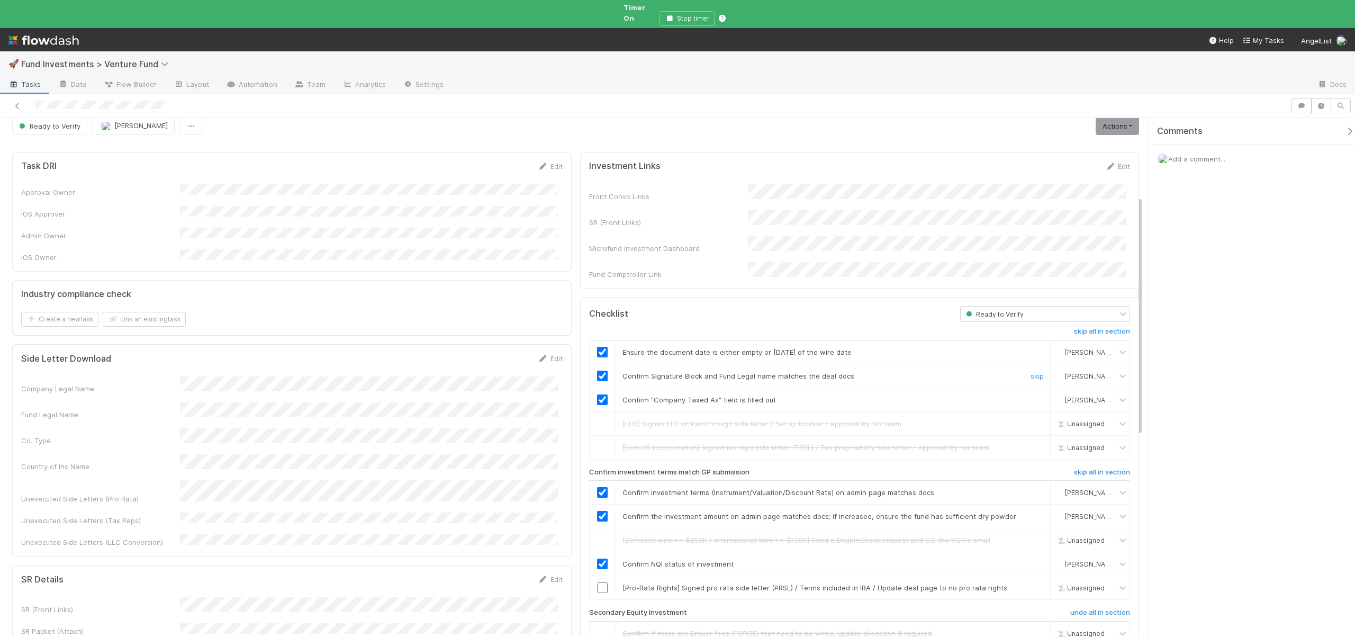
scroll to position [0, 0]
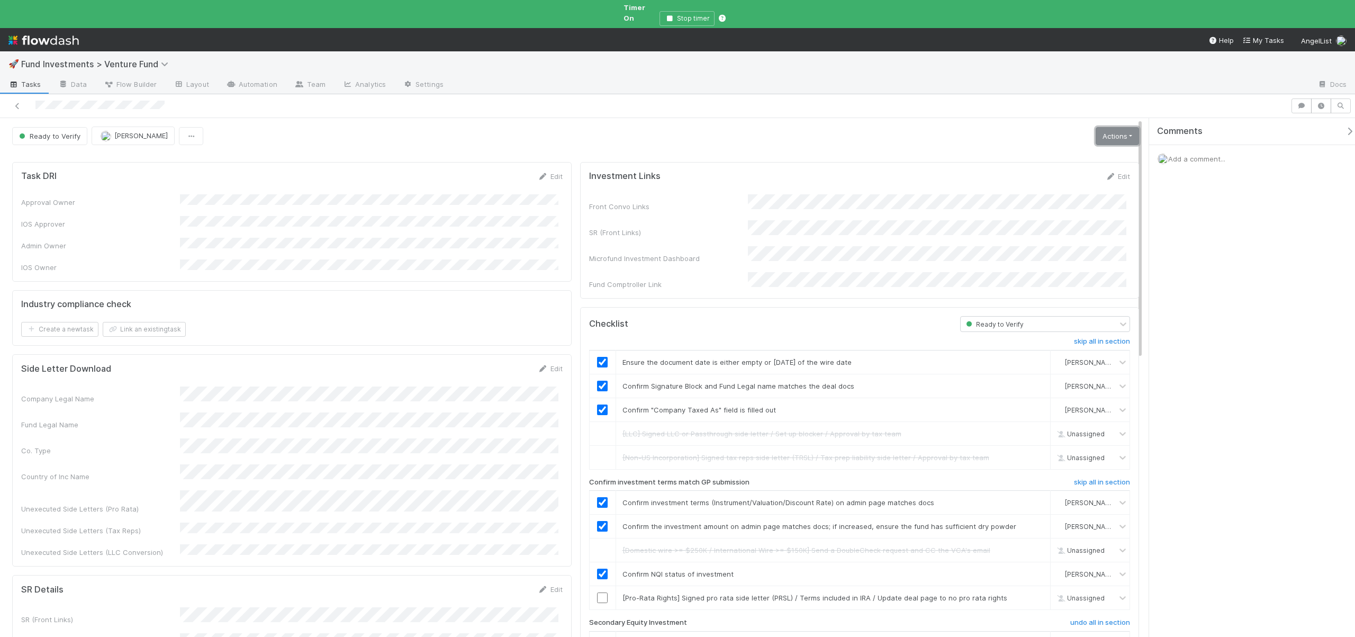
click at [1109, 127] on link "Actions" at bounding box center [1117, 136] width 43 height 18
click at [1028, 166] on button "Action Pending" at bounding box center [1064, 173] width 154 height 15
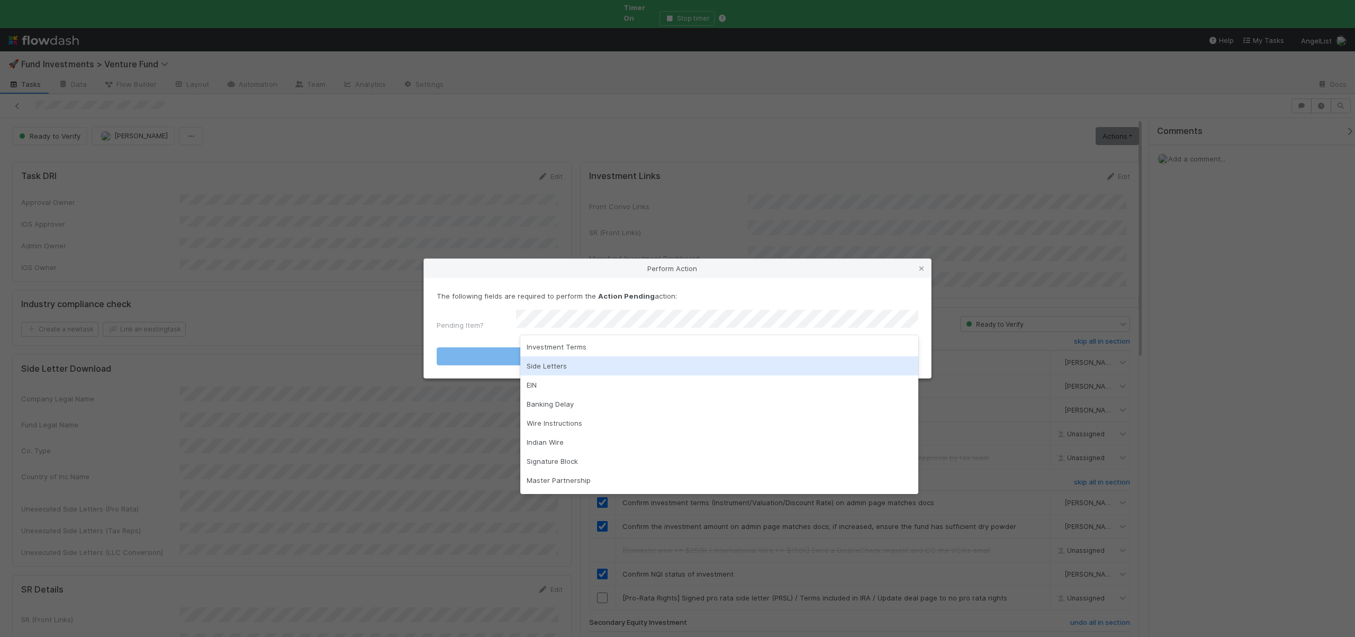
click at [537, 369] on div "Side Letters" at bounding box center [719, 365] width 398 height 19
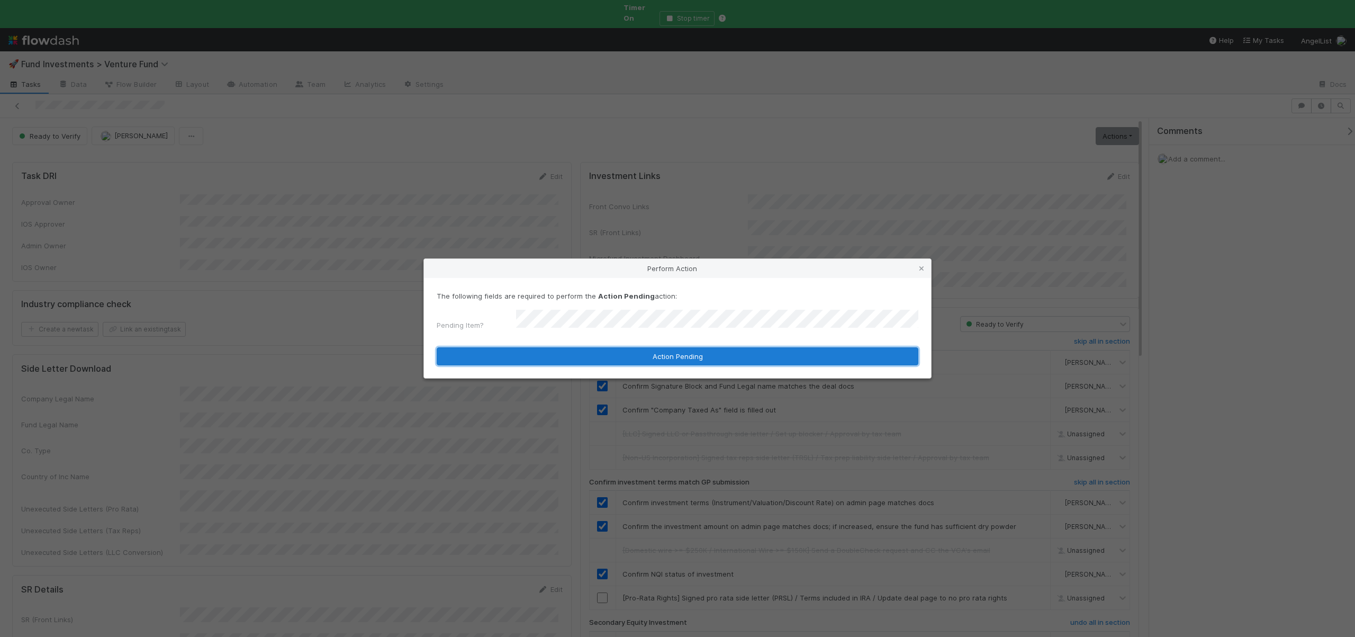
click at [540, 358] on button "Action Pending" at bounding box center [678, 356] width 482 height 18
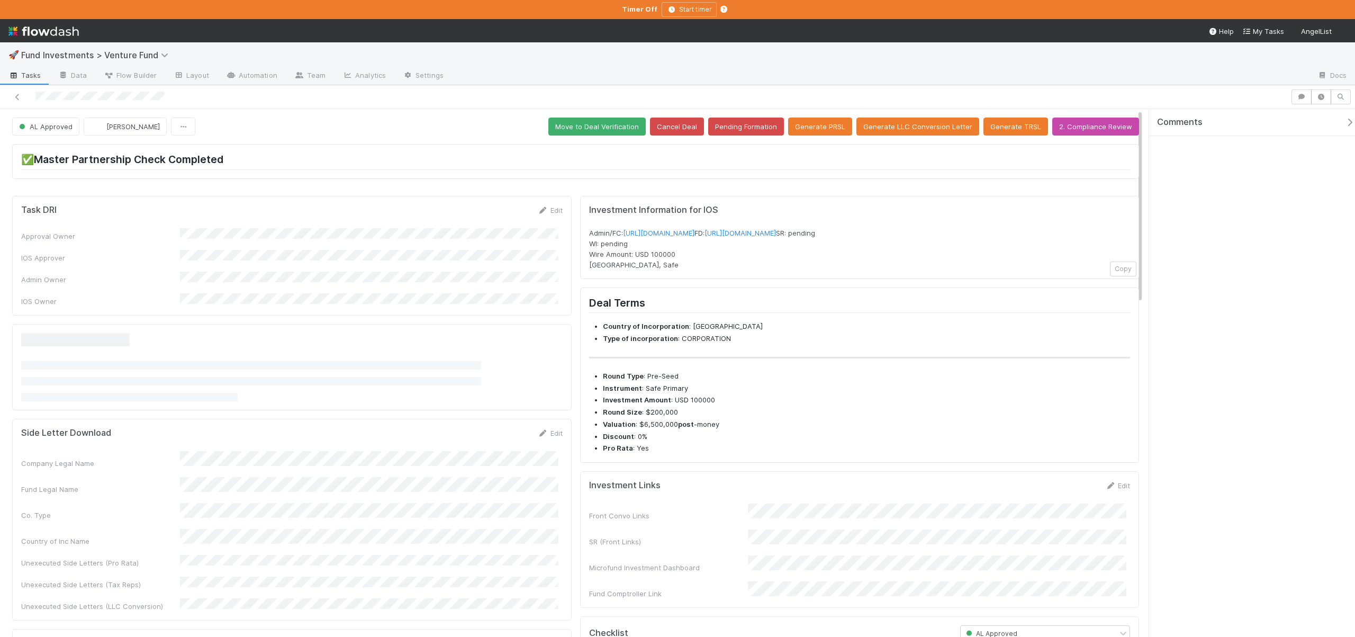
scroll to position [620, 0]
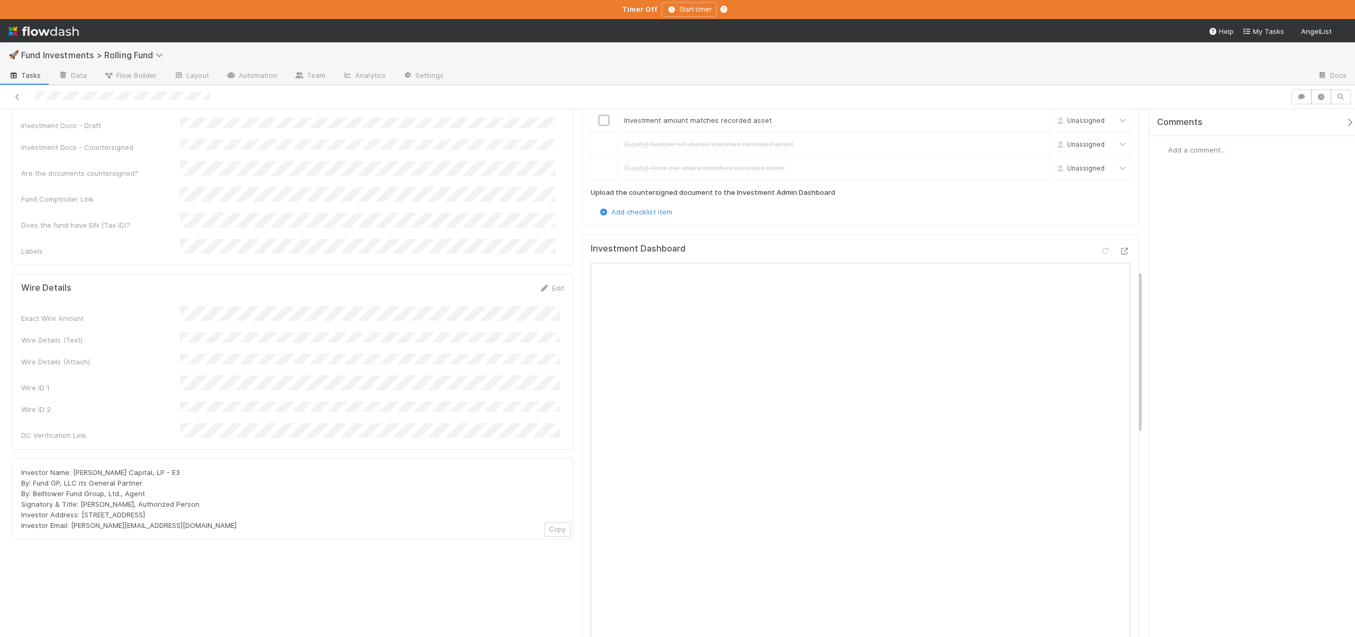
scroll to position [160, 0]
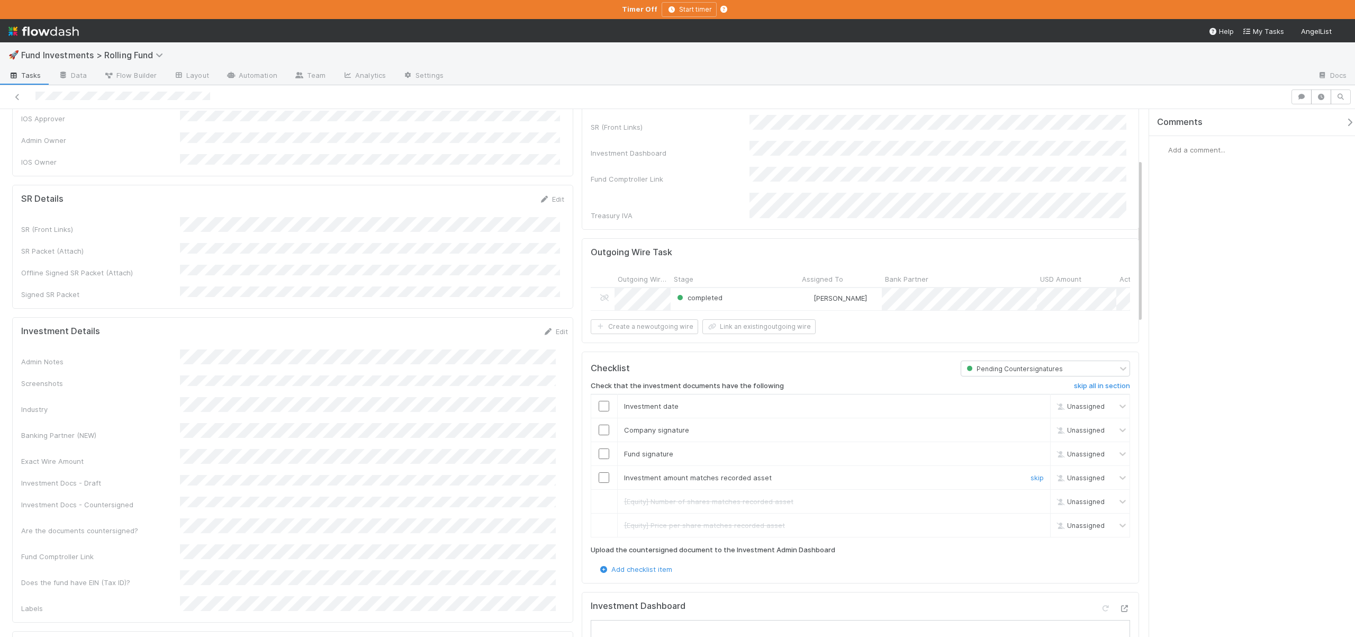
click at [606, 472] on div at bounding box center [604, 477] width 26 height 11
click at [604, 457] on td at bounding box center [604, 454] width 26 height 24
click at [602, 448] on input "checkbox" at bounding box center [604, 453] width 11 height 11
click at [601, 418] on td at bounding box center [604, 430] width 26 height 24
click at [599, 407] on td at bounding box center [604, 406] width 26 height 24
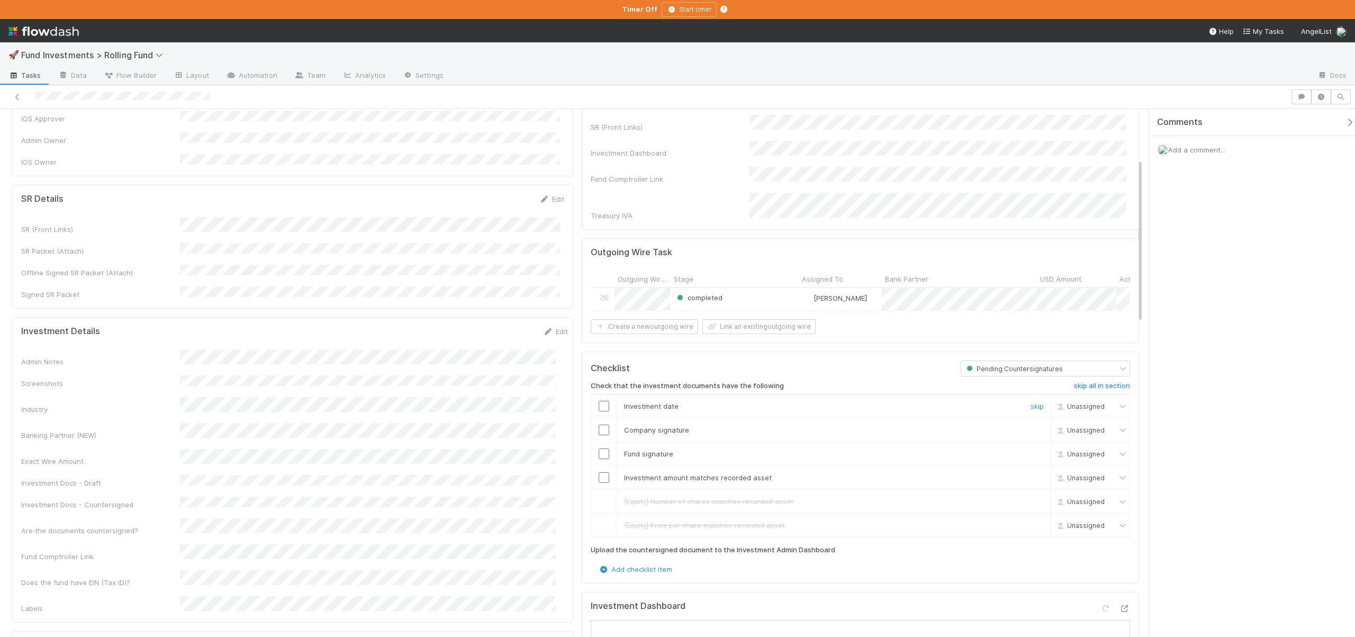
click at [599, 404] on input "checkbox" at bounding box center [604, 406] width 11 height 11
checkbox input "true"
click at [602, 424] on input "checkbox" at bounding box center [604, 429] width 11 height 11
click at [601, 402] on input "checkbox" at bounding box center [604, 406] width 11 height 11
click at [602, 472] on input "checkbox" at bounding box center [604, 477] width 11 height 11
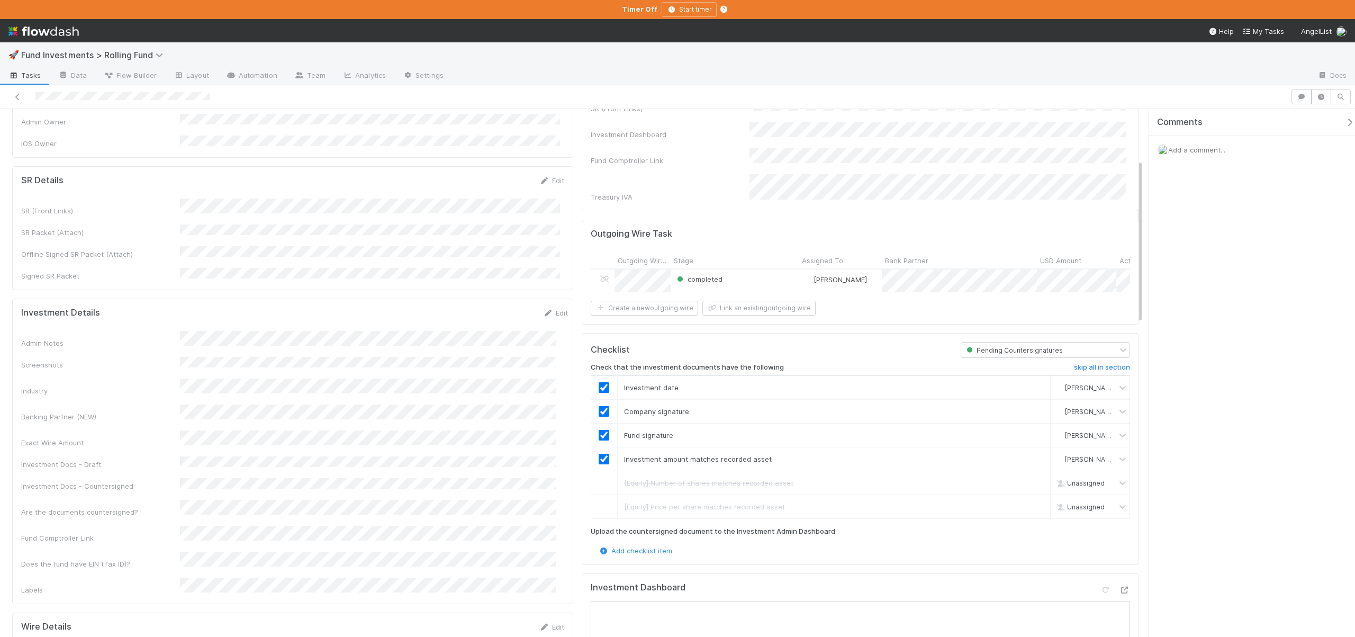
scroll to position [181, 0]
click at [1115, 580] on div "Investment Dashboard" at bounding box center [860, 589] width 539 height 19
click at [1119, 584] on icon at bounding box center [1124, 587] width 11 height 7
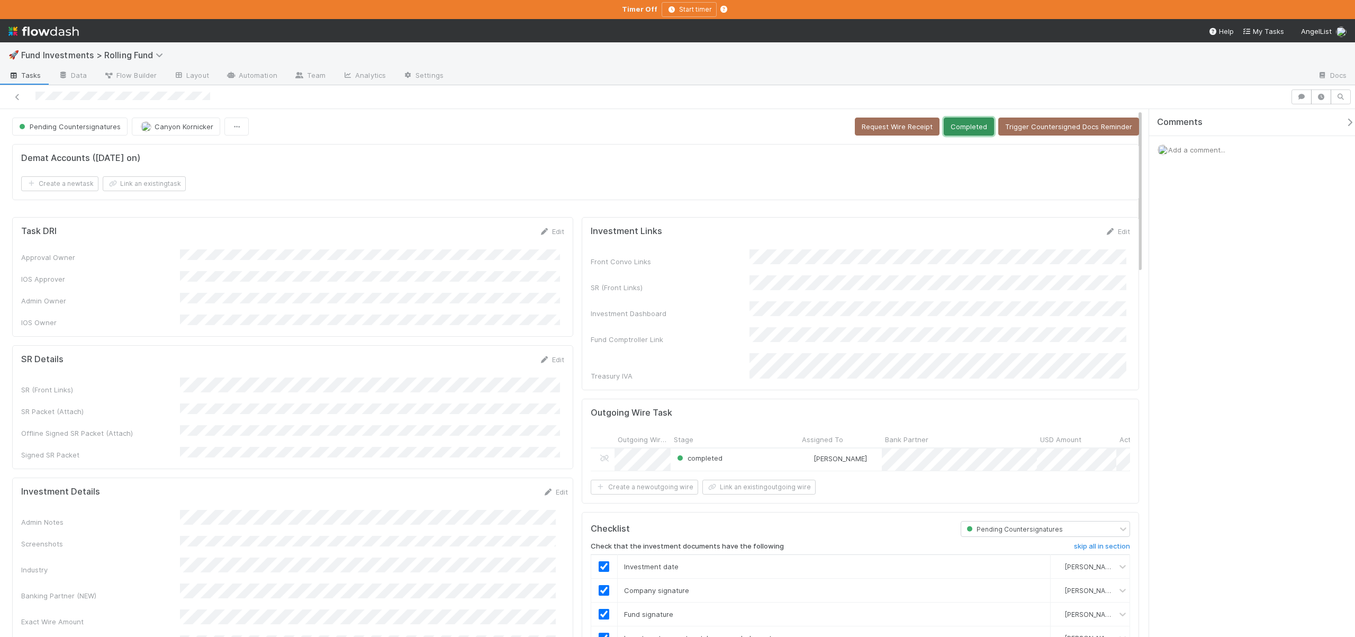
click at [963, 120] on button "Completed" at bounding box center [969, 127] width 50 height 18
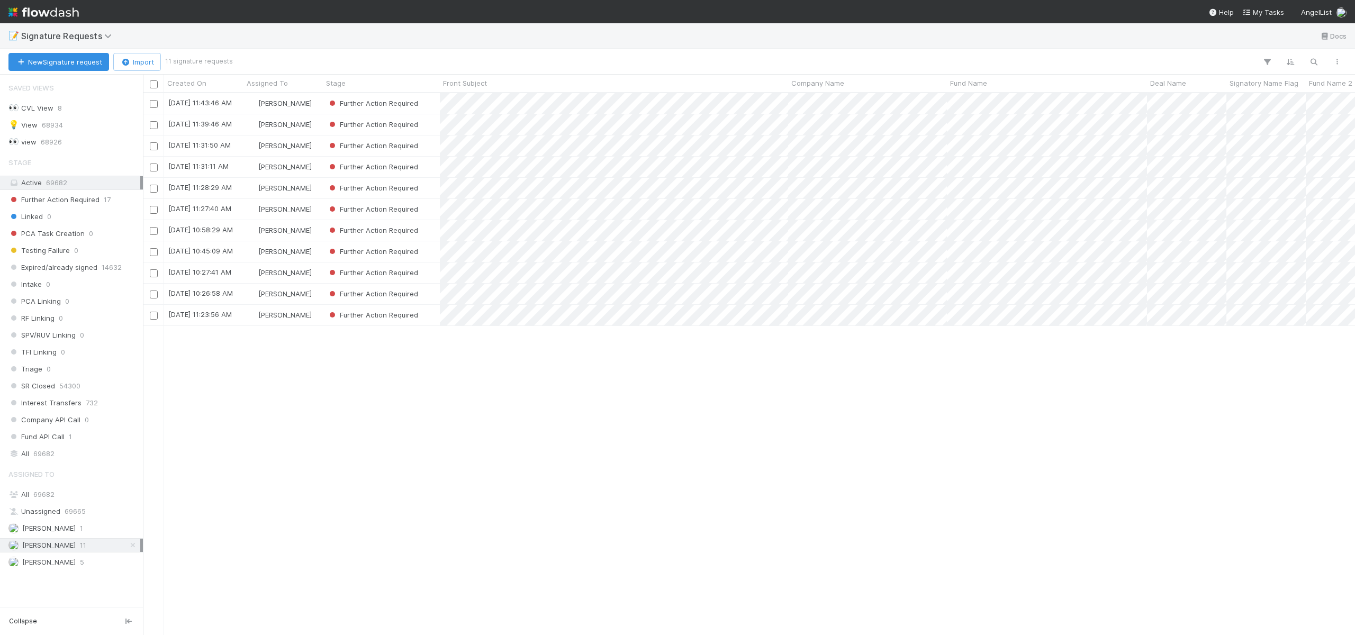
scroll to position [534, 1204]
click at [237, 322] on div "[DATE] 11:23:56 AM" at bounding box center [203, 315] width 79 height 21
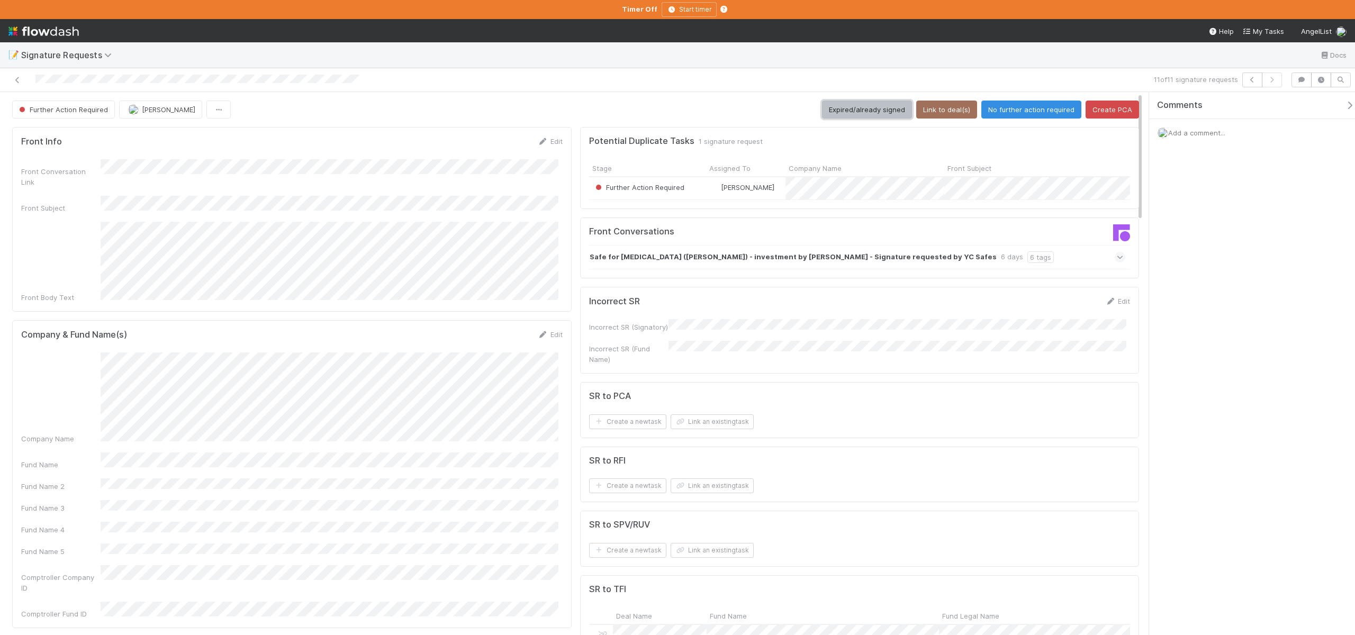
click at [855, 114] on button "Expired/already signed" at bounding box center [867, 110] width 90 height 18
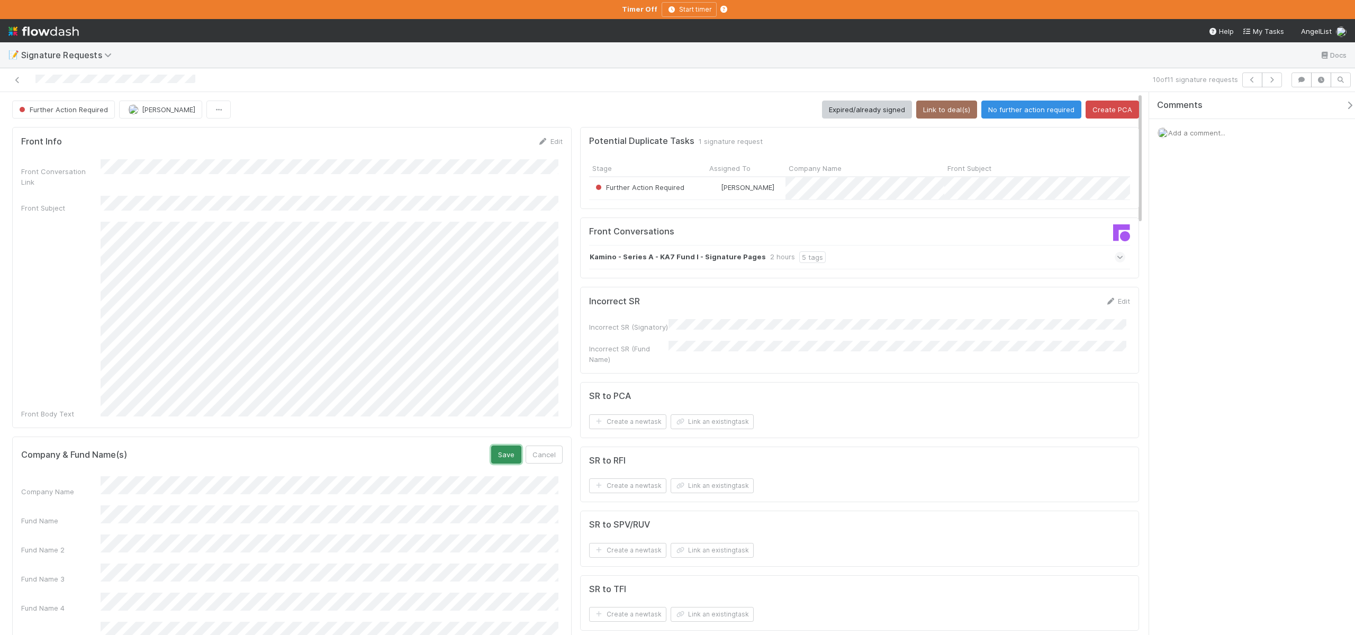
click at [498, 446] on button "Save" at bounding box center [506, 455] width 30 height 18
click at [926, 111] on button "Link to deal(s)" at bounding box center [946, 110] width 61 height 18
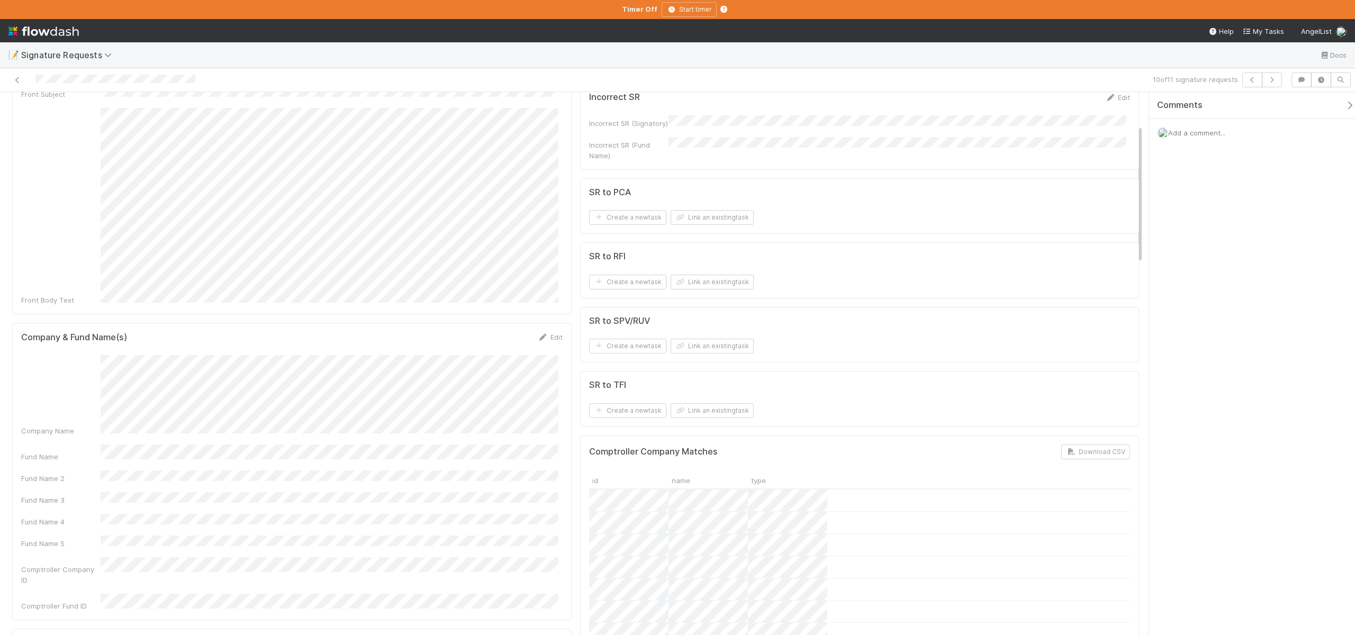
scroll to position [128, 0]
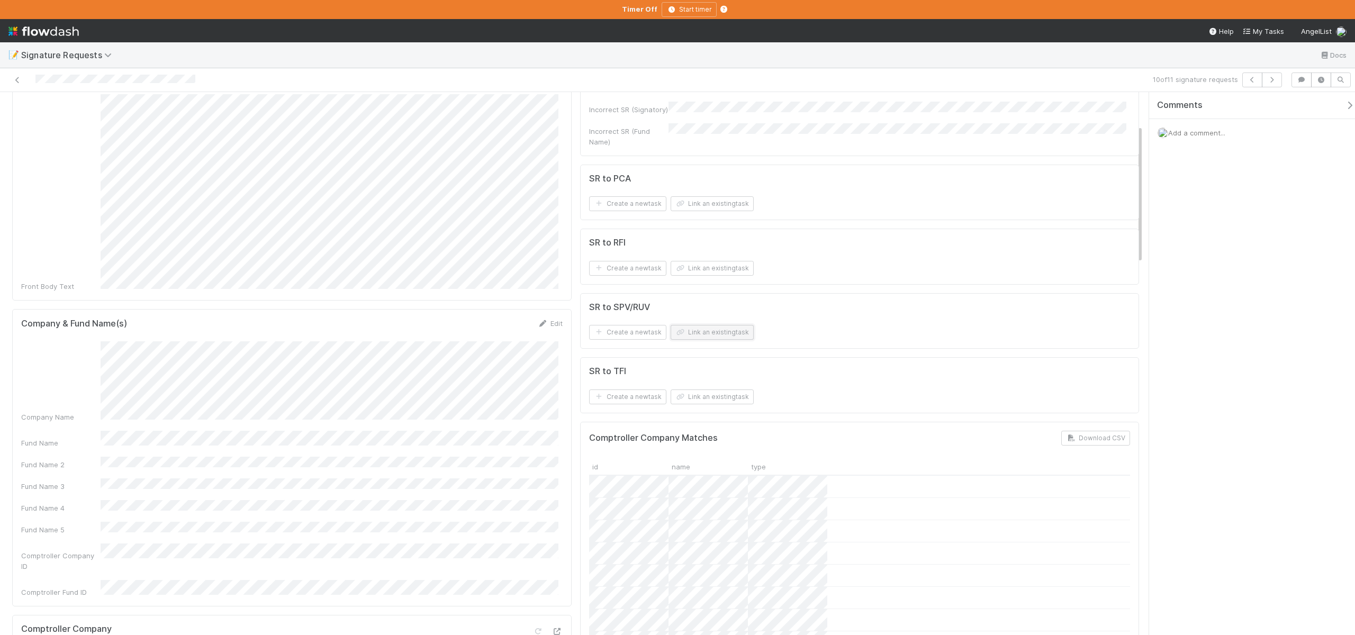
click at [686, 327] on button "Link an existing task" at bounding box center [712, 332] width 83 height 15
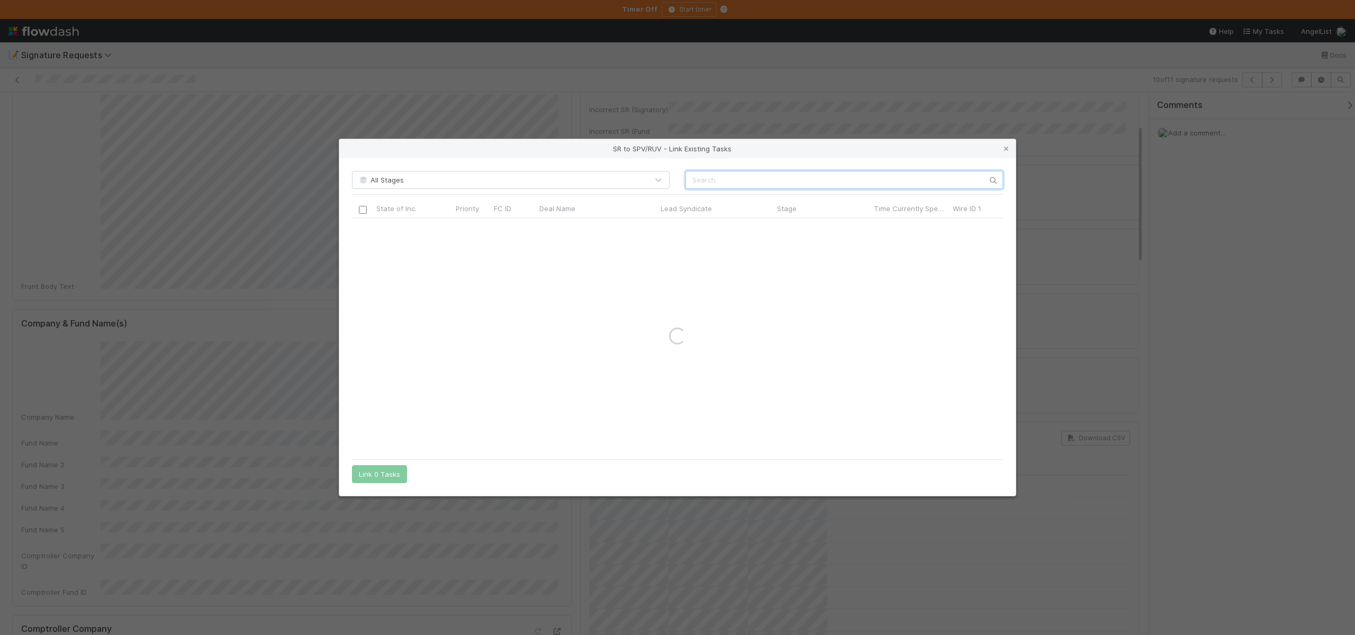
click at [721, 177] on input "text" at bounding box center [844, 180] width 318 height 18
paste input "KA7 Fund I, a series of Roll Up Vehicles, LP"
type input "KA7 Fund I, a series of Roll Up Vehicles, LP"
click at [359, 232] on input "checkbox" at bounding box center [363, 229] width 8 height 8
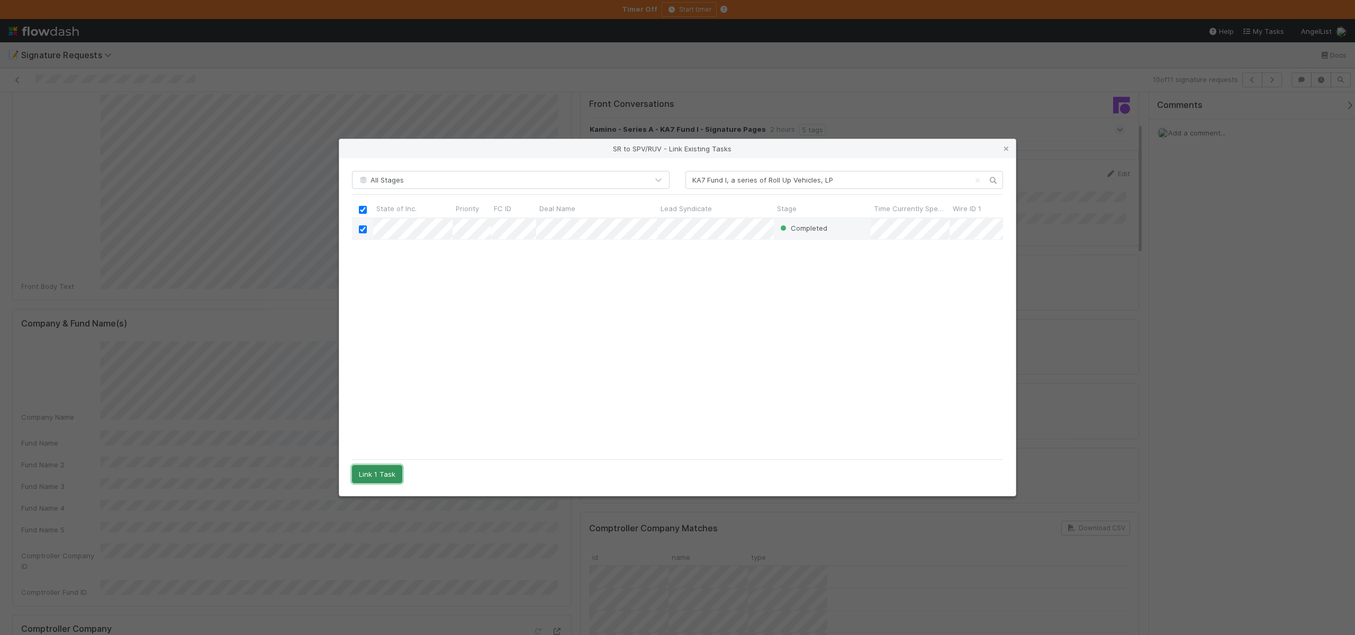
click at [386, 469] on button "Link 1 Task" at bounding box center [377, 474] width 50 height 18
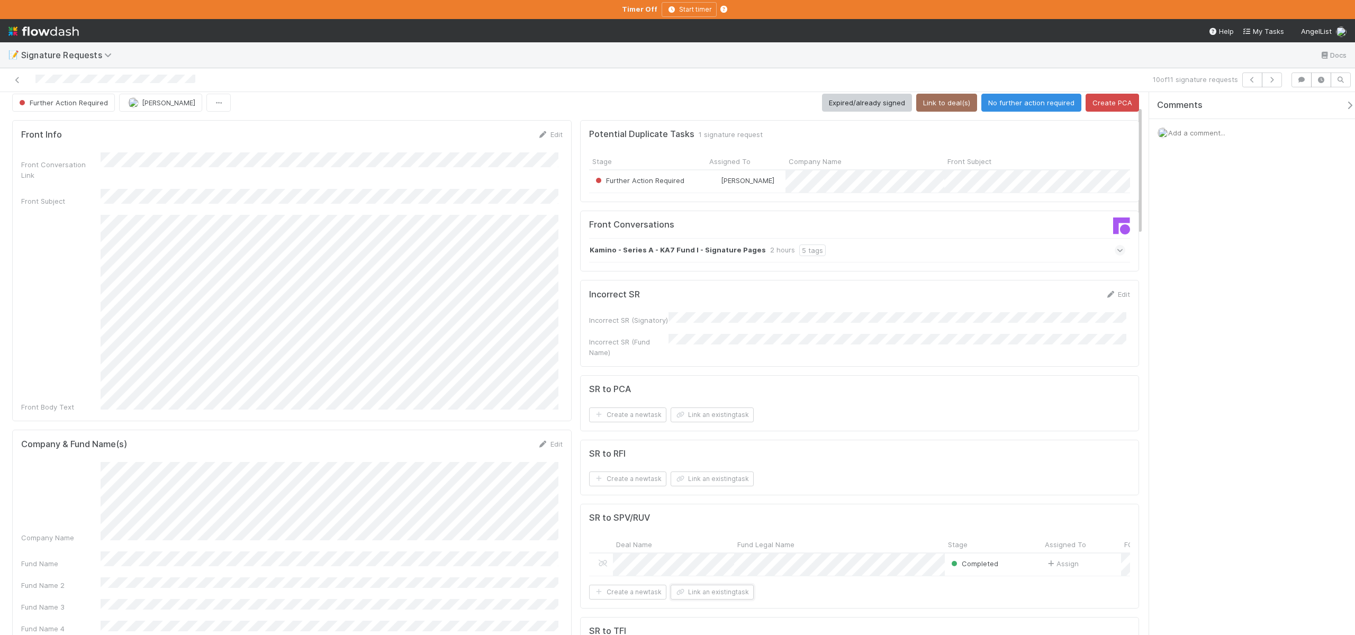
scroll to position [0, 0]
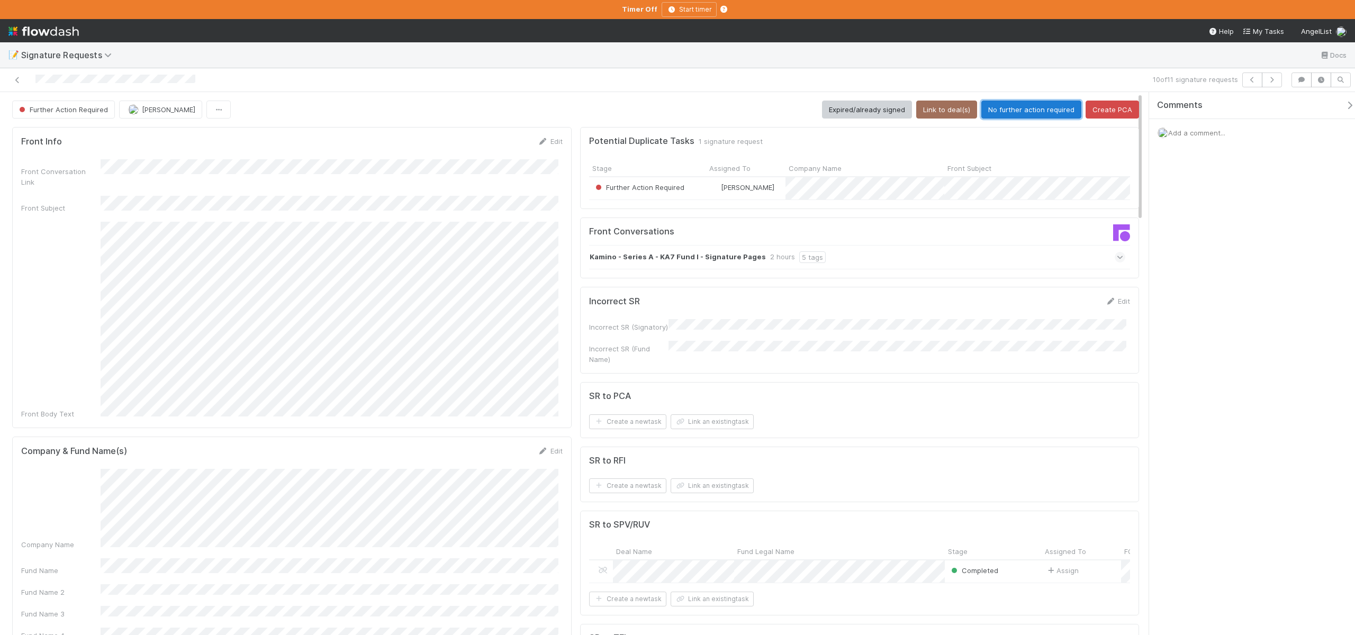
click at [1011, 111] on button "No further action required" at bounding box center [1031, 110] width 100 height 18
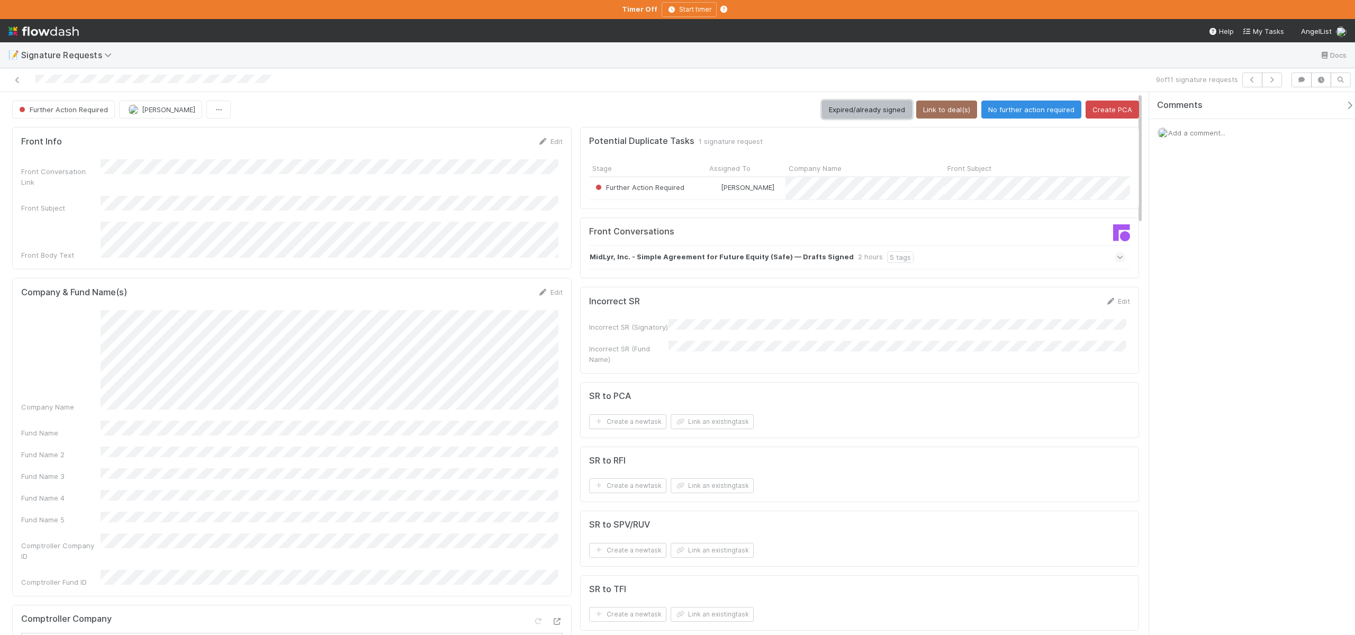
click at [873, 108] on button "Expired/already signed" at bounding box center [867, 110] width 90 height 18
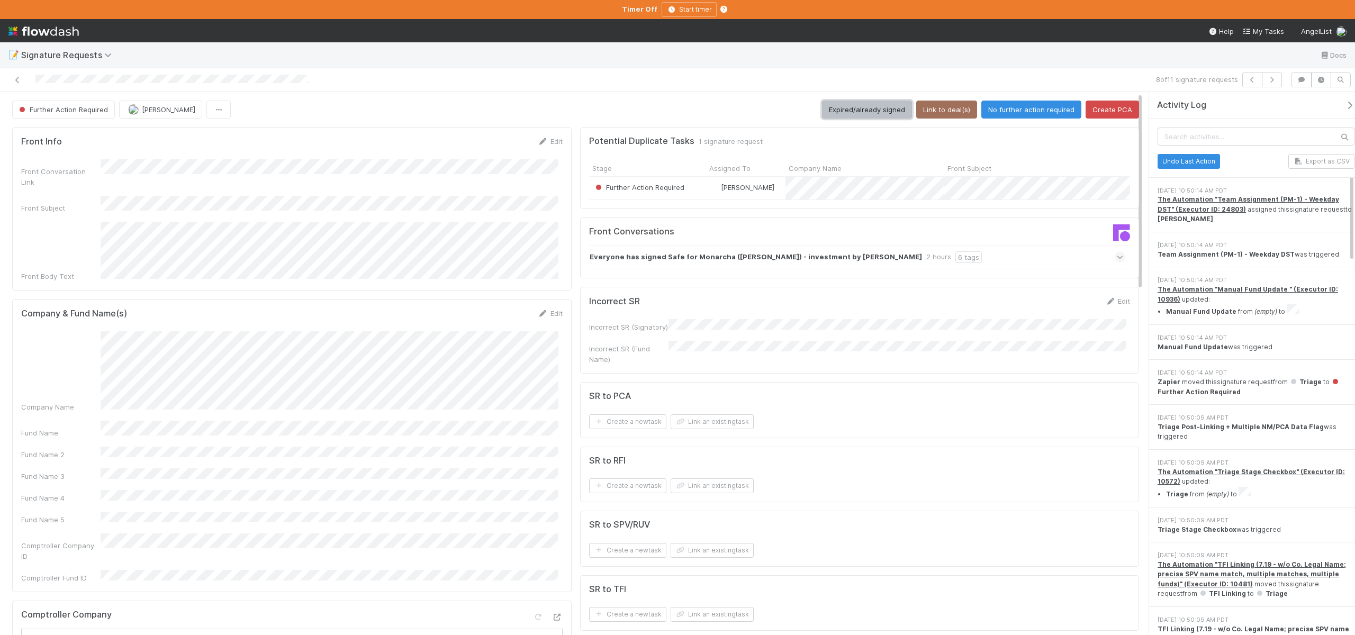
click at [839, 112] on button "Expired/already signed" at bounding box center [867, 110] width 90 height 18
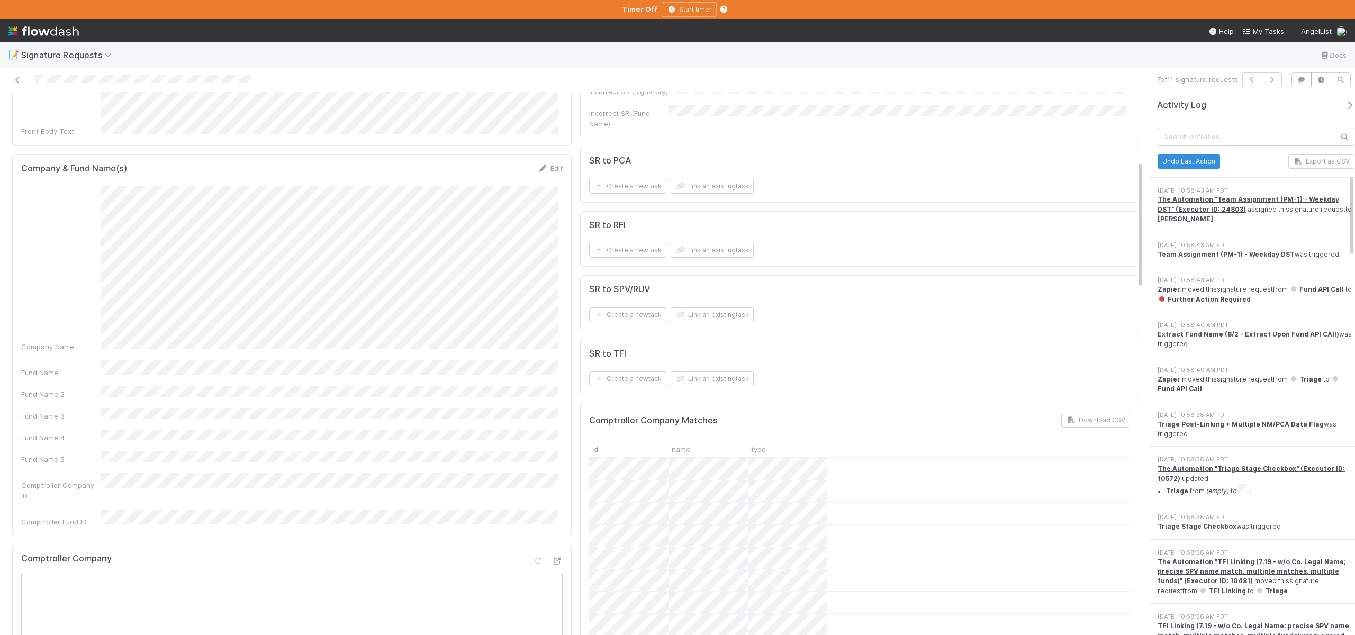
scroll to position [288, 0]
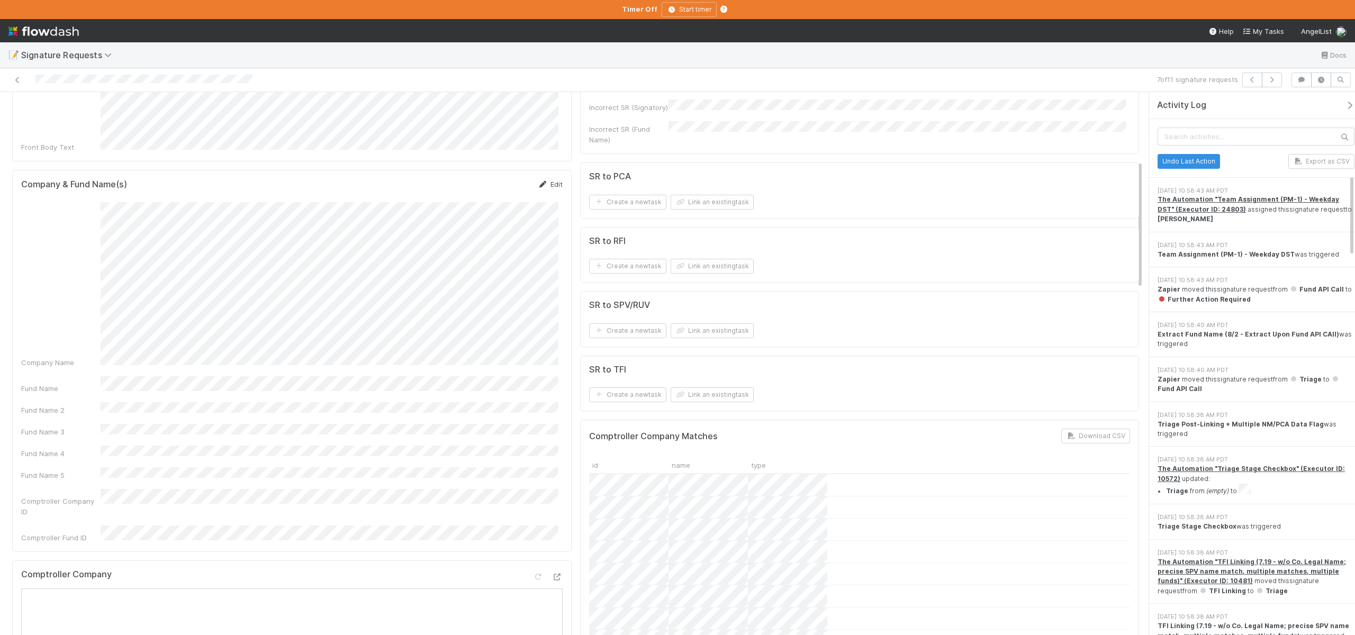
click at [545, 180] on link "Edit" at bounding box center [550, 184] width 25 height 8
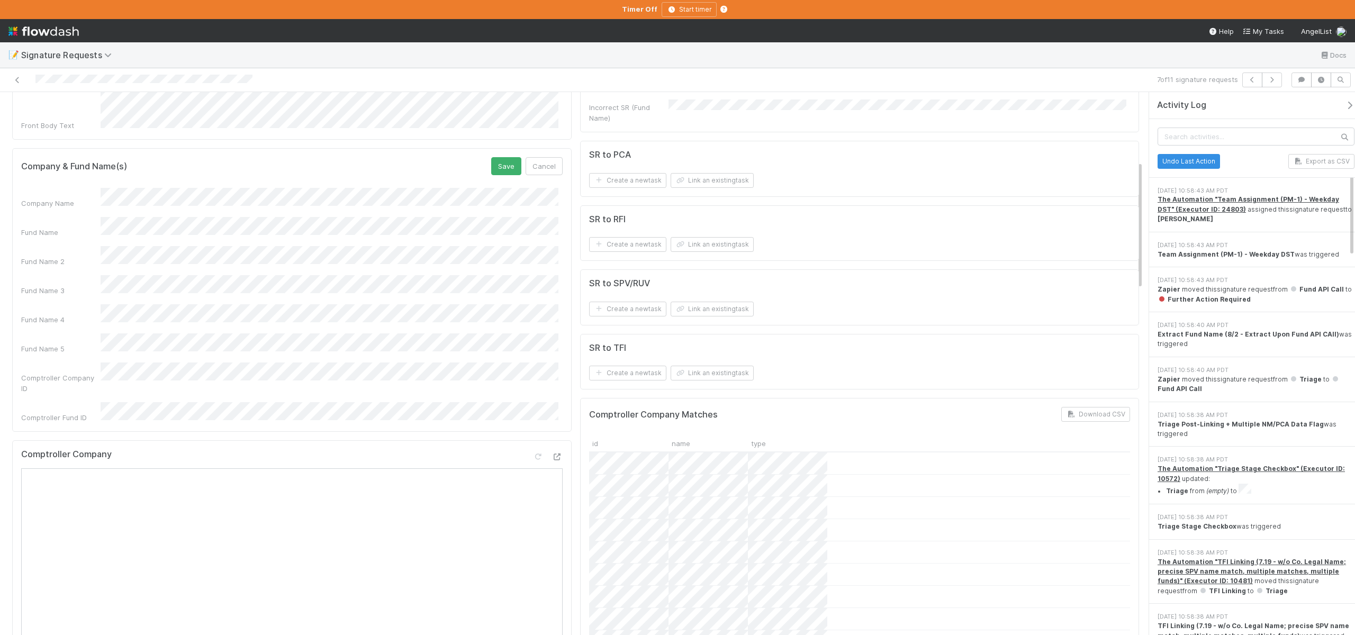
scroll to position [310, 0]
click at [508, 157] on button "Save" at bounding box center [506, 166] width 30 height 18
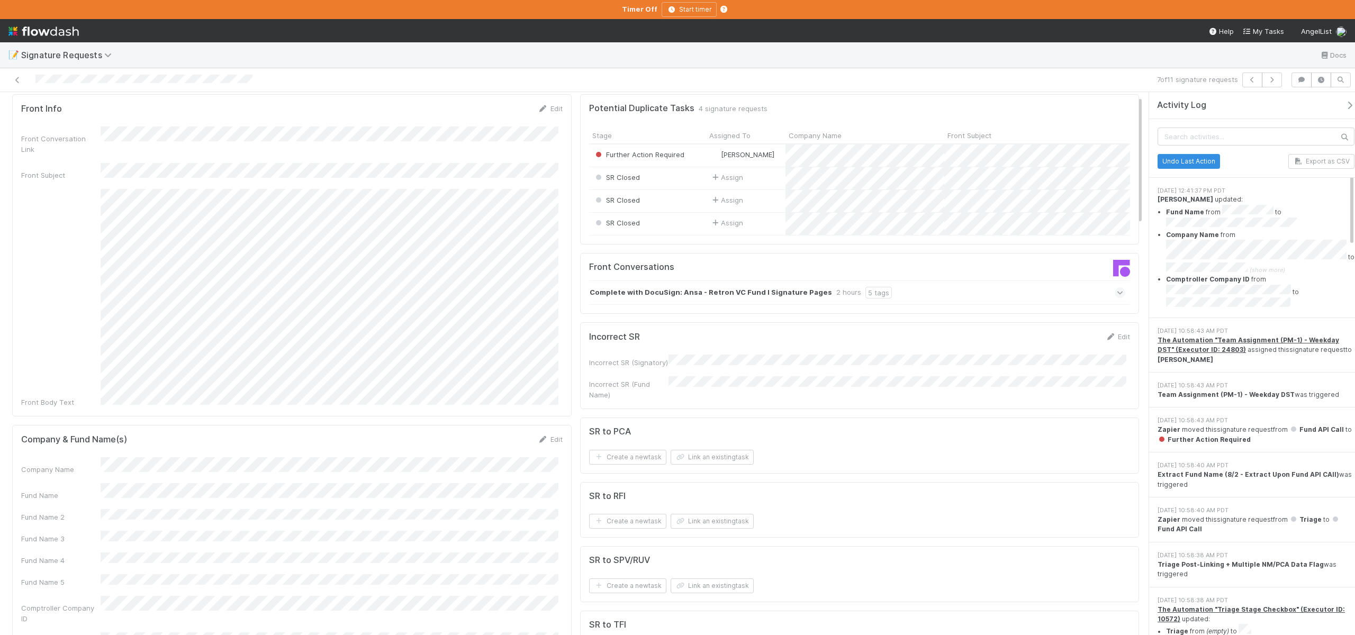
scroll to position [15, 0]
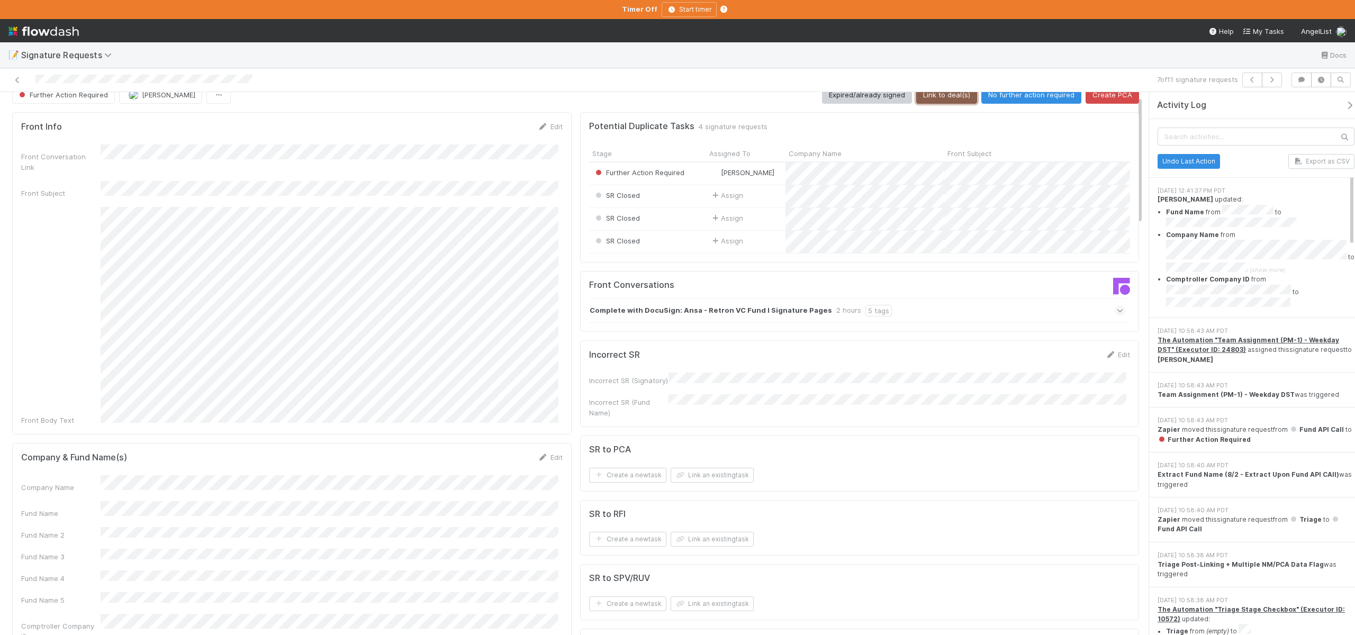
click at [938, 97] on button "Link to deal(s)" at bounding box center [946, 95] width 61 height 18
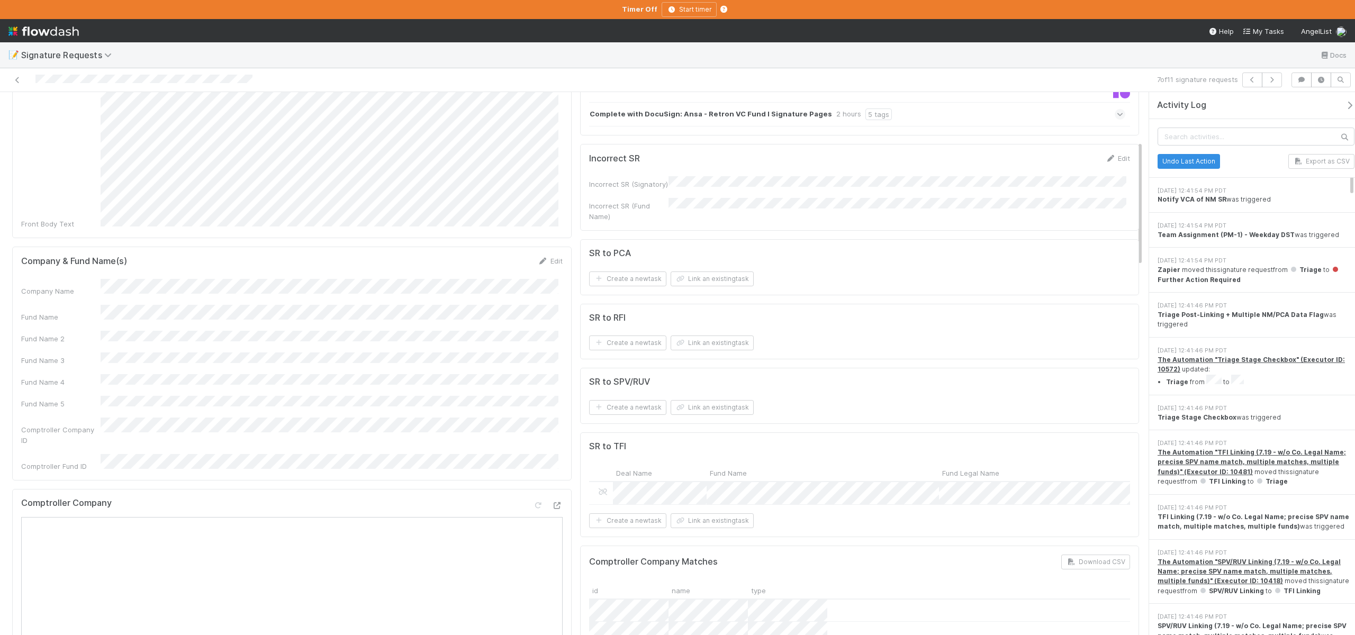
scroll to position [210, 0]
click at [705, 280] on button "Link an existing task" at bounding box center [712, 280] width 83 height 15
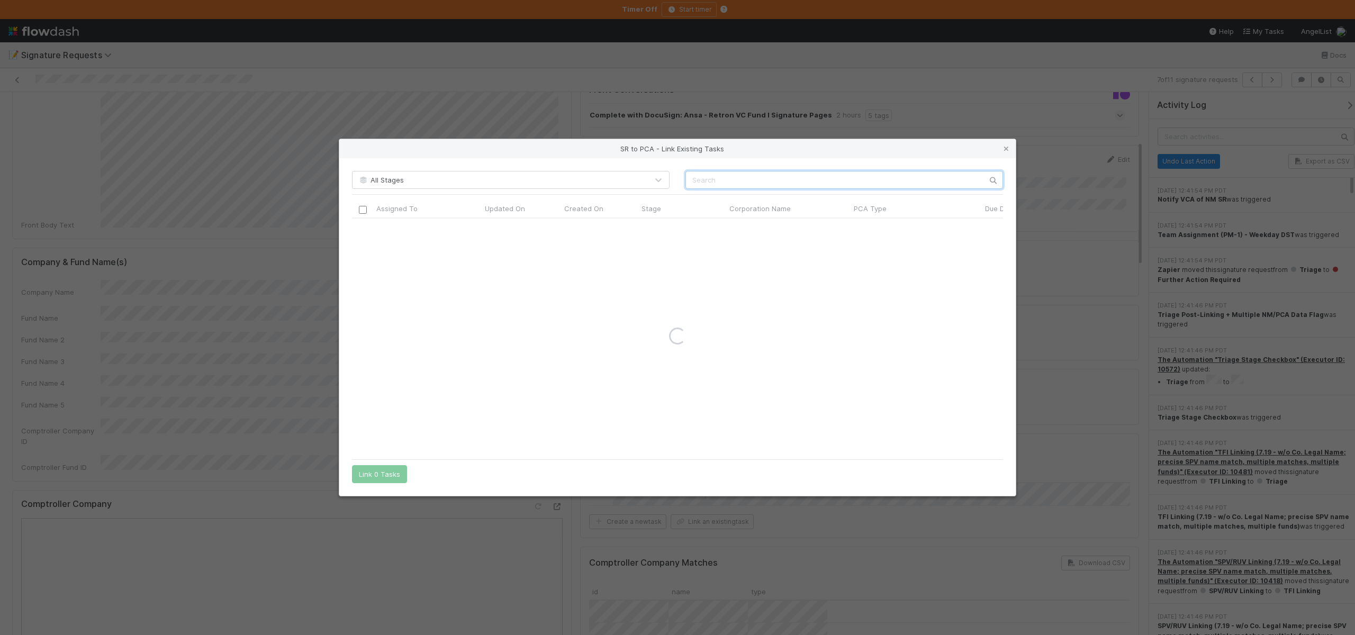
click at [720, 185] on input "text" at bounding box center [844, 180] width 318 height 18
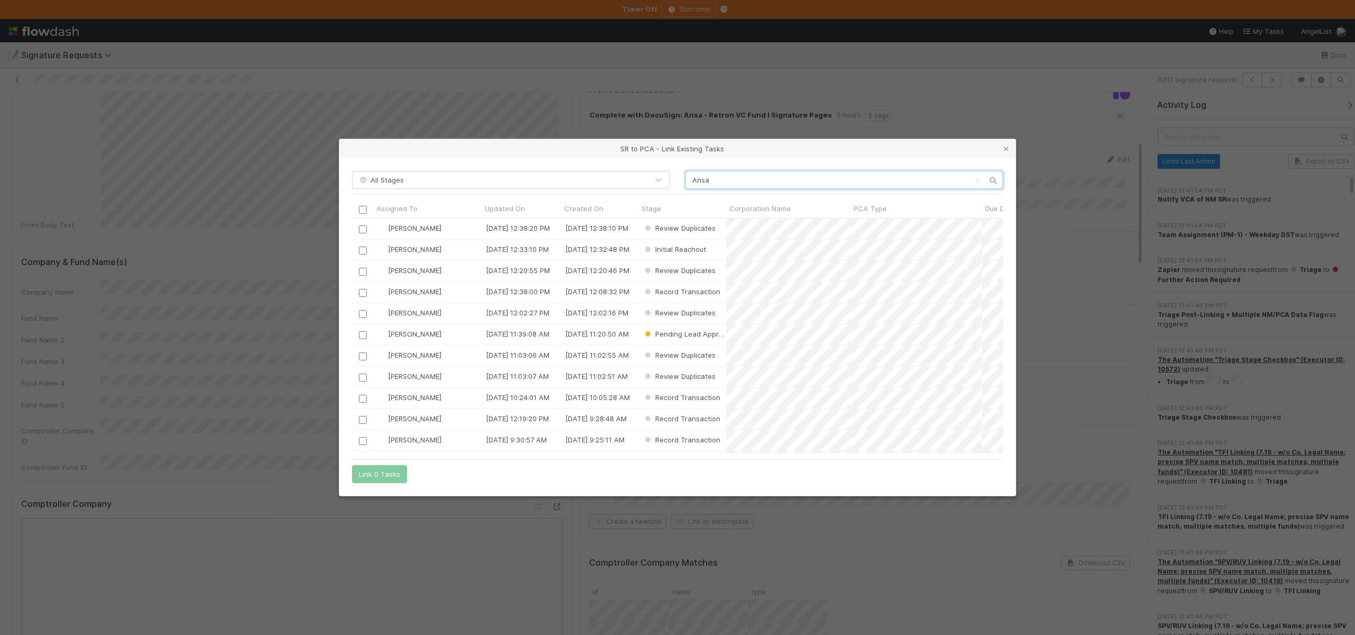
scroll to position [228, 643]
type input "Ansa"
click at [525, 91] on div "SR to PCA - Link Existing Tasks All Stages Ansa Assigned To Updated On Created …" at bounding box center [677, 317] width 1355 height 635
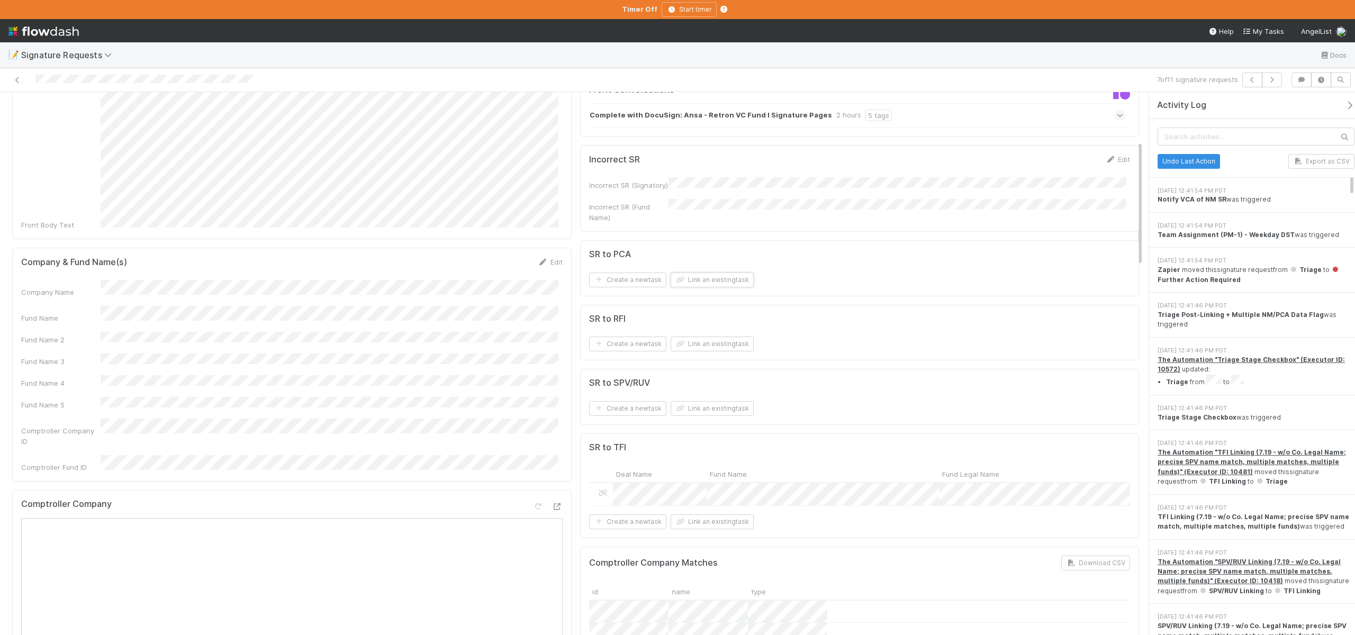
scroll to position [0, 0]
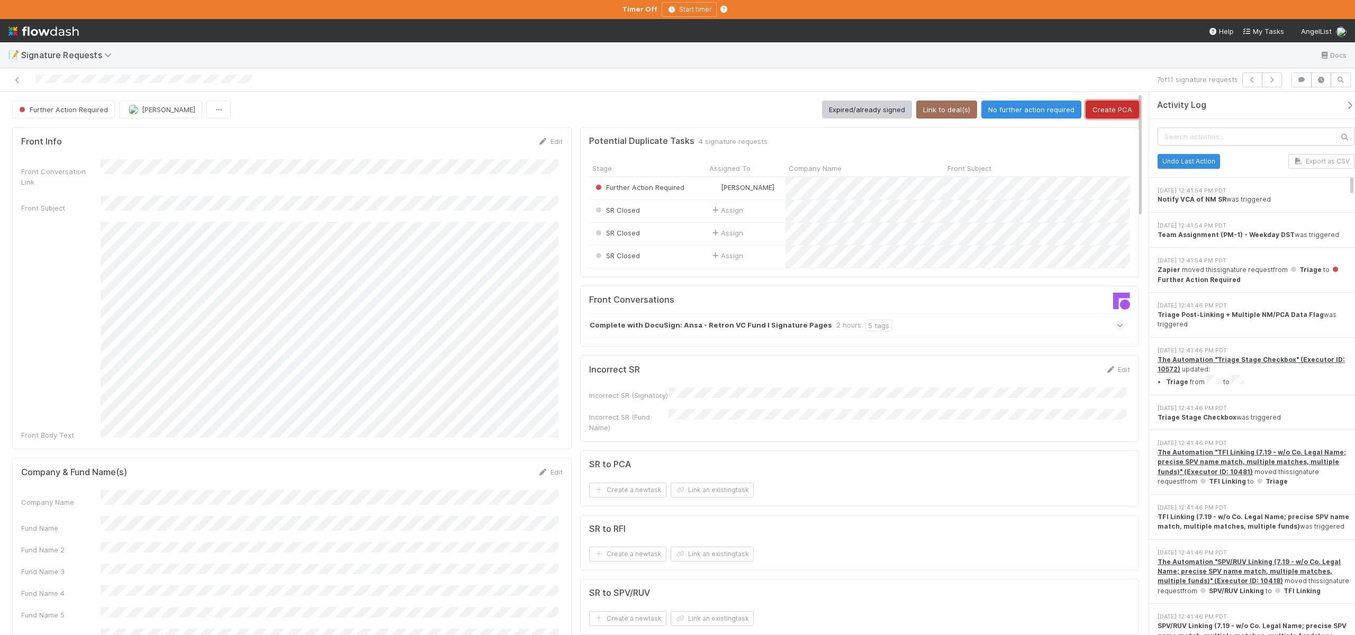
click at [1097, 111] on button "Create PCA" at bounding box center [1112, 110] width 53 height 18
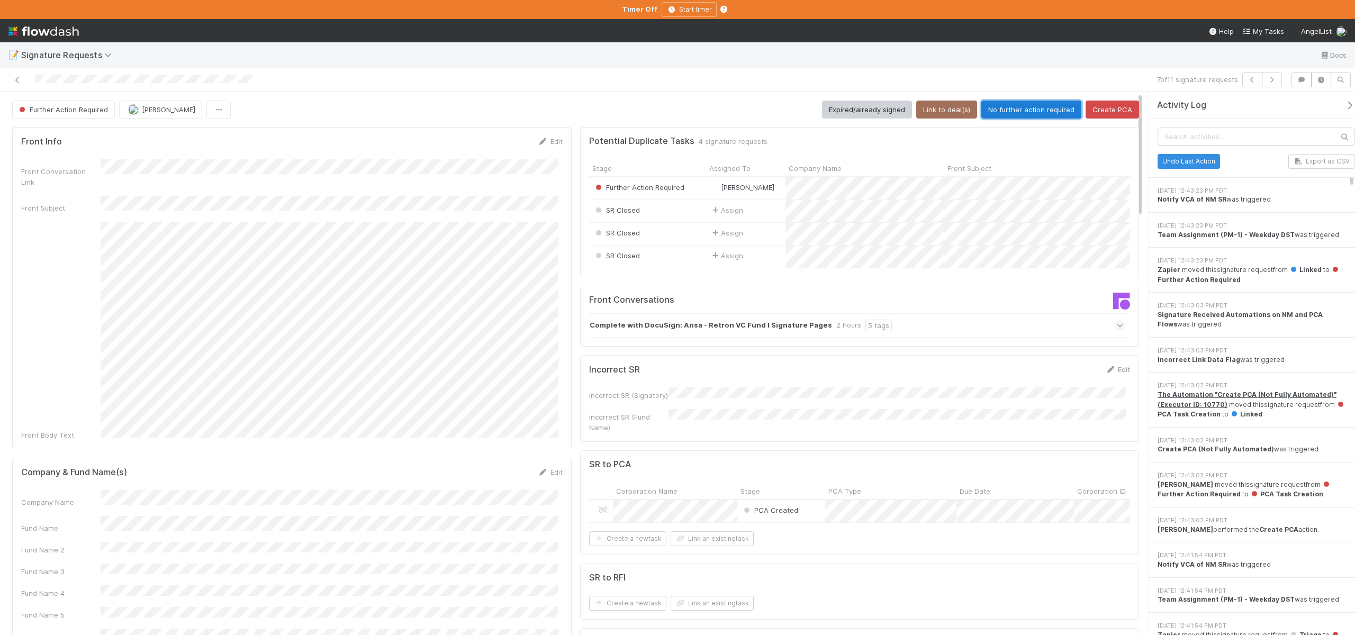
click at [1028, 102] on button "No further action required" at bounding box center [1031, 110] width 100 height 18
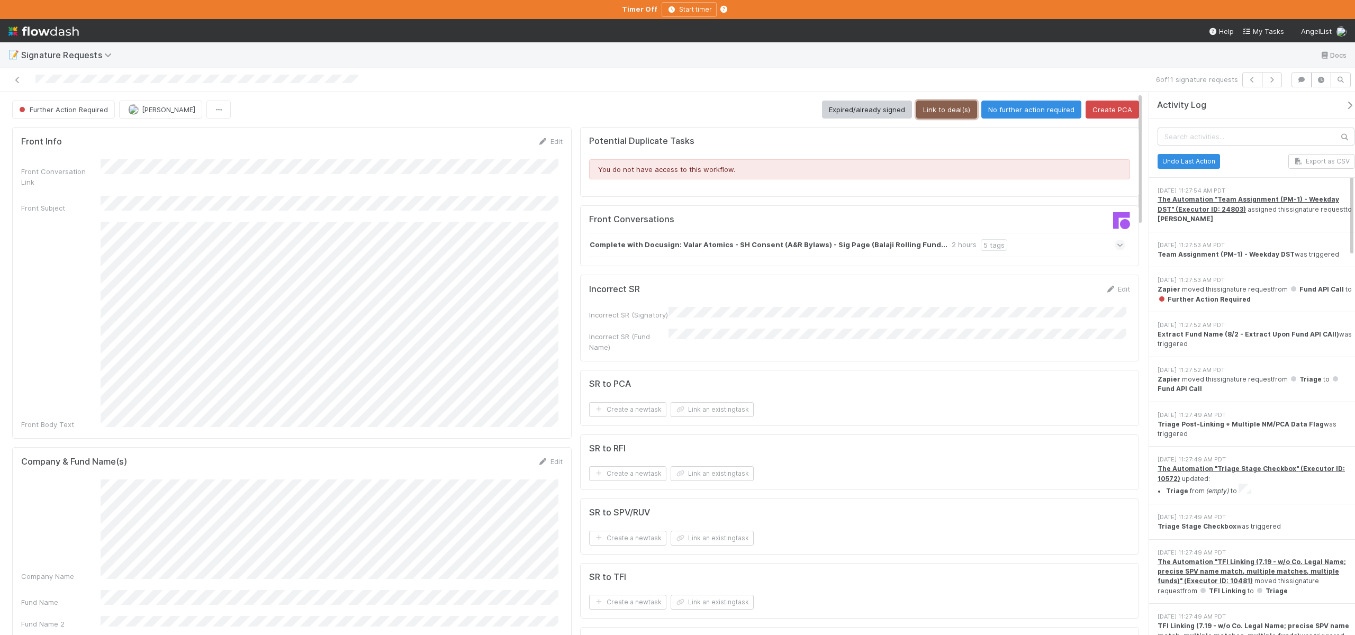
click at [926, 101] on button "Link to deal(s)" at bounding box center [946, 110] width 61 height 18
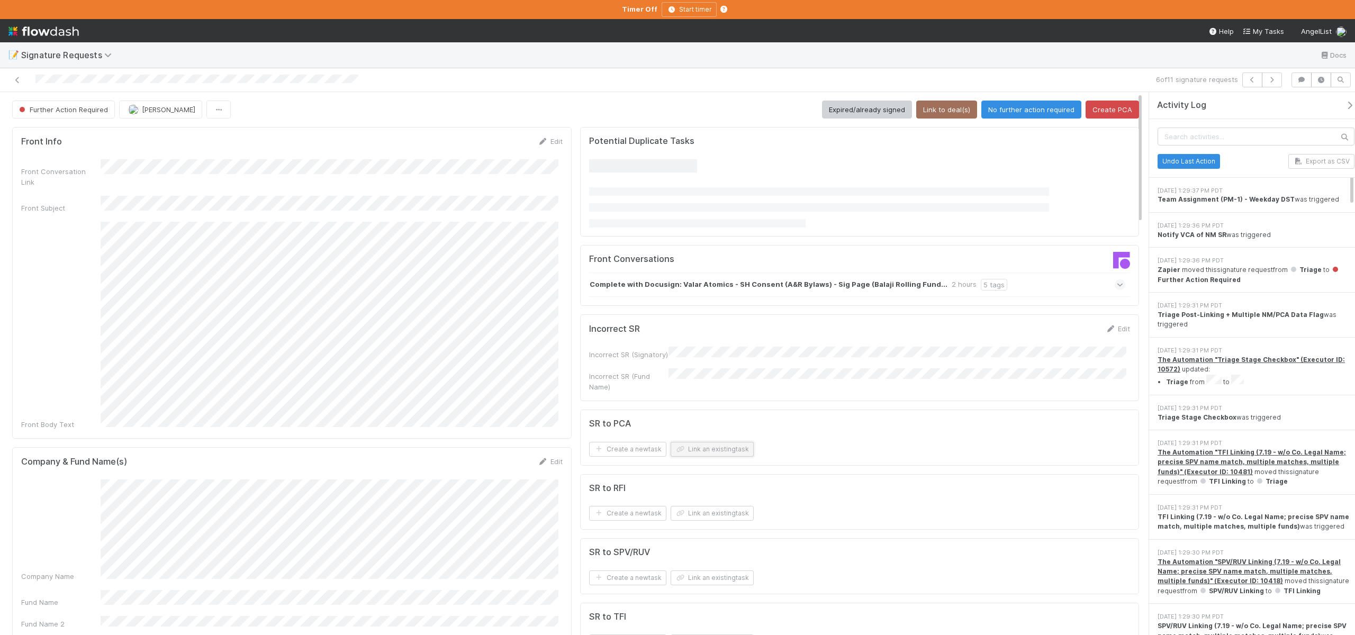
click at [684, 442] on button "Link an existing task" at bounding box center [712, 449] width 83 height 15
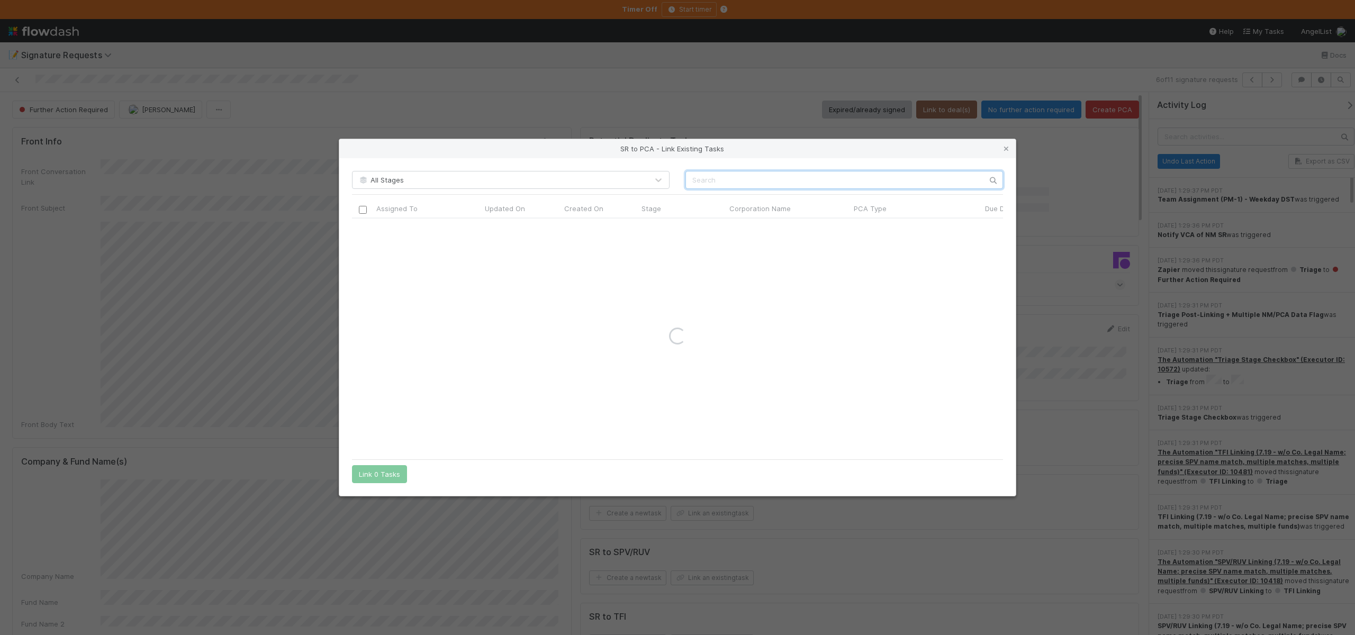
click at [716, 187] on input "text" at bounding box center [844, 180] width 318 height 18
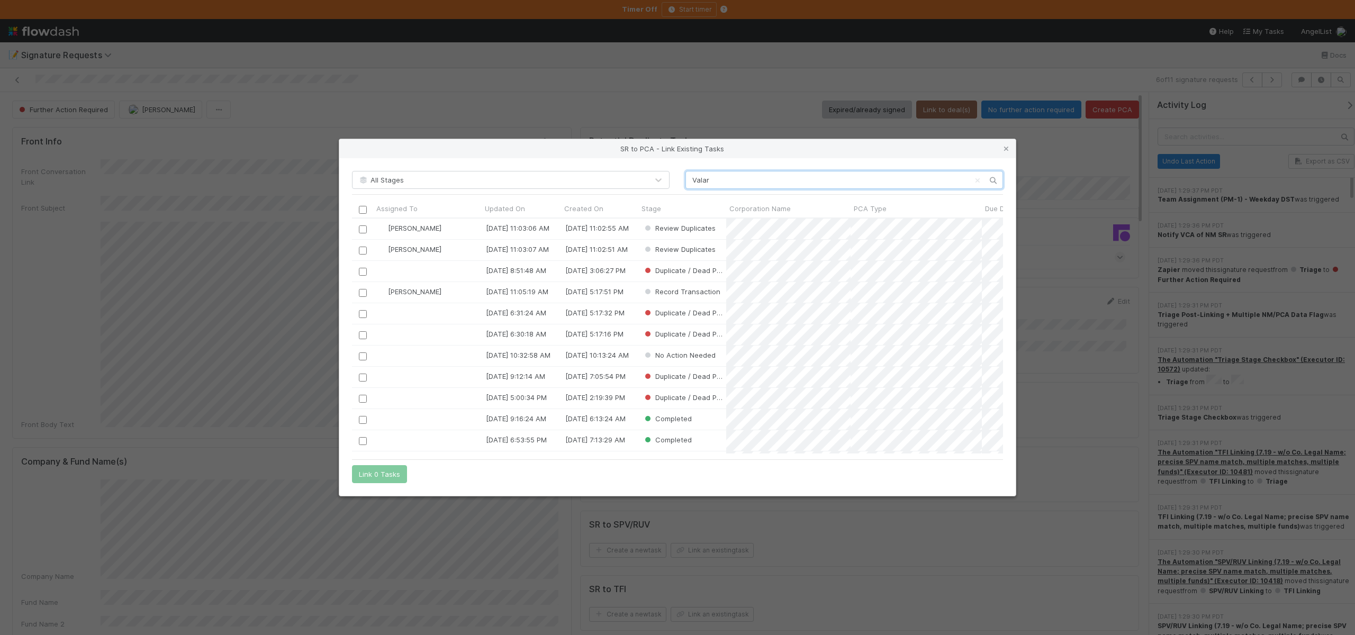
scroll to position [228, 643]
type input "Valar"
click at [361, 293] on input "checkbox" at bounding box center [363, 293] width 8 height 8
click at [369, 480] on button "Link 1 Task" at bounding box center [377, 474] width 50 height 18
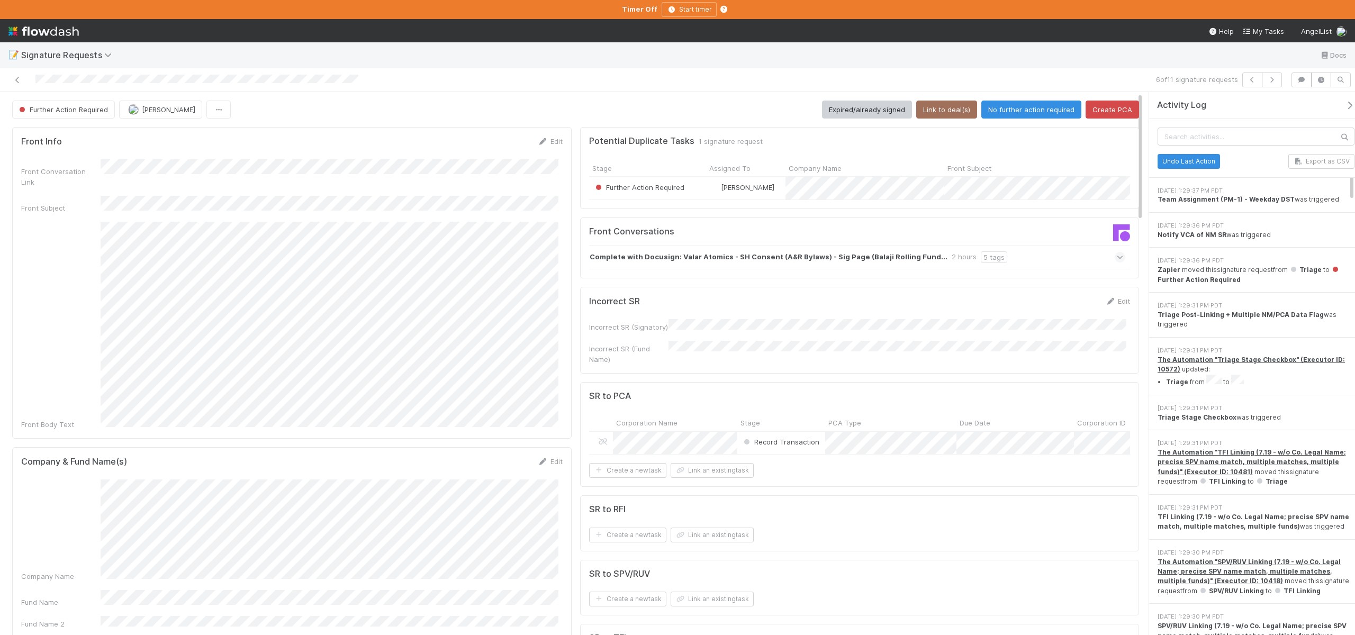
click at [1345, 102] on icon "button" at bounding box center [1349, 105] width 11 height 8
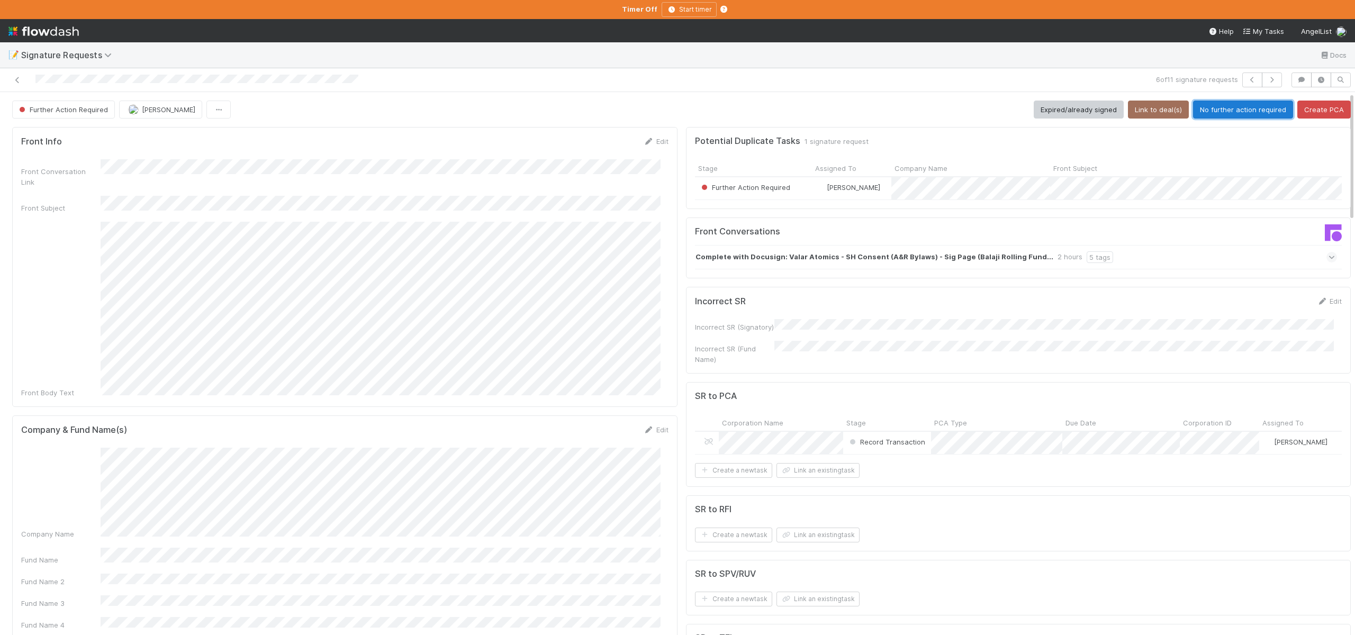
click at [1216, 106] on button "No further action required" at bounding box center [1243, 110] width 100 height 18
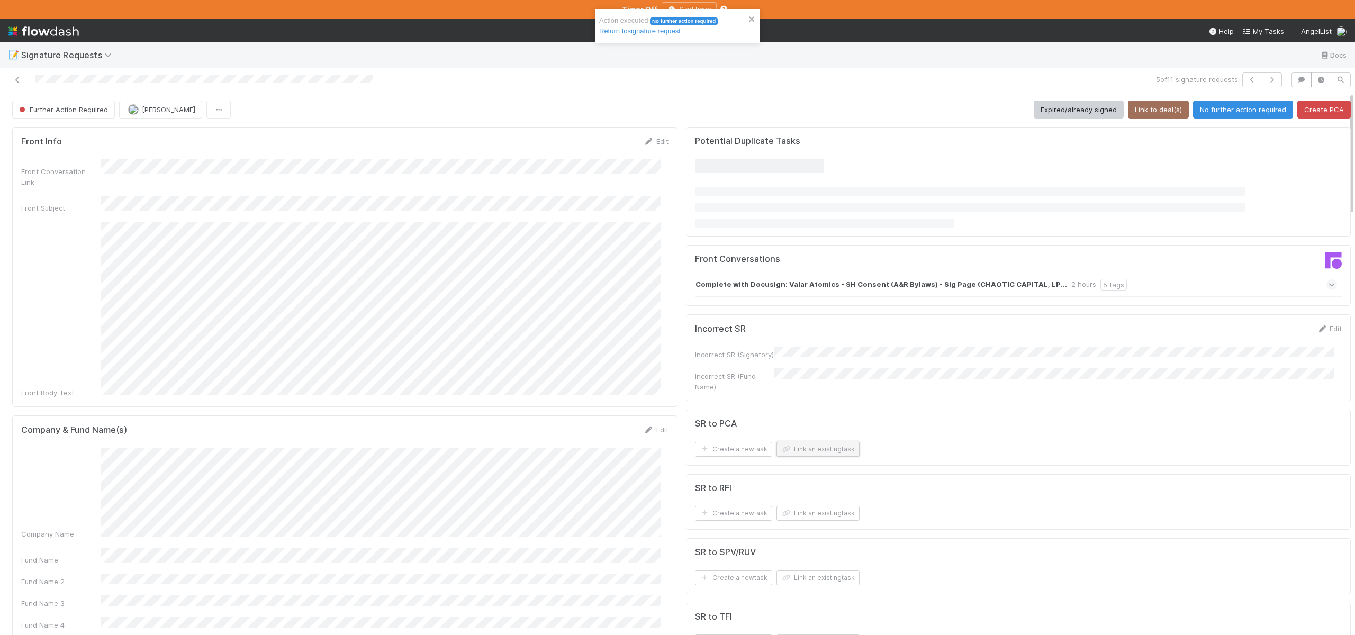
click at [795, 448] on button "Link an existing task" at bounding box center [817, 449] width 83 height 15
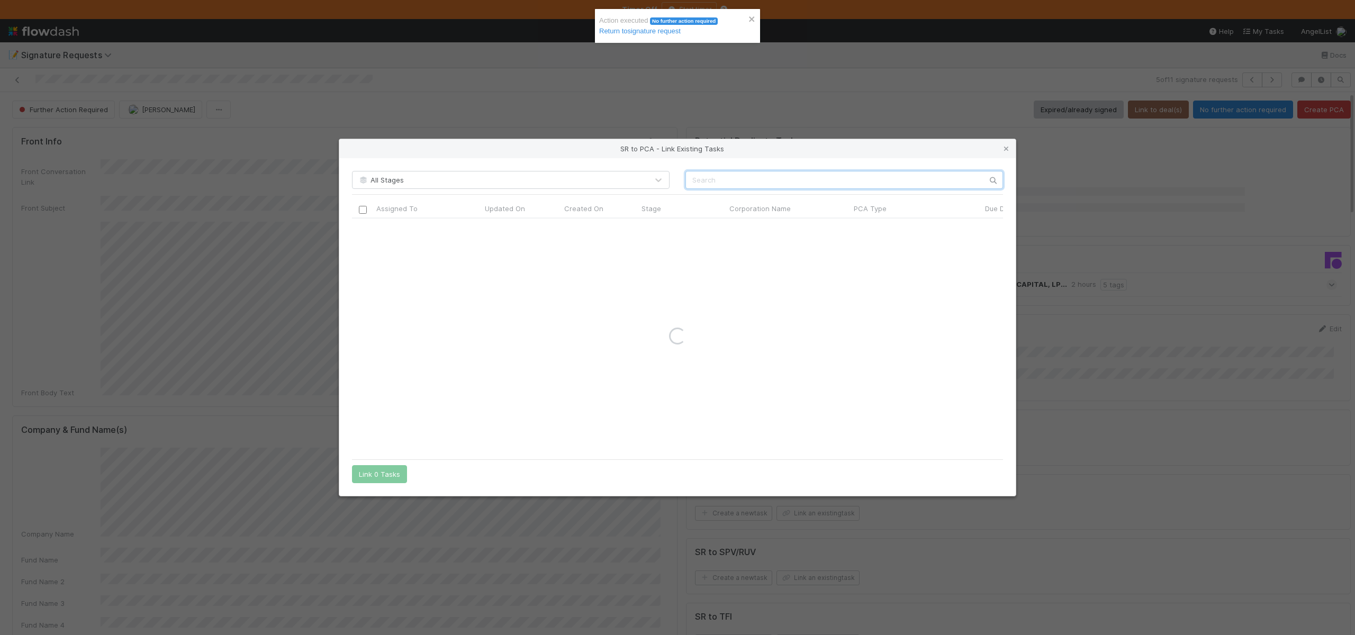
click at [716, 179] on input "text" at bounding box center [844, 180] width 318 height 18
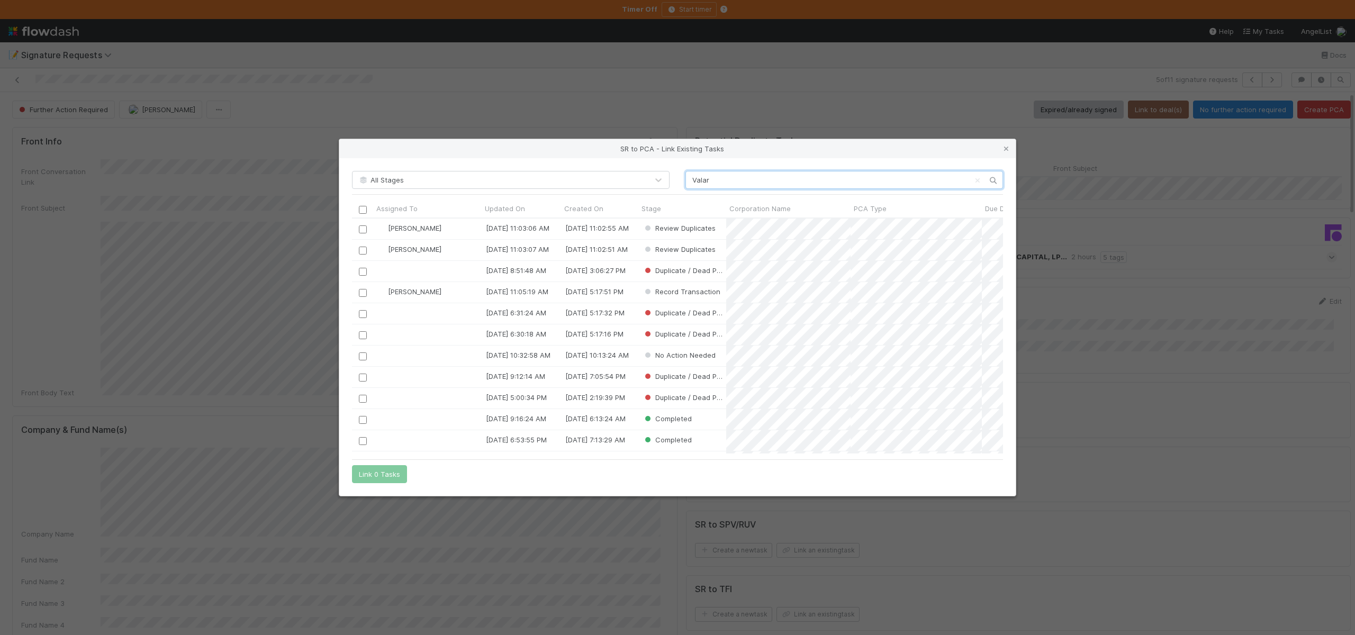
scroll to position [228, 643]
type input "Valar"
click at [362, 292] on input "checkbox" at bounding box center [363, 293] width 8 height 8
click at [381, 472] on button "Link 1 Task" at bounding box center [377, 474] width 50 height 18
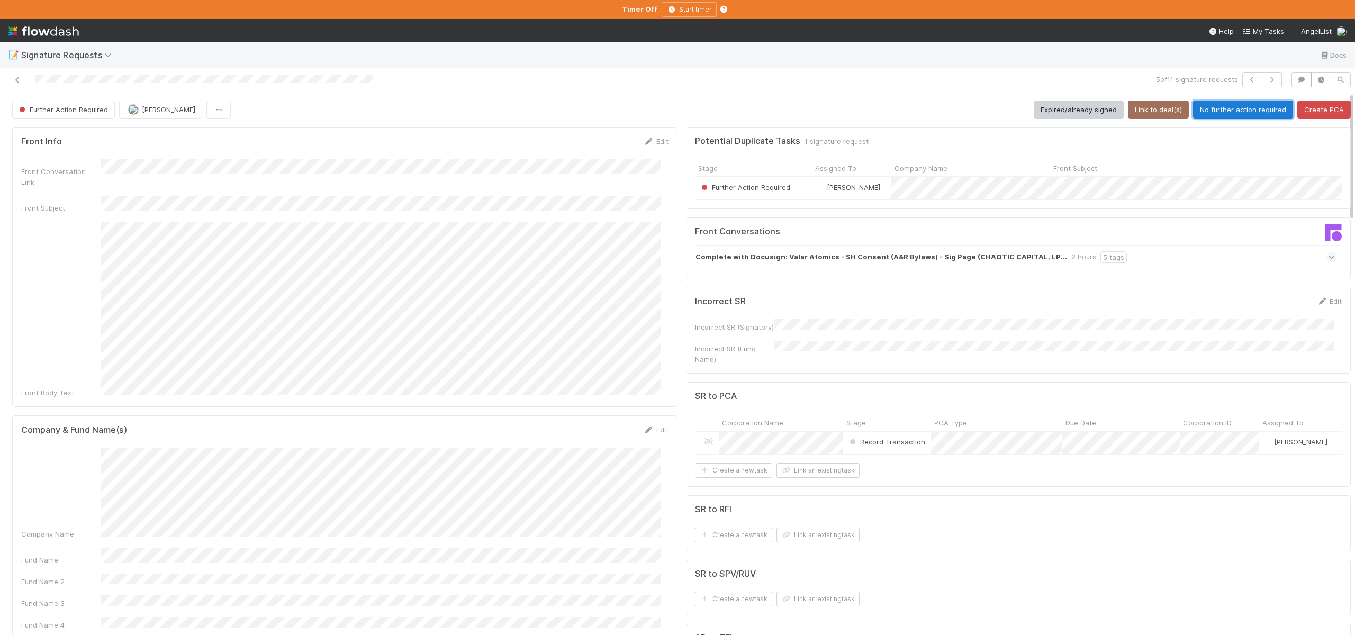
click at [1222, 103] on button "No further action required" at bounding box center [1243, 110] width 100 height 18
click at [800, 425] on button "Link an existing task" at bounding box center [817, 421] width 83 height 15
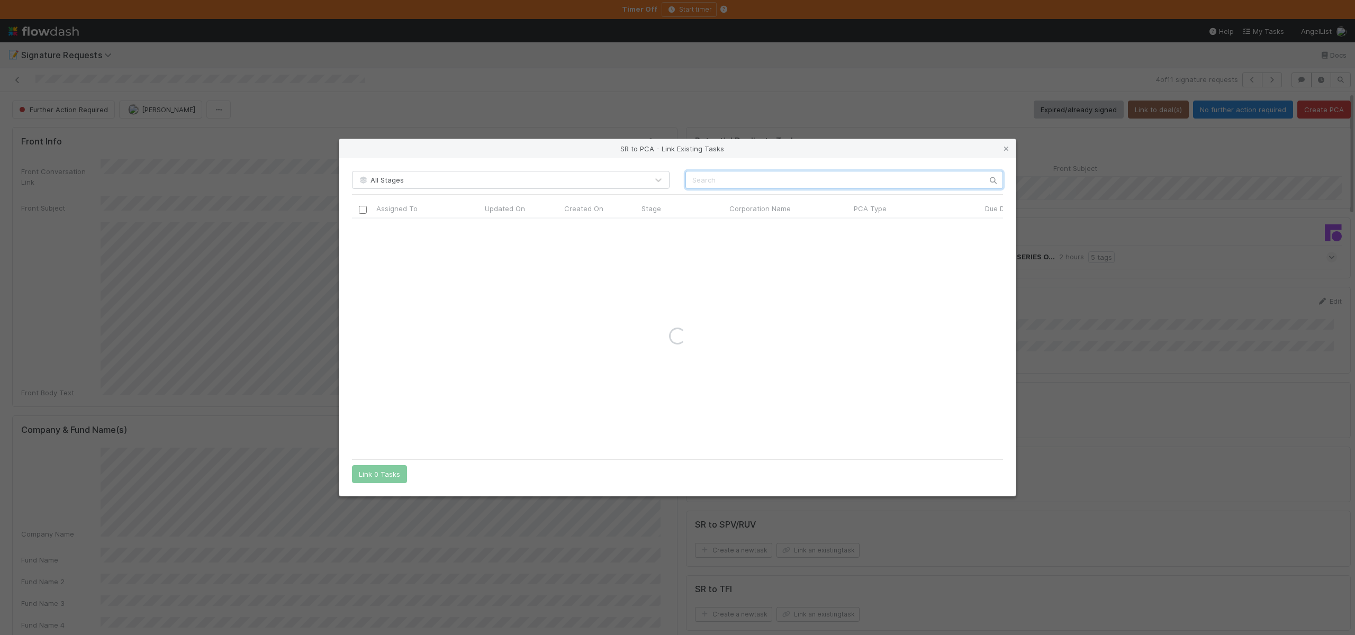
click at [753, 180] on input "text" at bounding box center [844, 180] width 318 height 18
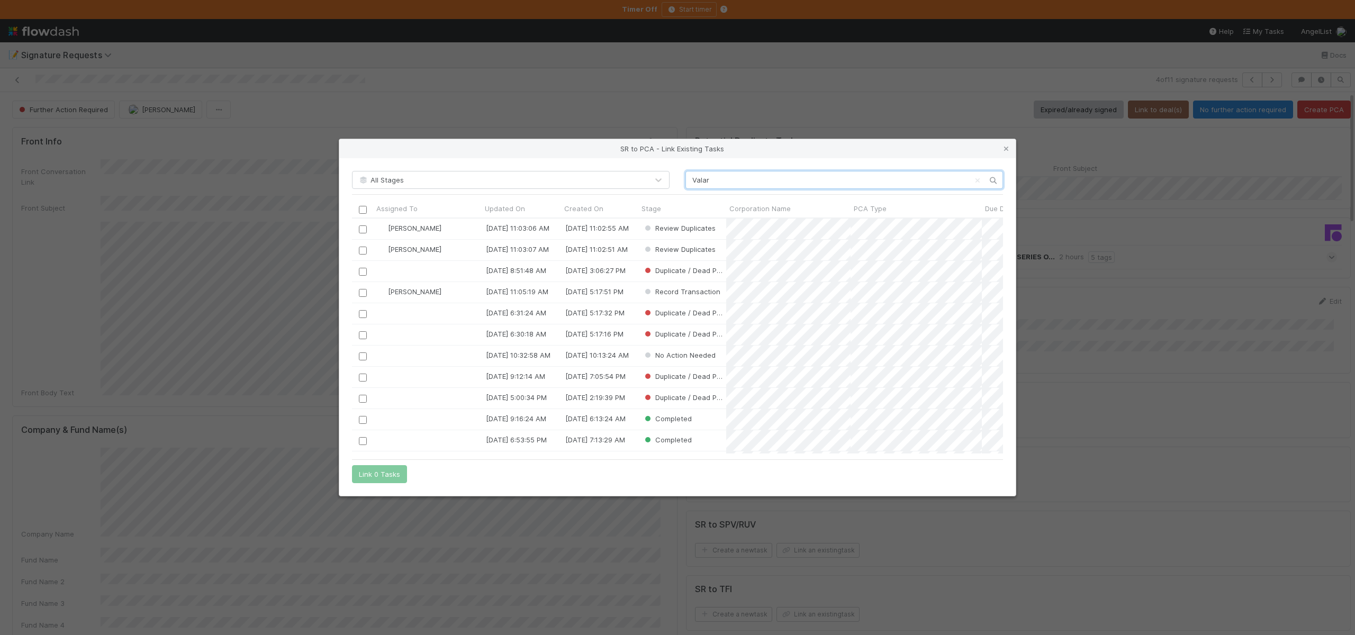
scroll to position [228, 643]
type input "Valar"
click at [360, 233] on input "checkbox" at bounding box center [363, 229] width 8 height 8
click at [365, 226] on input "checkbox" at bounding box center [363, 229] width 8 height 8
click at [364, 288] on div at bounding box center [362, 292] width 13 height 12
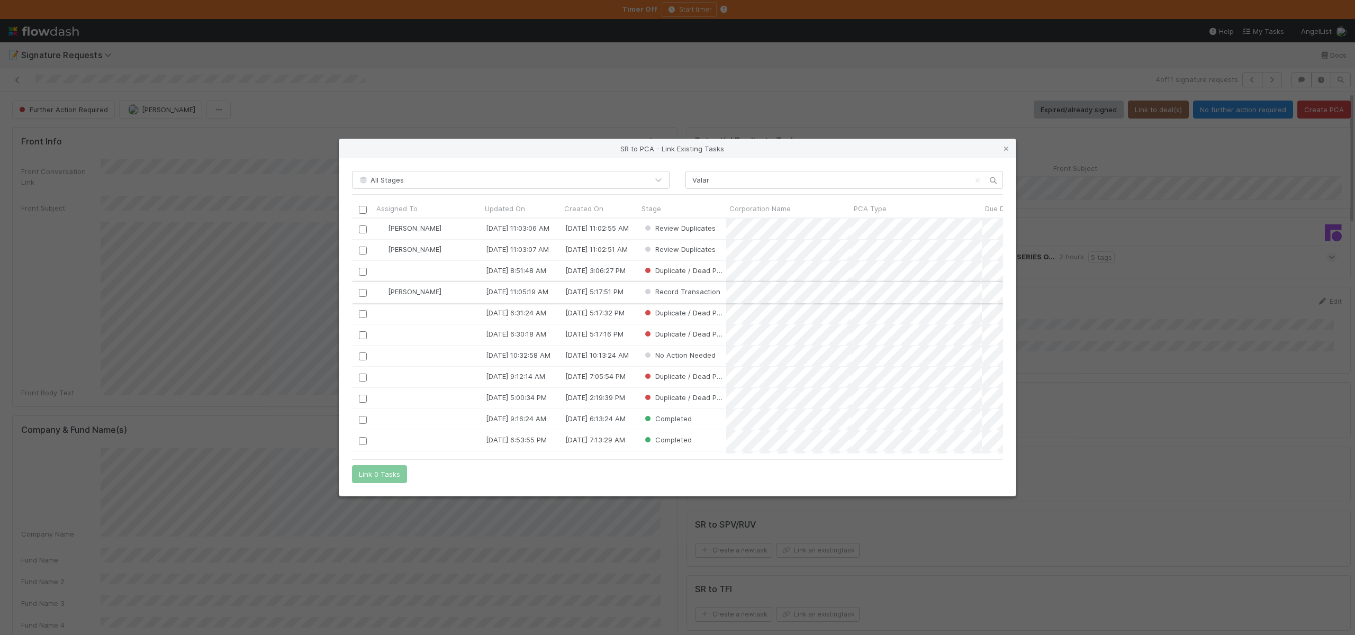
click at [363, 292] on input "checkbox" at bounding box center [363, 293] width 8 height 8
click at [379, 474] on button "Link 1 Task" at bounding box center [377, 474] width 50 height 18
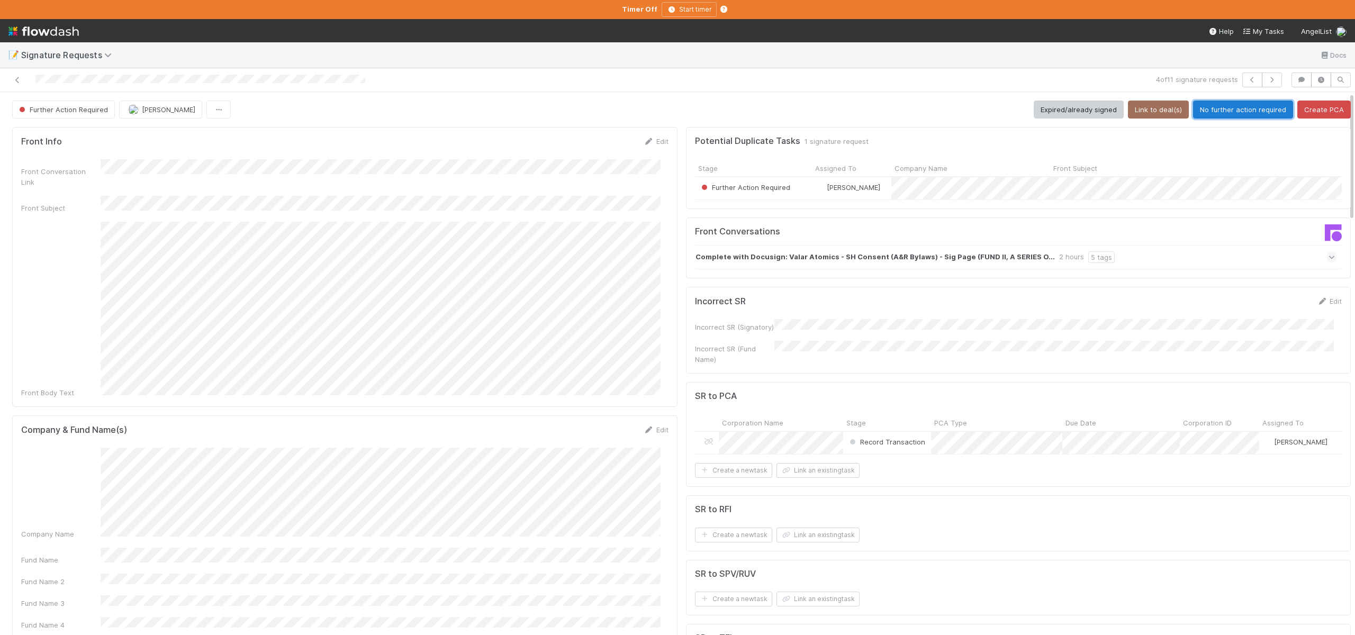
click at [1205, 107] on button "No further action required" at bounding box center [1243, 110] width 100 height 18
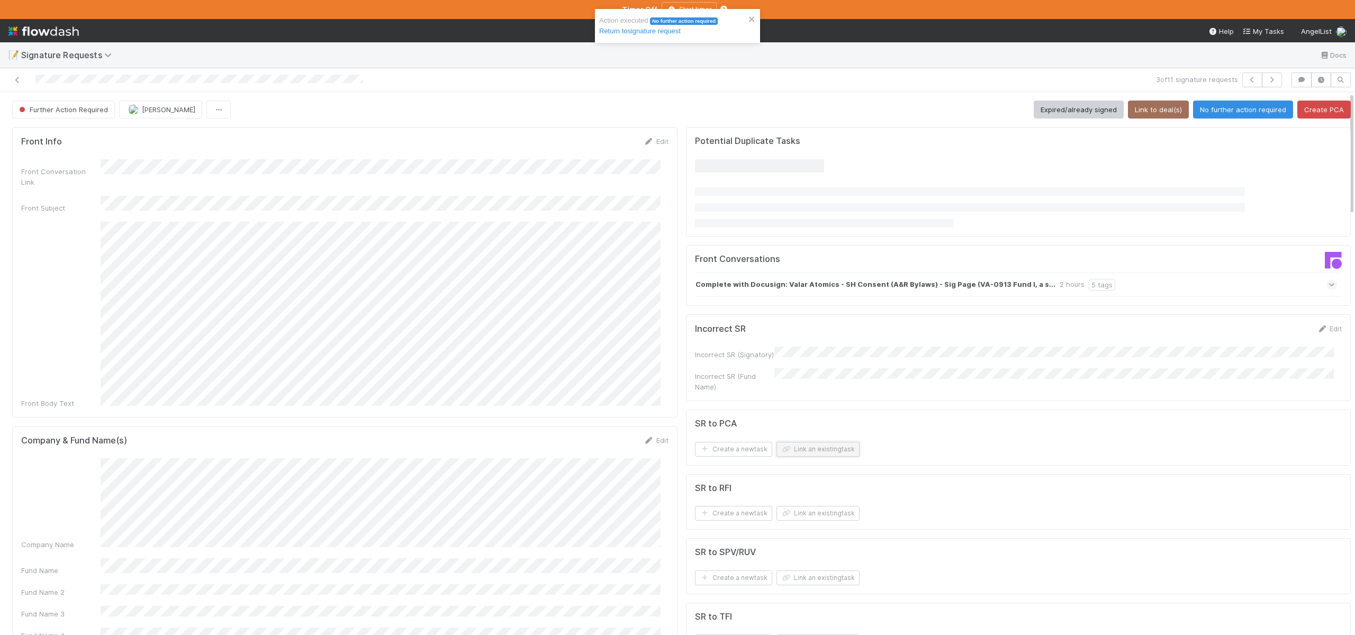
click at [812, 442] on button "Link an existing task" at bounding box center [817, 449] width 83 height 15
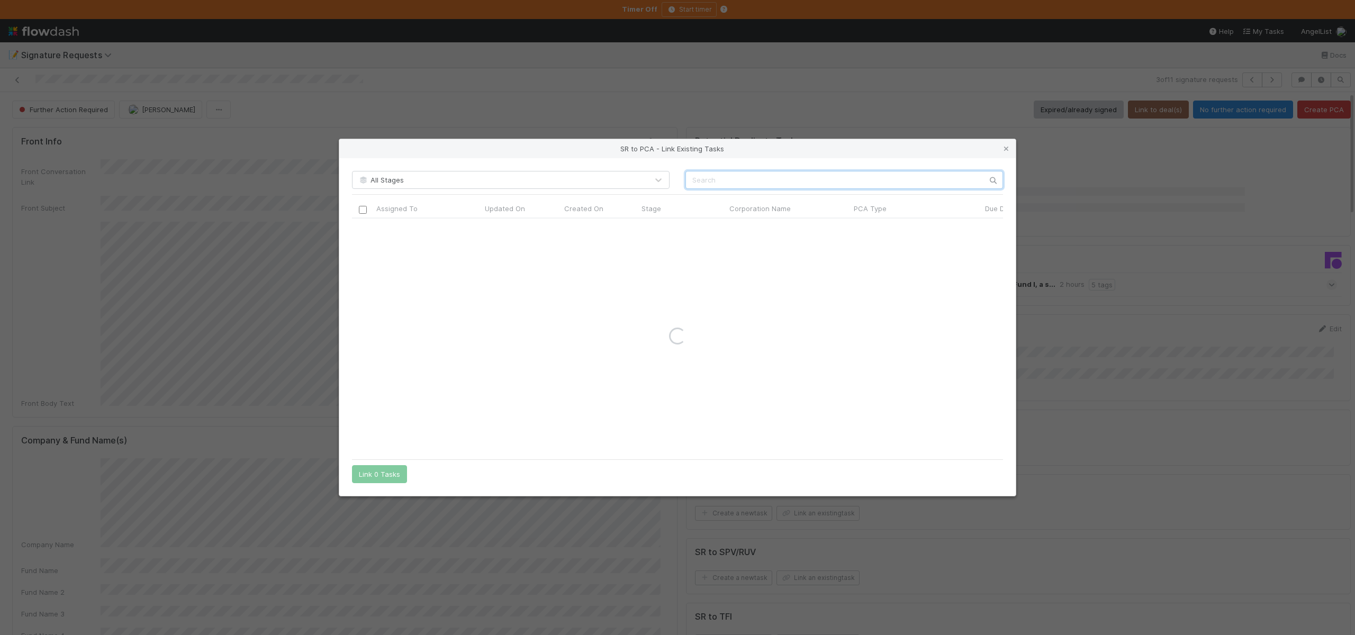
click at [720, 183] on input "text" at bounding box center [844, 180] width 318 height 18
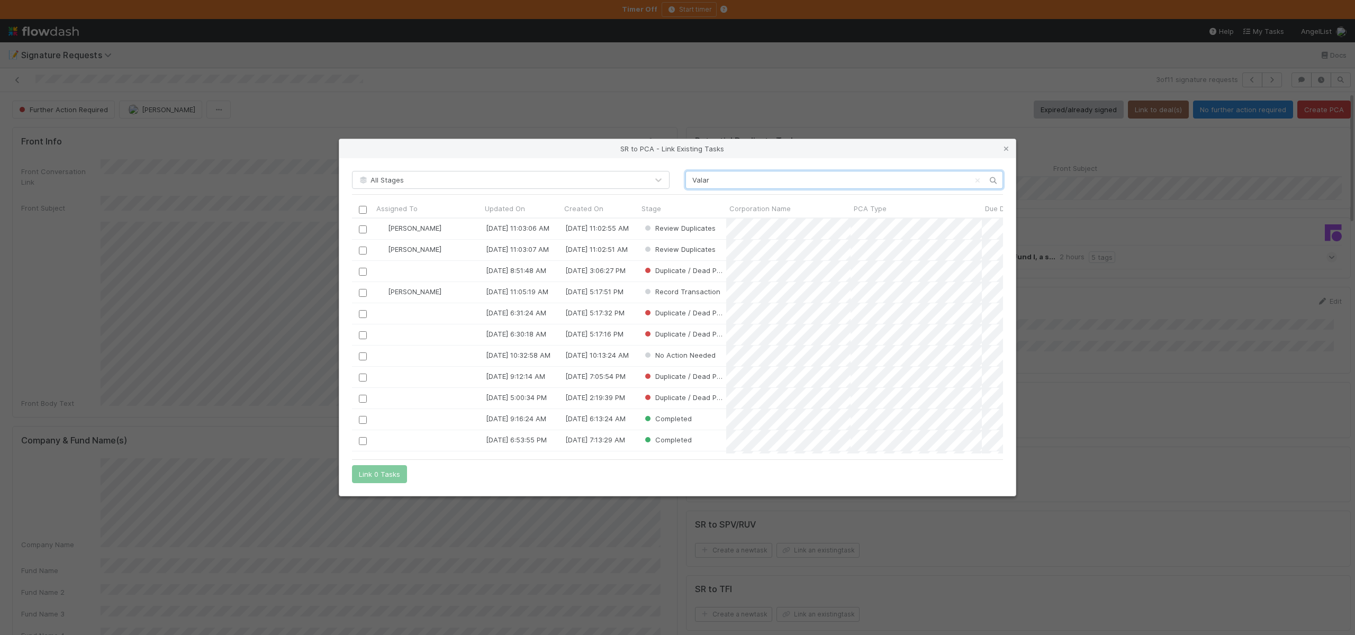
scroll to position [228, 643]
type input "Valar"
click at [361, 290] on input "checkbox" at bounding box center [363, 293] width 8 height 8
click at [377, 477] on button "Link 1 Task" at bounding box center [377, 474] width 50 height 18
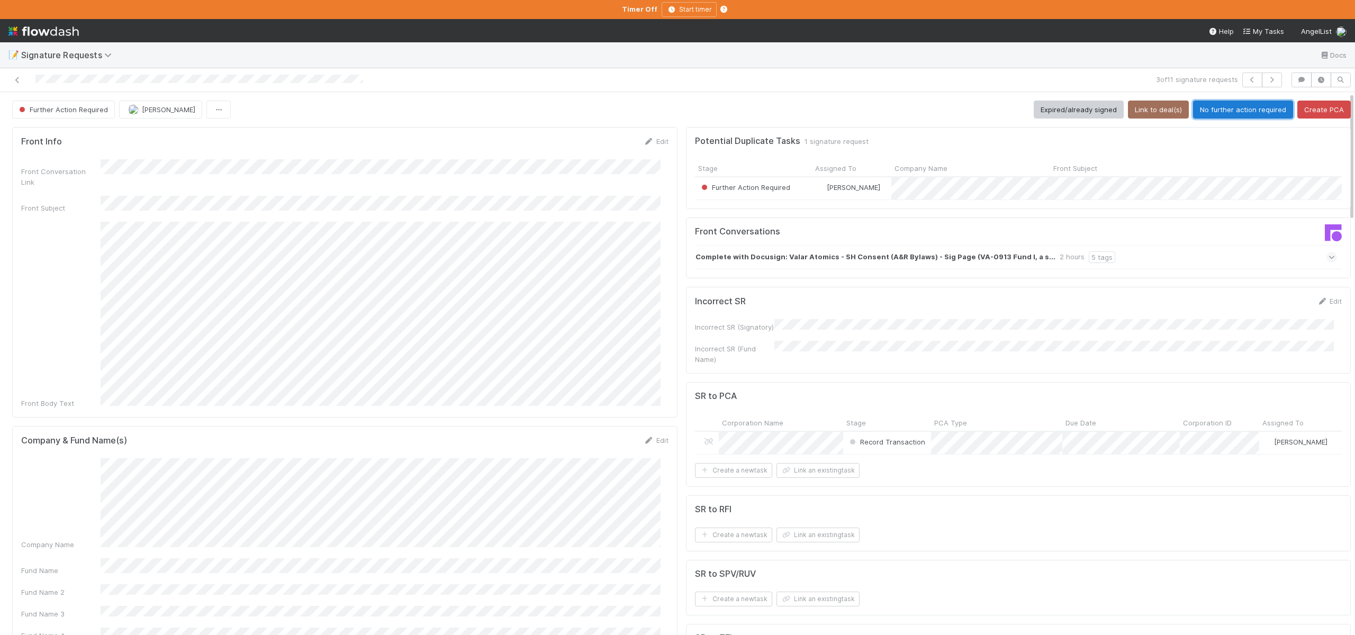
click at [1213, 113] on button "No further action required" at bounding box center [1243, 110] width 100 height 18
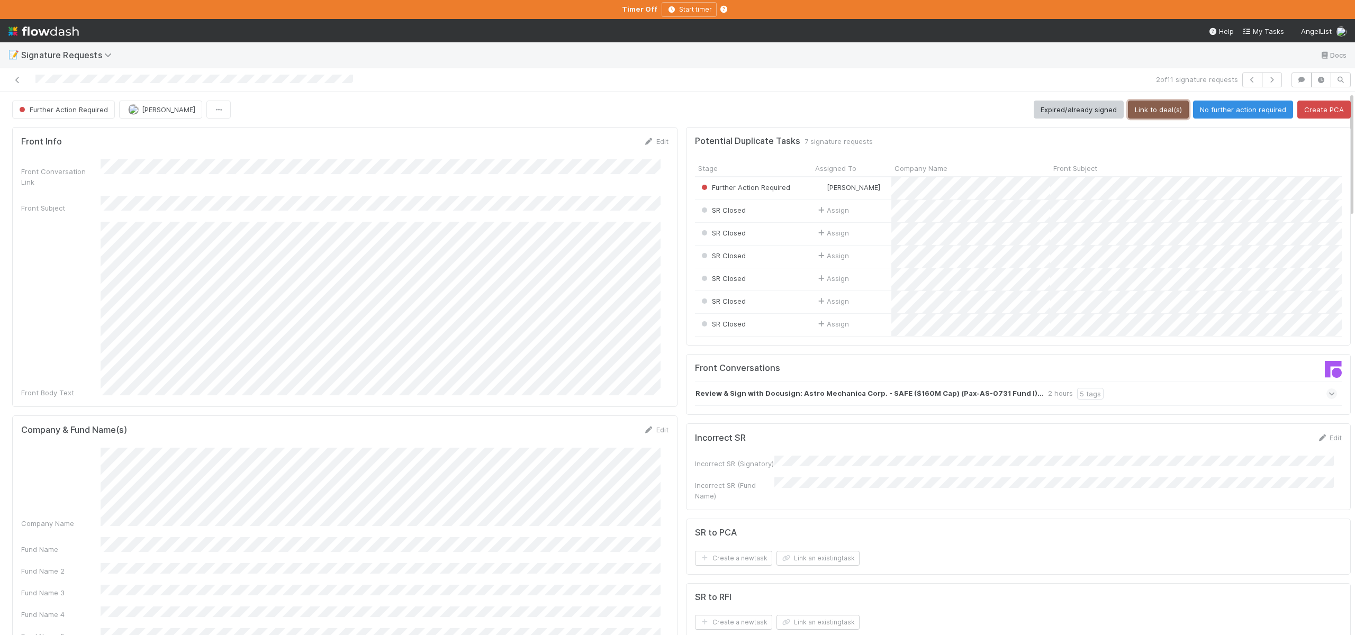
click at [1131, 113] on button "Link to deal(s)" at bounding box center [1158, 110] width 61 height 18
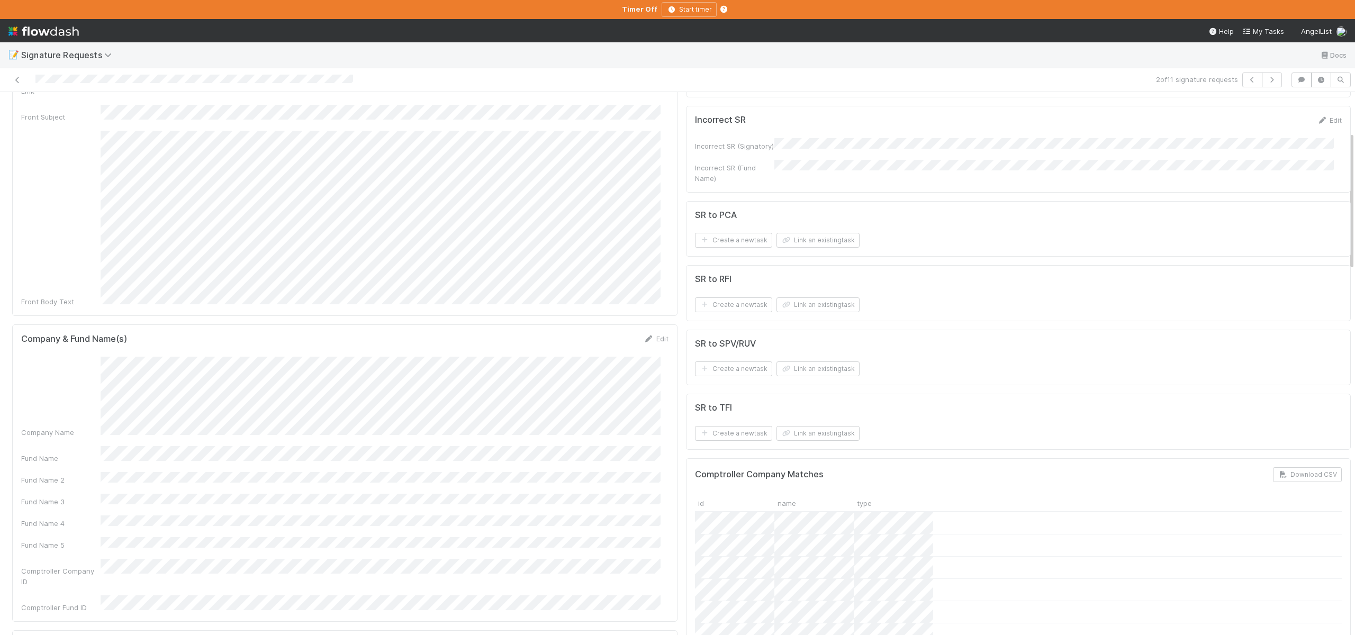
scroll to position [222, 0]
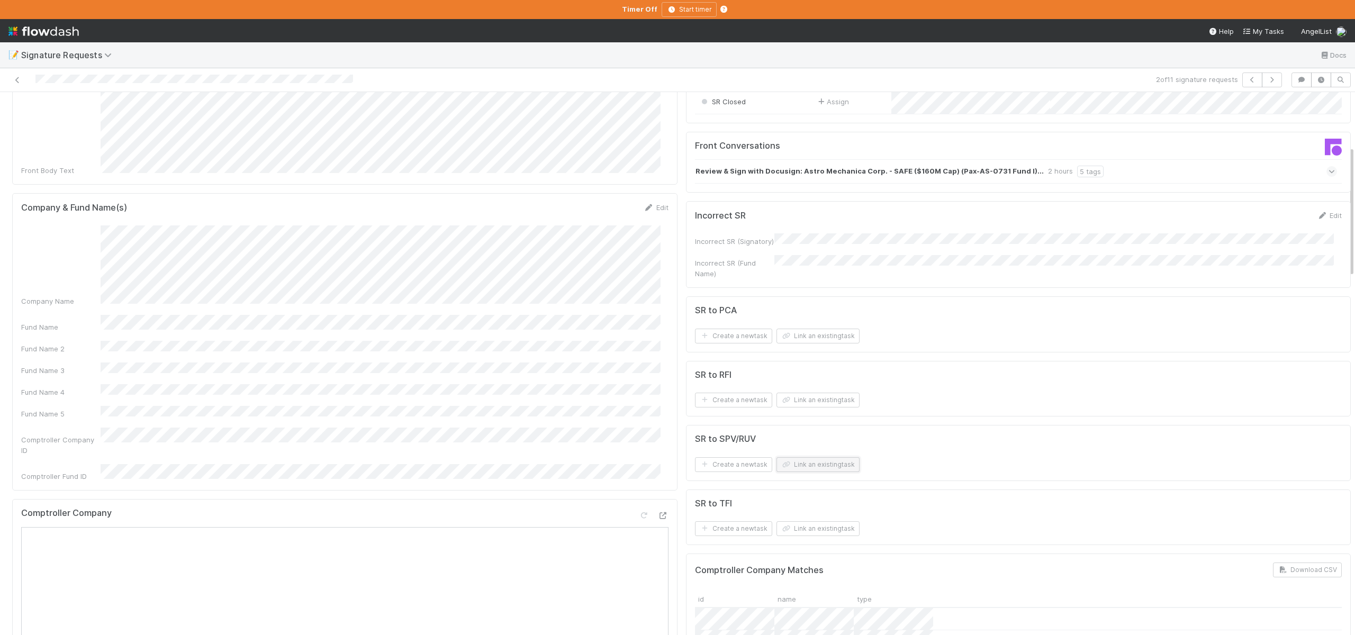
click at [806, 471] on button "Link an existing task" at bounding box center [817, 464] width 83 height 15
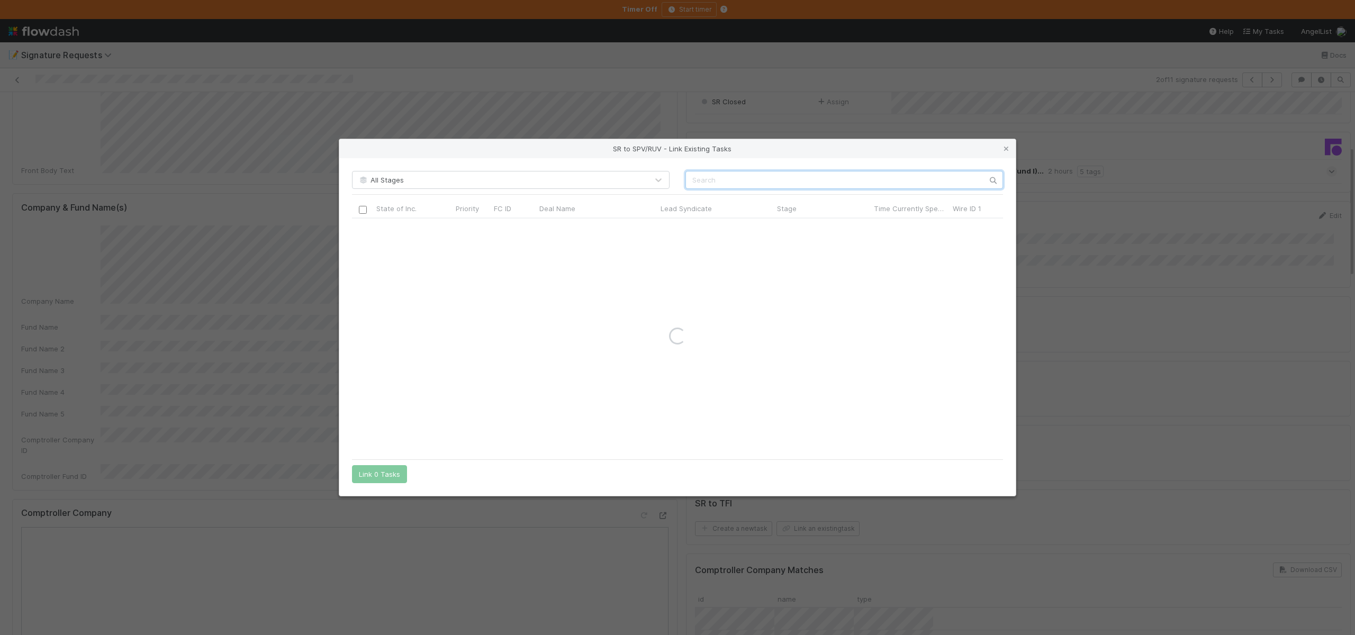
click at [704, 179] on input "text" at bounding box center [844, 180] width 318 height 18
paste input "Pax-AS-0731 Fund I"
type input "Pax-AS-0731 Fund I"
click at [359, 229] on input "checkbox" at bounding box center [363, 229] width 8 height 8
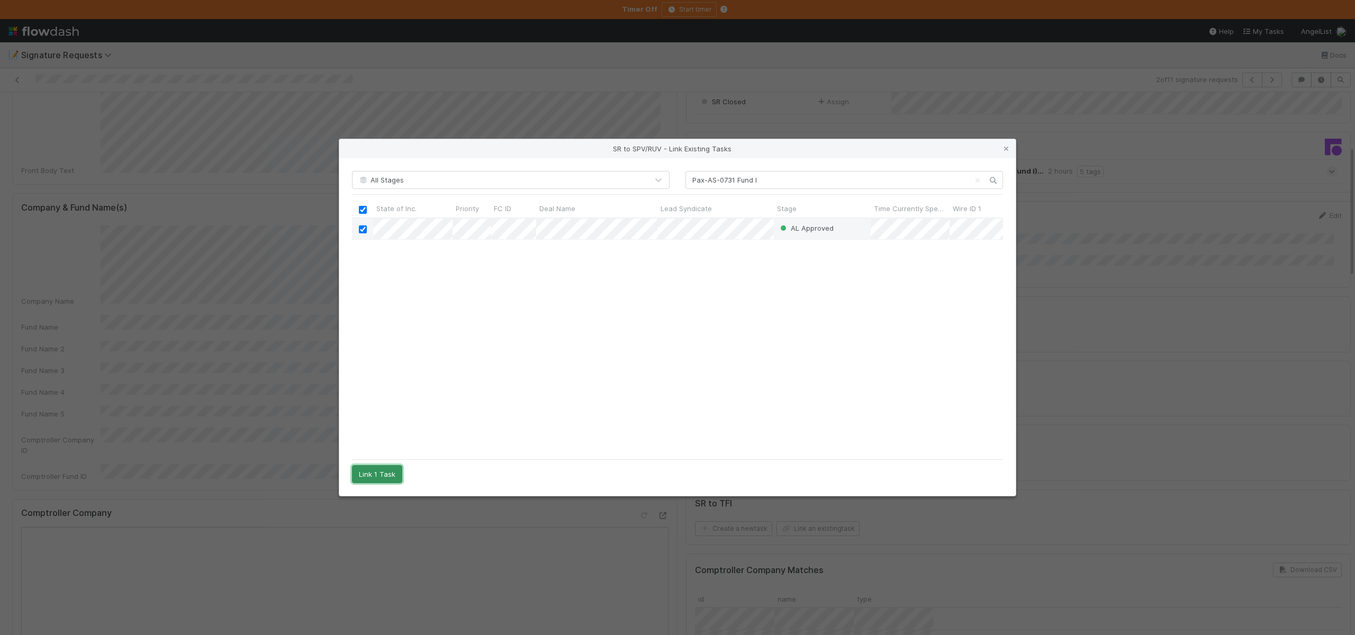
click at [392, 478] on button "Link 1 Task" at bounding box center [377, 474] width 50 height 18
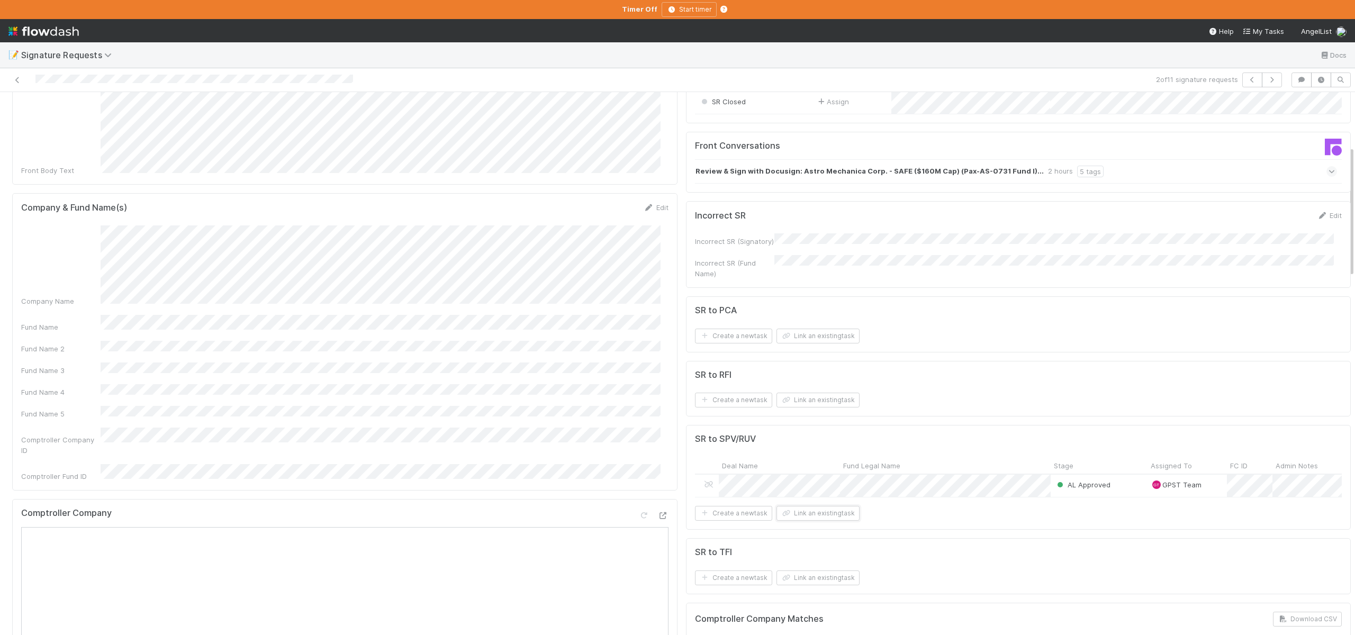
scroll to position [0, 0]
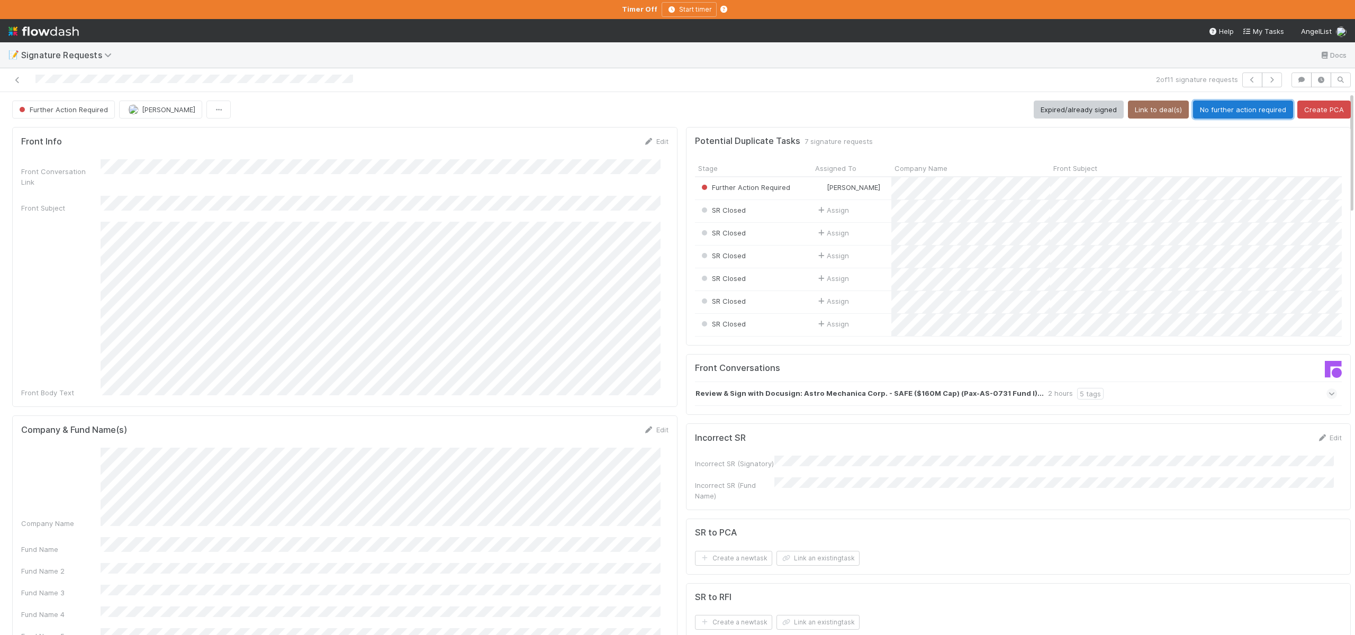
click at [1198, 107] on button "No further action required" at bounding box center [1243, 110] width 100 height 18
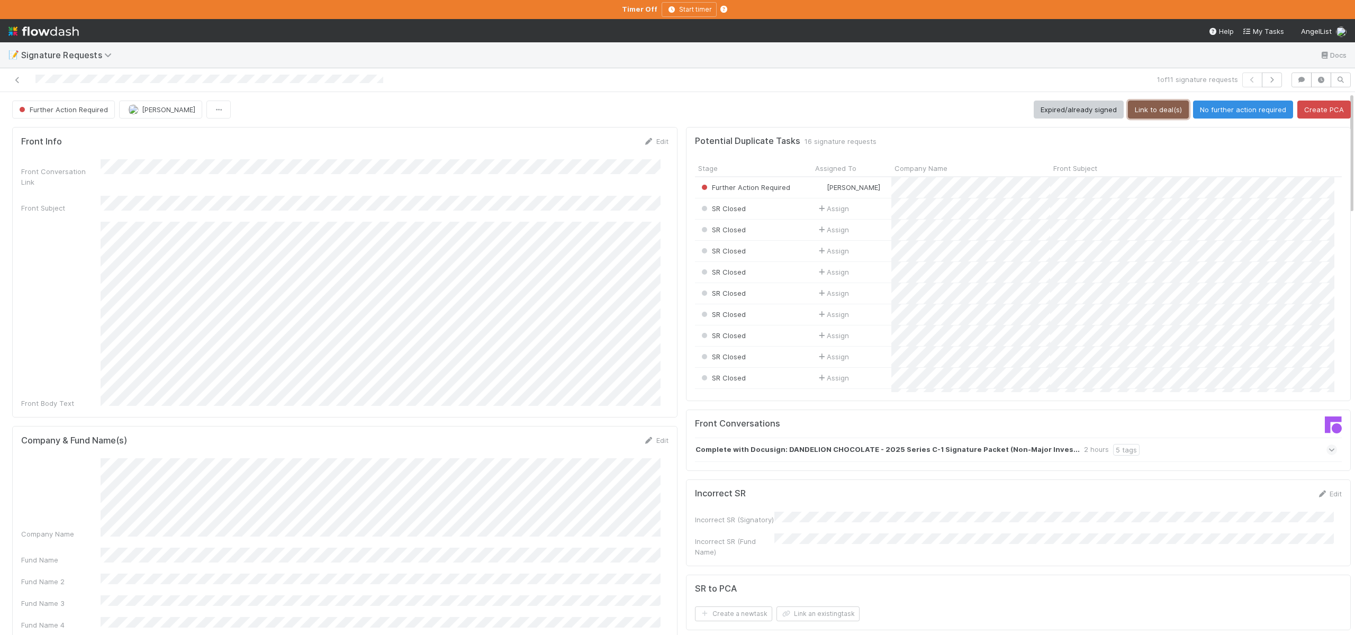
click at [1128, 107] on button "Link to deal(s)" at bounding box center [1158, 110] width 61 height 18
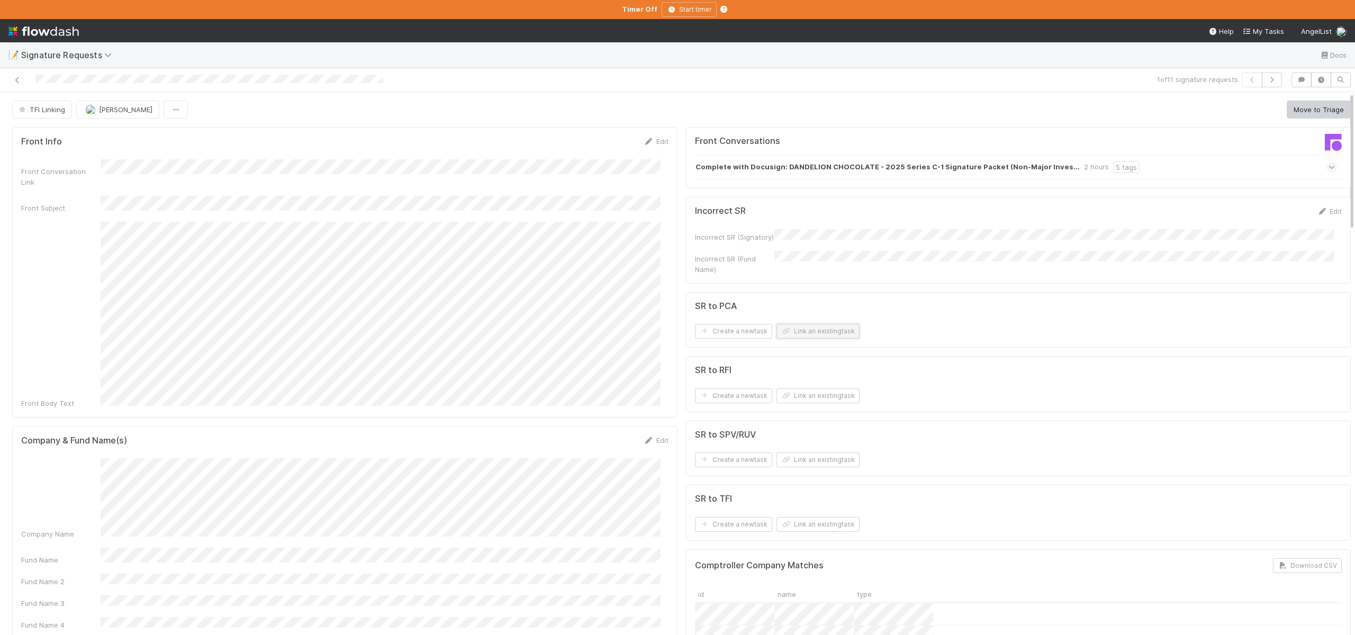
click at [799, 324] on button "Link an existing task" at bounding box center [817, 331] width 83 height 15
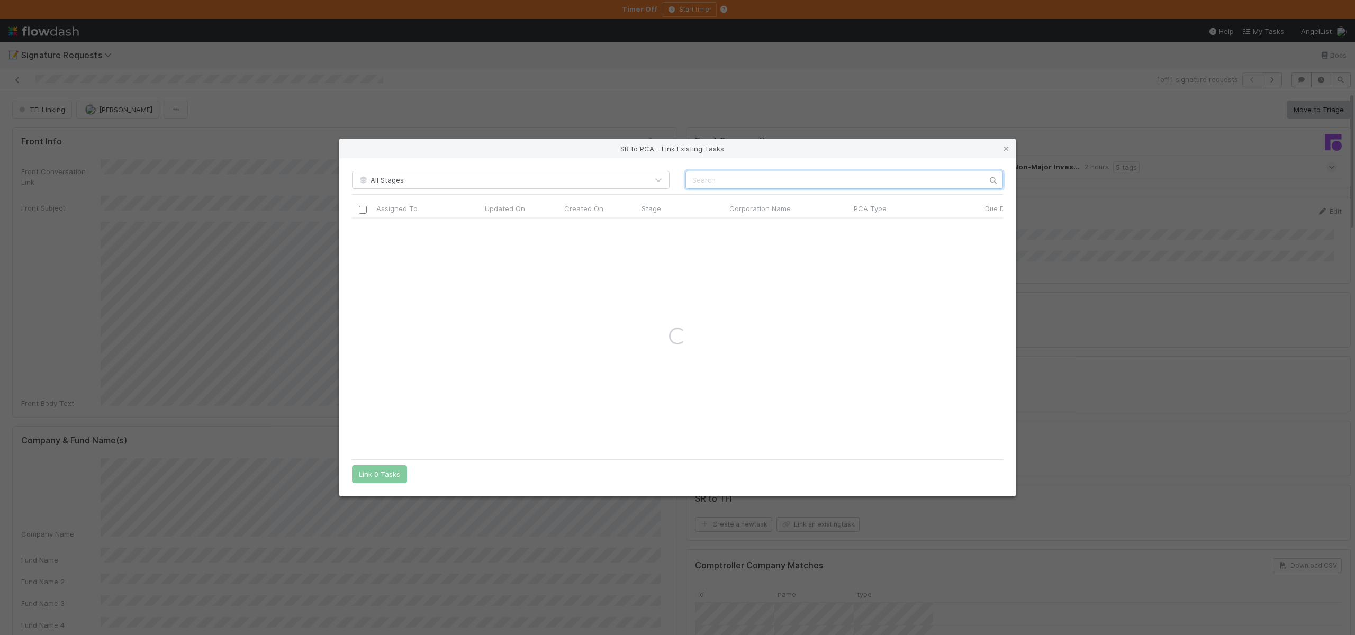
click at [722, 182] on input "text" at bounding box center [844, 180] width 318 height 18
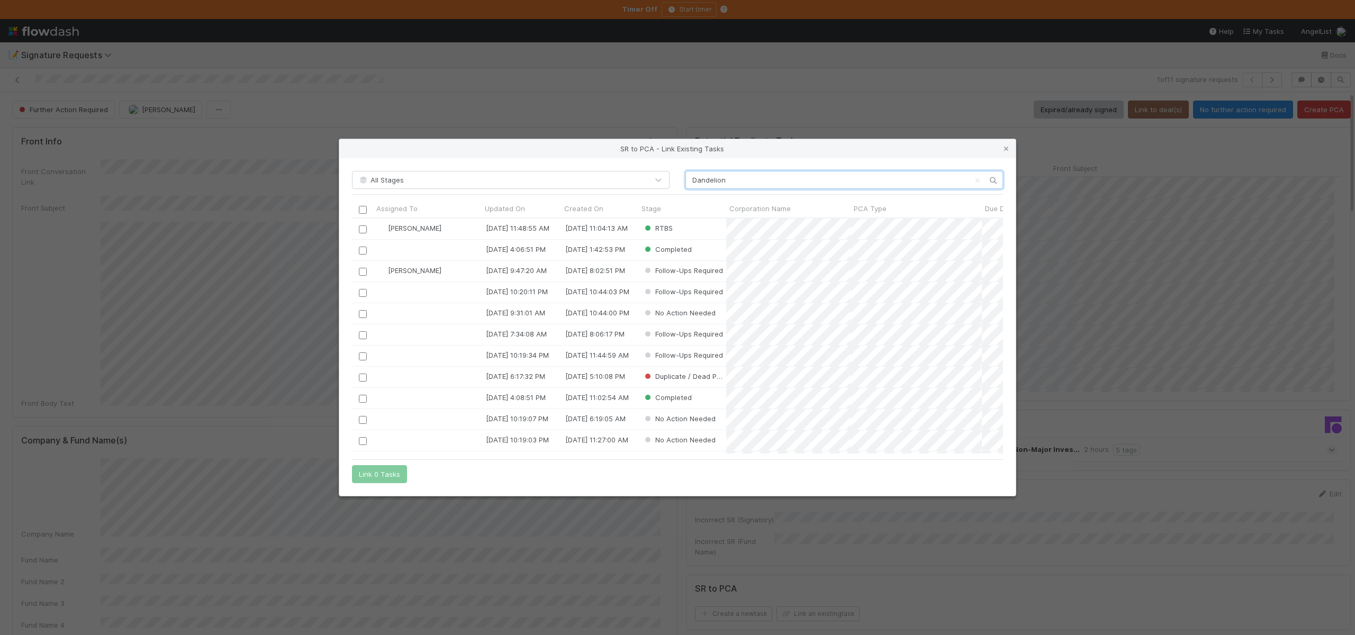
scroll to position [228, 643]
type input "Dandelion"
click at [364, 227] on input "checkbox" at bounding box center [363, 229] width 8 height 8
click at [367, 472] on button "Link 1 Task" at bounding box center [377, 474] width 50 height 18
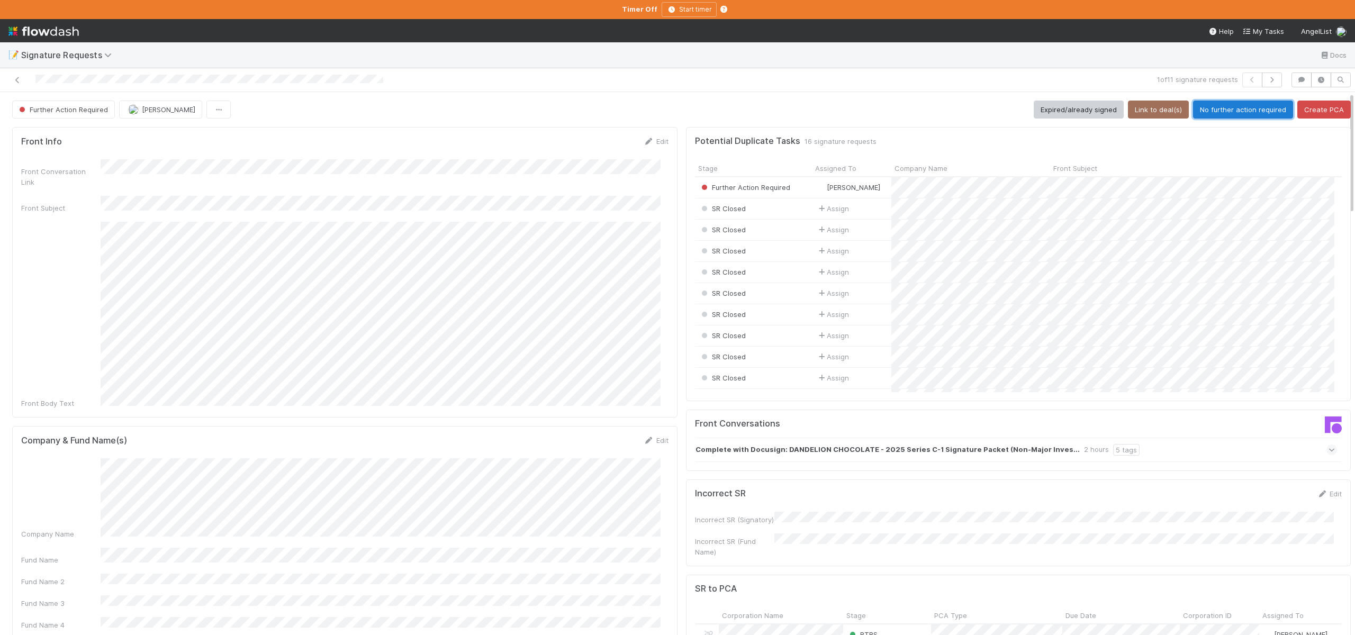
click at [1226, 113] on button "No further action required" at bounding box center [1243, 110] width 100 height 18
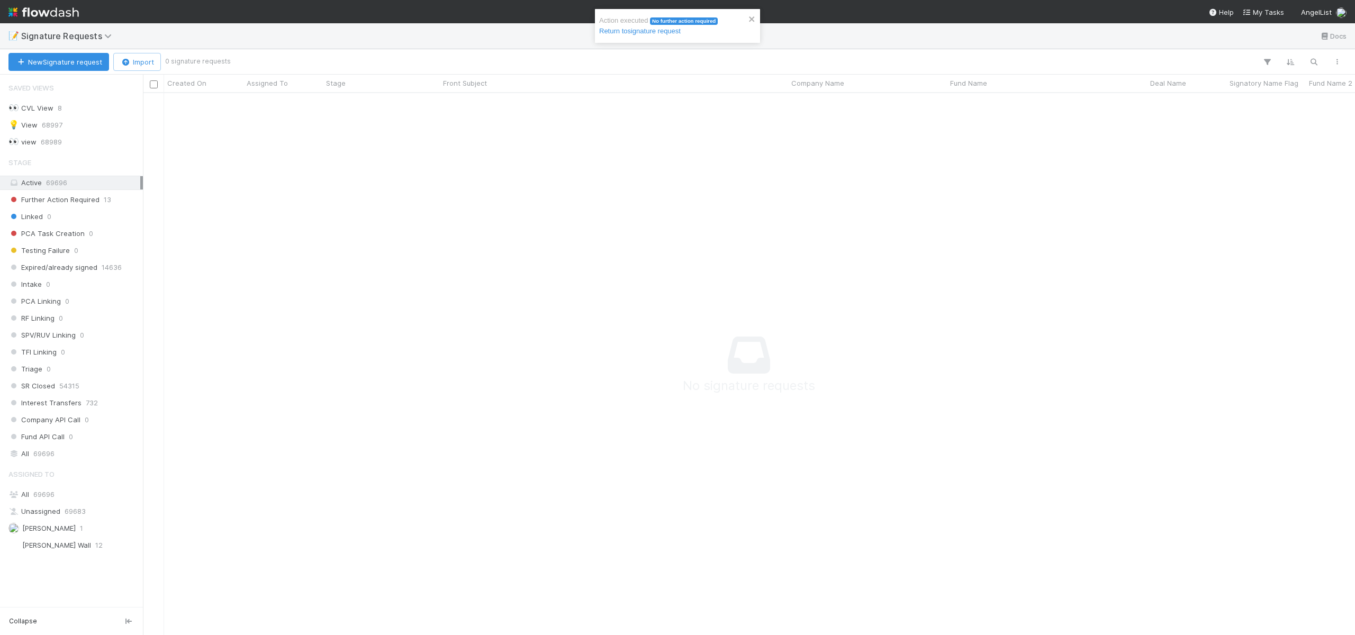
scroll to position [8, 8]
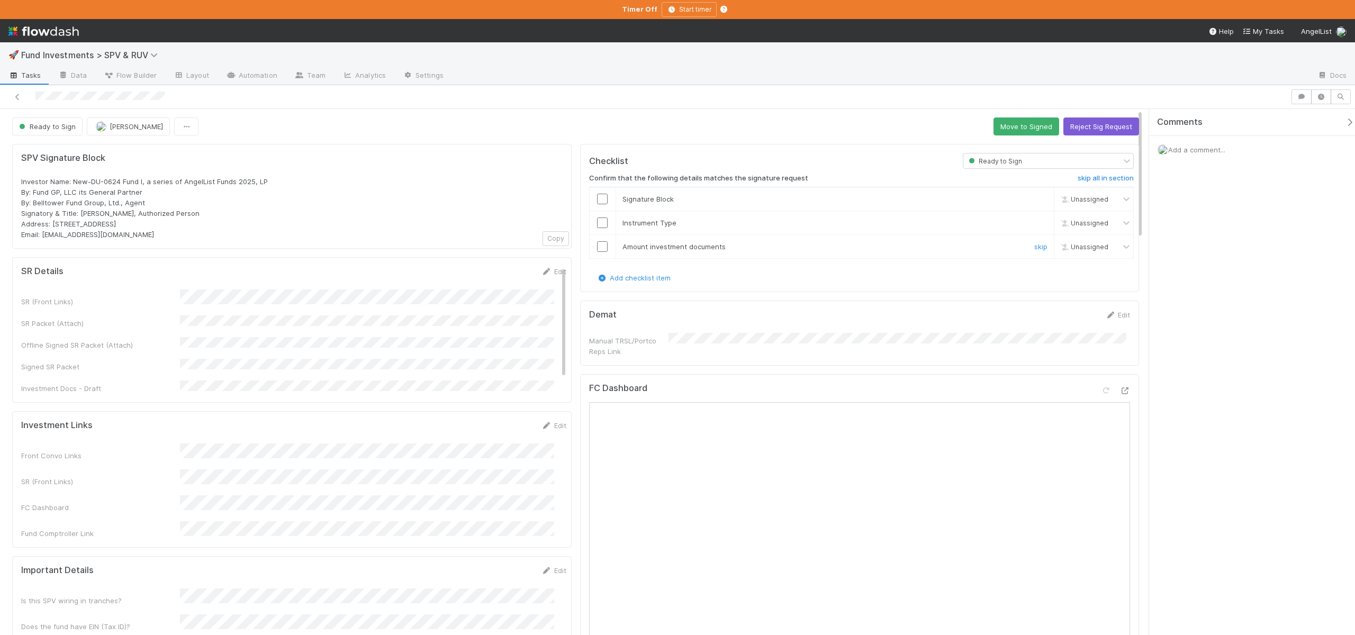
click at [571, 241] on input "checkbox" at bounding box center [602, 246] width 11 height 11
click at [571, 218] on input "checkbox" at bounding box center [602, 223] width 11 height 11
click at [571, 195] on input "checkbox" at bounding box center [602, 199] width 11 height 11
click at [500, 276] on button "Save" at bounding box center [510, 275] width 30 height 18
click at [571, 128] on button "Move to Signed" at bounding box center [1026, 127] width 66 height 18
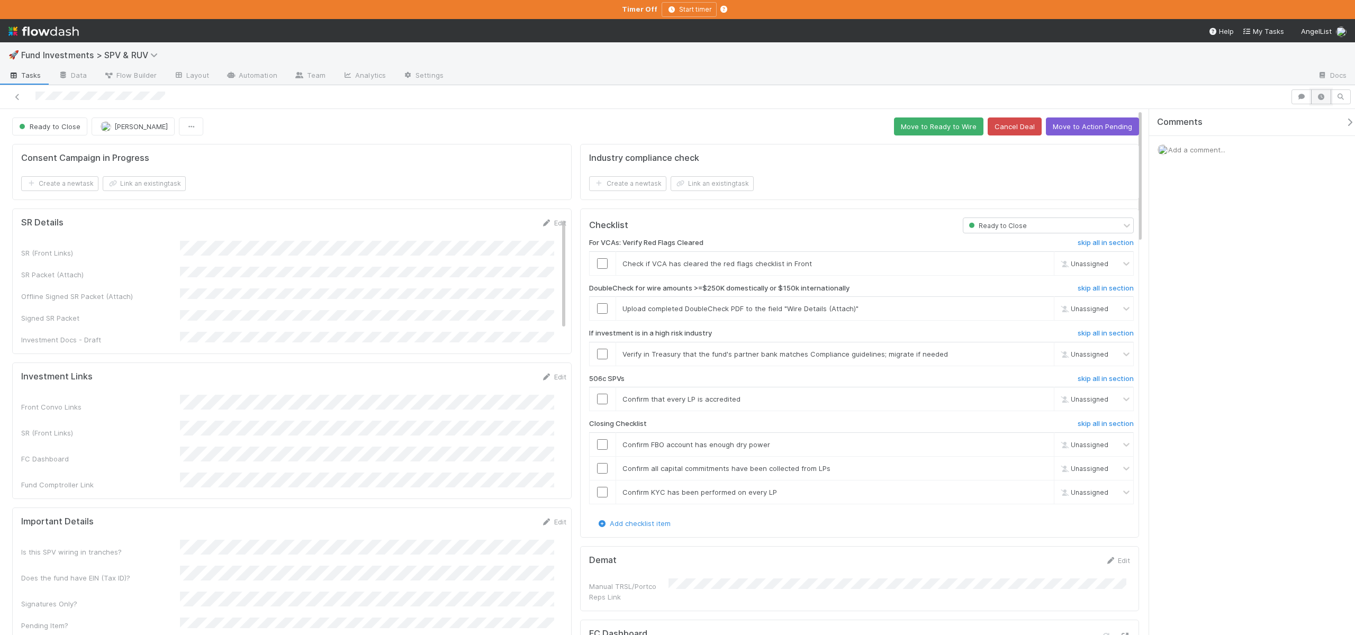
click at [571, 97] on icon "button" at bounding box center [1321, 97] width 11 height 6
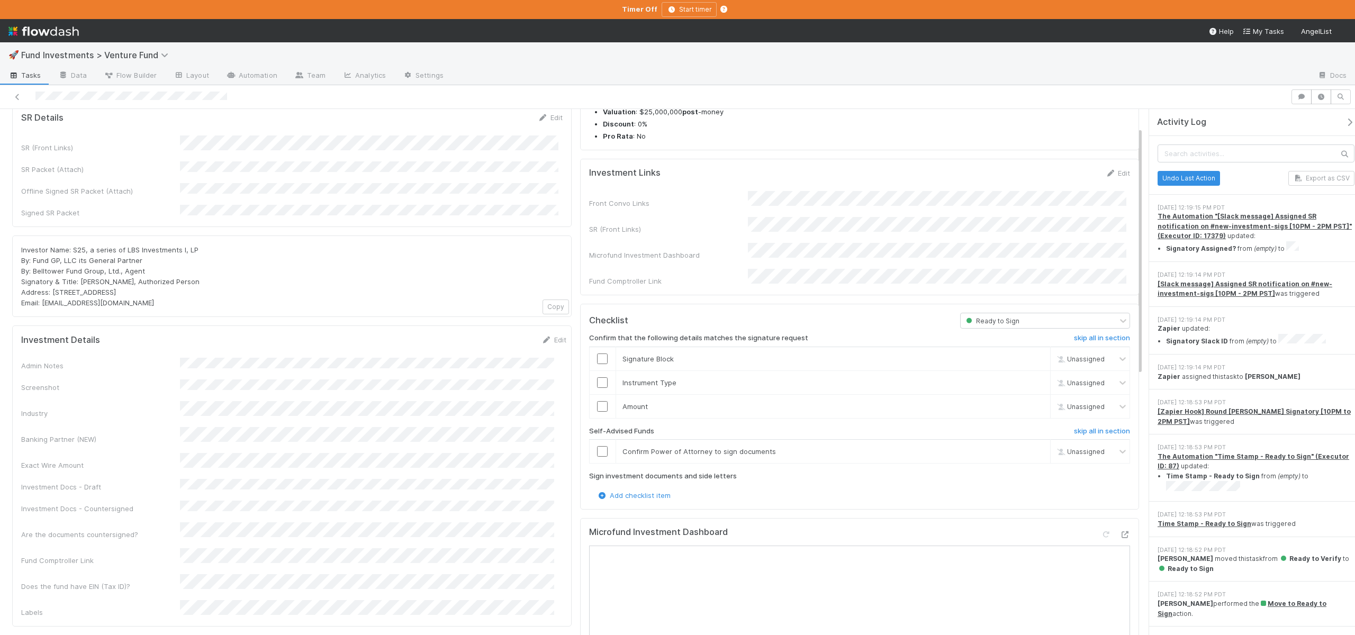
scroll to position [220, 0]
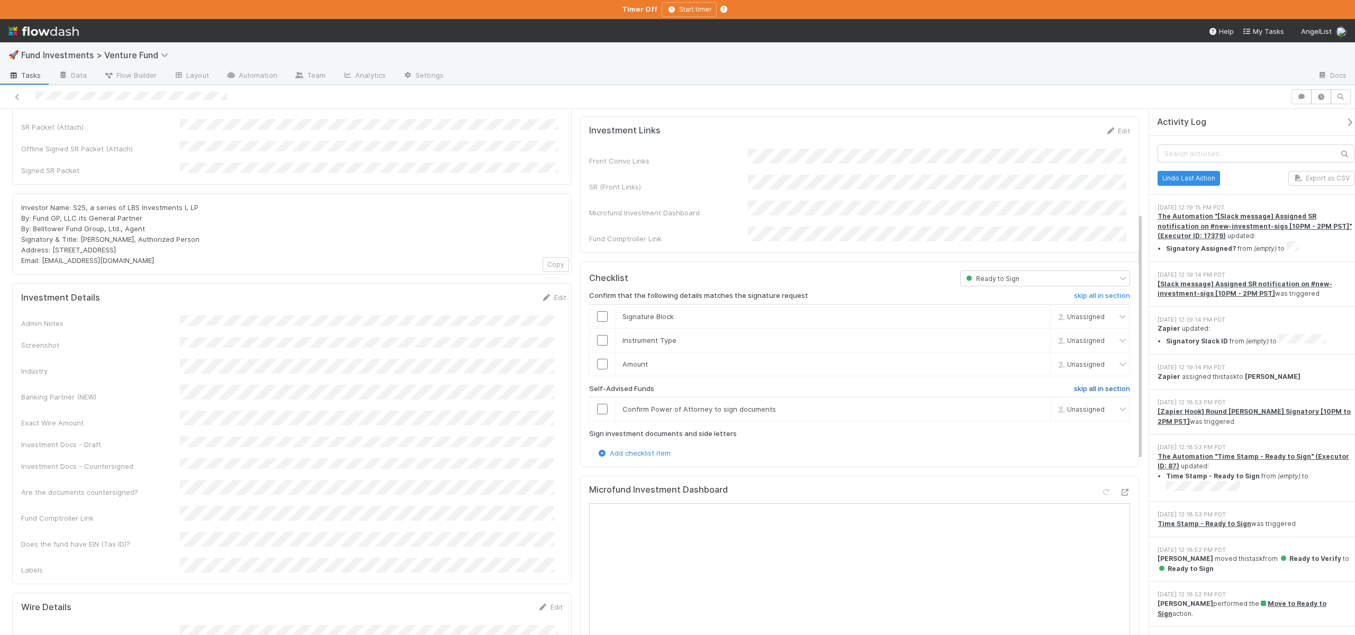
click at [1074, 385] on h6 "skip all in section" at bounding box center [1102, 389] width 56 height 8
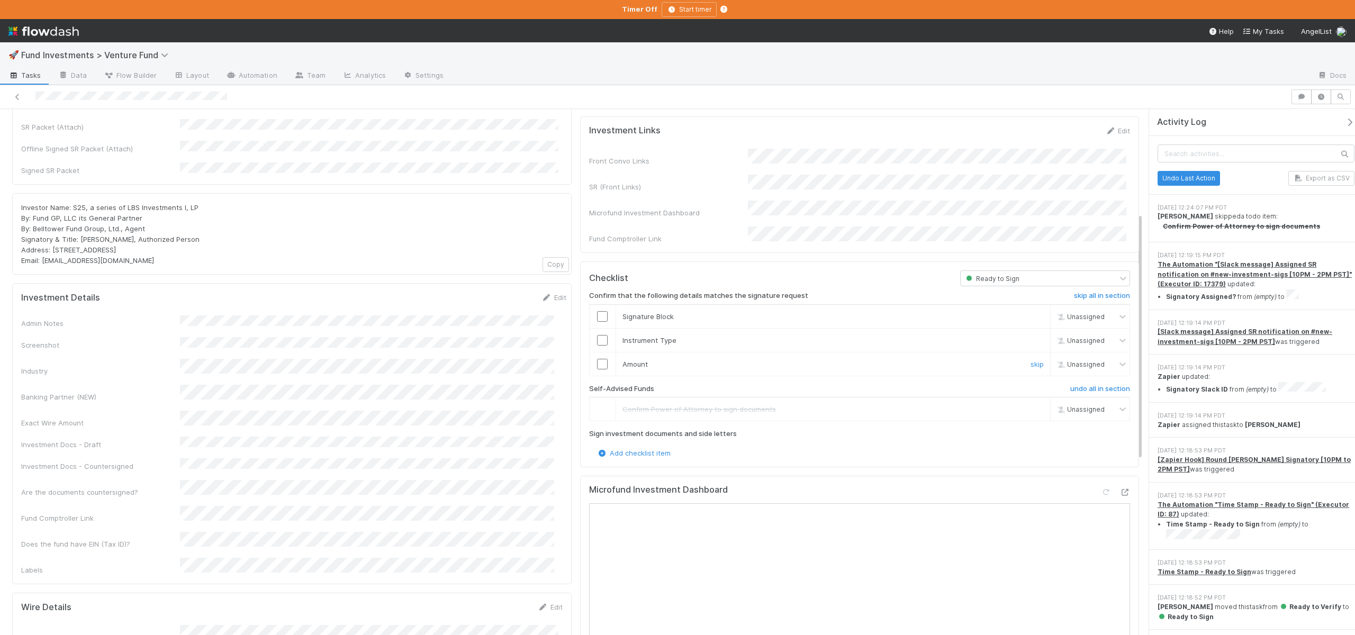
click at [597, 359] on input "checkbox" at bounding box center [602, 364] width 11 height 11
click at [600, 335] on input "checkbox" at bounding box center [602, 340] width 11 height 11
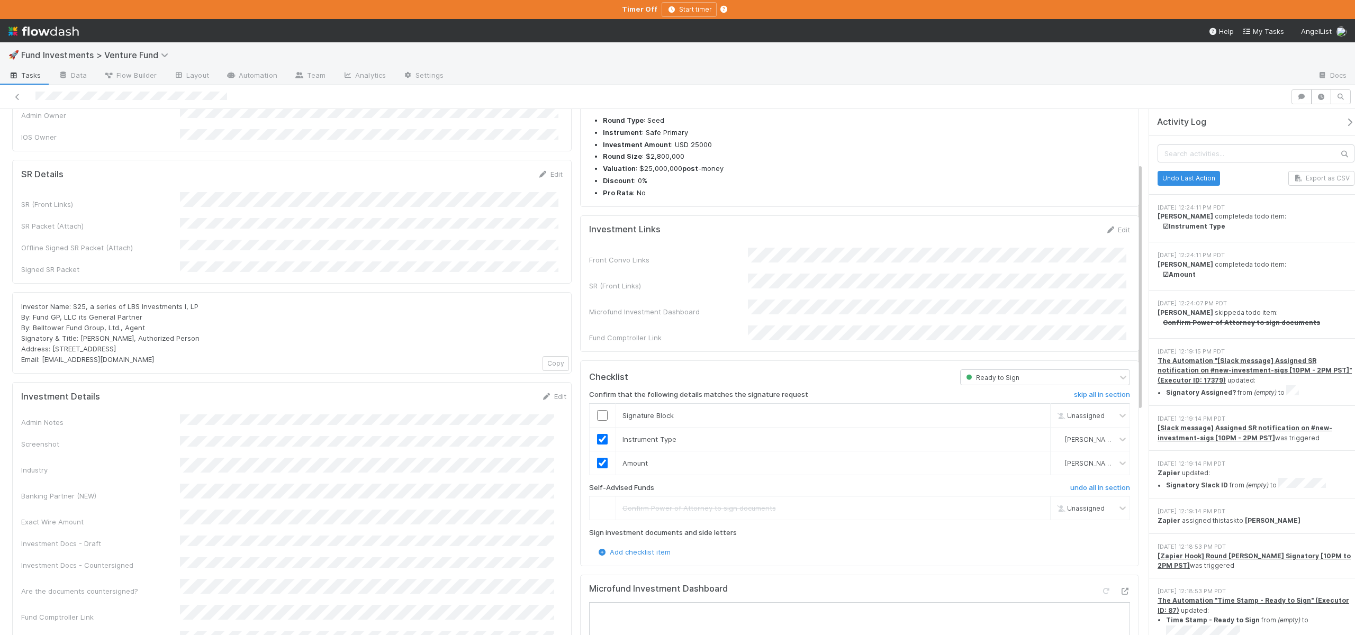
scroll to position [115, 0]
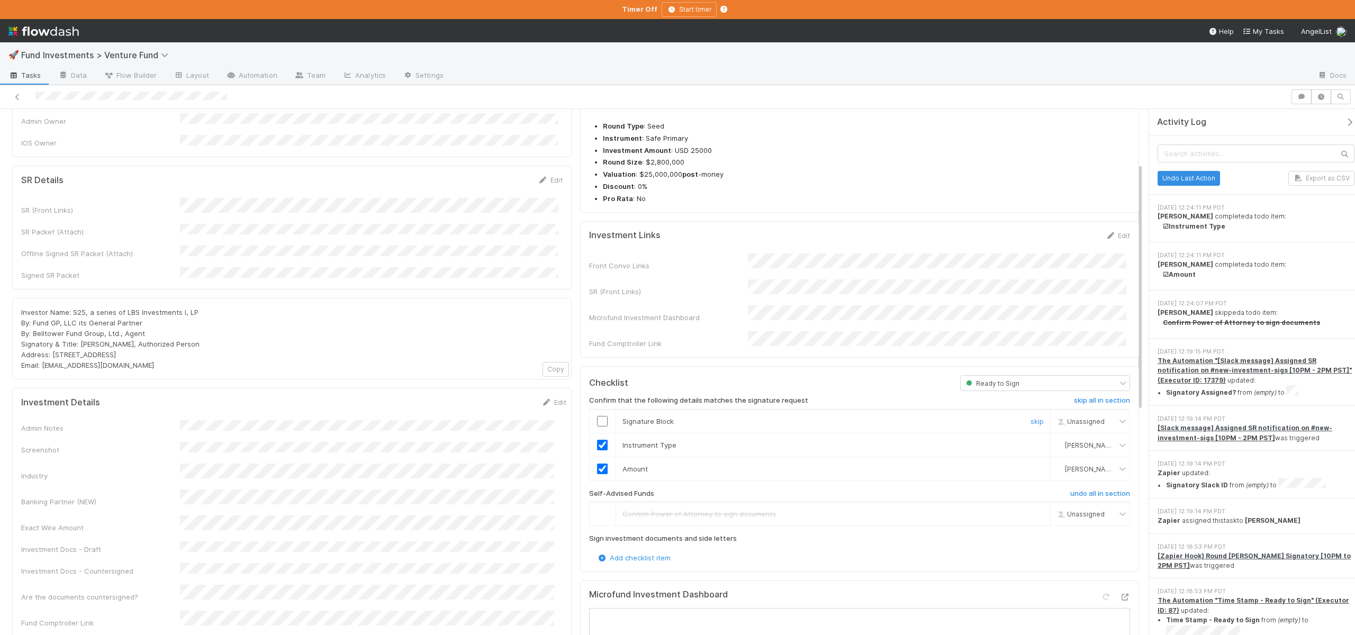
click at [597, 416] on input "checkbox" at bounding box center [602, 421] width 11 height 11
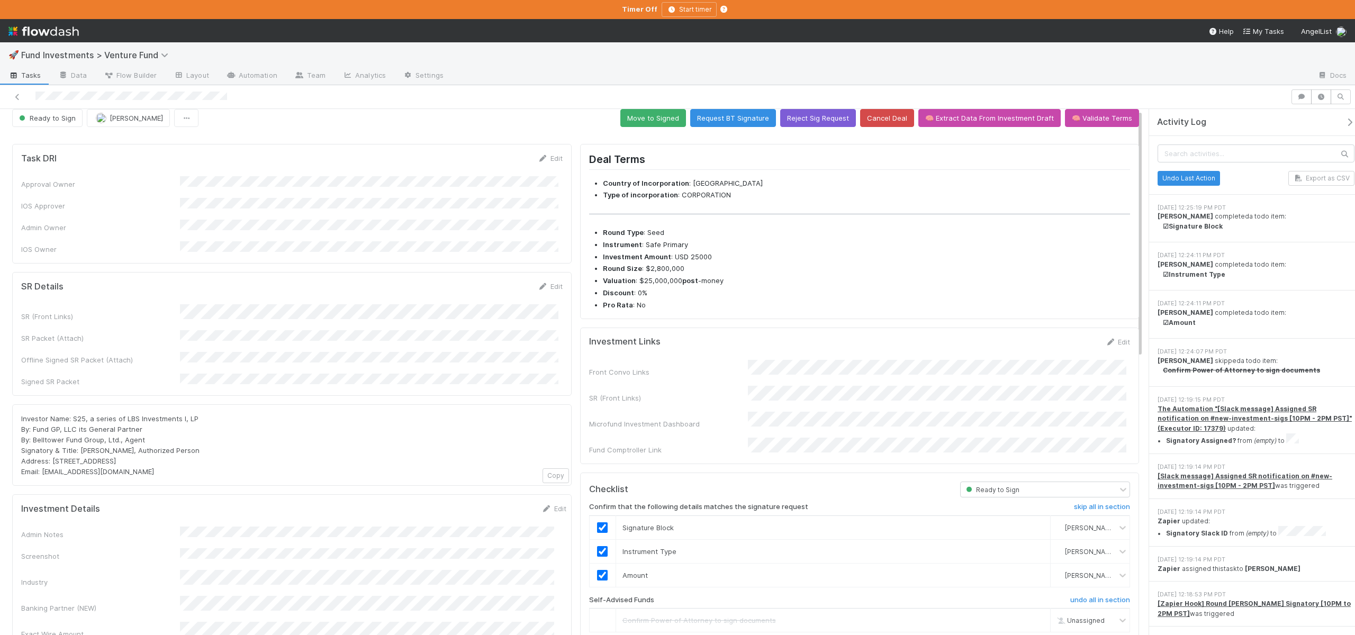
scroll to position [0, 0]
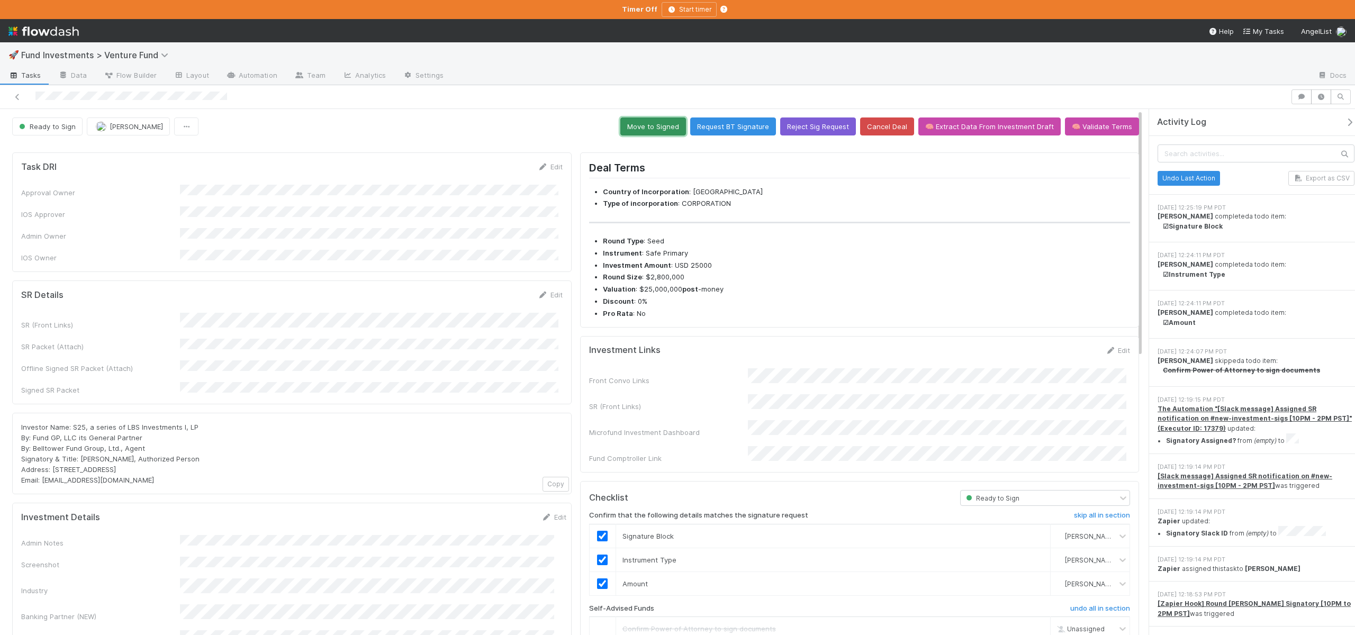
click at [653, 128] on button "Move to Signed" at bounding box center [653, 127] width 66 height 18
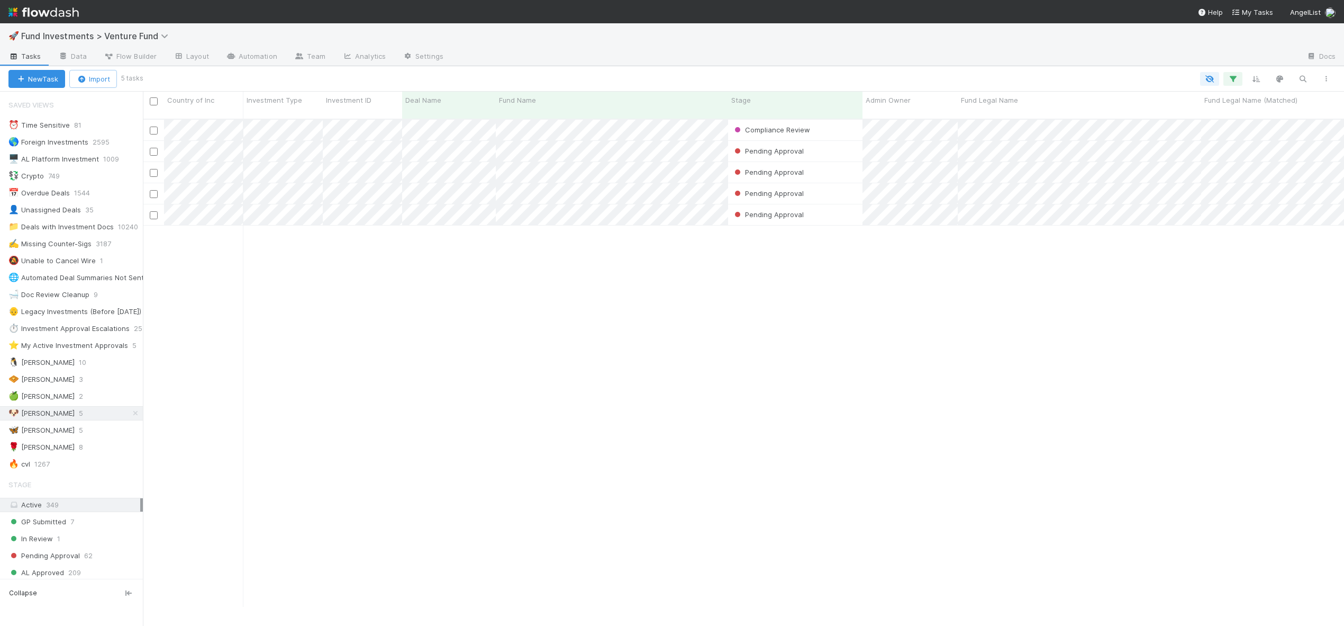
scroll to position [489, 1194]
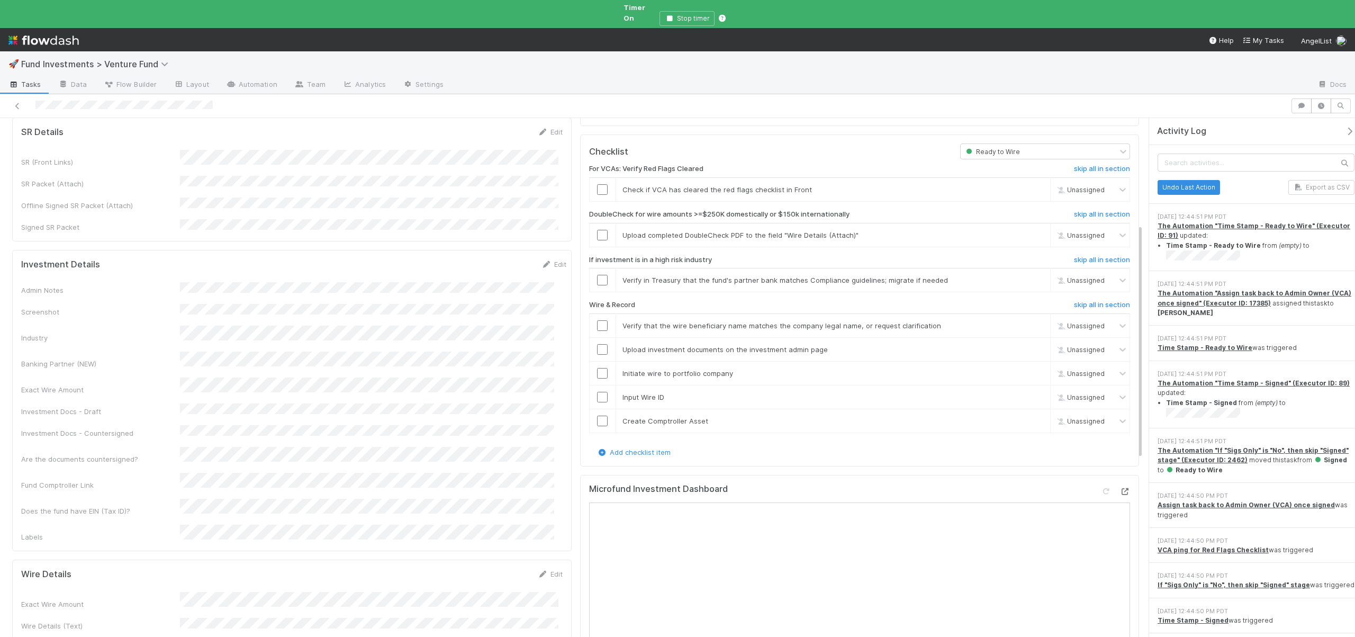
scroll to position [237, 0]
click at [1119, 487] on icon at bounding box center [1124, 490] width 11 height 7
click at [1031, 230] on link "skip" at bounding box center [1037, 234] width 13 height 8
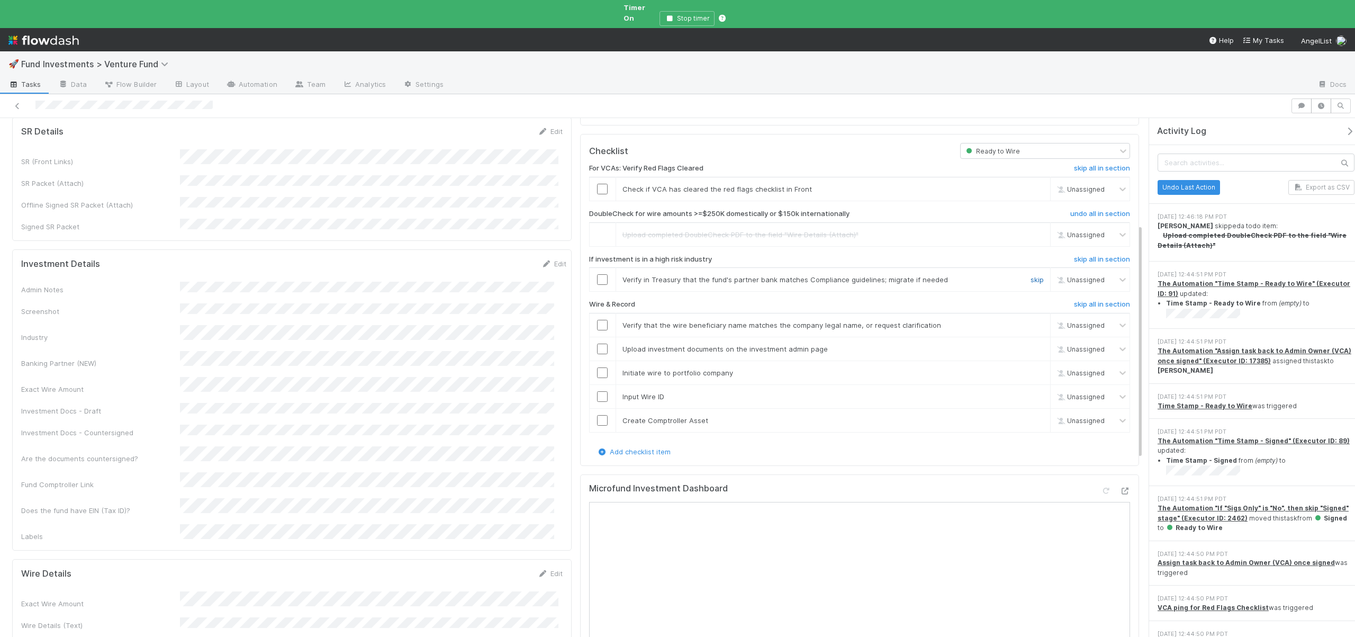
click at [1032, 275] on link "skip" at bounding box center [1037, 279] width 13 height 8
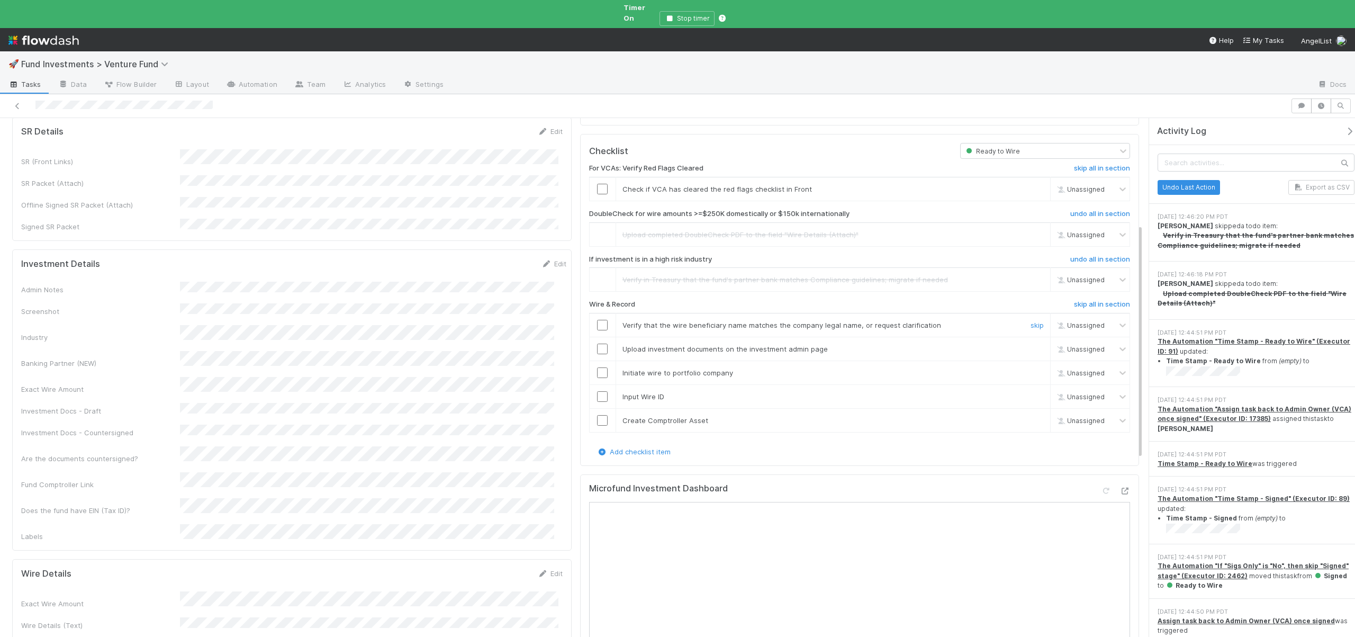
click at [597, 320] on input "checkbox" at bounding box center [602, 325] width 11 height 11
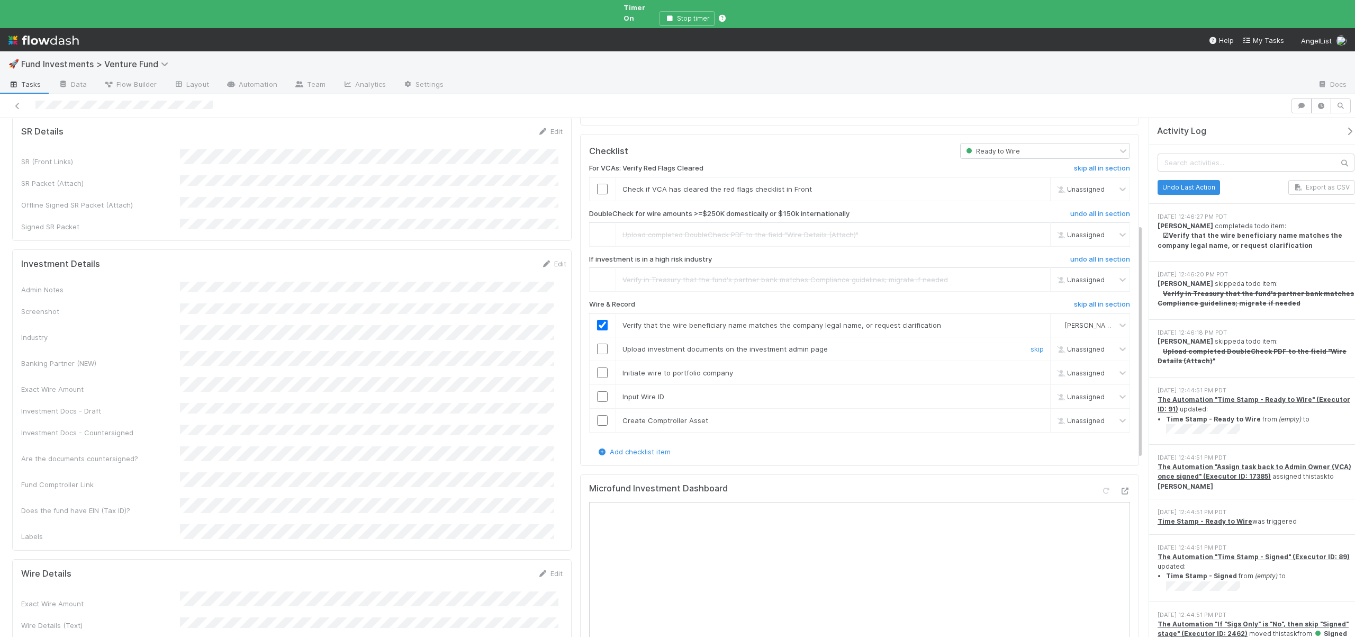
click at [601, 344] on input "checkbox" at bounding box center [602, 349] width 11 height 11
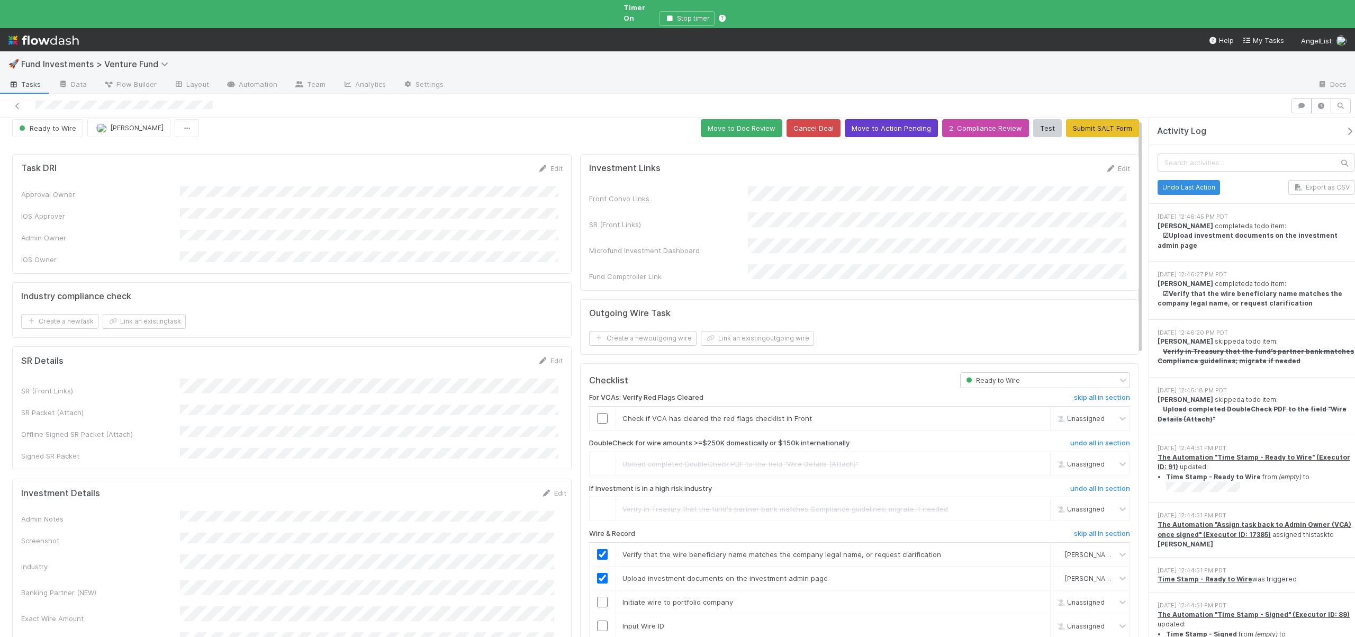
scroll to position [0, 0]
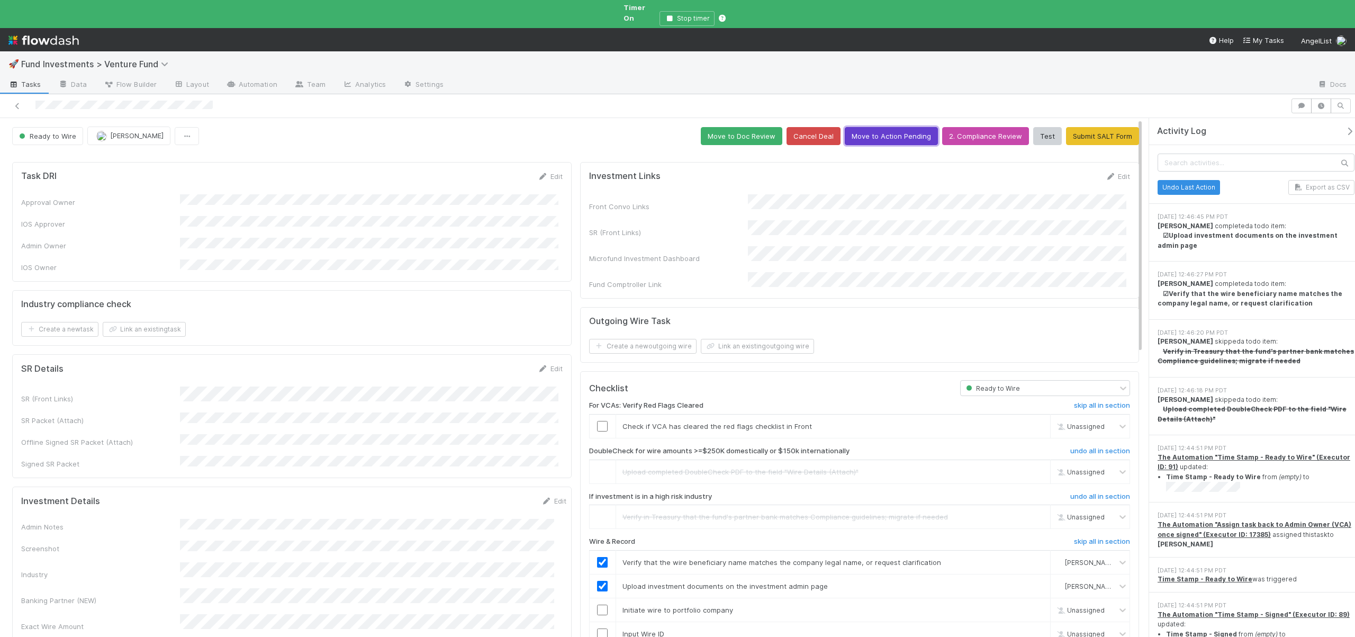
click at [892, 127] on button "Move to Action Pending" at bounding box center [891, 136] width 93 height 18
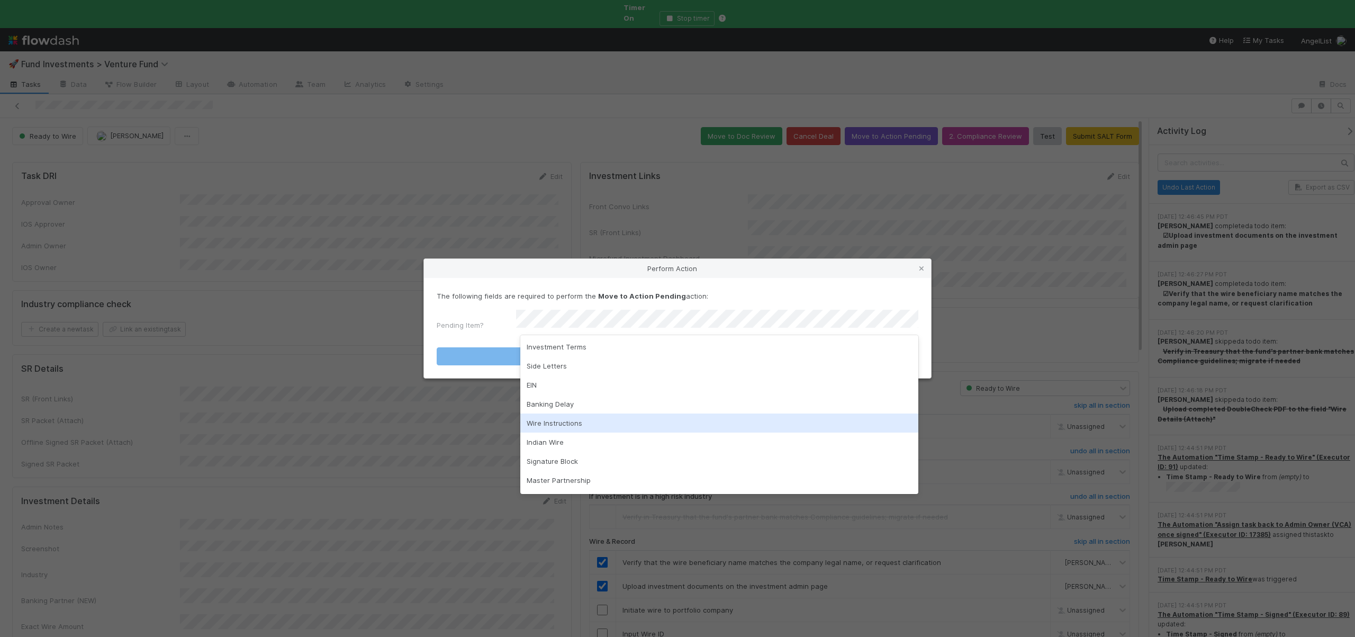
click at [549, 425] on div "Wire Instructions" at bounding box center [719, 422] width 398 height 19
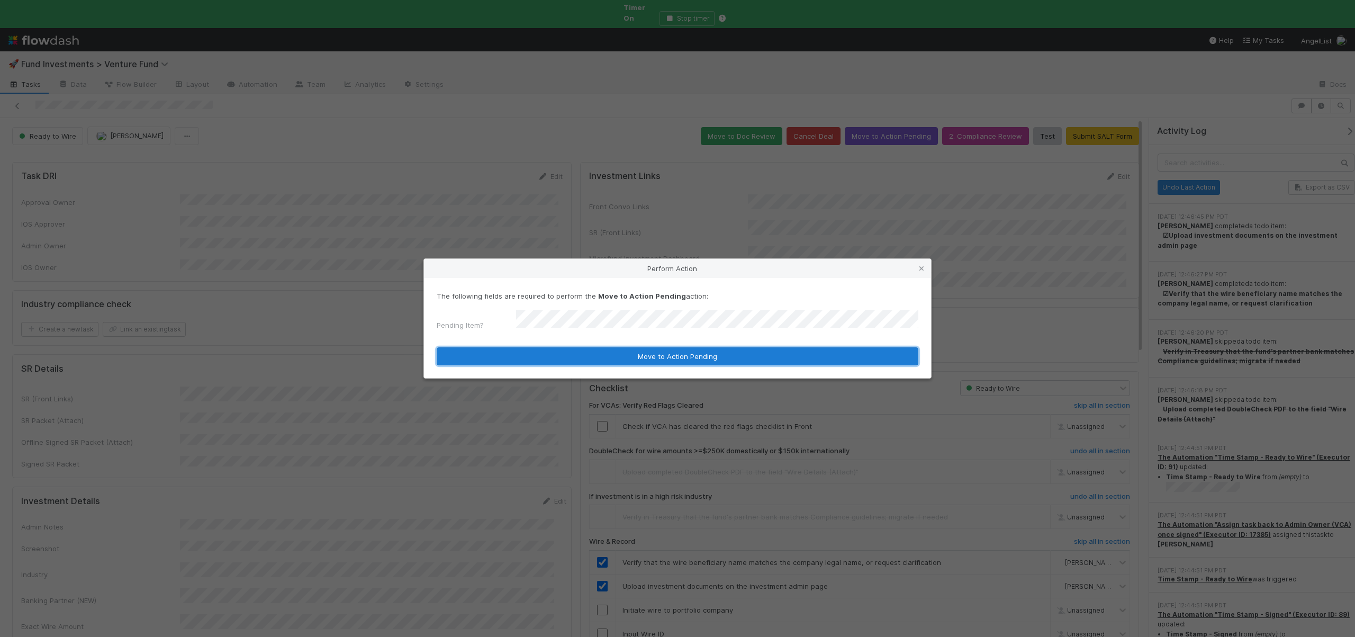
click at [583, 355] on button "Move to Action Pending" at bounding box center [678, 356] width 482 height 18
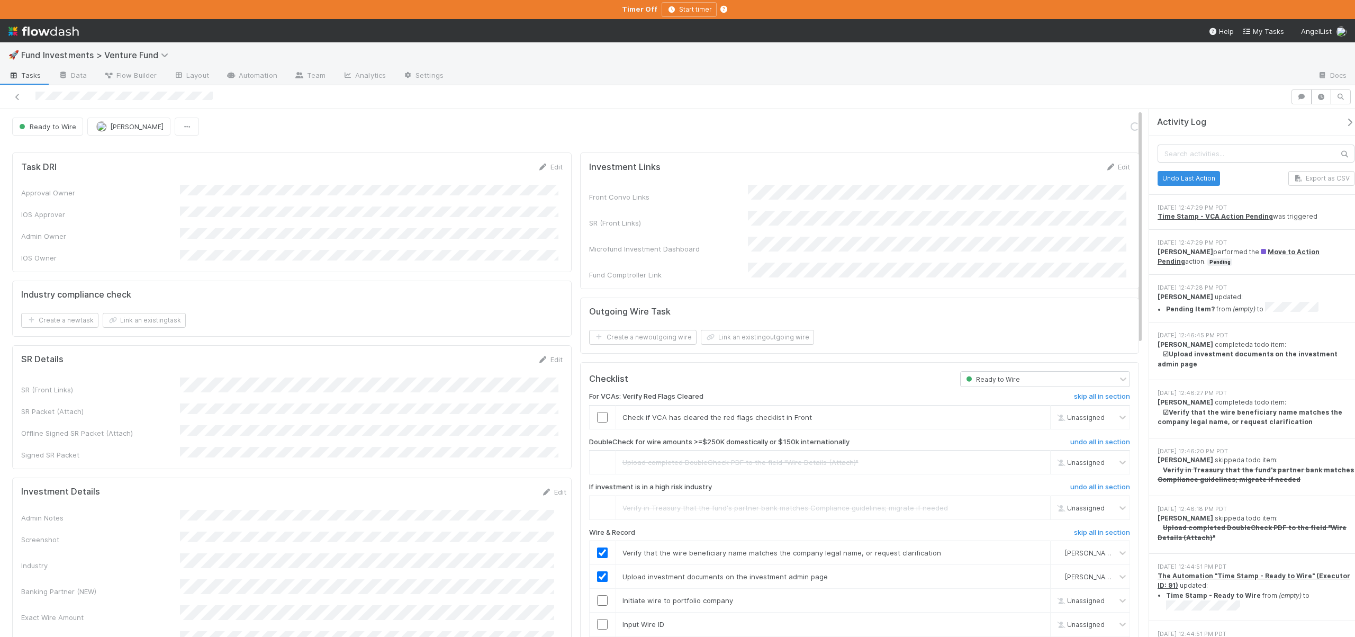
click at [1344, 118] on icon "button" at bounding box center [1349, 122] width 11 height 8
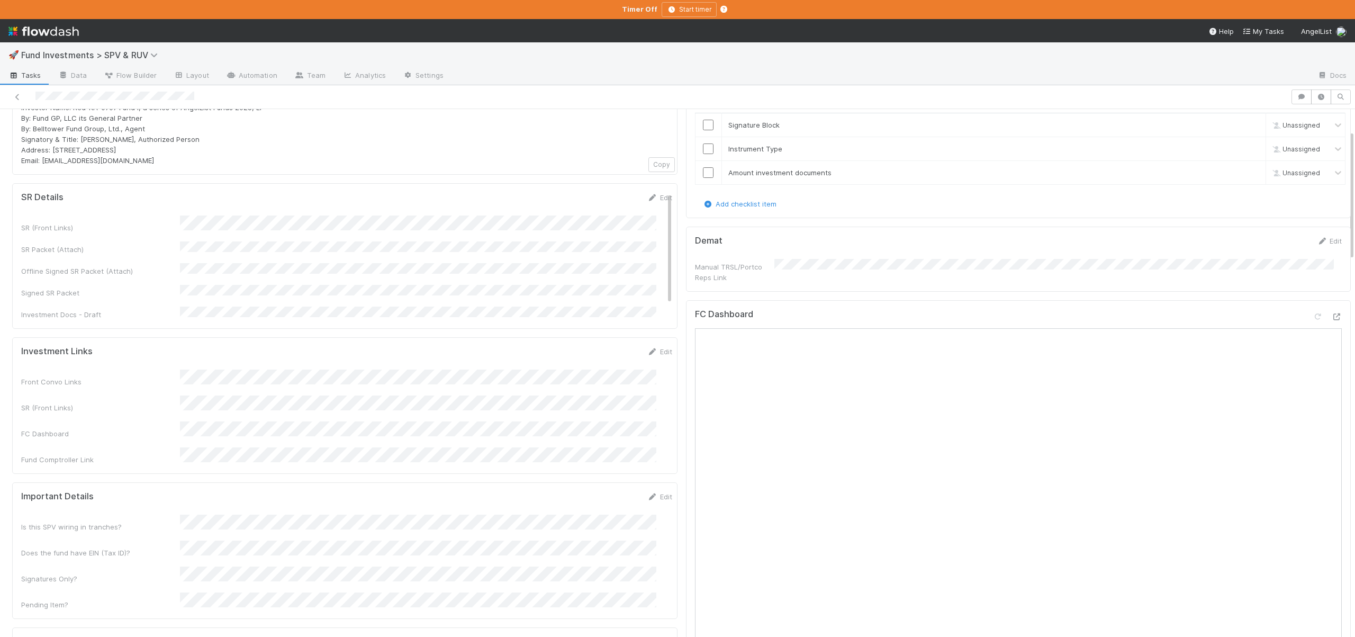
scroll to position [64, 0]
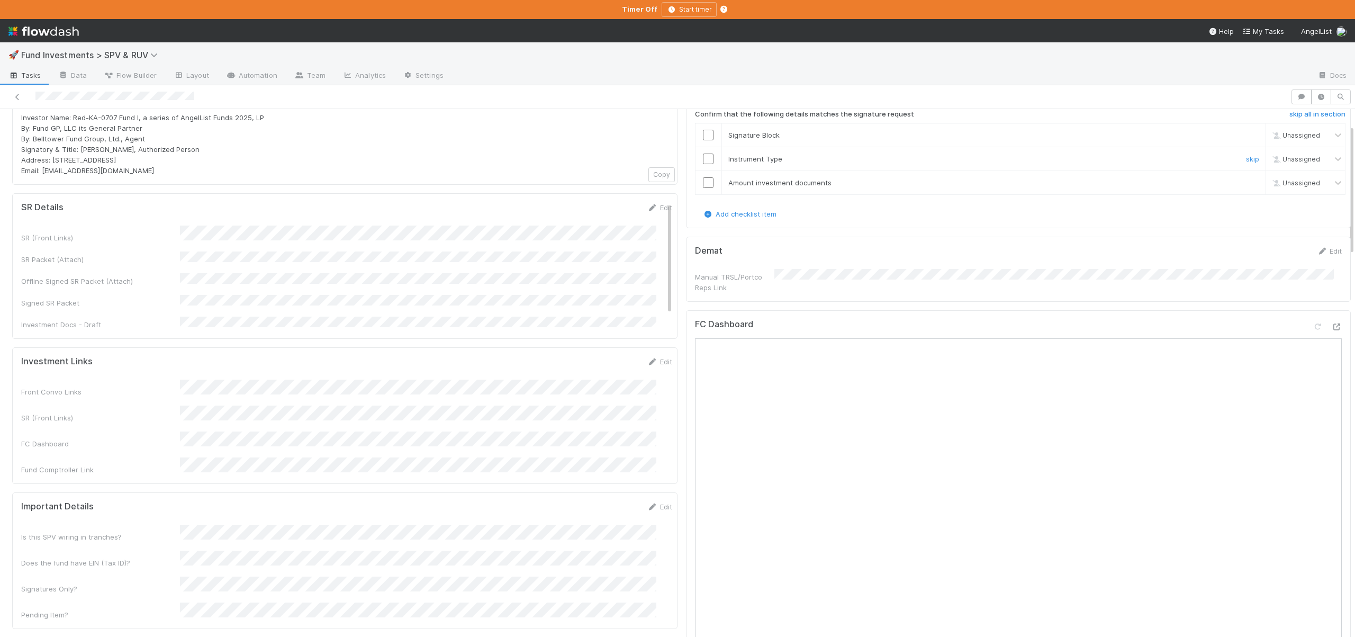
click at [703, 156] on input "checkbox" at bounding box center [708, 158] width 11 height 11
click at [703, 179] on input "checkbox" at bounding box center [708, 182] width 11 height 11
checkbox input "true"
click at [704, 180] on input "checkbox" at bounding box center [708, 182] width 11 height 11
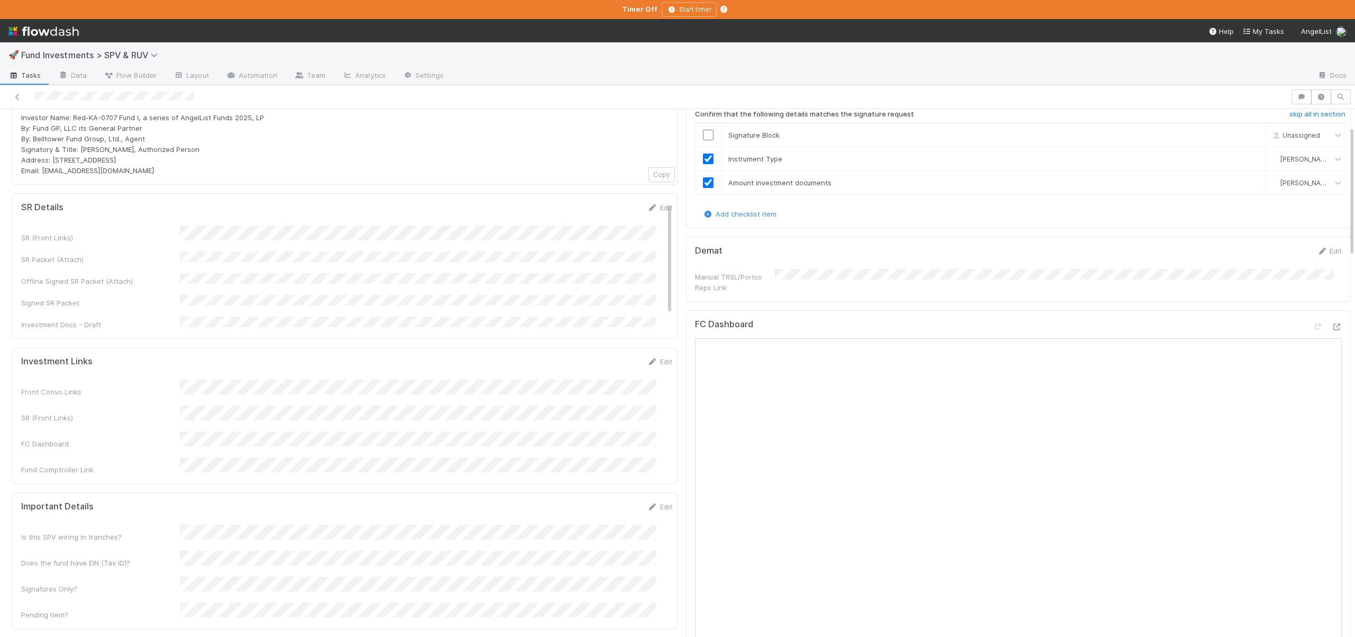
scroll to position [84, 0]
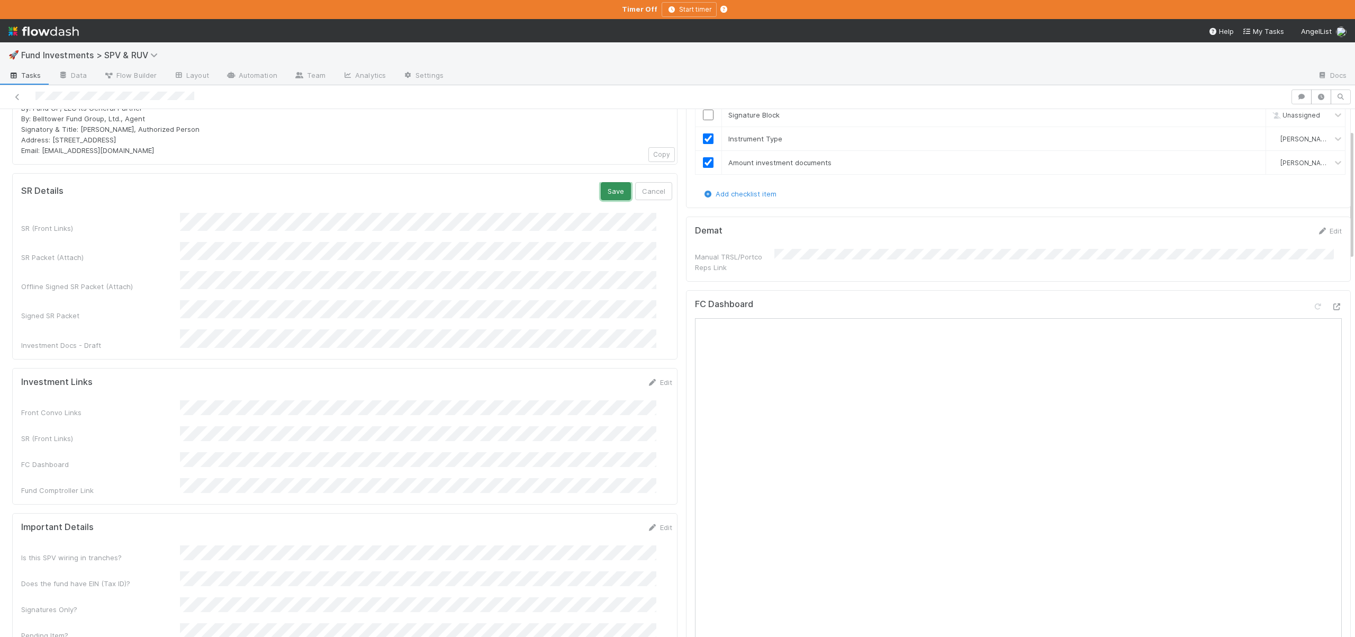
click at [603, 195] on button "Save" at bounding box center [616, 191] width 30 height 18
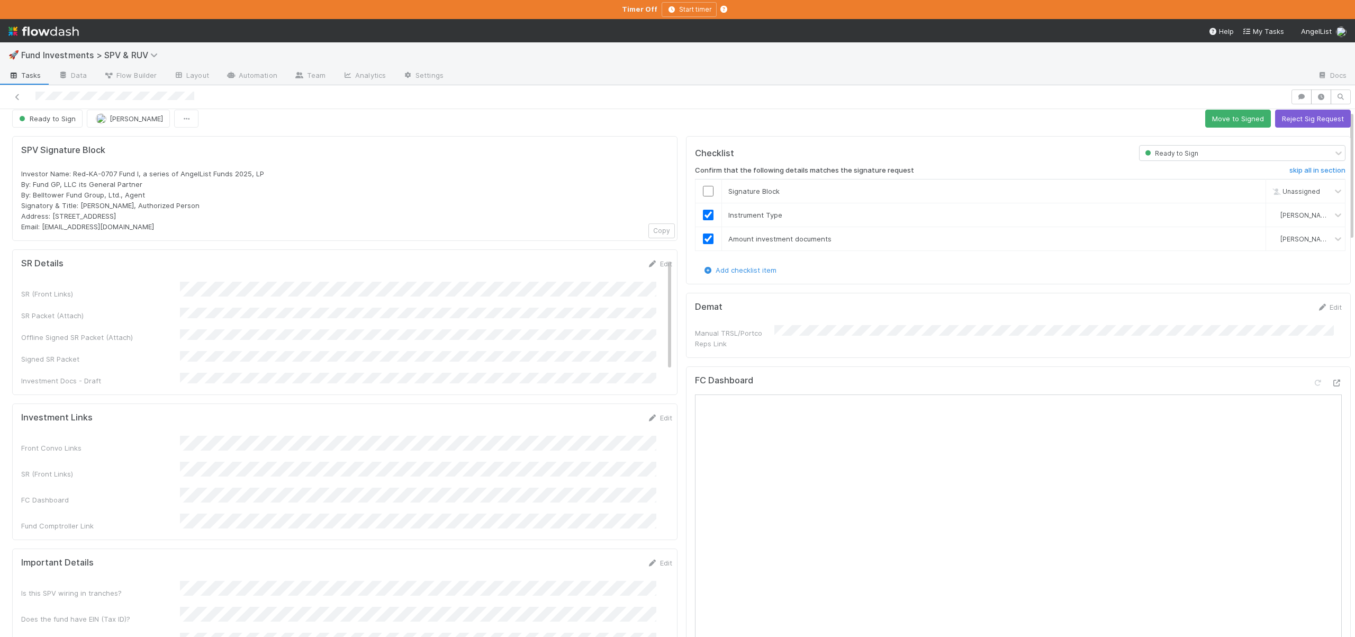
scroll to position [0, 0]
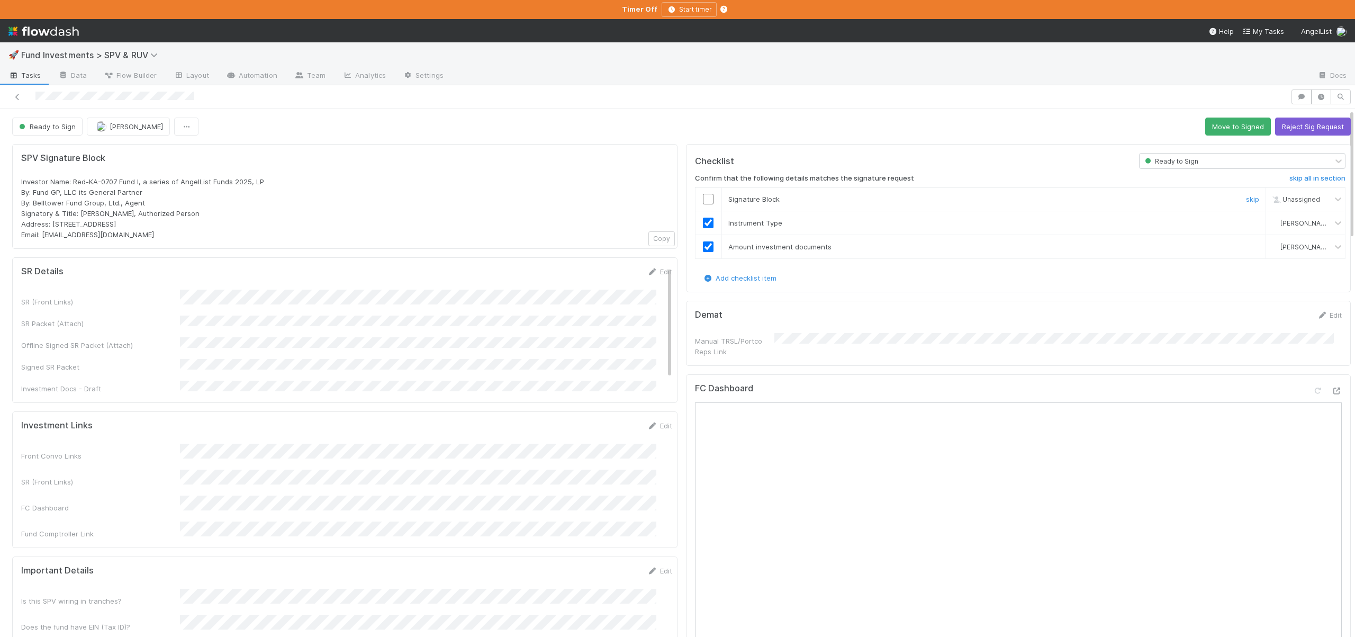
click at [703, 202] on input "checkbox" at bounding box center [708, 199] width 11 height 11
click at [1214, 134] on button "Move to Signed" at bounding box center [1238, 127] width 66 height 18
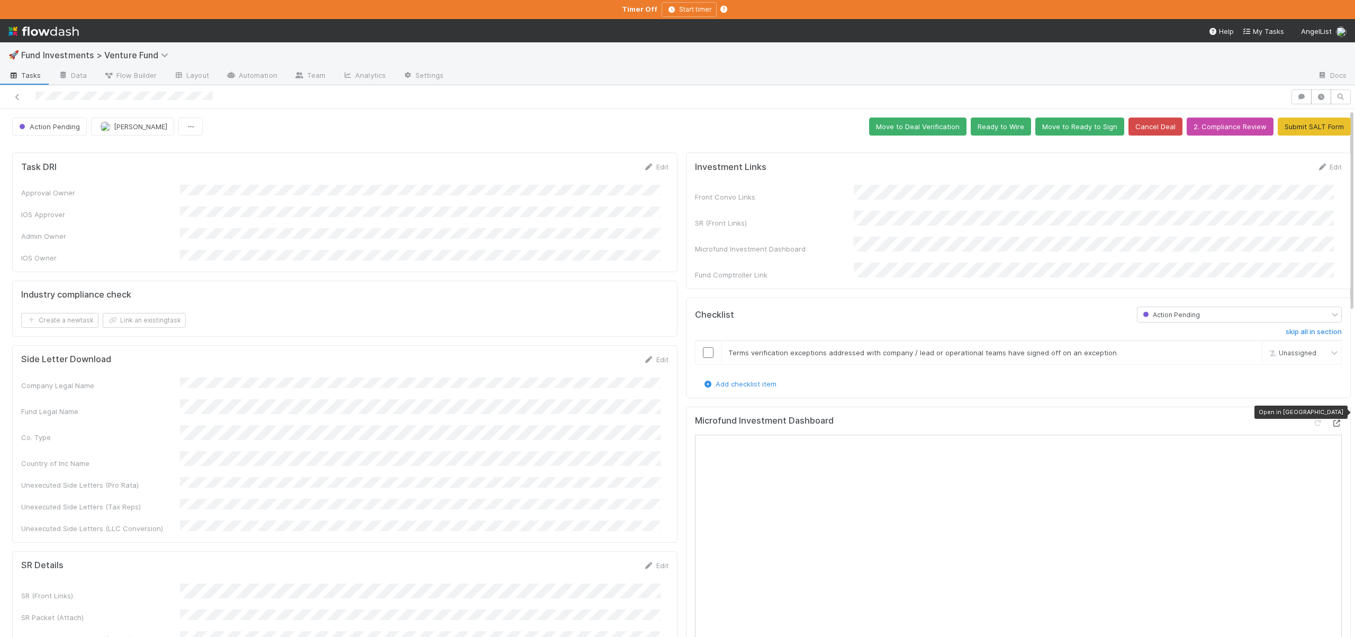
click at [1331, 420] on icon at bounding box center [1336, 423] width 11 height 7
click at [703, 347] on input "checkbox" at bounding box center [708, 352] width 11 height 11
click at [1012, 122] on button "Ready to Wire" at bounding box center [1001, 127] width 60 height 18
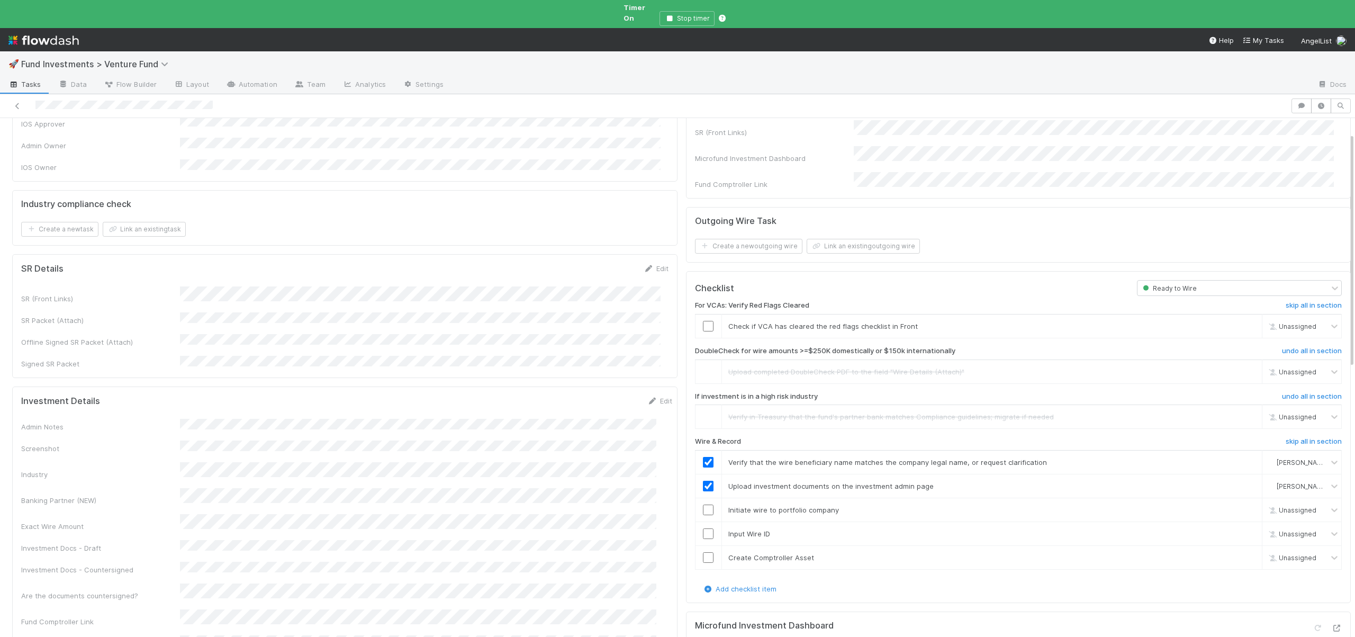
scroll to position [105, 0]
click at [703, 316] on input "checkbox" at bounding box center [708, 321] width 11 height 11
click at [703, 500] on input "checkbox" at bounding box center [708, 505] width 11 height 11
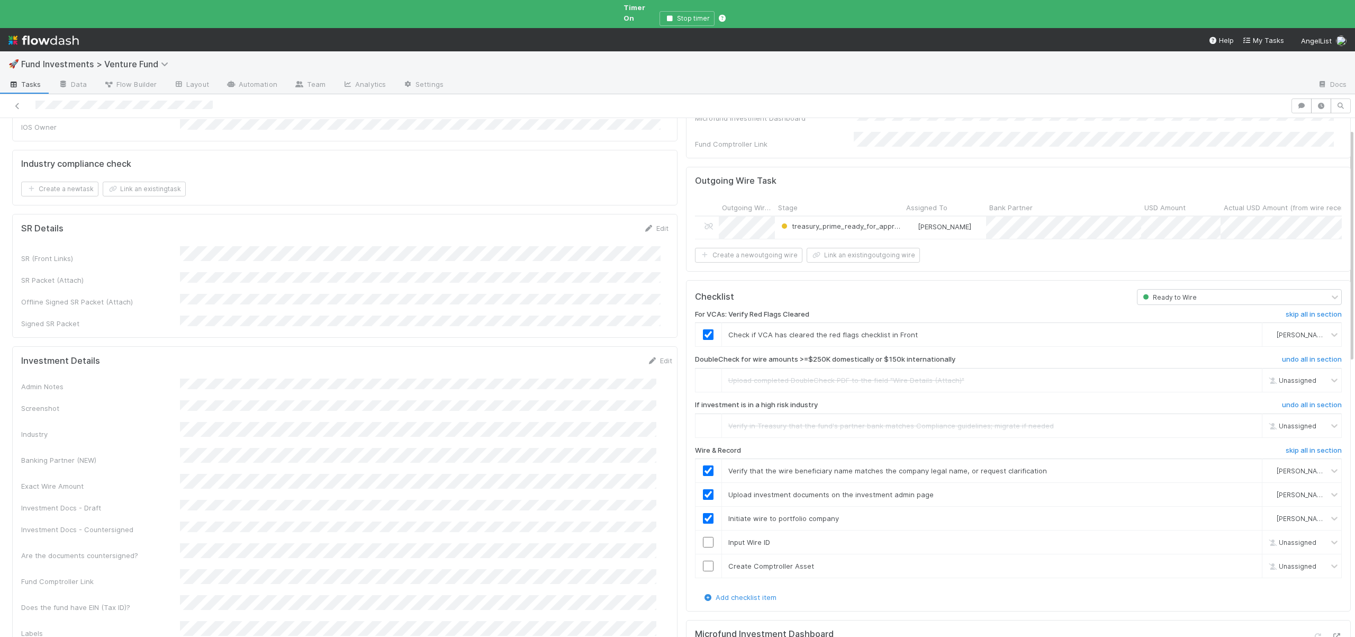
scroll to position [243, 0]
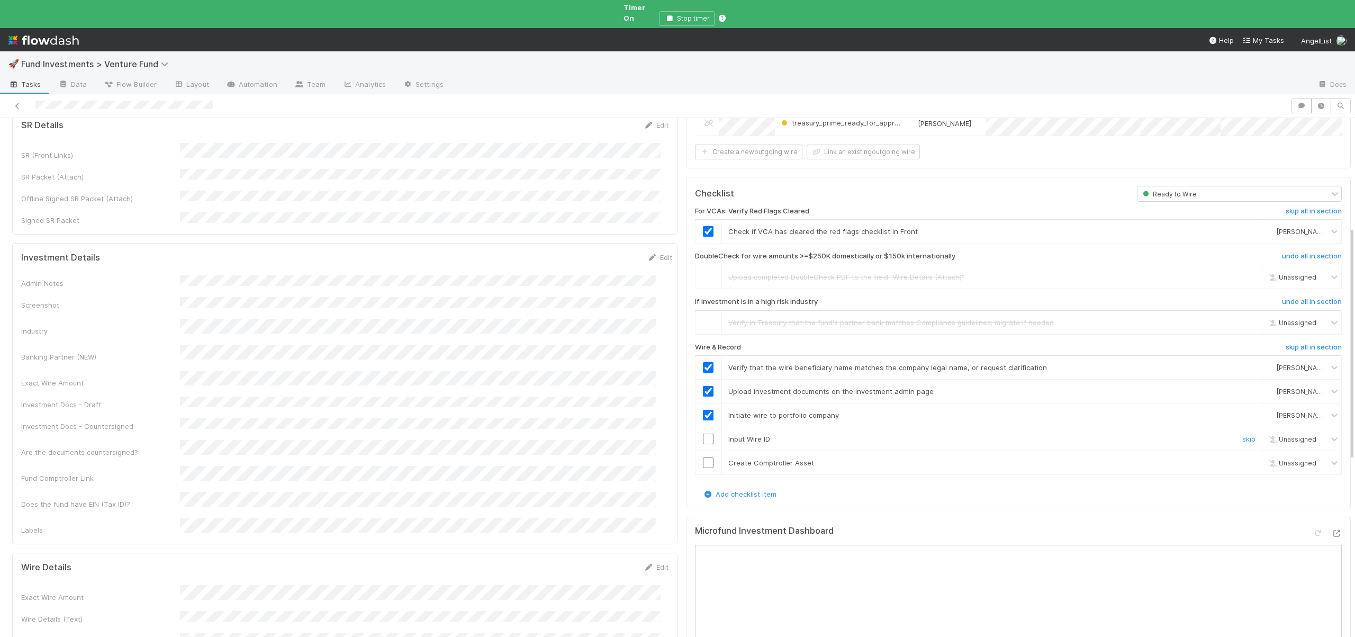
click at [703, 433] on input "checkbox" at bounding box center [708, 438] width 11 height 11
click at [704, 457] on input "checkbox" at bounding box center [708, 462] width 11 height 11
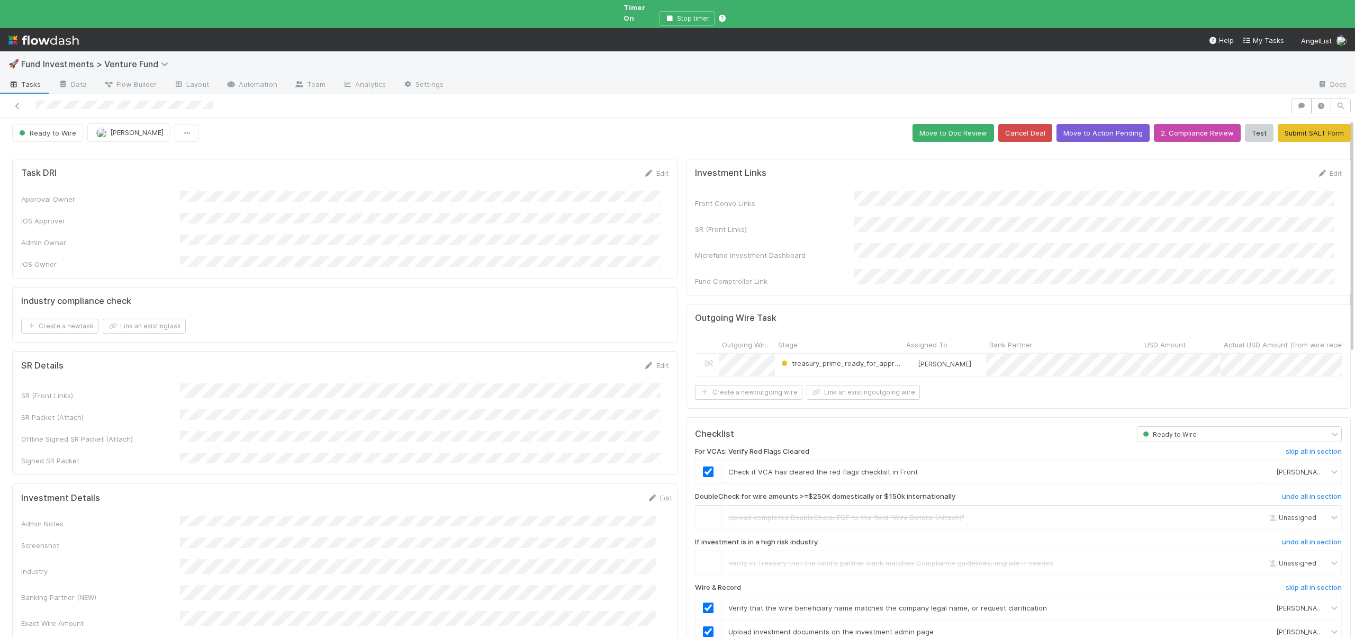
scroll to position [0, 0]
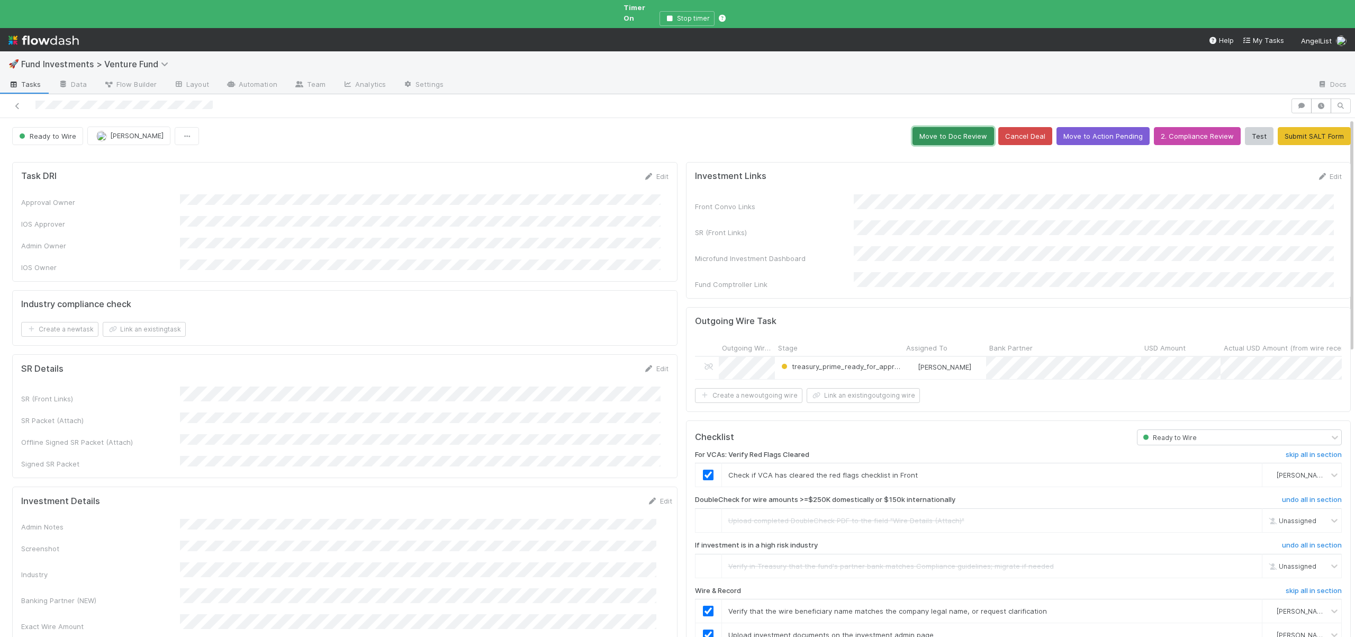
click at [943, 127] on button "Move to Doc Review" at bounding box center [953, 136] width 82 height 18
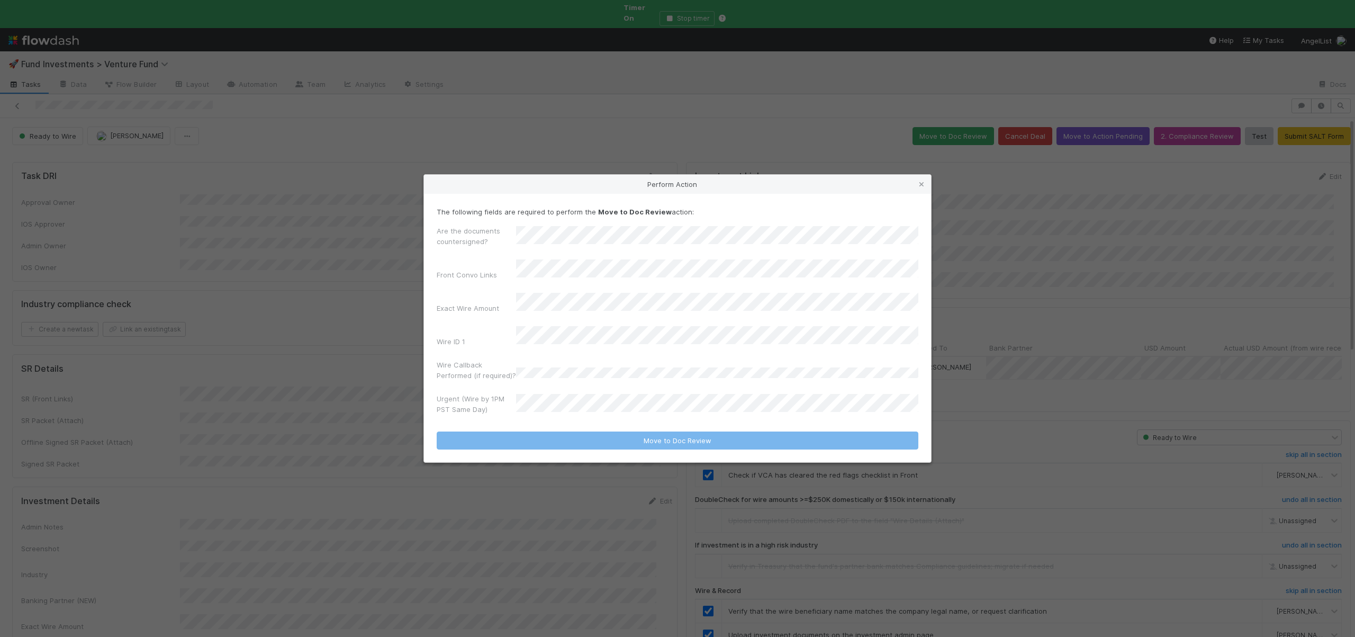
click at [545, 393] on div "Urgent (Wire by 1PM PST Same Day)" at bounding box center [678, 405] width 482 height 25
click at [538, 442] on div "No" at bounding box center [719, 443] width 398 height 19
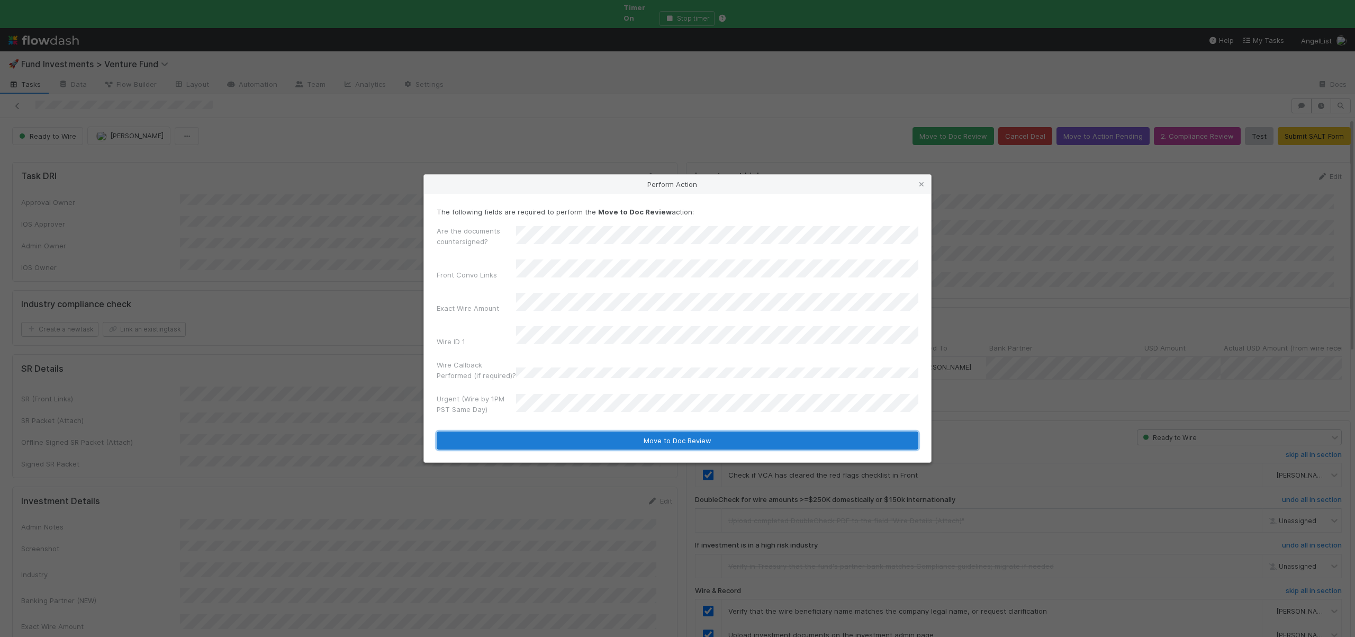
click at [537, 431] on button "Move to Doc Review" at bounding box center [678, 440] width 482 height 18
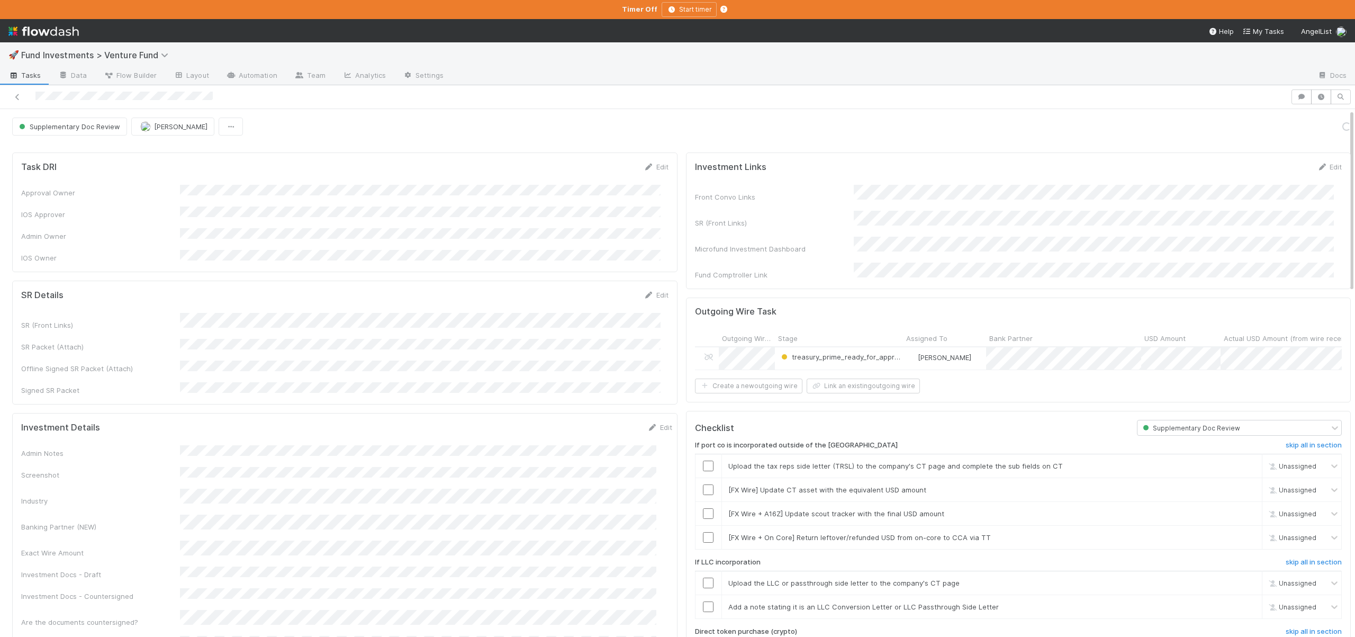
scroll to position [227, 0]
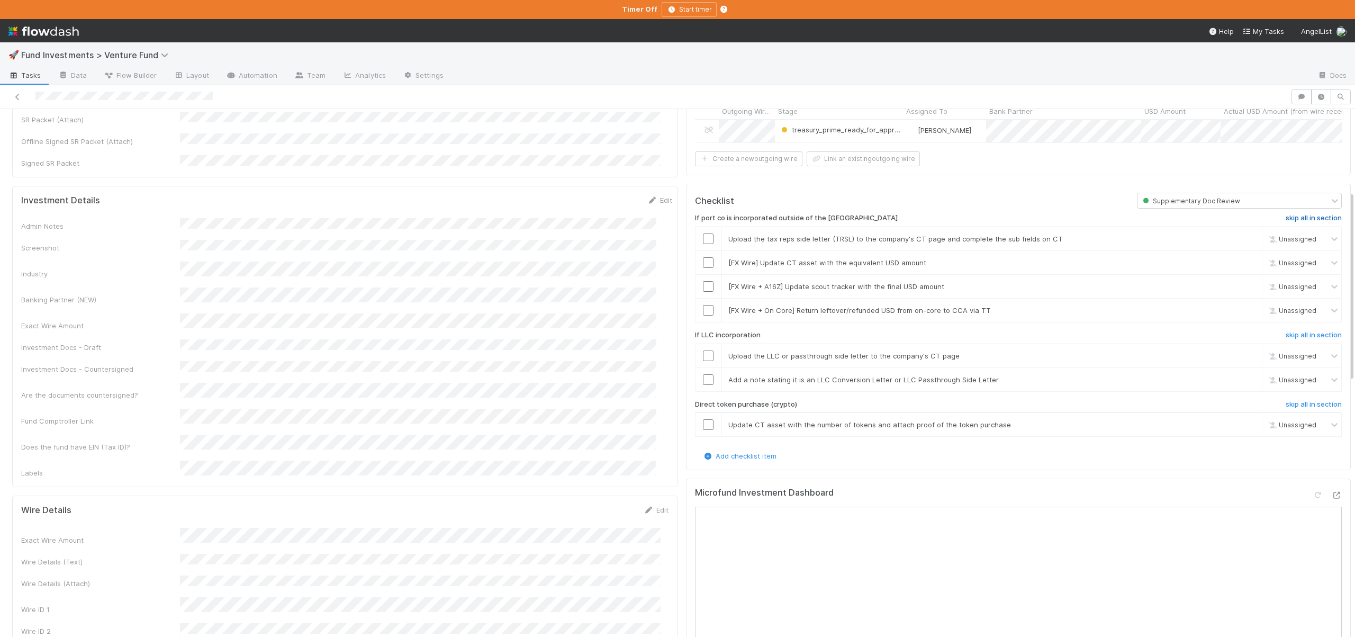
click at [1289, 214] on h6 "skip all in section" at bounding box center [1314, 218] width 56 height 8
click at [1286, 214] on h6 "skip all in section" at bounding box center [1314, 218] width 56 height 8
click at [1289, 333] on h6 "skip all in section" at bounding box center [1314, 335] width 56 height 8
click at [1286, 402] on h6 "skip all in section" at bounding box center [1314, 404] width 56 height 8
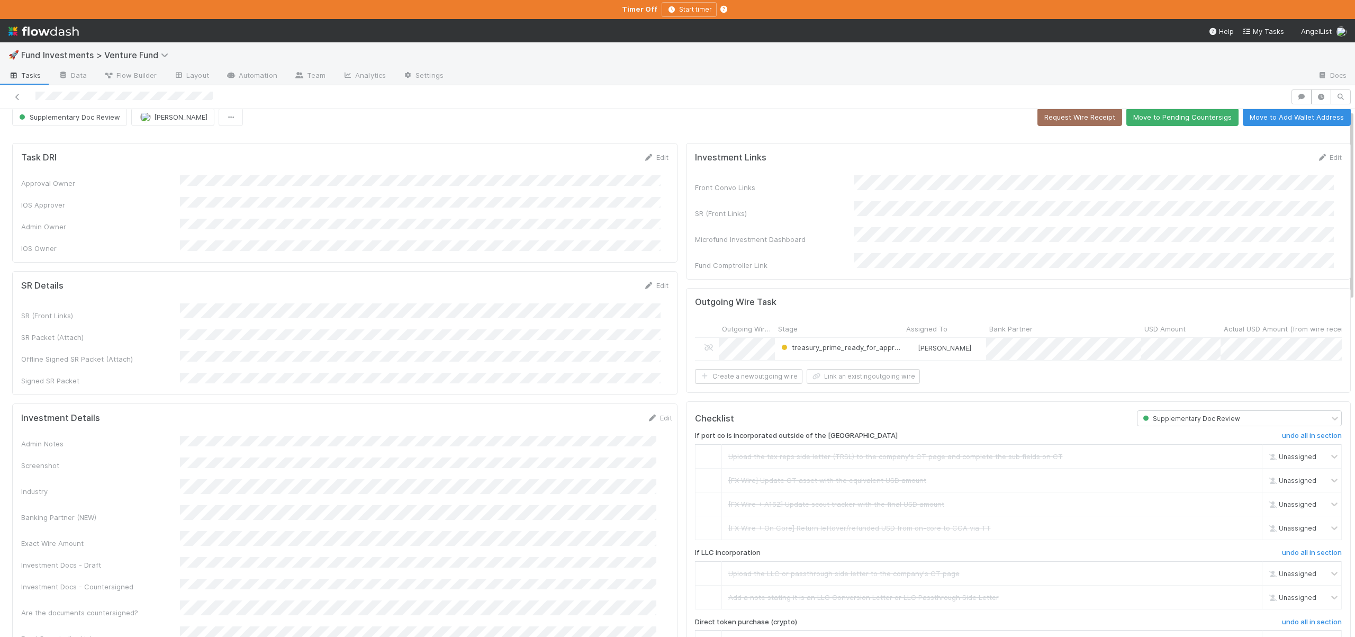
scroll to position [0, 0]
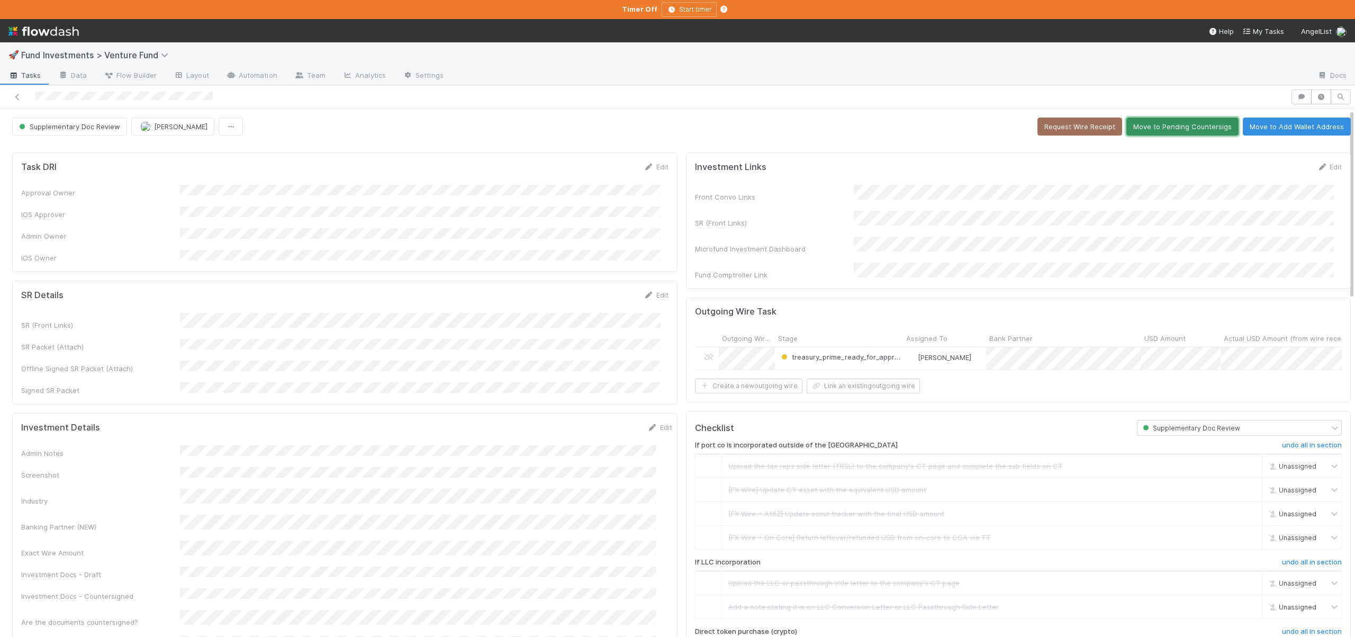
click at [1160, 129] on button "Move to Pending Countersigs" at bounding box center [1182, 127] width 112 height 18
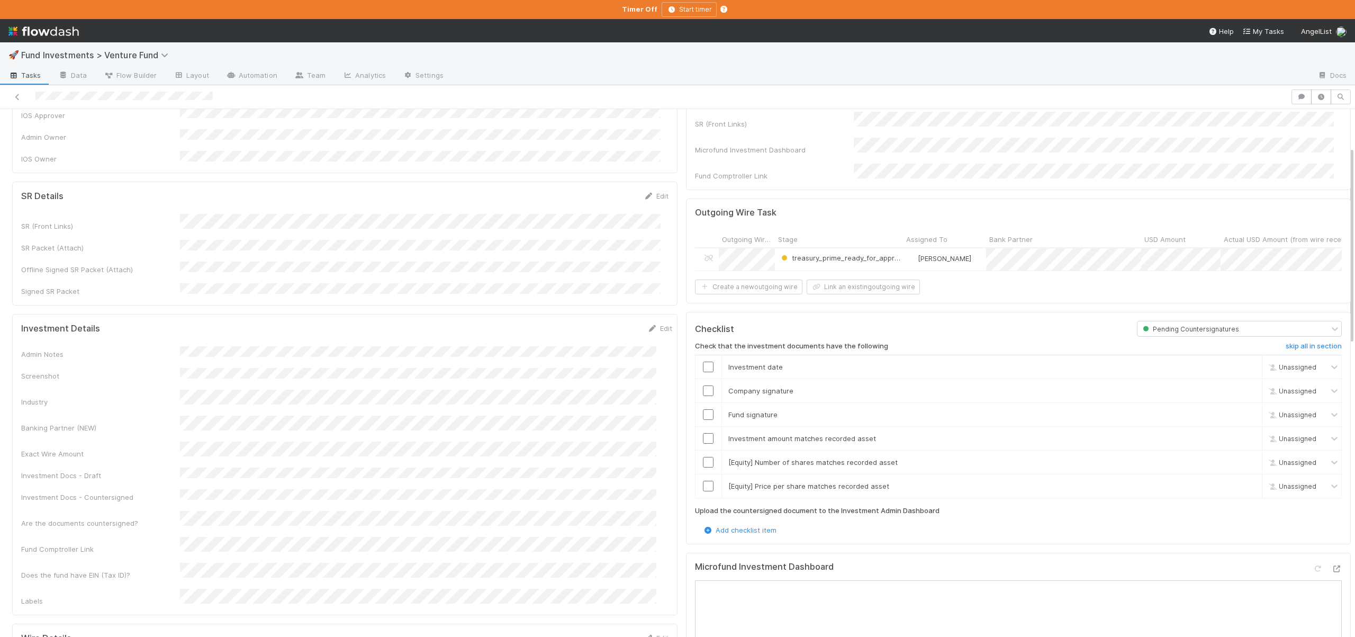
scroll to position [100, 0]
click at [1242, 483] on link "skip" at bounding box center [1248, 485] width 13 height 8
click at [1242, 458] on link "skip" at bounding box center [1248, 461] width 13 height 8
click at [1242, 481] on link "skip" at bounding box center [1248, 485] width 13 height 8
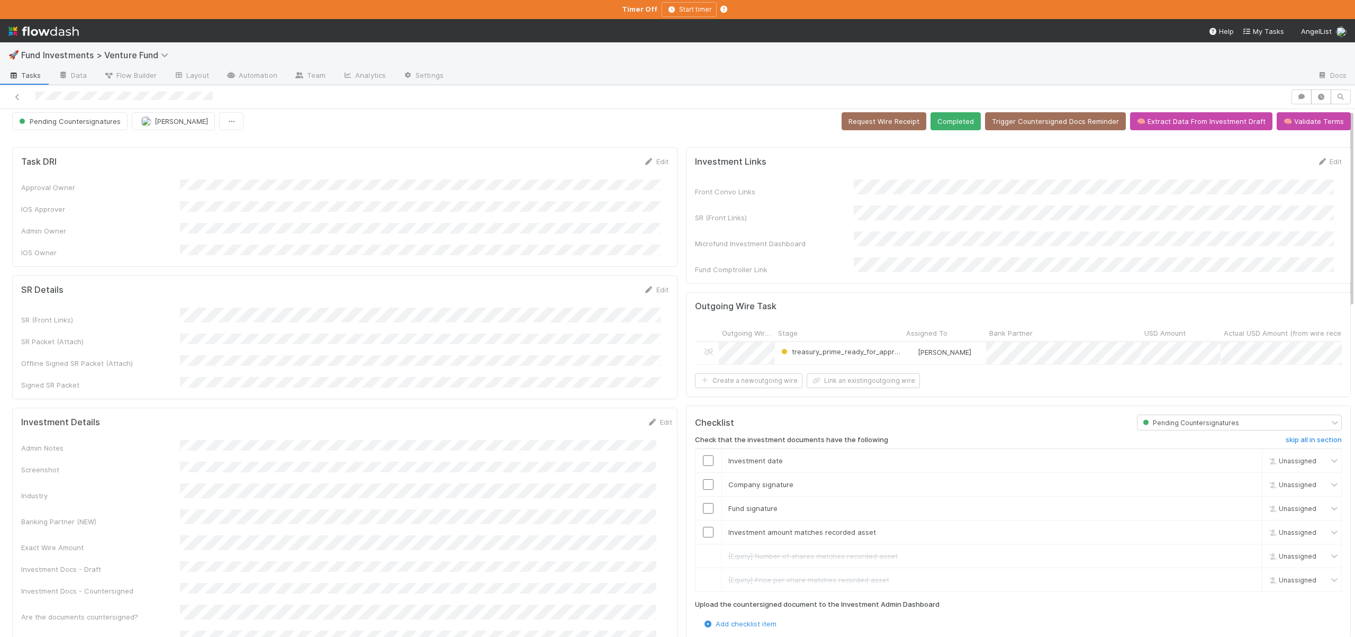
scroll to position [0, 0]
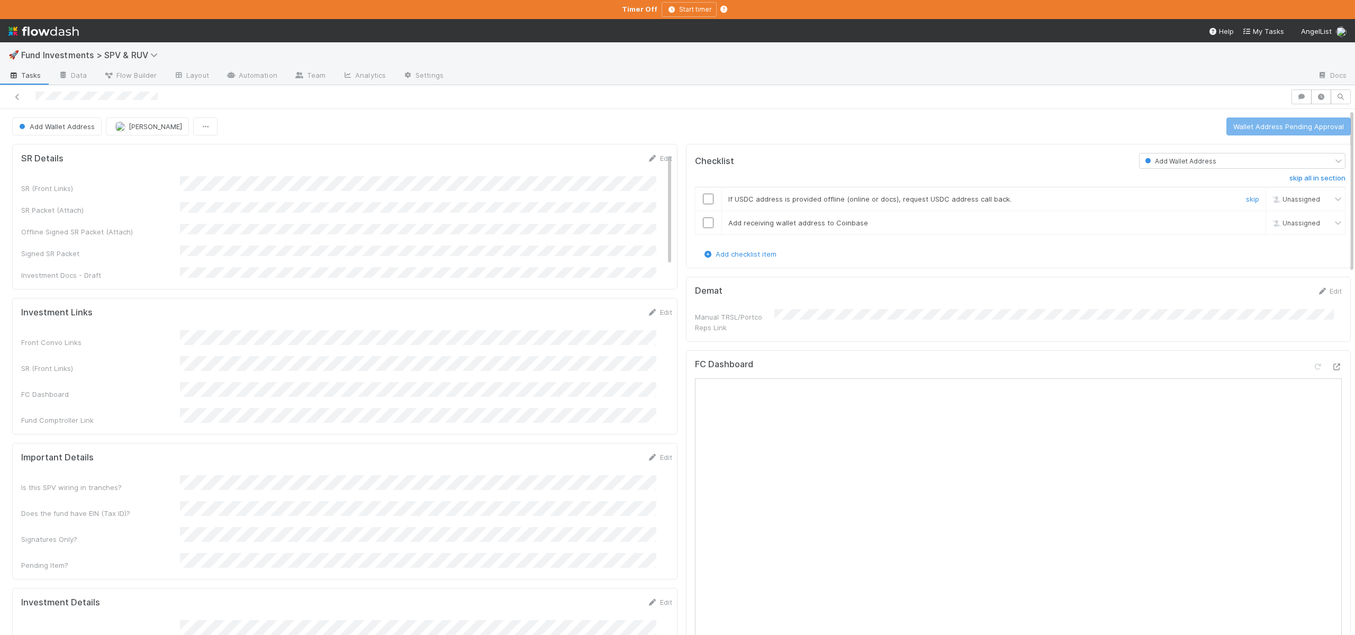
click at [707, 197] on div at bounding box center [708, 199] width 26 height 11
click at [703, 218] on input "checkbox" at bounding box center [708, 223] width 11 height 11
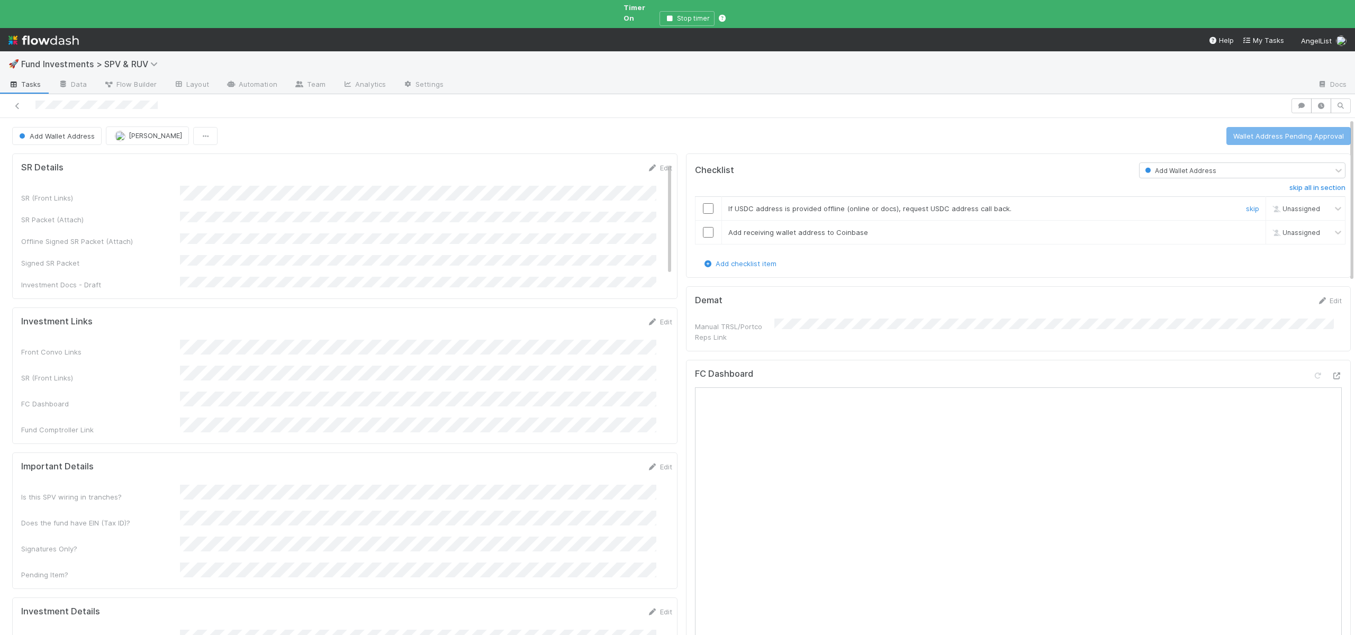
click at [703, 203] on input "checkbox" at bounding box center [708, 208] width 11 height 11
click at [703, 227] on input "checkbox" at bounding box center [708, 232] width 11 height 11
click at [1252, 130] on button "Wallet Address Pending Approval" at bounding box center [1288, 136] width 124 height 18
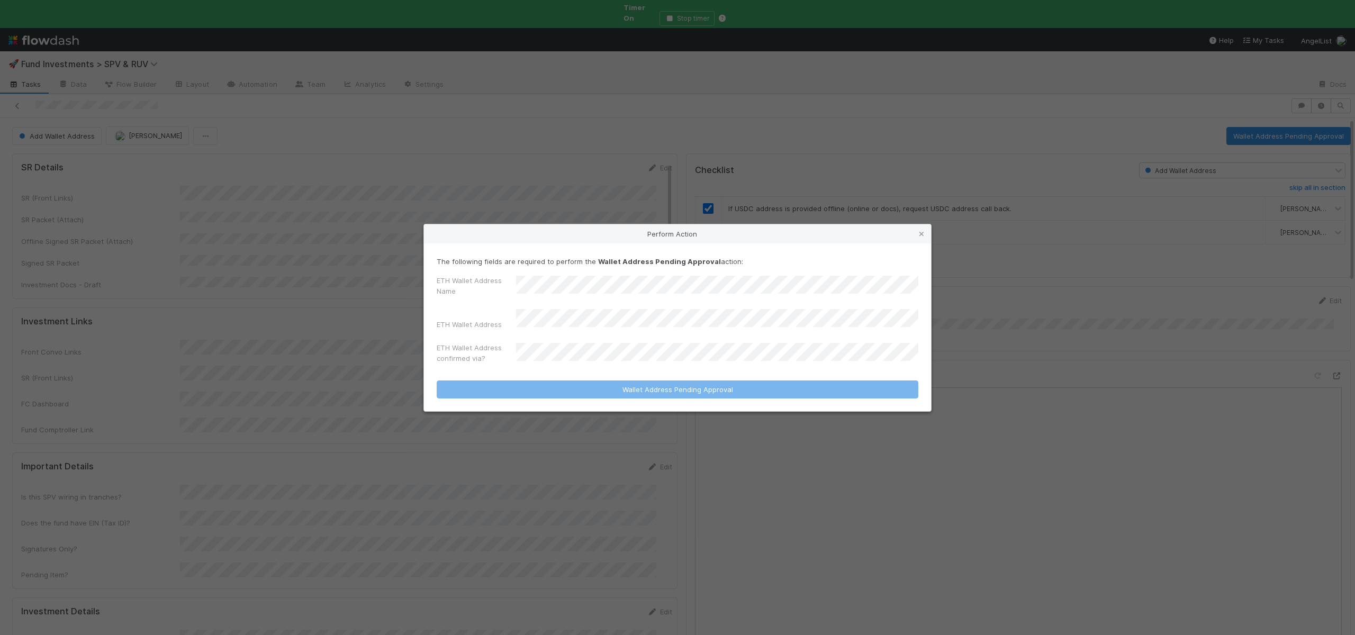
click at [357, 203] on div "Perform Action The following fields are required to perform the Wallet Address …" at bounding box center [677, 317] width 1355 height 635
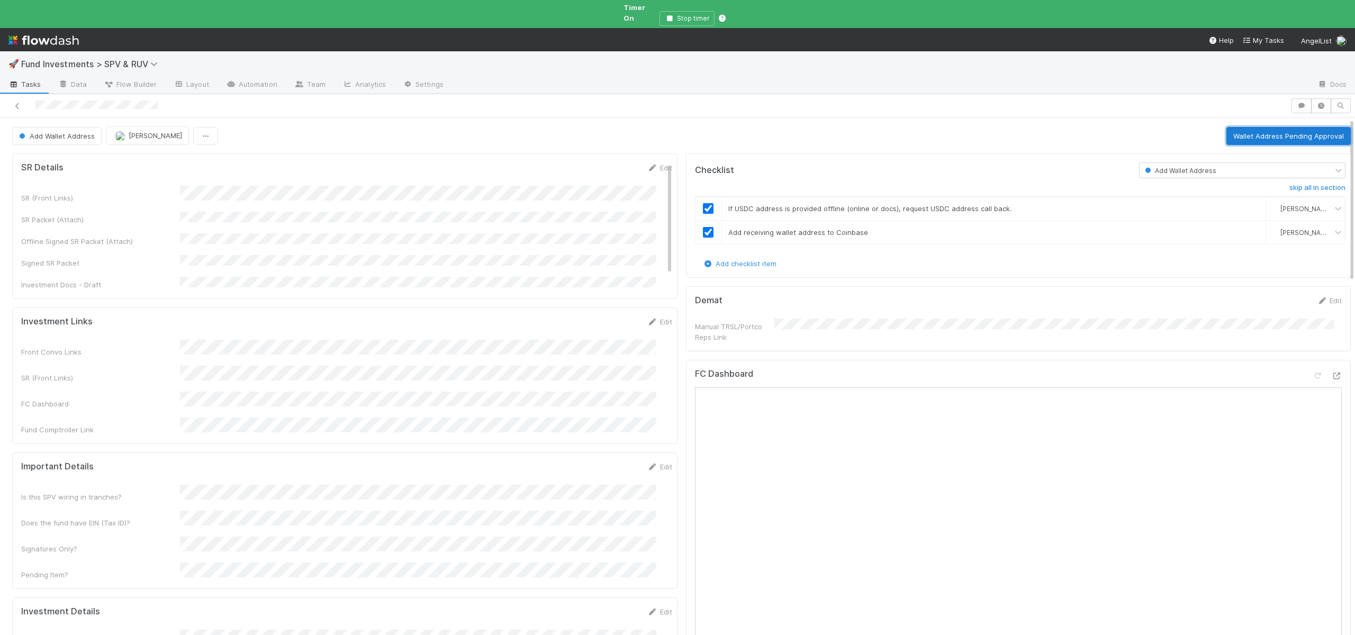
click at [1263, 127] on button "Wallet Address Pending Approval" at bounding box center [1288, 136] width 124 height 18
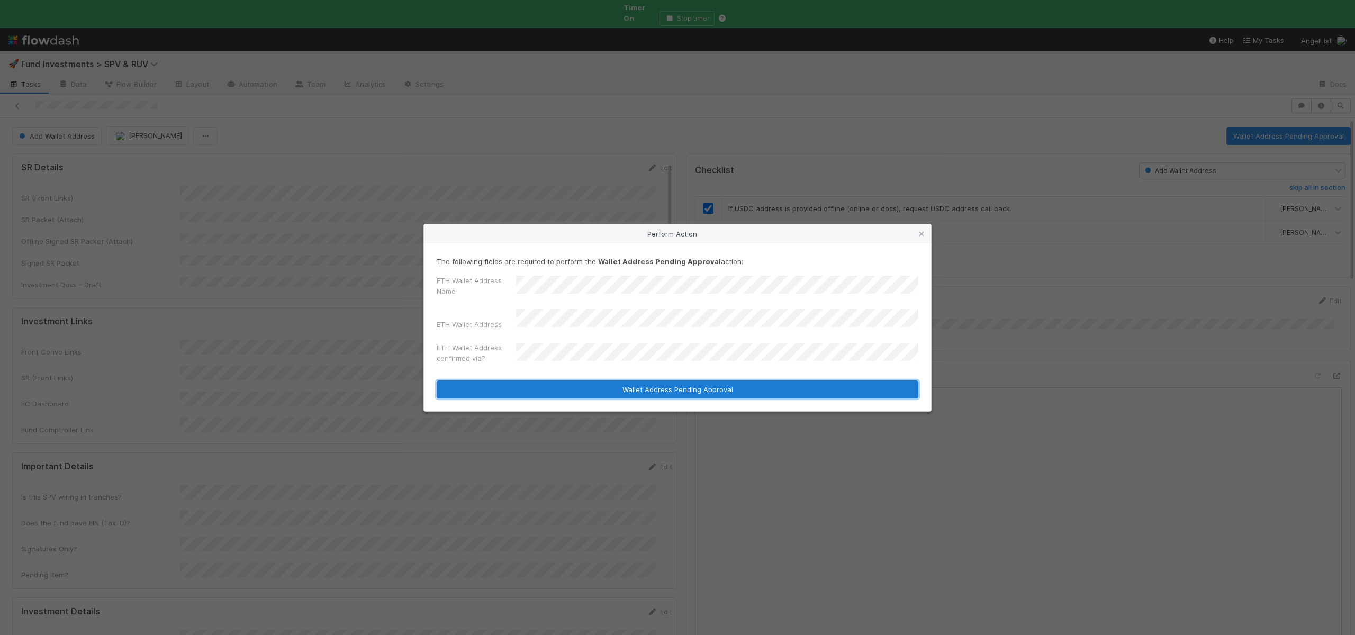
click at [686, 381] on button "Wallet Address Pending Approval" at bounding box center [678, 390] width 482 height 18
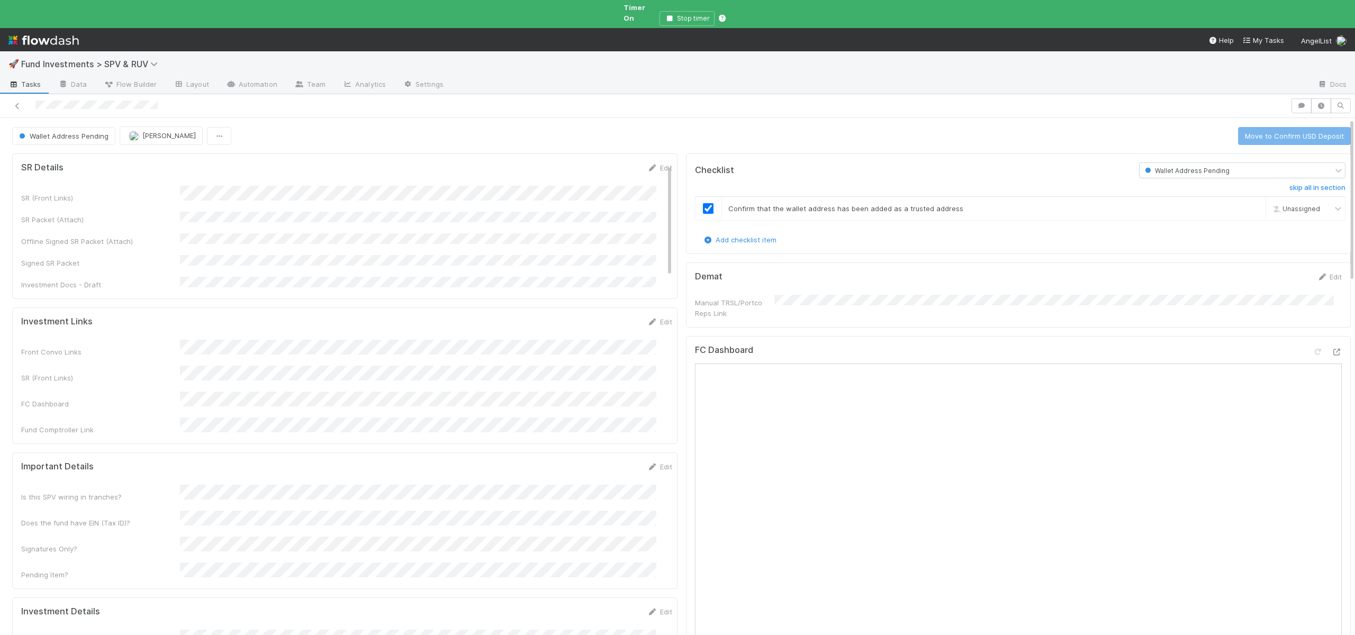
checkbox input "true"
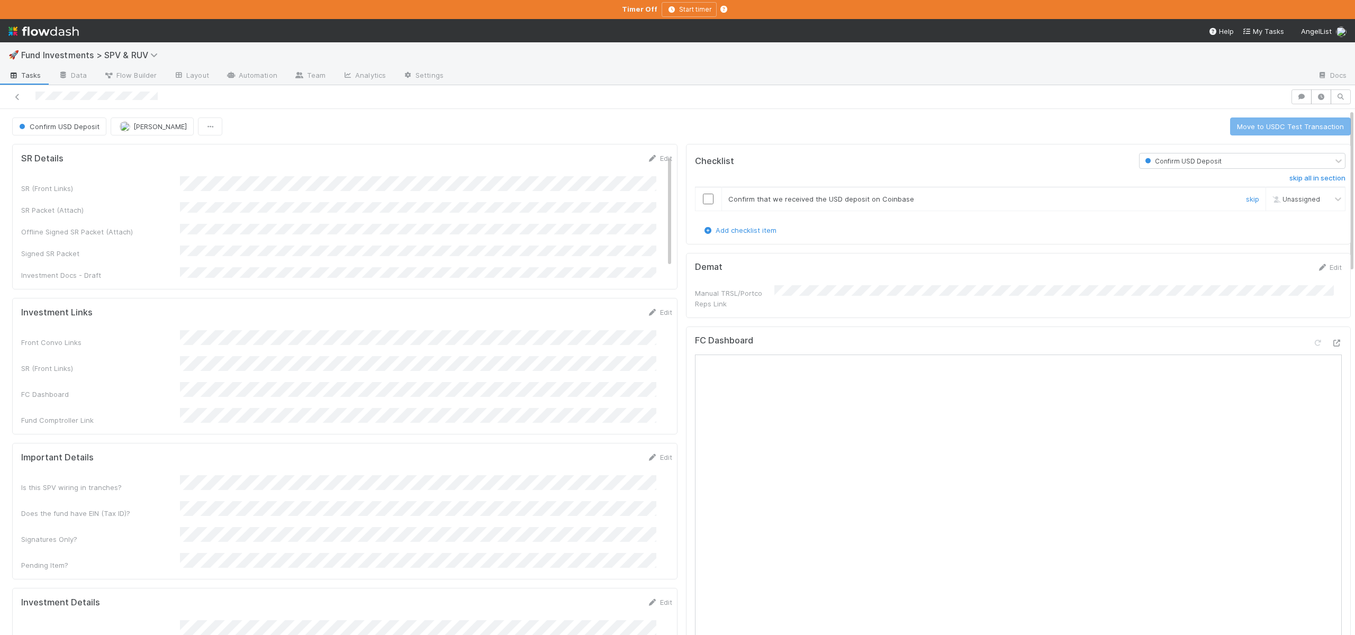
click at [703, 201] on input "checkbox" at bounding box center [708, 199] width 11 height 11
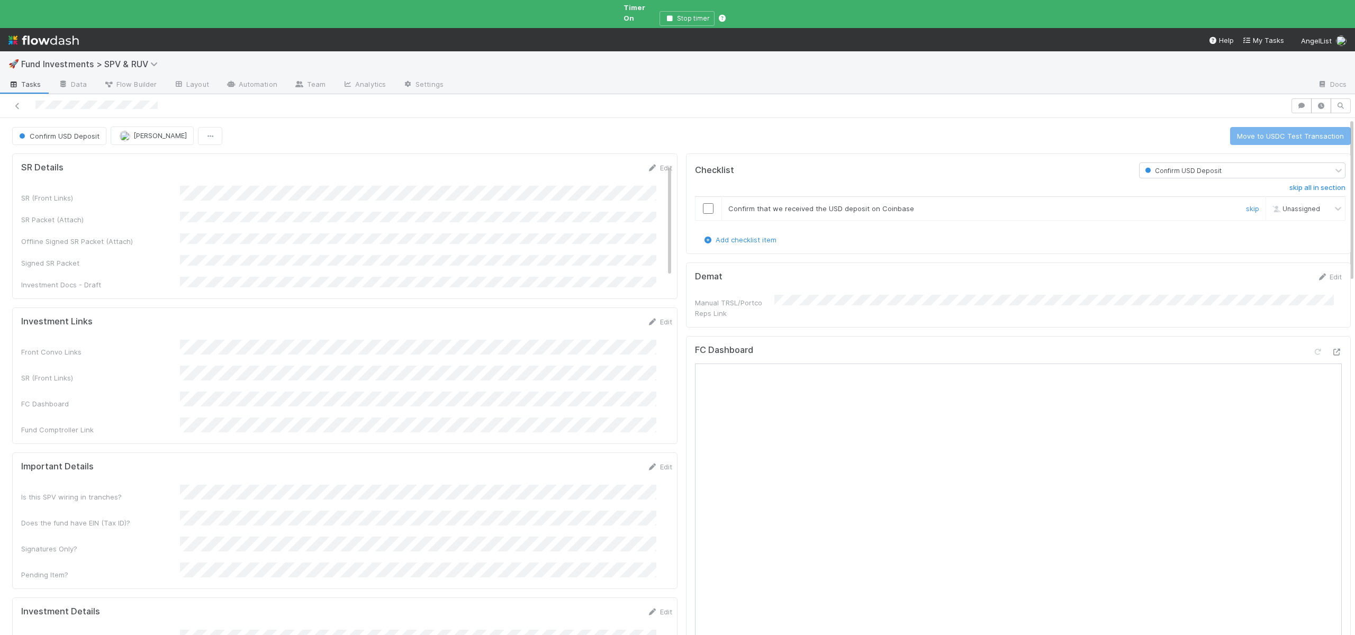
click at [704, 203] on input "checkbox" at bounding box center [708, 208] width 11 height 11
click at [1285, 133] on button "Move to USDC Test Transaction" at bounding box center [1290, 136] width 121 height 18
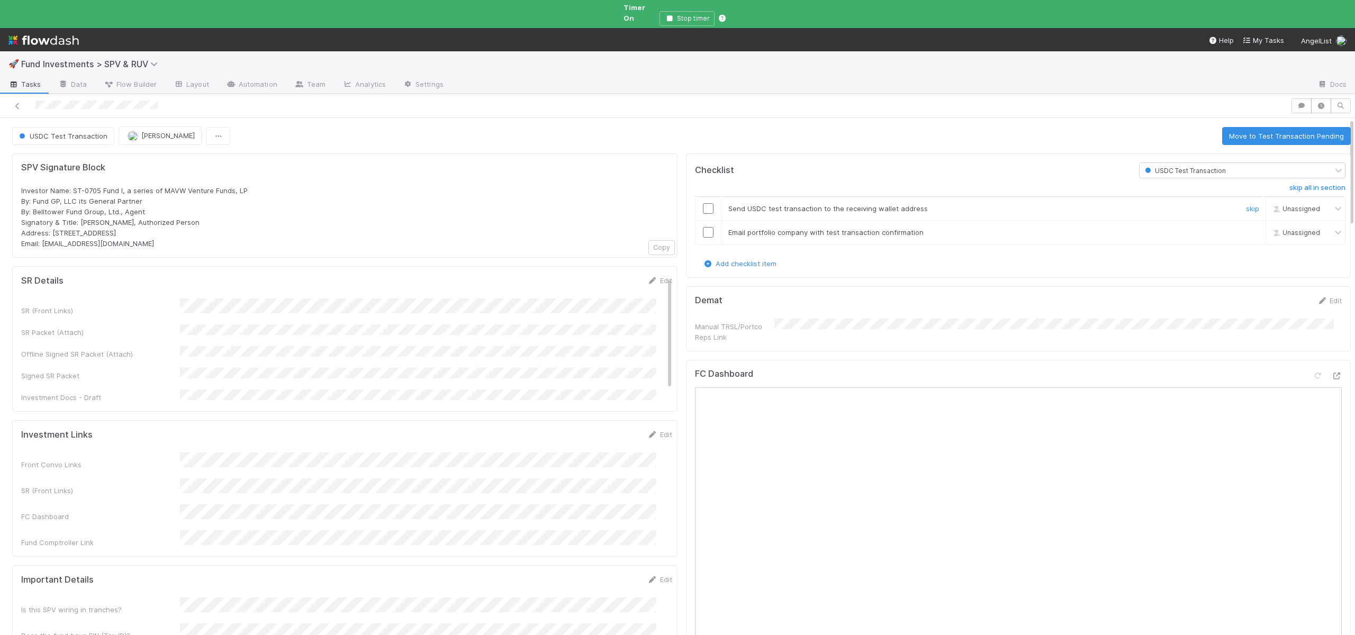
click at [703, 203] on input "checkbox" at bounding box center [708, 208] width 11 height 11
click at [703, 227] on input "checkbox" at bounding box center [708, 232] width 11 height 11
click at [1252, 128] on button "Move to Test Transaction Pending" at bounding box center [1286, 136] width 129 height 18
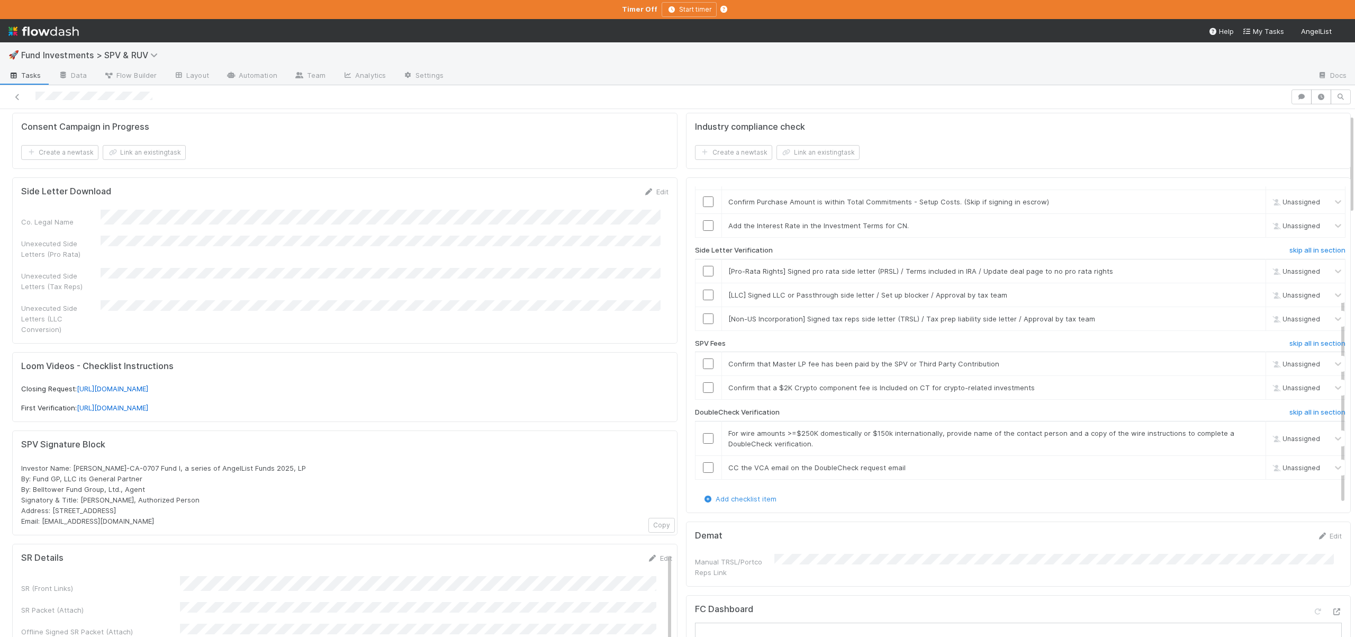
scroll to position [36, 0]
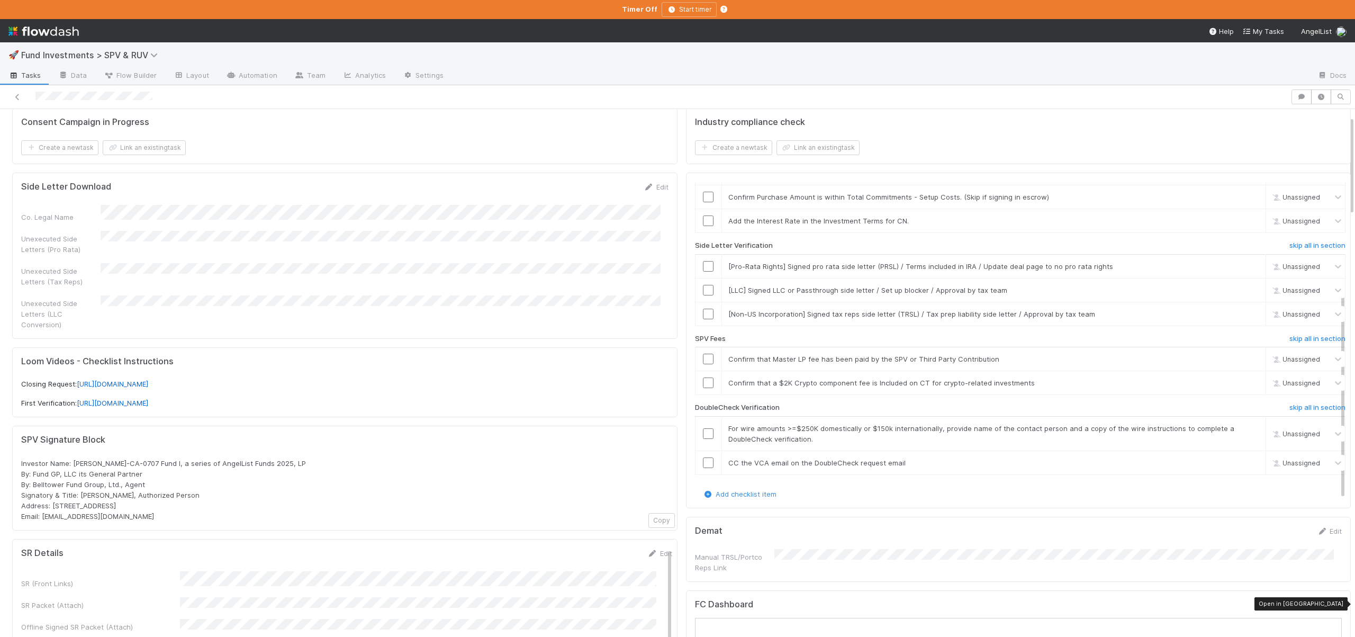
click at [1331, 603] on icon at bounding box center [1336, 606] width 11 height 7
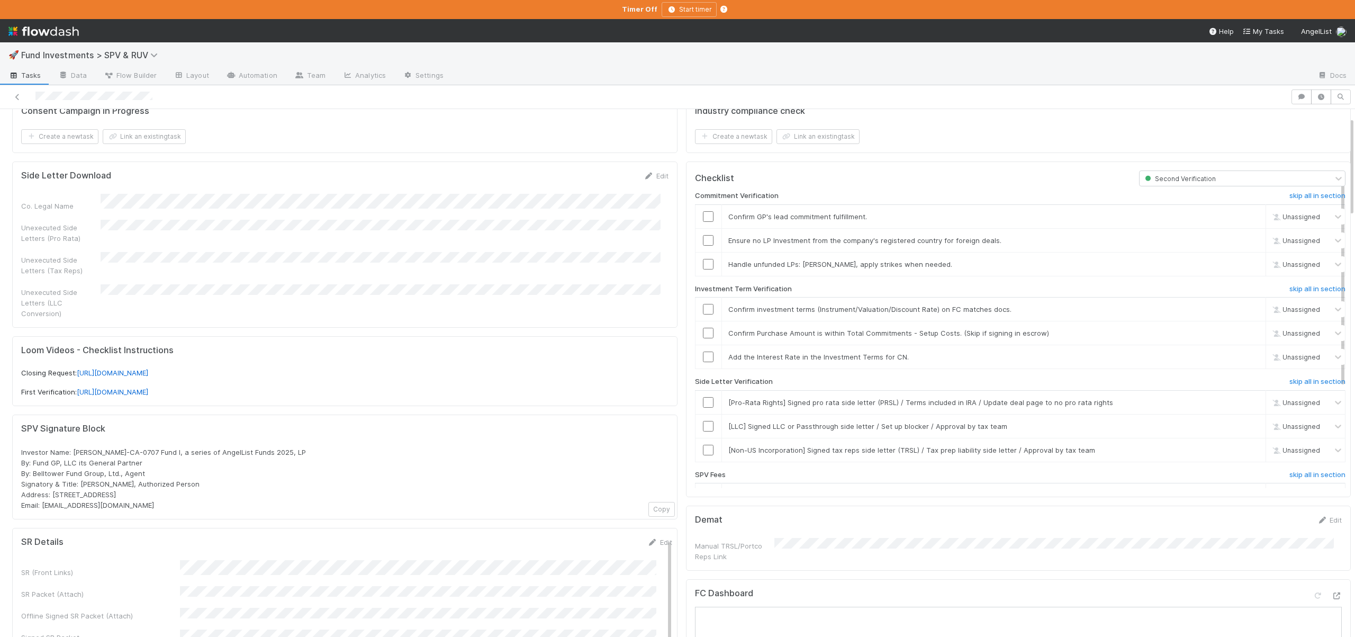
scroll to position [42, 0]
click at [703, 220] on input "checkbox" at bounding box center [708, 221] width 11 height 11
click at [703, 243] on input "checkbox" at bounding box center [708, 245] width 11 height 11
click at [1235, 273] on div "skip" at bounding box center [1251, 269] width 32 height 11
click at [1246, 270] on link "skip" at bounding box center [1252, 269] width 13 height 8
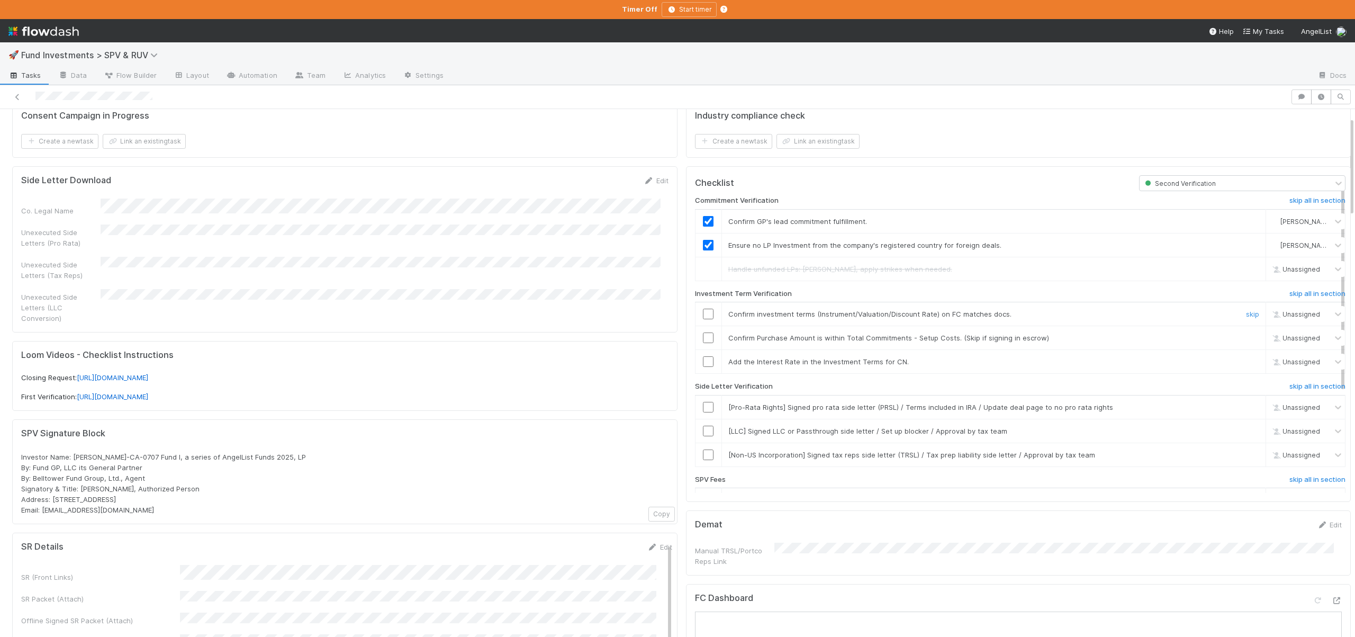
click at [703, 311] on input "checkbox" at bounding box center [708, 314] width 11 height 11
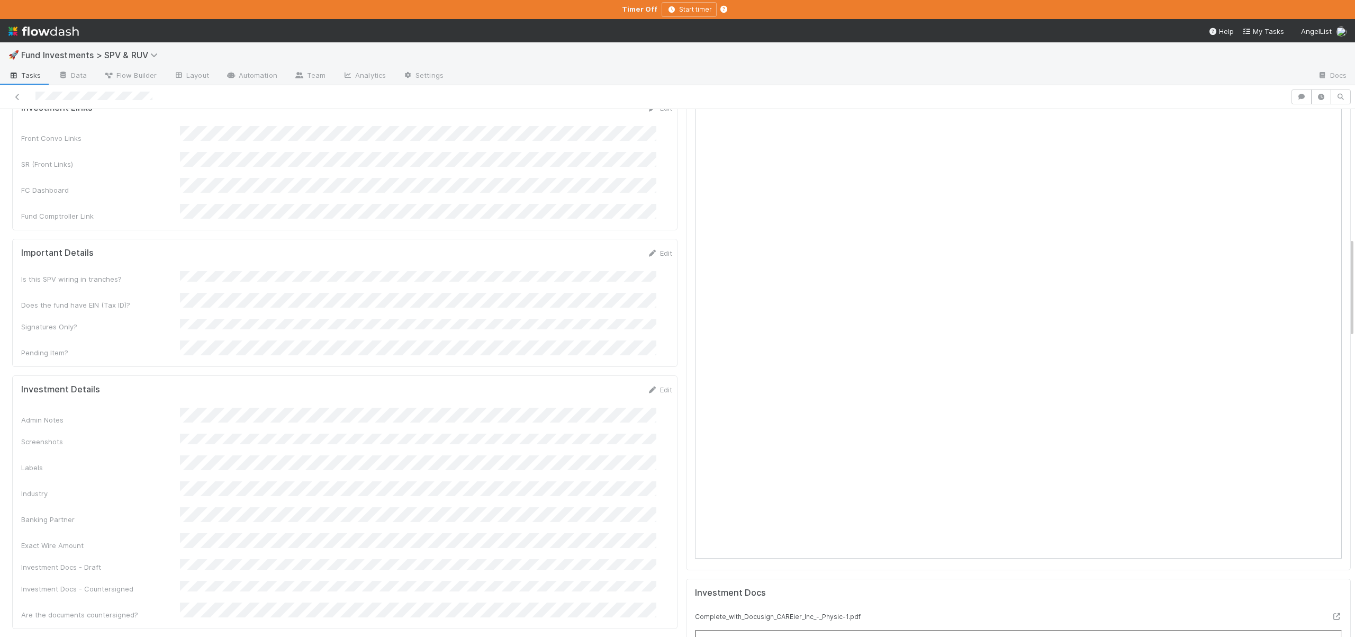
scroll to position [683, 0]
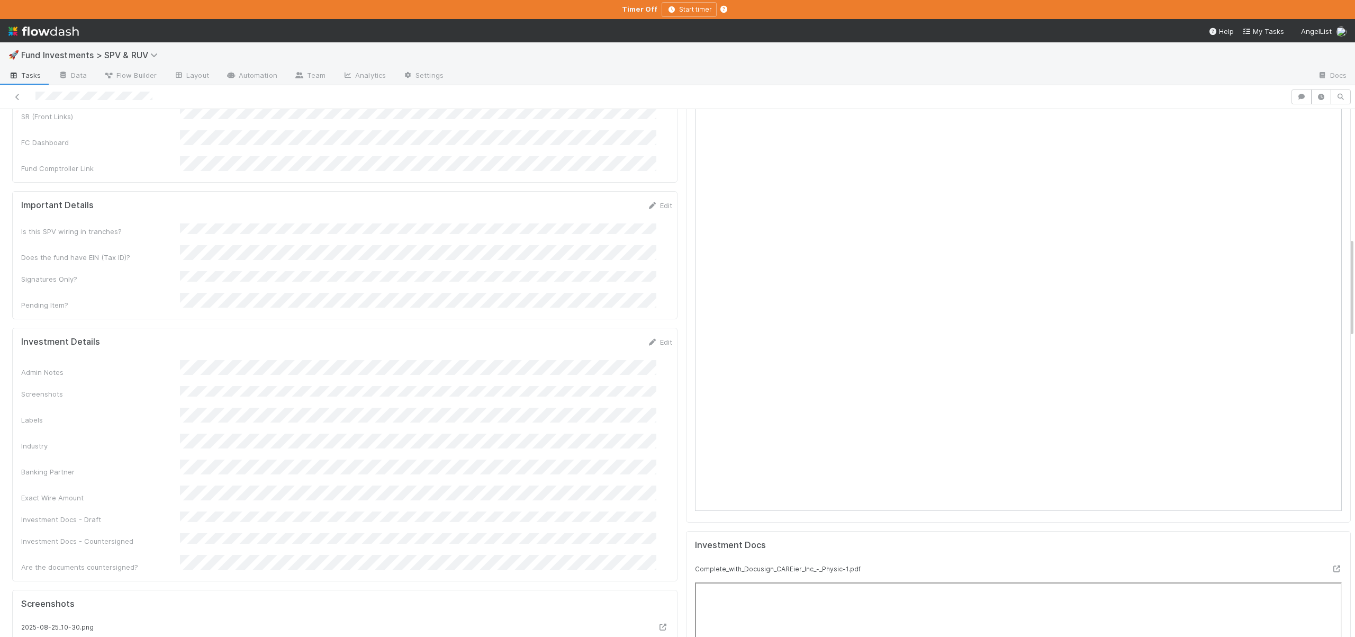
checkbox input "true"
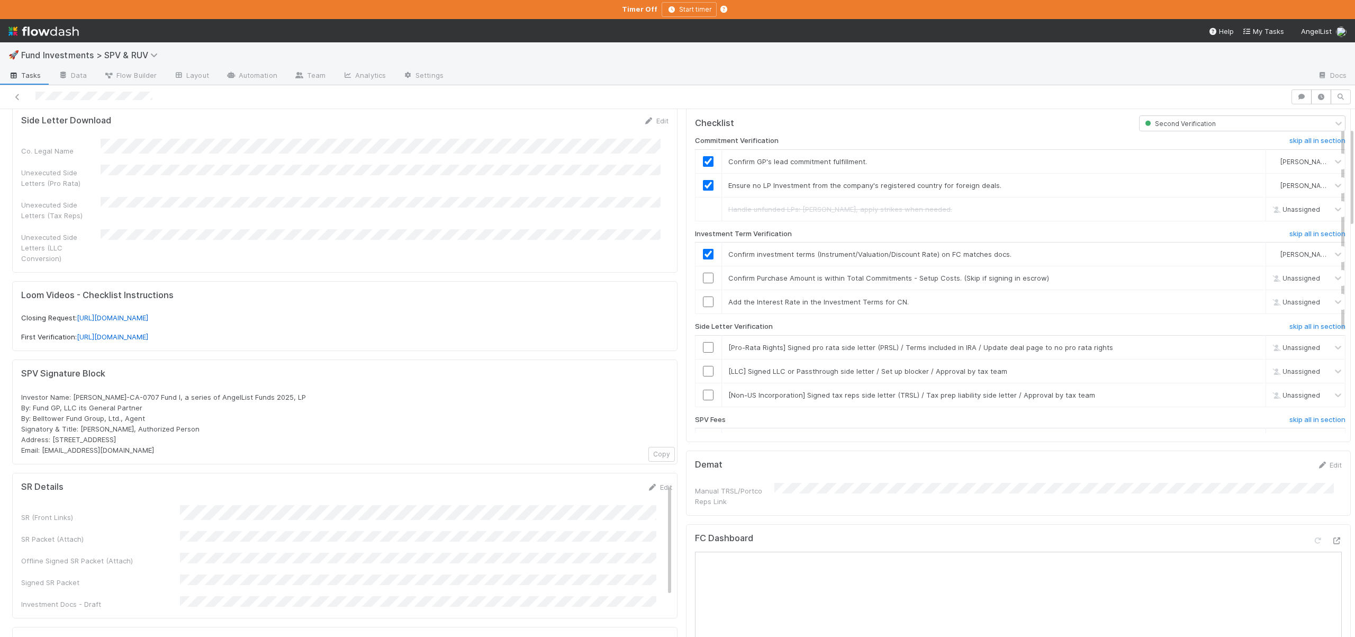
scroll to position [98, 0]
click at [703, 279] on input "checkbox" at bounding box center [708, 281] width 11 height 11
click at [1246, 303] on link "skip" at bounding box center [1252, 305] width 13 height 8
click at [1246, 347] on link "skip" at bounding box center [1252, 351] width 13 height 8
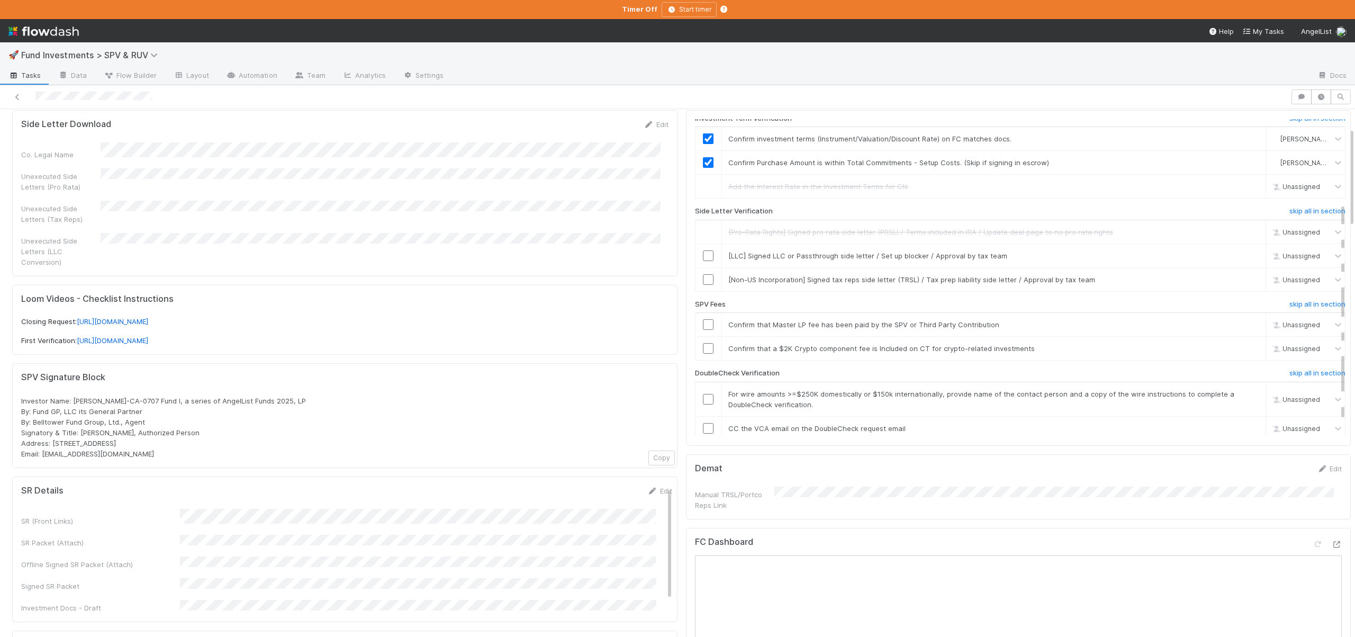
scroll to position [123, 0]
click at [1246, 251] on link "skip" at bounding box center [1252, 251] width 13 height 8
click at [1246, 276] on link "skip" at bounding box center [1252, 275] width 13 height 8
click at [1246, 249] on link "skip" at bounding box center [1252, 251] width 13 height 8
click at [703, 320] on input "checkbox" at bounding box center [708, 320] width 11 height 11
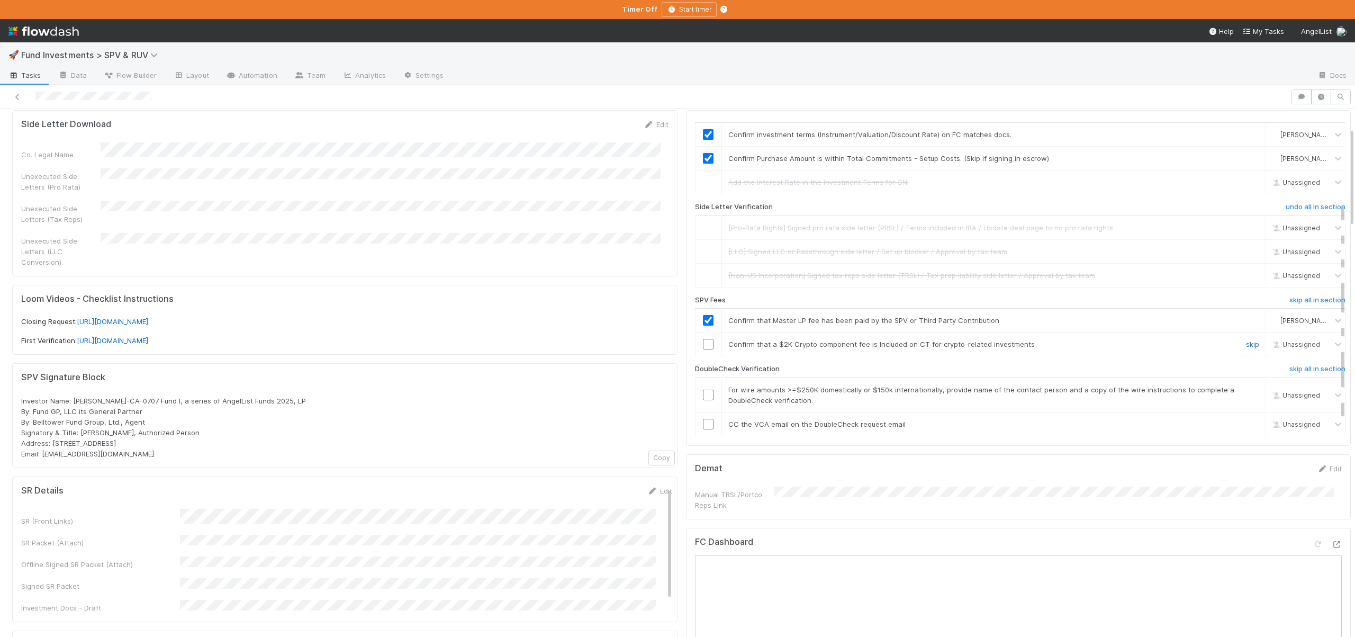
click at [1246, 341] on link "skip" at bounding box center [1252, 344] width 13 height 8
click at [698, 389] on td at bounding box center [708, 394] width 26 height 34
click at [703, 392] on input "checkbox" at bounding box center [708, 395] width 11 height 11
drag, startPoint x: 699, startPoint y: 421, endPoint x: 709, endPoint y: 419, distance: 10.4
click at [703, 421] on input "checkbox" at bounding box center [708, 424] width 11 height 11
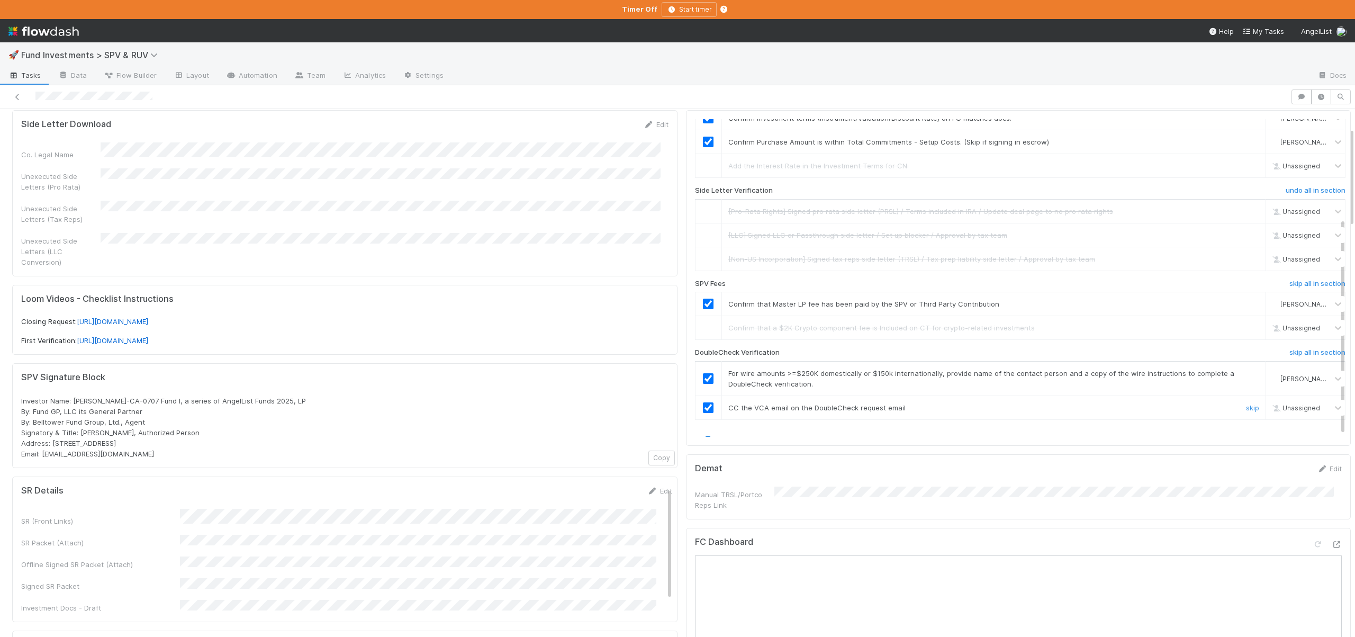
checkbox input "true"
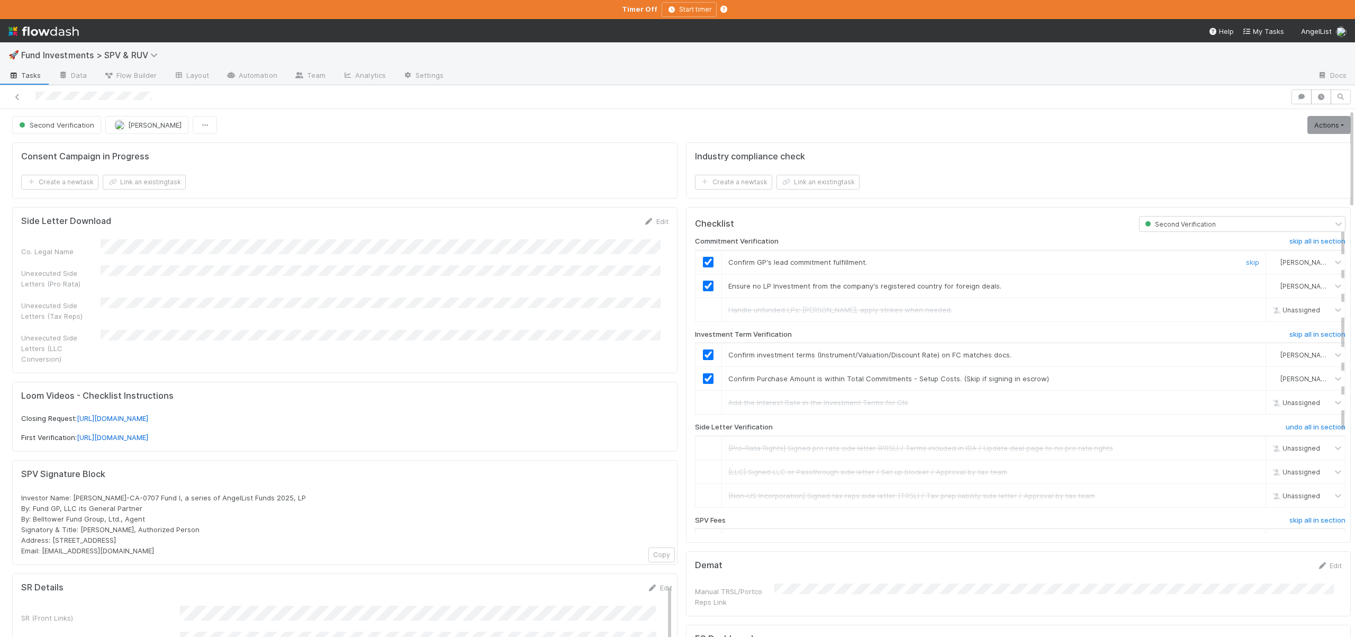
scroll to position [0, 0]
click at [1325, 124] on link "Actions" at bounding box center [1328, 127] width 43 height 18
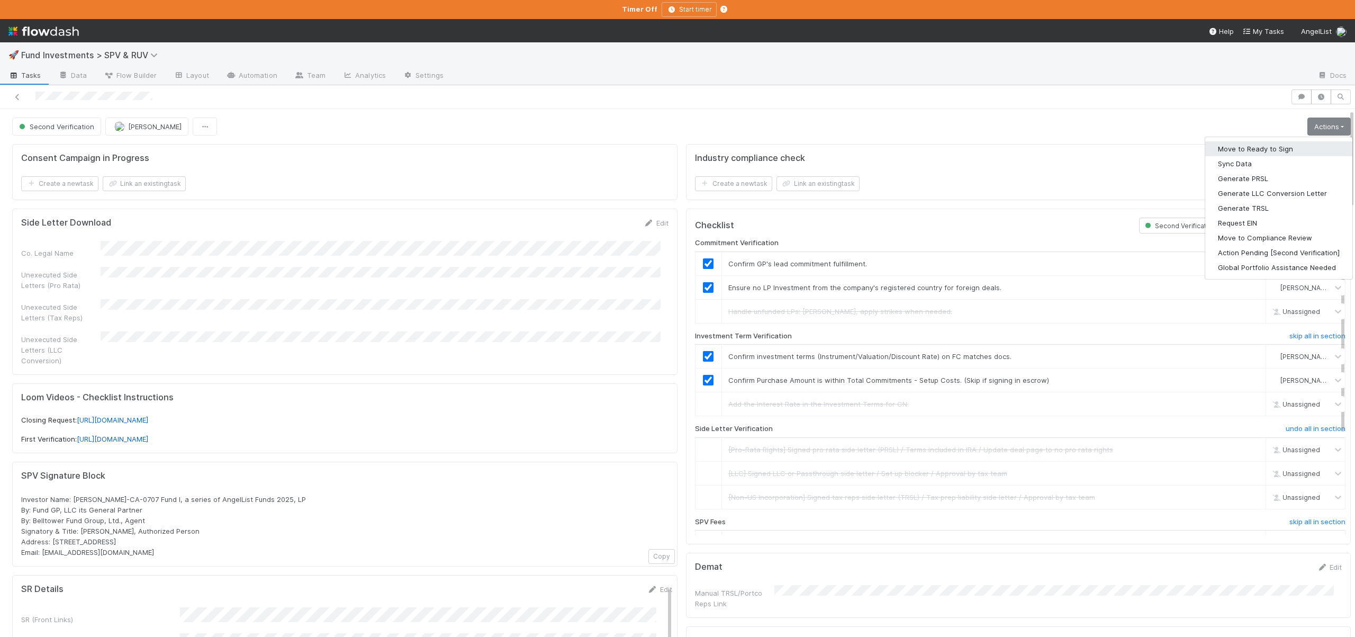
click at [1261, 149] on button "Move to Ready to Sign" at bounding box center [1278, 148] width 147 height 15
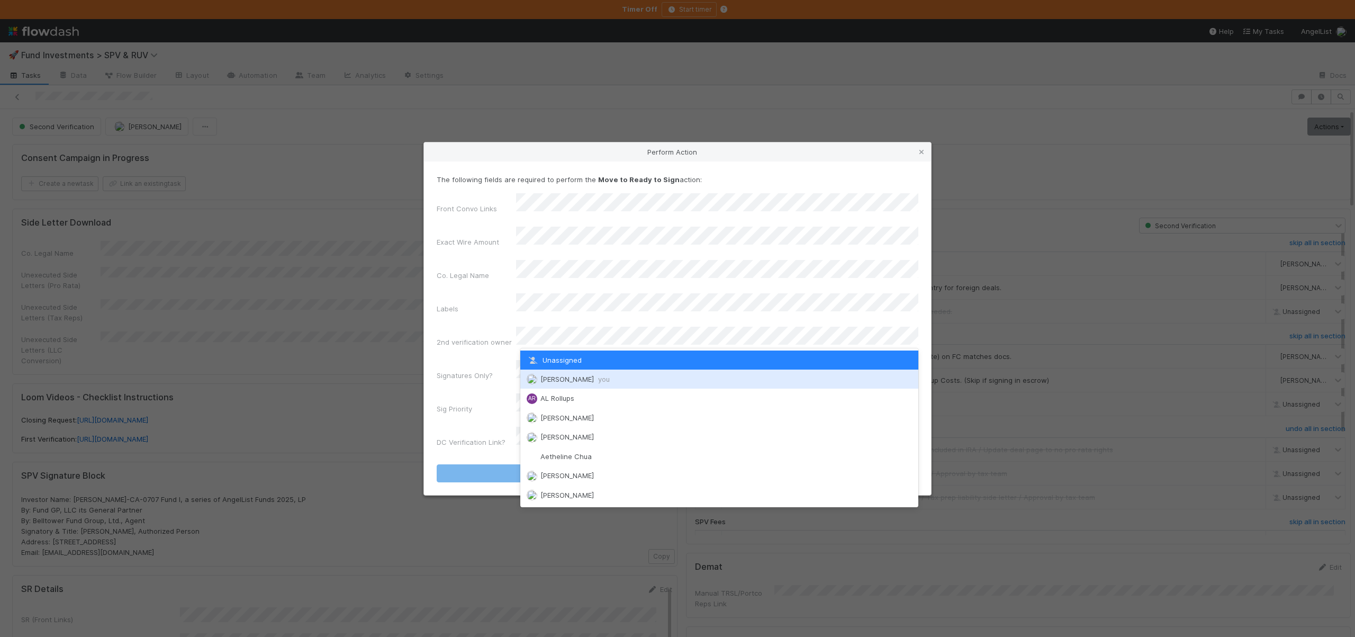
click at [553, 374] on div "Andre Fredrick you" at bounding box center [719, 378] width 398 height 19
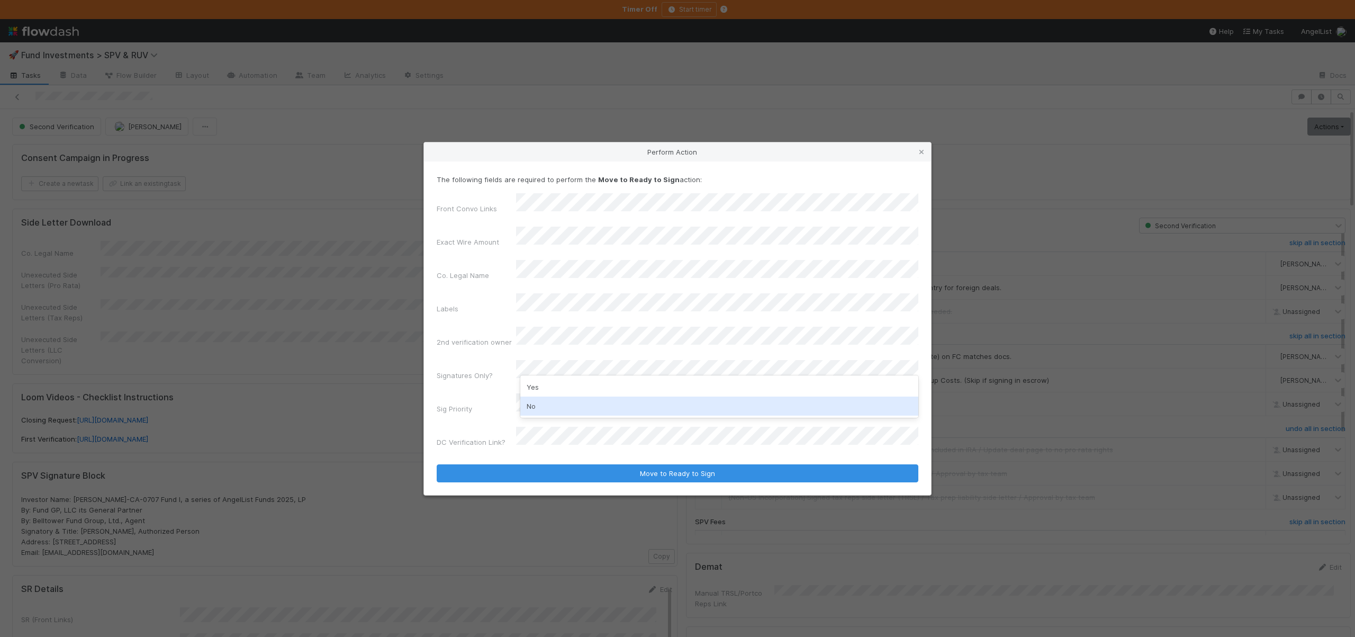
click at [529, 404] on div "No" at bounding box center [719, 405] width 398 height 19
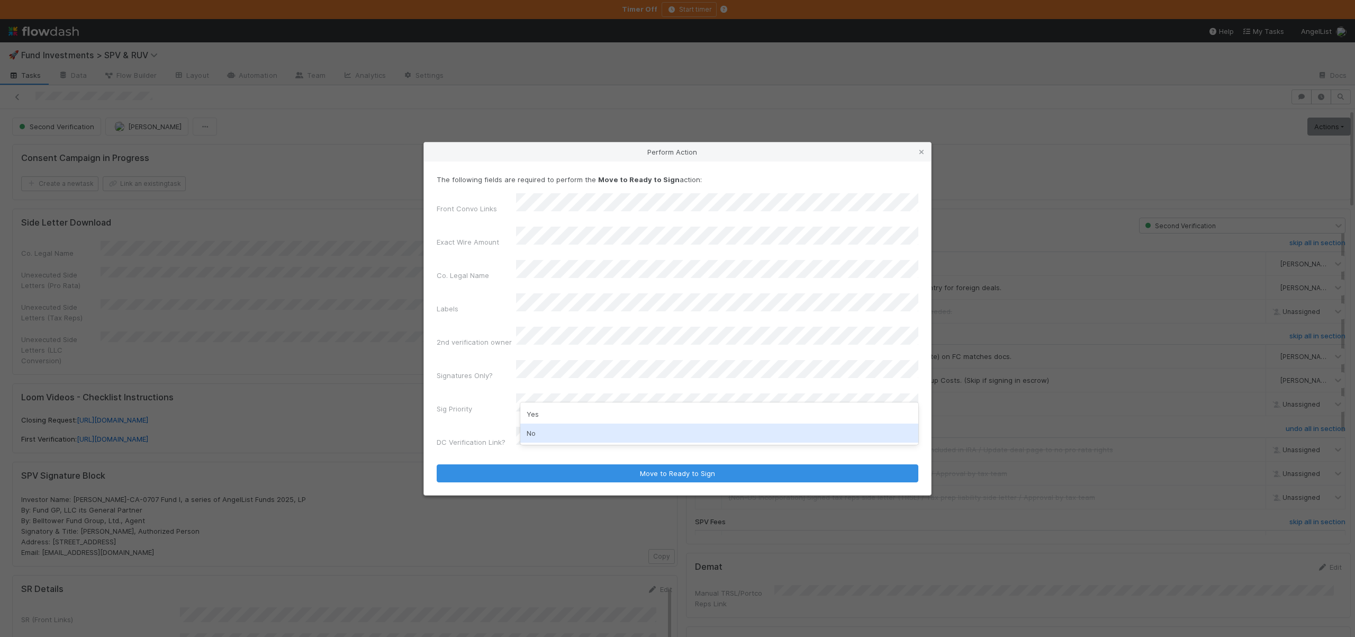
click at [542, 430] on div "No" at bounding box center [719, 432] width 398 height 19
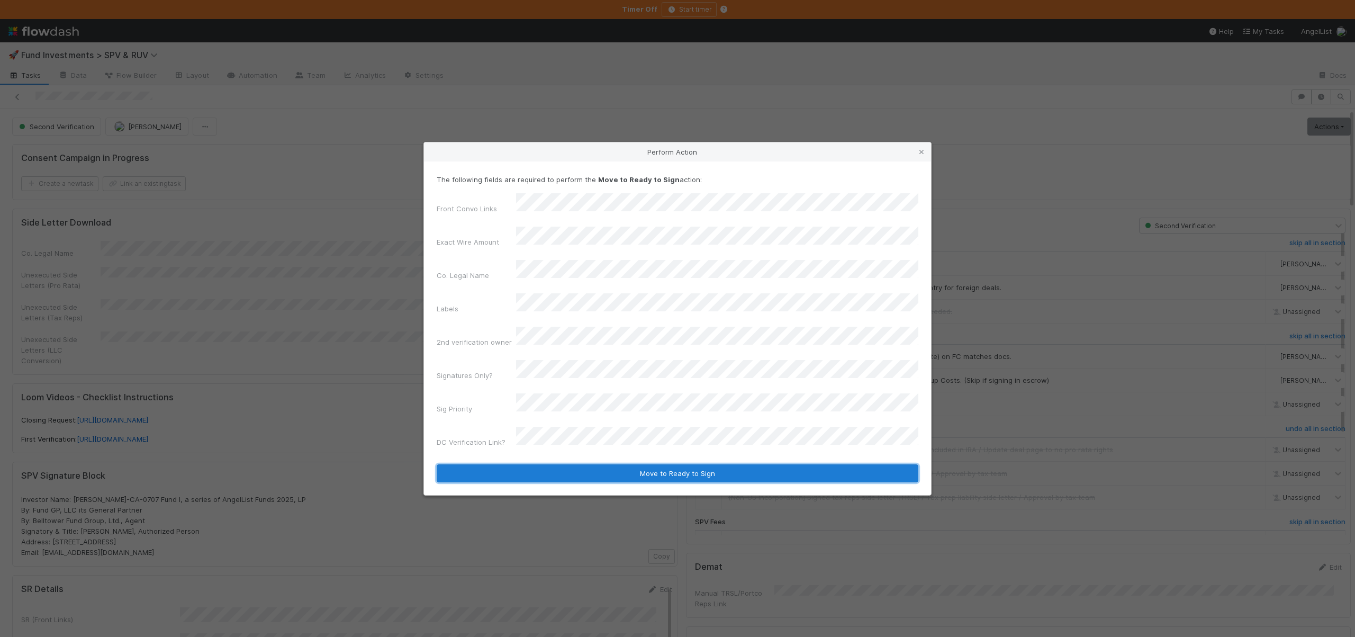
click at [543, 464] on button "Move to Ready to Sign" at bounding box center [678, 473] width 482 height 18
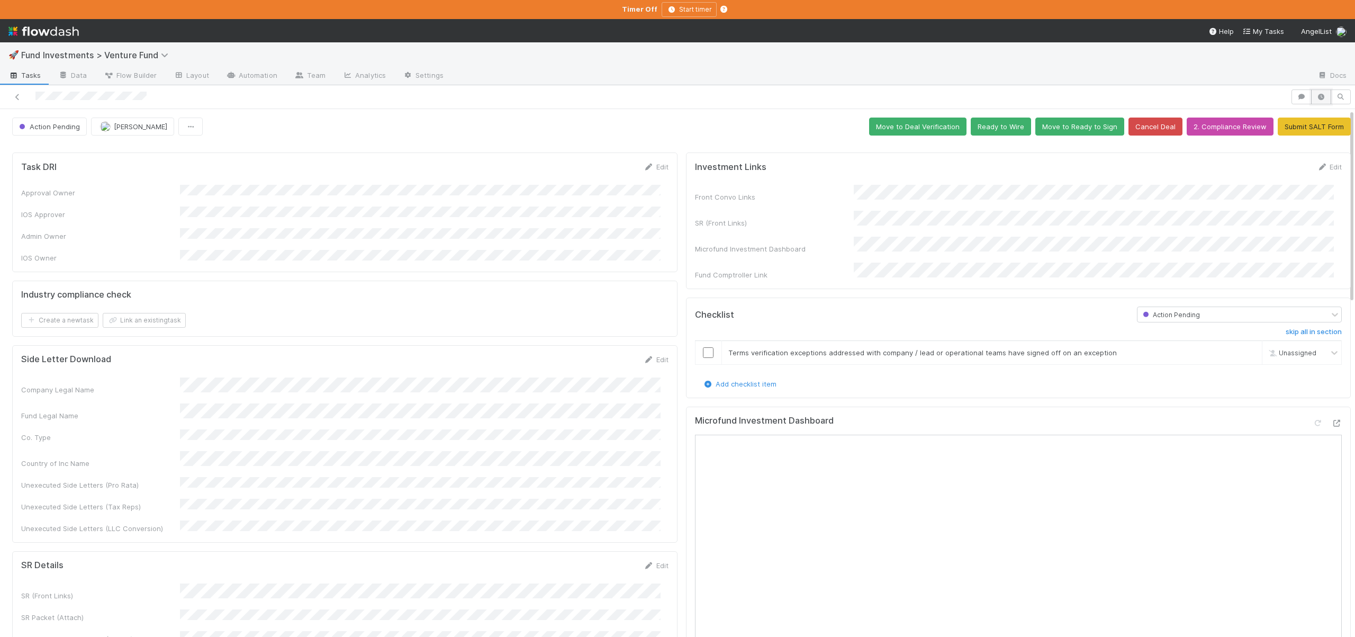
click at [1316, 90] on button "button" at bounding box center [1321, 96] width 20 height 15
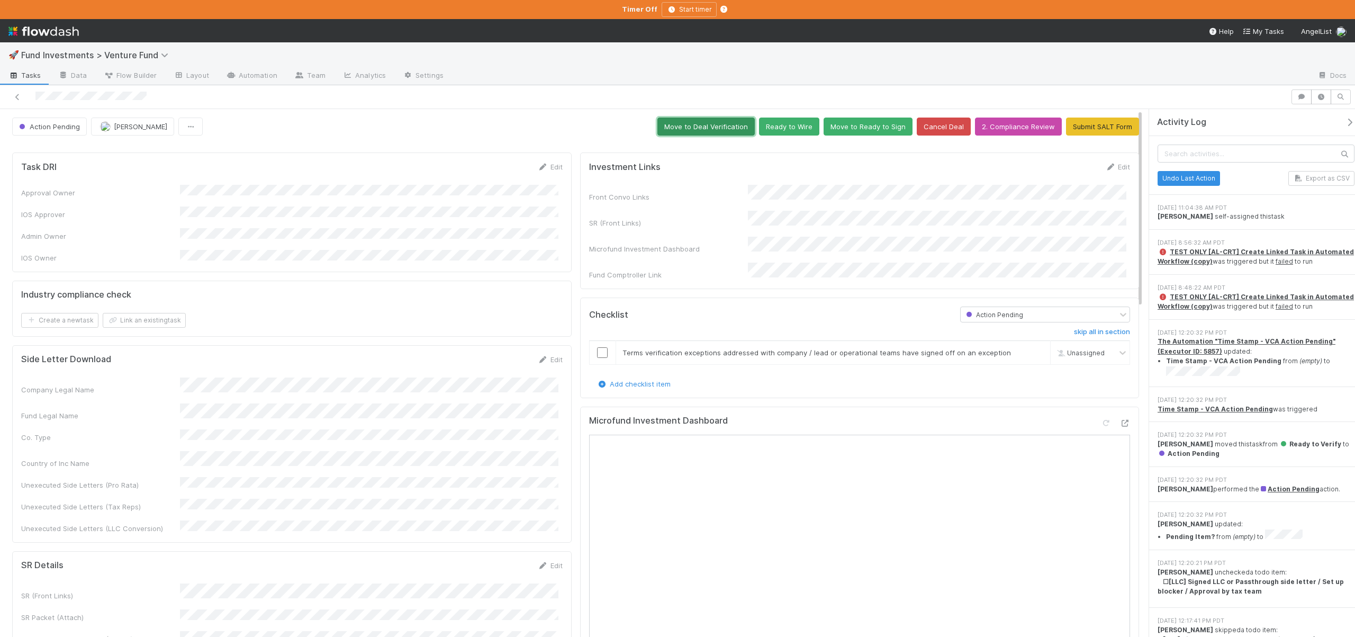
click at [686, 128] on button "Move to Deal Verification" at bounding box center [705, 127] width 97 height 18
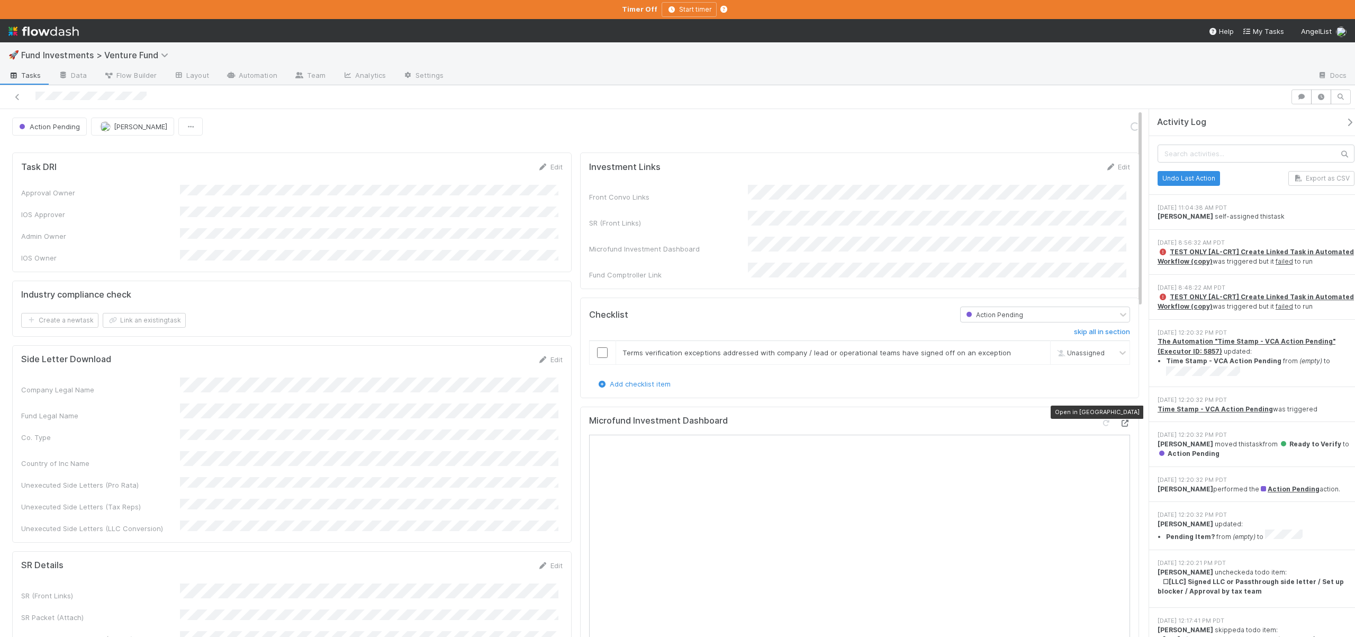
click at [1120, 418] on div at bounding box center [1124, 423] width 11 height 11
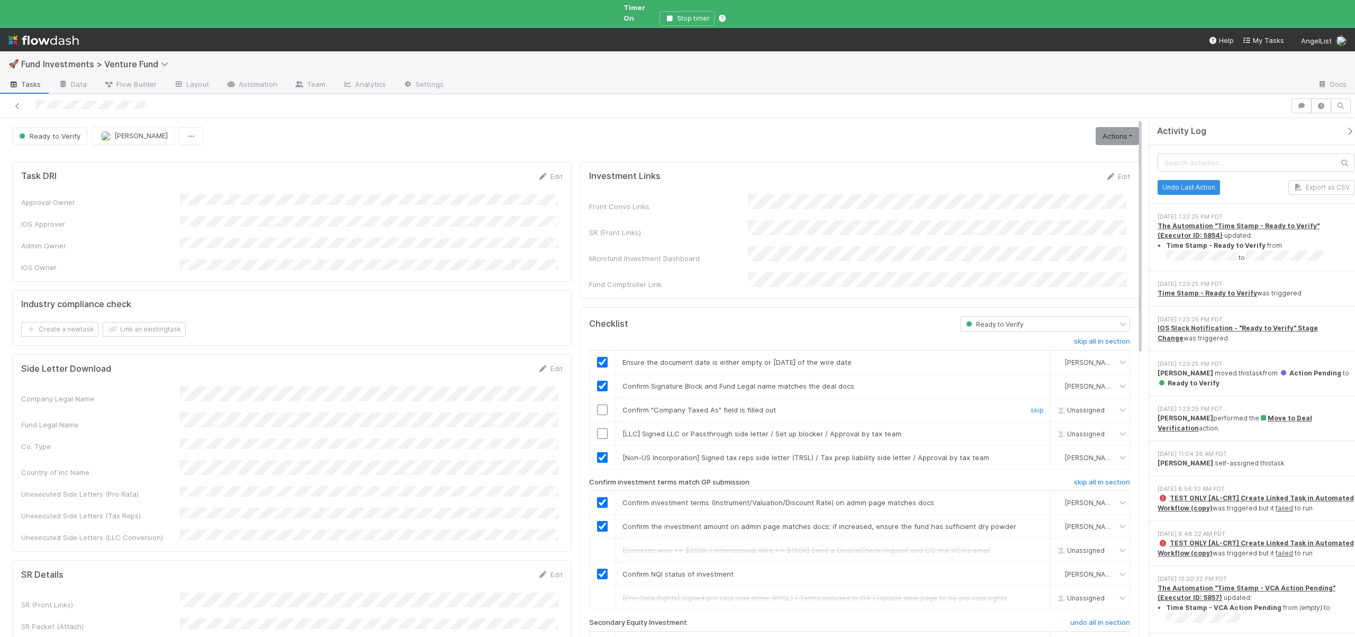
click at [597, 404] on input "checkbox" at bounding box center [602, 409] width 11 height 11
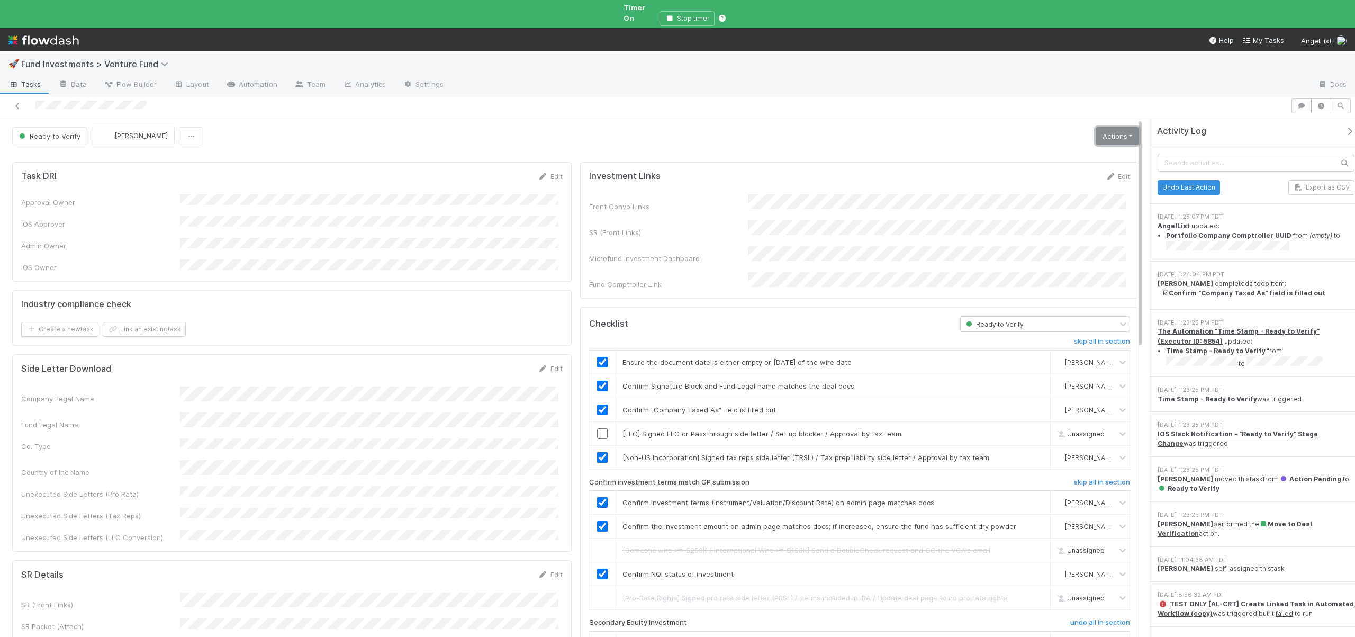
click at [1097, 129] on link "Actions" at bounding box center [1117, 136] width 43 height 18
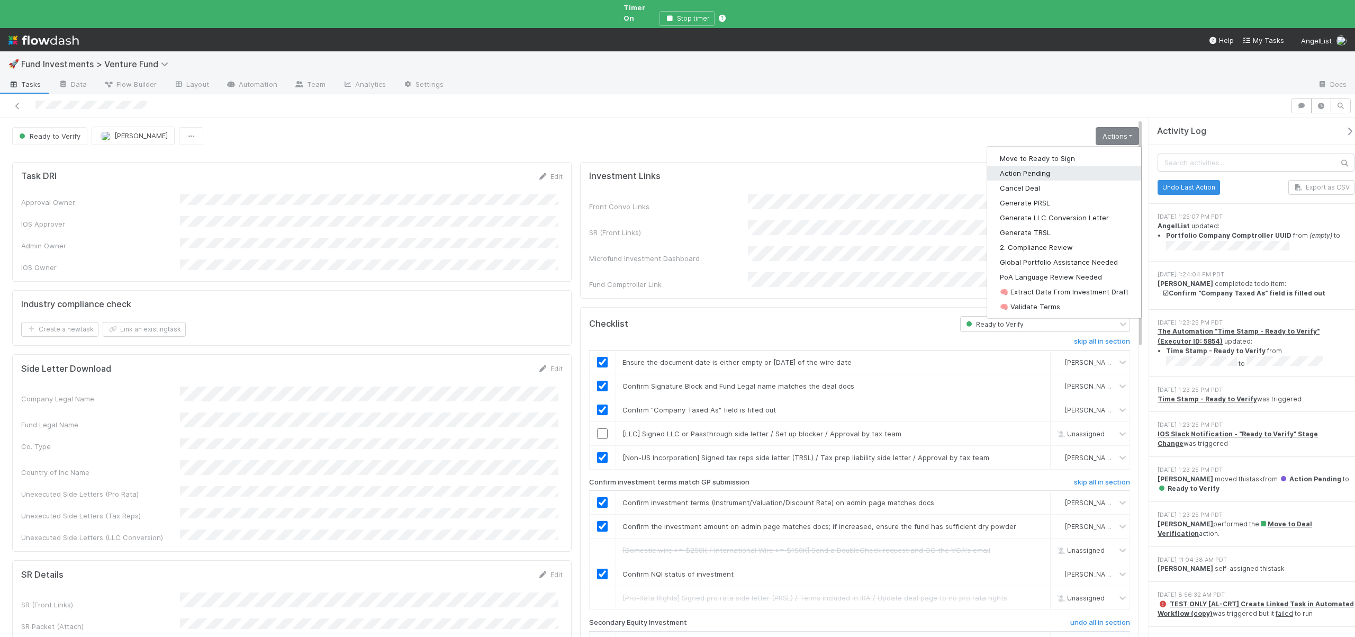
click at [1020, 166] on button "Action Pending" at bounding box center [1064, 173] width 154 height 15
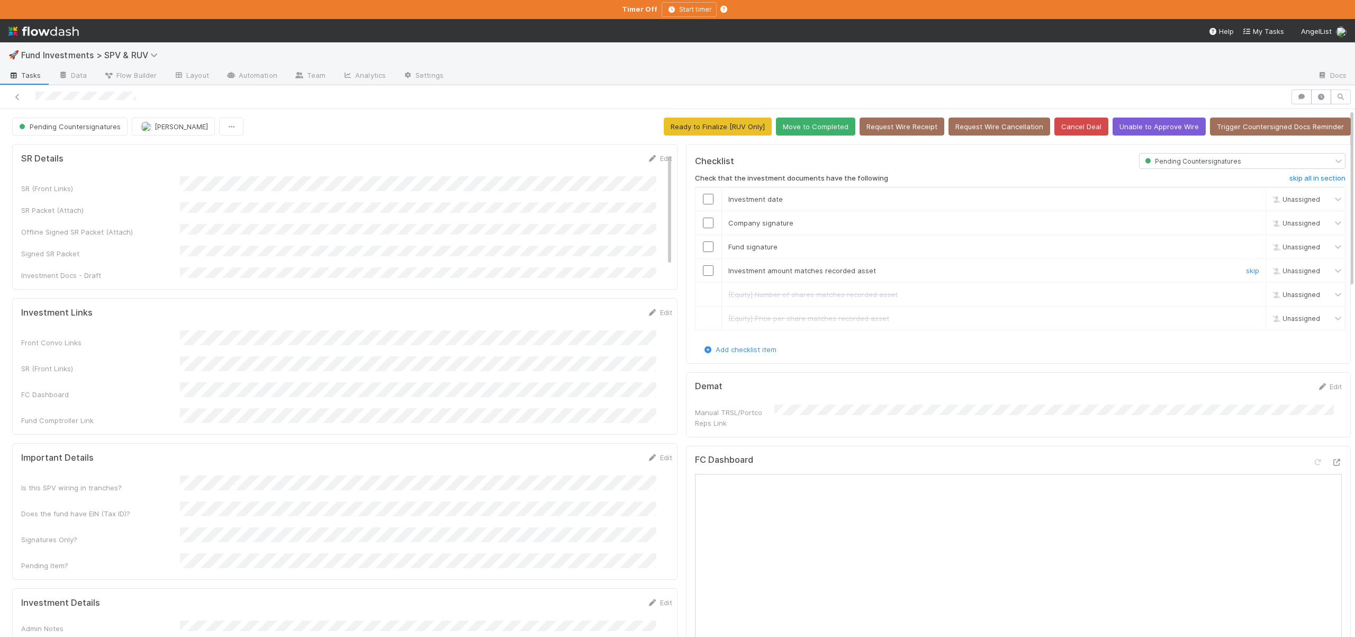
click at [703, 270] on input "checkbox" at bounding box center [708, 270] width 11 height 11
click at [703, 248] on input "checkbox" at bounding box center [708, 246] width 11 height 11
click at [703, 225] on input "checkbox" at bounding box center [708, 223] width 11 height 11
click at [704, 197] on input "checkbox" at bounding box center [708, 199] width 11 height 11
drag, startPoint x: 1143, startPoint y: 129, endPoint x: 1025, endPoint y: 255, distance: 172.6
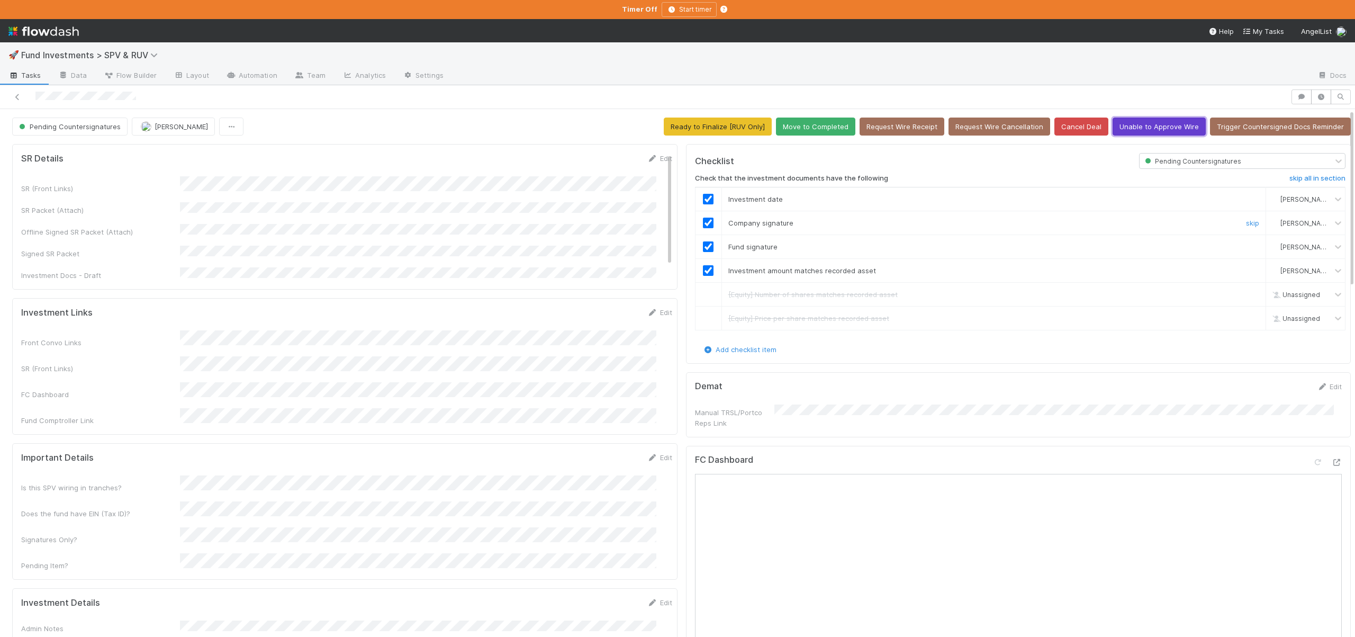
click at [1024, 255] on td "Fund signature skip" at bounding box center [993, 247] width 545 height 24
click at [815, 131] on button "Move to Completed" at bounding box center [815, 127] width 79 height 18
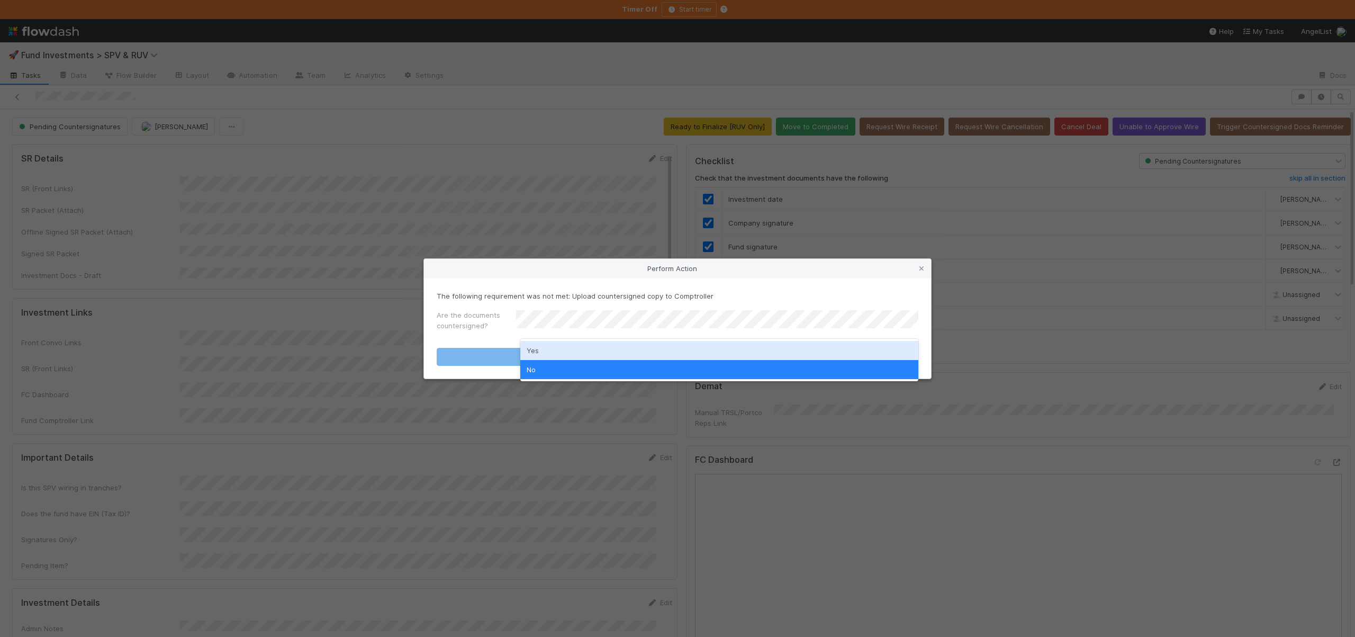
click at [558, 350] on div "Yes" at bounding box center [719, 350] width 398 height 19
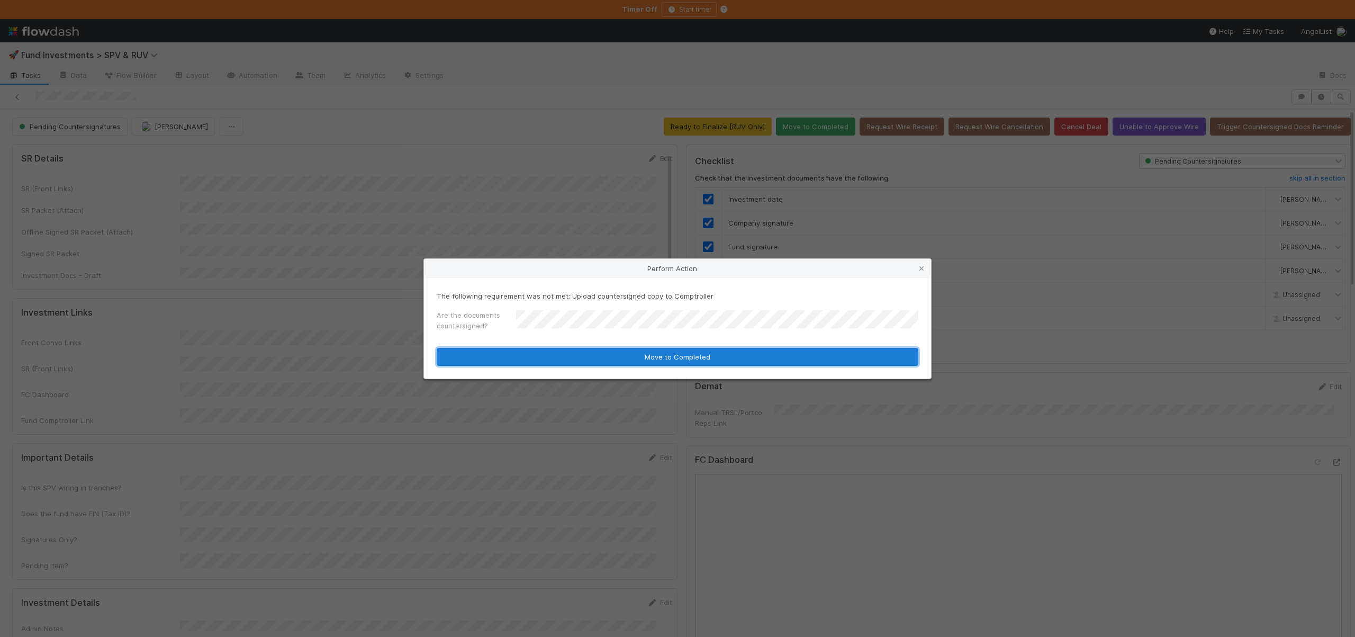
click at [556, 357] on button "Move to Completed" at bounding box center [678, 357] width 482 height 18
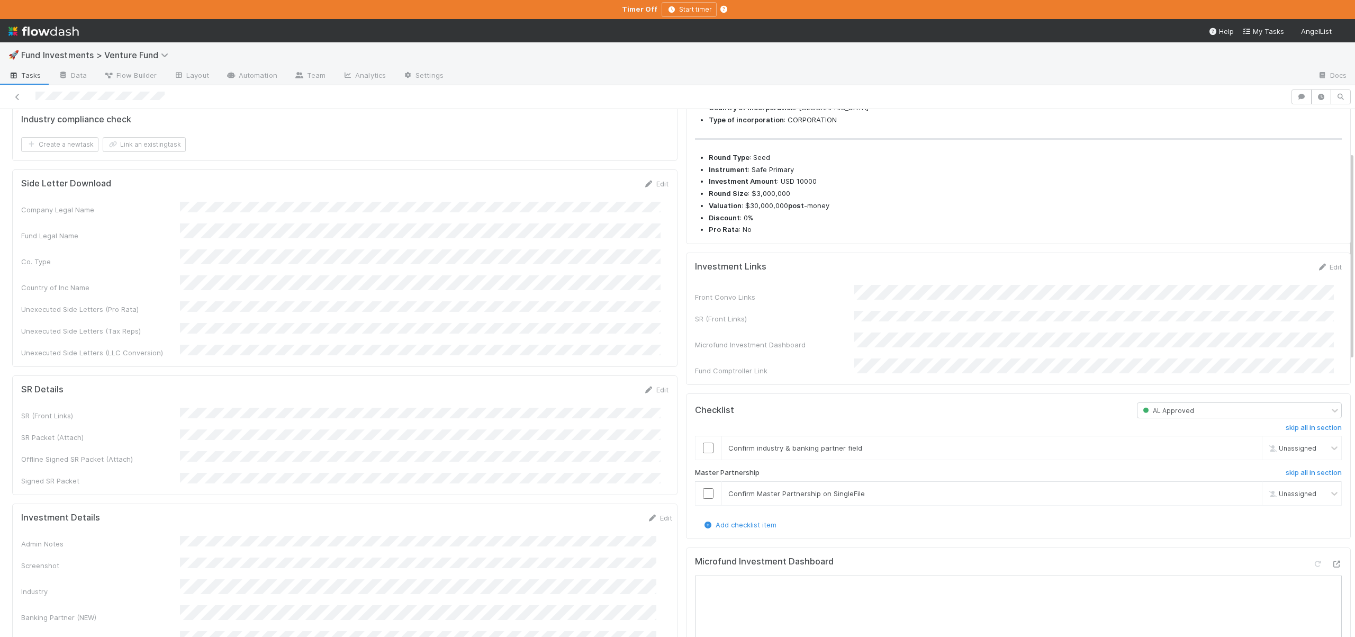
scroll to position [330, 0]
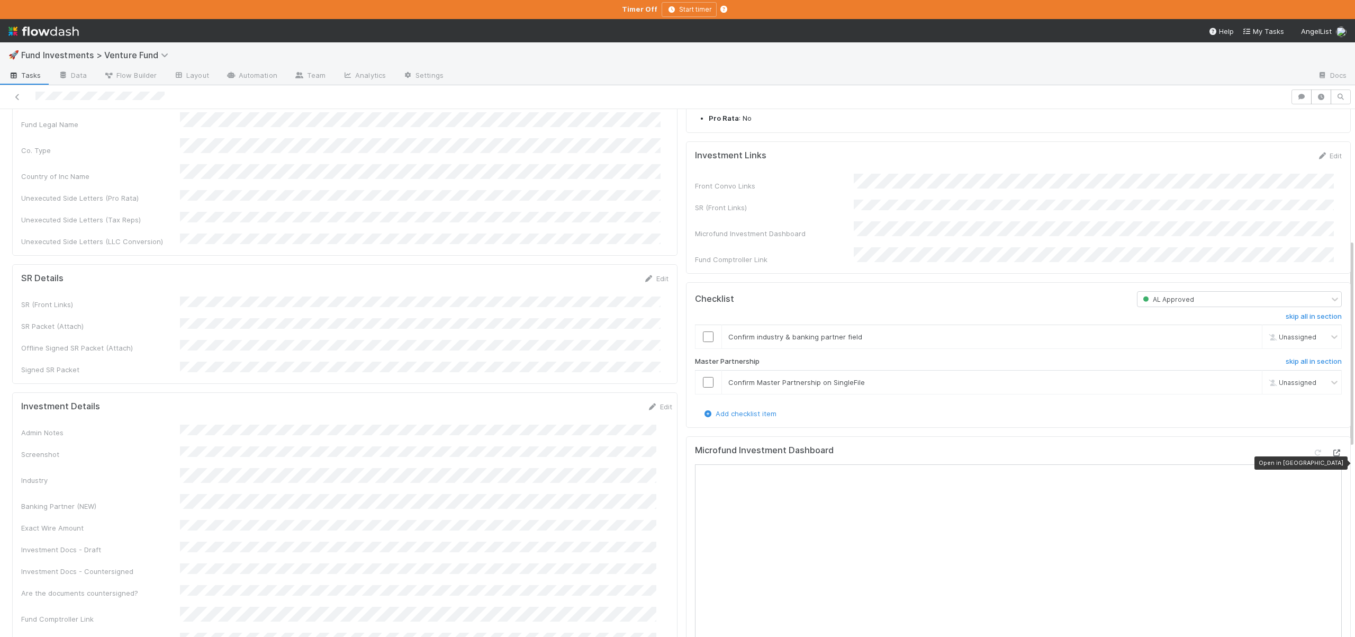
click at [1331, 456] on icon at bounding box center [1336, 452] width 11 height 7
click at [703, 342] on input "checkbox" at bounding box center [708, 336] width 11 height 11
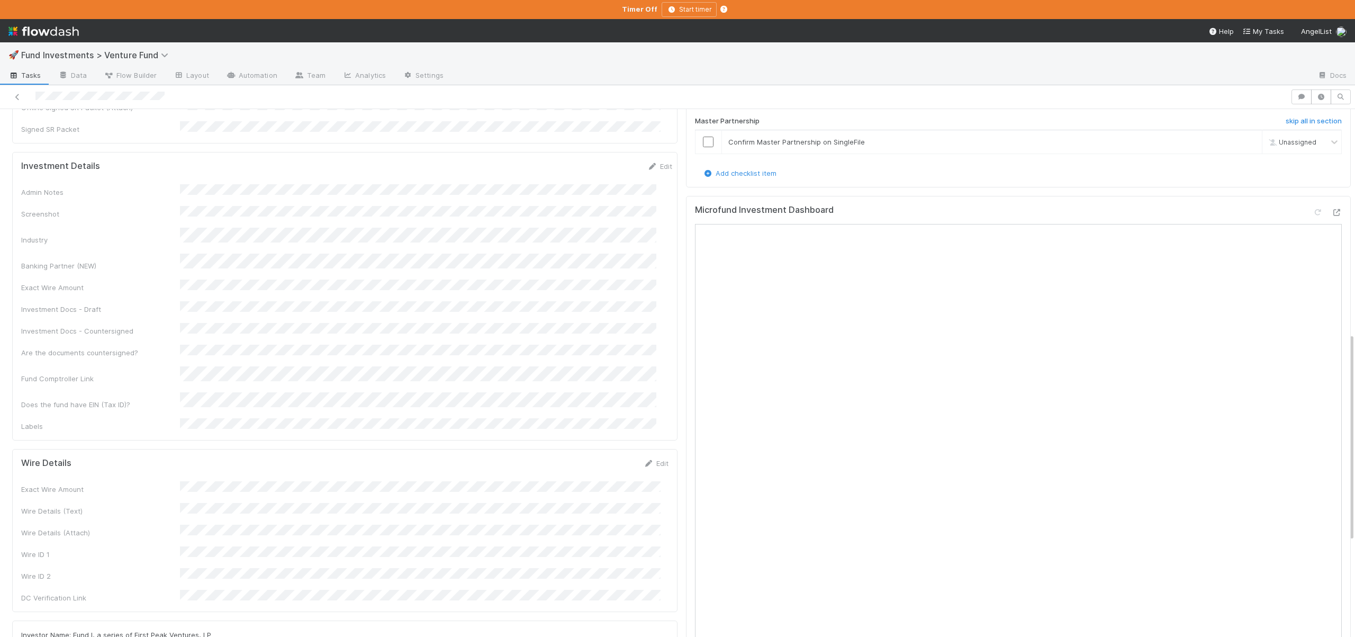
scroll to position [573, 0]
drag, startPoint x: 133, startPoint y: 547, endPoint x: 209, endPoint y: 548, distance: 75.7
copy span "First Peak Ventures, LP"
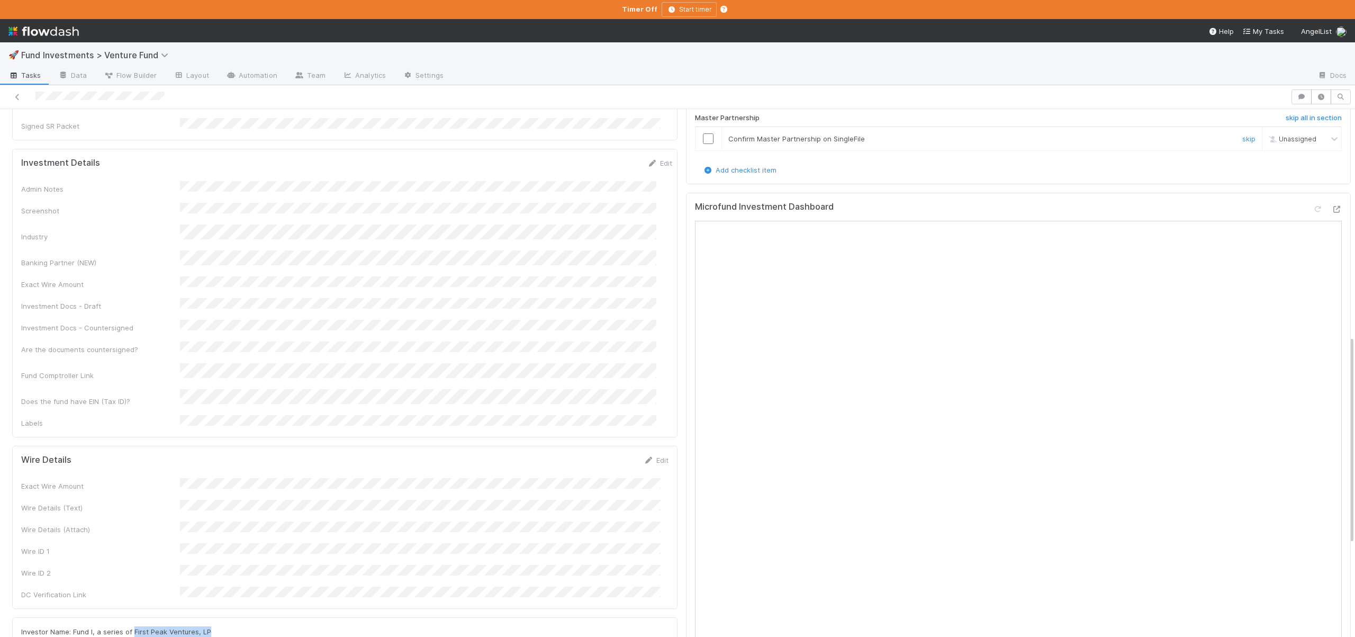
click at [703, 144] on input "checkbox" at bounding box center [708, 138] width 11 height 11
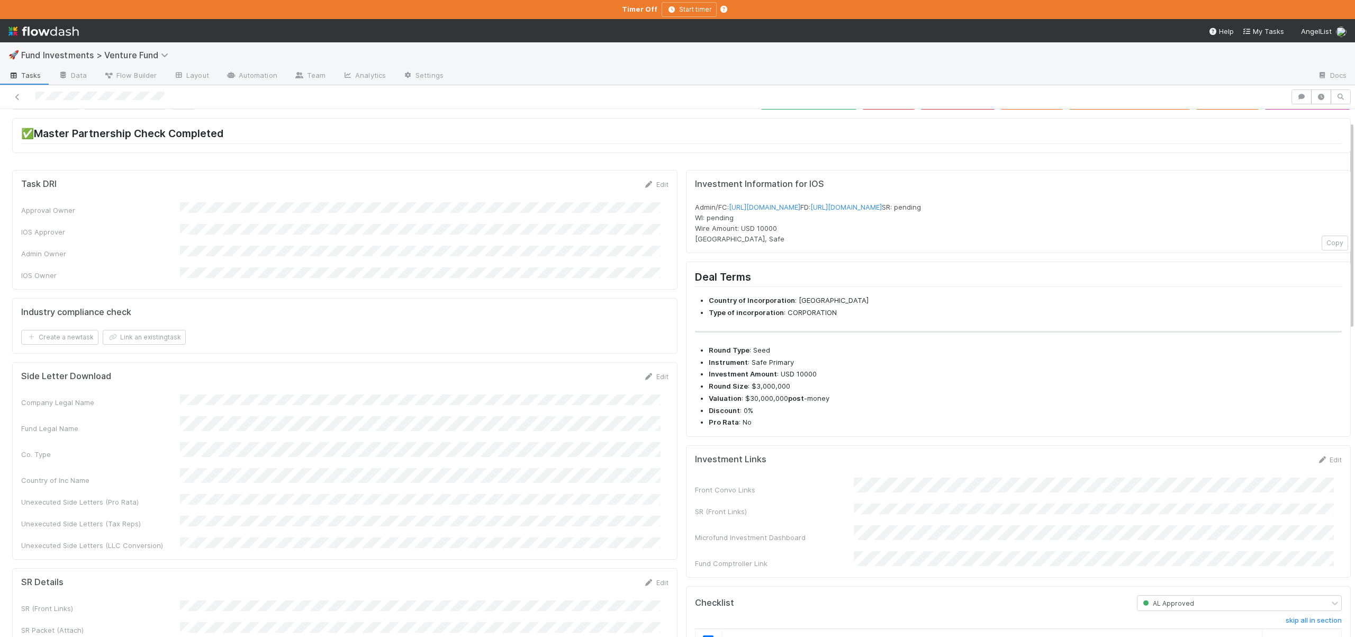
scroll to position [0, 0]
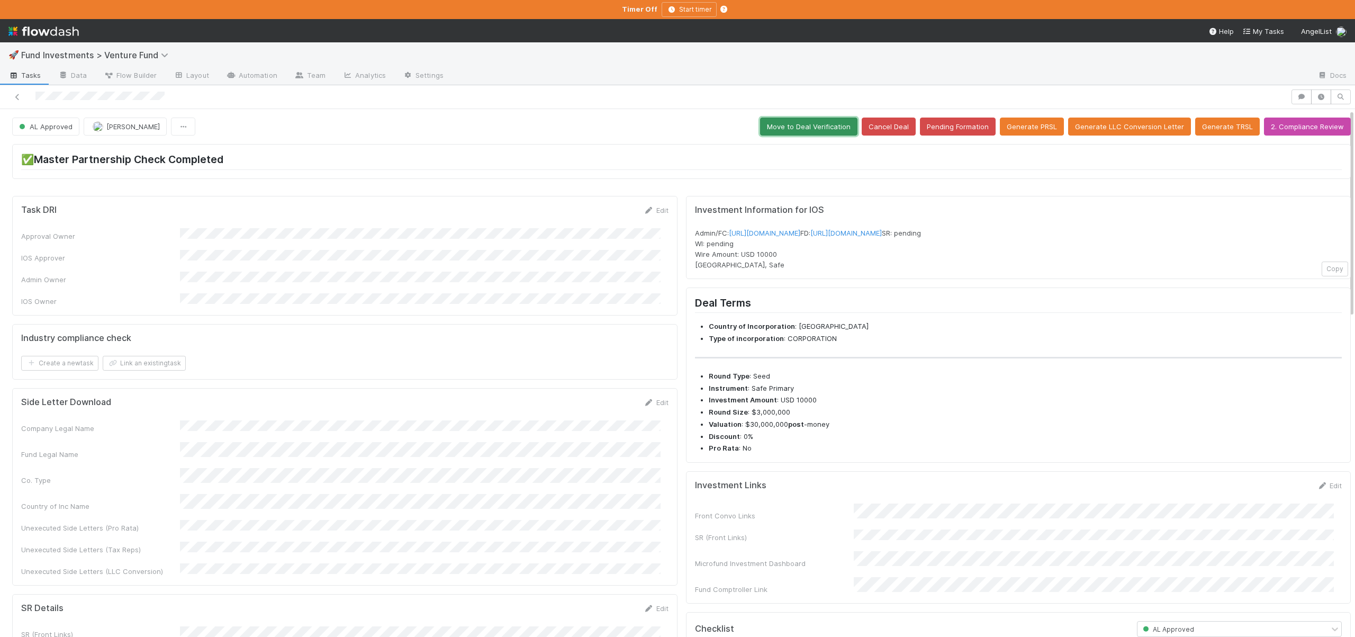
click at [807, 121] on button "Move to Deal Verification" at bounding box center [808, 127] width 97 height 18
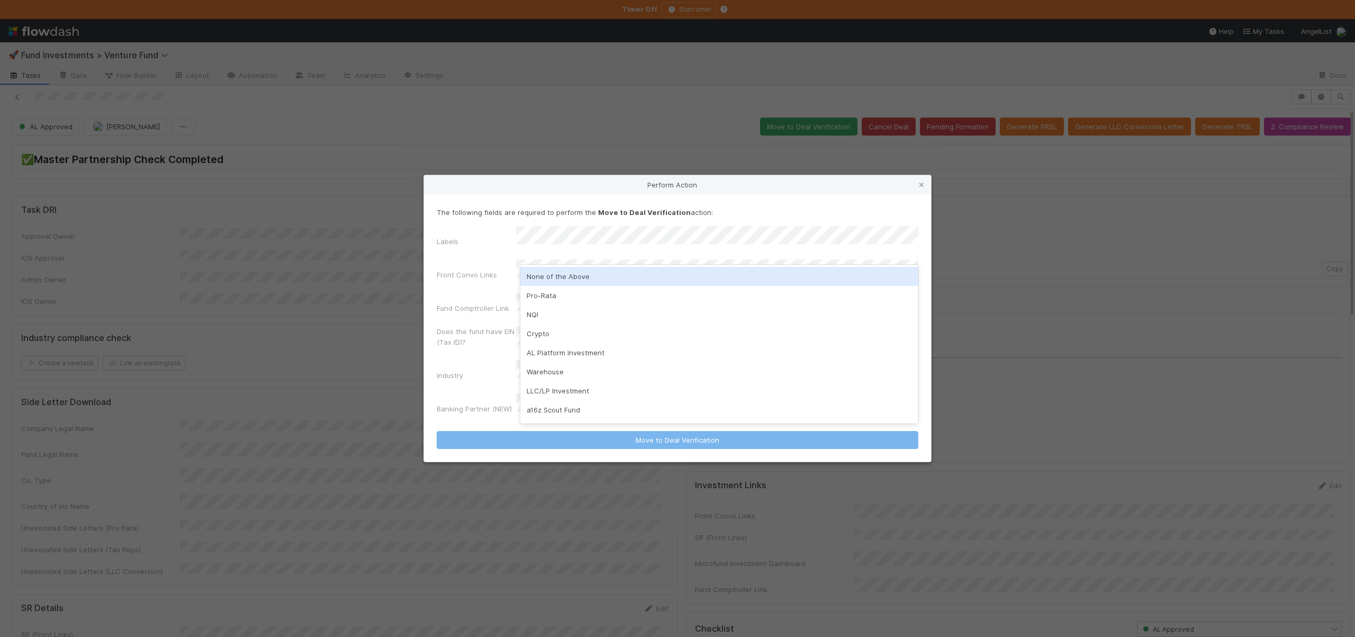
click at [547, 271] on div "None of the Above" at bounding box center [719, 276] width 398 height 19
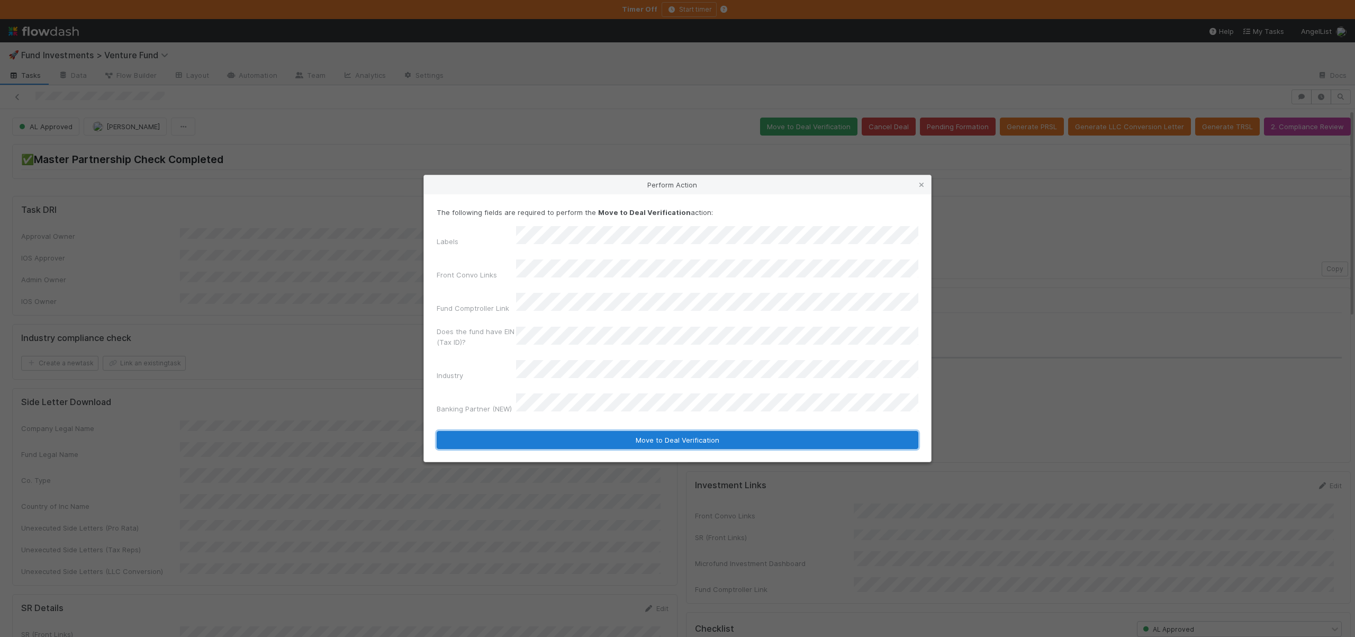
click at [579, 431] on button "Move to Deal Verification" at bounding box center [678, 440] width 482 height 18
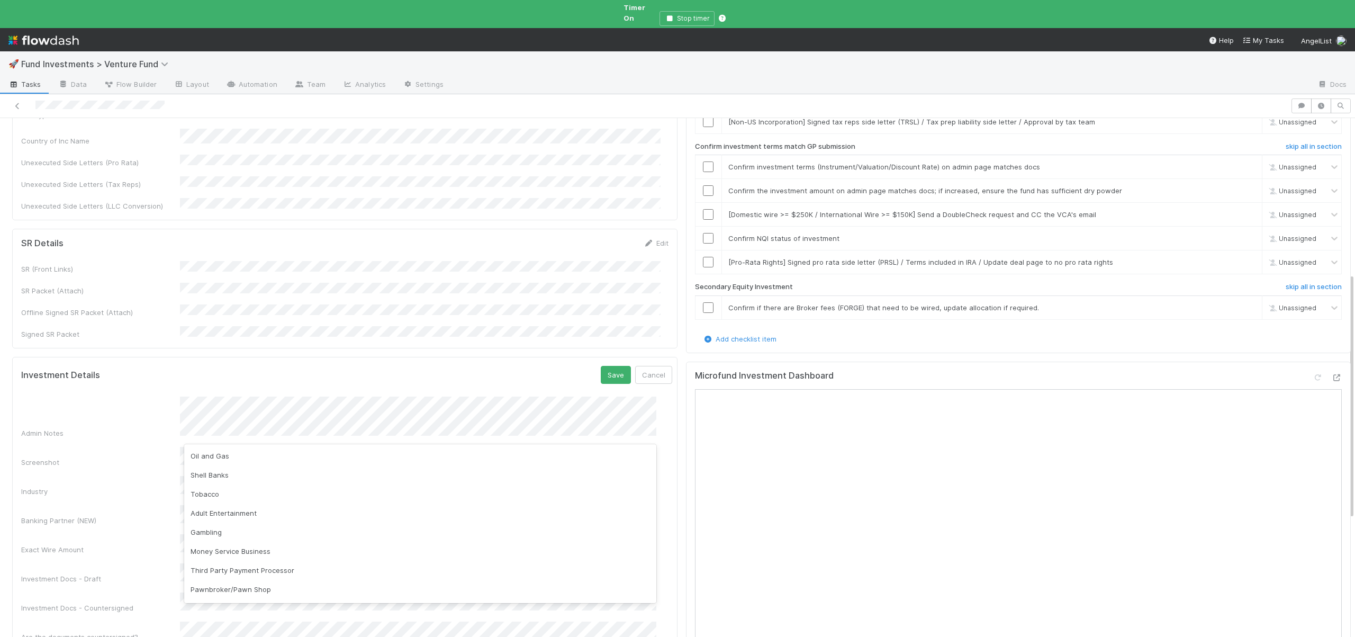
scroll to position [250, 0]
click at [84, 486] on div "Industry" at bounding box center [100, 491] width 159 height 11
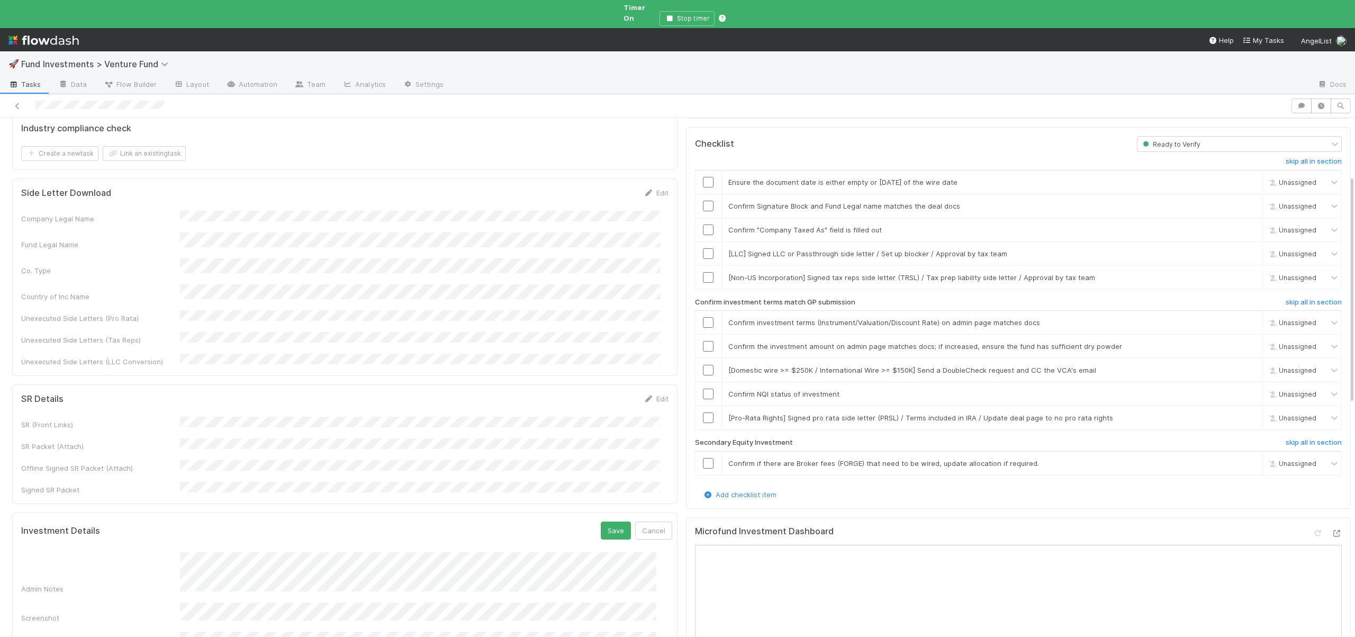
scroll to position [329, 0]
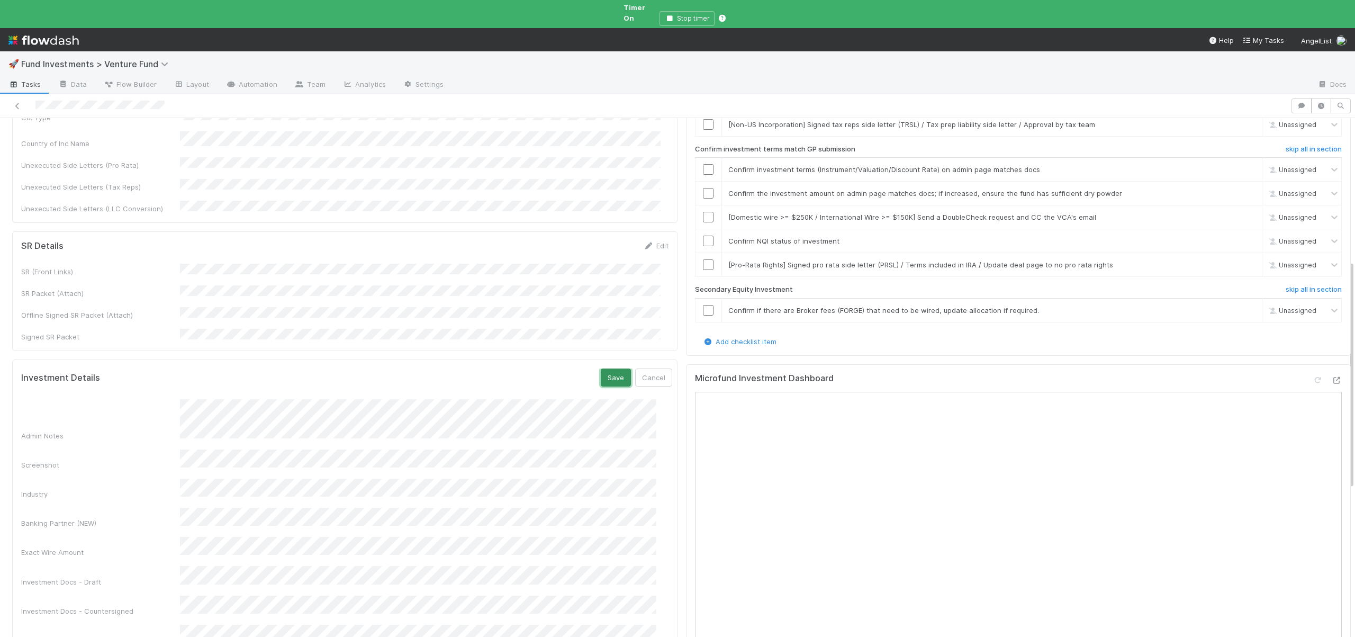
click at [606, 368] on button "Save" at bounding box center [616, 377] width 30 height 18
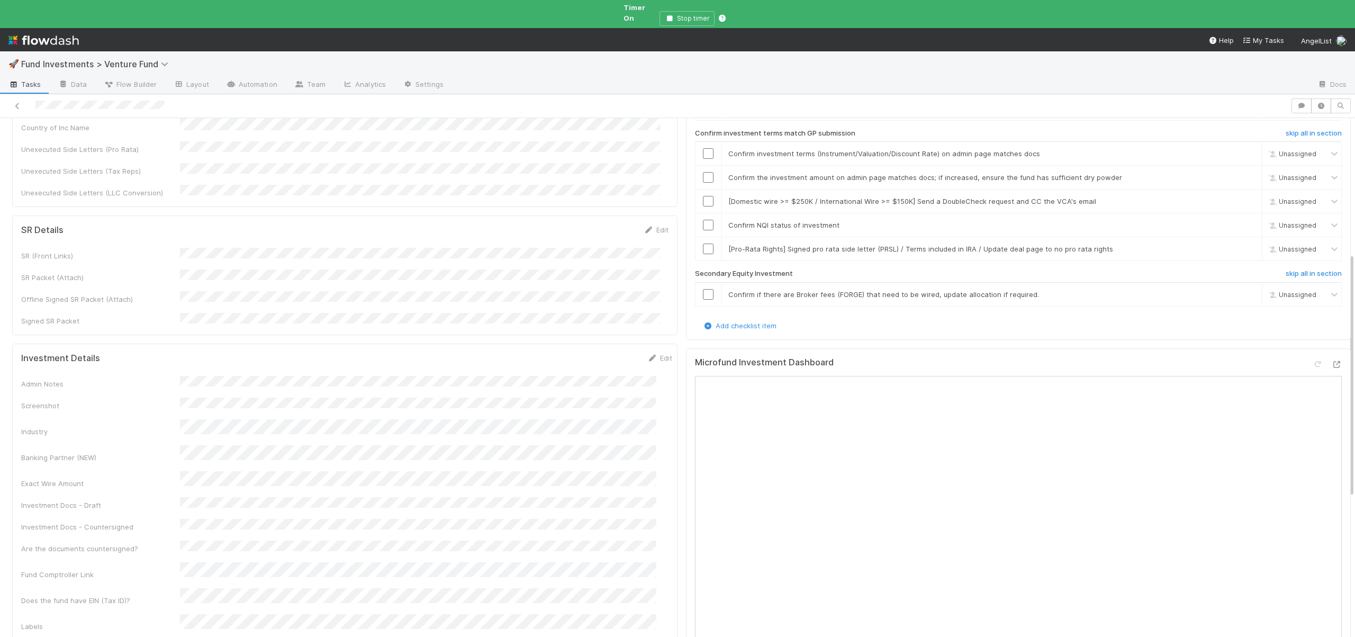
scroll to position [356, 0]
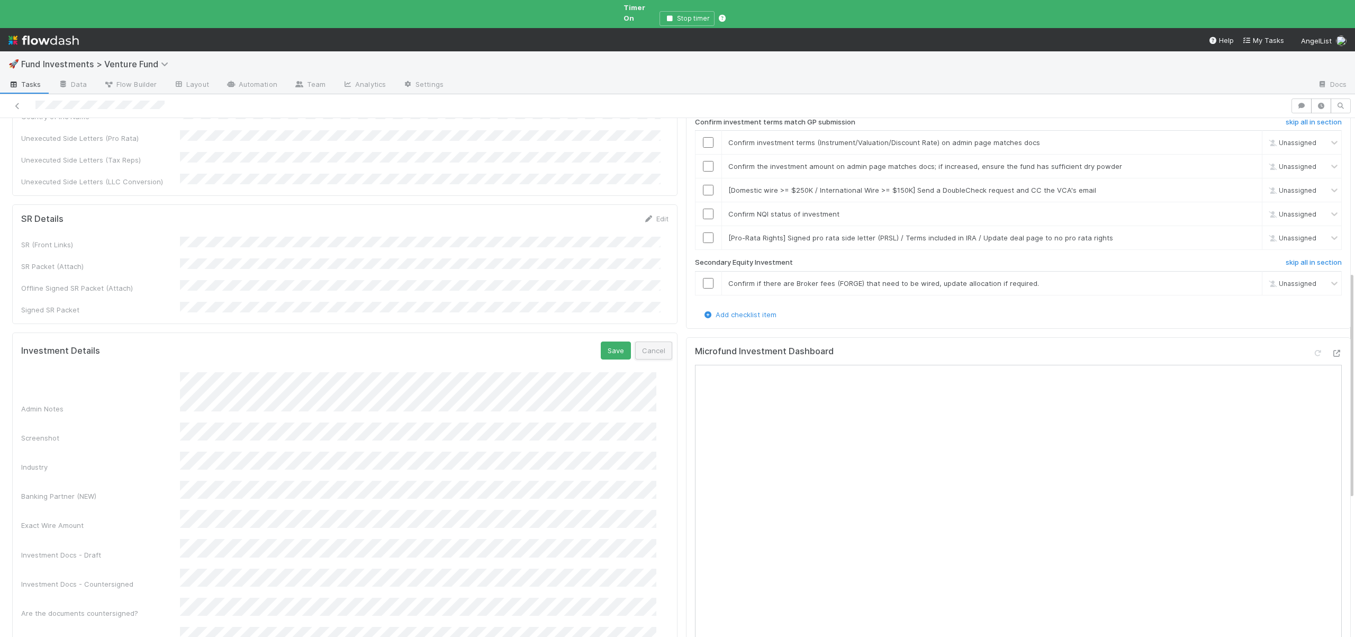
click at [645, 341] on button "Cancel" at bounding box center [653, 350] width 37 height 18
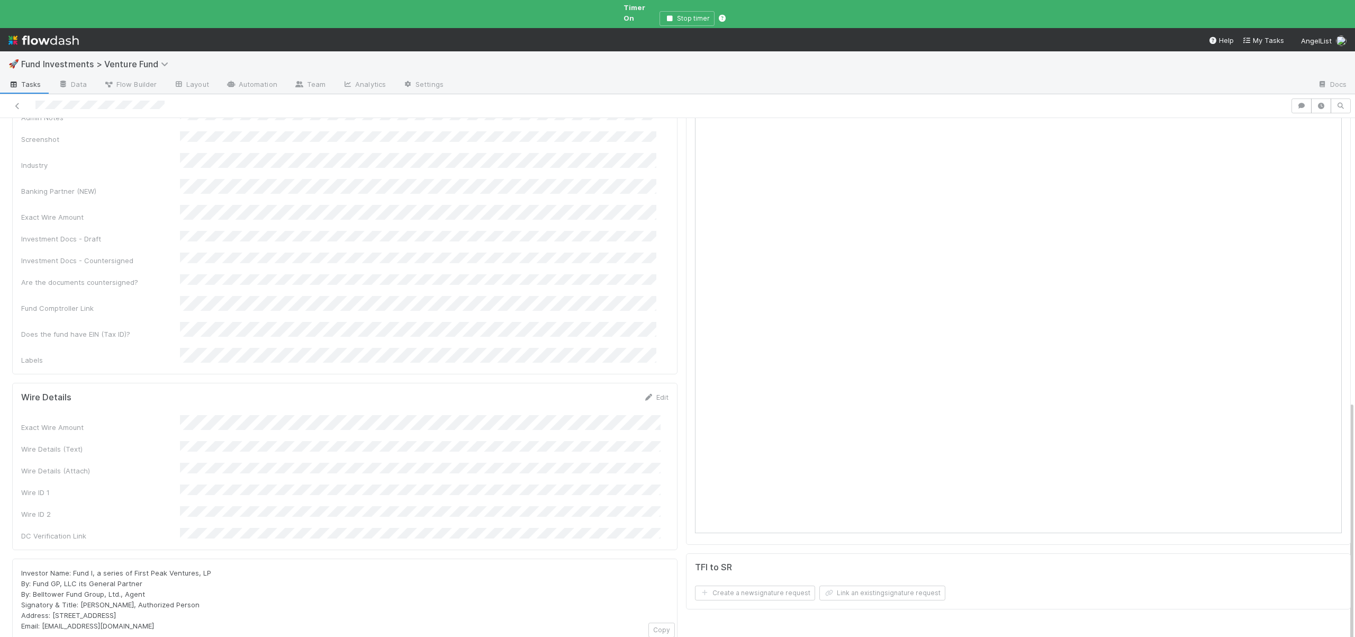
scroll to position [8, 0]
click at [193, 407] on div "Exact Wire Amount Wire Details (Text) Wire Details (Attach) Wire ID 1 Wire ID 2…" at bounding box center [344, 470] width 647 height 126
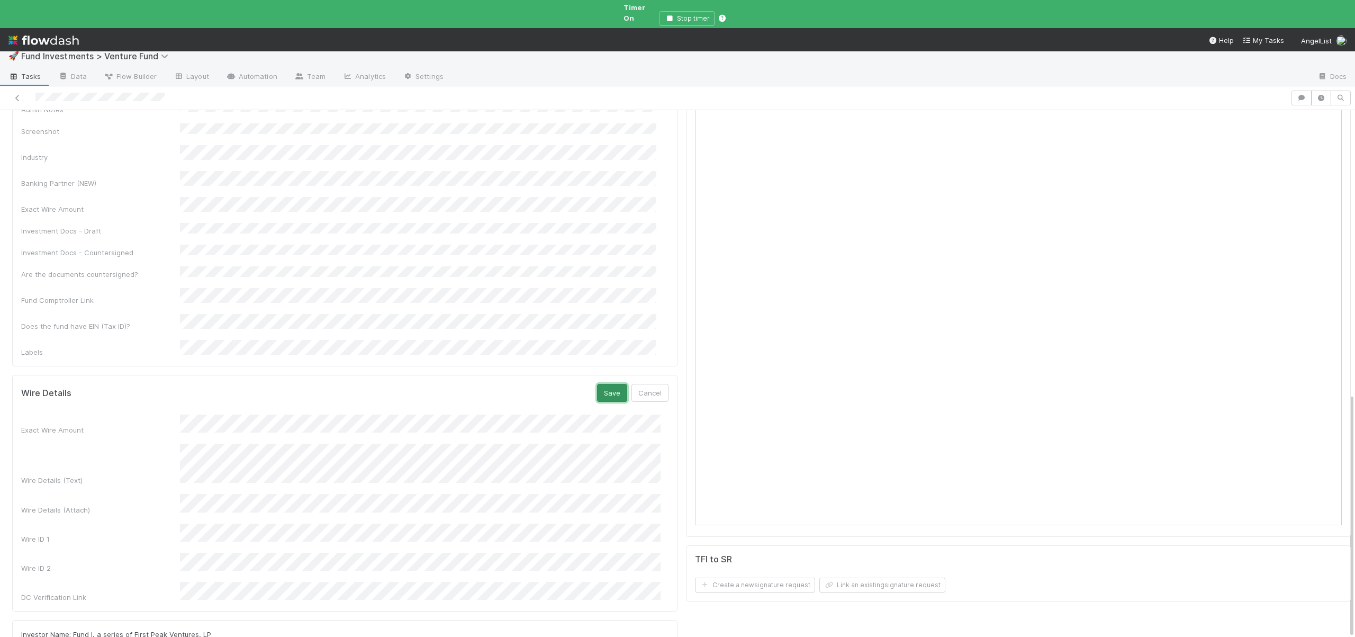
click at [600, 384] on button "Save" at bounding box center [612, 393] width 30 height 18
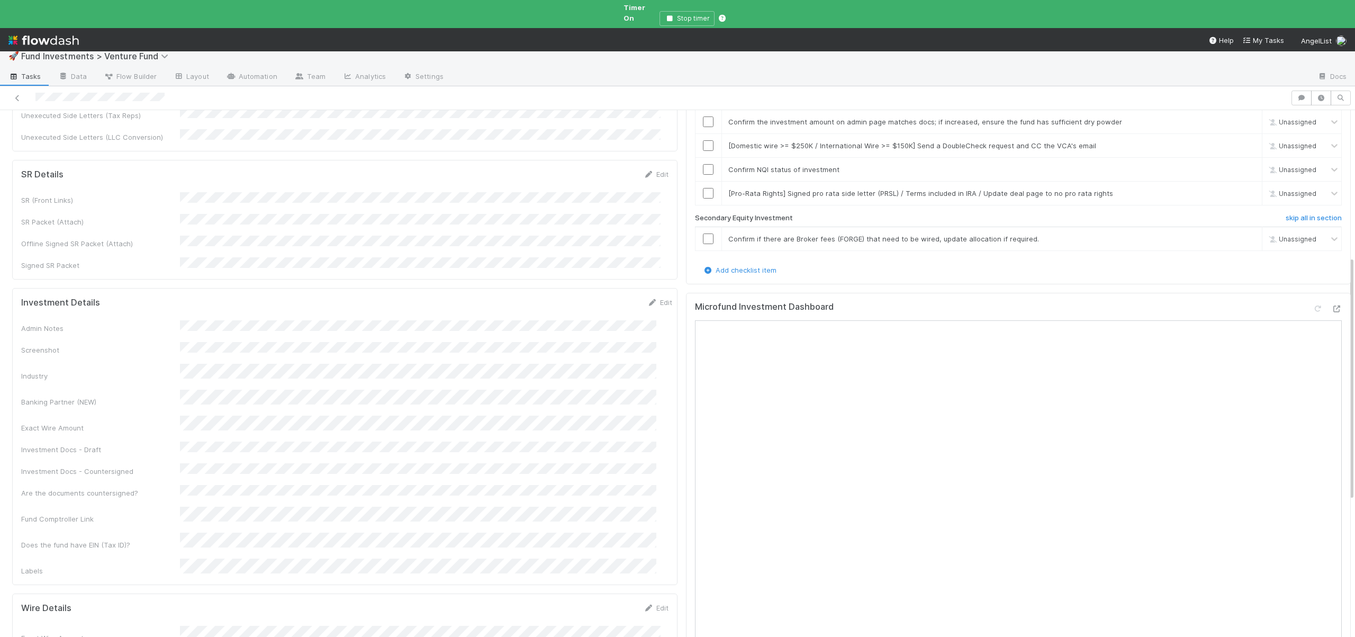
scroll to position [398, 0]
click at [606, 163] on button "Save" at bounding box center [612, 172] width 30 height 18
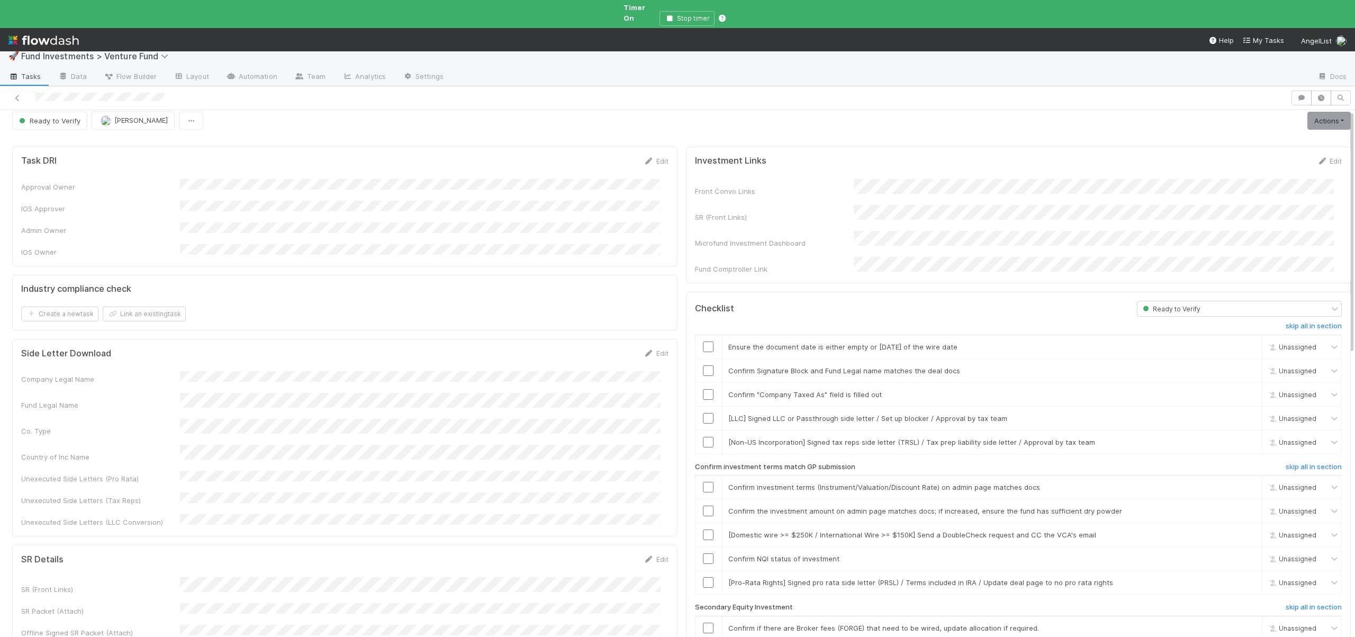
scroll to position [0, 0]
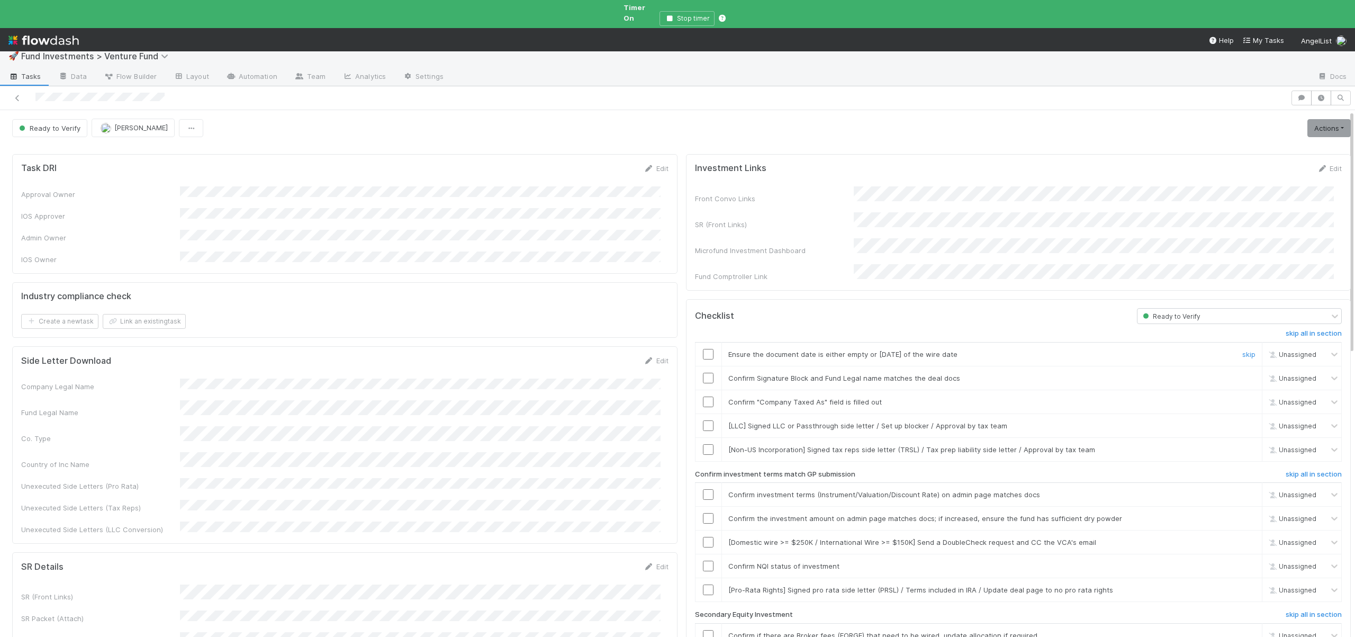
click at [703, 349] on input "checkbox" at bounding box center [708, 354] width 11 height 11
click at [703, 375] on input "checkbox" at bounding box center [708, 380] width 11 height 11
click at [703, 399] on input "checkbox" at bounding box center [708, 404] width 11 height 11
click at [1242, 423] on link "skip" at bounding box center [1248, 427] width 13 height 8
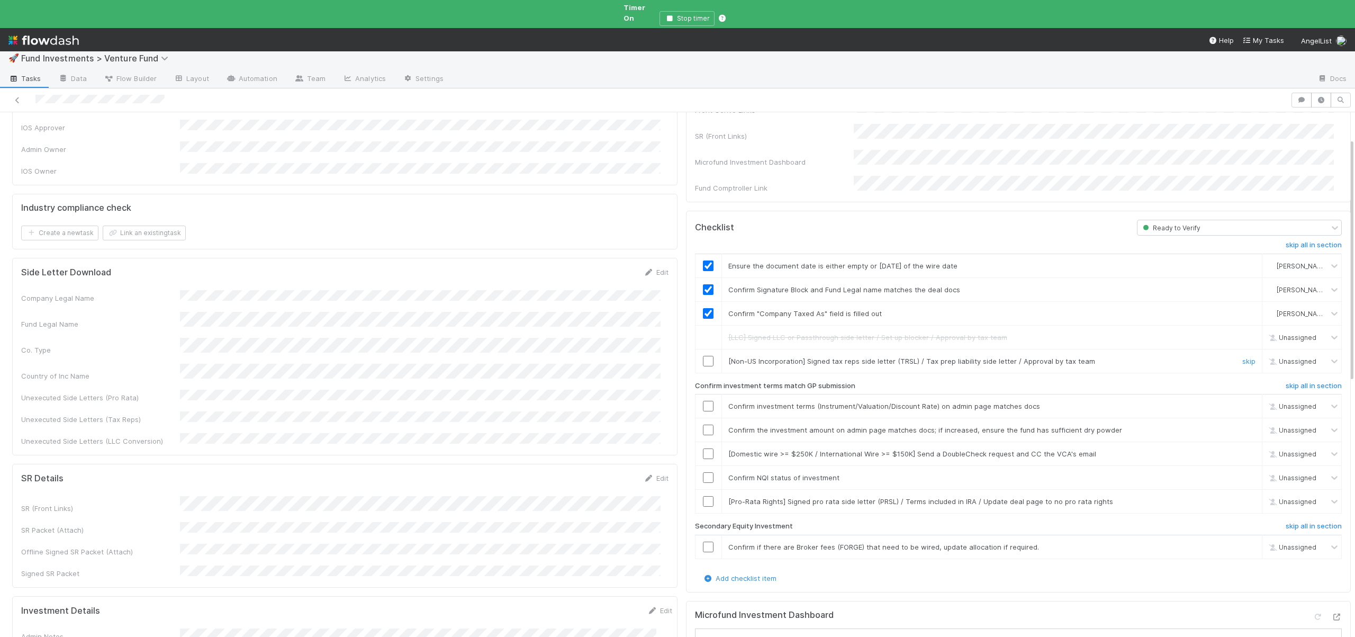
scroll to position [98, 0]
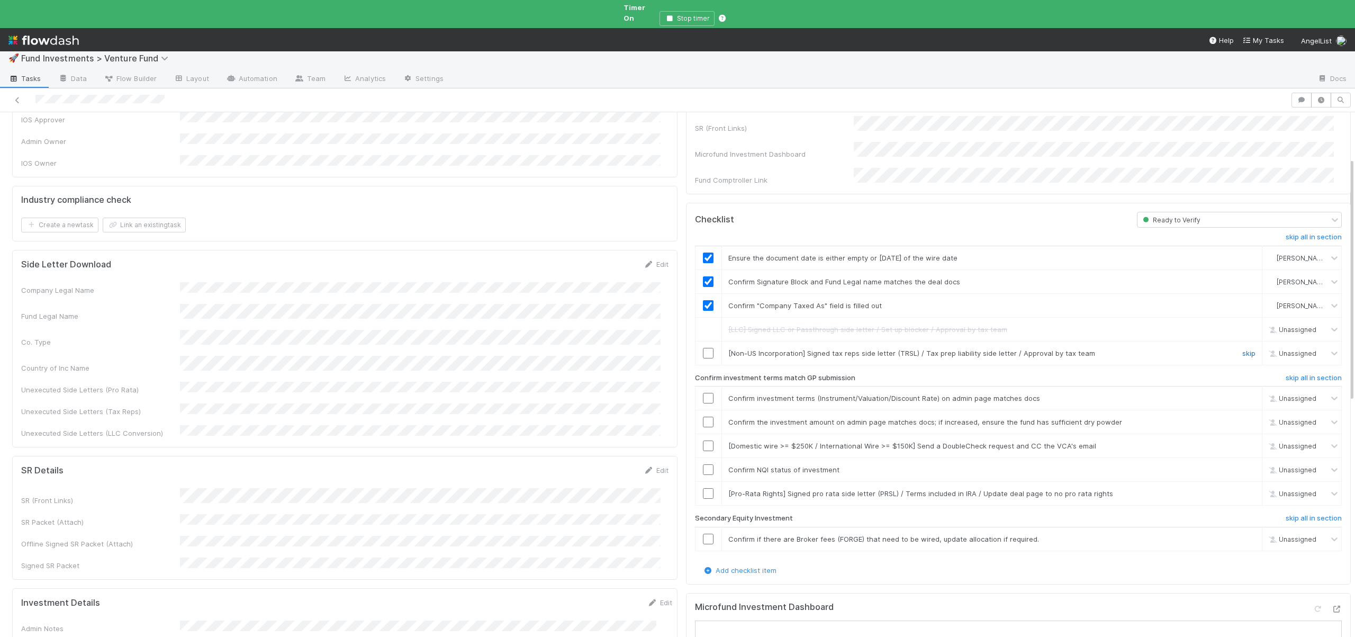
click at [1242, 349] on link "skip" at bounding box center [1248, 353] width 13 height 8
click at [703, 393] on input "checkbox" at bounding box center [708, 398] width 11 height 11
click at [703, 417] on input "checkbox" at bounding box center [708, 422] width 11 height 11
click at [1242, 441] on link "skip" at bounding box center [1248, 445] width 13 height 8
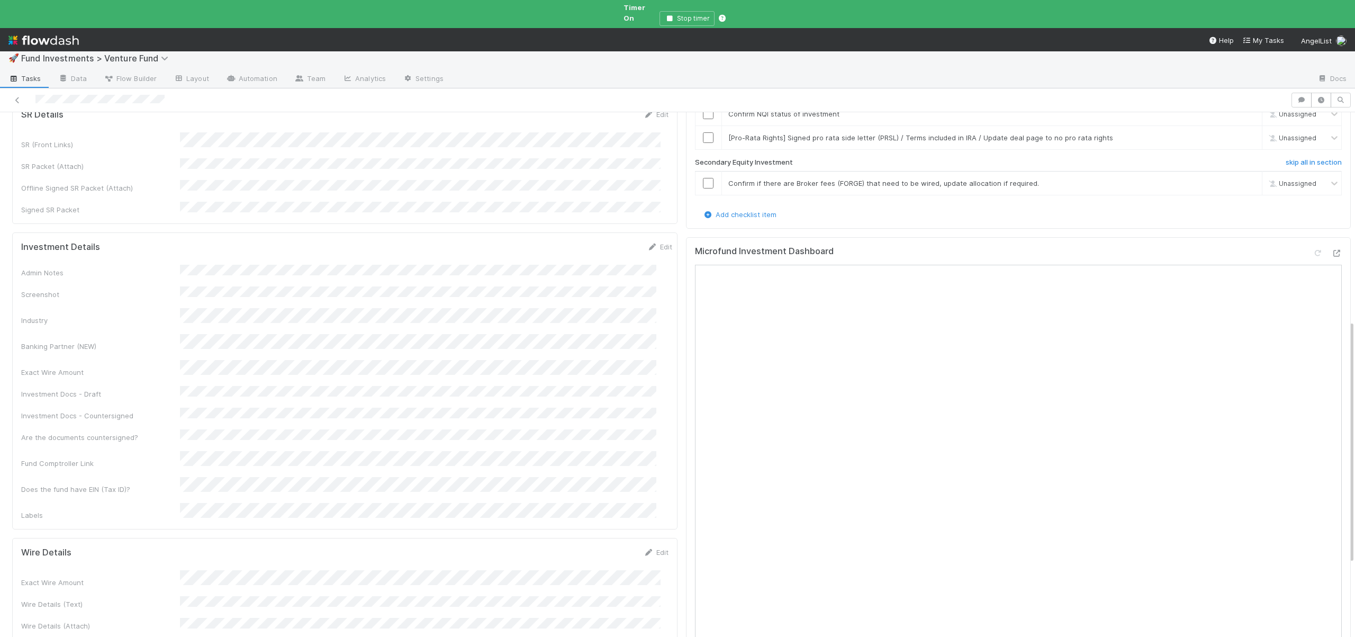
scroll to position [234, 0]
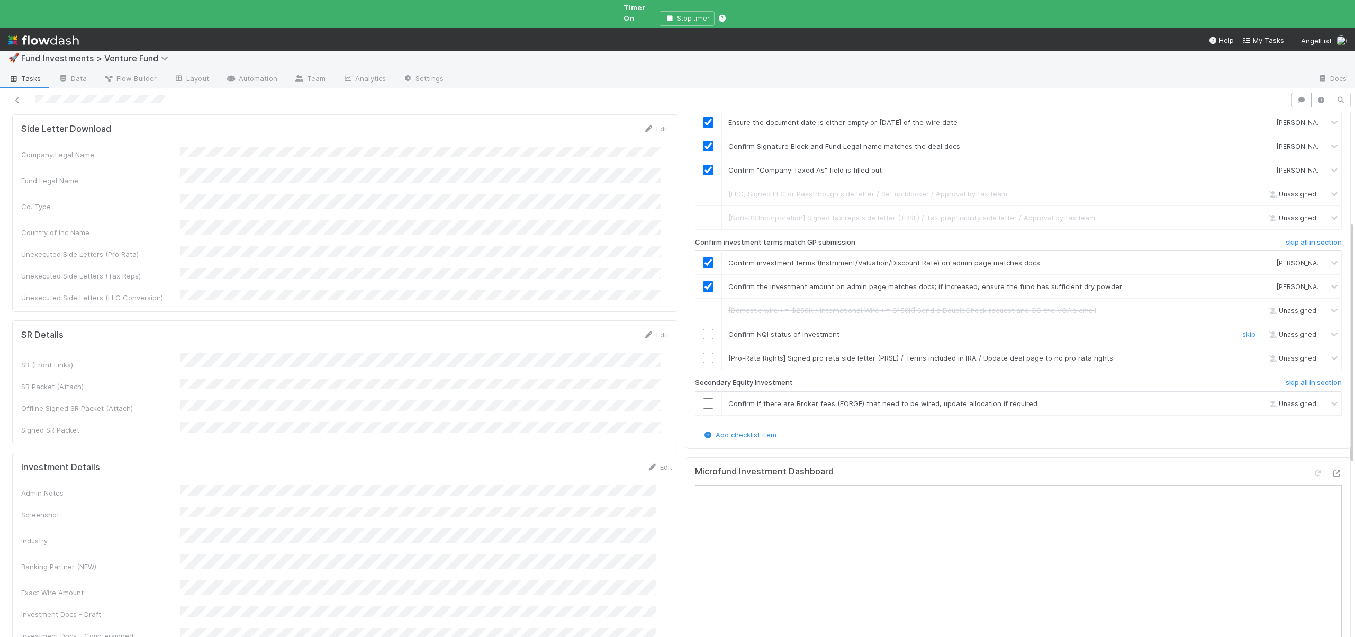
click at [703, 329] on input "checkbox" at bounding box center [708, 334] width 11 height 11
click at [703, 353] on input "checkbox" at bounding box center [708, 358] width 11 height 11
click at [1242, 399] on link "skip" at bounding box center [1248, 403] width 13 height 8
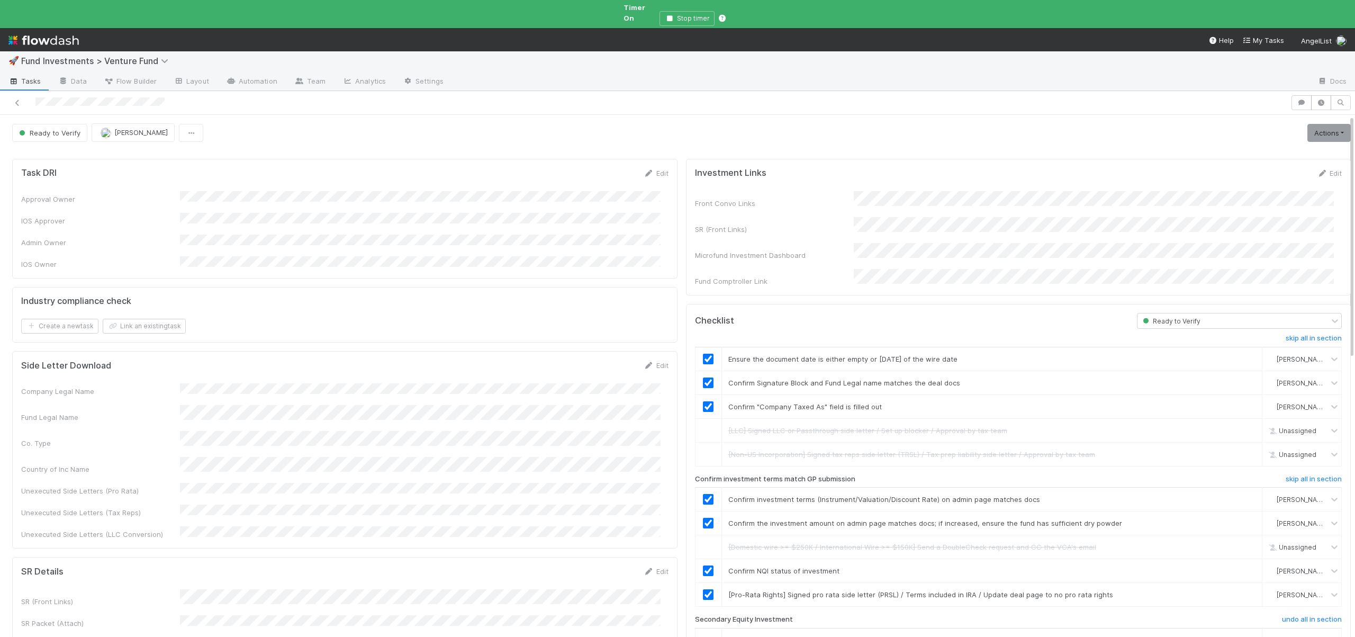
scroll to position [0, 0]
click at [1329, 128] on link "Actions" at bounding box center [1328, 136] width 43 height 18
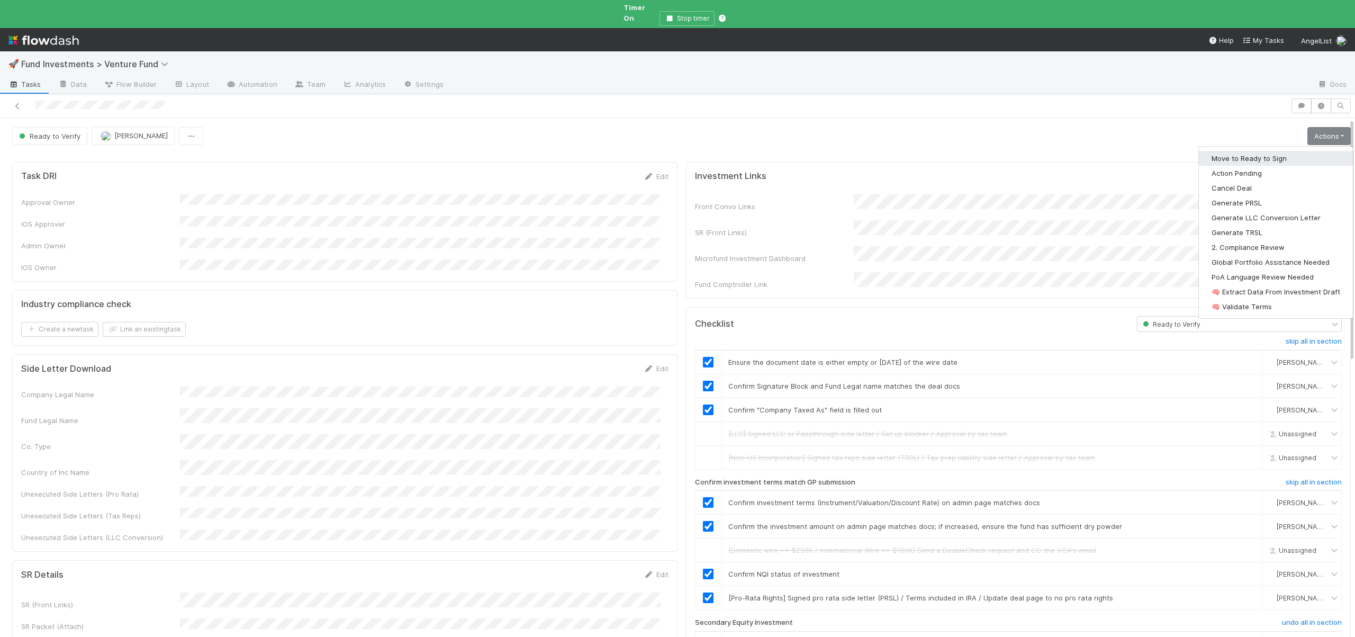
click at [1245, 151] on button "Move to Ready to Sign" at bounding box center [1276, 158] width 154 height 15
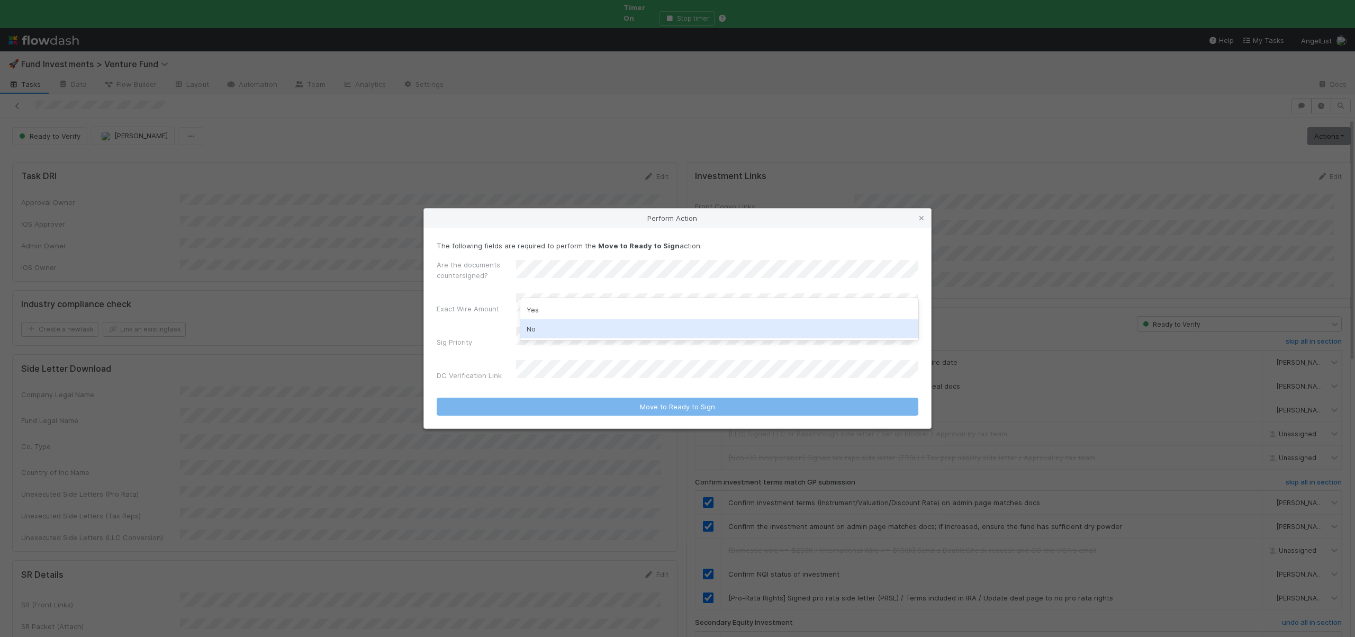
click at [552, 323] on div "No" at bounding box center [719, 328] width 398 height 19
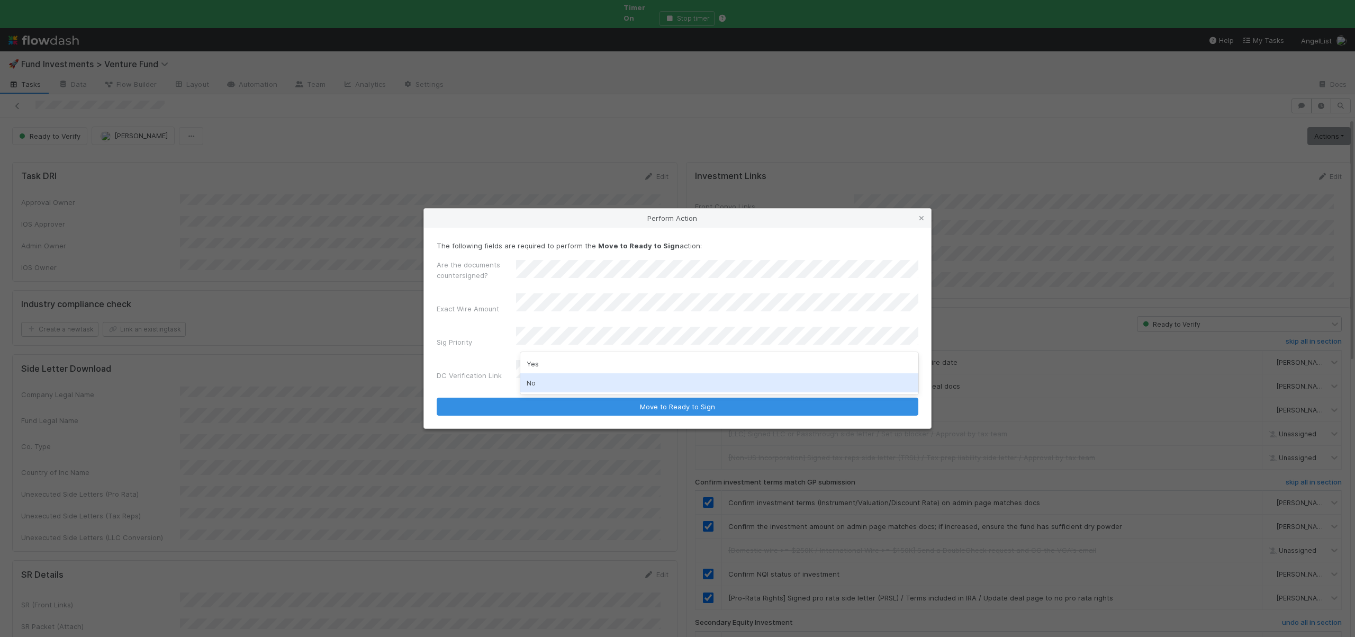
click at [540, 386] on div "No" at bounding box center [719, 382] width 398 height 19
click at [437, 397] on button "Move to Ready to Sign" at bounding box center [678, 406] width 482 height 18
